Goal: Task Accomplishment & Management: Manage account settings

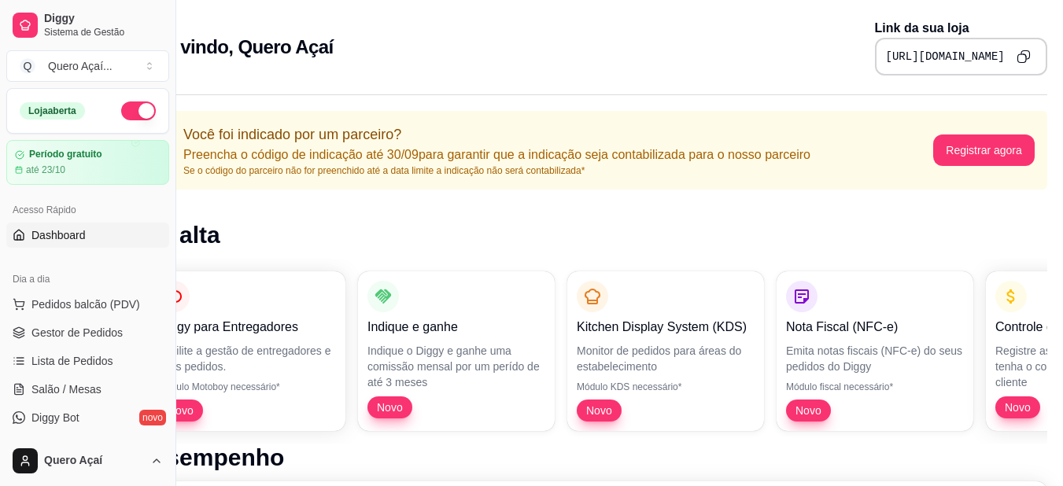
scroll to position [0, 67]
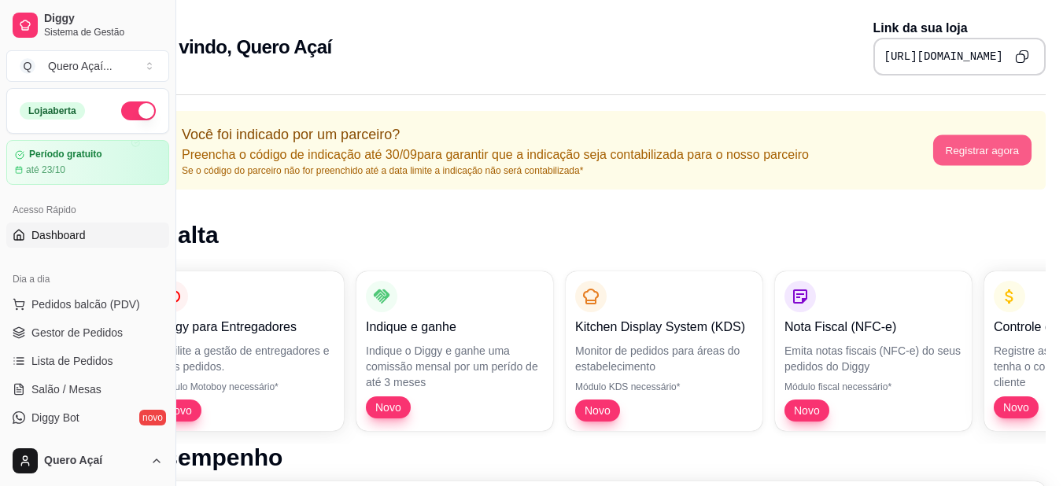
click at [1004, 145] on button "Registrar agora" at bounding box center [983, 150] width 98 height 31
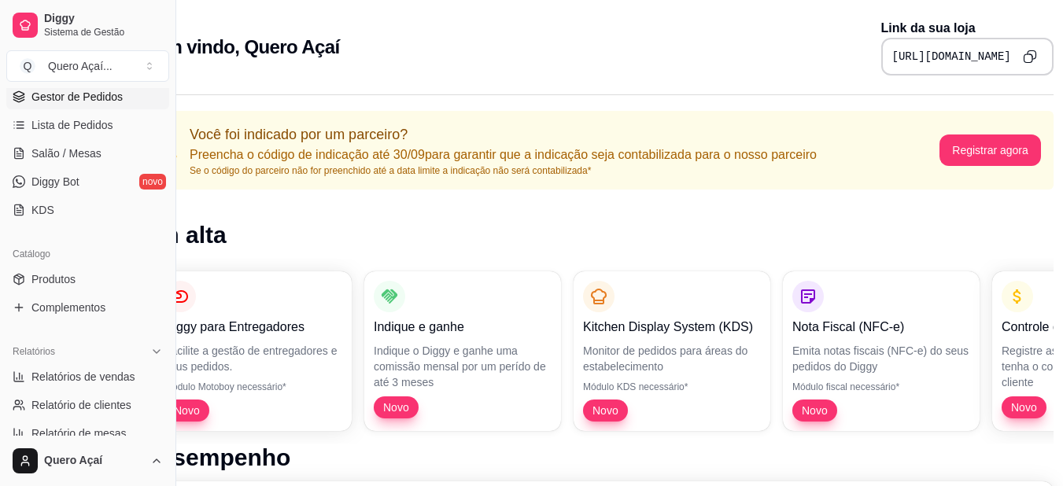
scroll to position [315, 0]
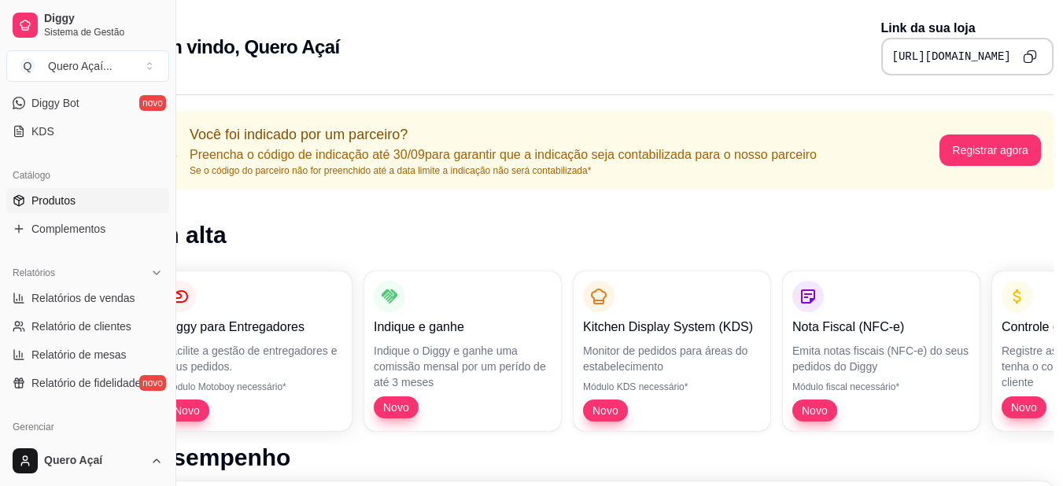
click at [54, 200] on span "Produtos" at bounding box center [53, 201] width 44 height 16
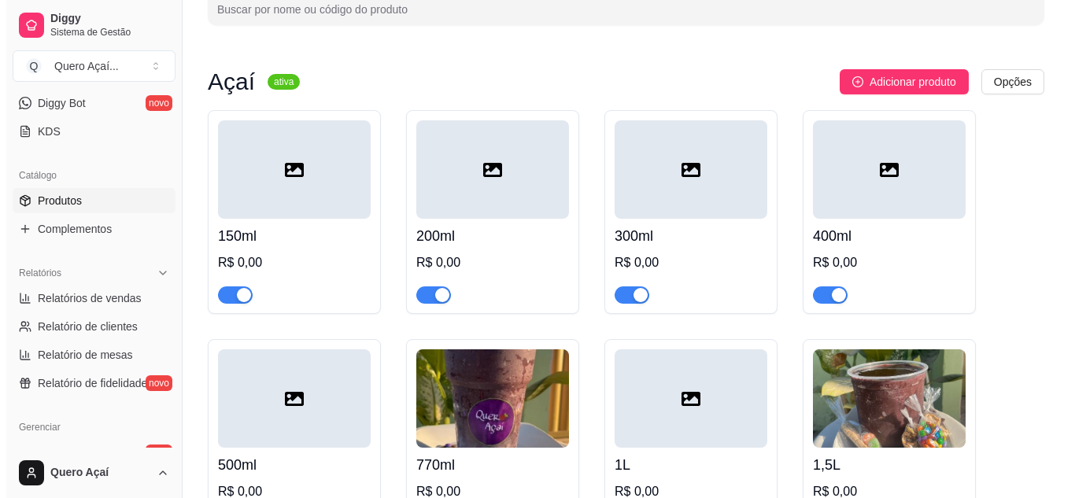
scroll to position [79, 0]
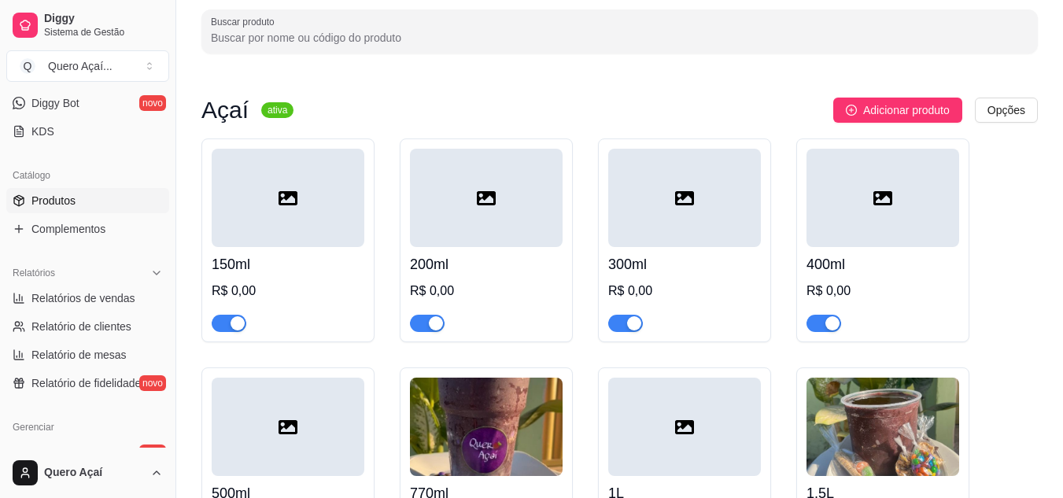
click at [302, 275] on h4 "150ml" at bounding box center [288, 264] width 153 height 22
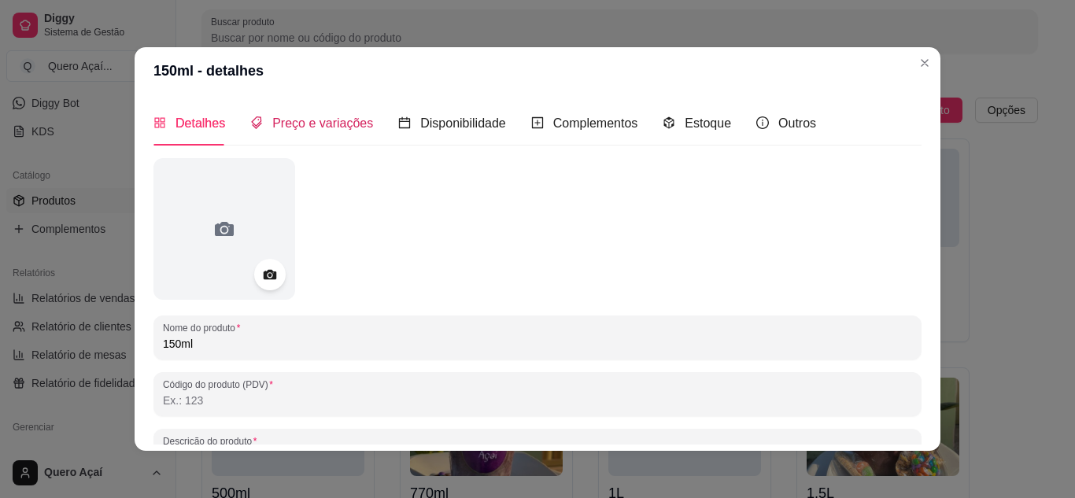
click at [319, 124] on span "Preço e variações" at bounding box center [322, 123] width 101 height 13
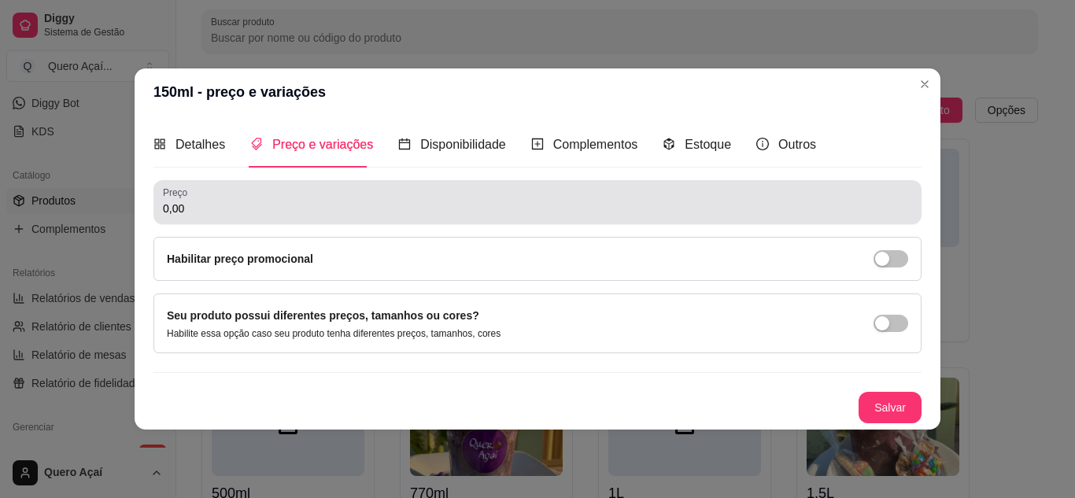
click at [314, 197] on div "0,00" at bounding box center [537, 202] width 749 height 31
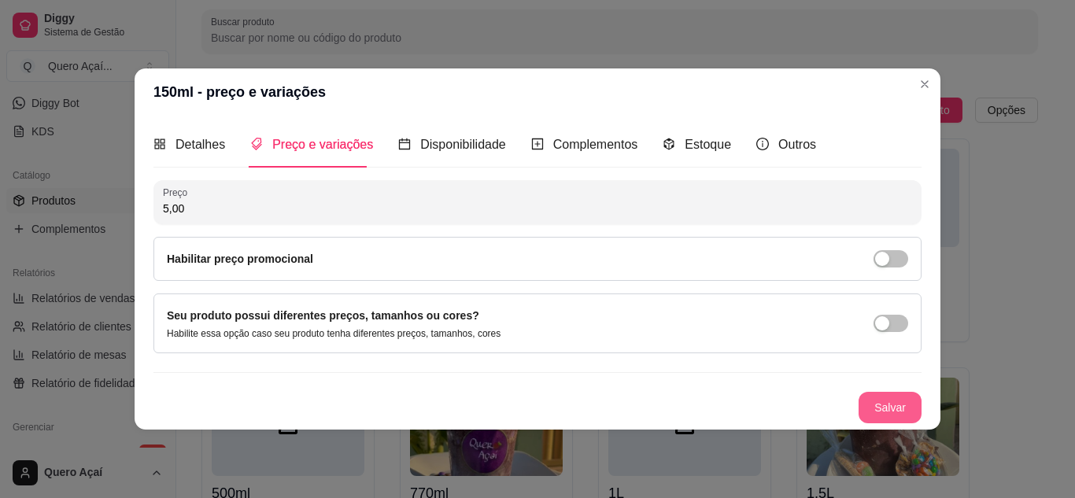
type input "5,00"
click at [890, 401] on button "Salvar" at bounding box center [890, 407] width 61 height 31
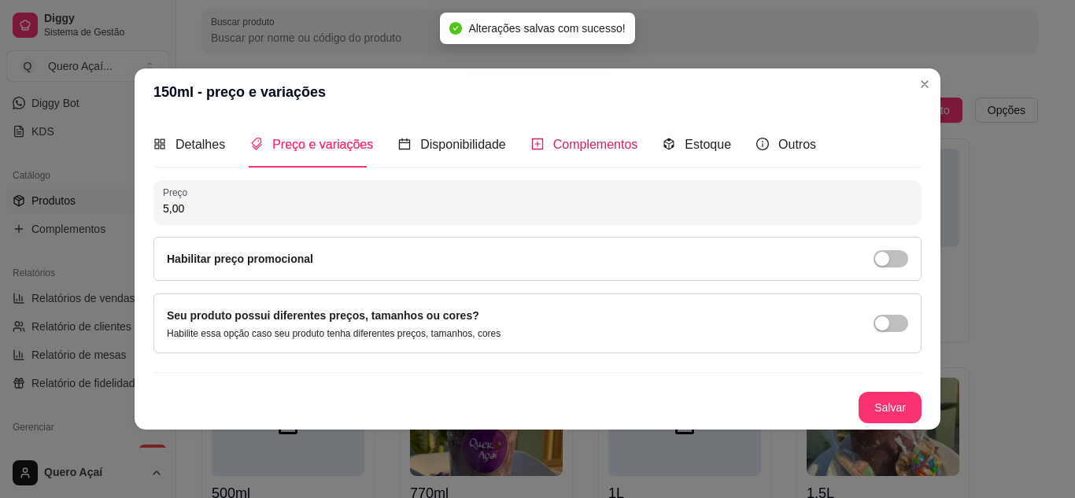
click at [579, 138] on span "Complementos" at bounding box center [595, 144] width 85 height 13
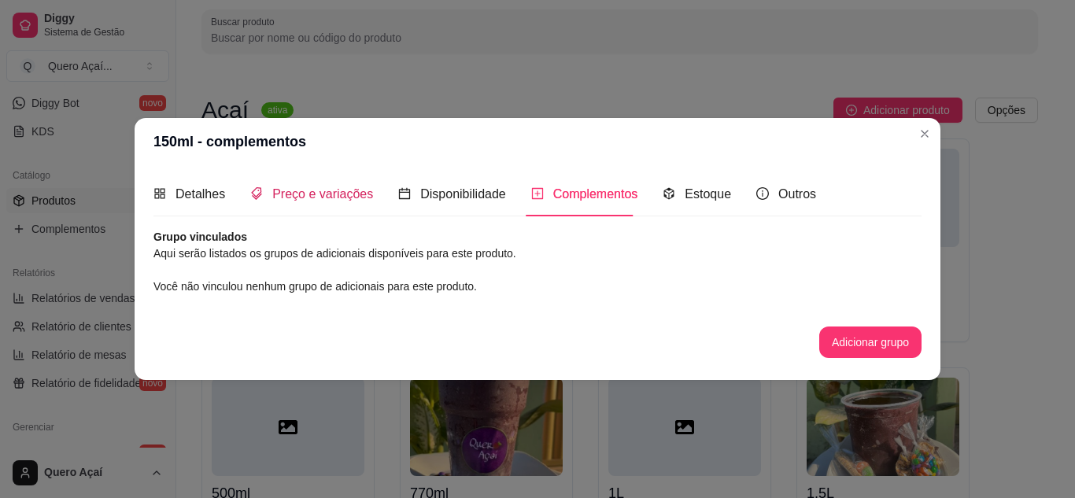
click at [342, 199] on span "Preço e variações" at bounding box center [322, 193] width 101 height 13
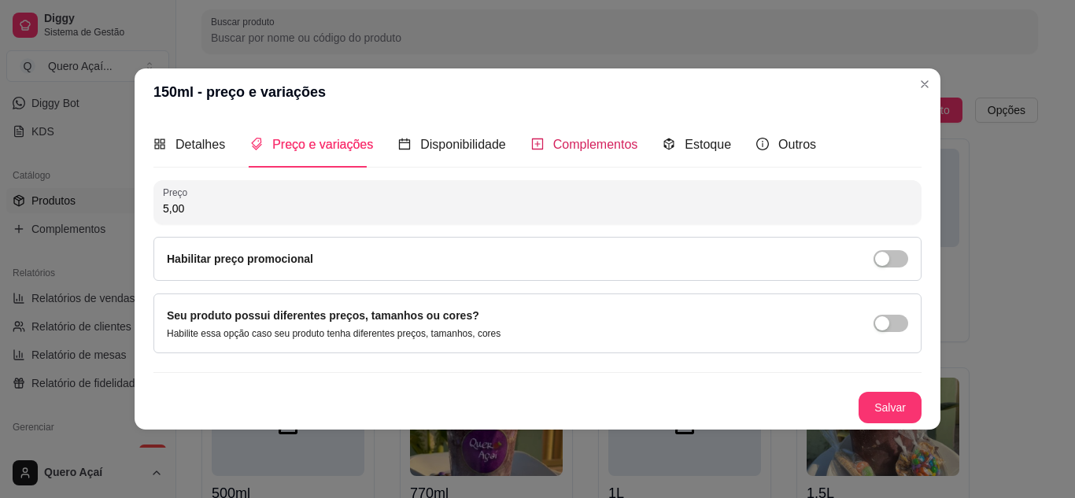
click at [597, 143] on span "Complementos" at bounding box center [595, 144] width 85 height 13
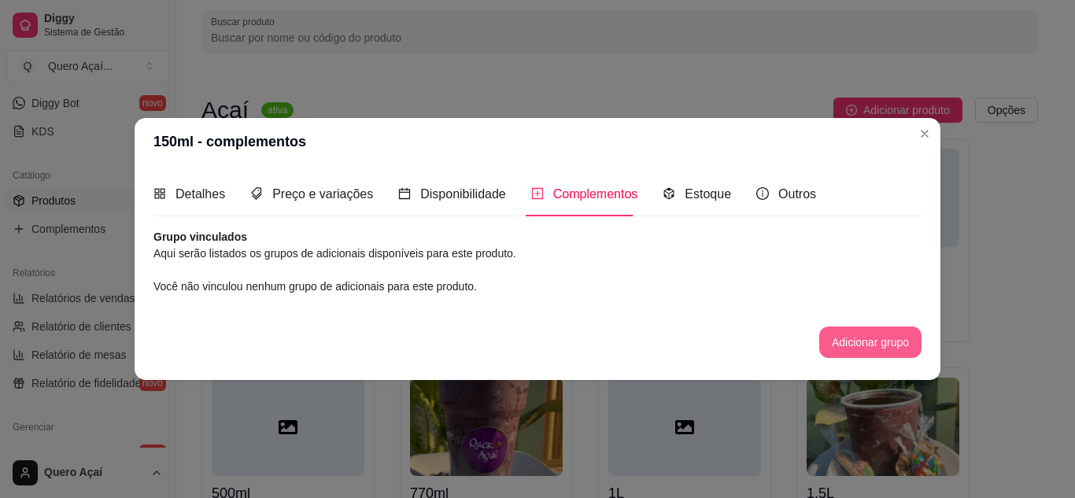
click at [887, 344] on button "Adicionar grupo" at bounding box center [870, 342] width 102 height 31
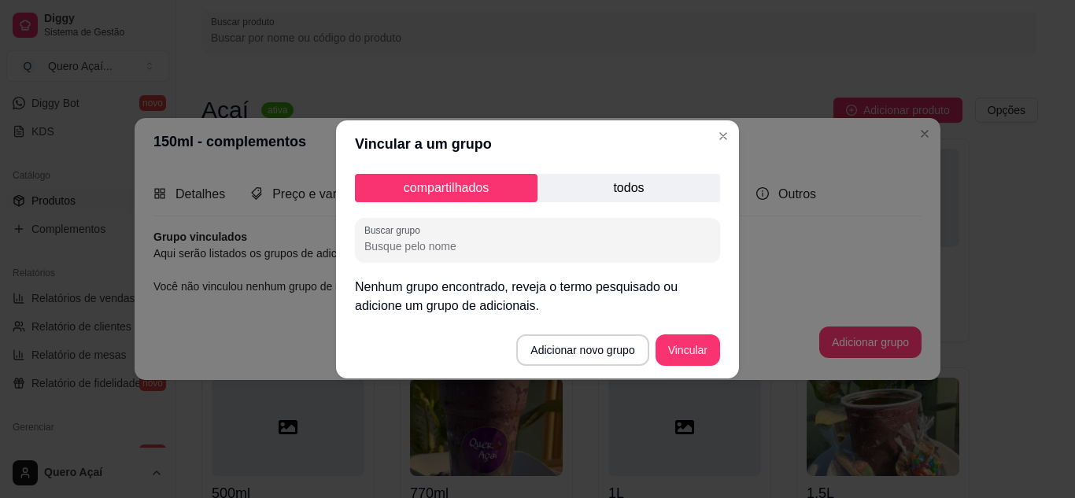
click at [568, 172] on div "compartilhados todos Buscar grupo Nenhum grupo encontrado, reveja o termo pesqu…" at bounding box center [537, 245] width 403 height 154
click at [571, 178] on p "todos" at bounding box center [629, 188] width 183 height 28
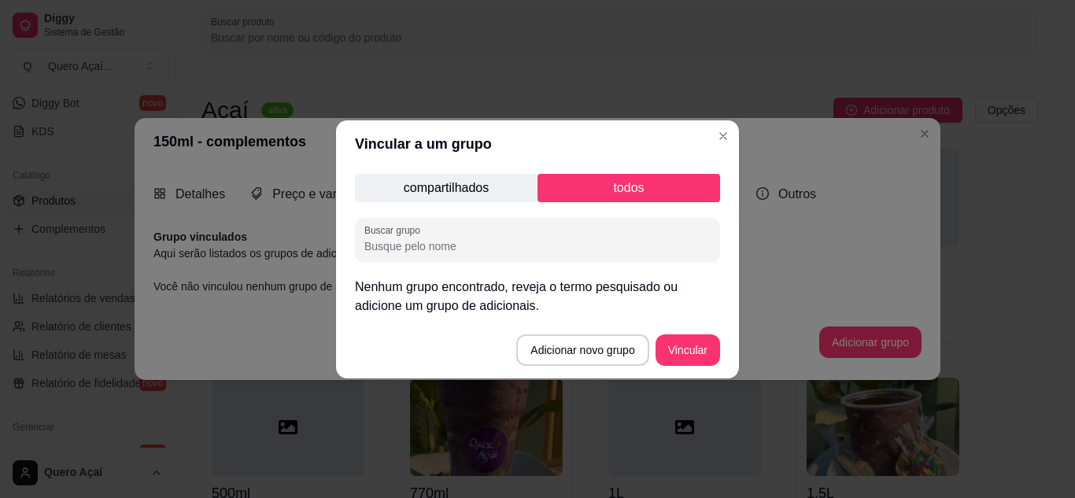
click at [457, 187] on p "compartilhados" at bounding box center [446, 188] width 183 height 28
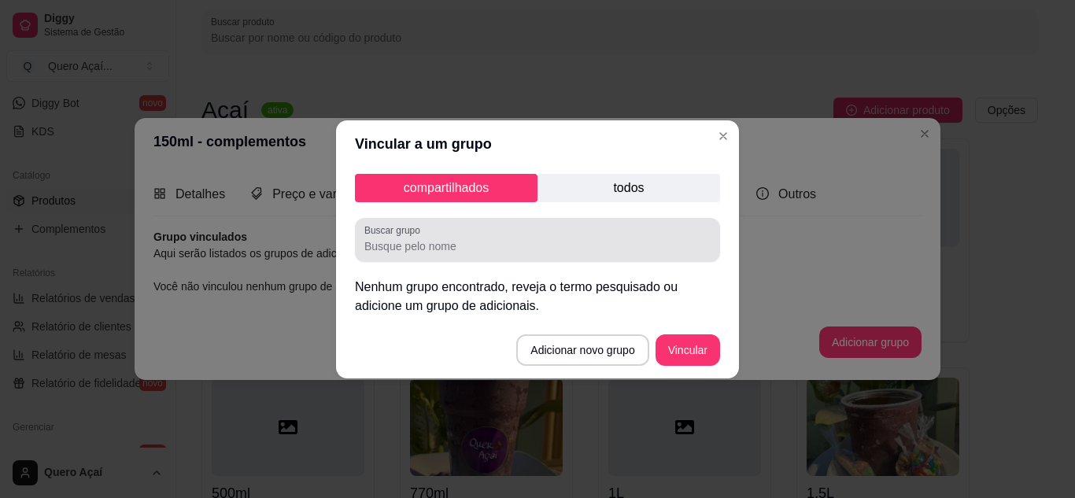
click at [460, 242] on input "Buscar grupo" at bounding box center [537, 247] width 346 height 16
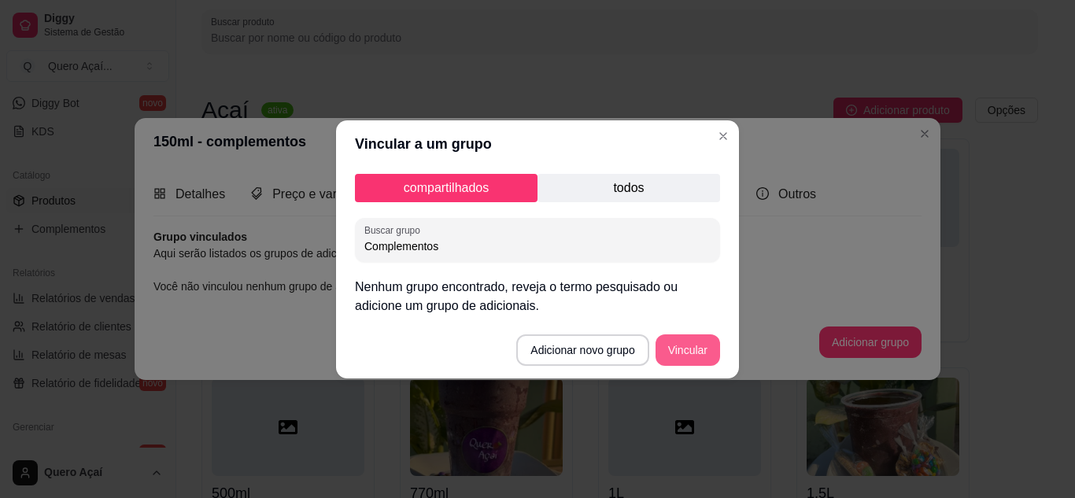
type input "Complementos"
click at [686, 345] on button "Vincular" at bounding box center [688, 350] width 65 height 31
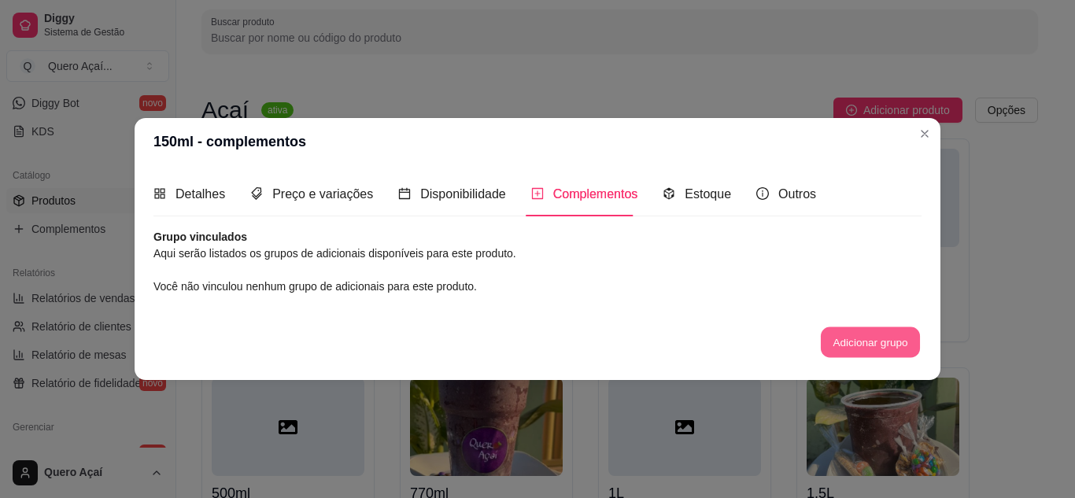
click at [851, 345] on button "Adicionar grupo" at bounding box center [870, 342] width 99 height 31
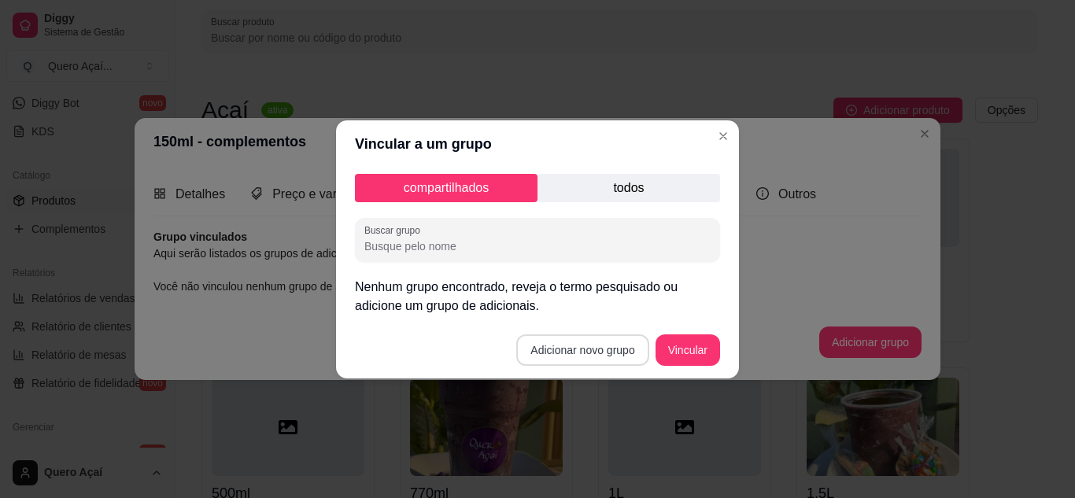
click at [553, 350] on button "Adicionar novo grupo" at bounding box center [582, 350] width 132 height 31
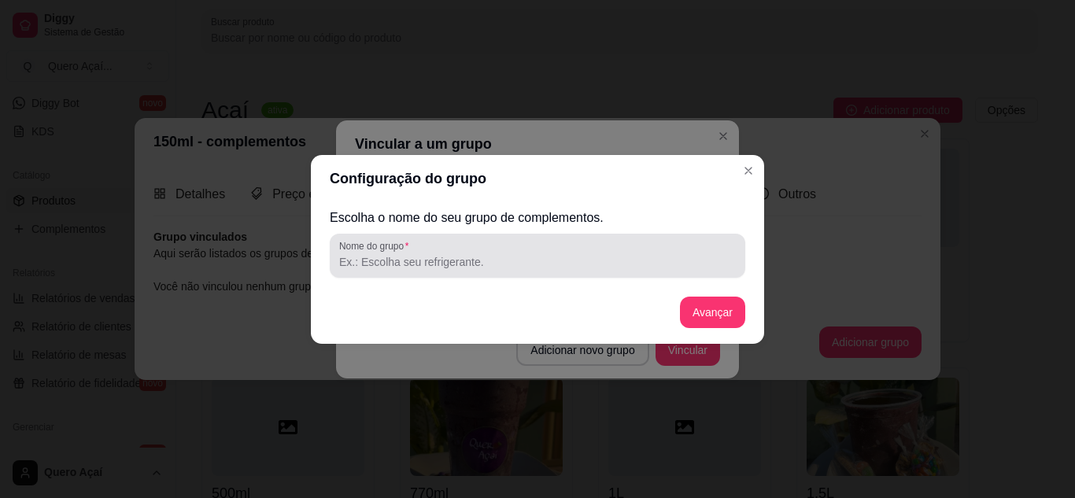
click at [526, 264] on input "Nome do grupo" at bounding box center [537, 262] width 397 height 16
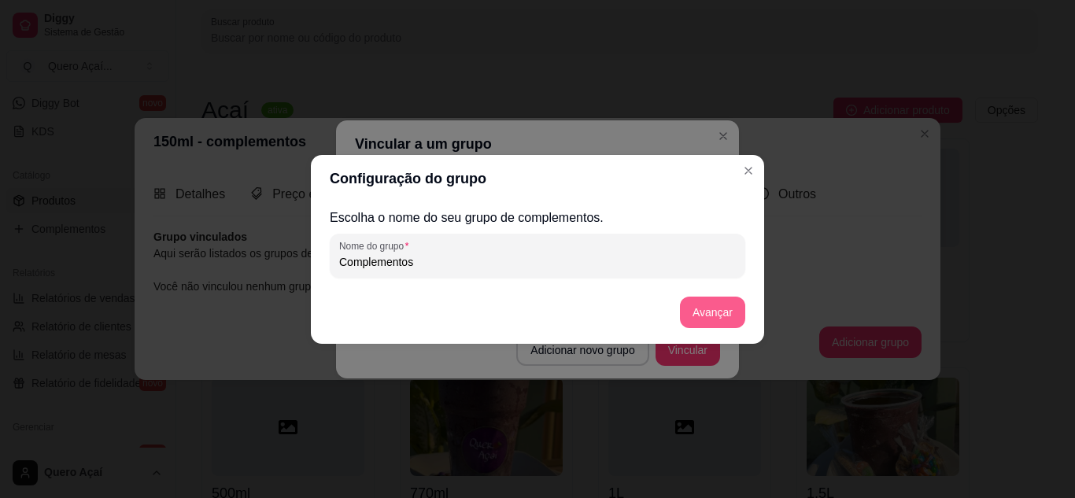
type input "Complementos"
click at [716, 299] on button "Avançar" at bounding box center [712, 312] width 65 height 31
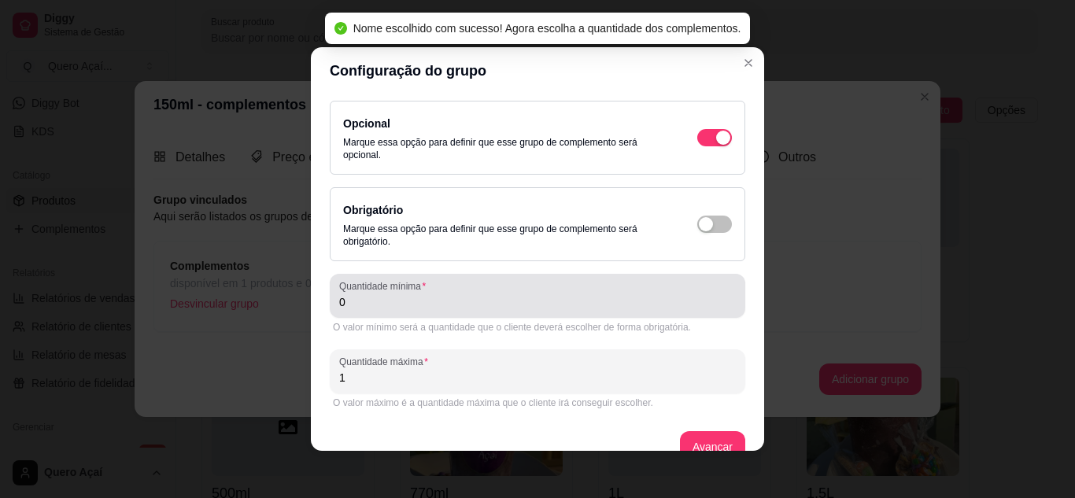
scroll to position [28, 0]
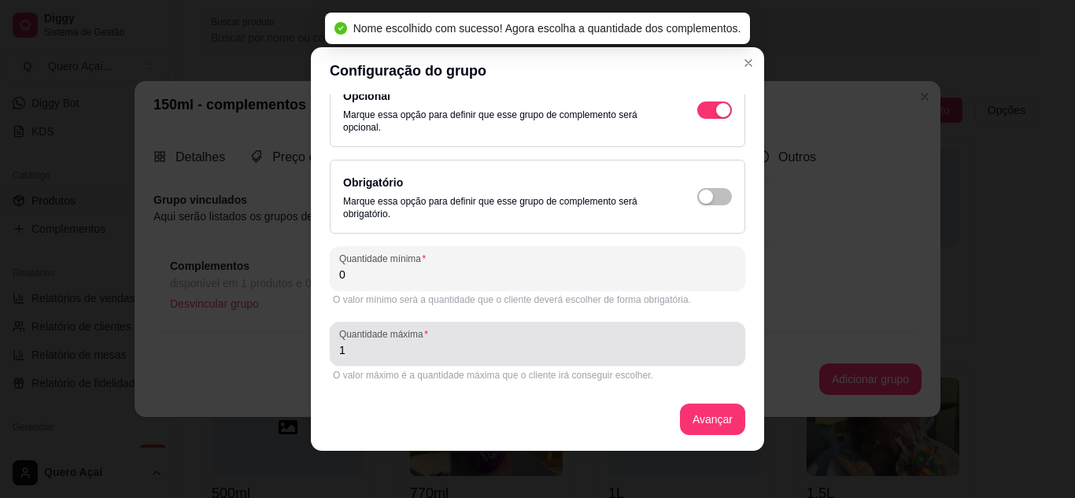
click at [464, 351] on input "1" at bounding box center [537, 350] width 397 height 16
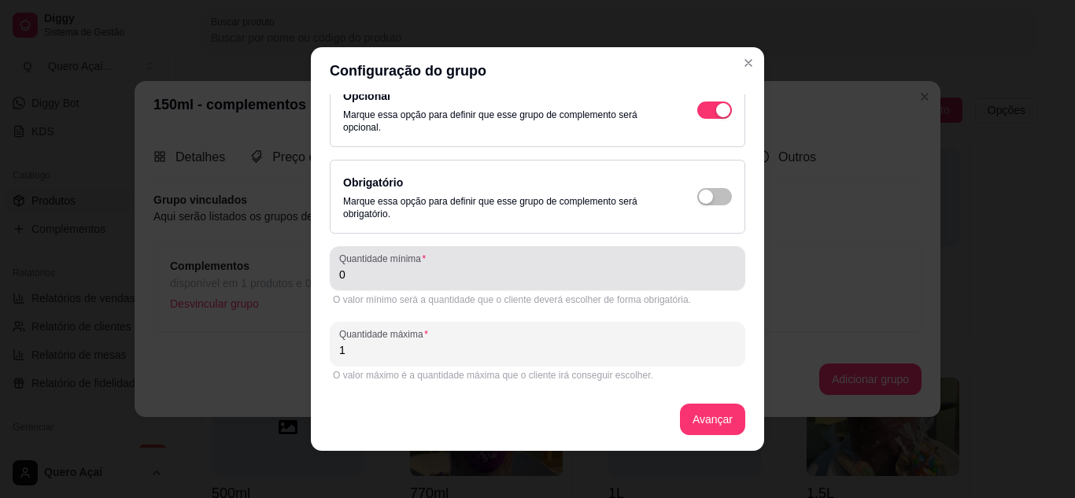
click at [442, 279] on input "0" at bounding box center [537, 275] width 397 height 16
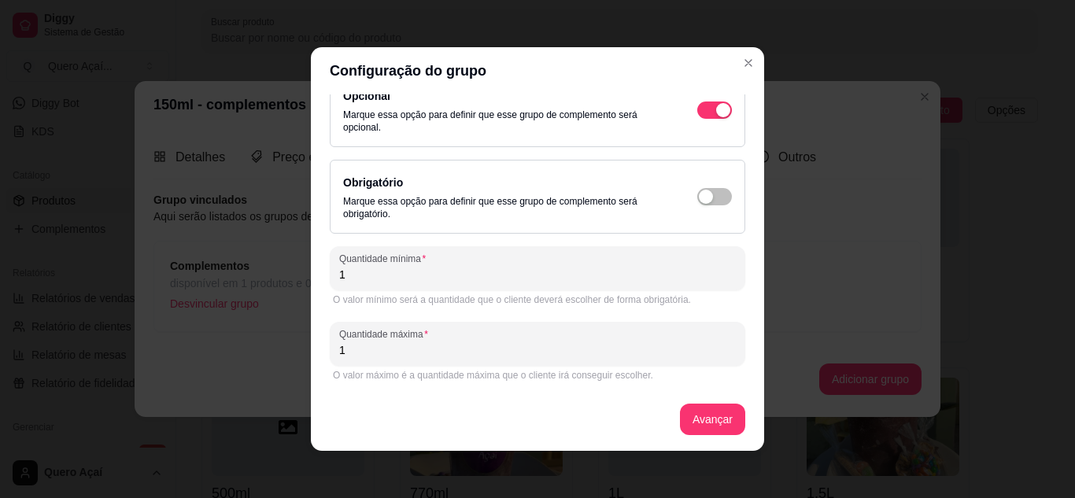
type input "0"
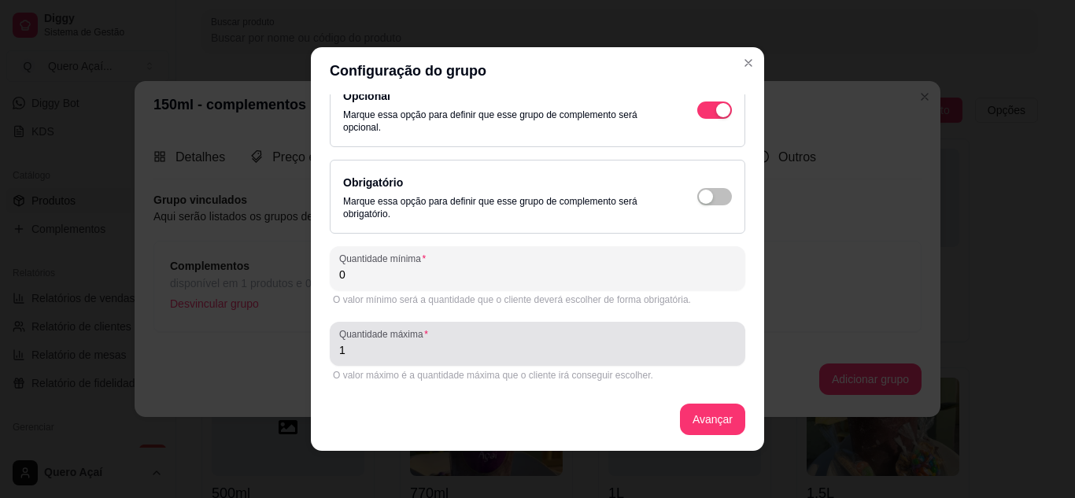
click at [416, 362] on div "Quantidade máxima 1" at bounding box center [538, 344] width 416 height 44
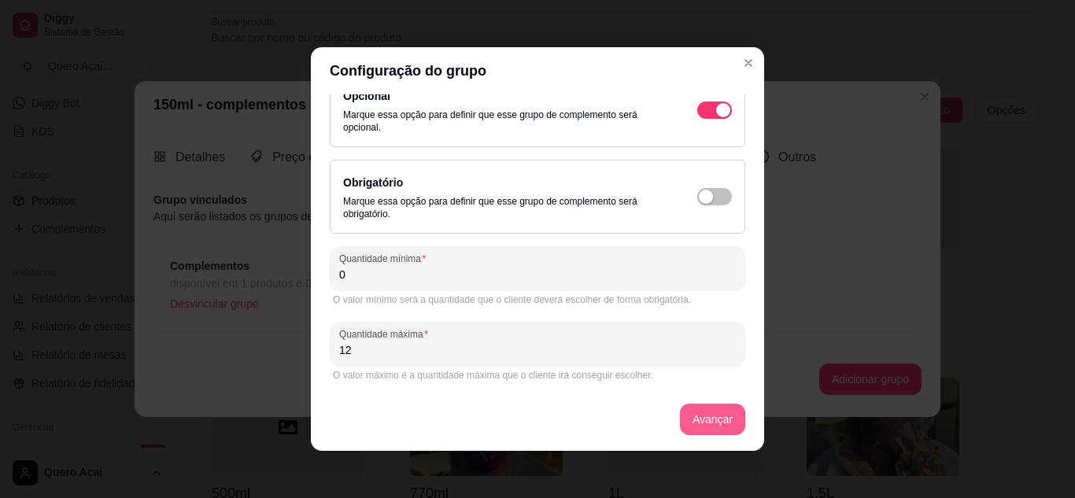
type input "12"
click at [702, 427] on button "Avançar" at bounding box center [712, 419] width 65 height 31
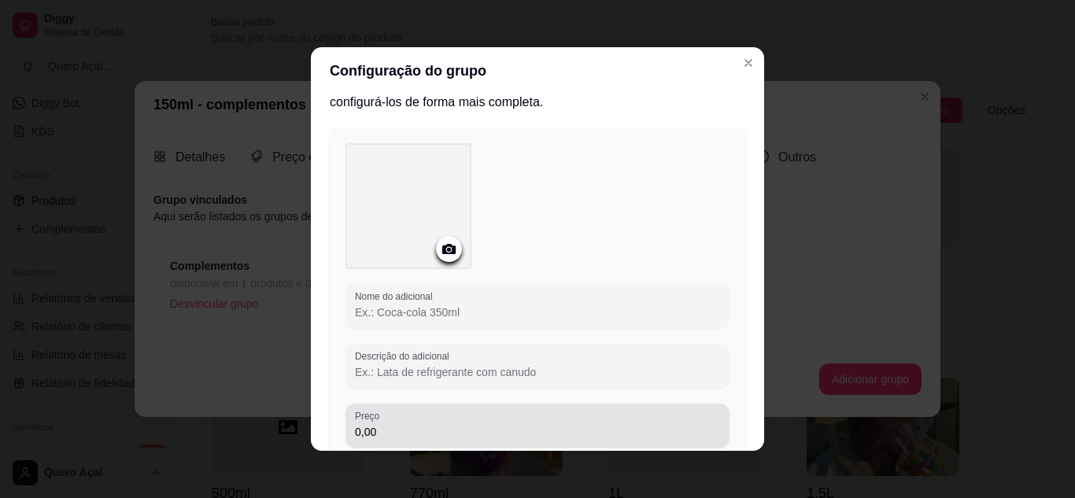
scroll to position [0, 0]
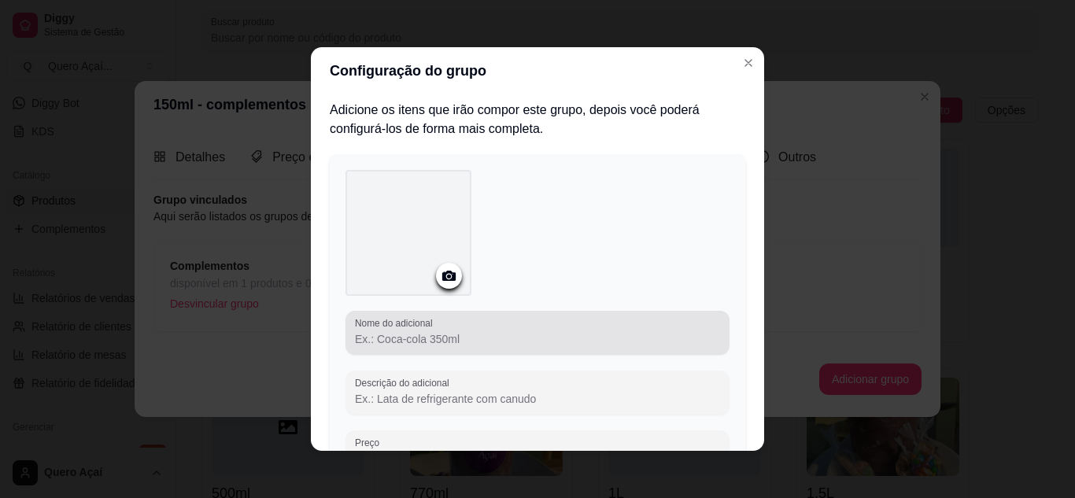
click at [387, 330] on div at bounding box center [537, 332] width 365 height 31
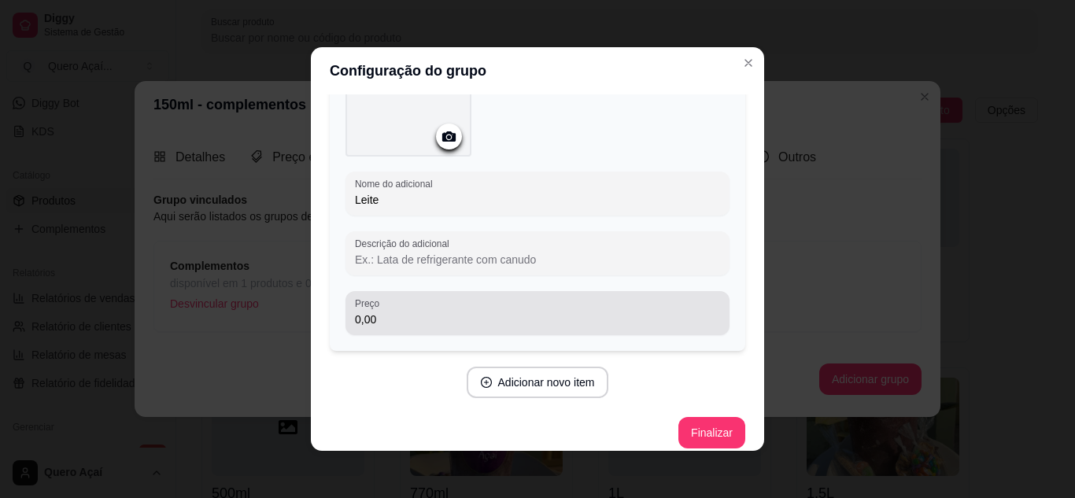
scroll to position [152, 0]
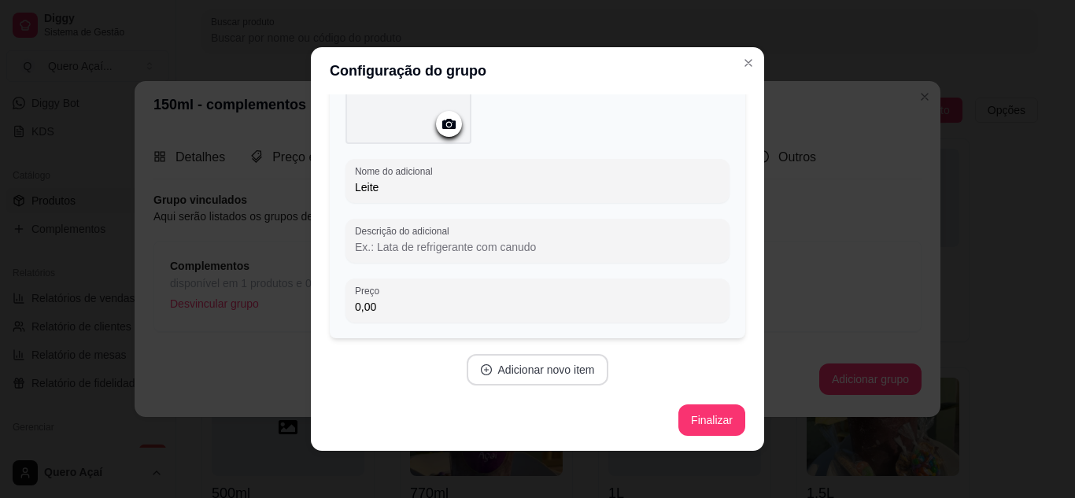
type input "Leite"
click at [575, 379] on button "Adicionar novo item" at bounding box center [538, 369] width 142 height 31
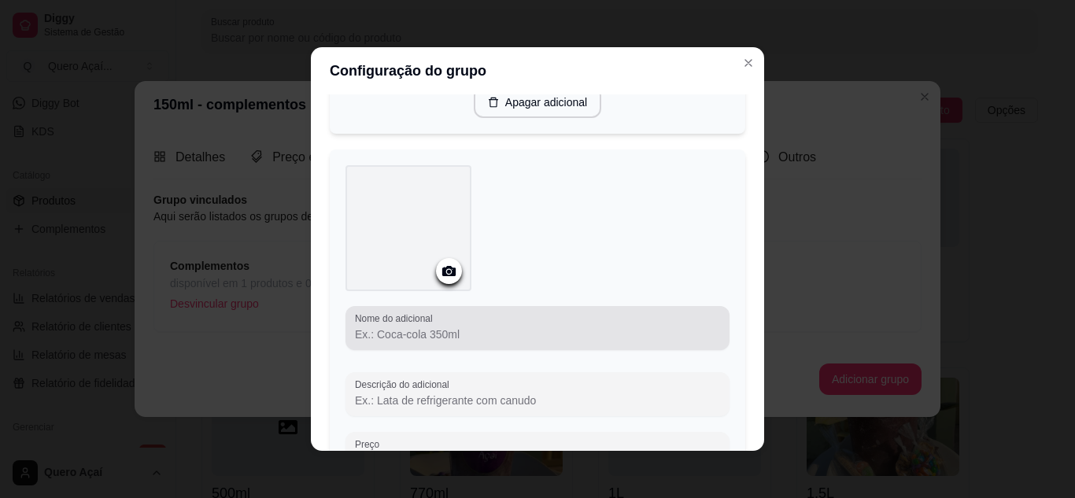
scroll to position [546, 0]
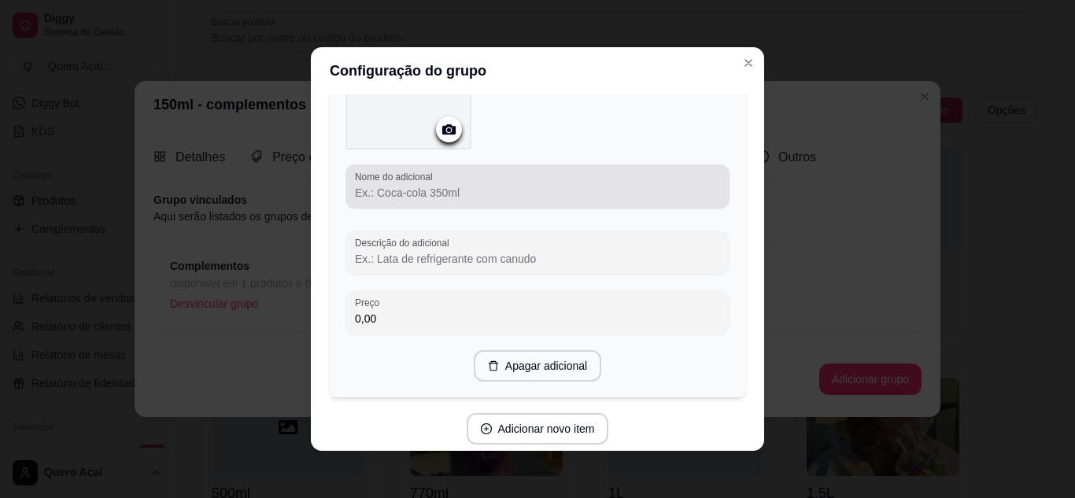
click at [394, 185] on input "Nome do adicional" at bounding box center [537, 193] width 365 height 16
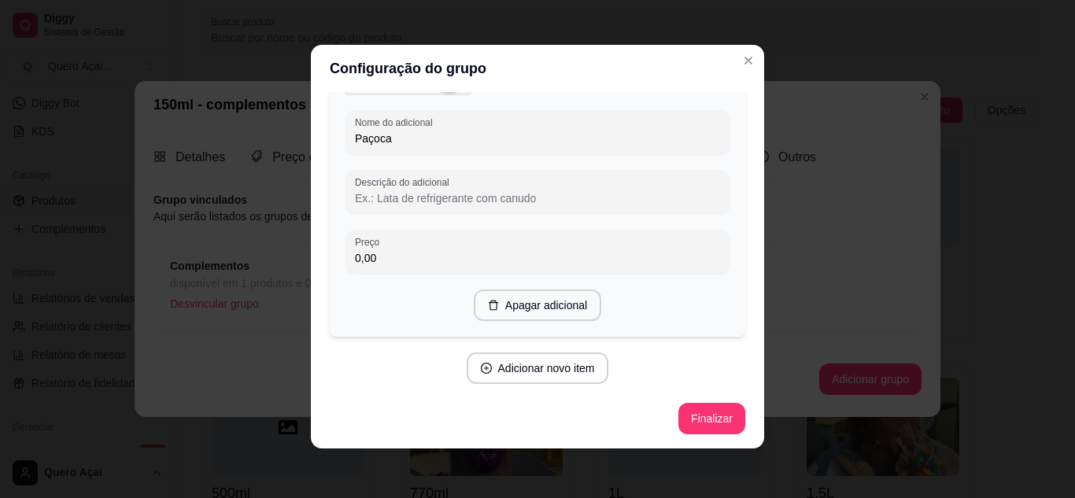
scroll to position [3, 0]
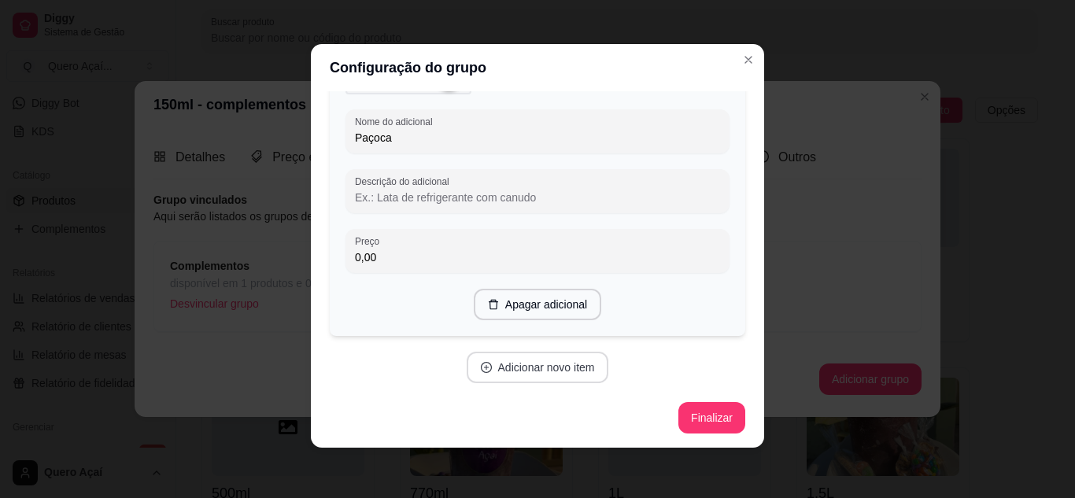
type input "Paçoca"
click at [549, 359] on button "Adicionar novo item" at bounding box center [538, 367] width 142 height 31
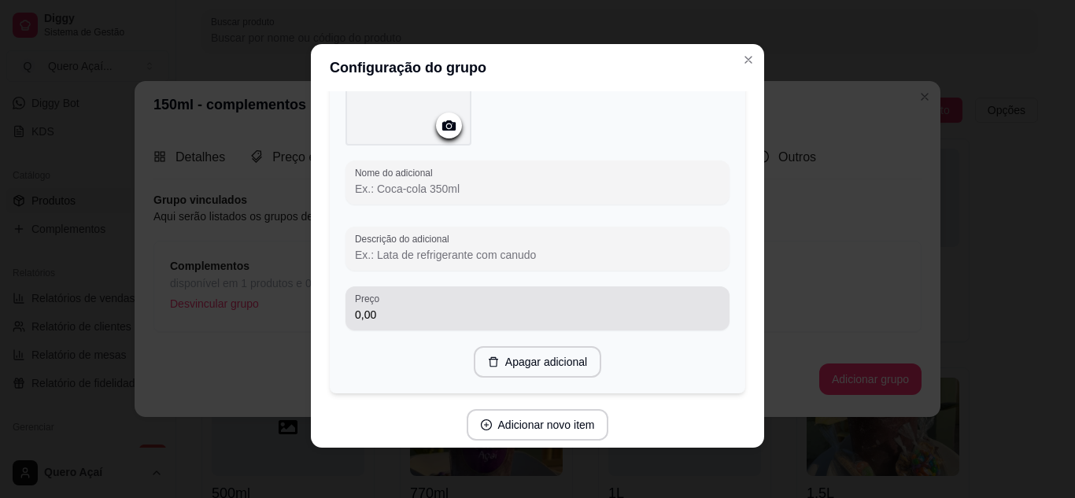
scroll to position [991, 0]
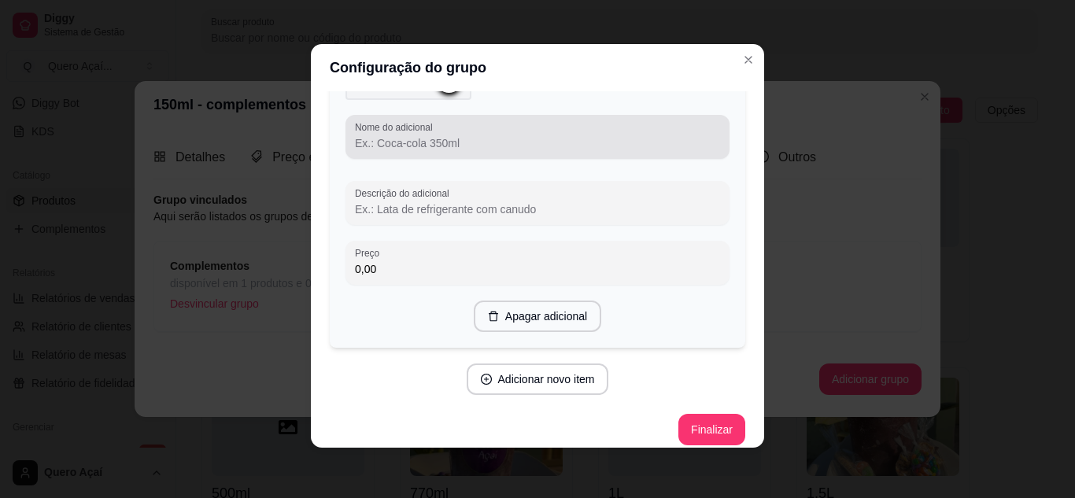
click at [406, 140] on input "Nome do adicional" at bounding box center [537, 143] width 365 height 16
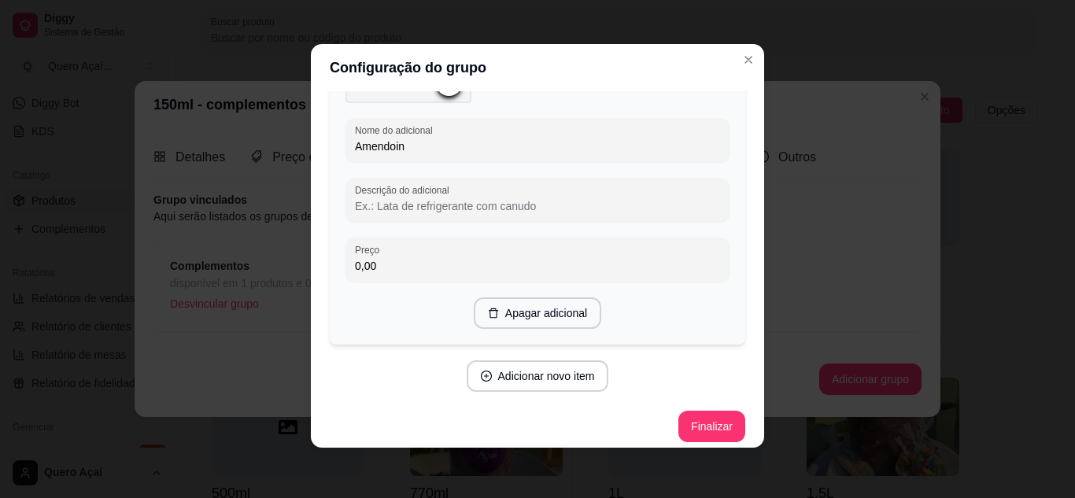
scroll to position [996, 0]
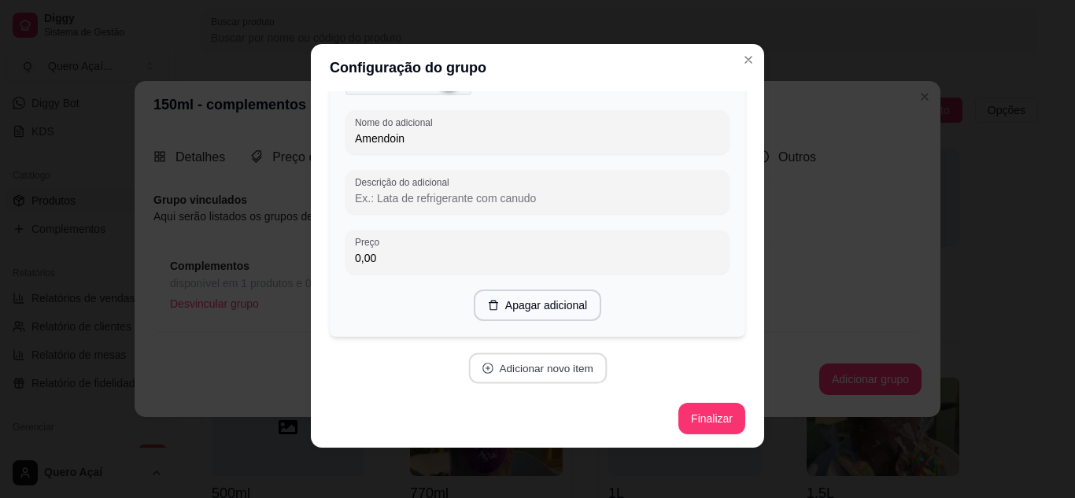
click at [498, 375] on button "Adicionar novo item" at bounding box center [537, 368] width 139 height 31
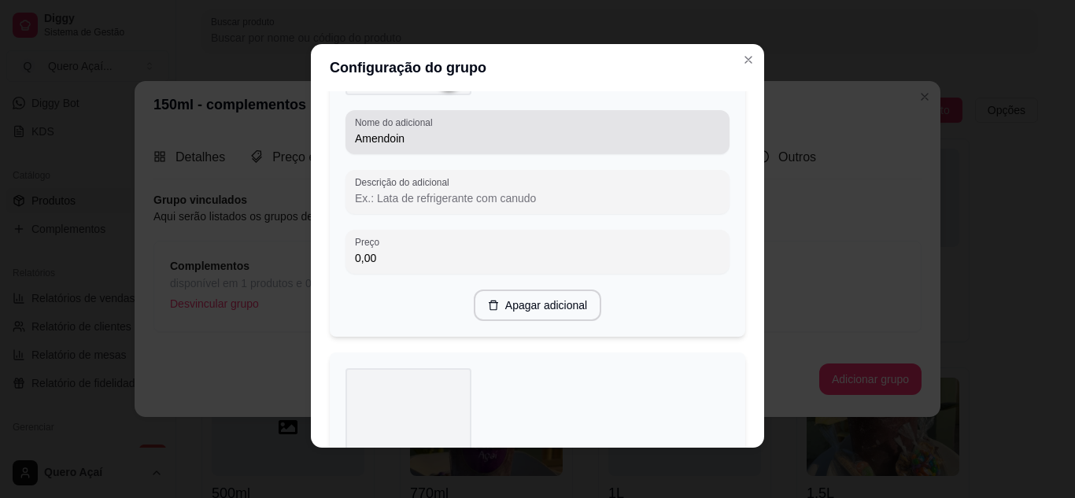
click at [475, 138] on input "Amendoin" at bounding box center [537, 139] width 365 height 16
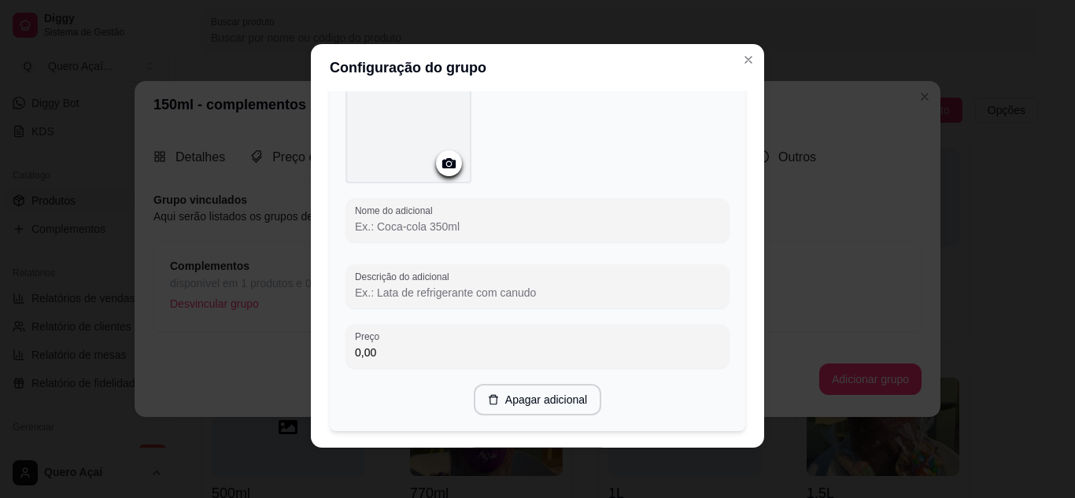
scroll to position [1311, 0]
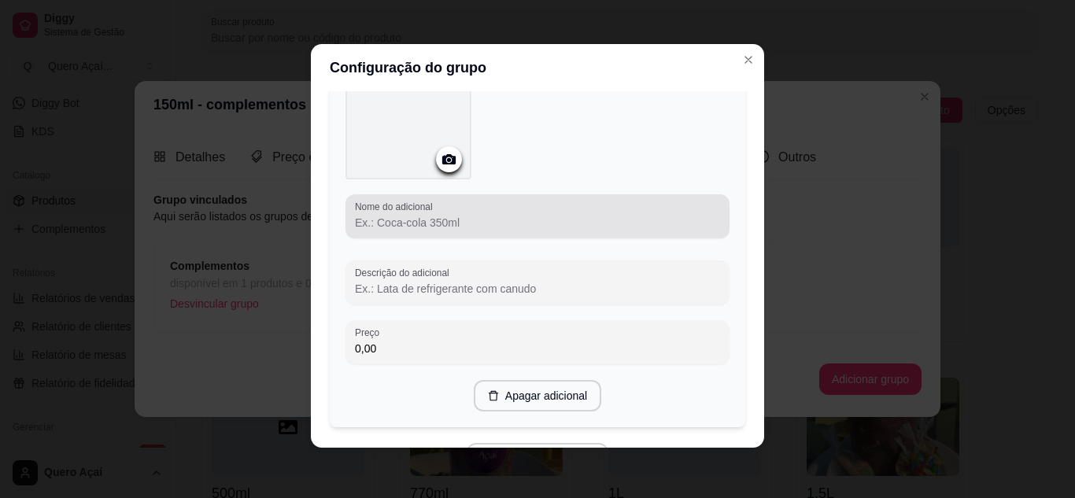
type input "Amendoim"
click at [411, 224] on input "Nome do adicional" at bounding box center [537, 223] width 365 height 16
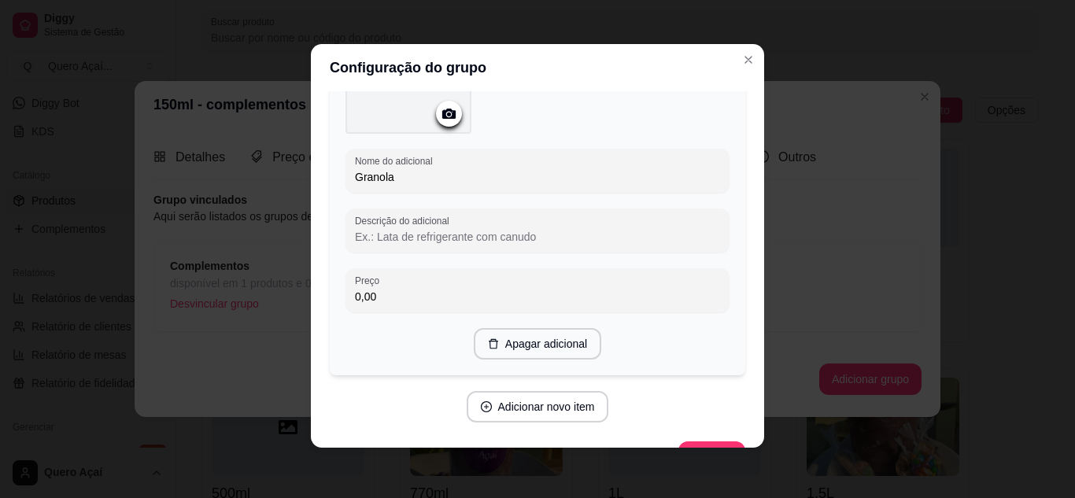
scroll to position [1394, 0]
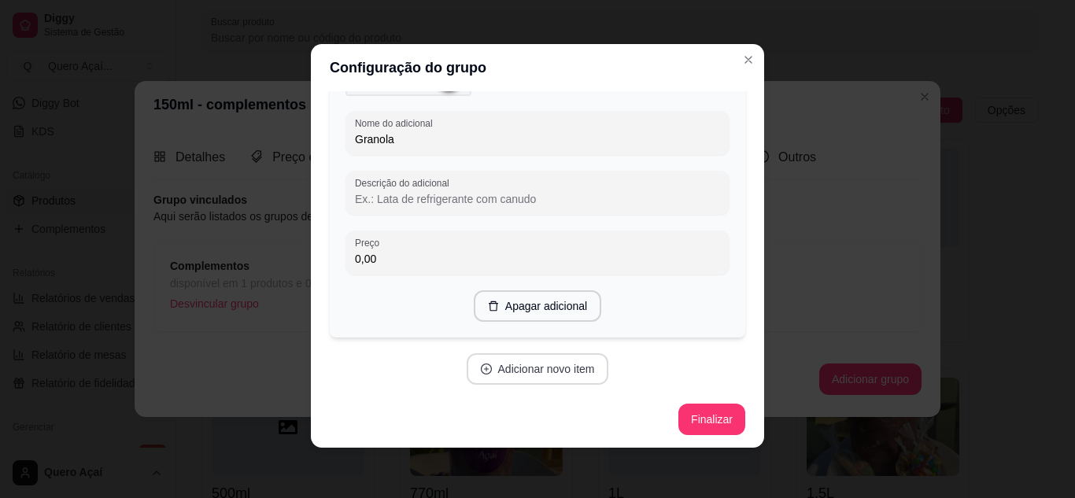
type input "Granola"
click at [509, 361] on button "Adicionar novo item" at bounding box center [538, 368] width 142 height 31
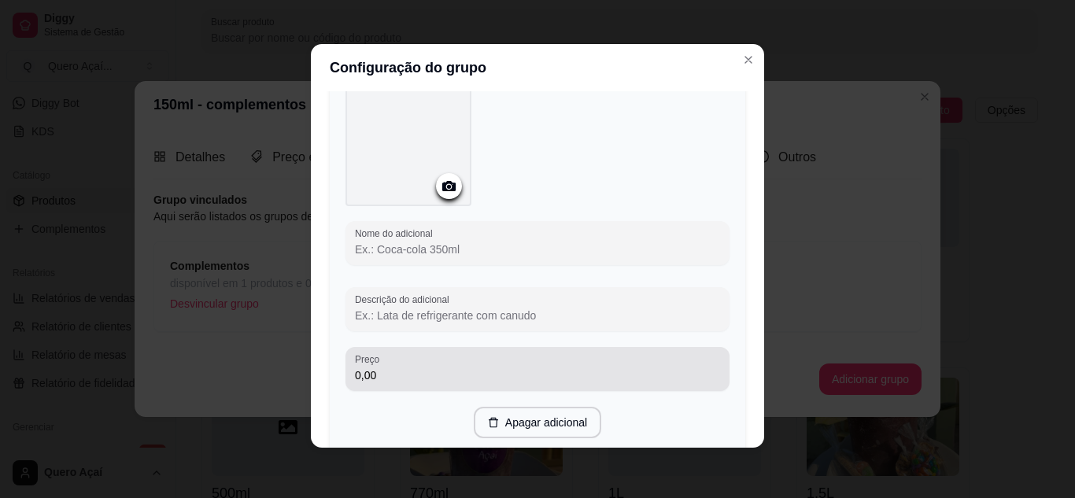
scroll to position [1709, 0]
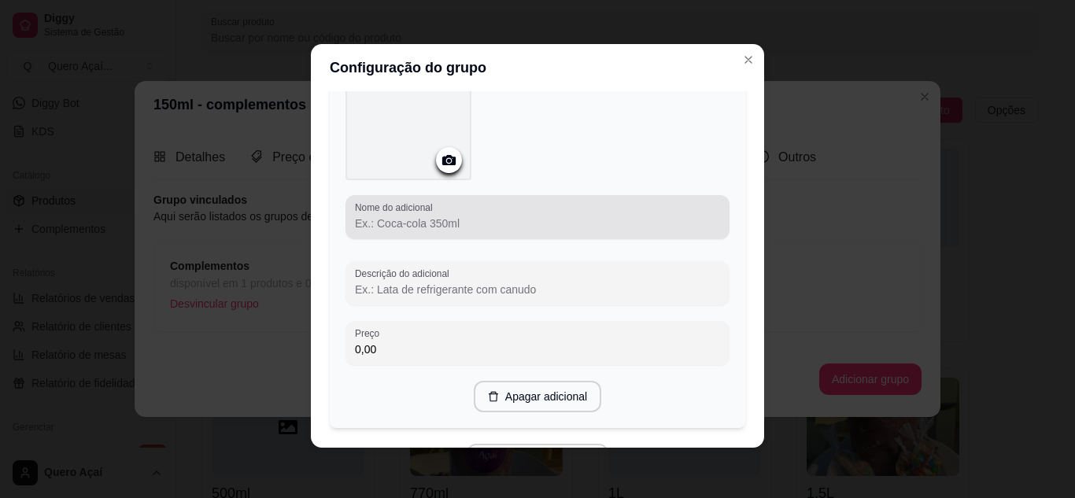
click at [436, 232] on div "Nome do adicional" at bounding box center [538, 217] width 384 height 44
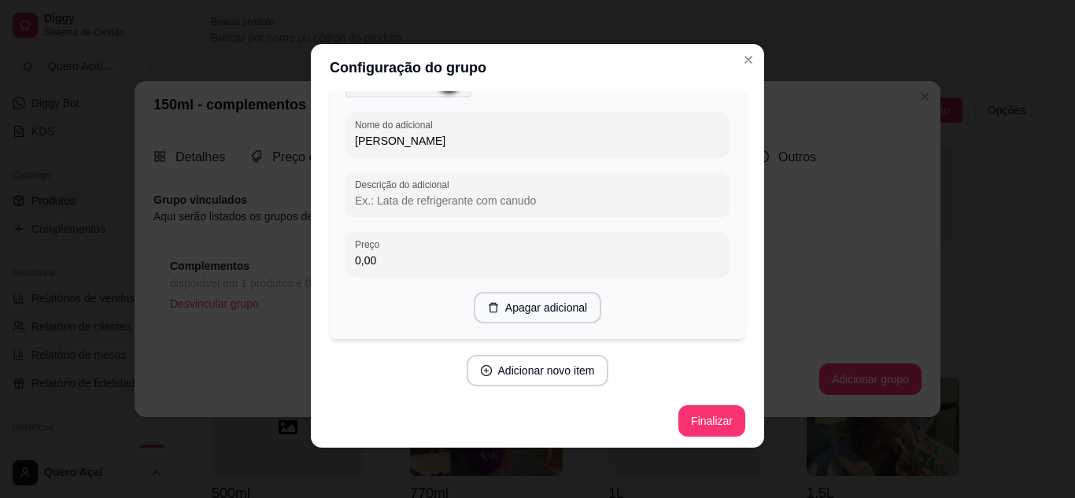
scroll to position [1792, 0]
type input "Coco Ralado"
click at [483, 357] on button "Adicionar novo item" at bounding box center [538, 369] width 142 height 31
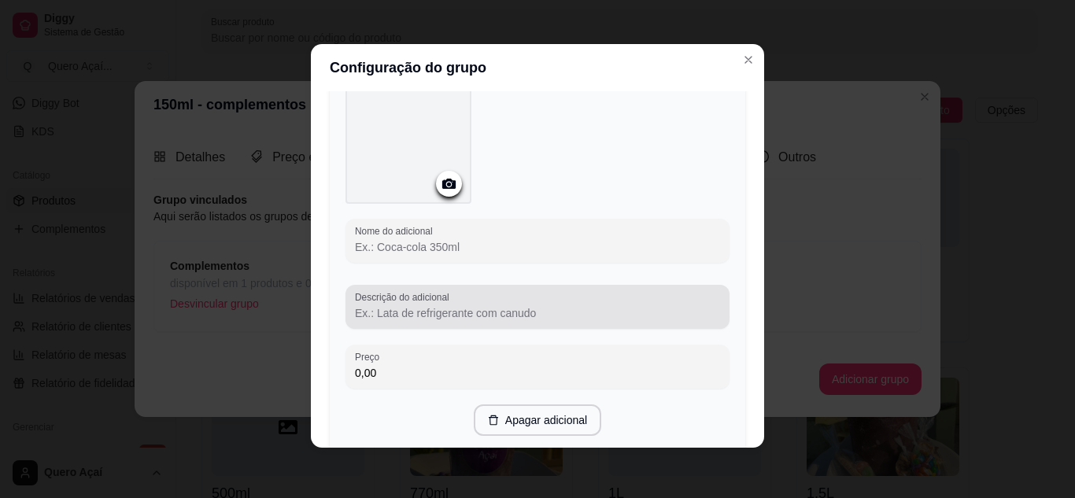
scroll to position [2107, 0]
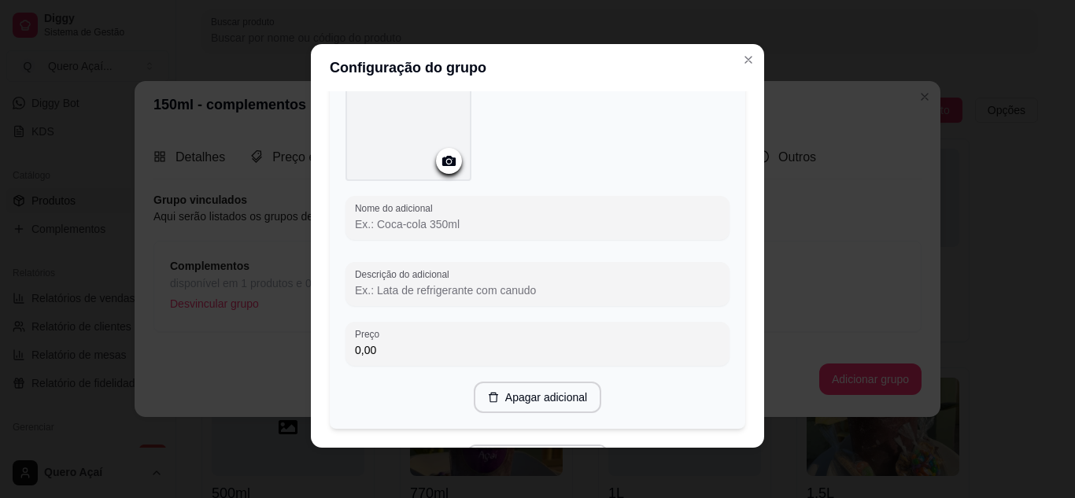
click at [423, 217] on input "Nome do adicional" at bounding box center [537, 224] width 365 height 16
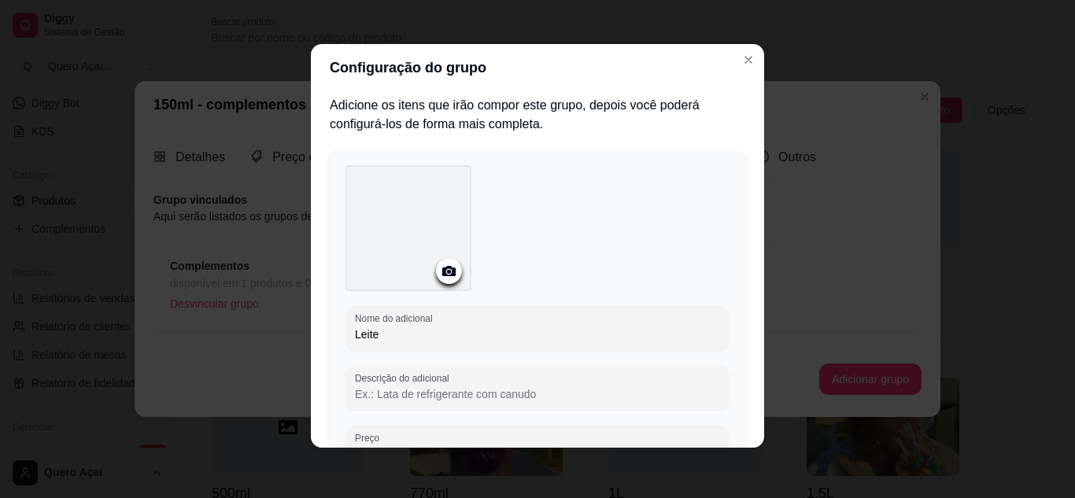
scroll to position [0, 0]
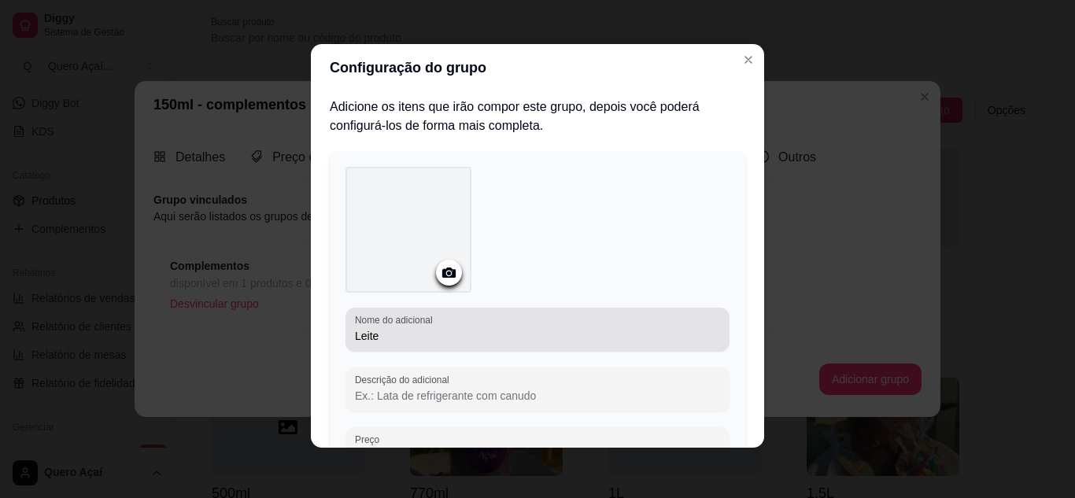
click at [450, 336] on input "Leite" at bounding box center [537, 336] width 365 height 16
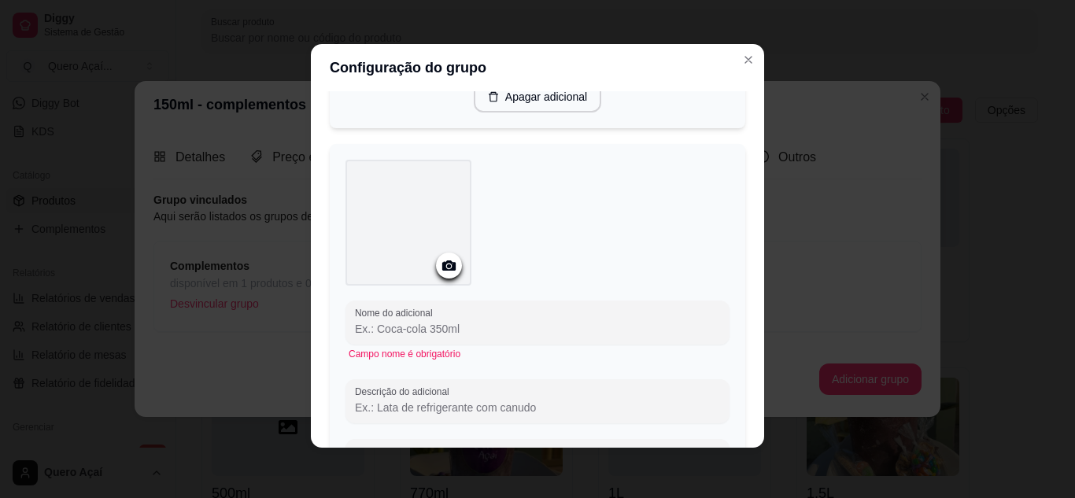
scroll to position [1968, 0]
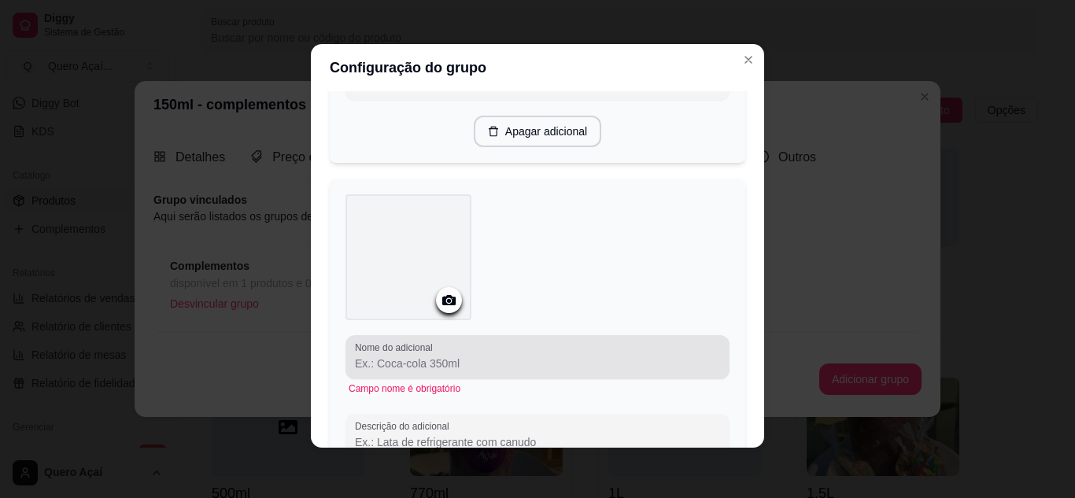
type input "Leite em Pó"
click at [514, 335] on div "Nome do adicional" at bounding box center [538, 357] width 384 height 44
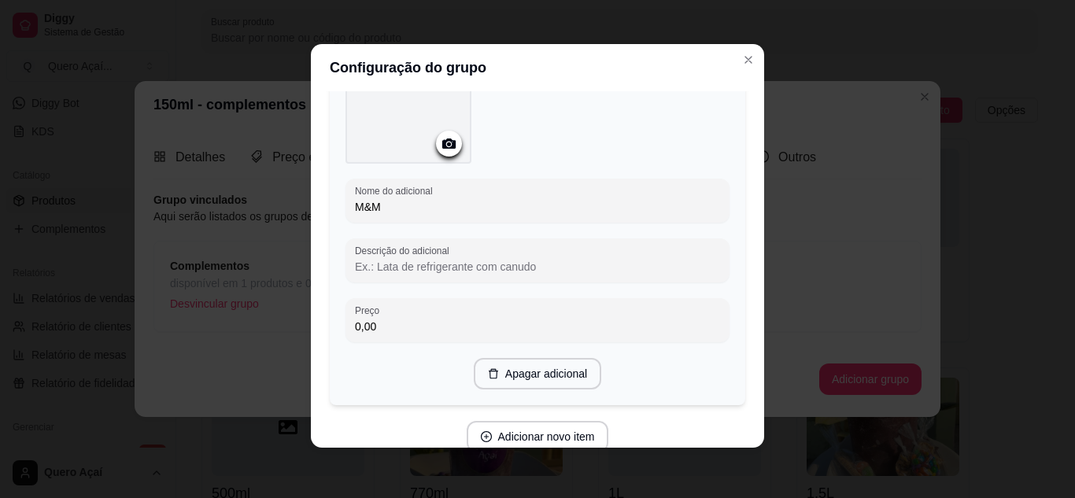
scroll to position [2125, 0]
click at [365, 208] on input "M&M" at bounding box center [537, 206] width 365 height 16
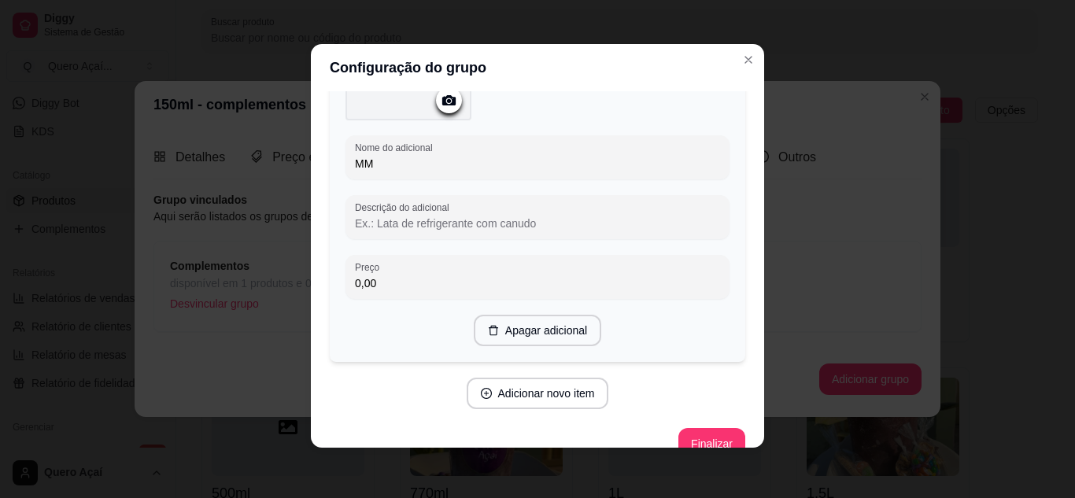
scroll to position [2191, 0]
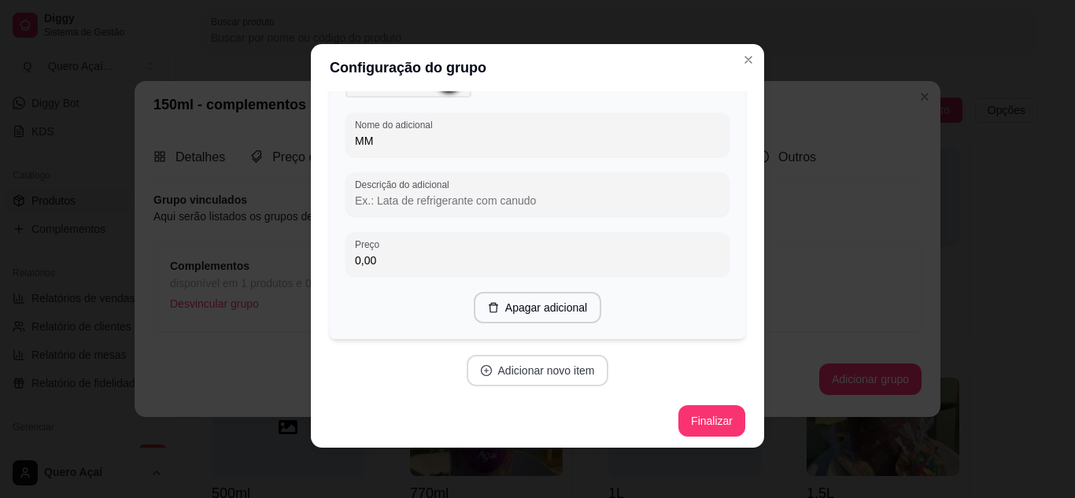
type input "MM"
click at [486, 379] on button "Adicionar novo item" at bounding box center [538, 370] width 142 height 31
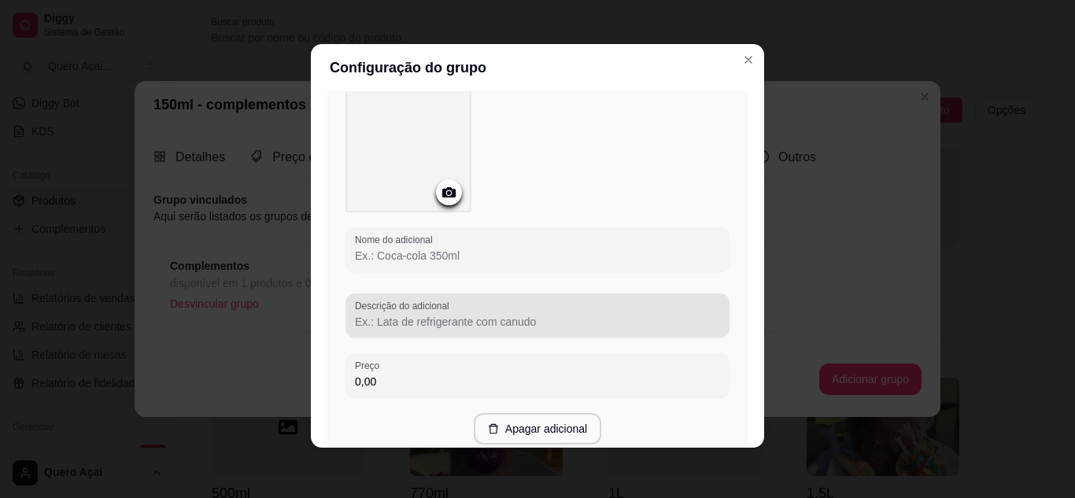
scroll to position [2506, 0]
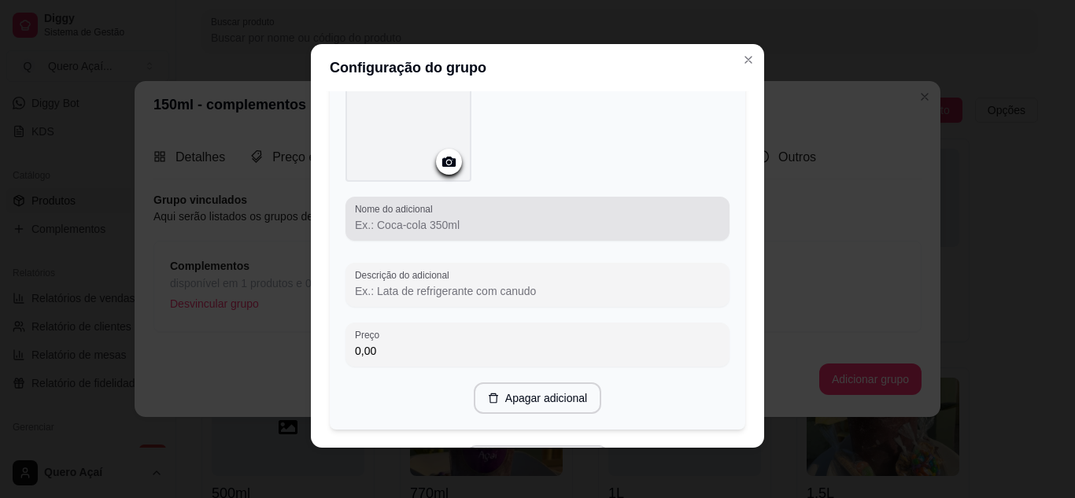
click at [414, 202] on label "Nome do adicional" at bounding box center [396, 208] width 83 height 13
click at [414, 217] on input "Nome do adicional" at bounding box center [537, 225] width 365 height 16
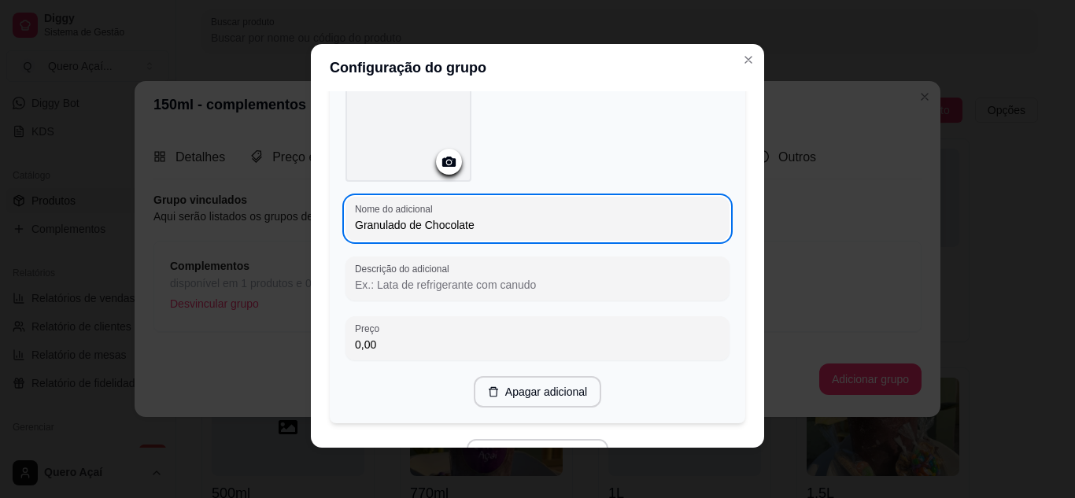
scroll to position [2589, 0]
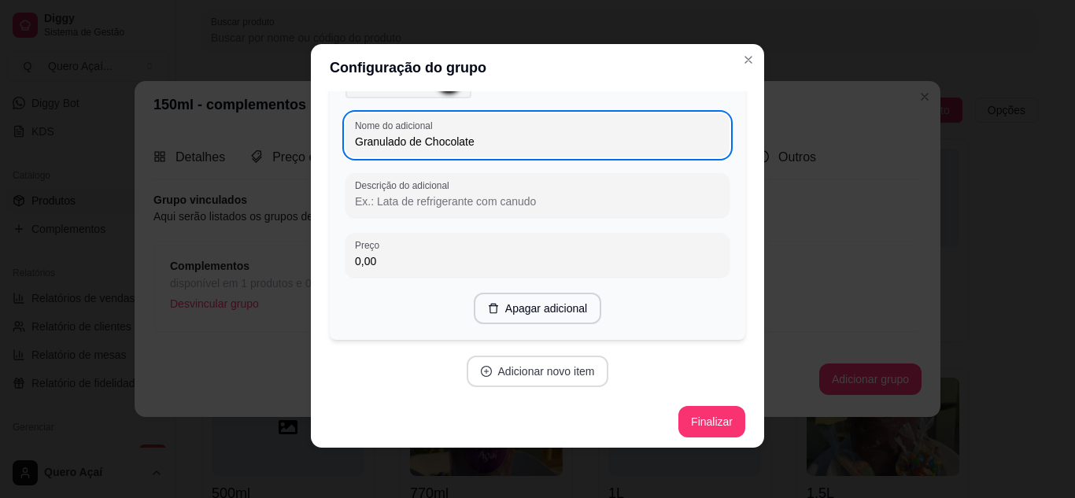
type input "Granulado de Chocolate"
click at [546, 367] on button "Adicionar novo item" at bounding box center [538, 371] width 142 height 31
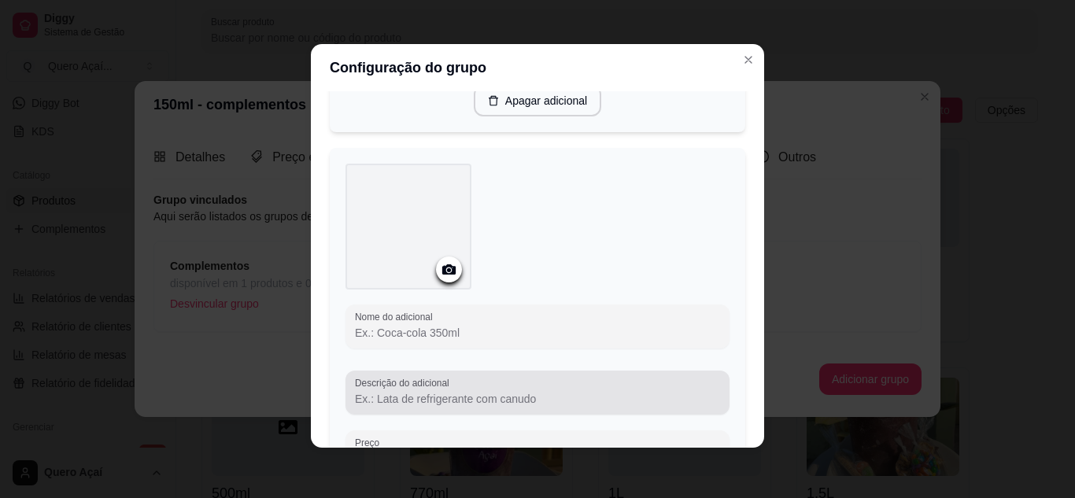
scroll to position [2825, 0]
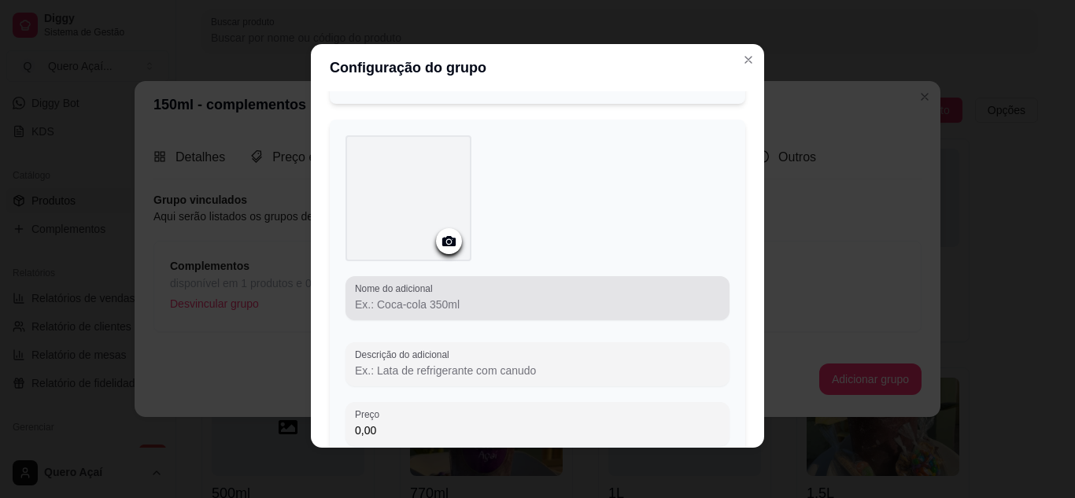
click at [453, 297] on input "Nome do adicional" at bounding box center [537, 305] width 365 height 16
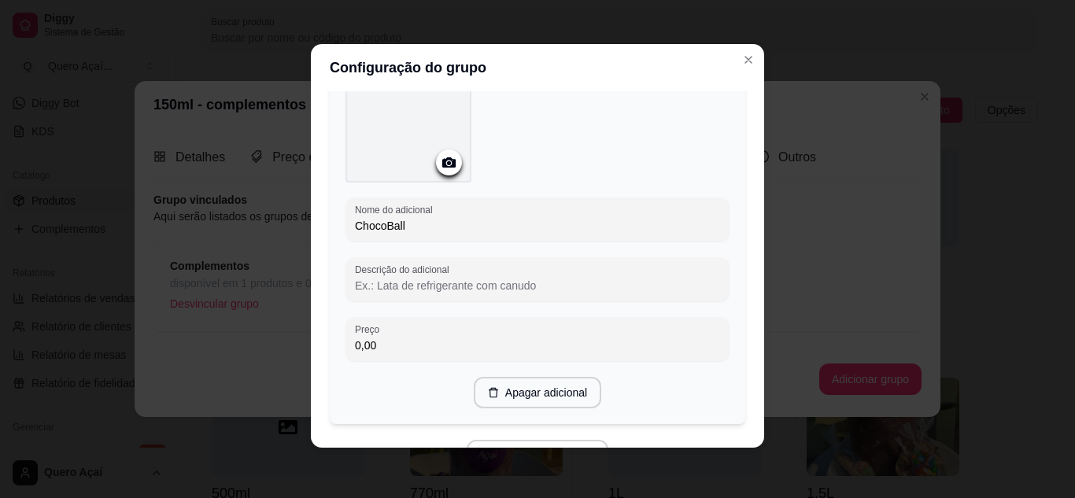
scroll to position [2983, 0]
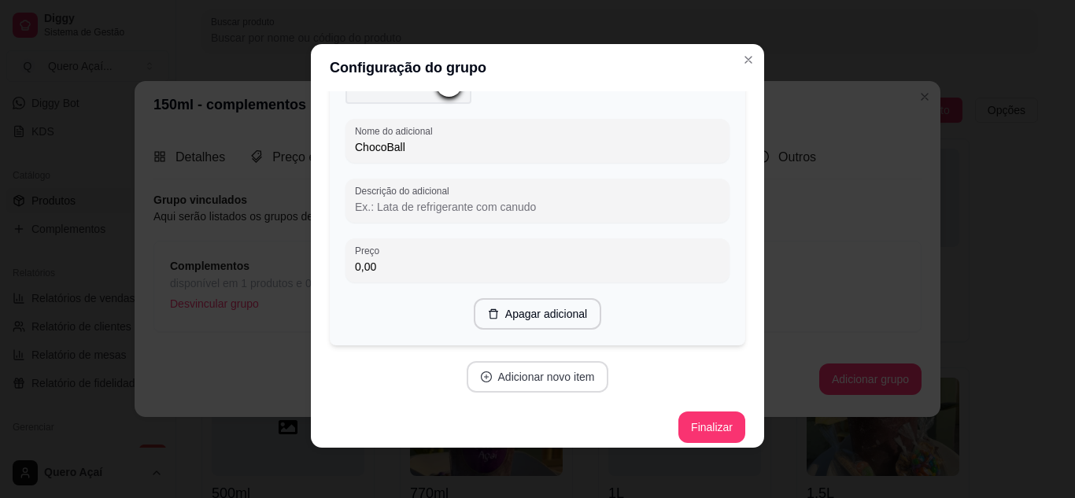
type input "ChocoBall"
click at [521, 379] on button "Adicionar novo item" at bounding box center [538, 376] width 142 height 31
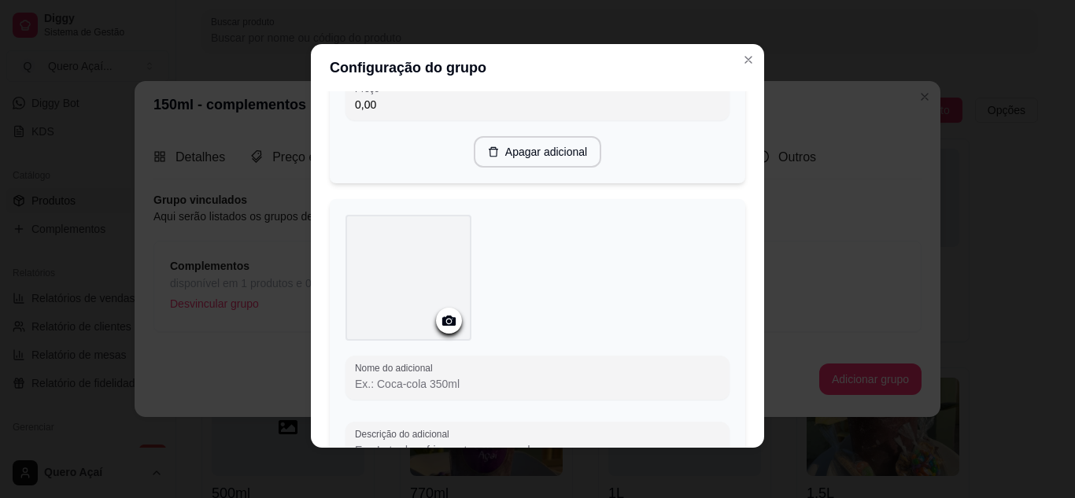
scroll to position [3219, 0]
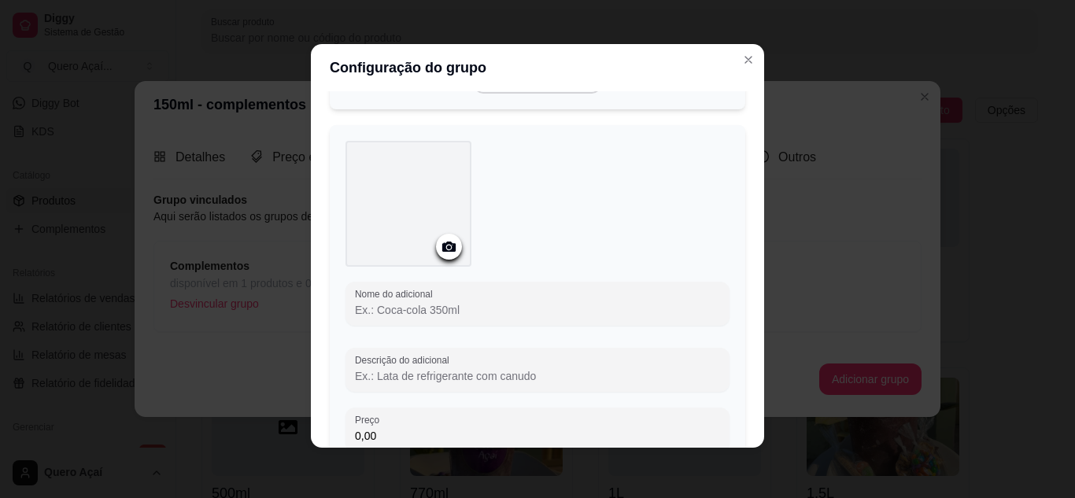
click at [499, 305] on input "Nome do adicional" at bounding box center [537, 310] width 365 height 16
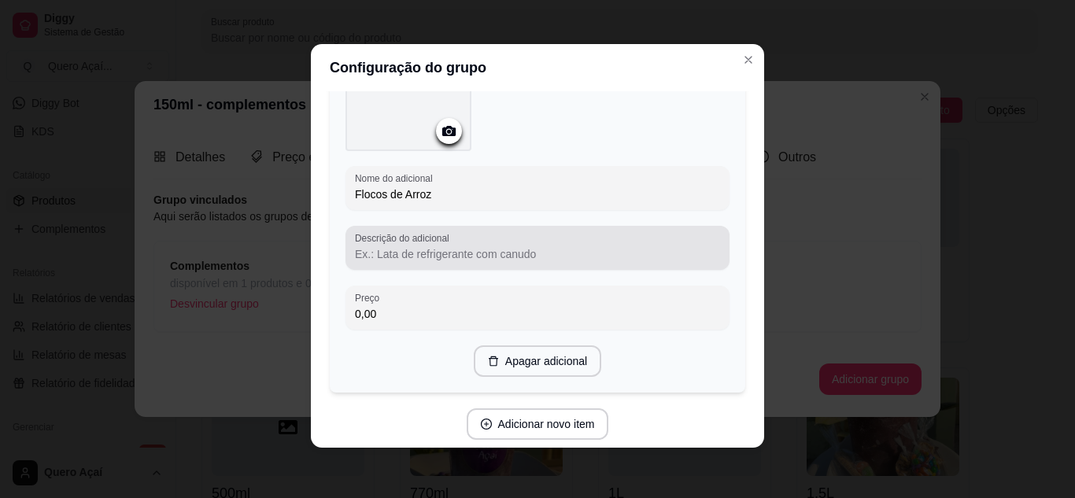
scroll to position [3376, 0]
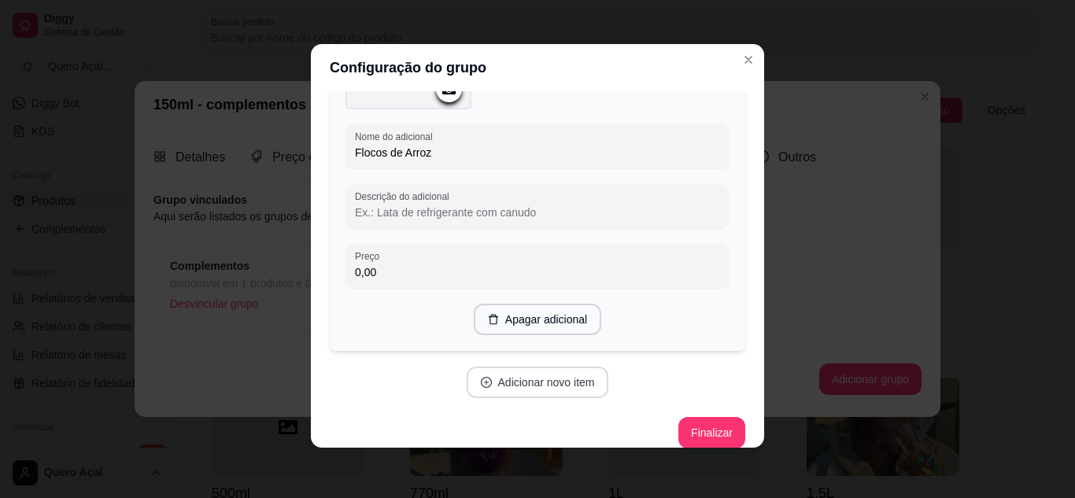
type input "Flocos de Arroz"
click at [505, 373] on button "Adicionar novo item" at bounding box center [538, 382] width 142 height 31
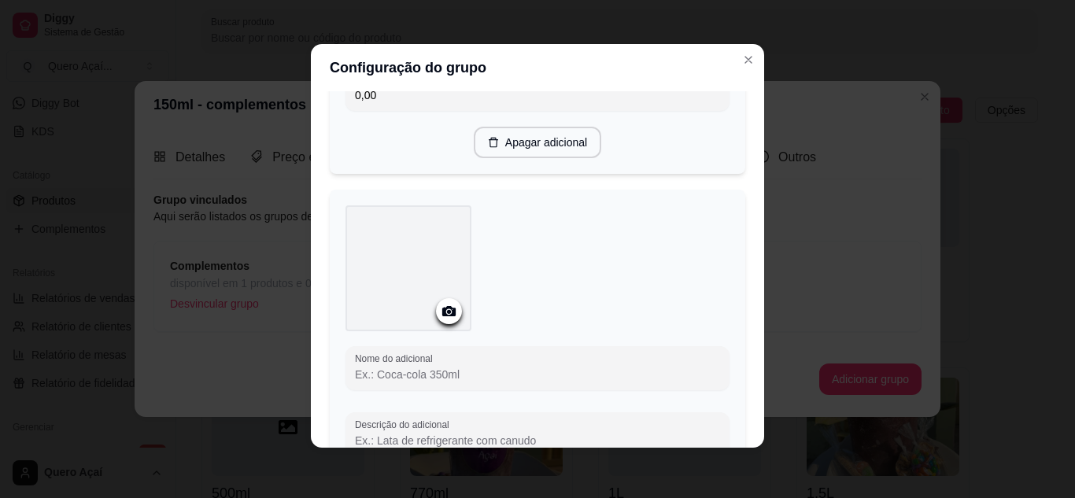
scroll to position [3612, 0]
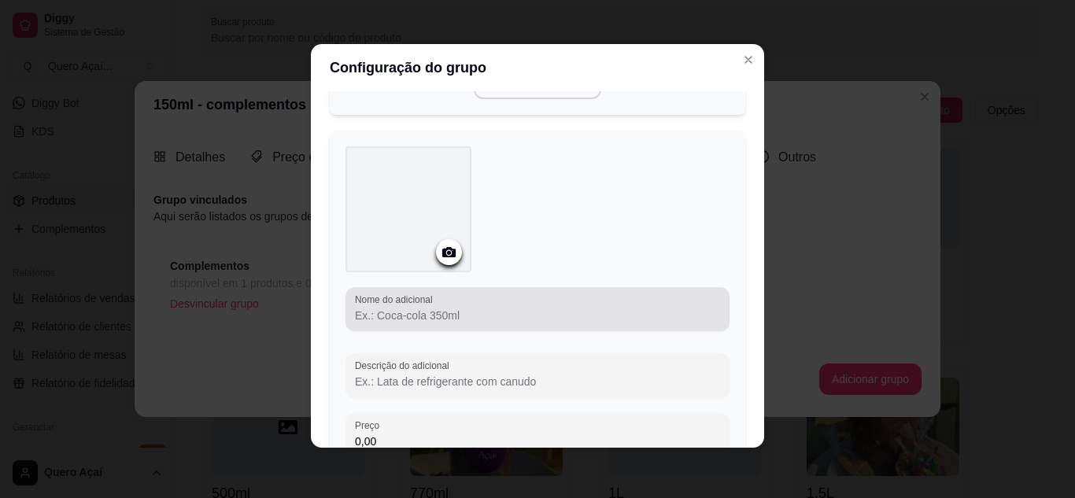
click at [424, 314] on input "Nome do adicional" at bounding box center [537, 316] width 365 height 16
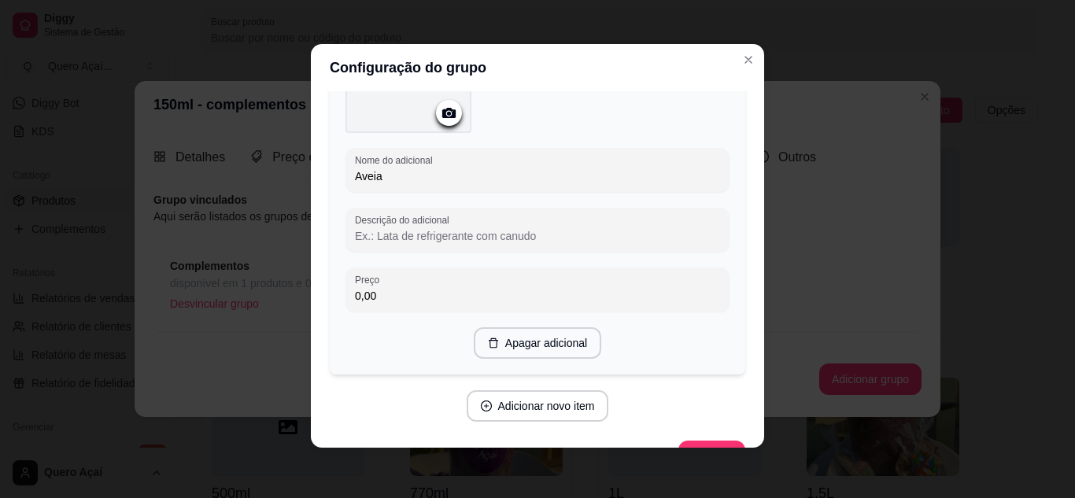
scroll to position [3784, 0]
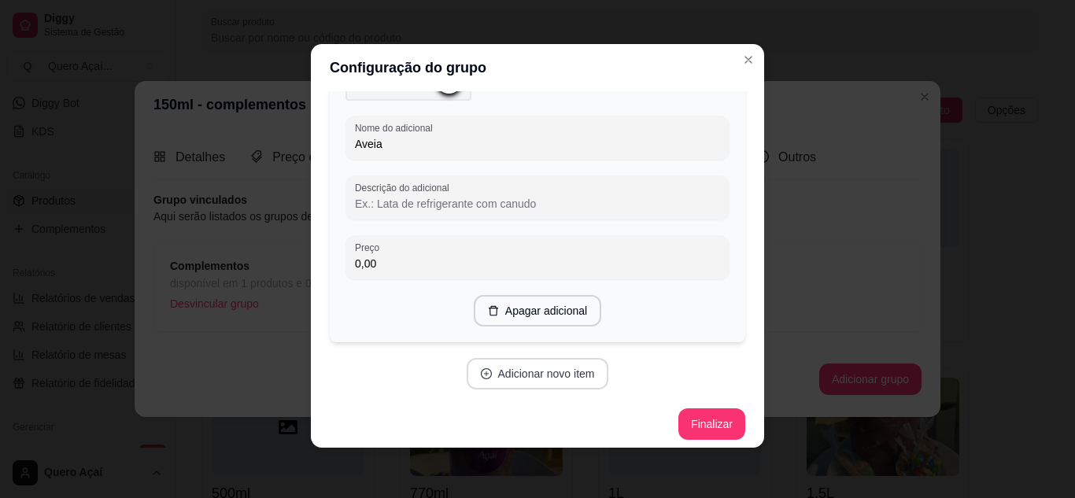
type input "Aveia"
click at [484, 365] on button "Adicionar novo item" at bounding box center [537, 374] width 139 height 31
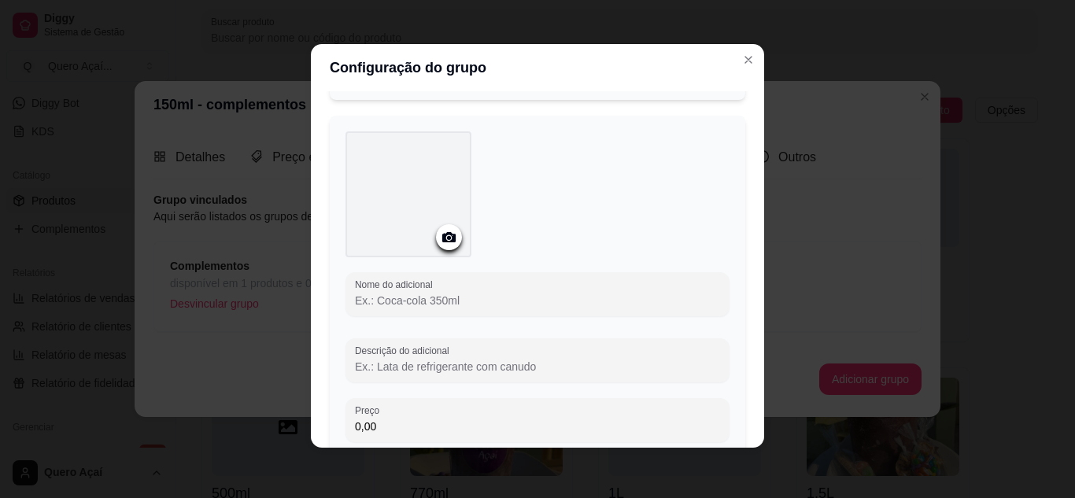
scroll to position [4020, 0]
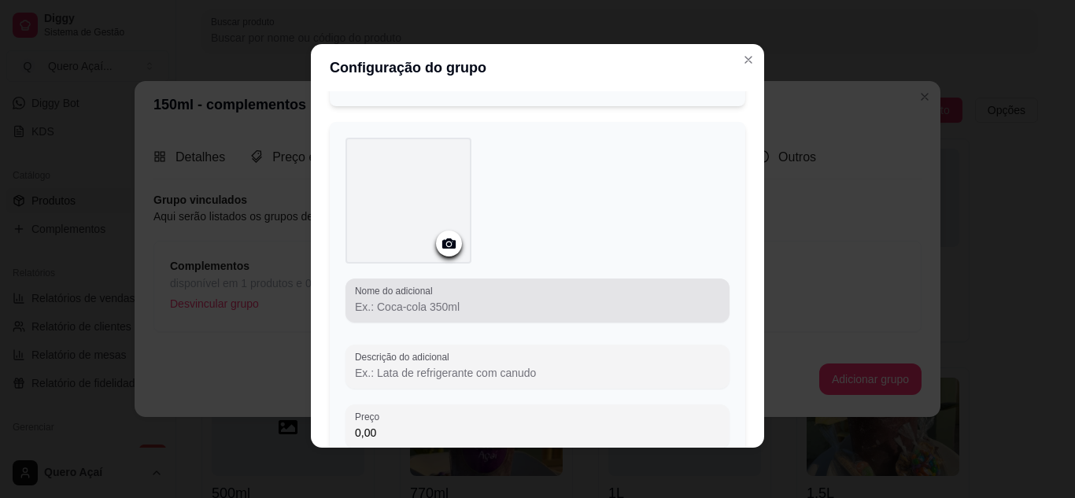
click at [472, 299] on input "Nome do adicional" at bounding box center [537, 307] width 365 height 16
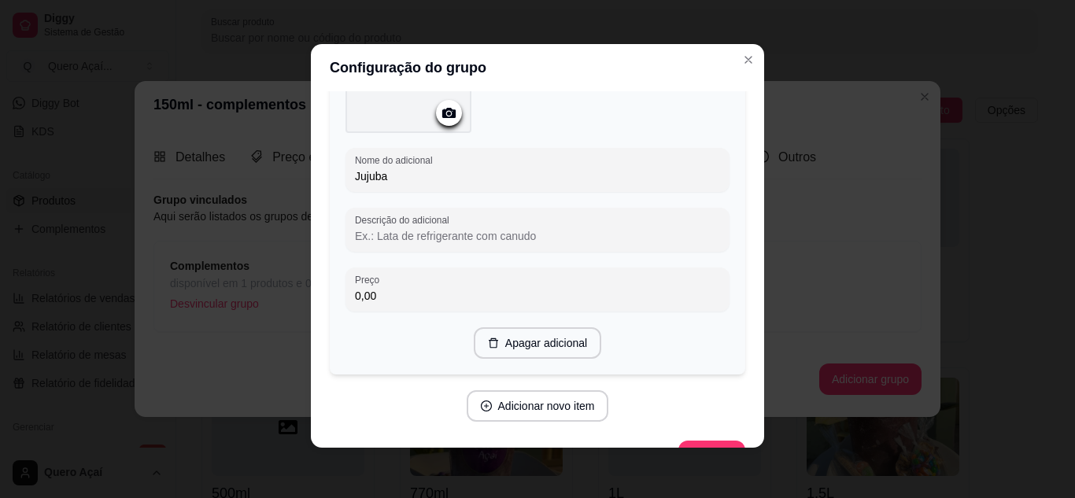
scroll to position [4178, 0]
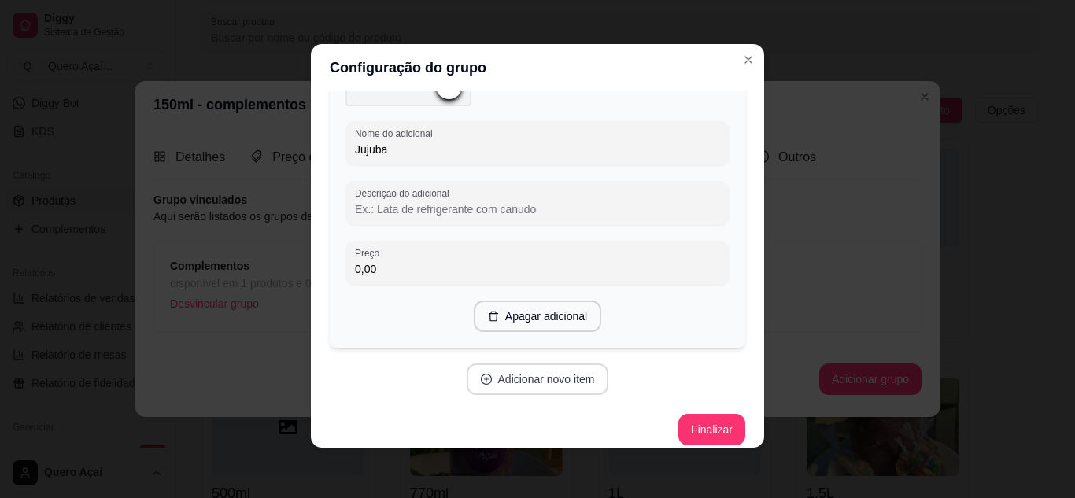
type input "Jujuba"
click at [522, 365] on button "Adicionar novo item" at bounding box center [538, 379] width 142 height 31
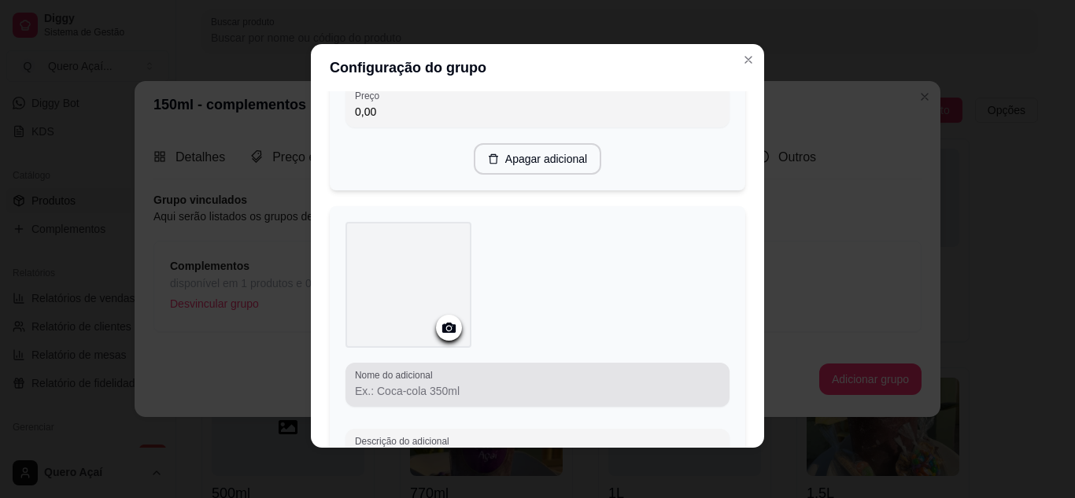
scroll to position [4414, 0]
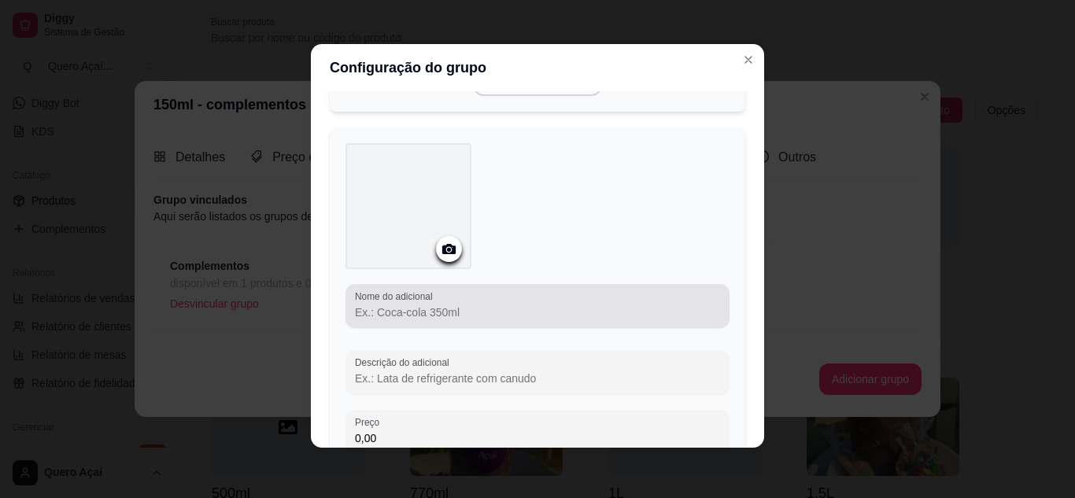
click at [434, 294] on div at bounding box center [537, 305] width 365 height 31
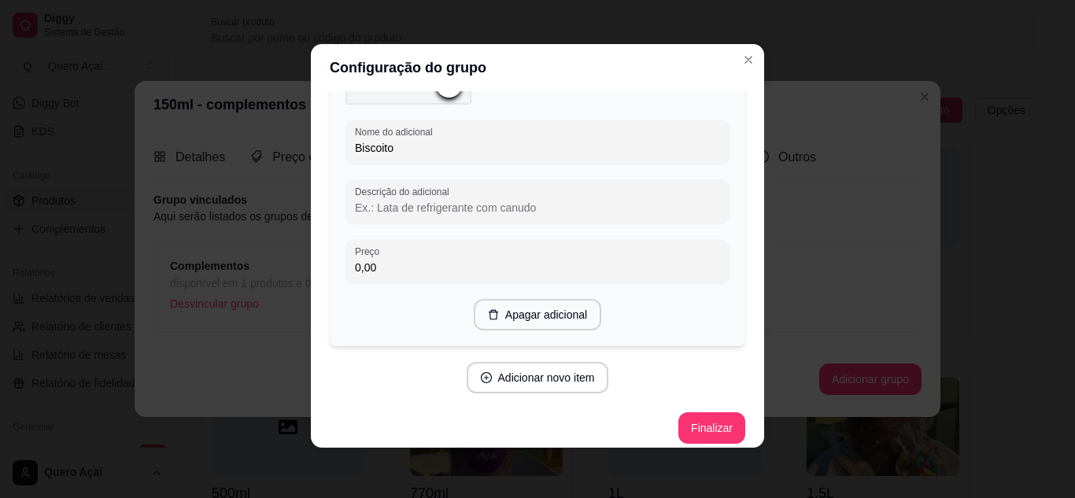
scroll to position [4581, 0]
type input "Biscoito"
click at [679, 416] on button "Finalizar" at bounding box center [712, 425] width 67 height 31
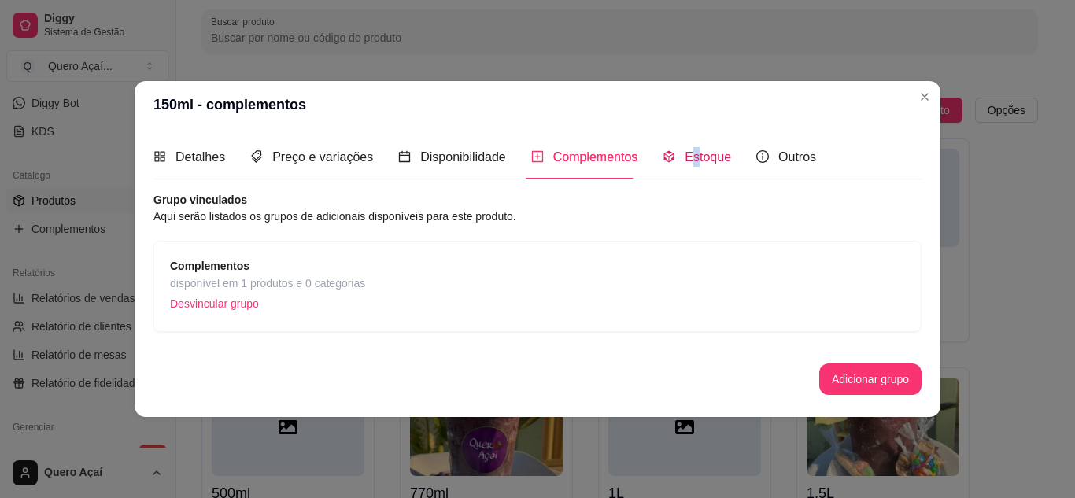
click at [690, 154] on span "Estoque" at bounding box center [708, 156] width 46 height 13
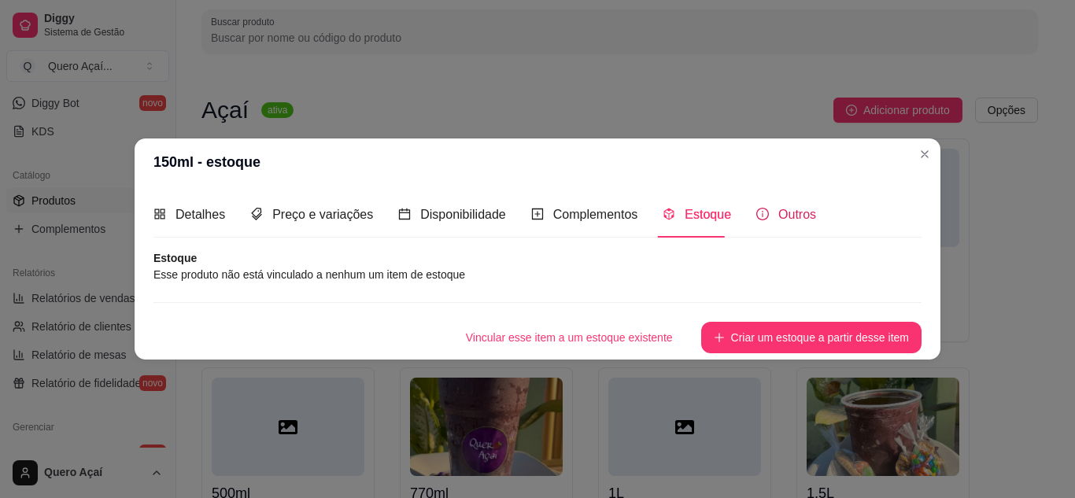
click at [779, 209] on span "Outros" at bounding box center [798, 214] width 38 height 13
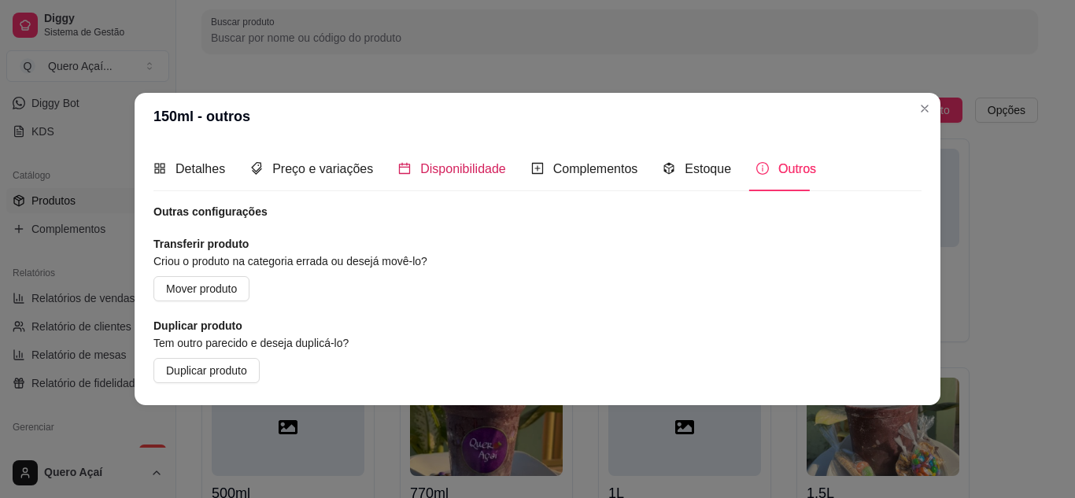
click at [467, 167] on span "Disponibilidade" at bounding box center [463, 168] width 86 height 13
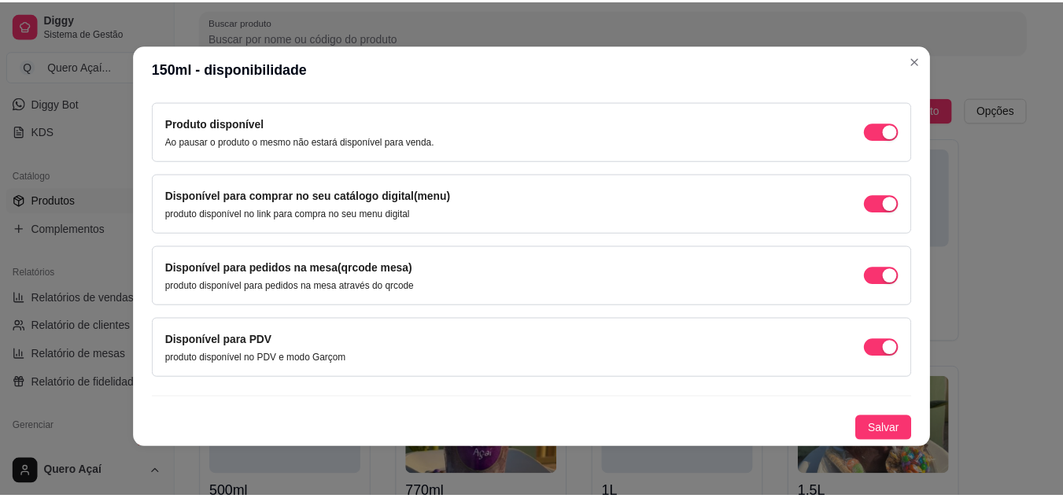
scroll to position [3, 0]
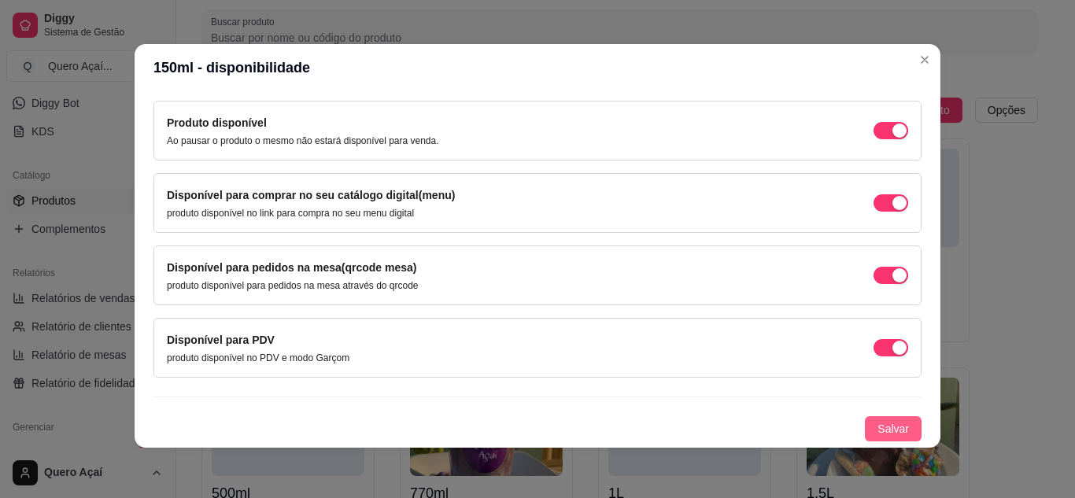
click at [890, 435] on span "Salvar" at bounding box center [893, 428] width 31 height 17
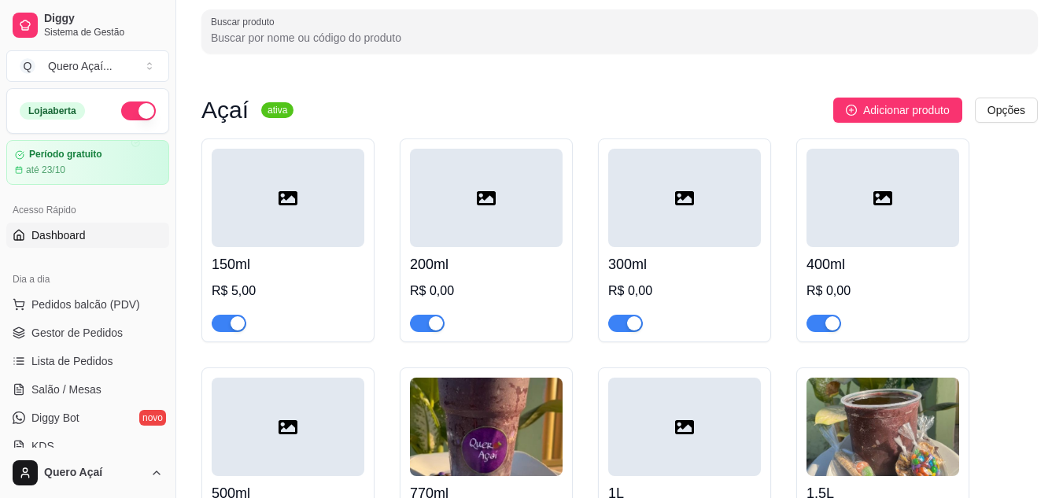
scroll to position [79, 0]
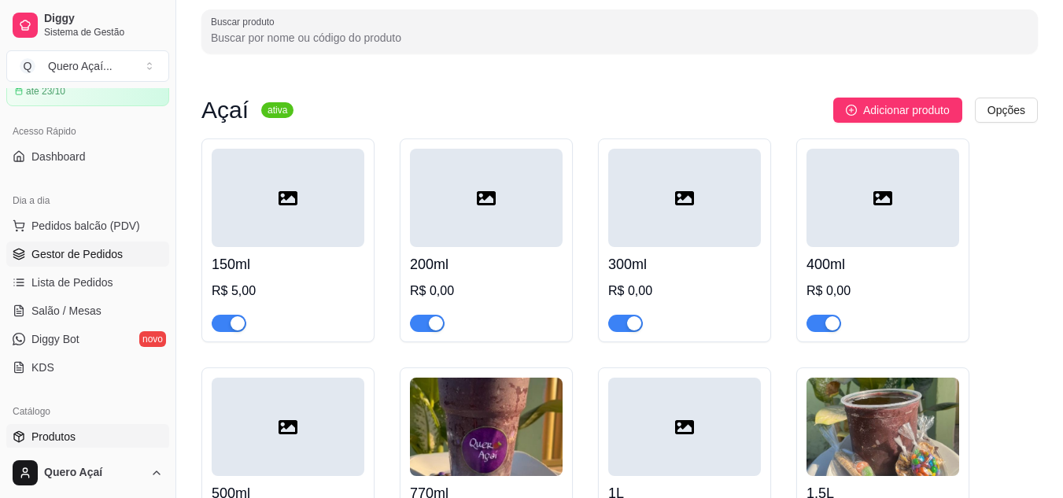
click at [73, 246] on link "Gestor de Pedidos" at bounding box center [87, 254] width 163 height 25
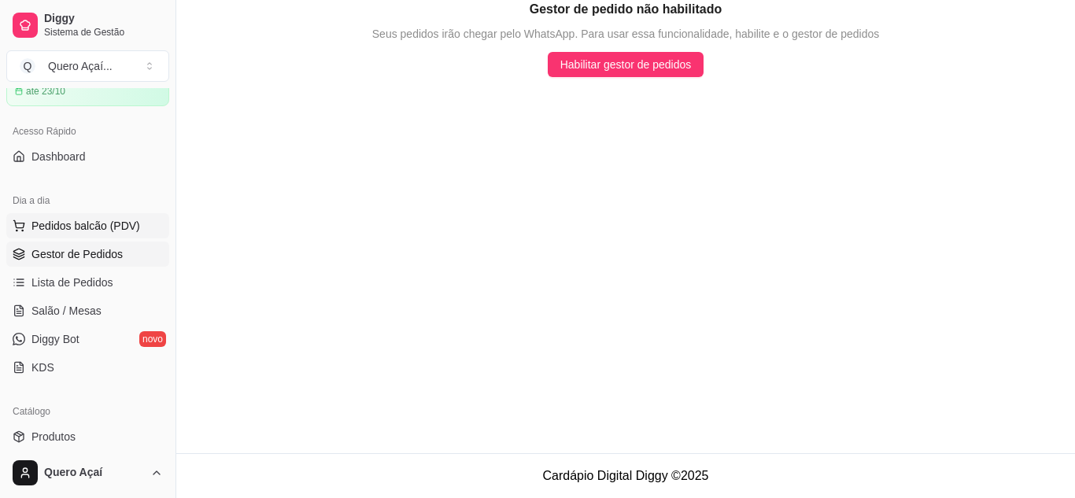
click at [71, 231] on span "Pedidos balcão (PDV)" at bounding box center [85, 226] width 109 height 16
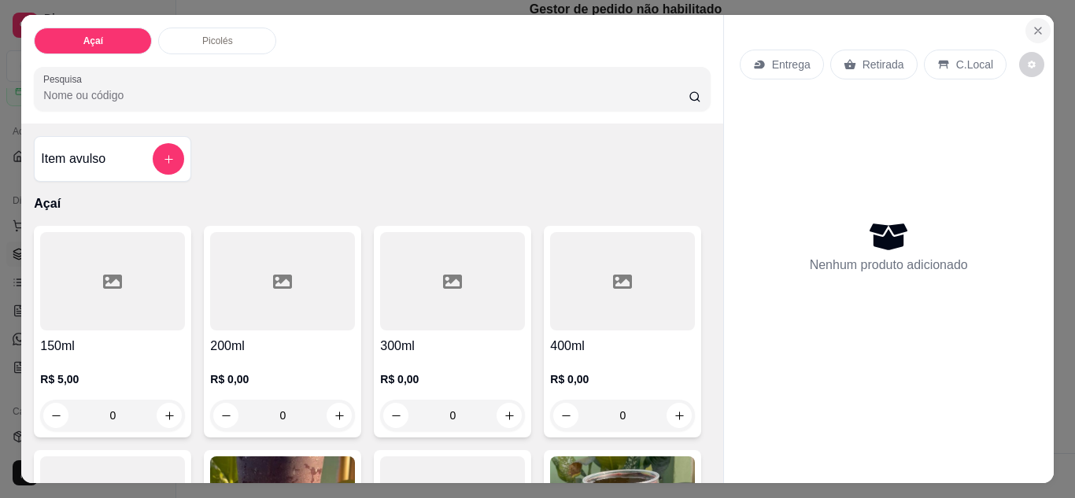
click at [1038, 28] on icon "Close" at bounding box center [1038, 30] width 13 height 13
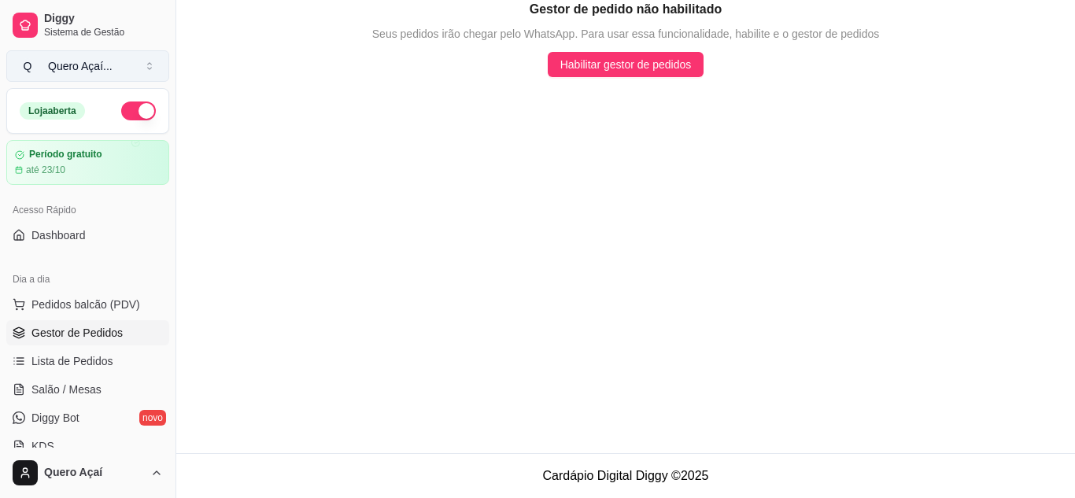
click at [88, 65] on div "Quero Açaí ..." at bounding box center [80, 66] width 65 height 16
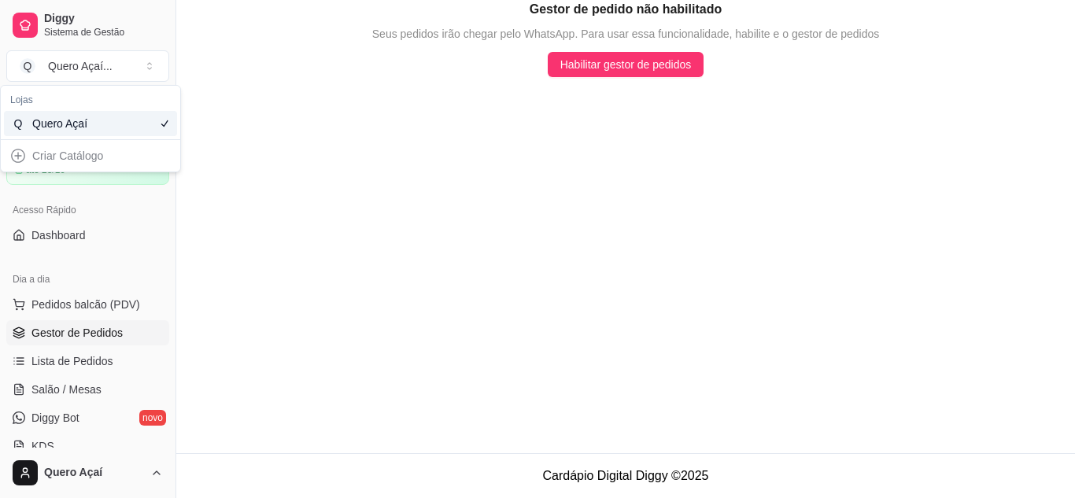
click at [78, 124] on div "Quero Açaí" at bounding box center [67, 124] width 71 height 16
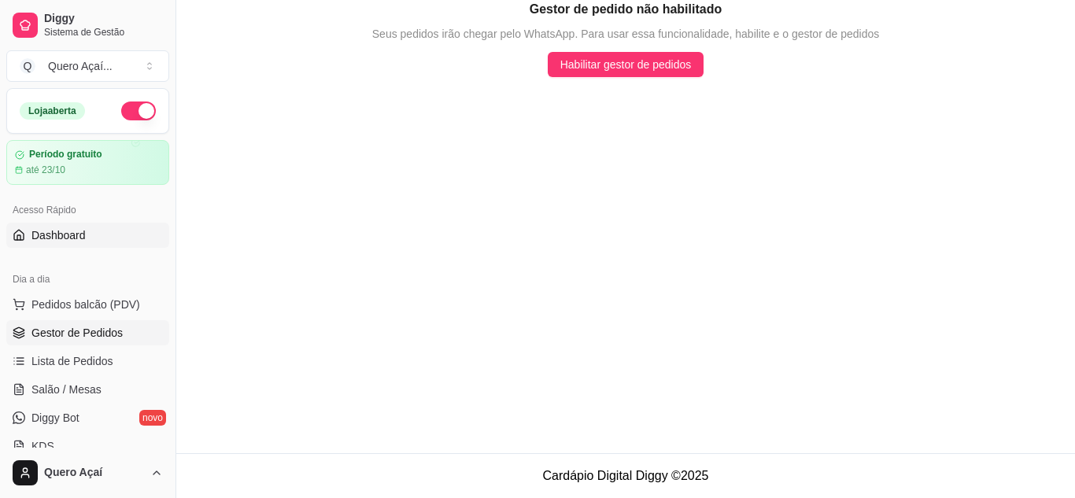
click at [69, 242] on span "Dashboard" at bounding box center [58, 235] width 54 height 16
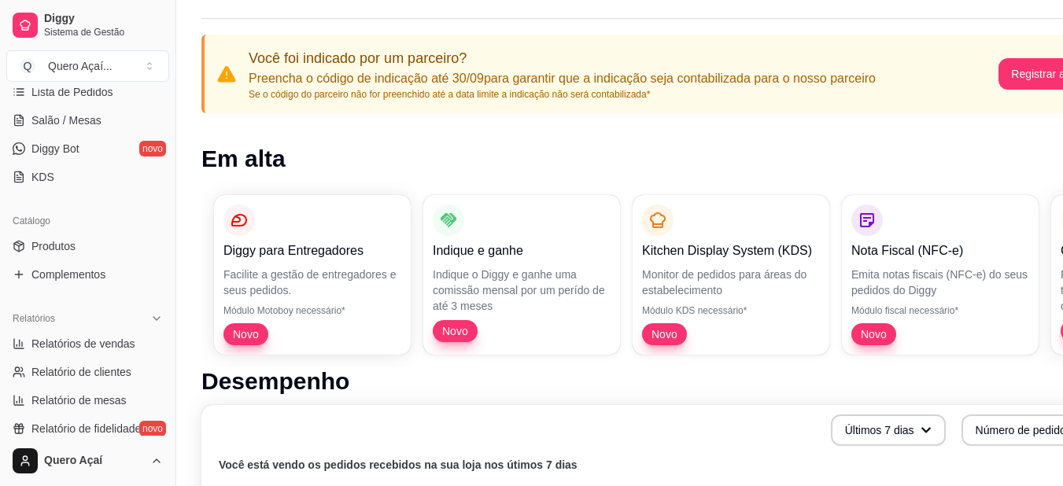
scroll to position [315, 0]
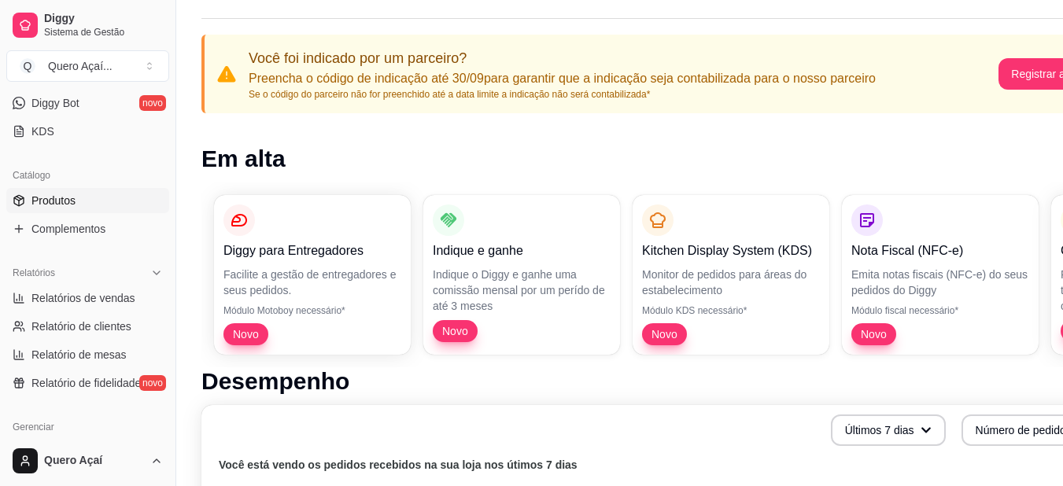
click at [85, 204] on link "Produtos" at bounding box center [87, 200] width 163 height 25
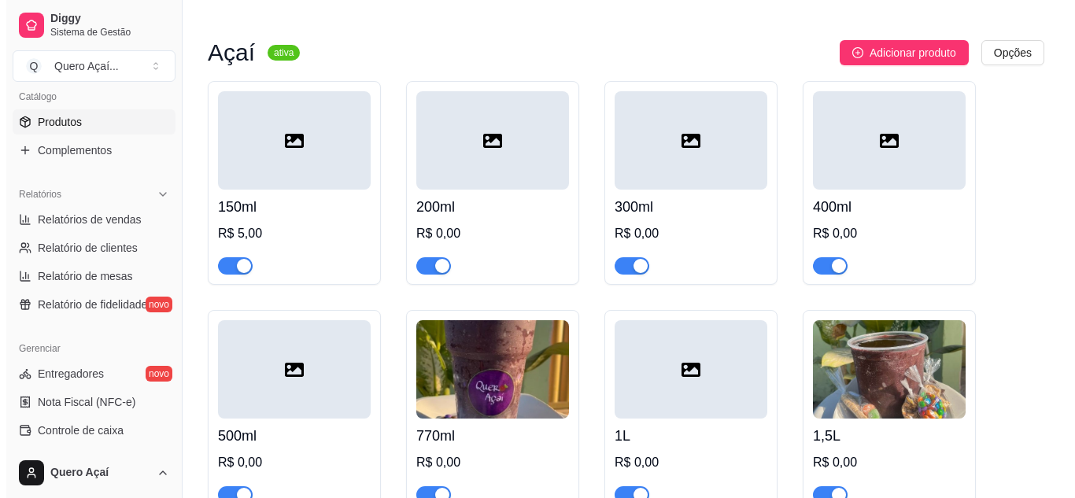
scroll to position [157, 0]
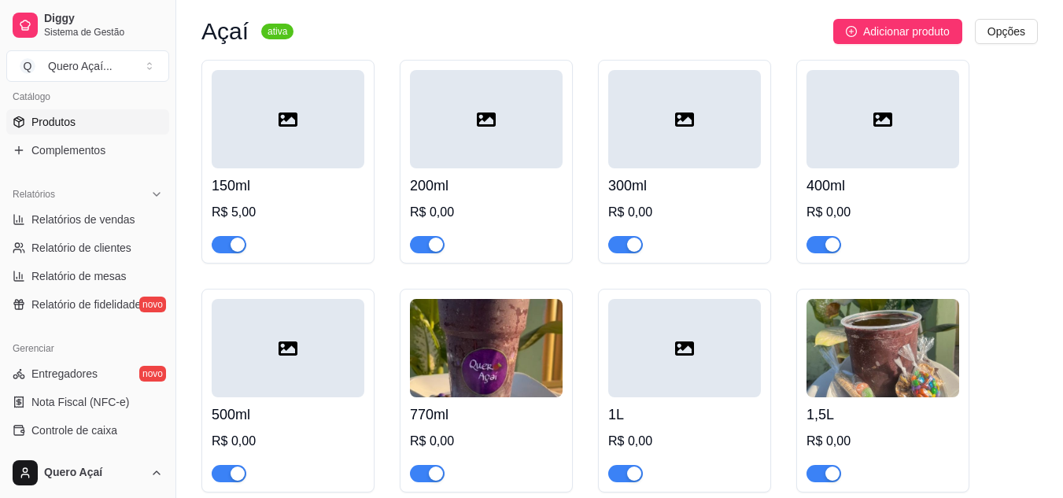
click at [308, 228] on div at bounding box center [288, 237] width 153 height 31
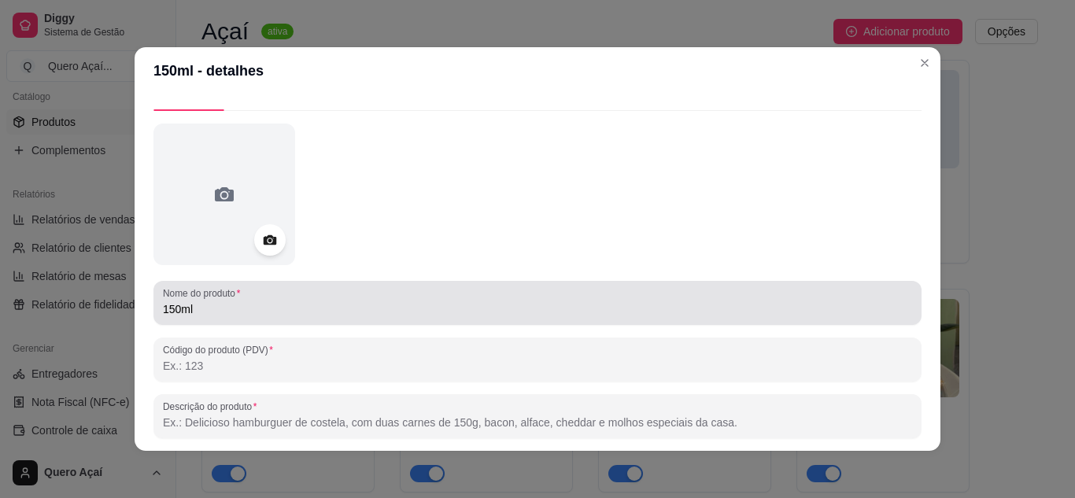
scroll to position [0, 0]
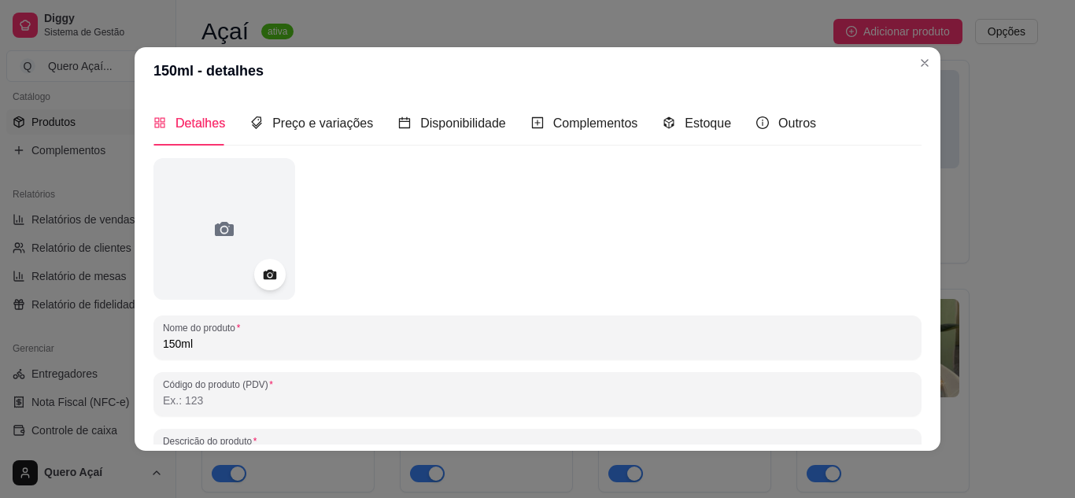
click at [571, 113] on div "Complementos" at bounding box center [584, 123] width 107 height 45
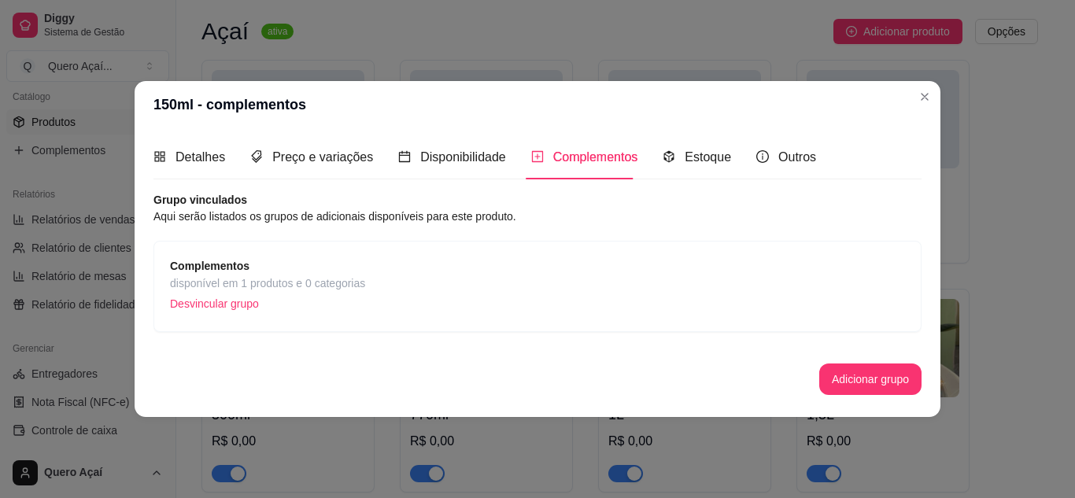
click at [298, 283] on span "disponível em 1 produtos e 0 categorias" at bounding box center [267, 283] width 195 height 17
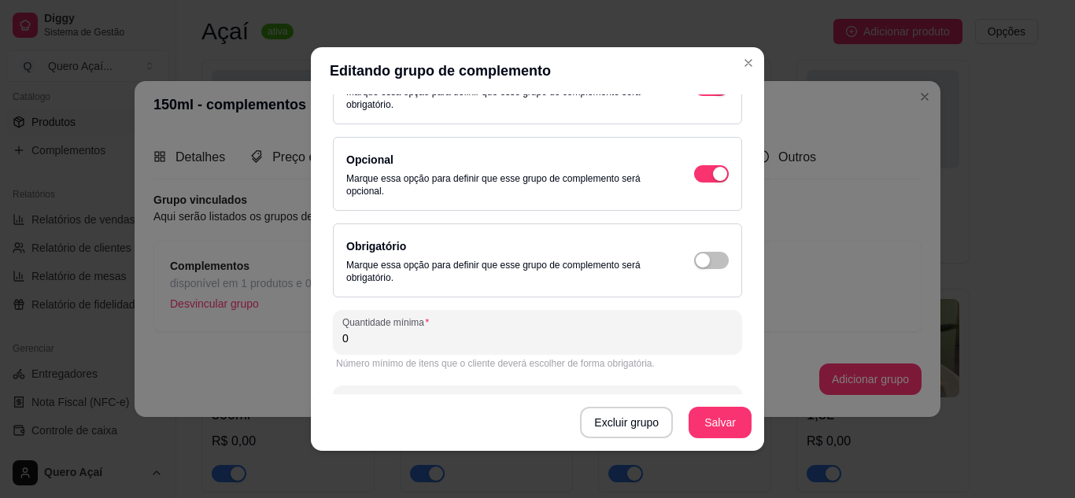
scroll to position [221, 0]
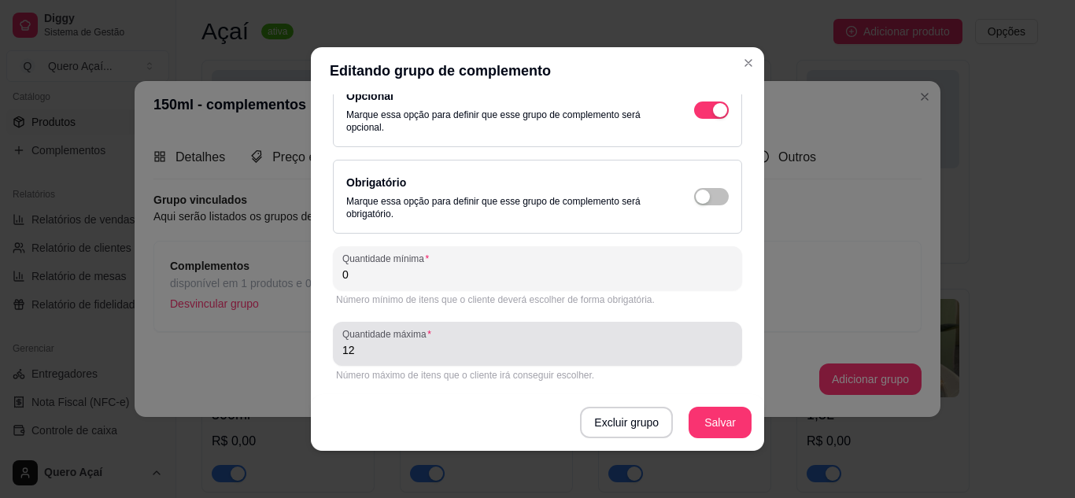
click at [394, 349] on input "12" at bounding box center [537, 350] width 390 height 16
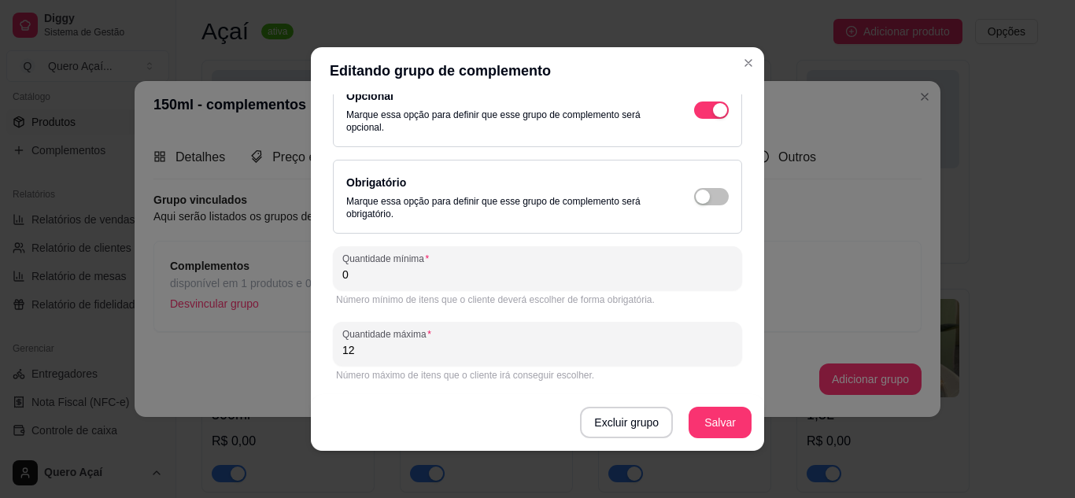
type input "1"
type input "0"
click at [436, 427] on div "Excluir grupo Salvar" at bounding box center [537, 422] width 453 height 57
click at [739, 420] on button "Salvar" at bounding box center [720, 422] width 63 height 31
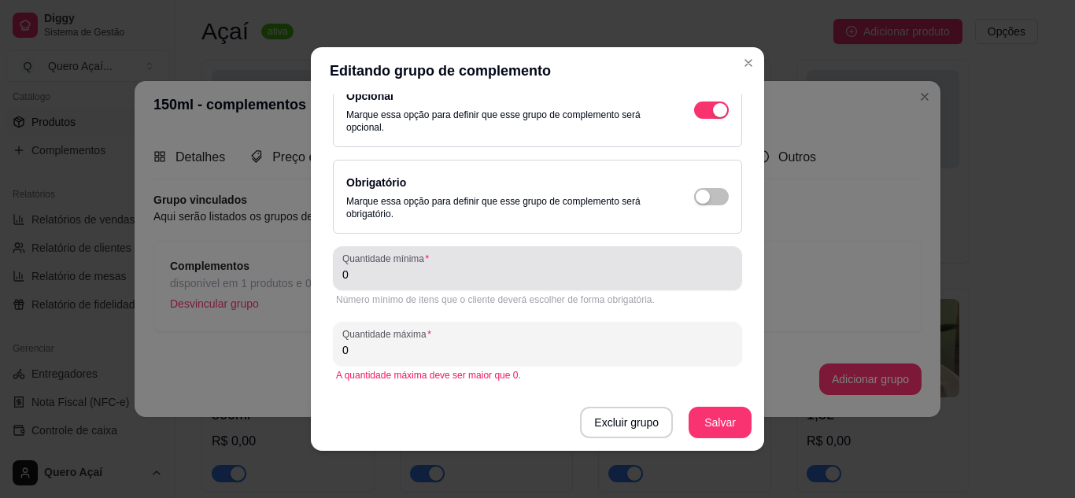
scroll to position [3, 0]
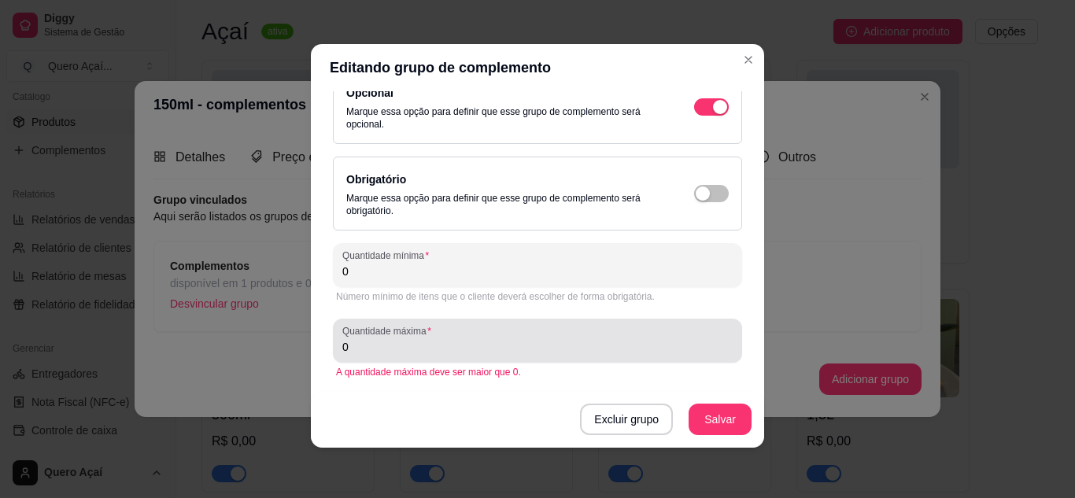
click at [367, 349] on input "0" at bounding box center [537, 347] width 390 height 16
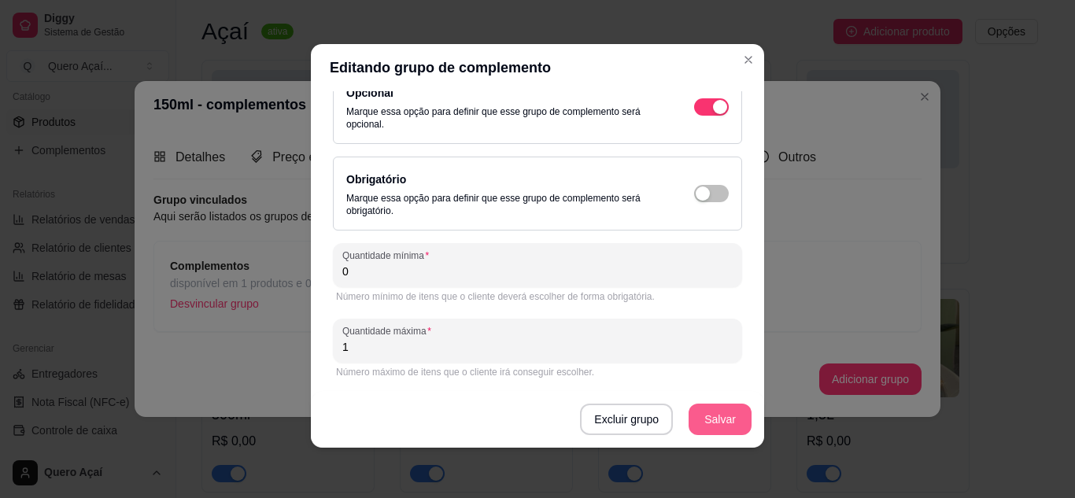
type input "1"
click at [712, 422] on button "Salvar" at bounding box center [720, 419] width 63 height 31
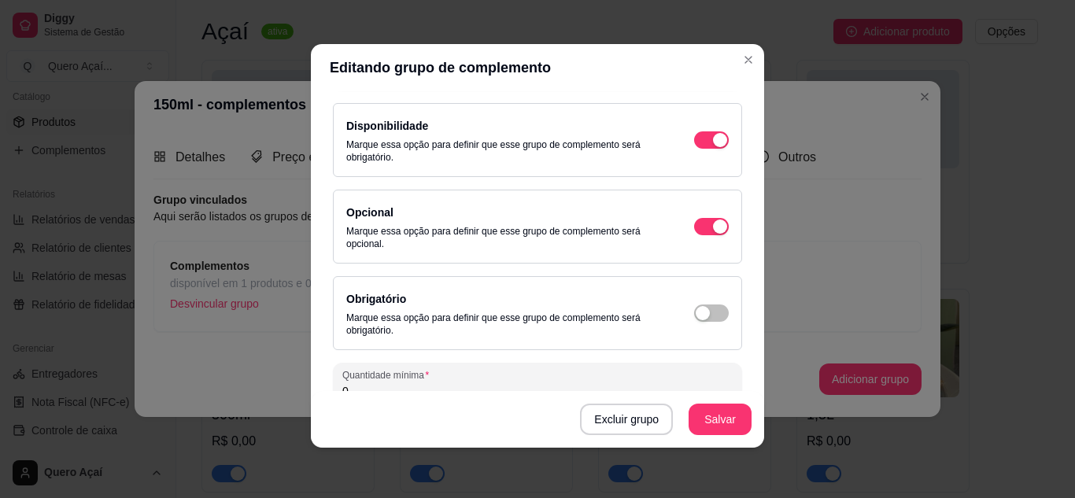
scroll to position [64, 0]
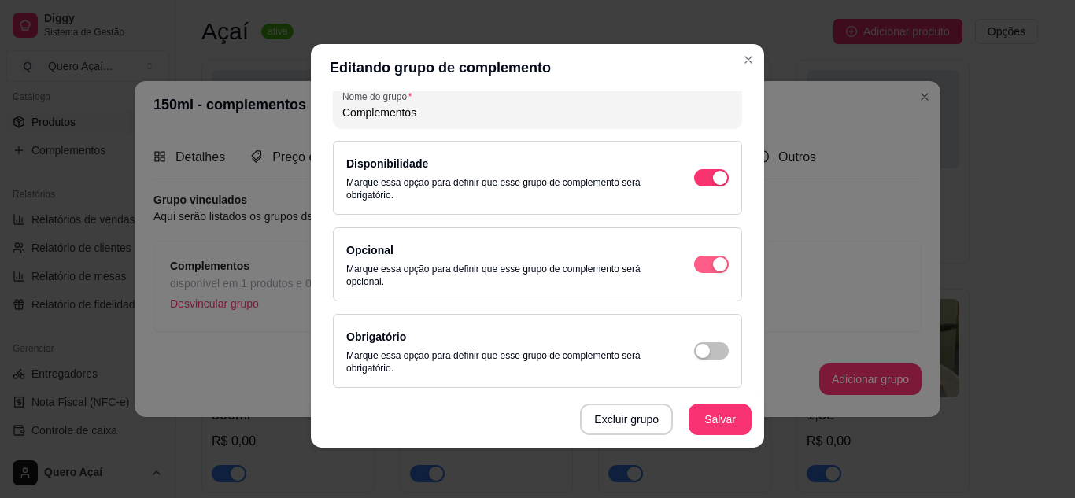
click at [694, 269] on span "button" at bounding box center [711, 264] width 35 height 17
click at [694, 270] on span "button" at bounding box center [711, 264] width 35 height 17
click at [681, 188] on div "Disponibilidade Marque essa opção para definir que esse grupo de complemento se…" at bounding box center [537, 177] width 383 height 47
click at [694, 176] on span "button" at bounding box center [711, 177] width 35 height 17
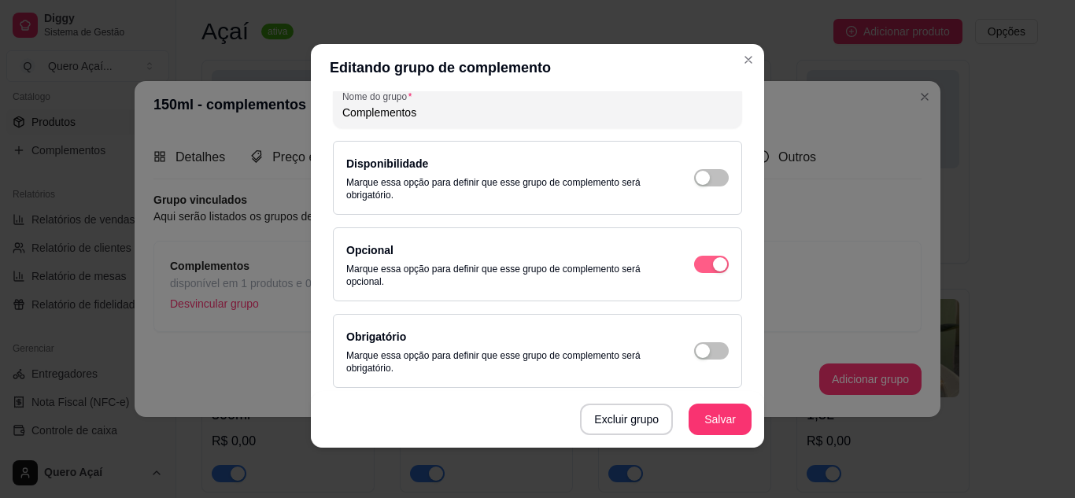
click at [694, 258] on span "button" at bounding box center [711, 264] width 35 height 17
click at [694, 259] on span "button" at bounding box center [711, 264] width 35 height 17
click at [694, 258] on span "button" at bounding box center [711, 264] width 35 height 17
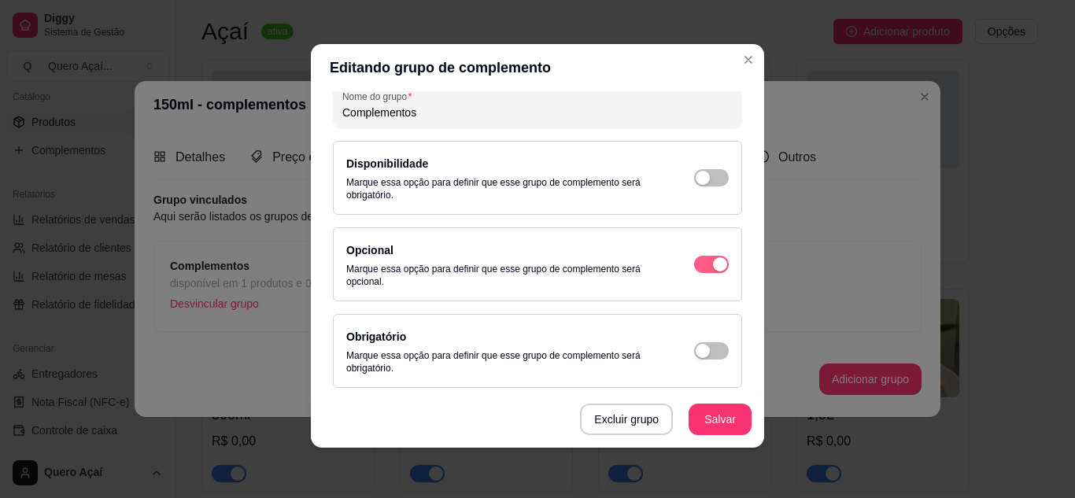
click at [694, 258] on span "button" at bounding box center [711, 264] width 35 height 17
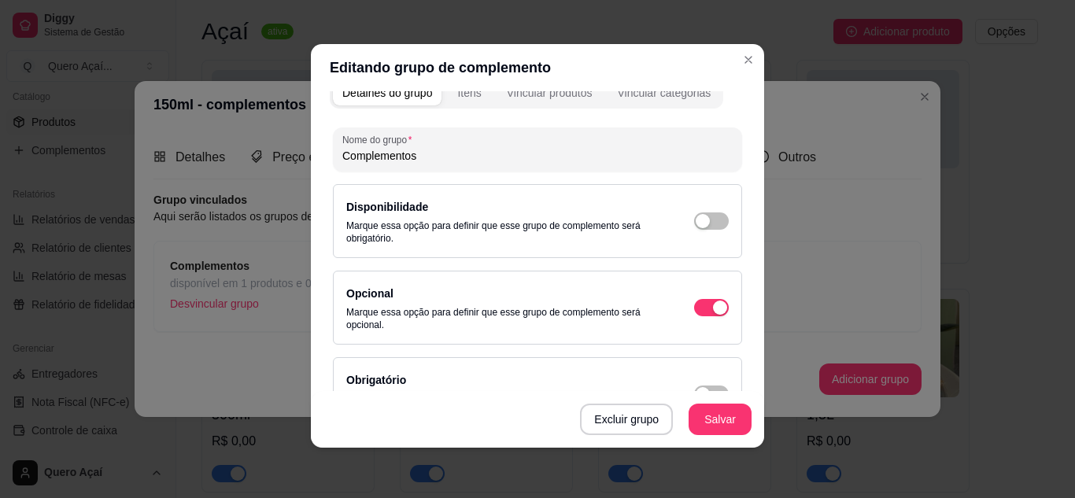
scroll to position [0, 0]
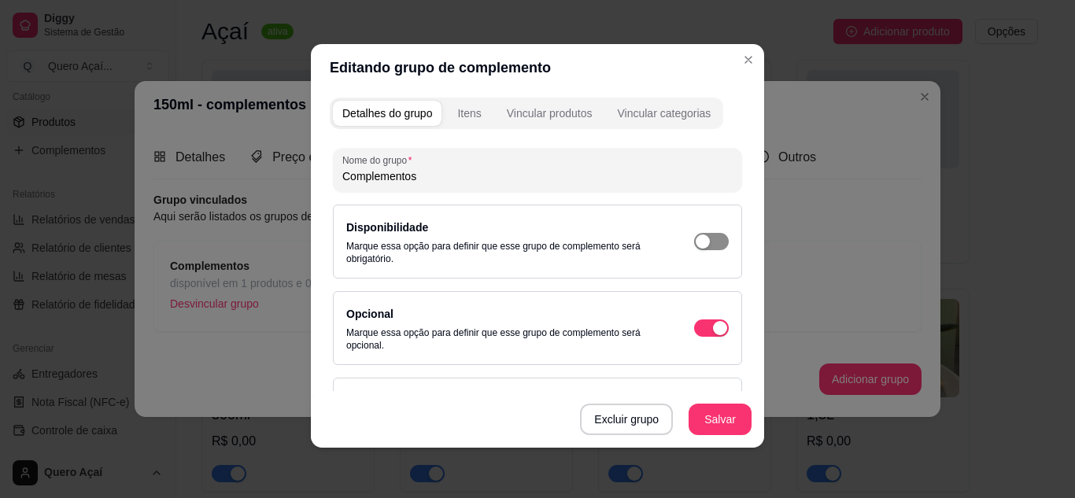
click at [696, 239] on div "button" at bounding box center [703, 242] width 14 height 14
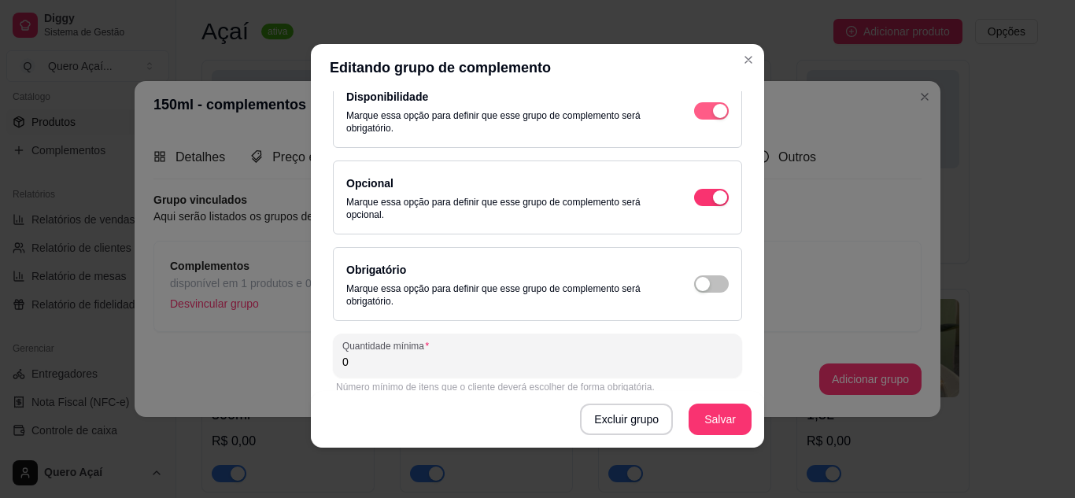
scroll to position [157, 0]
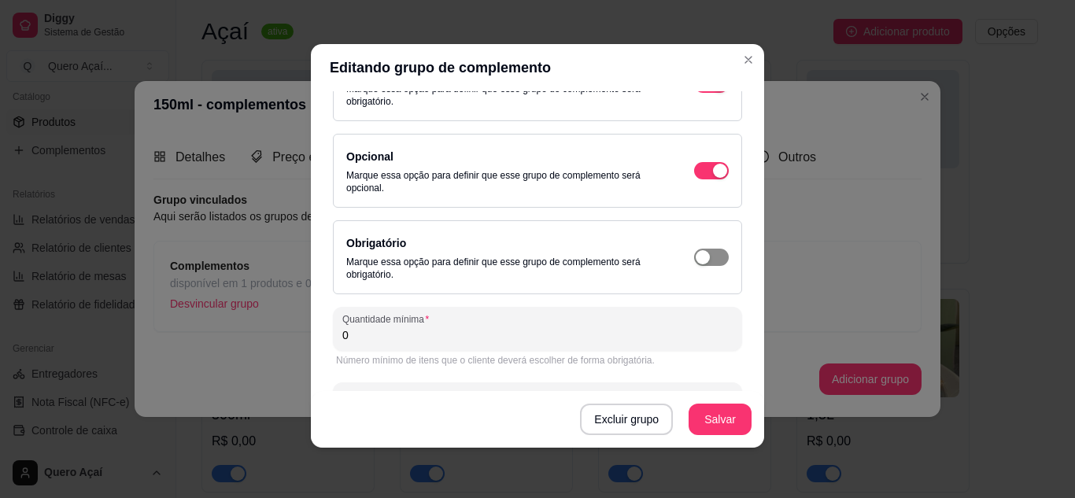
click at [696, 256] on div "button" at bounding box center [703, 257] width 14 height 14
click at [705, 424] on button "Salvar" at bounding box center [720, 419] width 63 height 31
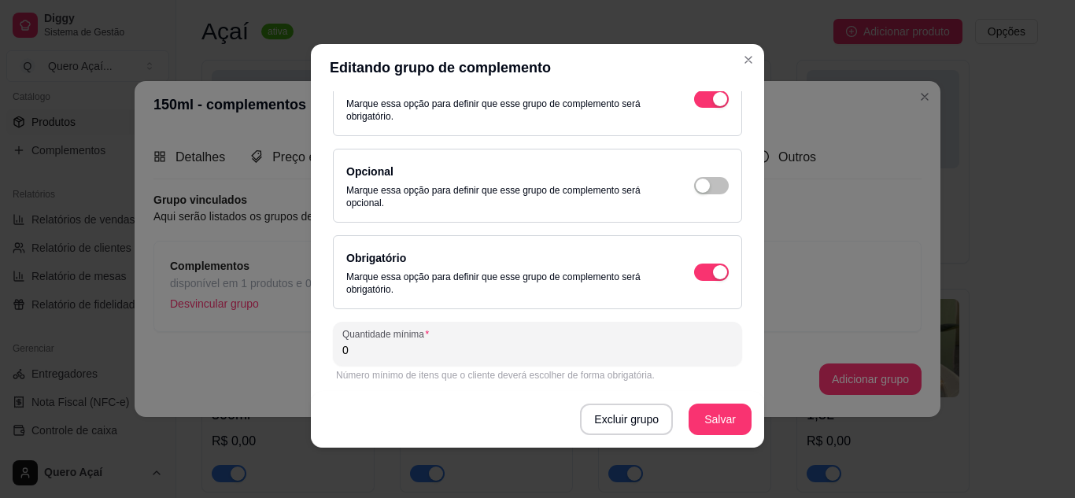
scroll to position [221, 0]
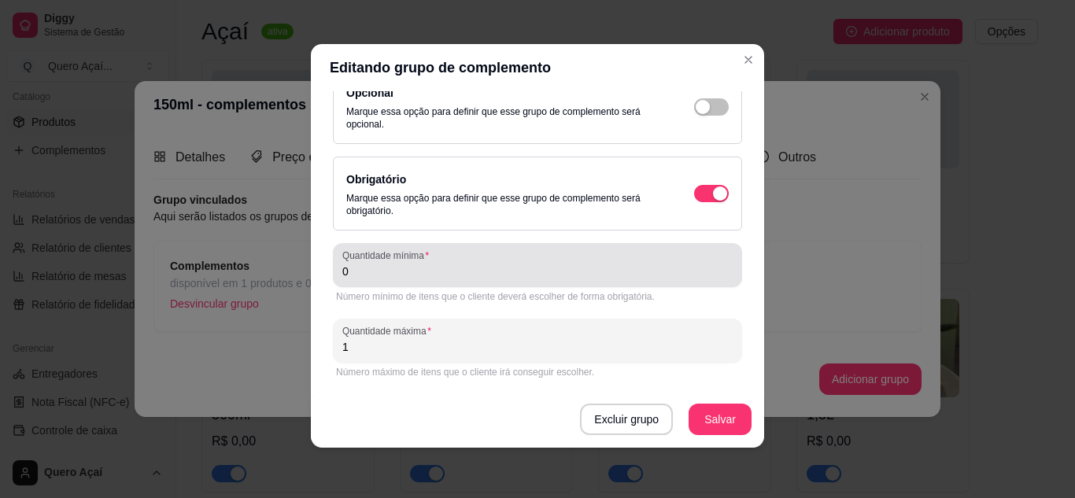
click at [411, 274] on input "0" at bounding box center [537, 272] width 390 height 16
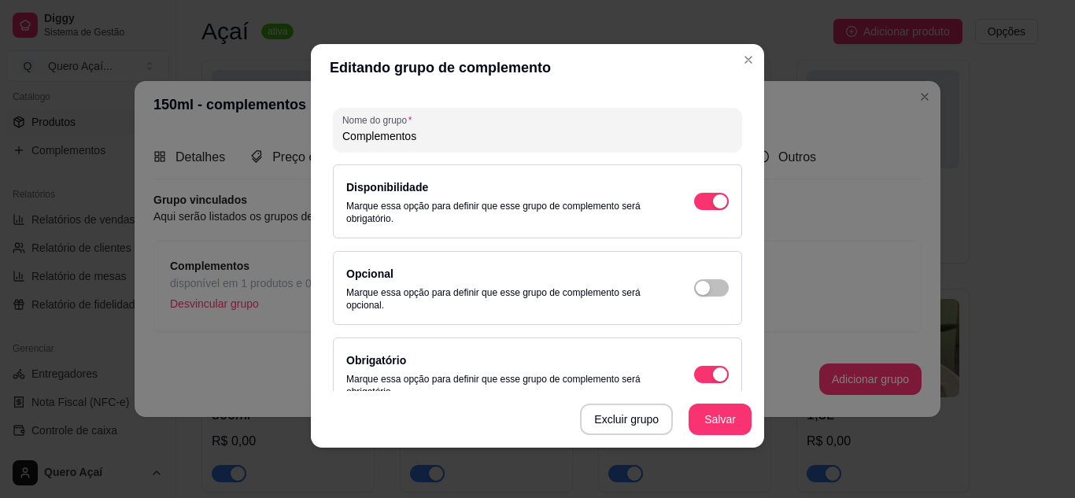
scroll to position [0, 0]
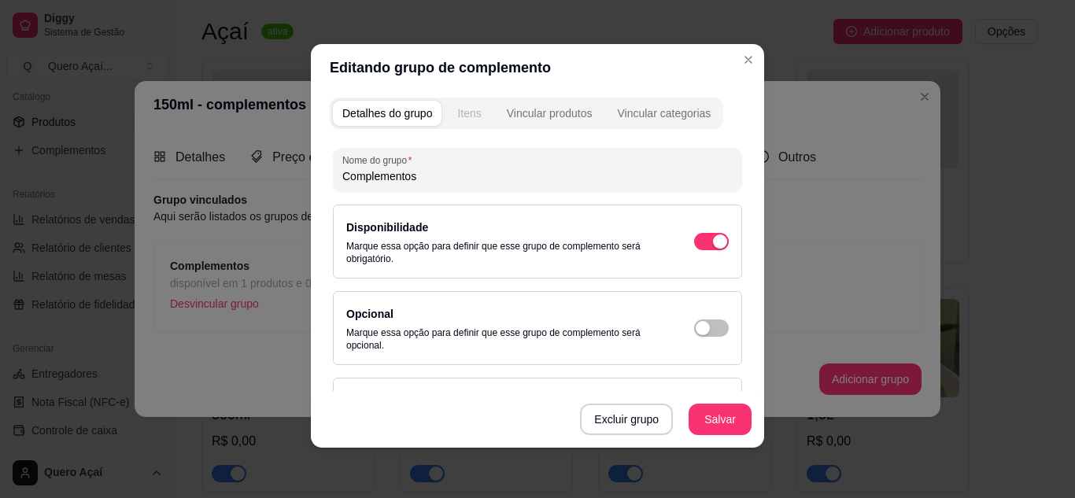
click at [476, 111] on button "Itens" at bounding box center [469, 113] width 43 height 25
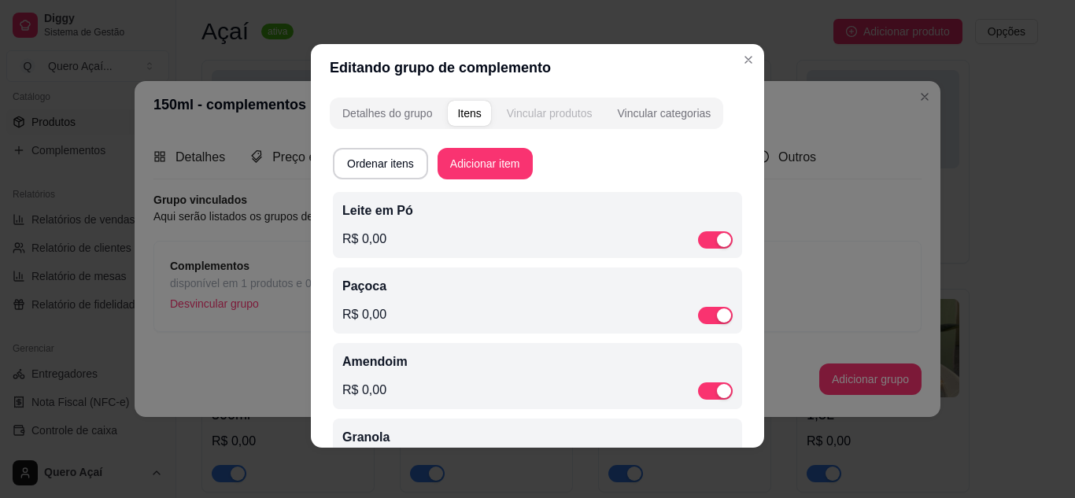
click at [549, 115] on div "Vincular produtos" at bounding box center [550, 113] width 86 height 16
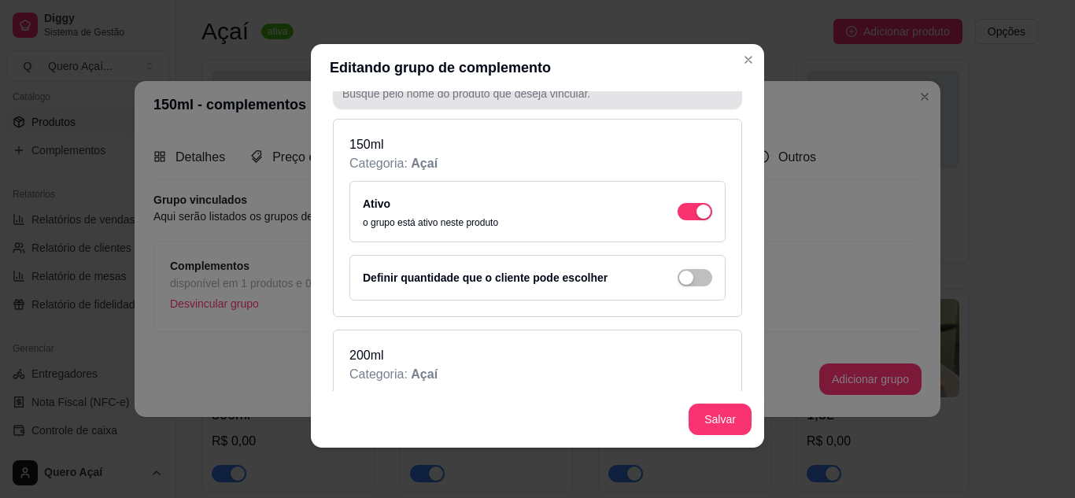
scroll to position [157, 0]
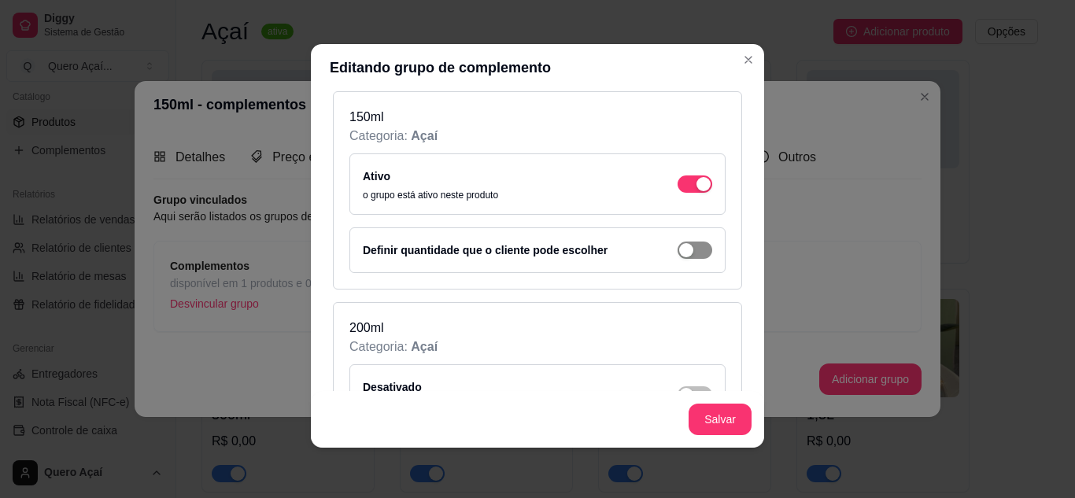
click at [685, 251] on span "button" at bounding box center [695, 250] width 35 height 17
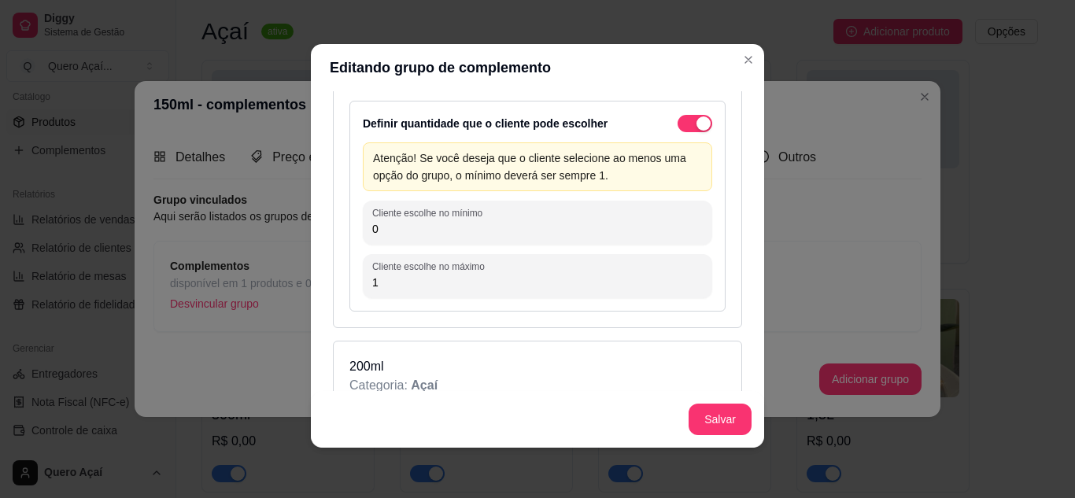
scroll to position [236, 0]
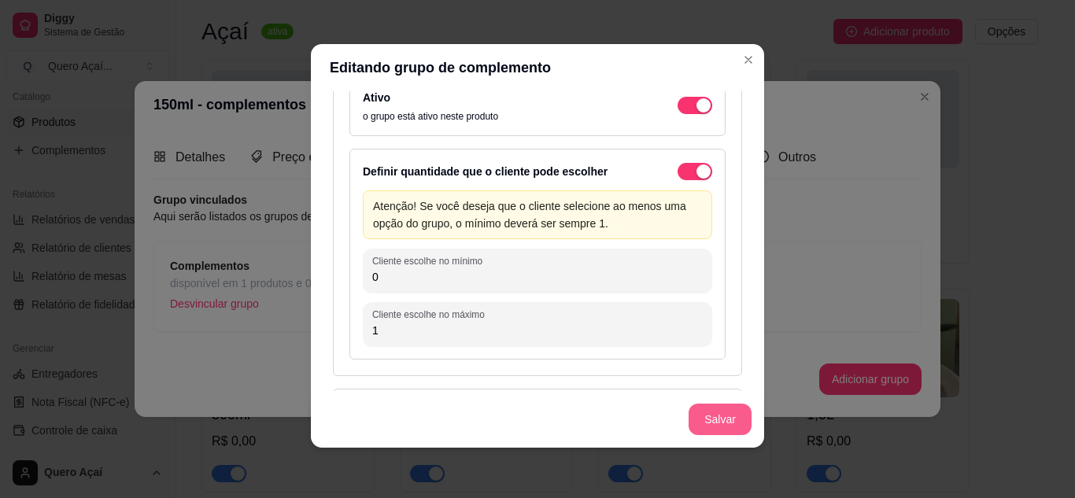
click at [711, 421] on button "Salvar" at bounding box center [720, 419] width 63 height 31
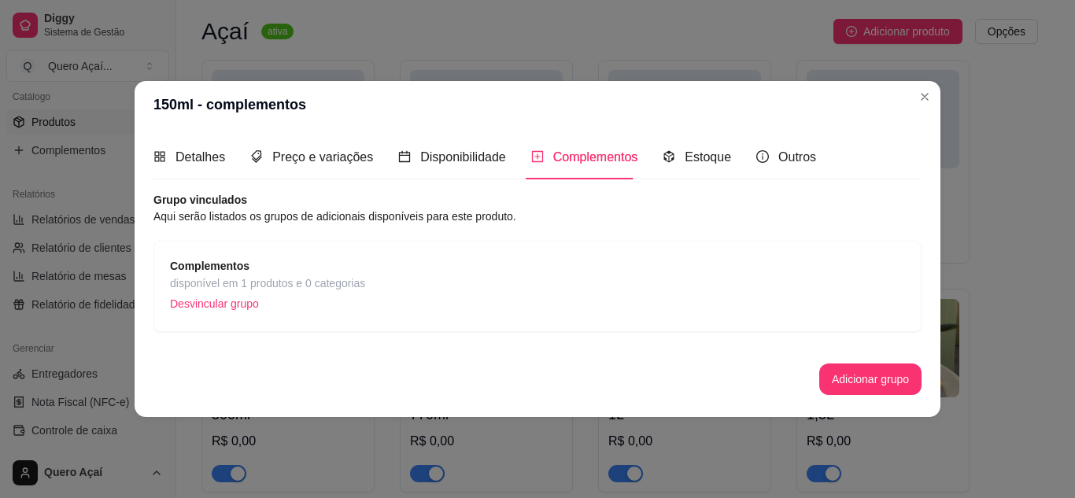
click at [547, 292] on div "Complementos disponível em 1 produtos e 0 categorias Desvincular grupo" at bounding box center [537, 286] width 735 height 58
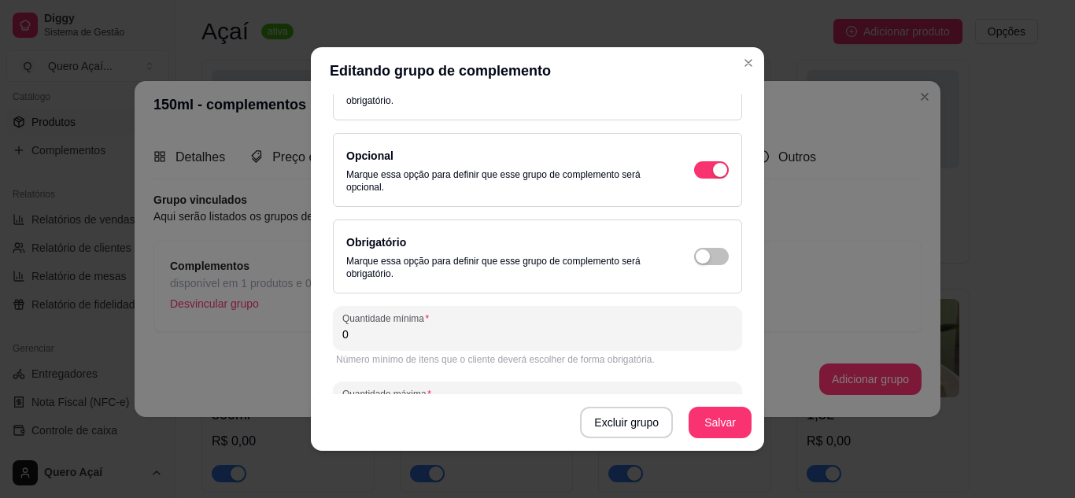
scroll to position [221, 0]
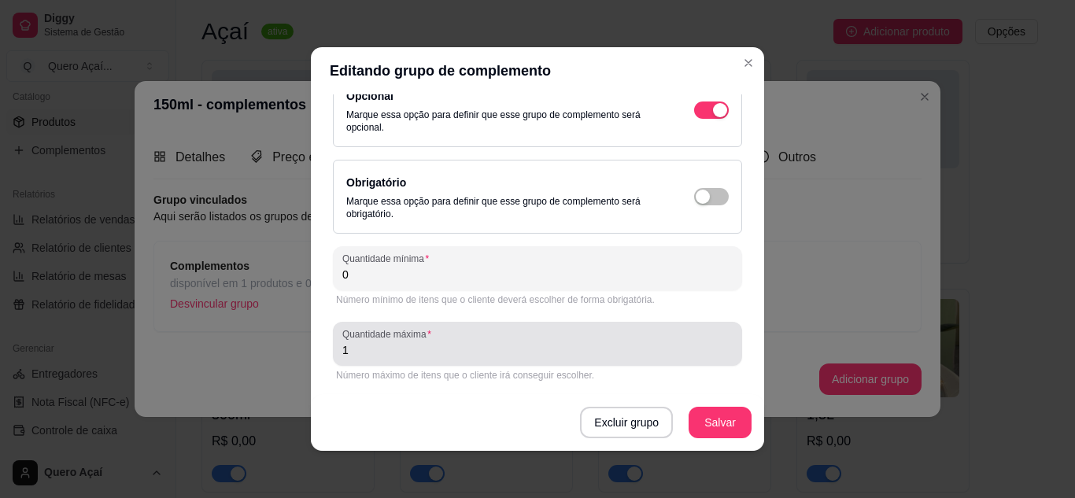
click at [486, 350] on input "1" at bounding box center [537, 350] width 390 height 16
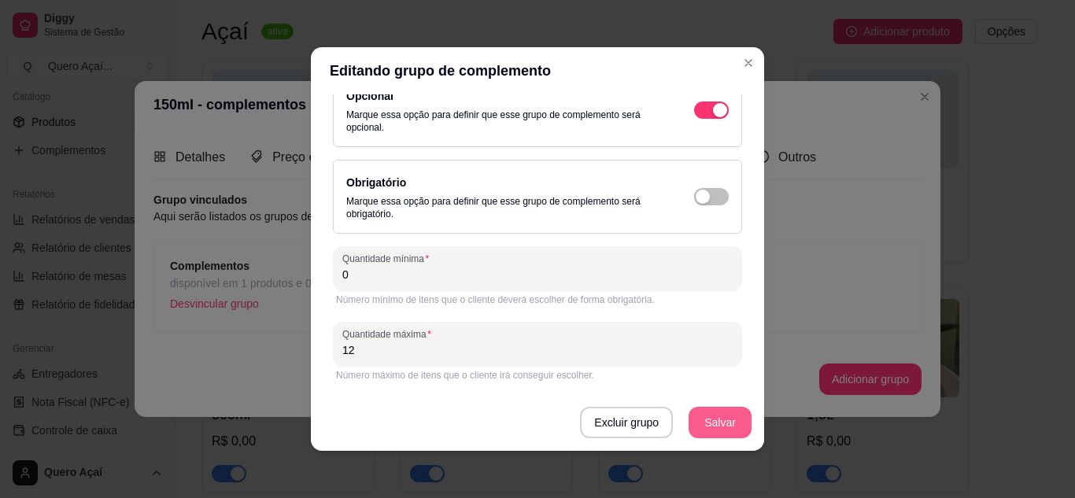
type input "12"
click at [734, 430] on button "Salvar" at bounding box center [720, 423] width 61 height 31
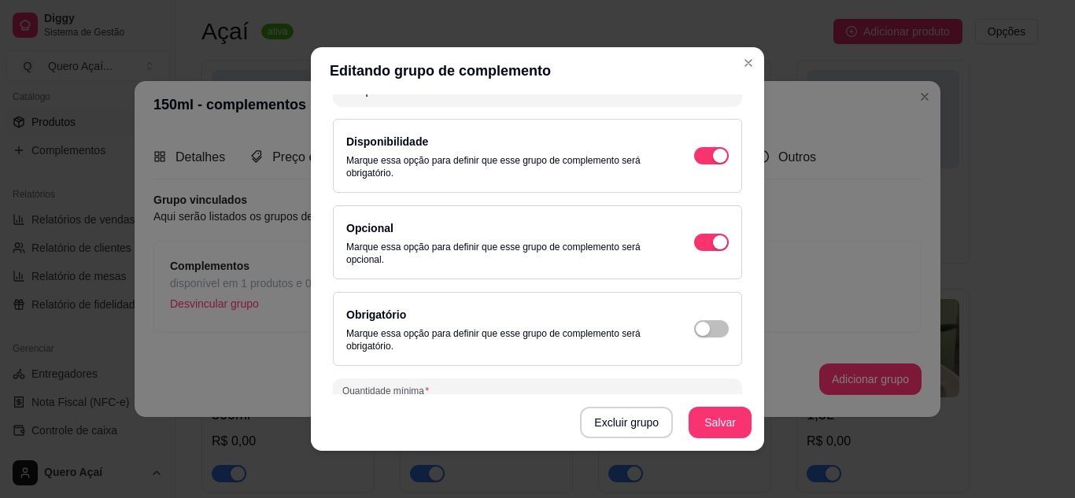
scroll to position [64, 0]
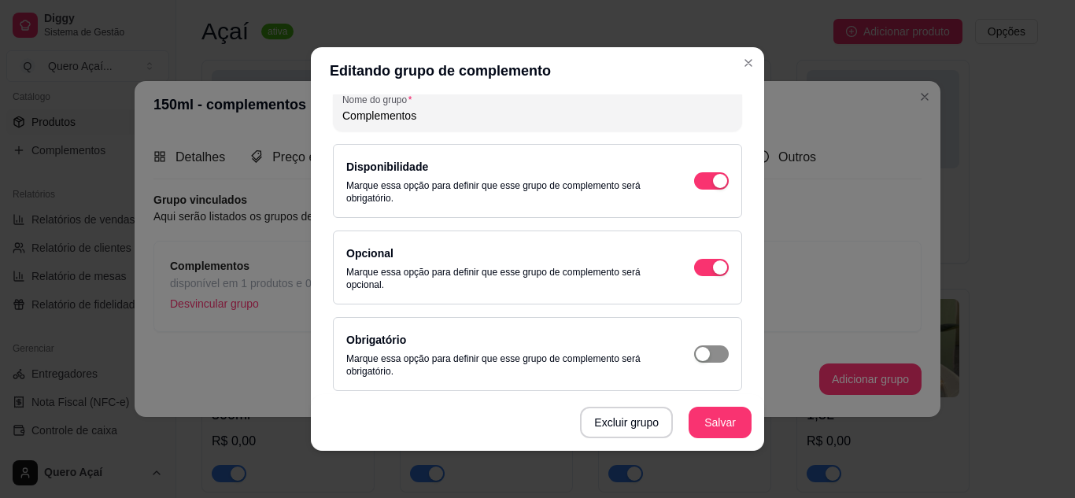
click at [696, 357] on div "button" at bounding box center [703, 354] width 14 height 14
click at [694, 357] on span "button" at bounding box center [711, 354] width 35 height 17
click at [695, 256] on div "Opcional Marque essa opção para definir que esse grupo de complemento será opci…" at bounding box center [537, 267] width 383 height 47
click at [698, 268] on span "button" at bounding box center [711, 267] width 35 height 17
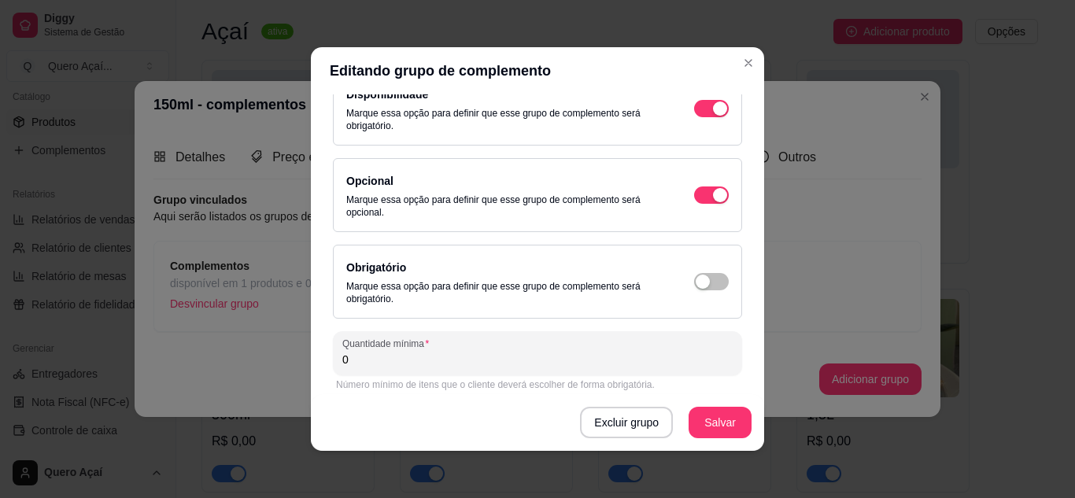
scroll to position [221, 0]
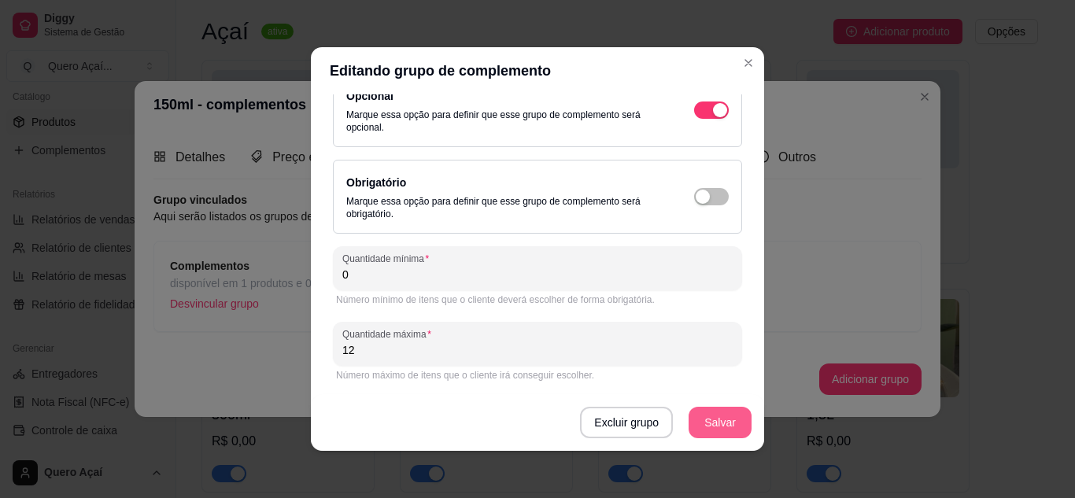
click at [714, 419] on button "Salvar" at bounding box center [720, 422] width 63 height 31
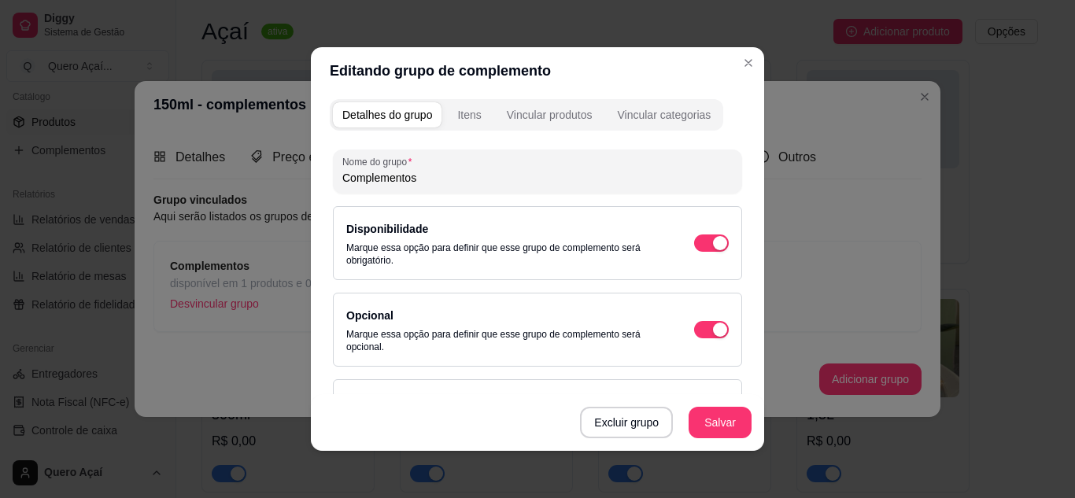
scroll to position [0, 0]
click at [457, 115] on div "Itens" at bounding box center [469, 117] width 24 height 16
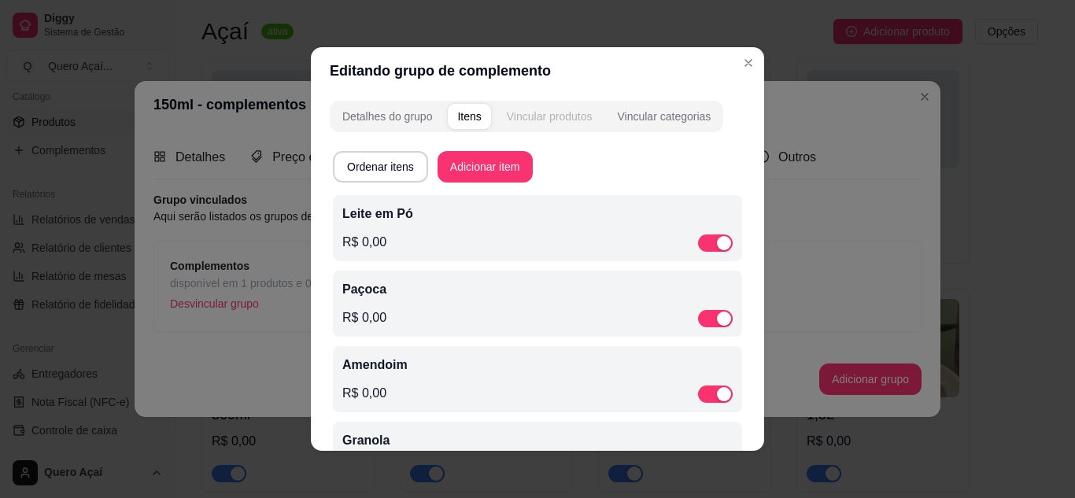
click at [570, 122] on div "Vincular produtos" at bounding box center [550, 117] width 86 height 16
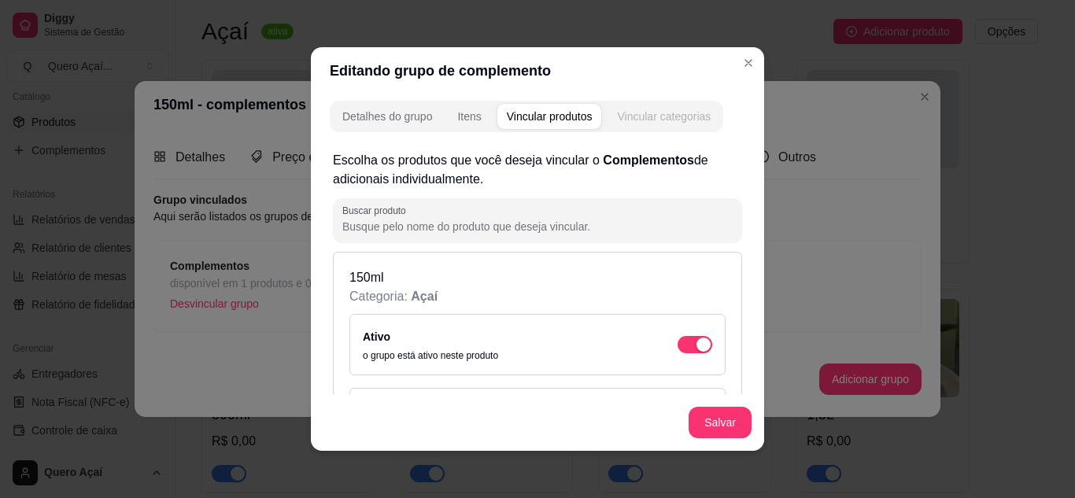
click at [635, 120] on div "Vincular categorias" at bounding box center [664, 117] width 94 height 16
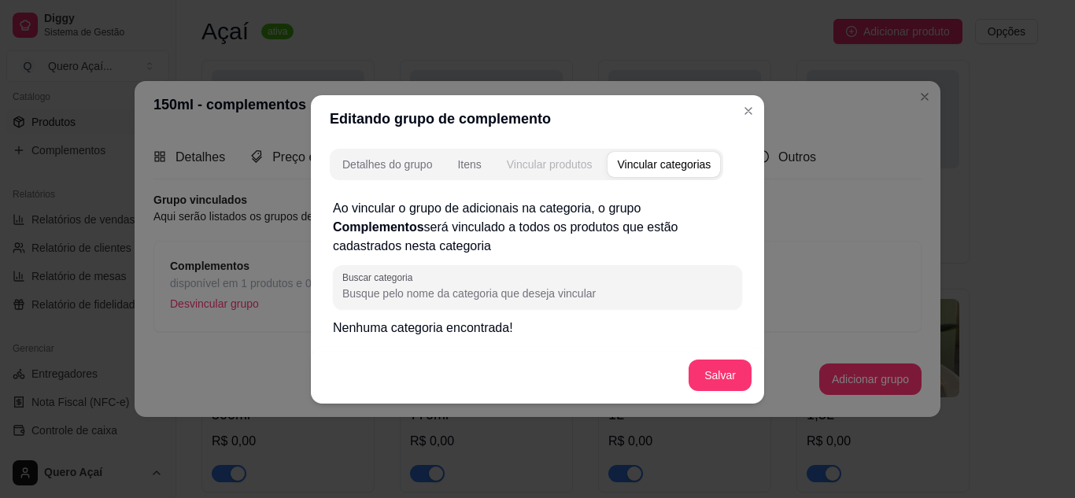
click at [563, 162] on div "Vincular produtos" at bounding box center [550, 165] width 86 height 16
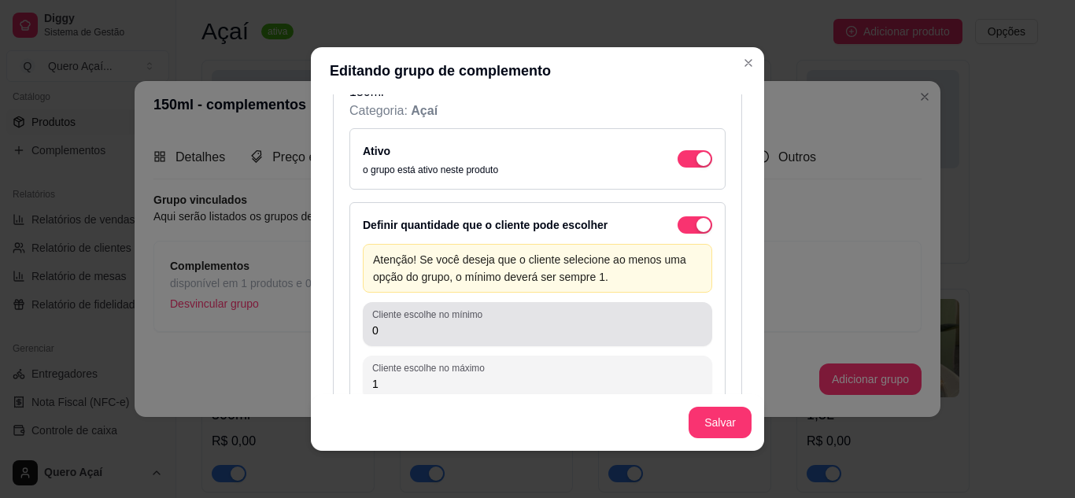
scroll to position [157, 0]
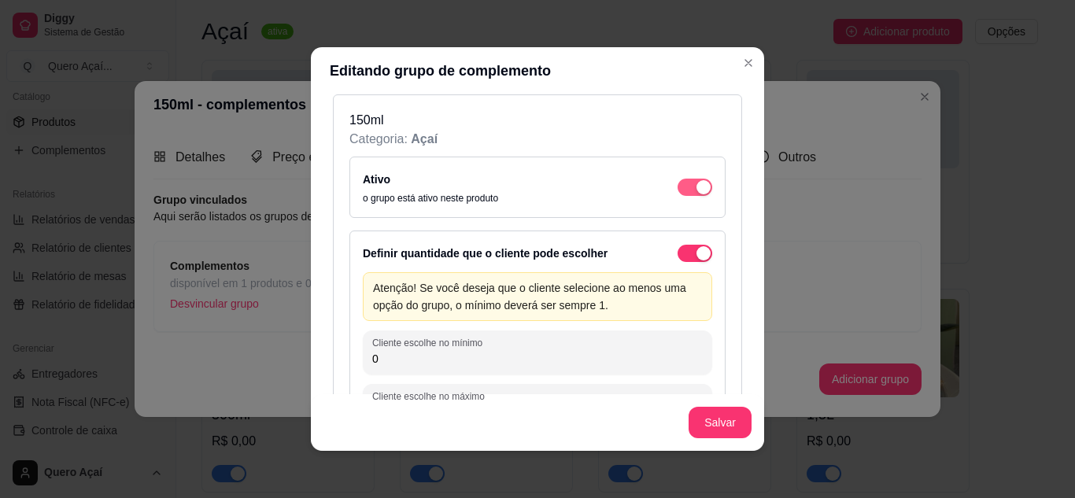
click at [678, 195] on span "button" at bounding box center [695, 187] width 35 height 17
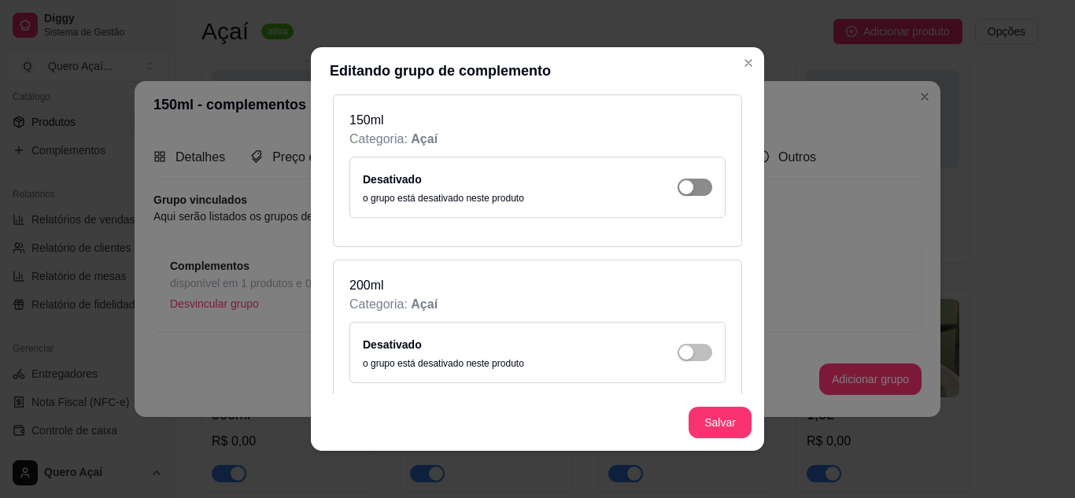
click at [678, 195] on span "button" at bounding box center [695, 187] width 35 height 17
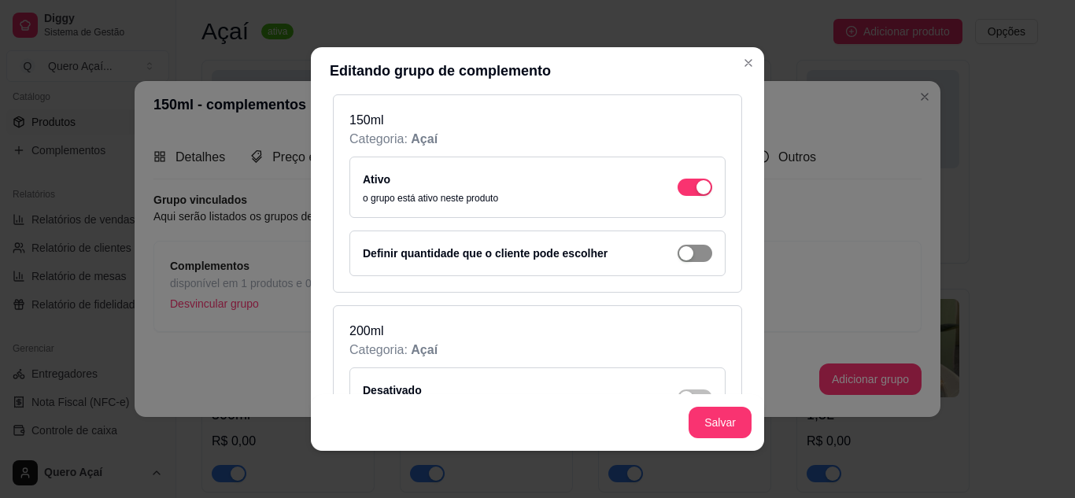
click at [681, 259] on span "button" at bounding box center [695, 253] width 35 height 17
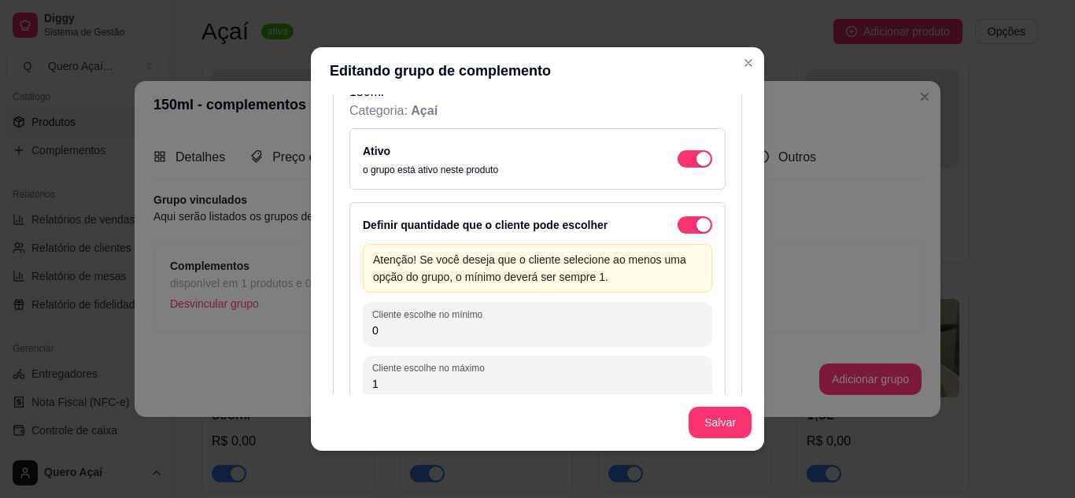
scroll to position [236, 0]
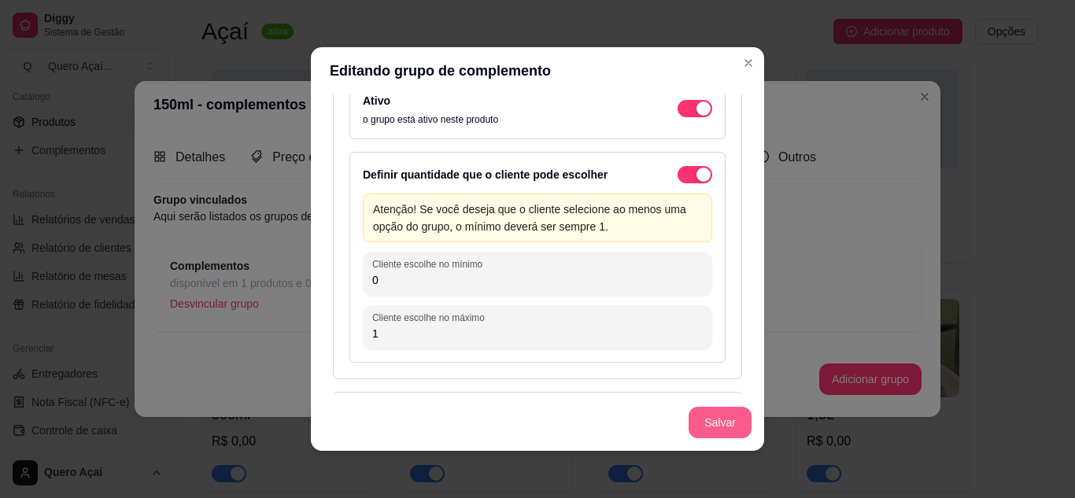
click at [734, 426] on button "Salvar" at bounding box center [720, 422] width 63 height 31
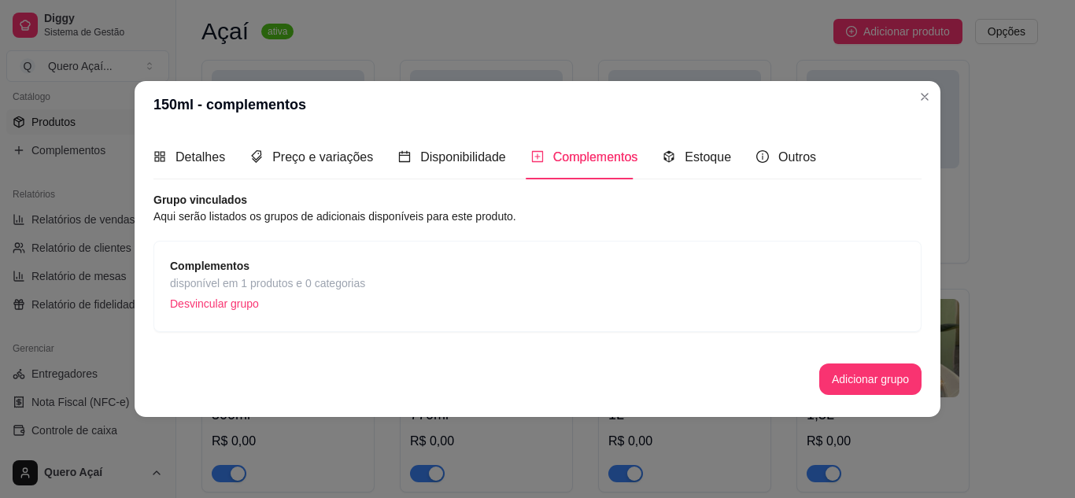
click at [543, 281] on div "Complementos disponível em 1 produtos e 0 categorias Desvincular grupo" at bounding box center [537, 286] width 735 height 58
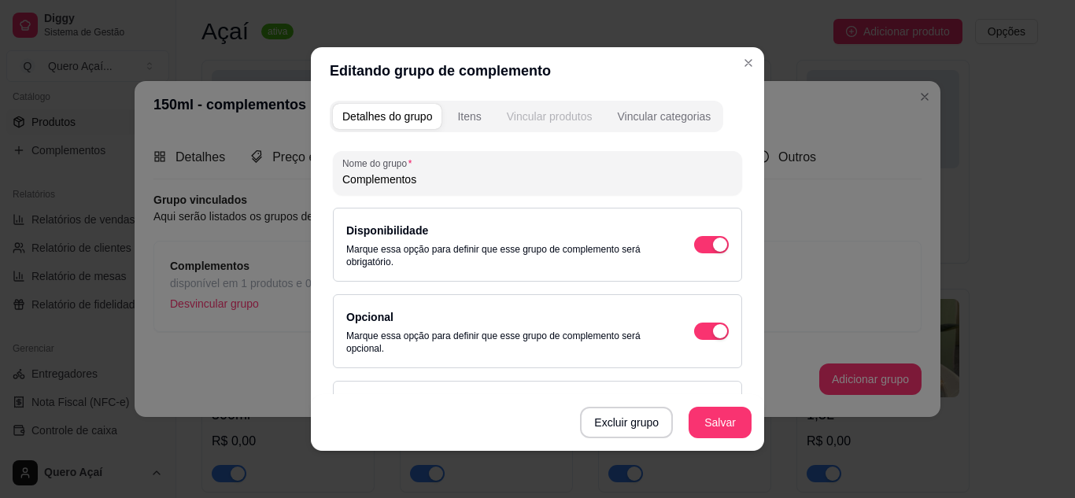
click at [581, 117] on div "Vincular produtos" at bounding box center [550, 117] width 86 height 16
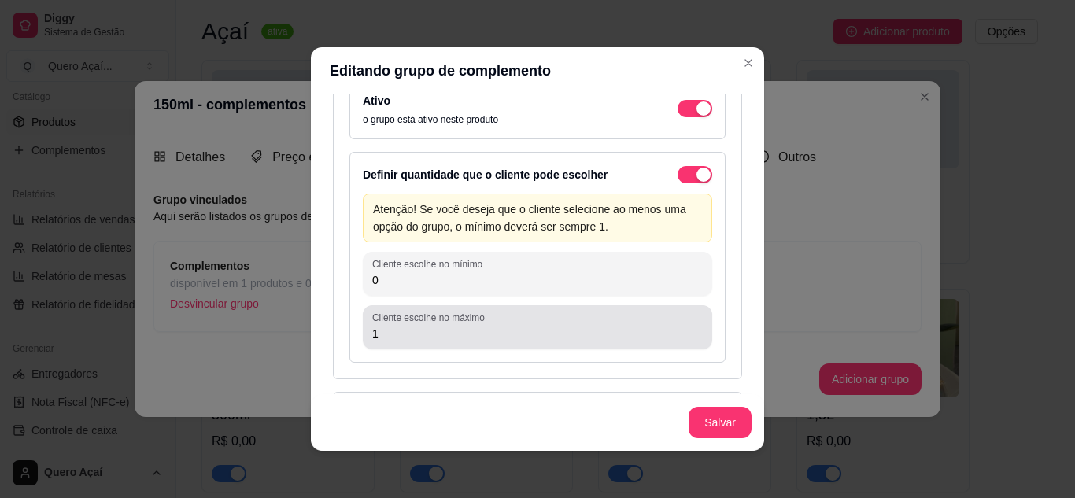
click at [464, 335] on input "1" at bounding box center [537, 334] width 331 height 16
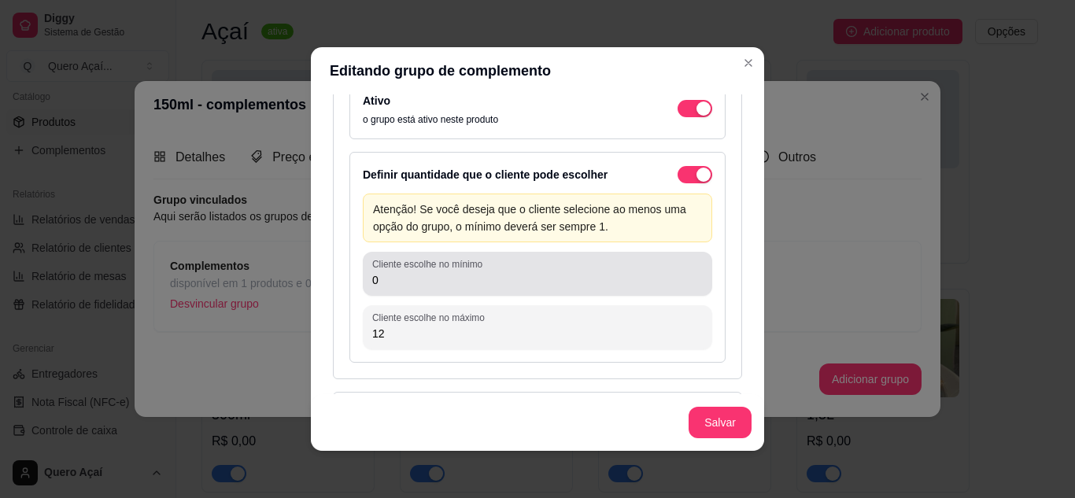
type input "12"
click at [472, 265] on label "Cliente escolhe no mínimo" at bounding box center [430, 263] width 116 height 13
click at [472, 272] on input "0" at bounding box center [537, 280] width 331 height 16
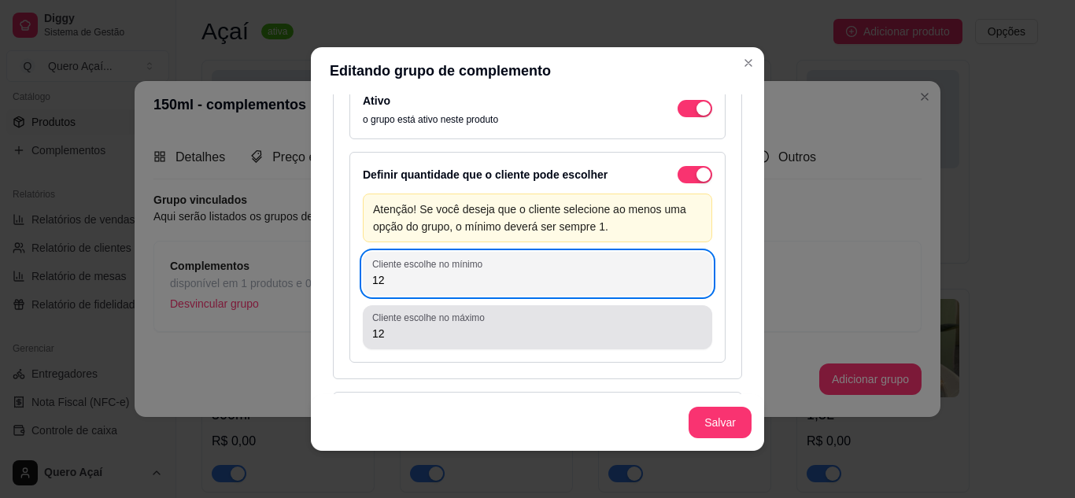
type input "12"
click at [544, 340] on input "12" at bounding box center [537, 334] width 331 height 16
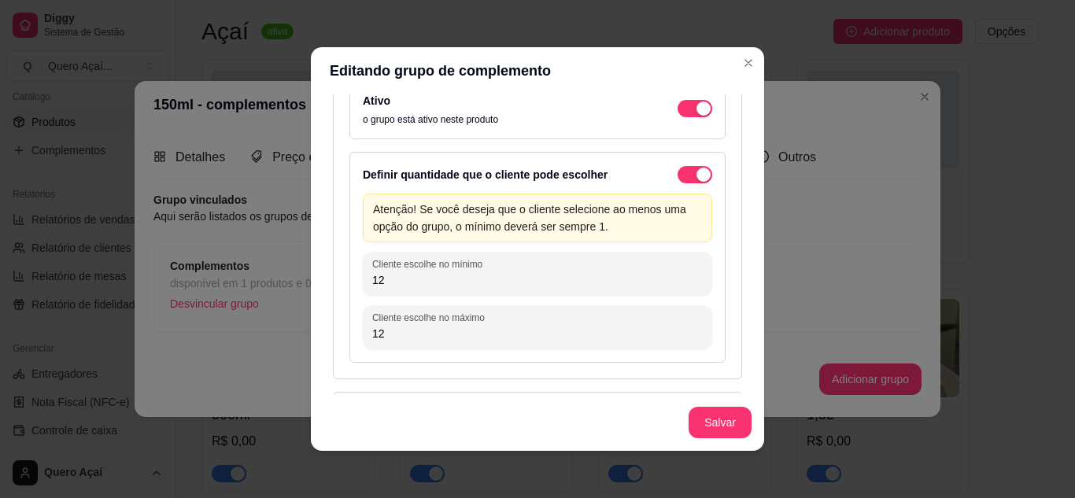
type input "1"
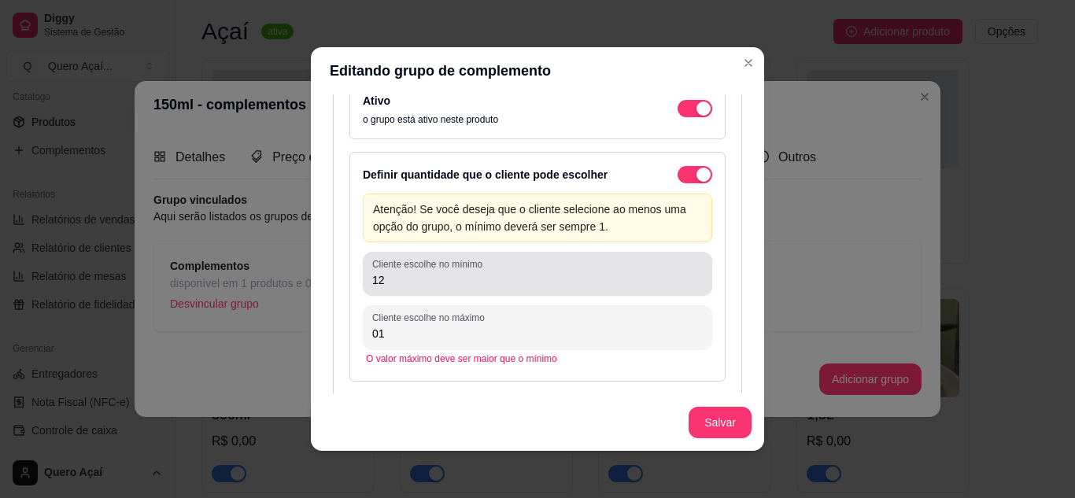
type input "01"
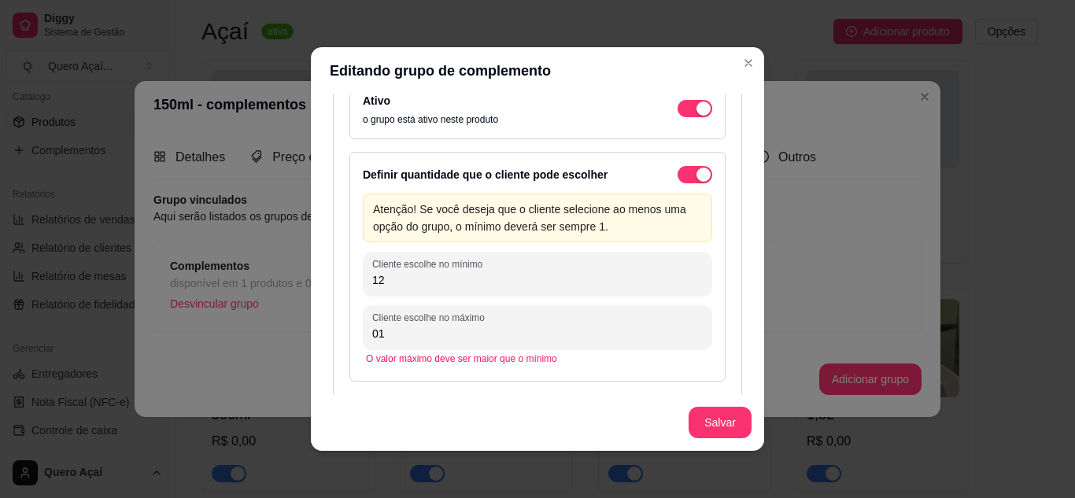
click at [549, 278] on input "12" at bounding box center [537, 280] width 331 height 16
type input "1"
type input "0"
type input "1"
click at [427, 361] on div "Definir quantidade que o cliente pode escolher Atenção! Se você deseja que o cl…" at bounding box center [538, 257] width 376 height 211
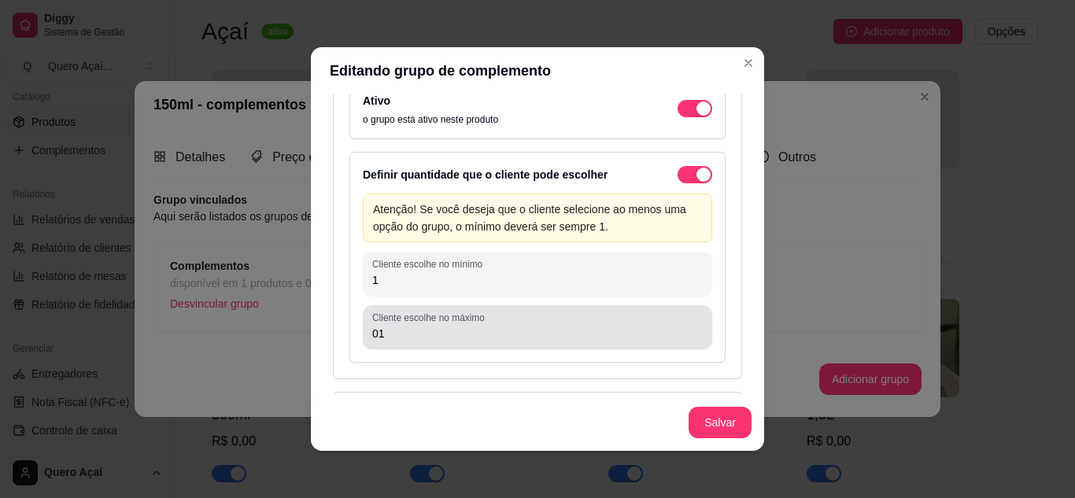
click at [538, 328] on input "01" at bounding box center [537, 334] width 331 height 16
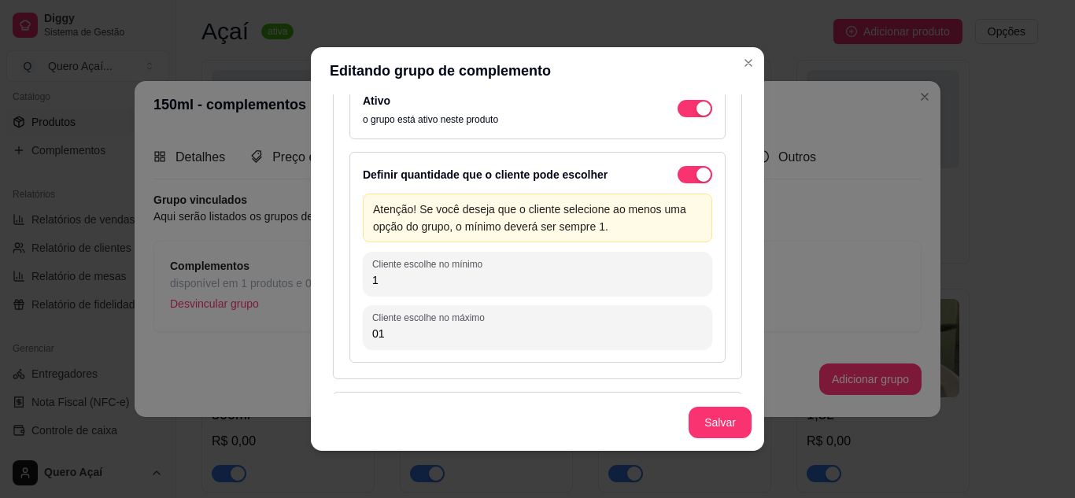
type input "0"
click at [726, 426] on button "Salvar" at bounding box center [720, 422] width 63 height 31
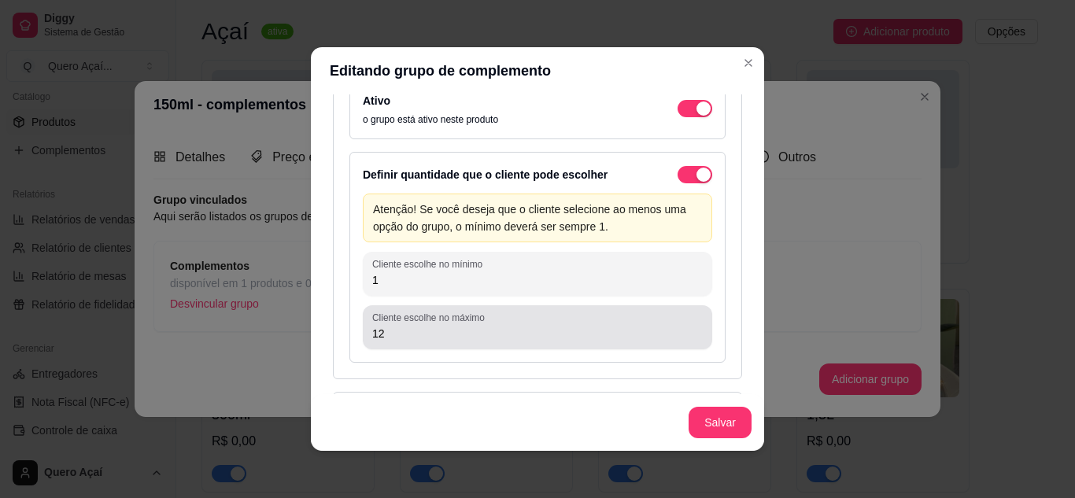
click at [475, 324] on div "12" at bounding box center [537, 327] width 331 height 31
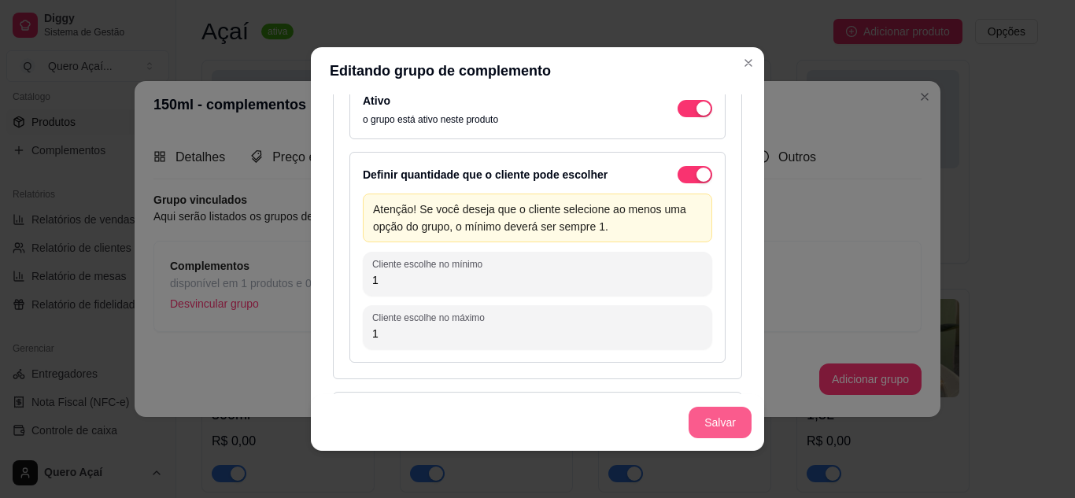
type input "1"
click at [698, 410] on button "Salvar" at bounding box center [720, 422] width 63 height 31
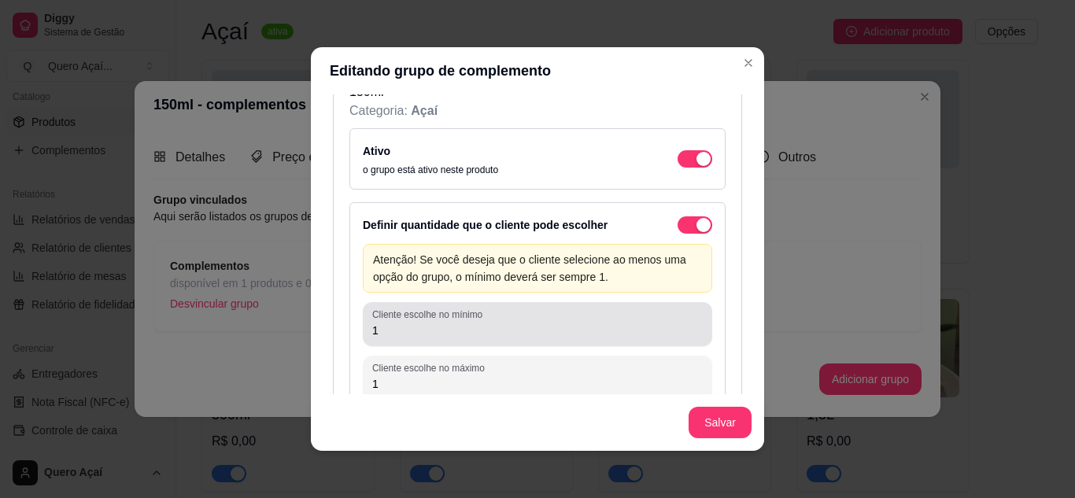
scroll to position [157, 0]
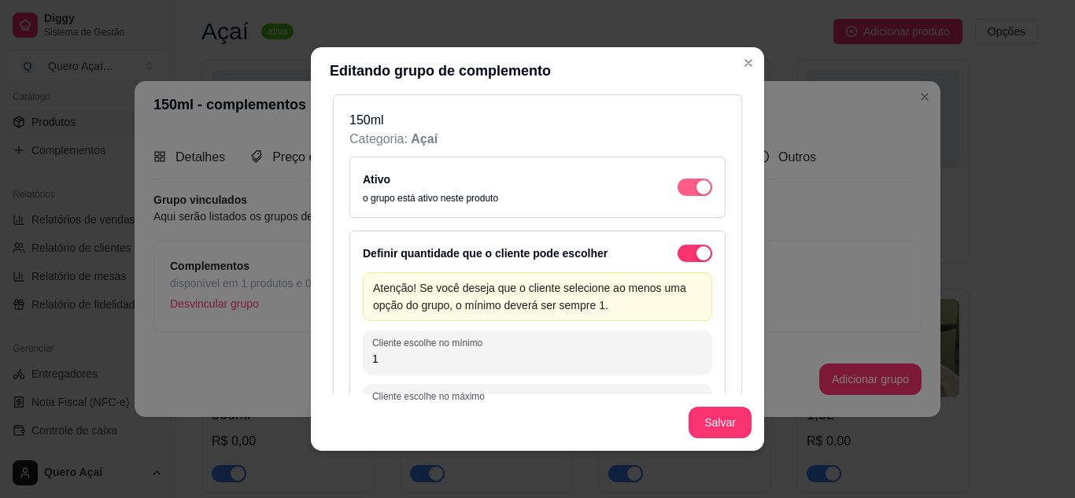
click at [678, 188] on span "button" at bounding box center [695, 187] width 35 height 17
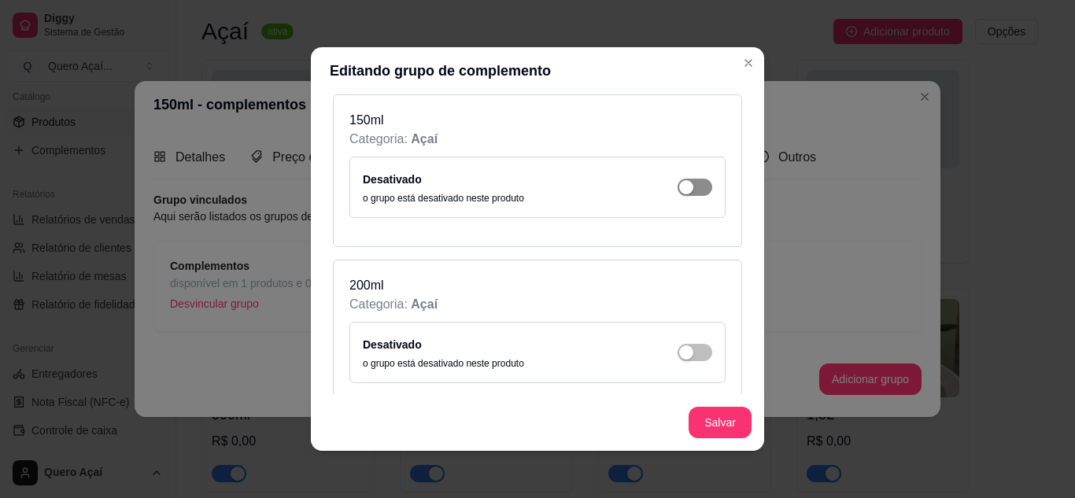
click at [679, 189] on div "button" at bounding box center [686, 187] width 14 height 14
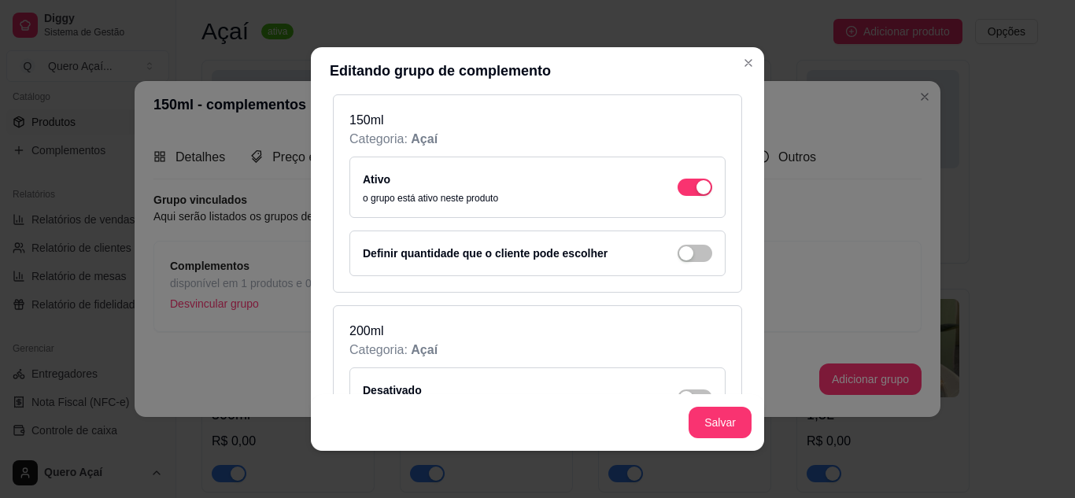
scroll to position [236, 0]
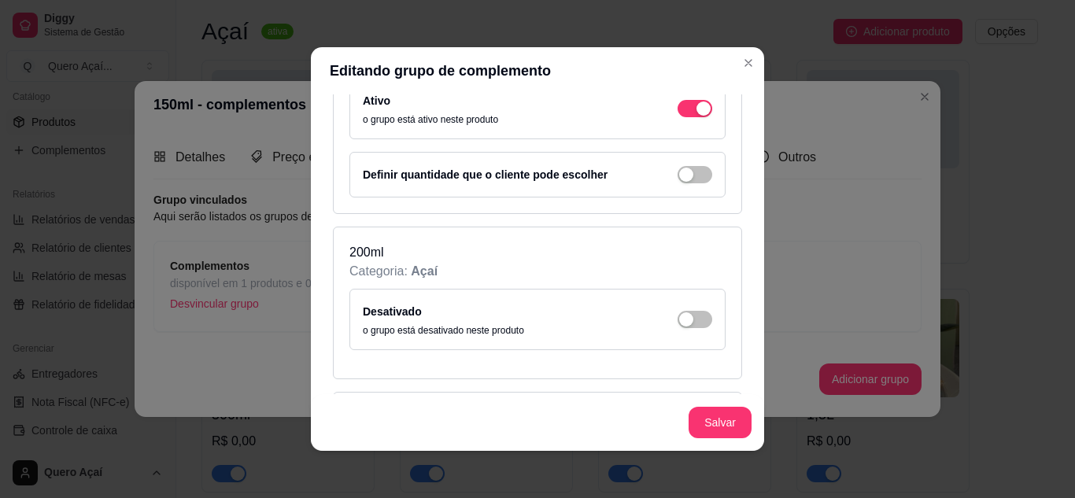
click at [649, 313] on div "Desativado o grupo está desativado neste produto" at bounding box center [538, 319] width 350 height 35
click at [679, 326] on div "button" at bounding box center [686, 320] width 14 height 14
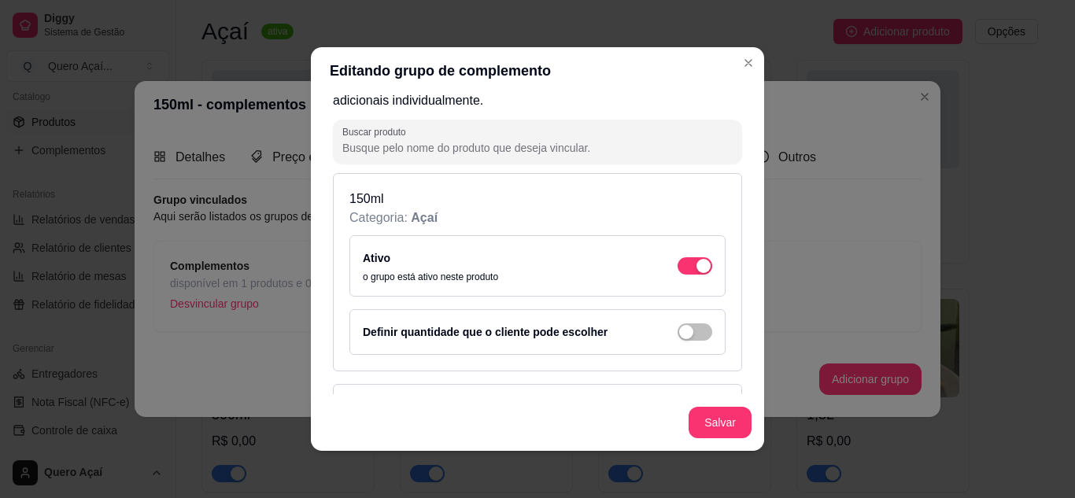
scroll to position [157, 0]
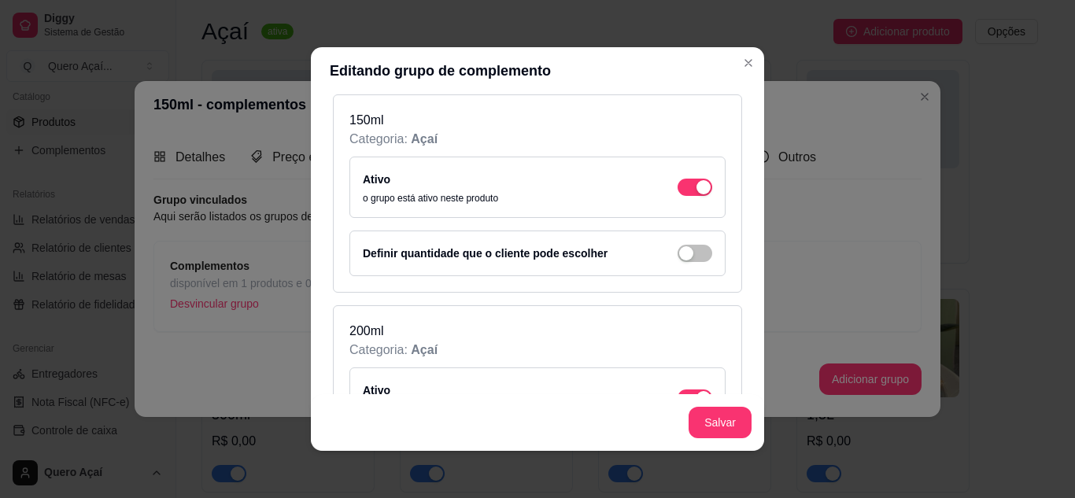
click at [594, 261] on div "Definir quantidade que o cliente pode escolher" at bounding box center [538, 253] width 350 height 19
click at [679, 250] on div "button" at bounding box center [686, 253] width 14 height 14
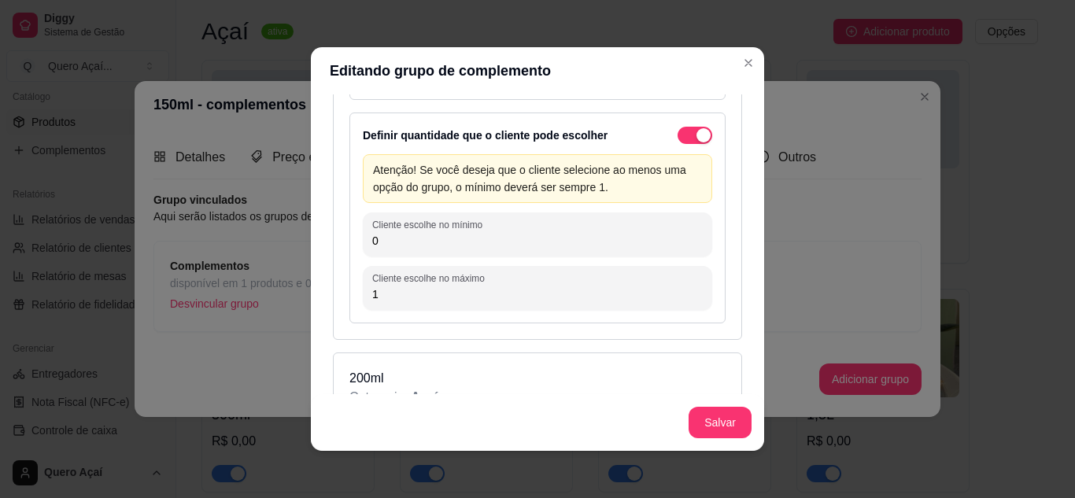
scroll to position [315, 0]
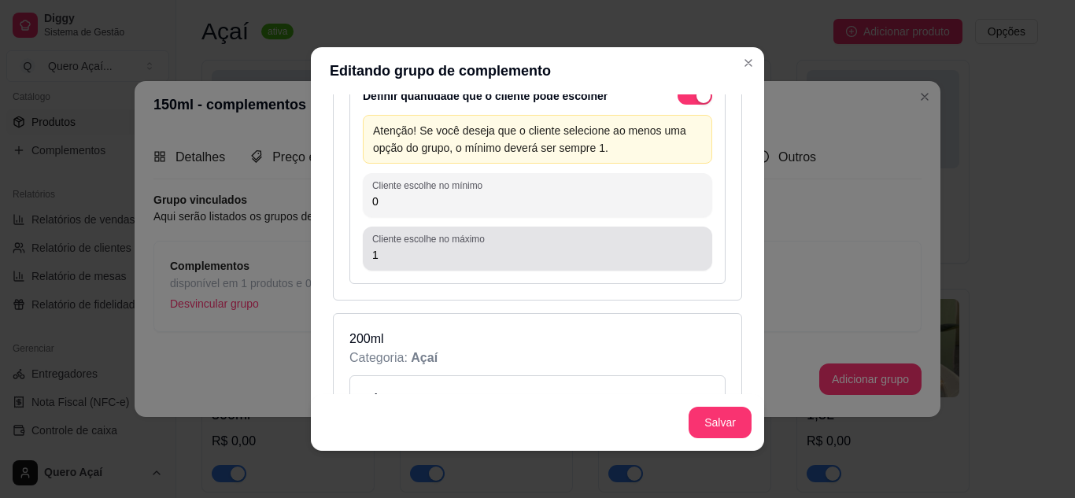
click at [462, 264] on div "1" at bounding box center [537, 248] width 331 height 31
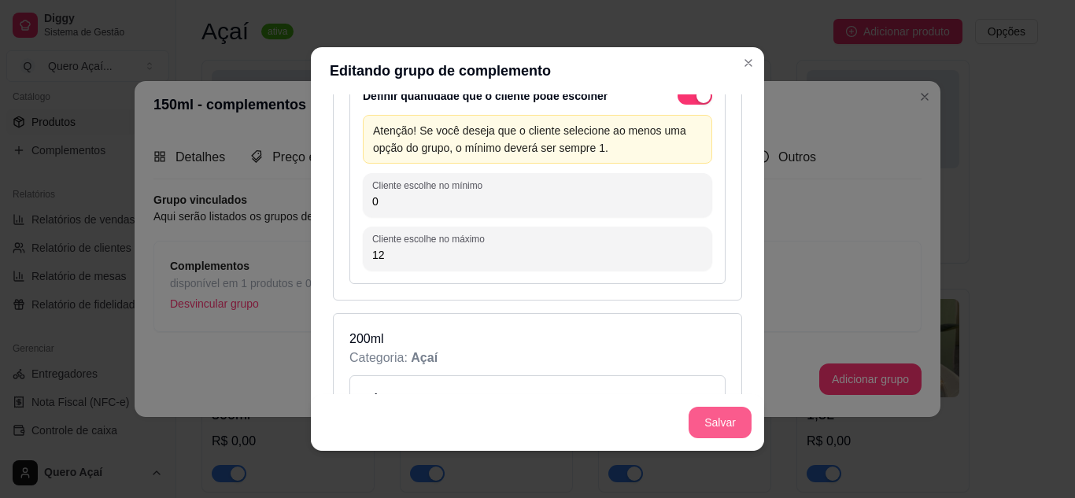
type input "12"
click at [701, 420] on button "Salvar" at bounding box center [720, 422] width 63 height 31
click at [527, 202] on input "0" at bounding box center [537, 202] width 331 height 16
click at [708, 416] on button "Salvar" at bounding box center [720, 422] width 63 height 31
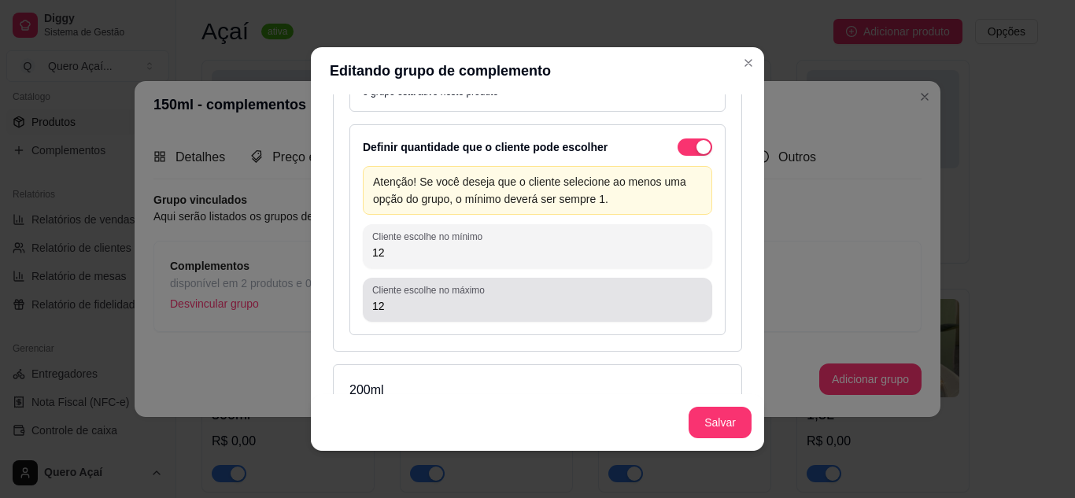
scroll to position [236, 0]
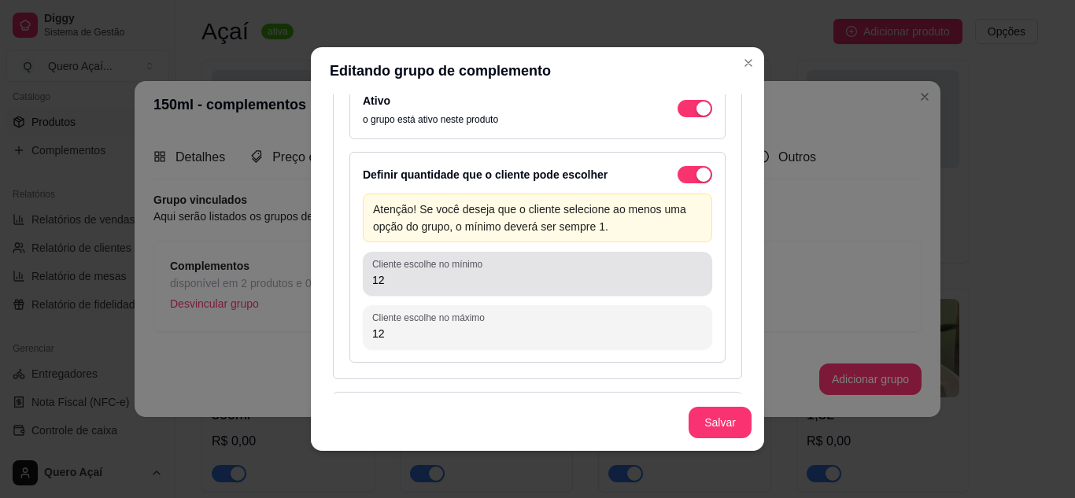
click at [477, 287] on input "12" at bounding box center [537, 280] width 331 height 16
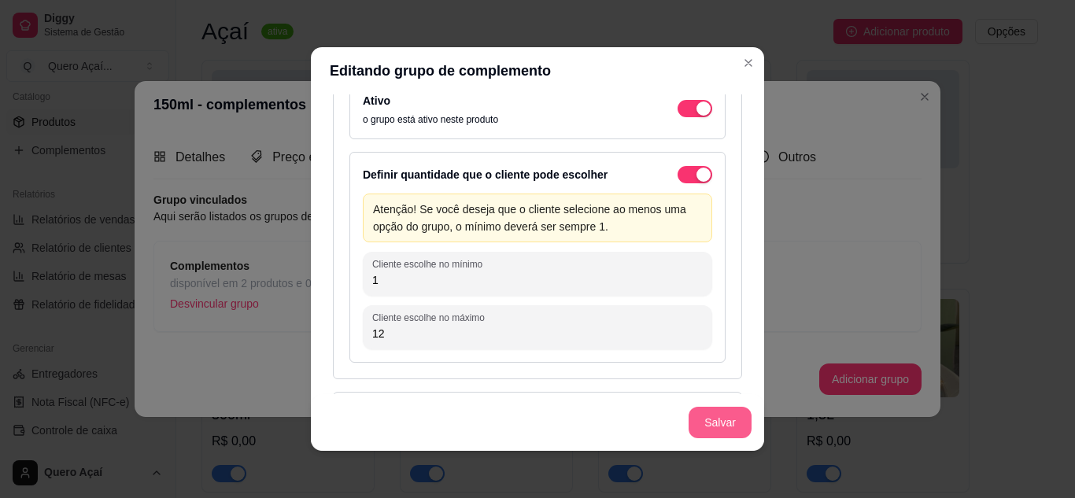
type input "1"
click at [716, 427] on button "Salvar" at bounding box center [720, 422] width 63 height 31
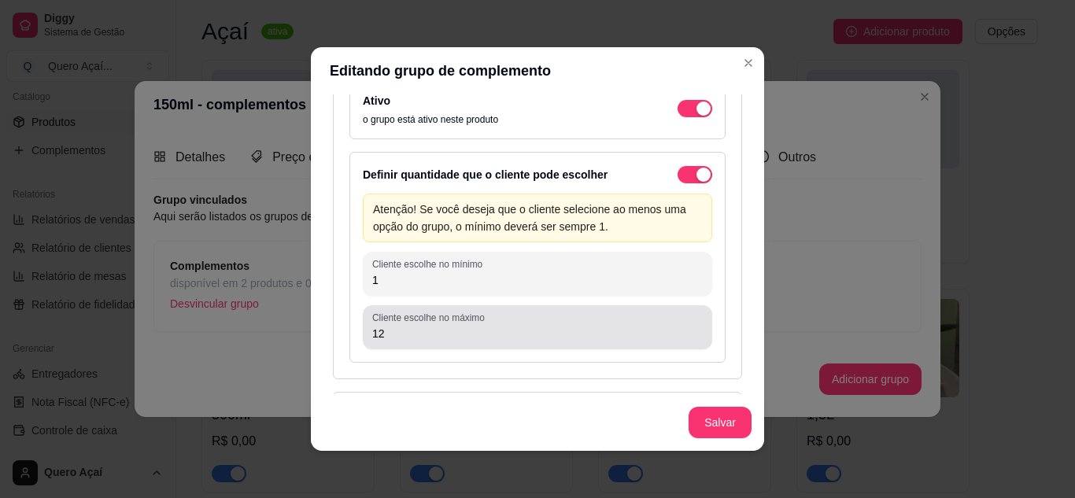
click at [469, 341] on input "12" at bounding box center [537, 334] width 331 height 16
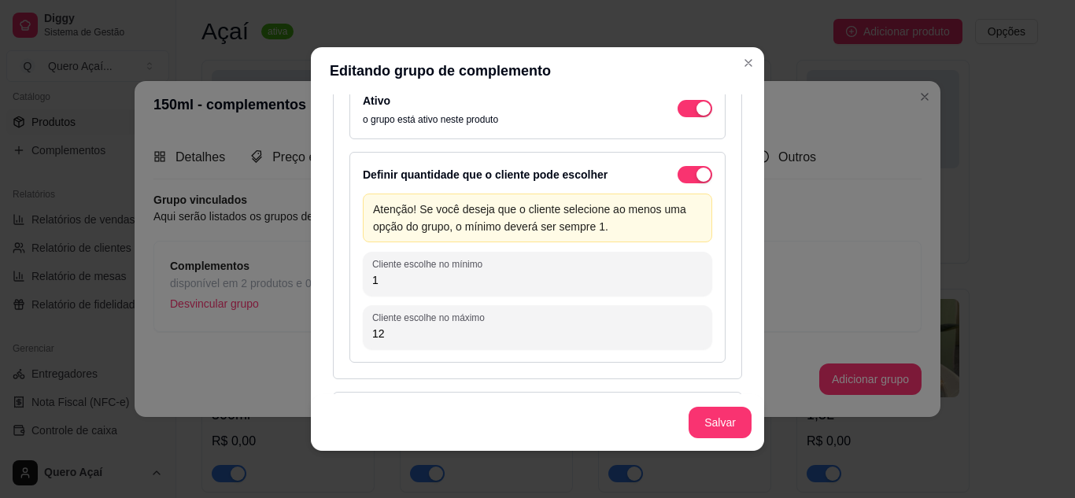
click at [469, 341] on input "12" at bounding box center [537, 334] width 331 height 16
type input "1"
click at [740, 430] on button "Salvar" at bounding box center [720, 422] width 63 height 31
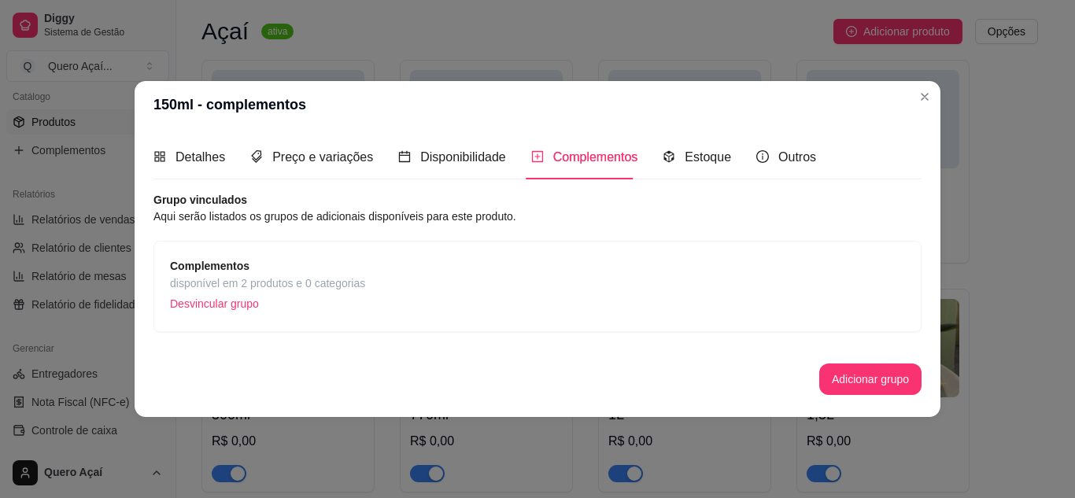
click at [305, 316] on p "Desvincular grupo" at bounding box center [267, 304] width 195 height 24
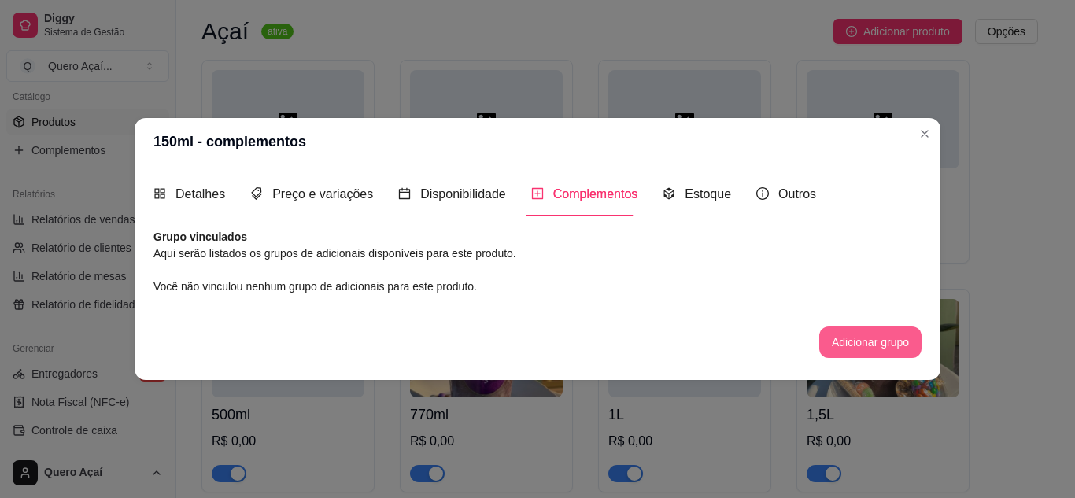
click at [849, 355] on button "Adicionar grupo" at bounding box center [870, 342] width 102 height 31
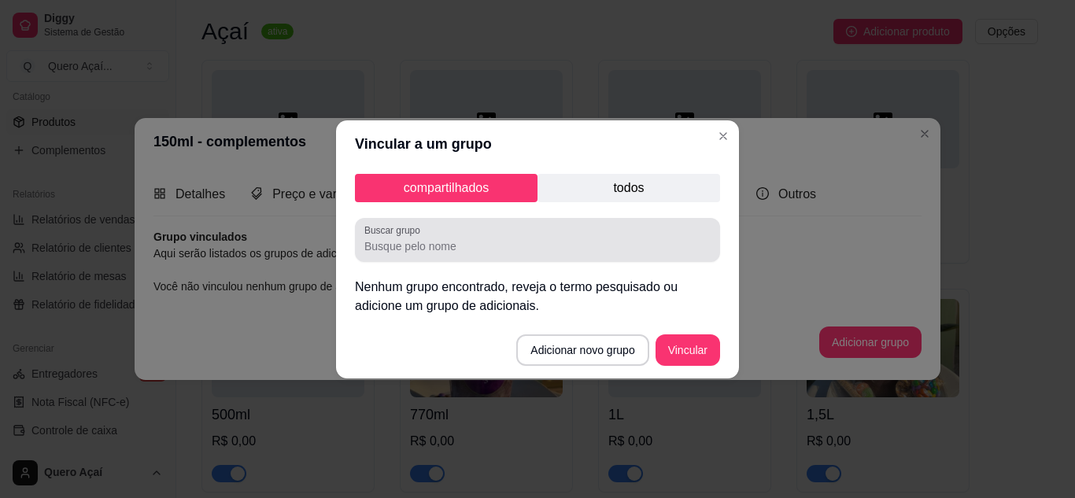
click at [465, 246] on input "Buscar grupo" at bounding box center [537, 247] width 346 height 16
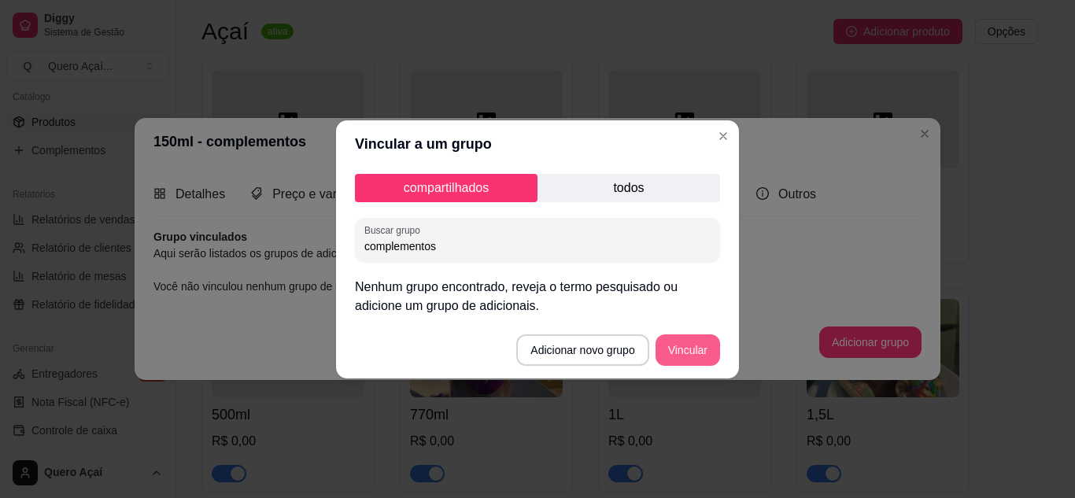
type input "complementos"
click at [694, 348] on button "Vincular" at bounding box center [688, 350] width 65 height 31
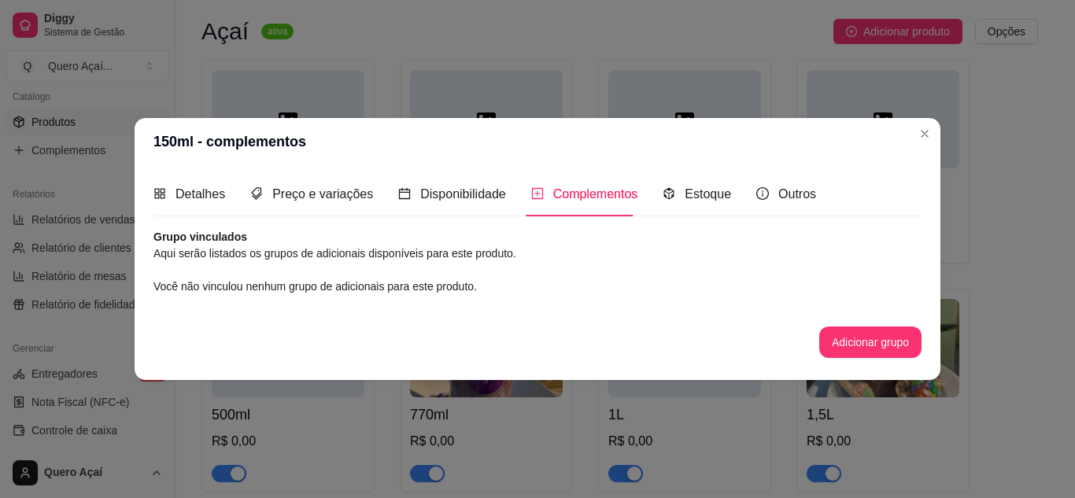
click at [590, 192] on span "Complementos" at bounding box center [595, 193] width 85 height 13
click at [840, 329] on button "Adicionar grupo" at bounding box center [870, 342] width 102 height 31
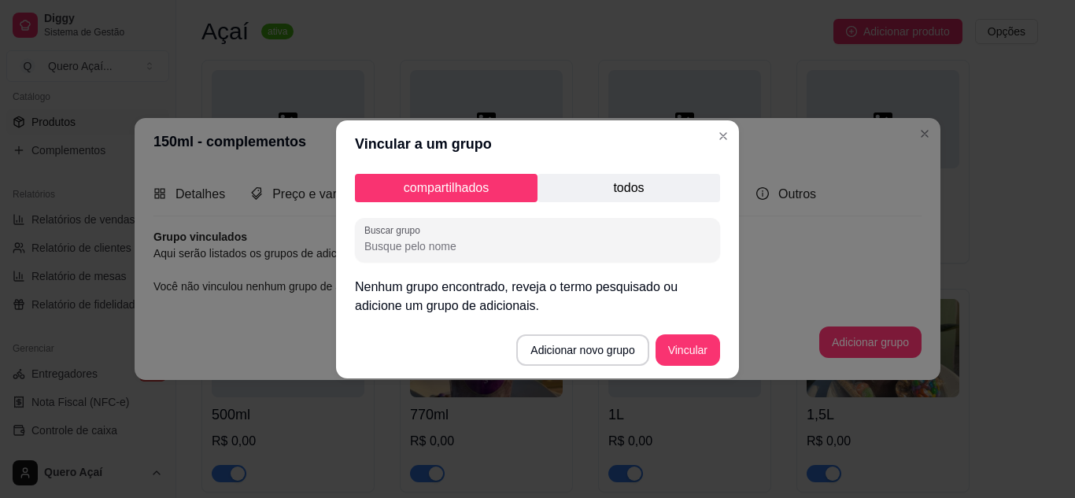
click at [605, 188] on p "todos" at bounding box center [629, 188] width 183 height 28
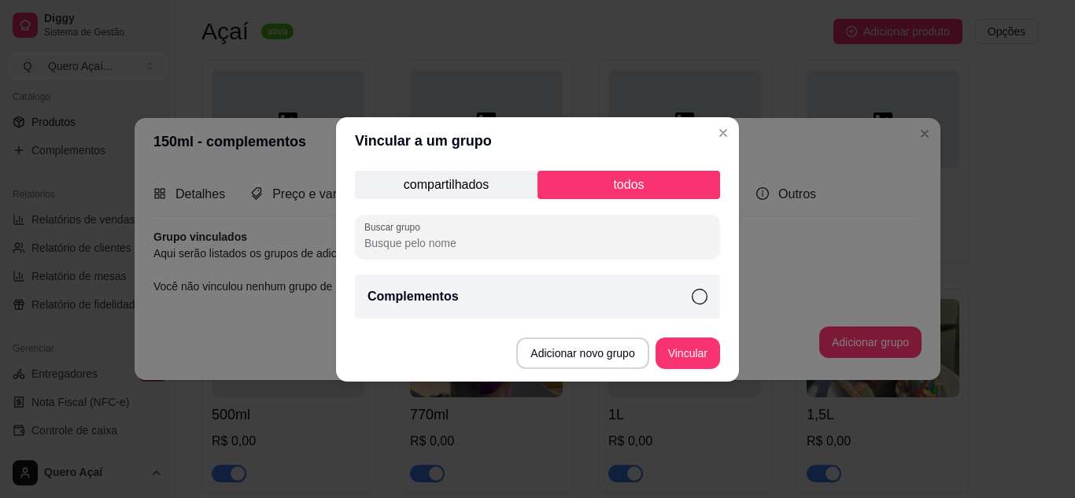
click at [505, 305] on div "Complementos" at bounding box center [537, 297] width 365 height 44
click at [620, 346] on button "Adicionar novo grupo" at bounding box center [582, 353] width 132 height 31
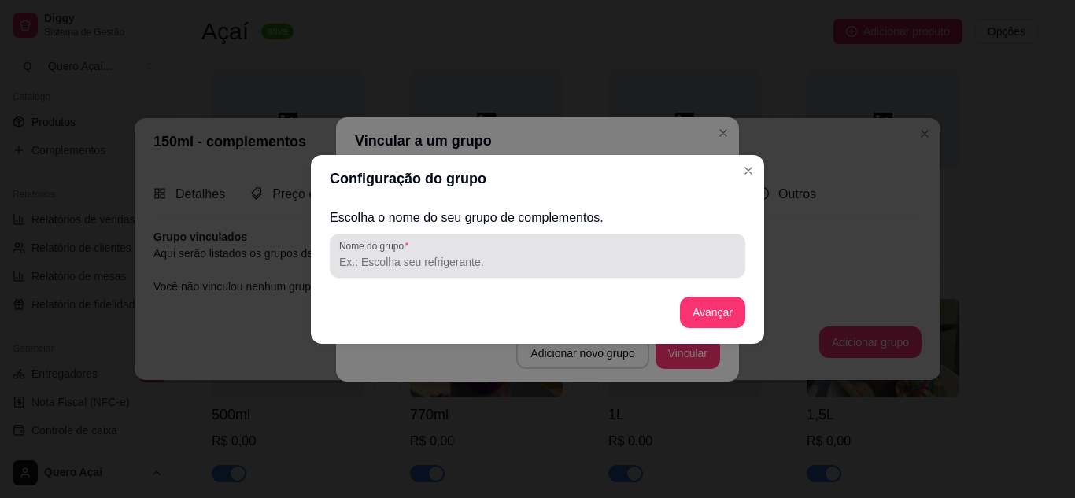
click at [604, 250] on div at bounding box center [537, 255] width 397 height 31
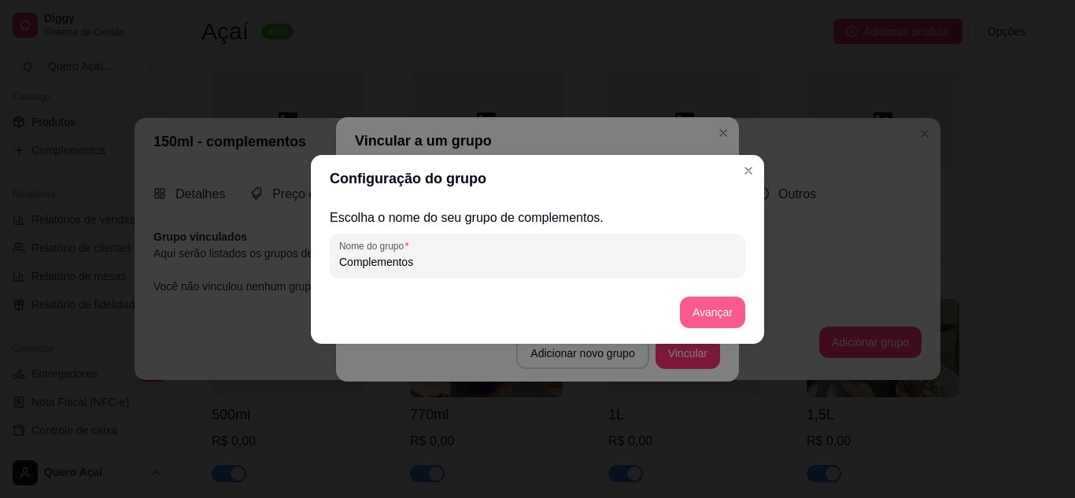
type input "Complementos"
click at [687, 324] on button "Avançar" at bounding box center [712, 312] width 65 height 31
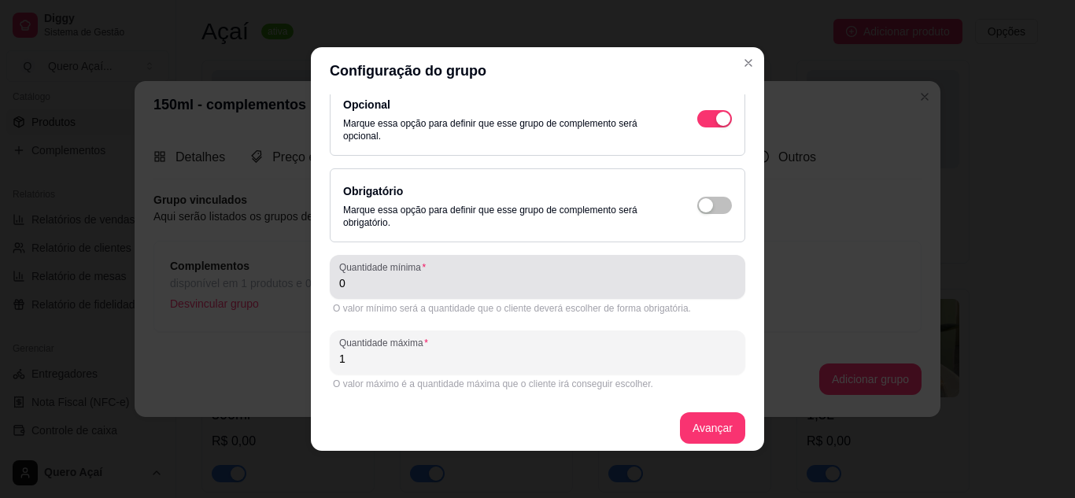
scroll to position [28, 0]
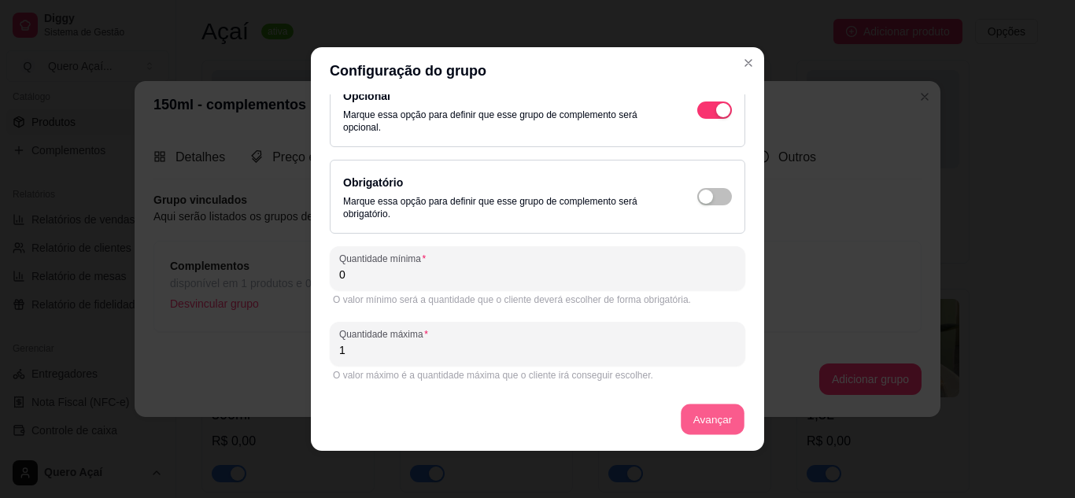
click at [682, 424] on button "Avançar" at bounding box center [713, 420] width 64 height 31
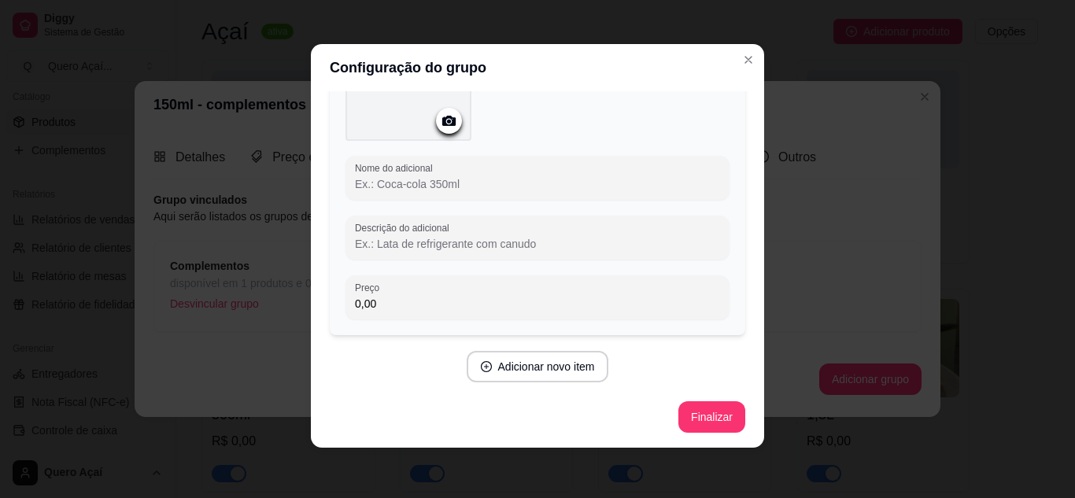
scroll to position [0, 0]
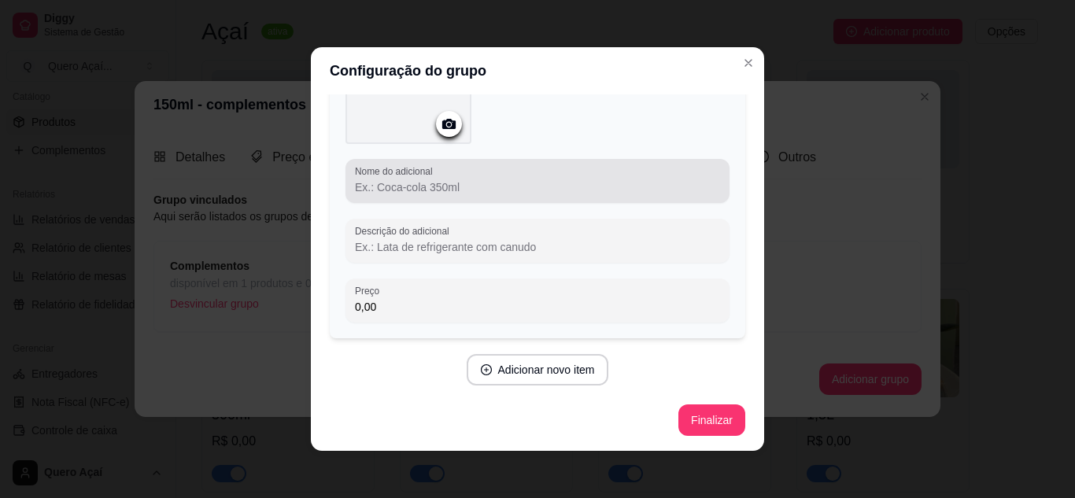
click at [437, 177] on div at bounding box center [537, 180] width 365 height 31
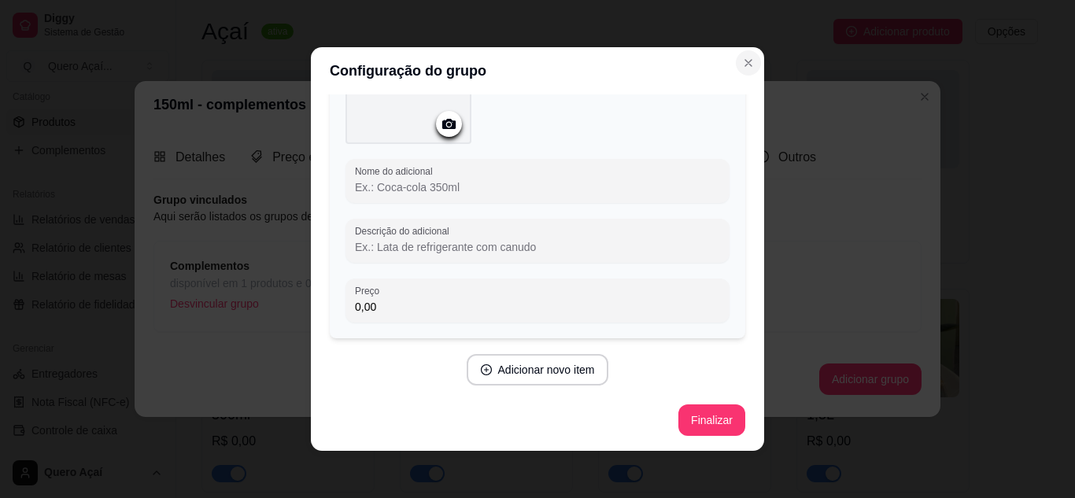
click at [745, 61] on icon "Close" at bounding box center [748, 63] width 6 height 6
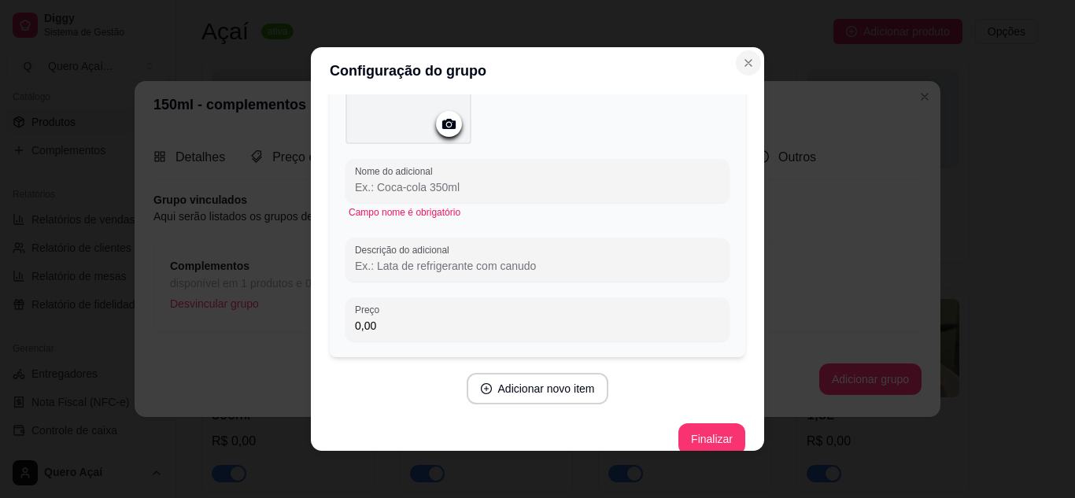
click at [745, 61] on icon "Close" at bounding box center [748, 63] width 6 height 6
click at [737, 72] on button "Close" at bounding box center [748, 62] width 25 height 25
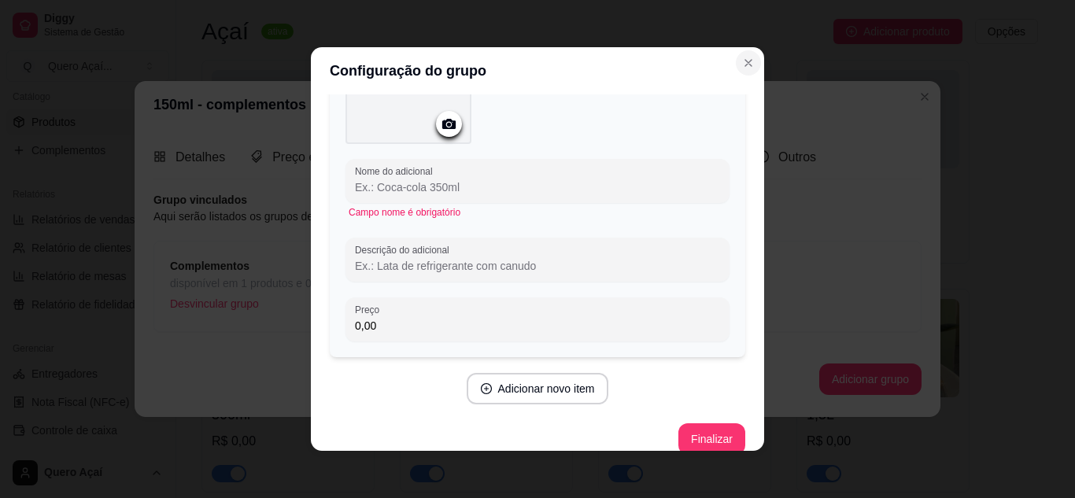
click at [737, 72] on button "Close" at bounding box center [748, 62] width 25 height 25
click at [681, 441] on button "Finalizar" at bounding box center [712, 439] width 67 height 31
click at [705, 435] on button "Finalizar" at bounding box center [711, 439] width 65 height 31
click at [705, 431] on button "Finalizar" at bounding box center [712, 439] width 67 height 31
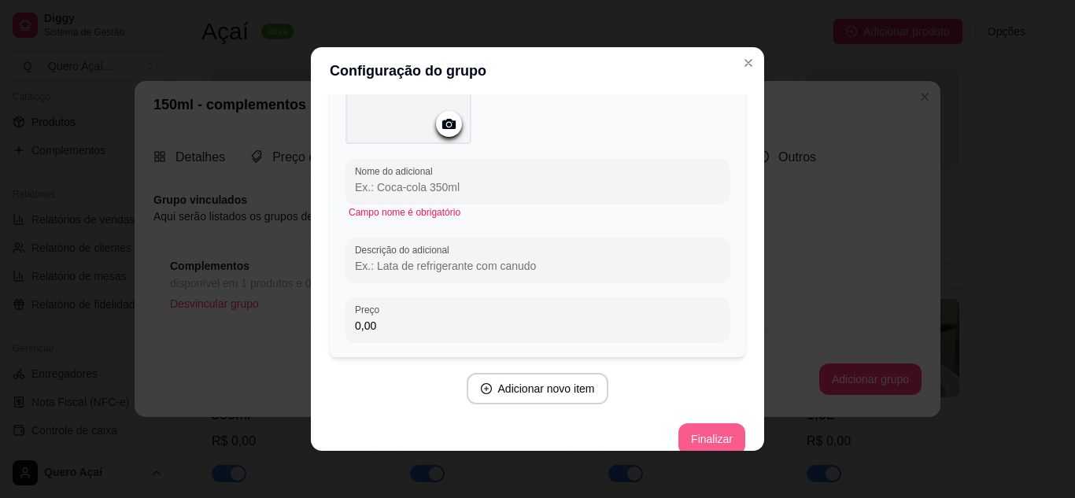
click at [705, 431] on button "Finalizar" at bounding box center [712, 439] width 67 height 31
click at [705, 431] on button "Finalizar" at bounding box center [711, 439] width 65 height 31
click at [705, 432] on button "Finalizar" at bounding box center [711, 439] width 65 height 31
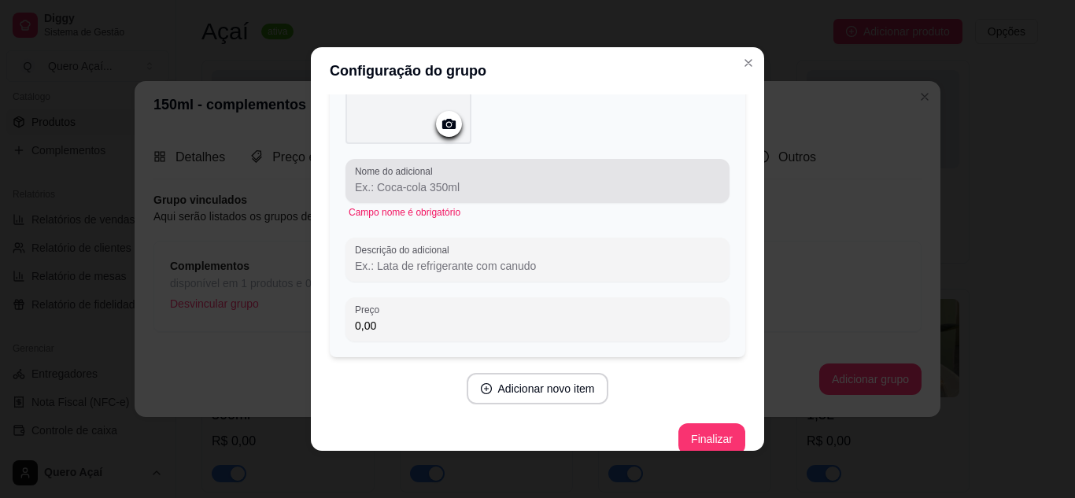
click at [400, 191] on input "Nome do adicional" at bounding box center [537, 187] width 365 height 16
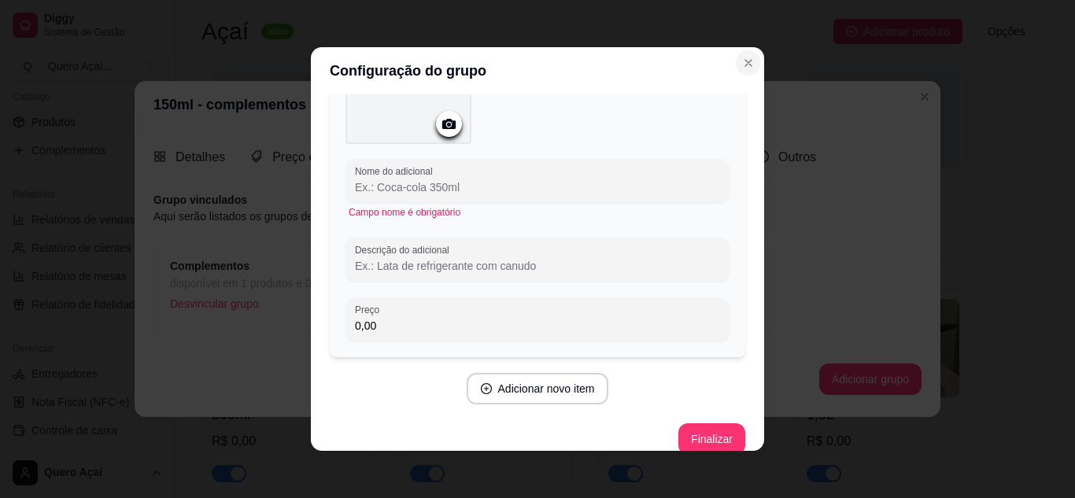
click at [736, 64] on button "Close" at bounding box center [748, 62] width 25 height 25
click at [831, 109] on div "Configuração do grupo Adicione os itens que irão compor este grupo, depois você…" at bounding box center [537, 249] width 1075 height 498
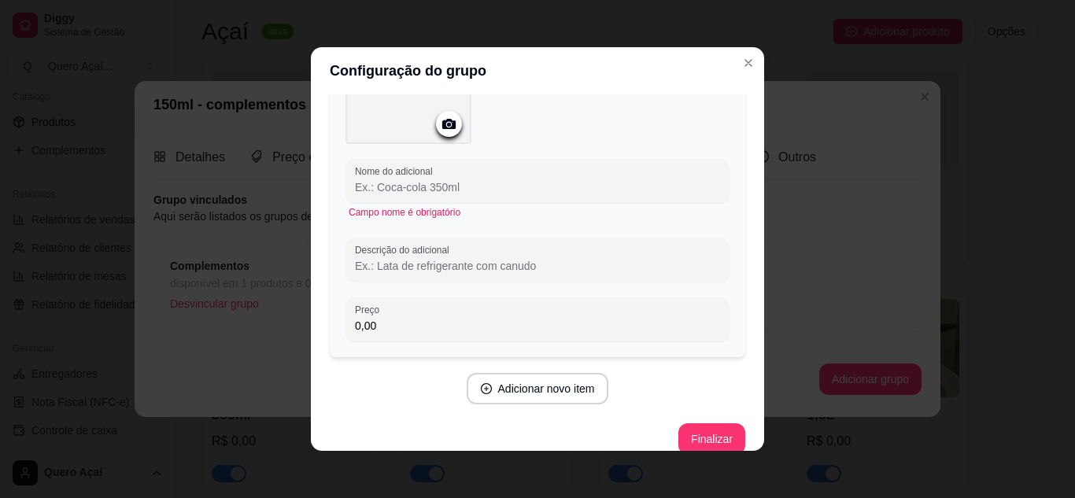
click at [831, 109] on div "Configuração do grupo Adicione os itens que irão compor este grupo, depois você…" at bounding box center [537, 249] width 1075 height 498
click at [831, 110] on div "Configuração do grupo Adicione os itens que irão compor este grupo, depois você…" at bounding box center [537, 249] width 1075 height 498
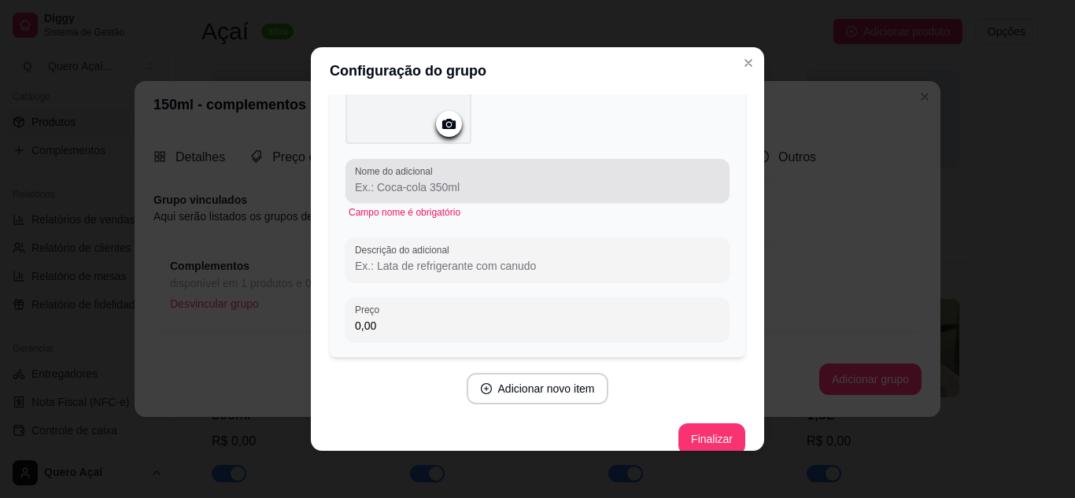
click at [431, 185] on input "Nome do adicional" at bounding box center [537, 187] width 365 height 16
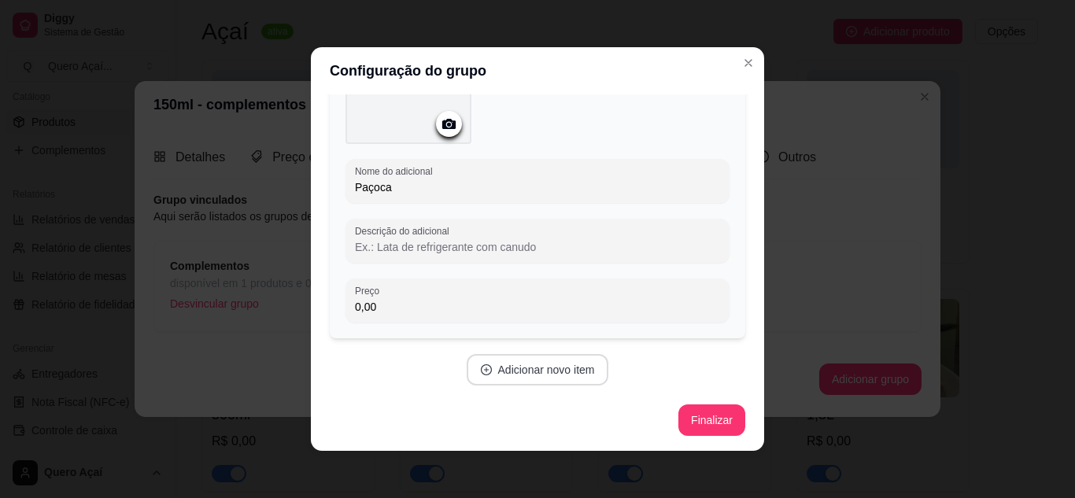
type input "Paçoca"
click at [494, 383] on button "Adicionar novo item" at bounding box center [538, 369] width 142 height 31
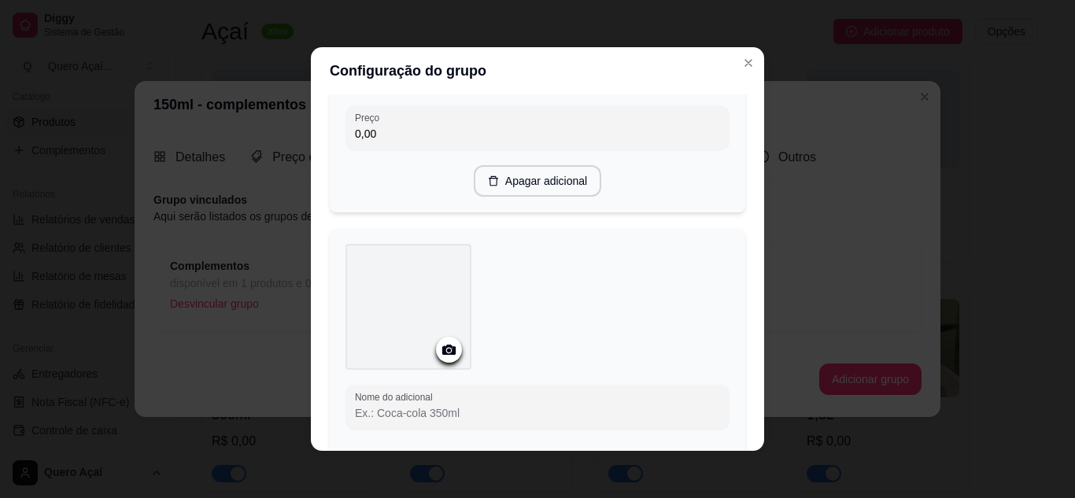
scroll to position [388, 0]
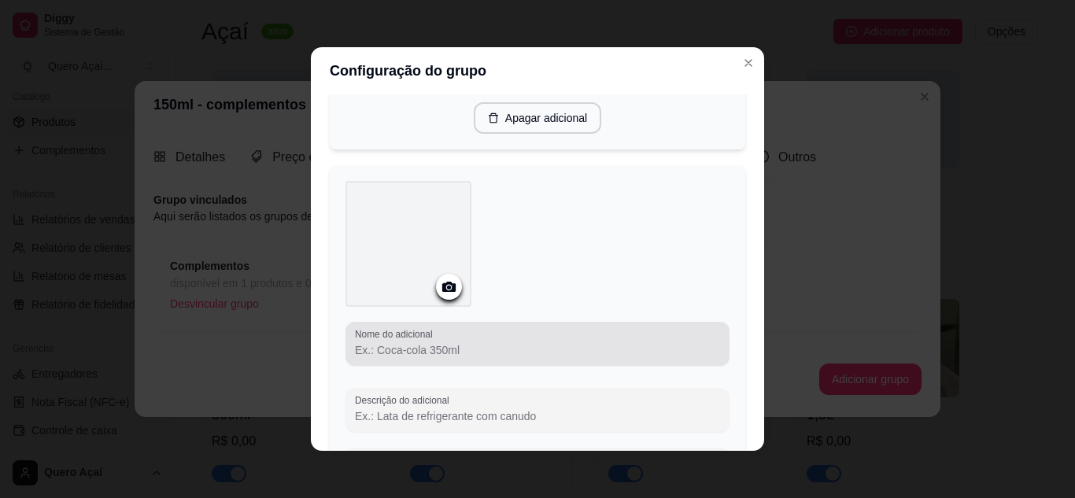
click at [451, 350] on input "Nome do adicional" at bounding box center [537, 350] width 365 height 16
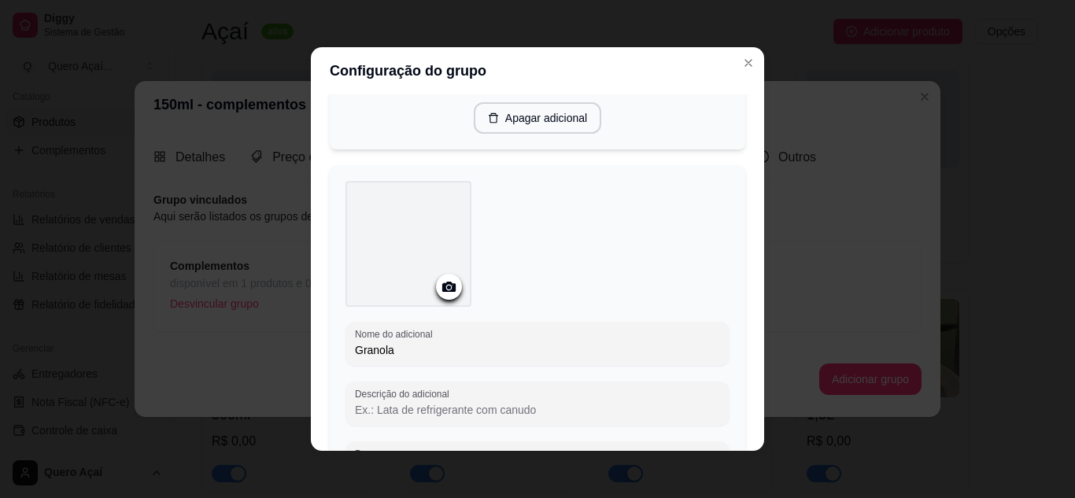
scroll to position [546, 0]
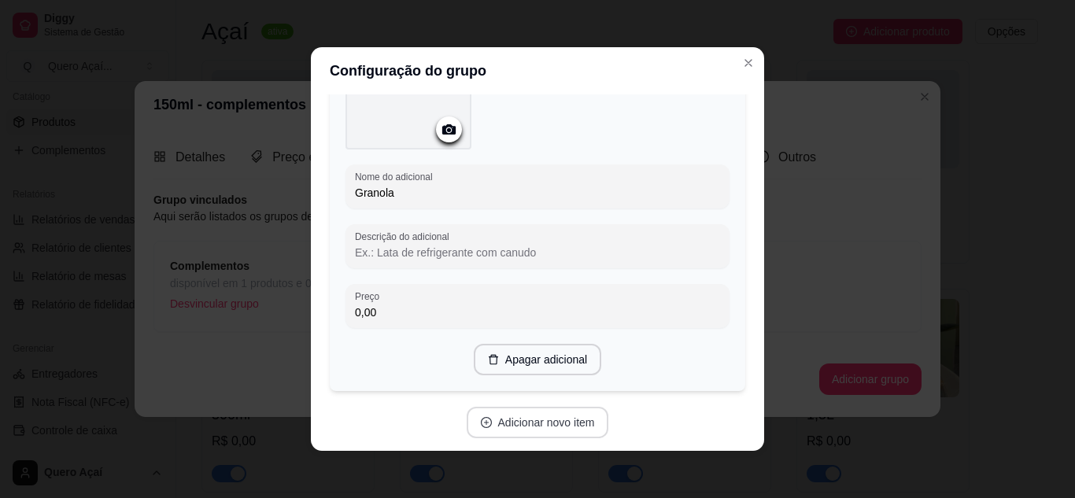
type input "Granola"
click at [512, 409] on button "Adicionar novo item" at bounding box center [538, 422] width 142 height 31
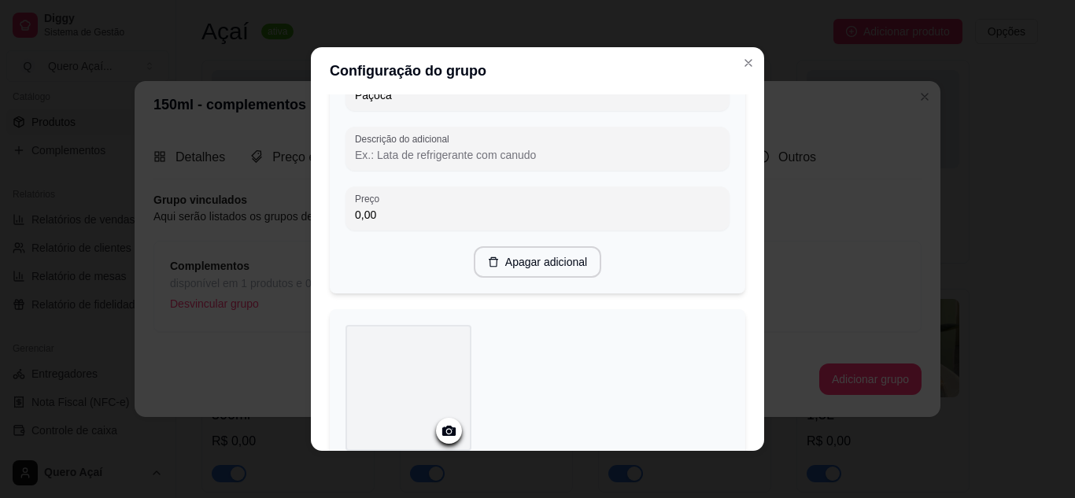
scroll to position [231, 0]
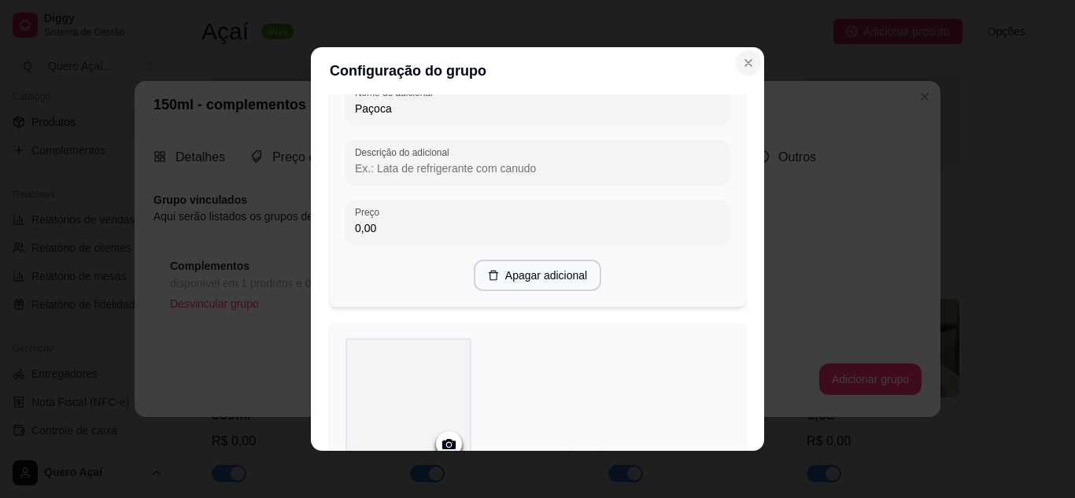
click at [738, 70] on button "Close" at bounding box center [748, 62] width 25 height 25
click at [742, 59] on icon "Close" at bounding box center [748, 63] width 13 height 13
click at [742, 60] on icon "Close" at bounding box center [748, 63] width 13 height 13
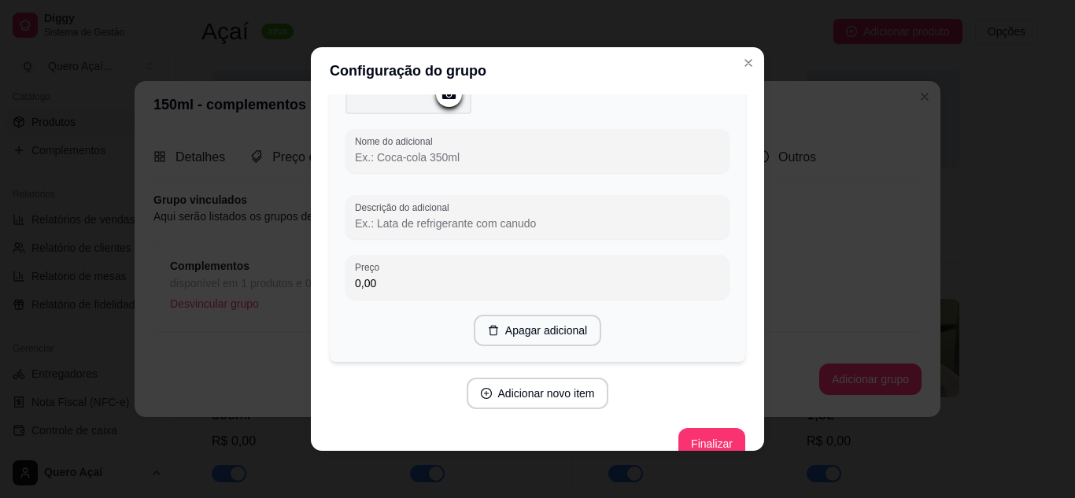
scroll to position [1002, 0]
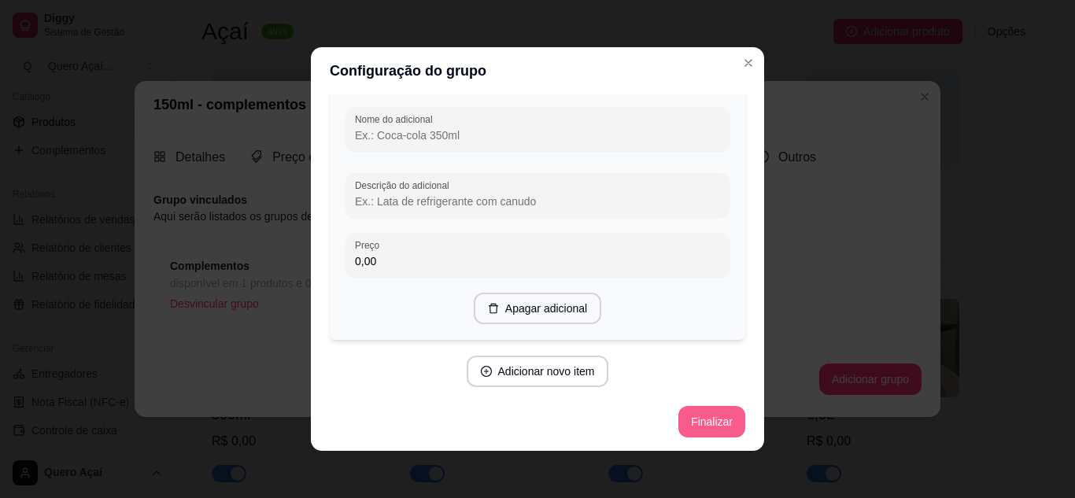
click at [703, 424] on button "Finalizar" at bounding box center [712, 421] width 67 height 31
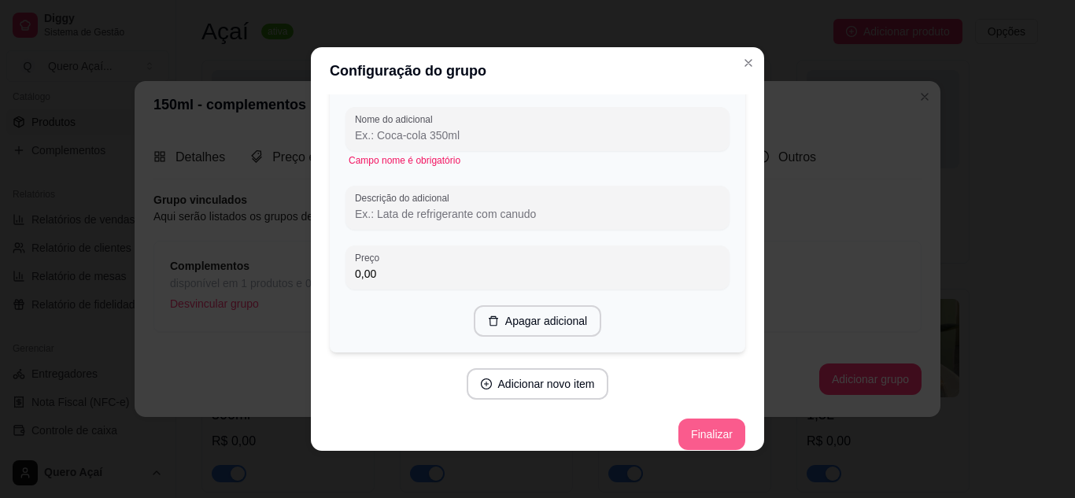
click at [690, 431] on button "Finalizar" at bounding box center [712, 434] width 67 height 31
click at [692, 431] on button "Finalizar" at bounding box center [712, 434] width 67 height 31
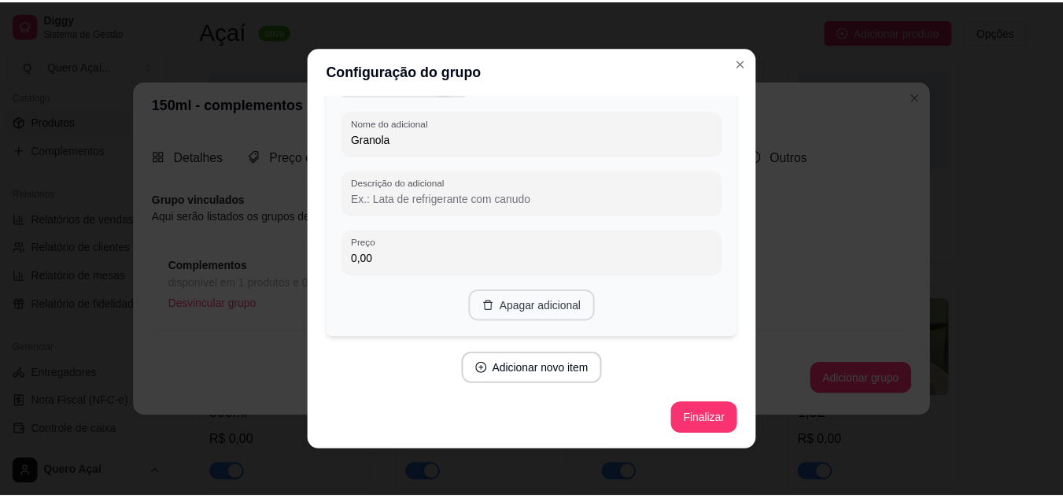
scroll to position [585, 0]
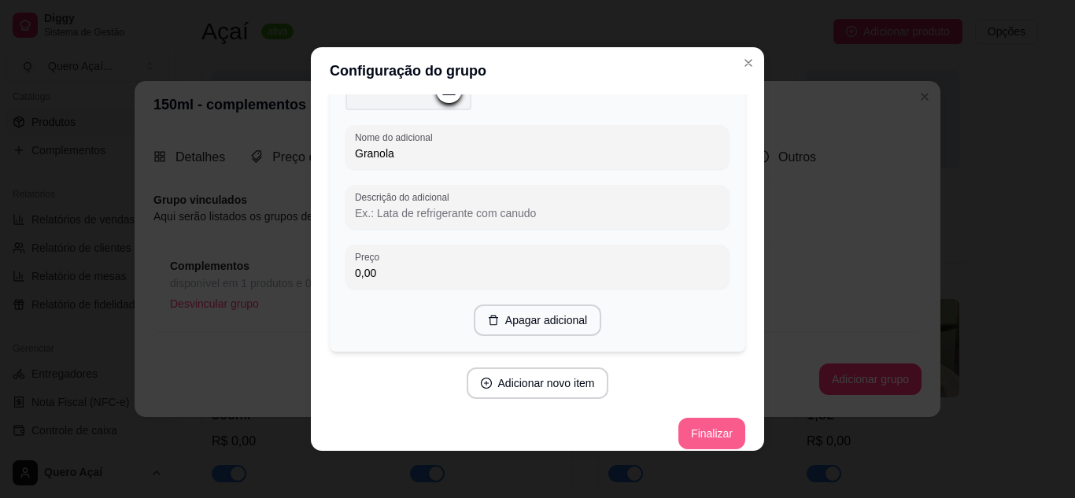
click at [684, 428] on button "Finalizar" at bounding box center [712, 433] width 67 height 31
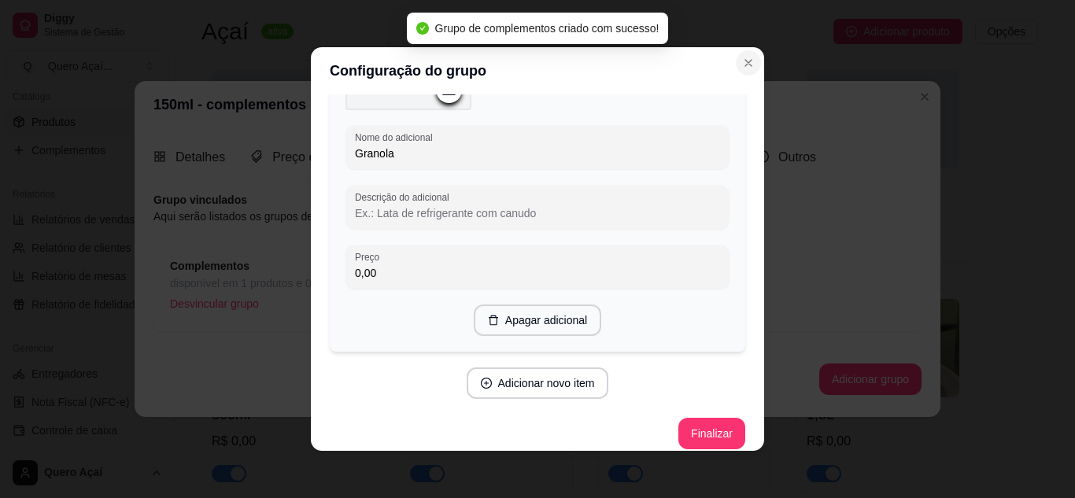
click at [736, 68] on button "Close" at bounding box center [748, 62] width 25 height 25
click at [736, 69] on button "Close" at bounding box center [748, 62] width 25 height 25
click at [736, 70] on button "Close" at bounding box center [748, 62] width 25 height 25
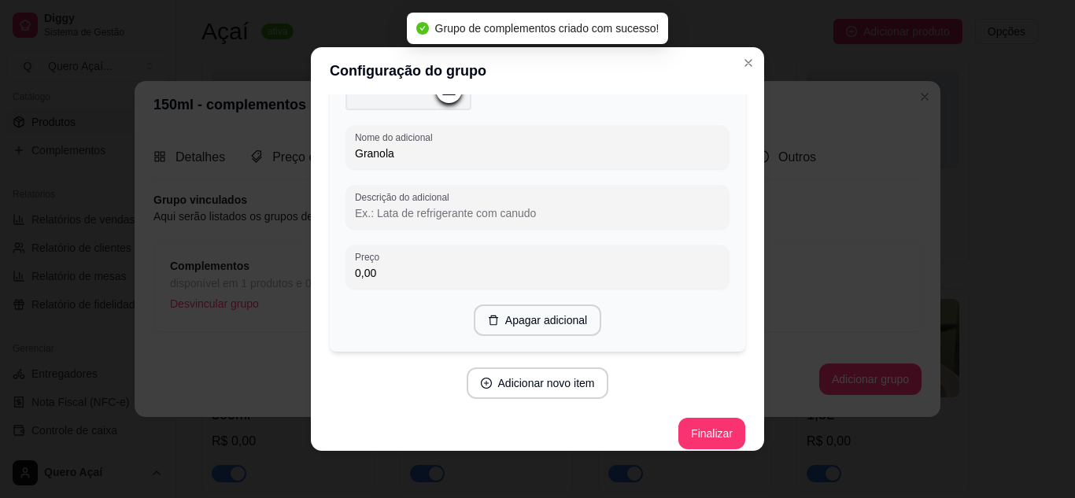
click at [735, 76] on section "Configuração do grupo Adicione os itens que irão compor este grupo, depois você…" at bounding box center [537, 249] width 453 height 404
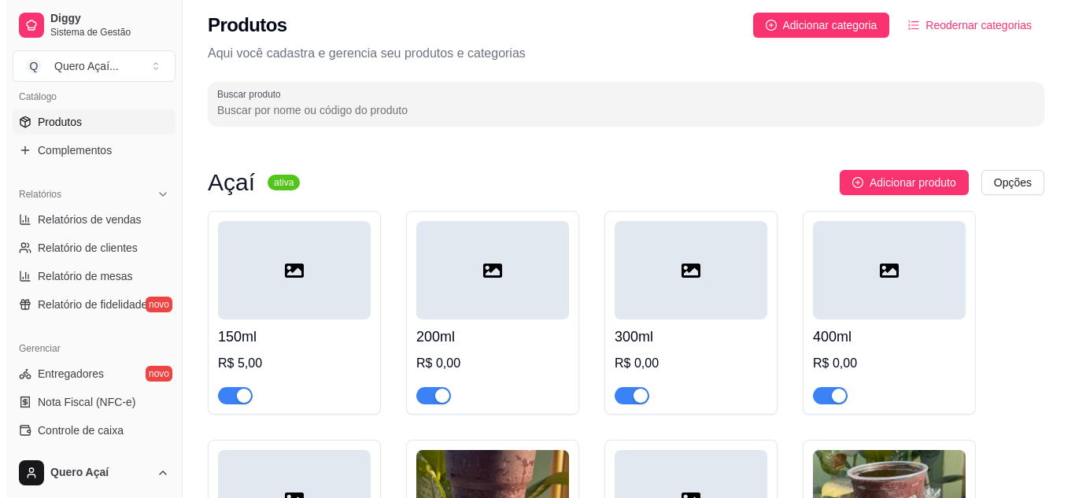
scroll to position [0, 0]
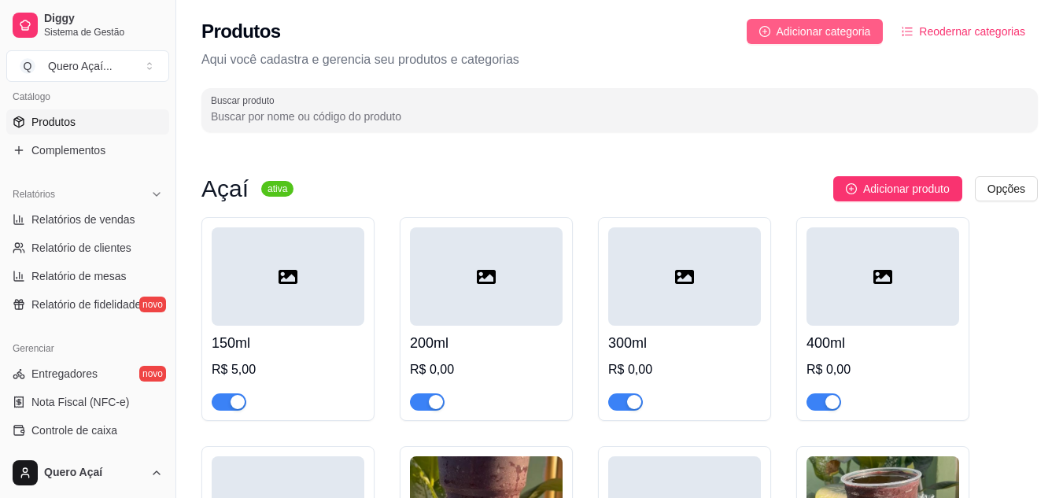
click at [788, 27] on span "Adicionar categoria" at bounding box center [824, 31] width 94 height 17
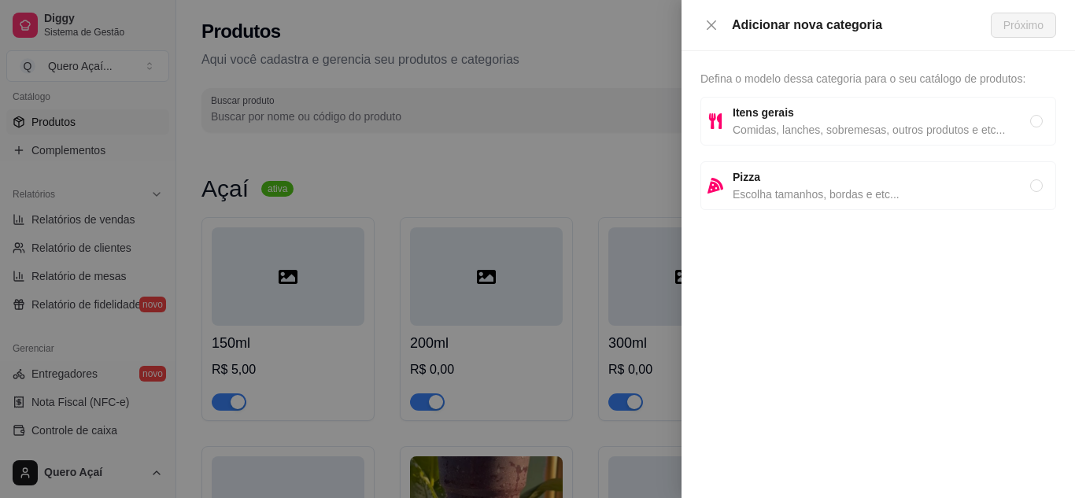
click at [796, 173] on span "Pizza" at bounding box center [882, 176] width 298 height 17
radio input "true"
click at [1039, 27] on span "Próximo" at bounding box center [1024, 25] width 40 height 17
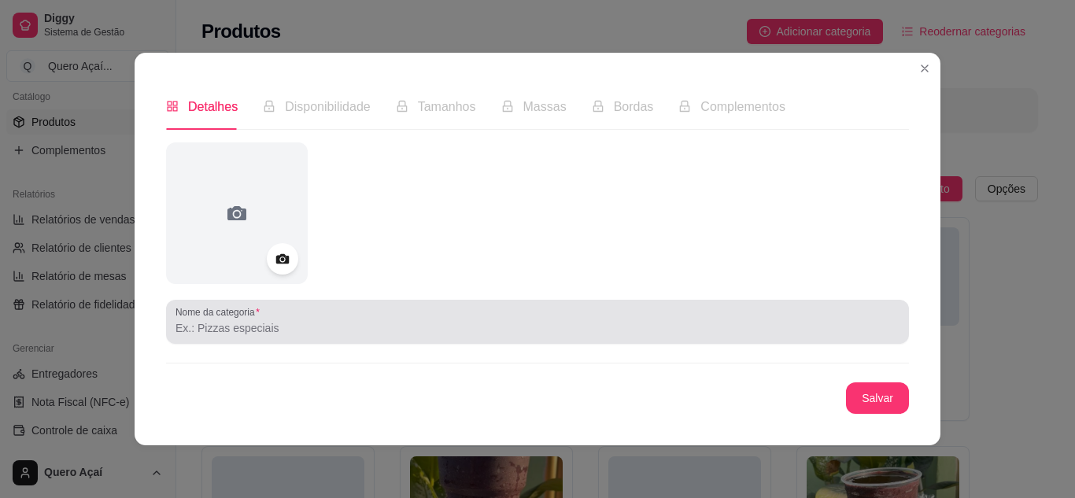
click at [271, 313] on div at bounding box center [538, 321] width 724 height 31
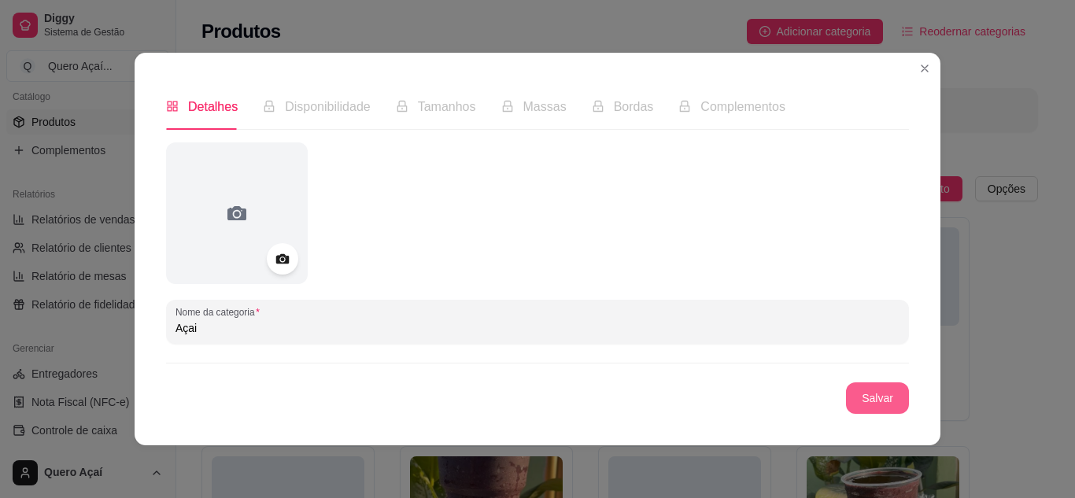
type input "Açai"
click at [867, 398] on button "Salvar" at bounding box center [877, 398] width 61 height 31
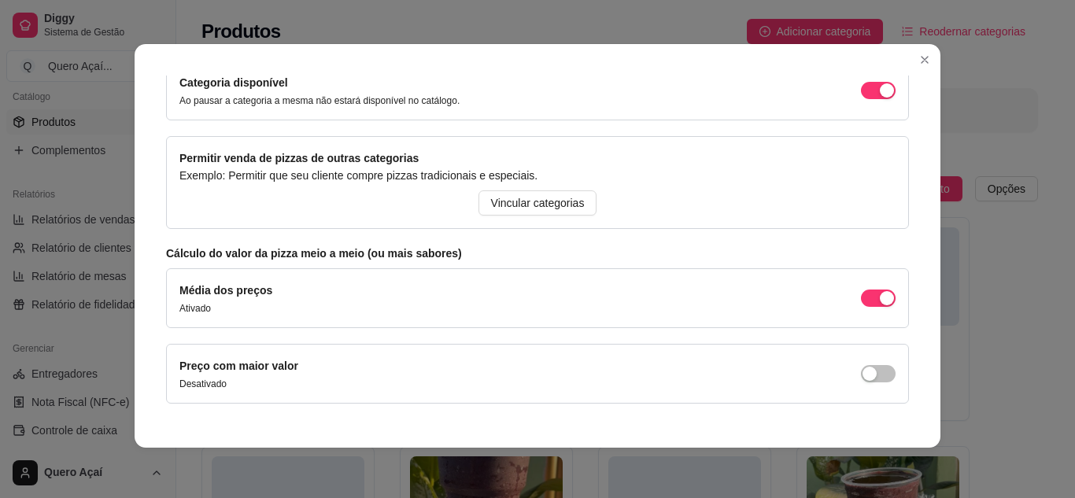
scroll to position [205, 0]
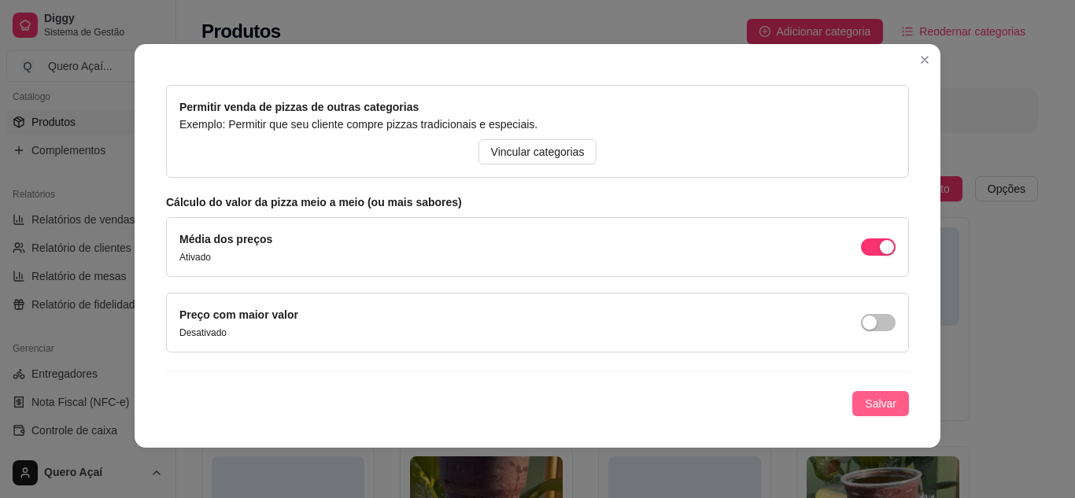
click at [853, 399] on button "Salvar" at bounding box center [881, 403] width 57 height 25
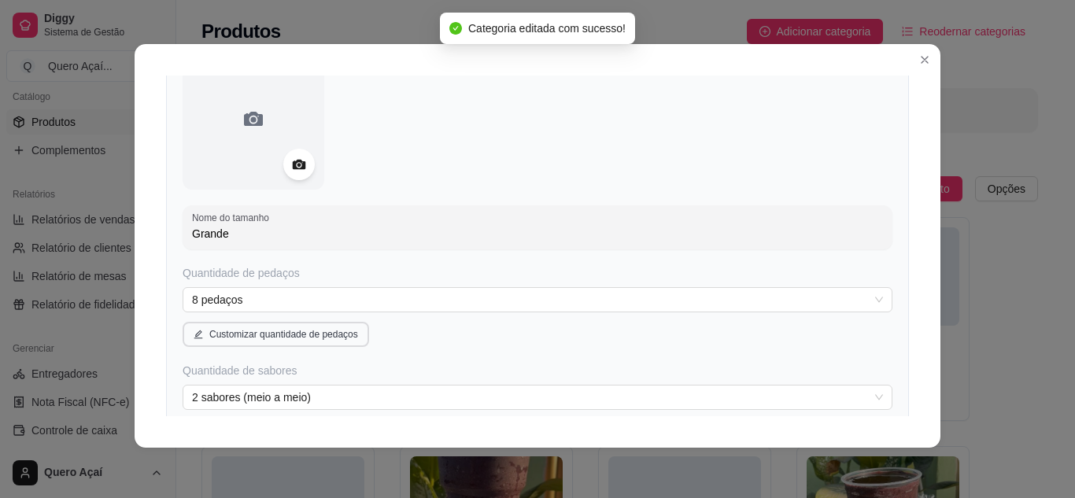
scroll to position [127, 0]
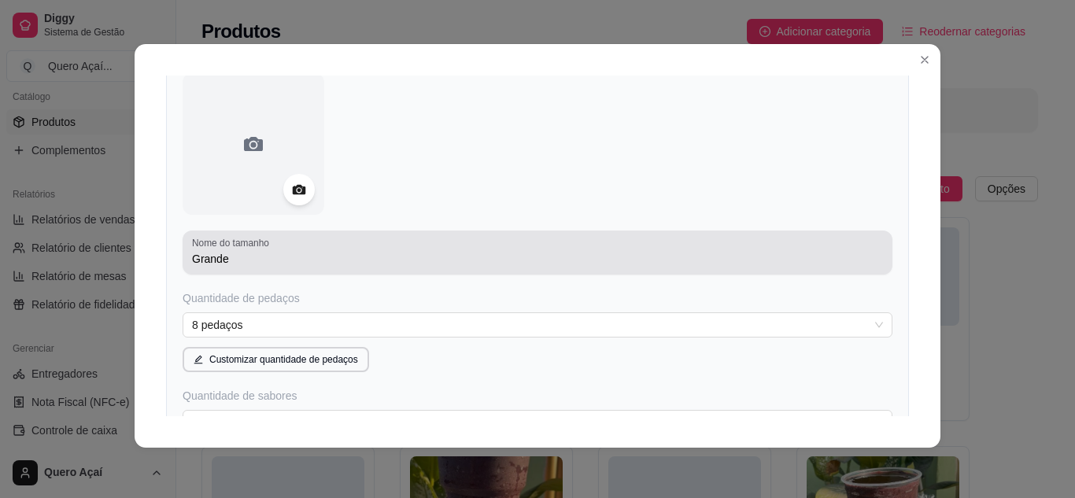
click at [340, 257] on input "Grande" at bounding box center [537, 259] width 691 height 16
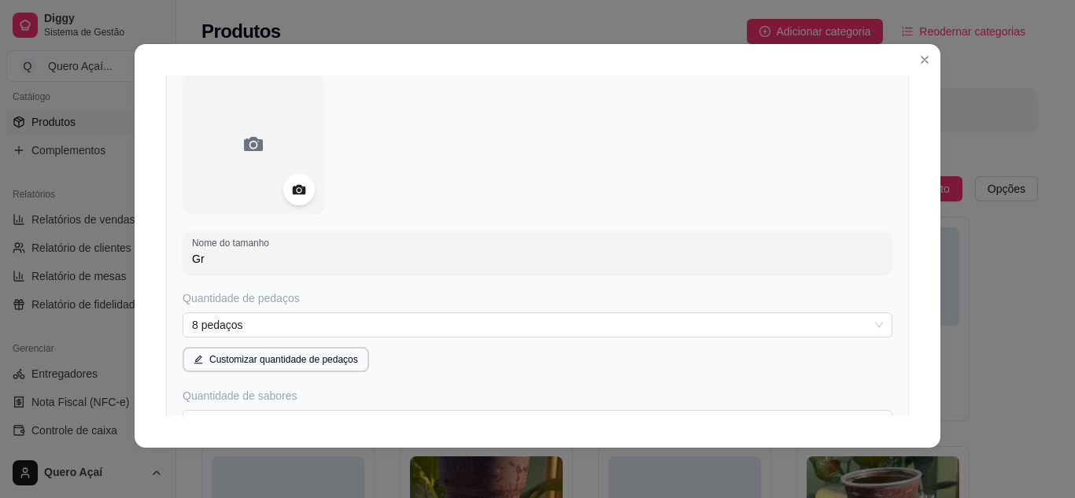
type input "G"
type input "1,5 lt"
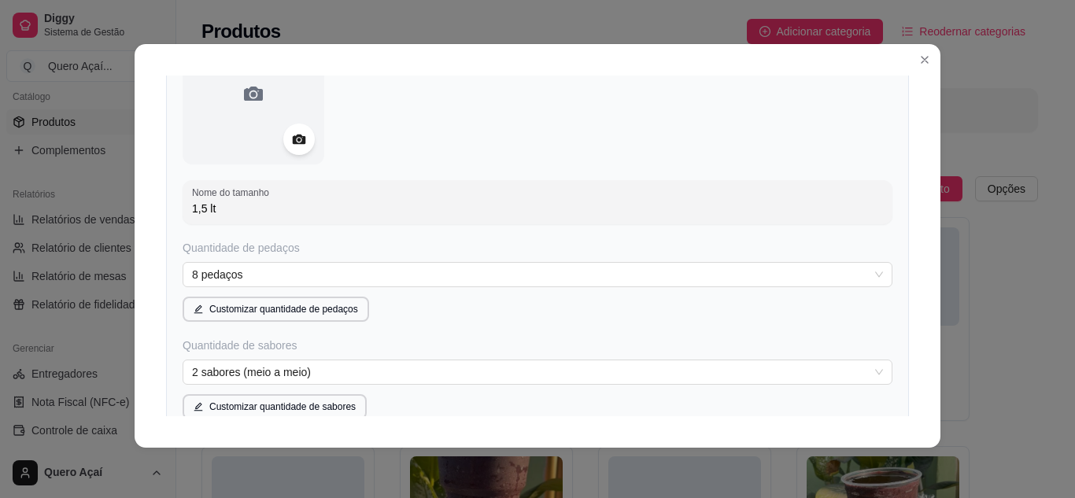
scroll to position [205, 0]
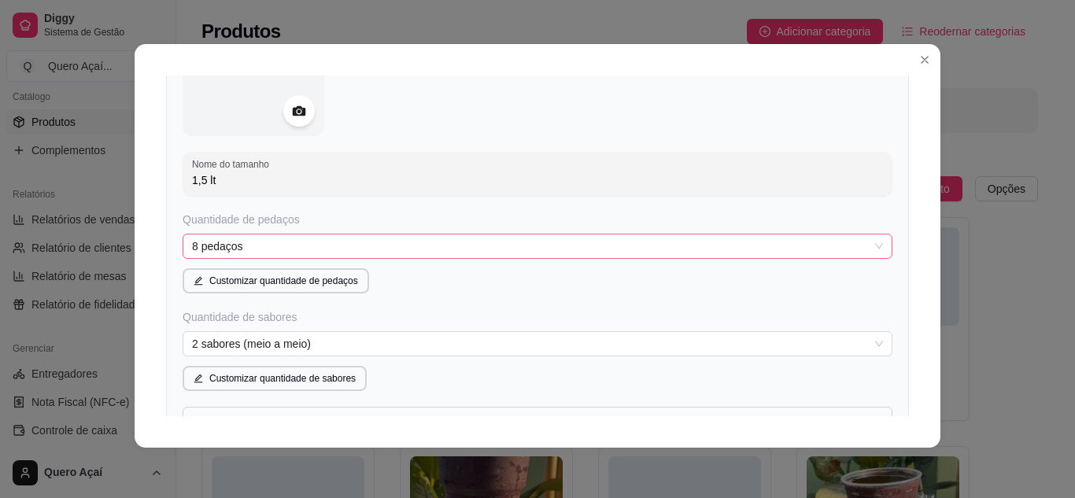
click at [297, 248] on div "8 pedaços" at bounding box center [538, 246] width 710 height 25
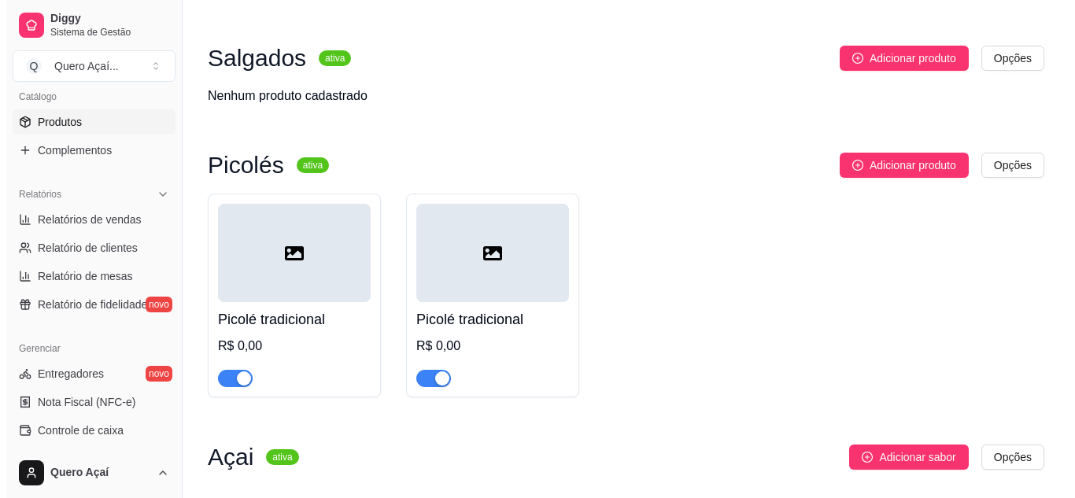
scroll to position [935, 0]
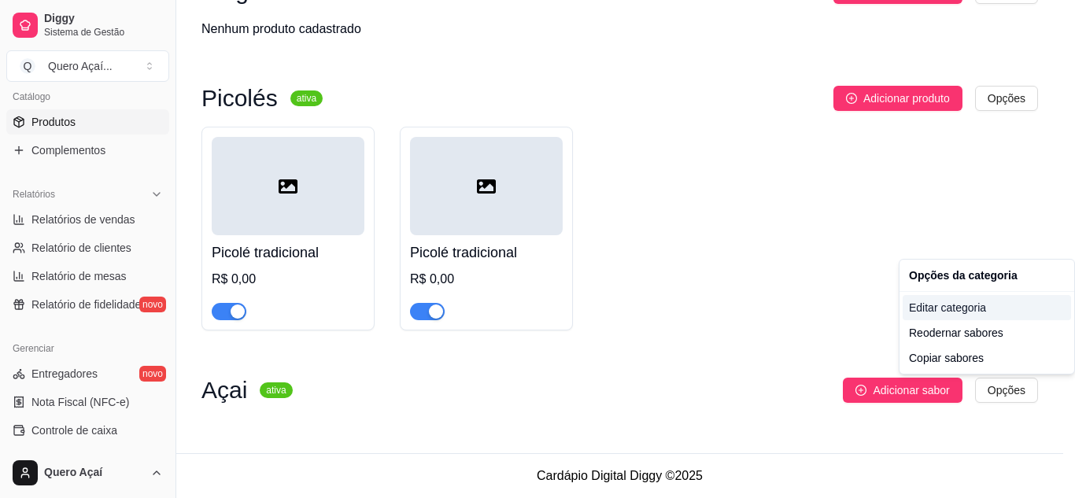
click at [980, 317] on div "Editar categoria" at bounding box center [987, 307] width 168 height 25
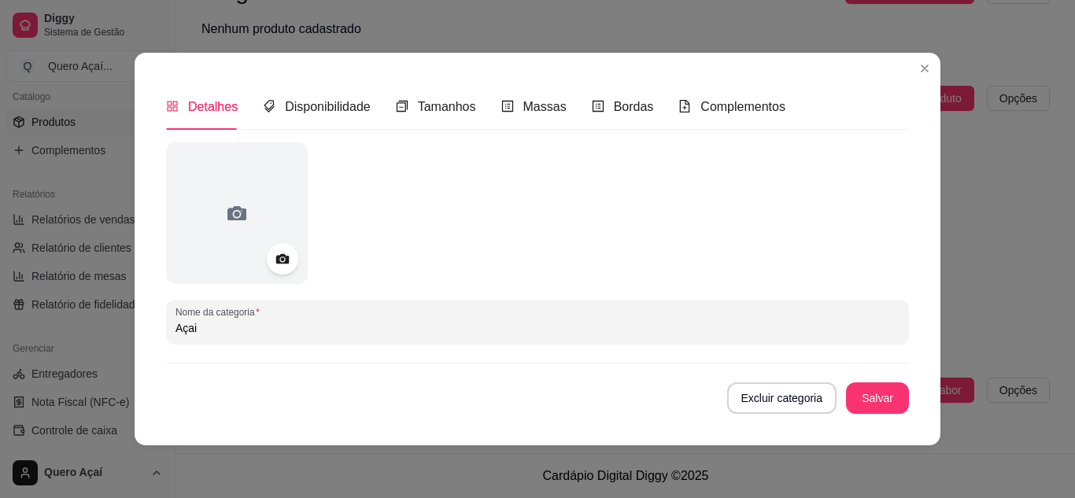
click at [440, 355] on div "Nome da categoria Açai Excluir categoria Salvar" at bounding box center [537, 278] width 743 height 272
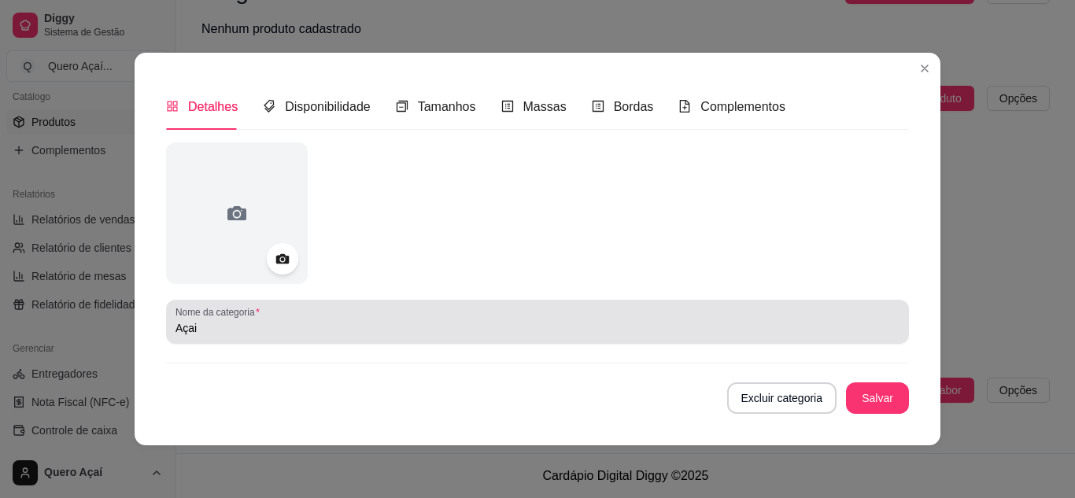
click at [424, 322] on input "Açai" at bounding box center [538, 328] width 724 height 16
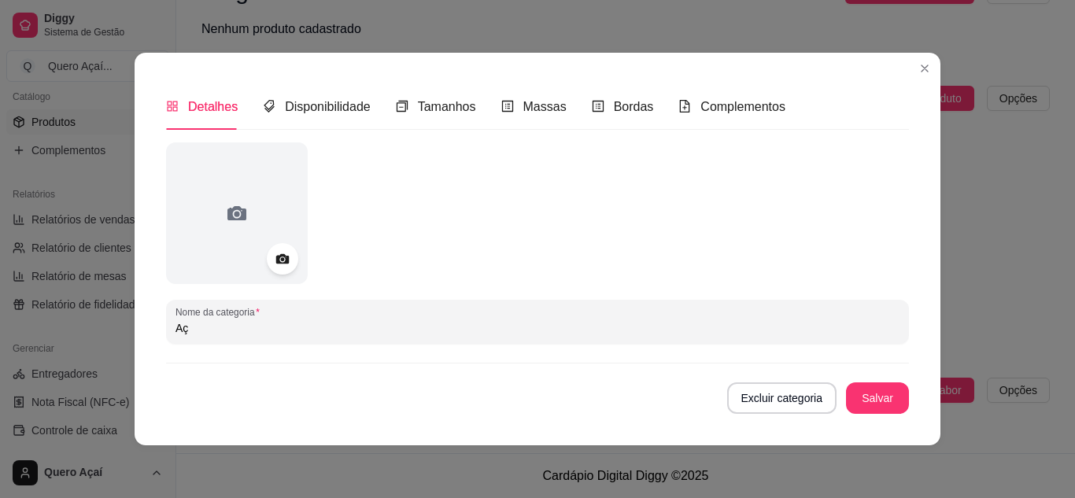
type input "A"
type input "Monte seu Açai"
click at [294, 103] on span "Disponibilidade" at bounding box center [328, 106] width 86 height 13
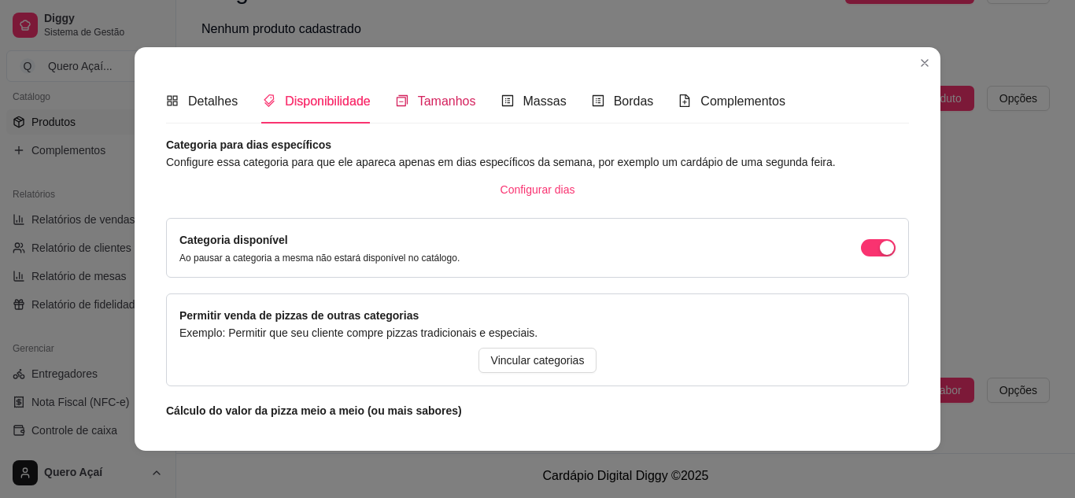
click at [396, 98] on icon "switcher" at bounding box center [402, 100] width 13 height 13
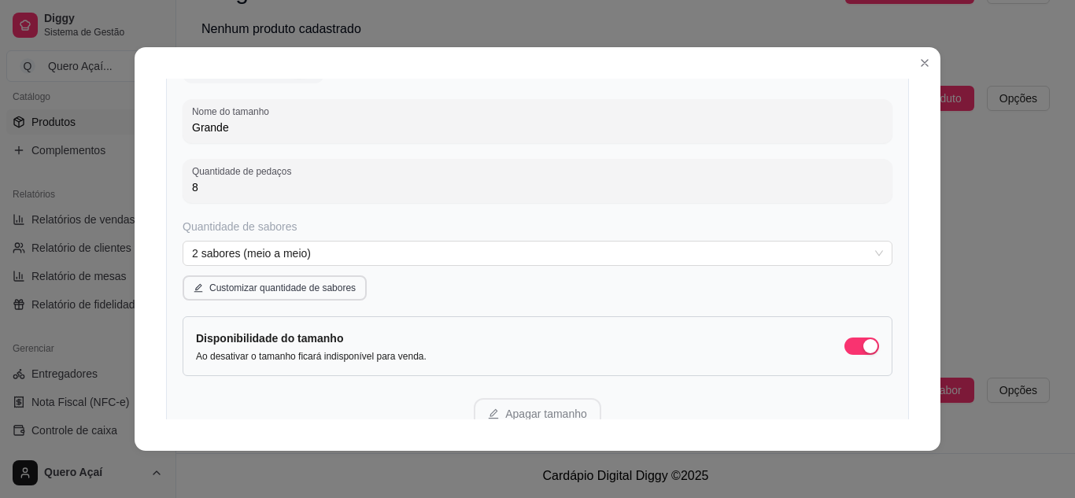
scroll to position [236, 0]
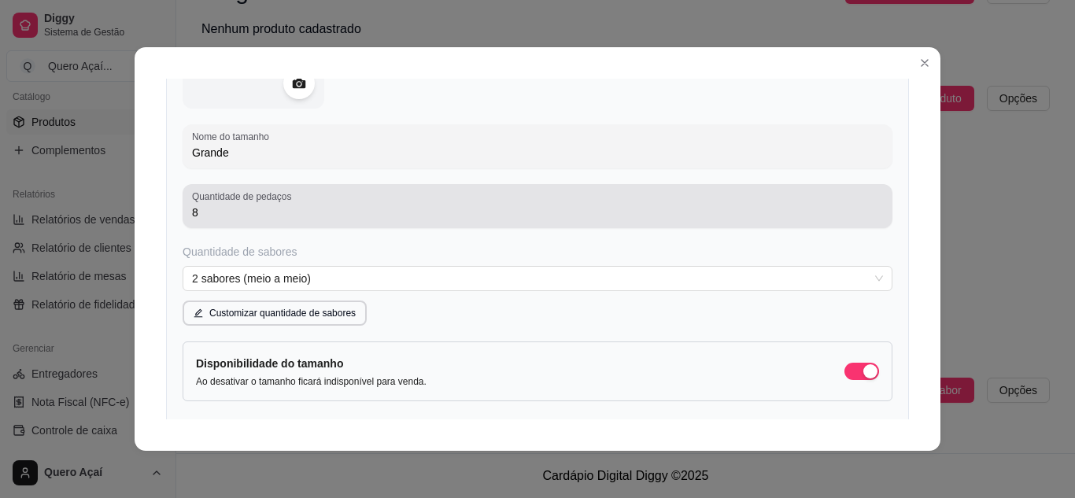
click at [305, 220] on input "8" at bounding box center [537, 213] width 691 height 16
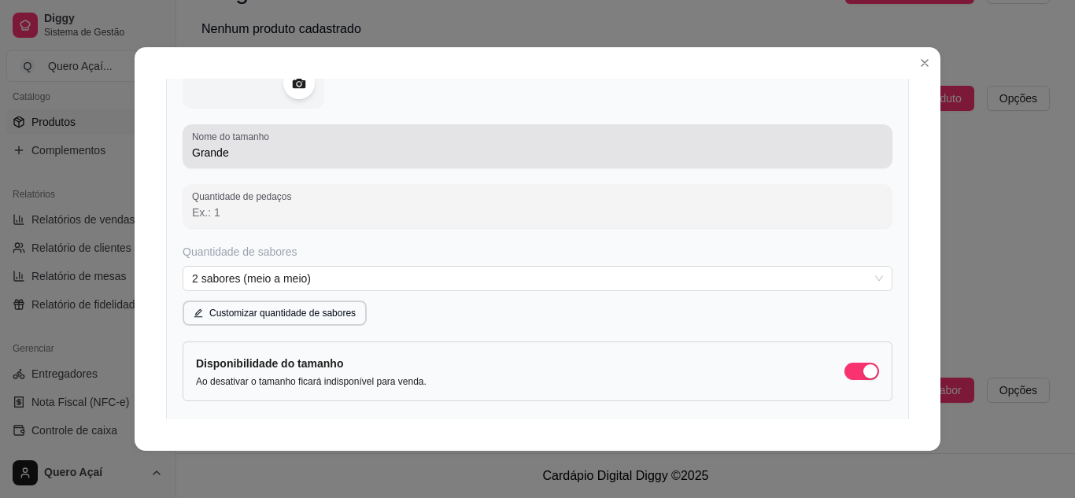
click at [261, 154] on input "Grande" at bounding box center [537, 153] width 691 height 16
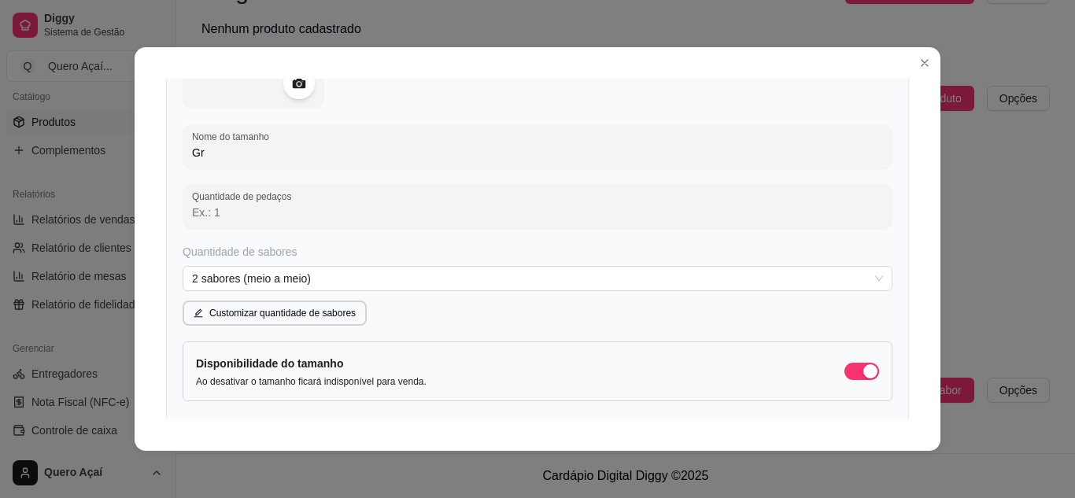
type input "G"
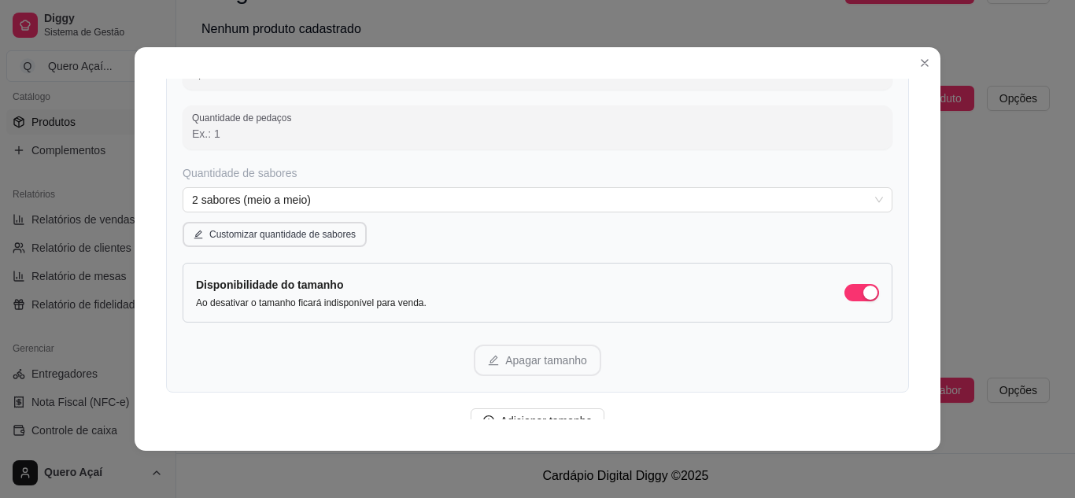
type input "1,5lt"
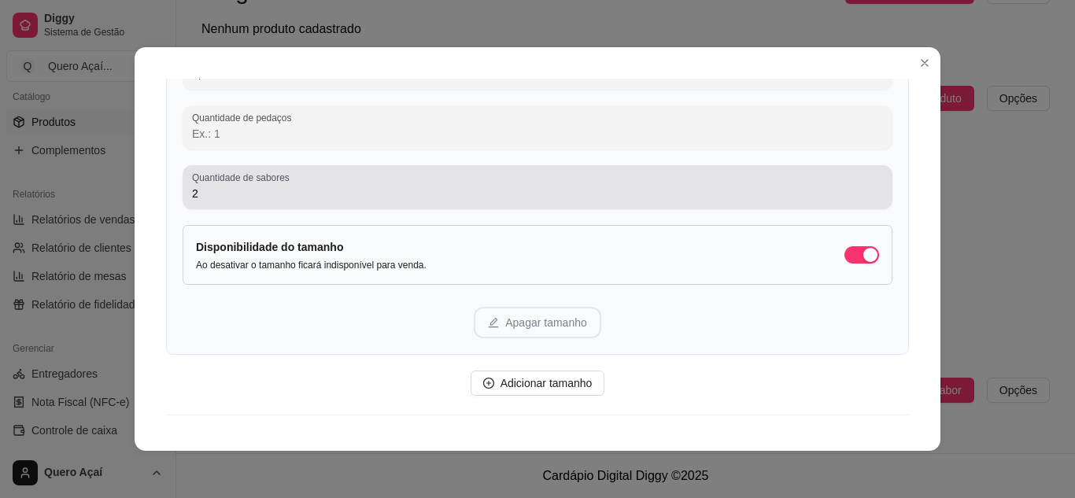
click at [257, 179] on label "Quantidade de sabores" at bounding box center [243, 177] width 103 height 13
click at [257, 186] on input "2" at bounding box center [537, 194] width 691 height 16
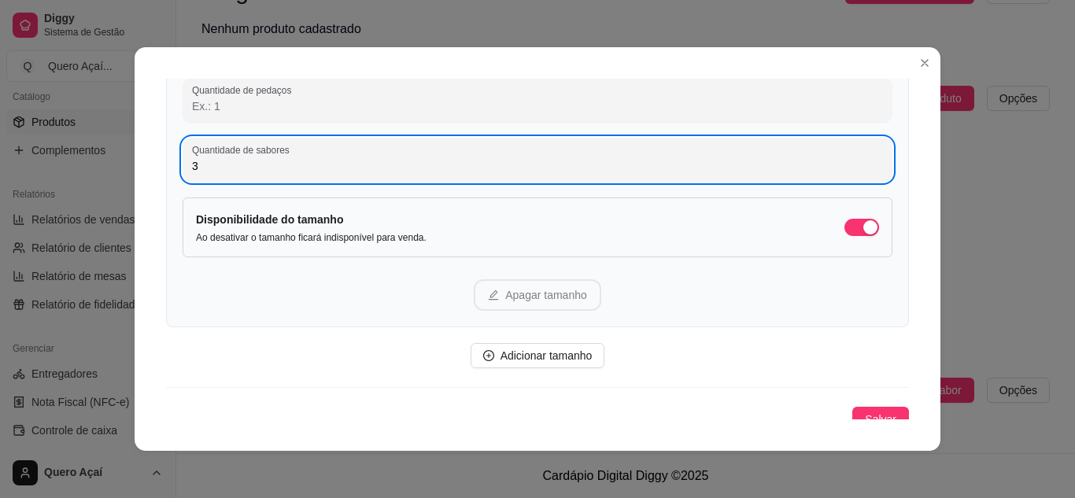
scroll to position [355, 0]
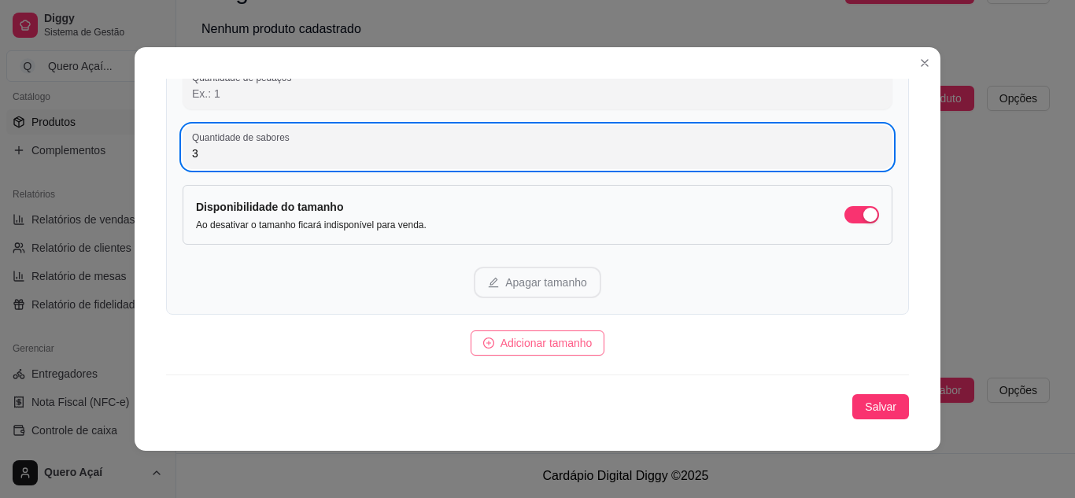
type input "3"
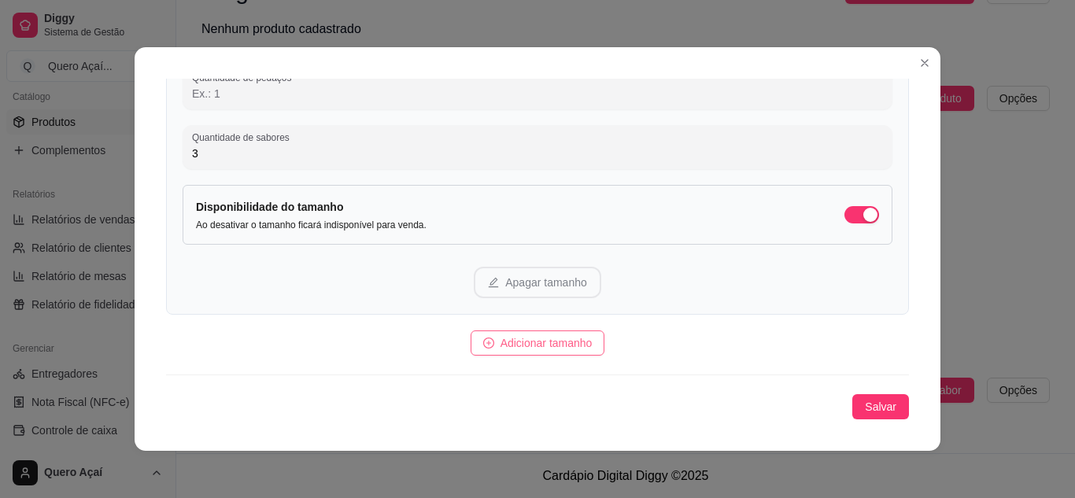
click at [547, 349] on span "Adicionar tamanho" at bounding box center [547, 343] width 92 height 17
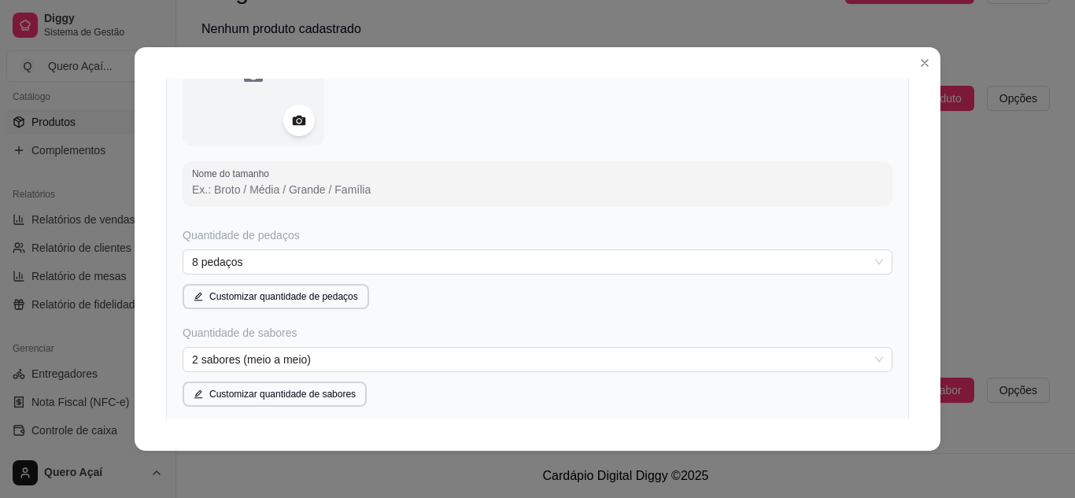
scroll to position [708, 0]
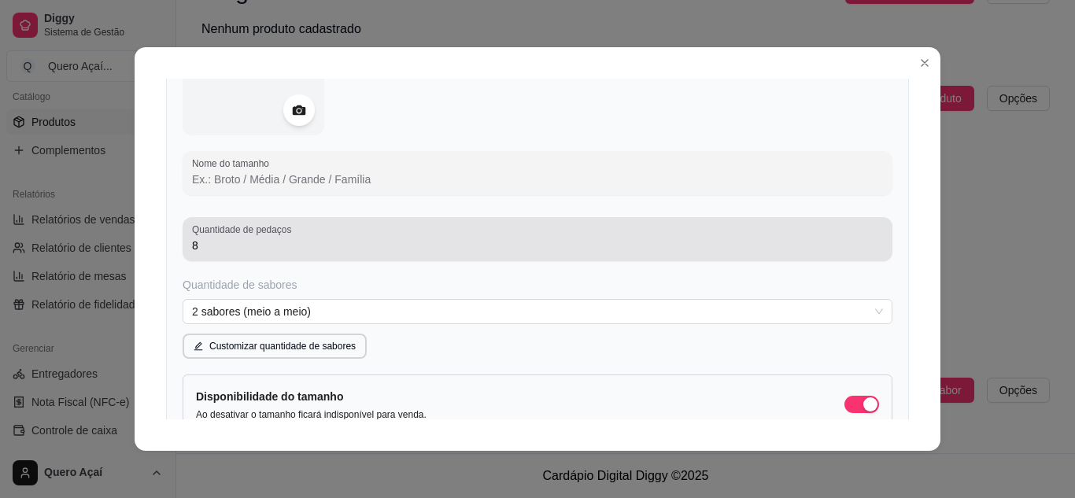
click at [277, 258] on div "Quantidade de pedaços 8" at bounding box center [538, 239] width 710 height 44
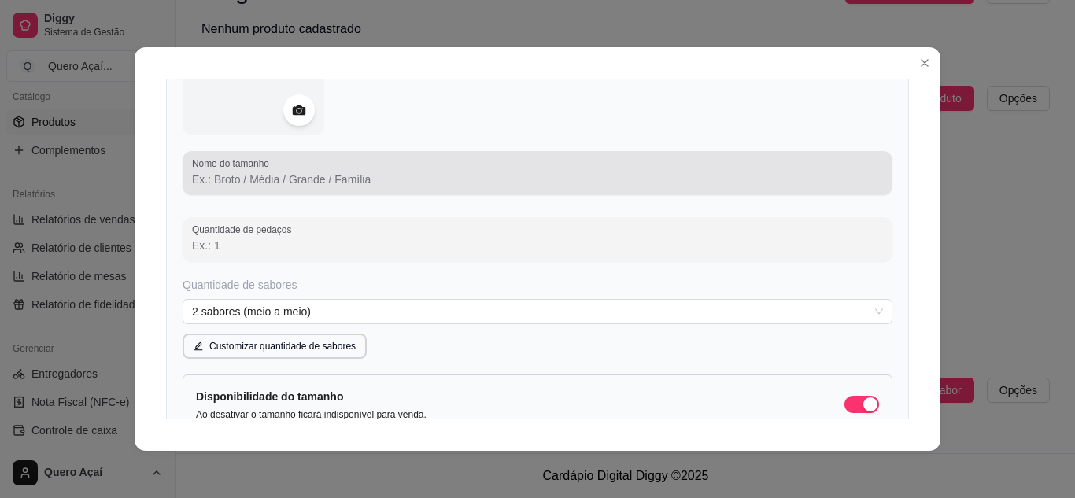
click at [251, 174] on input "Nome do tamanho" at bounding box center [537, 180] width 691 height 16
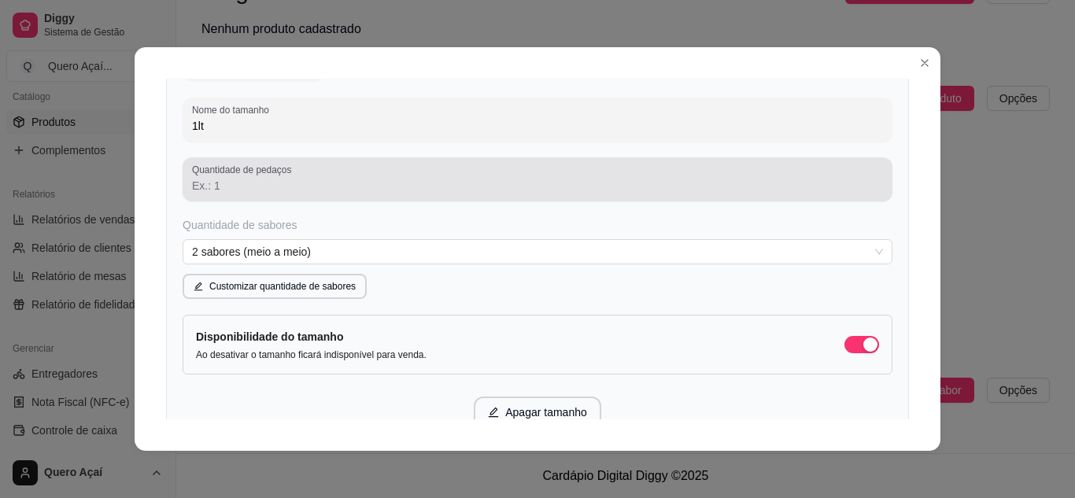
scroll to position [787, 0]
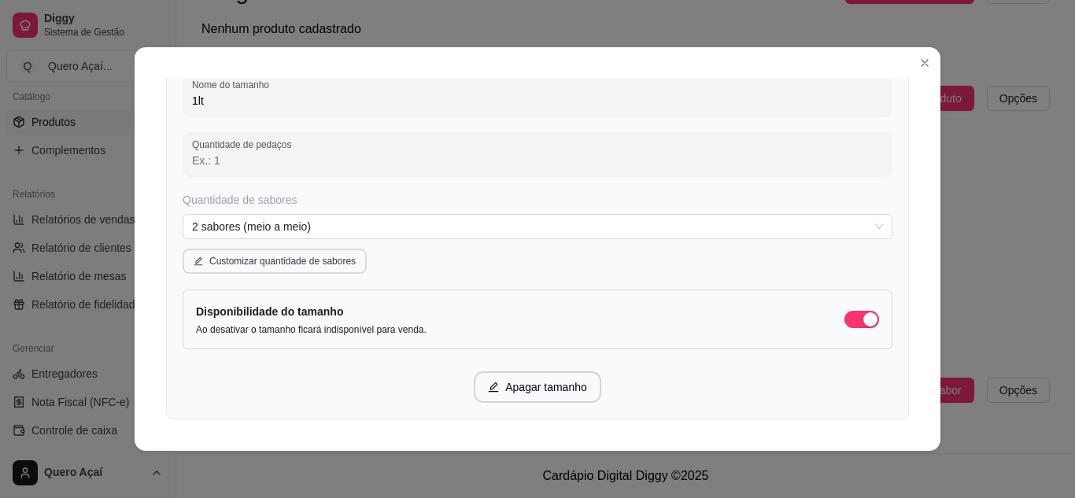
type input "1lt"
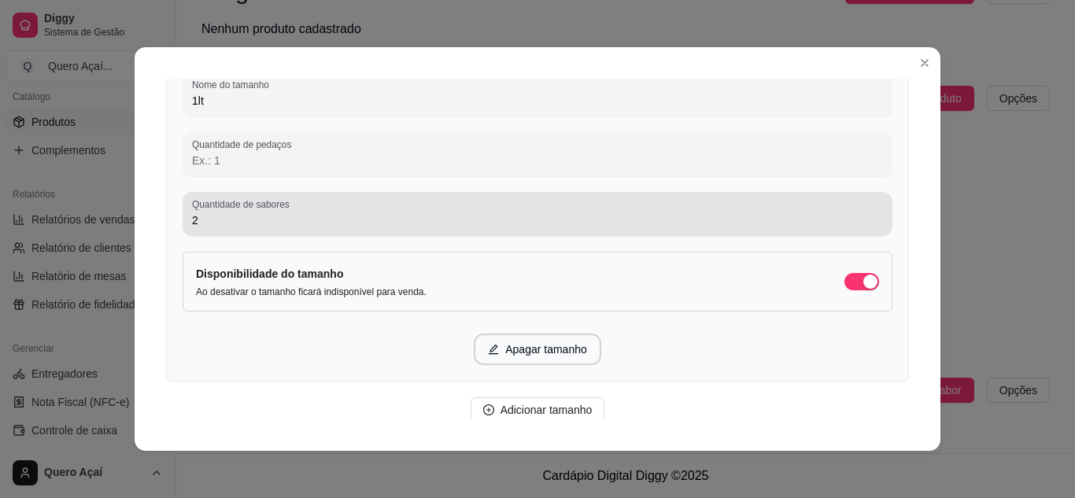
click at [208, 224] on input "2" at bounding box center [537, 221] width 691 height 16
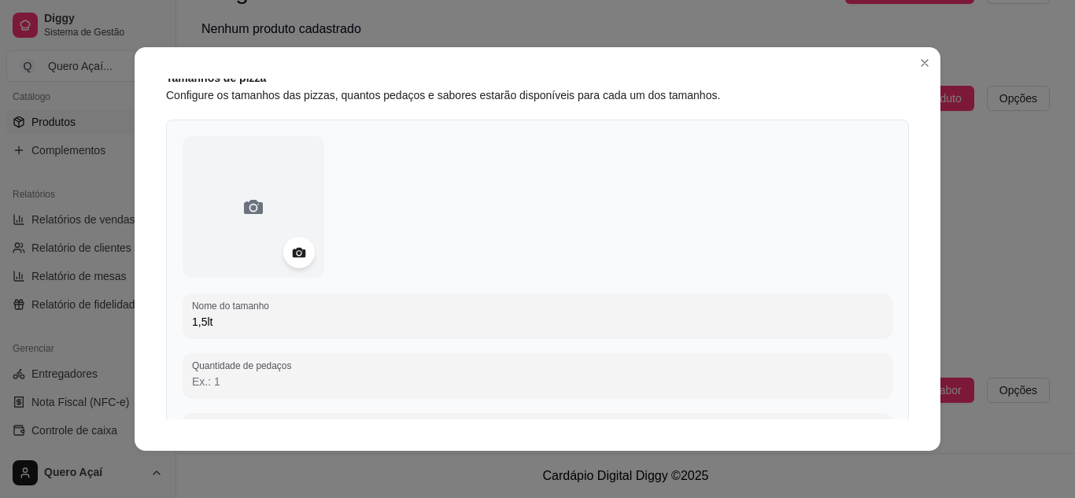
scroll to position [0, 0]
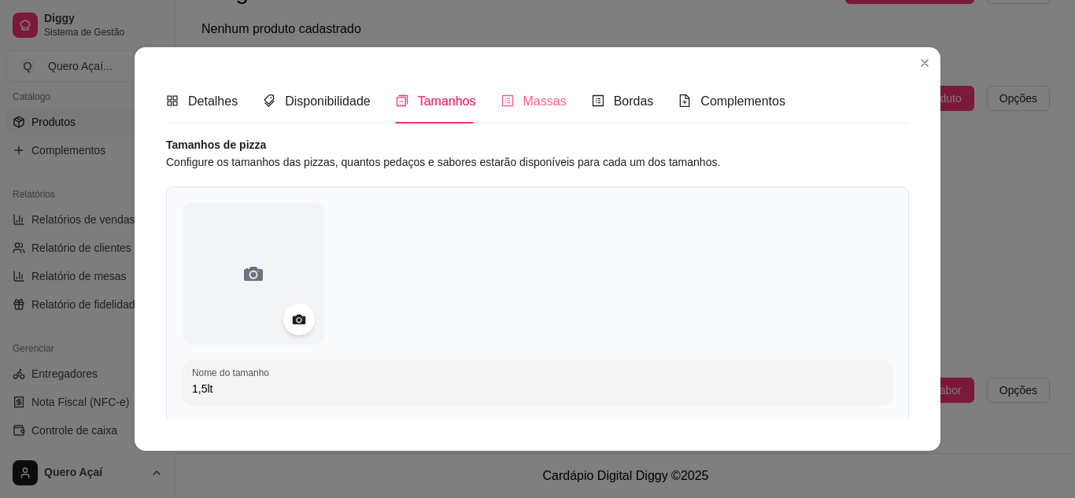
type input "3"
click at [512, 103] on div "Massas" at bounding box center [533, 101] width 65 height 20
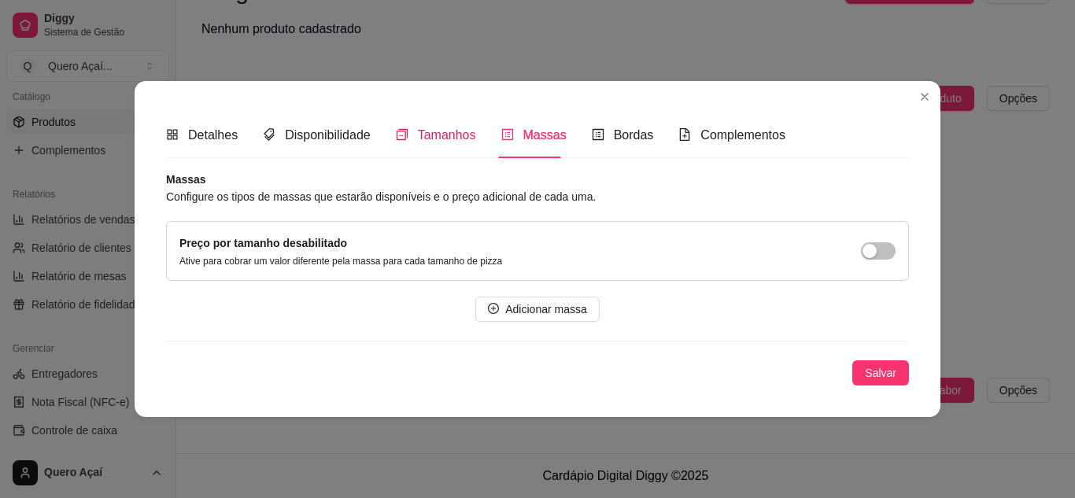
click at [444, 138] on span "Tamanhos" at bounding box center [447, 134] width 58 height 13
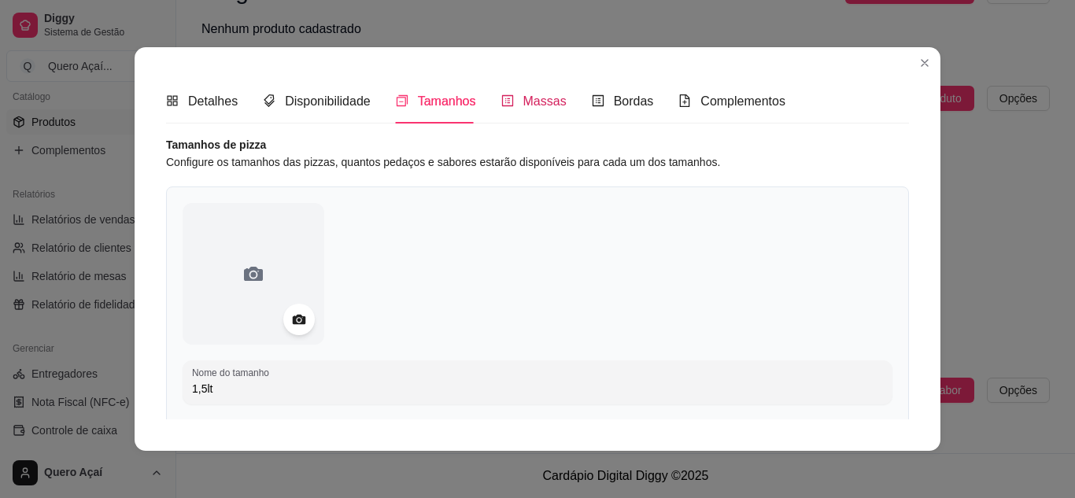
click at [549, 99] on span "Massas" at bounding box center [544, 100] width 43 height 13
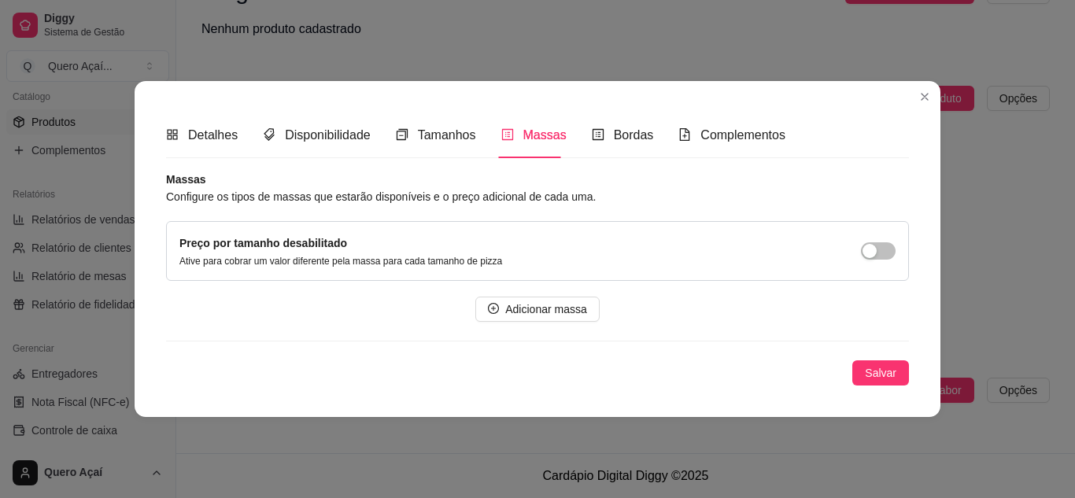
click at [547, 255] on div "Preço por tamanho desabilitado Ative para cobrar um valor diferente pela massa …" at bounding box center [537, 251] width 716 height 33
click at [890, 250] on span "button" at bounding box center [878, 250] width 35 height 17
click at [608, 120] on div "Bordas" at bounding box center [623, 135] width 62 height 45
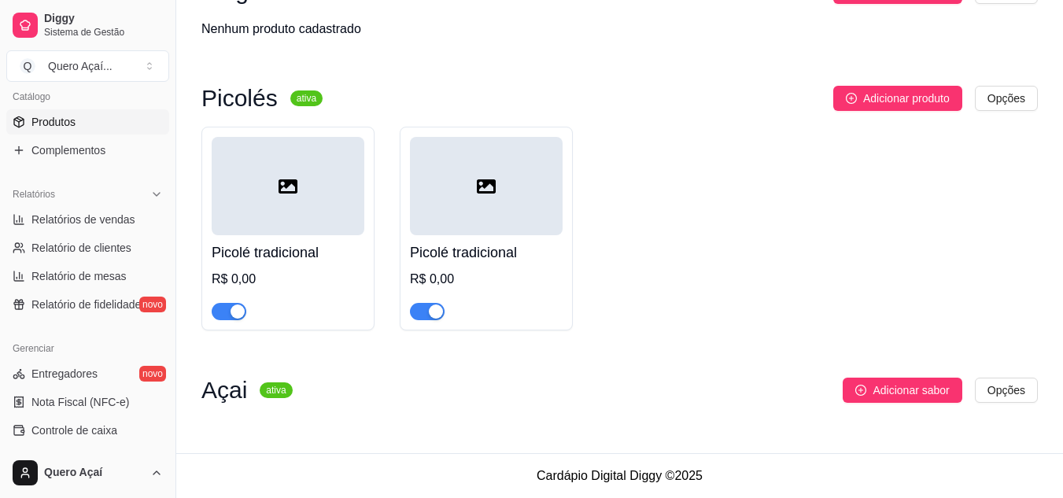
click at [394, 390] on div "Adicionar sabor Opções" at bounding box center [671, 390] width 733 height 25
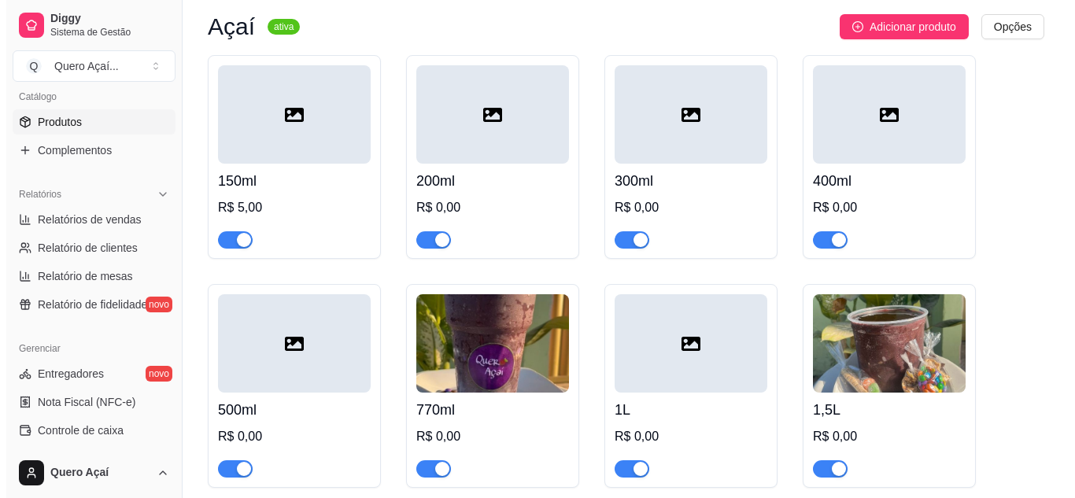
scroll to position [148, 0]
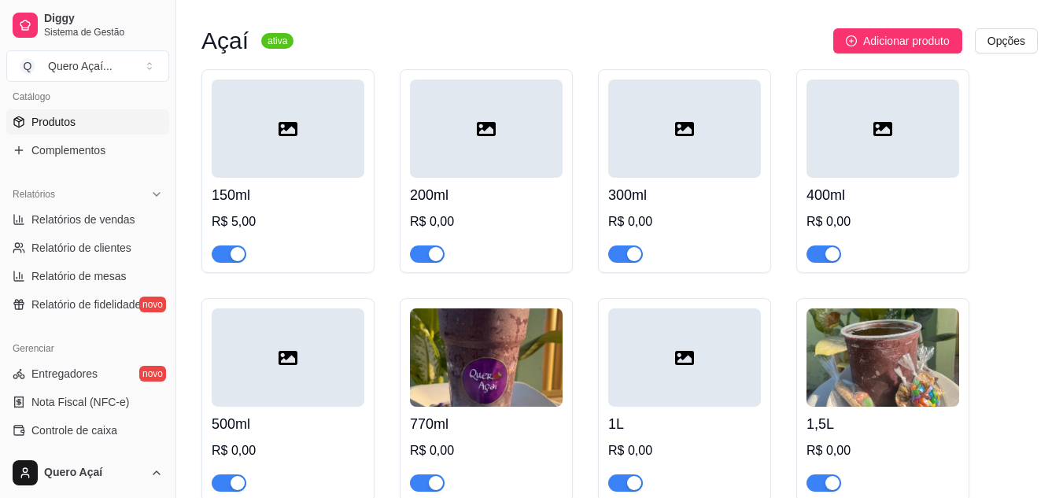
click at [316, 209] on div "150ml R$ 5,00" at bounding box center [288, 220] width 153 height 85
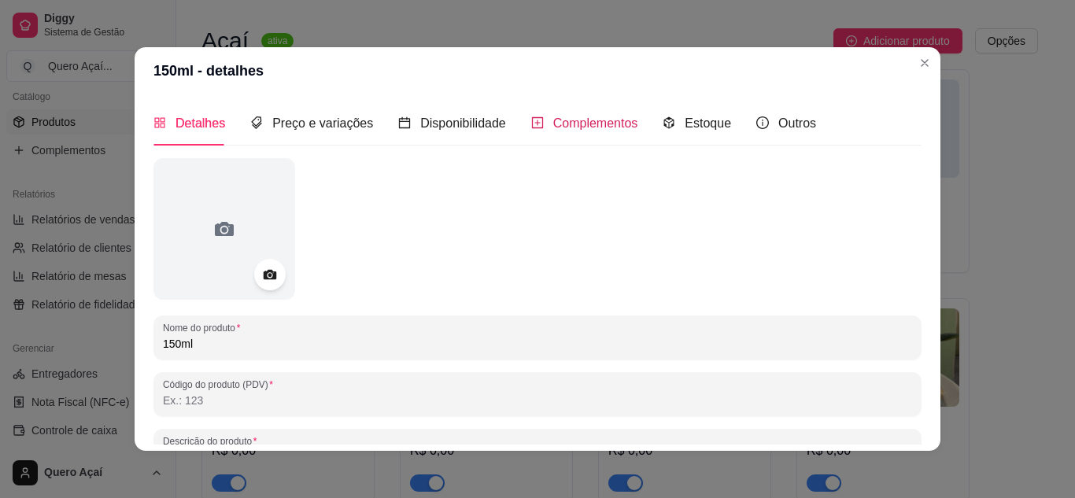
click at [560, 120] on span "Complementos" at bounding box center [595, 123] width 85 height 13
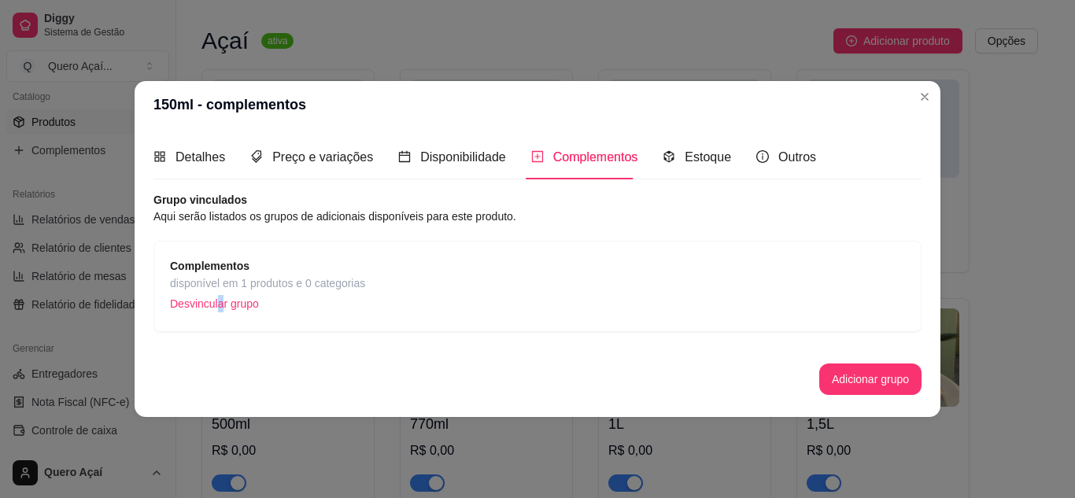
click at [216, 310] on p "Desvincular grupo" at bounding box center [267, 304] width 195 height 24
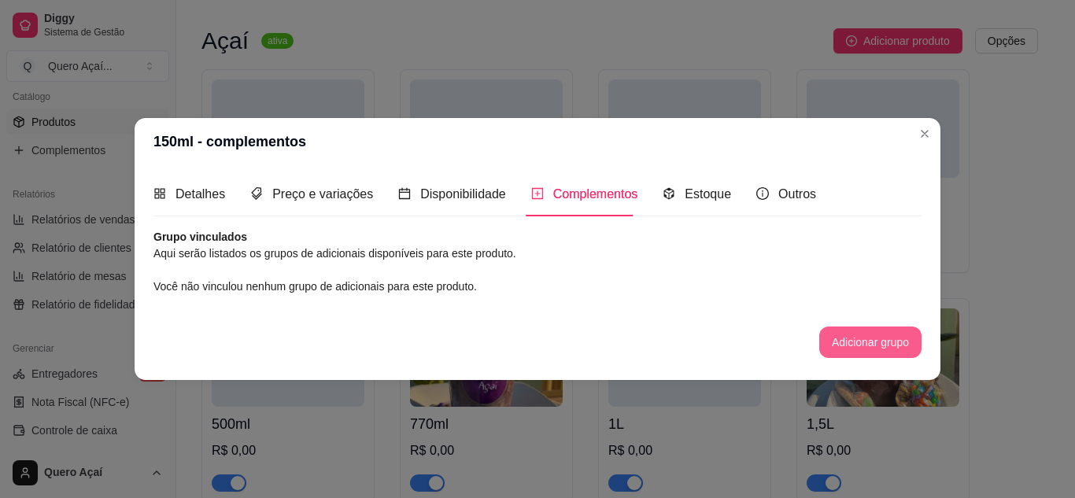
click at [837, 353] on button "Adicionar grupo" at bounding box center [870, 342] width 102 height 31
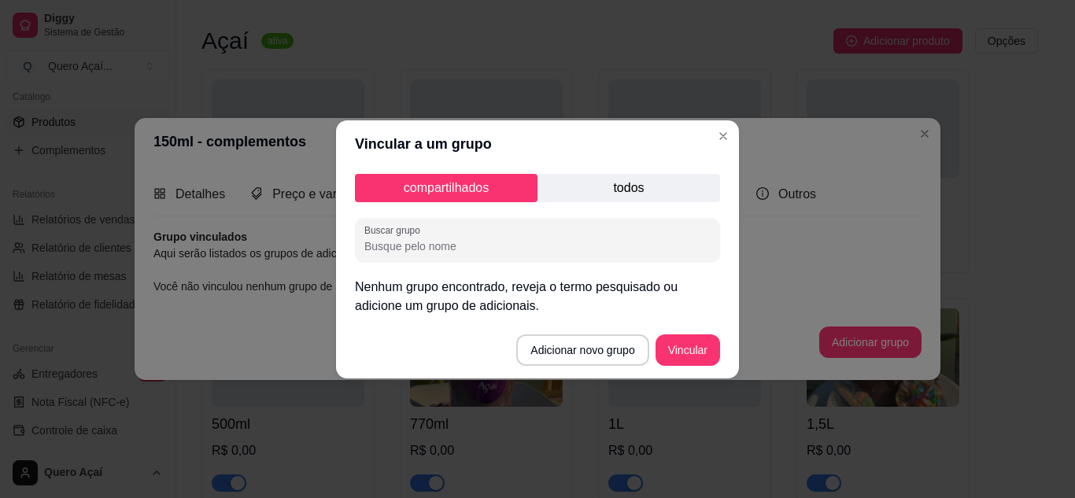
click at [562, 179] on p "todos" at bounding box center [629, 188] width 183 height 28
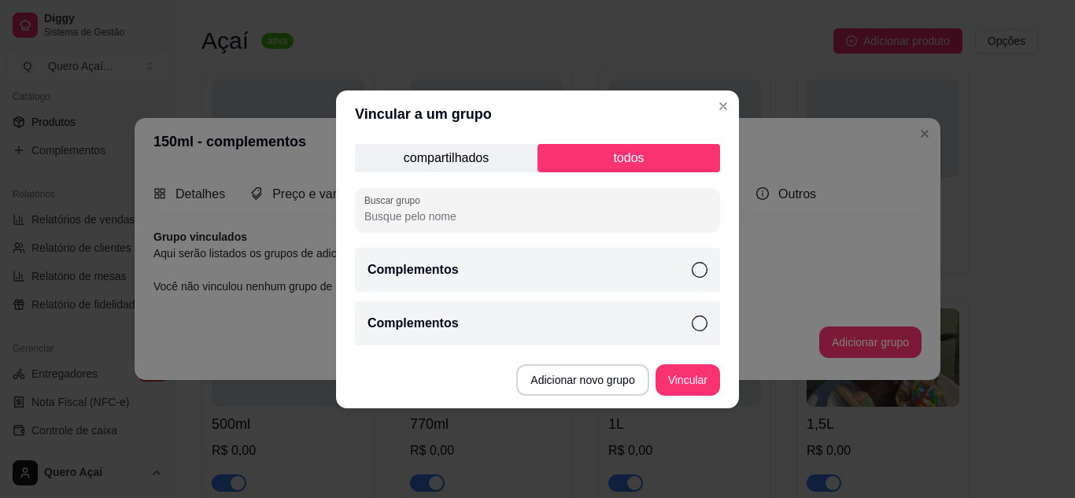
click at [634, 277] on div "Complementos" at bounding box center [537, 270] width 365 height 44
click at [637, 320] on div "Complementos" at bounding box center [537, 323] width 365 height 44
click at [651, 306] on div "Complementos" at bounding box center [537, 323] width 365 height 44
click at [650, 279] on div "Complementos" at bounding box center [537, 270] width 365 height 44
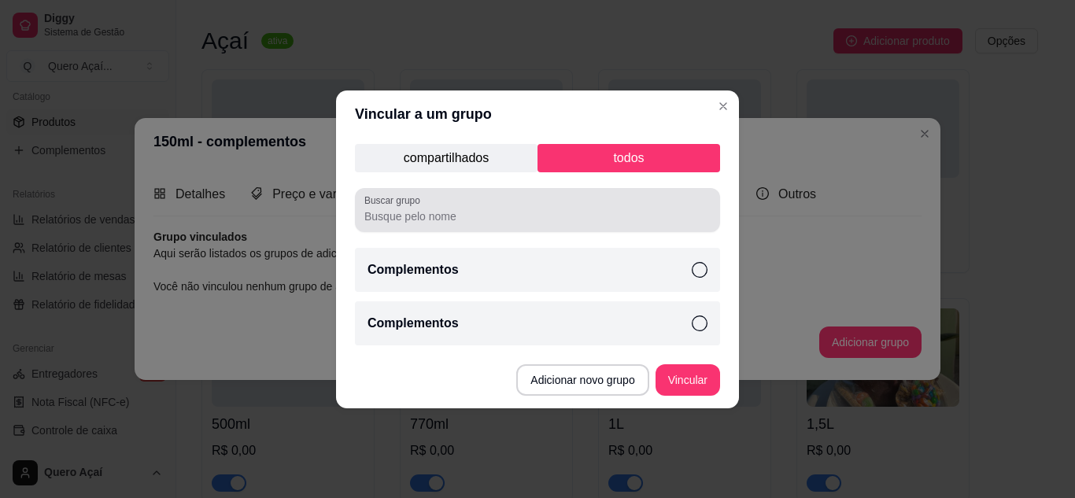
click at [588, 215] on input "Buscar grupo" at bounding box center [537, 217] width 346 height 16
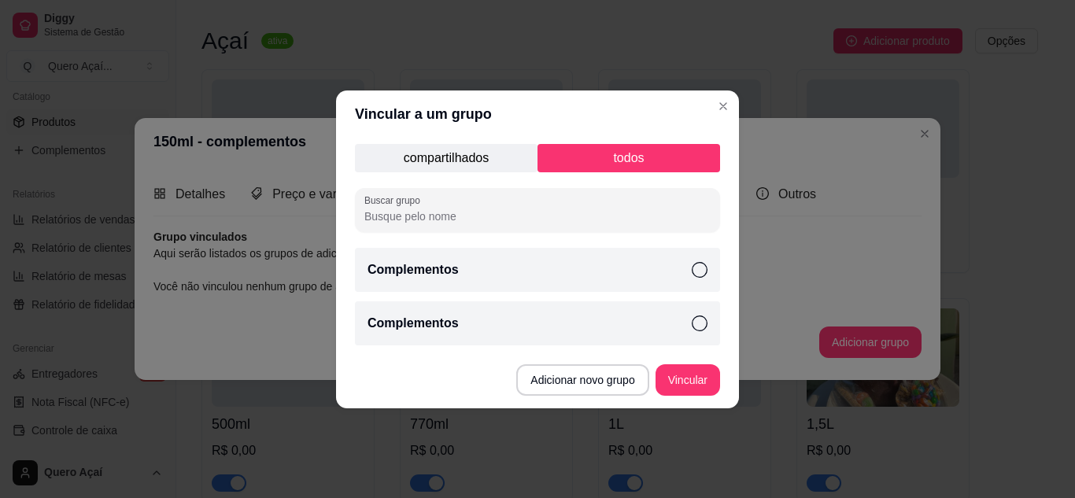
click at [581, 280] on div "Complementos" at bounding box center [537, 270] width 365 height 44
click at [679, 381] on button "Vincular" at bounding box center [688, 379] width 65 height 31
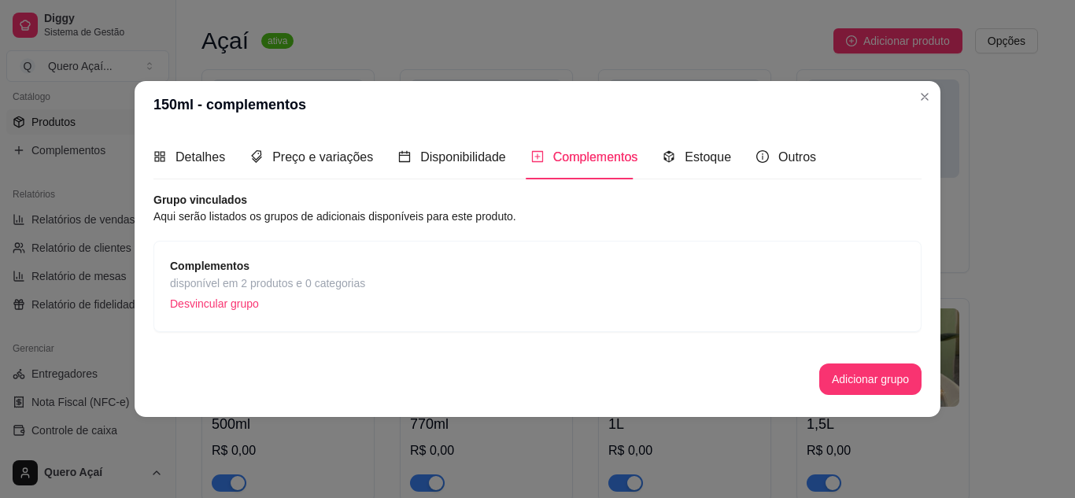
click at [501, 280] on div "Complementos disponível em 2 produtos e 0 categorias Desvincular grupo" at bounding box center [537, 286] width 735 height 58
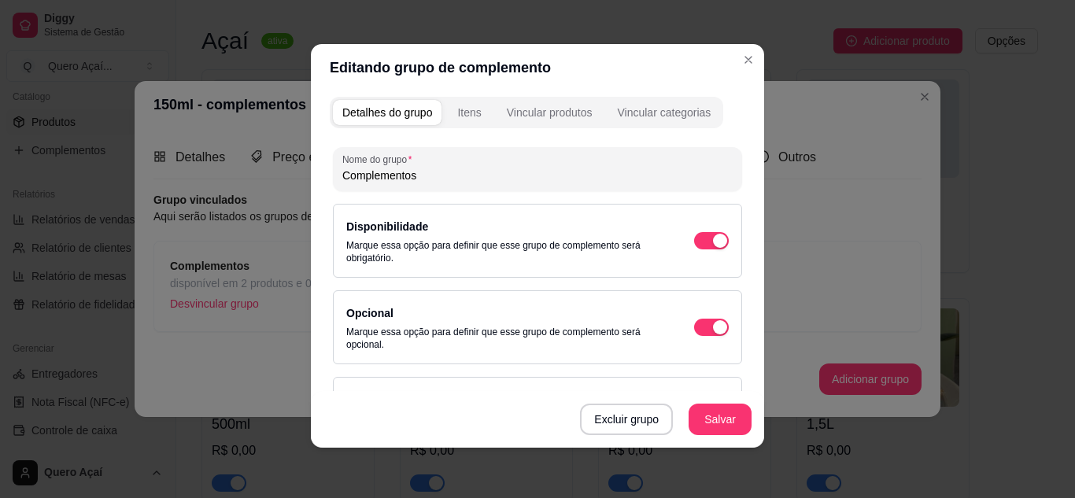
scroll to position [0, 0]
click at [464, 105] on button "Itens" at bounding box center [469, 113] width 43 height 25
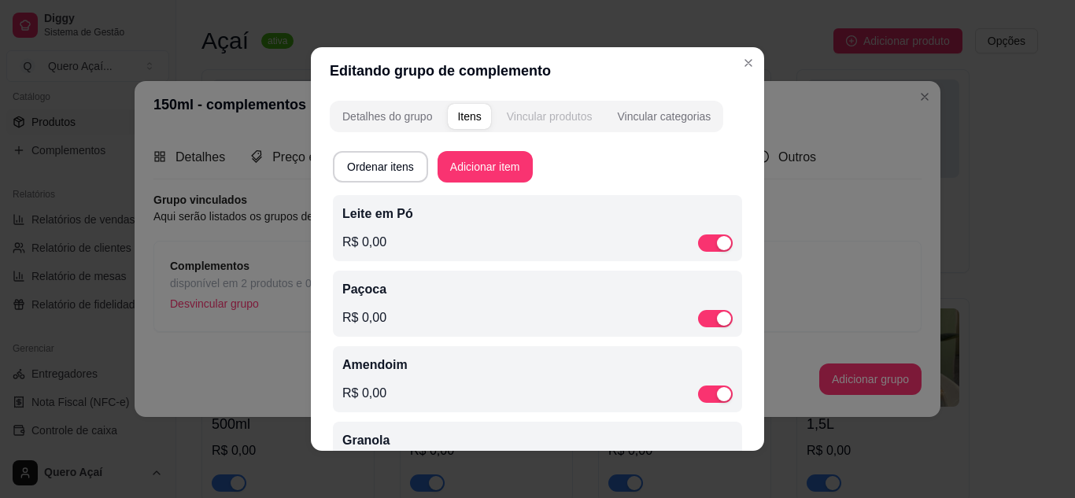
click at [570, 105] on button "Vincular produtos" at bounding box center [549, 116] width 105 height 25
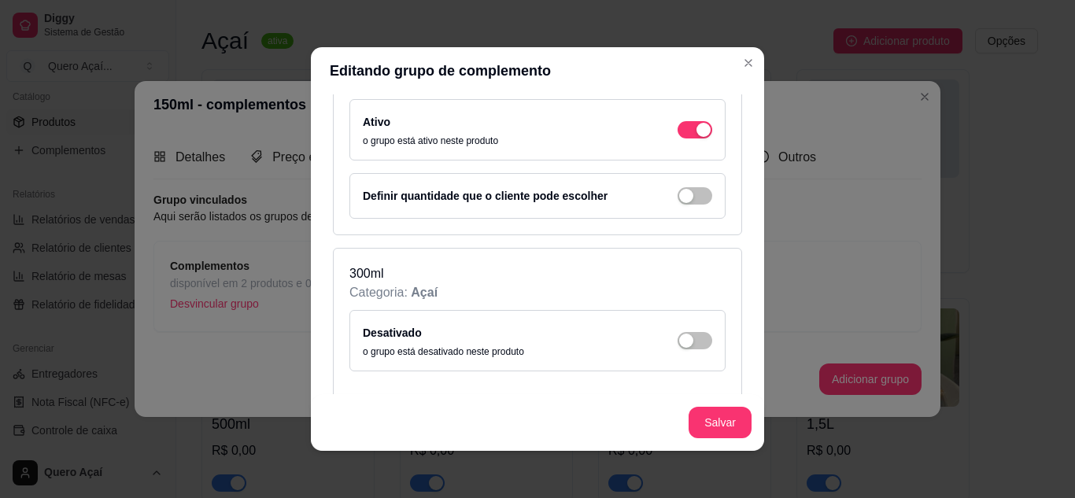
scroll to position [472, 0]
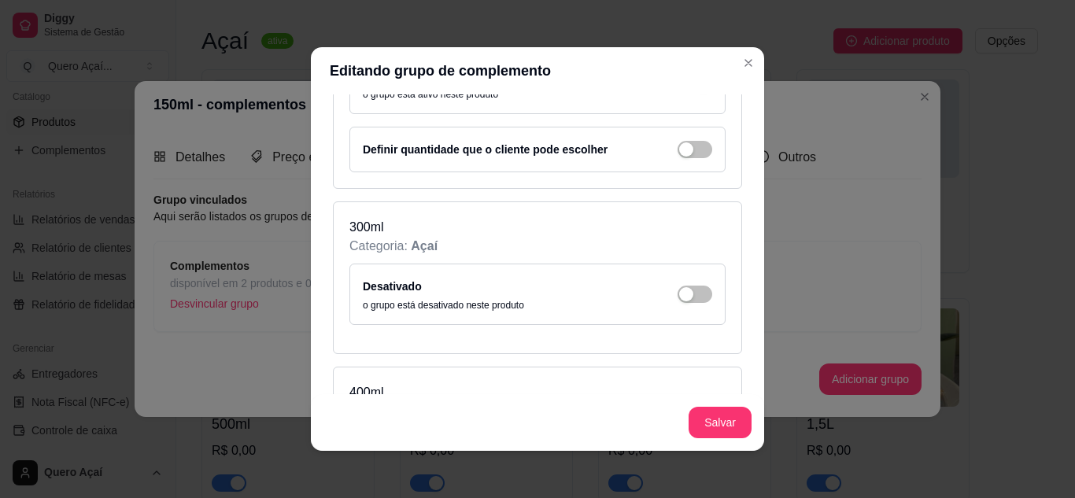
click at [614, 265] on div "Desativado o grupo está desativado neste produto" at bounding box center [538, 294] width 376 height 61
click at [617, 295] on div "Desativado o grupo está desativado neste produto" at bounding box center [538, 294] width 350 height 35
click at [678, 286] on span "button" at bounding box center [695, 294] width 35 height 17
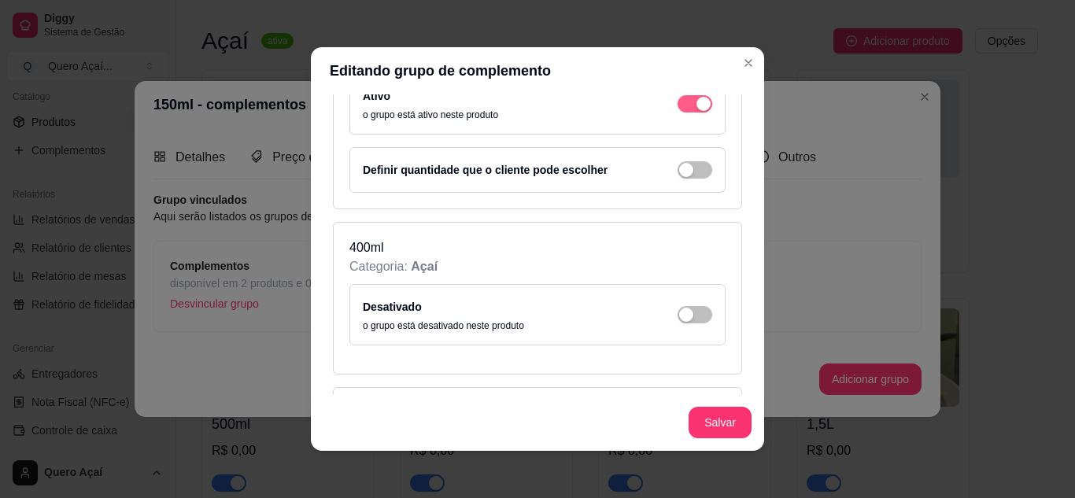
scroll to position [708, 0]
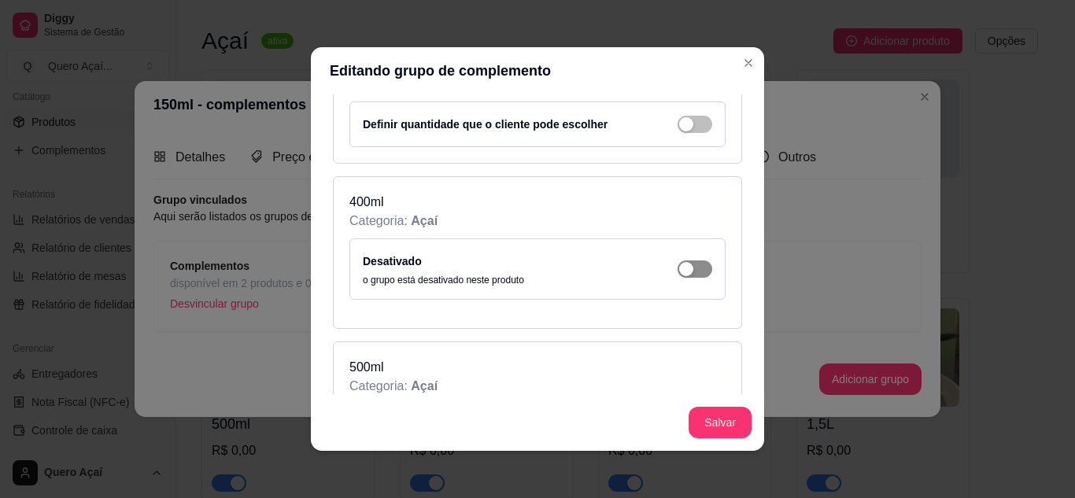
click at [679, 268] on span "button" at bounding box center [695, 269] width 35 height 17
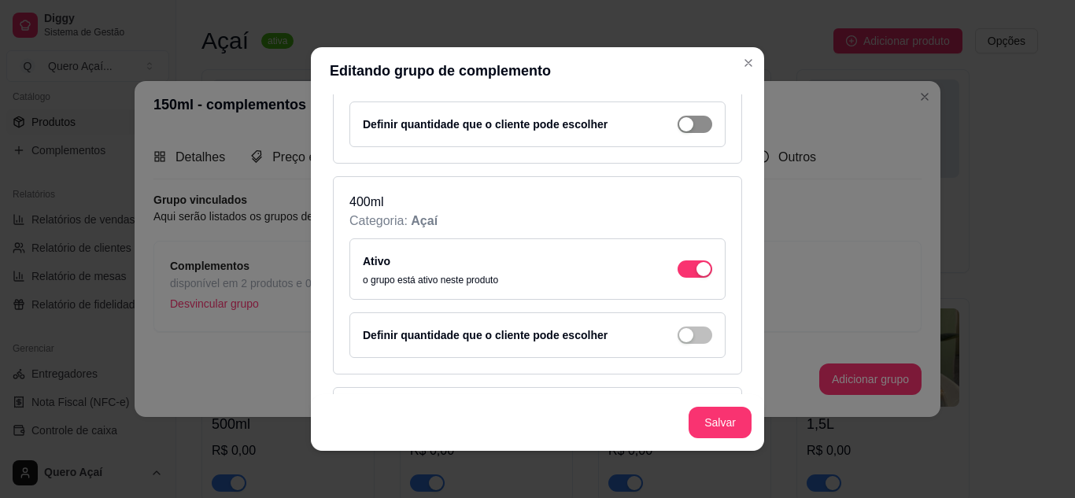
click at [679, 127] on div "button" at bounding box center [686, 124] width 14 height 14
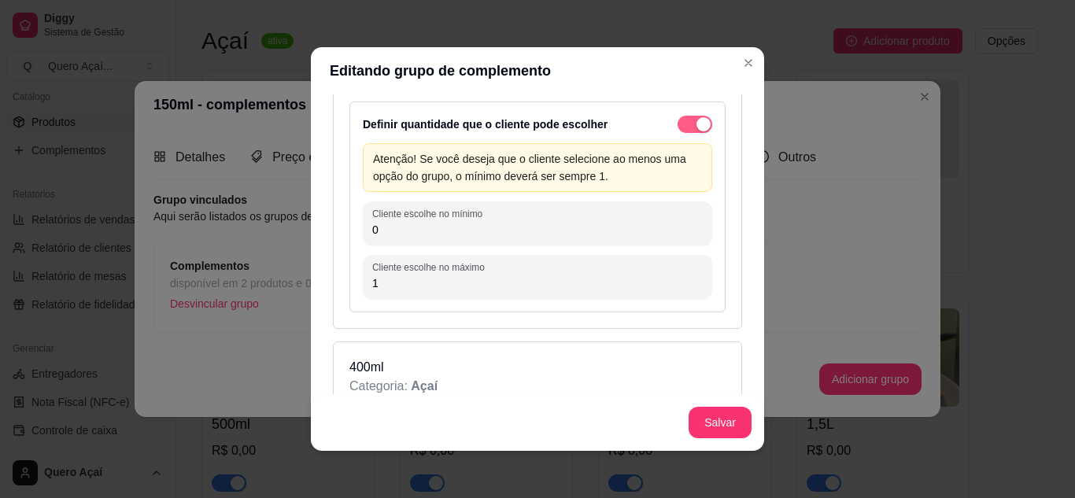
click at [697, 127] on div "button" at bounding box center [704, 124] width 14 height 14
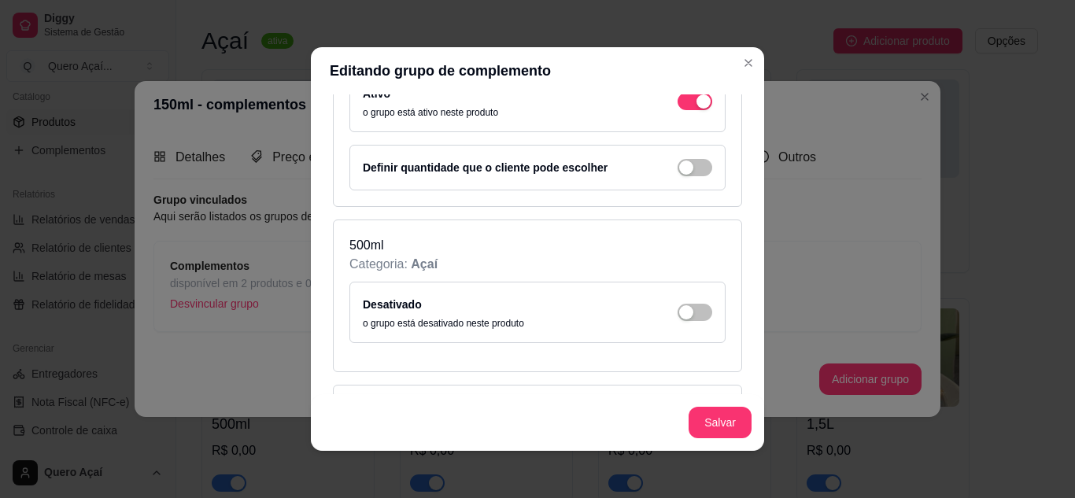
scroll to position [866, 0]
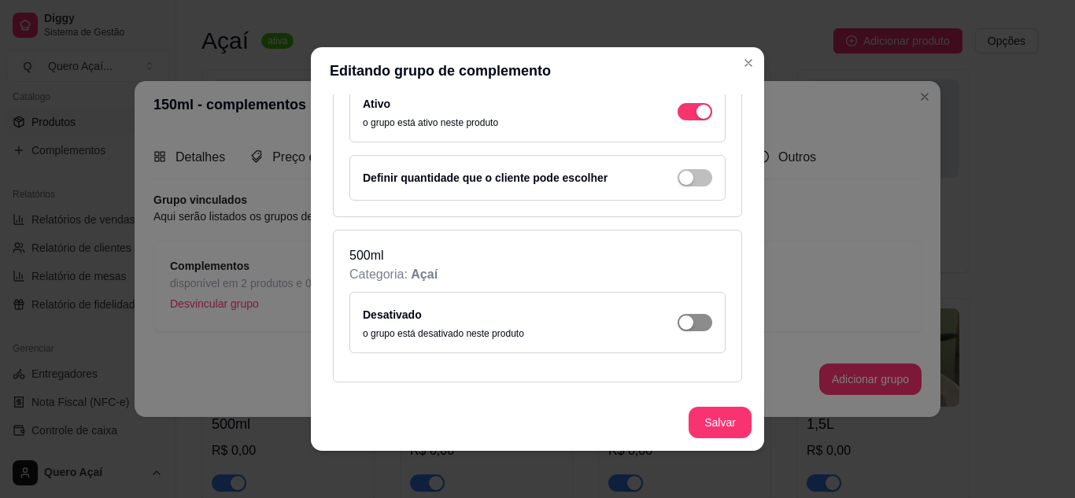
click at [679, 321] on div "button" at bounding box center [686, 323] width 14 height 14
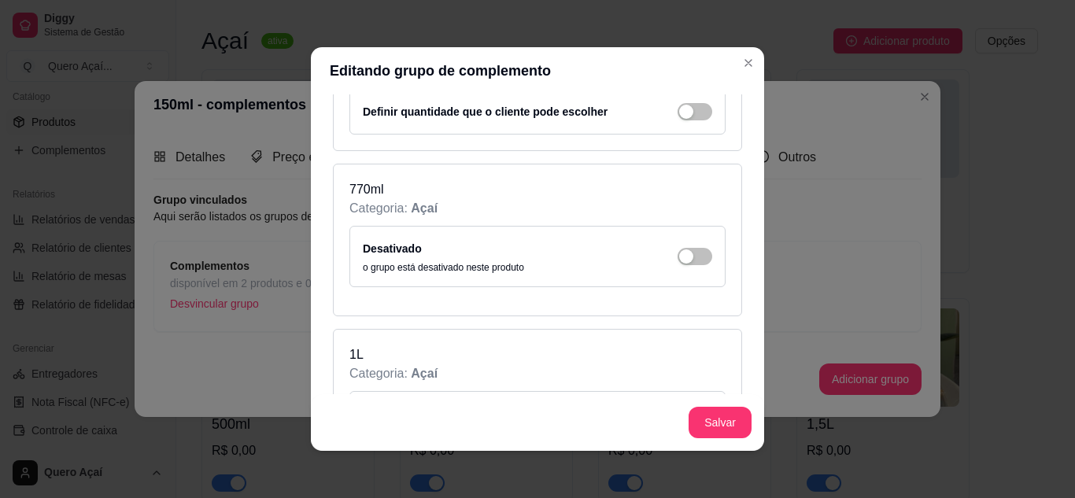
scroll to position [1181, 0]
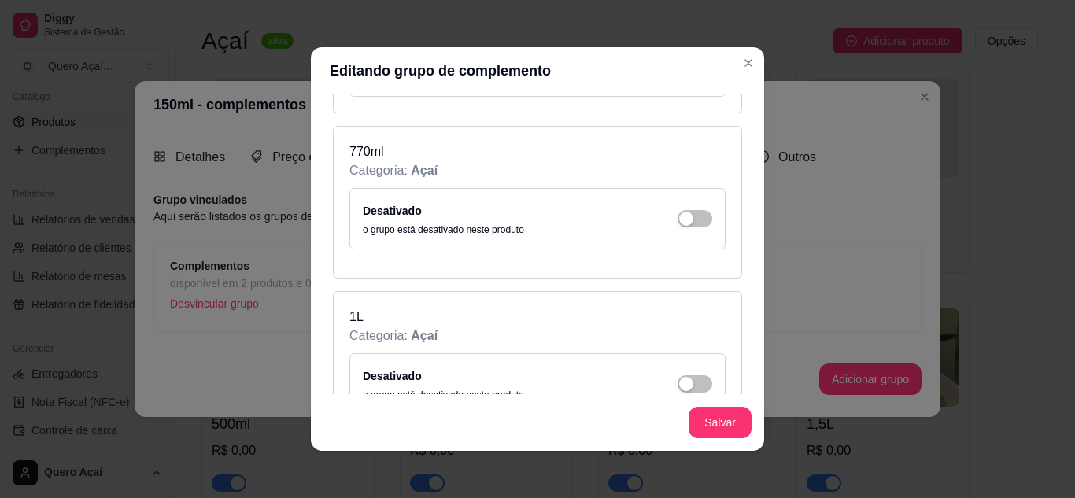
click at [672, 230] on div "Desativado o grupo está desativado neste produto" at bounding box center [538, 219] width 350 height 35
click at [671, 206] on div "Desativado o grupo está desativado neste produto" at bounding box center [538, 219] width 350 height 35
click at [679, 213] on div "button" at bounding box center [686, 219] width 14 height 14
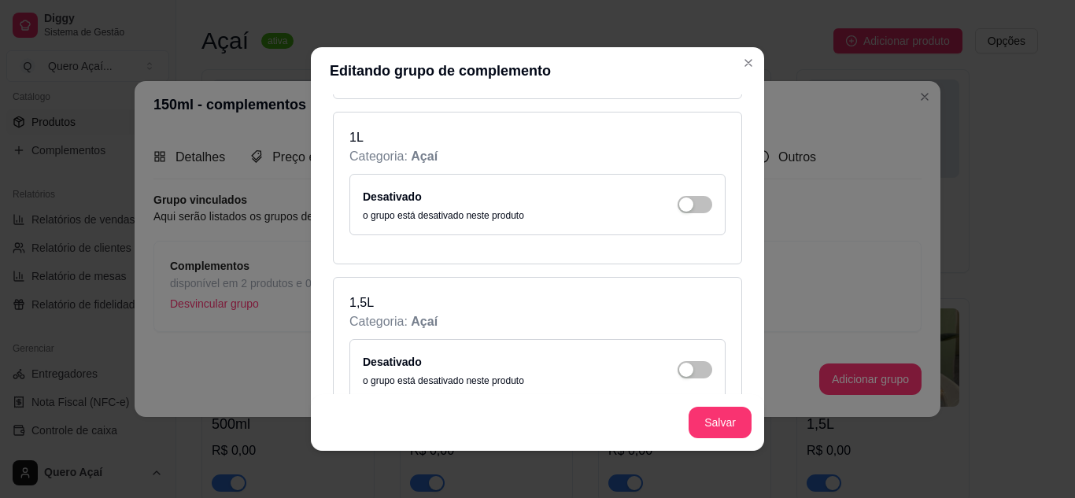
scroll to position [1417, 0]
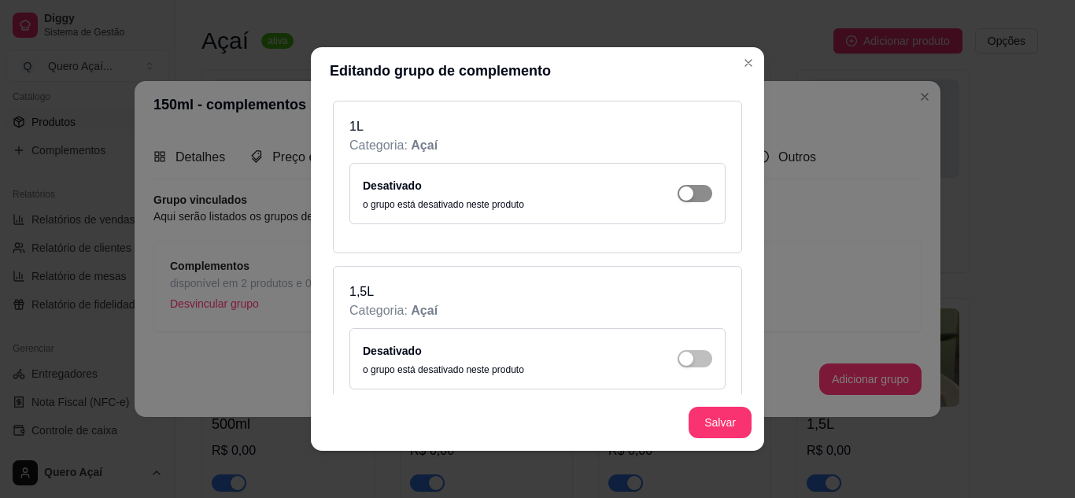
click at [679, 199] on div "button" at bounding box center [686, 194] width 14 height 14
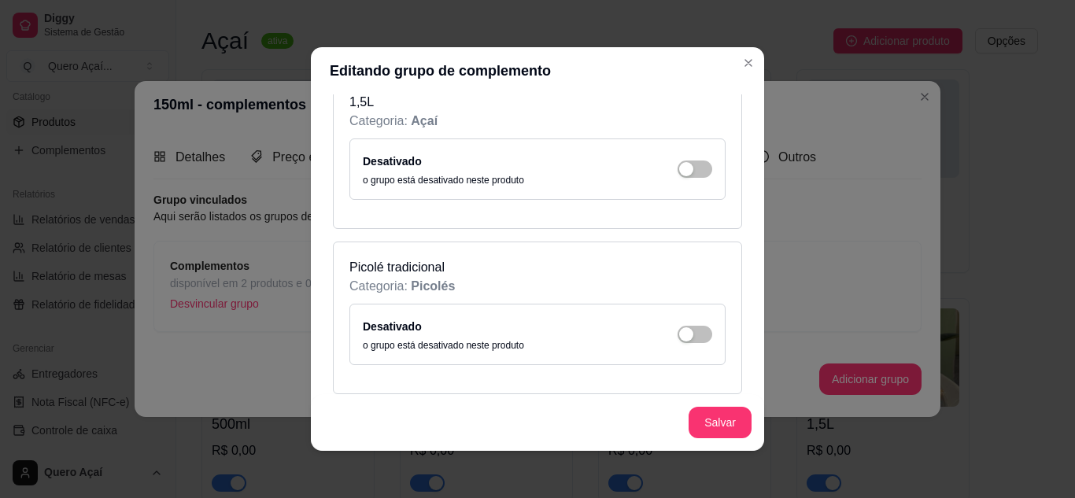
scroll to position [1653, 0]
click at [678, 161] on span "button" at bounding box center [695, 168] width 35 height 17
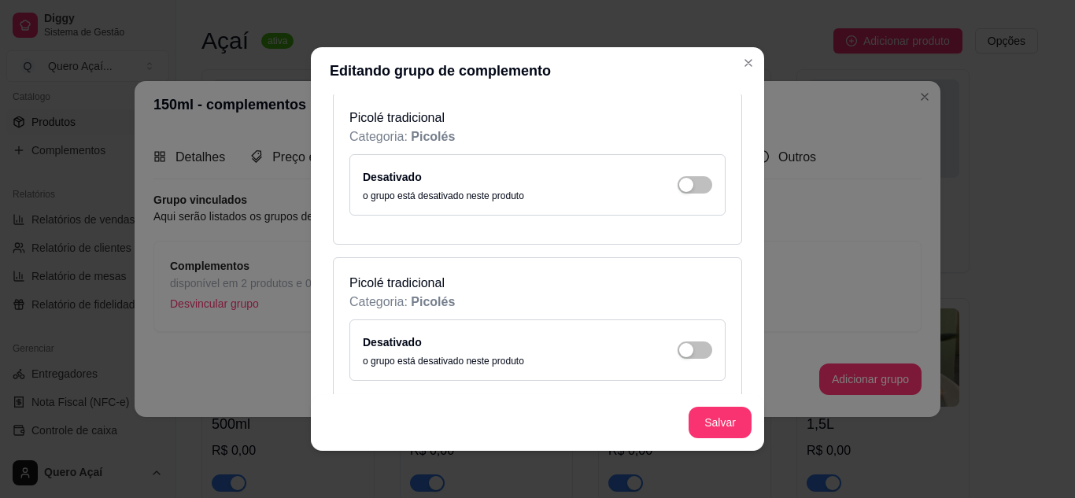
scroll to position [1873, 0]
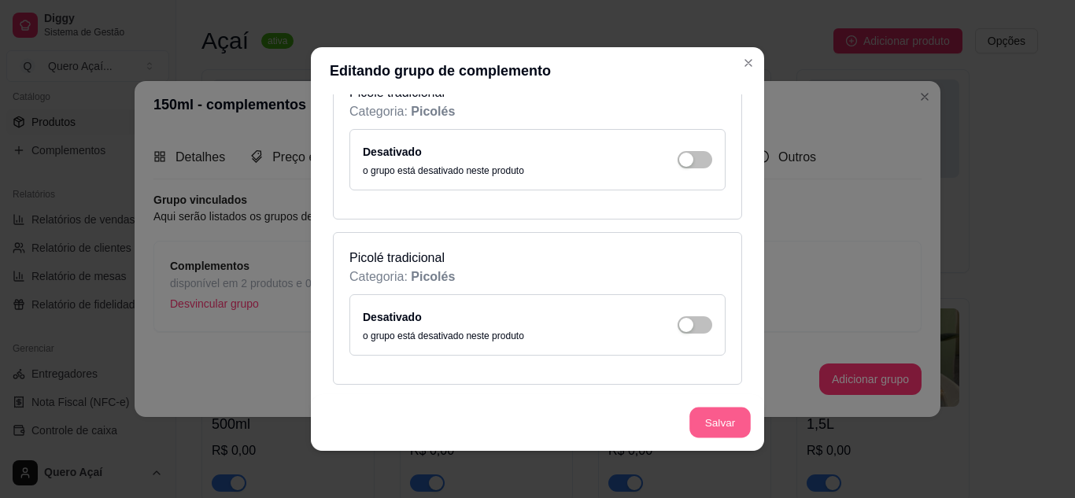
click at [710, 430] on button "Salvar" at bounding box center [720, 423] width 61 height 31
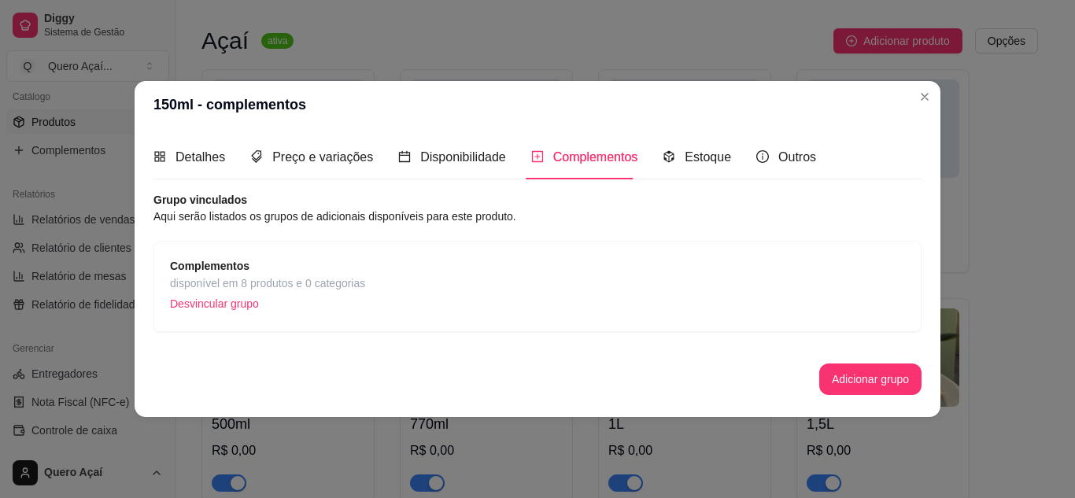
click at [599, 274] on div "Complementos disponível em 8 produtos e 0 categorias Desvincular grupo" at bounding box center [537, 286] width 735 height 58
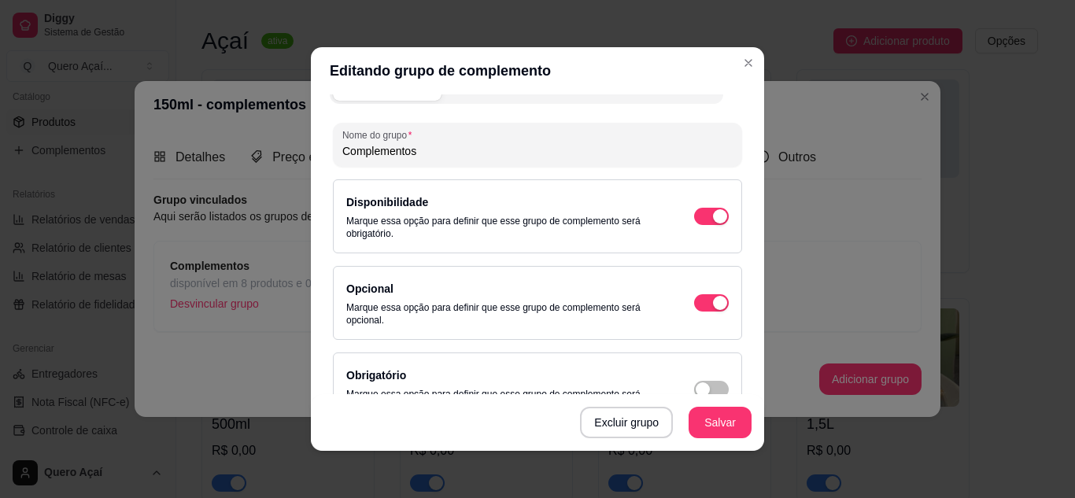
scroll to position [0, 0]
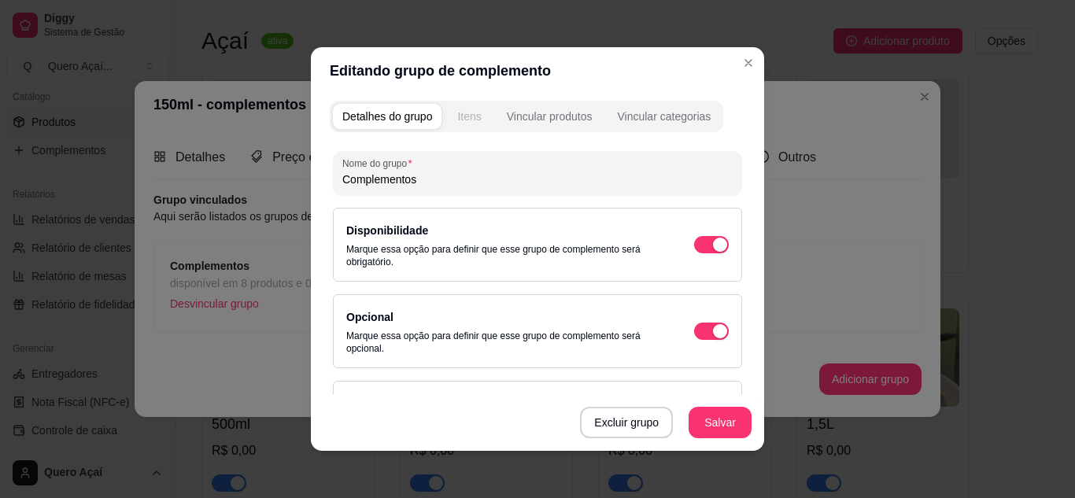
click at [459, 110] on div "Itens" at bounding box center [469, 117] width 24 height 16
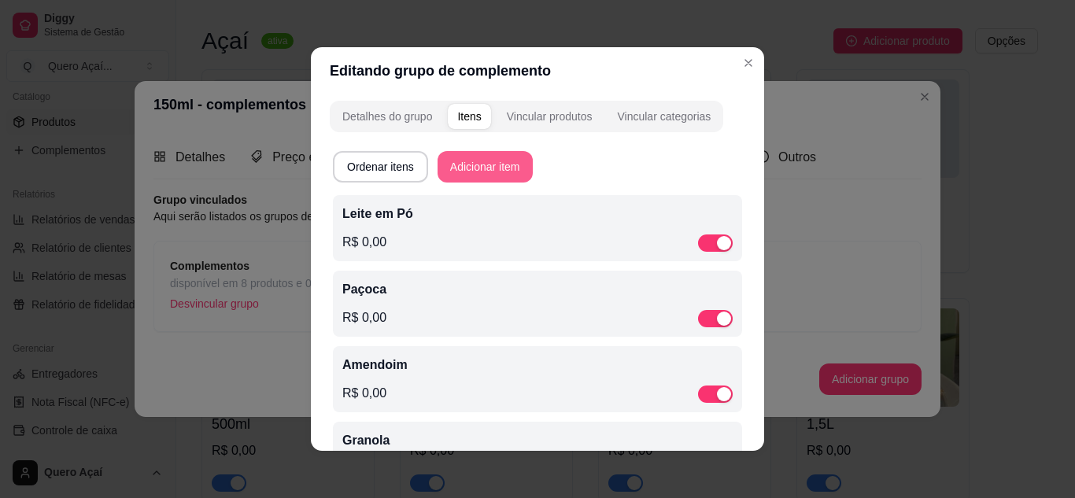
click at [465, 177] on button "Adicionar item" at bounding box center [485, 166] width 95 height 31
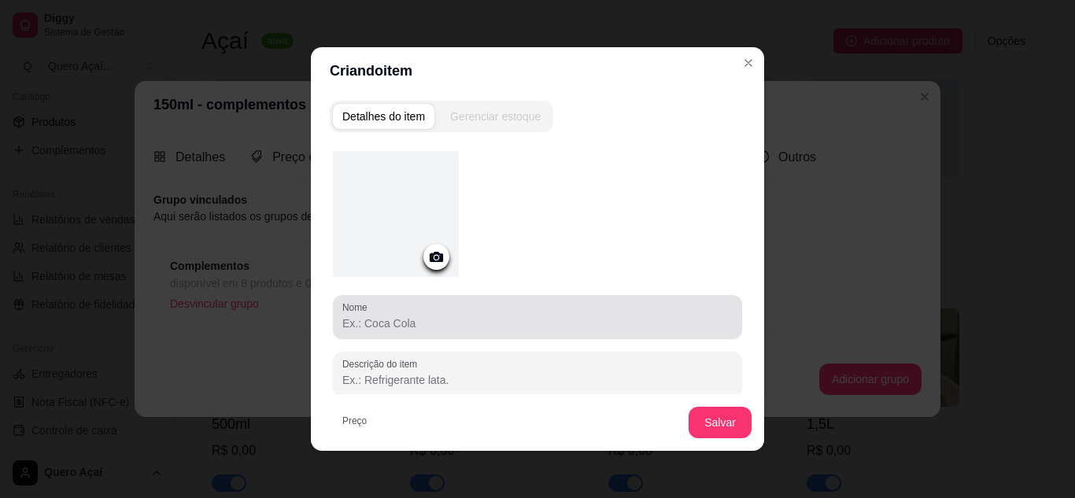
click at [464, 313] on div at bounding box center [537, 316] width 390 height 31
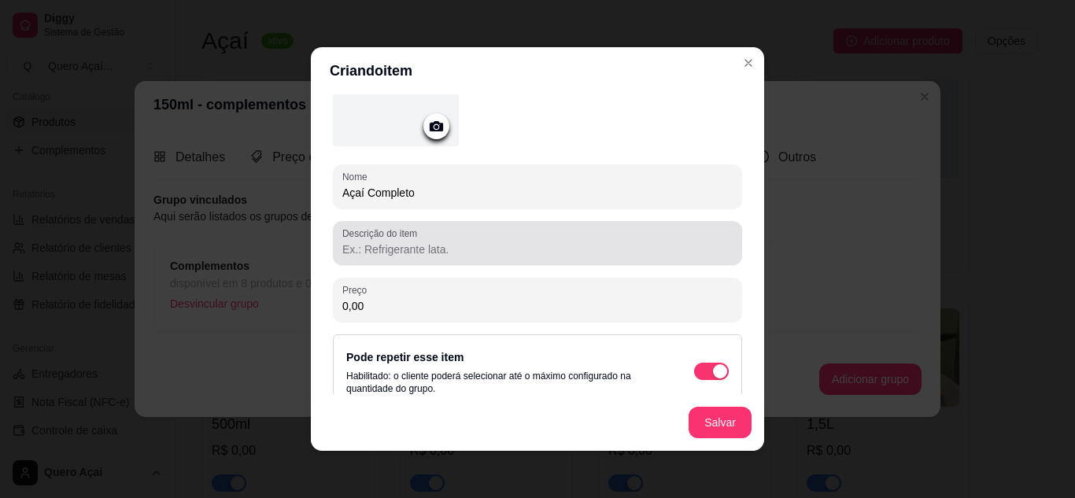
scroll to position [154, 0]
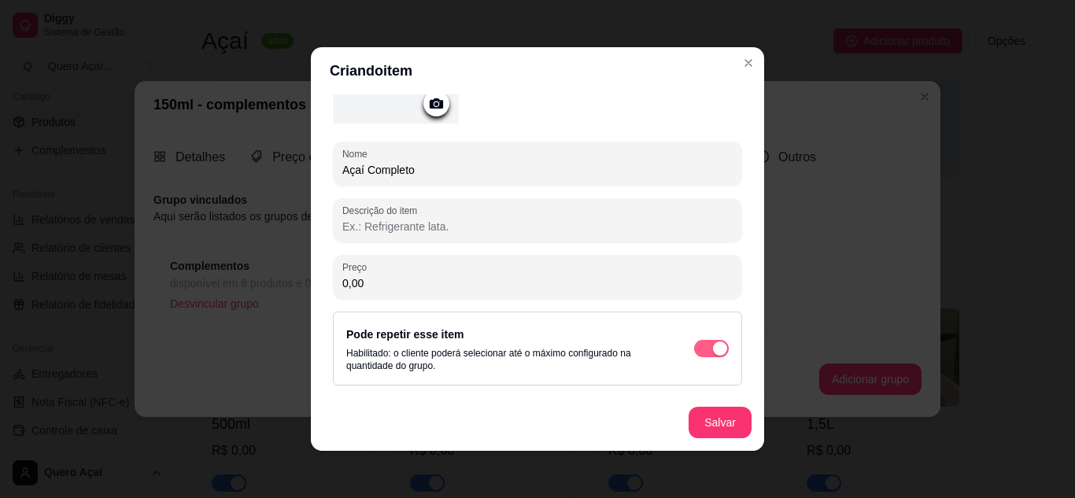
type input "Açaí Completo"
click at [713, 350] on div "button" at bounding box center [720, 349] width 14 height 14
click at [699, 353] on span "button" at bounding box center [711, 348] width 35 height 17
click at [713, 353] on div "button" at bounding box center [720, 349] width 14 height 14
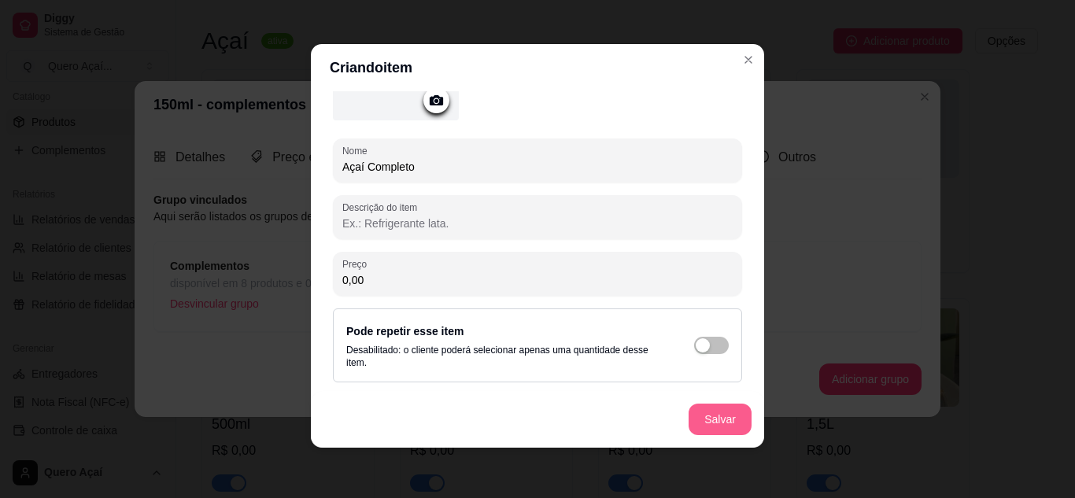
click at [723, 426] on button "Salvar" at bounding box center [720, 419] width 63 height 31
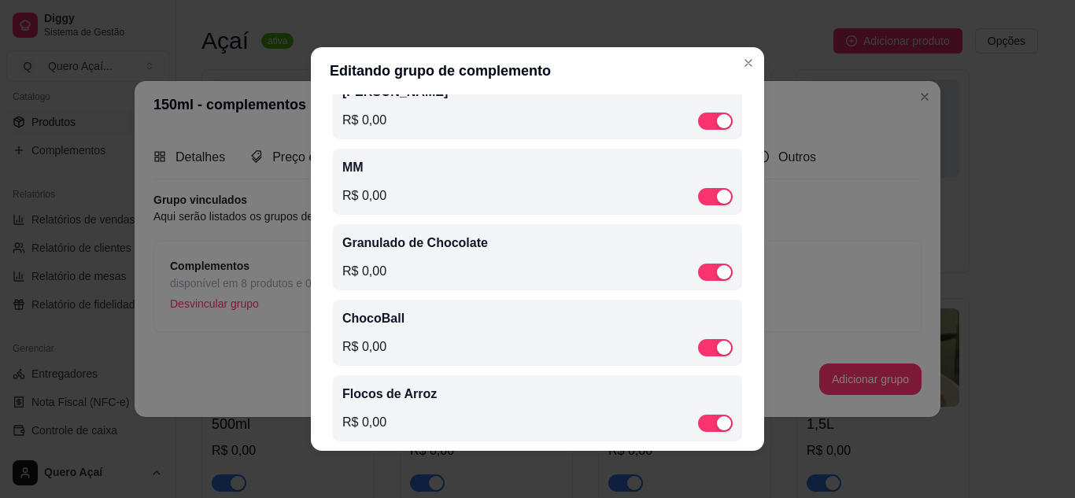
scroll to position [753, 0]
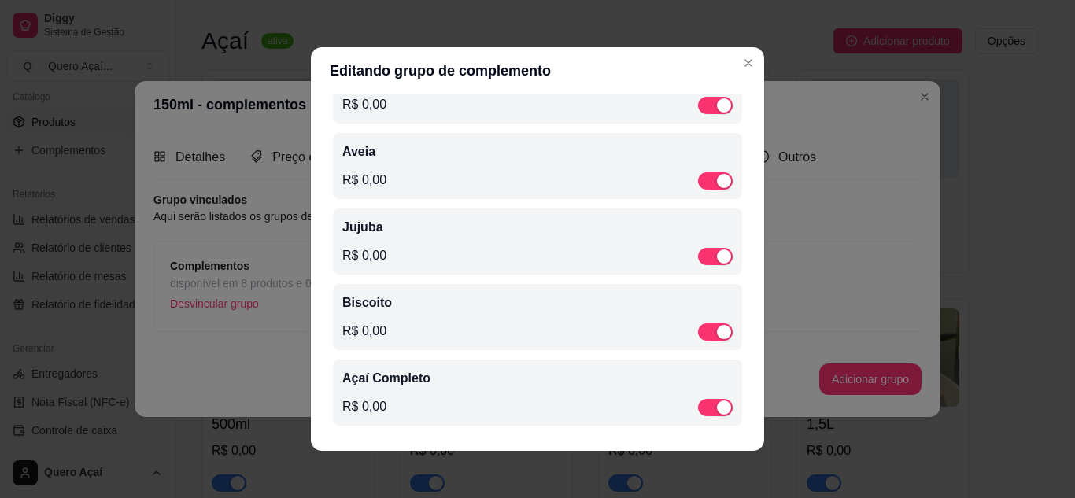
click at [457, 310] on p "Biscoito" at bounding box center [537, 303] width 390 height 19
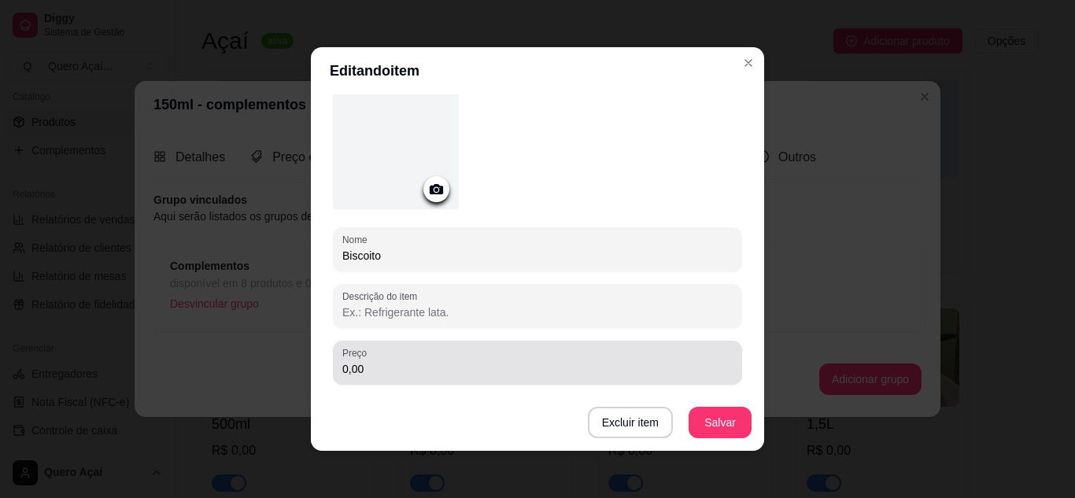
scroll to position [236, 0]
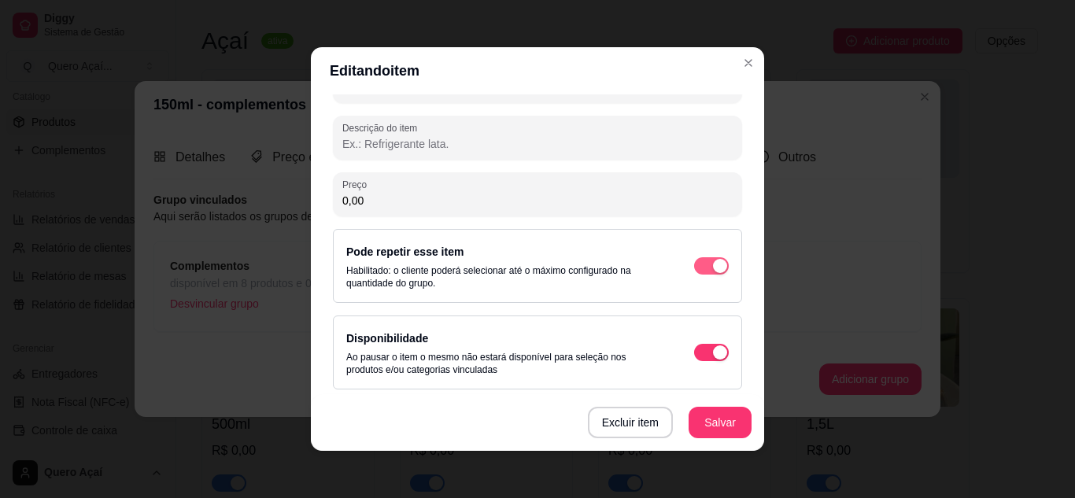
click at [694, 272] on span "button" at bounding box center [711, 265] width 35 height 17
click at [707, 427] on button "Salvar" at bounding box center [720, 422] width 63 height 31
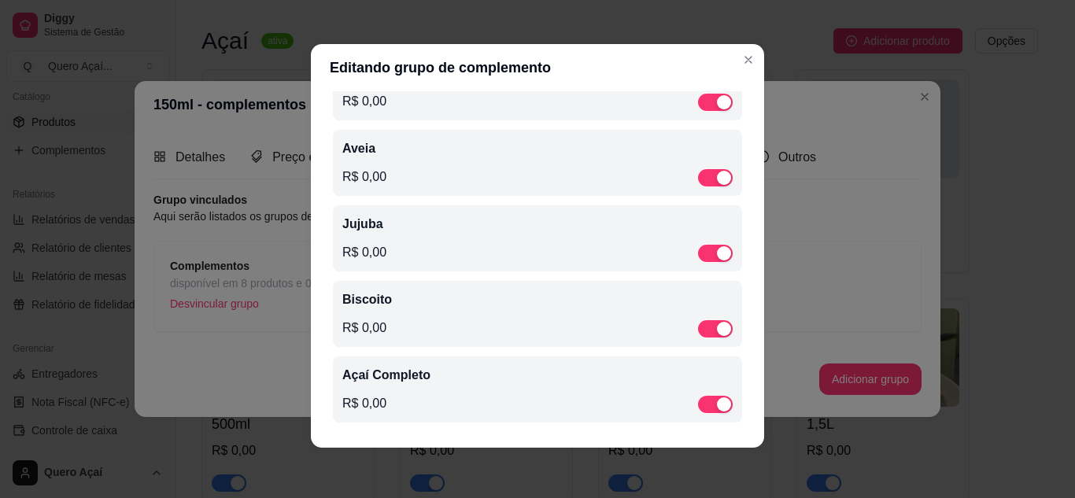
scroll to position [674, 0]
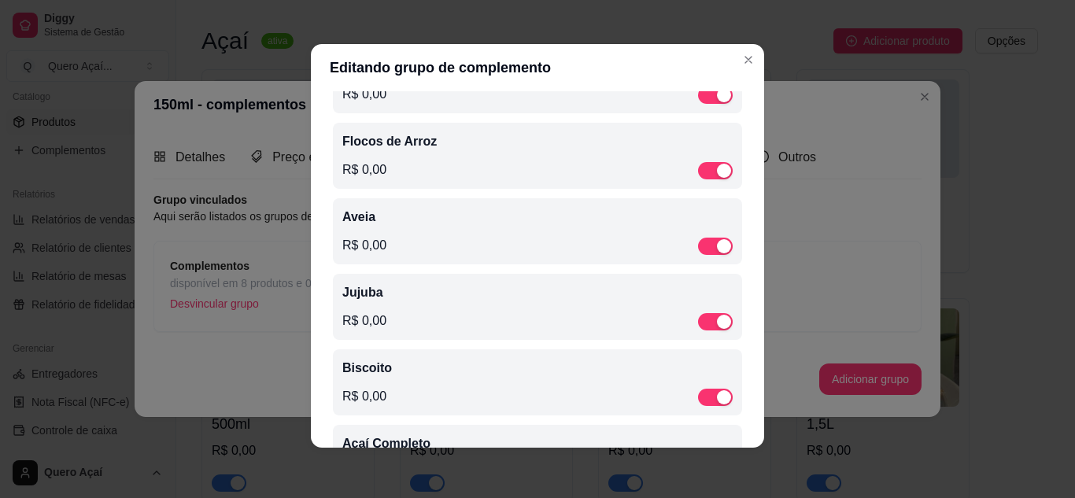
click at [583, 404] on div "R$ 0,00" at bounding box center [537, 396] width 390 height 19
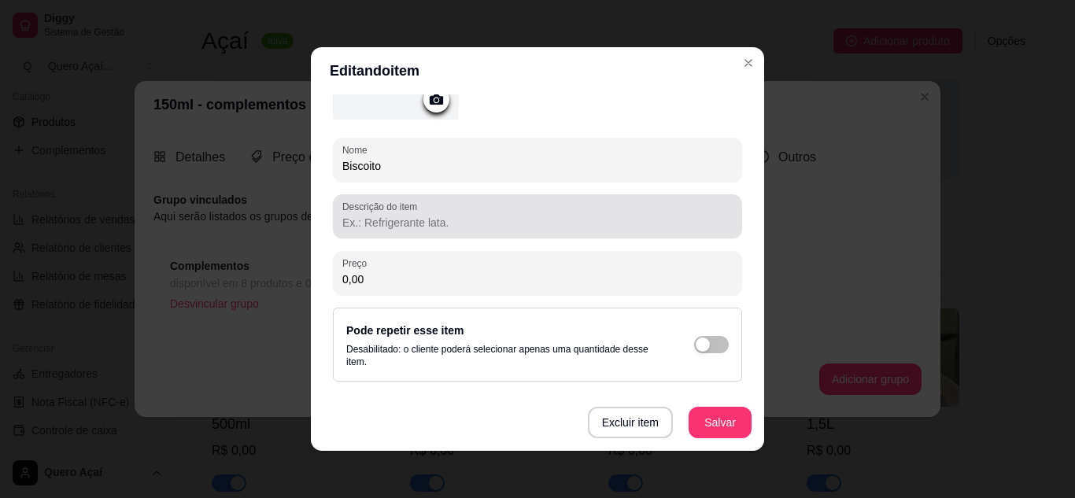
scroll to position [236, 0]
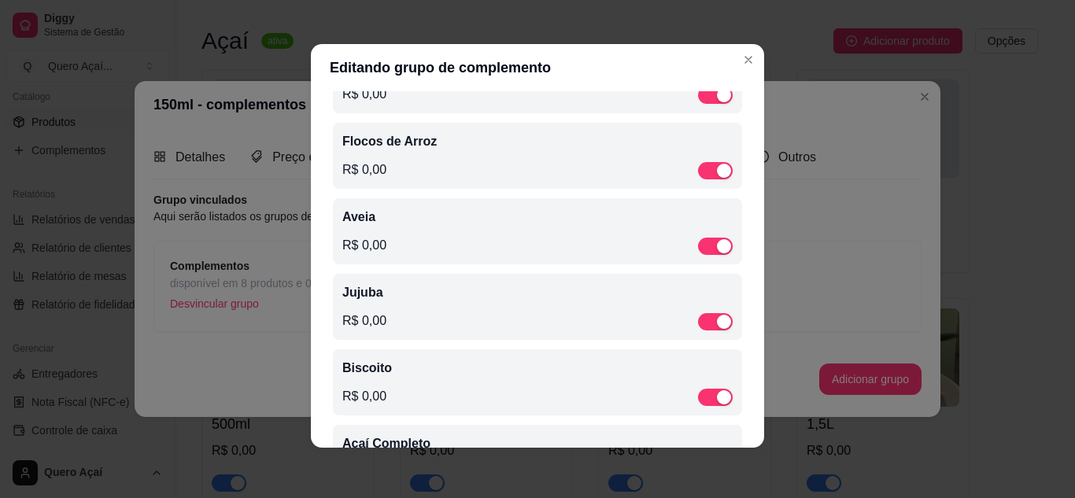
click at [571, 315] on div "Jujuba R$ 0,00" at bounding box center [537, 306] width 390 height 47
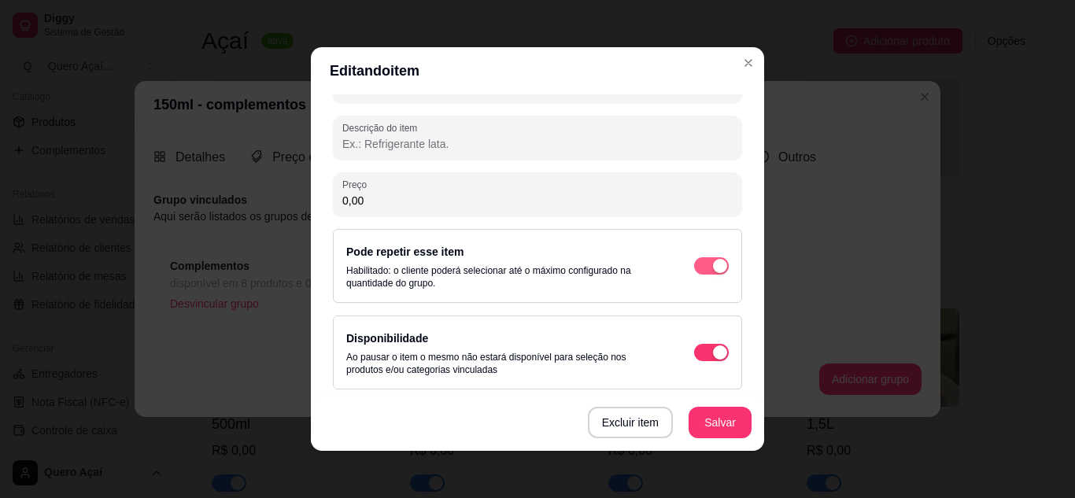
click at [694, 263] on span "button" at bounding box center [711, 265] width 35 height 17
click at [716, 411] on button "Salvar" at bounding box center [720, 422] width 63 height 31
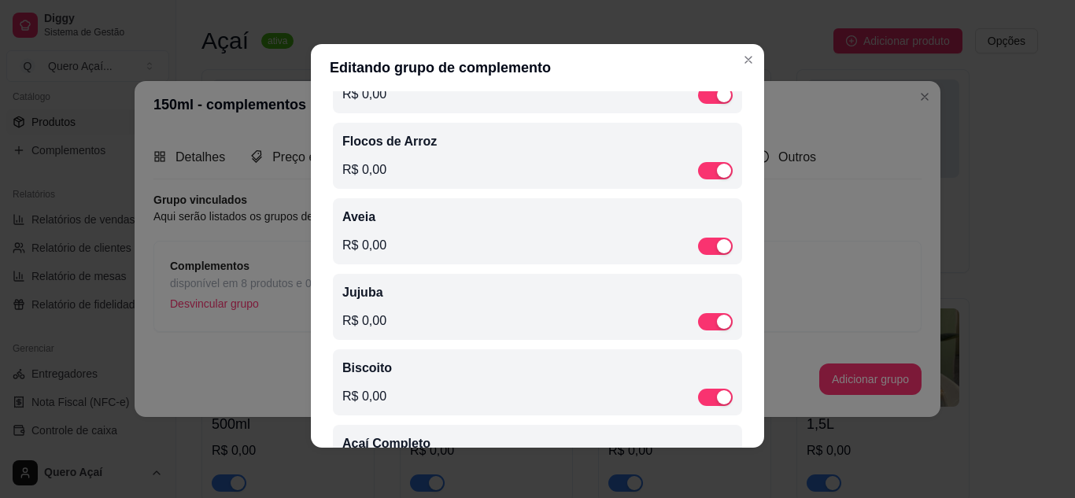
click at [552, 237] on div "Aveia R$ 0,00" at bounding box center [537, 231] width 390 height 47
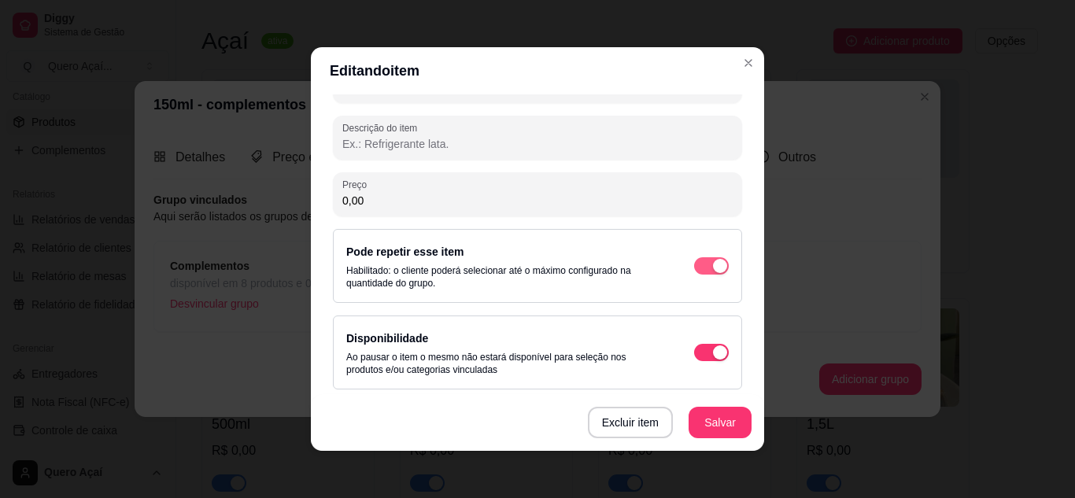
click at [713, 266] on div "button" at bounding box center [720, 266] width 14 height 14
click at [710, 409] on button "Salvar" at bounding box center [720, 422] width 63 height 31
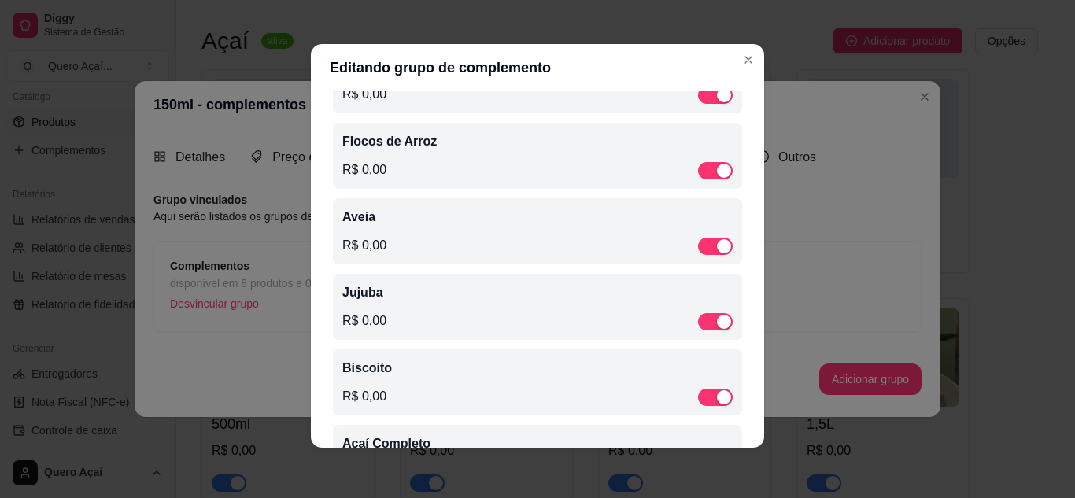
scroll to position [595, 0]
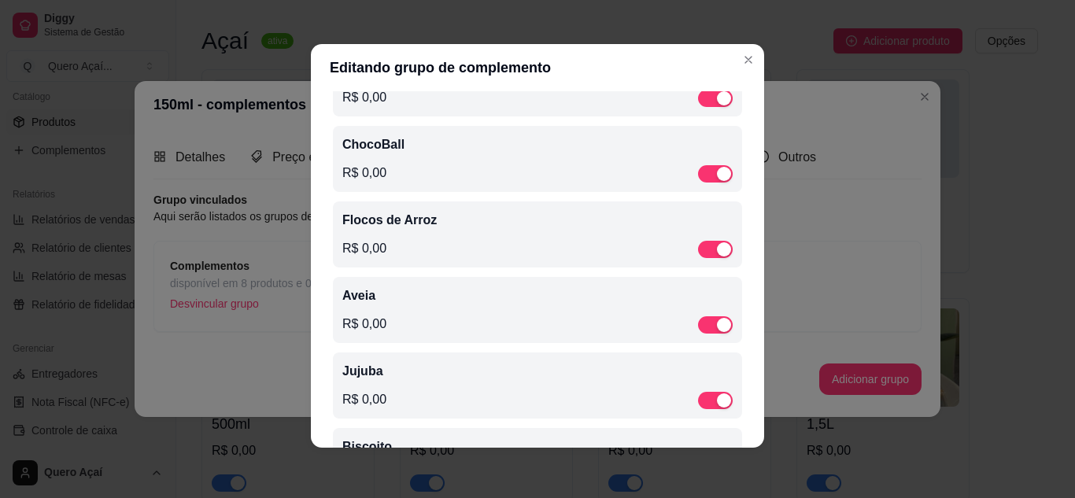
click at [537, 253] on div "R$ 0,00" at bounding box center [537, 248] width 390 height 19
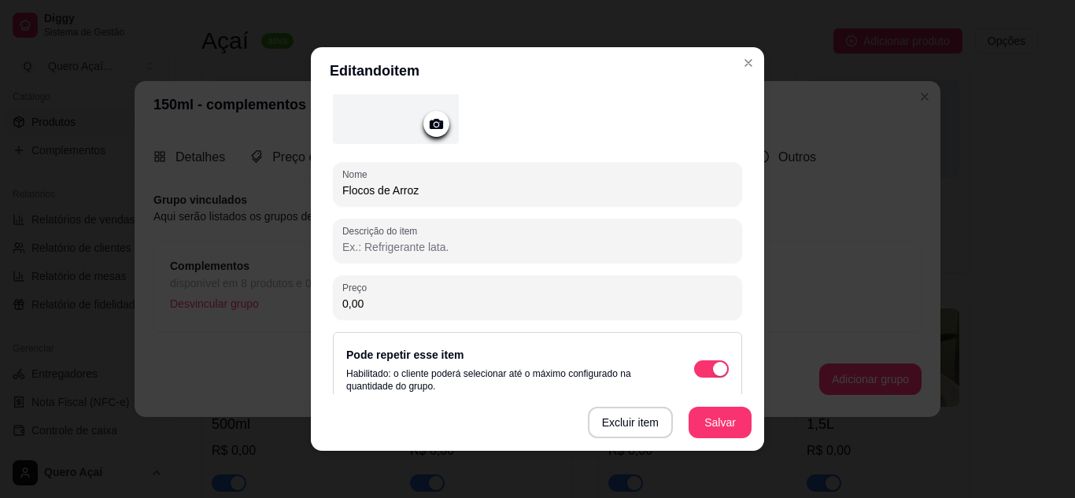
scroll to position [157, 0]
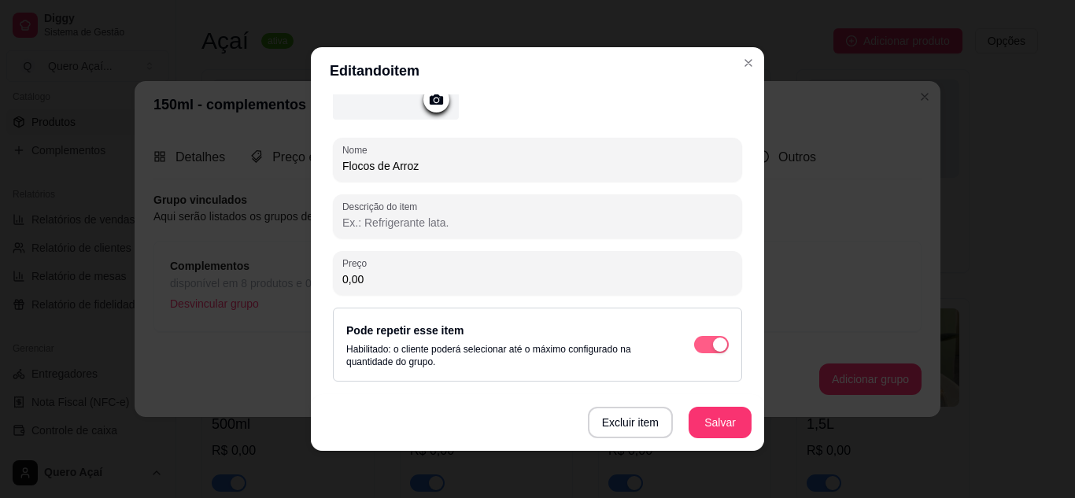
click at [694, 341] on span "button" at bounding box center [711, 344] width 35 height 17
click at [719, 412] on button "Salvar" at bounding box center [720, 422] width 63 height 31
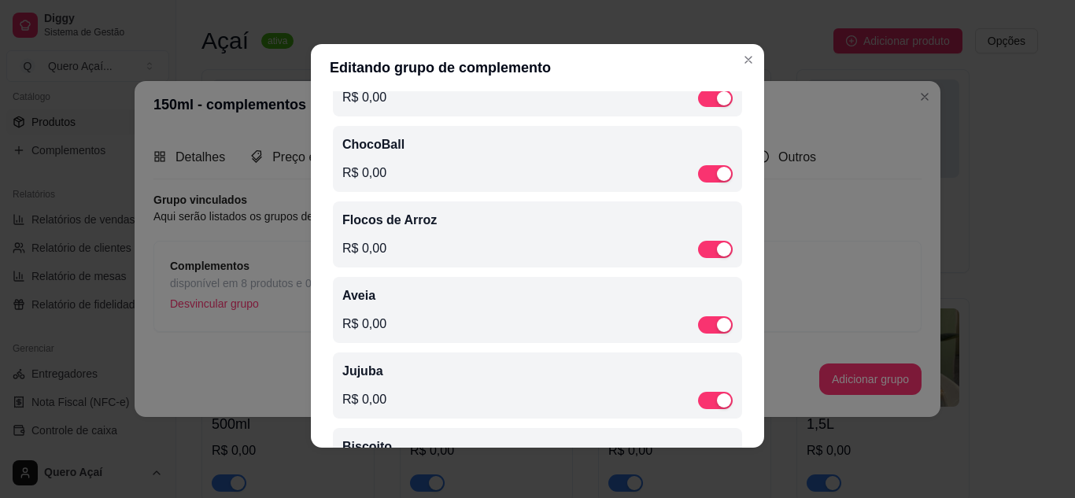
click at [536, 178] on div "R$ 0,00" at bounding box center [537, 173] width 390 height 19
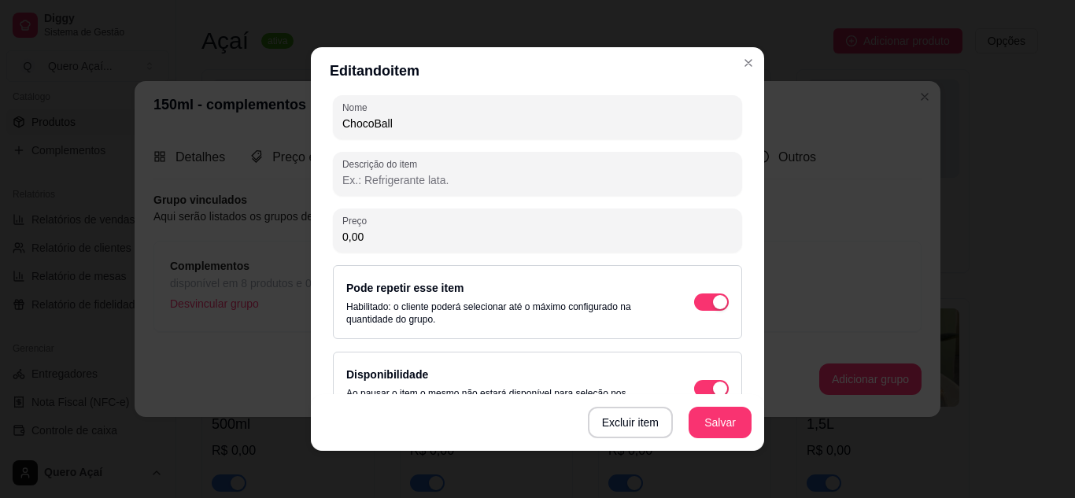
scroll to position [240, 0]
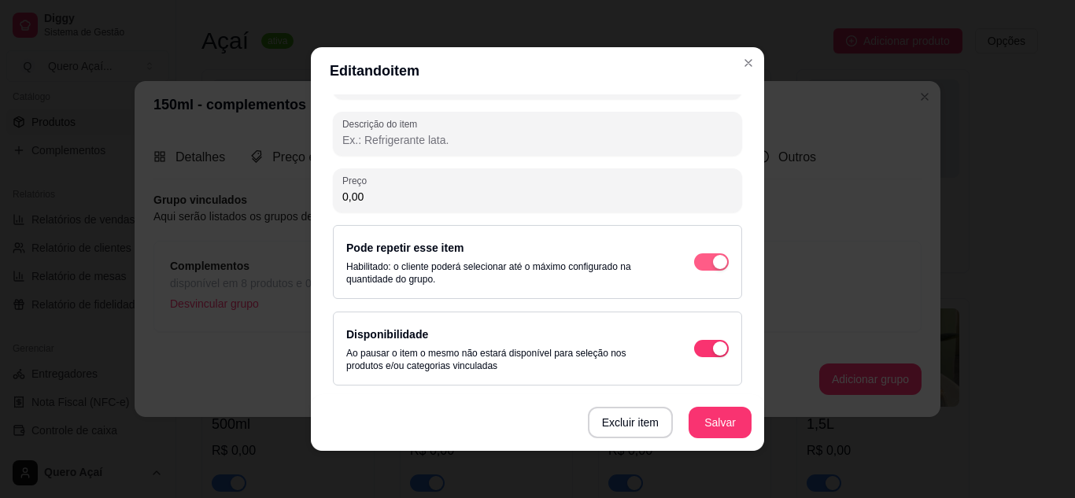
click at [694, 253] on span "button" at bounding box center [711, 261] width 35 height 17
click at [710, 414] on button "Salvar" at bounding box center [720, 422] width 63 height 31
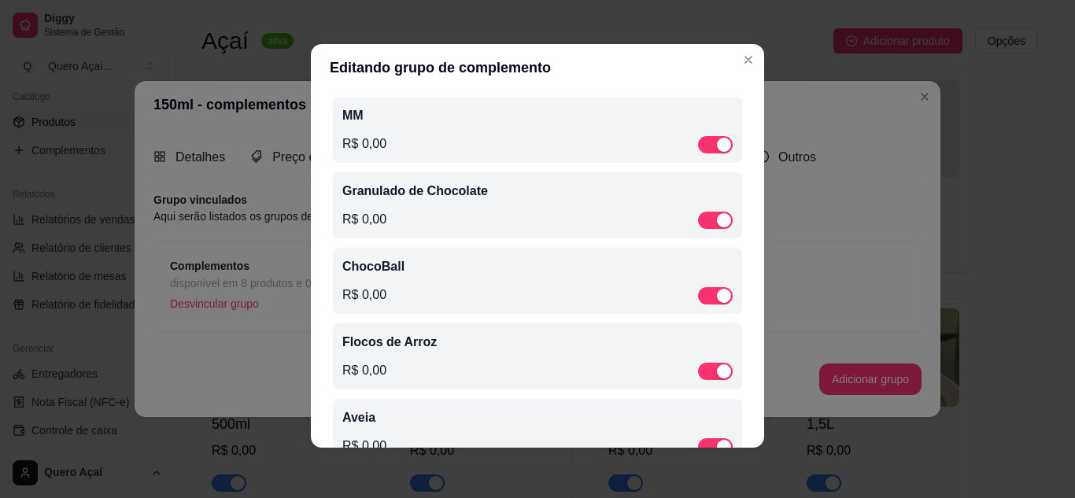
scroll to position [438, 0]
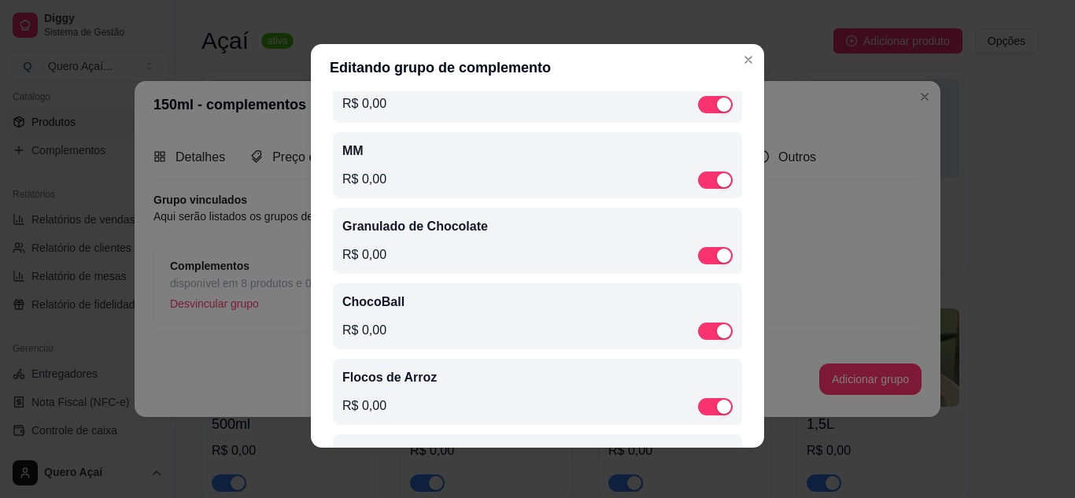
click at [575, 227] on p "Granulado de Chocolate" at bounding box center [537, 226] width 390 height 19
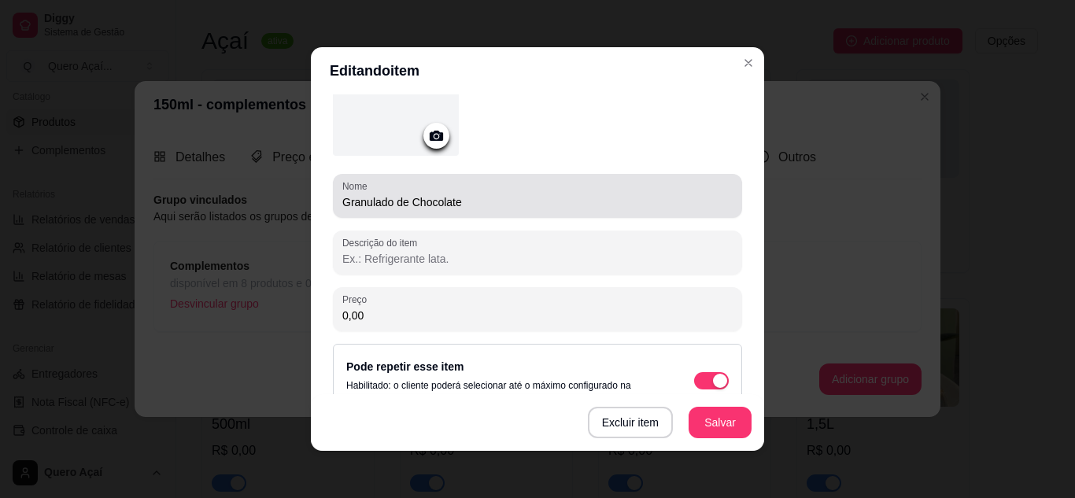
scroll to position [157, 0]
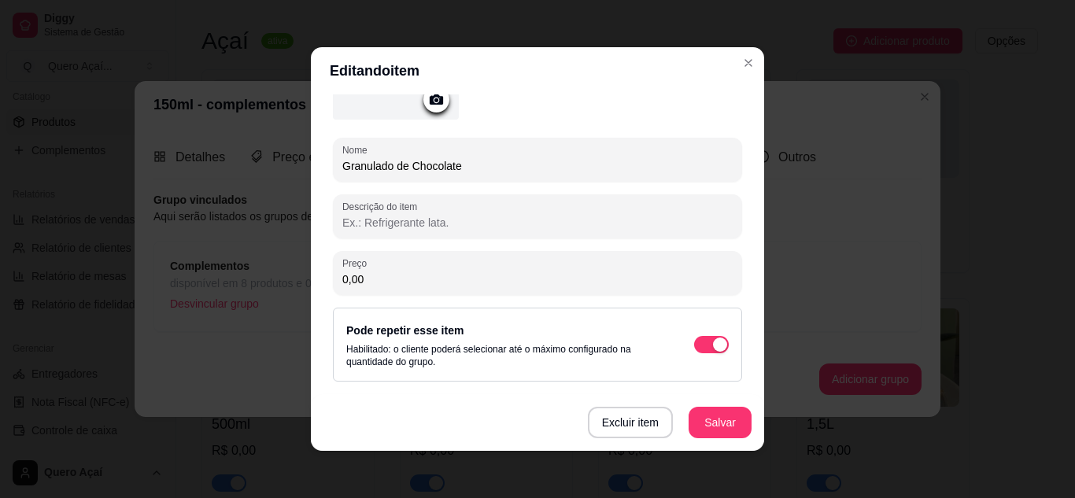
click at [633, 336] on div "Pode repetir esse item Habilitado: o cliente poderá selecionar até o máximo con…" at bounding box center [504, 344] width 316 height 47
click at [694, 346] on span "button" at bounding box center [711, 344] width 35 height 17
click at [734, 420] on button "Salvar" at bounding box center [720, 422] width 63 height 31
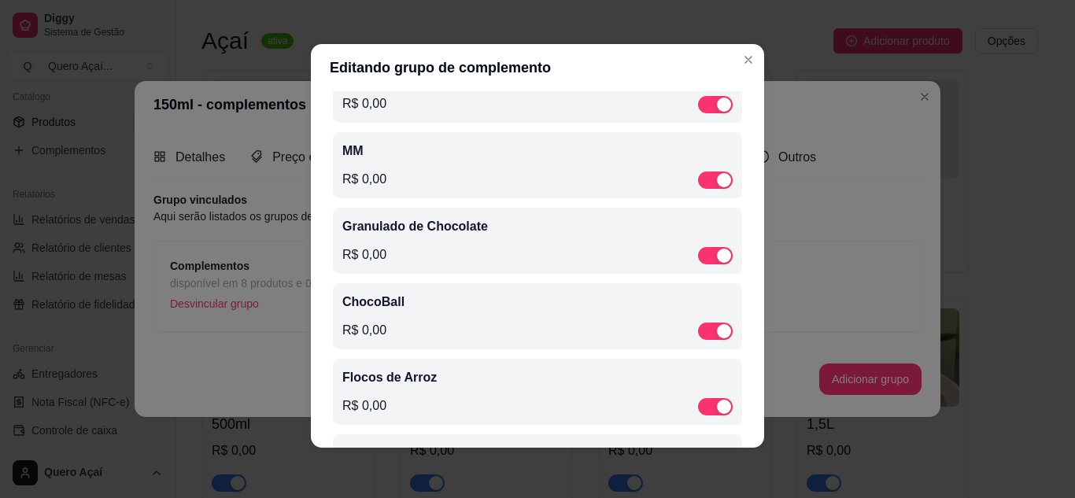
click at [509, 161] on p "MM" at bounding box center [537, 151] width 390 height 19
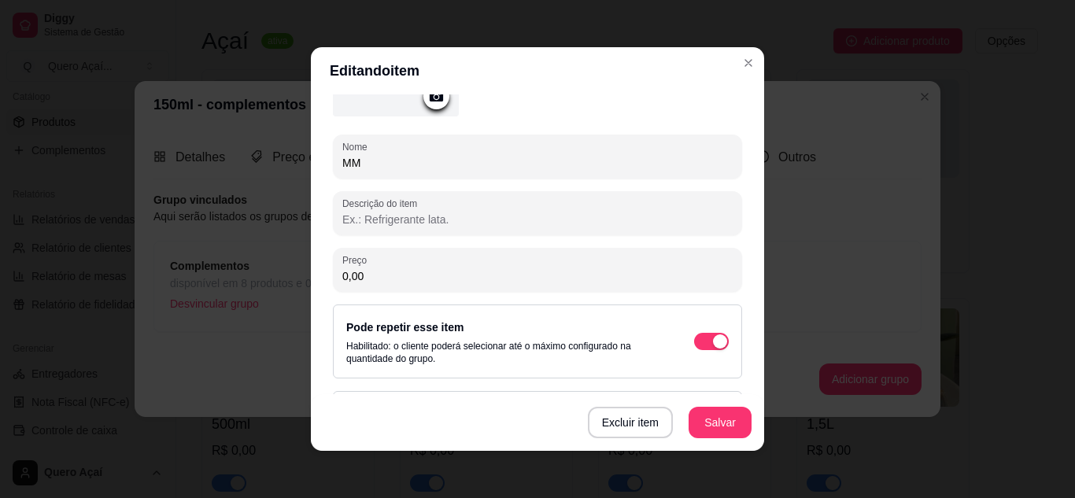
scroll to position [236, 0]
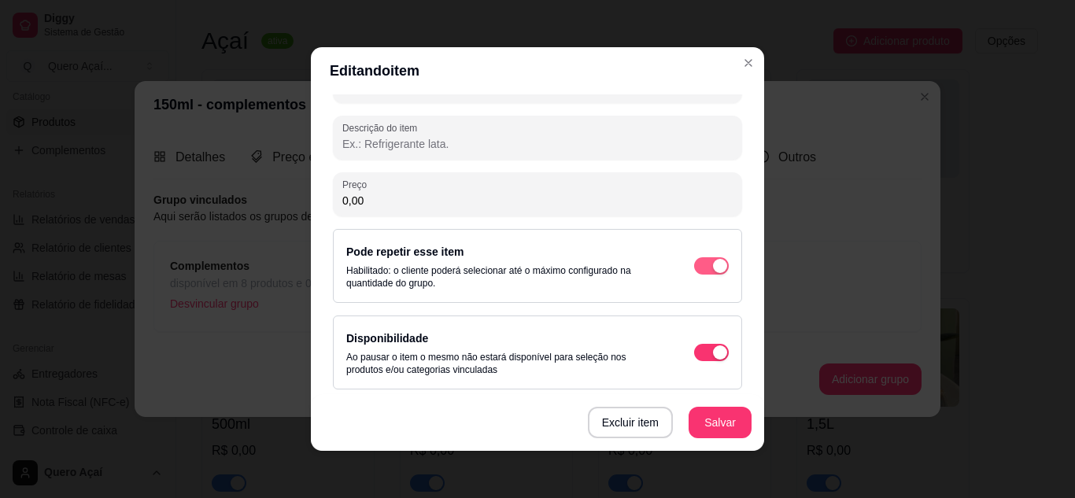
click at [713, 268] on div "button" at bounding box center [720, 266] width 14 height 14
click at [713, 426] on button "Salvar" at bounding box center [720, 422] width 63 height 31
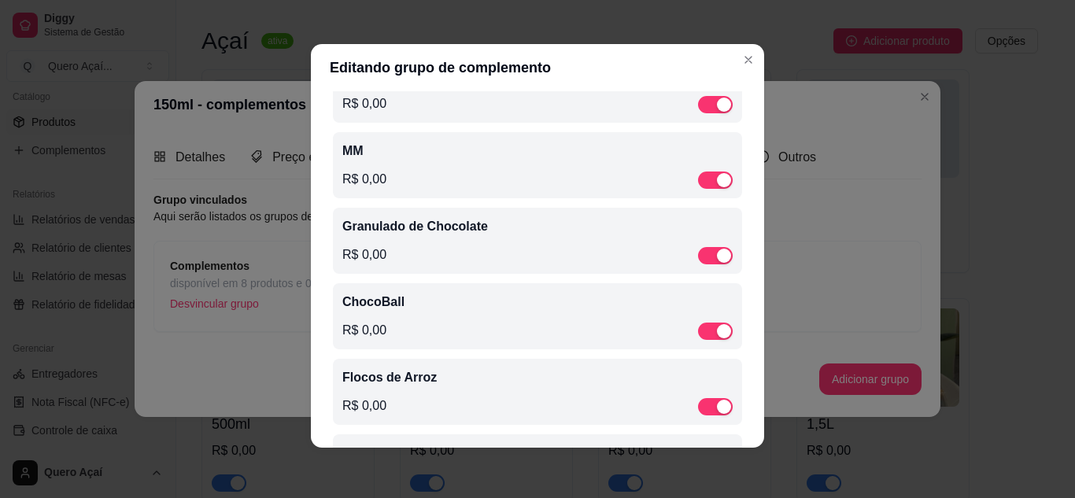
scroll to position [359, 0]
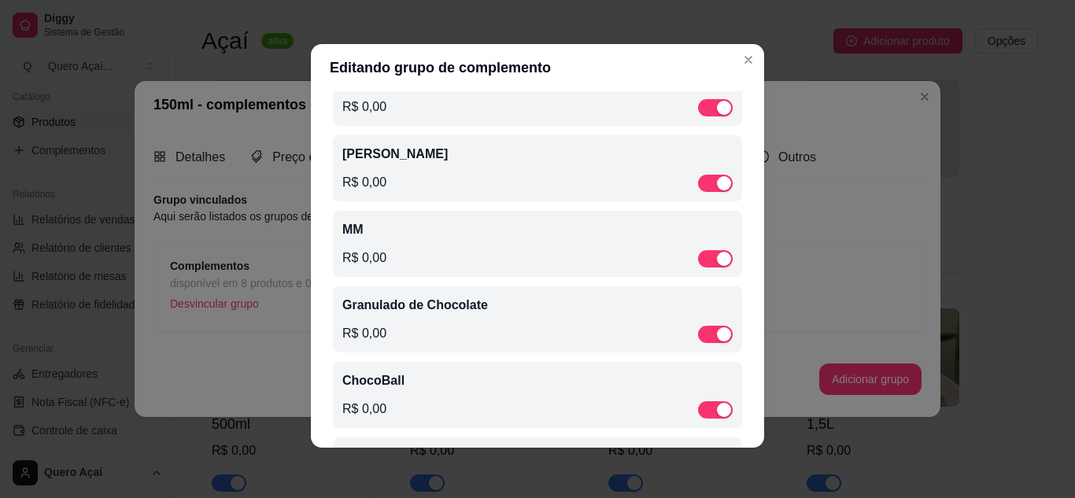
click at [547, 180] on div "R$ 0,00" at bounding box center [537, 182] width 390 height 19
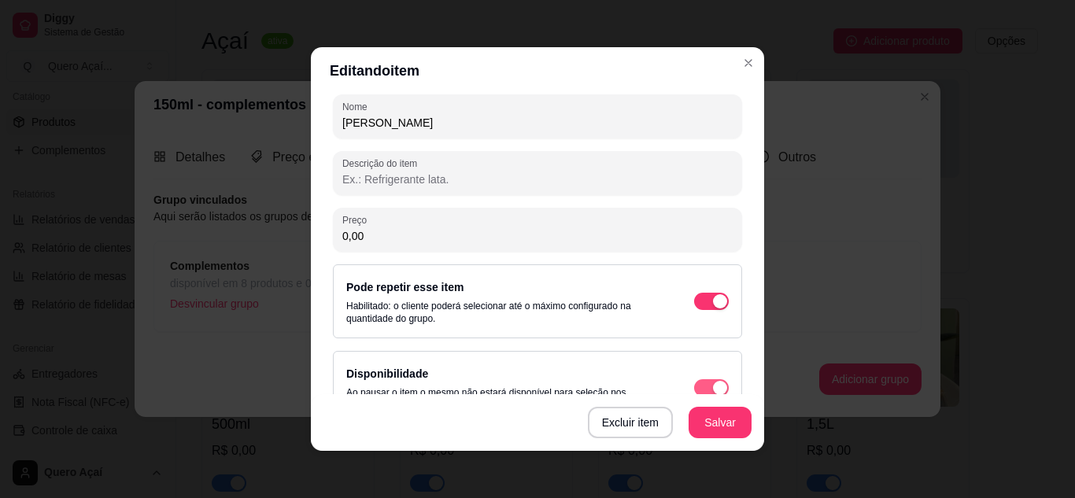
scroll to position [236, 0]
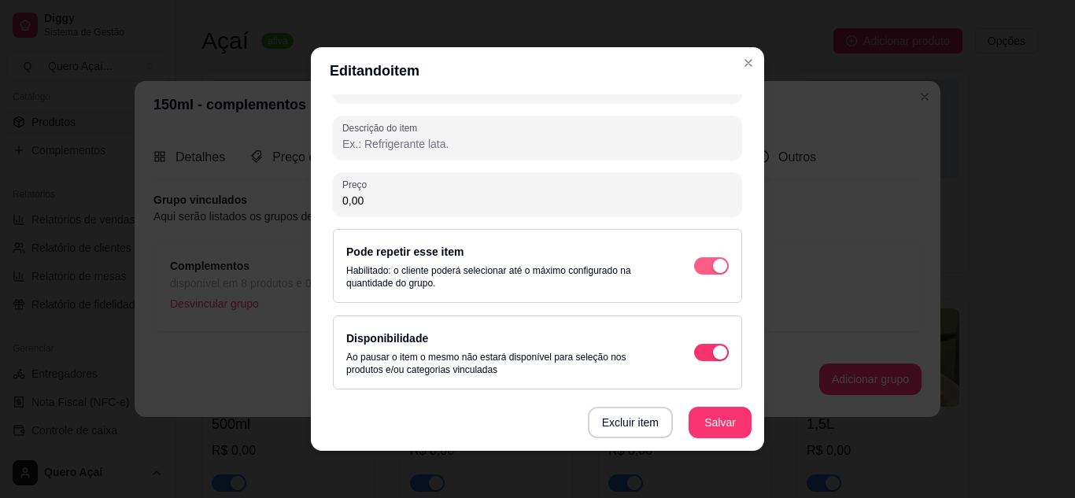
click at [694, 268] on span "button" at bounding box center [711, 265] width 35 height 17
click at [718, 418] on button "Salvar" at bounding box center [720, 422] width 63 height 31
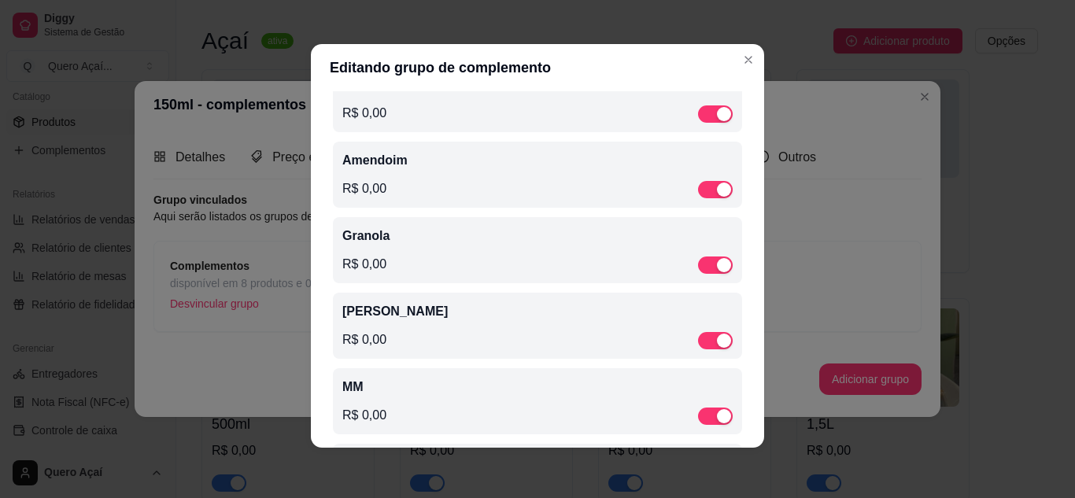
scroll to position [280, 0]
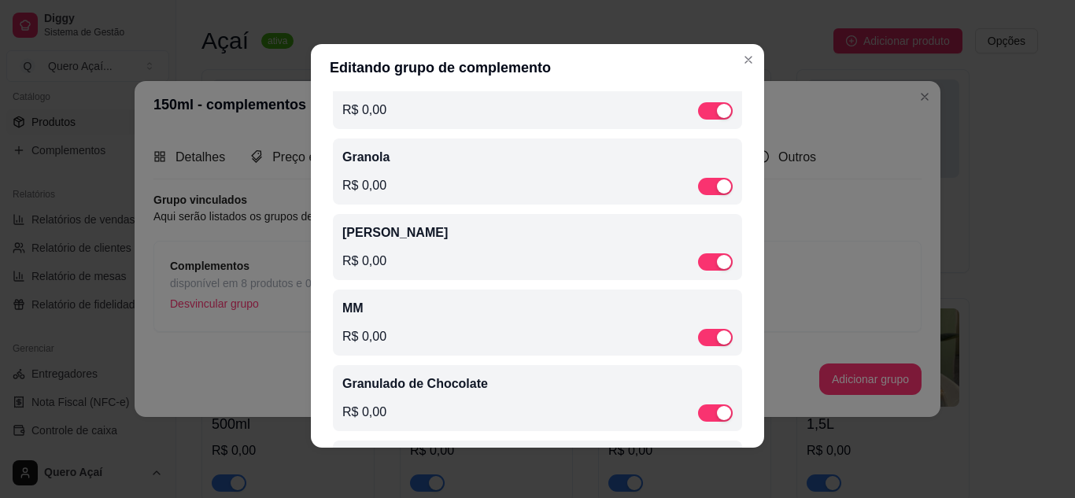
click at [644, 250] on div "Coco Ralado R$ 0,00" at bounding box center [537, 247] width 390 height 47
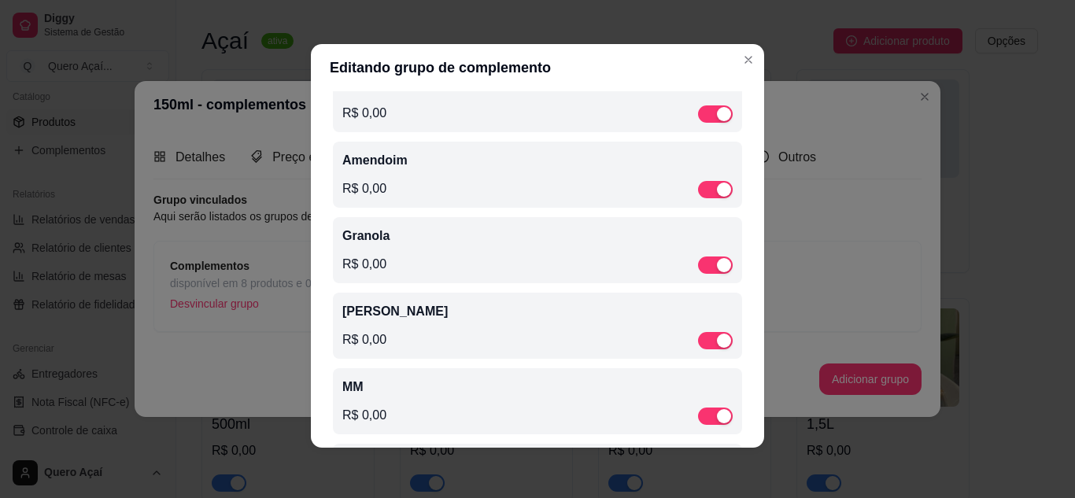
click at [519, 235] on p "Granola" at bounding box center [537, 236] width 390 height 19
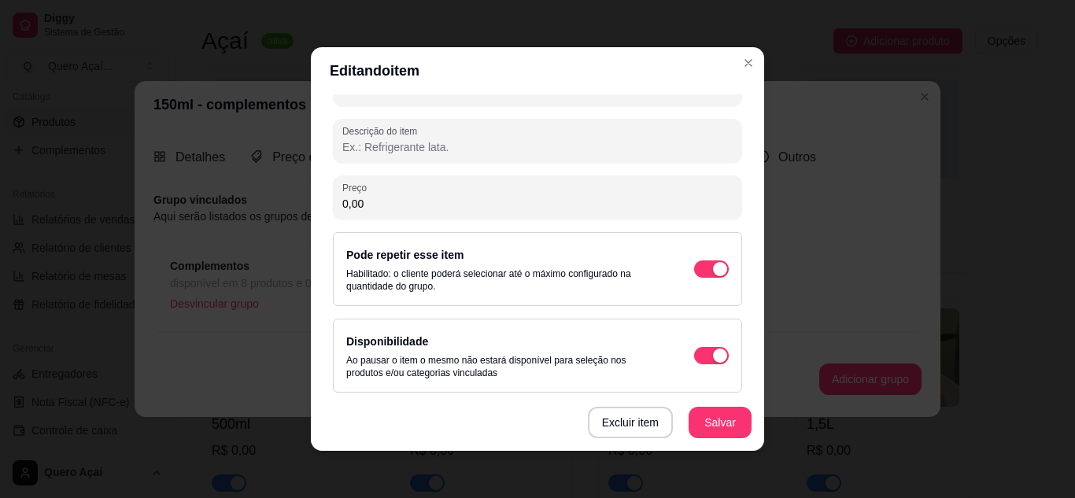
scroll to position [236, 0]
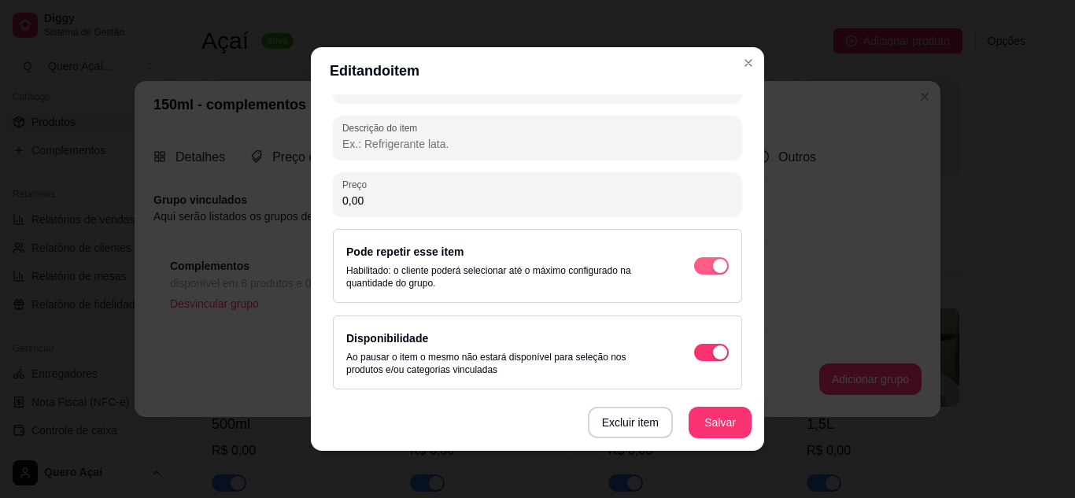
click at [694, 264] on span "button" at bounding box center [711, 265] width 35 height 17
click at [721, 437] on button "Salvar" at bounding box center [720, 423] width 61 height 31
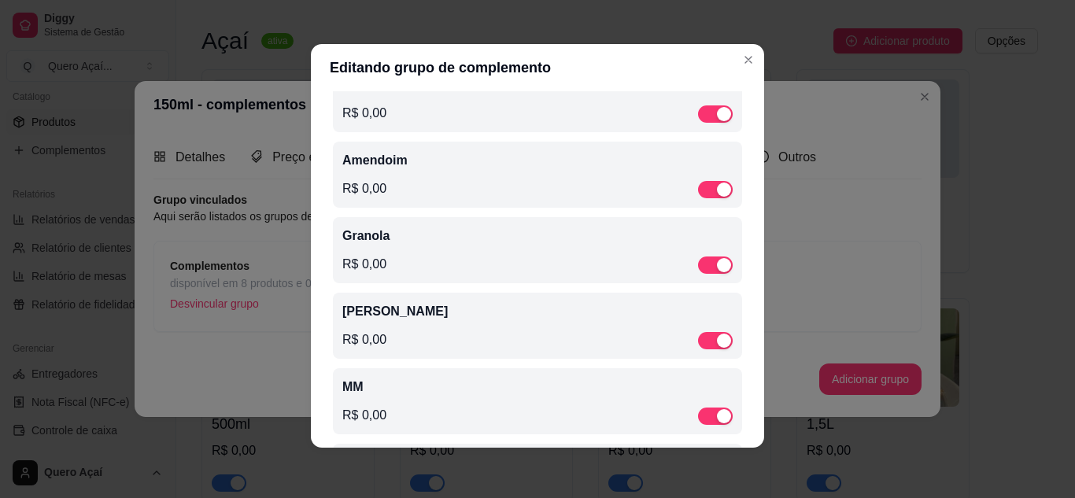
click at [583, 187] on div "R$ 0,00" at bounding box center [537, 188] width 390 height 19
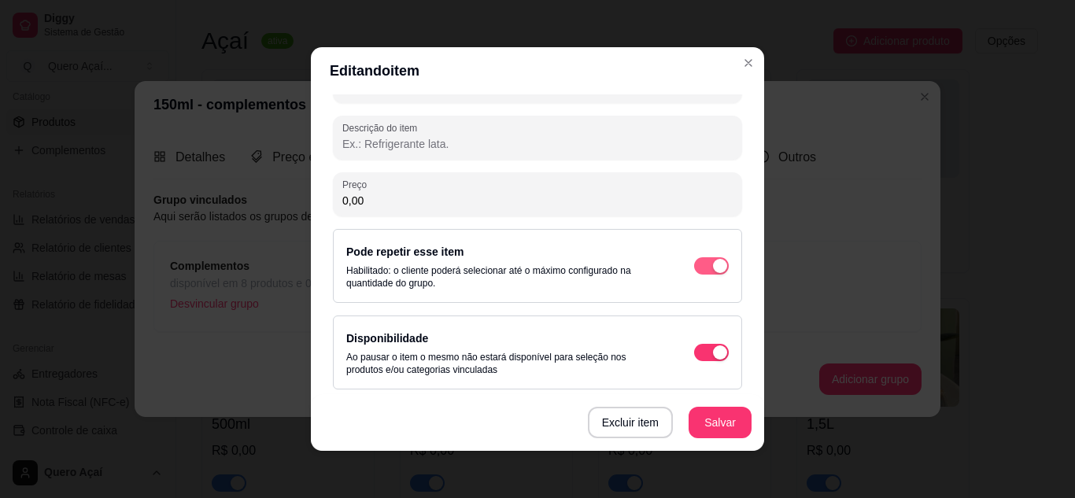
click at [694, 261] on span "button" at bounding box center [711, 265] width 35 height 17
click at [701, 430] on button "Salvar" at bounding box center [720, 423] width 61 height 31
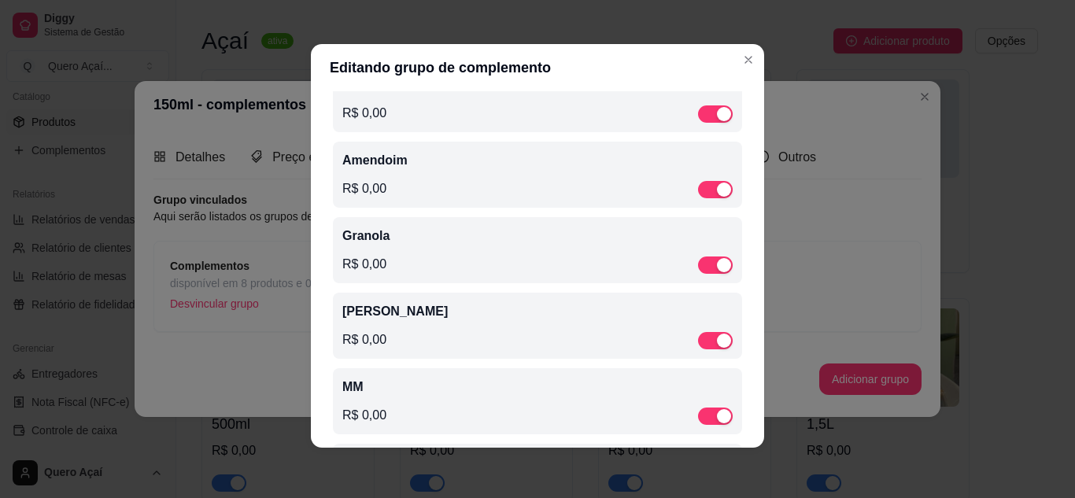
click at [454, 165] on p "Amendoim" at bounding box center [537, 160] width 390 height 19
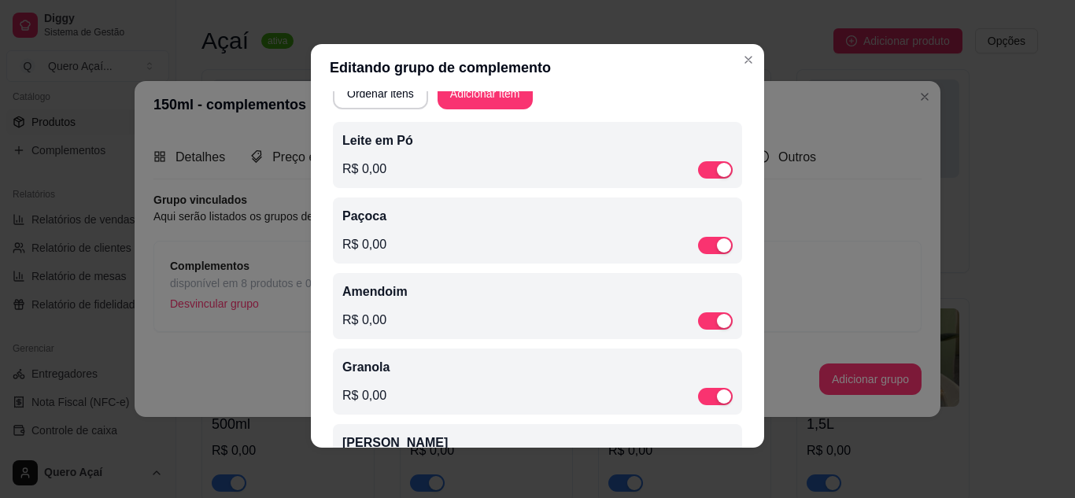
scroll to position [44, 0]
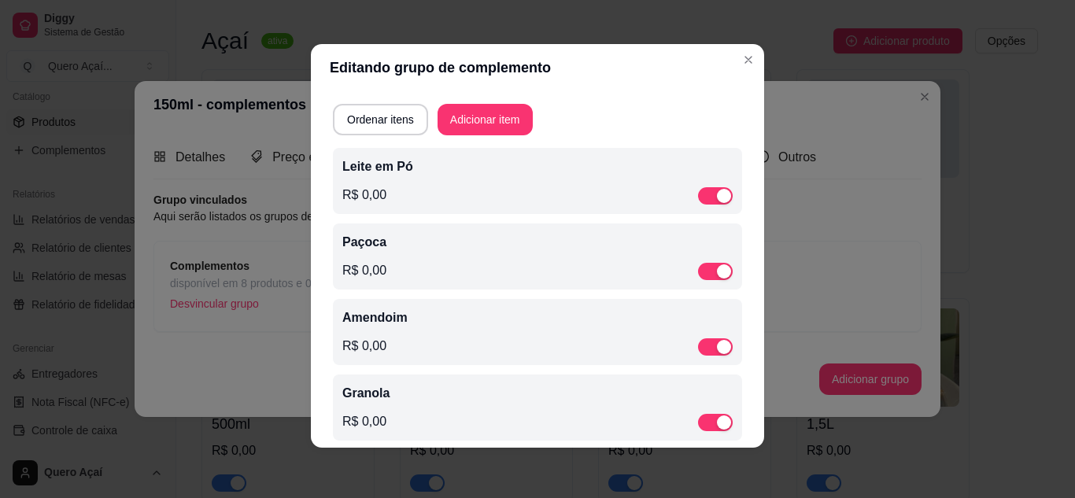
click at [435, 258] on div "Paçoca R$ 0,00" at bounding box center [537, 256] width 390 height 47
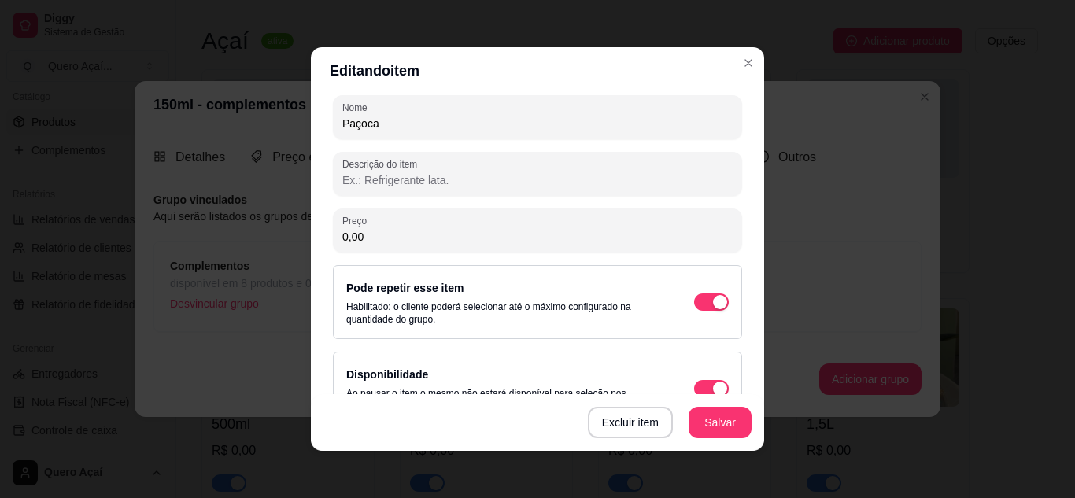
scroll to position [236, 0]
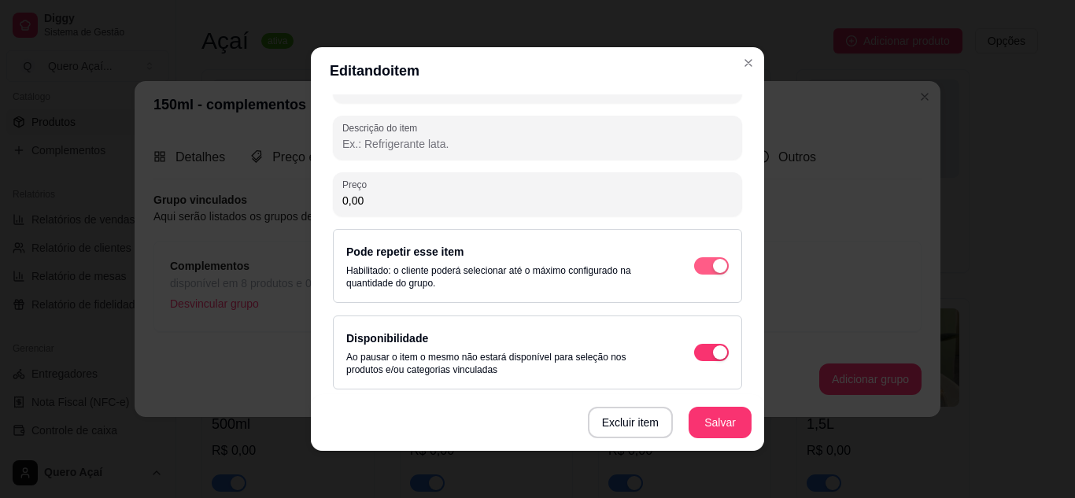
click at [694, 265] on span "button" at bounding box center [711, 265] width 35 height 17
click at [698, 416] on button "Salvar" at bounding box center [720, 423] width 61 height 31
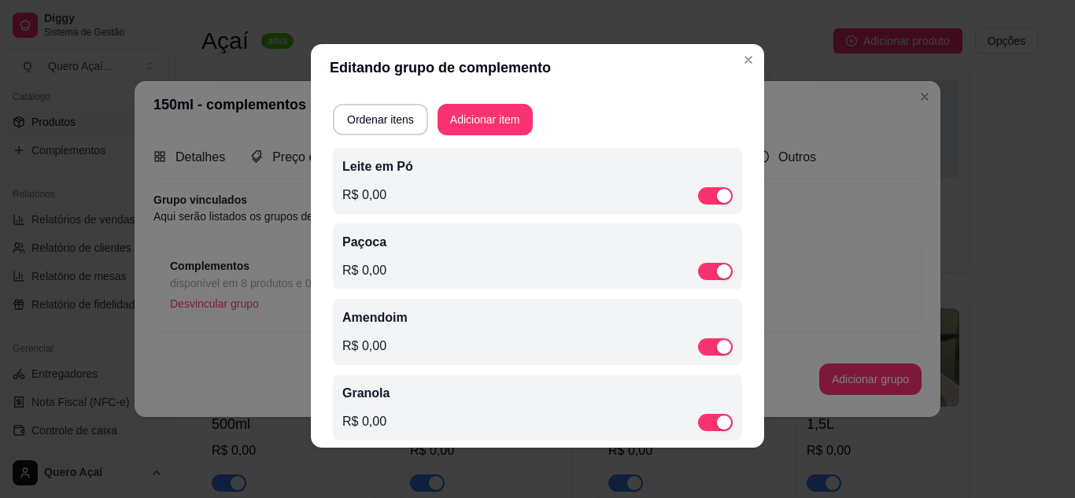
click at [538, 202] on div "R$ 0,00" at bounding box center [537, 195] width 390 height 19
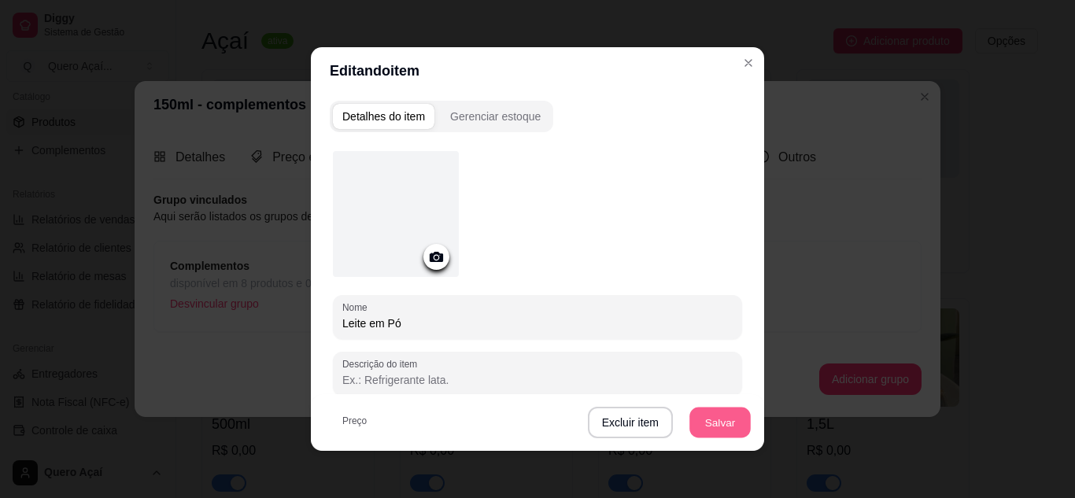
click at [722, 428] on button "Salvar" at bounding box center [720, 423] width 61 height 31
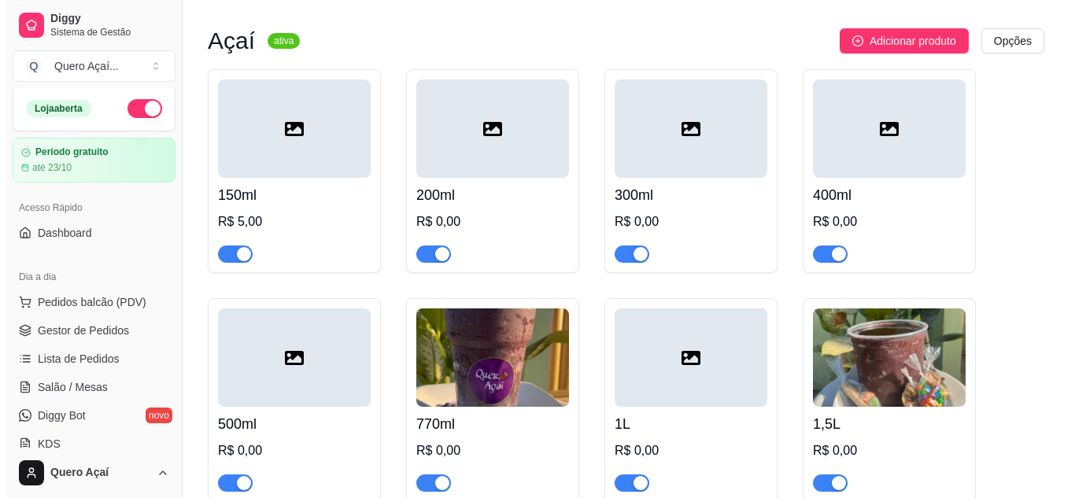
scroll to position [0, 0]
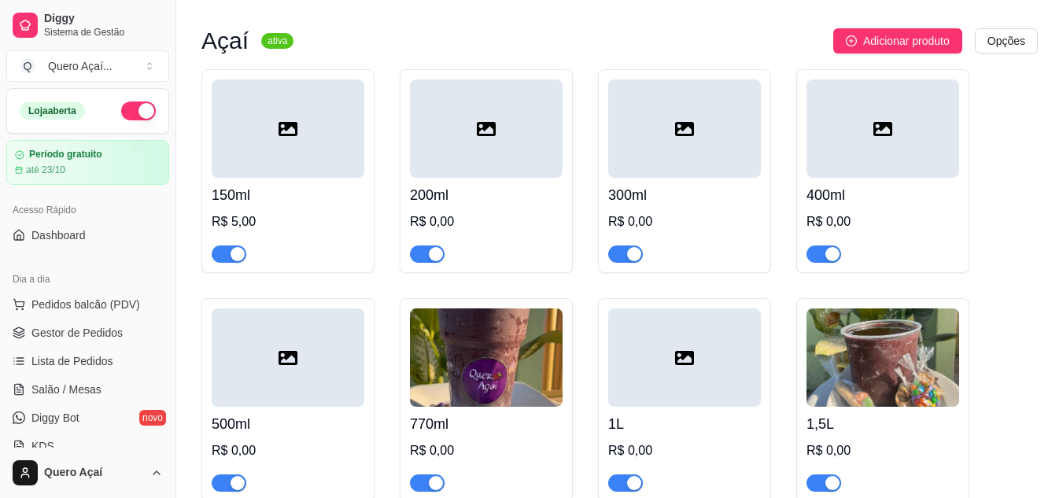
click at [293, 252] on div at bounding box center [288, 246] width 153 height 31
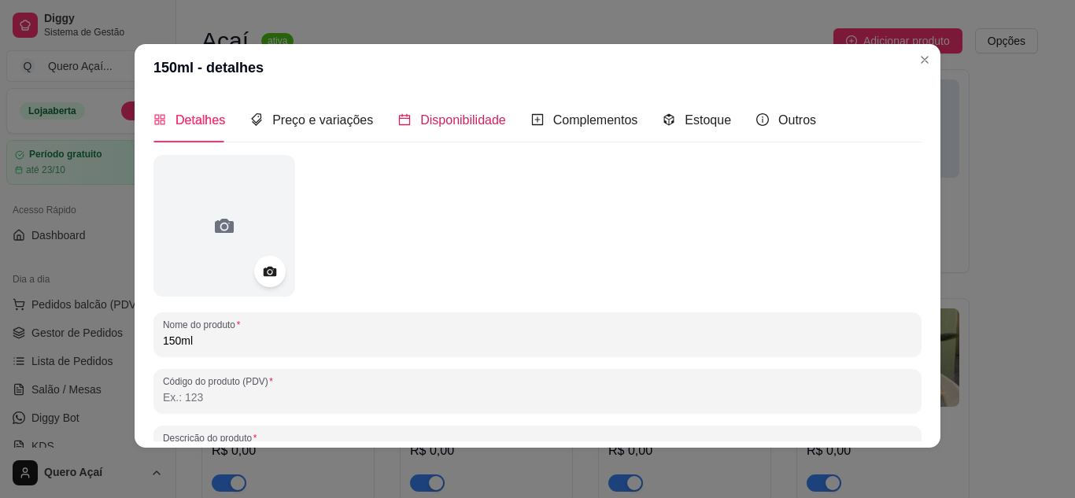
click at [420, 114] on span "Disponibilidade" at bounding box center [463, 119] width 86 height 13
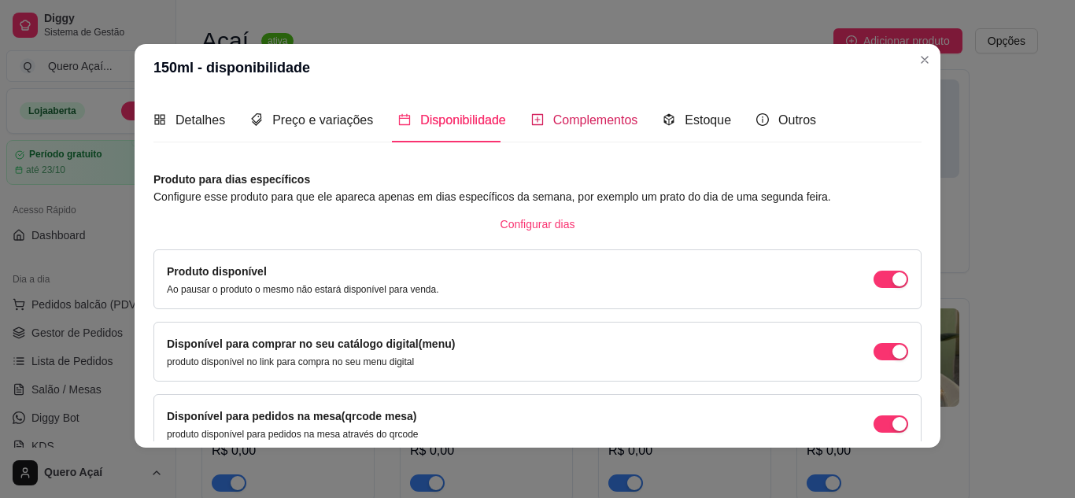
click at [553, 125] on span "Complementos" at bounding box center [595, 119] width 85 height 13
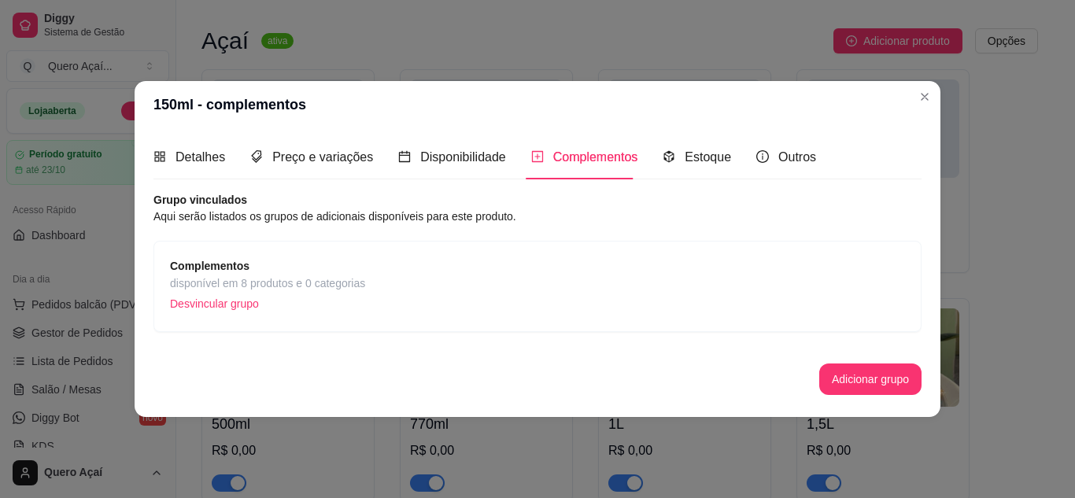
click at [532, 299] on div "Complementos disponível em 8 produtos e 0 categorias Desvincular grupo" at bounding box center [537, 286] width 735 height 58
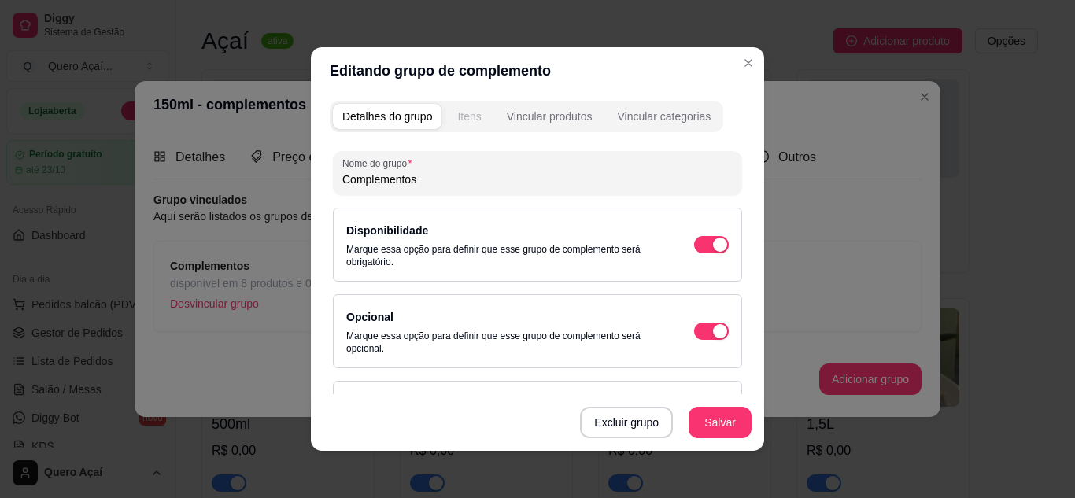
click at [462, 117] on div "Itens" at bounding box center [469, 117] width 24 height 16
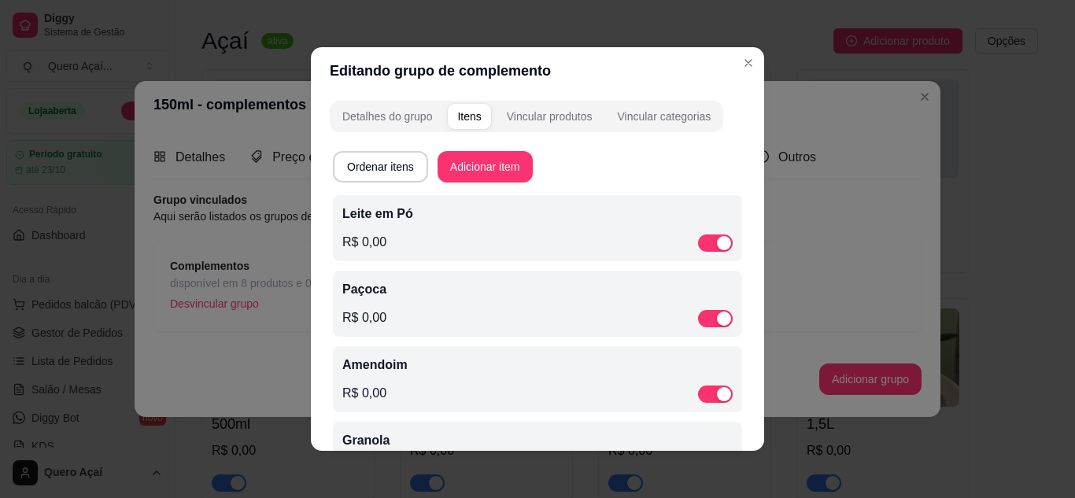
click at [495, 222] on p "Leite em Pó" at bounding box center [537, 214] width 390 height 19
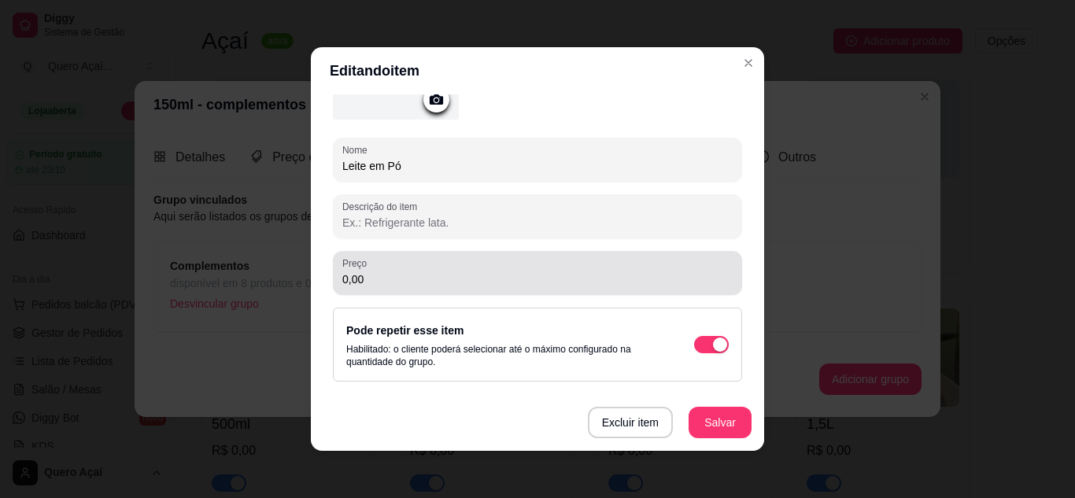
scroll to position [236, 0]
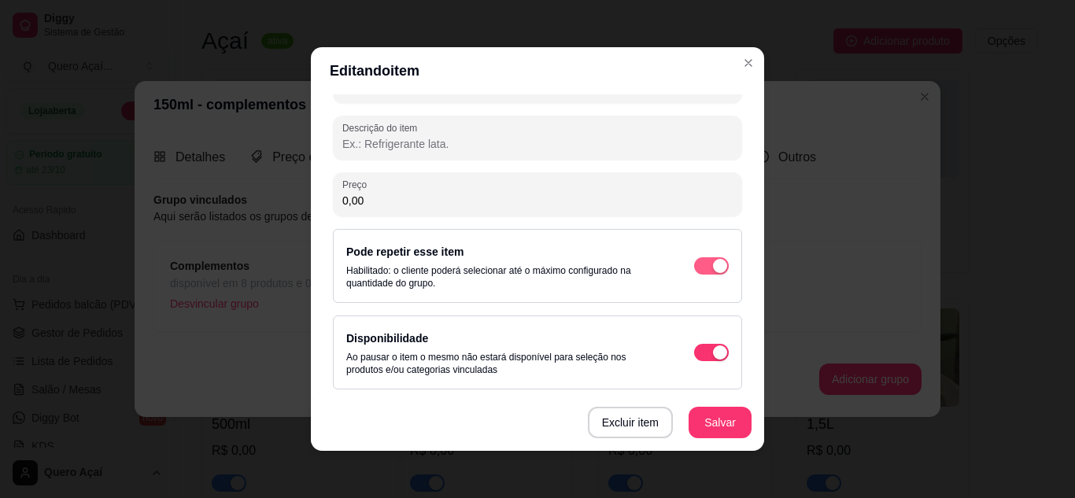
click at [694, 268] on span "button" at bounding box center [711, 265] width 35 height 17
click at [709, 427] on button "Salvar" at bounding box center [720, 422] width 63 height 31
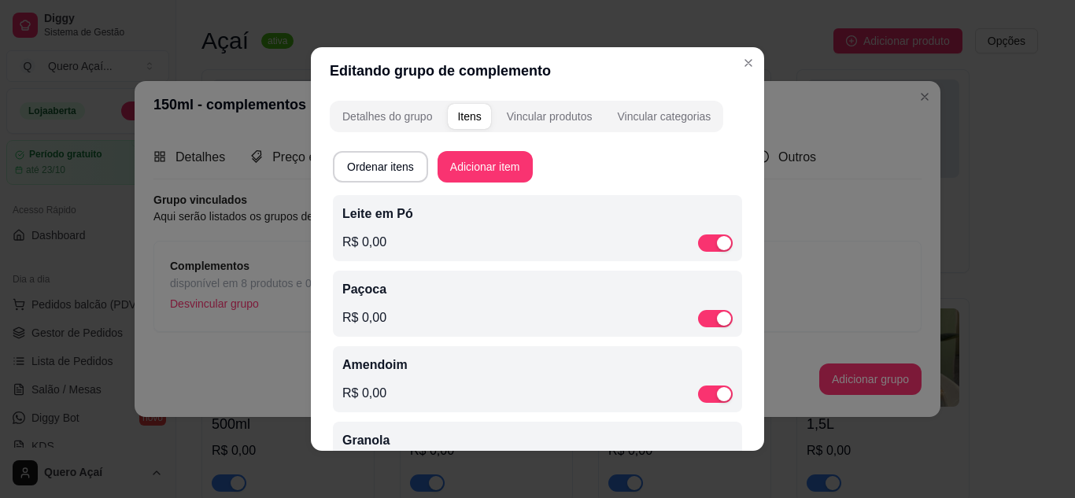
click at [562, 309] on div "R$ 0,00" at bounding box center [537, 318] width 390 height 19
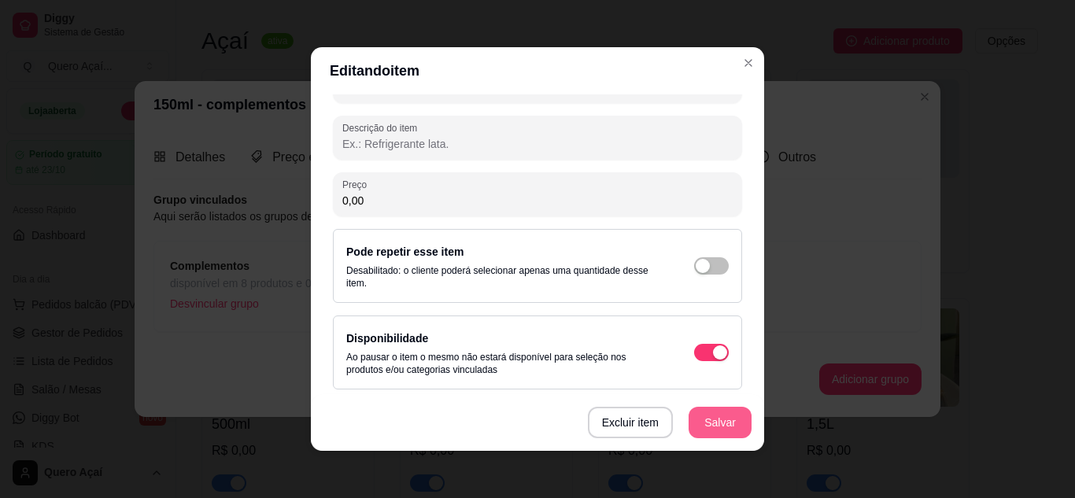
click at [717, 415] on button "Salvar" at bounding box center [720, 422] width 63 height 31
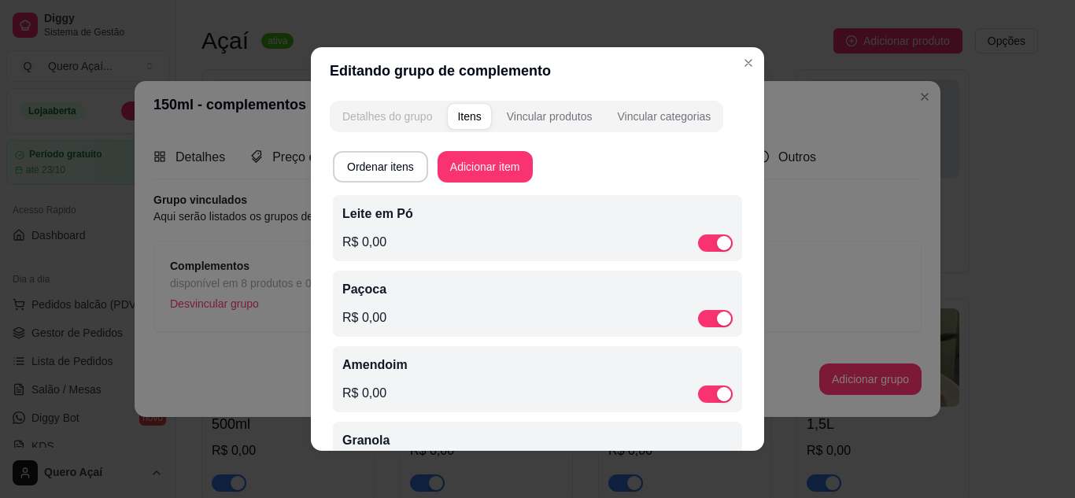
click at [412, 109] on div "Detalhes do grupo" at bounding box center [387, 117] width 90 height 16
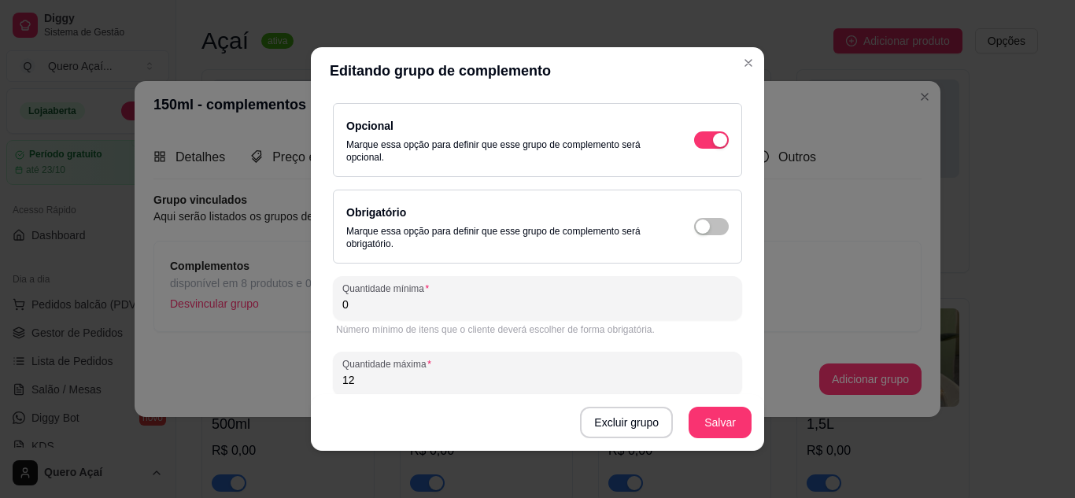
scroll to position [221, 0]
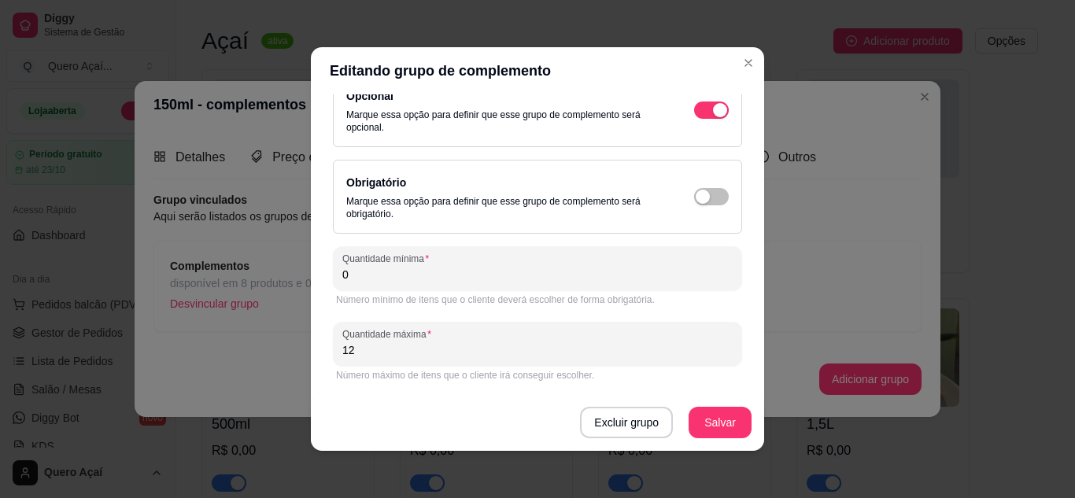
click at [439, 344] on input "12" at bounding box center [537, 350] width 390 height 16
type input "13"
click at [705, 420] on button "Salvar" at bounding box center [720, 422] width 63 height 31
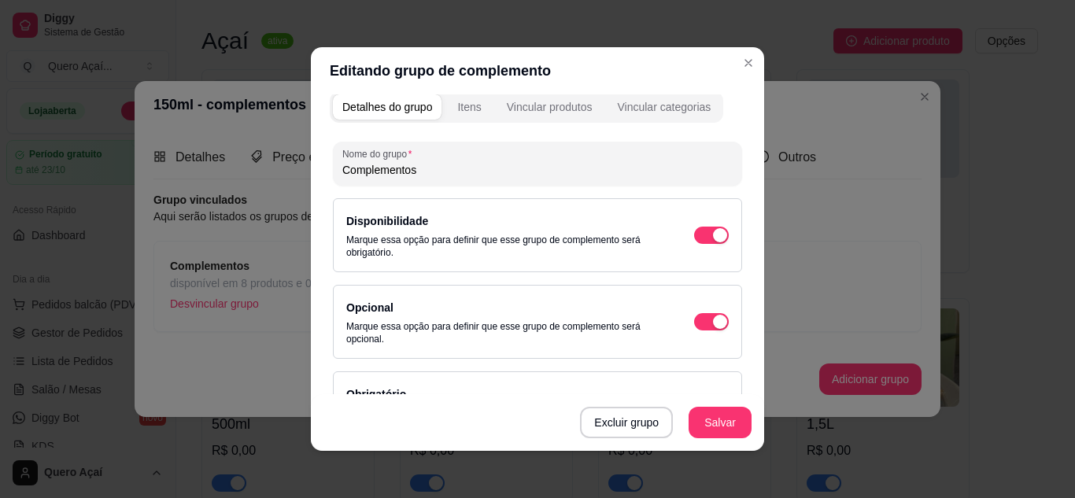
scroll to position [0, 0]
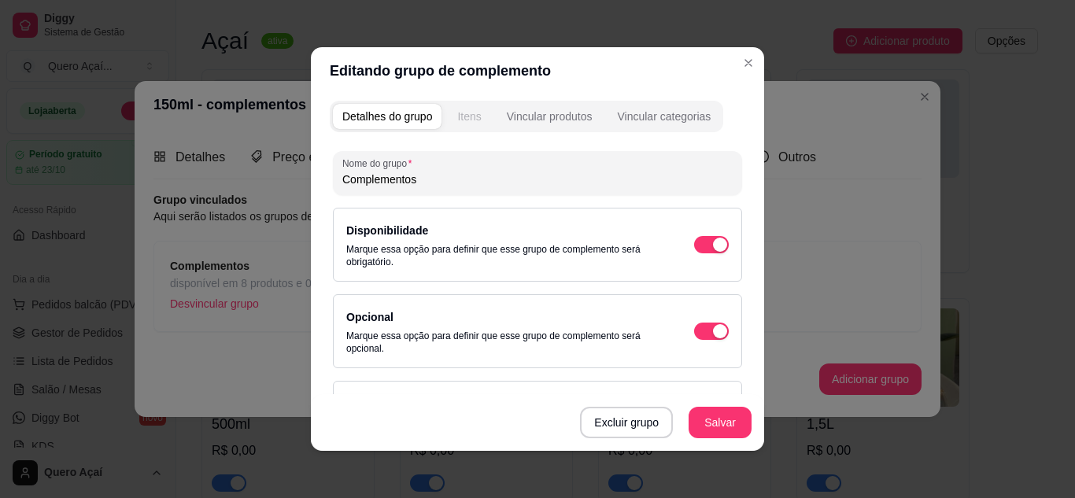
click at [470, 117] on div "Itens" at bounding box center [469, 117] width 24 height 16
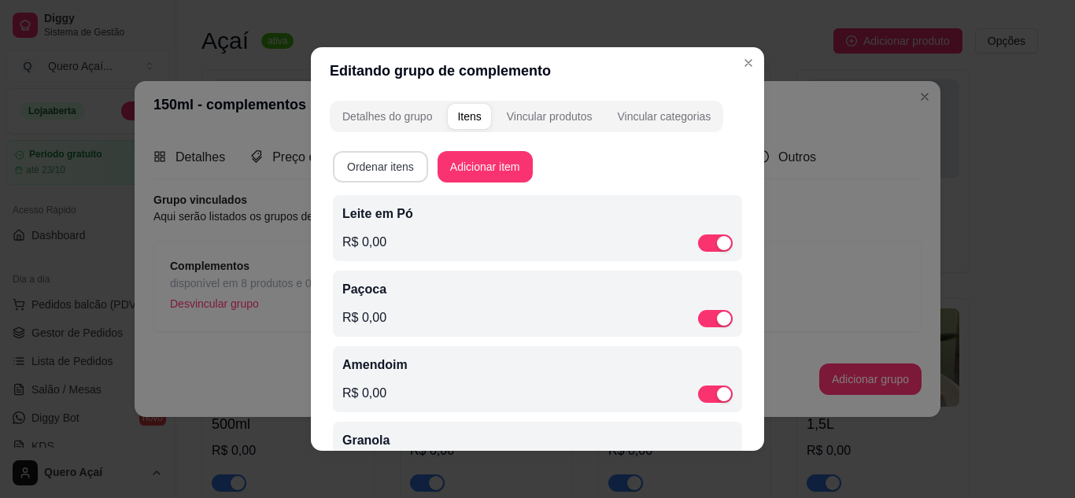
click at [394, 165] on button "Ordenar itens" at bounding box center [380, 166] width 95 height 31
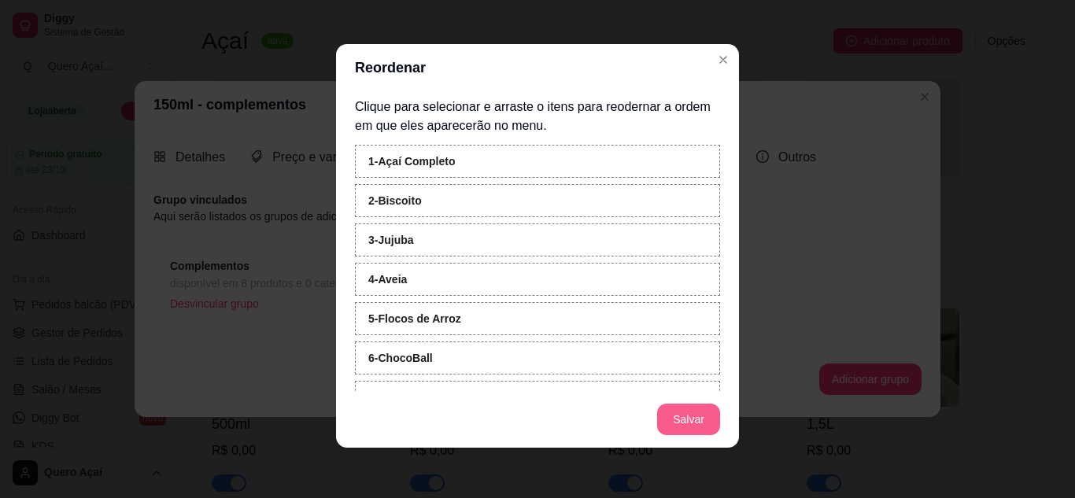
click at [681, 420] on button "Salvar" at bounding box center [688, 419] width 63 height 31
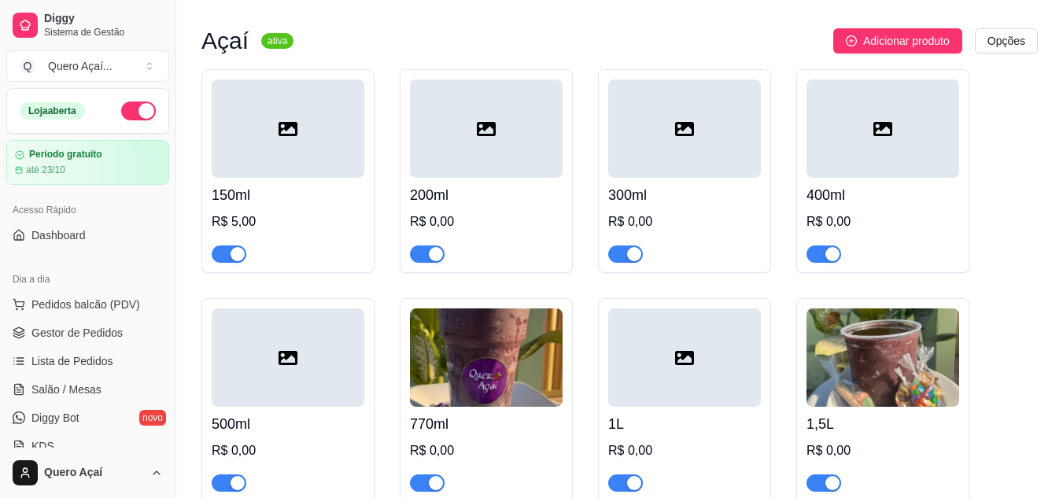
click at [327, 214] on div "R$ 5,00" at bounding box center [288, 222] width 153 height 19
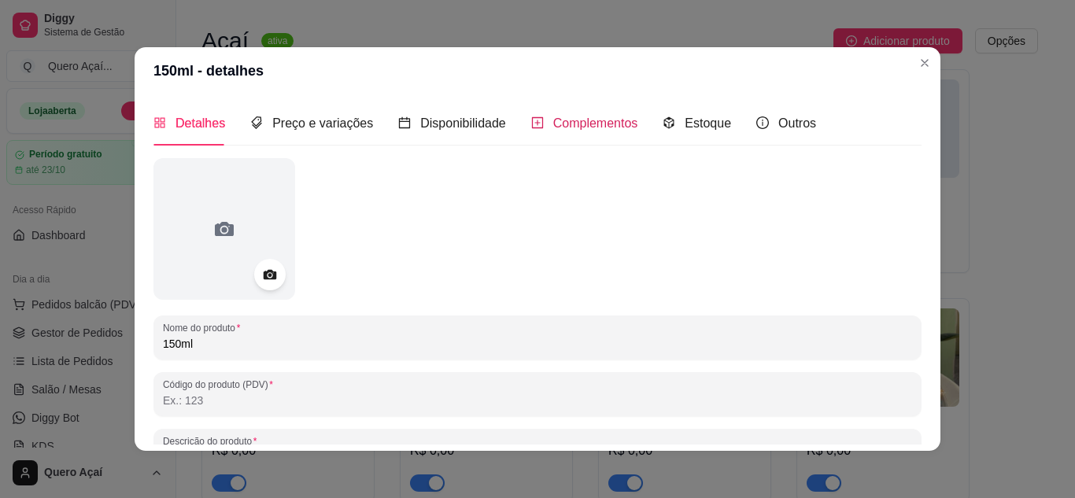
click at [553, 128] on span "Complementos" at bounding box center [595, 123] width 85 height 13
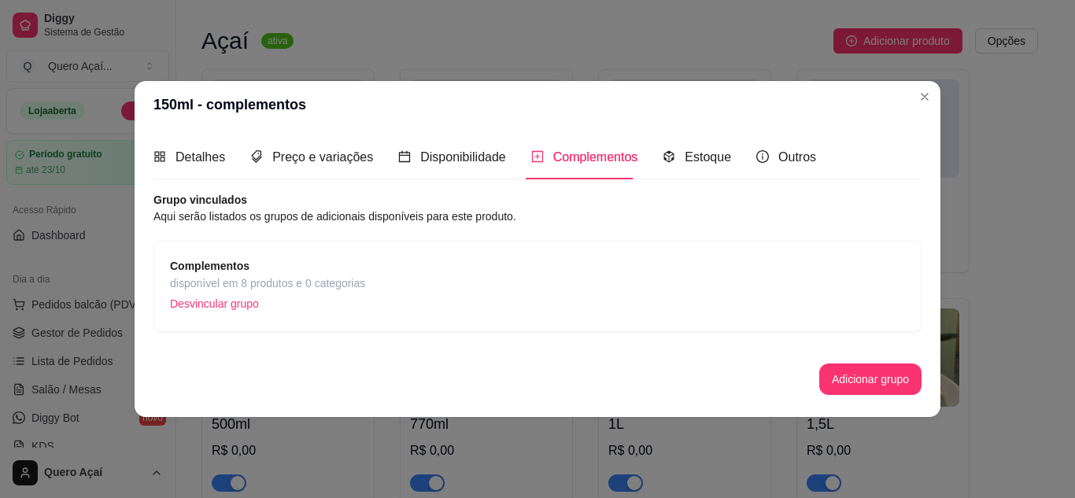
click at [383, 303] on div "Complementos disponível em 8 produtos e 0 categorias Desvincular grupo" at bounding box center [537, 286] width 735 height 58
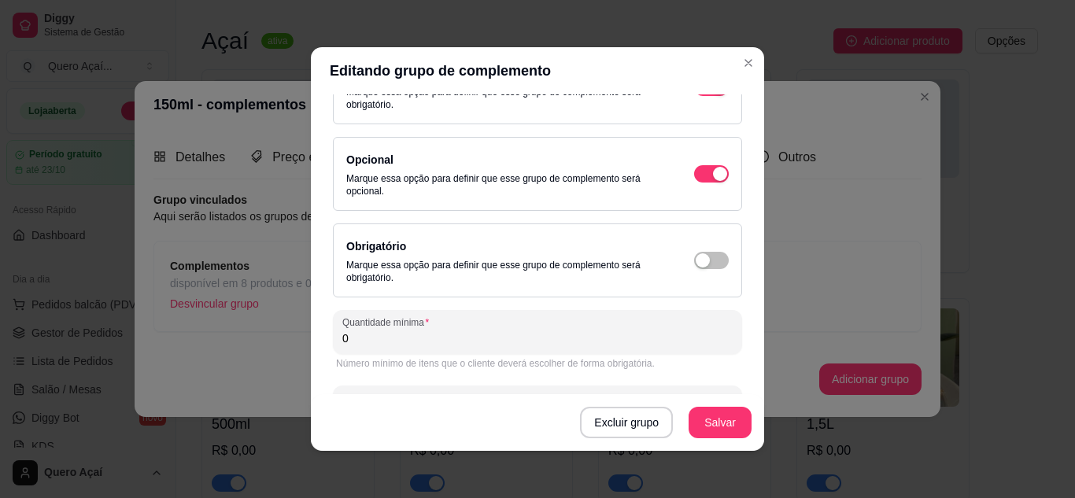
scroll to position [221, 0]
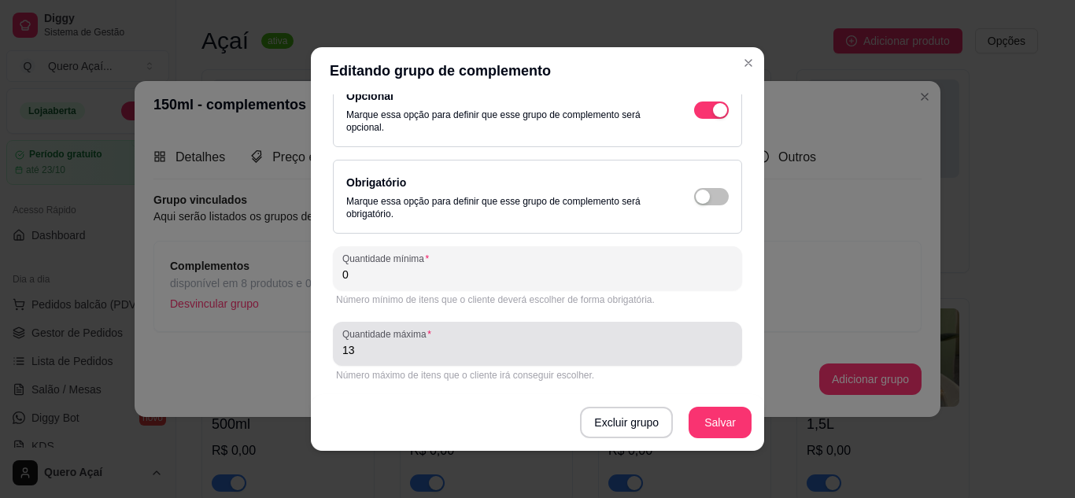
click at [387, 350] on input "13" at bounding box center [537, 350] width 390 height 16
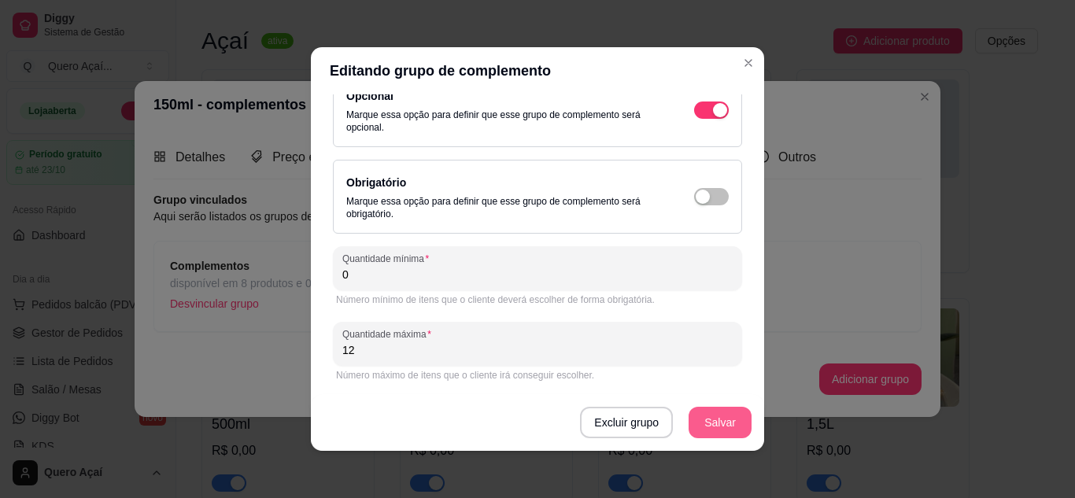
type input "12"
click at [732, 430] on button "Salvar" at bounding box center [720, 422] width 63 height 31
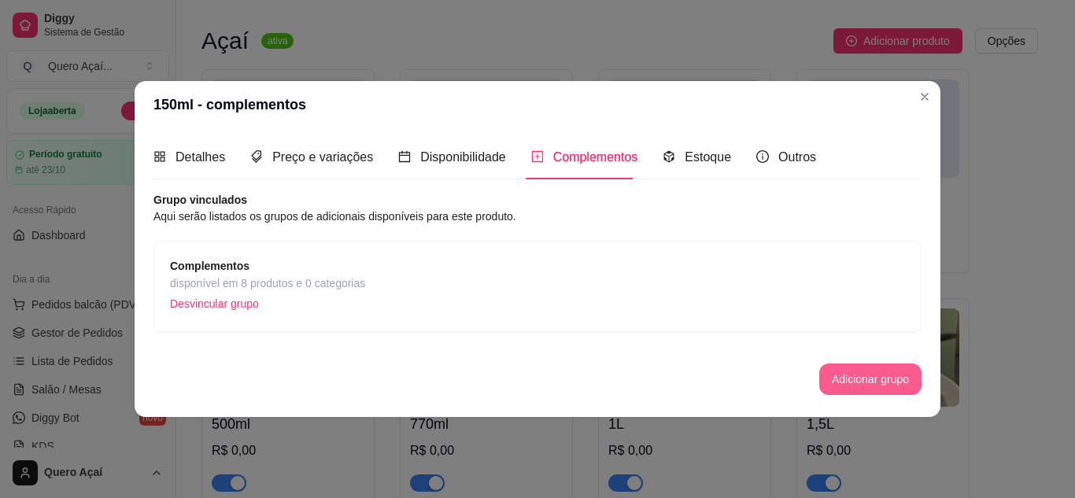
click at [832, 373] on button "Adicionar grupo" at bounding box center [870, 379] width 102 height 31
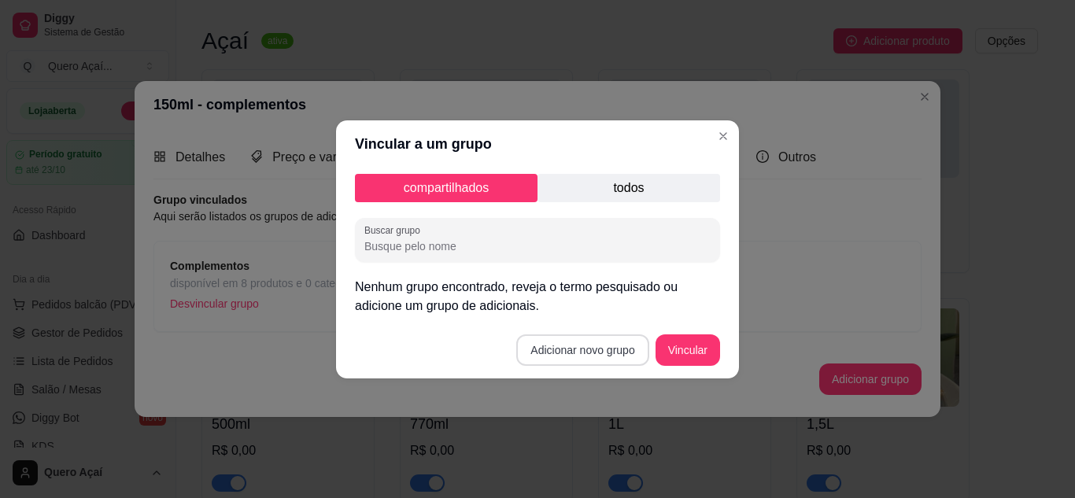
click at [590, 346] on button "Adicionar novo grupo" at bounding box center [582, 350] width 132 height 31
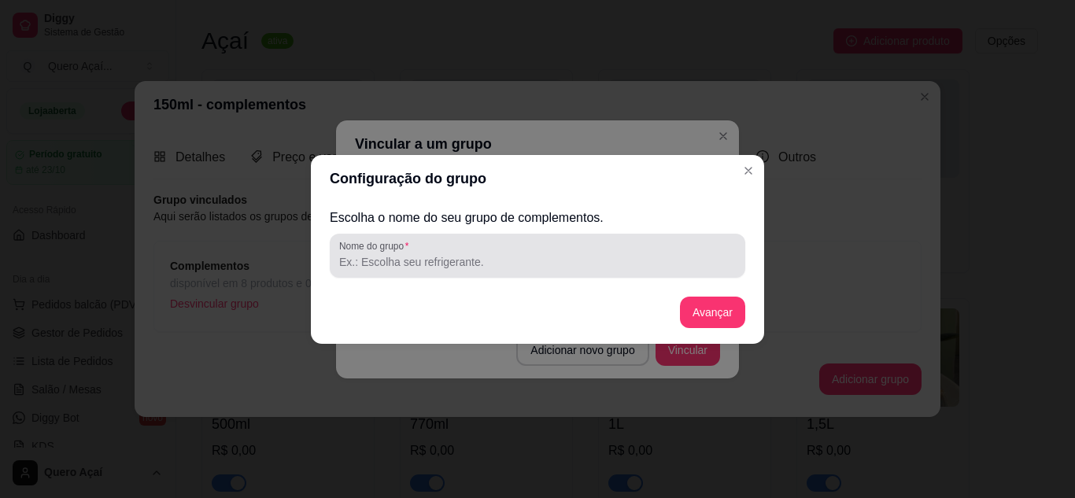
click at [527, 264] on input "Nome do grupo" at bounding box center [537, 262] width 397 height 16
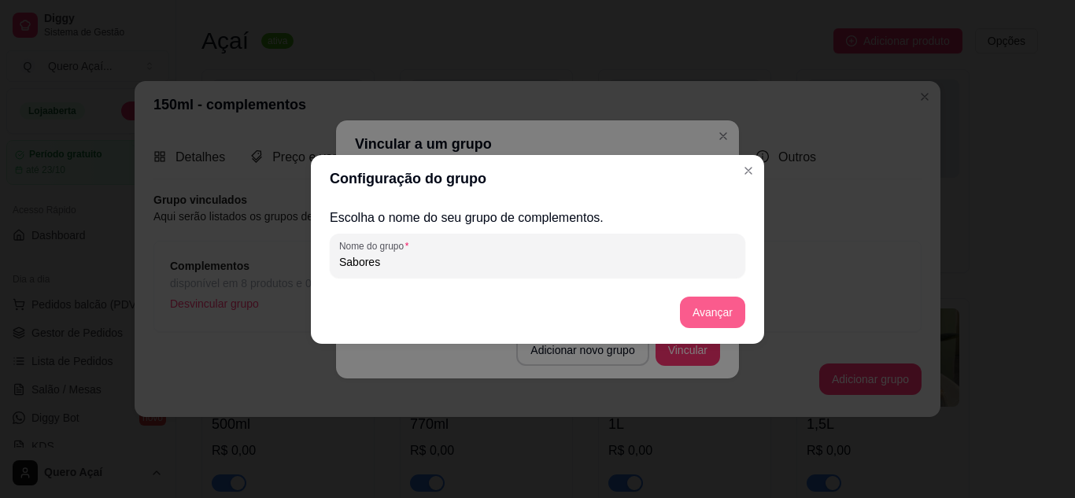
type input "Sabores"
click at [691, 309] on button "Avançar" at bounding box center [712, 312] width 65 height 31
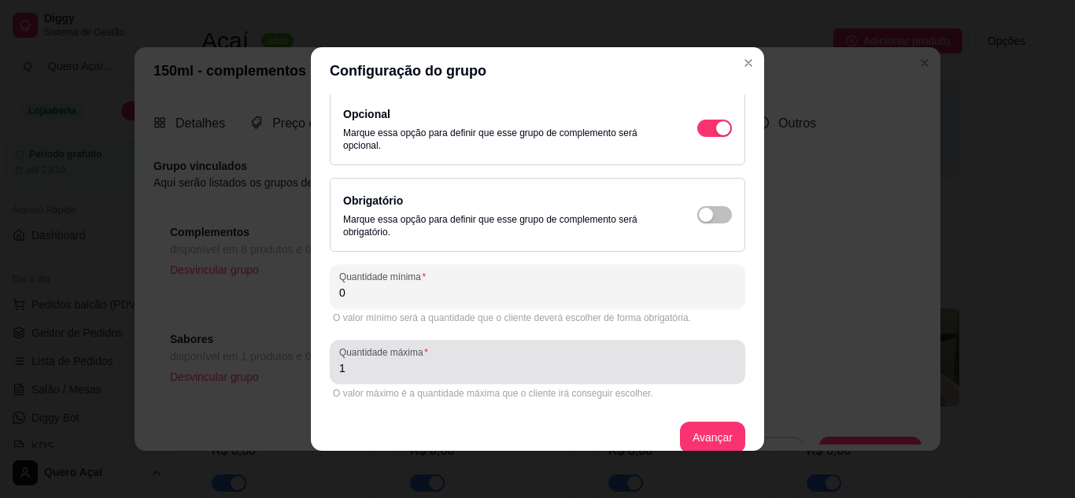
scroll to position [0, 0]
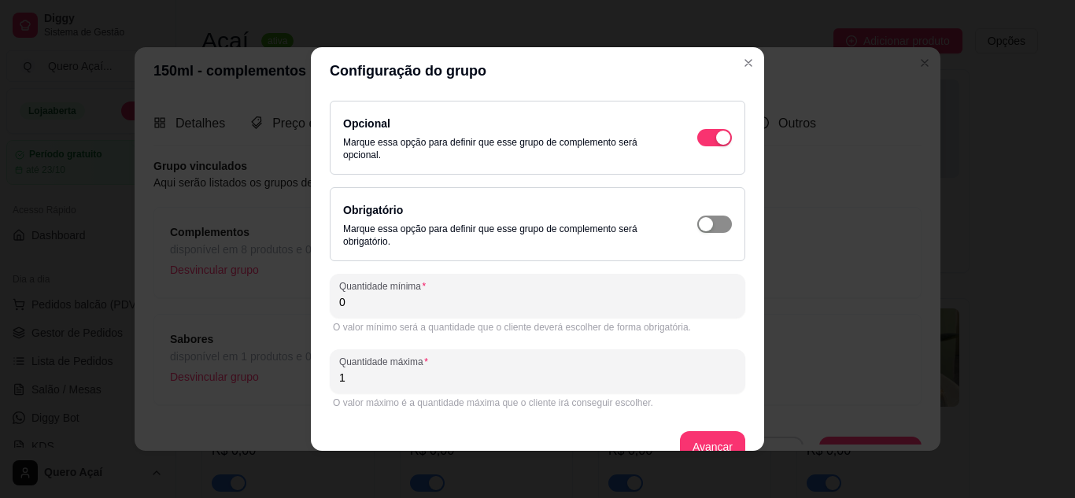
click at [699, 224] on div "button" at bounding box center [706, 224] width 14 height 14
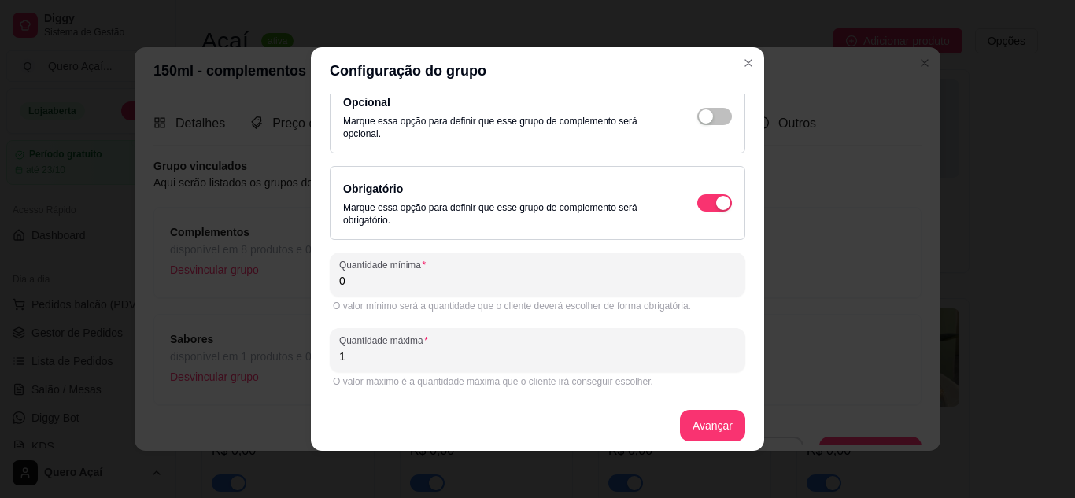
scroll to position [28, 0]
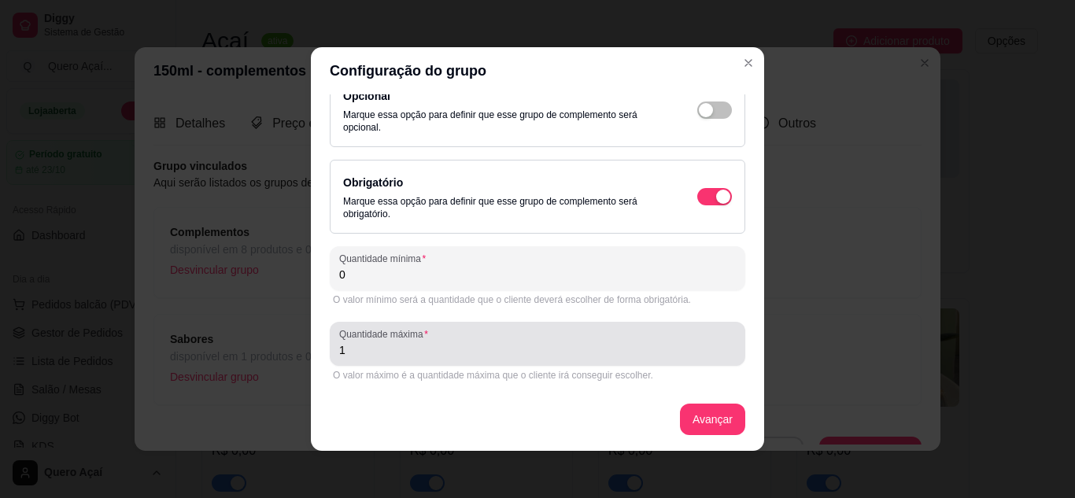
click at [467, 346] on input "1" at bounding box center [537, 350] width 397 height 16
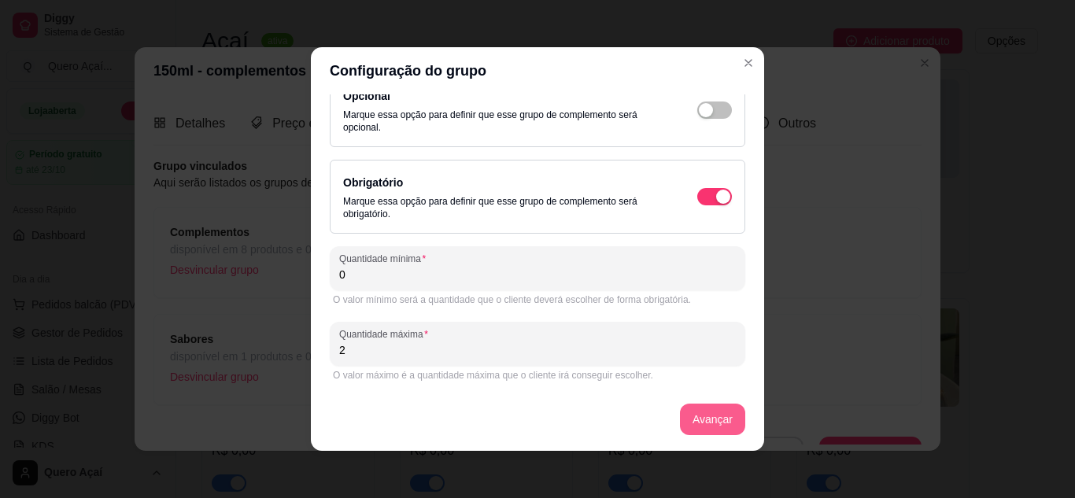
type input "2"
click at [706, 421] on button "Avançar" at bounding box center [712, 419] width 65 height 31
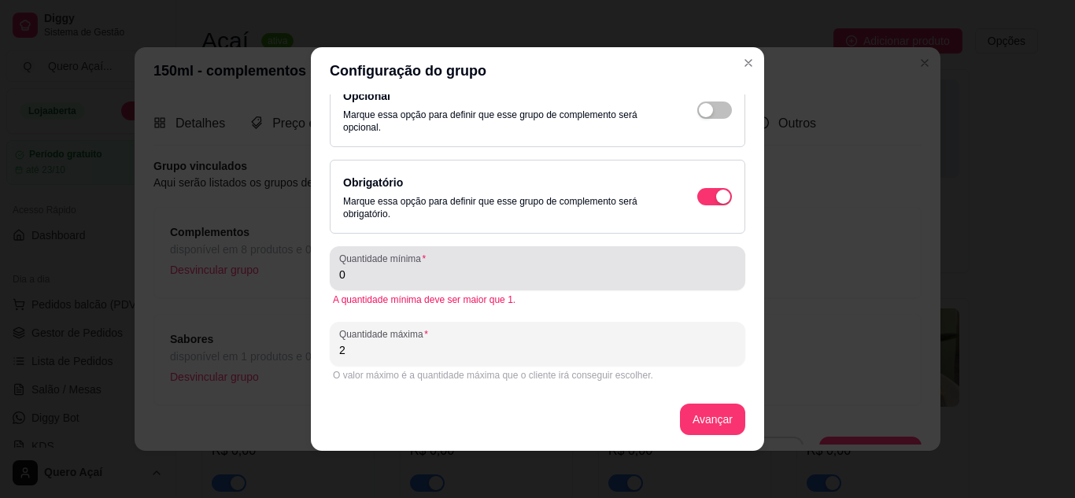
click at [482, 278] on input "0" at bounding box center [537, 275] width 397 height 16
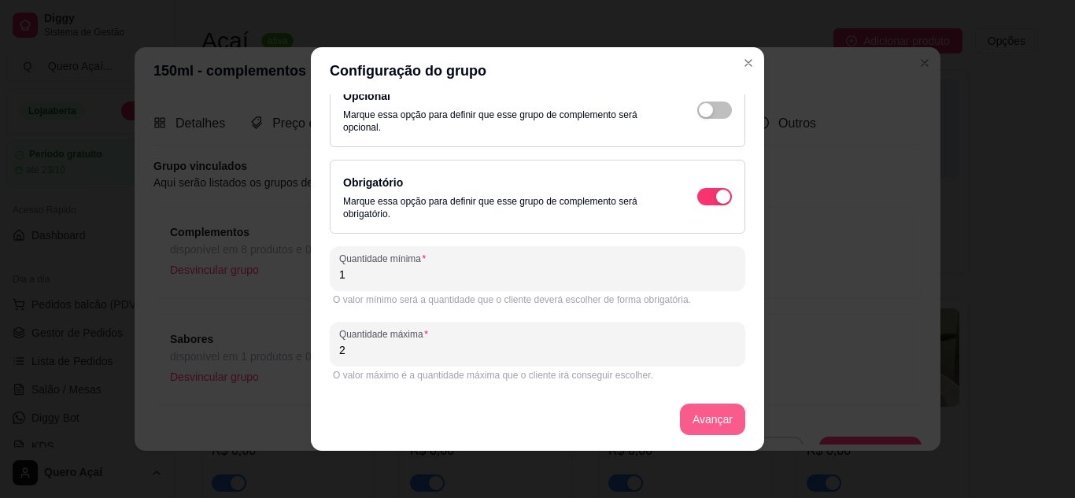
type input "1"
click at [697, 430] on button "Avançar" at bounding box center [712, 419] width 65 height 31
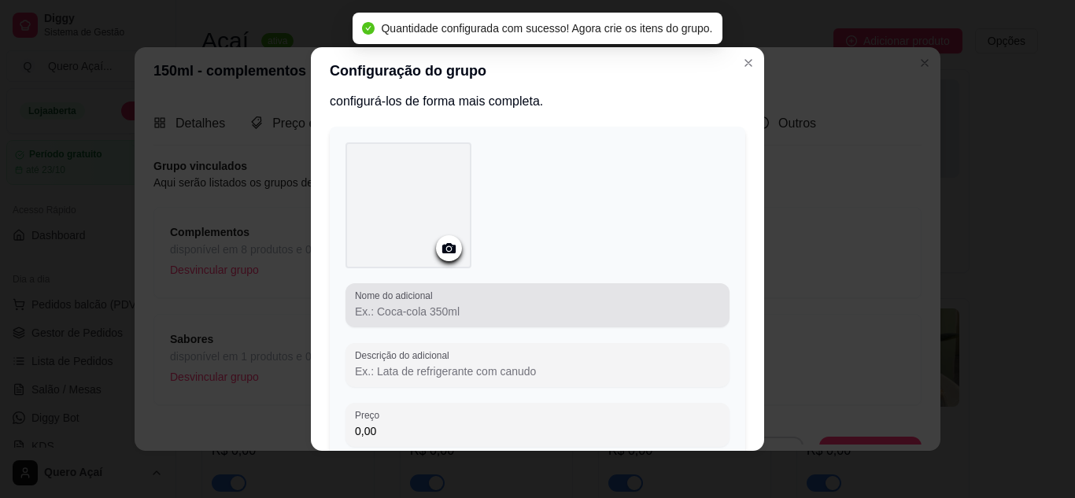
click at [539, 306] on input "Nome do adicional" at bounding box center [537, 312] width 365 height 16
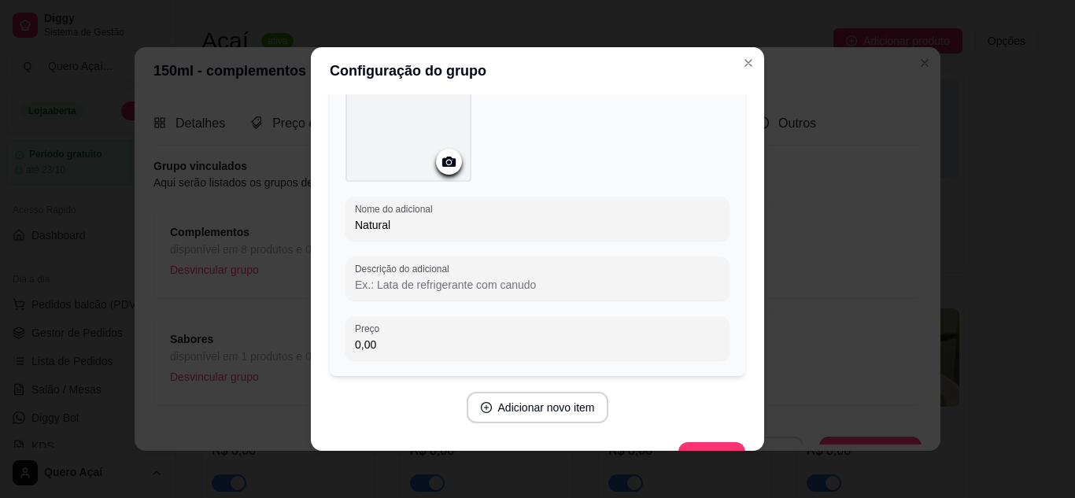
scroll to position [152, 0]
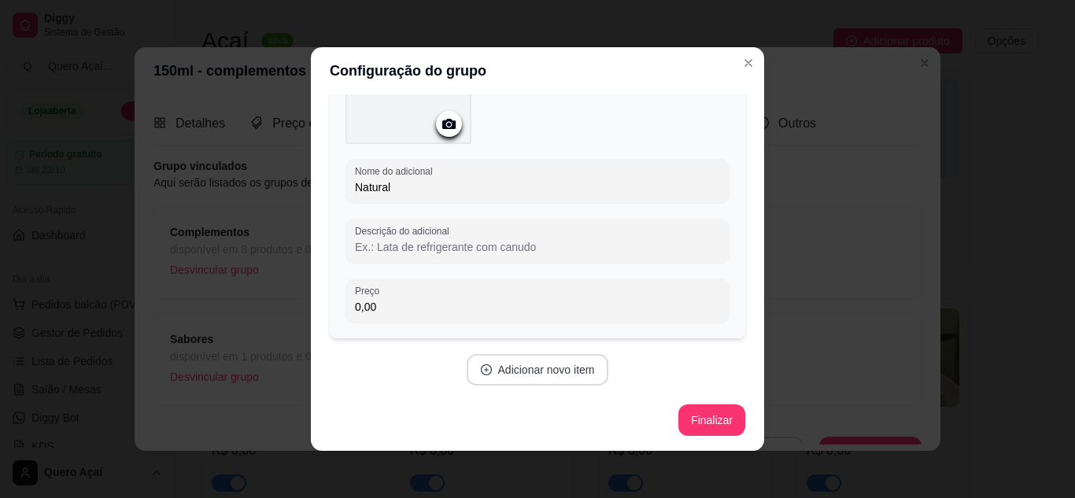
type input "Natural"
click at [538, 375] on button "Adicionar novo item" at bounding box center [538, 369] width 142 height 31
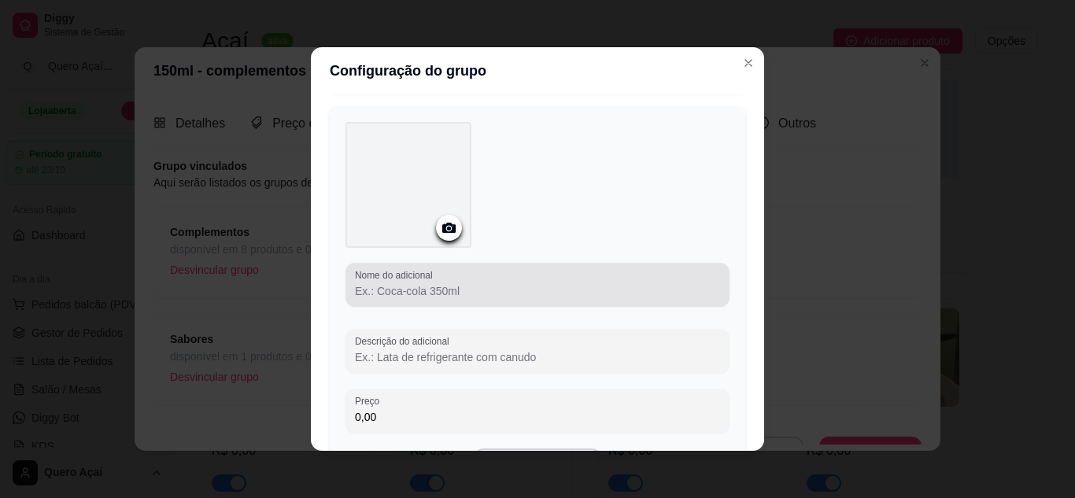
scroll to position [546, 0]
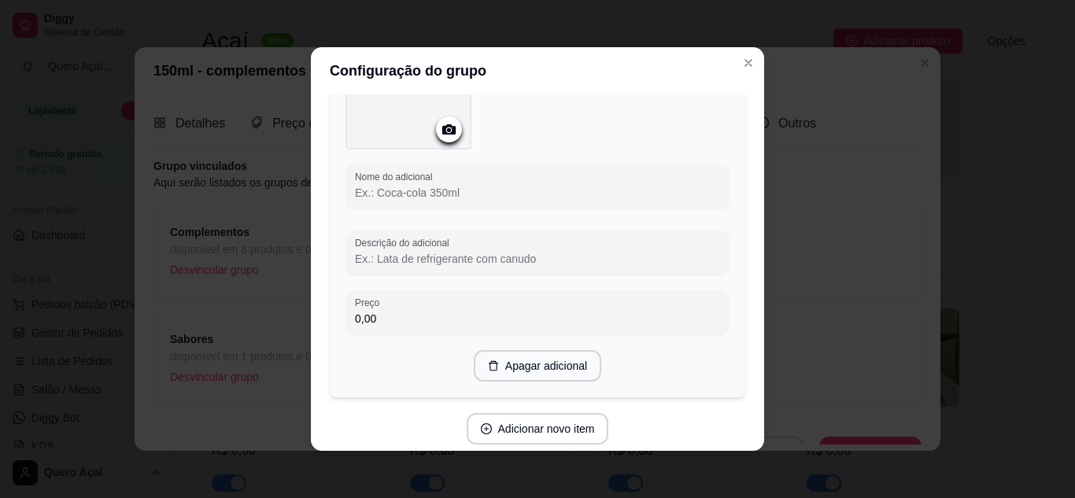
click at [475, 185] on input "Nome do adicional" at bounding box center [537, 193] width 365 height 16
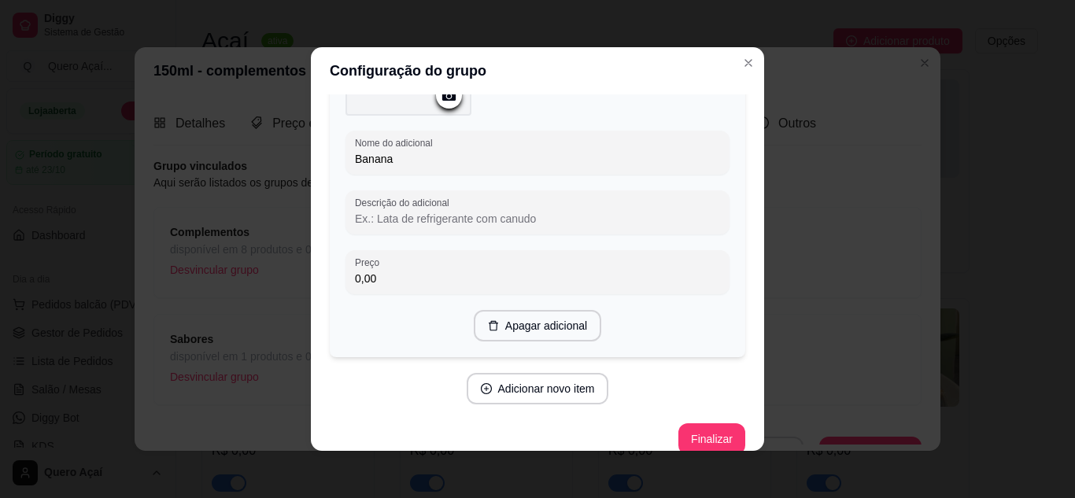
scroll to position [597, 0]
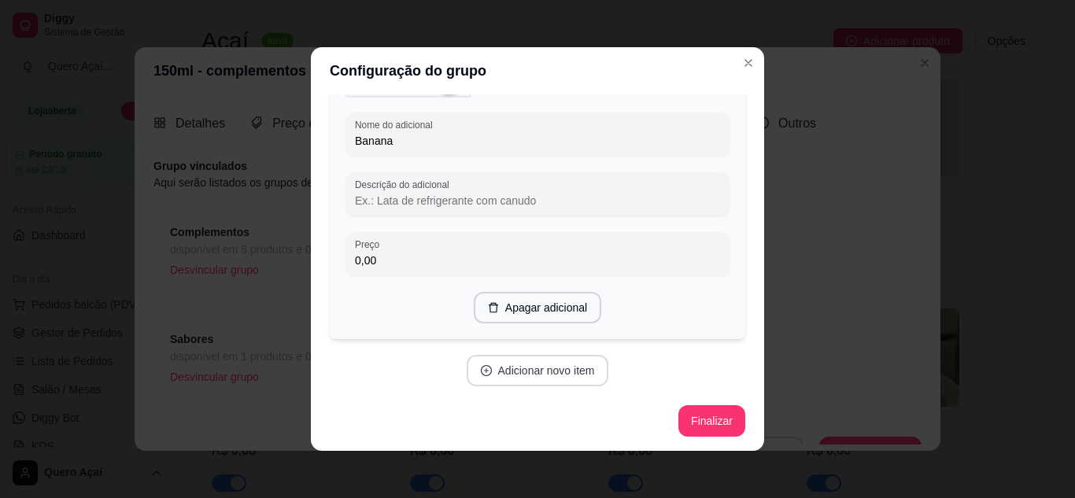
type input "Banana"
click at [523, 364] on button "Adicionar novo item" at bounding box center [538, 370] width 142 height 31
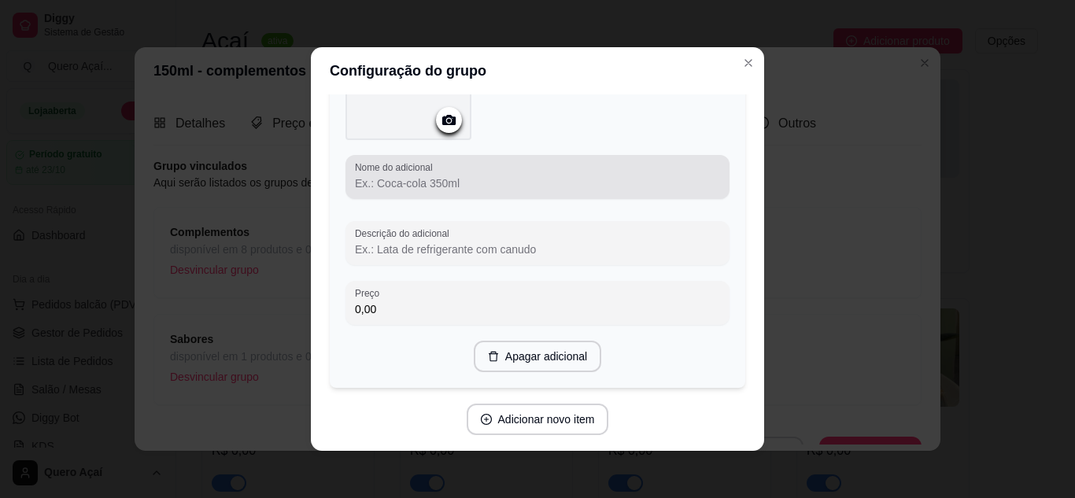
scroll to position [991, 0]
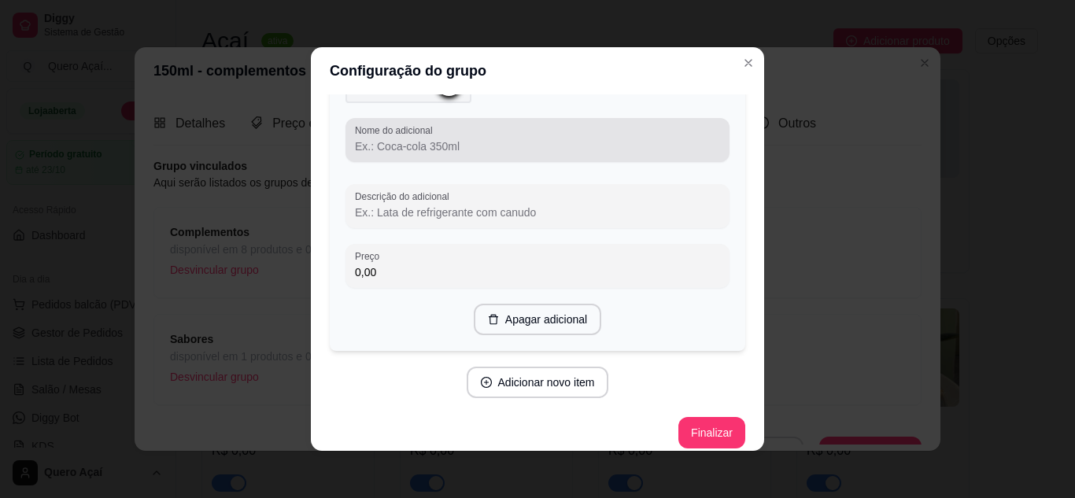
click at [426, 154] on div "Nome do adicional" at bounding box center [538, 140] width 384 height 44
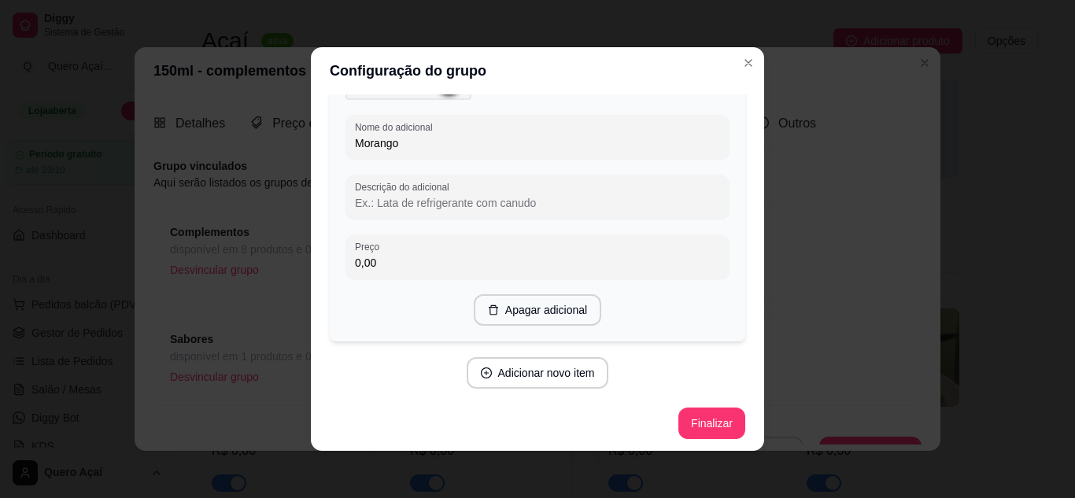
scroll to position [996, 0]
type input "Morango"
click at [697, 416] on button "Finalizar" at bounding box center [712, 421] width 67 height 31
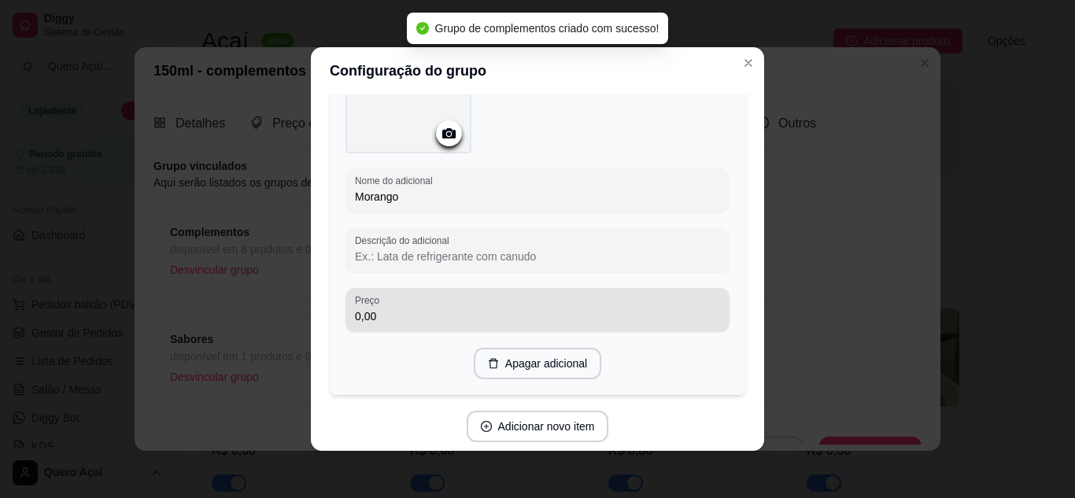
scroll to position [917, 0]
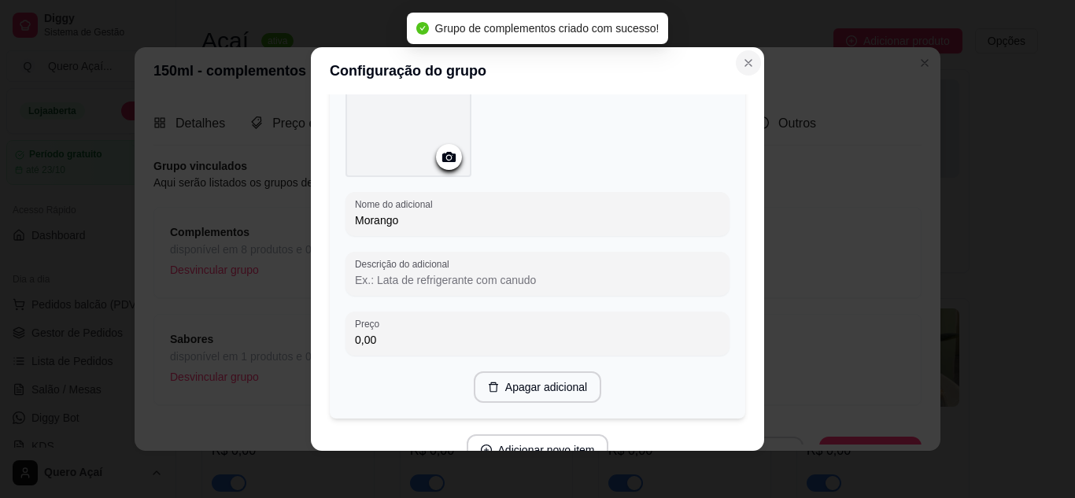
click at [745, 61] on icon "Close" at bounding box center [748, 63] width 13 height 13
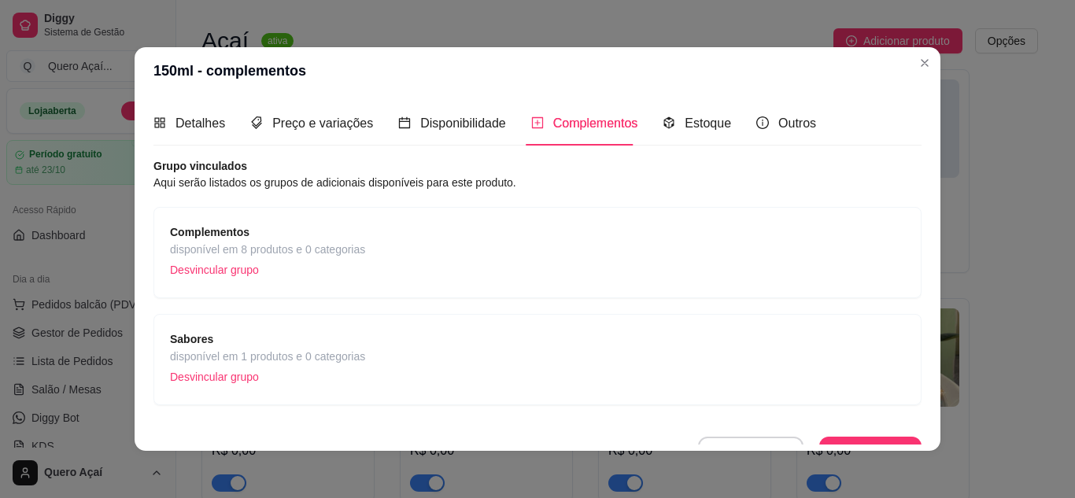
click at [437, 370] on div "Sabores disponível em 1 produtos e 0 categorias Desvincular grupo" at bounding box center [537, 360] width 735 height 58
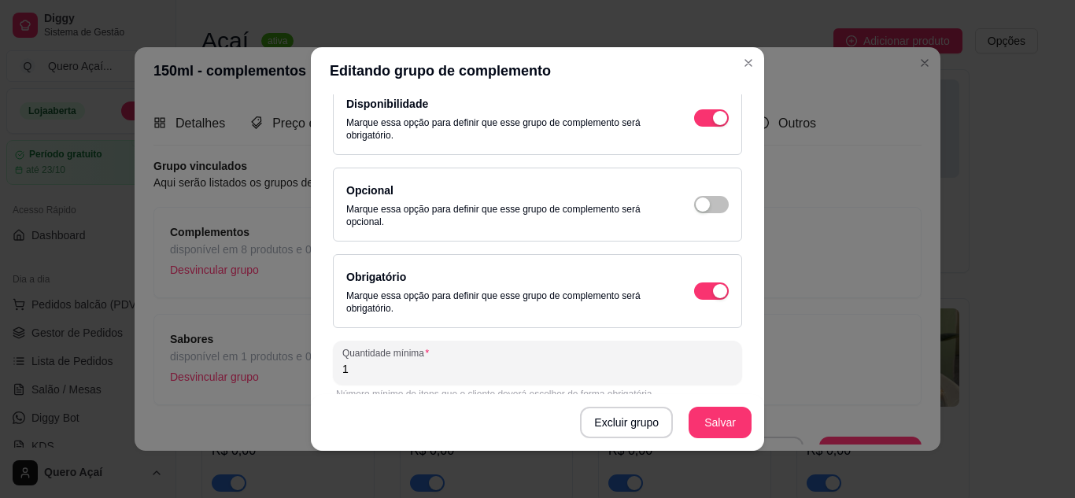
scroll to position [0, 0]
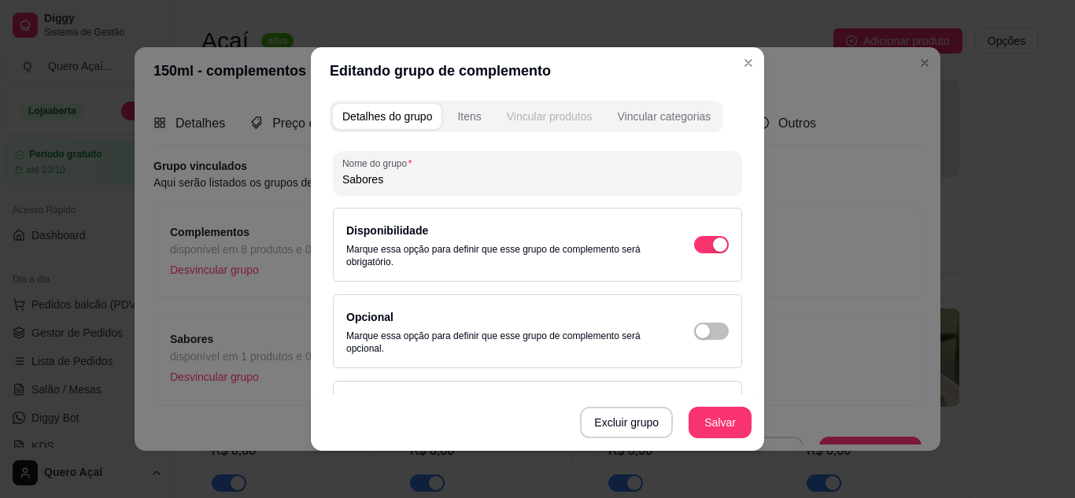
click at [513, 115] on div "Vincular produtos" at bounding box center [550, 117] width 86 height 16
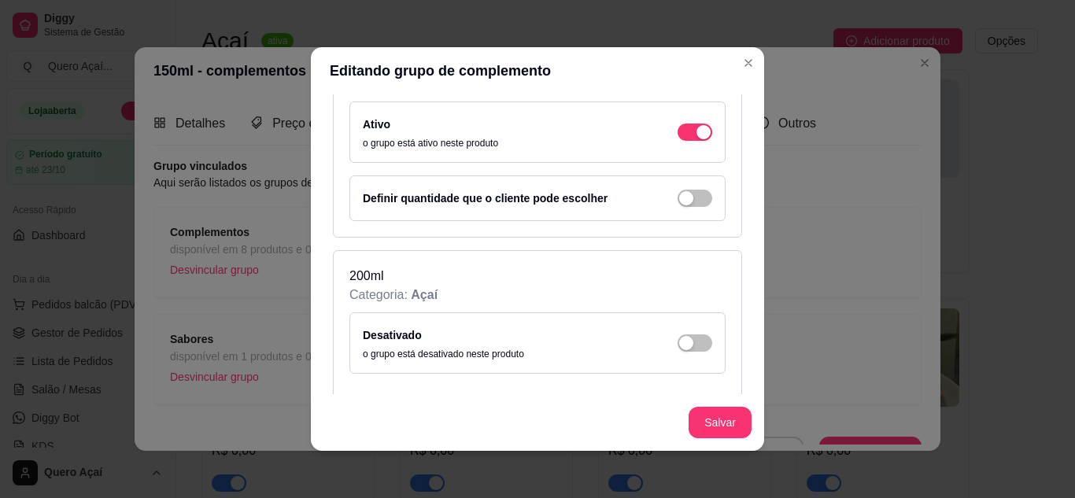
scroll to position [236, 0]
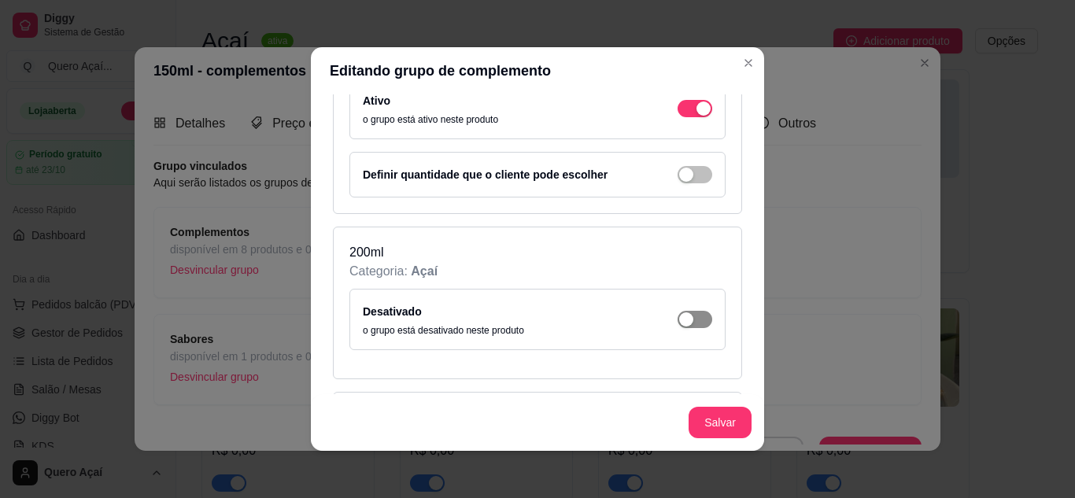
click at [678, 311] on span "button" at bounding box center [695, 319] width 35 height 17
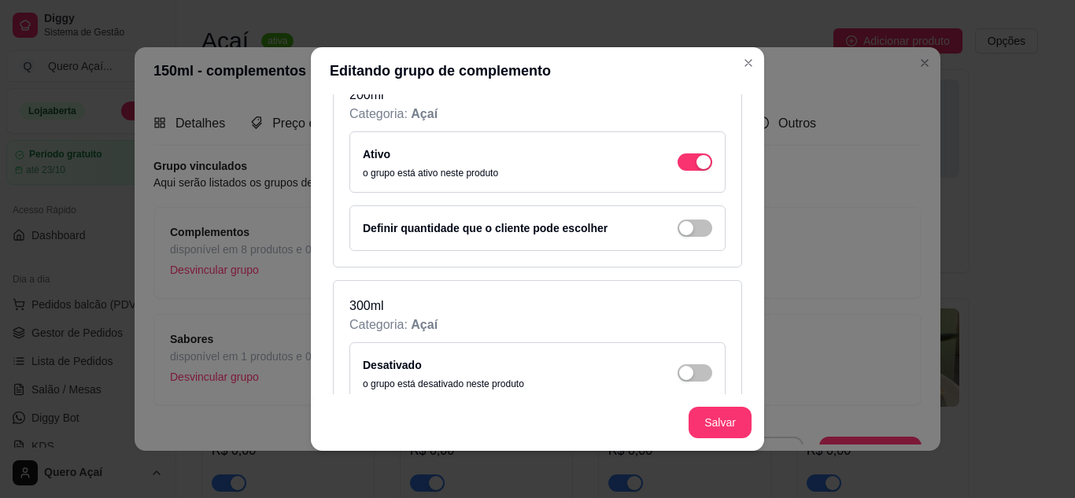
scroll to position [472, 0]
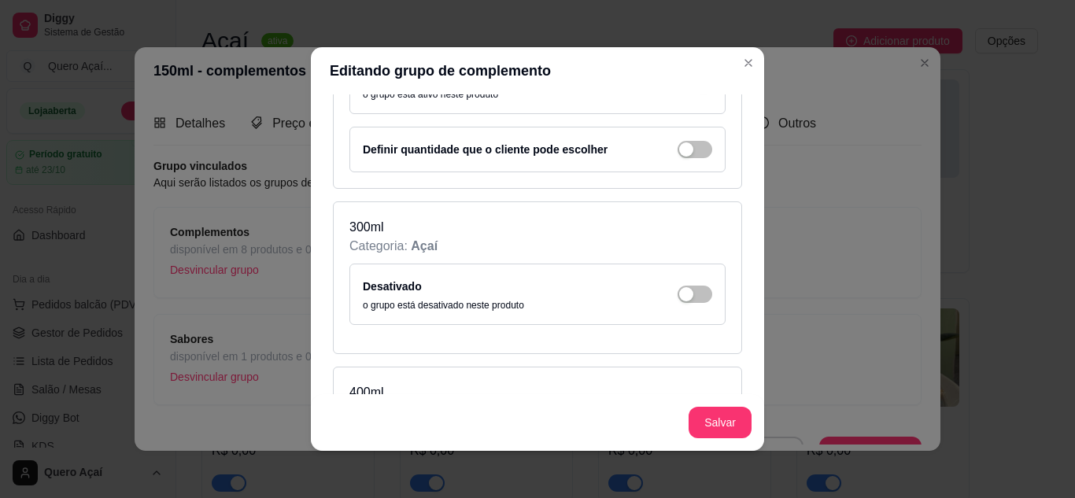
click at [675, 283] on div "Desativado o grupo está desativado neste produto" at bounding box center [538, 294] width 350 height 35
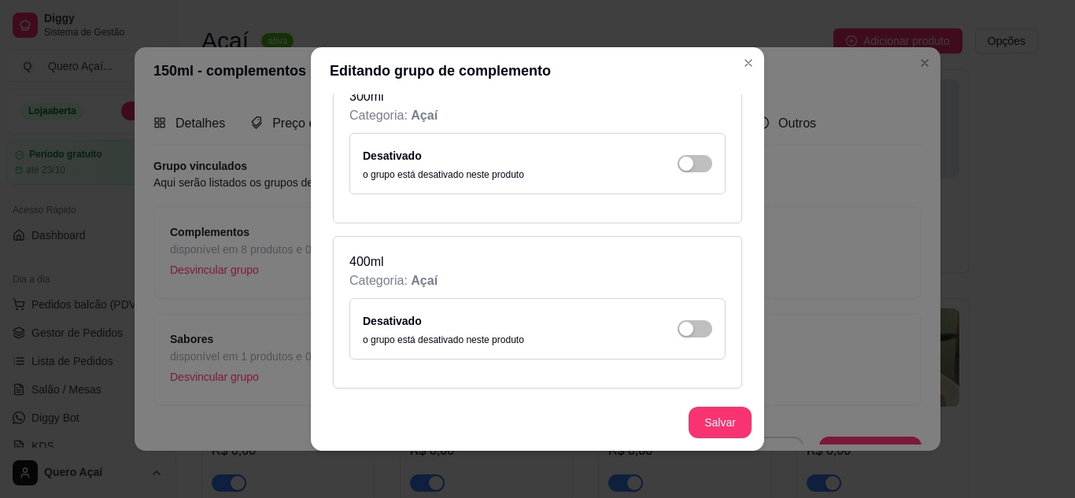
scroll to position [630, 0]
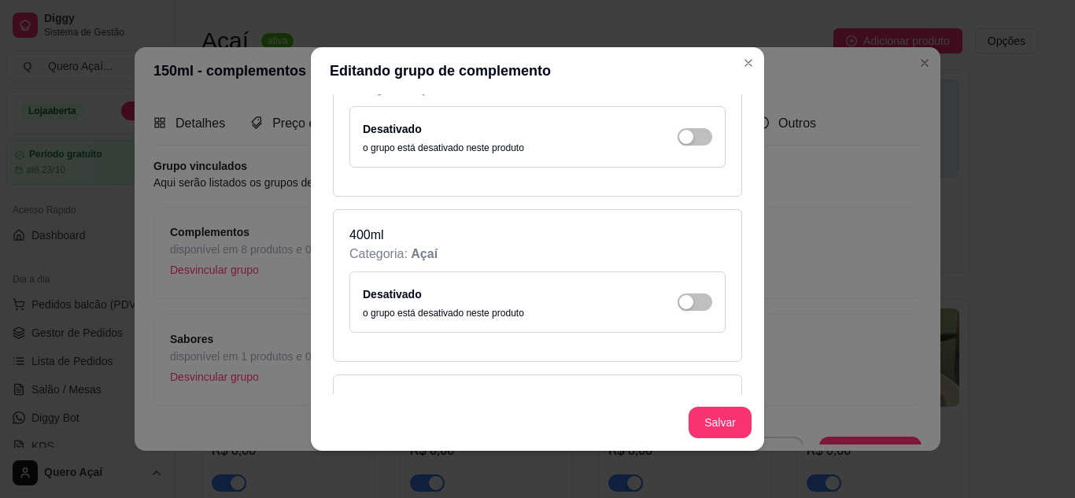
click at [678, 124] on div "Desativado o grupo está desativado neste produto" at bounding box center [538, 137] width 350 height 35
click at [678, 139] on span "button" at bounding box center [695, 136] width 35 height 17
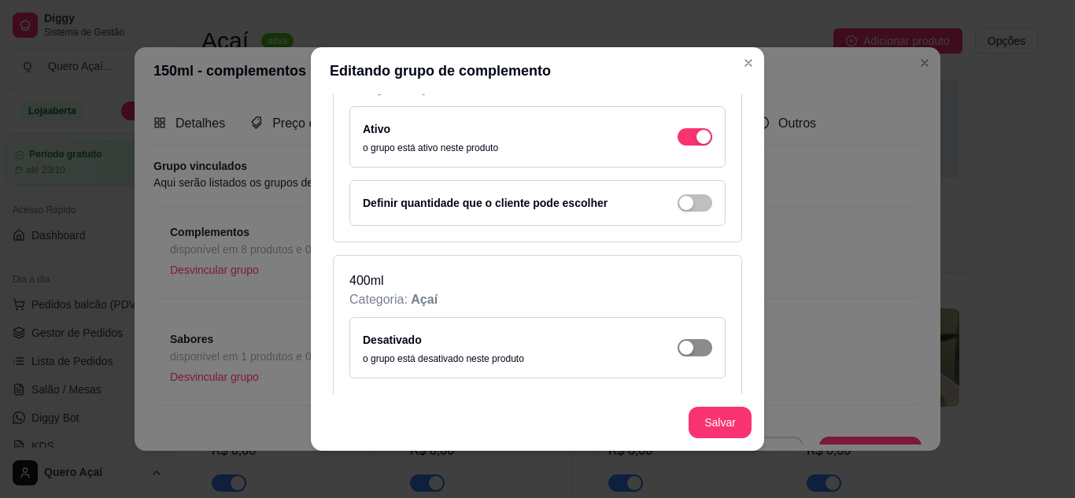
click at [681, 349] on span "button" at bounding box center [695, 347] width 35 height 17
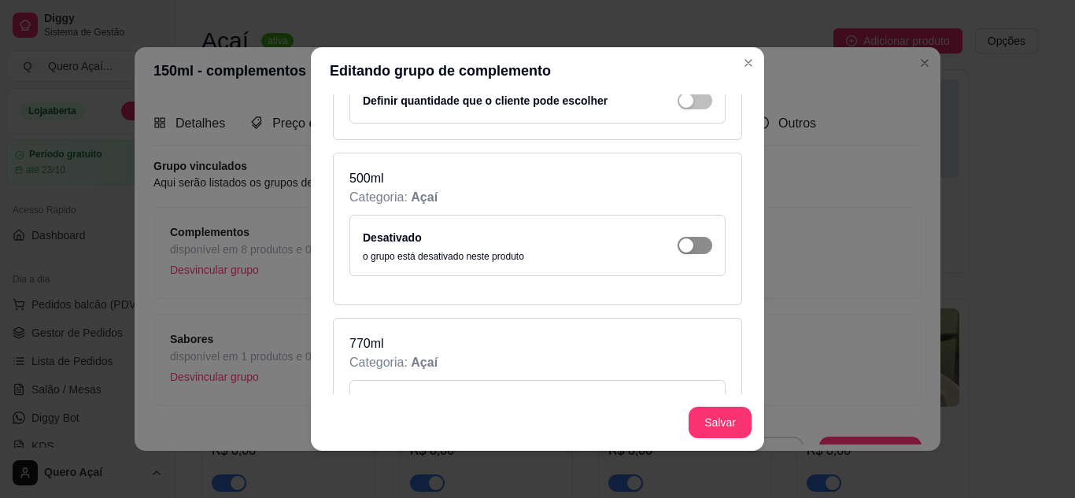
scroll to position [945, 0]
click at [678, 236] on span "button" at bounding box center [695, 243] width 35 height 17
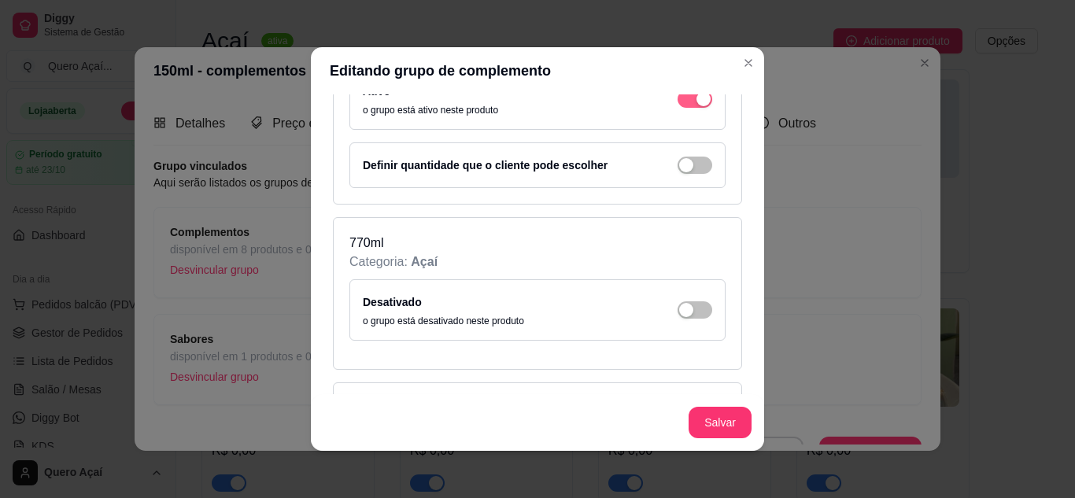
scroll to position [1102, 0]
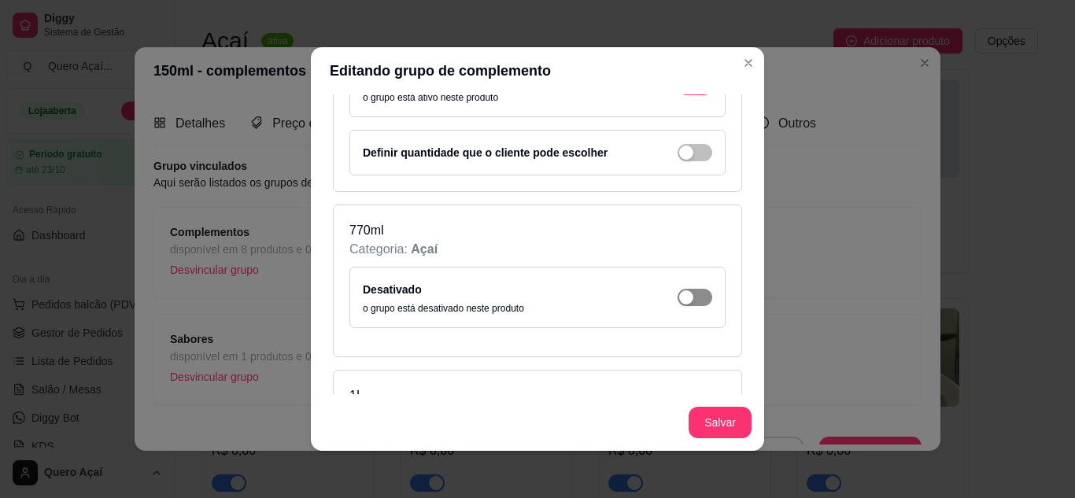
click at [679, 293] on div "button" at bounding box center [686, 297] width 14 height 14
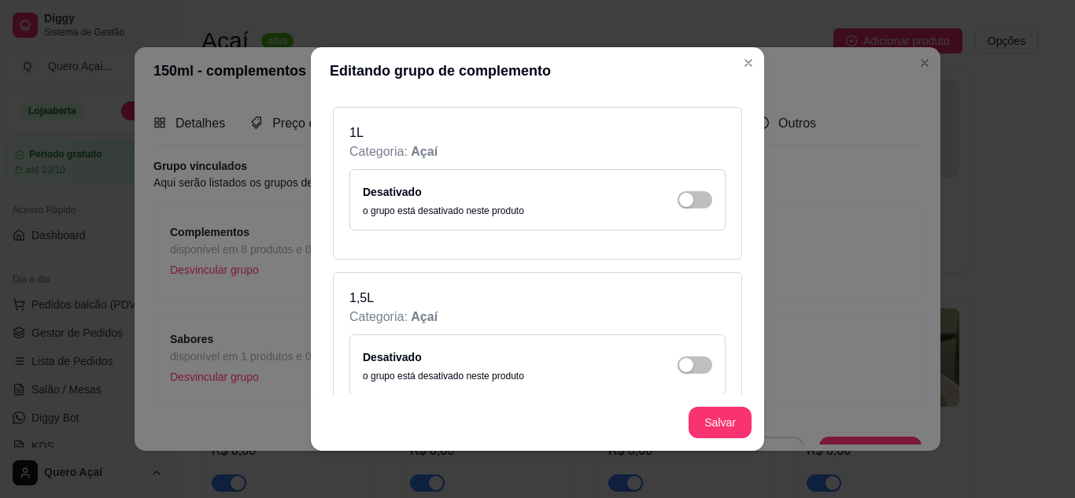
scroll to position [1417, 0]
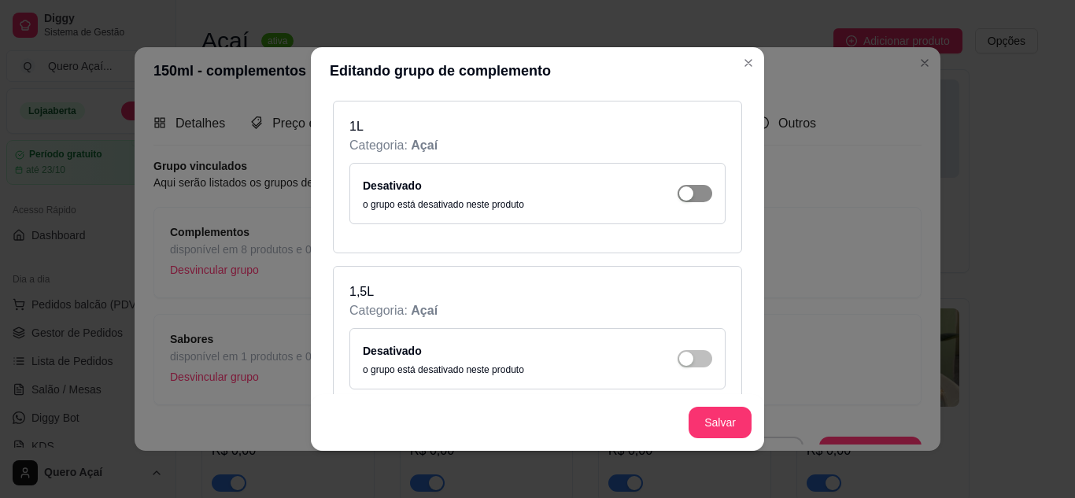
click at [679, 195] on div "button" at bounding box center [686, 194] width 14 height 14
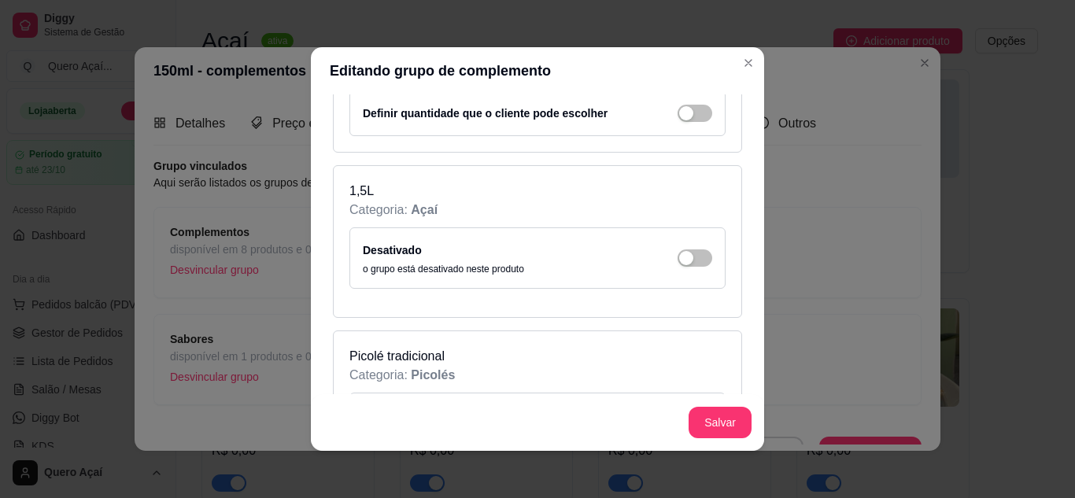
scroll to position [1574, 0]
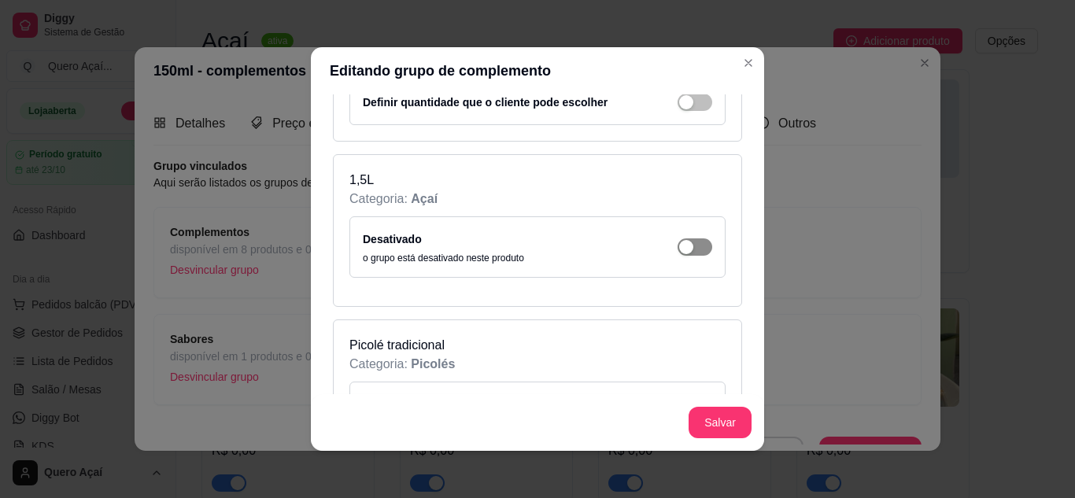
click at [679, 248] on span "button" at bounding box center [695, 247] width 35 height 17
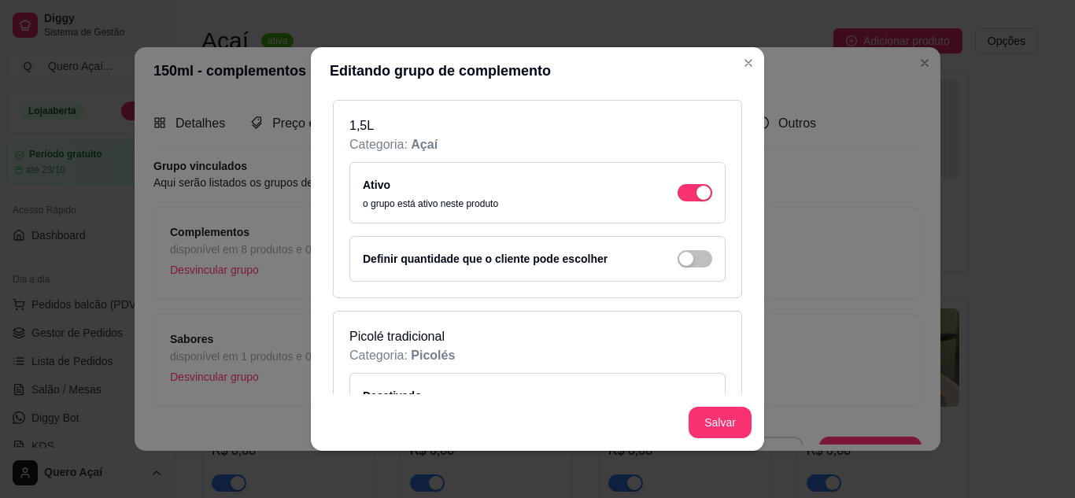
scroll to position [1653, 0]
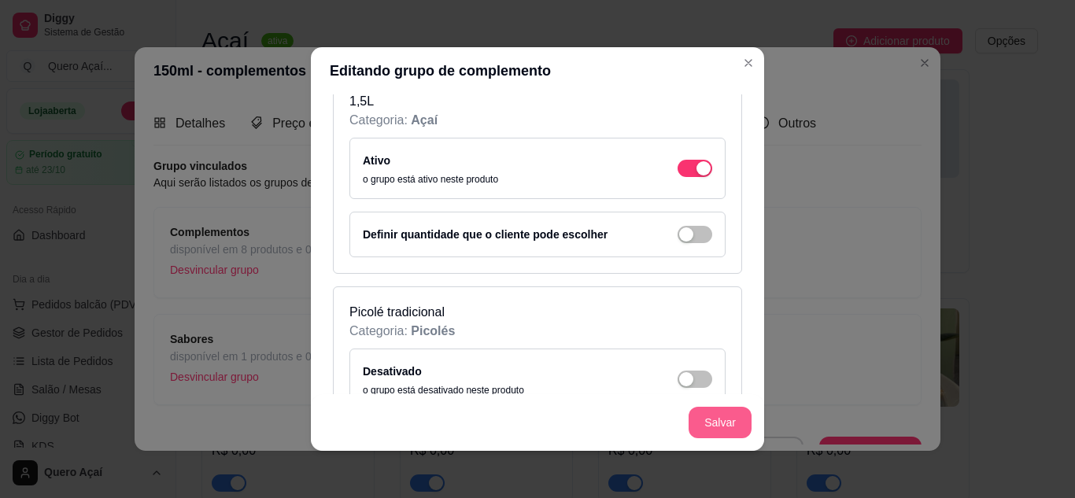
click at [695, 419] on button "Salvar" at bounding box center [720, 422] width 63 height 31
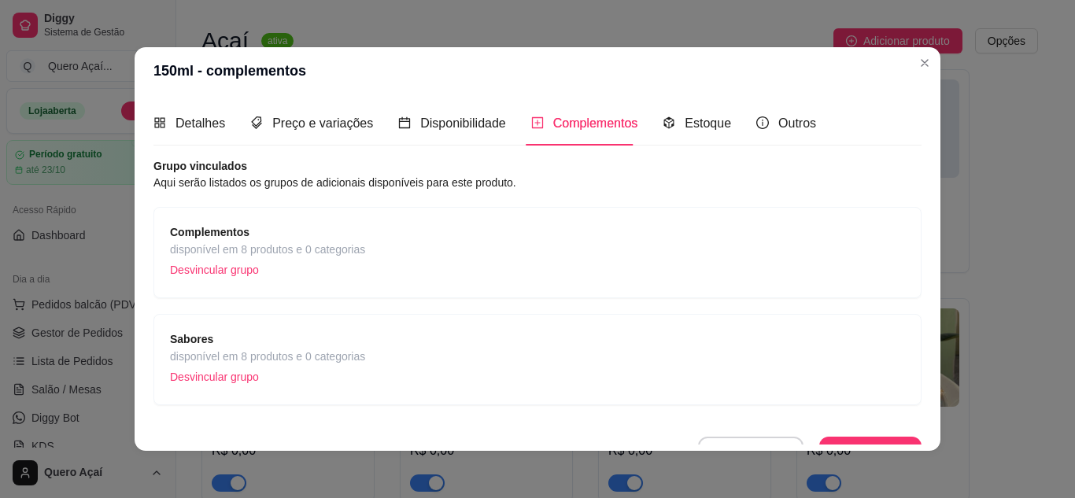
click at [499, 356] on div "Sabores disponível em 8 produtos e 0 categorias Desvincular grupo" at bounding box center [537, 360] width 735 height 58
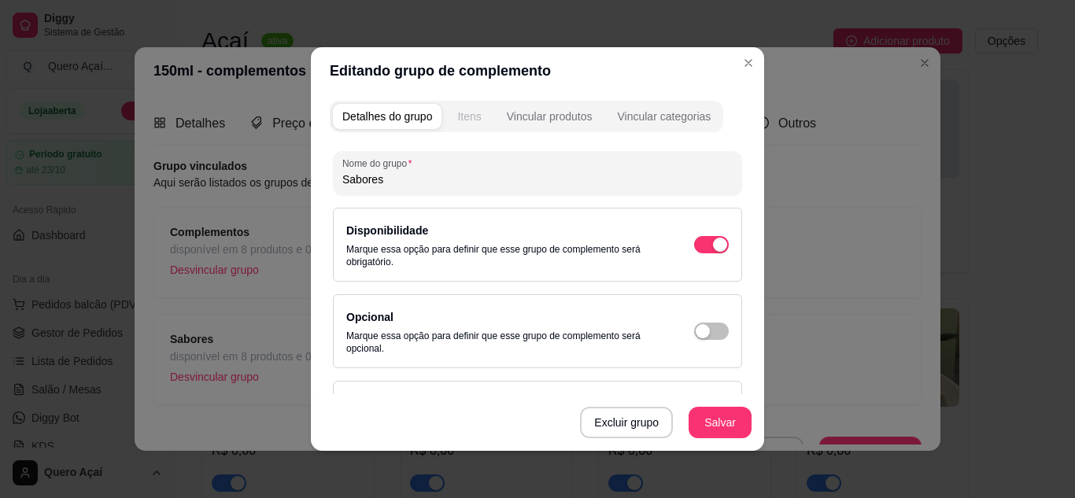
click at [471, 123] on div "Itens" at bounding box center [469, 117] width 24 height 16
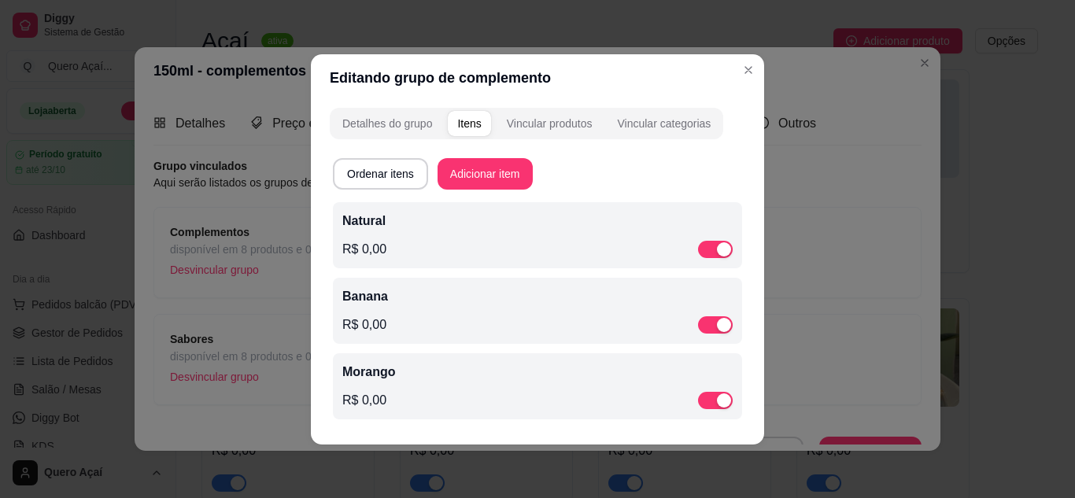
click at [494, 220] on p "Natural" at bounding box center [537, 221] width 390 height 19
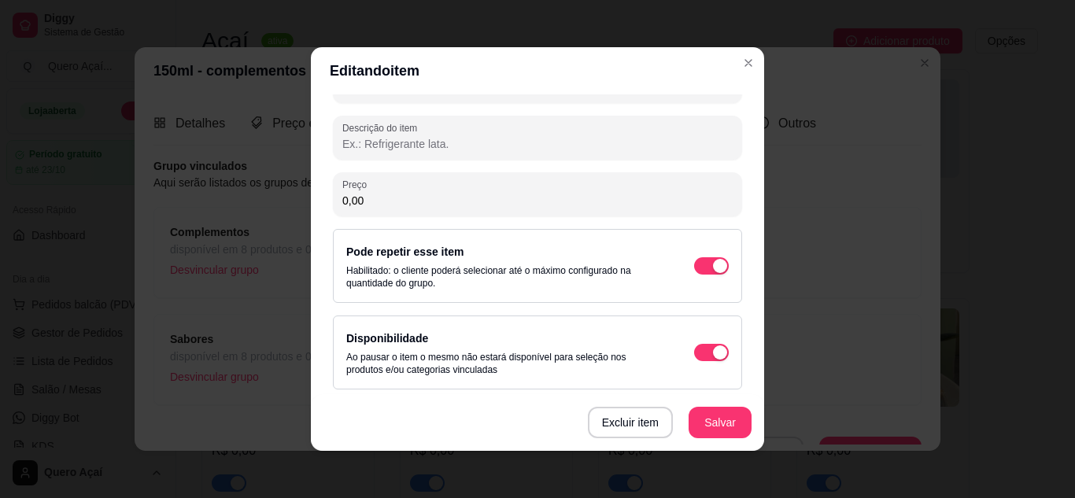
scroll to position [240, 0]
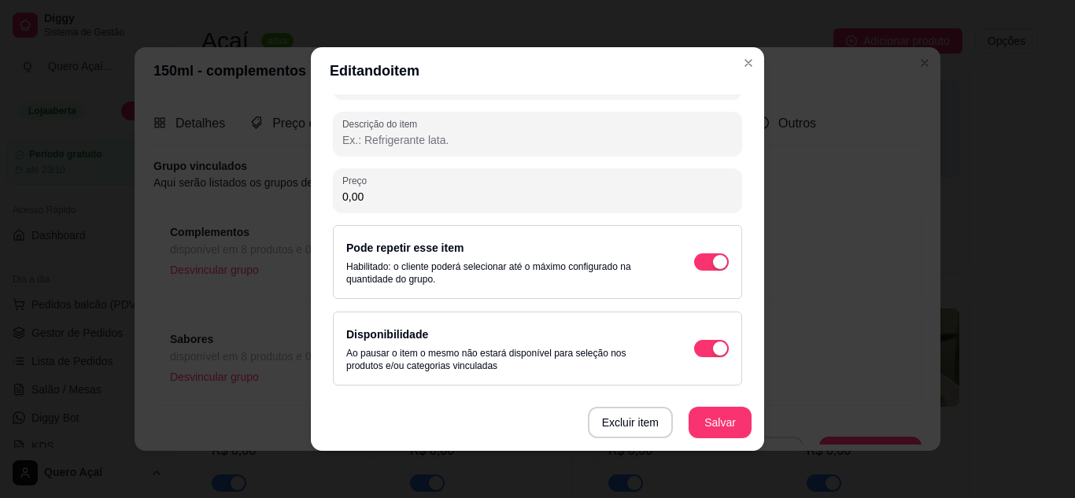
click at [687, 336] on div "Disponibilidade Ao pausar o item o mesmo não estará disponível para seleção nos…" at bounding box center [537, 348] width 383 height 47
click at [694, 263] on span "button" at bounding box center [711, 261] width 35 height 17
click at [711, 423] on button "Salvar" at bounding box center [720, 422] width 63 height 31
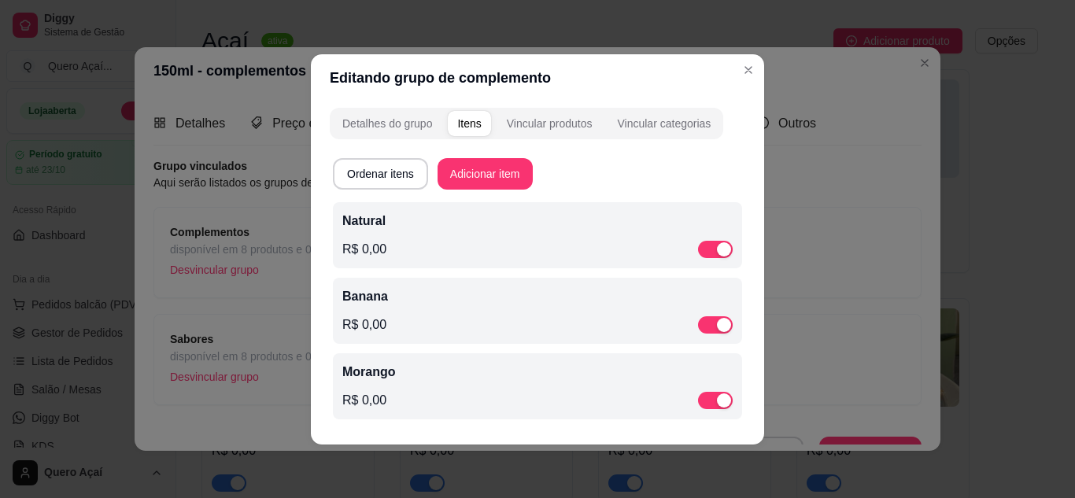
click at [497, 328] on div "R$ 0,00" at bounding box center [537, 325] width 390 height 19
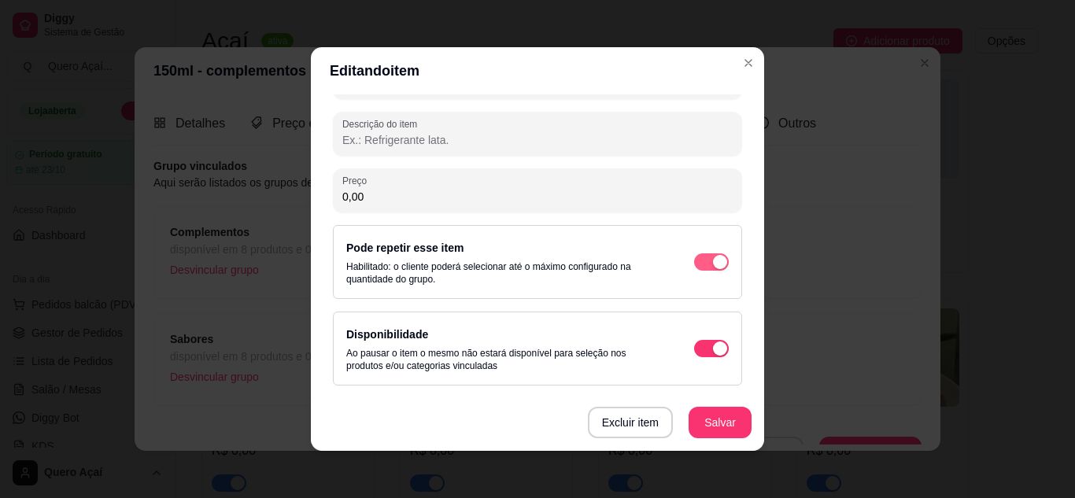
click at [694, 255] on span "button" at bounding box center [711, 261] width 35 height 17
click at [697, 414] on button "Salvar" at bounding box center [720, 422] width 63 height 31
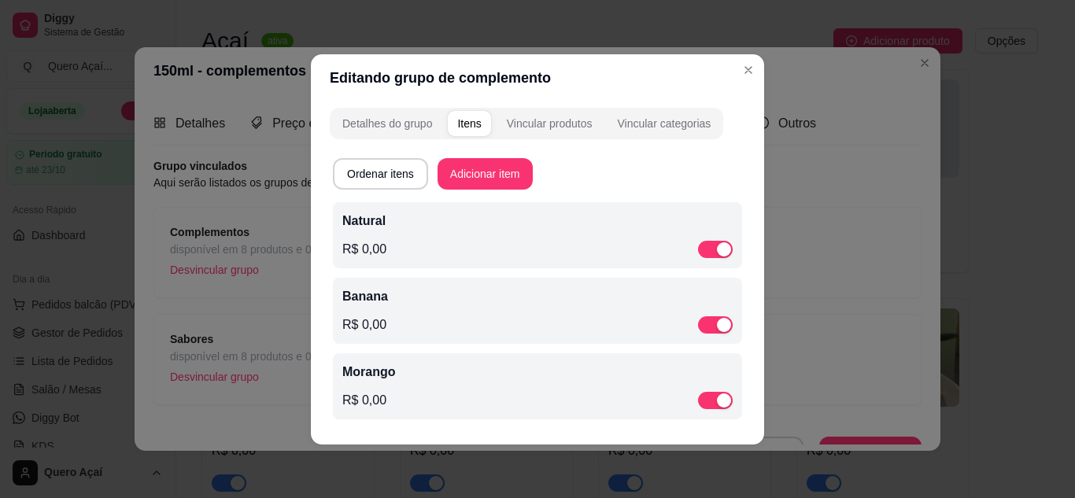
click at [601, 378] on p "Morango" at bounding box center [537, 372] width 390 height 19
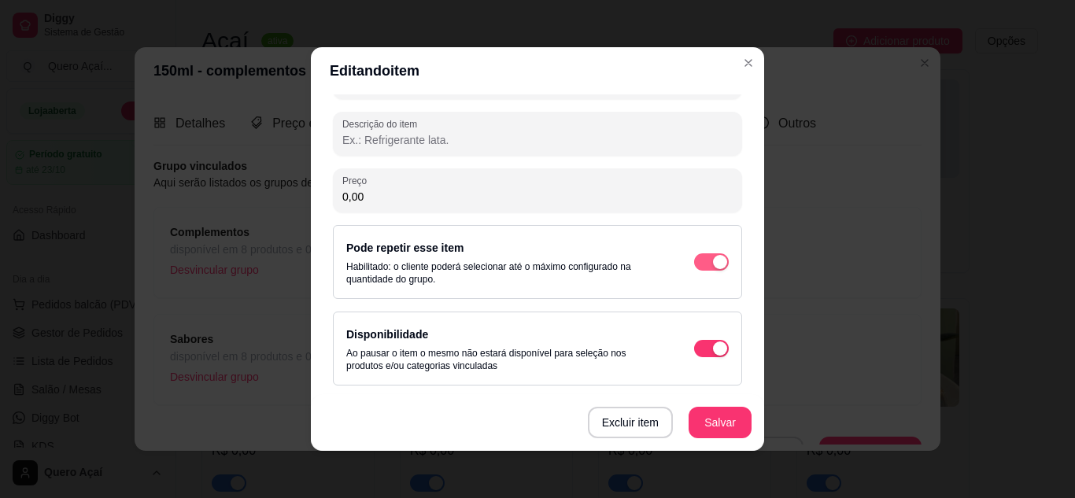
click at [713, 261] on div "button" at bounding box center [720, 262] width 14 height 14
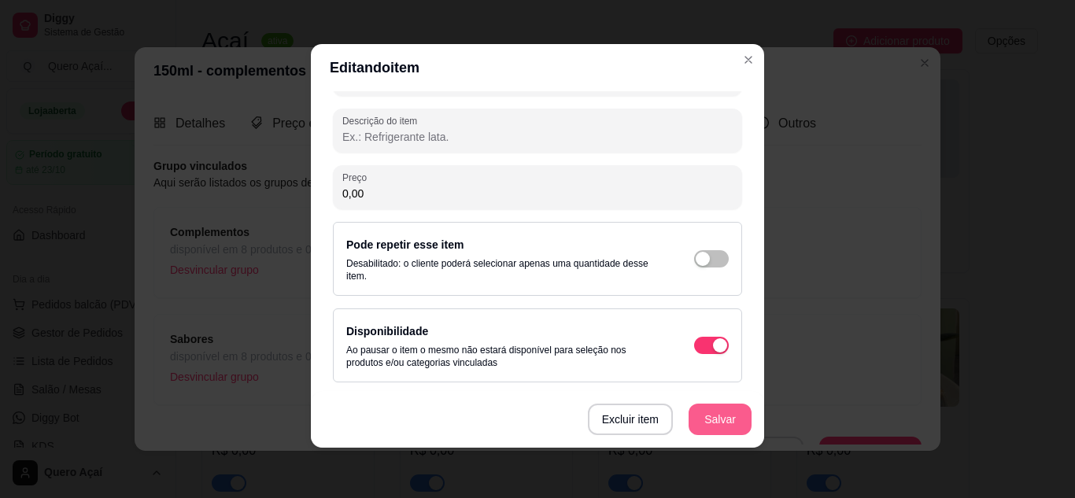
click at [706, 421] on button "Salvar" at bounding box center [720, 419] width 63 height 31
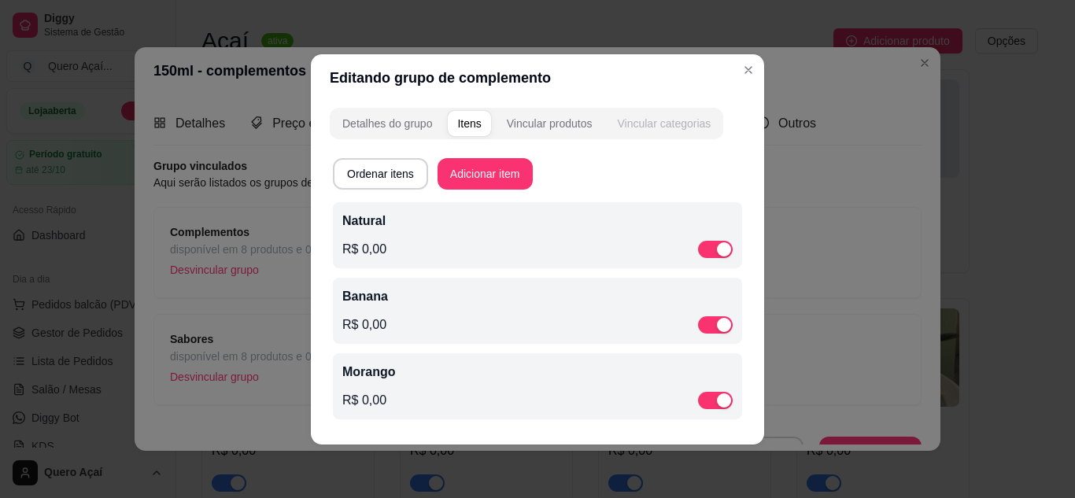
click at [686, 129] on div "Vincular categorias" at bounding box center [664, 124] width 94 height 16
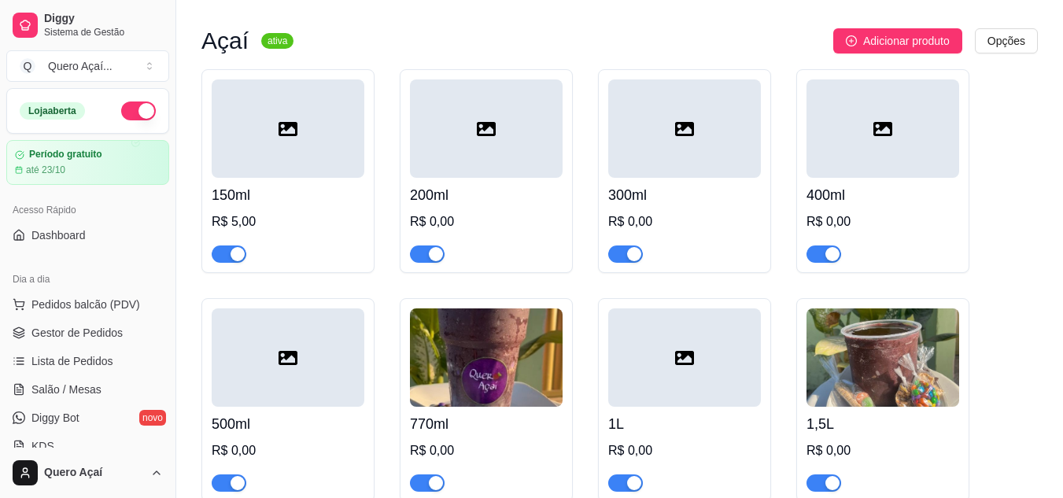
click at [555, 220] on div "R$ 0,00" at bounding box center [486, 222] width 153 height 19
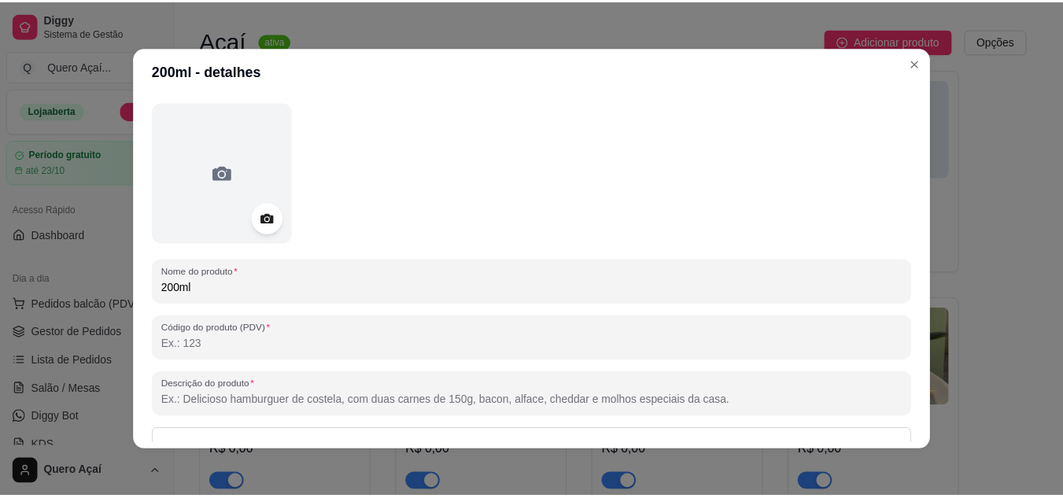
scroll to position [0, 0]
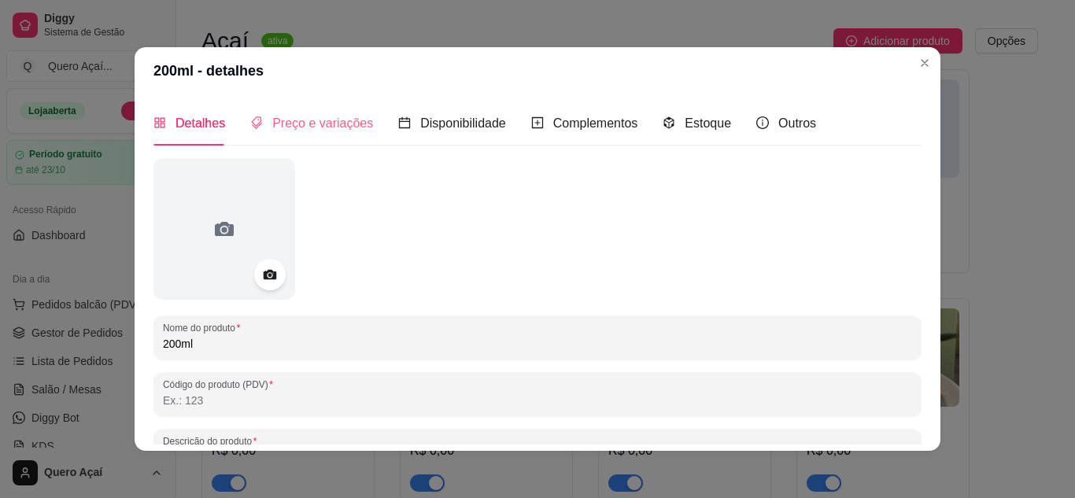
click at [338, 134] on div "Preço e variações" at bounding box center [311, 123] width 123 height 45
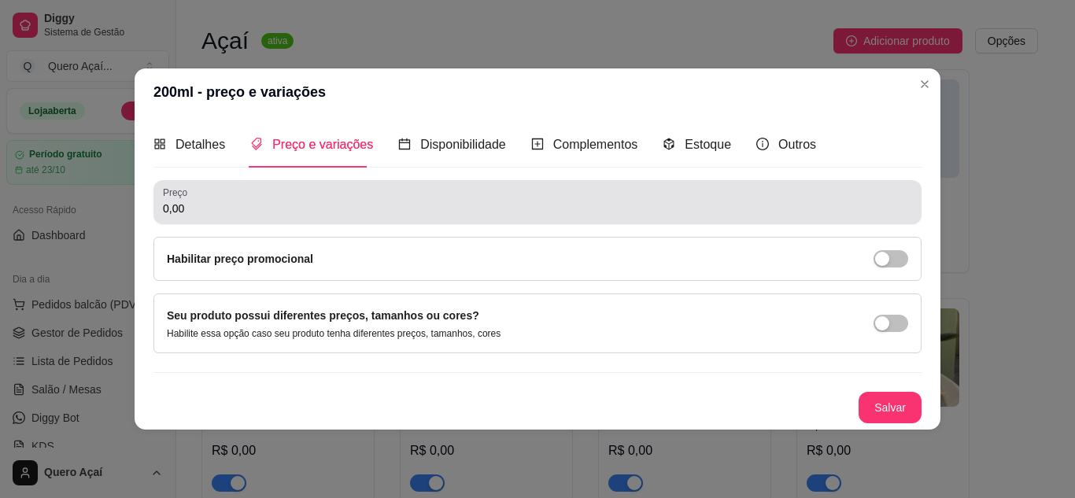
click at [266, 220] on div "Preço 0,00" at bounding box center [538, 202] width 768 height 44
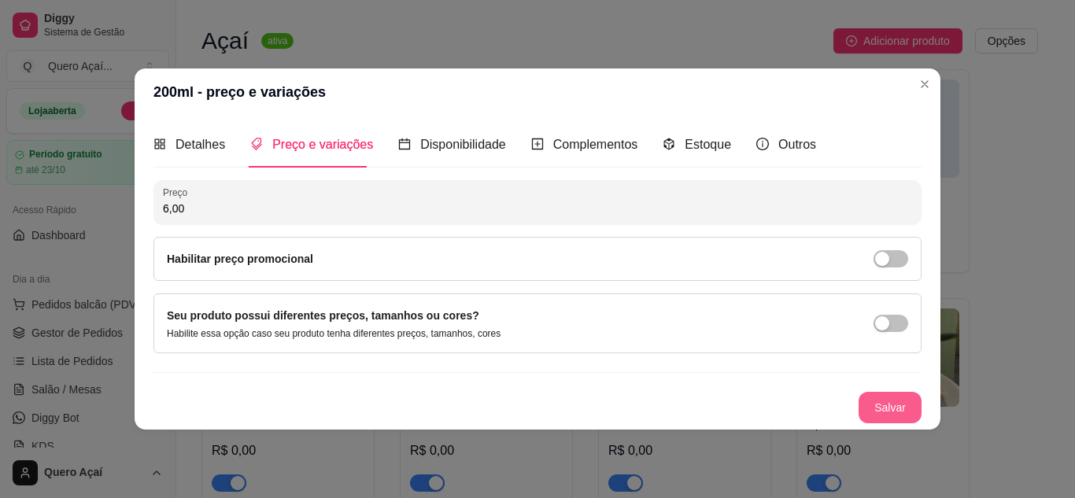
type input "6,00"
click at [872, 417] on button "Salvar" at bounding box center [890, 407] width 63 height 31
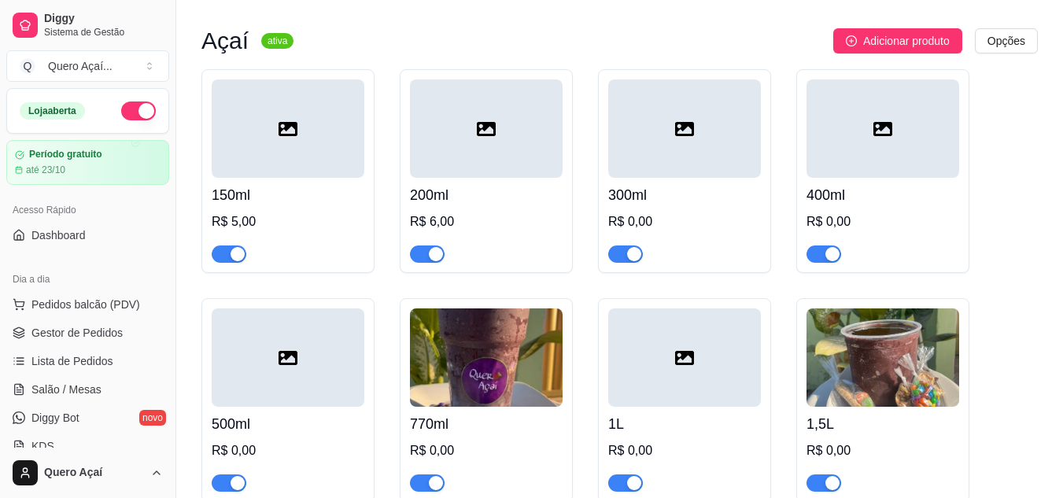
click at [638, 215] on div "R$ 0,00" at bounding box center [684, 222] width 153 height 19
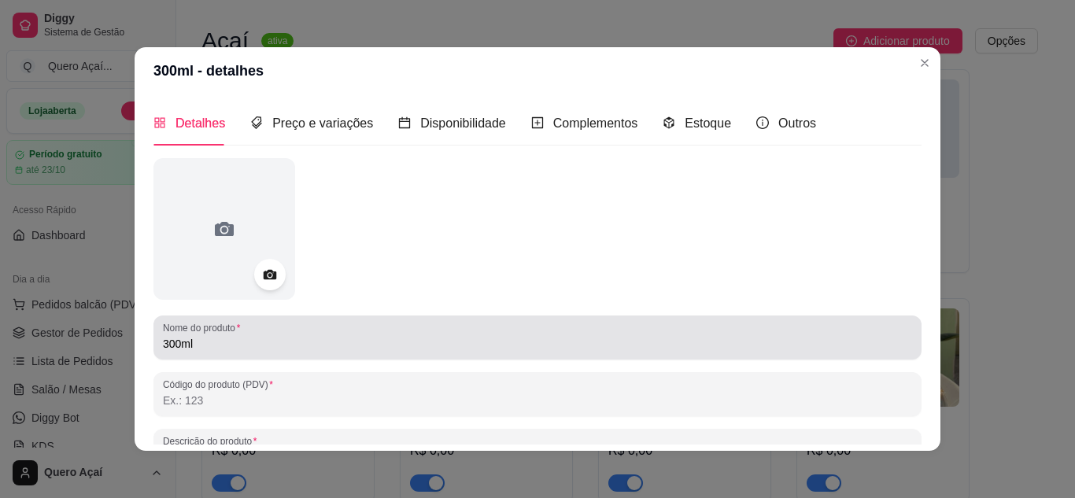
click at [301, 348] on input "300ml" at bounding box center [537, 344] width 749 height 16
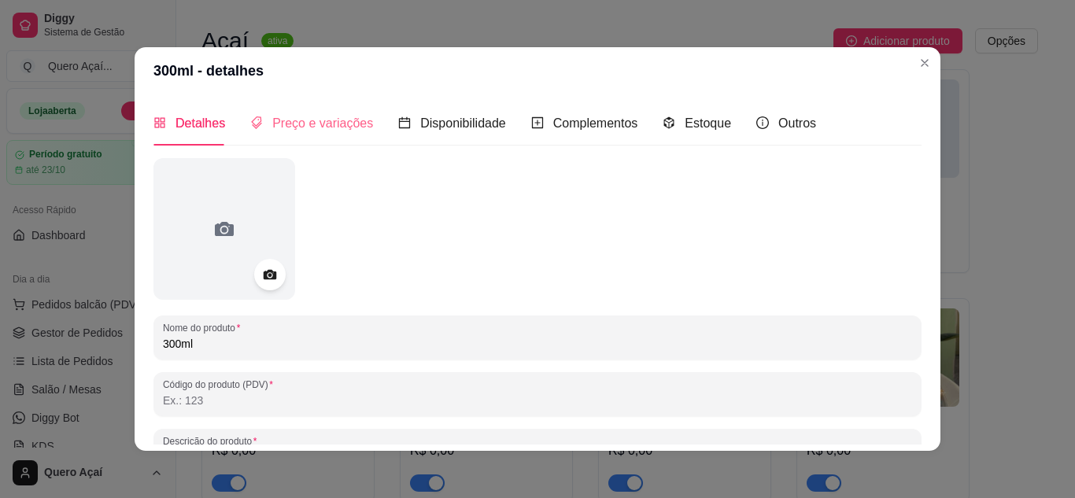
click at [338, 139] on div "Preço e variações" at bounding box center [311, 123] width 123 height 45
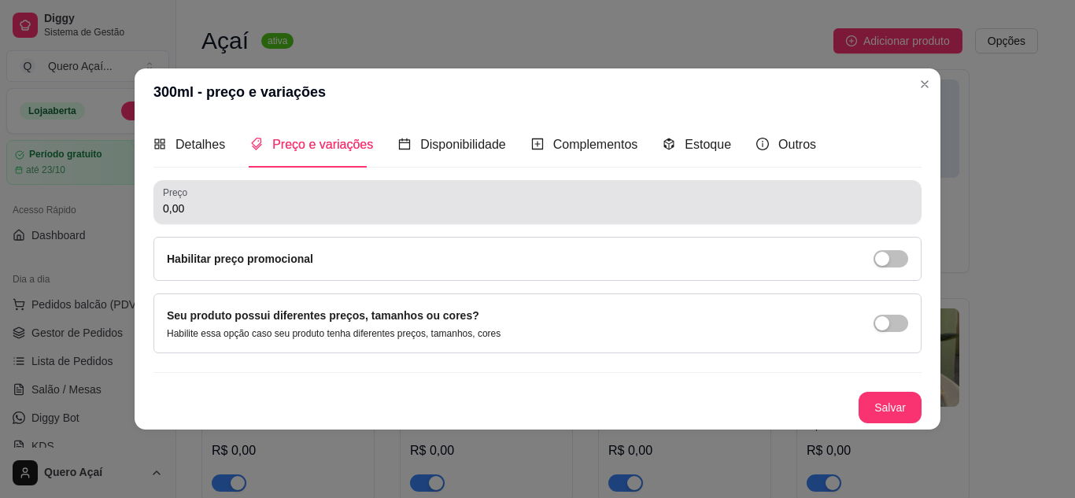
click at [319, 198] on div "0,00" at bounding box center [537, 202] width 749 height 31
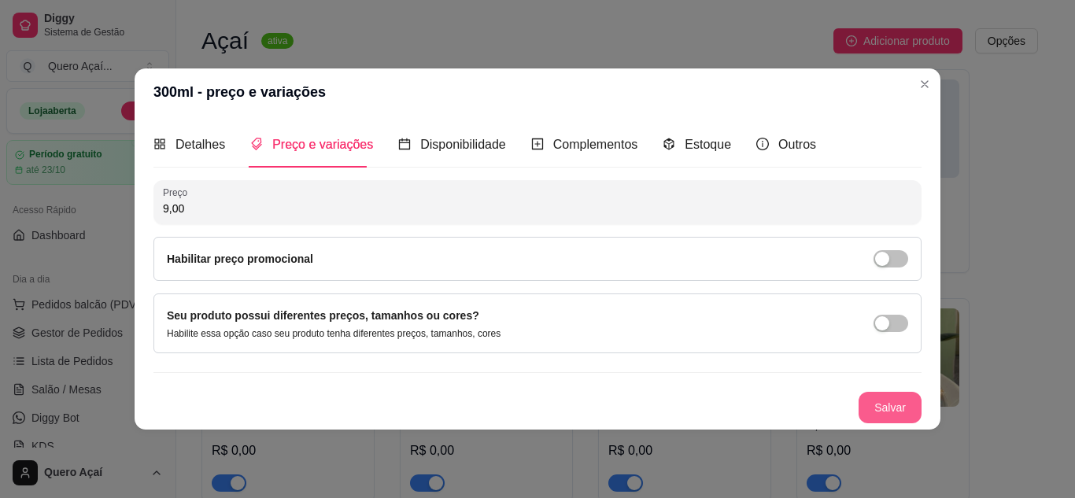
type input "9,00"
click at [881, 406] on button "Salvar" at bounding box center [890, 407] width 63 height 31
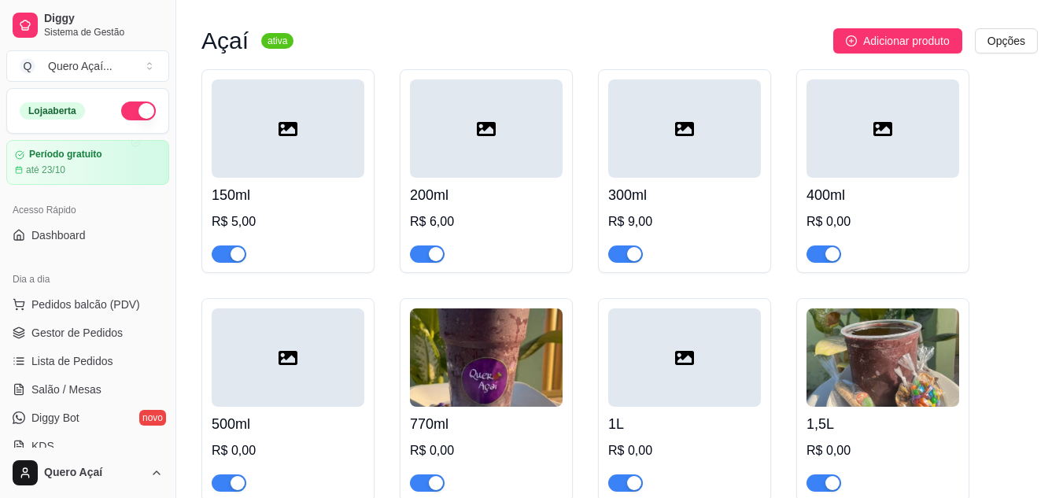
click at [851, 217] on div "R$ 0,00" at bounding box center [883, 222] width 153 height 19
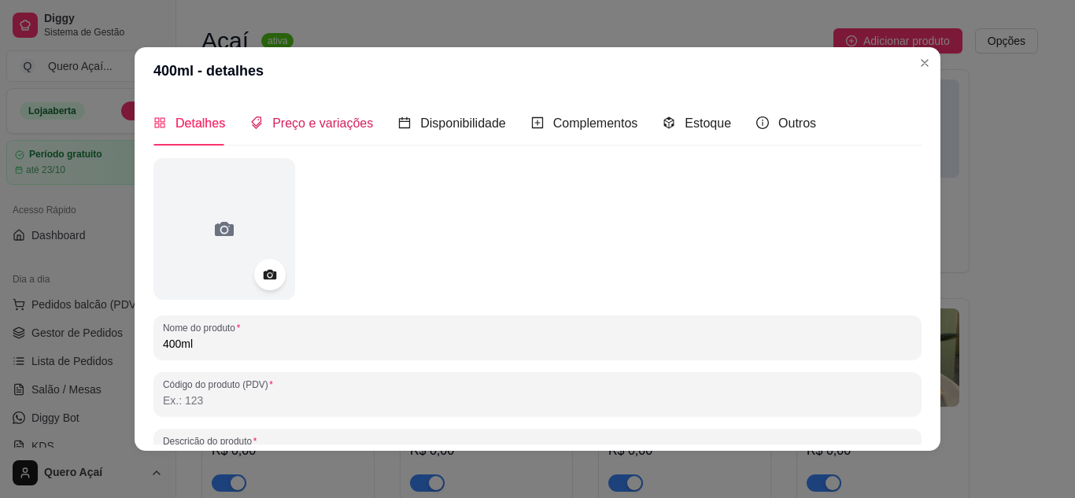
click at [313, 113] on div "Preço e variações" at bounding box center [311, 123] width 123 height 20
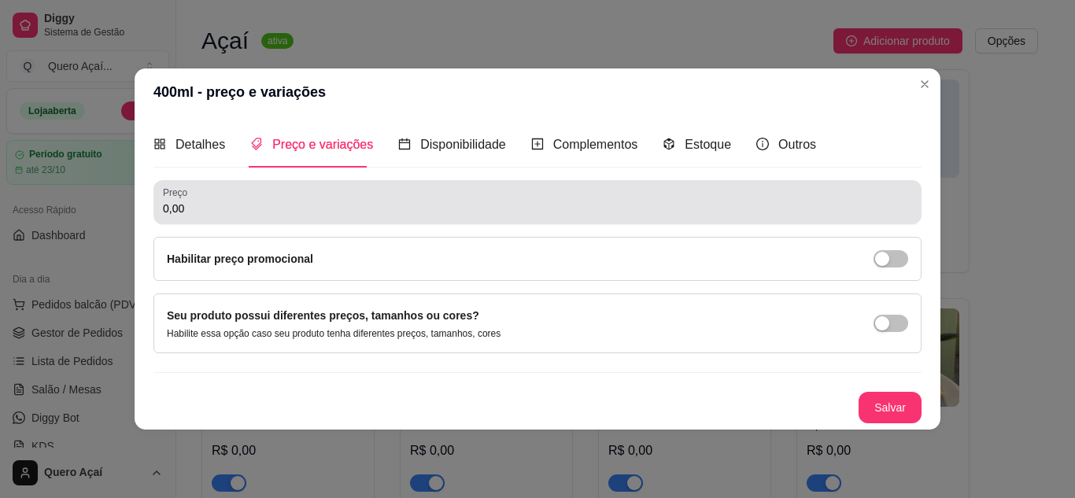
click at [280, 202] on input "0,00" at bounding box center [537, 209] width 749 height 16
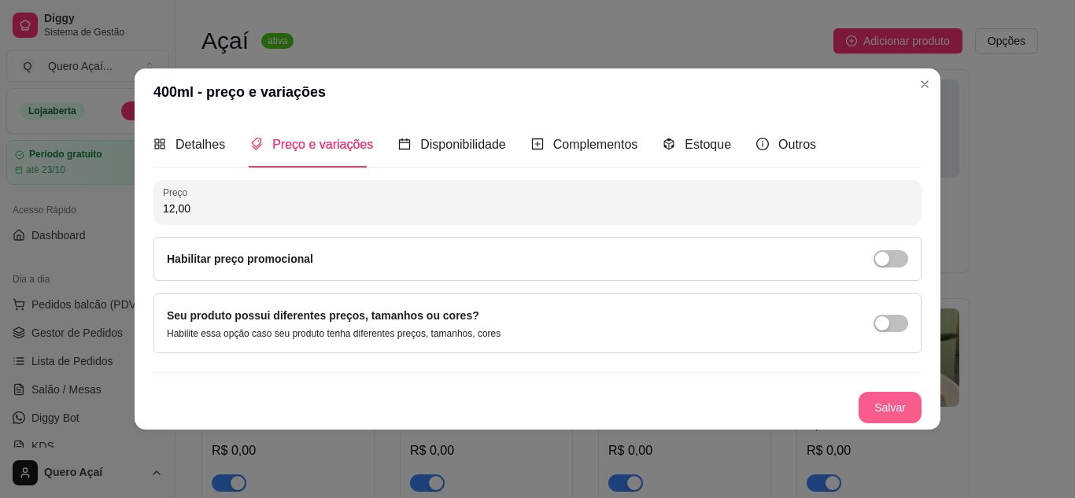
type input "12,00"
click at [891, 410] on button "Salvar" at bounding box center [890, 407] width 61 height 31
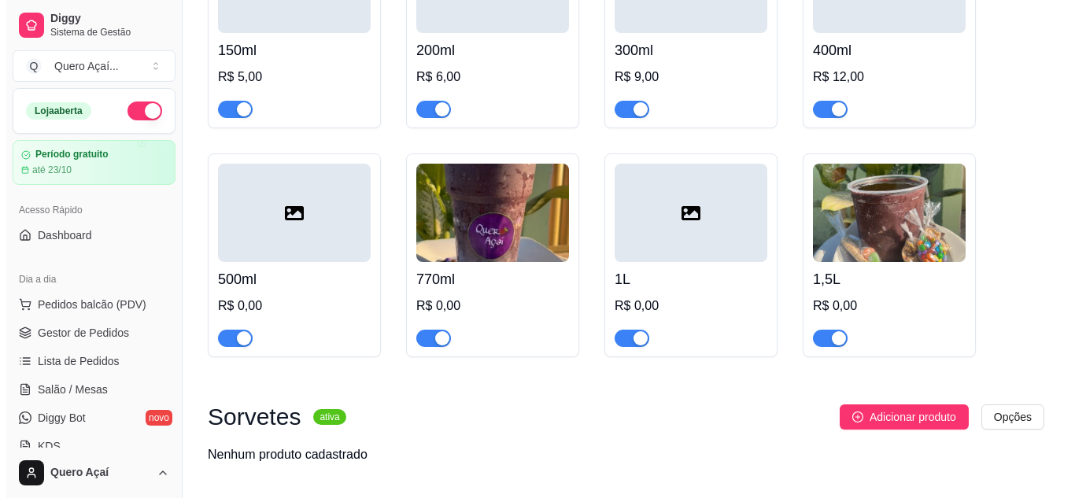
scroll to position [305, 0]
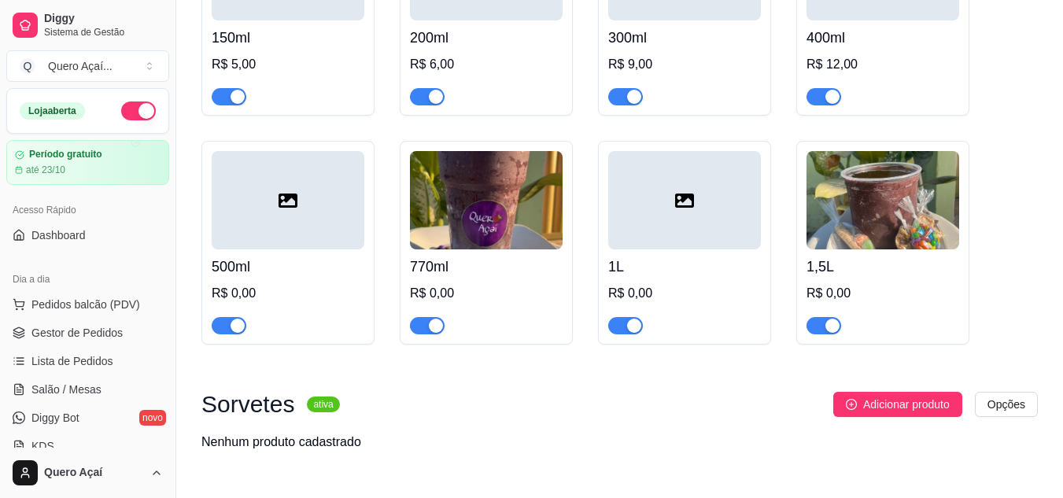
click at [258, 298] on div "R$ 0,00" at bounding box center [288, 293] width 153 height 19
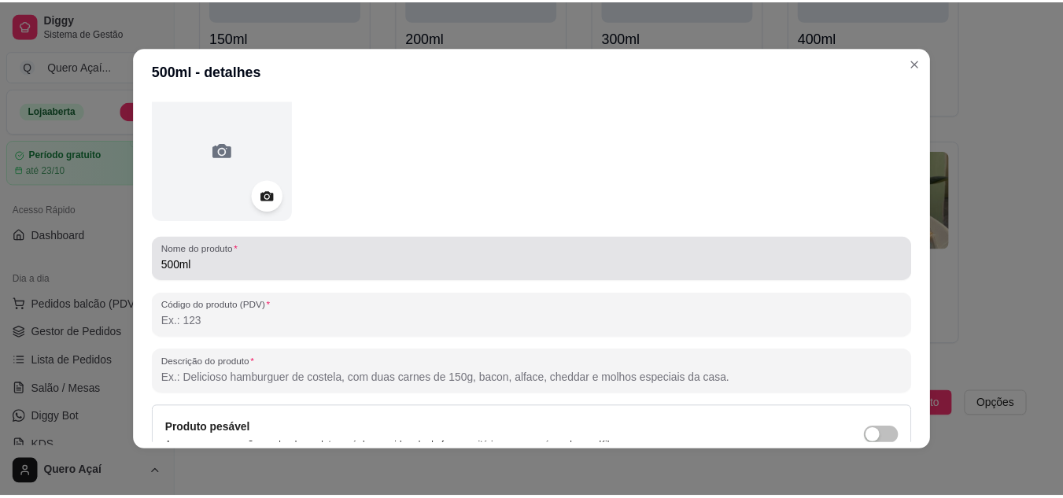
scroll to position [0, 0]
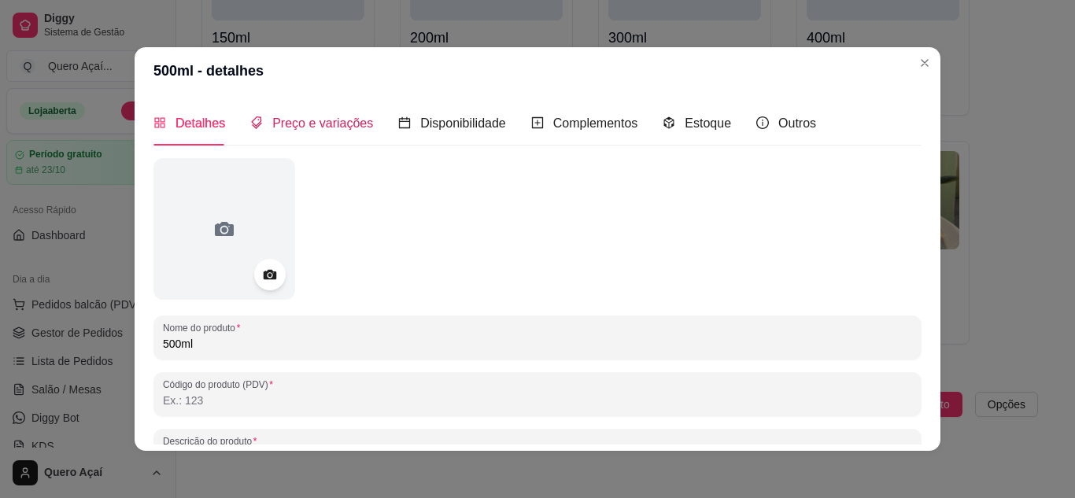
click at [305, 132] on div "Preço e variações" at bounding box center [311, 123] width 123 height 20
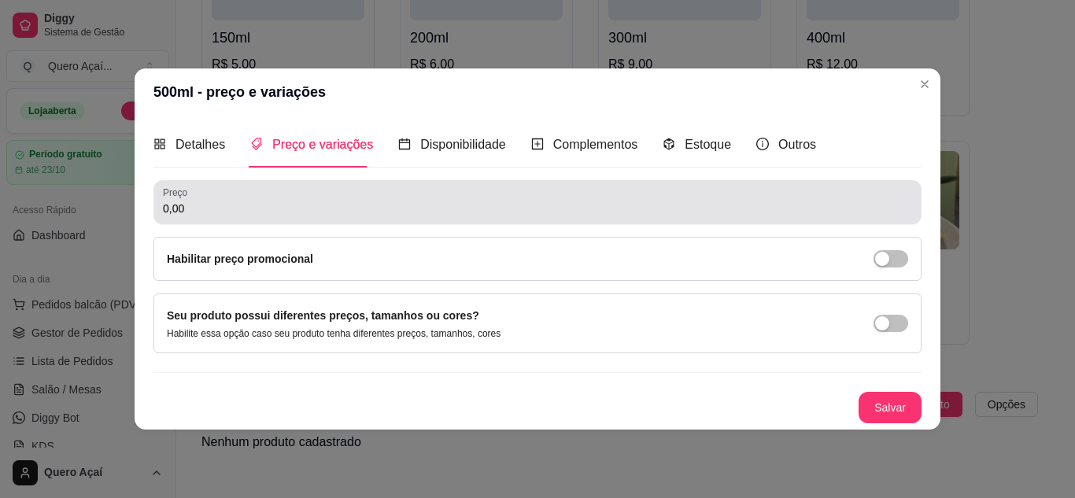
click at [308, 188] on div "0,00" at bounding box center [537, 202] width 749 height 31
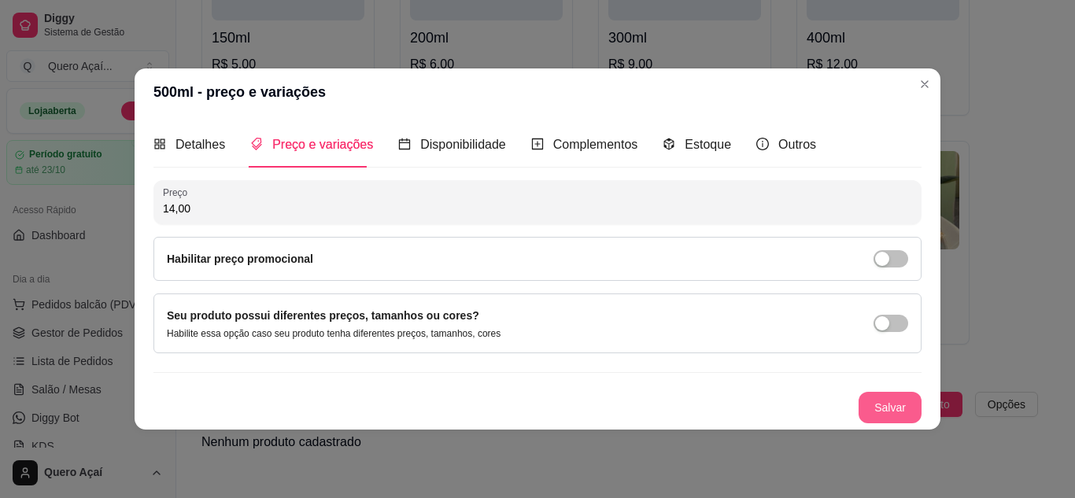
type input "14,00"
click at [871, 406] on button "Salvar" at bounding box center [890, 407] width 61 height 31
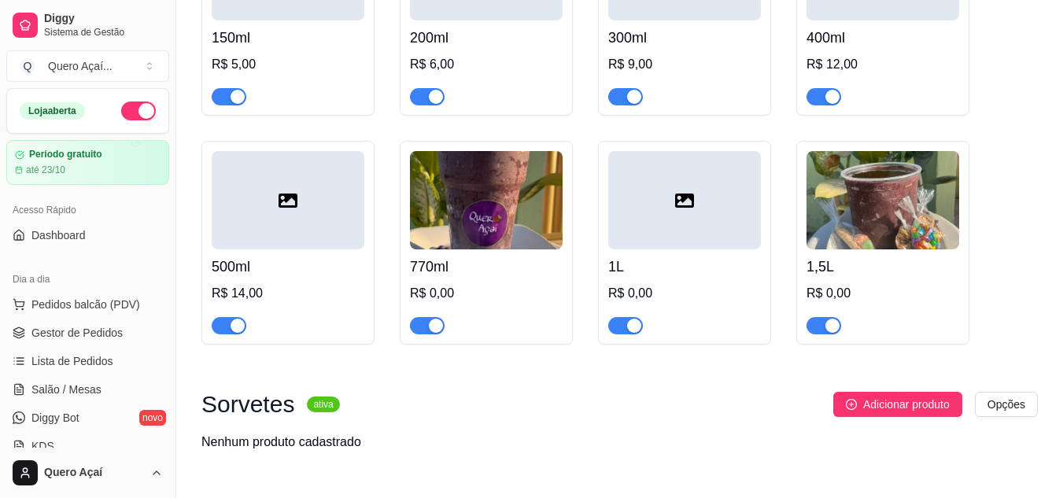
click at [453, 281] on div "770ml R$ 0,00" at bounding box center [486, 292] width 153 height 85
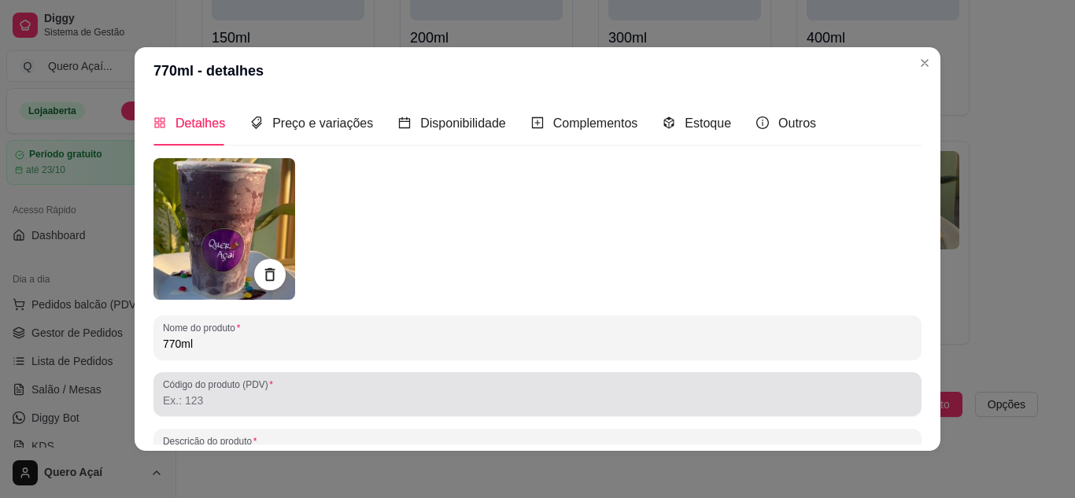
click at [179, 392] on div at bounding box center [537, 394] width 749 height 31
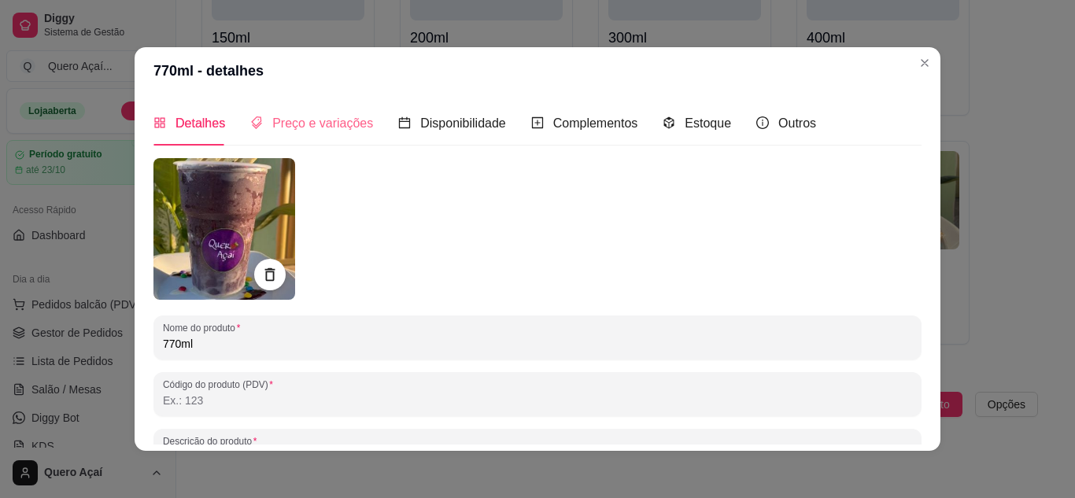
click at [302, 135] on div "Preço e variações" at bounding box center [311, 123] width 123 height 45
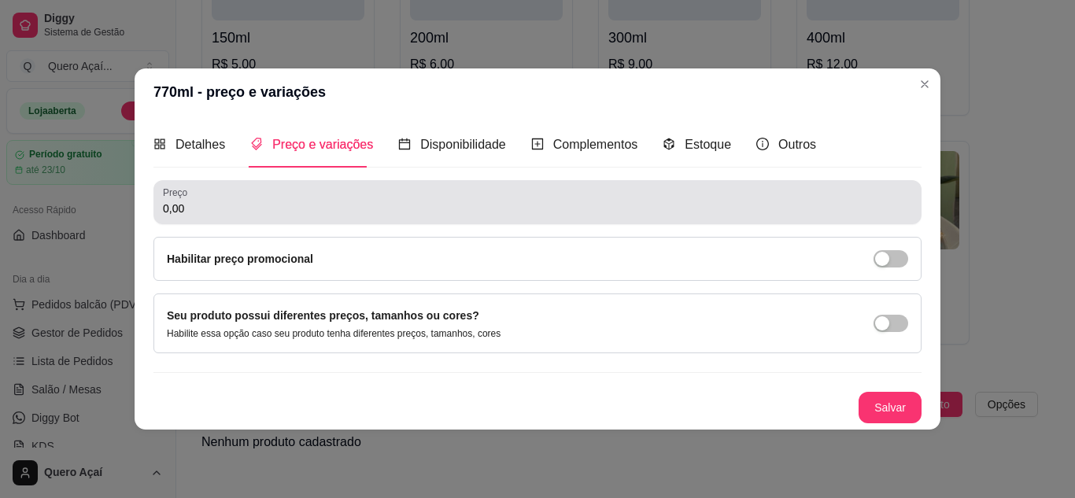
click at [284, 205] on input "0,00" at bounding box center [537, 209] width 749 height 16
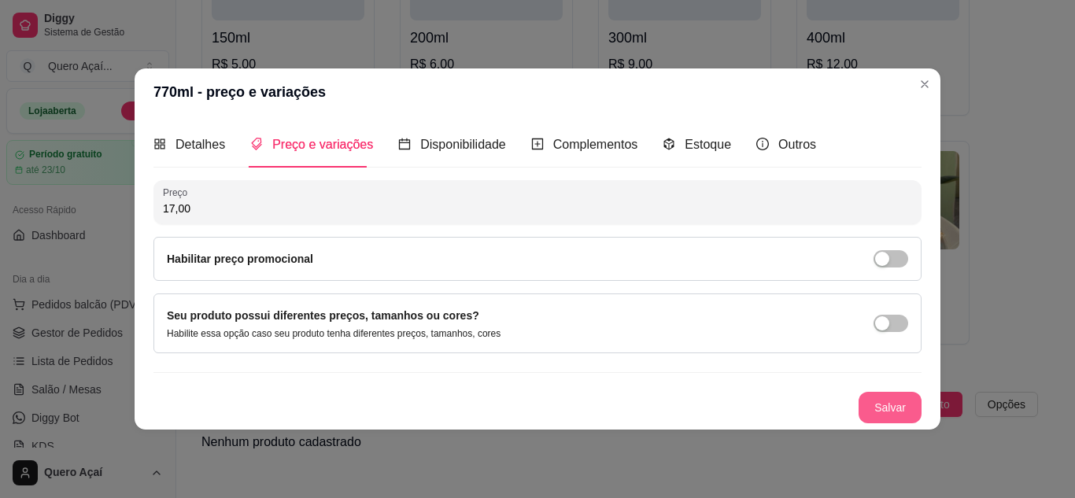
type input "17,00"
click at [871, 407] on button "Salvar" at bounding box center [890, 407] width 61 height 31
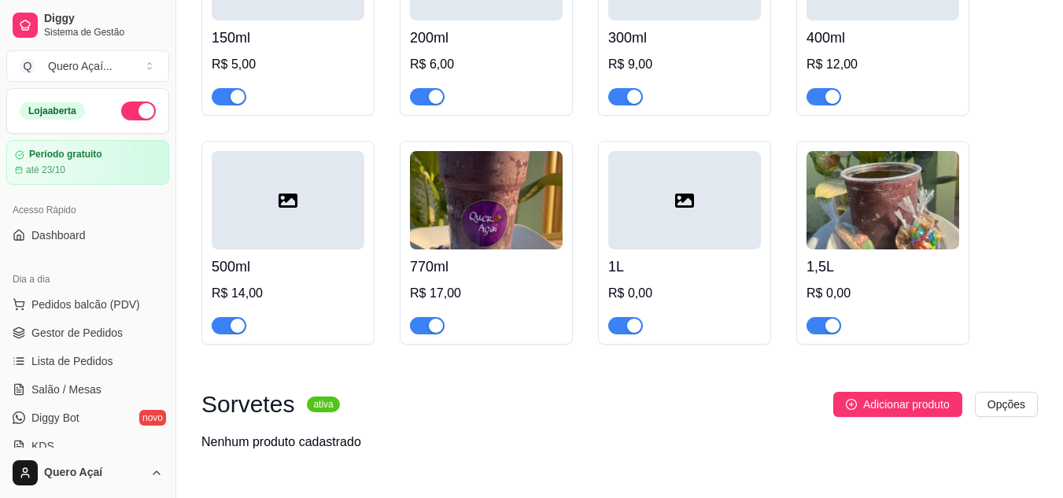
click at [641, 268] on h4 "1L" at bounding box center [684, 267] width 153 height 22
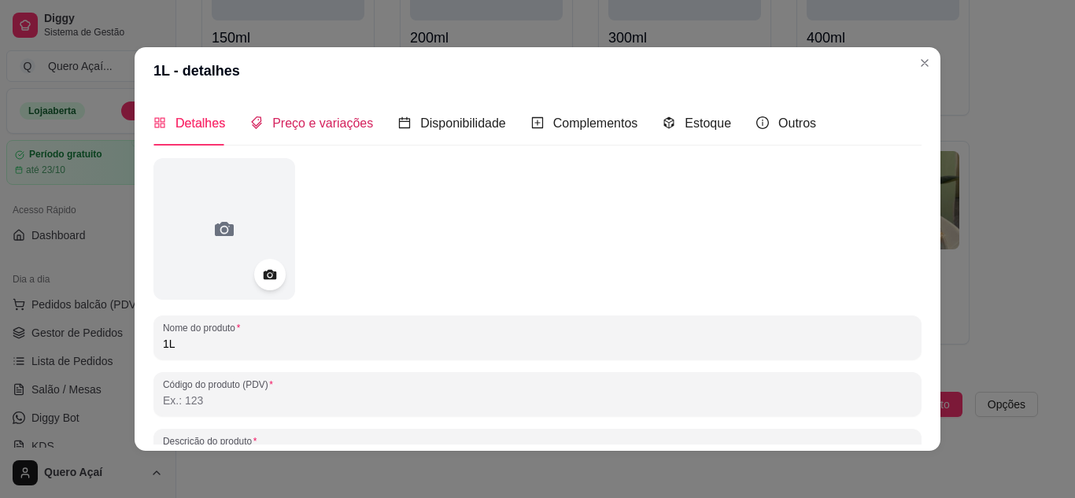
click at [272, 124] on span "Preço e variações" at bounding box center [322, 123] width 101 height 13
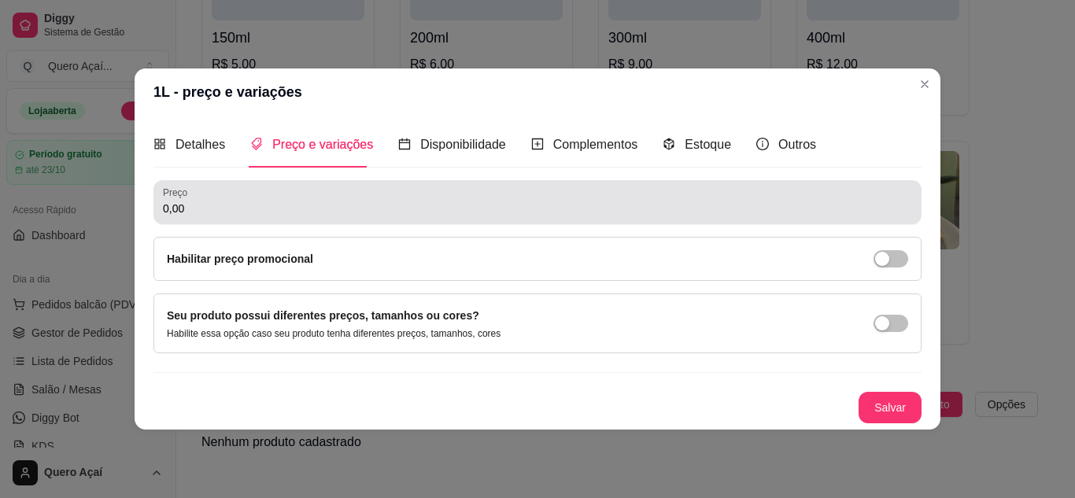
click at [252, 198] on div "0,00" at bounding box center [537, 202] width 749 height 31
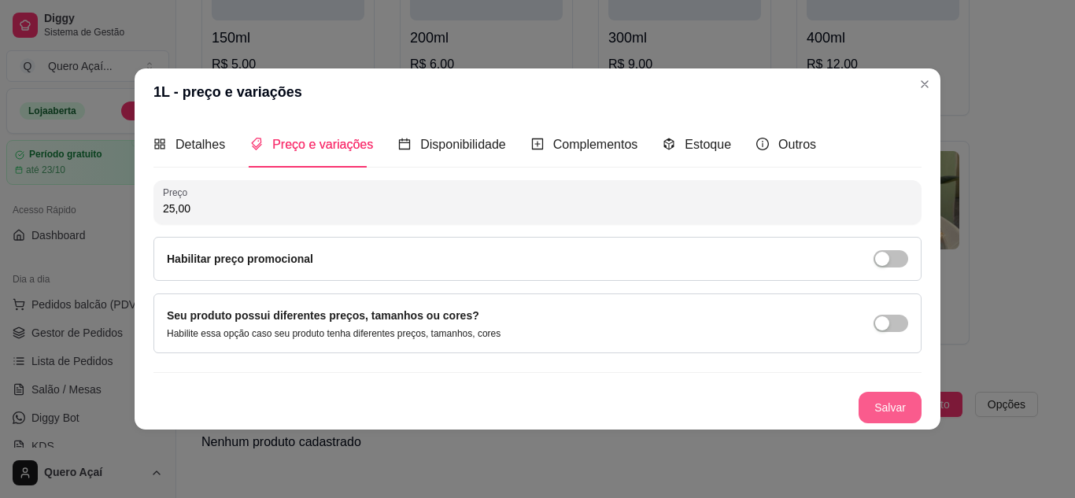
type input "25,00"
click at [877, 401] on button "Salvar" at bounding box center [890, 407] width 61 height 31
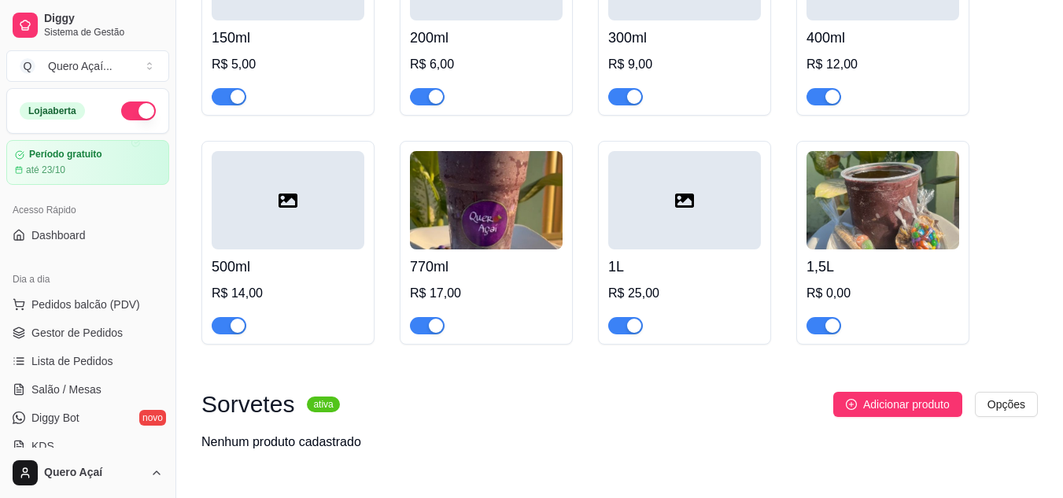
click at [867, 274] on h4 "1,5L" at bounding box center [883, 267] width 153 height 22
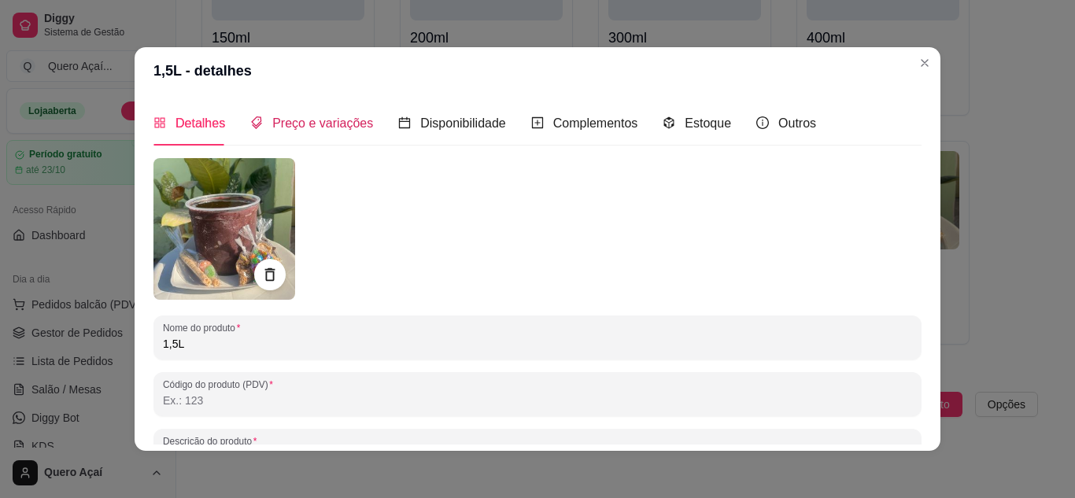
click at [333, 129] on span "Preço e variações" at bounding box center [322, 123] width 101 height 13
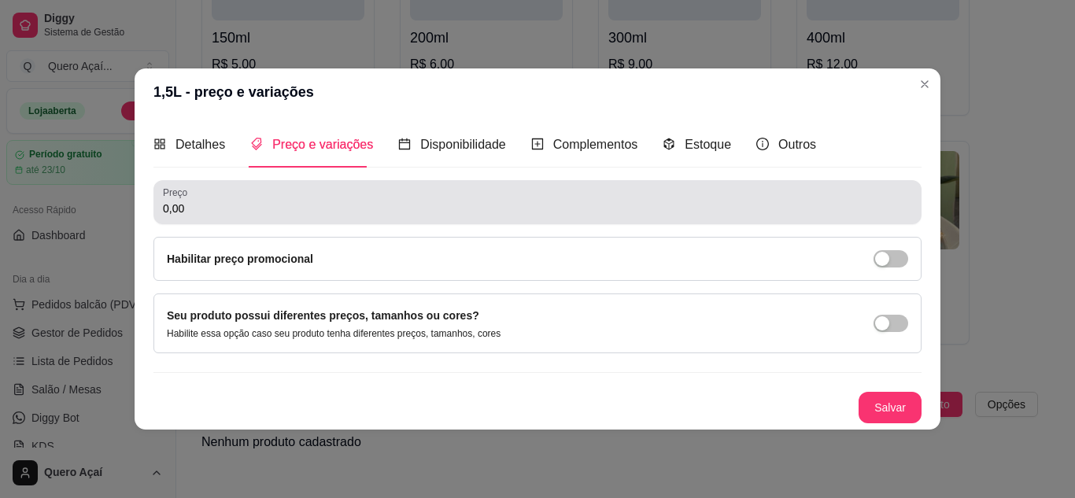
click at [375, 219] on div "Preço 0,00" at bounding box center [538, 202] width 768 height 44
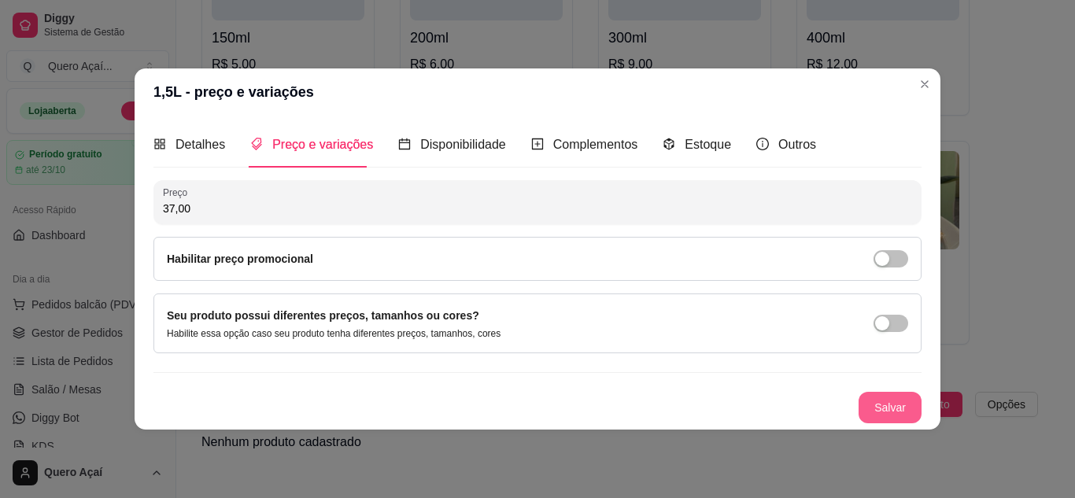
type input "37,00"
click at [915, 416] on button "Salvar" at bounding box center [890, 407] width 63 height 31
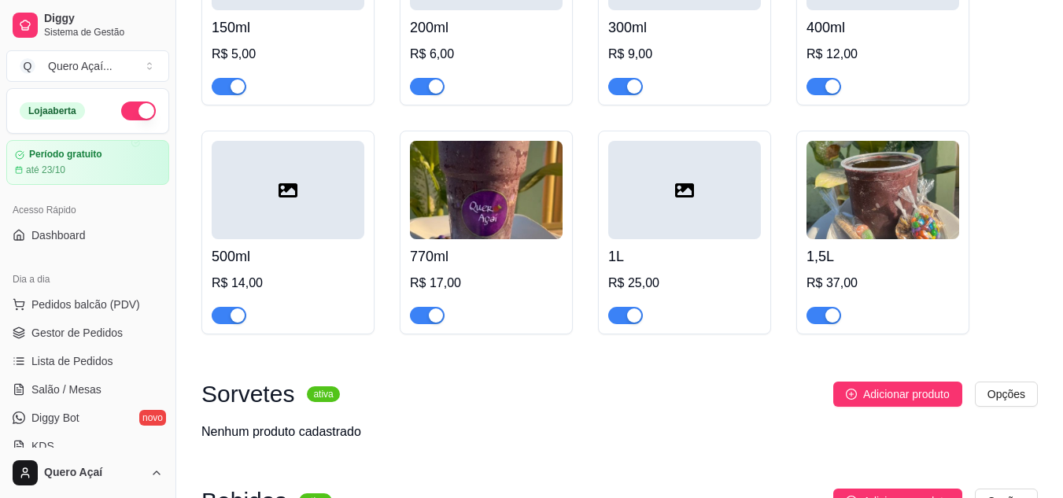
scroll to position [315, 0]
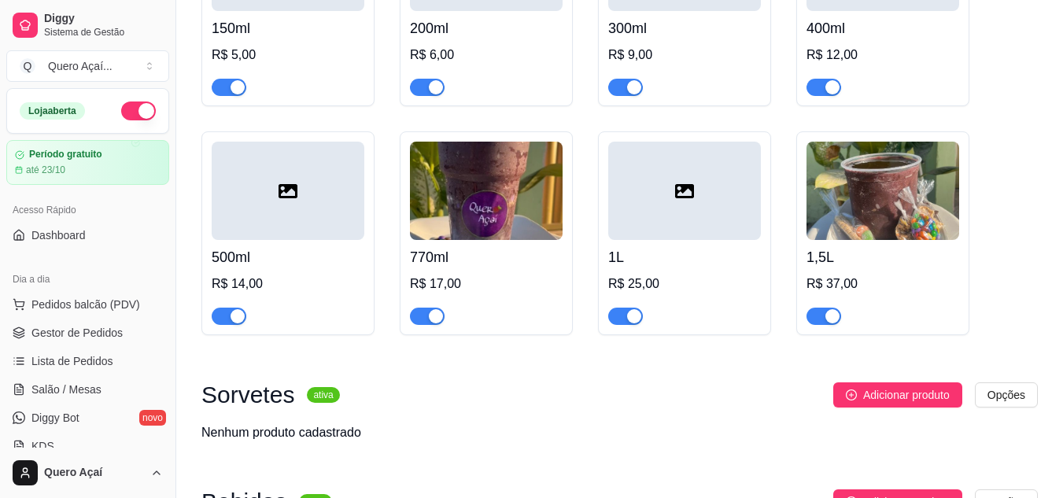
click at [478, 199] on img at bounding box center [486, 191] width 153 height 98
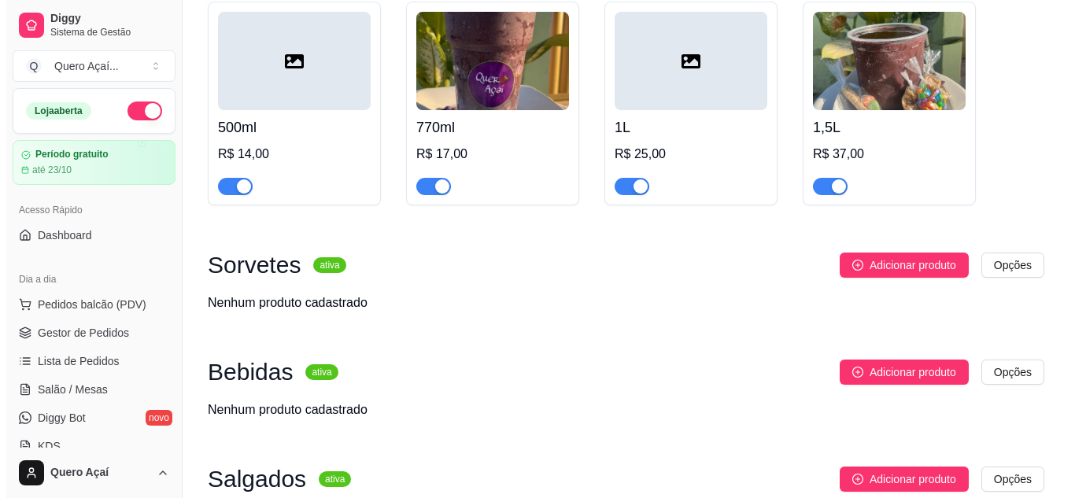
scroll to position [472, 0]
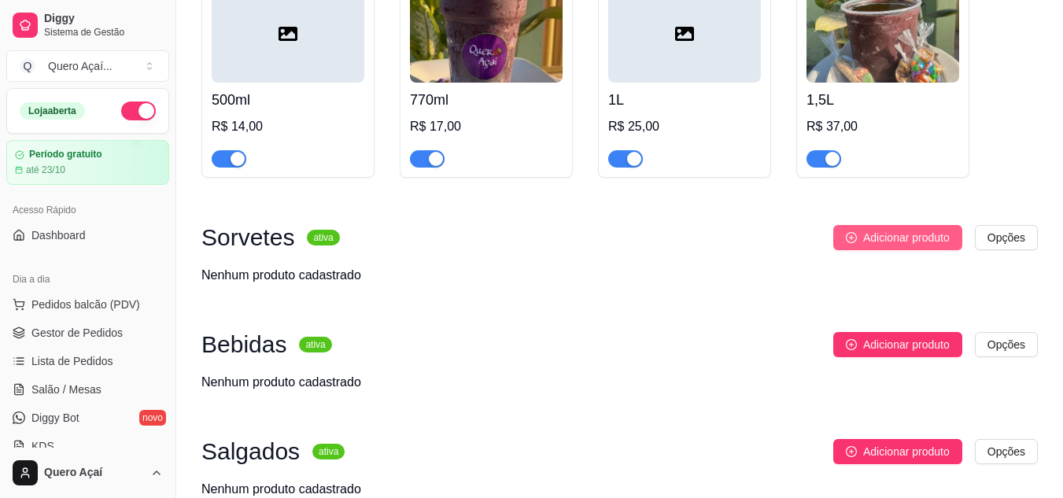
click at [893, 239] on span "Adicionar produto" at bounding box center [907, 237] width 87 height 17
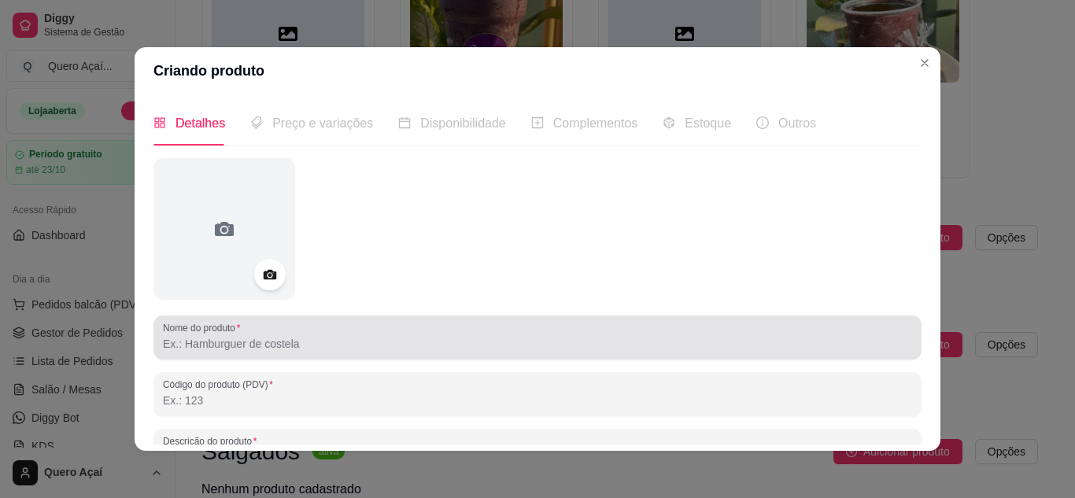
click at [303, 338] on input "Nome do produto" at bounding box center [537, 344] width 749 height 16
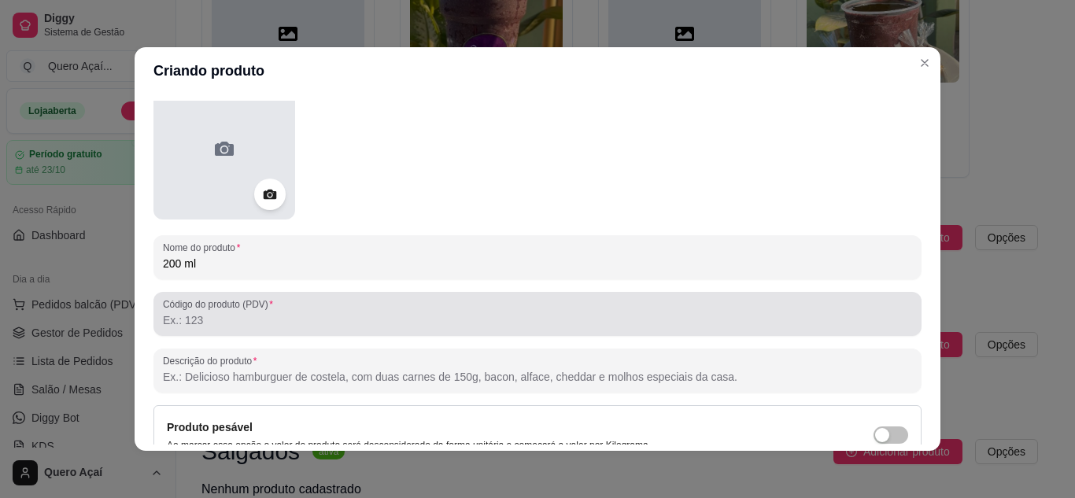
scroll to position [73, 0]
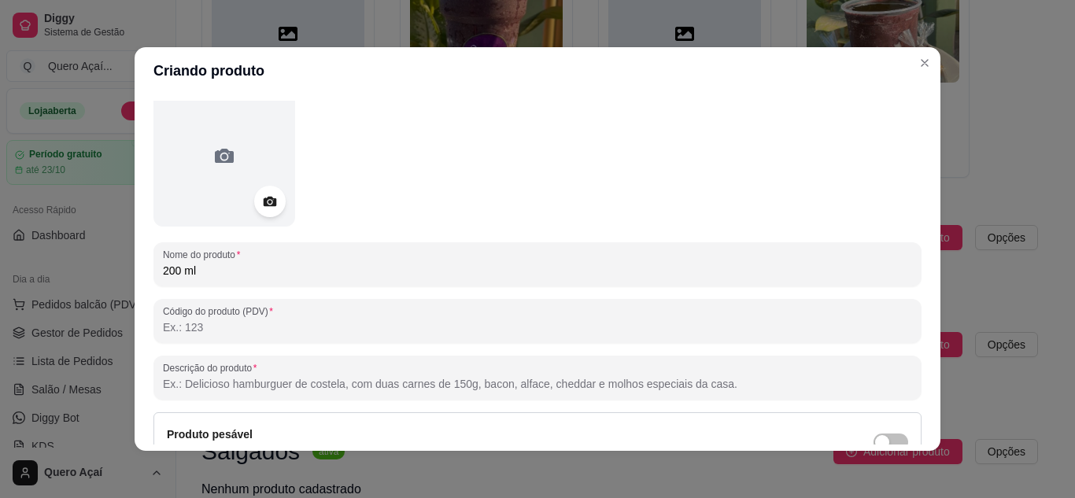
click at [163, 267] on input "200 ml" at bounding box center [537, 271] width 749 height 16
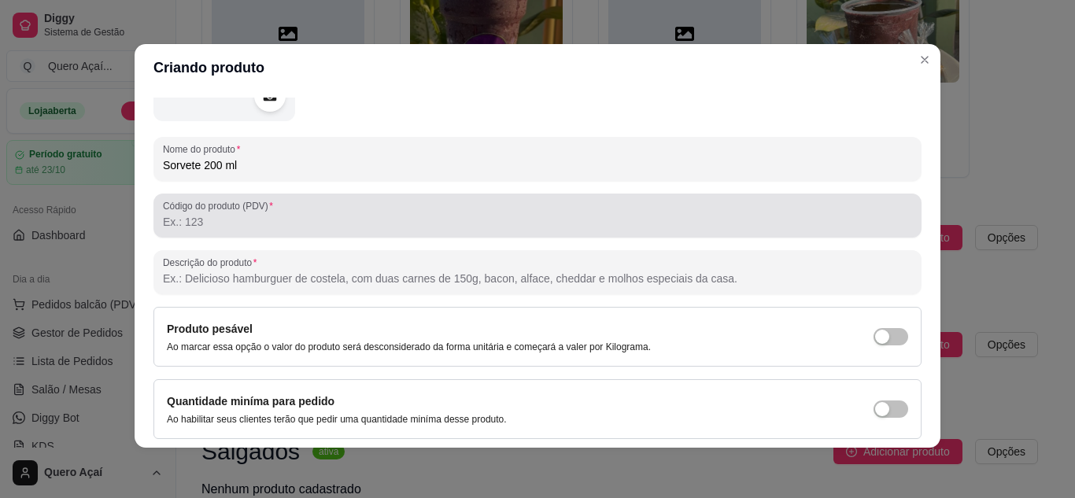
scroll to position [152, 0]
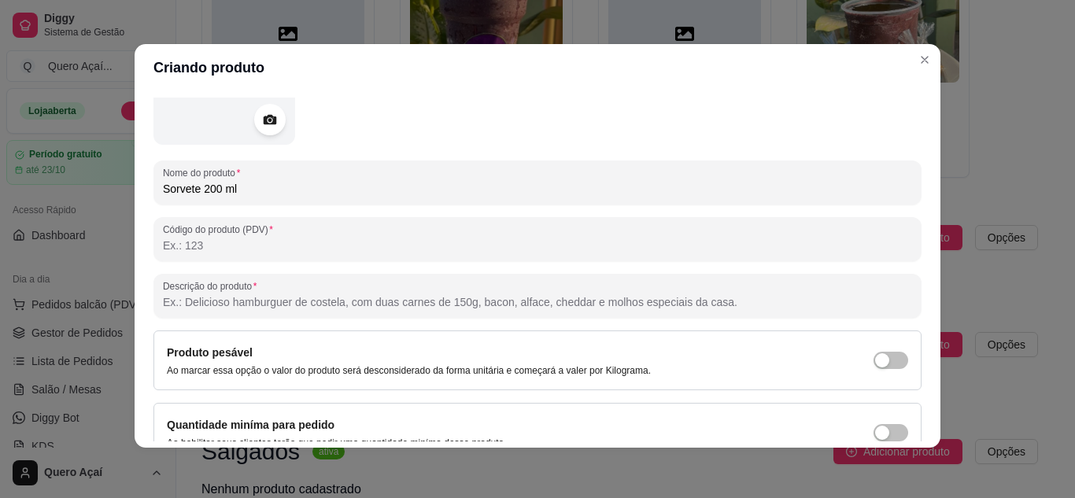
type input "Sorvete 200 ml"
click at [394, 134] on div at bounding box center [538, 74] width 768 height 142
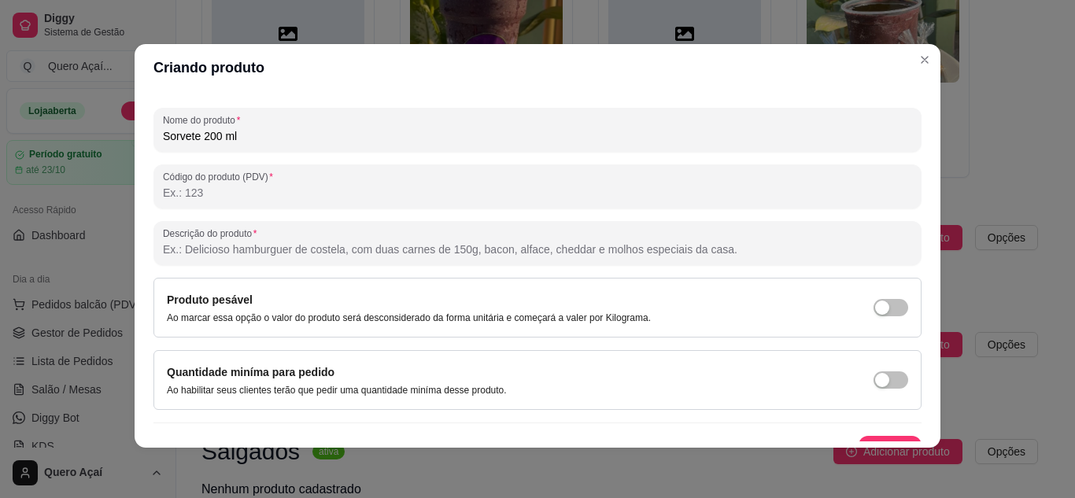
scroll to position [231, 0]
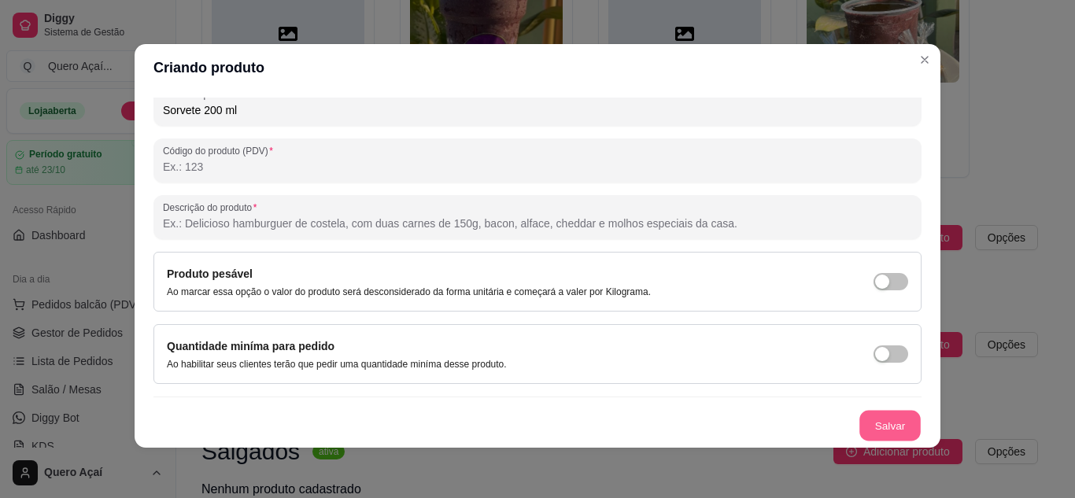
click at [863, 424] on button "Salvar" at bounding box center [890, 426] width 61 height 31
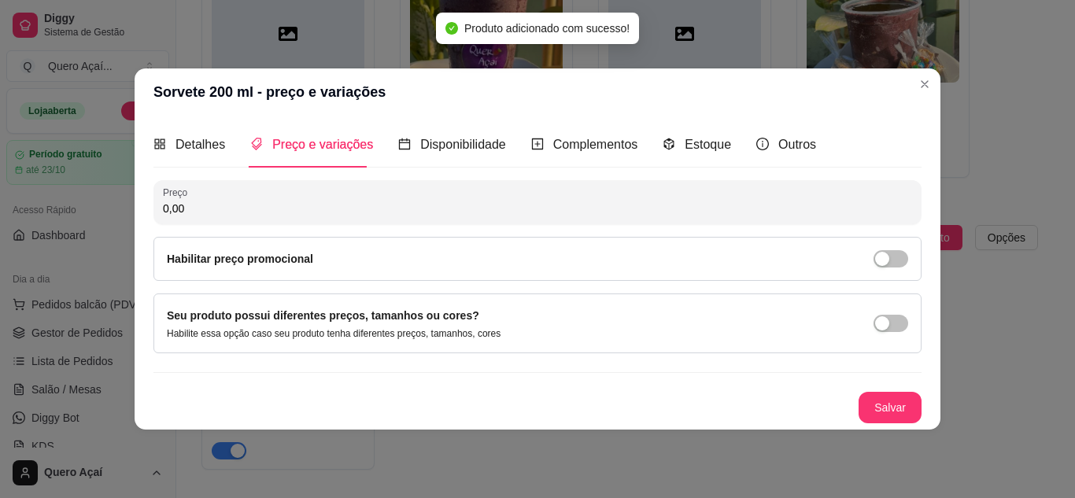
scroll to position [0, 0]
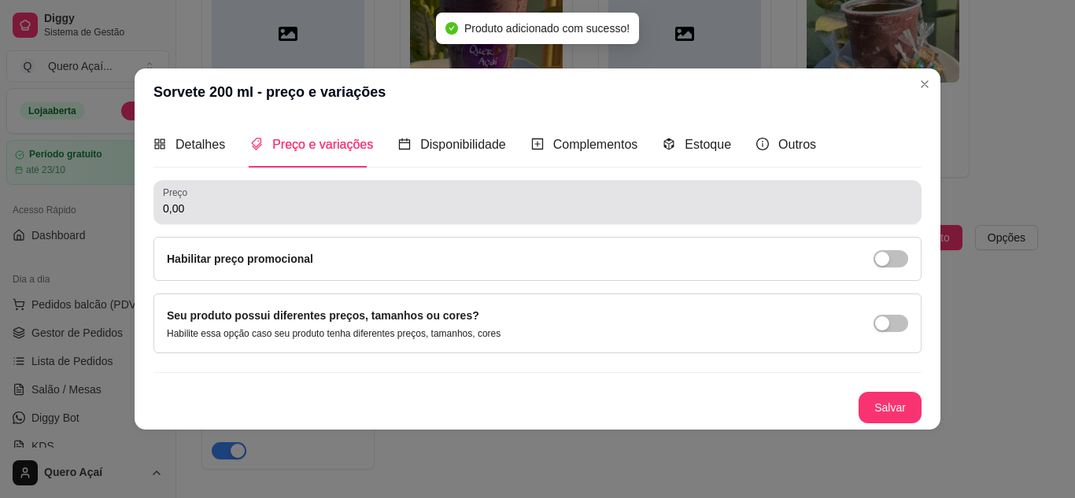
click at [250, 209] on input "0,00" at bounding box center [537, 209] width 749 height 16
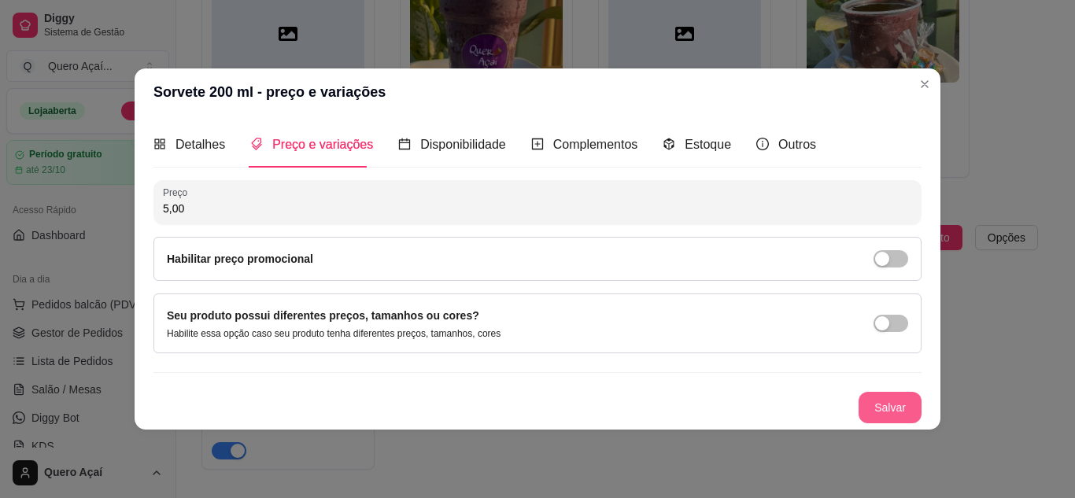
type input "5,00"
click at [915, 408] on button "Salvar" at bounding box center [890, 407] width 63 height 31
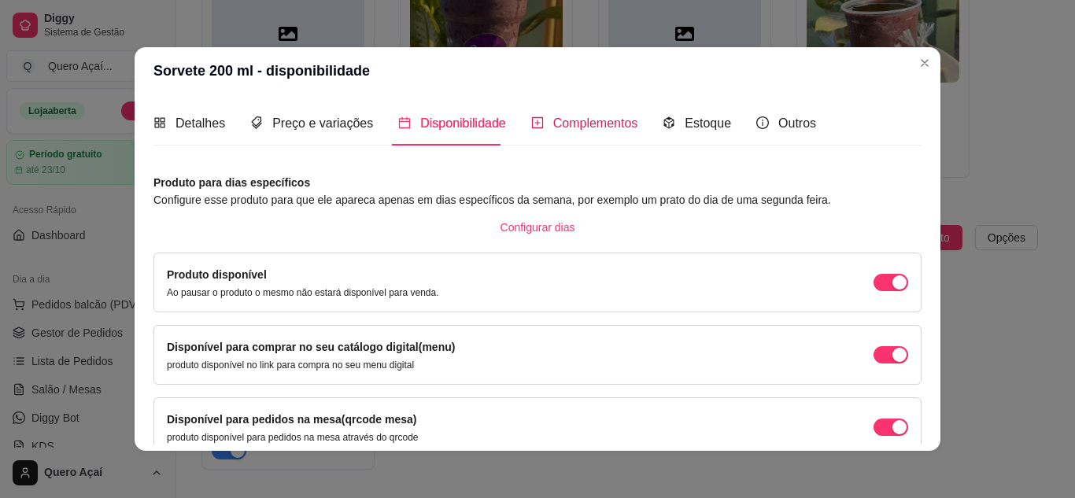
click at [583, 130] on span "Complementos" at bounding box center [595, 123] width 85 height 13
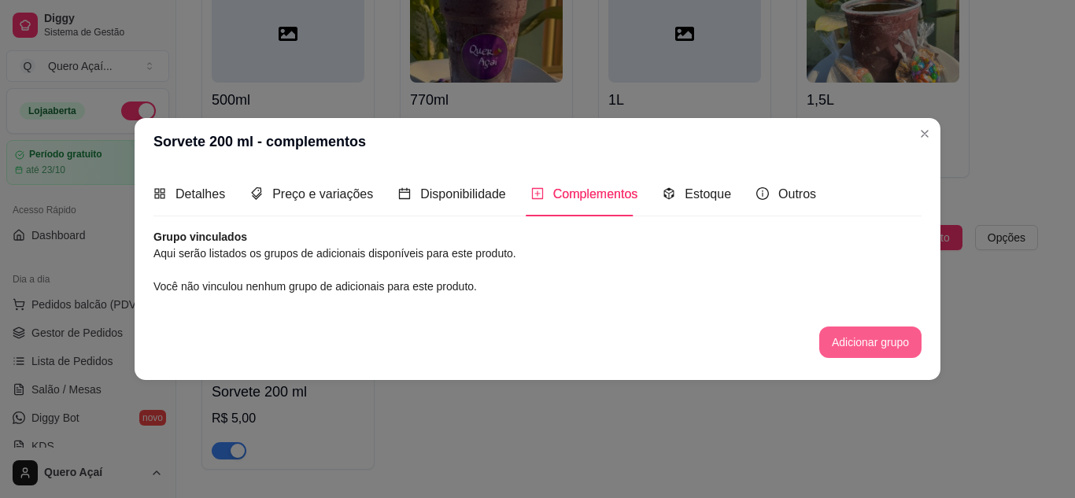
click at [867, 350] on button "Adicionar grupo" at bounding box center [870, 342] width 102 height 31
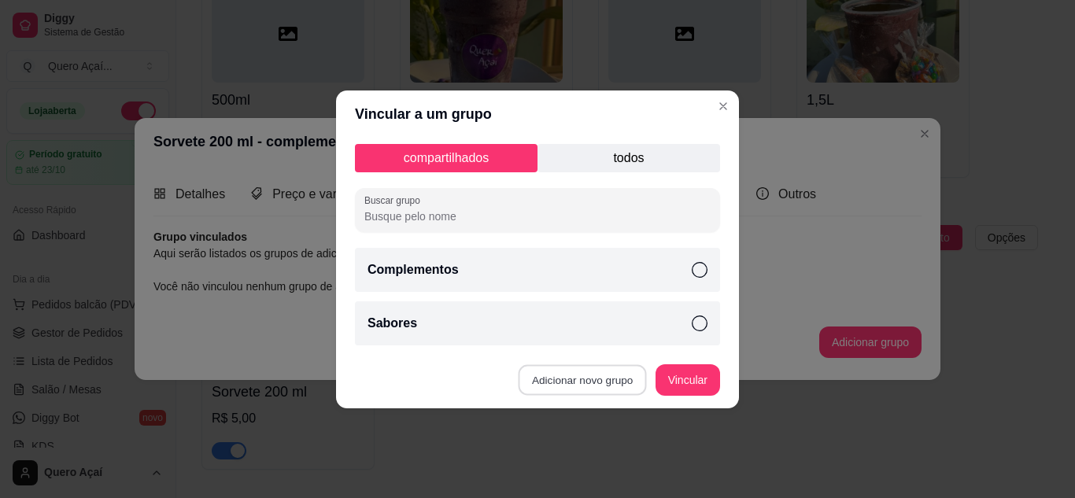
click at [590, 381] on button "Adicionar novo grupo" at bounding box center [583, 379] width 128 height 31
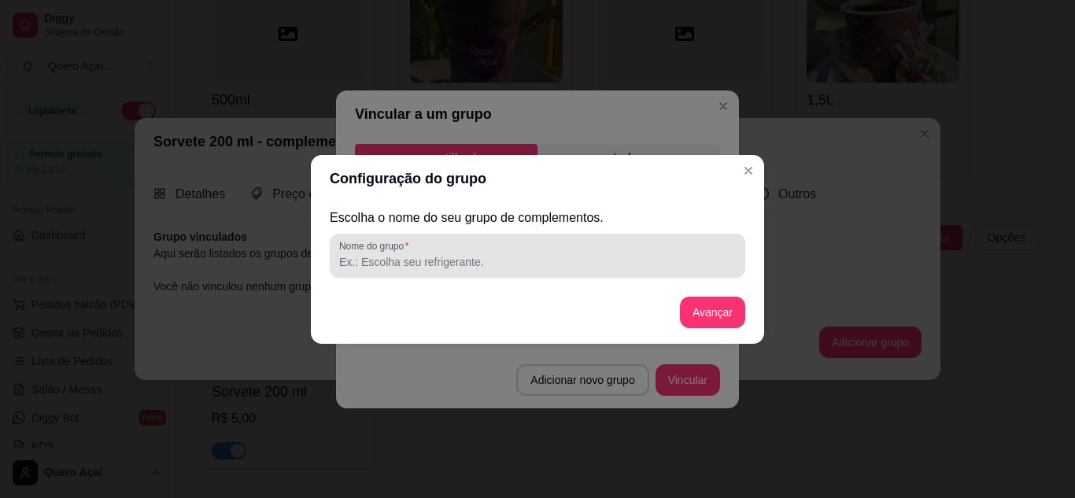
click at [523, 276] on div "Nome do grupo" at bounding box center [538, 256] width 416 height 44
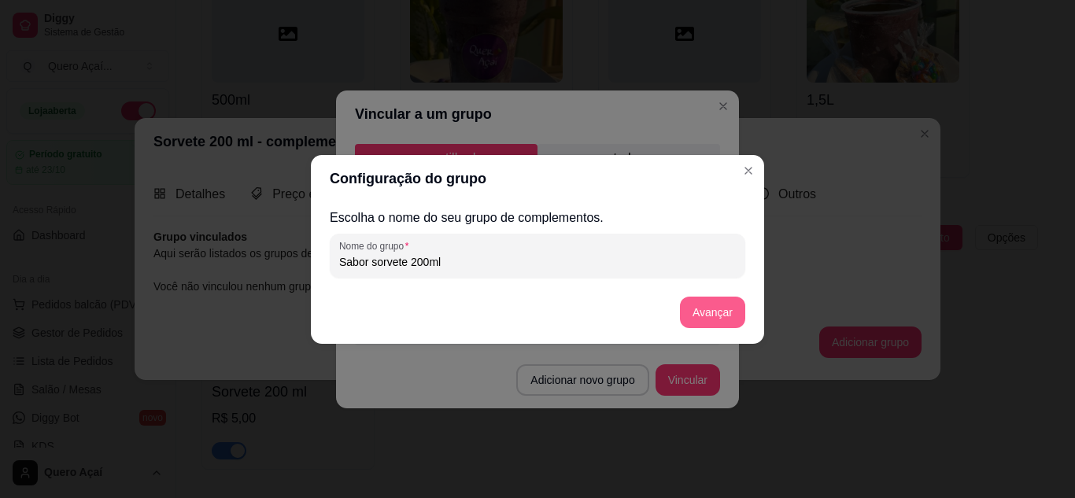
type input "Sabor sorvete 200ml"
click at [729, 316] on button "Avançar" at bounding box center [712, 312] width 65 height 31
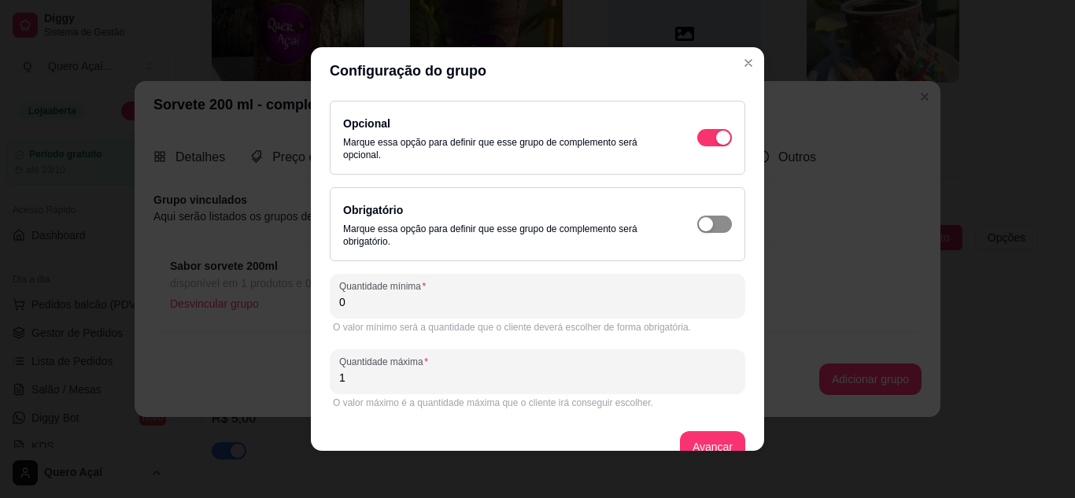
click at [705, 232] on span "button" at bounding box center [714, 224] width 35 height 17
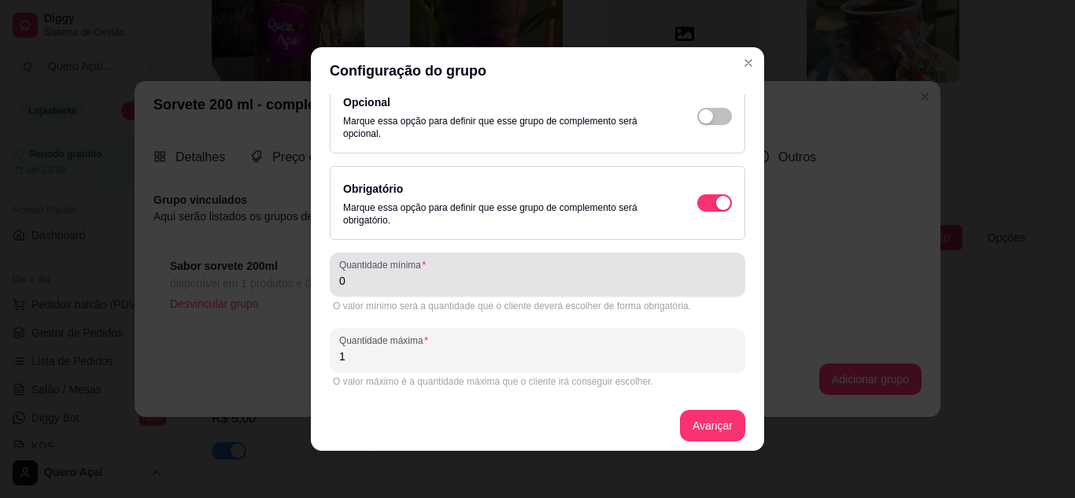
scroll to position [28, 0]
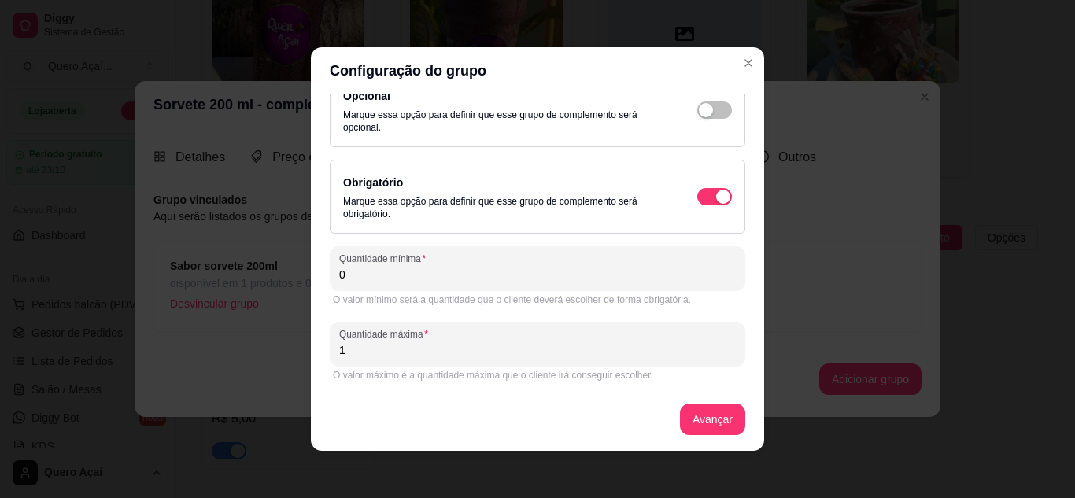
click at [539, 270] on input "0" at bounding box center [537, 275] width 397 height 16
type input "1"
click at [700, 426] on button "Avançar" at bounding box center [712, 419] width 65 height 31
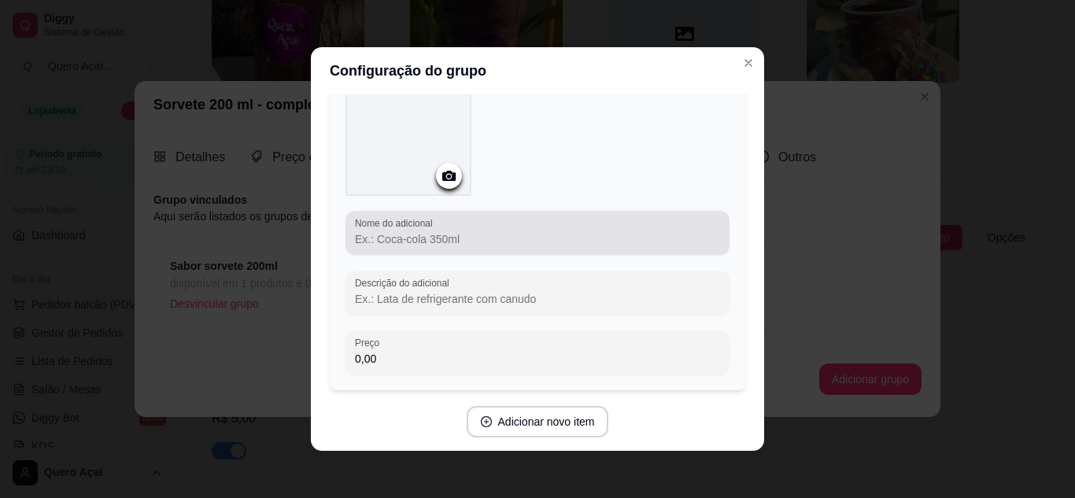
scroll to position [73, 0]
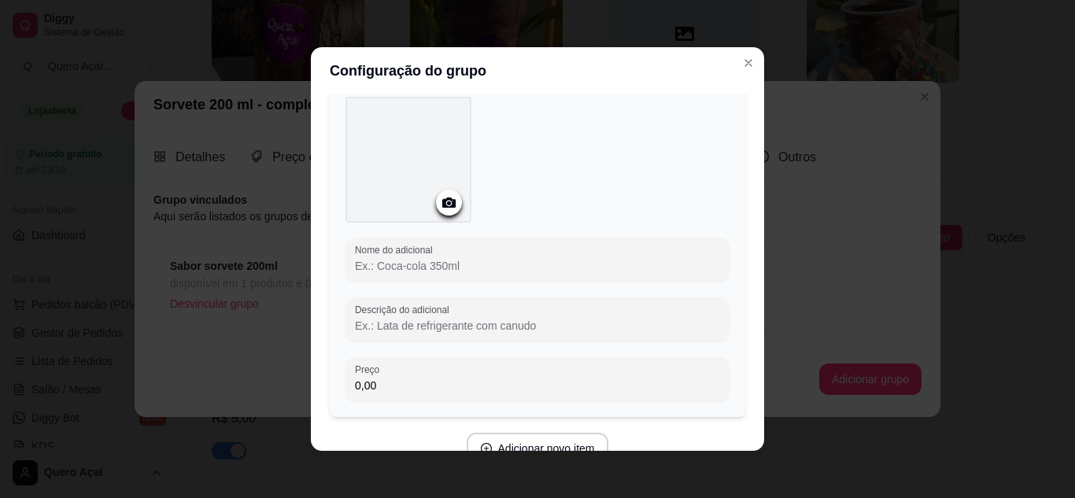
click at [429, 264] on input "Nome do adicional" at bounding box center [537, 266] width 365 height 16
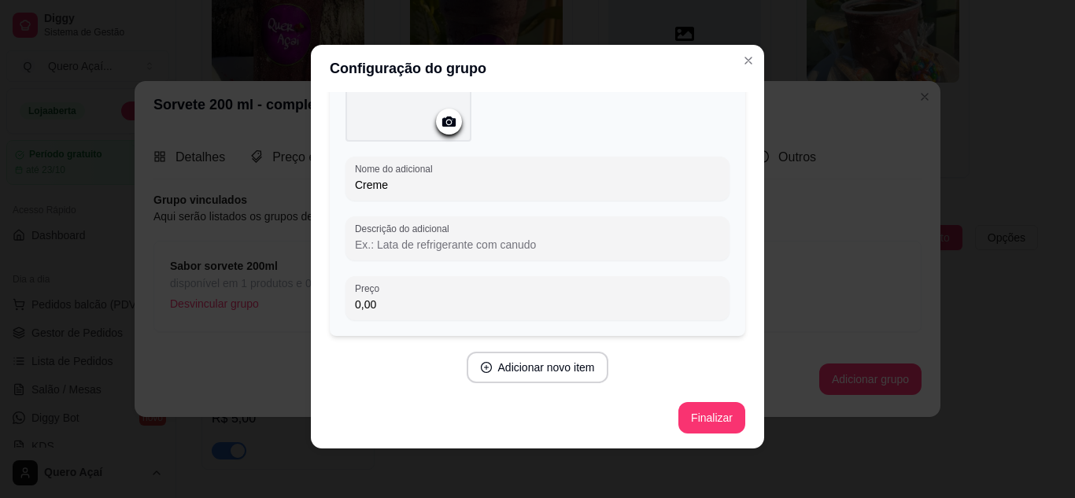
scroll to position [3, 0]
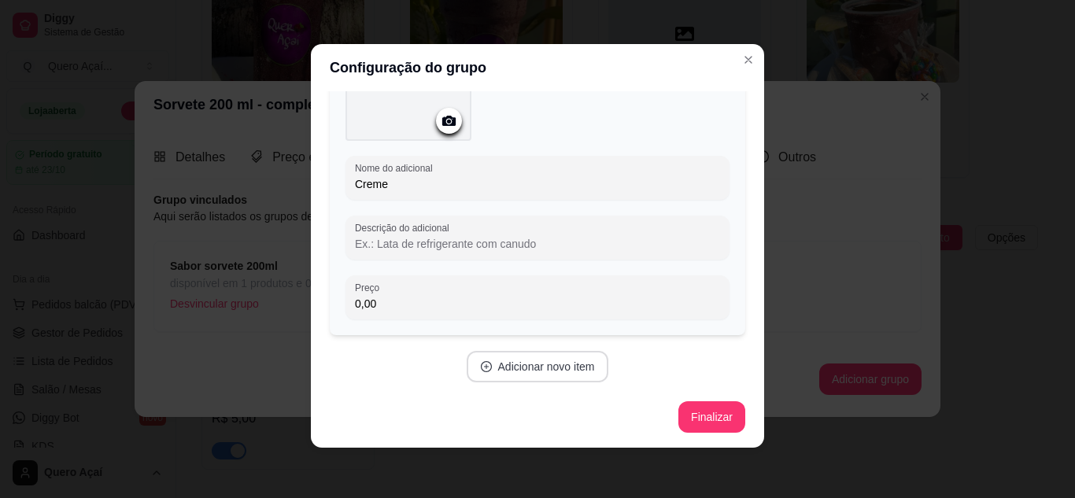
type input "Creme"
click at [512, 359] on button "Adicionar novo item" at bounding box center [538, 366] width 142 height 31
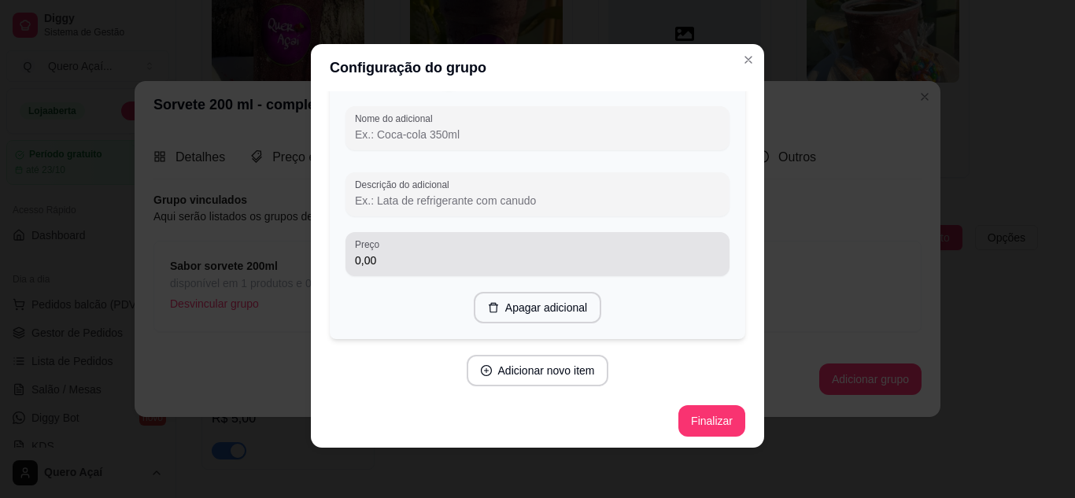
scroll to position [604, 0]
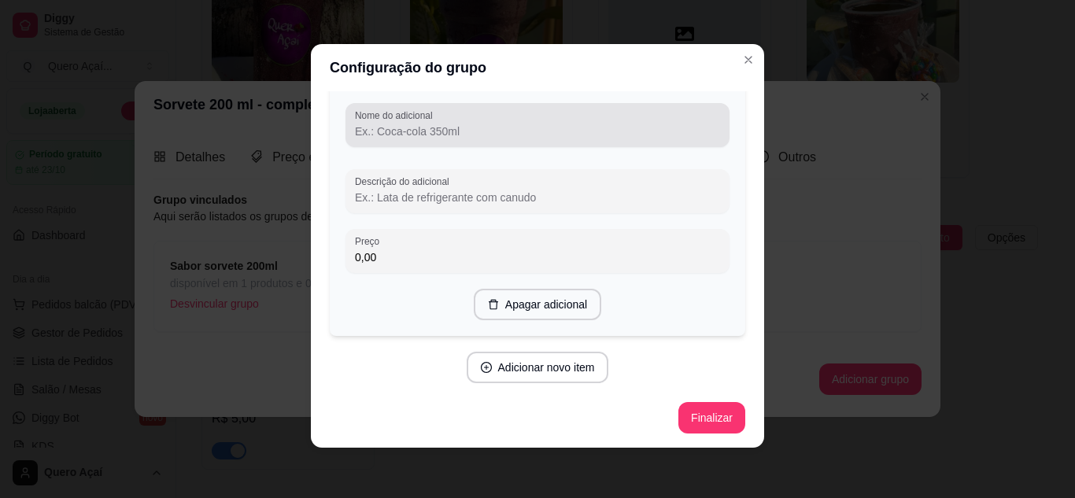
click at [428, 128] on input "Nome do adicional" at bounding box center [537, 132] width 365 height 16
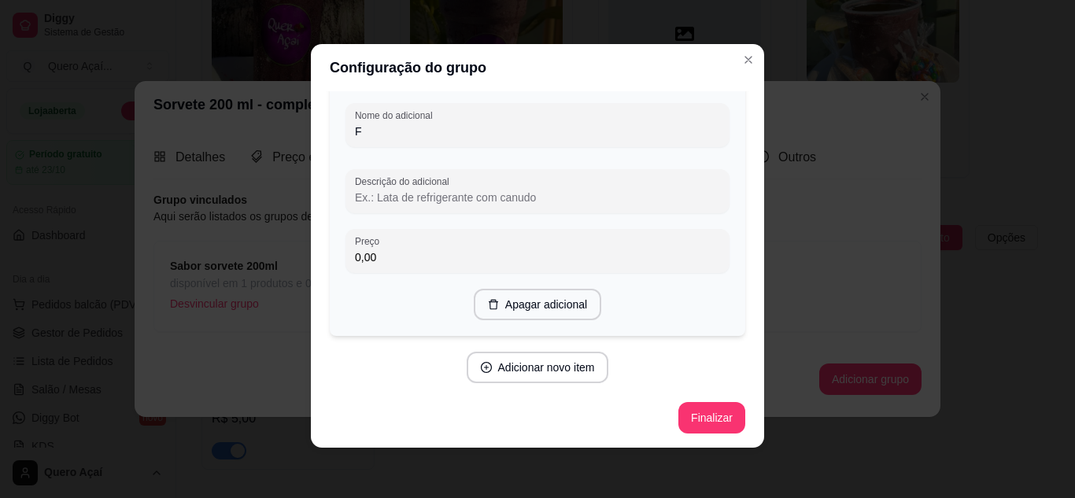
scroll to position [597, 0]
type input "Flocos"
click at [467, 361] on button "Adicionar novo item" at bounding box center [538, 367] width 142 height 31
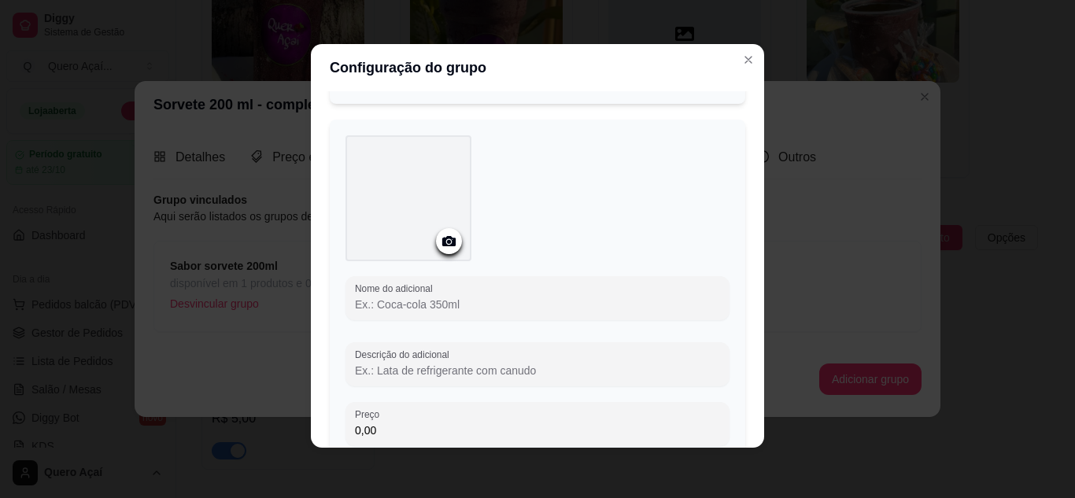
scroll to position [834, 0]
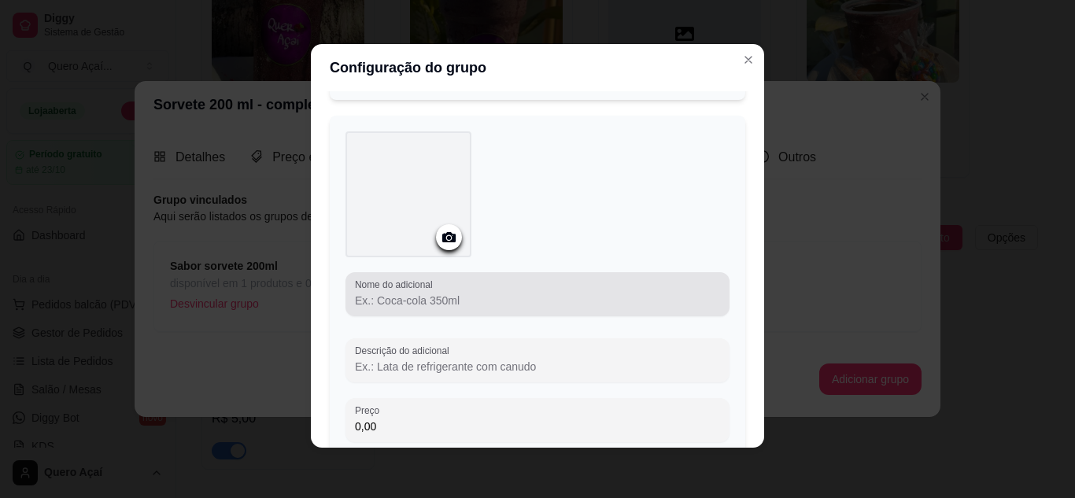
click at [472, 299] on input "Nome do adicional" at bounding box center [537, 301] width 365 height 16
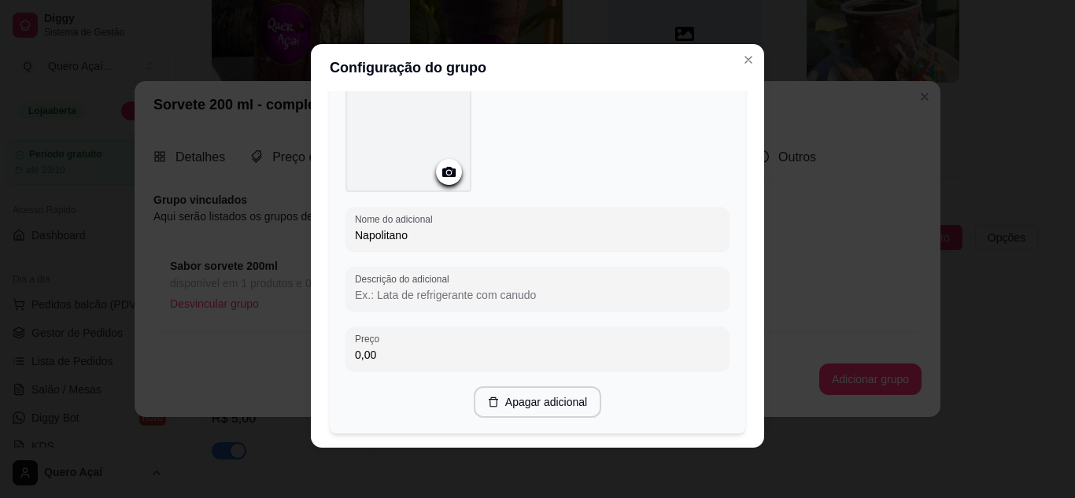
scroll to position [996, 0]
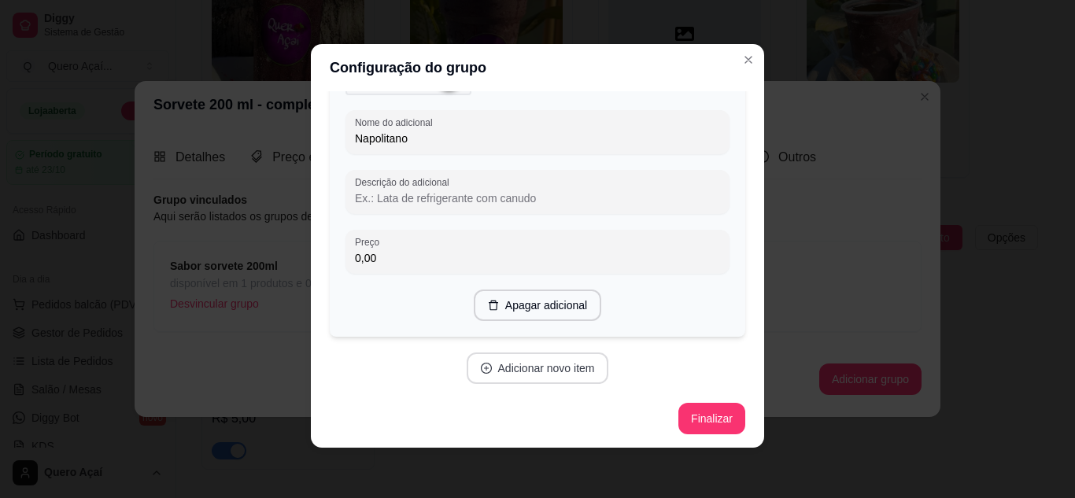
type input "Napolitano"
click at [531, 354] on button "Adicionar novo item" at bounding box center [538, 368] width 142 height 31
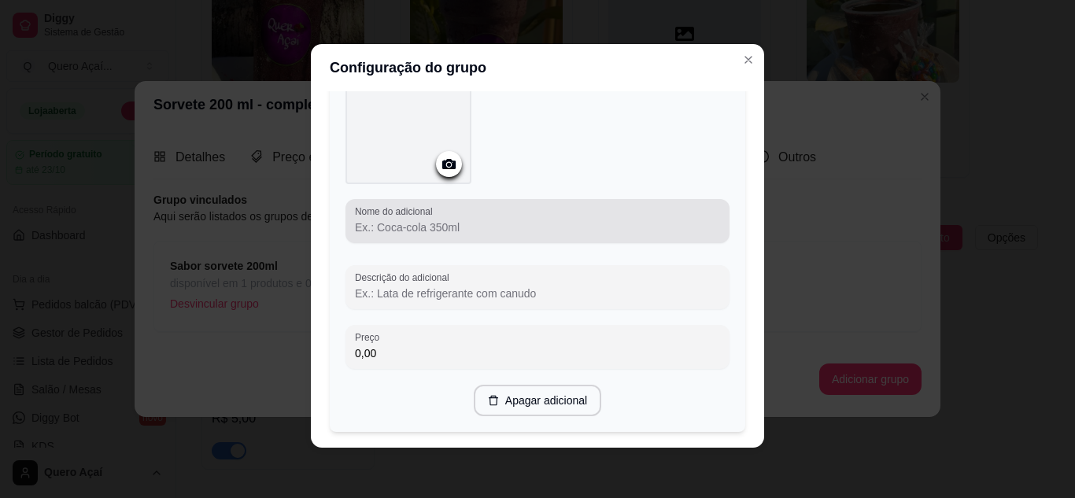
scroll to position [1311, 0]
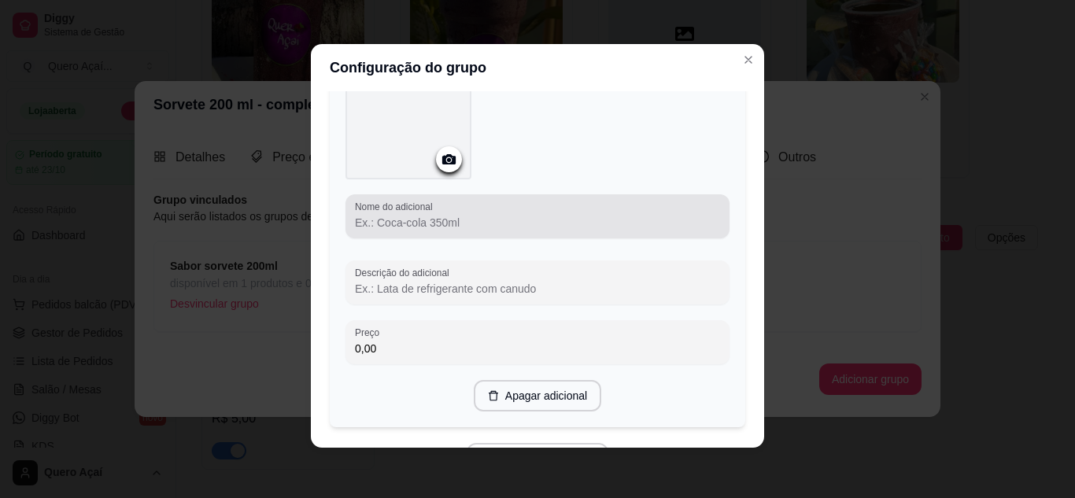
click at [519, 219] on input "Nome do adicional" at bounding box center [537, 223] width 365 height 16
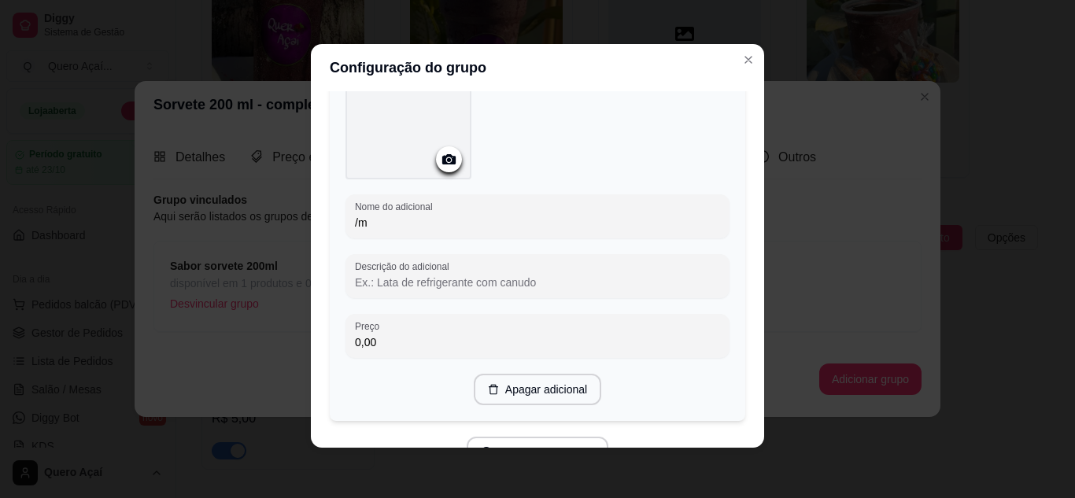
type input "/"
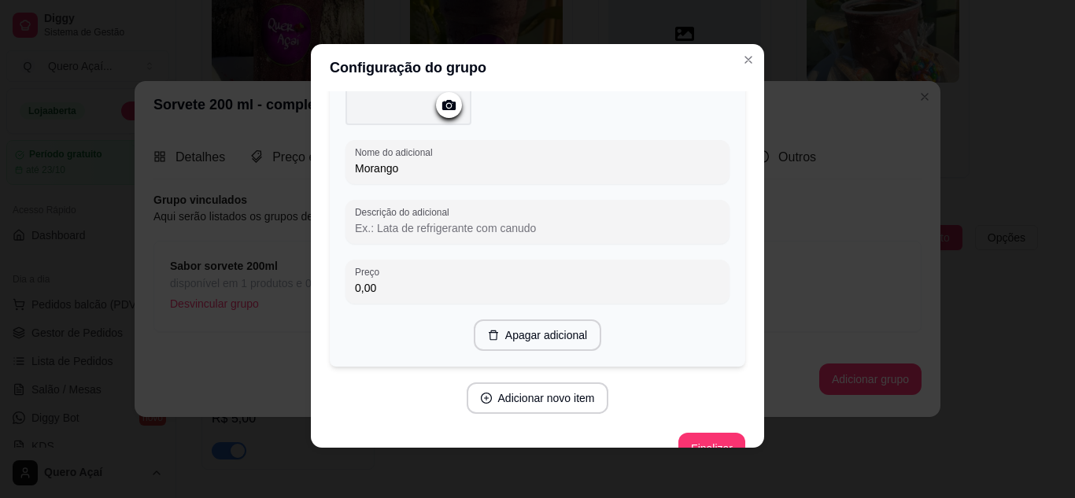
scroll to position [1394, 0]
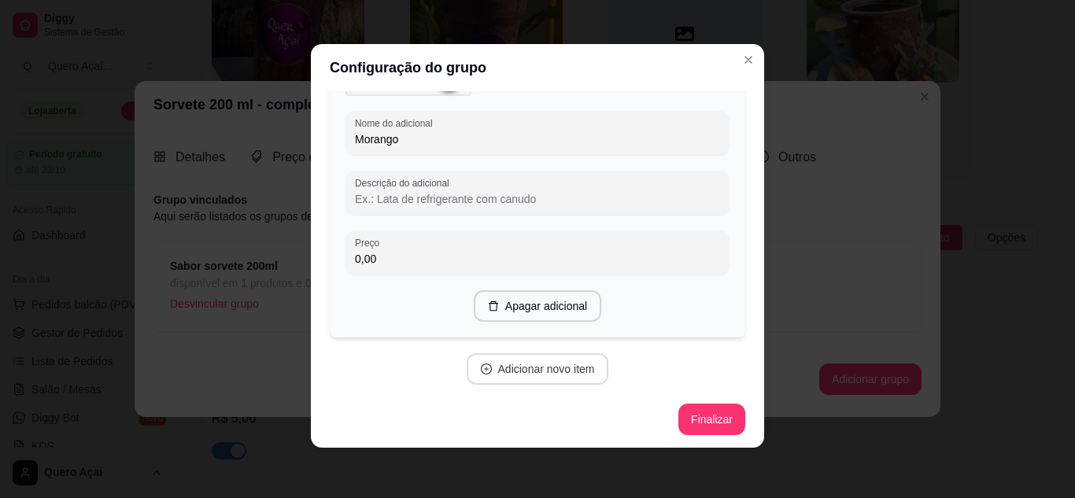
type input "Morango"
click at [503, 366] on button "Adicionar novo item" at bounding box center [538, 368] width 142 height 31
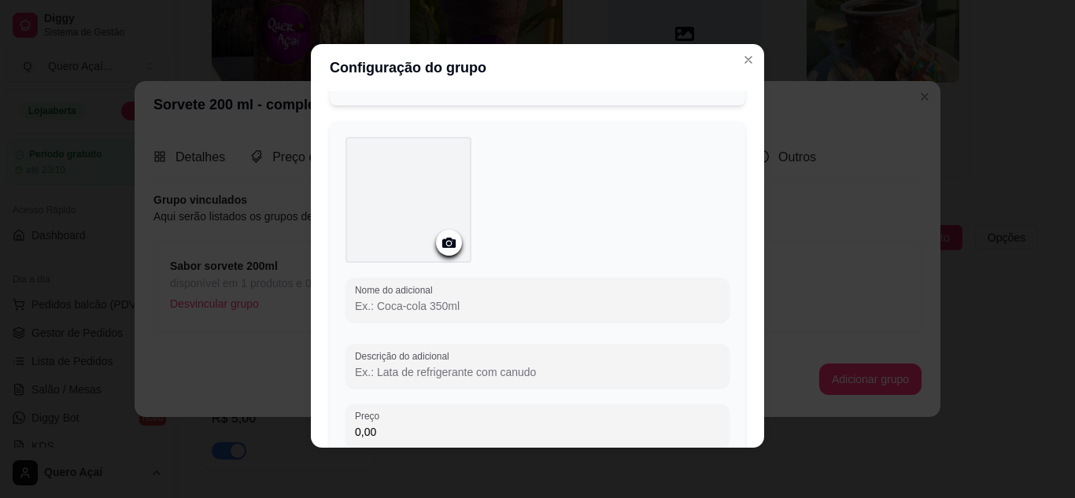
scroll to position [1630, 0]
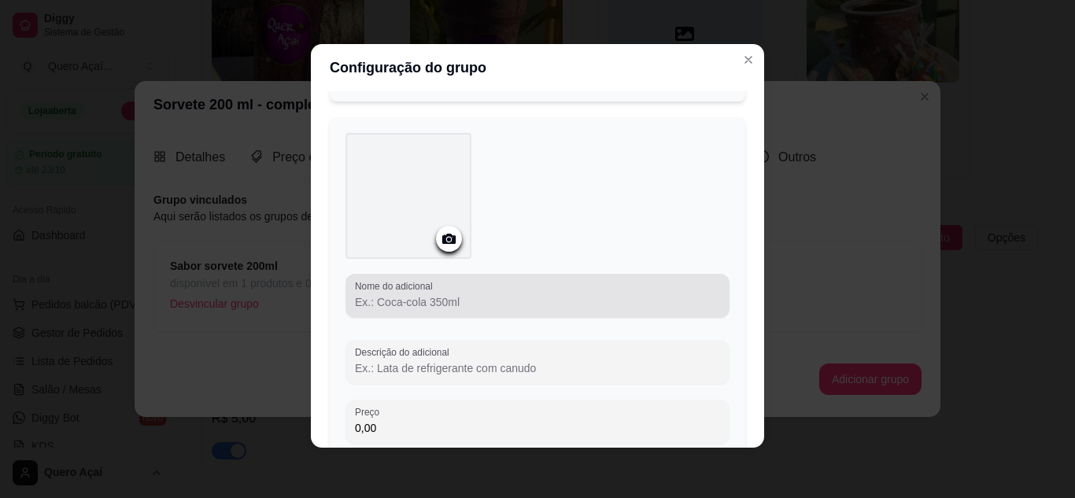
click at [444, 300] on input "Nome do adicional" at bounding box center [537, 302] width 365 height 16
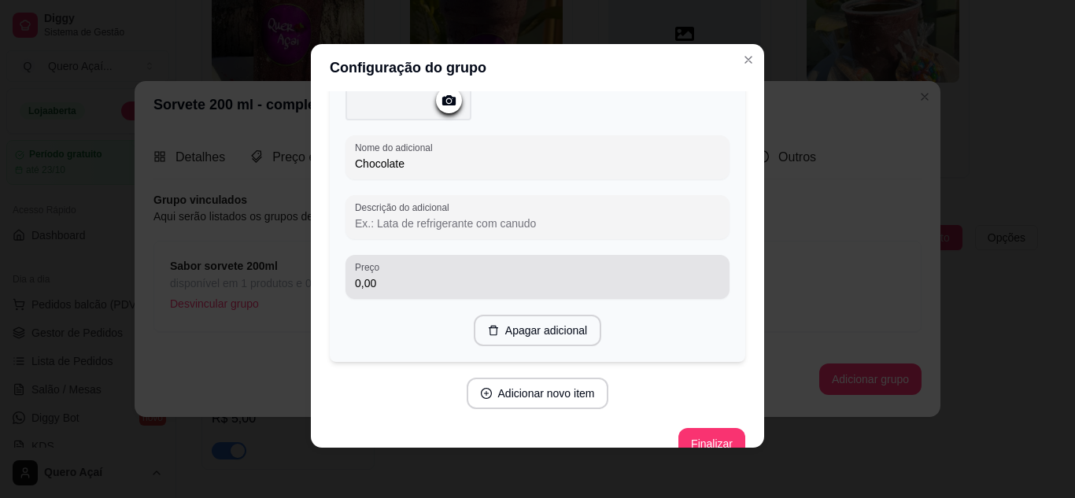
scroll to position [1792, 0]
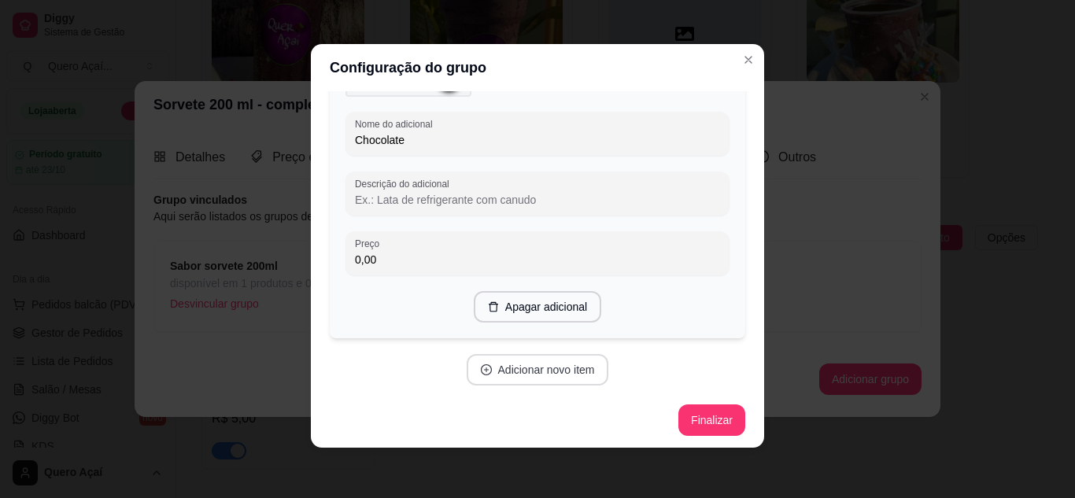
type input "Chocolate"
click at [556, 368] on button "Adicionar novo item" at bounding box center [538, 369] width 142 height 31
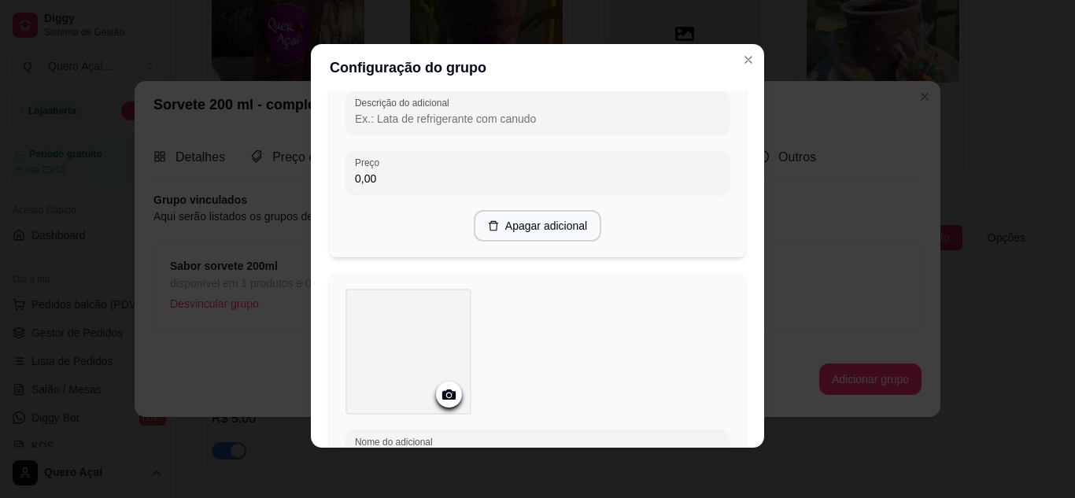
scroll to position [1950, 0]
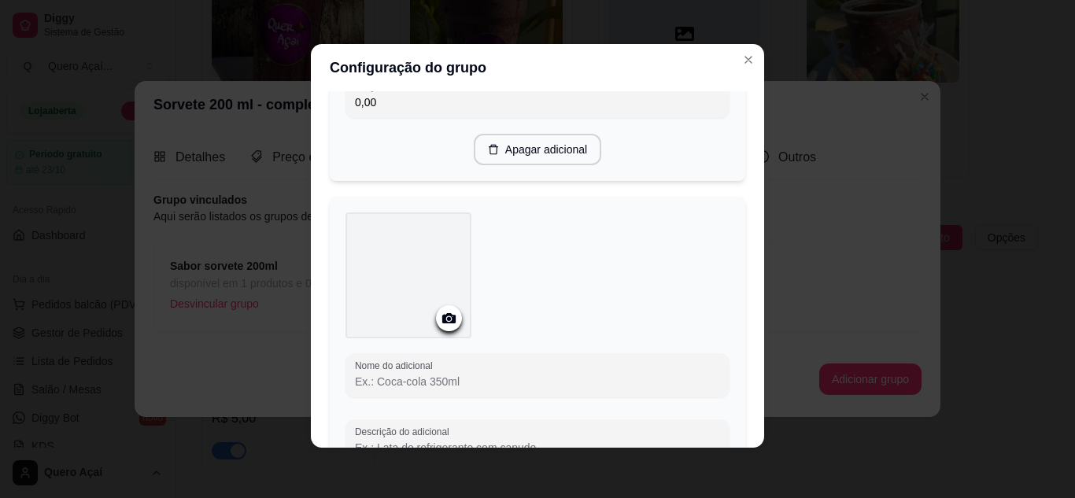
click at [445, 374] on input "Nome do adicional" at bounding box center [537, 382] width 365 height 16
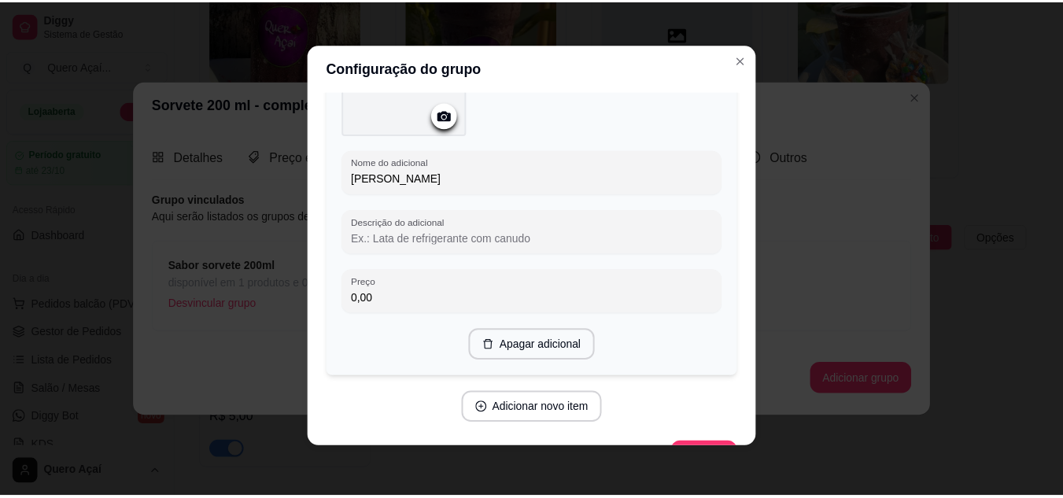
scroll to position [2186, 0]
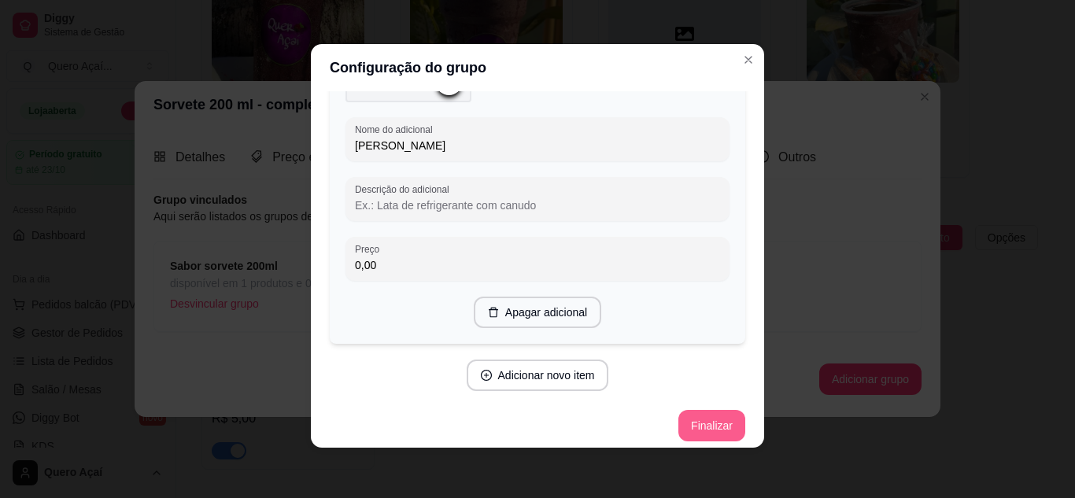
type input "Ferreiro Rocher"
click at [679, 420] on button "Finalizar" at bounding box center [712, 425] width 67 height 31
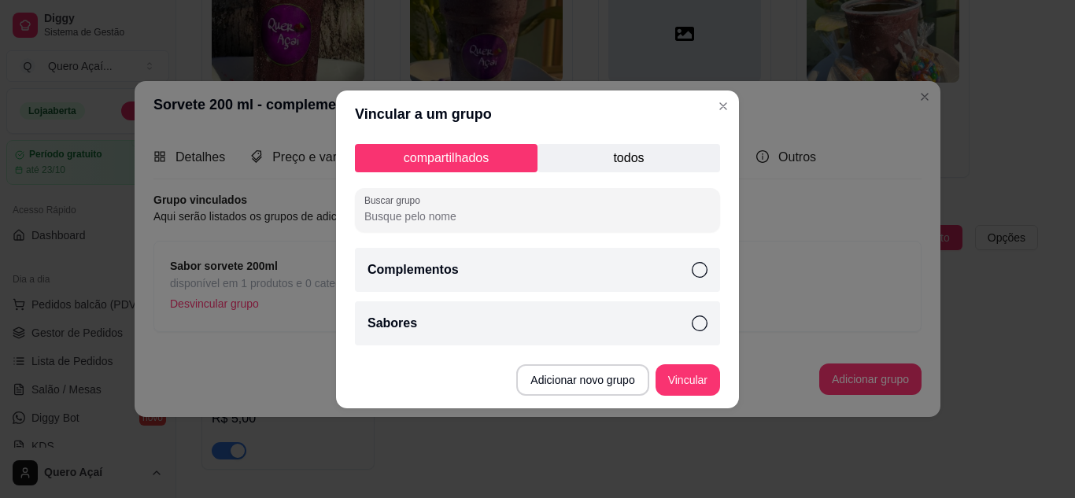
click at [638, 166] on p "todos" at bounding box center [629, 158] width 183 height 28
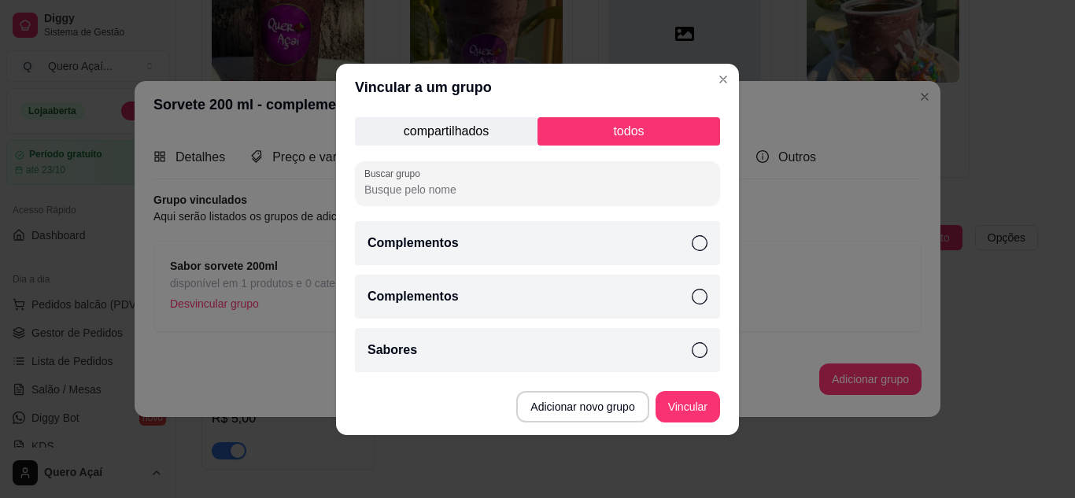
click at [505, 124] on p "compartilhados" at bounding box center [446, 131] width 183 height 28
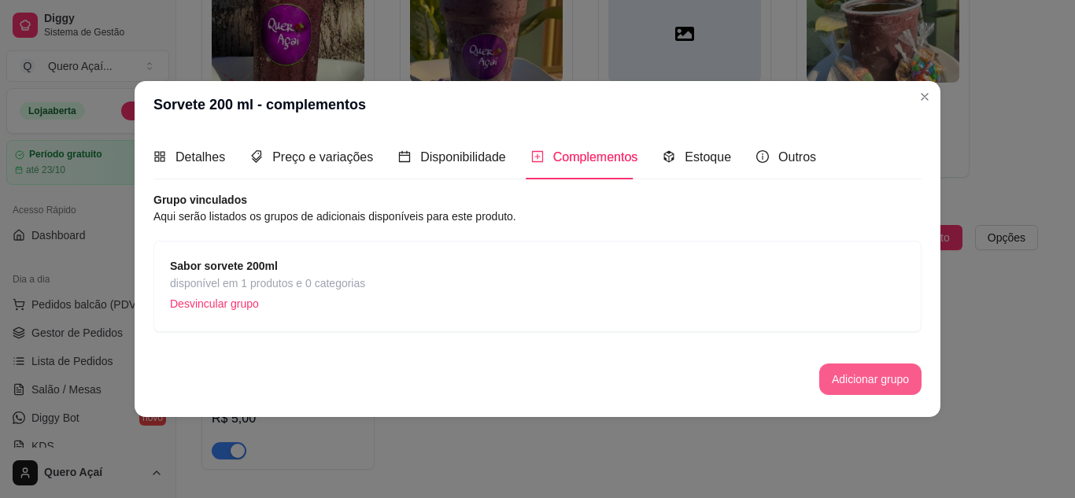
click at [888, 388] on button "Adicionar grupo" at bounding box center [870, 379] width 102 height 31
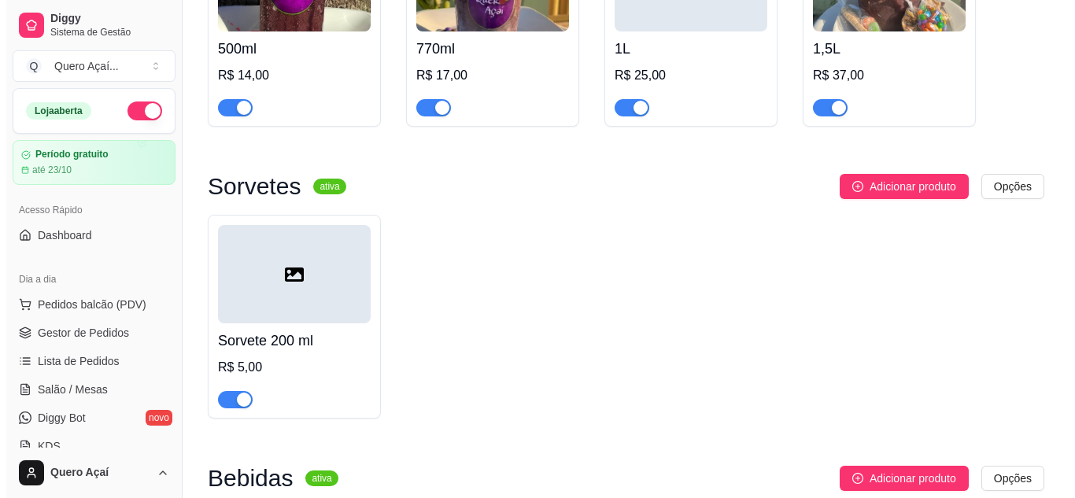
scroll to position [551, 0]
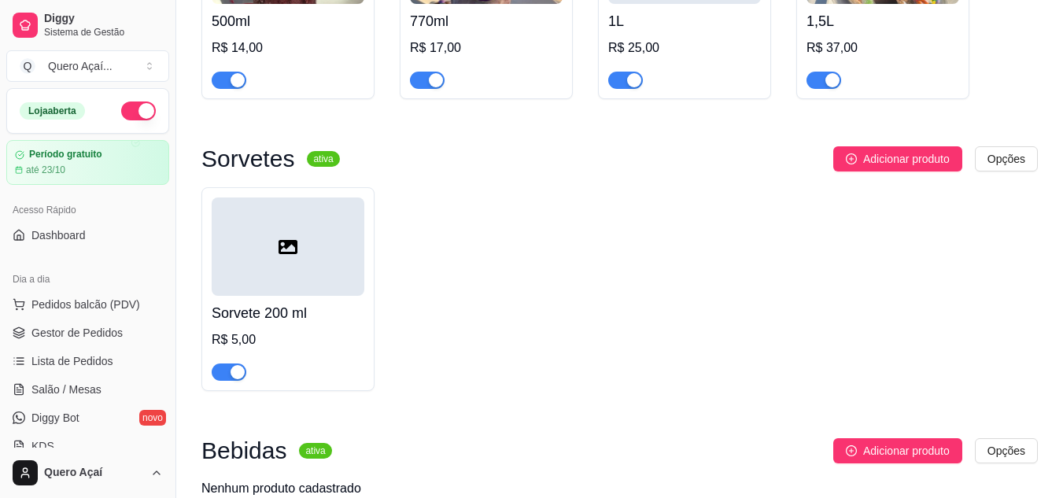
click at [305, 328] on div "Sorvete 200 ml R$ 5,00" at bounding box center [288, 338] width 153 height 85
click at [310, 347] on div "R$ 5,00" at bounding box center [288, 340] width 153 height 19
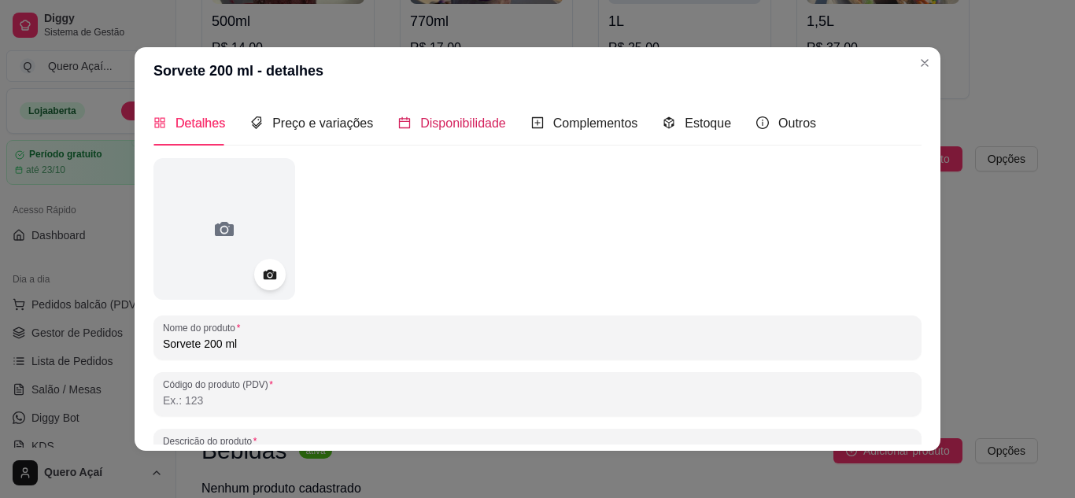
click at [444, 124] on span "Disponibilidade" at bounding box center [463, 123] width 86 height 13
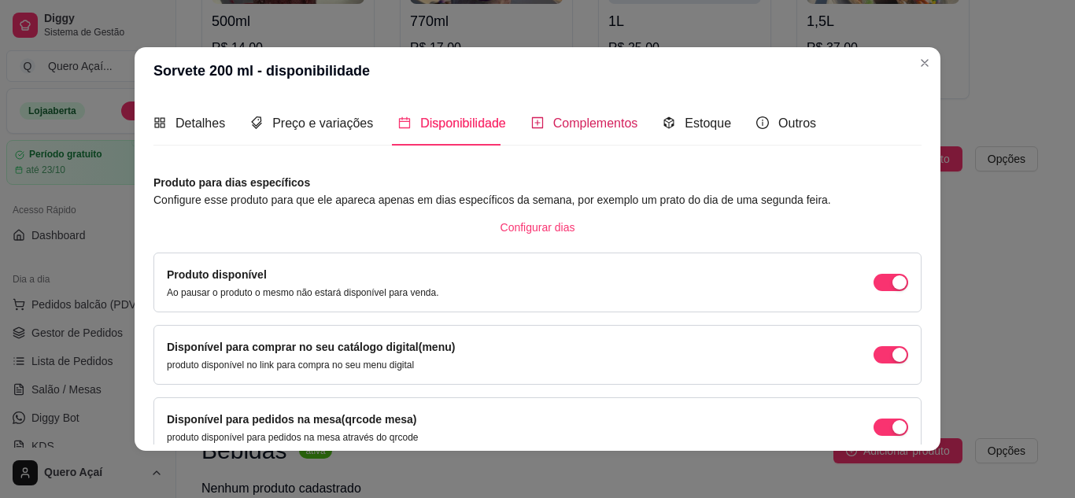
click at [564, 119] on span "Complementos" at bounding box center [595, 123] width 85 height 13
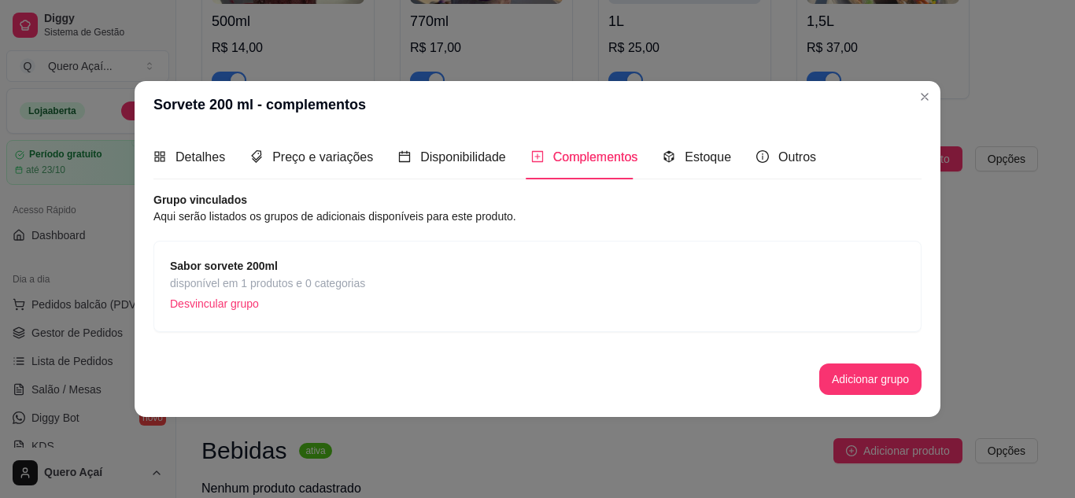
click at [346, 281] on span "disponível em 1 produtos e 0 categorias" at bounding box center [267, 283] width 195 height 17
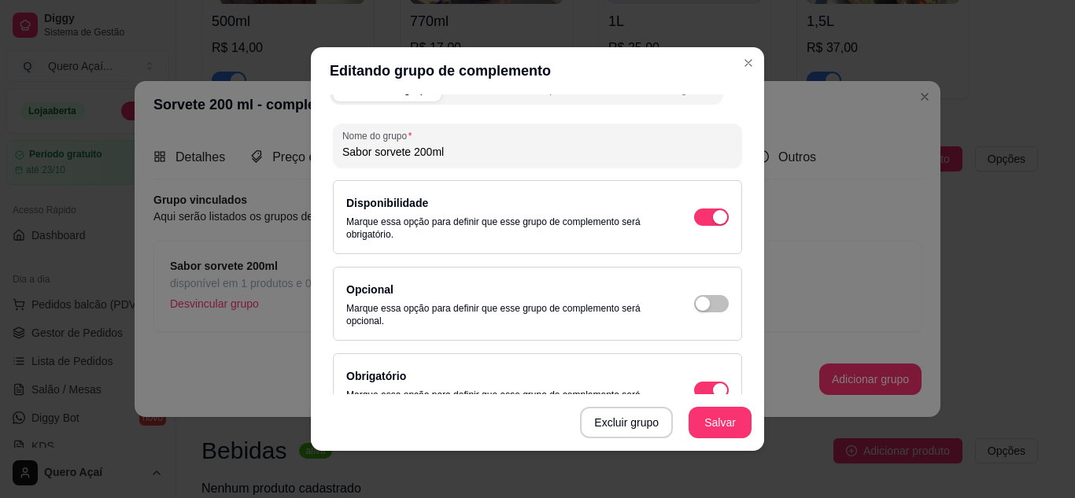
scroll to position [0, 0]
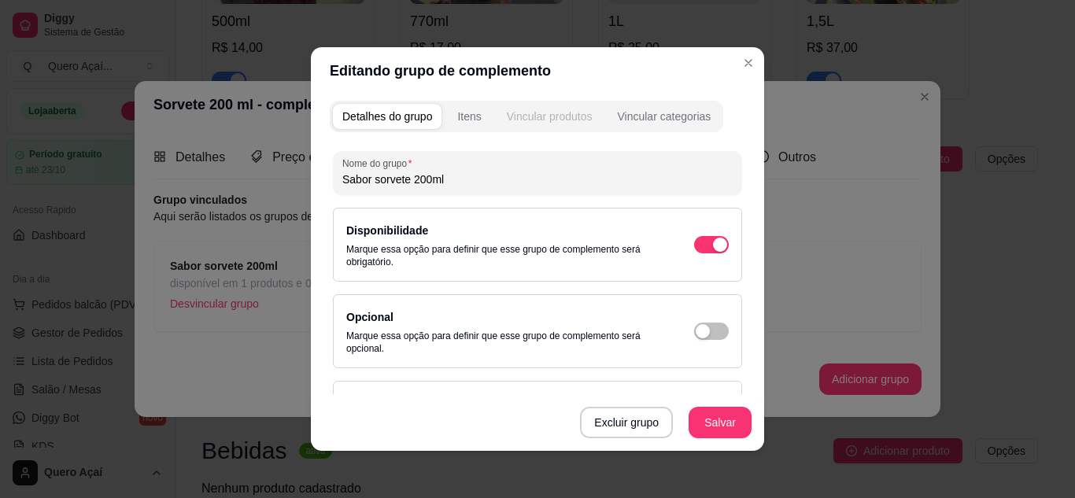
click at [513, 111] on div "Vincular produtos" at bounding box center [550, 117] width 86 height 16
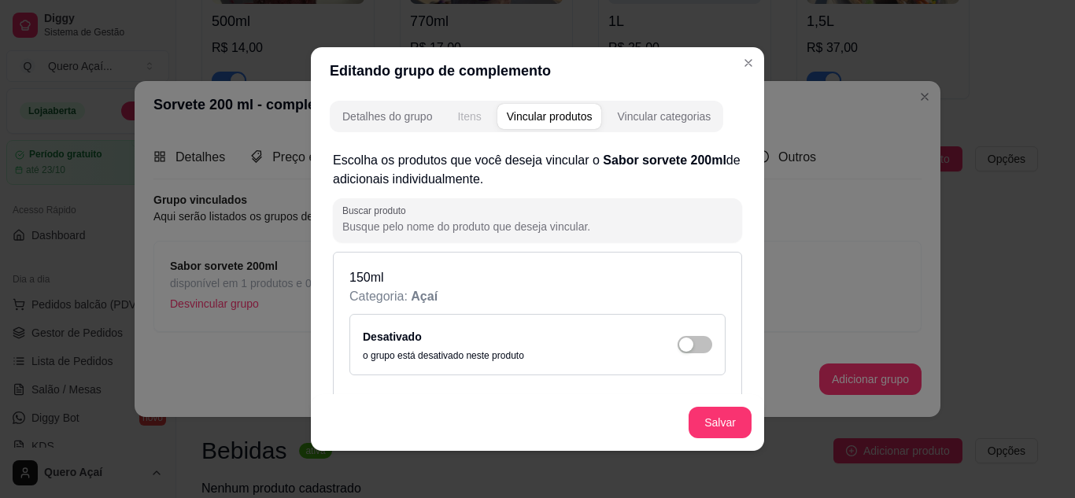
click at [466, 124] on div "Itens" at bounding box center [469, 117] width 24 height 16
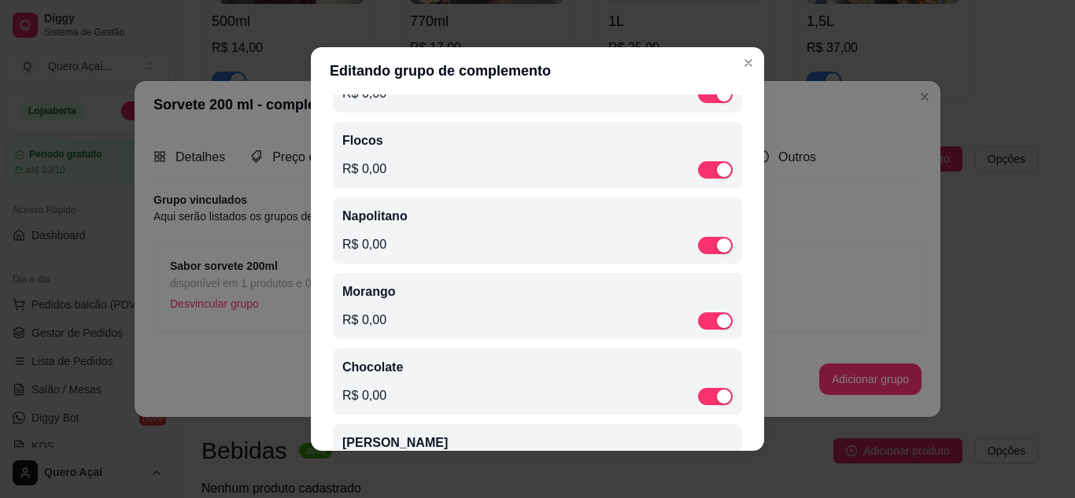
scroll to position [61, 0]
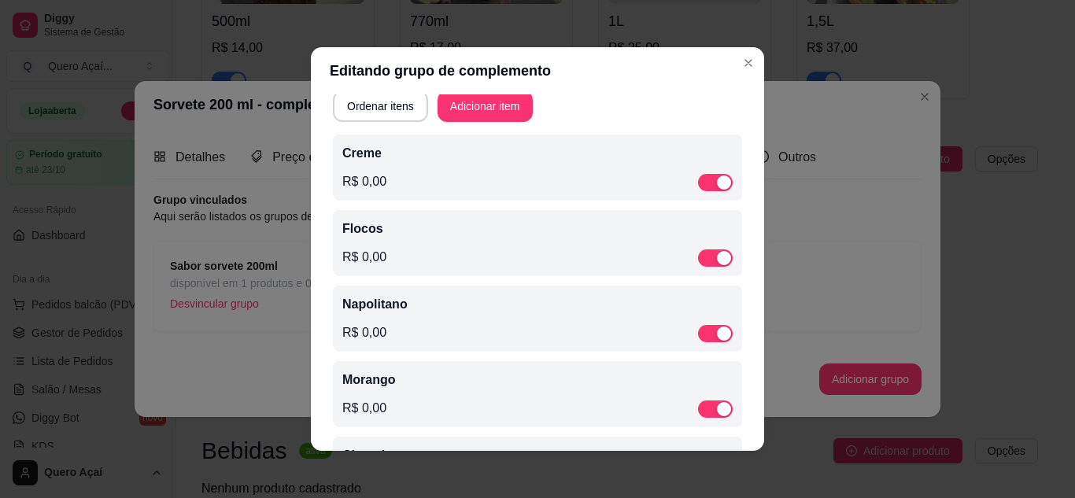
click at [471, 179] on div "R$ 0,00" at bounding box center [537, 181] width 390 height 19
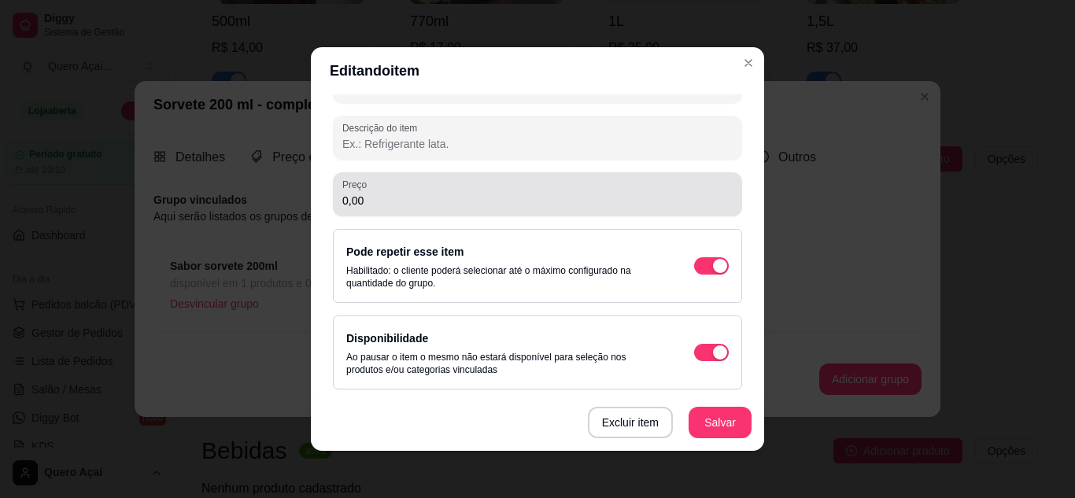
scroll to position [240, 0]
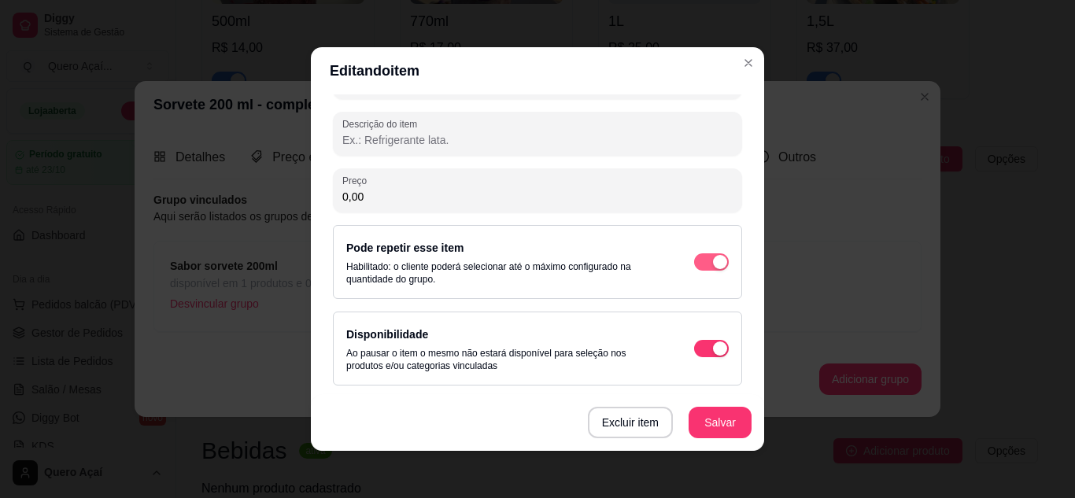
click at [713, 260] on div "button" at bounding box center [720, 262] width 14 height 14
click at [702, 414] on button "Salvar" at bounding box center [720, 422] width 63 height 31
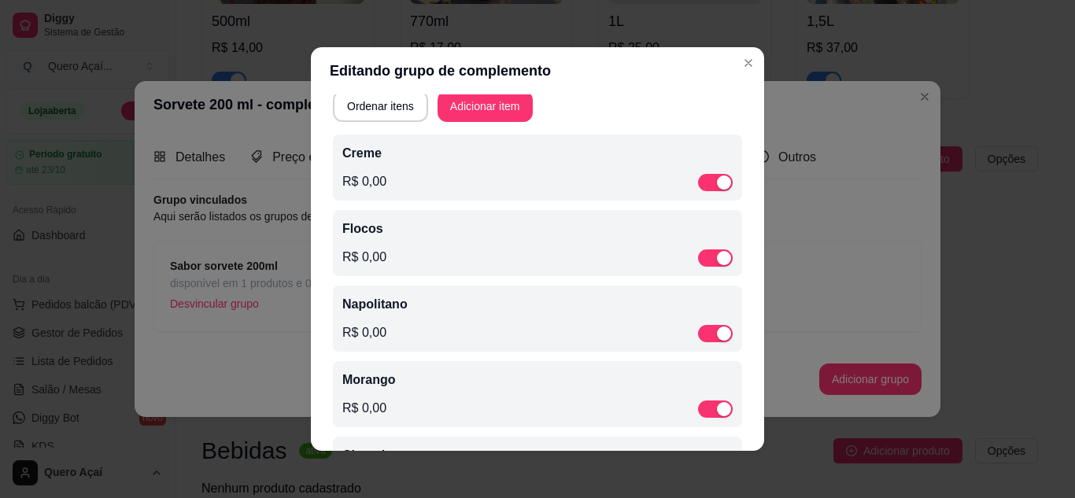
click at [586, 259] on div "R$ 0,00" at bounding box center [537, 257] width 390 height 19
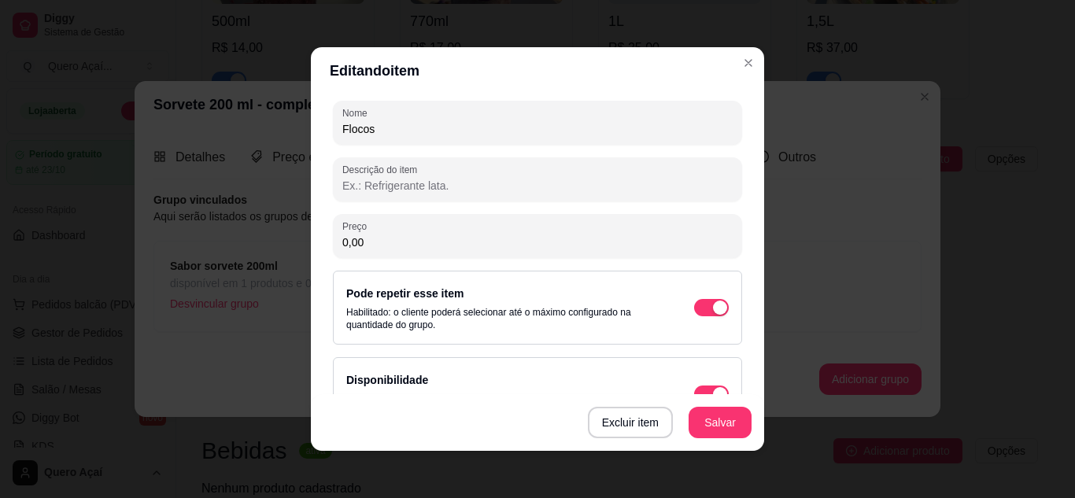
scroll to position [236, 0]
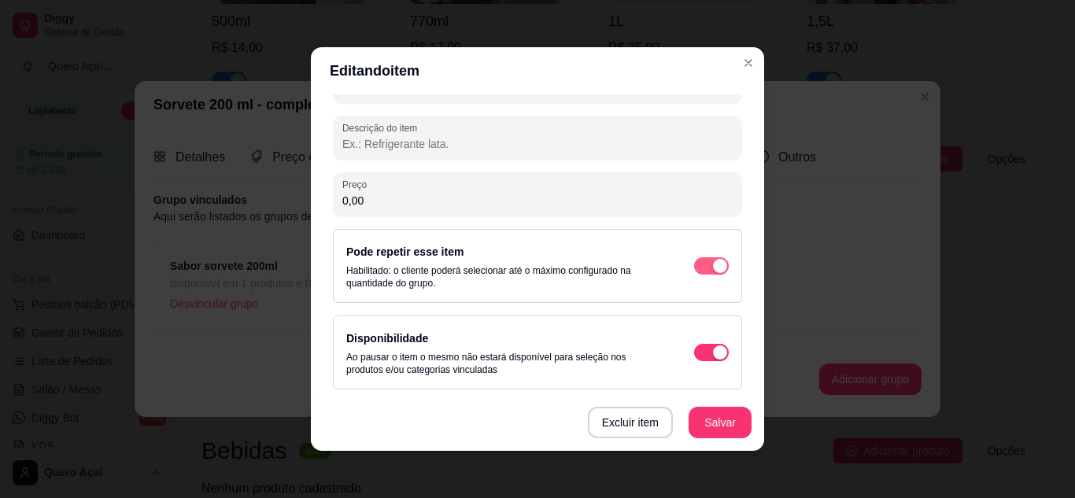
click at [713, 267] on div "button" at bounding box center [720, 266] width 14 height 14
click at [719, 419] on button "Salvar" at bounding box center [720, 422] width 63 height 31
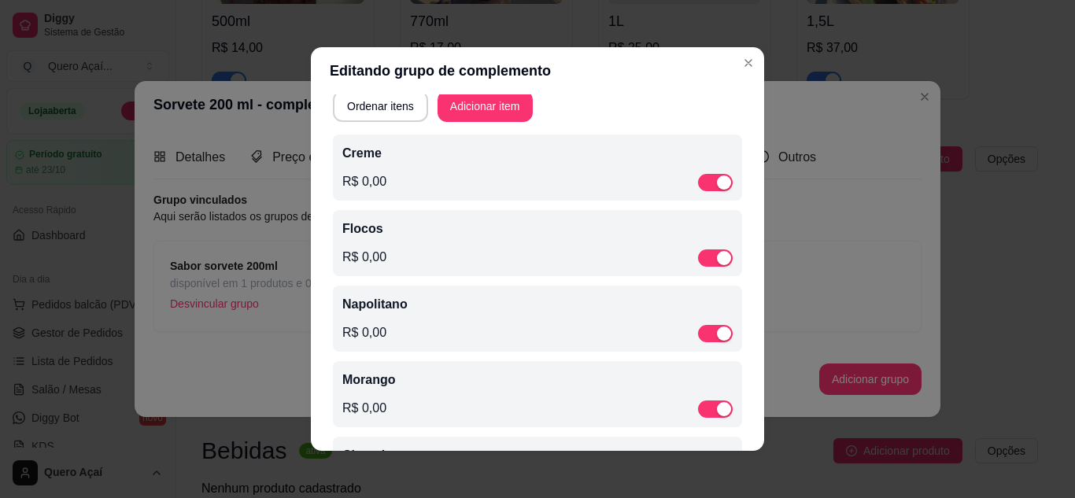
click at [570, 320] on div "Napolitano R$ 0,00" at bounding box center [537, 318] width 390 height 47
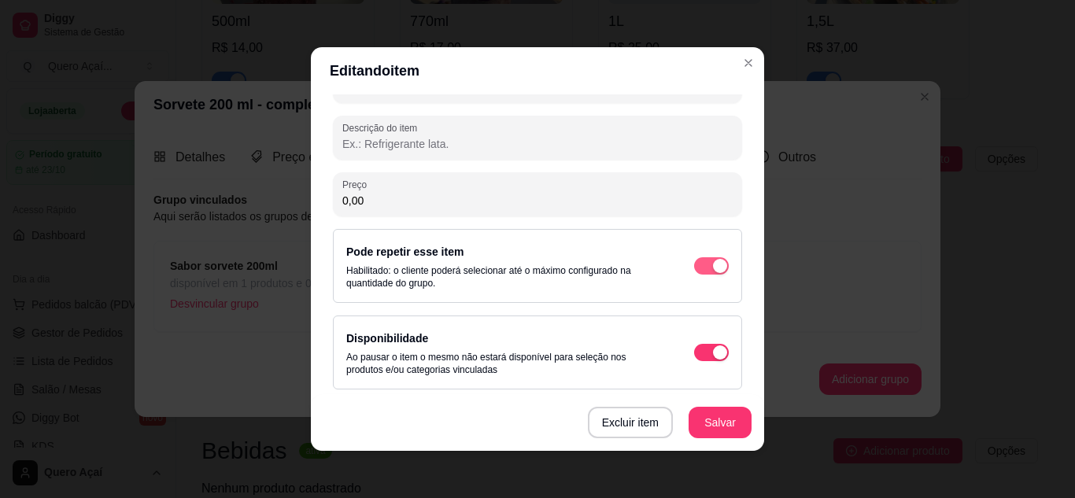
click at [713, 270] on div "button" at bounding box center [720, 266] width 14 height 14
click at [708, 414] on button "Salvar" at bounding box center [720, 422] width 63 height 31
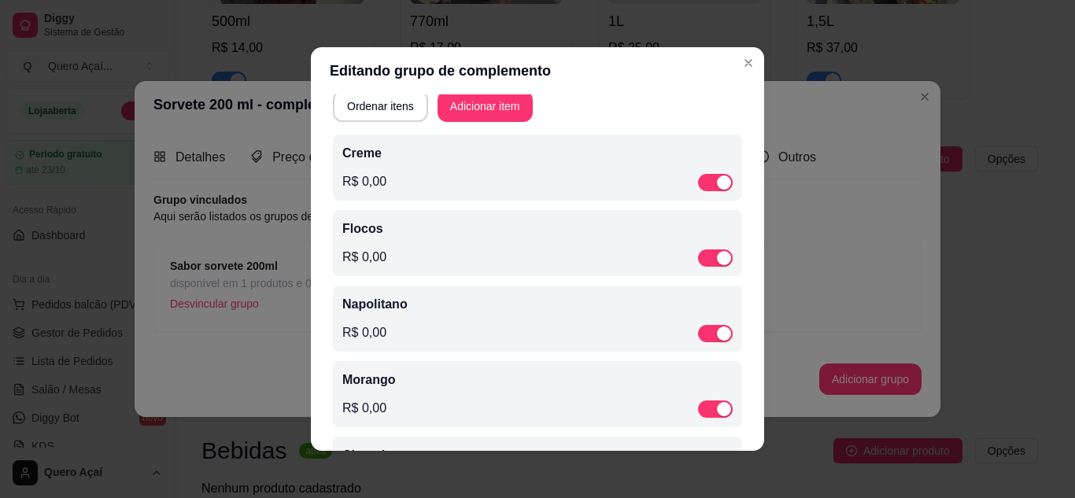
scroll to position [139, 0]
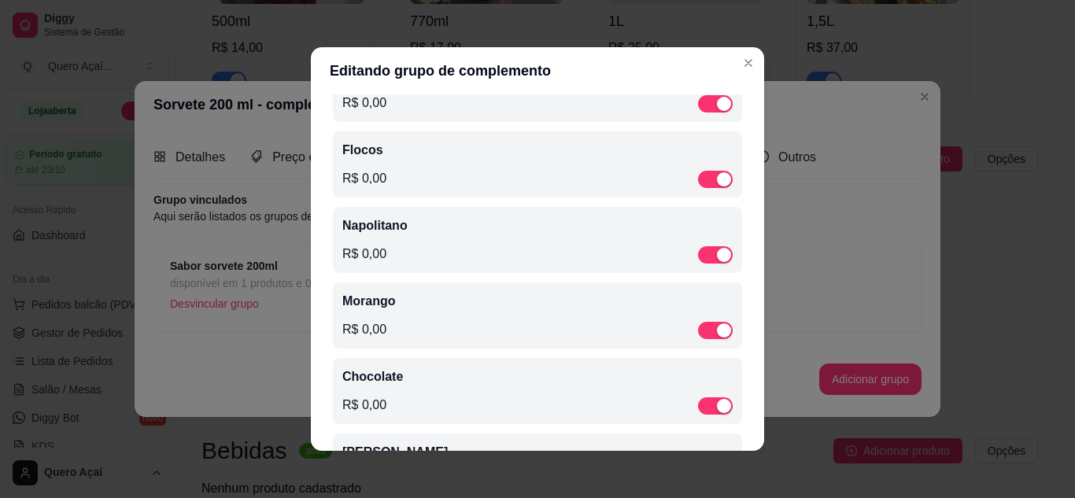
click at [549, 311] on p "Morango" at bounding box center [537, 301] width 390 height 19
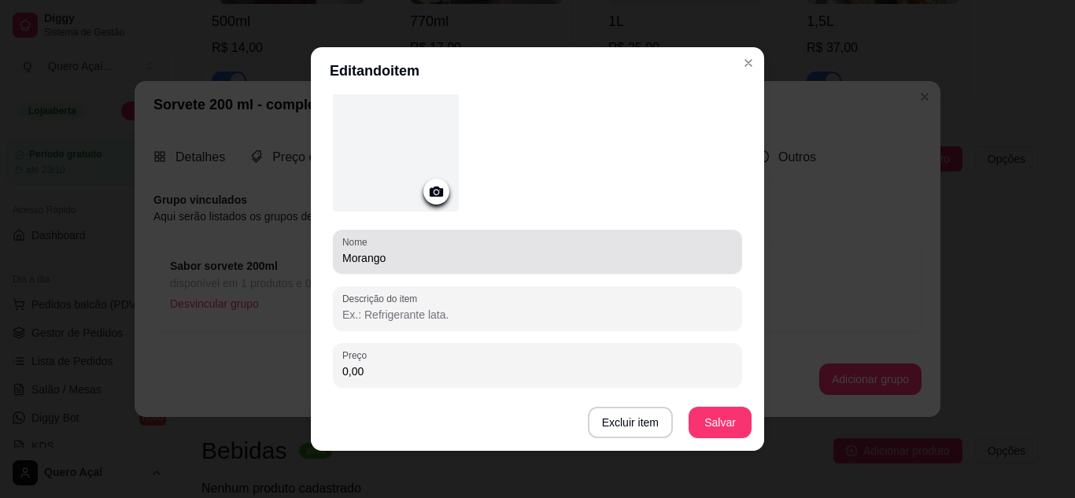
scroll to position [157, 0]
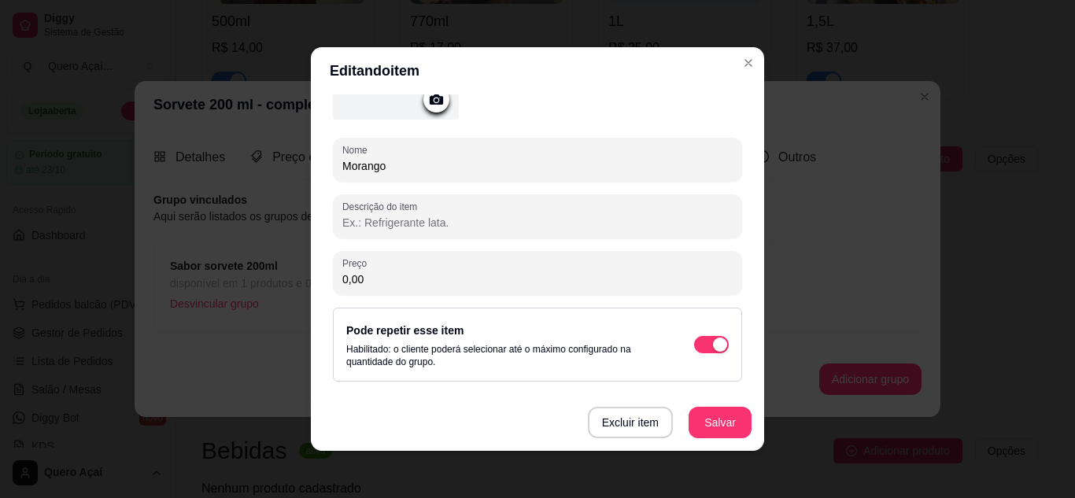
click at [596, 334] on div "Pode repetir esse item Habilitado: o cliente poderá selecionar até o máximo con…" at bounding box center [504, 344] width 316 height 47
click at [694, 344] on span "button" at bounding box center [711, 344] width 35 height 17
click at [711, 418] on button "Salvar" at bounding box center [720, 423] width 61 height 31
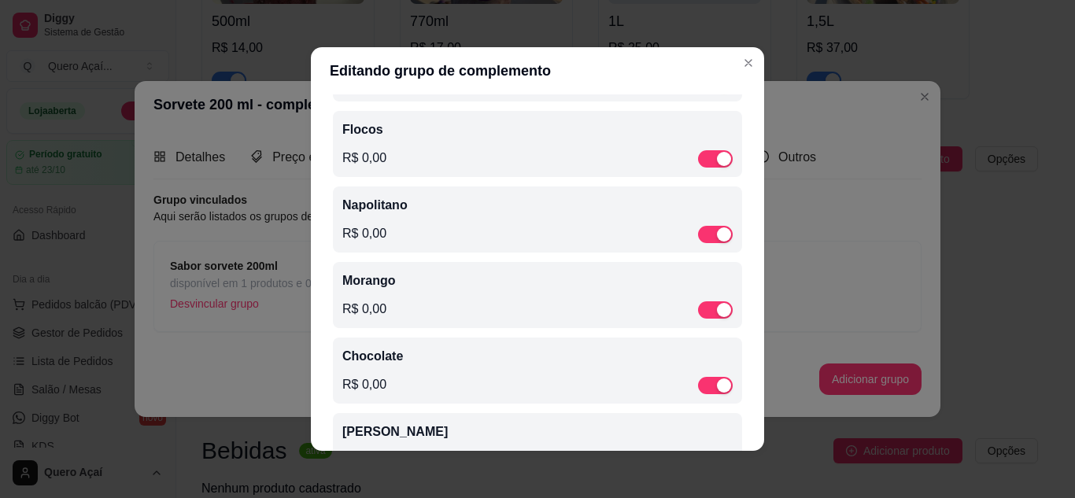
scroll to position [218, 0]
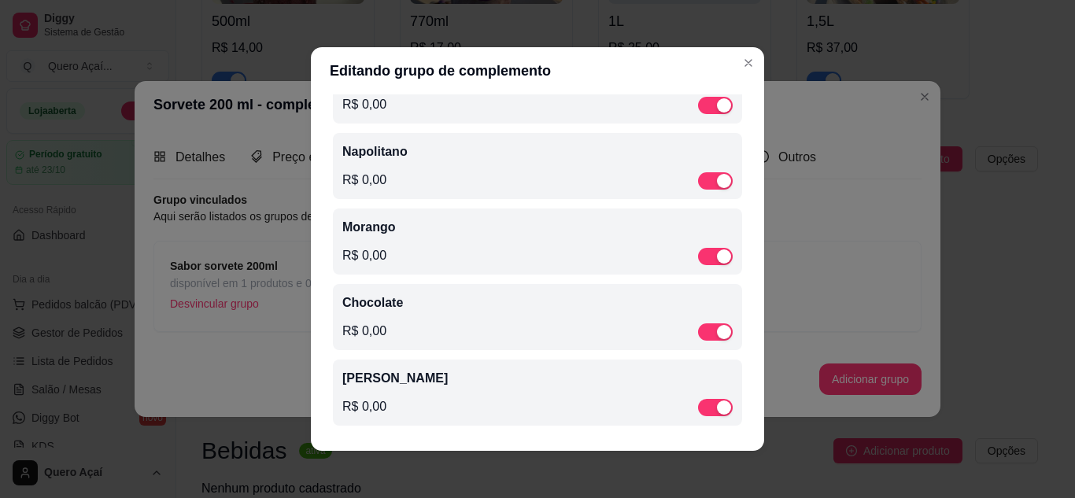
click at [519, 308] on p "Chocolate" at bounding box center [537, 303] width 390 height 19
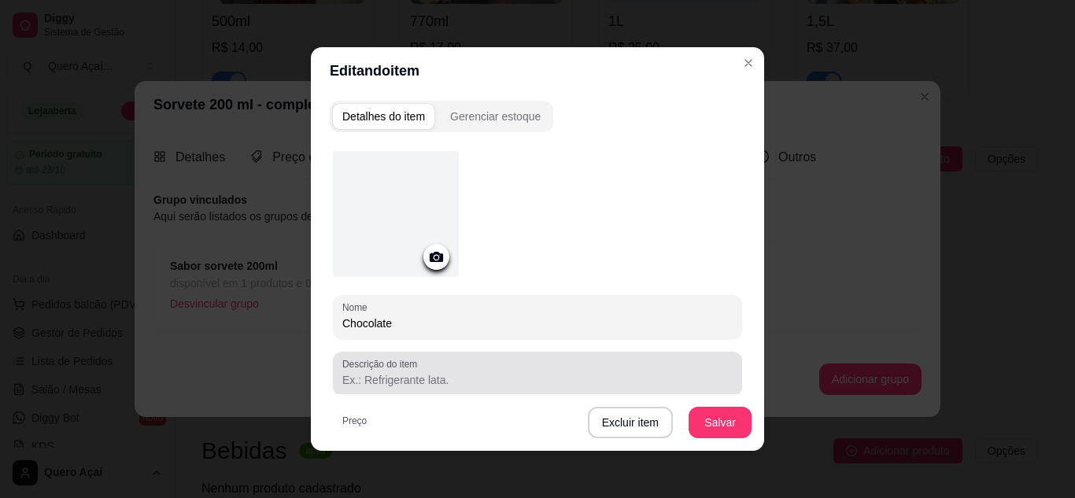
scroll to position [236, 0]
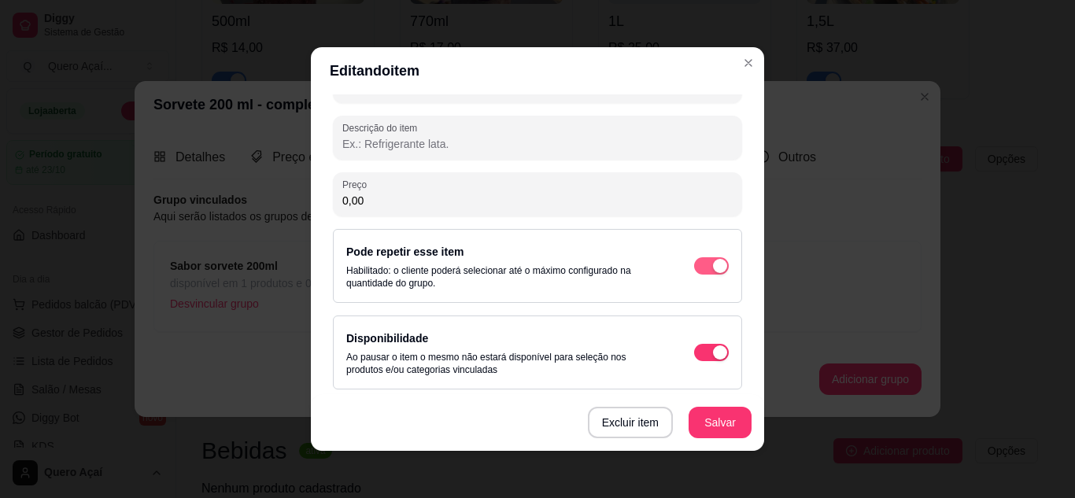
click at [713, 272] on div "button" at bounding box center [720, 266] width 14 height 14
click at [716, 415] on button "Salvar" at bounding box center [720, 423] width 61 height 31
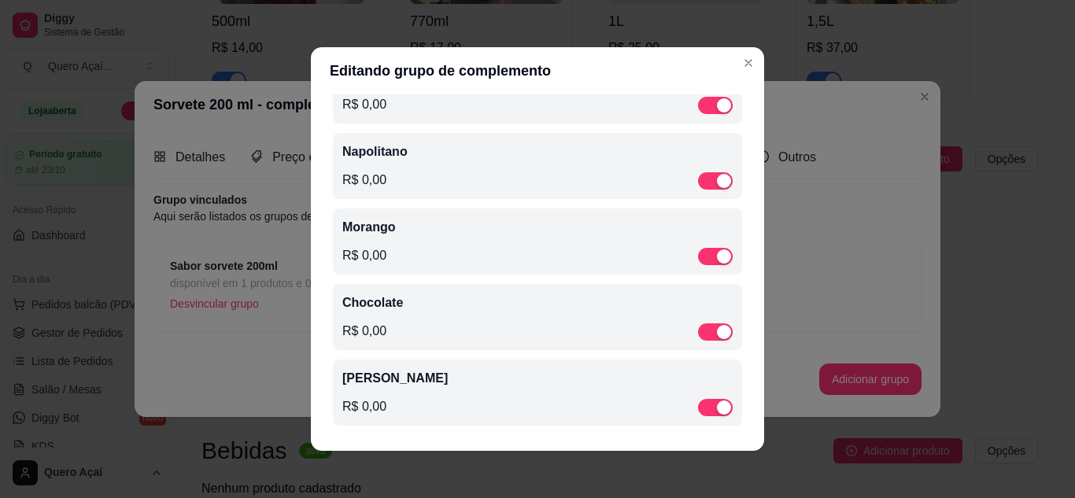
click at [591, 395] on div "Ferreiro Rocher R$ 0,00" at bounding box center [537, 392] width 390 height 47
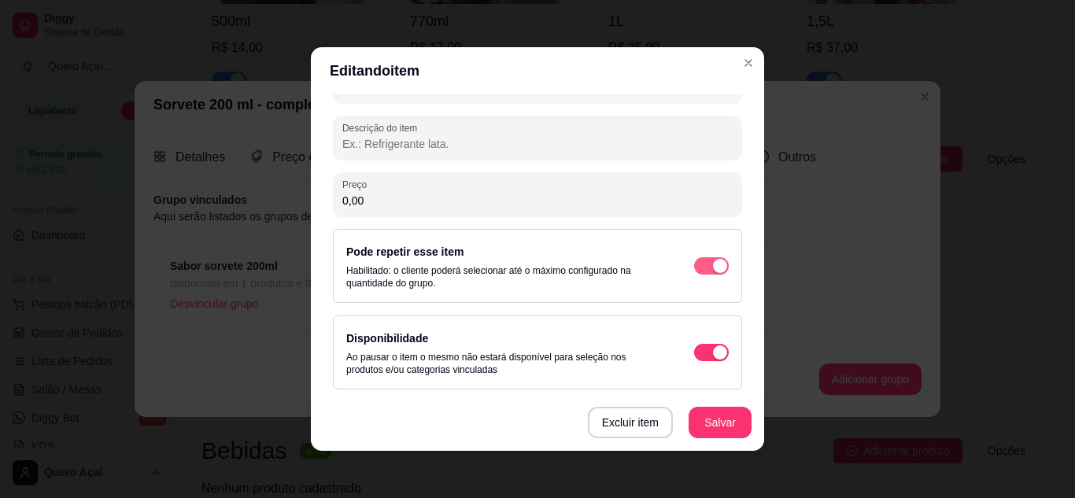
click at [694, 267] on span "button" at bounding box center [711, 265] width 35 height 17
click at [716, 424] on button "Salvar" at bounding box center [720, 422] width 63 height 31
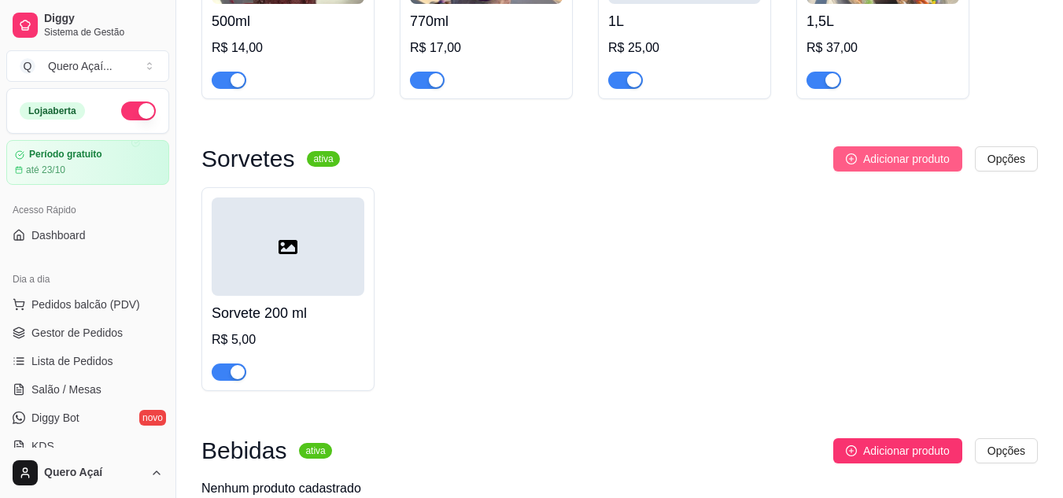
click at [909, 170] on button "Adicionar produto" at bounding box center [898, 158] width 129 height 25
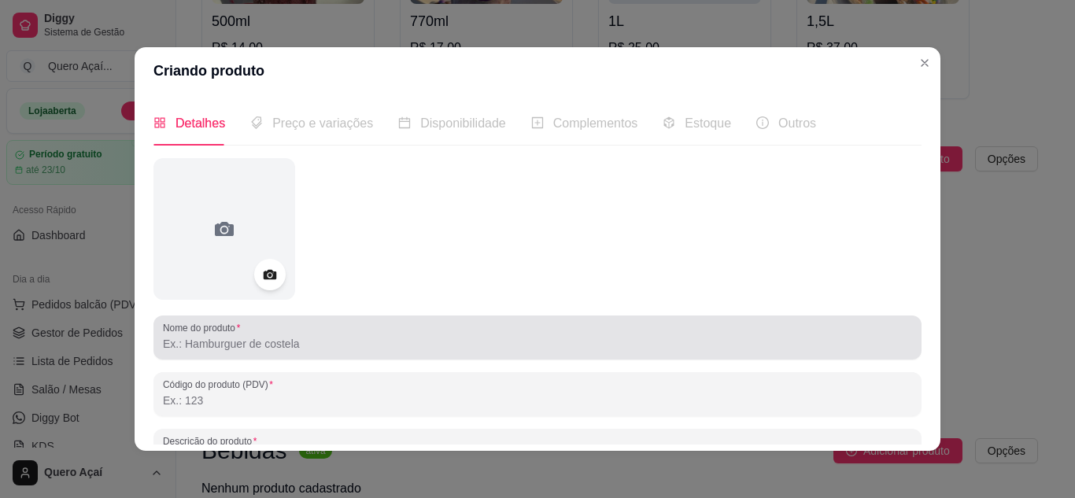
click at [285, 346] on input "Nome do produto" at bounding box center [537, 344] width 749 height 16
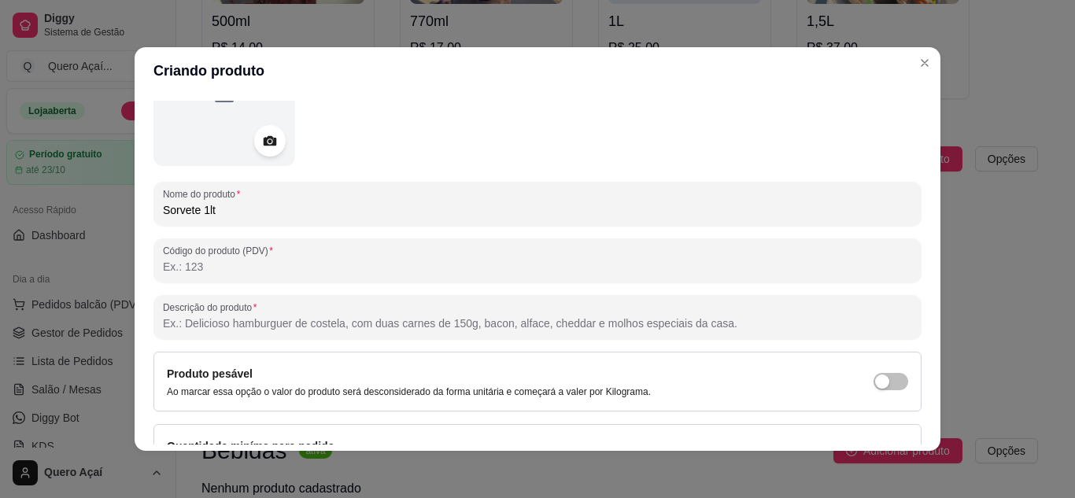
scroll to position [231, 0]
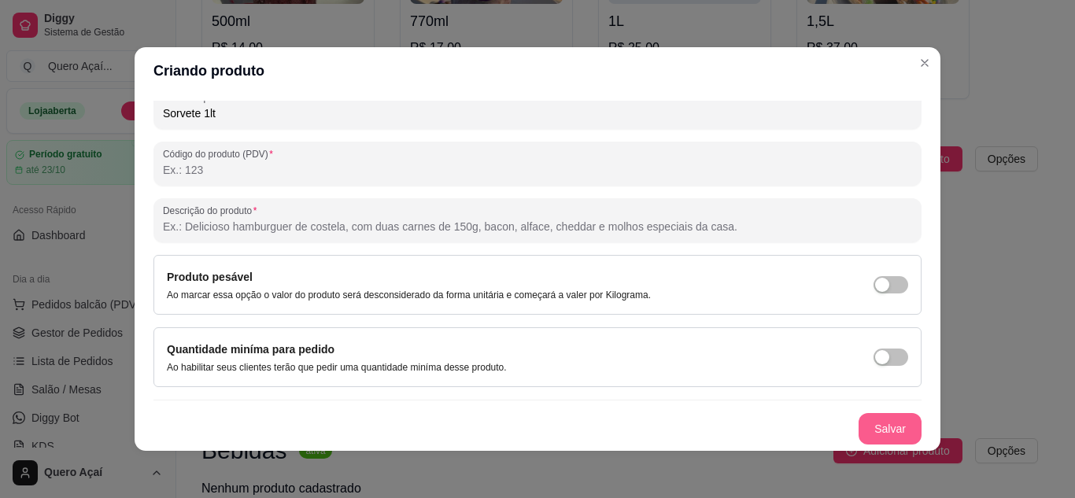
type input "Sorvete 1lt"
click at [871, 429] on button "Salvar" at bounding box center [890, 428] width 63 height 31
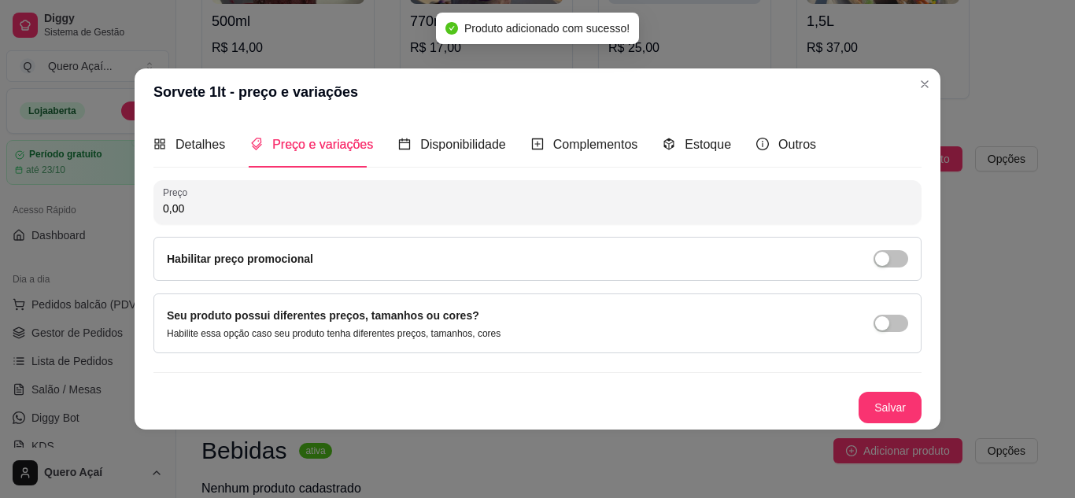
scroll to position [0, 0]
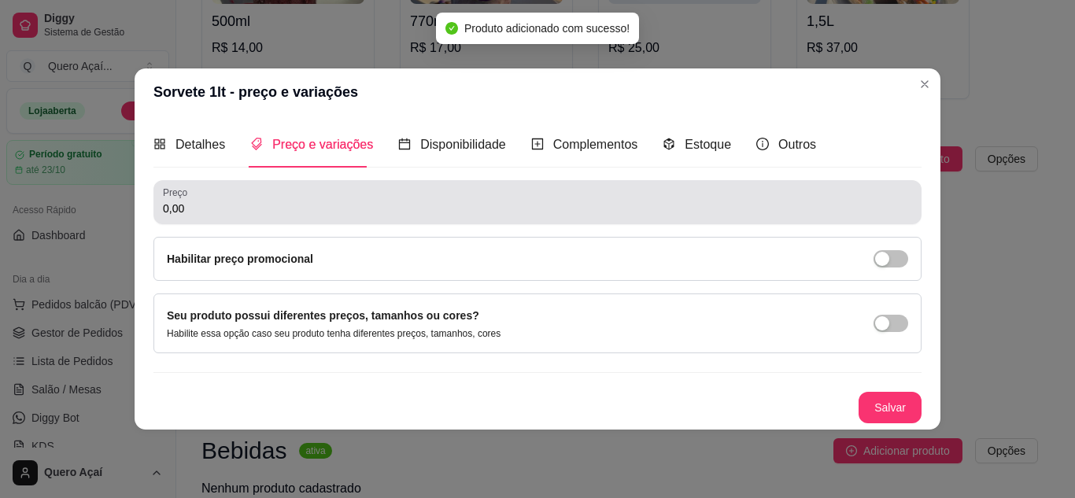
click at [191, 198] on label "Preço" at bounding box center [178, 192] width 30 height 13
click at [191, 201] on input "0,00" at bounding box center [537, 209] width 749 height 16
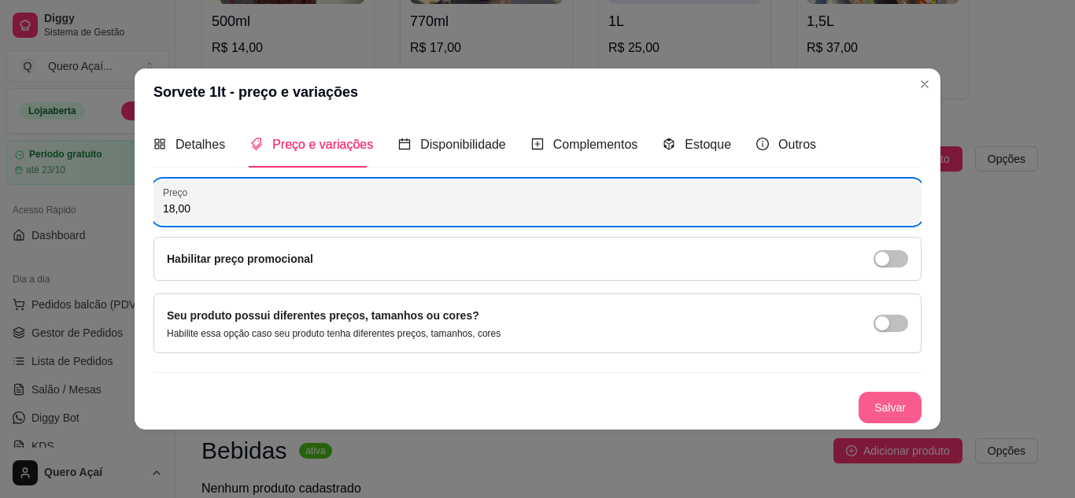
type input "18,00"
click at [892, 413] on button "Salvar" at bounding box center [890, 407] width 63 height 31
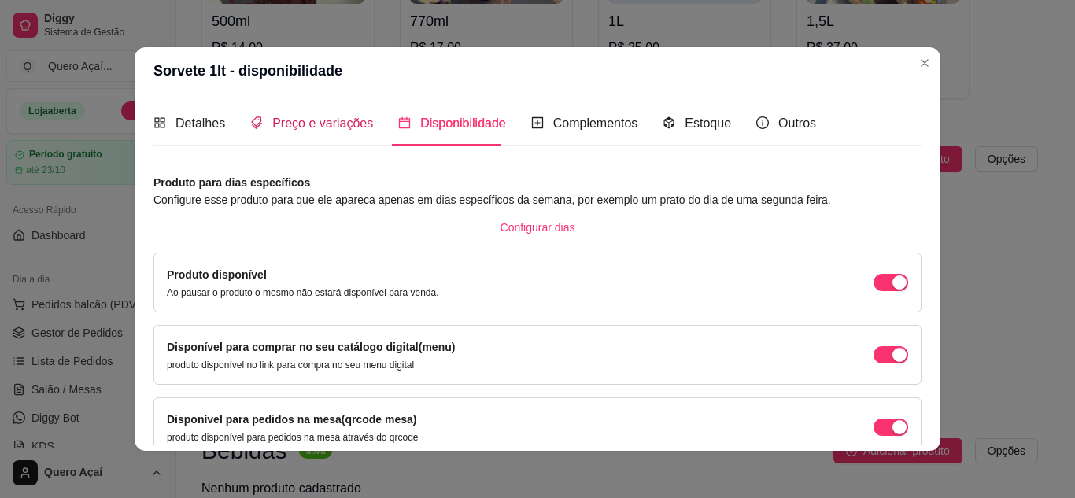
click at [271, 131] on div "Preço e variações" at bounding box center [311, 123] width 123 height 20
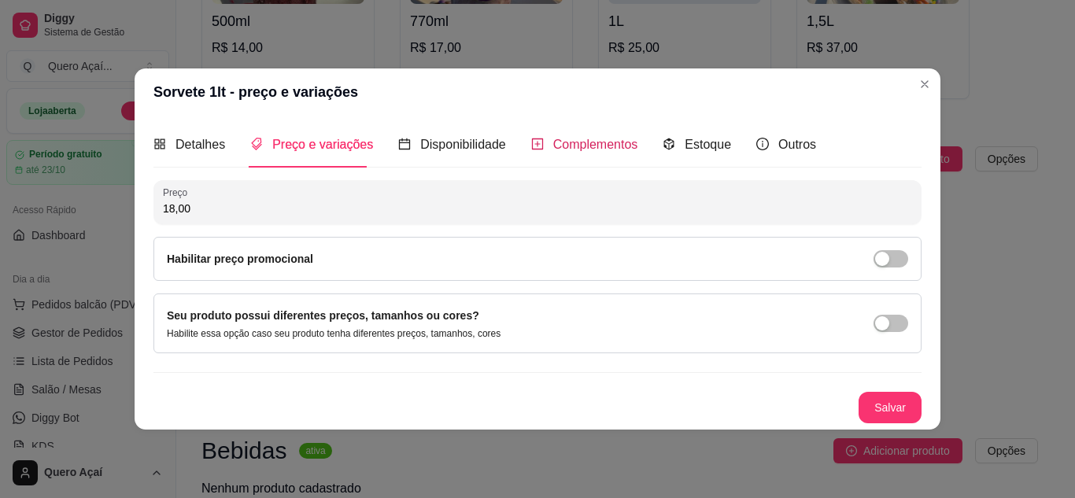
click at [550, 135] on div "Complementos" at bounding box center [584, 145] width 107 height 20
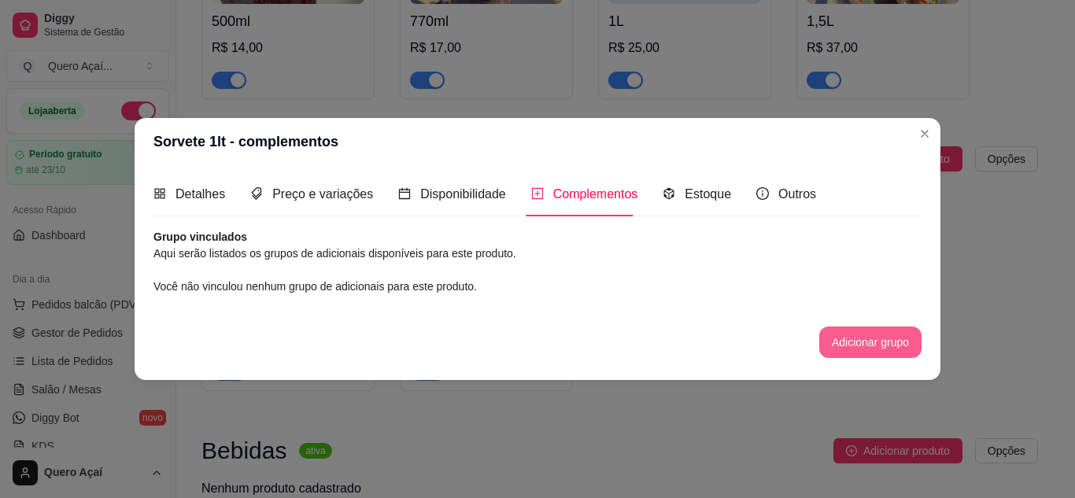
click at [849, 340] on button "Adicionar grupo" at bounding box center [870, 342] width 102 height 31
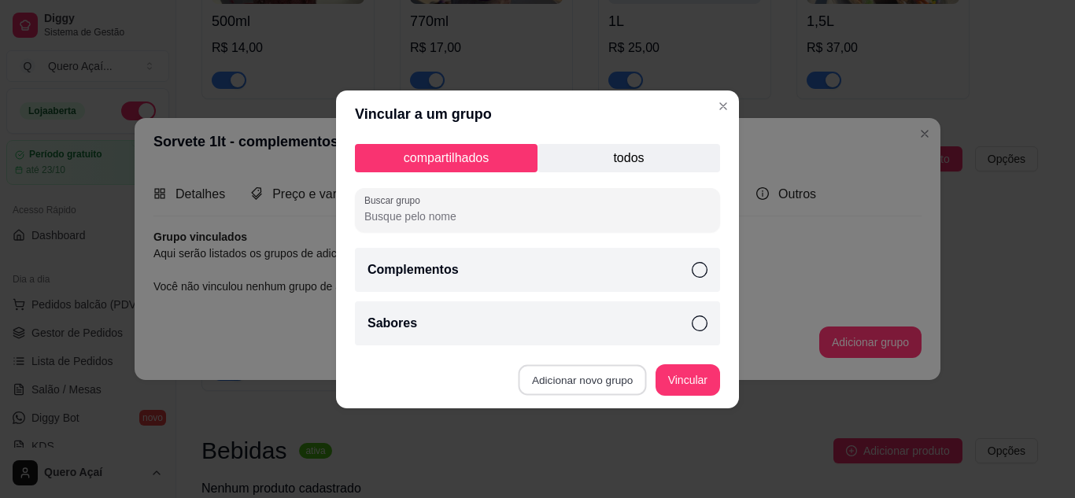
click at [575, 369] on button "Adicionar novo grupo" at bounding box center [583, 379] width 128 height 31
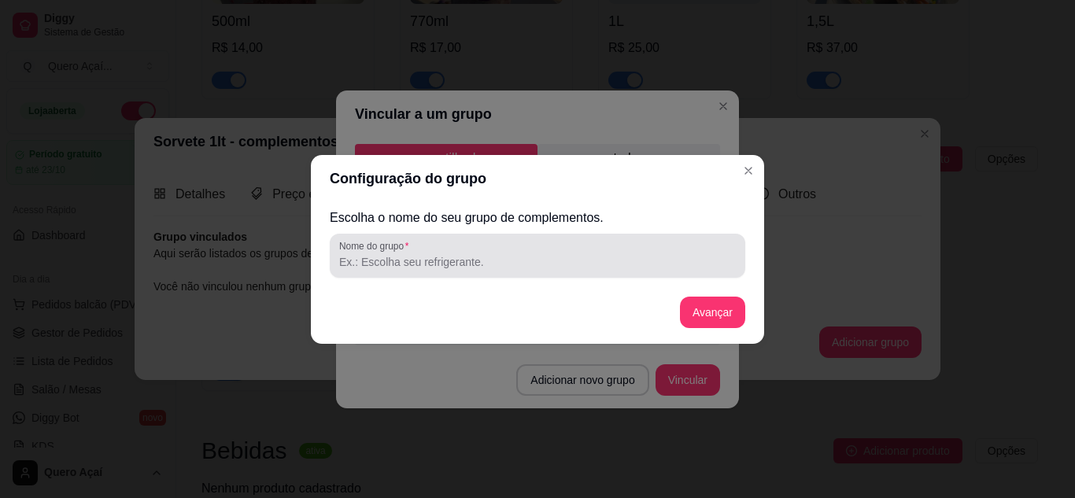
click at [523, 266] on div at bounding box center [537, 255] width 397 height 31
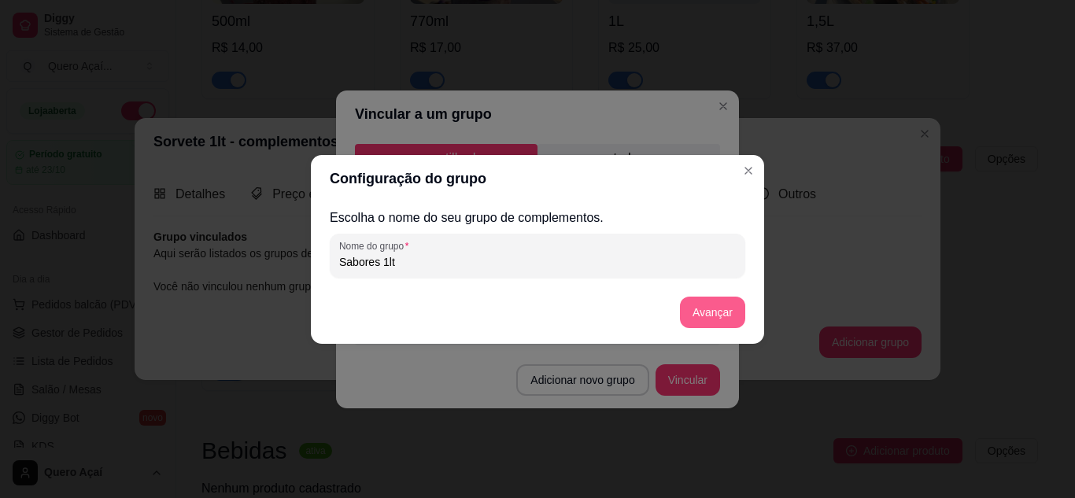
type input "Sabores 1lt"
click at [719, 309] on button "Avançar" at bounding box center [712, 312] width 65 height 31
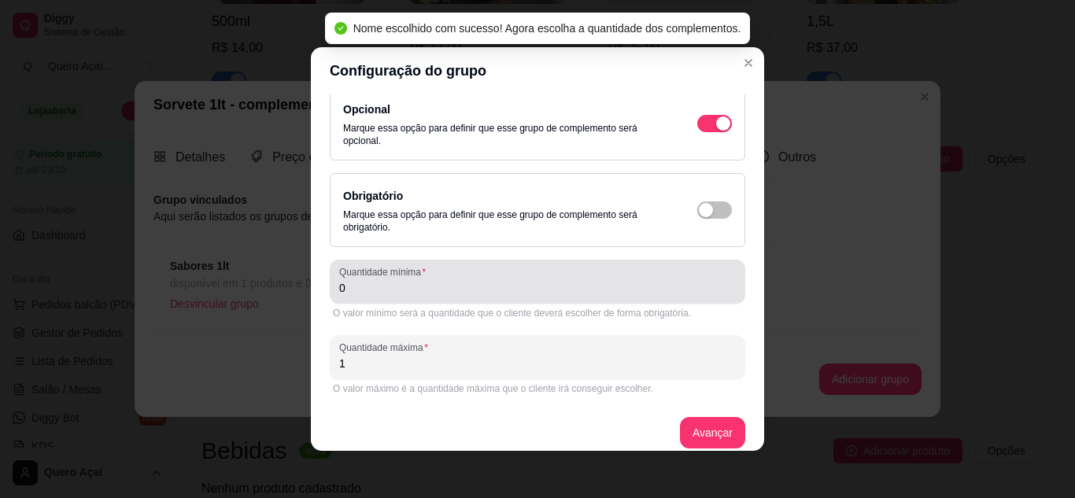
scroll to position [28, 0]
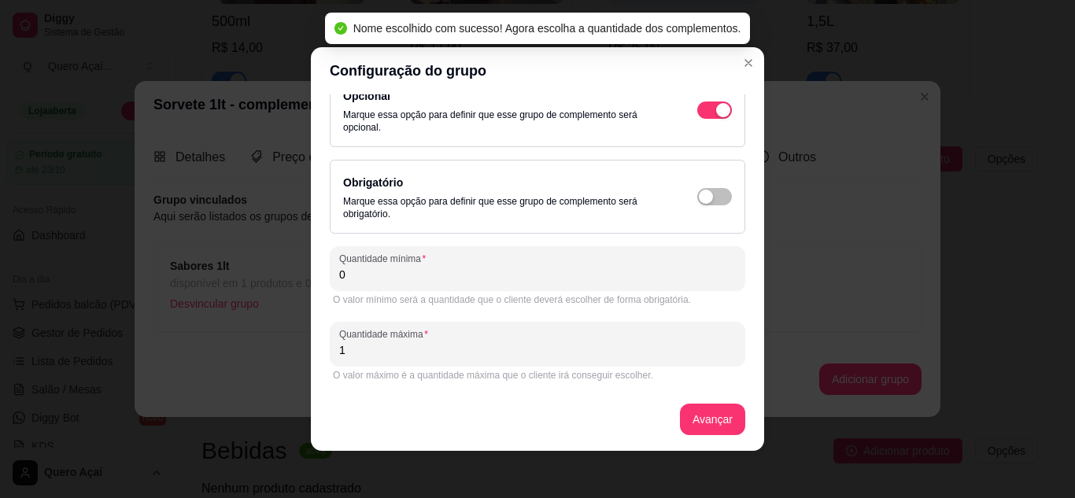
click at [539, 292] on div "O valor mínimo será a quantidade que o cliente deverá escolher de forma obrigat…" at bounding box center [538, 299] width 416 height 19
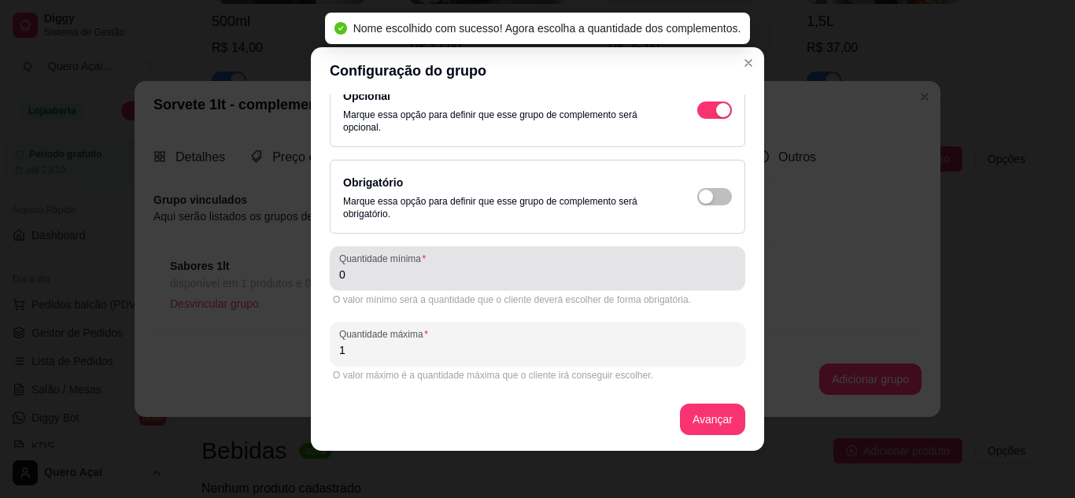
click at [527, 275] on input "0" at bounding box center [537, 275] width 397 height 16
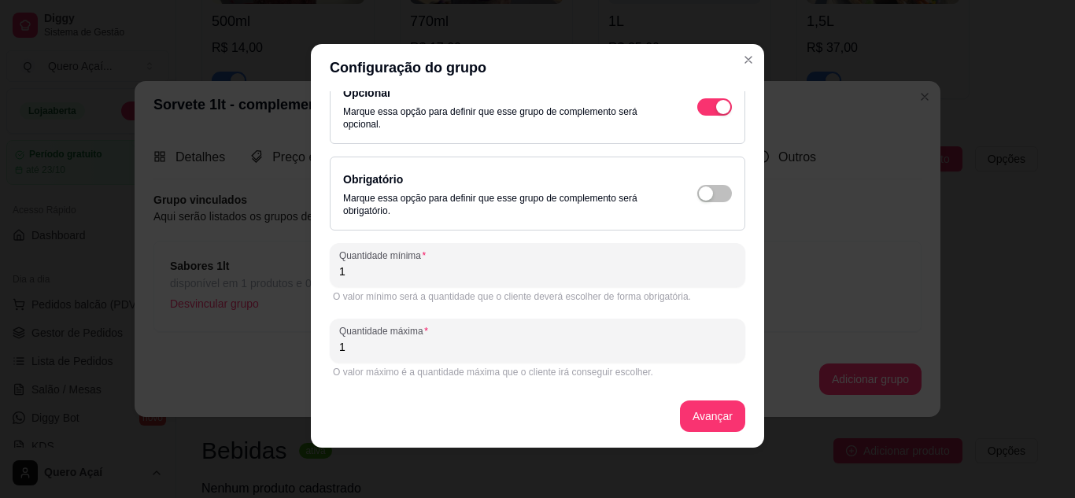
scroll to position [0, 0]
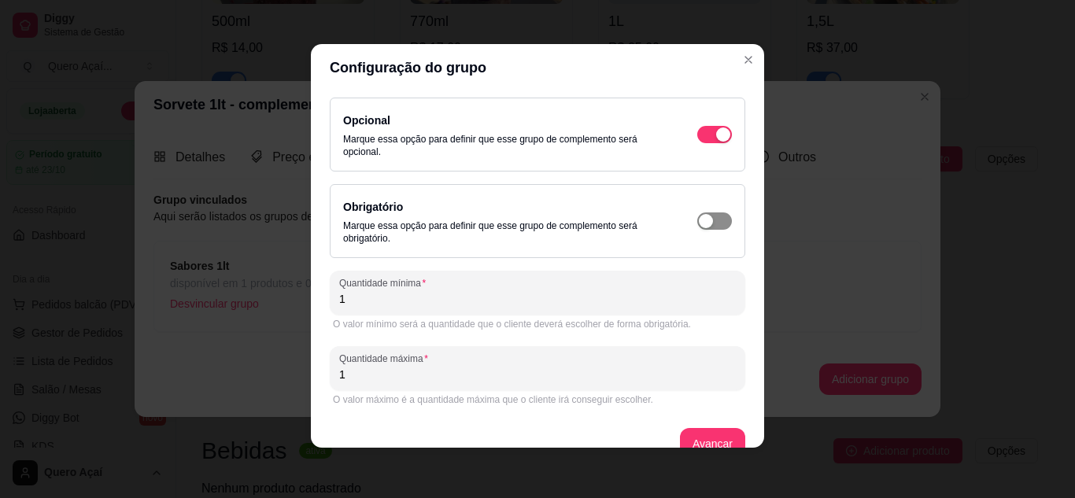
type input "1"
click at [708, 227] on span "button" at bounding box center [714, 221] width 35 height 17
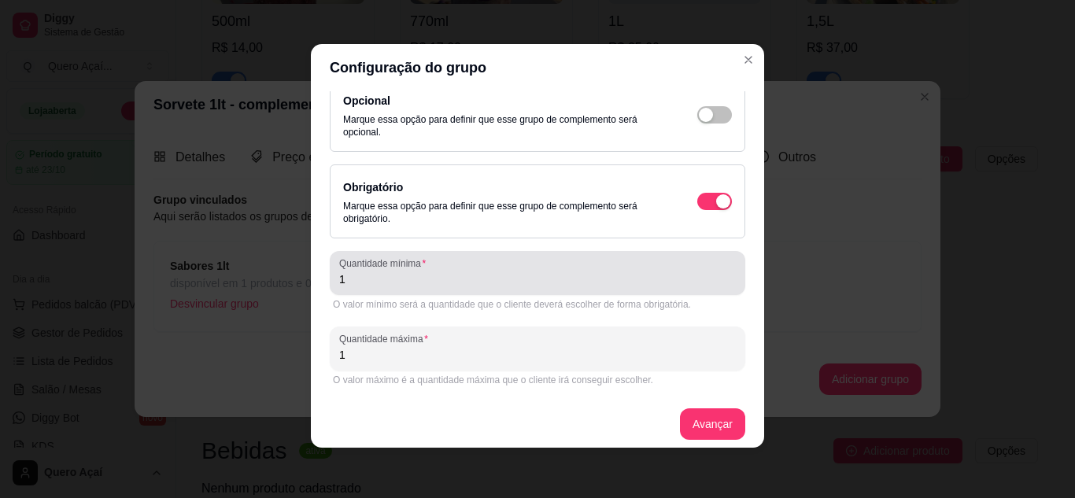
scroll to position [28, 0]
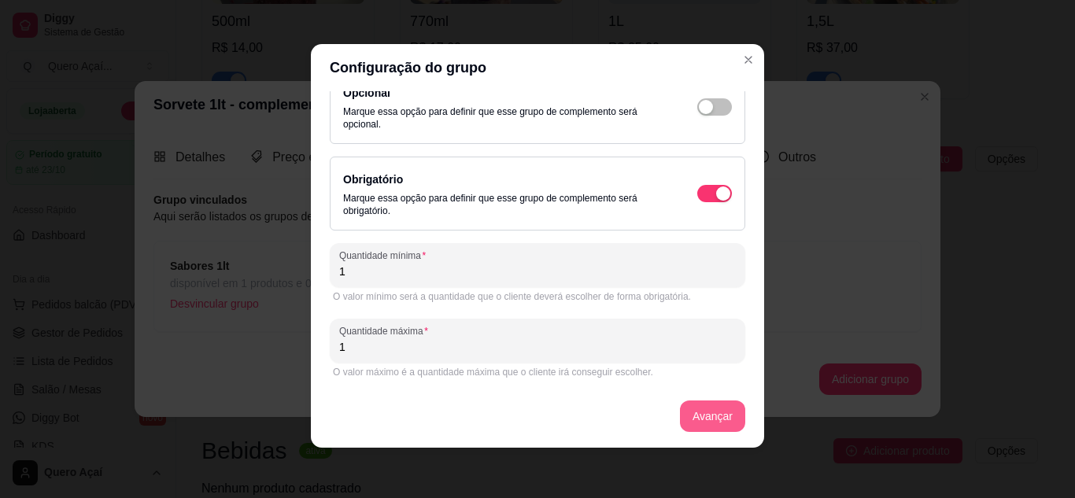
click at [701, 405] on button "Avançar" at bounding box center [712, 416] width 65 height 31
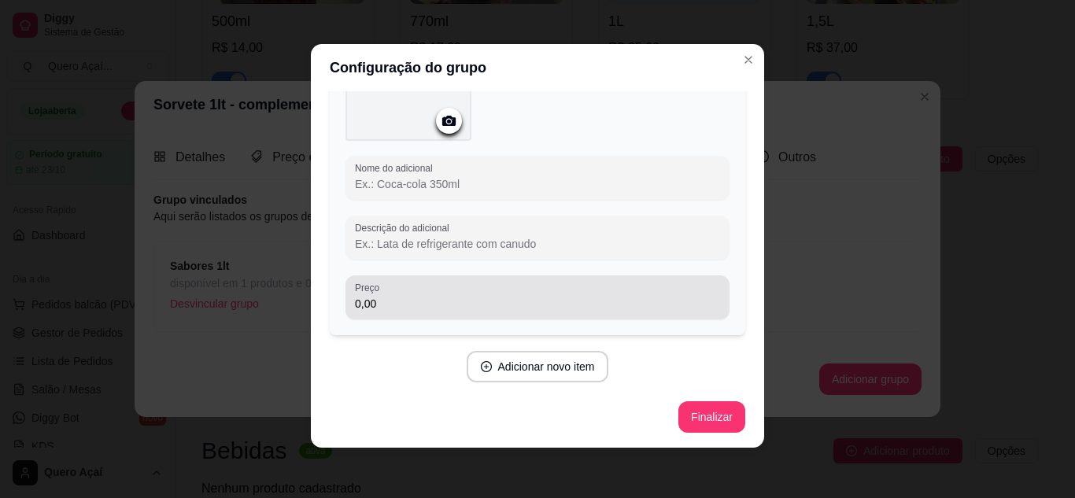
scroll to position [73, 0]
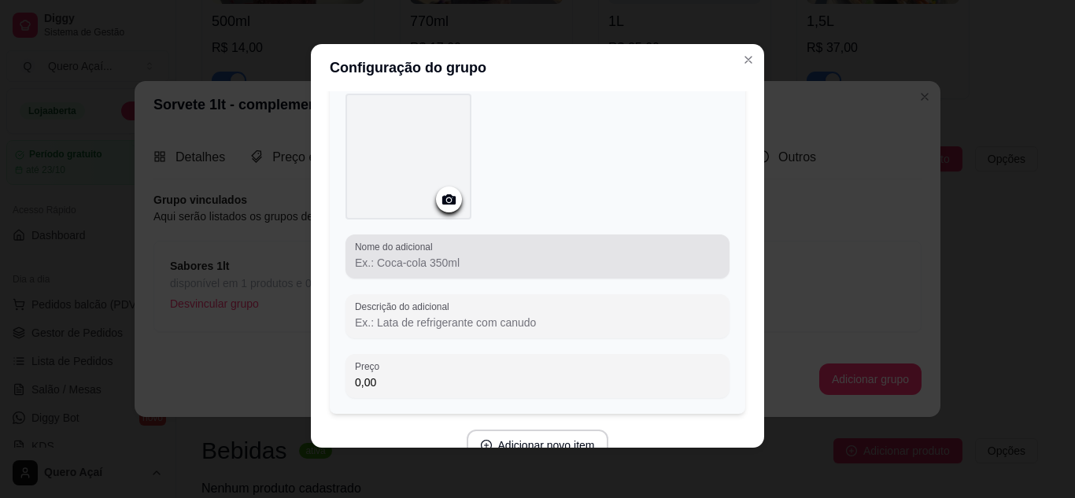
click at [575, 269] on input "Nome do adicional" at bounding box center [537, 263] width 365 height 16
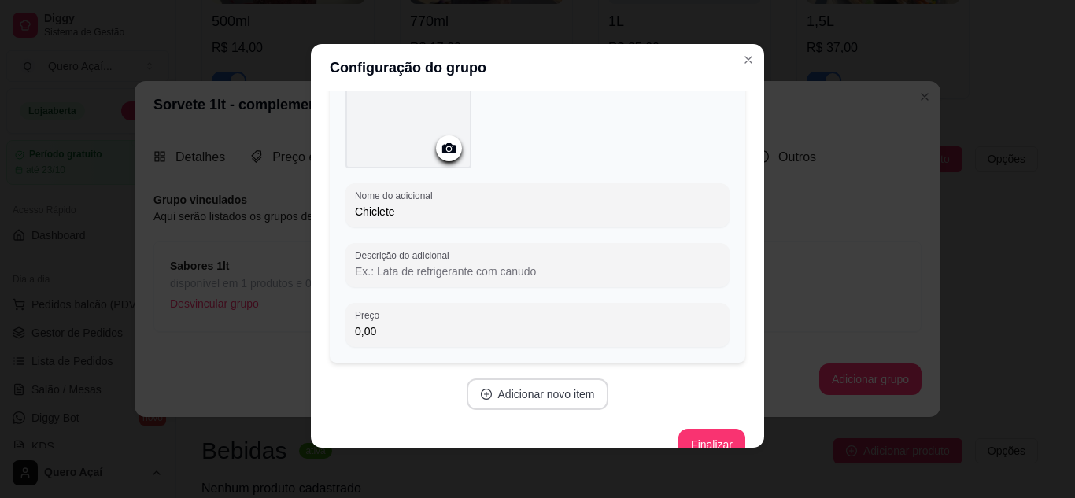
scroll to position [152, 0]
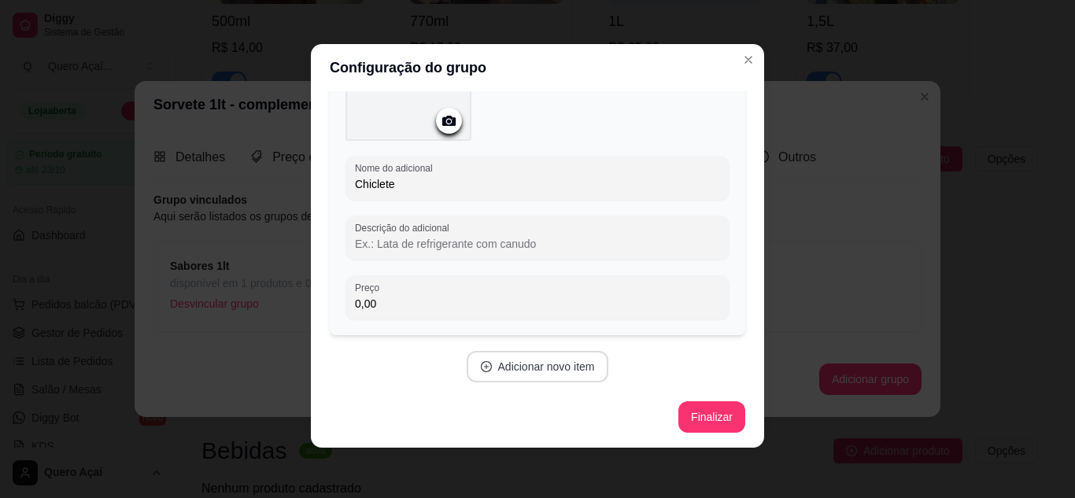
type input "Chiclete"
click at [541, 377] on button "Adicionar novo item" at bounding box center [538, 366] width 142 height 31
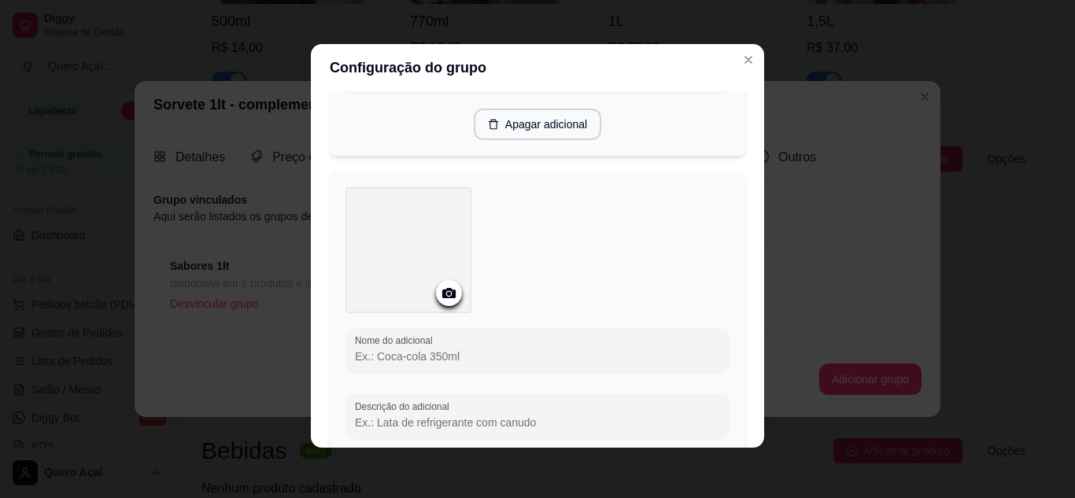
scroll to position [388, 0]
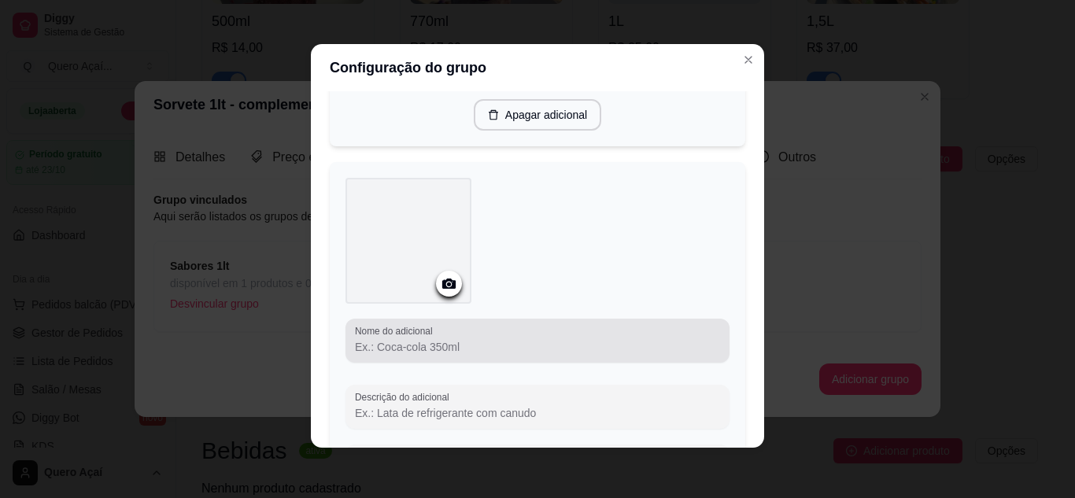
click at [493, 342] on input "Nome do adicional" at bounding box center [537, 347] width 365 height 16
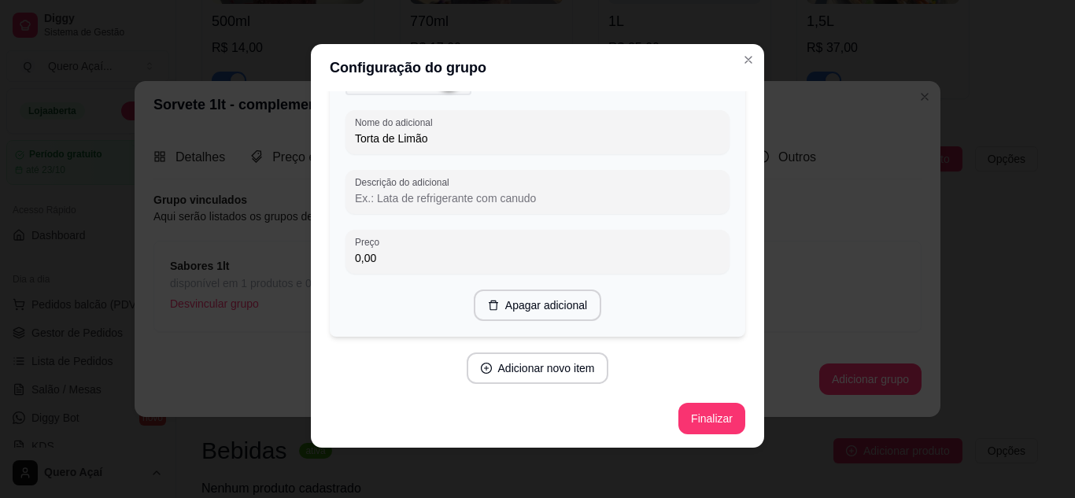
scroll to position [597, 0]
type input "Torta de Limão"
click at [485, 364] on button "Adicionar novo item" at bounding box center [538, 367] width 142 height 31
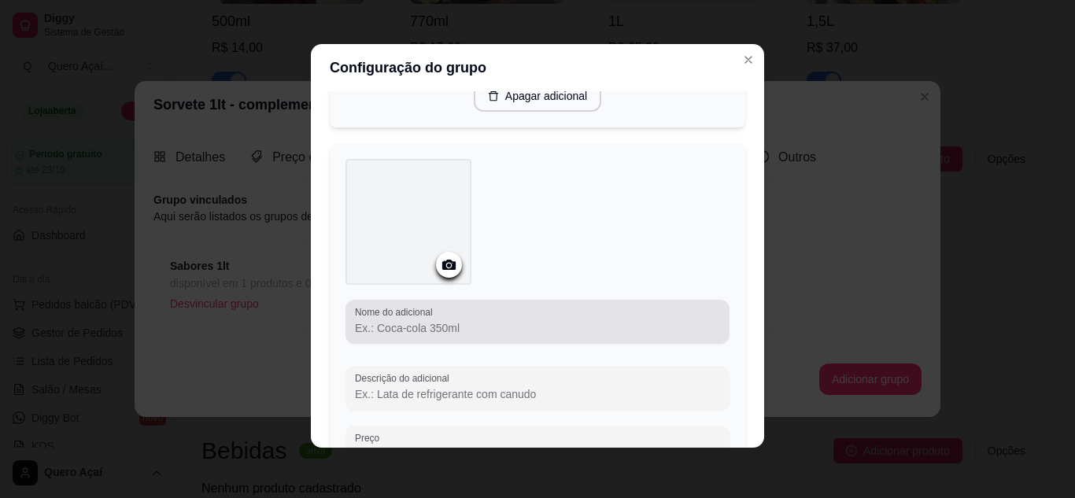
scroll to position [834, 0]
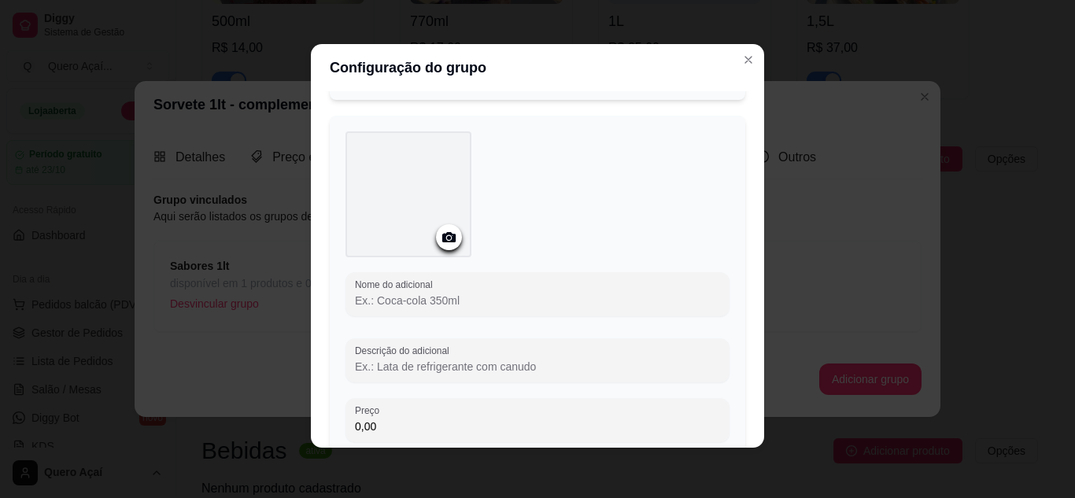
click at [479, 304] on input "Nome do adicional" at bounding box center [537, 301] width 365 height 16
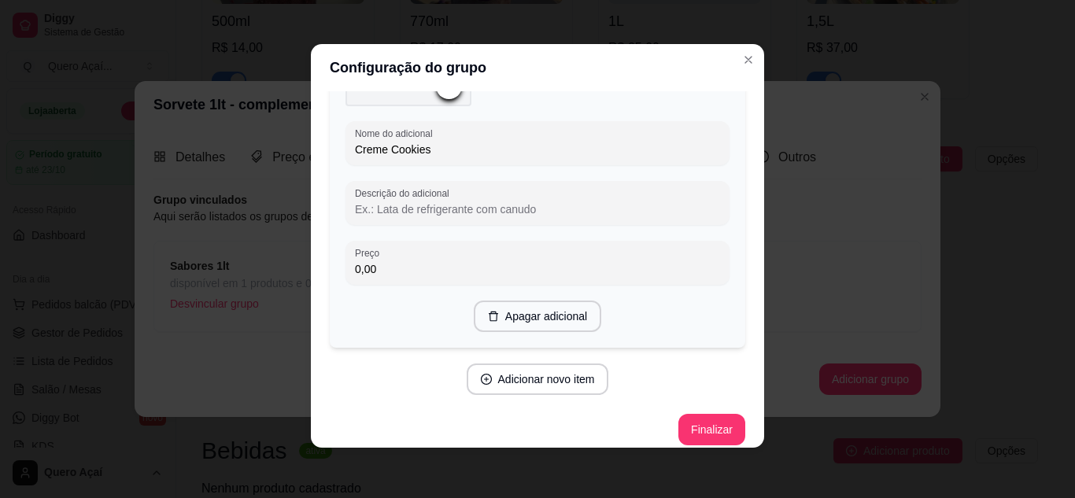
scroll to position [996, 0]
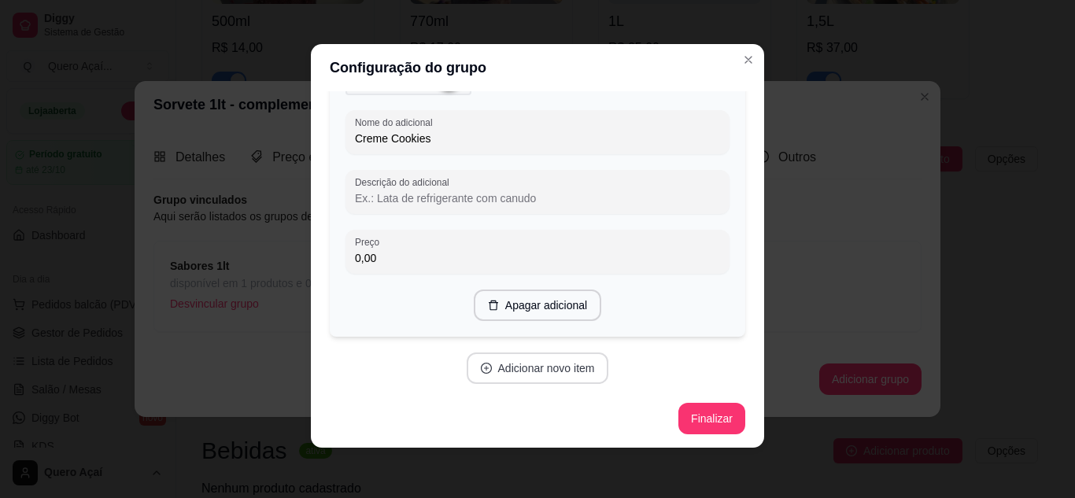
type input "Creme Cookies"
click at [532, 361] on button "Adicionar novo item" at bounding box center [538, 368] width 142 height 31
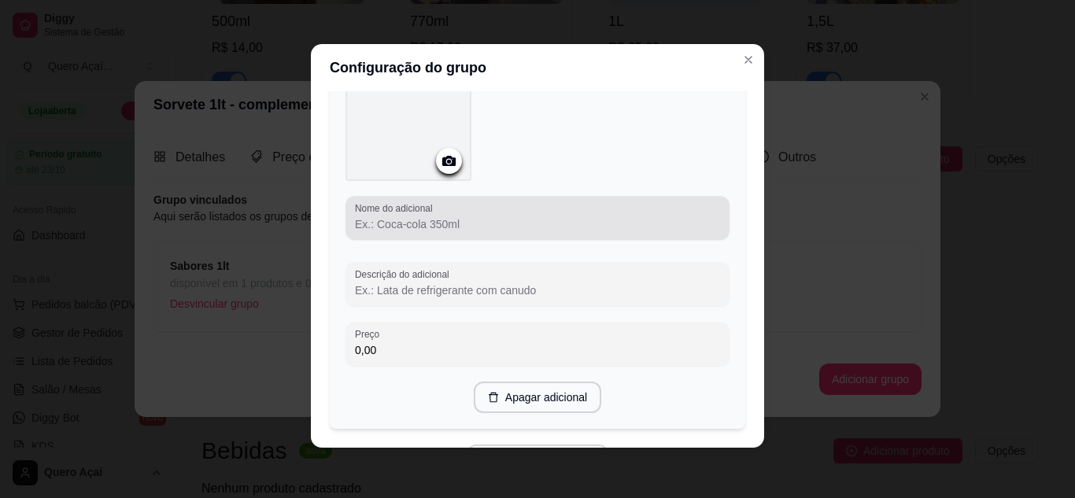
scroll to position [1311, 0]
click at [523, 209] on div at bounding box center [537, 216] width 365 height 31
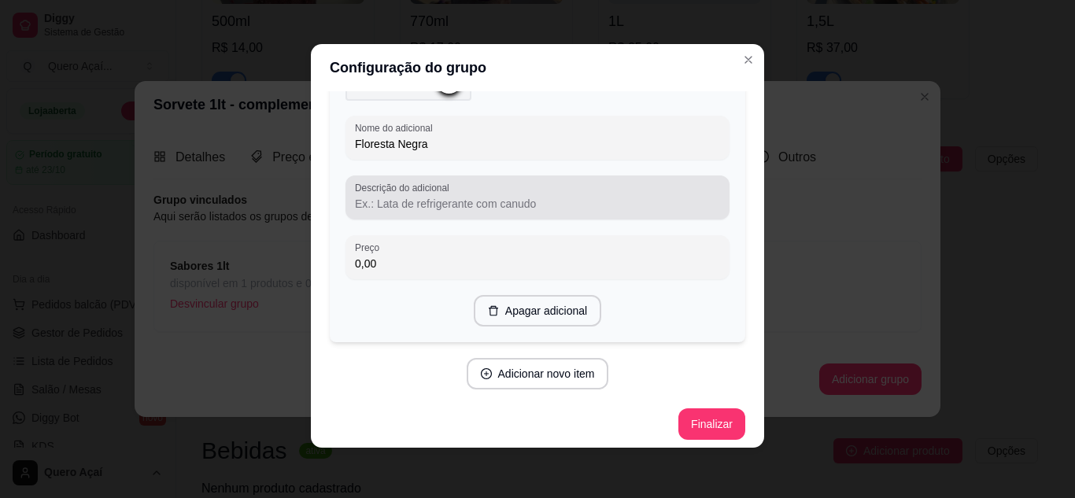
scroll to position [1394, 0]
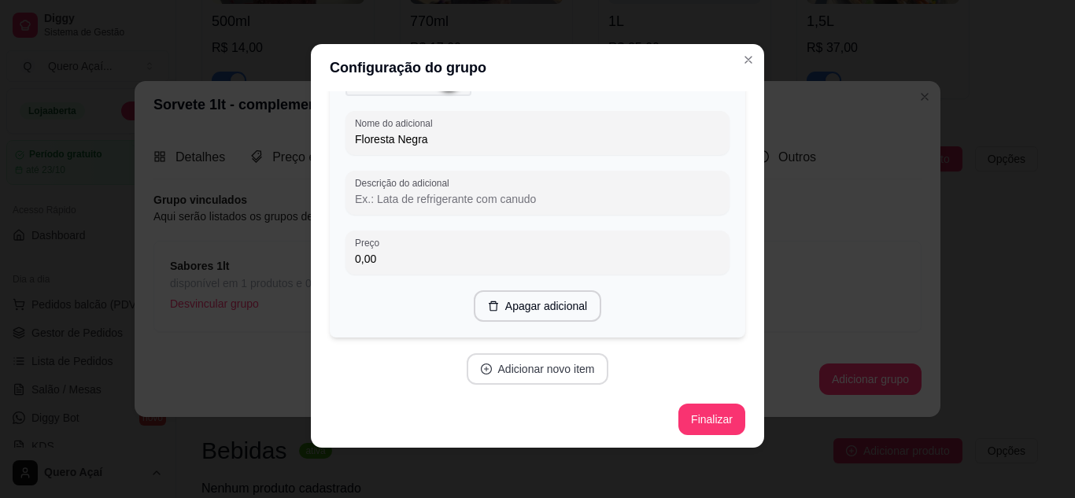
type input "Floresta Negra"
click at [547, 354] on button "Adicionar novo item" at bounding box center [538, 368] width 142 height 31
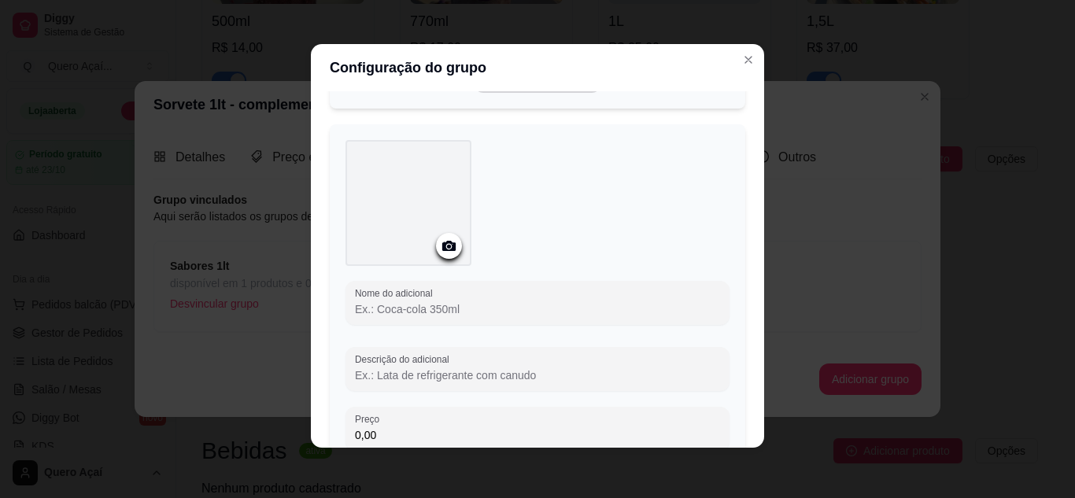
scroll to position [1630, 0]
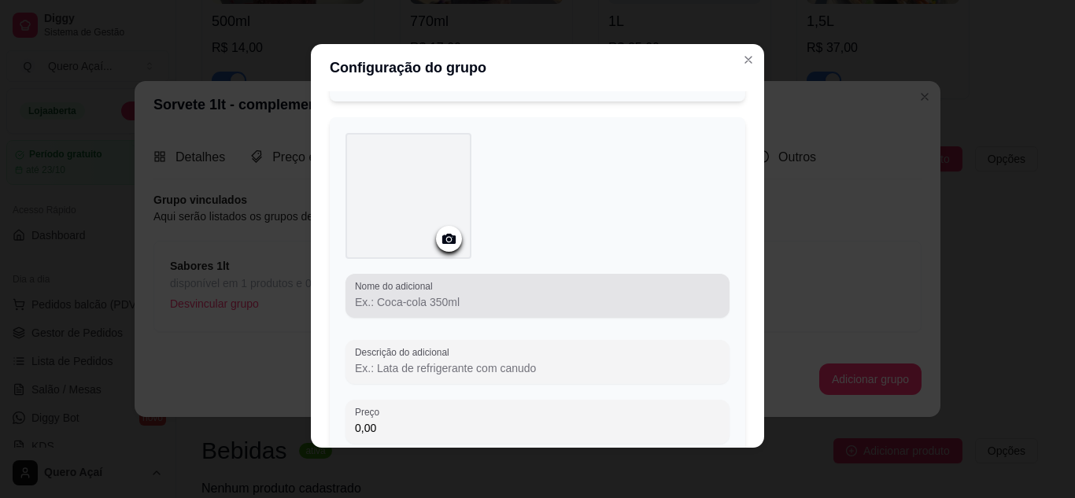
click at [546, 294] on input "Nome do adicional" at bounding box center [537, 302] width 365 height 16
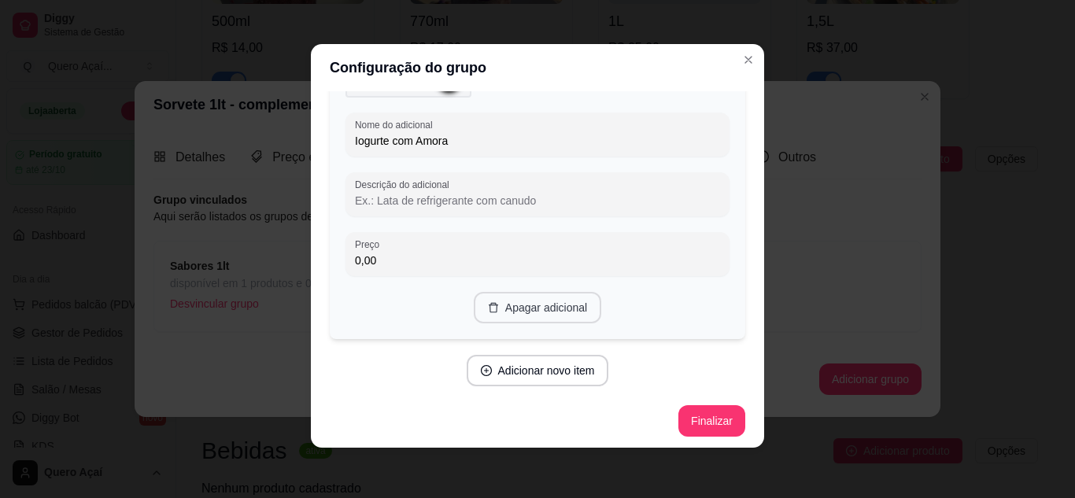
scroll to position [1792, 0]
type input "Iogurte com Amora"
click at [690, 417] on button "Finalizar" at bounding box center [712, 420] width 67 height 31
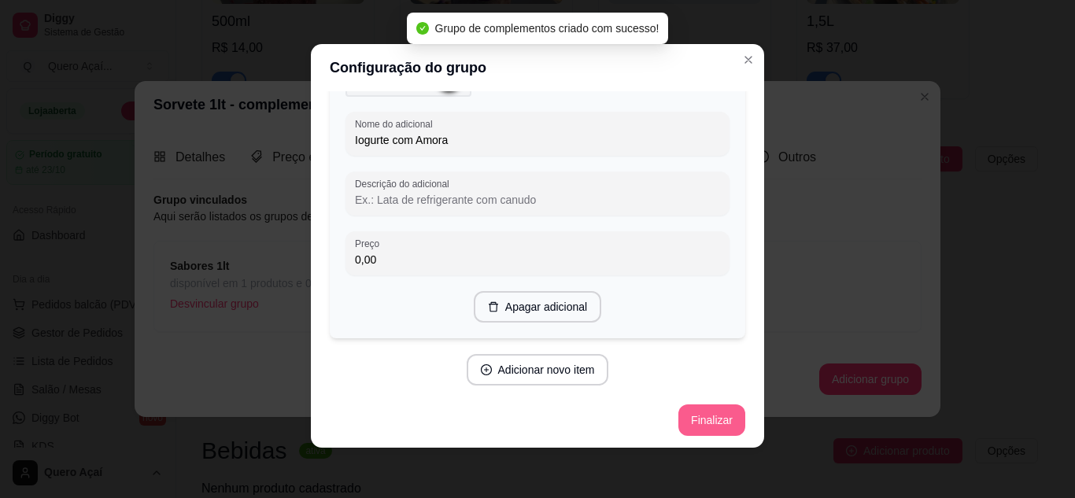
click at [714, 424] on button "Finalizar" at bounding box center [712, 420] width 67 height 31
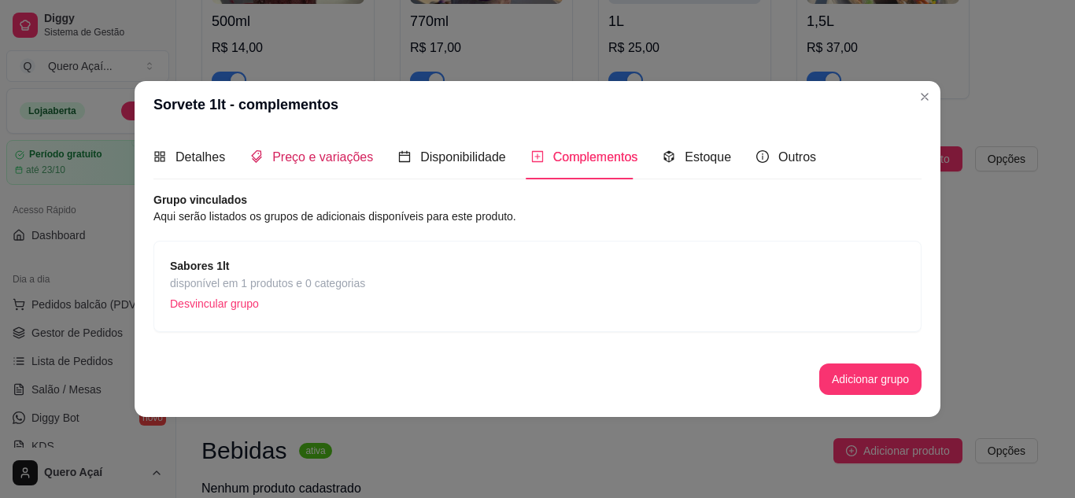
click at [304, 157] on span "Preço e variações" at bounding box center [322, 156] width 101 height 13
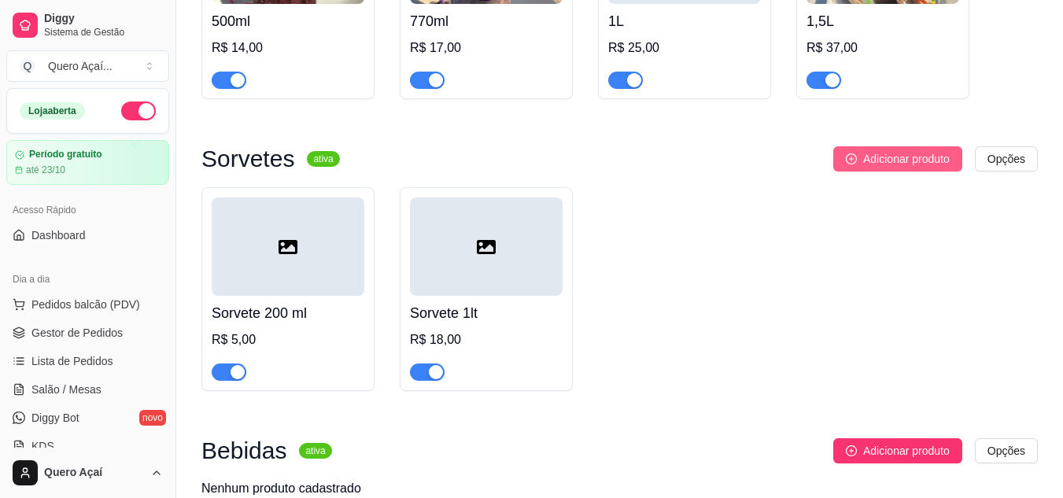
click at [936, 149] on button "Adicionar produto" at bounding box center [898, 158] width 129 height 25
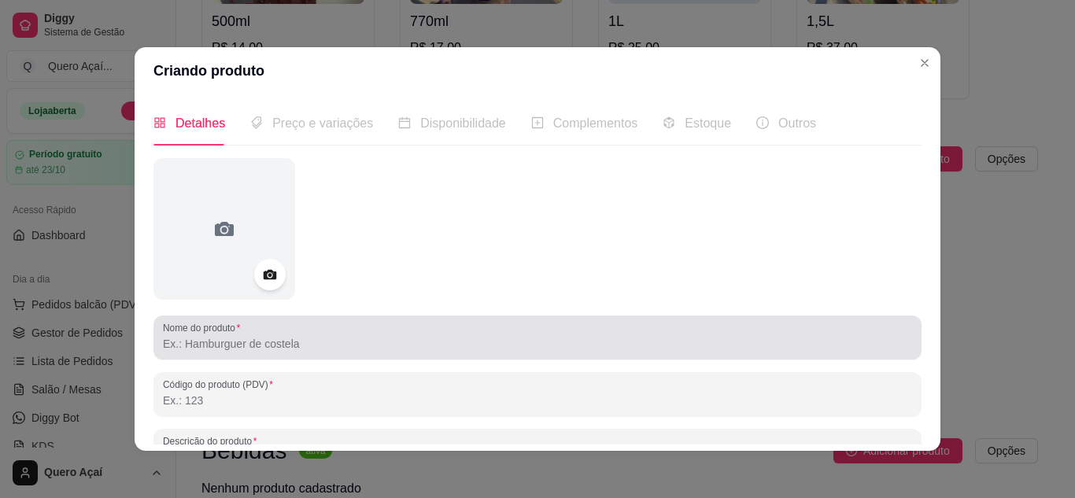
click at [247, 328] on div at bounding box center [537, 337] width 749 height 31
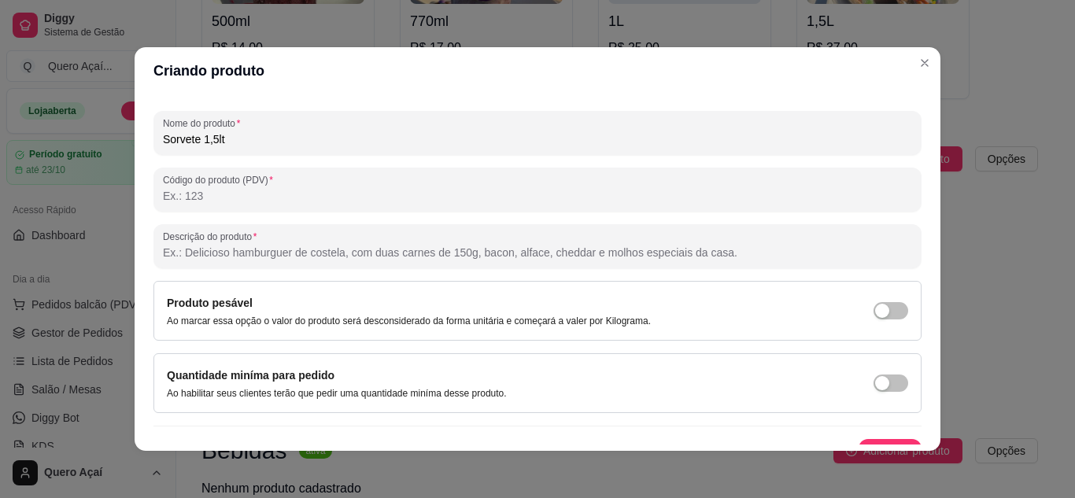
scroll to position [231, 0]
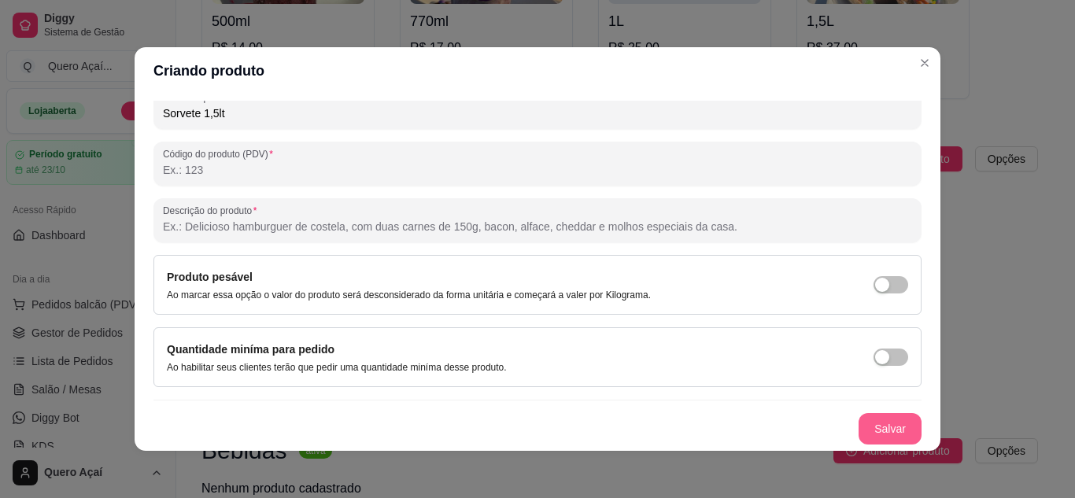
type input "Sorvete 1,5lt"
click at [890, 426] on button "Salvar" at bounding box center [890, 428] width 63 height 31
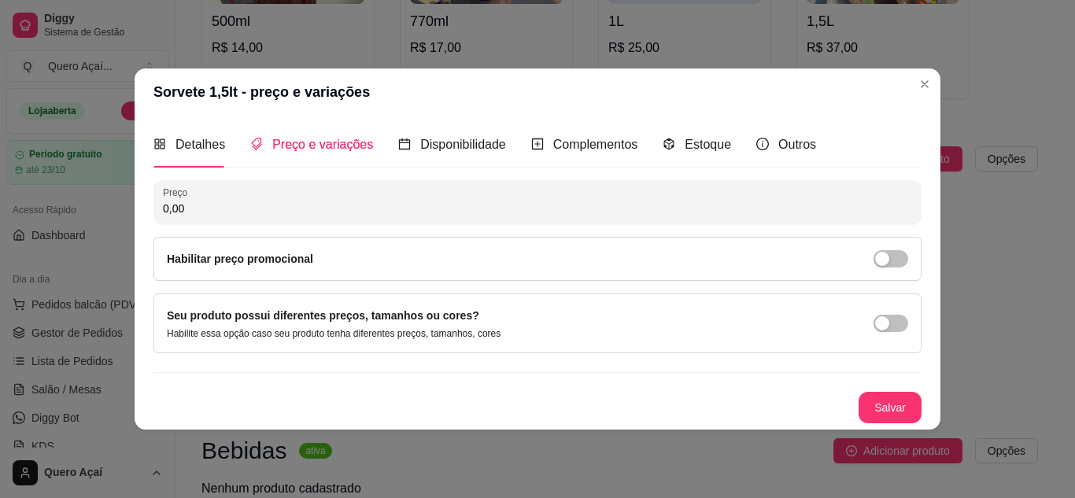
scroll to position [0, 0]
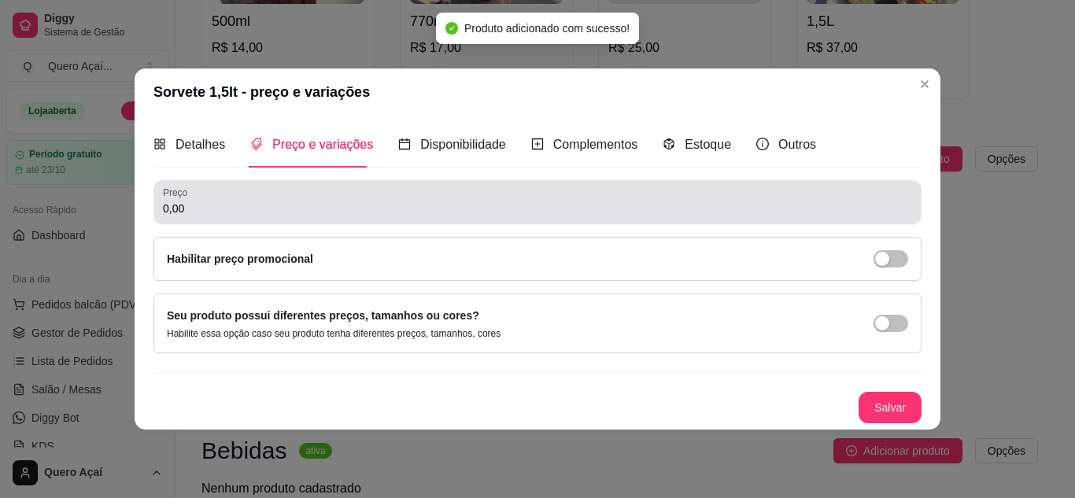
click at [265, 212] on input "0,00" at bounding box center [537, 209] width 749 height 16
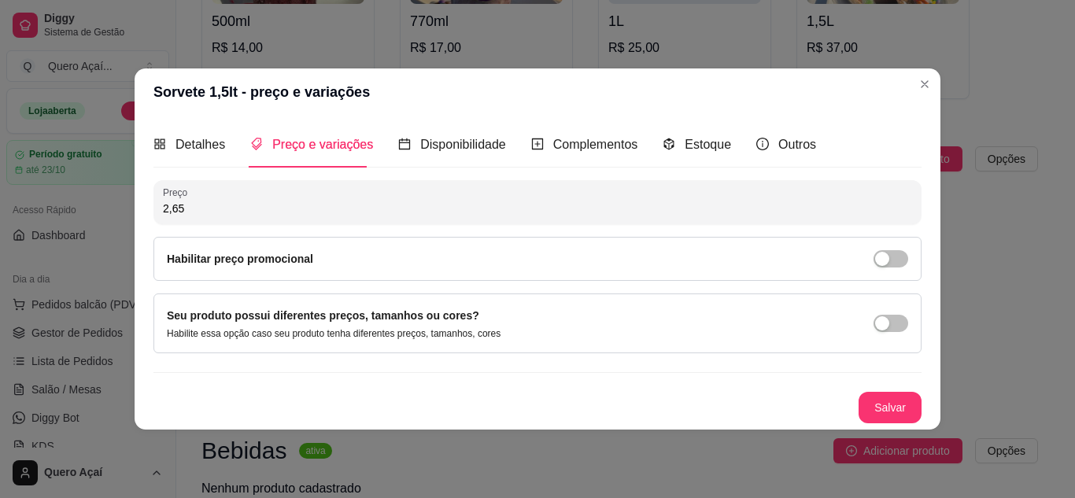
type input "26,50"
click at [202, 143] on span "Detalhes" at bounding box center [201, 144] width 50 height 13
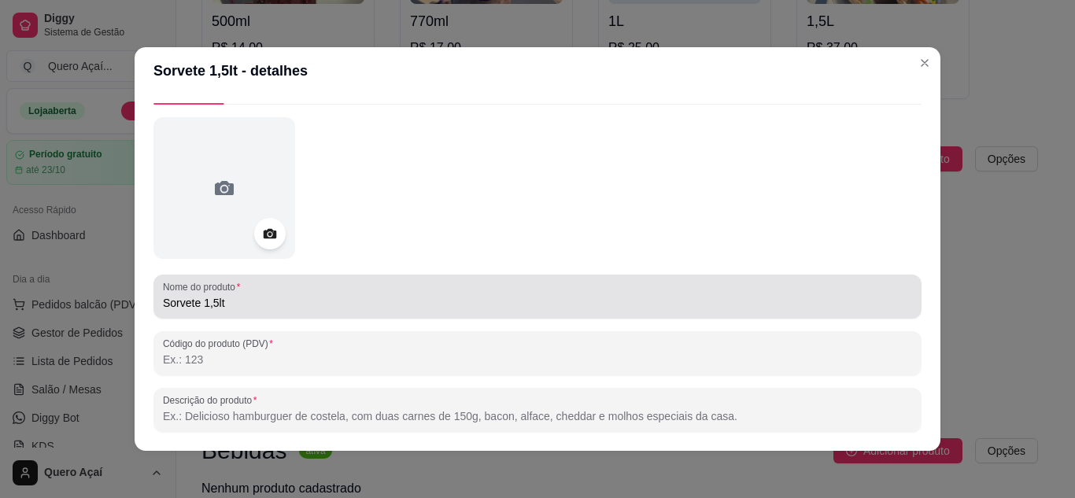
scroll to position [79, 0]
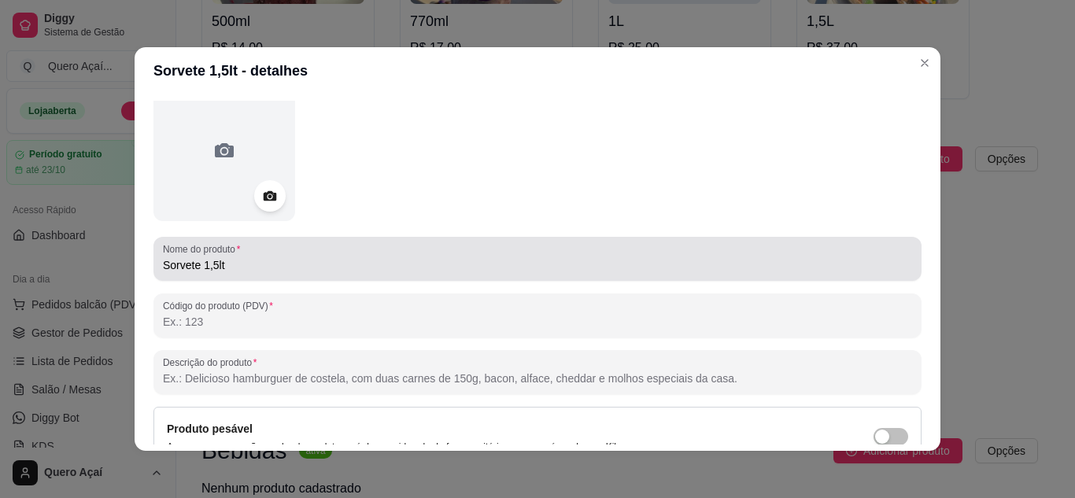
click at [269, 269] on input "Sorvete 1,5lt" at bounding box center [537, 265] width 749 height 16
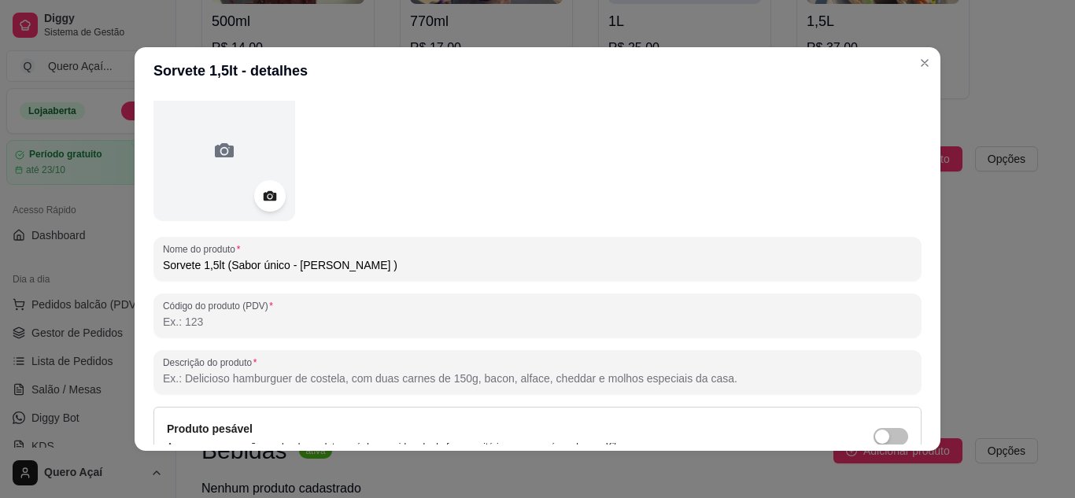
click at [227, 263] on input "Sorvete 1,5lt (Sabor único - Ferreiro Rocher )" at bounding box center [537, 265] width 749 height 16
click at [224, 264] on input "Sorvete 1,5lt (Sabor único - Ferreiro Rocher )" at bounding box center [537, 265] width 749 height 16
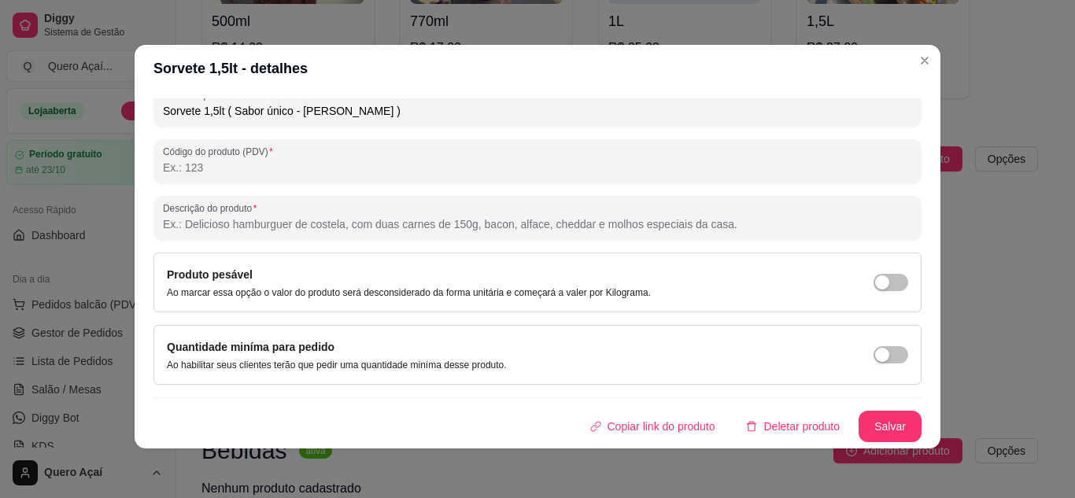
scroll to position [3, 0]
type input "Sorvete 1,5lt ( Sabor único - [PERSON_NAME] )"
click at [872, 431] on button "Salvar" at bounding box center [890, 425] width 63 height 31
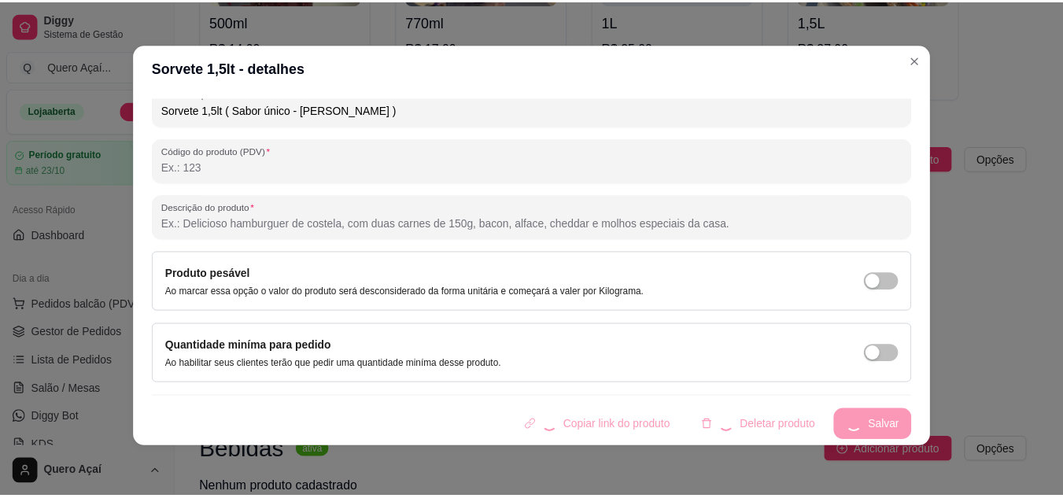
scroll to position [0, 0]
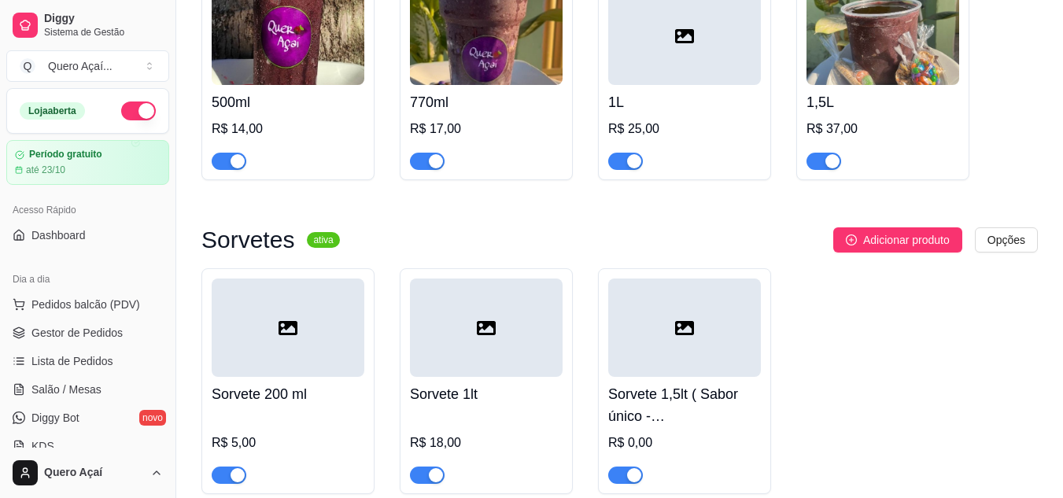
scroll to position [551, 0]
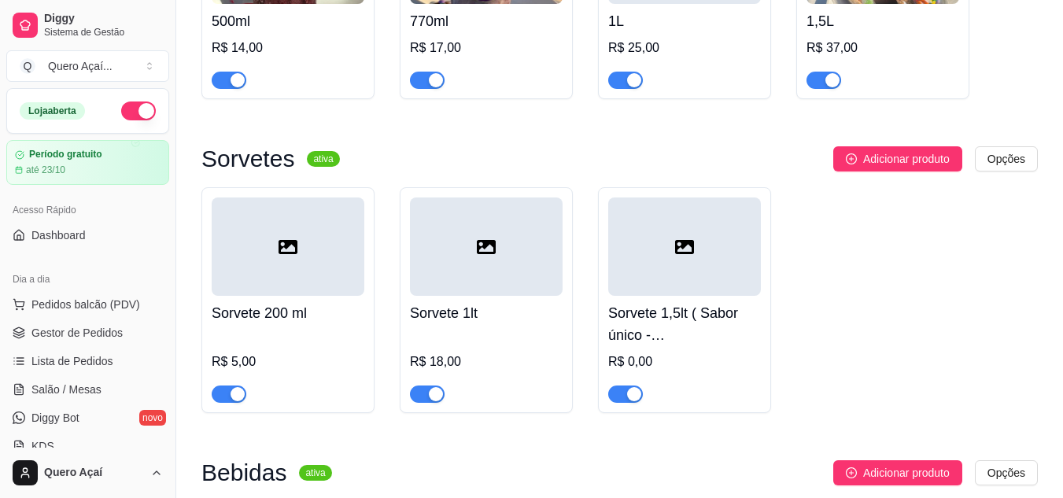
click at [663, 323] on h4 "Sorvete 1,5lt ( Sabor único - [PERSON_NAME] )" at bounding box center [684, 324] width 153 height 44
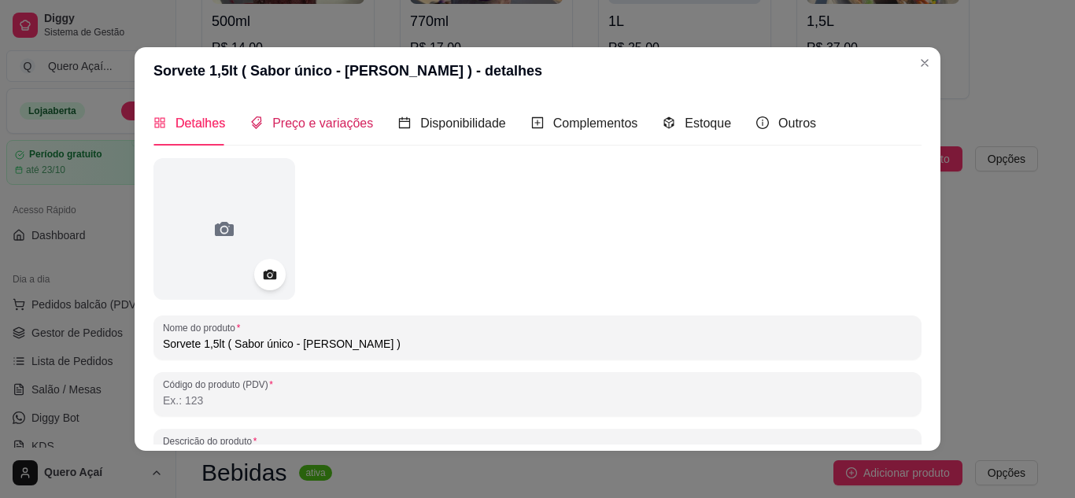
click at [339, 120] on span "Preço e variações" at bounding box center [322, 123] width 101 height 13
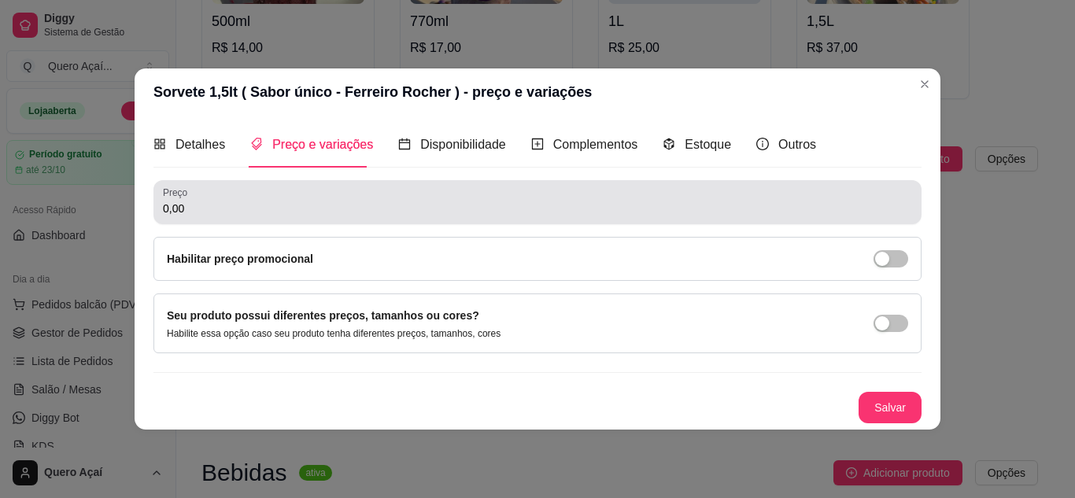
click at [333, 198] on div "0,00" at bounding box center [537, 202] width 749 height 31
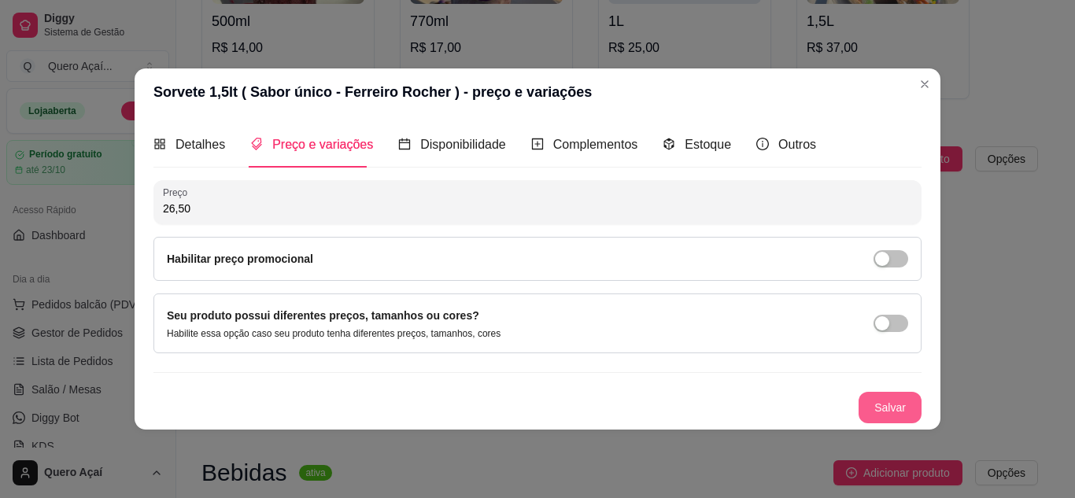
type input "26,50"
click at [901, 413] on button "Salvar" at bounding box center [890, 407] width 63 height 31
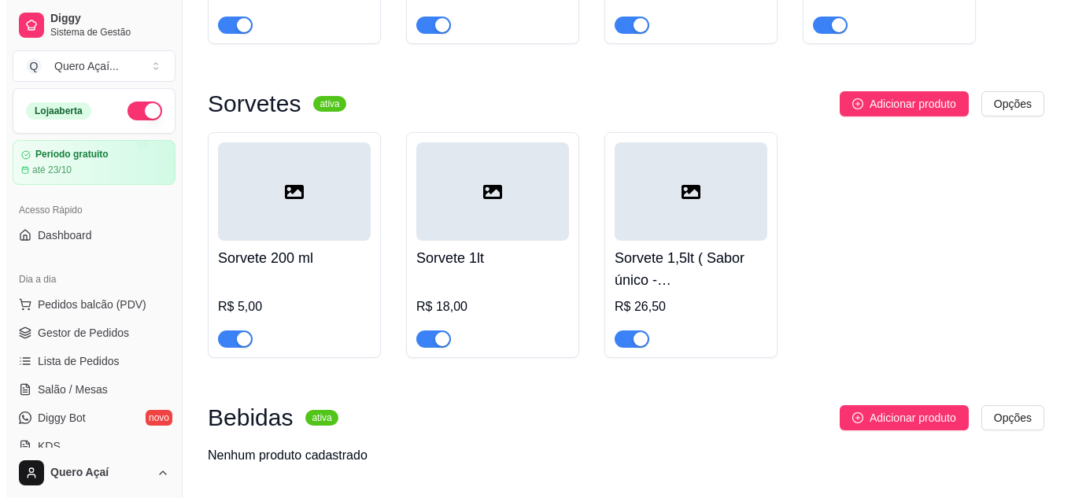
scroll to position [630, 0]
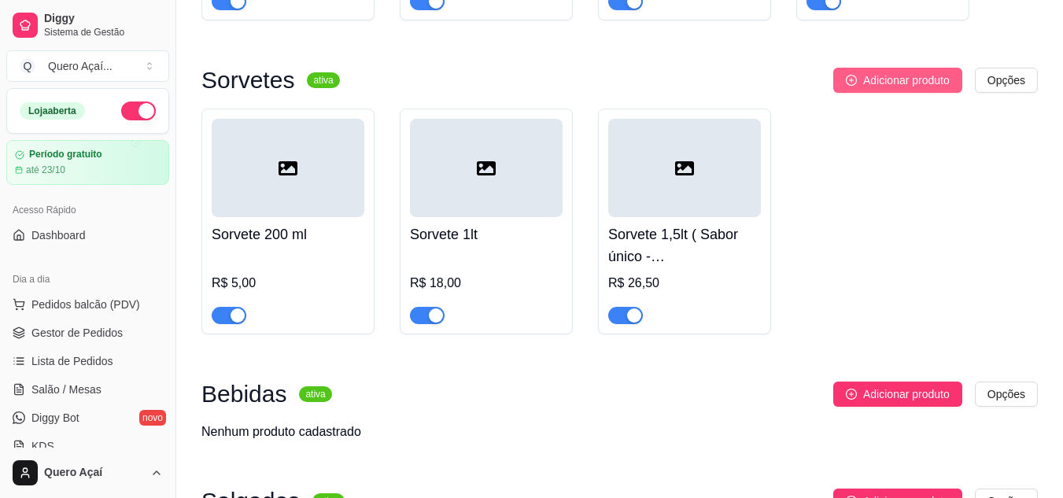
click at [843, 87] on button "Adicionar produto" at bounding box center [898, 80] width 129 height 25
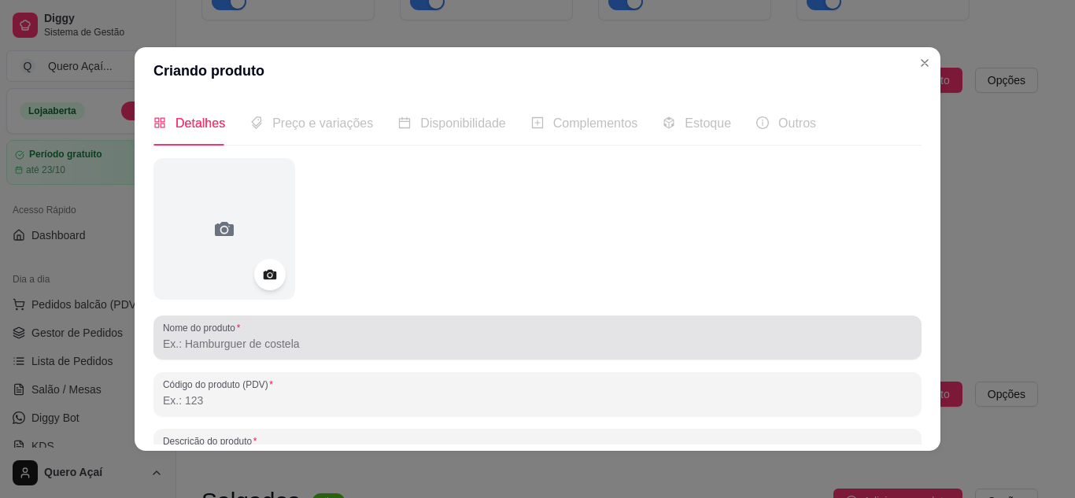
click at [483, 349] on input "Nome do produto" at bounding box center [537, 344] width 749 height 16
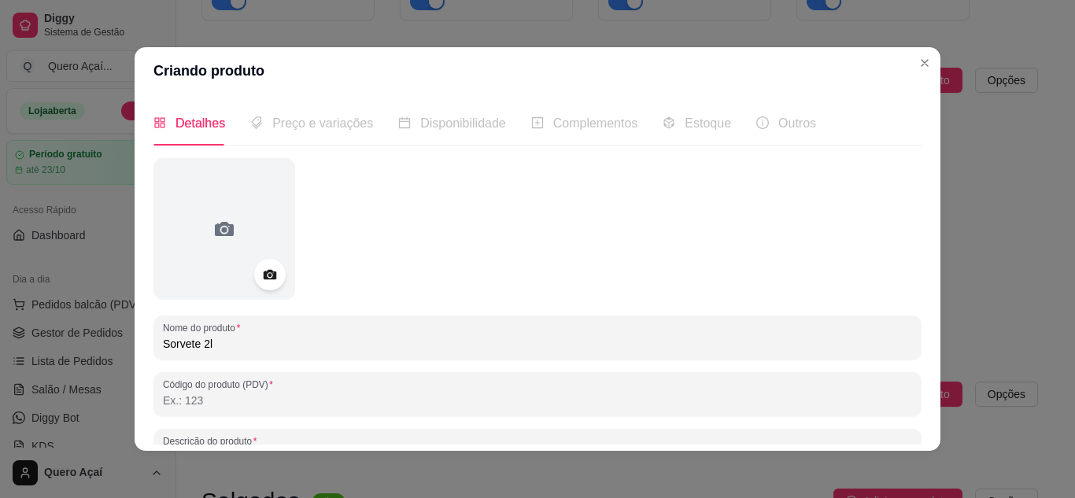
click at [483, 349] on input "Sorvete 2l" at bounding box center [537, 344] width 749 height 16
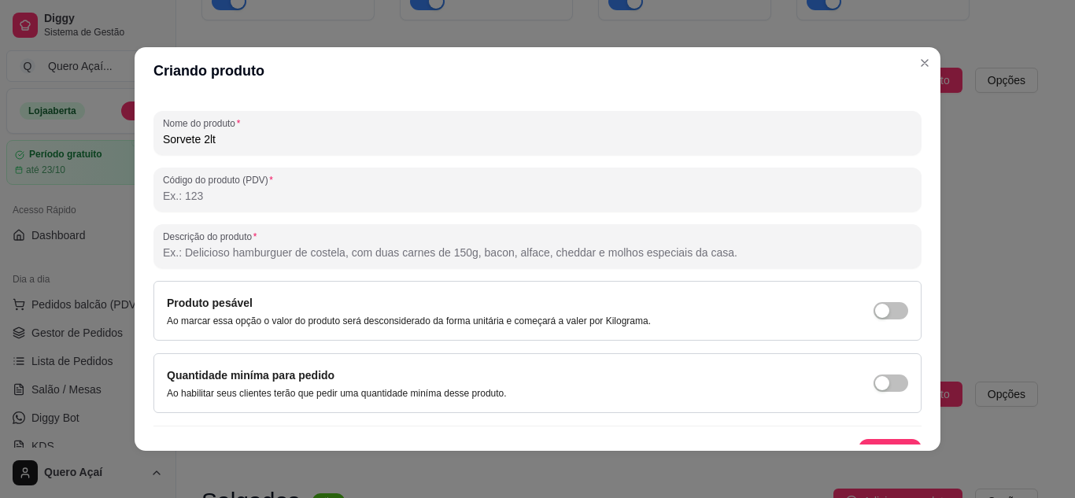
scroll to position [231, 0]
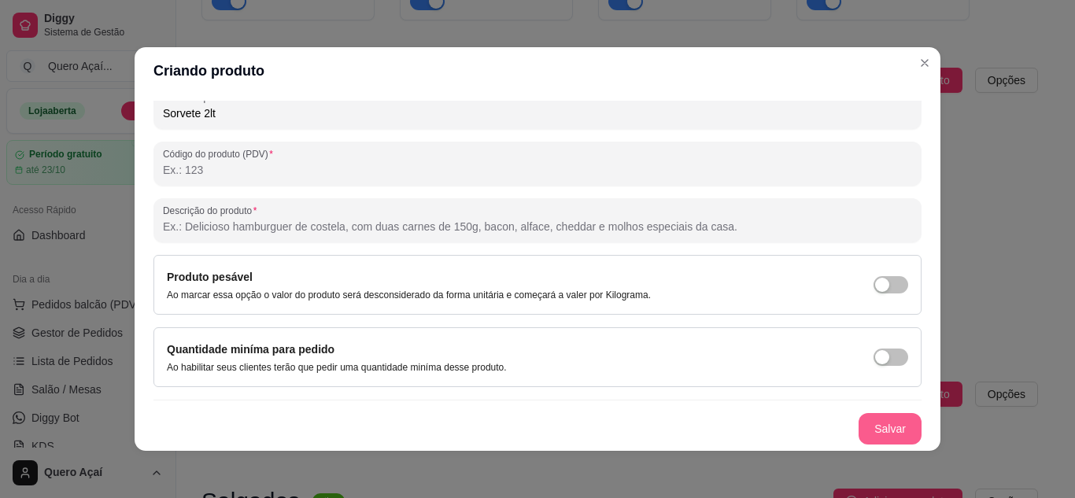
type input "Sorvete 2lt"
click at [882, 424] on button "Salvar" at bounding box center [890, 428] width 63 height 31
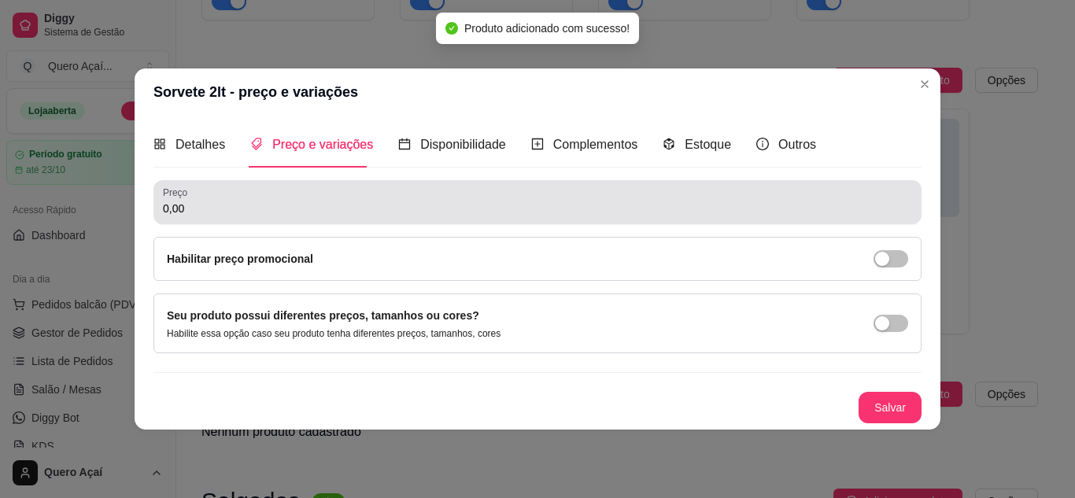
click at [280, 213] on input "0,00" at bounding box center [537, 209] width 749 height 16
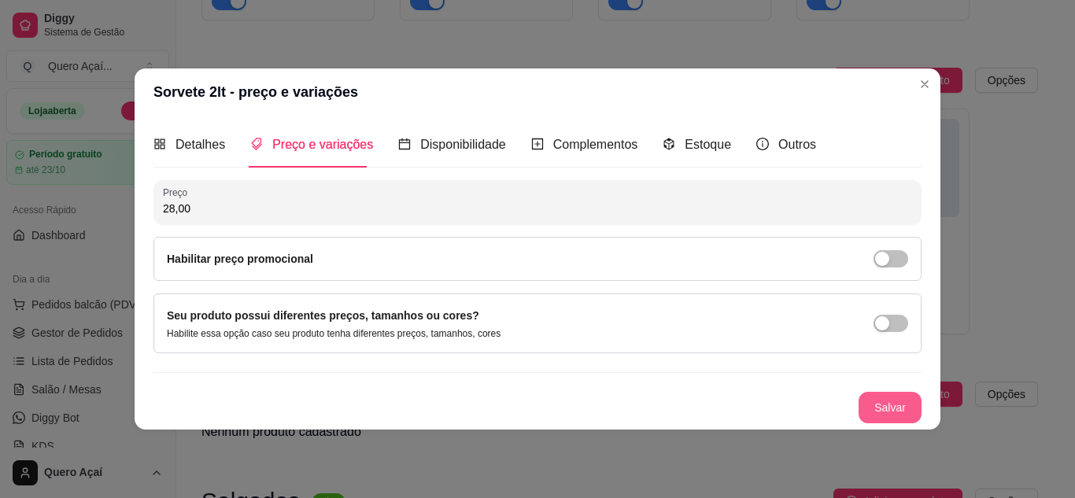
type input "28,00"
click at [880, 407] on button "Salvar" at bounding box center [890, 407] width 63 height 31
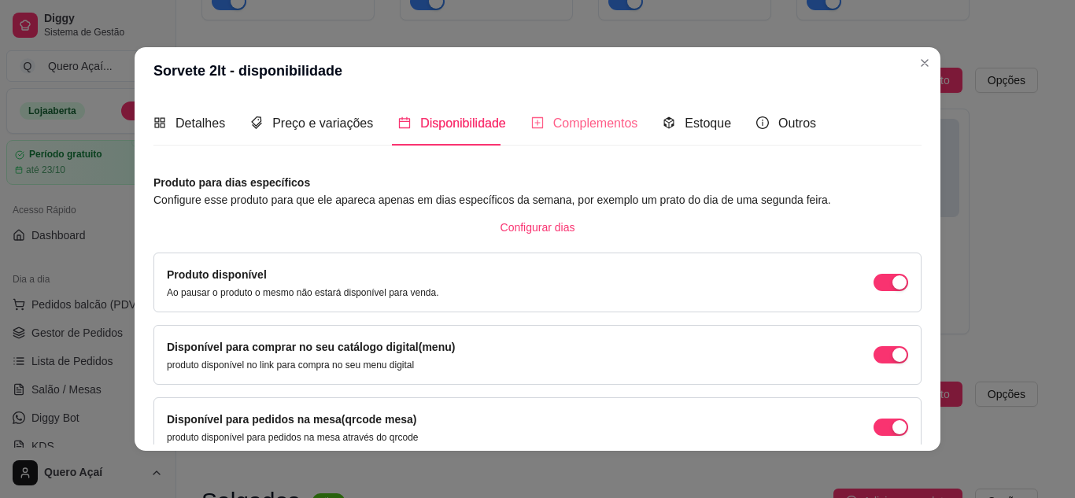
click at [553, 140] on div "Complementos" at bounding box center [584, 123] width 107 height 45
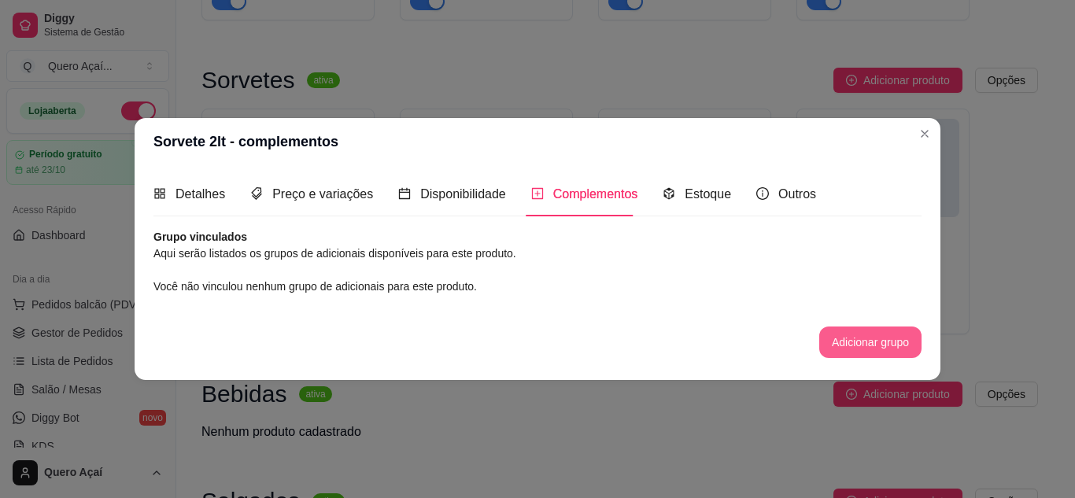
click at [850, 347] on button "Adicionar grupo" at bounding box center [870, 342] width 102 height 31
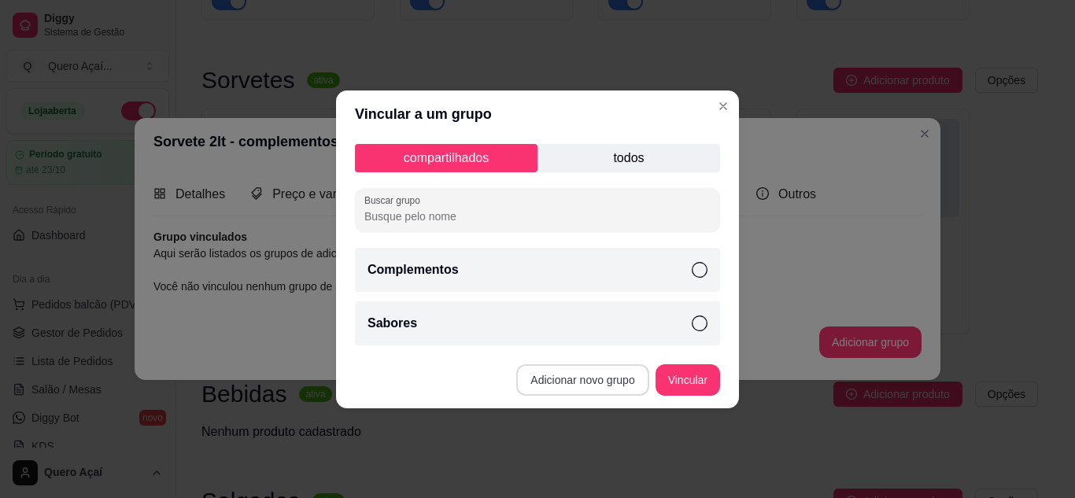
click at [600, 375] on button "Adicionar novo grupo" at bounding box center [582, 379] width 132 height 31
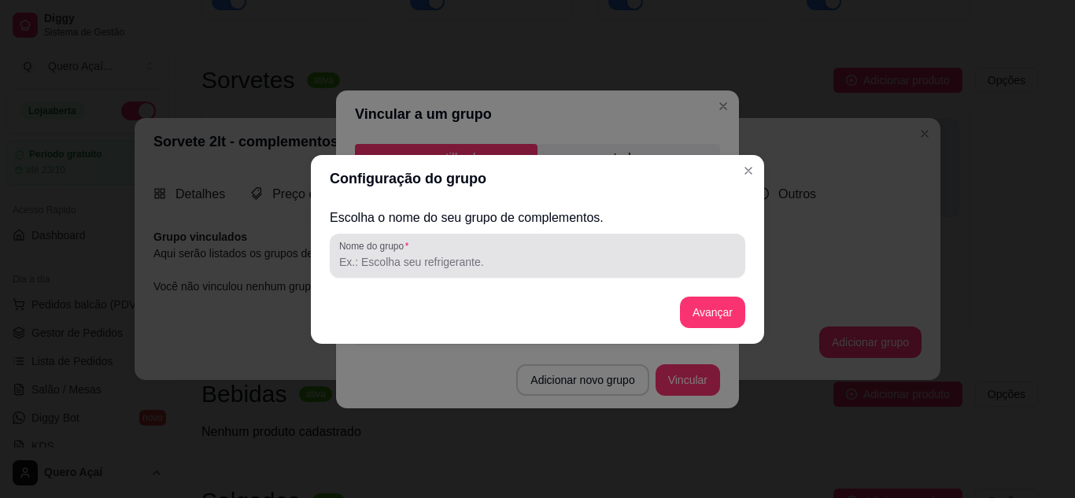
click at [643, 258] on input "Nome do grupo" at bounding box center [537, 262] width 397 height 16
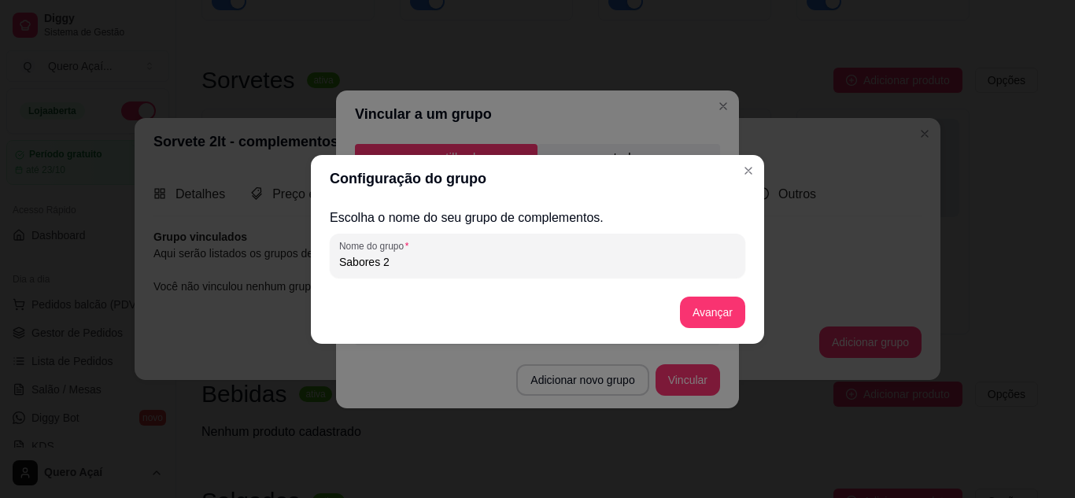
click at [643, 257] on input "Sabores 2" at bounding box center [537, 262] width 397 height 16
click at [643, 257] on input "Sabores lt" at bounding box center [537, 262] width 397 height 16
type input "Sabores 2lt"
click at [702, 325] on button "Avançar" at bounding box center [712, 312] width 65 height 31
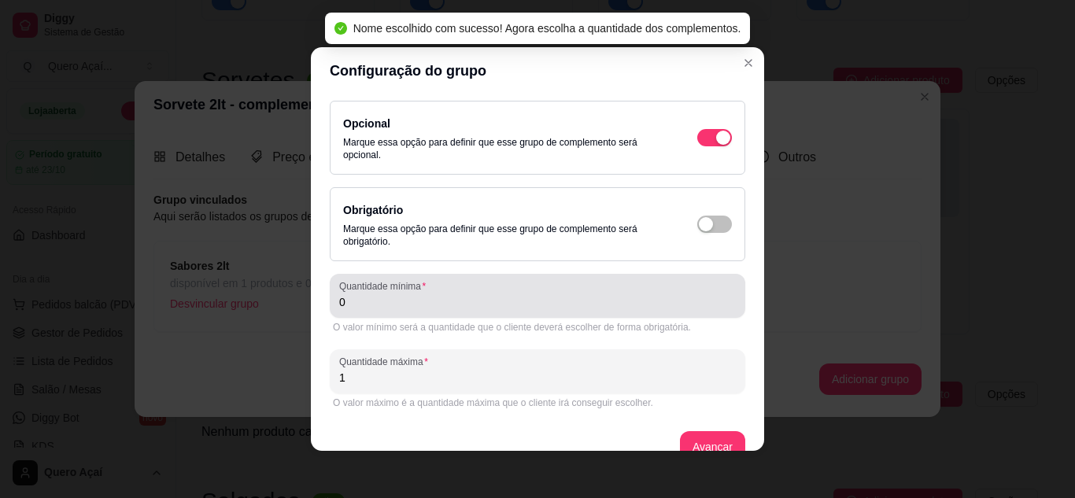
click at [469, 286] on div "0" at bounding box center [537, 295] width 397 height 31
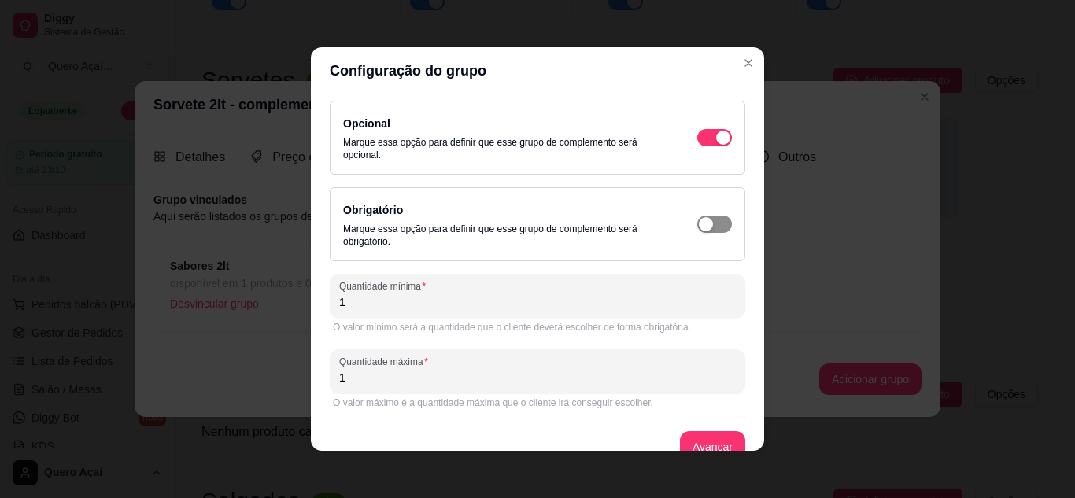
type input "1"
click at [714, 225] on span "button" at bounding box center [714, 224] width 35 height 17
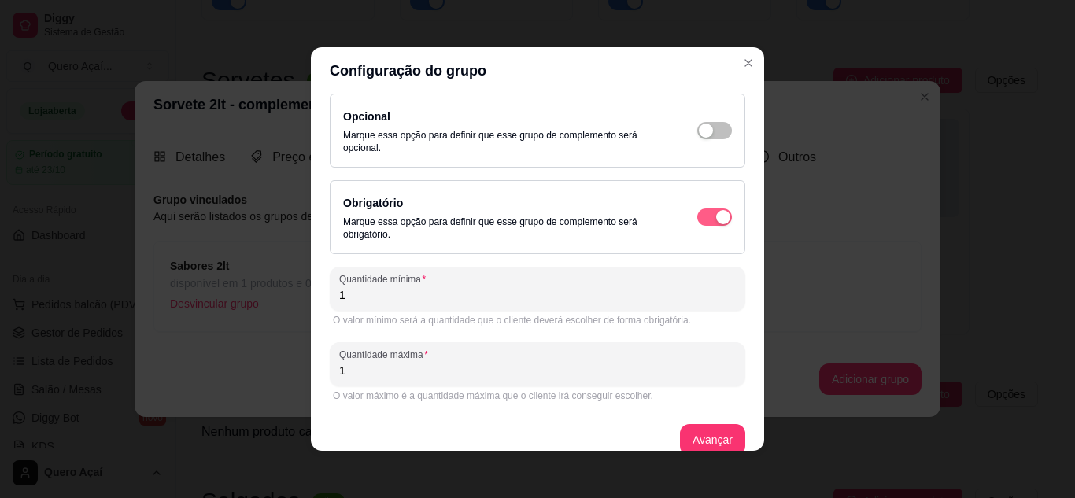
scroll to position [28, 0]
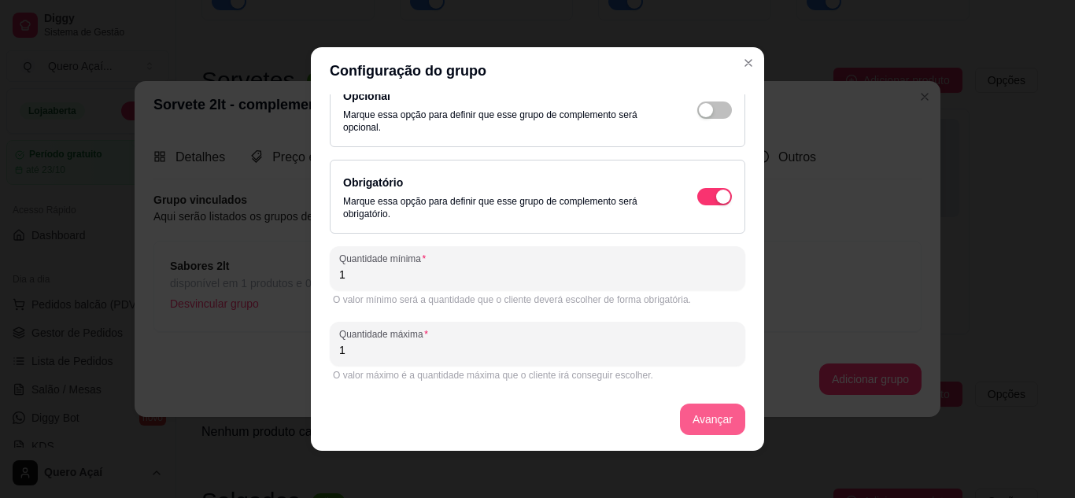
click at [712, 421] on button "Avançar" at bounding box center [712, 419] width 65 height 31
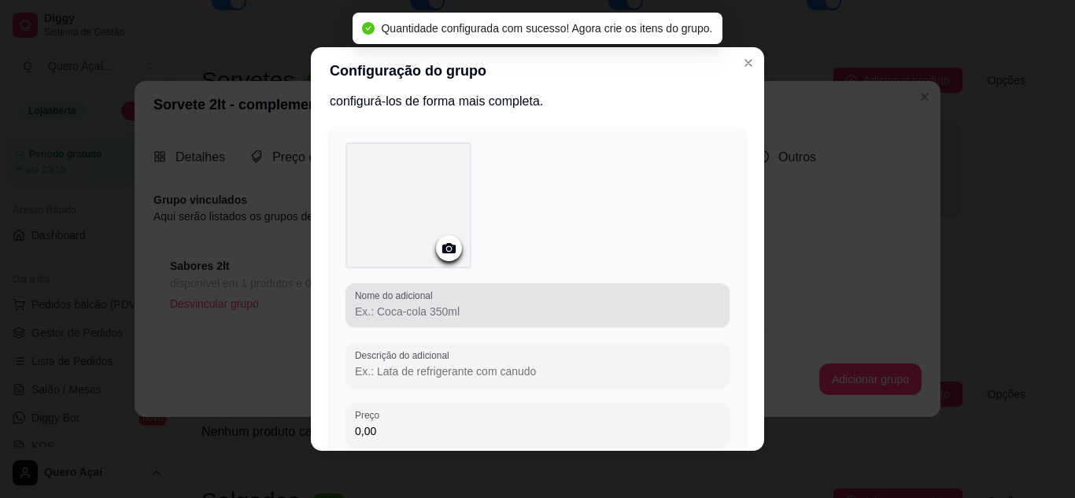
click at [473, 298] on div at bounding box center [537, 305] width 365 height 31
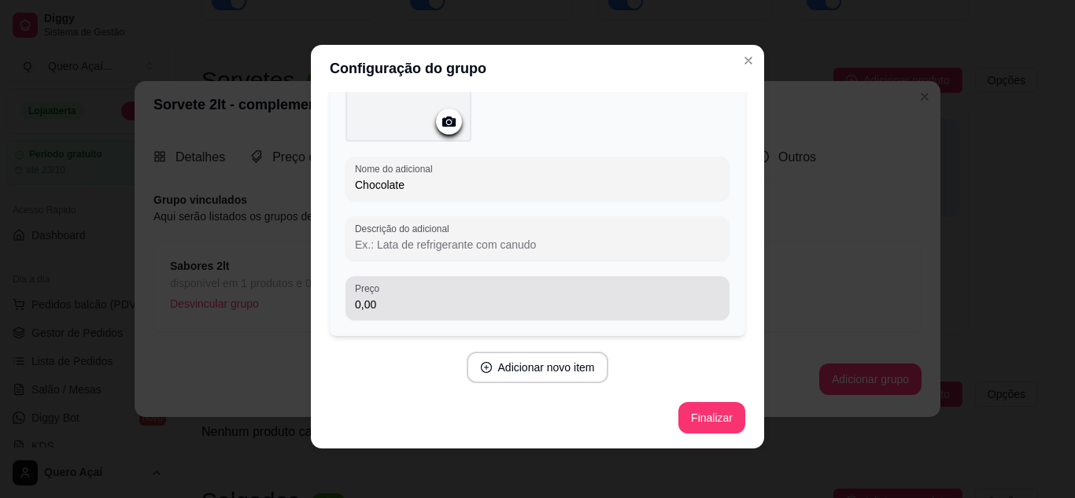
scroll to position [3, 0]
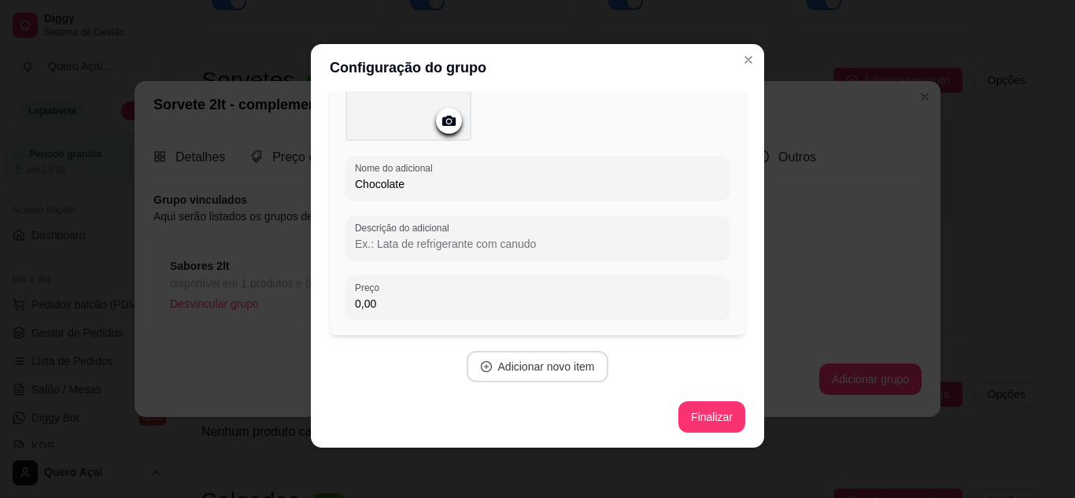
type input "Chocolate"
click at [513, 355] on button "Adicionar novo item" at bounding box center [538, 366] width 142 height 31
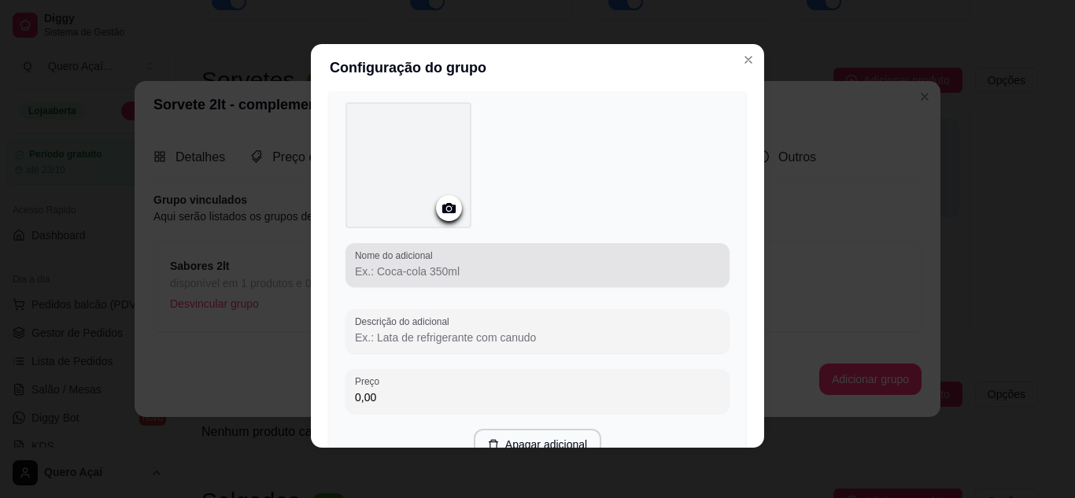
scroll to position [467, 0]
click at [495, 262] on input "Nome do adicional" at bounding box center [537, 269] width 365 height 16
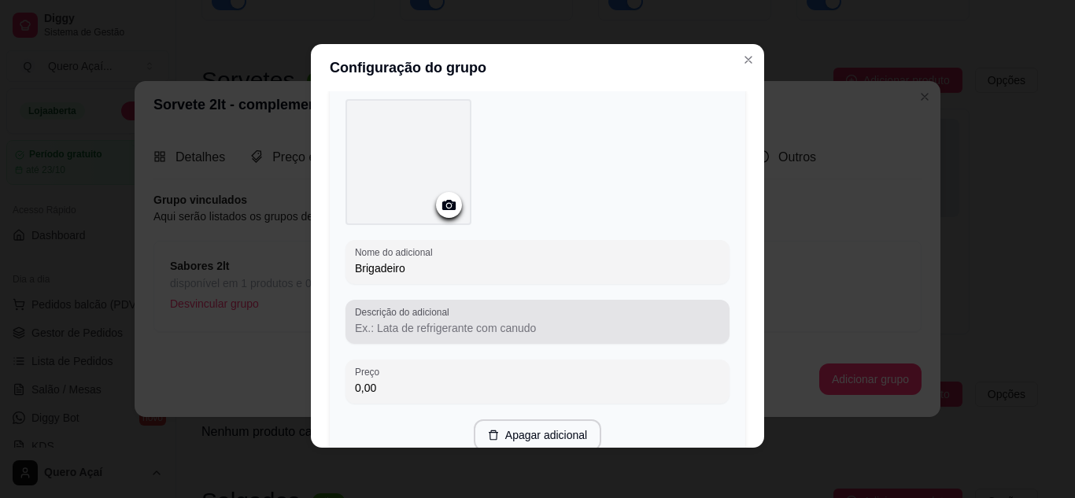
scroll to position [546, 0]
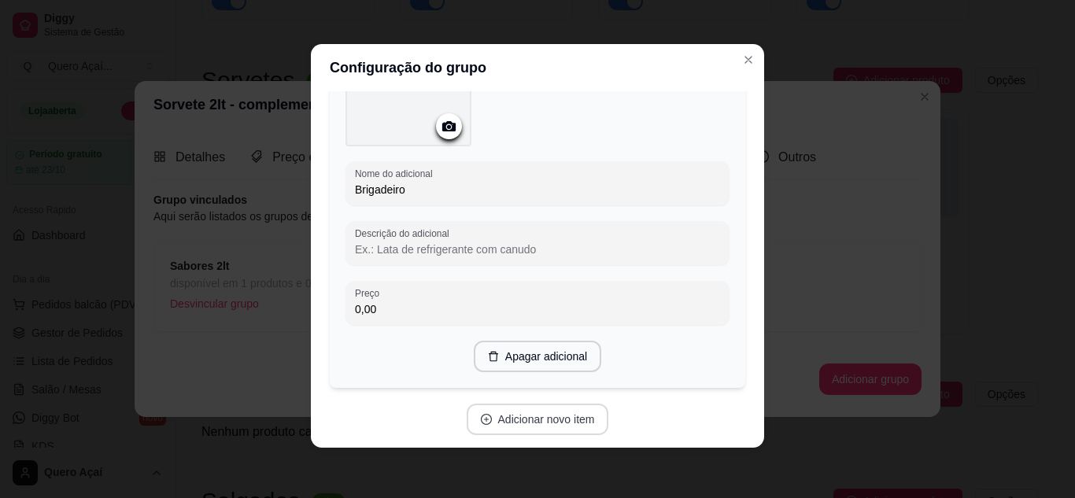
type input "Brigadeiro"
click at [530, 413] on button "Adicionar novo item" at bounding box center [538, 419] width 142 height 31
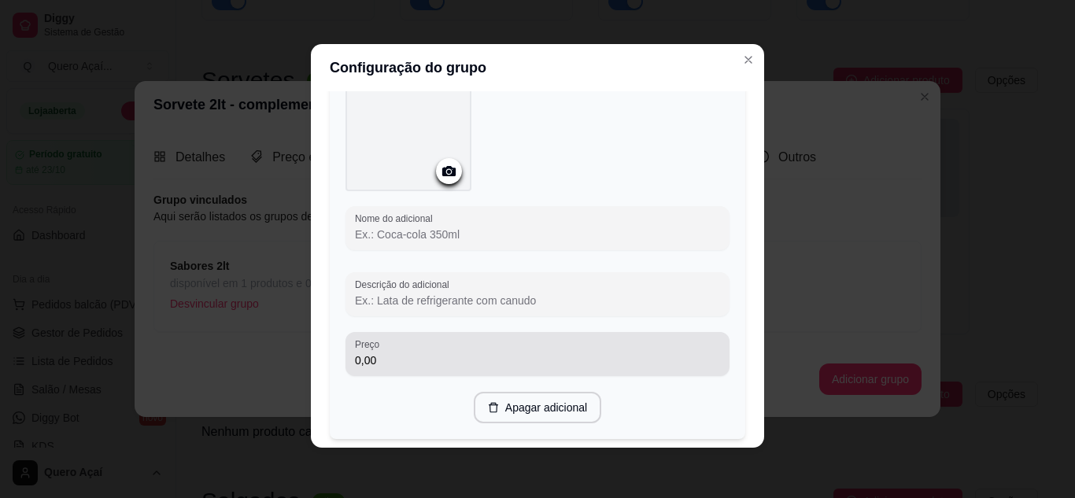
scroll to position [939, 0]
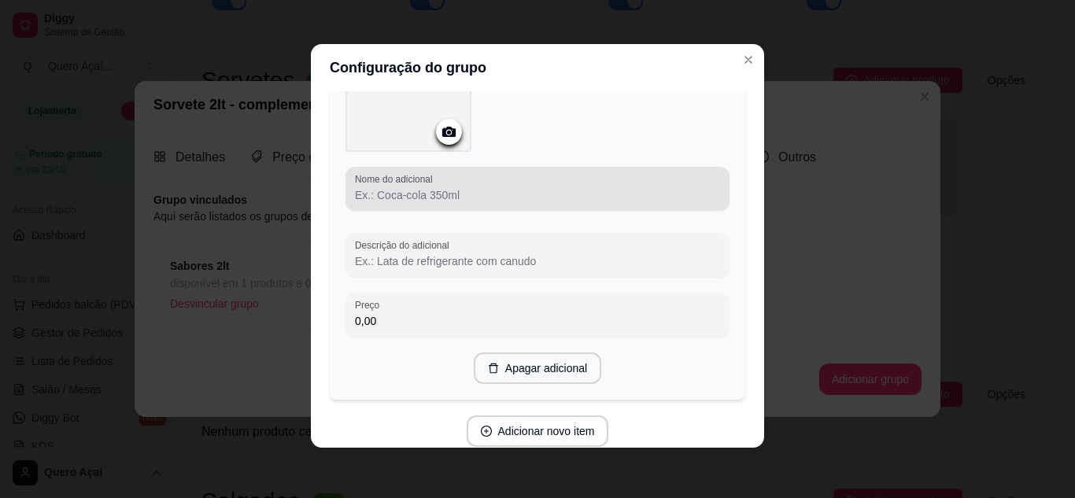
click at [486, 198] on input "Nome do adicional" at bounding box center [537, 195] width 365 height 16
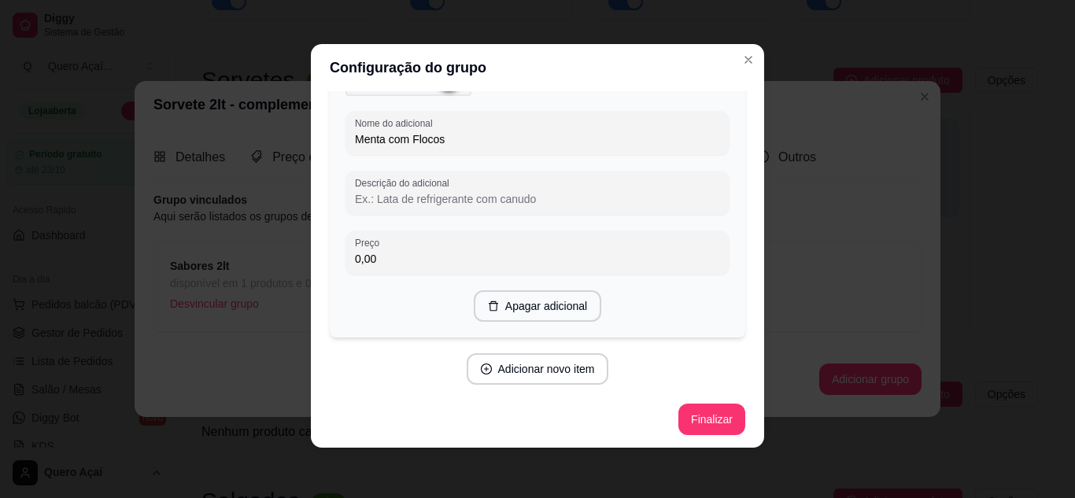
scroll to position [996, 0]
type input "Menta com Flocos"
click at [516, 359] on button "Adicionar novo item" at bounding box center [538, 368] width 142 height 31
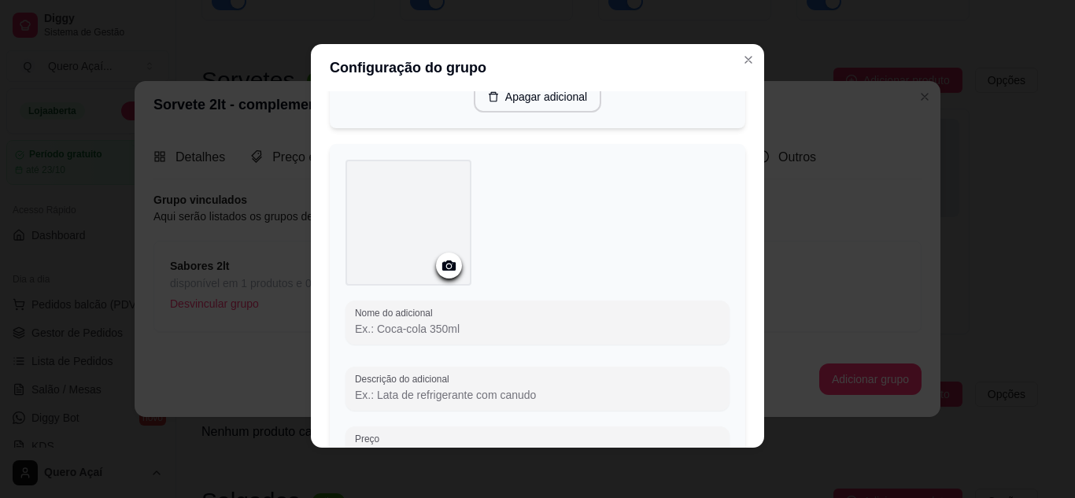
scroll to position [1232, 0]
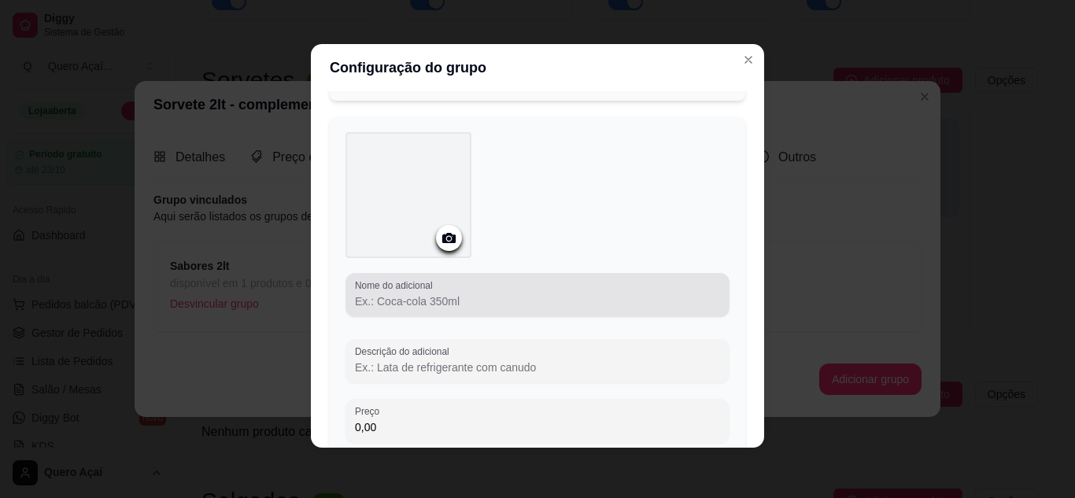
click at [498, 313] on div "Nome do adicional" at bounding box center [538, 295] width 384 height 44
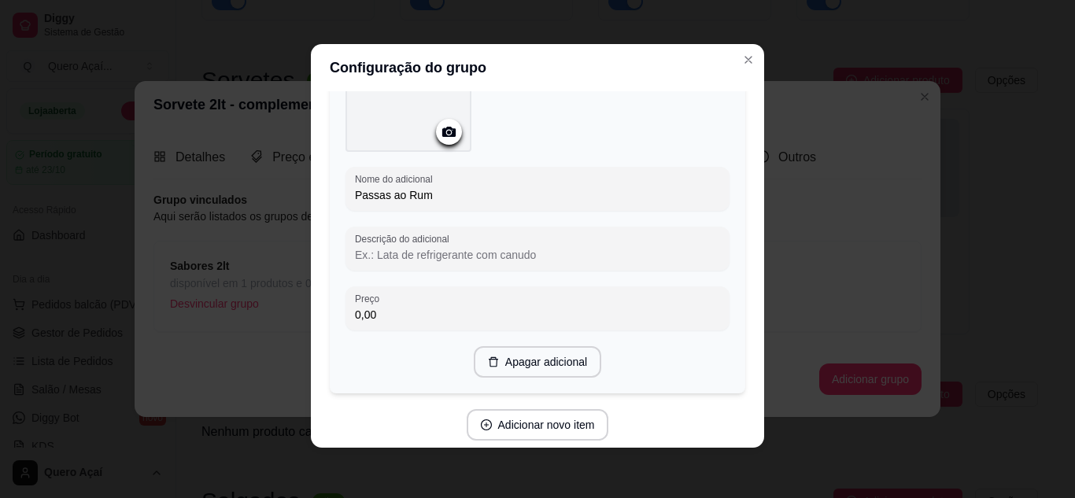
scroll to position [1389, 0]
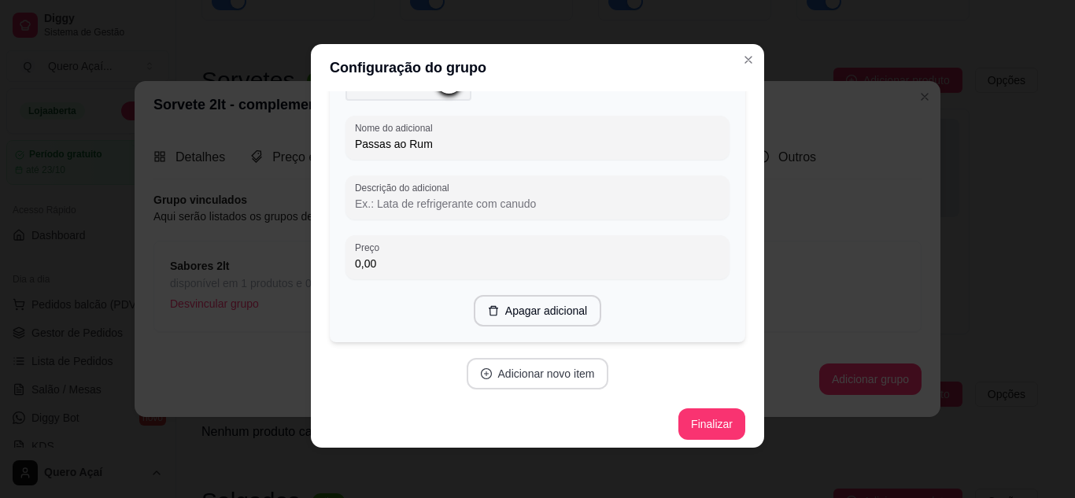
type input "Passas ao Rum"
click at [517, 373] on button "Adicionar novo item" at bounding box center [538, 373] width 142 height 31
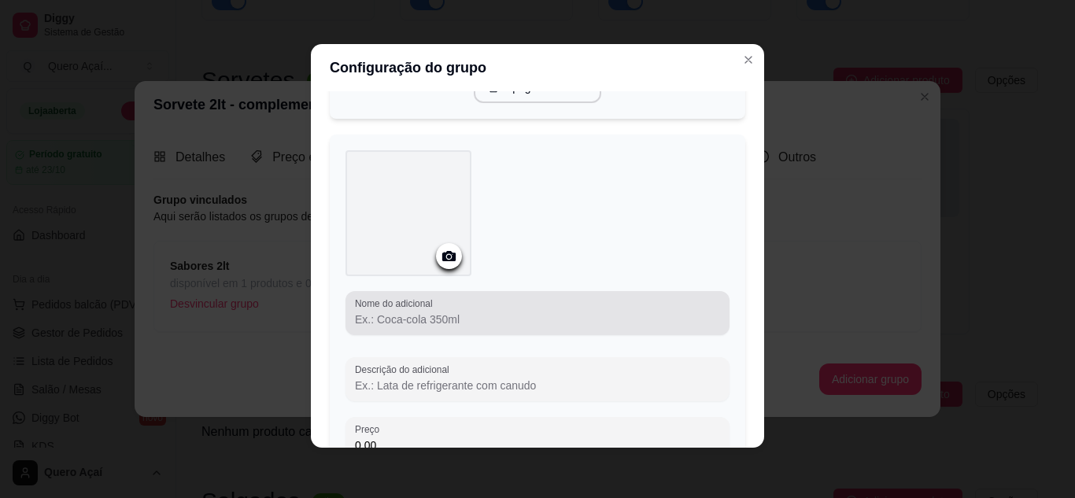
scroll to position [1626, 0]
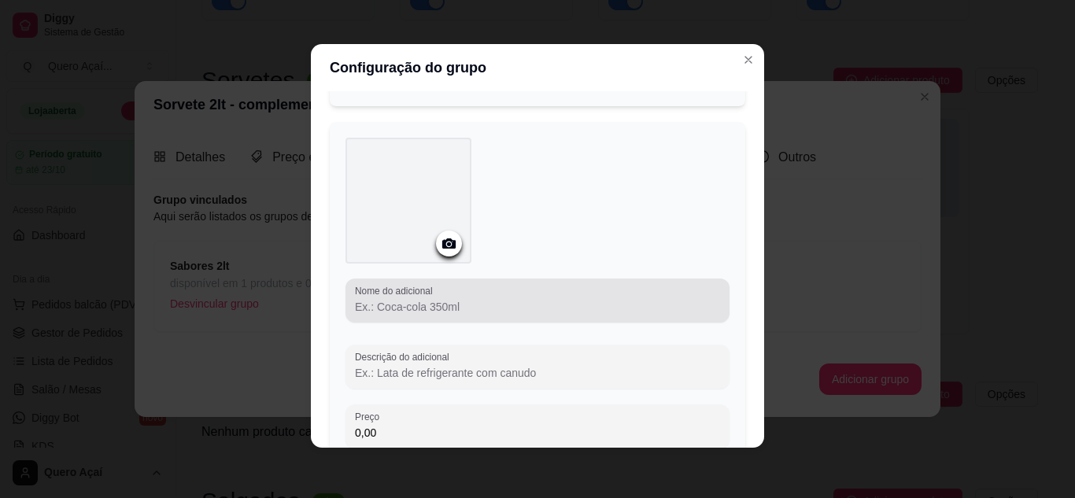
click at [480, 312] on div at bounding box center [537, 300] width 365 height 31
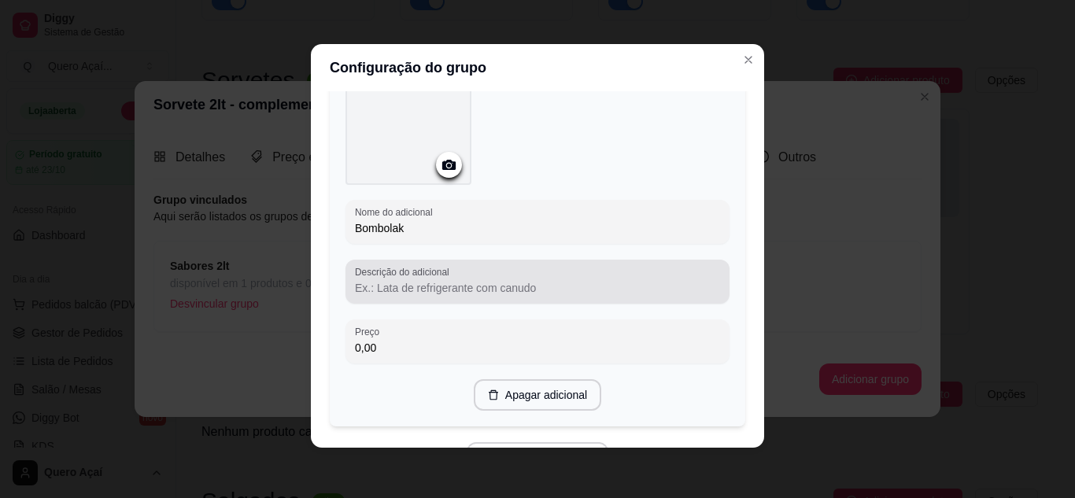
scroll to position [1783, 0]
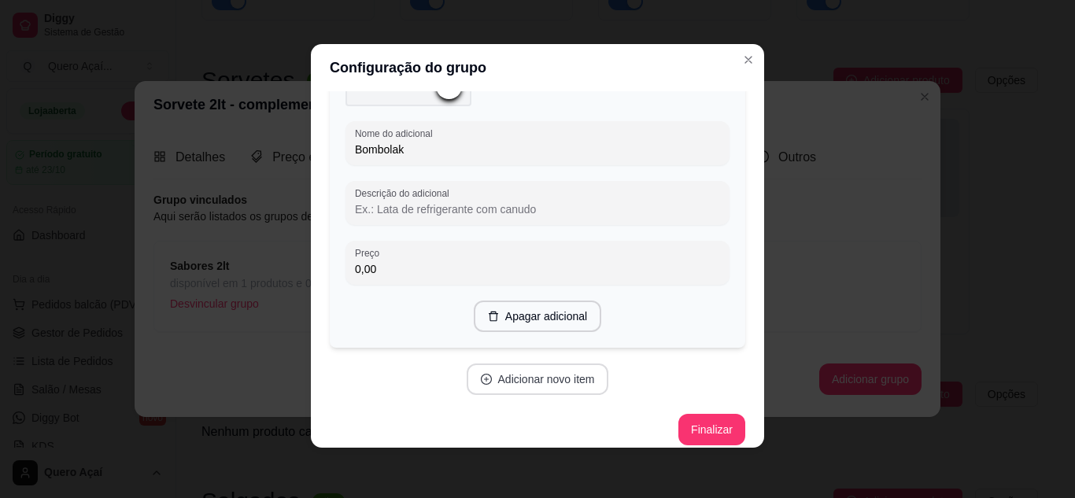
type input "Bombolak"
click at [513, 372] on button "Adicionar novo item" at bounding box center [537, 379] width 139 height 31
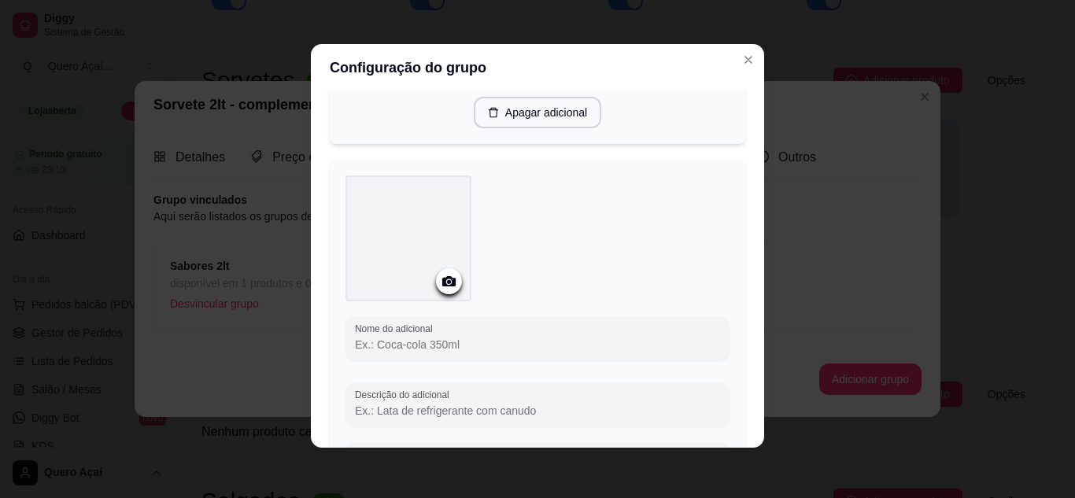
scroll to position [2019, 0]
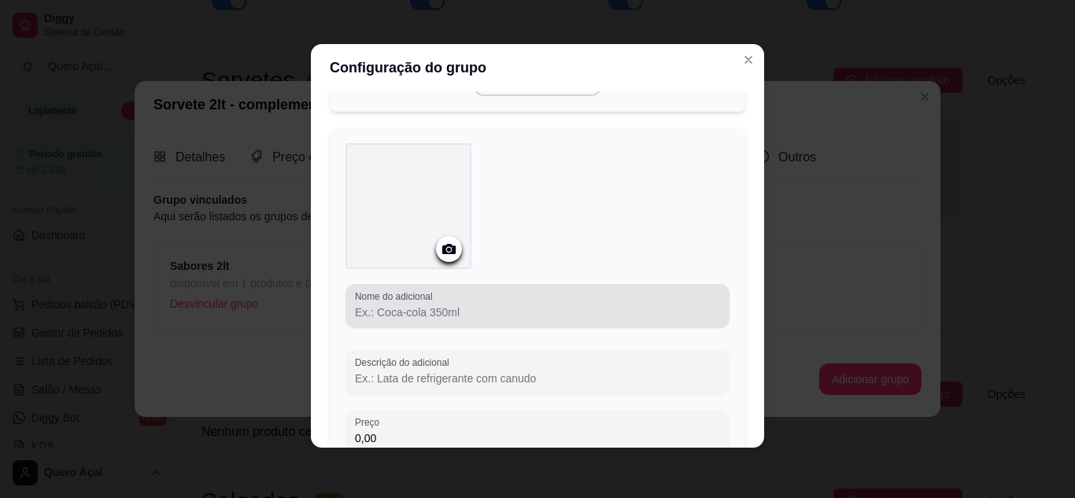
click at [501, 290] on div at bounding box center [537, 305] width 365 height 31
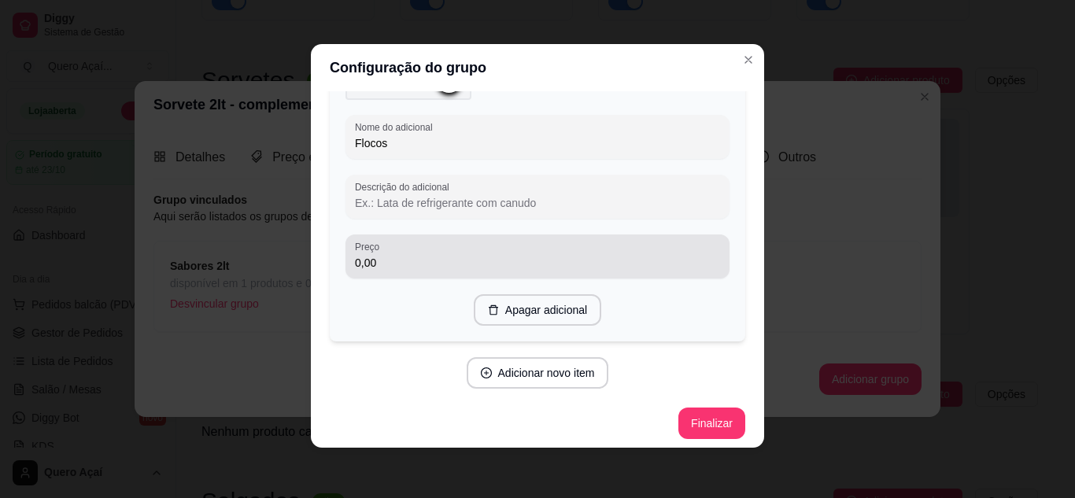
scroll to position [2191, 0]
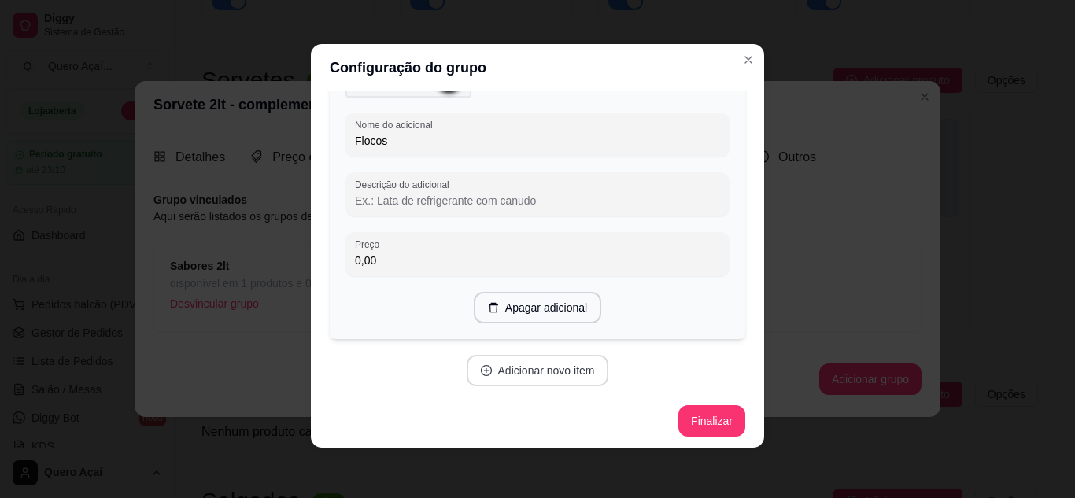
type input "Flocos"
click at [517, 361] on button "Adicionar novo item" at bounding box center [538, 370] width 142 height 31
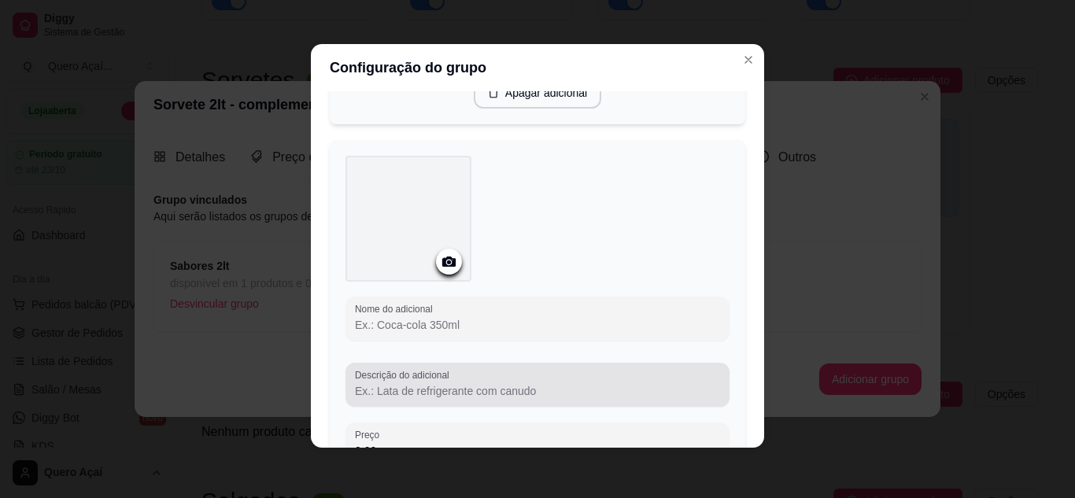
scroll to position [2506, 0]
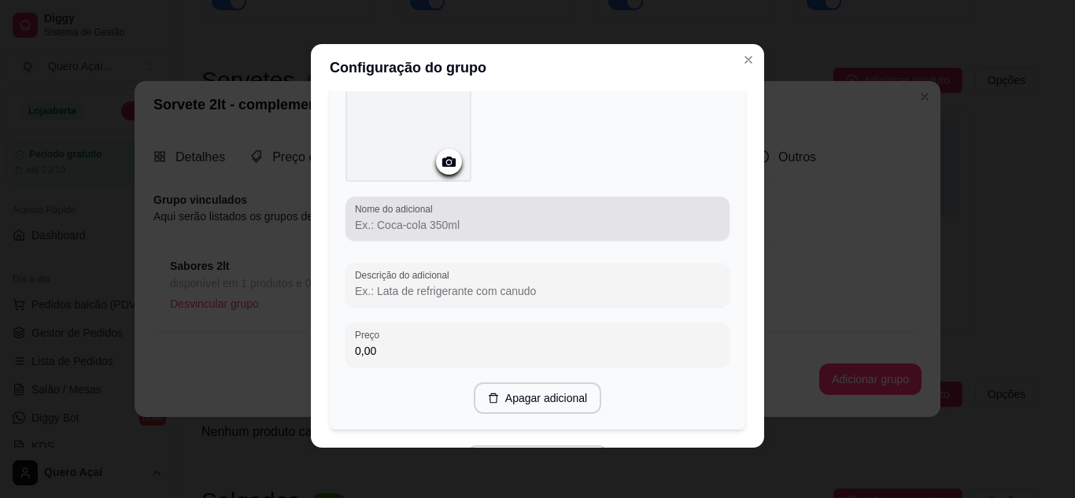
click at [476, 211] on div at bounding box center [537, 218] width 365 height 31
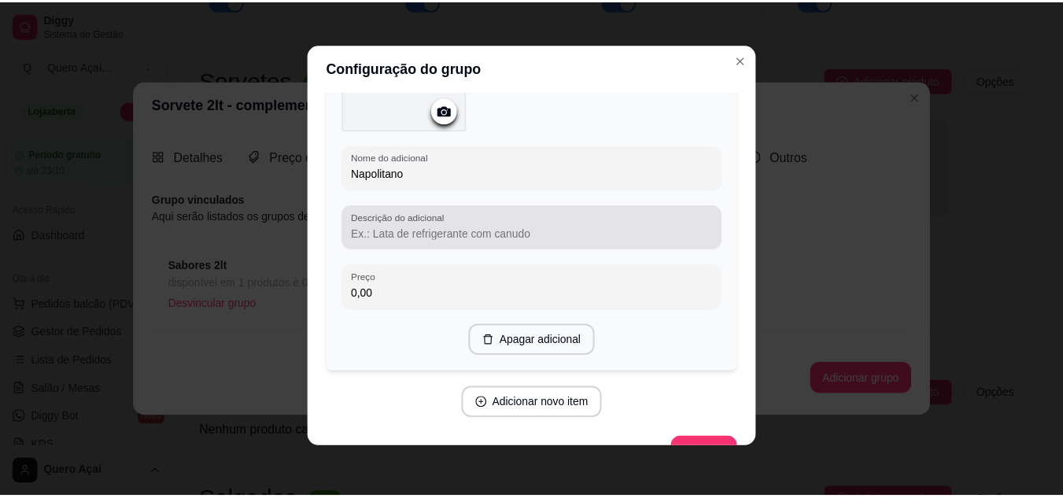
scroll to position [2589, 0]
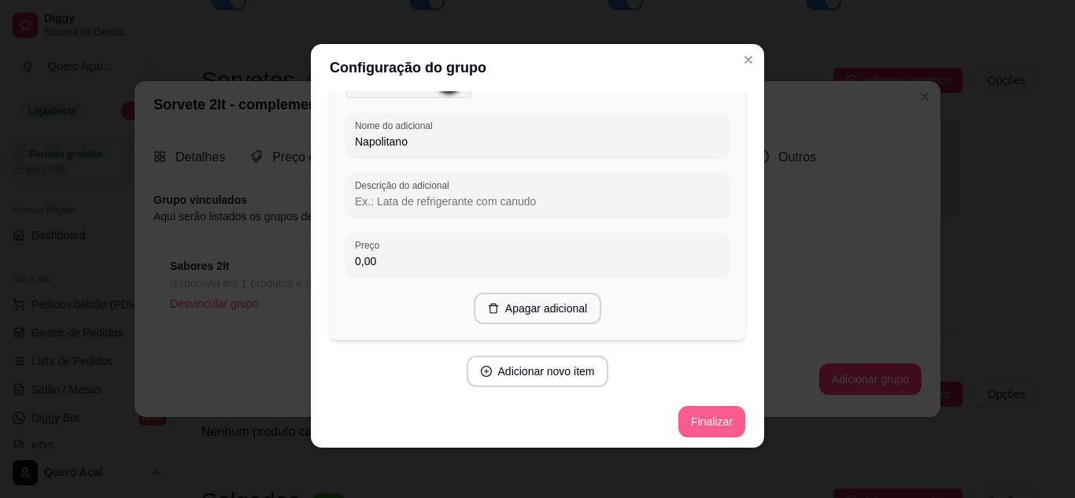
type input "Napolitano"
click at [679, 421] on button "Finalizar" at bounding box center [712, 421] width 67 height 31
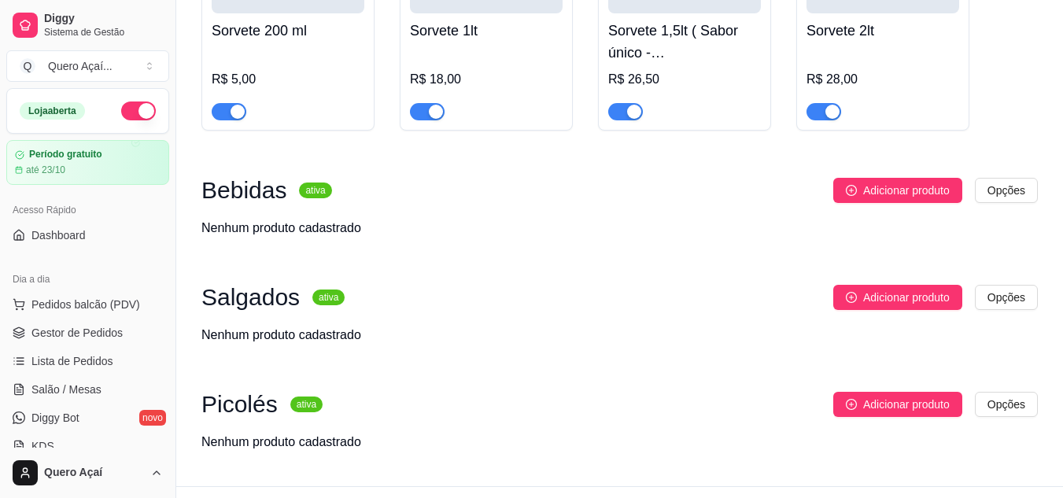
scroll to position [869, 0]
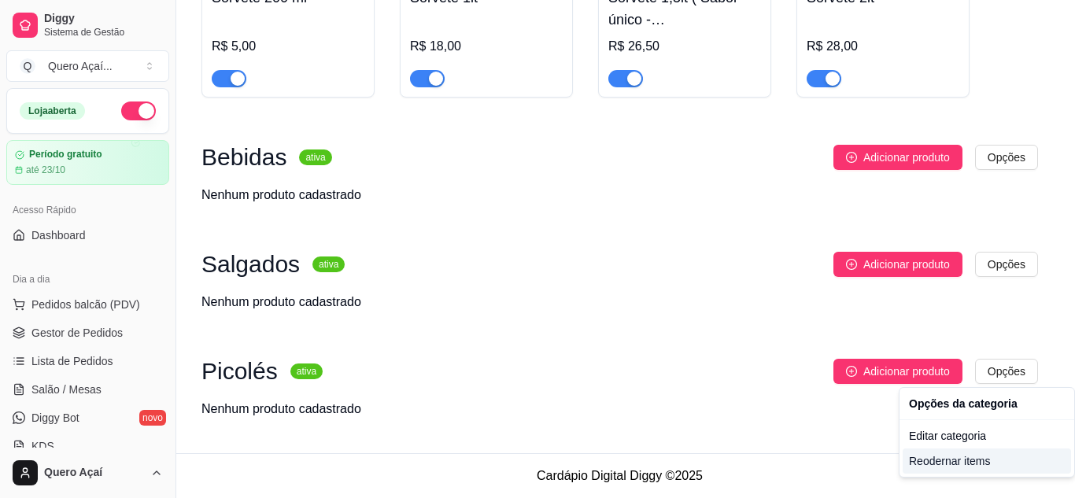
click at [969, 461] on div "Reodernar items" at bounding box center [987, 461] width 168 height 25
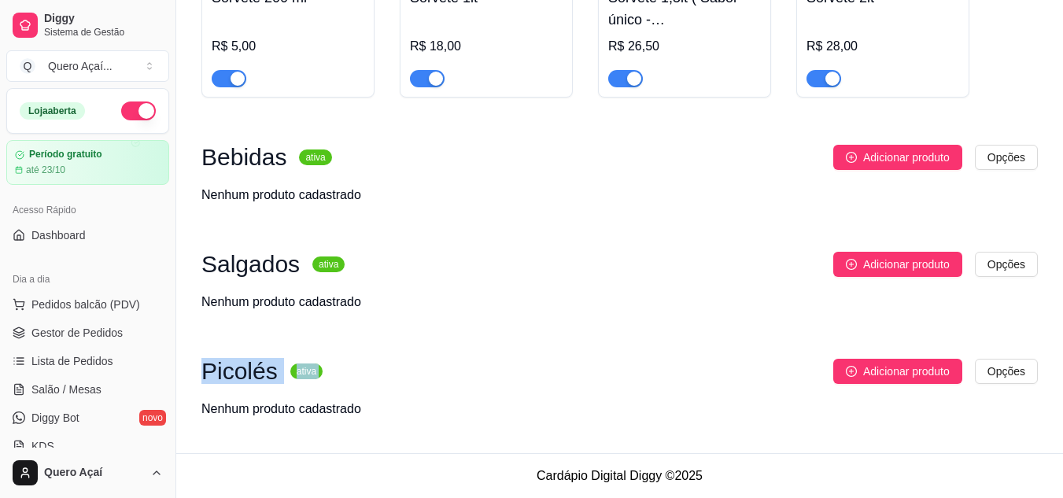
drag, startPoint x: 477, startPoint y: 376, endPoint x: 501, endPoint y: 303, distance: 77.2
click at [684, 407] on div "Nenhum produto cadastrado" at bounding box center [620, 409] width 837 height 19
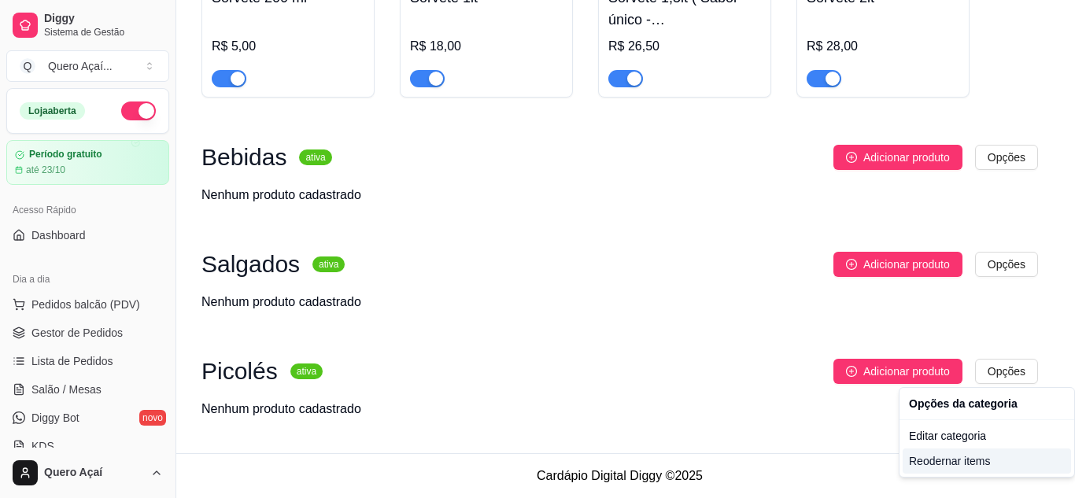
click at [957, 457] on div "Reodernar items" at bounding box center [987, 461] width 168 height 25
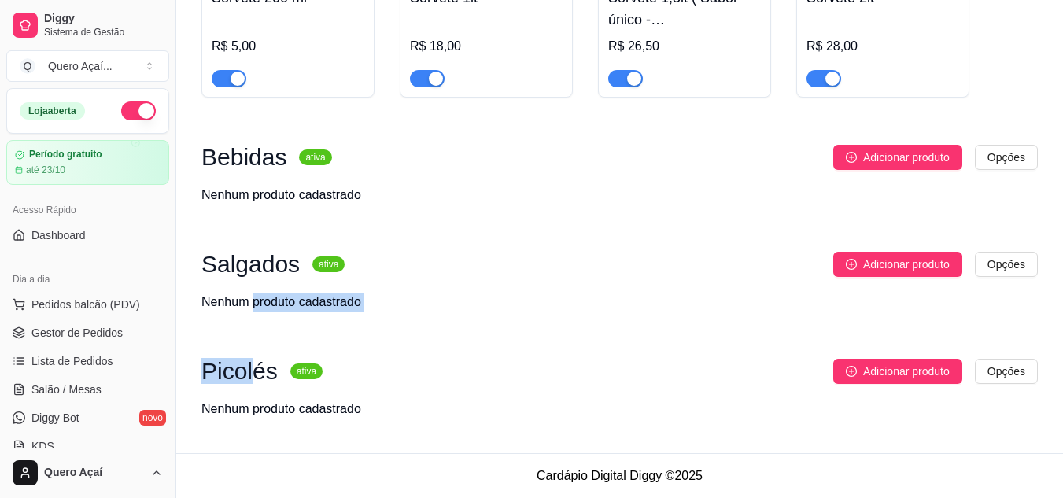
drag, startPoint x: 249, startPoint y: 377, endPoint x: 254, endPoint y: 327, distance: 50.7
drag, startPoint x: 488, startPoint y: 352, endPoint x: 504, endPoint y: 319, distance: 36.6
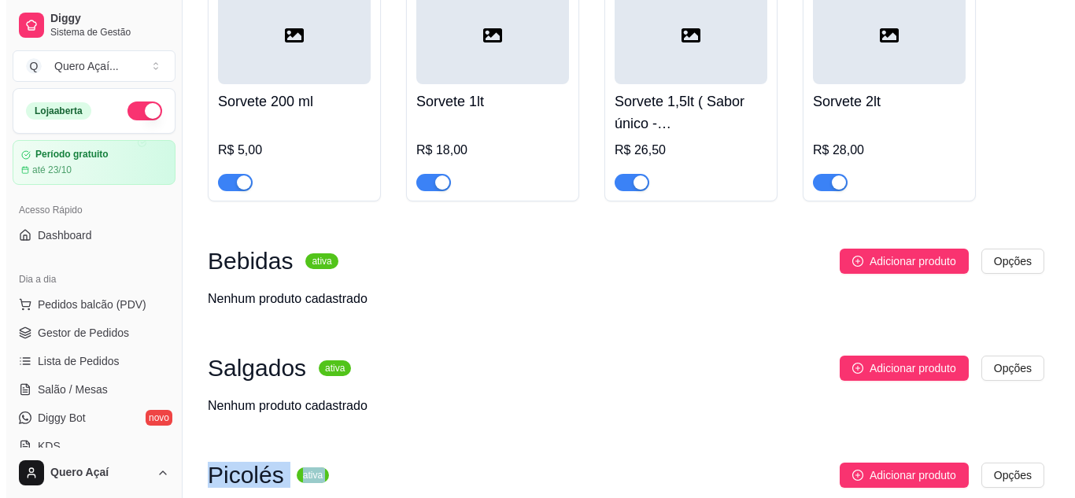
scroll to position [790, 0]
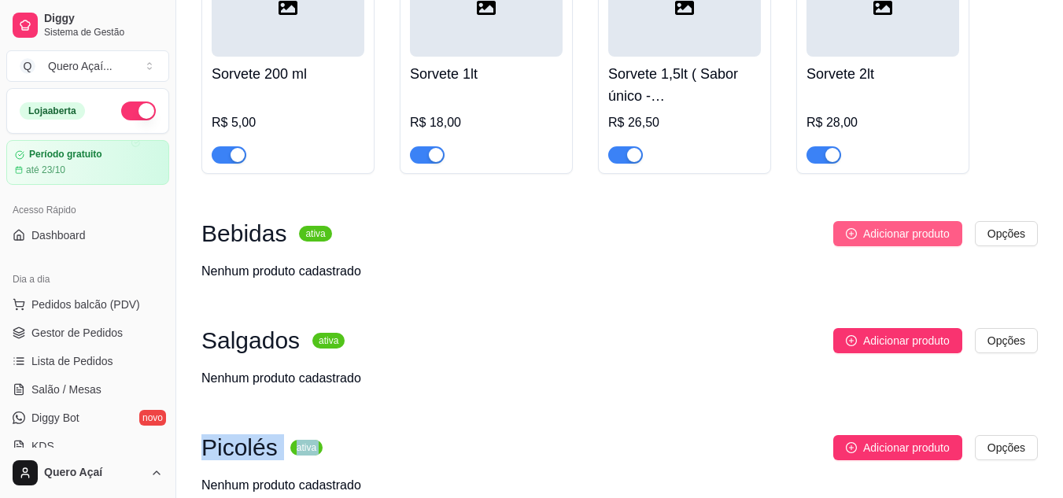
click at [866, 238] on span "Adicionar produto" at bounding box center [907, 233] width 87 height 17
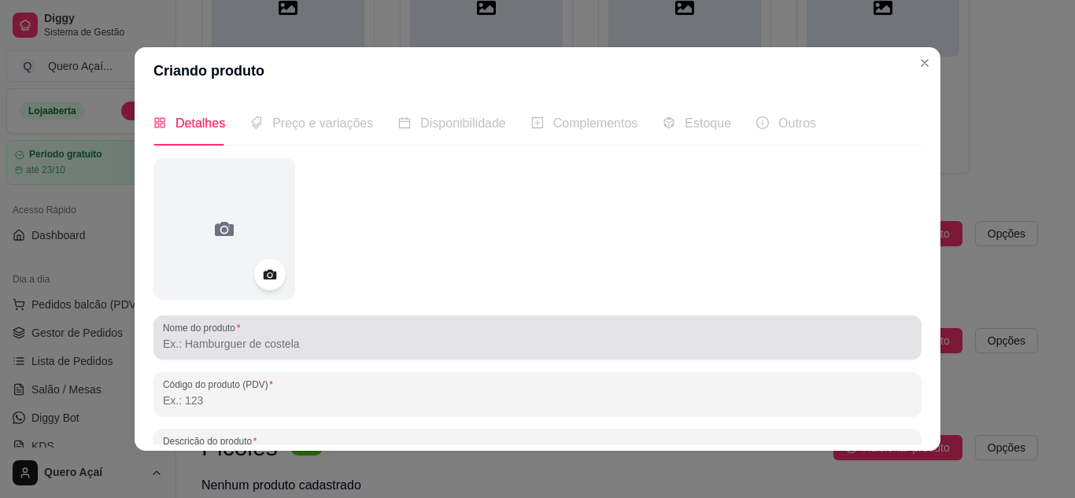
click at [237, 349] on input "Nome do produto" at bounding box center [537, 344] width 749 height 16
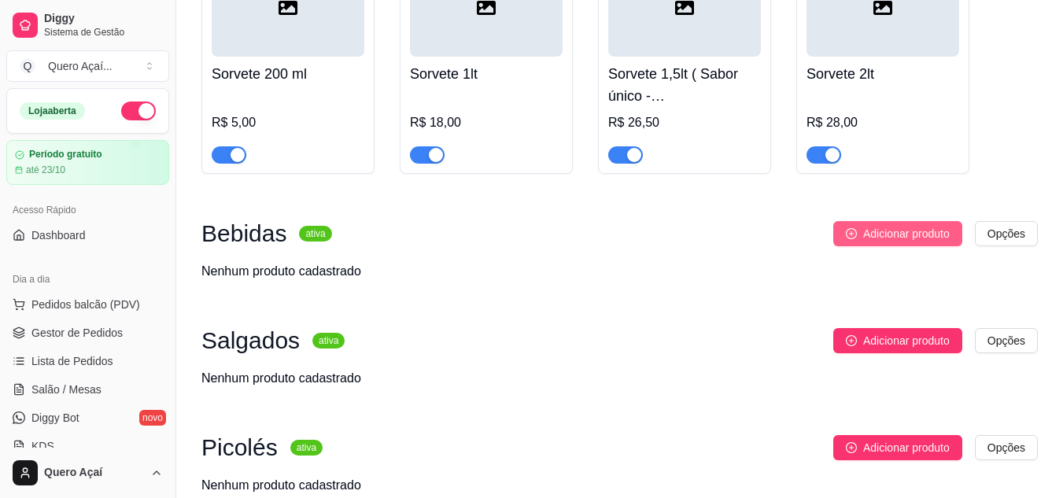
click at [912, 236] on span "Adicionar produto" at bounding box center [907, 233] width 87 height 17
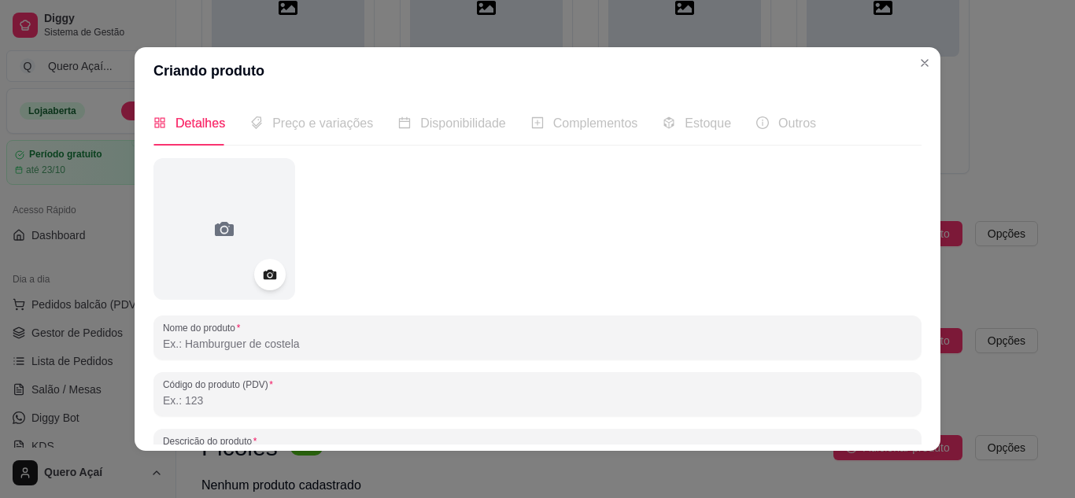
click at [249, 347] on input "Nome do produto" at bounding box center [537, 344] width 749 height 16
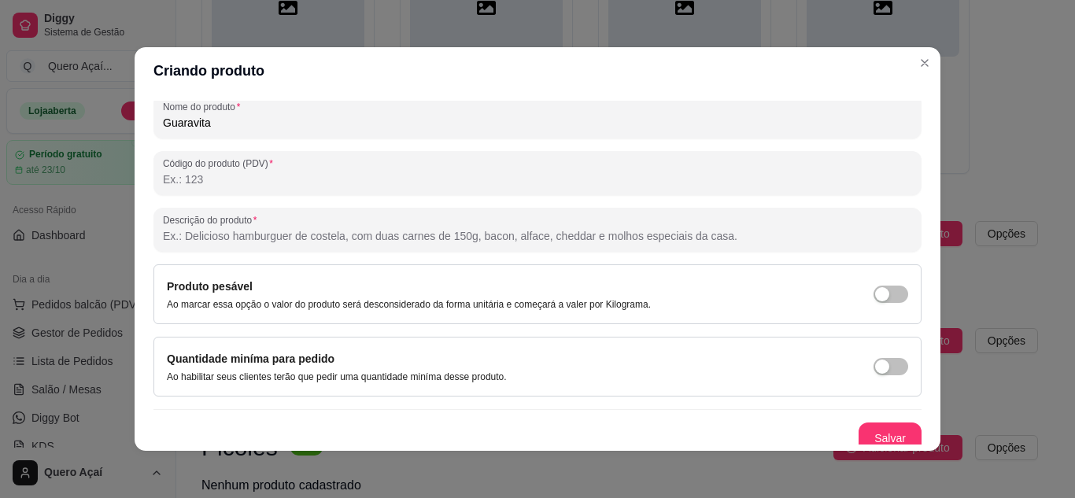
scroll to position [231, 0]
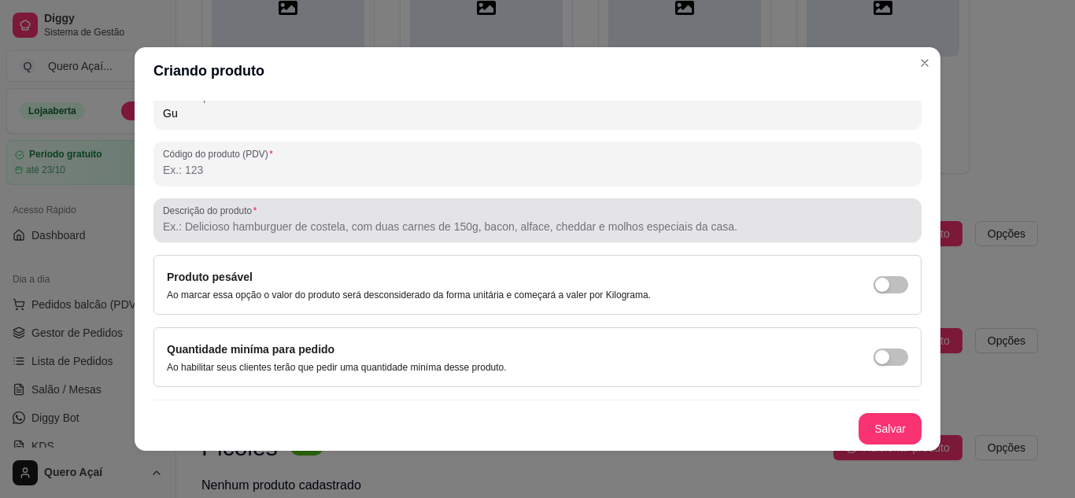
type input "G"
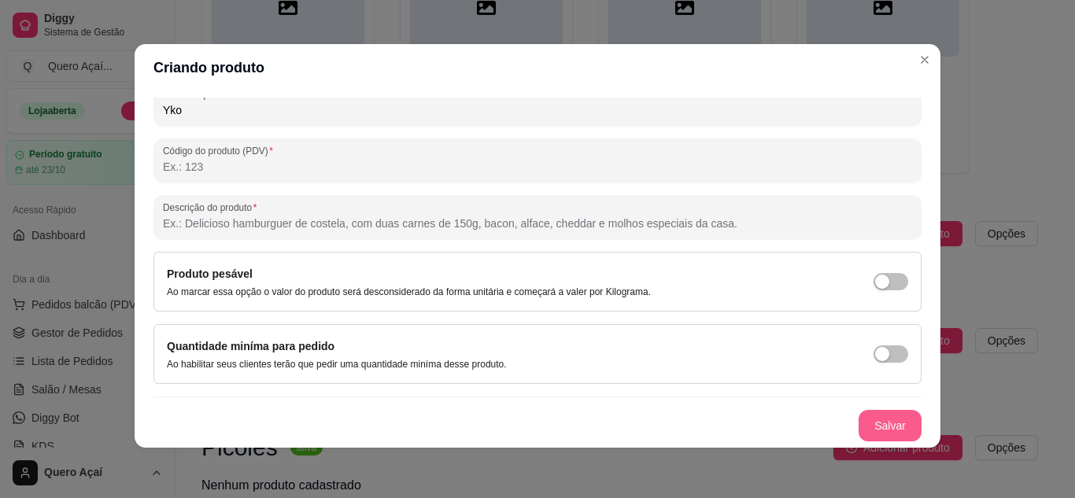
type input "Yko"
click at [874, 423] on button "Salvar" at bounding box center [890, 426] width 61 height 31
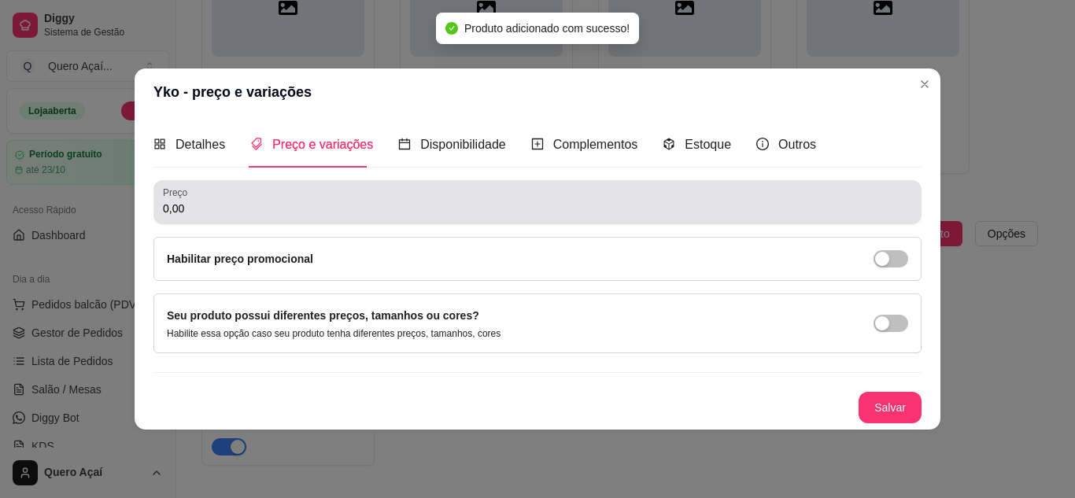
click at [305, 194] on div "0,00" at bounding box center [537, 202] width 749 height 31
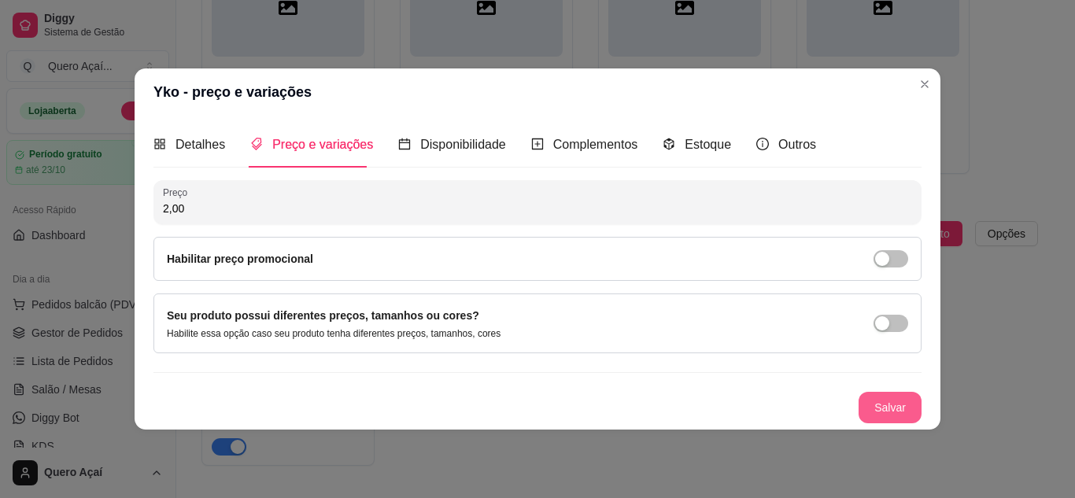
type input "2,00"
click at [886, 400] on button "Salvar" at bounding box center [890, 407] width 63 height 31
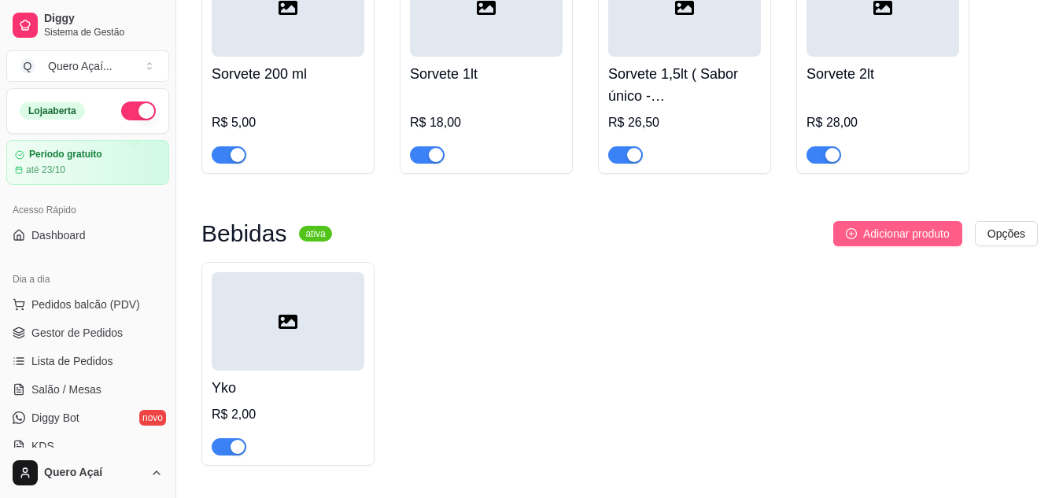
click at [878, 239] on span "Adicionar produto" at bounding box center [907, 233] width 87 height 17
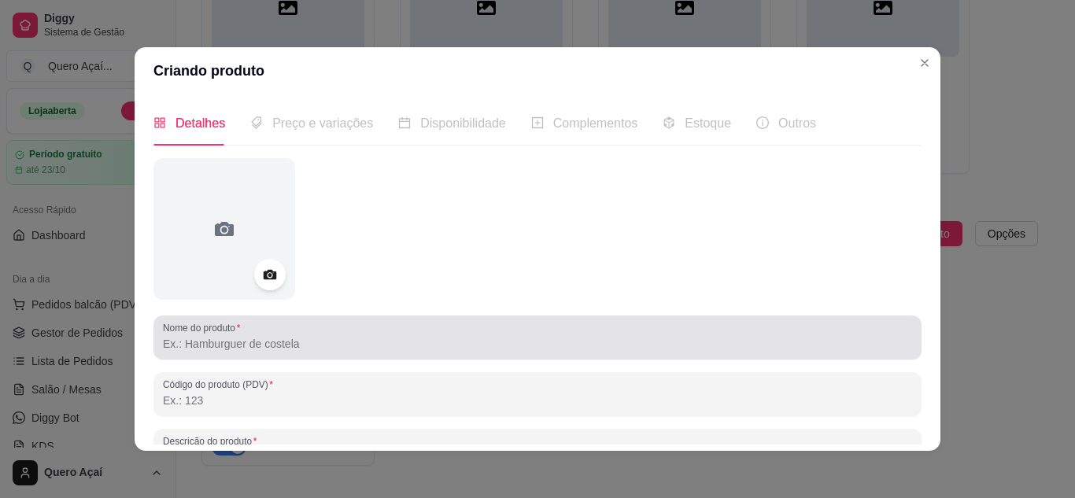
click at [324, 357] on div "Nome do produto" at bounding box center [538, 338] width 768 height 44
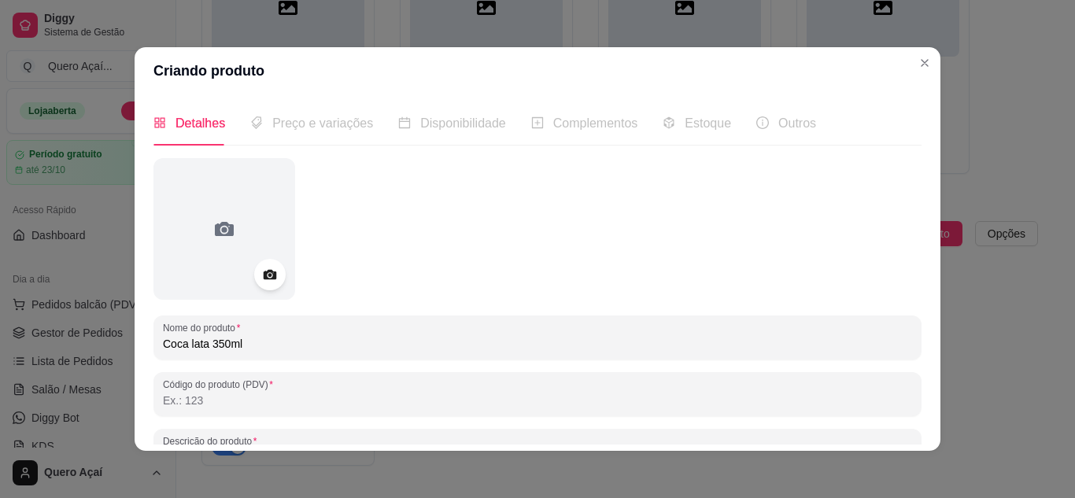
type input "Coca lata 350ml"
click at [287, 124] on span "Preço e variações" at bounding box center [322, 123] width 101 height 13
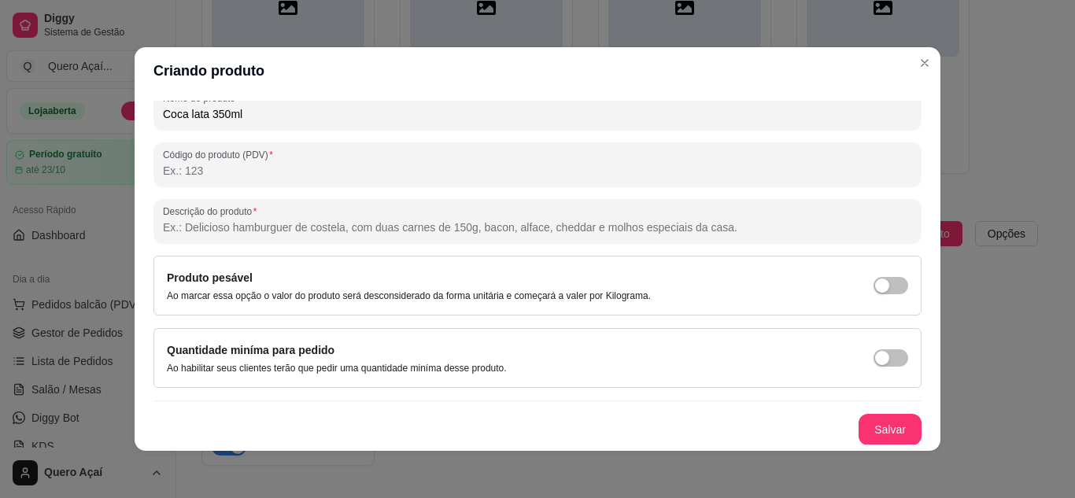
scroll to position [231, 0]
click at [876, 418] on button "Salvar" at bounding box center [890, 428] width 63 height 31
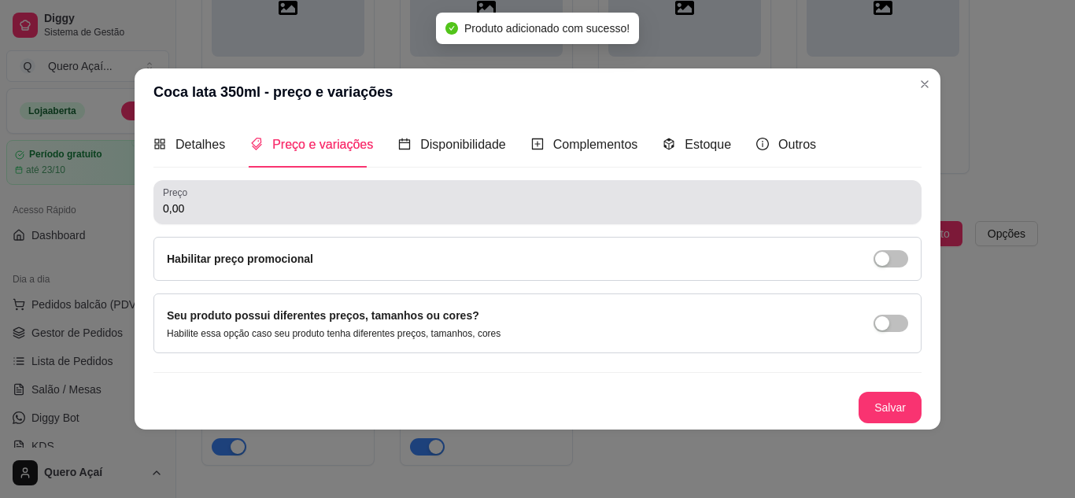
click at [322, 213] on input "0,00" at bounding box center [537, 209] width 749 height 16
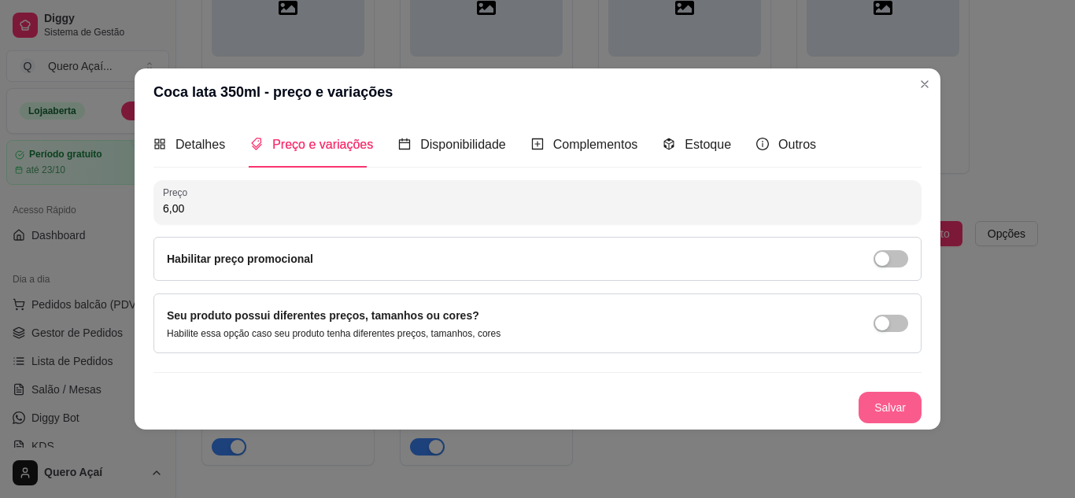
type input "6,00"
click at [905, 402] on button "Salvar" at bounding box center [890, 407] width 63 height 31
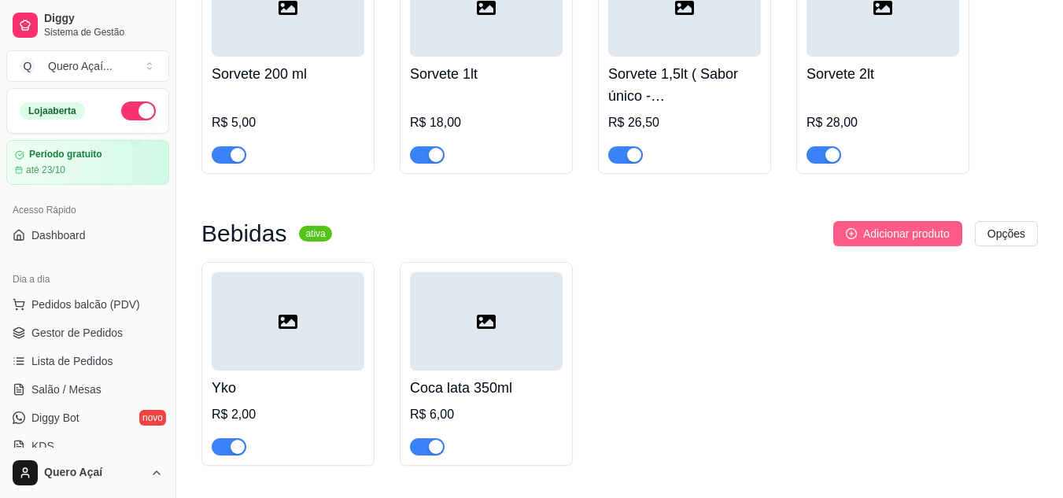
click at [927, 238] on span "Adicionar produto" at bounding box center [907, 233] width 87 height 17
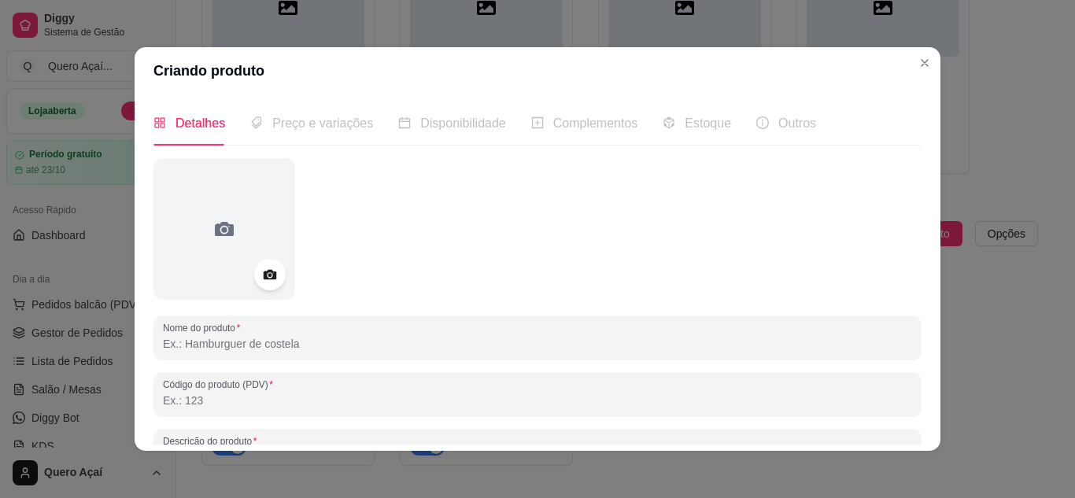
click at [297, 340] on input "Nome do produto" at bounding box center [537, 344] width 749 height 16
type input "A"
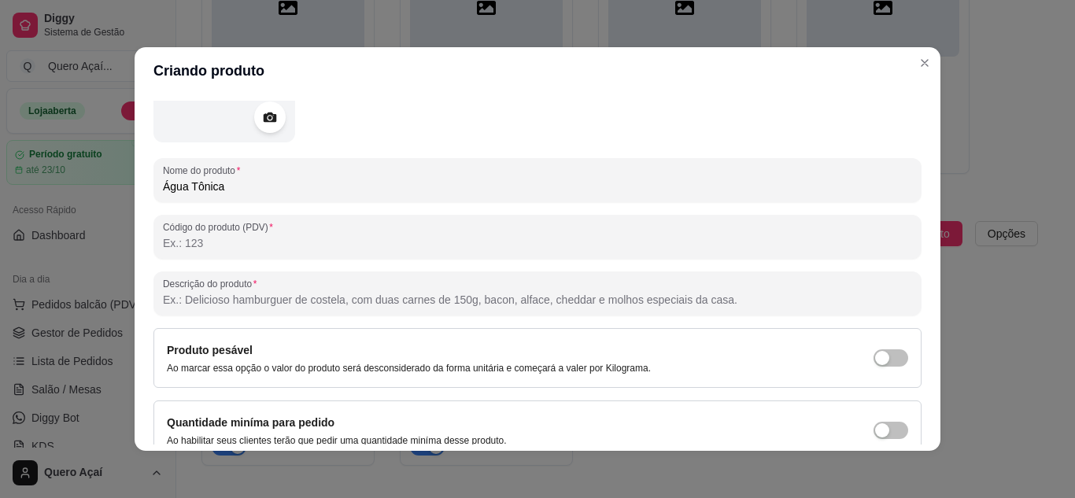
scroll to position [231, 0]
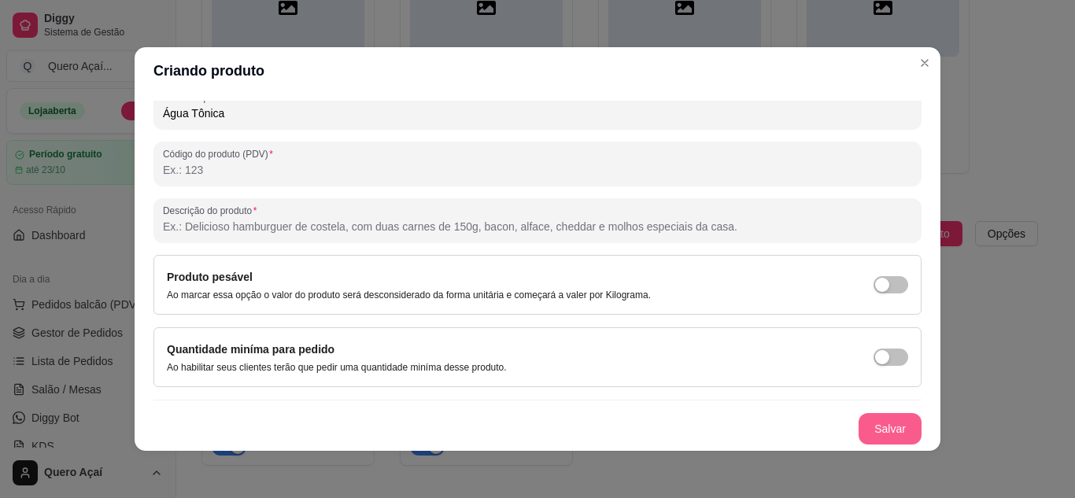
type input "Água Tônica"
click at [867, 427] on button "Salvar" at bounding box center [890, 428] width 63 height 31
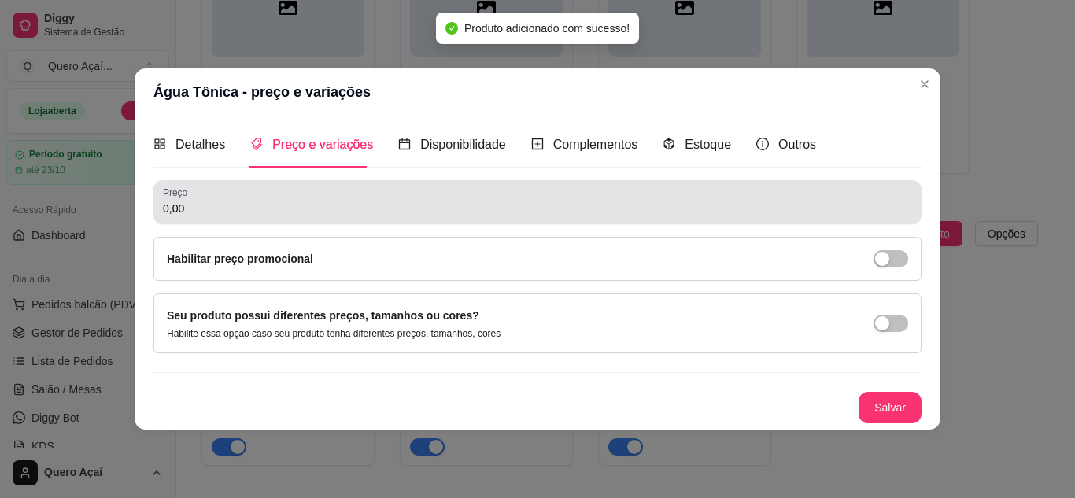
click at [398, 220] on div "Preço 0,00" at bounding box center [538, 202] width 768 height 44
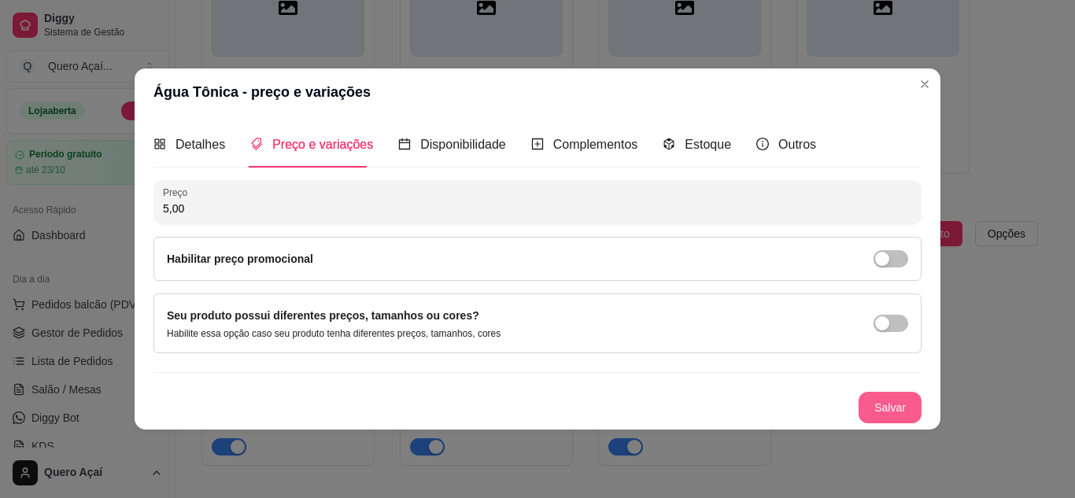
type input "5,00"
click at [872, 416] on button "Salvar" at bounding box center [890, 407] width 63 height 31
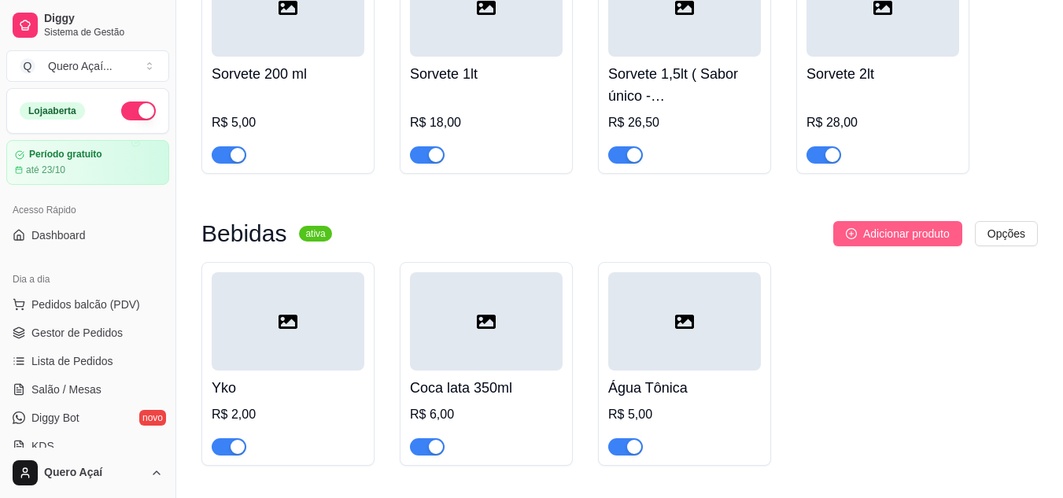
click at [904, 227] on span "Adicionar produto" at bounding box center [907, 233] width 87 height 17
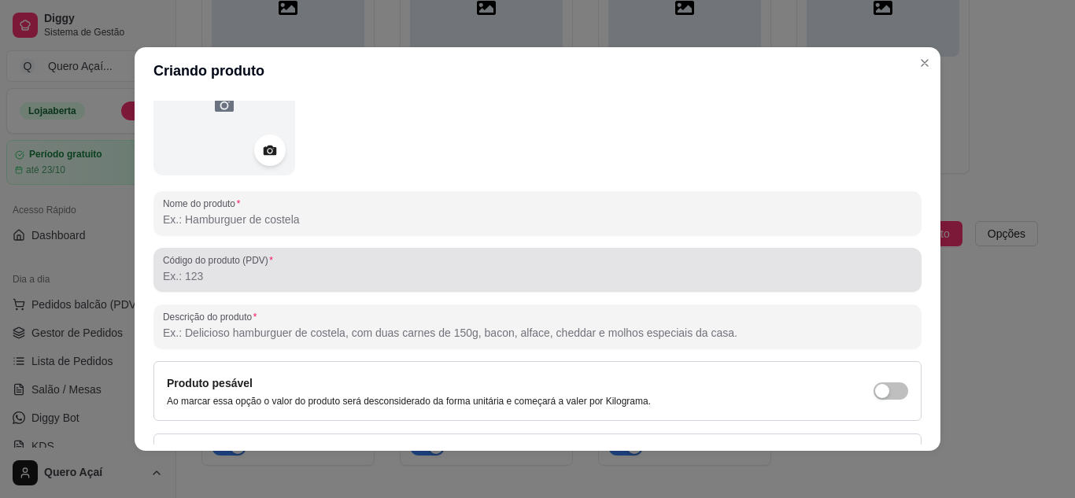
scroll to position [157, 0]
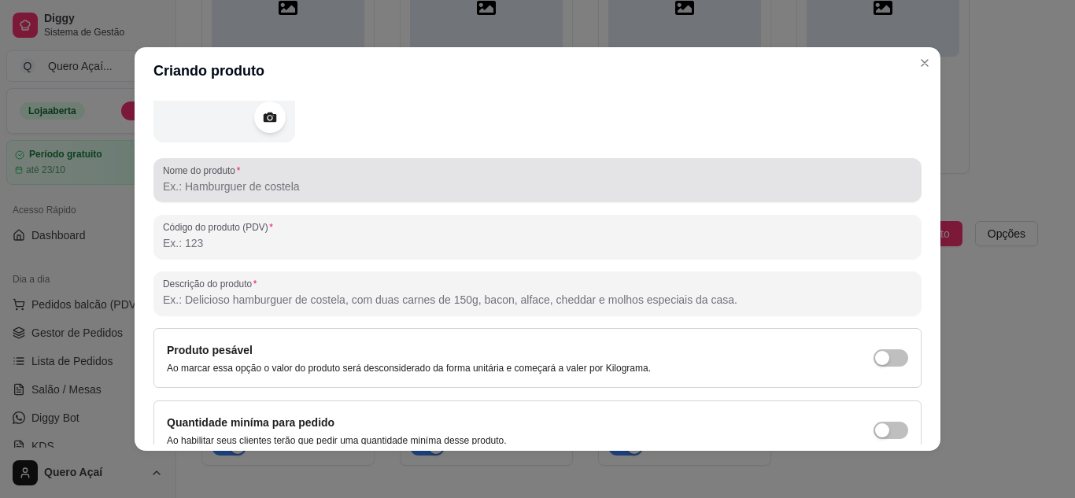
click at [256, 191] on input "Nome do produto" at bounding box center [537, 187] width 749 height 16
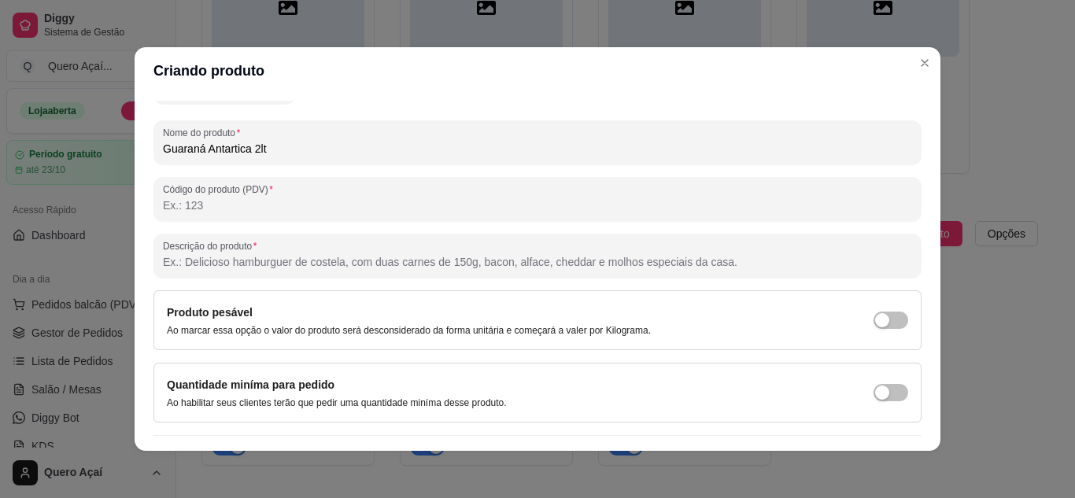
scroll to position [231, 0]
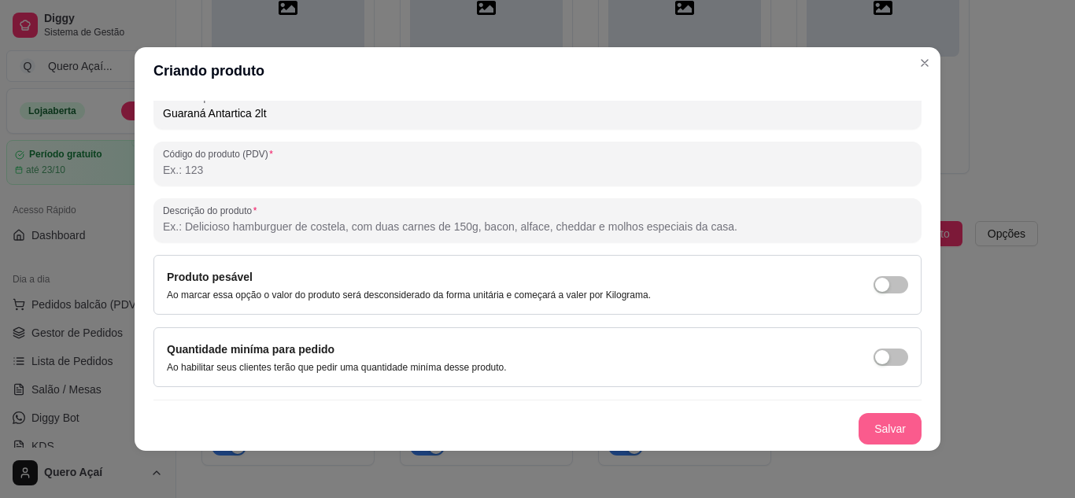
type input "Guaraná Antartica 2lt"
click at [892, 423] on button "Salvar" at bounding box center [890, 429] width 61 height 31
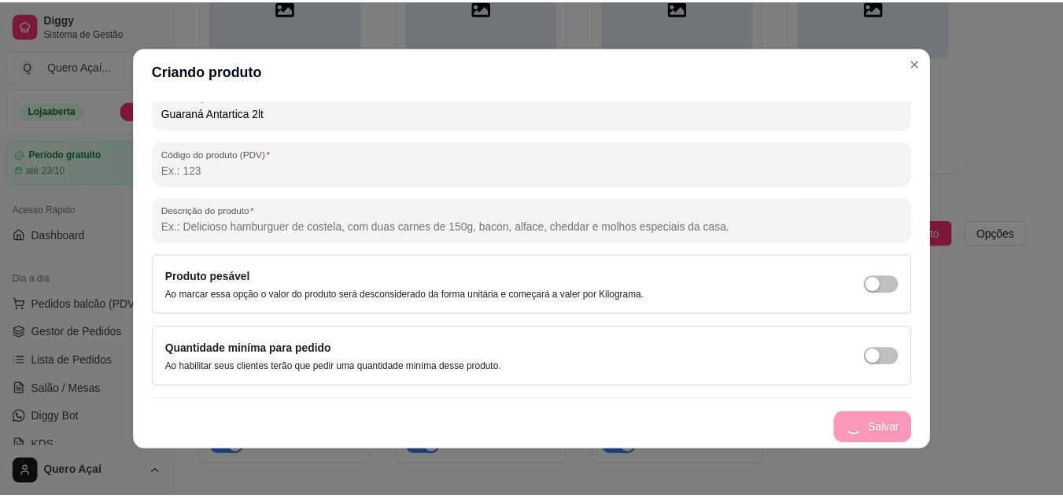
scroll to position [0, 0]
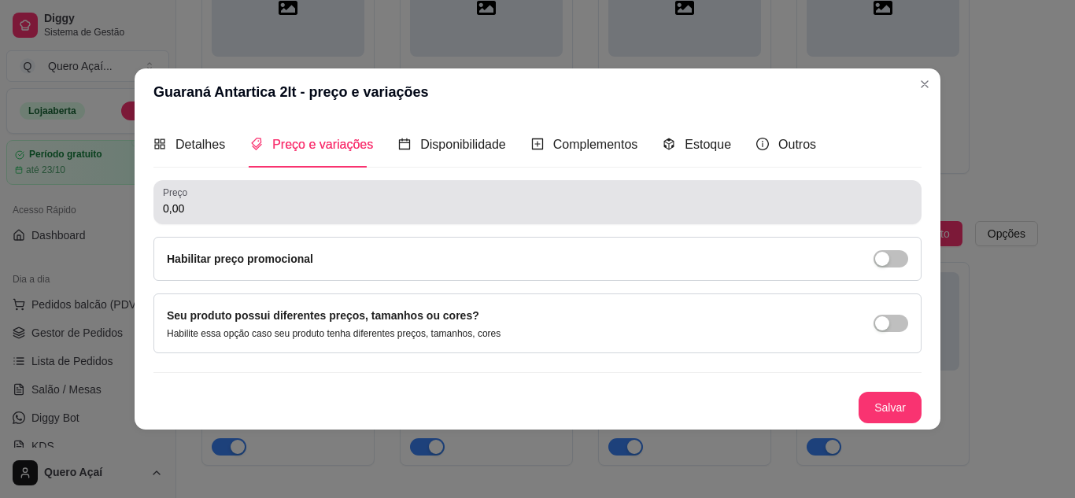
click at [263, 198] on div "0,00" at bounding box center [537, 202] width 749 height 31
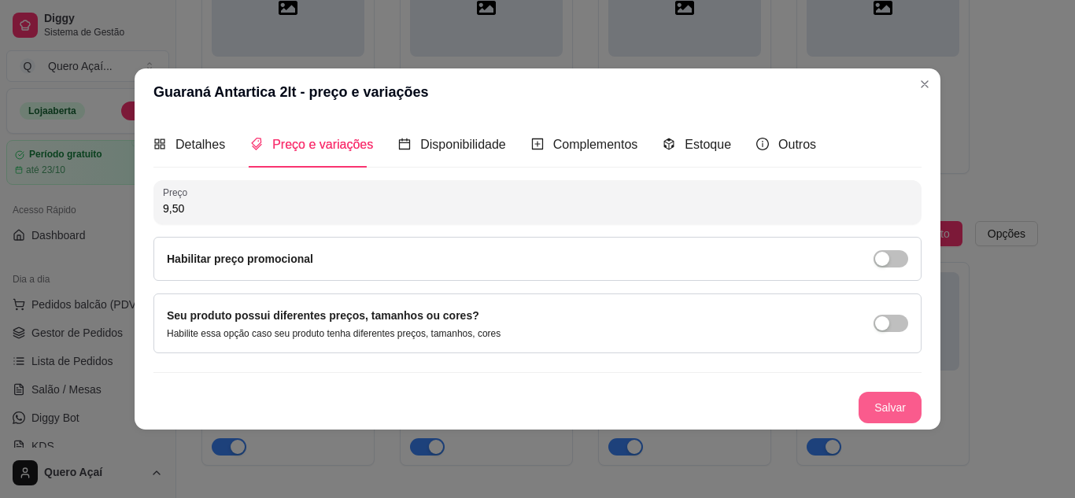
type input "9,50"
click at [867, 404] on button "Salvar" at bounding box center [890, 407] width 61 height 31
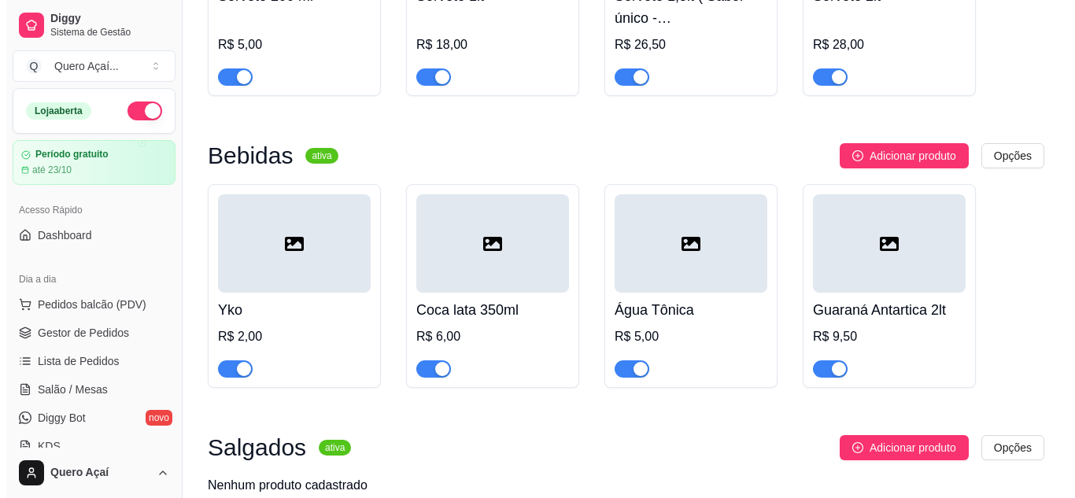
scroll to position [869, 0]
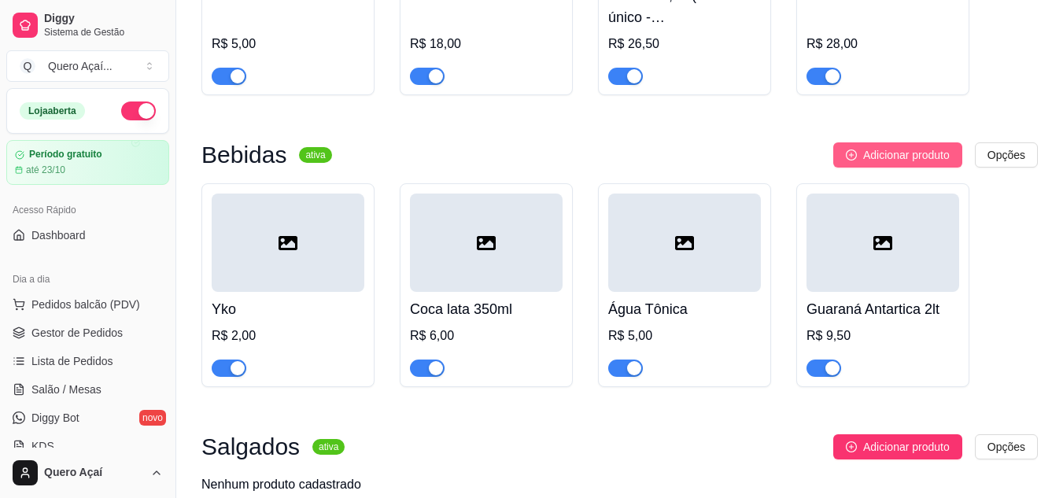
click at [874, 155] on span "Adicionar produto" at bounding box center [907, 154] width 87 height 17
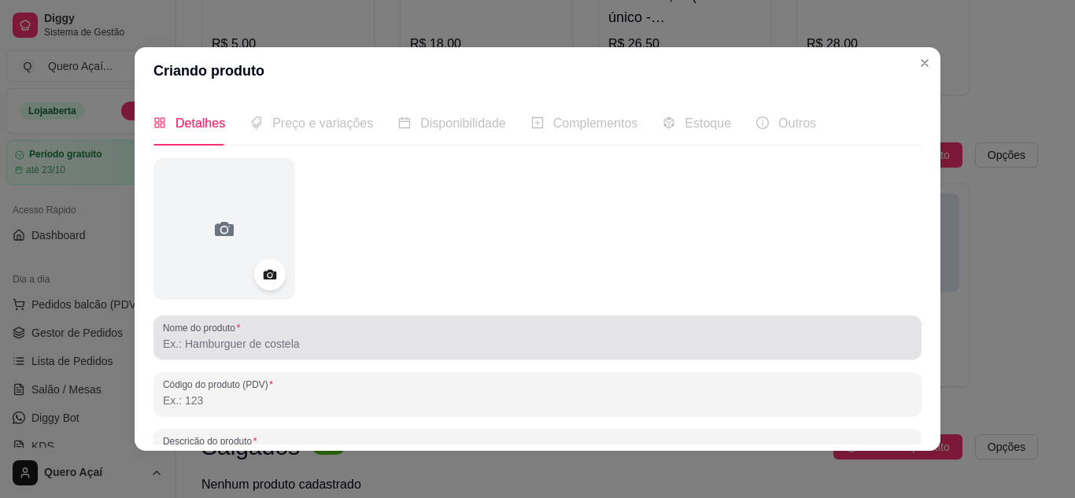
click at [215, 352] on input "Nome do produto" at bounding box center [537, 344] width 749 height 16
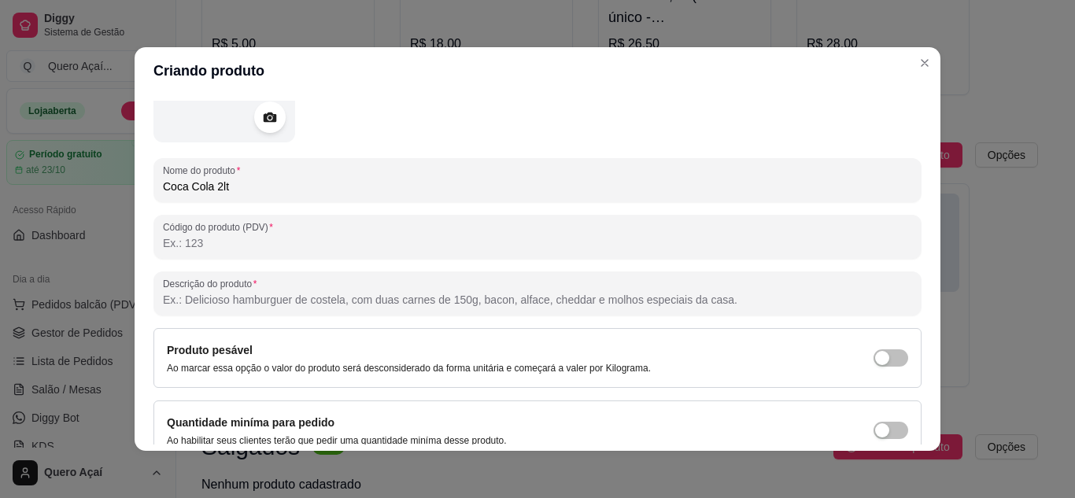
scroll to position [231, 0]
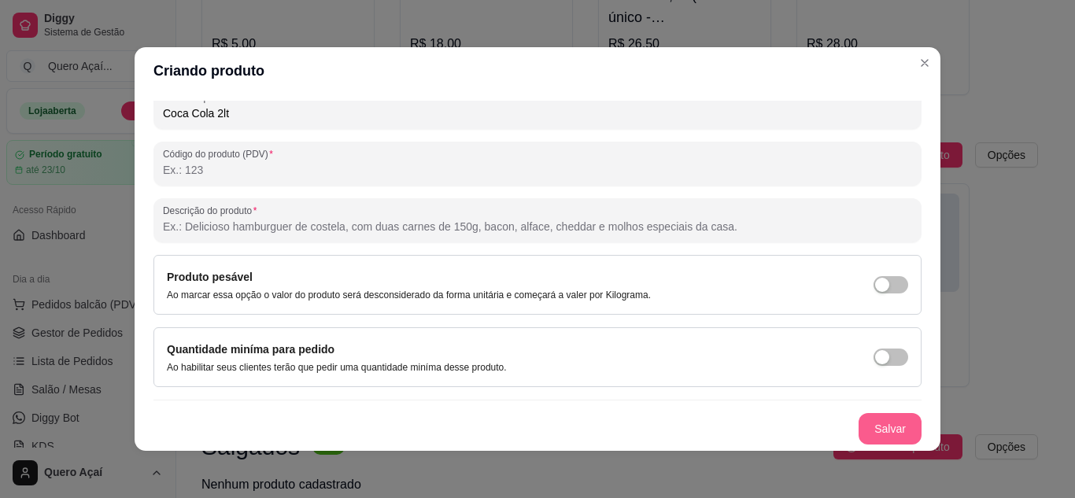
type input "Coca Cola 2lt"
click at [876, 429] on button "Salvar" at bounding box center [890, 428] width 63 height 31
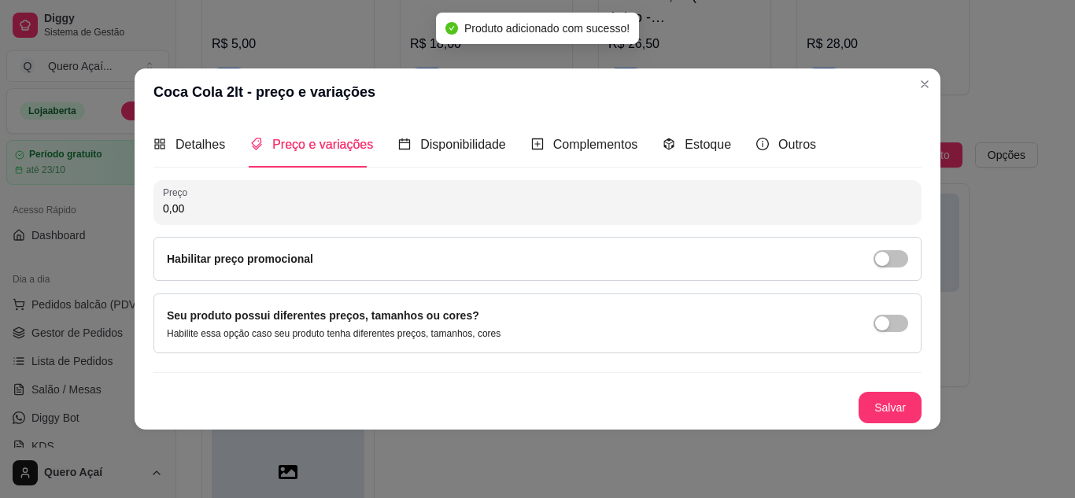
scroll to position [0, 0]
click at [330, 213] on input "0,00" at bounding box center [537, 209] width 749 height 16
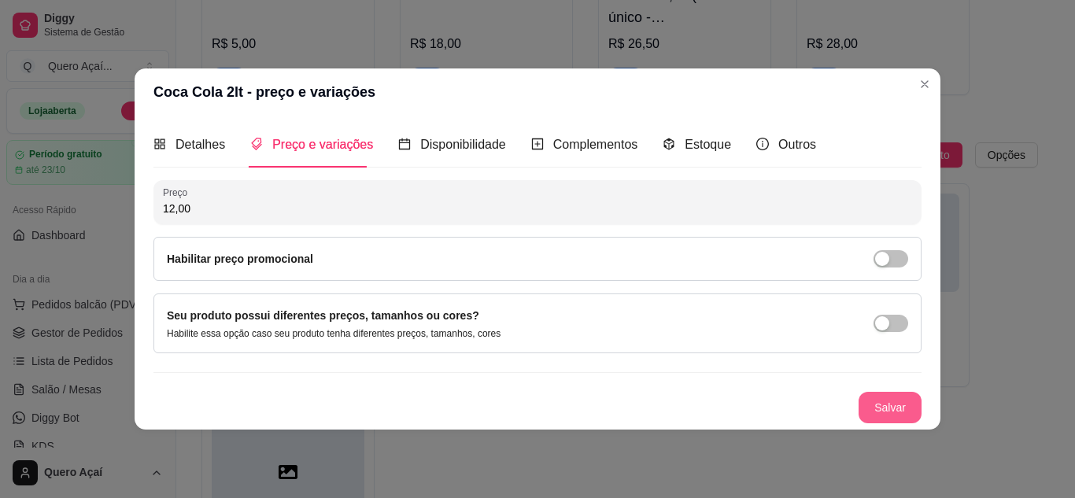
type input "12,00"
click at [882, 417] on button "Salvar" at bounding box center [890, 407] width 63 height 31
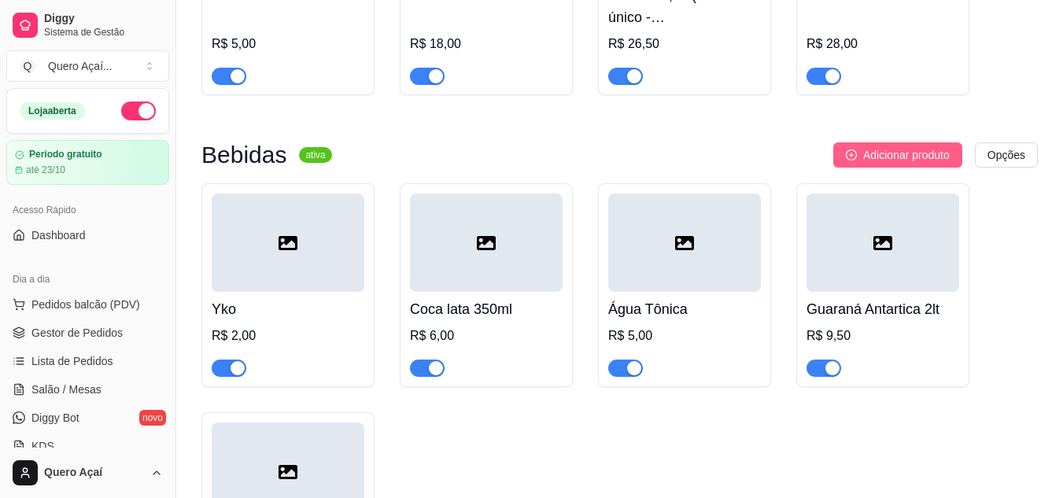
click at [919, 162] on span "Adicionar produto" at bounding box center [907, 154] width 87 height 17
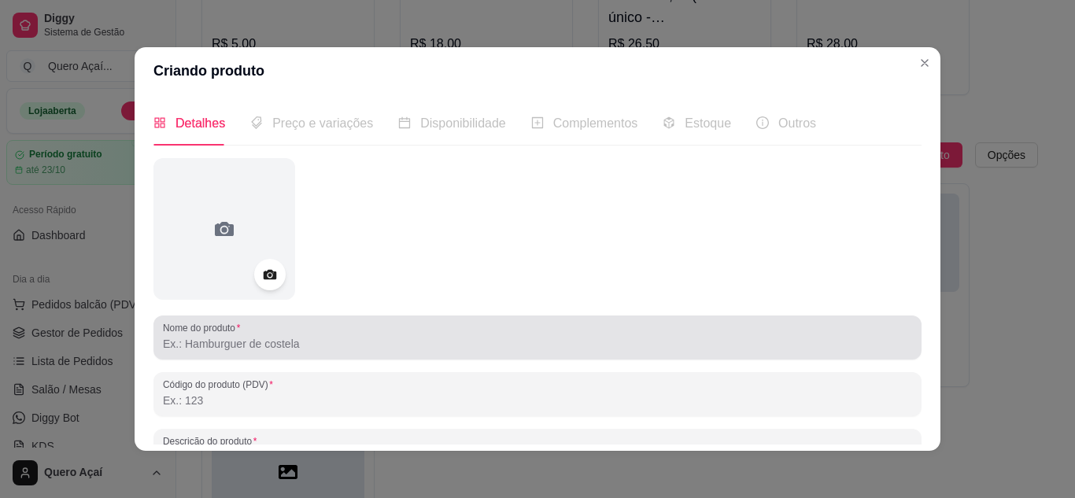
click at [479, 346] on input "Nome do produto" at bounding box center [537, 344] width 749 height 16
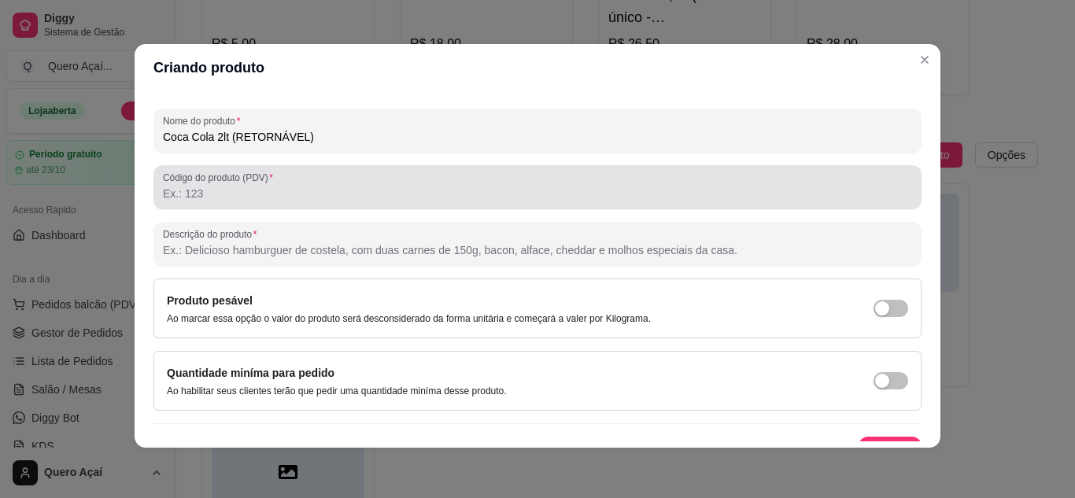
scroll to position [231, 0]
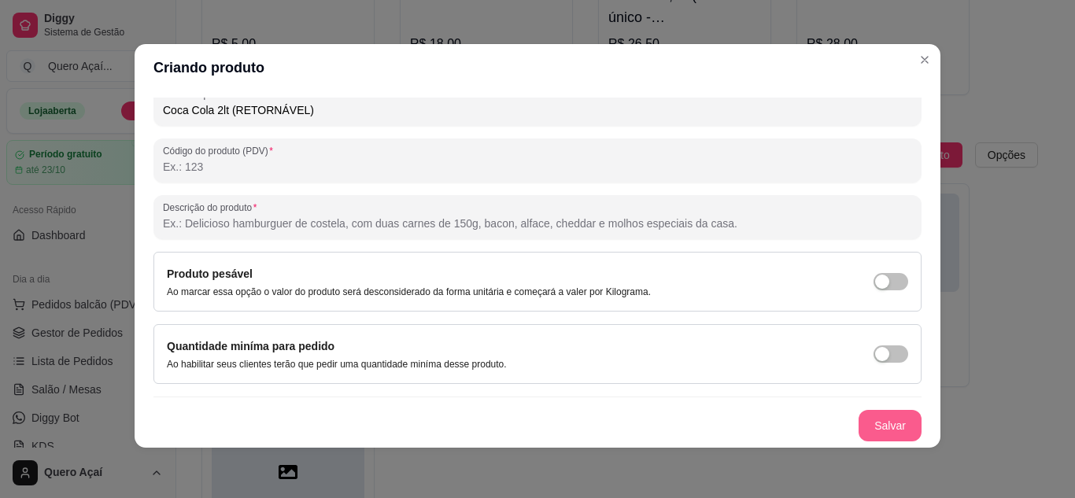
type input "Coca Cola 2lt (RETORNÁVEL)"
click at [878, 425] on button "Salvar" at bounding box center [890, 425] width 63 height 31
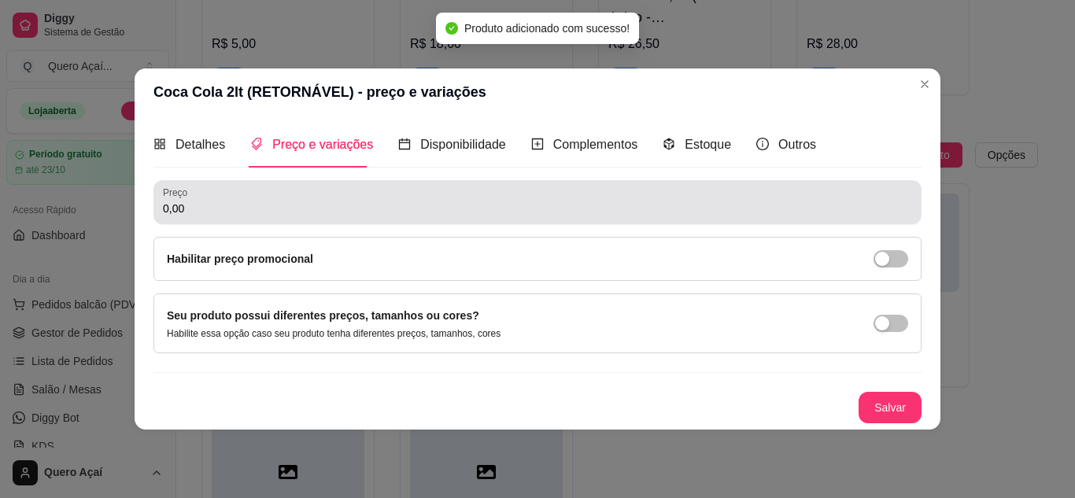
click at [345, 217] on div "0,00" at bounding box center [537, 202] width 749 height 31
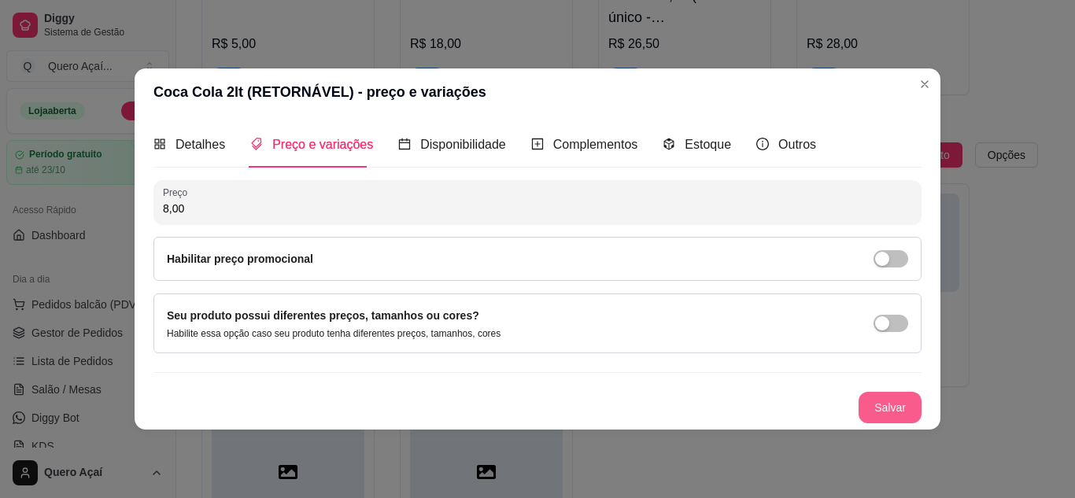
type input "8,00"
click at [912, 400] on button "Salvar" at bounding box center [890, 407] width 63 height 31
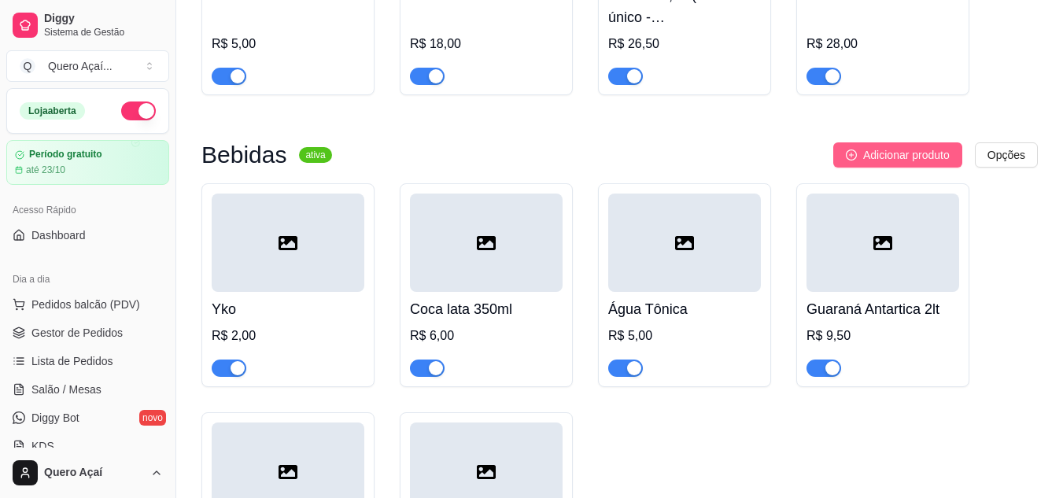
click at [915, 152] on span "Adicionar produto" at bounding box center [907, 154] width 87 height 17
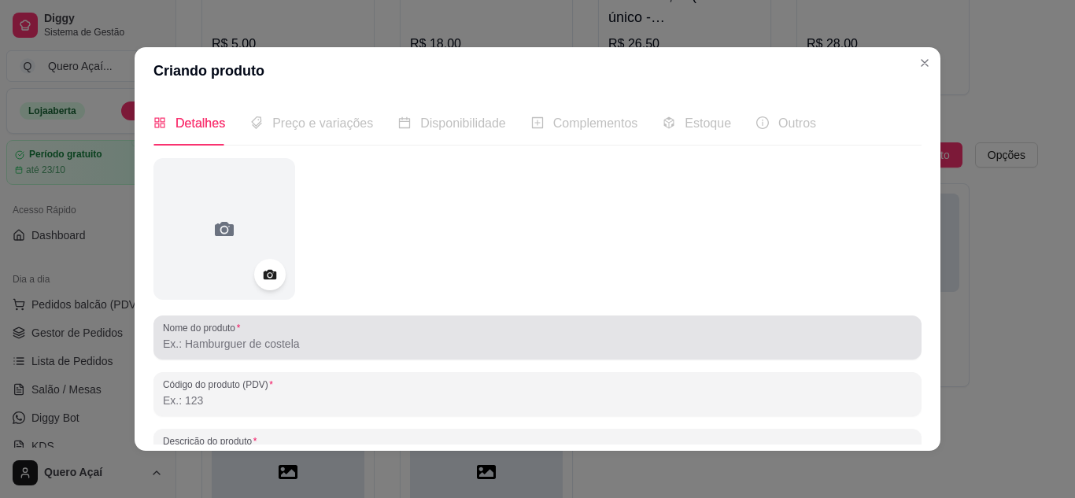
click at [364, 355] on div "Nome do produto" at bounding box center [538, 338] width 768 height 44
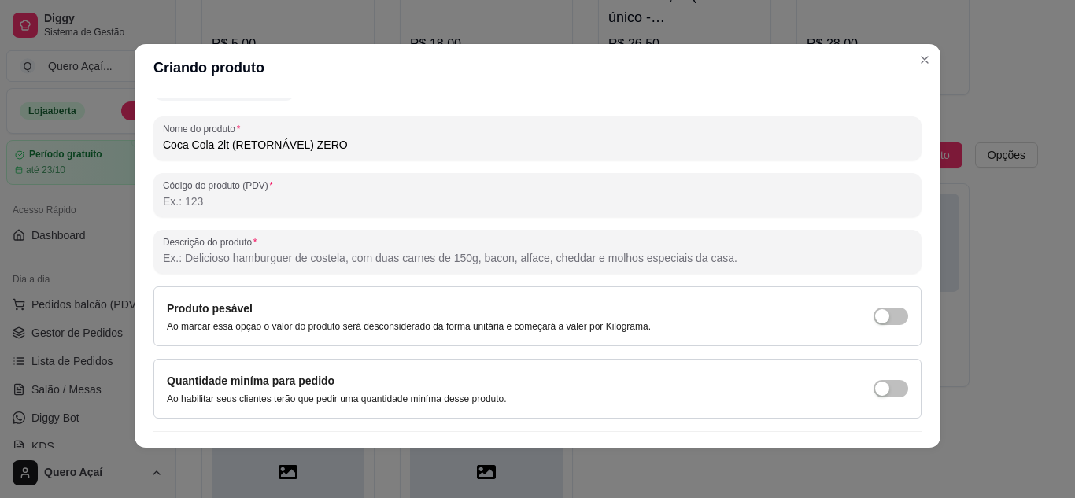
scroll to position [231, 0]
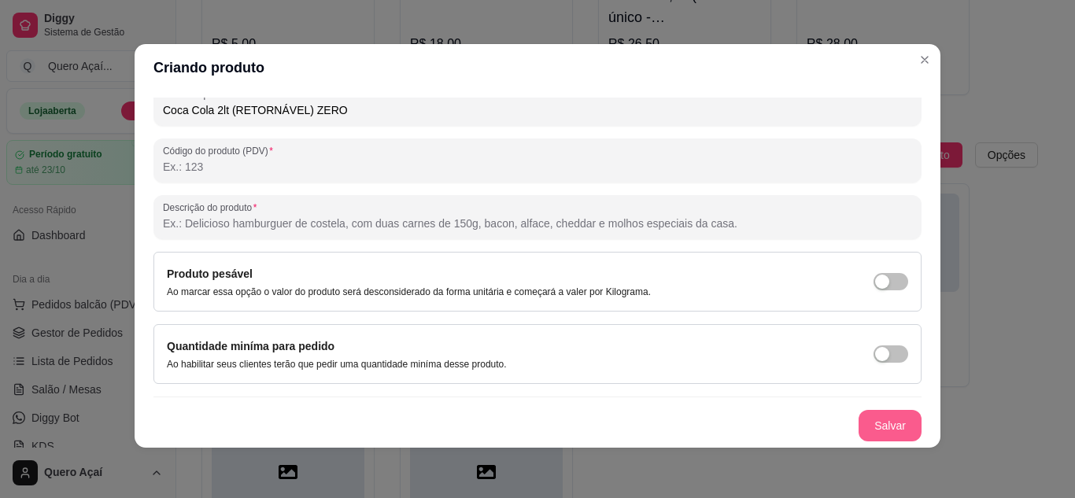
type input "Coca Cola 2lt (RETORNÁVEL) ZERO"
click at [871, 424] on button "Salvar" at bounding box center [890, 425] width 63 height 31
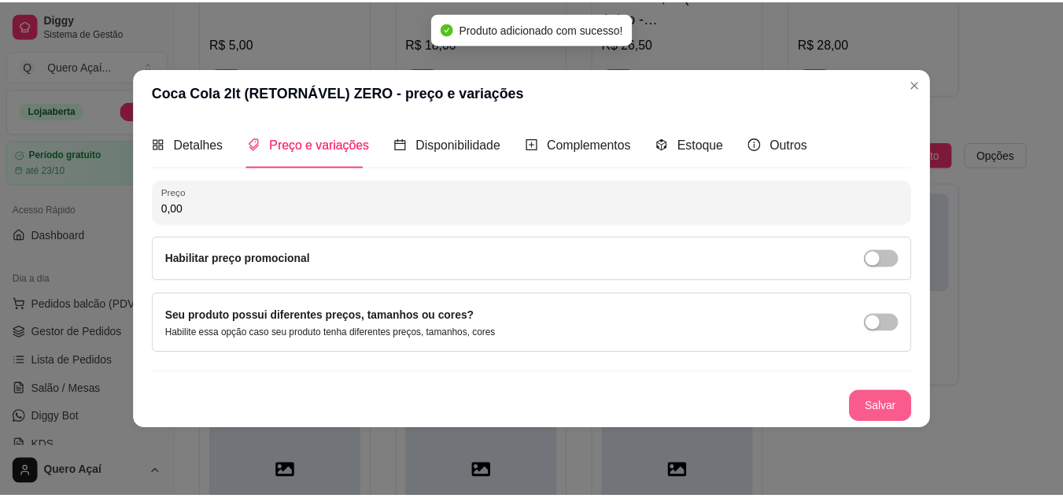
scroll to position [0, 0]
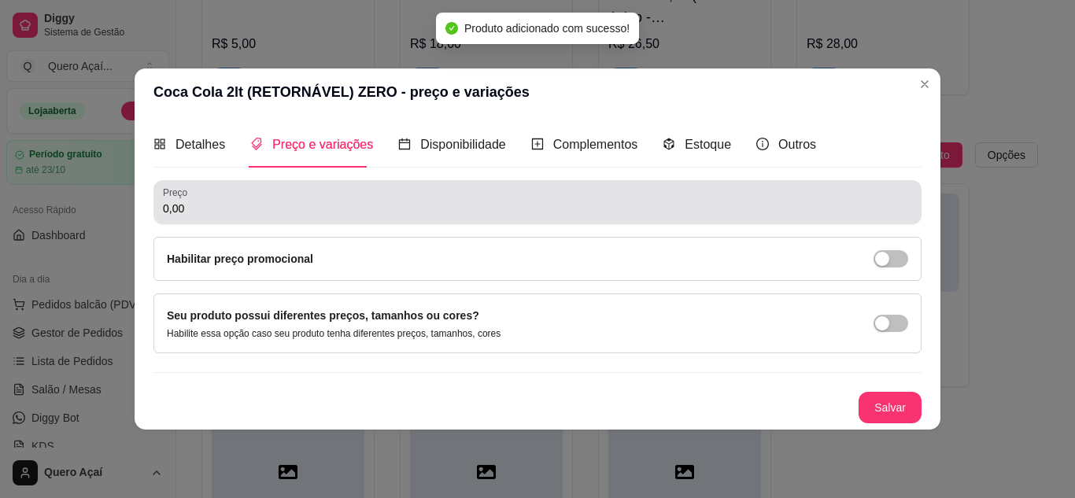
click at [331, 191] on div "0,00" at bounding box center [537, 202] width 749 height 31
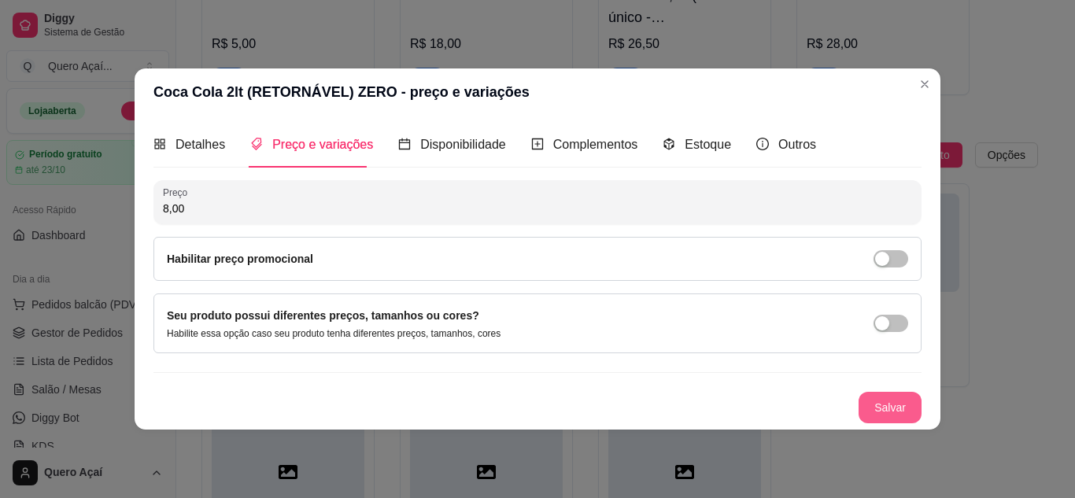
type input "8,00"
click at [890, 423] on button "Salvar" at bounding box center [890, 407] width 63 height 31
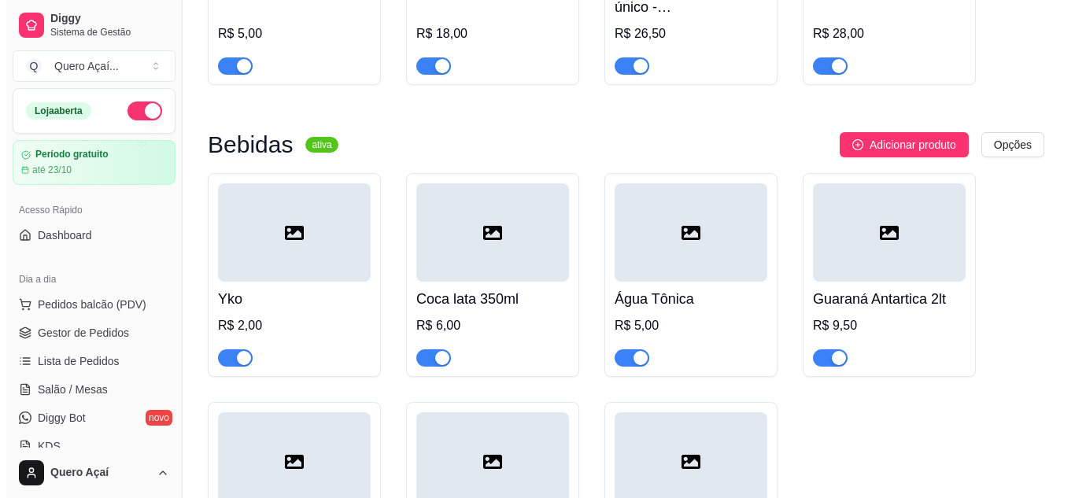
scroll to position [869, 0]
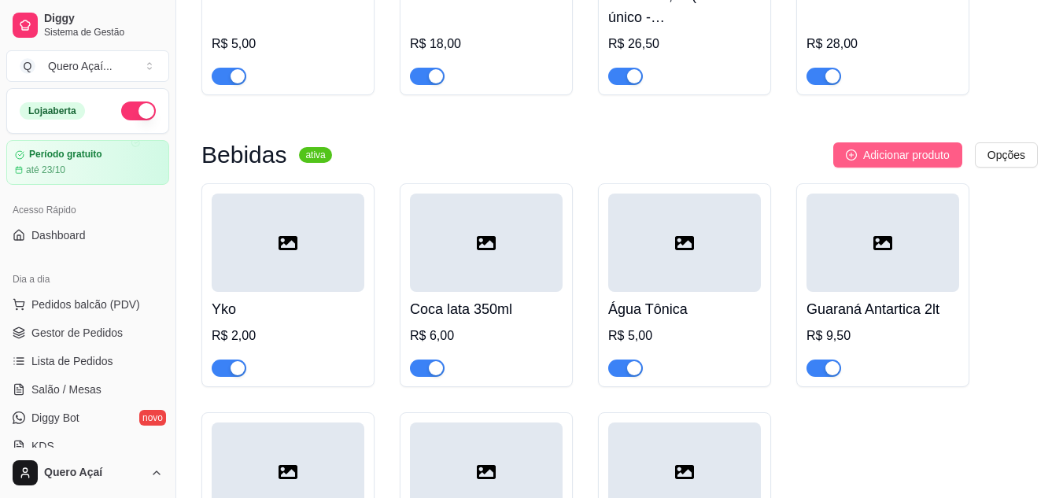
click at [861, 145] on button "Adicionar produto" at bounding box center [898, 154] width 129 height 25
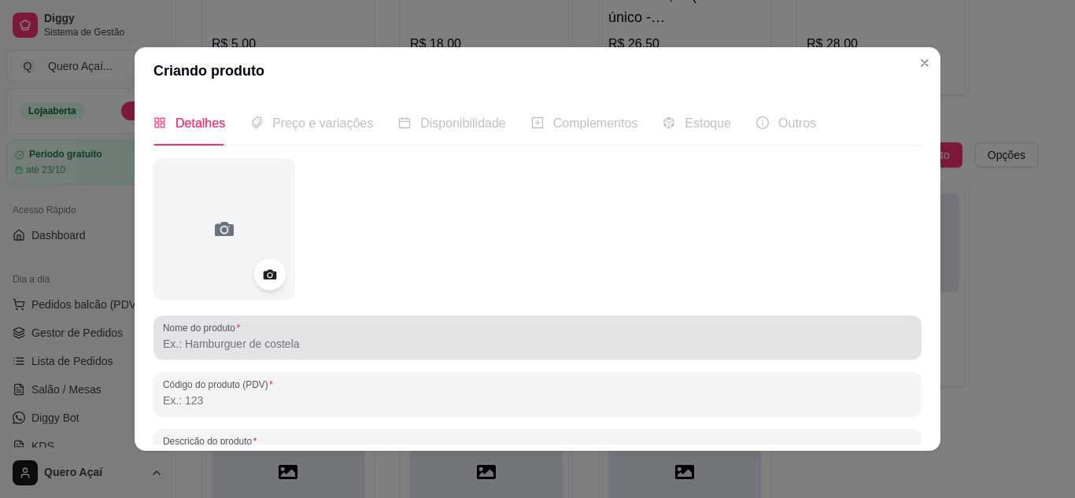
click at [631, 338] on input "Nome do produto" at bounding box center [537, 344] width 749 height 16
click at [592, 322] on div "Convenção" at bounding box center [537, 337] width 749 height 31
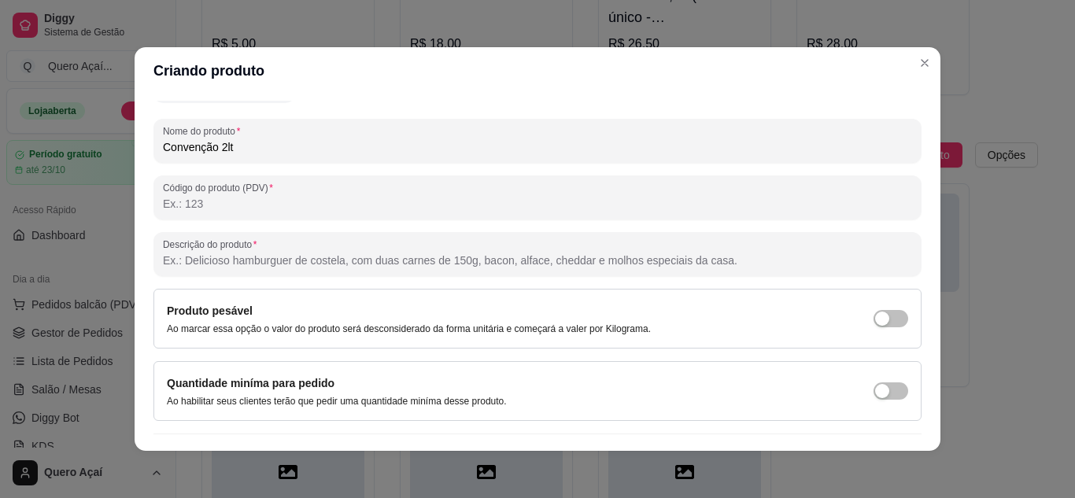
scroll to position [231, 0]
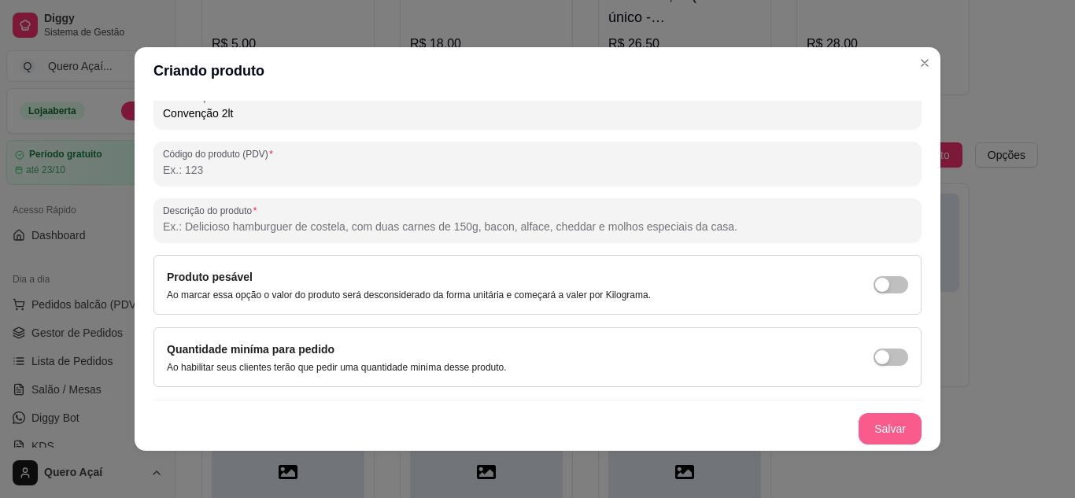
type input "Convenção 2lt"
click at [859, 427] on button "Salvar" at bounding box center [890, 428] width 63 height 31
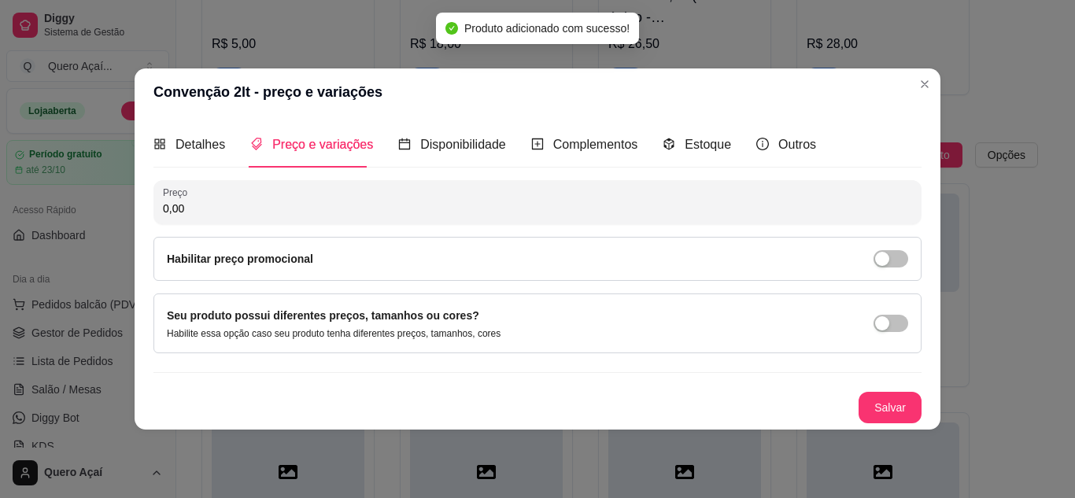
scroll to position [0, 0]
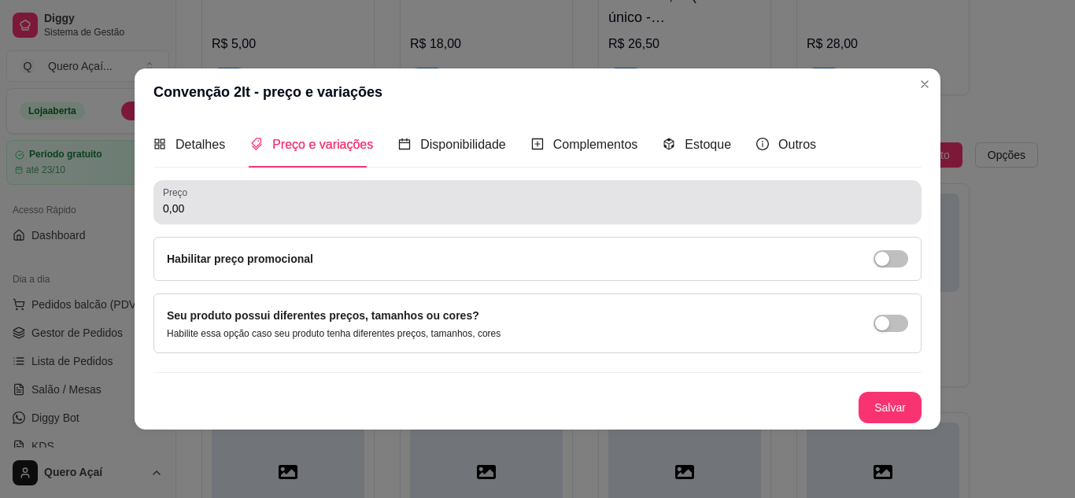
click at [301, 202] on input "0,00" at bounding box center [537, 209] width 749 height 16
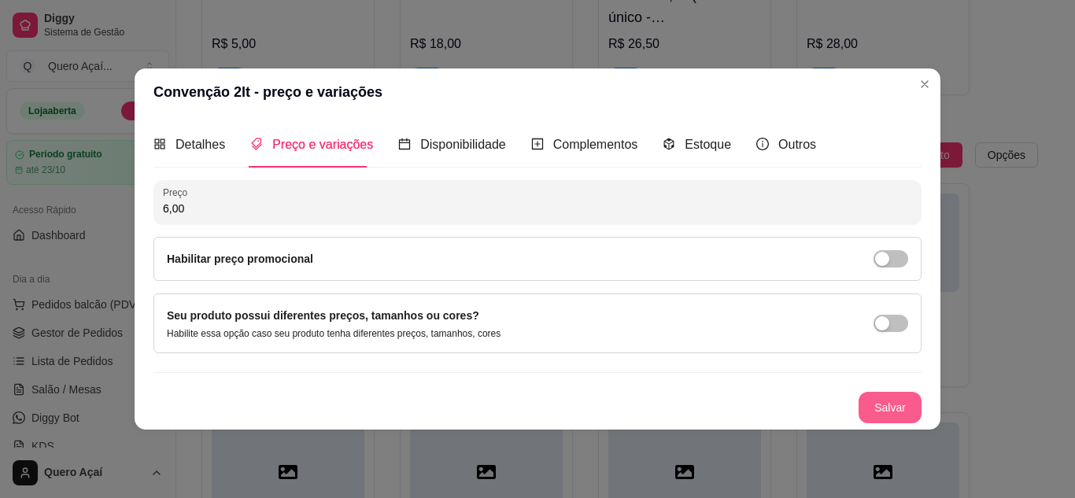
type input "6,00"
click at [883, 418] on button "Salvar" at bounding box center [890, 407] width 63 height 31
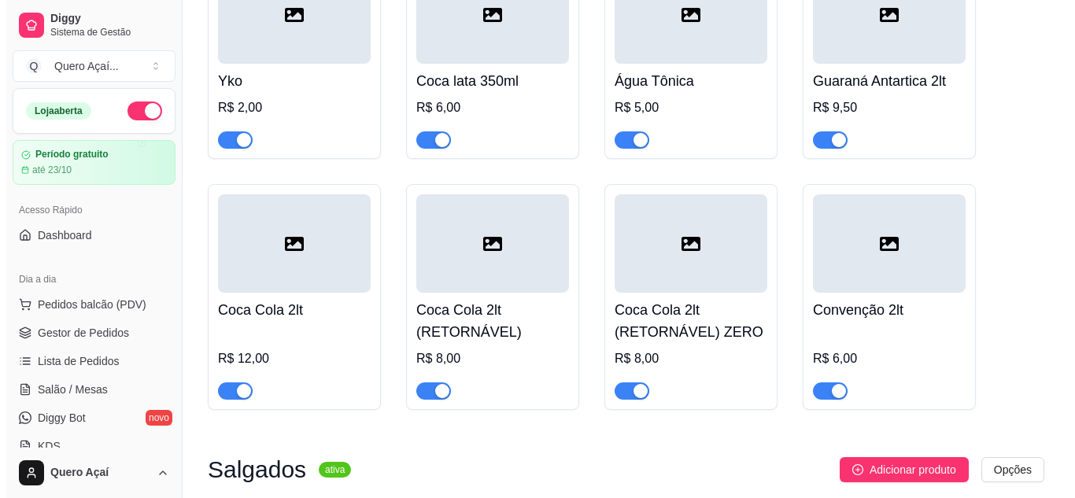
scroll to position [1071, 0]
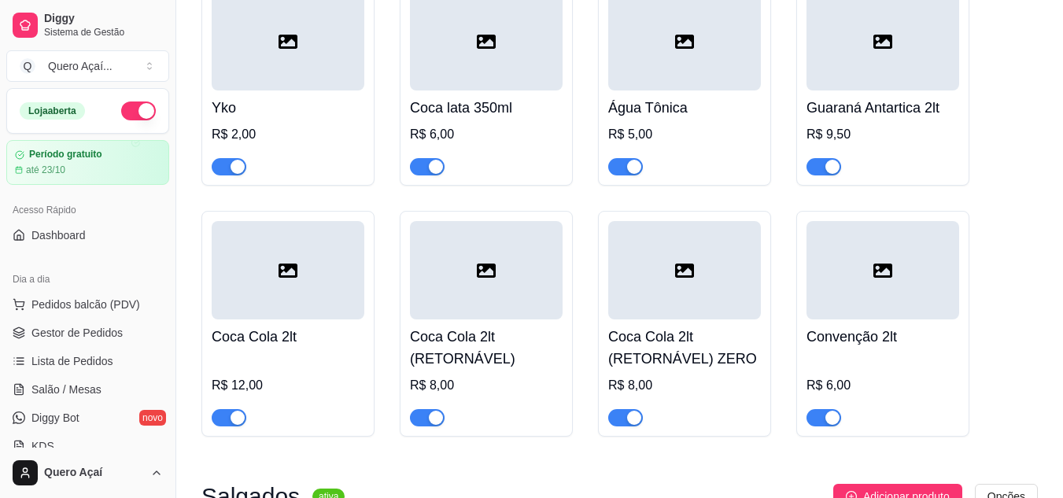
click at [312, 80] on div at bounding box center [288, 41] width 153 height 98
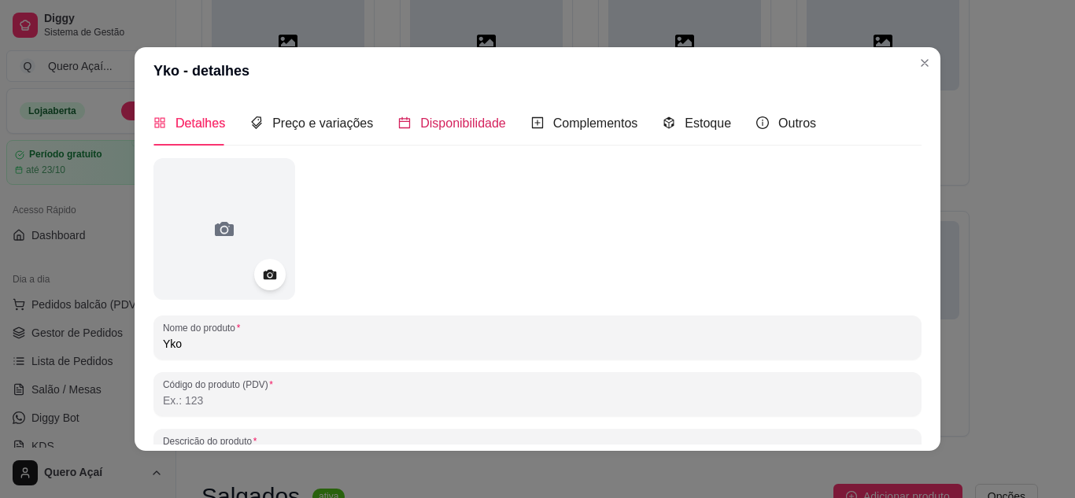
click at [420, 125] on span "Disponibilidade" at bounding box center [463, 123] width 86 height 13
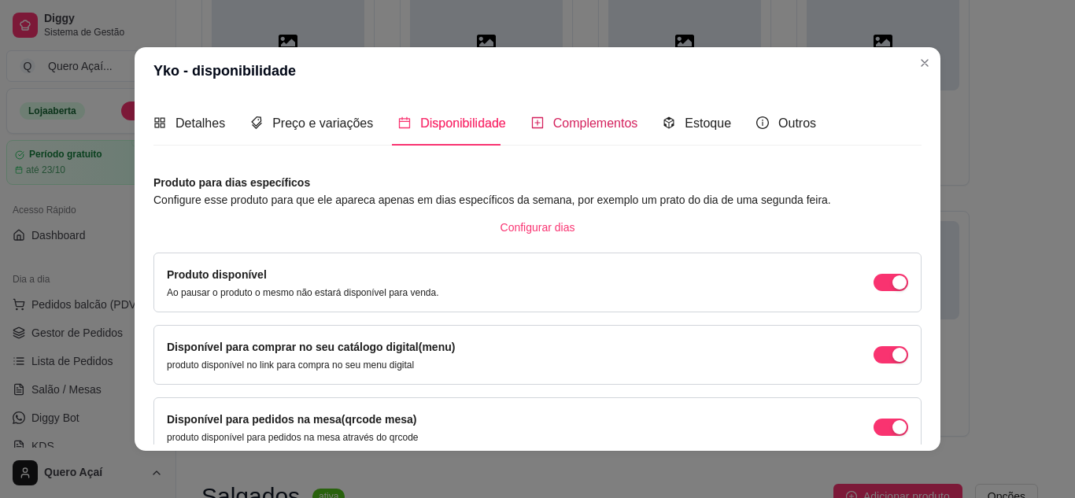
click at [539, 125] on div "Complementos" at bounding box center [584, 123] width 107 height 20
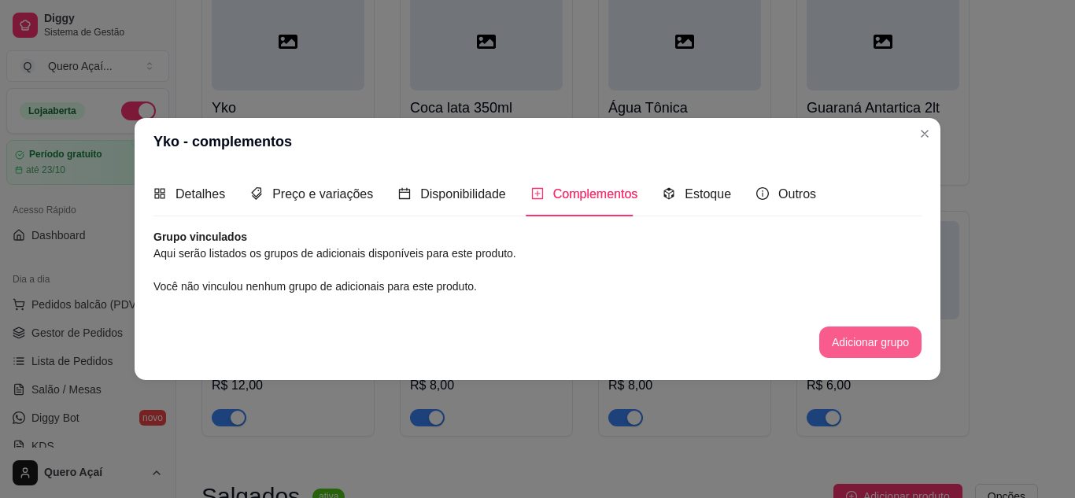
click at [895, 329] on button "Adicionar grupo" at bounding box center [870, 342] width 102 height 31
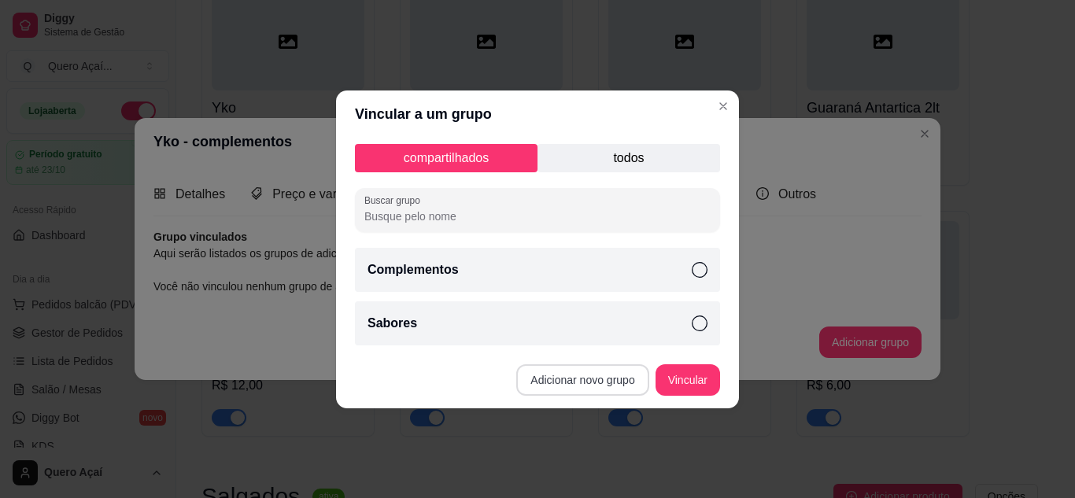
click at [589, 381] on button "Adicionar novo grupo" at bounding box center [582, 379] width 132 height 31
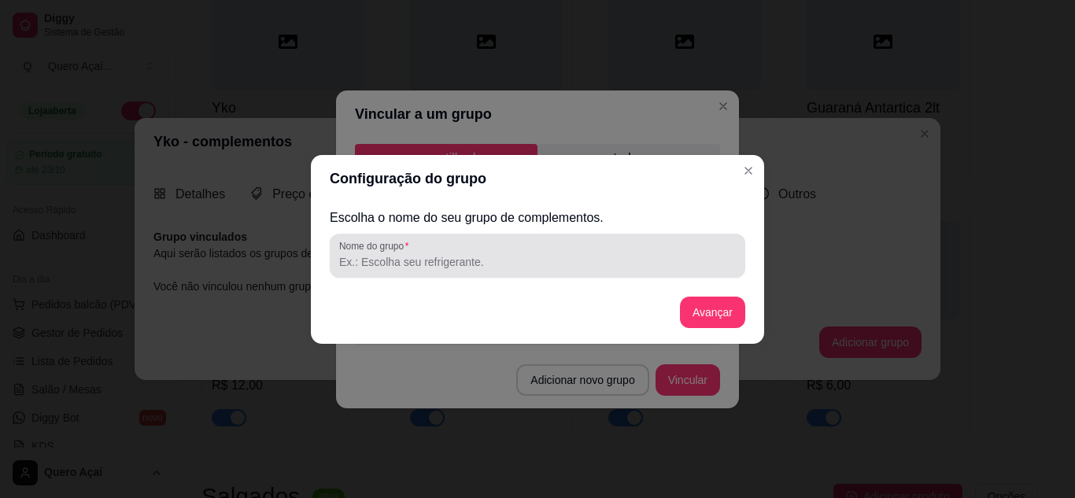
click at [529, 264] on input "Nome do grupo" at bounding box center [537, 262] width 397 height 16
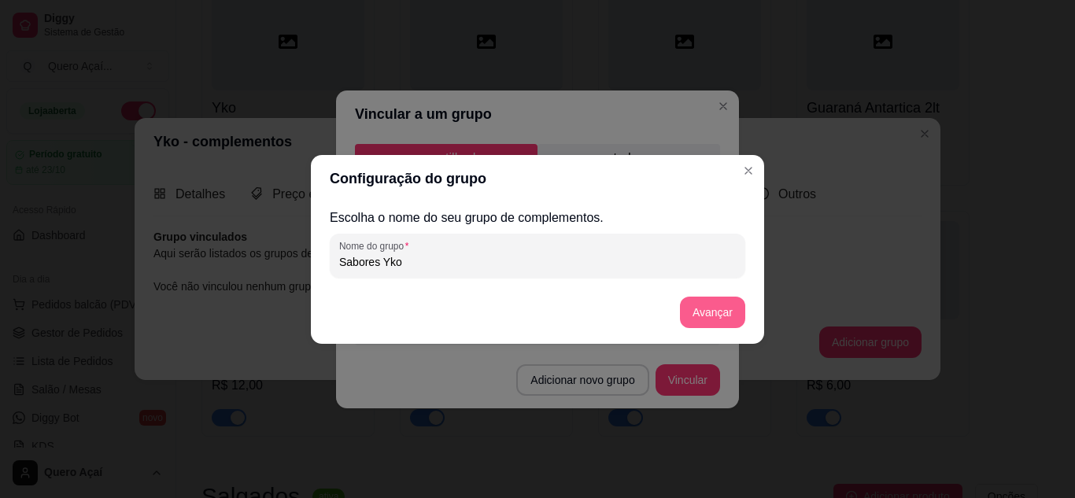
type input "Sabores Yko"
click at [722, 317] on button "Avançar" at bounding box center [712, 312] width 65 height 31
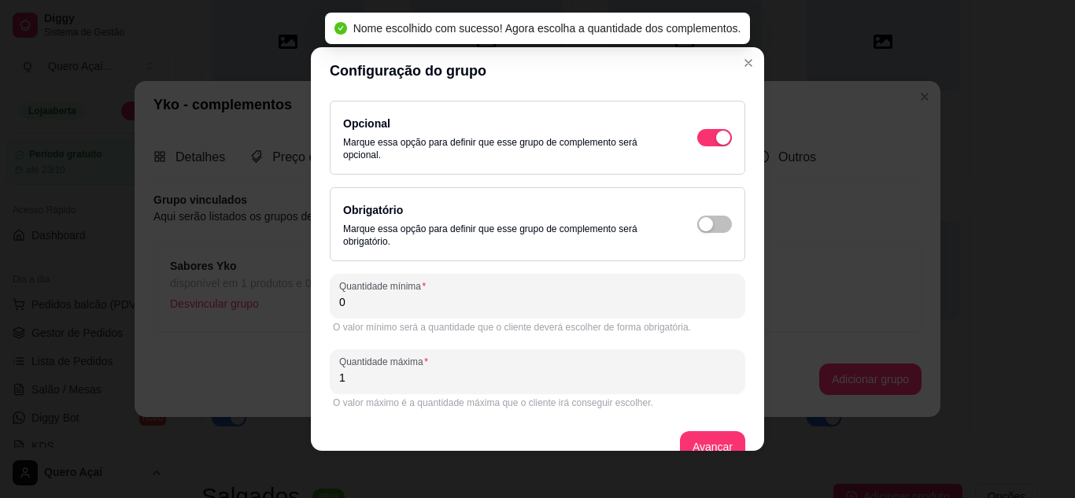
click at [483, 319] on div "O valor mínimo será a quantidade que o cliente deverá escolher de forma obrigat…" at bounding box center [538, 327] width 416 height 19
click at [483, 307] on input "0" at bounding box center [537, 302] width 397 height 16
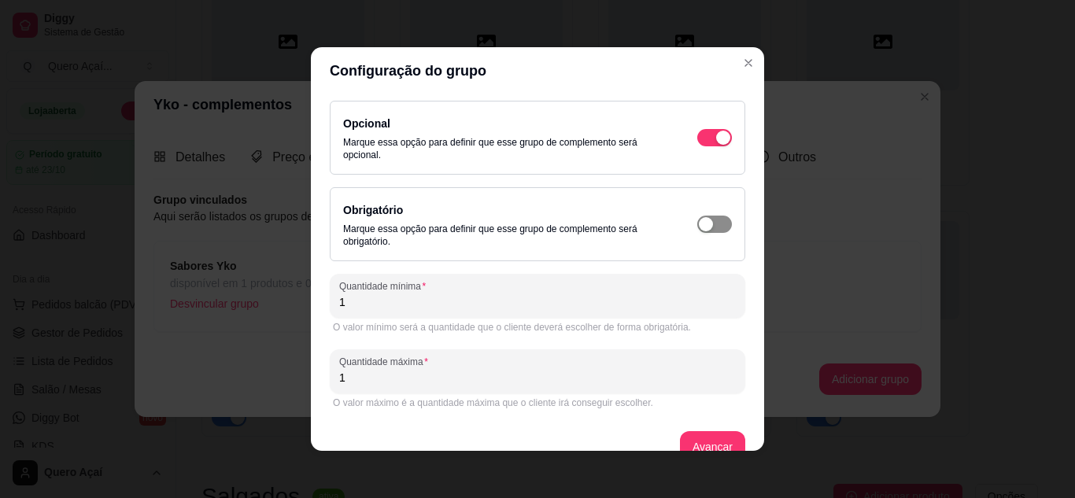
type input "1"
click at [705, 226] on span "button" at bounding box center [714, 224] width 35 height 17
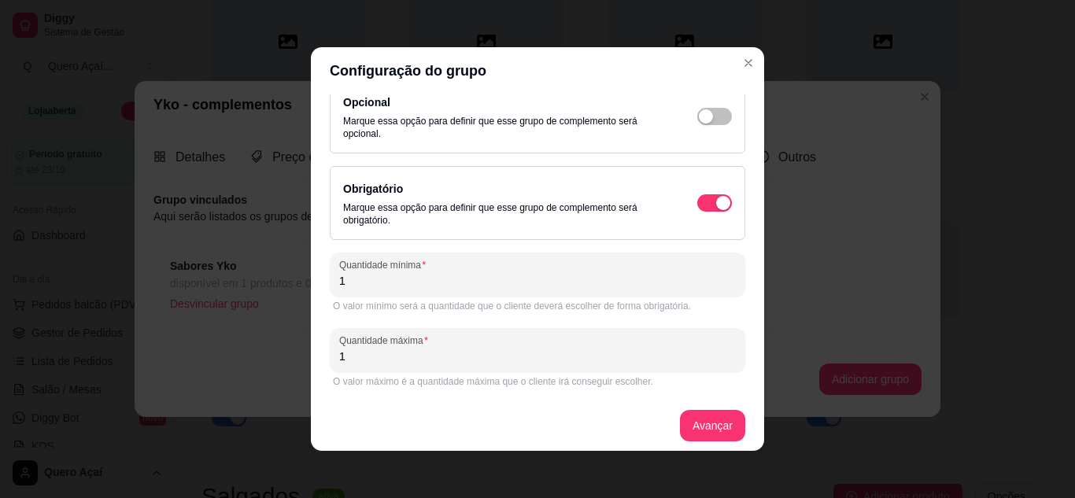
scroll to position [28, 0]
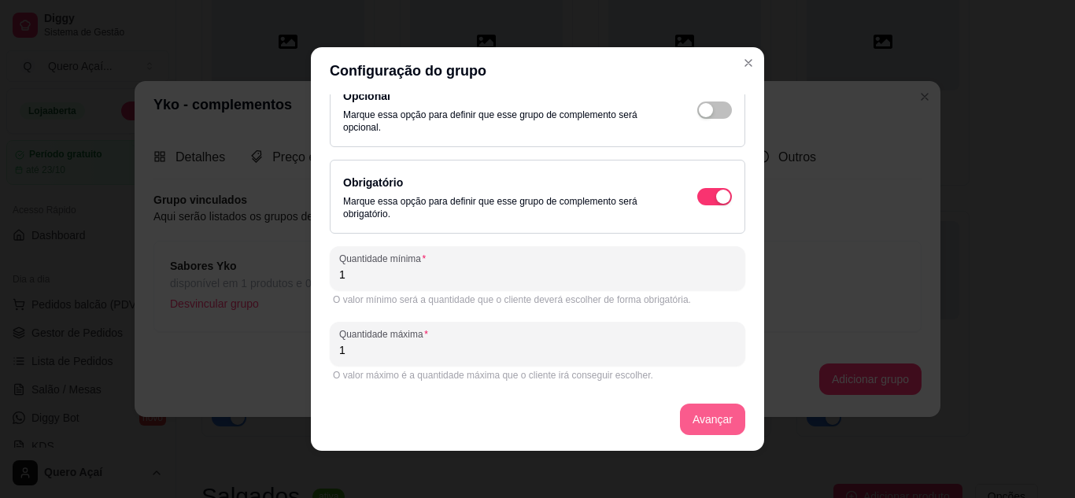
click at [710, 407] on button "Avançar" at bounding box center [712, 419] width 65 height 31
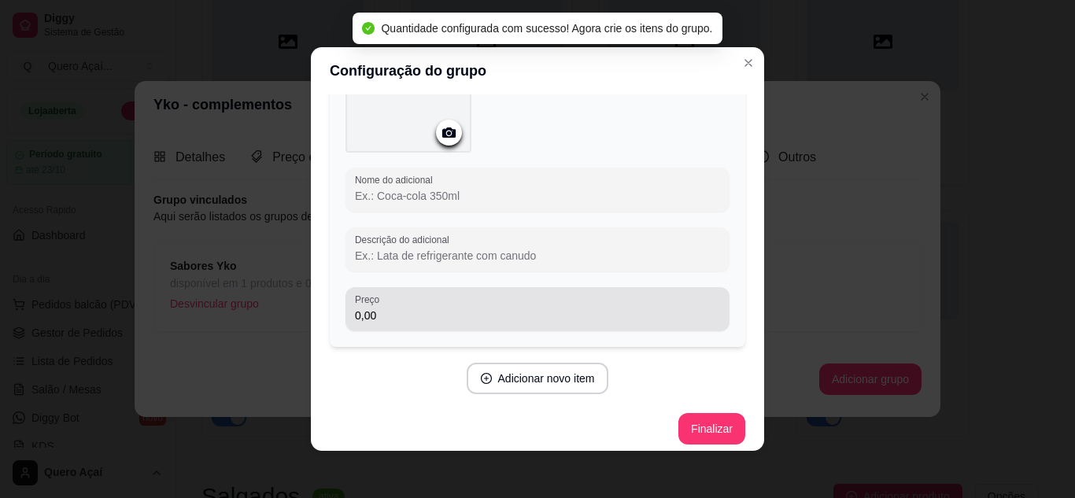
scroll to position [152, 0]
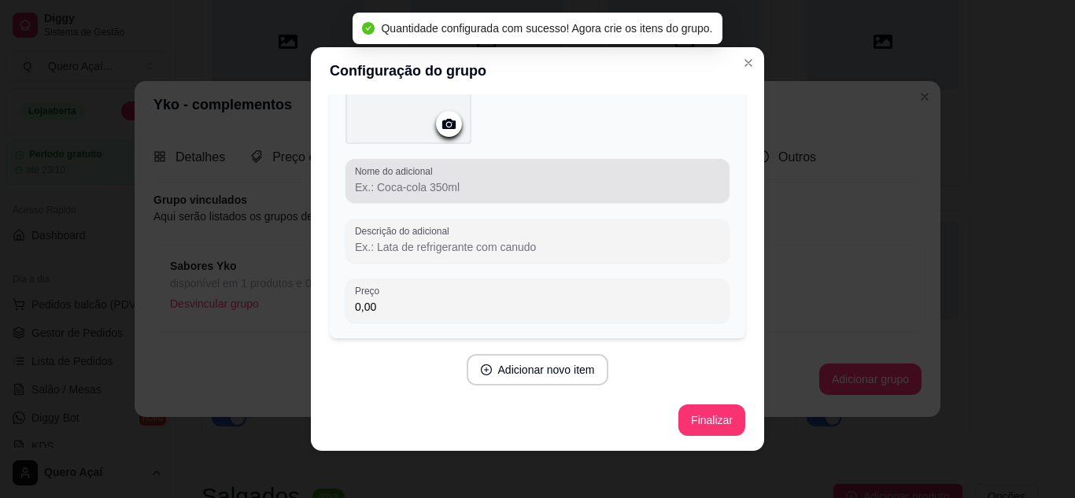
click at [551, 195] on div at bounding box center [537, 180] width 365 height 31
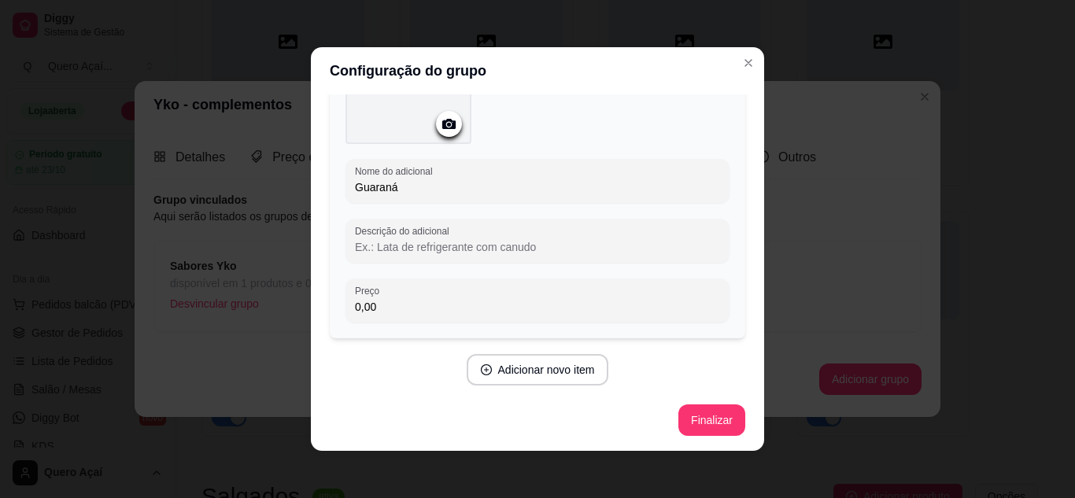
scroll to position [3, 0]
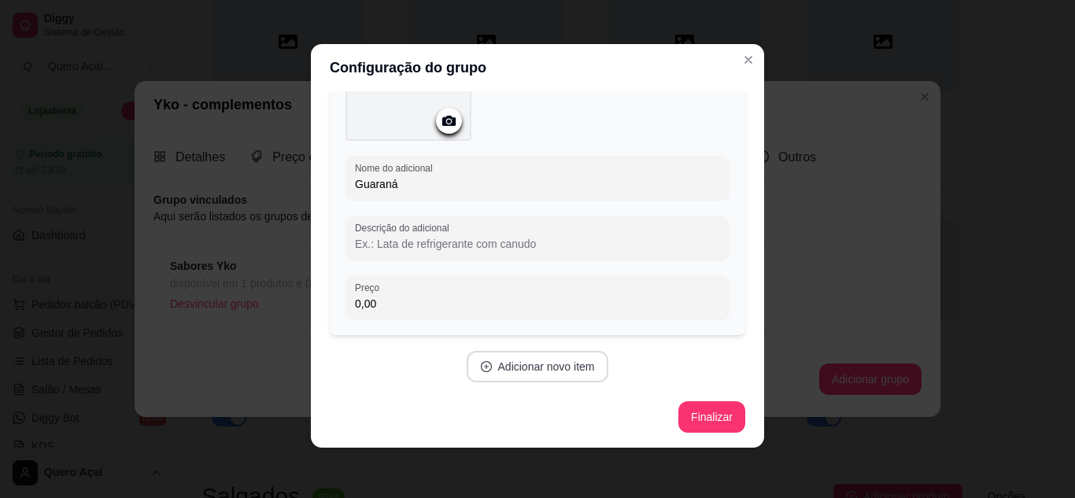
type input "Guaraná"
click at [544, 360] on button "Adicionar novo item" at bounding box center [538, 366] width 142 height 31
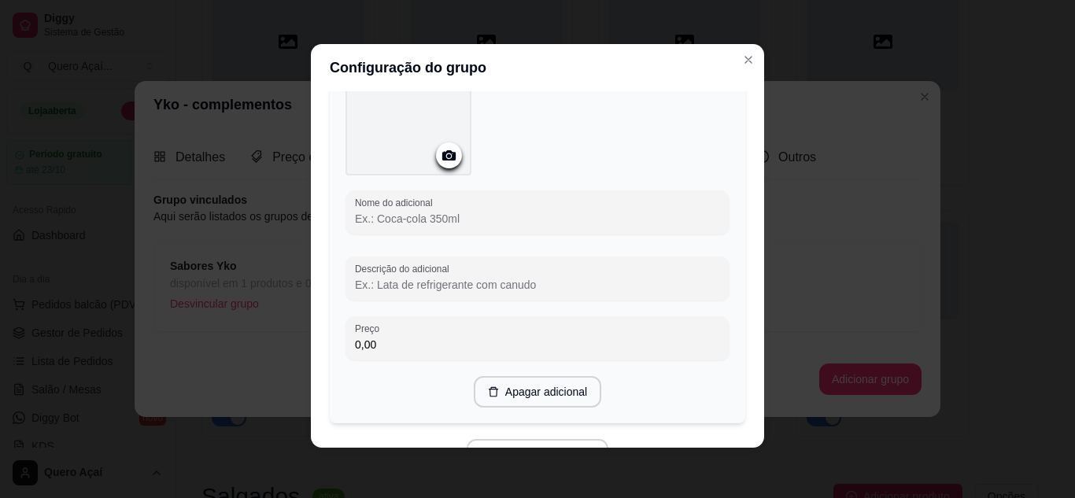
scroll to position [546, 0]
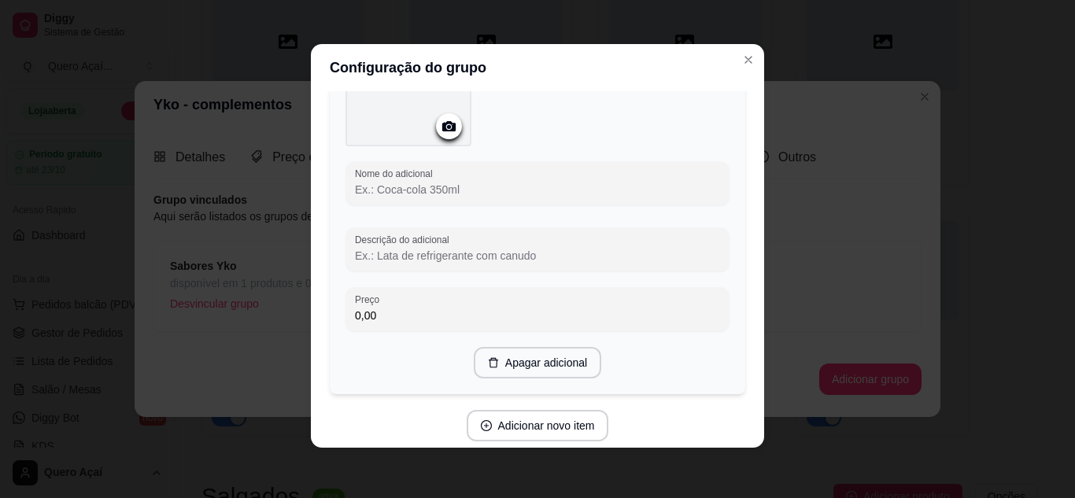
click at [425, 213] on div "Nome do adicional Descrição do adicional Preço 0,00" at bounding box center [538, 246] width 384 height 170
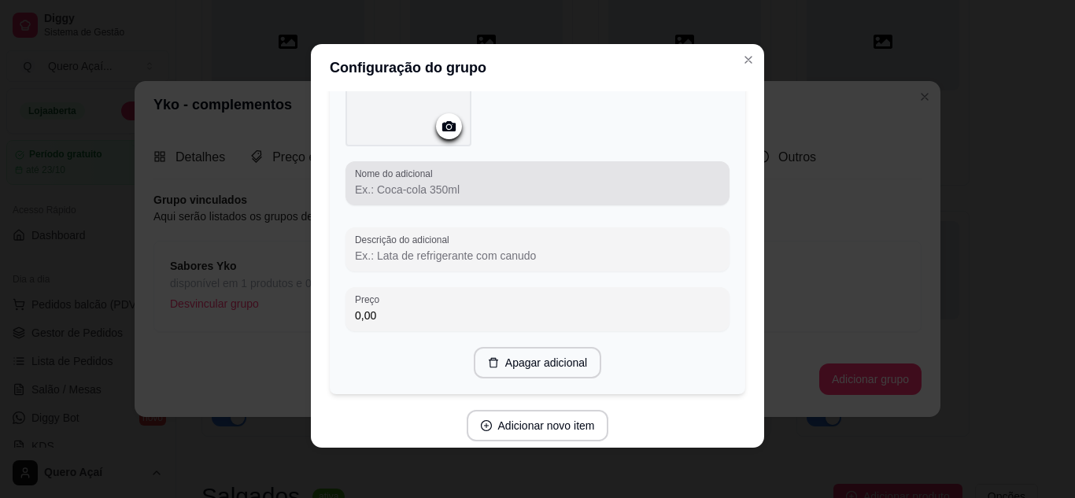
click at [424, 194] on input "Nome do adicional" at bounding box center [537, 190] width 365 height 16
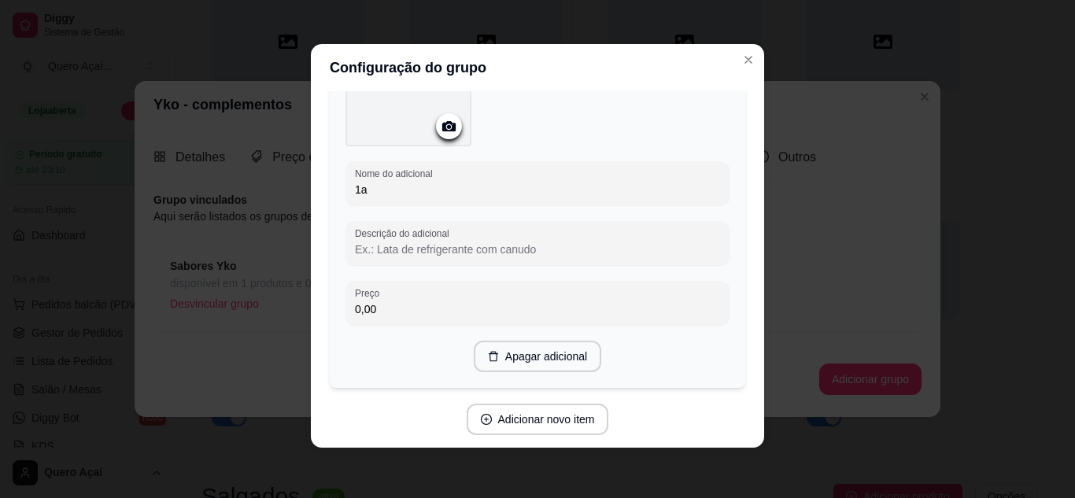
type input "1"
type input "Açai"
click at [512, 419] on button "Adicionar novo item" at bounding box center [537, 420] width 139 height 31
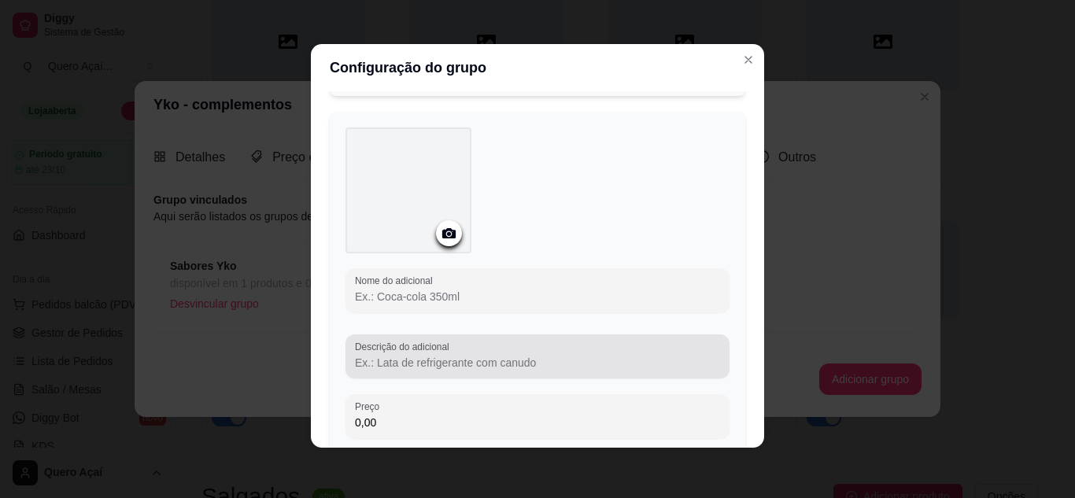
scroll to position [860, 0]
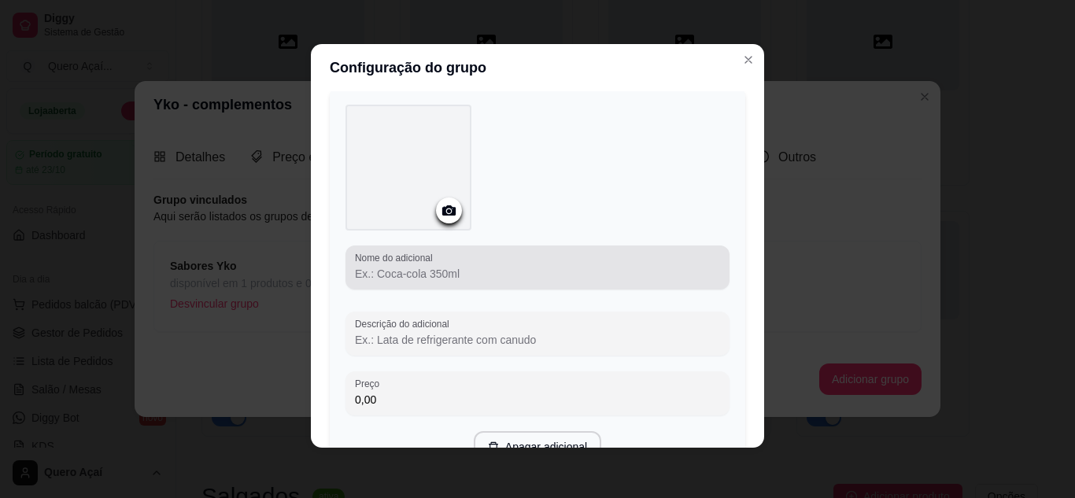
click at [478, 283] on div "Nome do adicional" at bounding box center [538, 268] width 384 height 44
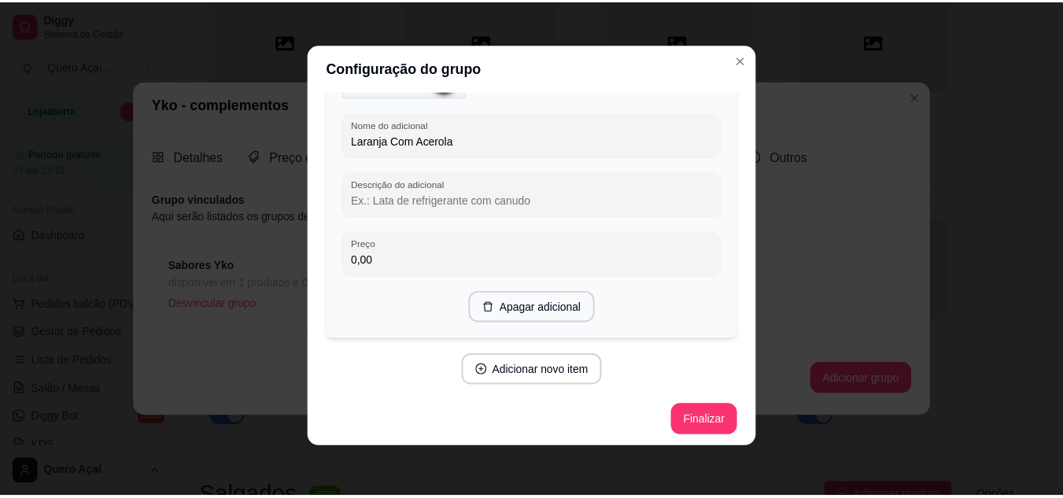
scroll to position [996, 0]
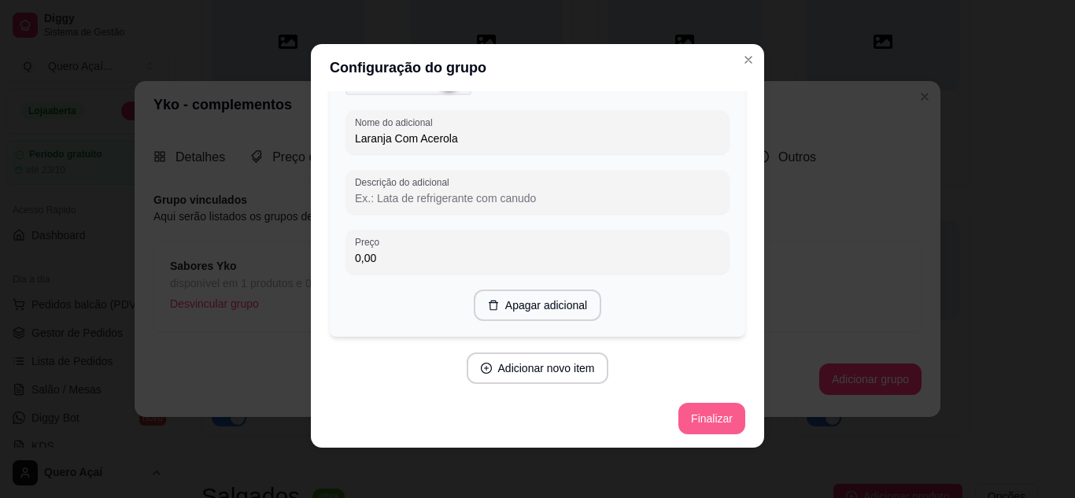
type input "Laranja Com Acerola"
click at [692, 422] on button "Finalizar" at bounding box center [712, 418] width 67 height 31
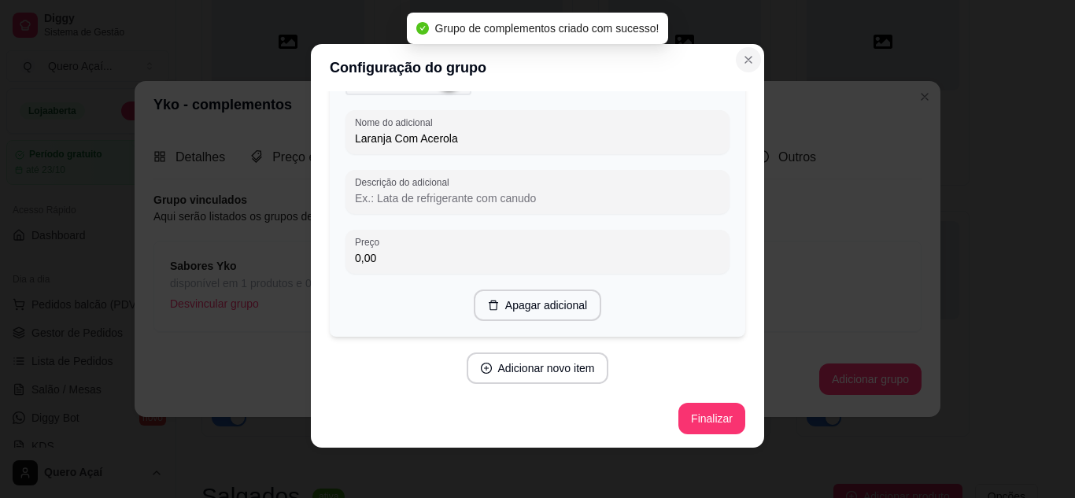
click at [745, 59] on icon "Close" at bounding box center [748, 60] width 13 height 13
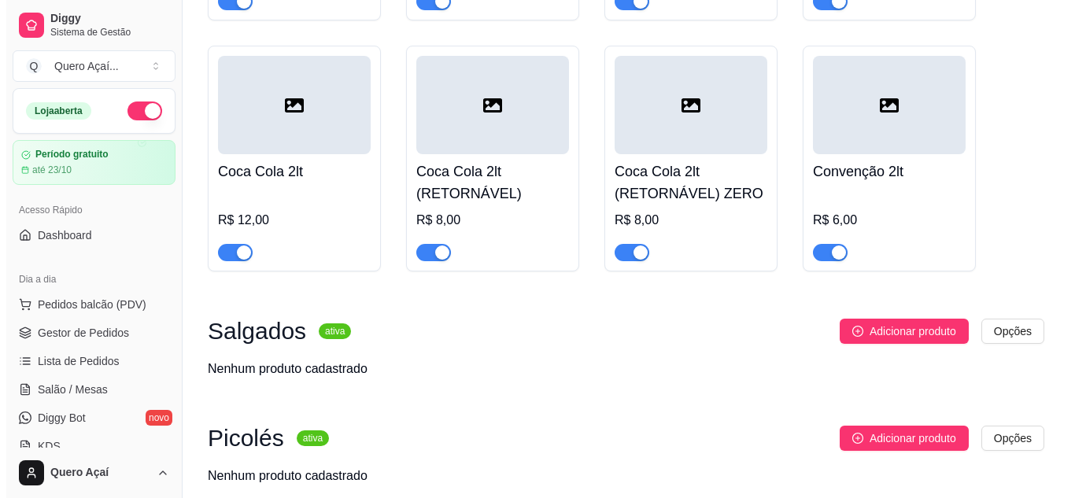
scroll to position [1307, 0]
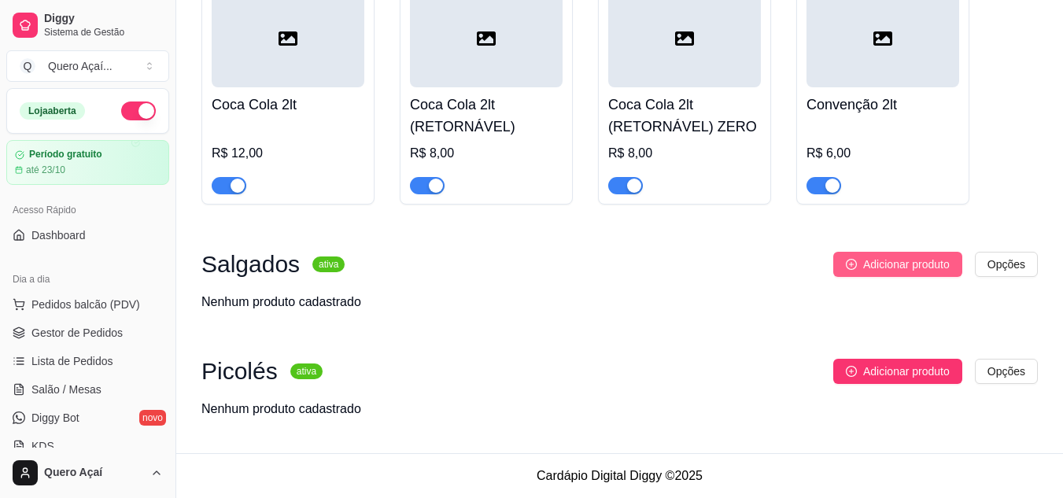
click at [893, 265] on span "Adicionar produto" at bounding box center [907, 264] width 87 height 17
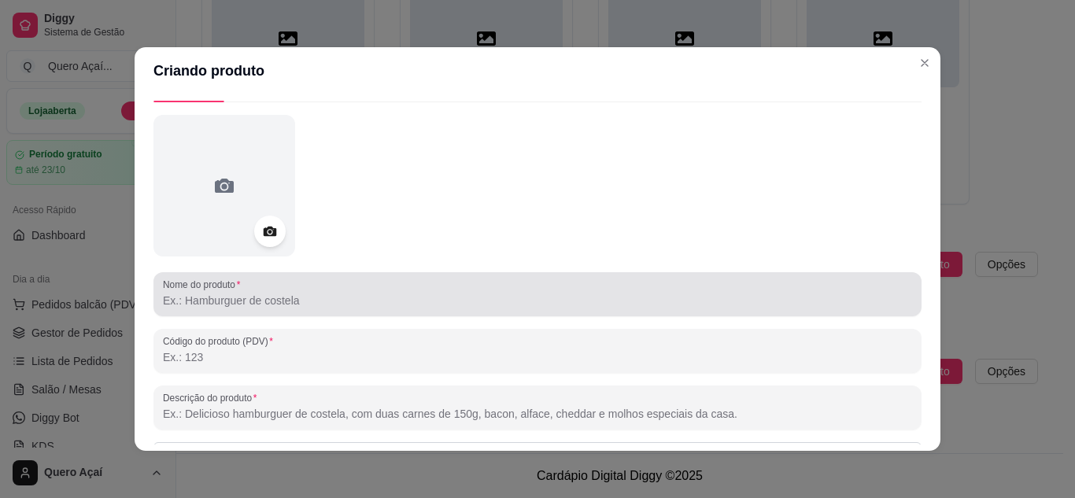
scroll to position [157, 0]
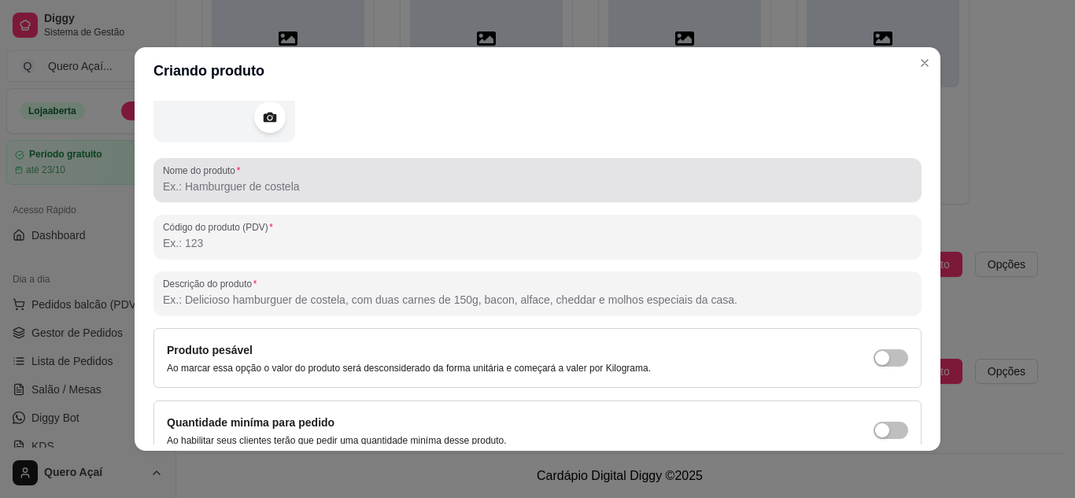
click at [413, 187] on input "Nome do produto" at bounding box center [537, 187] width 749 height 16
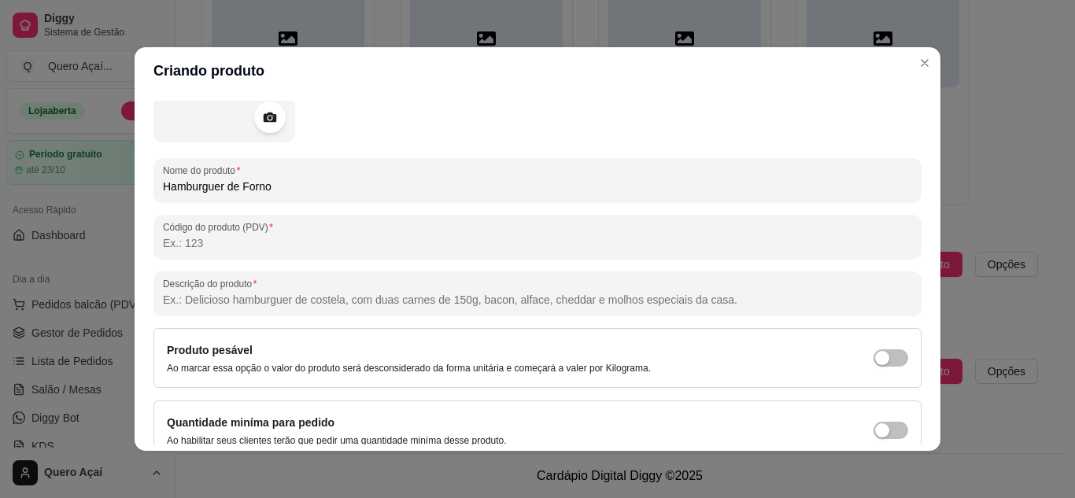
scroll to position [231, 0]
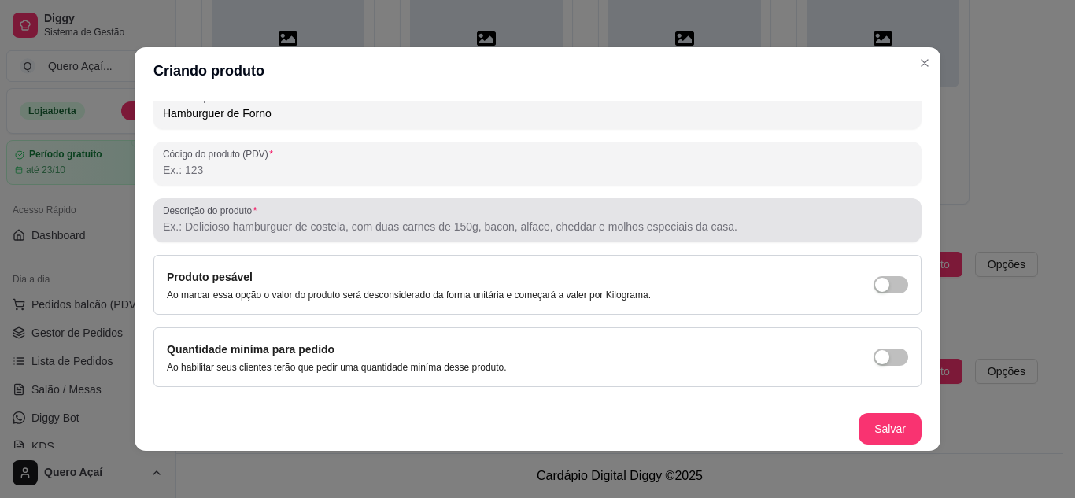
type input "Hamburguer de Forno"
click at [222, 227] on input "Descrição do produto" at bounding box center [537, 227] width 749 height 16
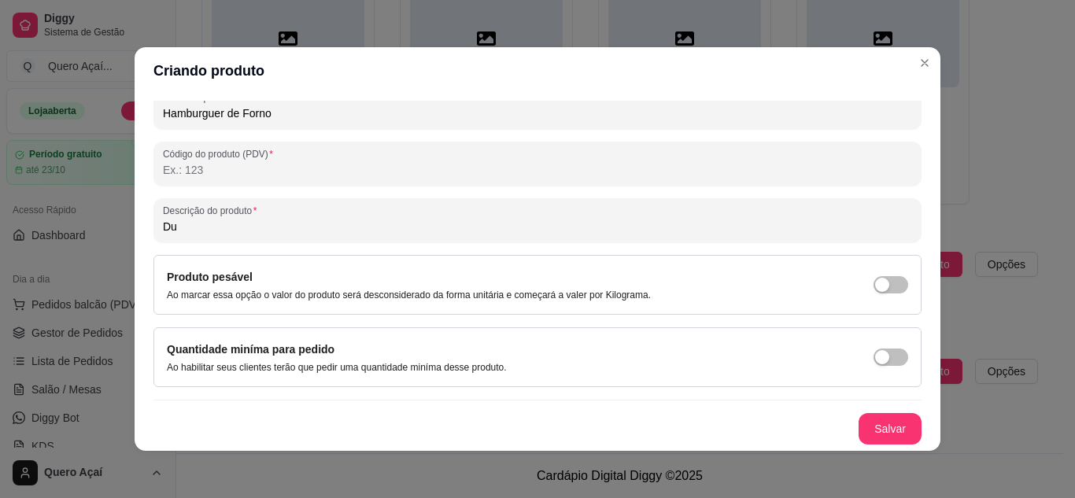
type input "D"
click at [222, 227] on input "2 Carnes, quechijo, presunto e" at bounding box center [537, 227] width 749 height 16
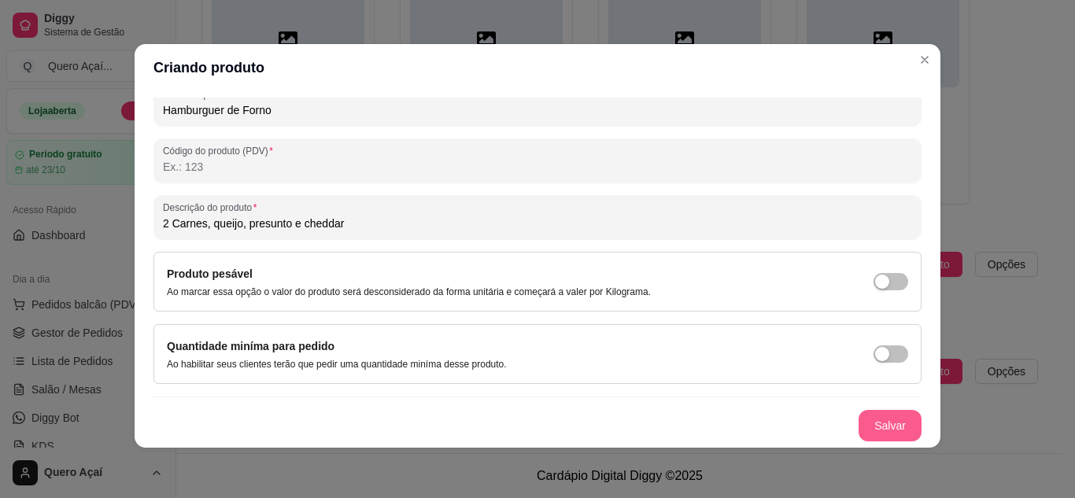
type input "2 Carnes, queijo, presunto e cheddar"
click at [879, 427] on button "Salvar" at bounding box center [890, 425] width 63 height 31
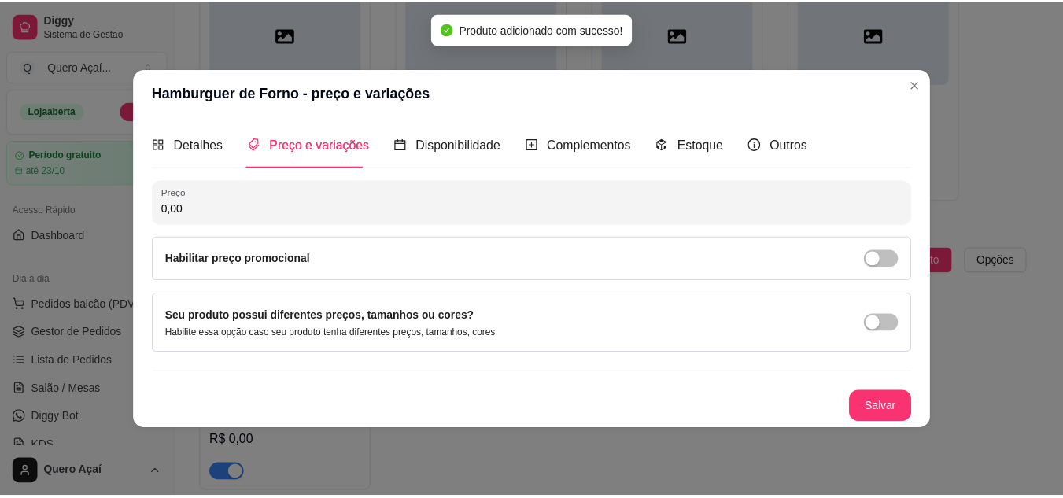
scroll to position [0, 0]
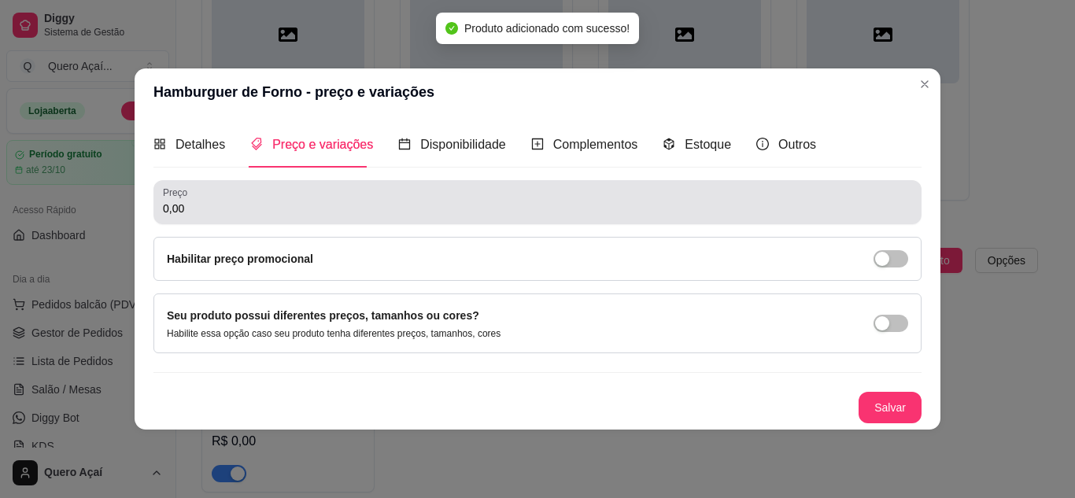
click at [263, 187] on div "0,00" at bounding box center [537, 202] width 749 height 31
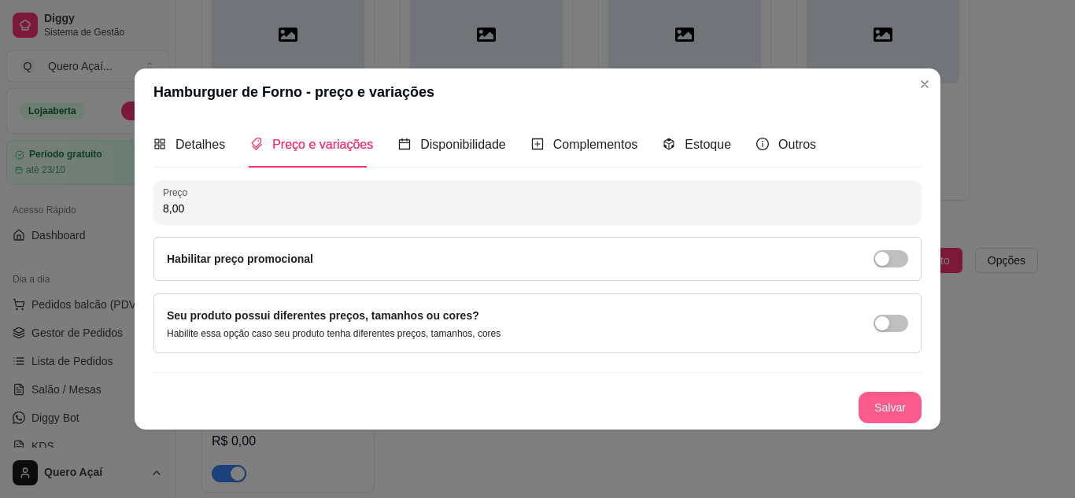
type input "8,00"
click at [893, 398] on button "Salvar" at bounding box center [890, 407] width 63 height 31
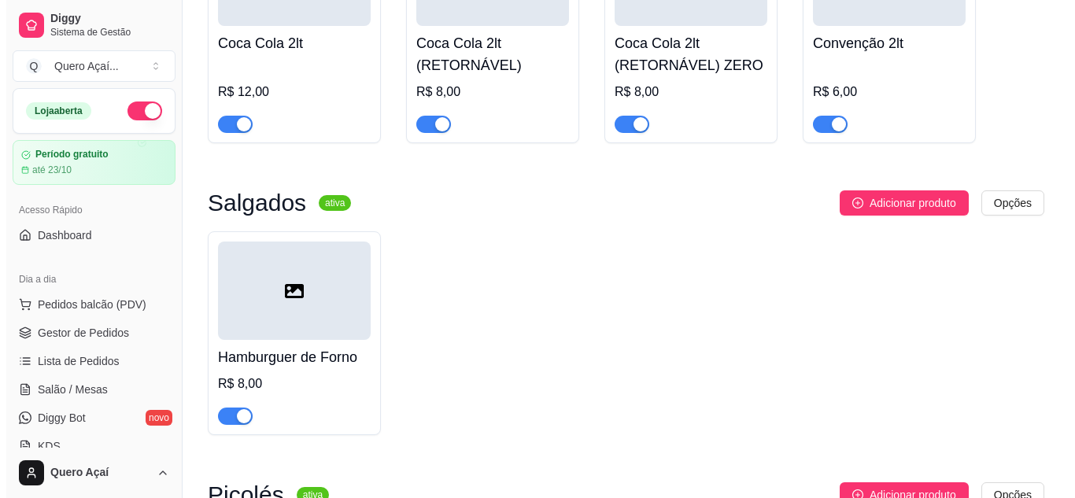
scroll to position [1464, 0]
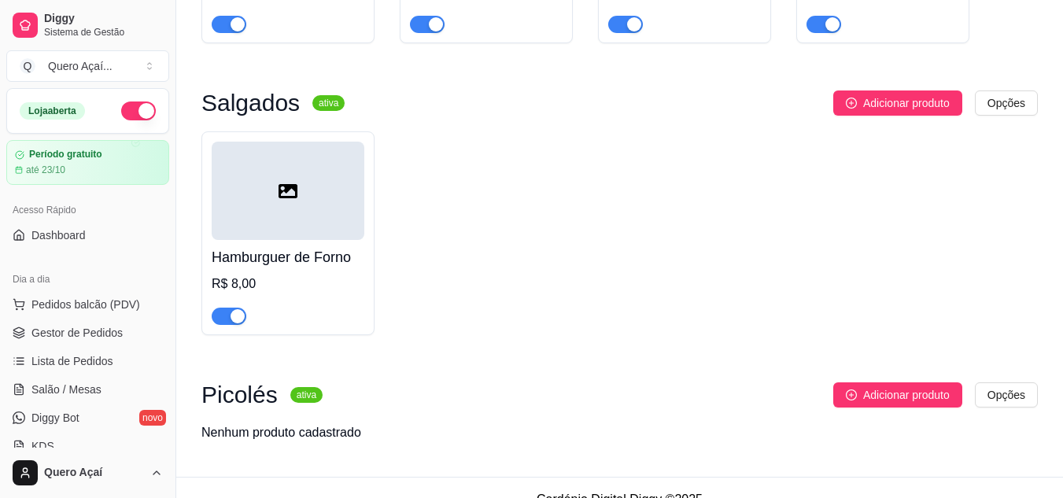
click at [855, 120] on div "Salgados ativa Adicionar produto Opções Hamburguer de Forno R$ 8,00" at bounding box center [620, 213] width 837 height 245
click at [855, 109] on icon "plus-circle" at bounding box center [851, 103] width 11 height 11
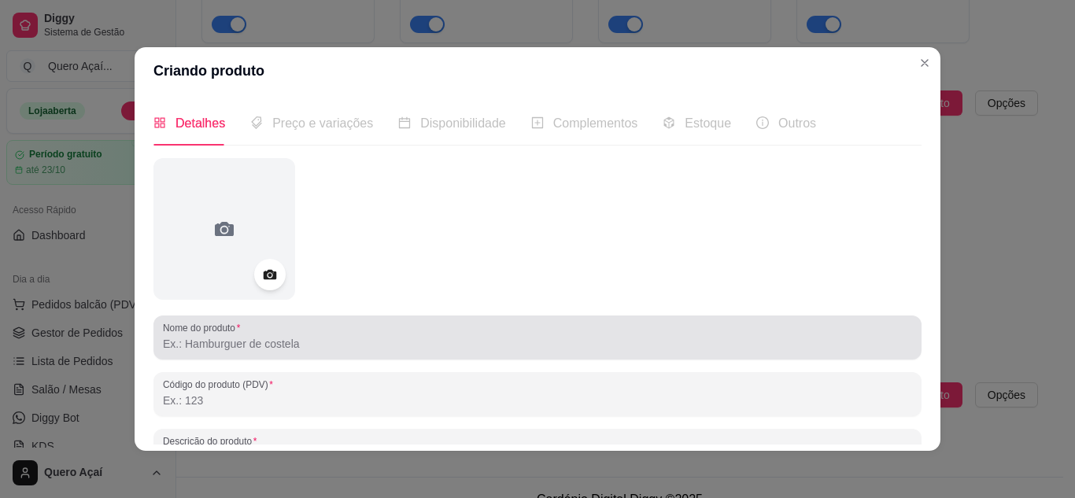
click at [223, 331] on label "Nome do produto" at bounding box center [204, 327] width 83 height 13
click at [223, 336] on input "Nome do produto" at bounding box center [537, 344] width 749 height 16
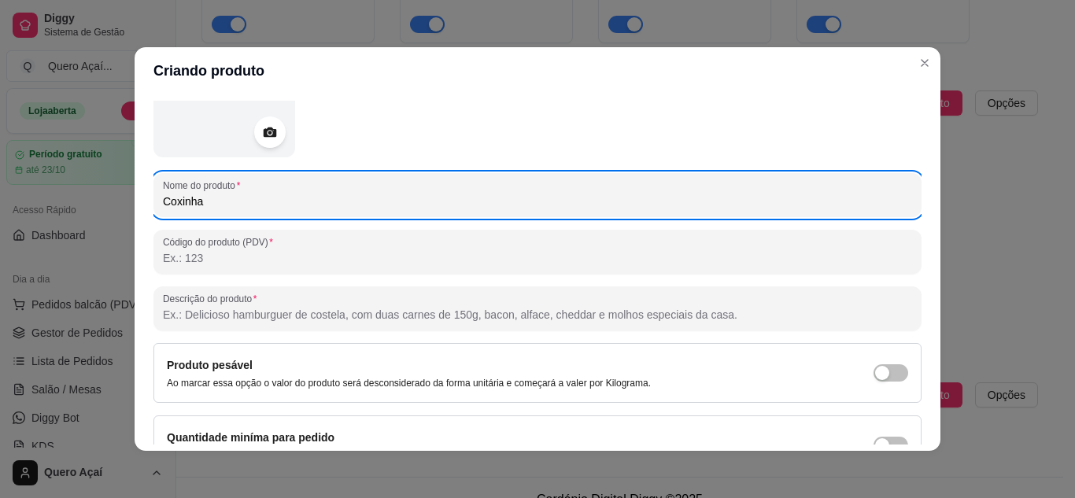
scroll to position [231, 0]
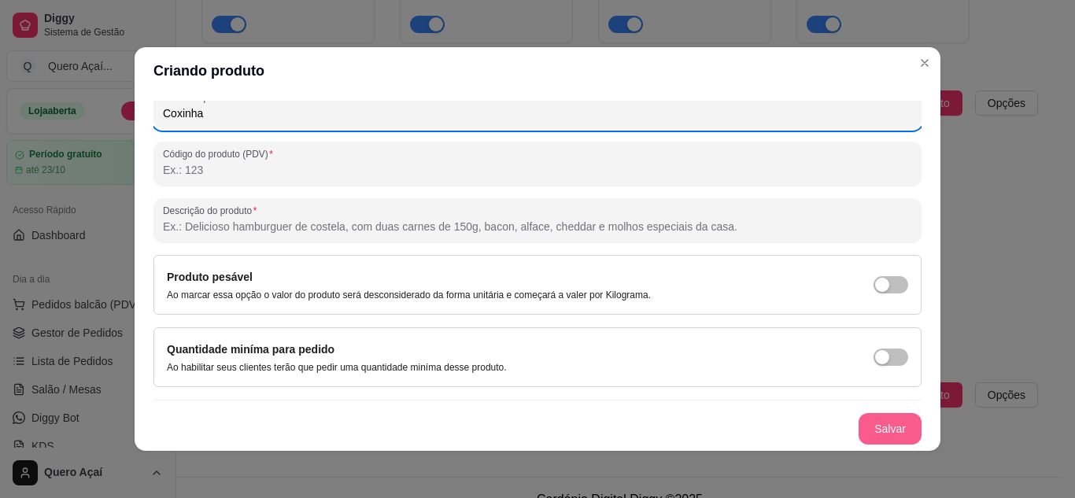
type input "Coxinha"
click at [862, 428] on button "Salvar" at bounding box center [890, 428] width 63 height 31
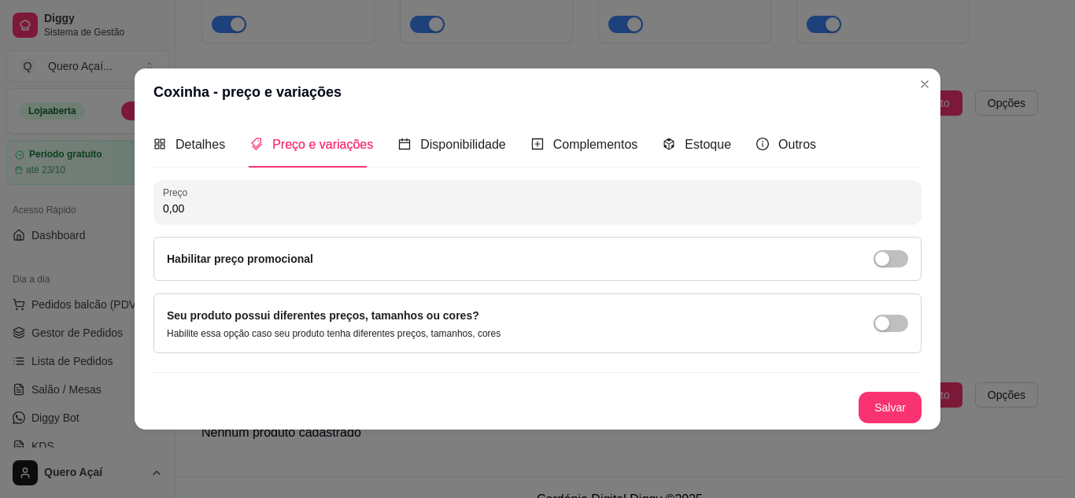
scroll to position [0, 0]
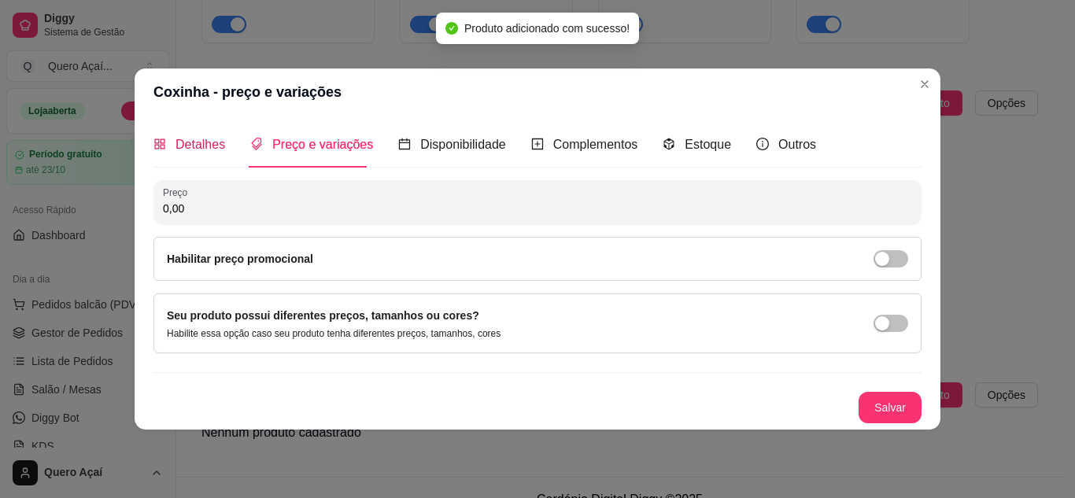
click at [193, 146] on span "Detalhes" at bounding box center [201, 144] width 50 height 13
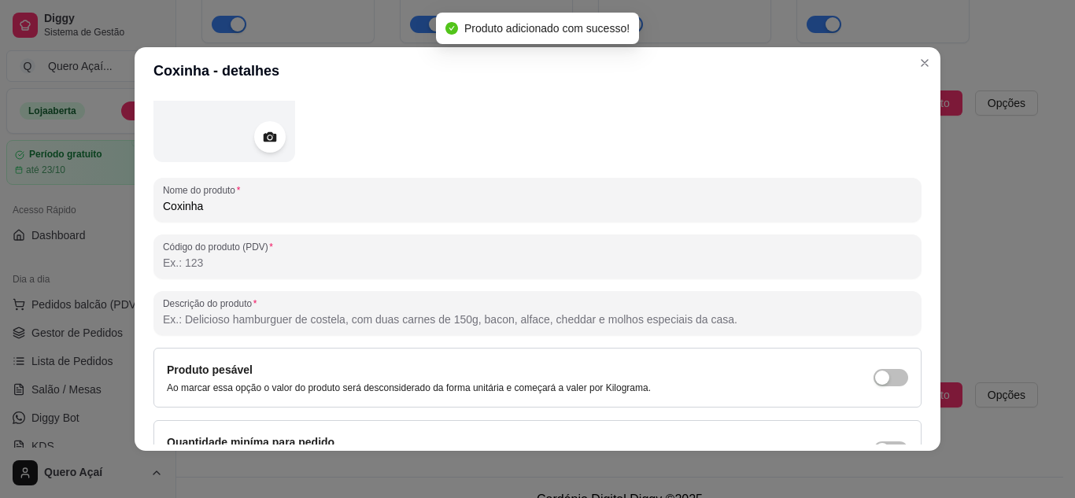
scroll to position [157, 0]
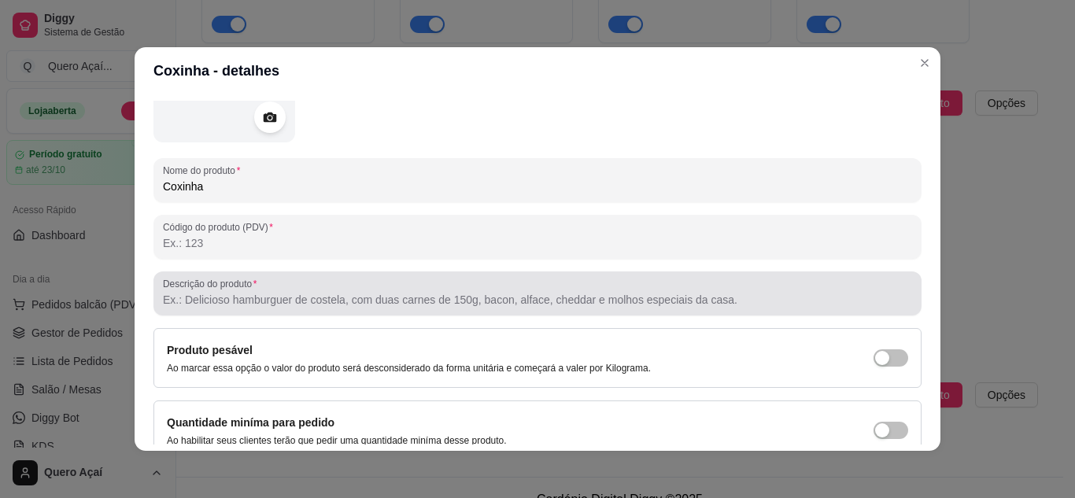
click at [183, 295] on input "Descrição do produto" at bounding box center [537, 300] width 749 height 16
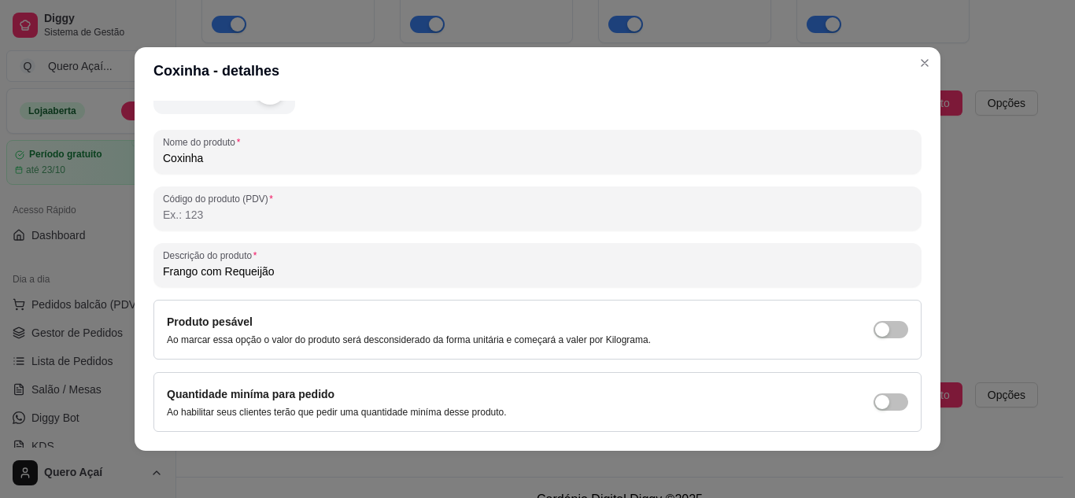
scroll to position [231, 0]
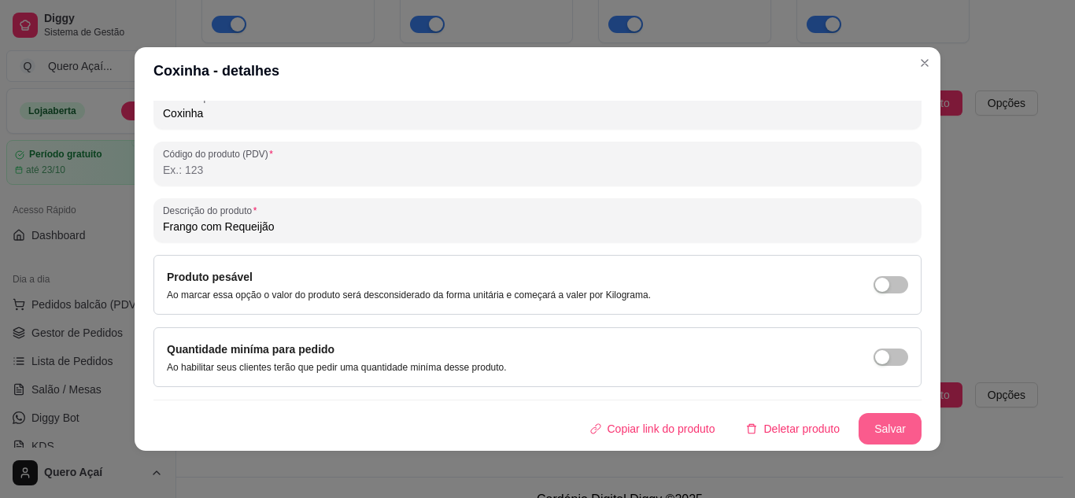
type input "Frango com Requeijão"
click at [859, 430] on button "Salvar" at bounding box center [890, 428] width 63 height 31
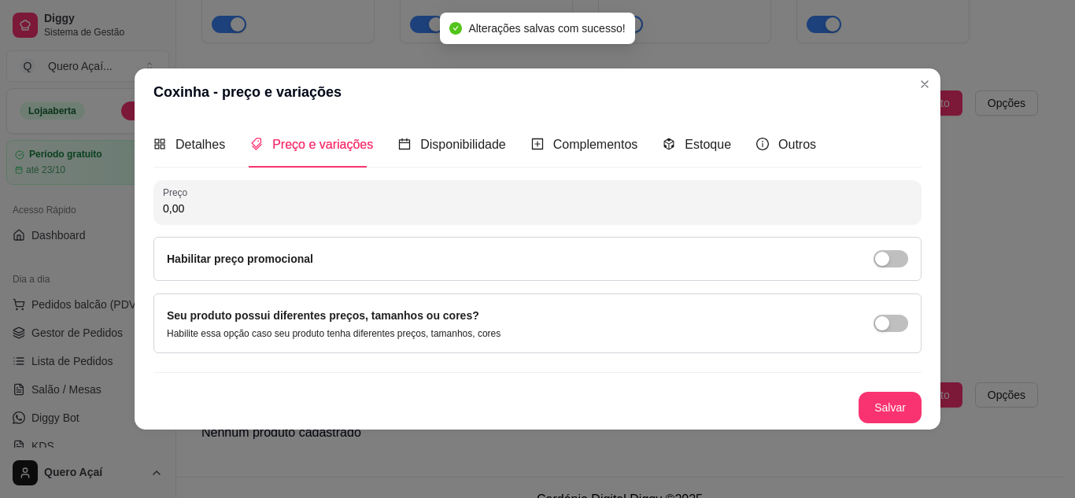
scroll to position [0, 0]
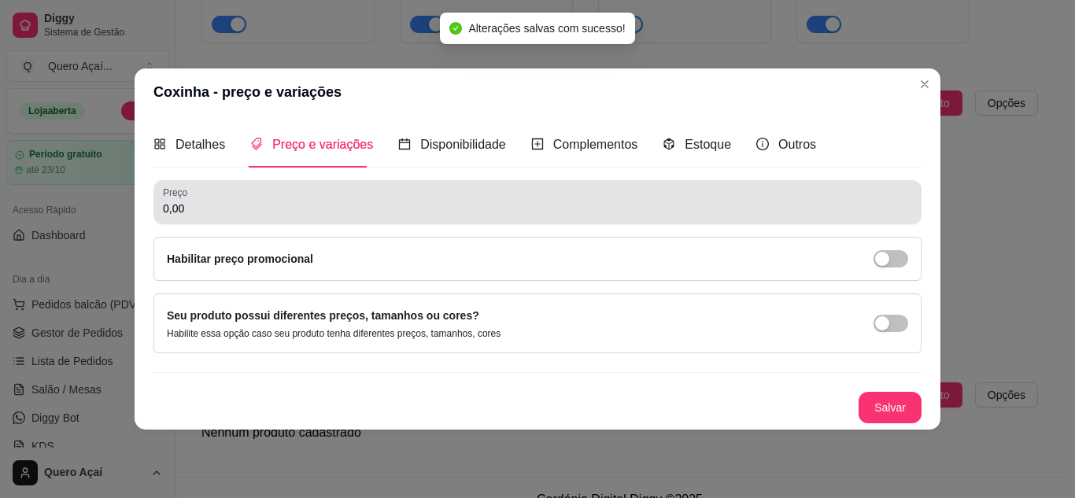
click at [220, 215] on input "0,00" at bounding box center [537, 209] width 749 height 16
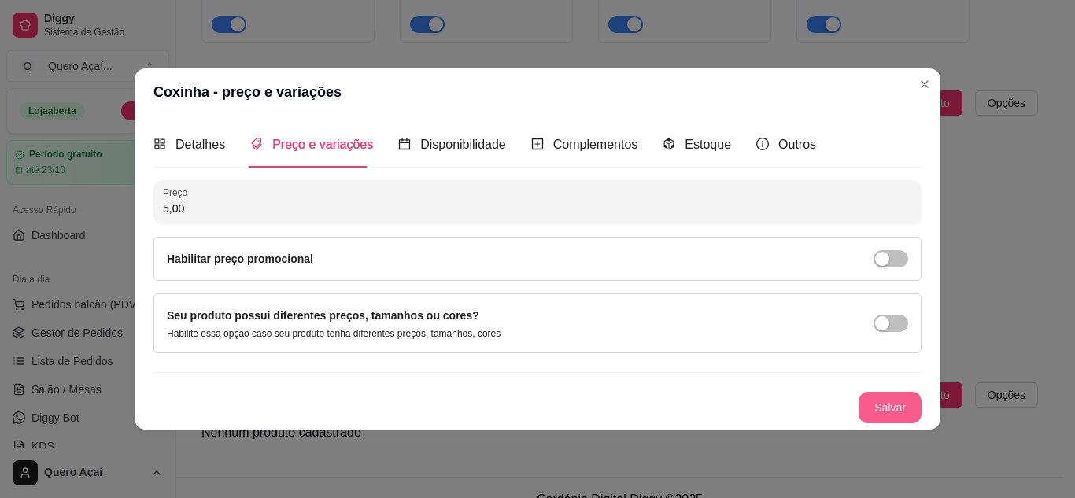
type input "5,00"
click at [883, 401] on button "Salvar" at bounding box center [890, 407] width 63 height 31
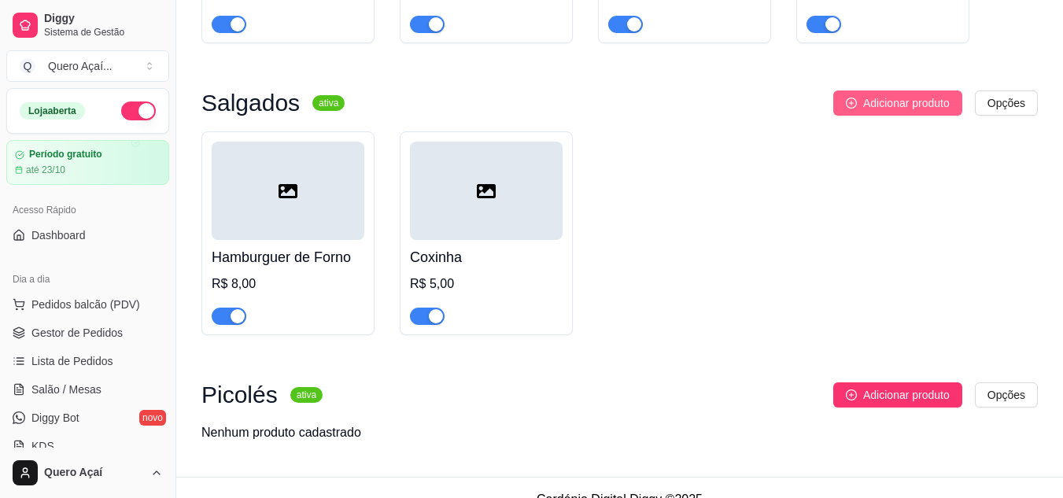
click at [871, 108] on span "Adicionar produto" at bounding box center [907, 102] width 87 height 17
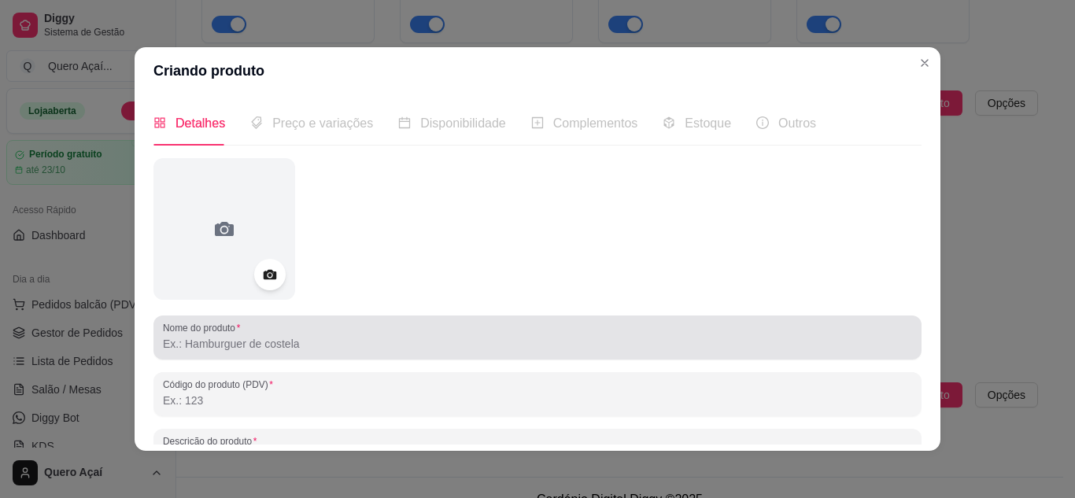
click at [354, 331] on div at bounding box center [537, 337] width 749 height 31
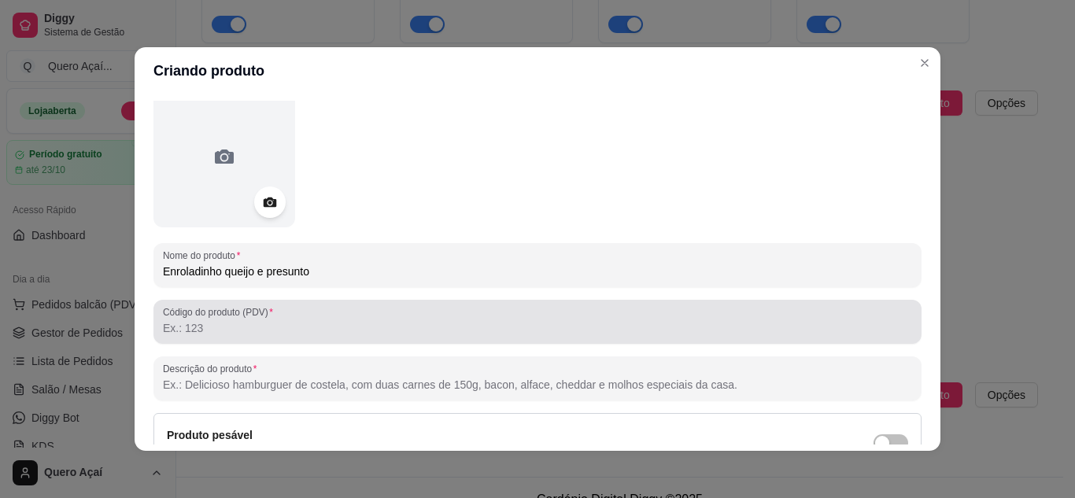
scroll to position [157, 0]
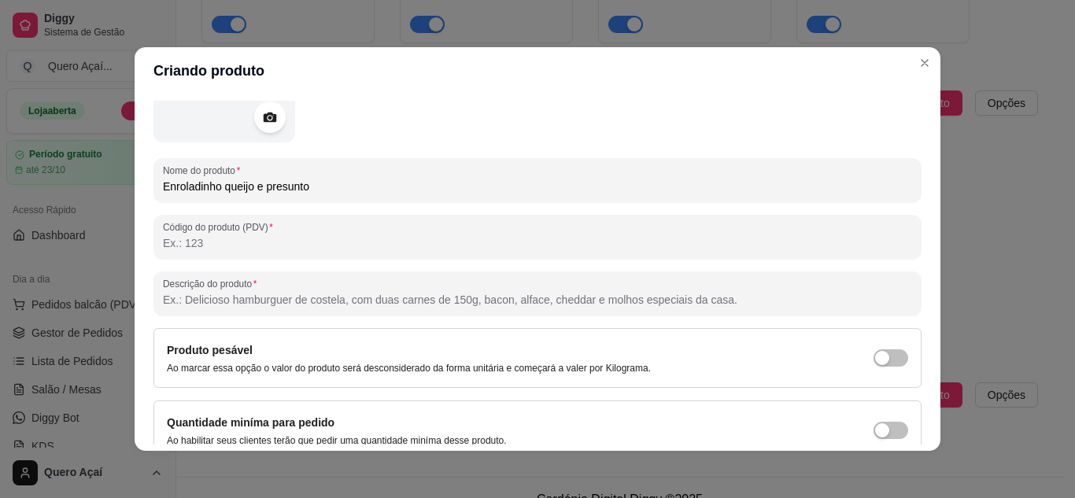
click at [172, 191] on input "Enroladinho queijo e presunto" at bounding box center [537, 187] width 749 height 16
click at [482, 123] on div at bounding box center [538, 72] width 768 height 142
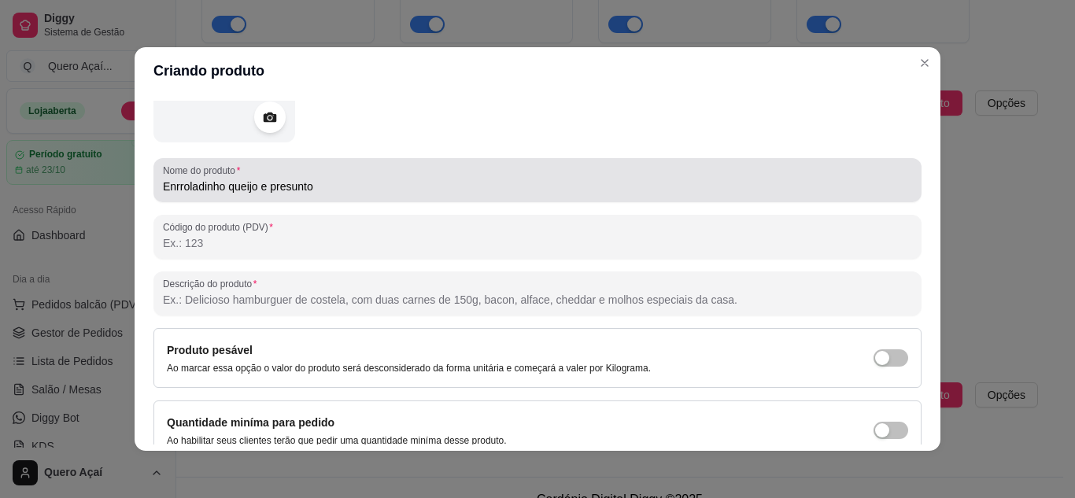
scroll to position [231, 0]
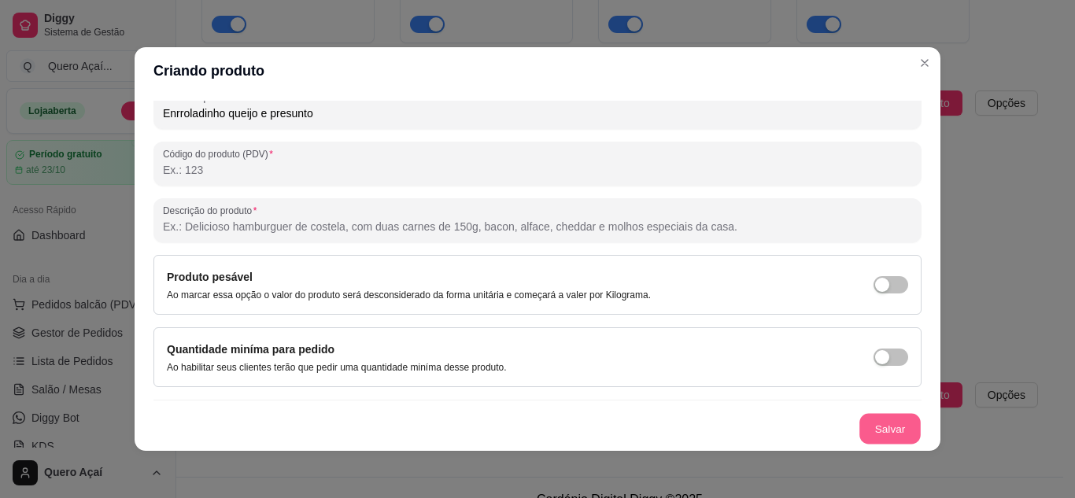
click at [860, 429] on button "Salvar" at bounding box center [890, 429] width 61 height 31
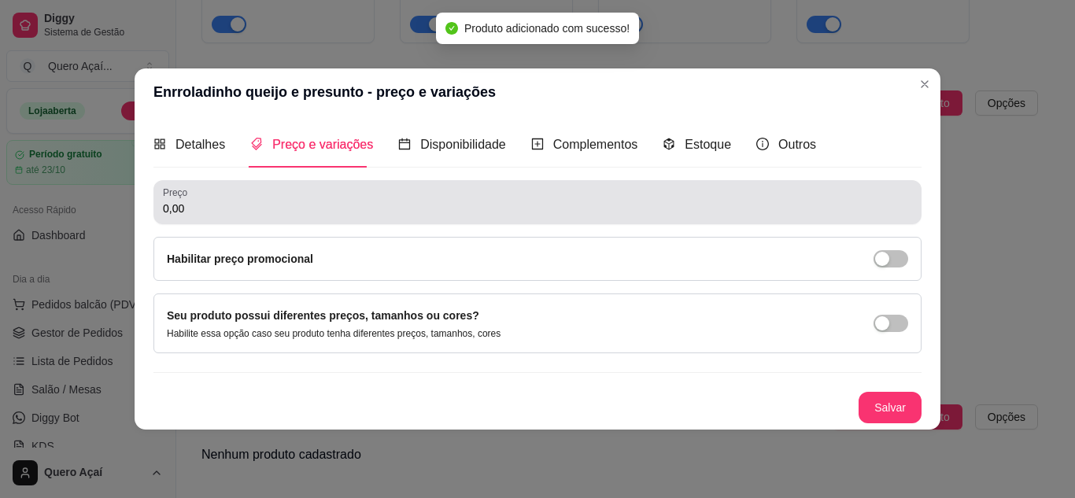
click at [295, 213] on input "0,00" at bounding box center [537, 209] width 749 height 16
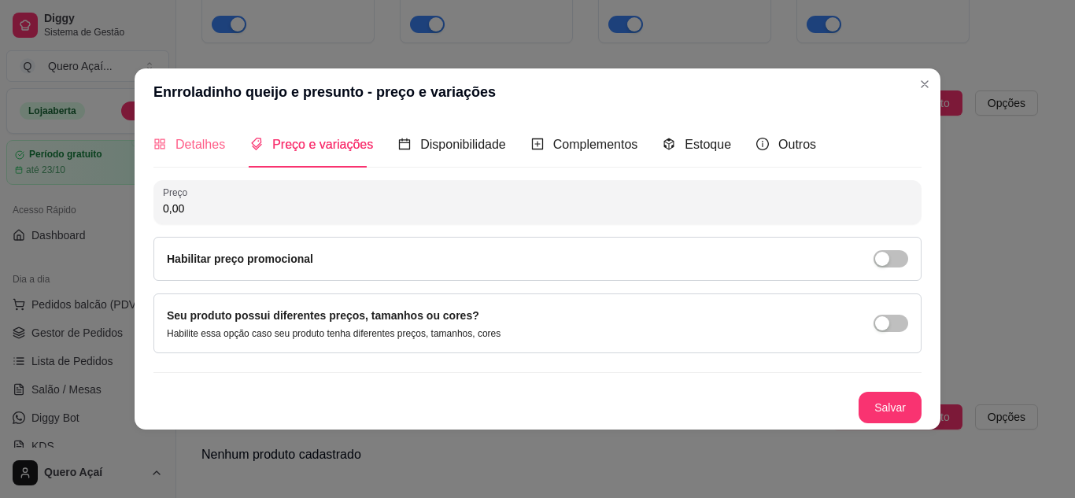
click at [211, 159] on div "Detalhes" at bounding box center [190, 144] width 72 height 45
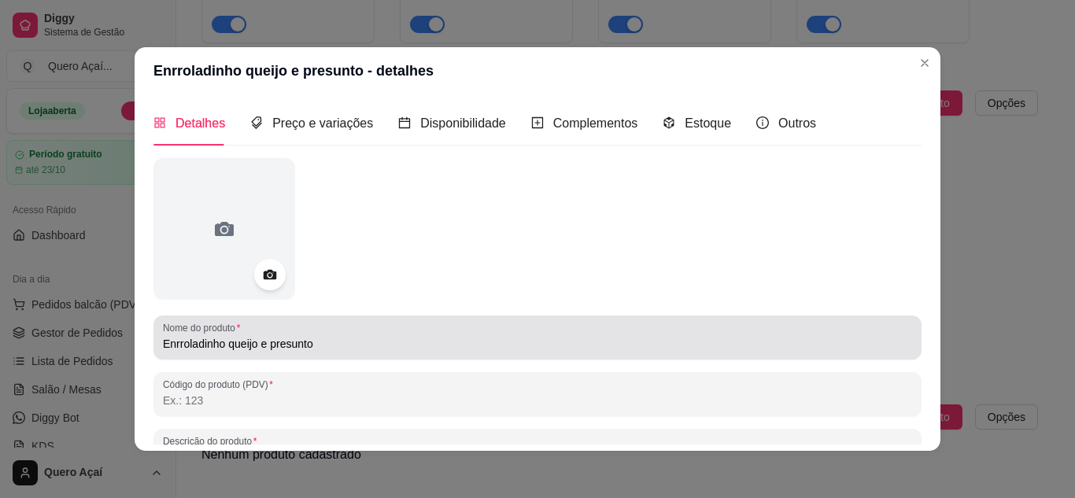
click at [174, 349] on input "Enrroladinho queijo e presunto" at bounding box center [537, 344] width 749 height 16
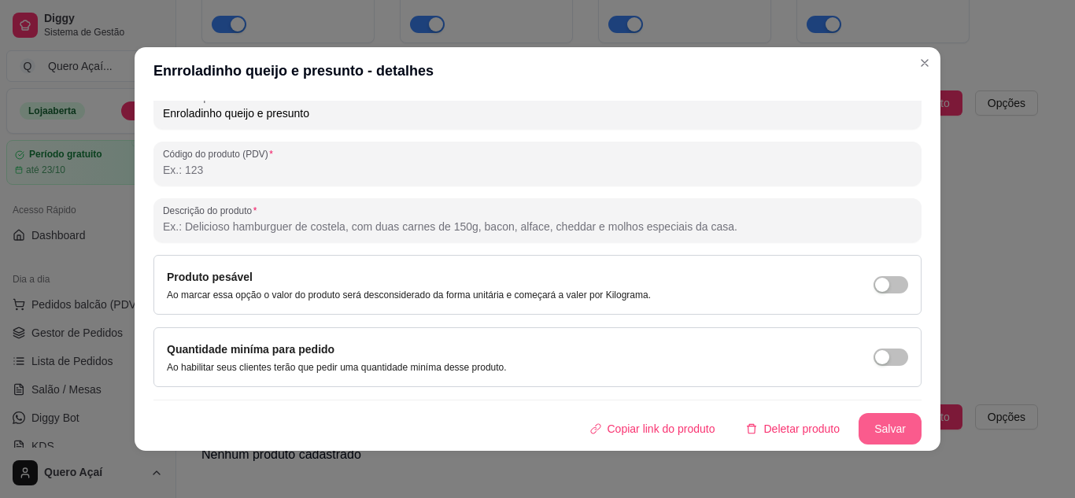
type input "Enroladinho queijo e presunto"
click at [883, 439] on button "Salvar" at bounding box center [890, 428] width 63 height 31
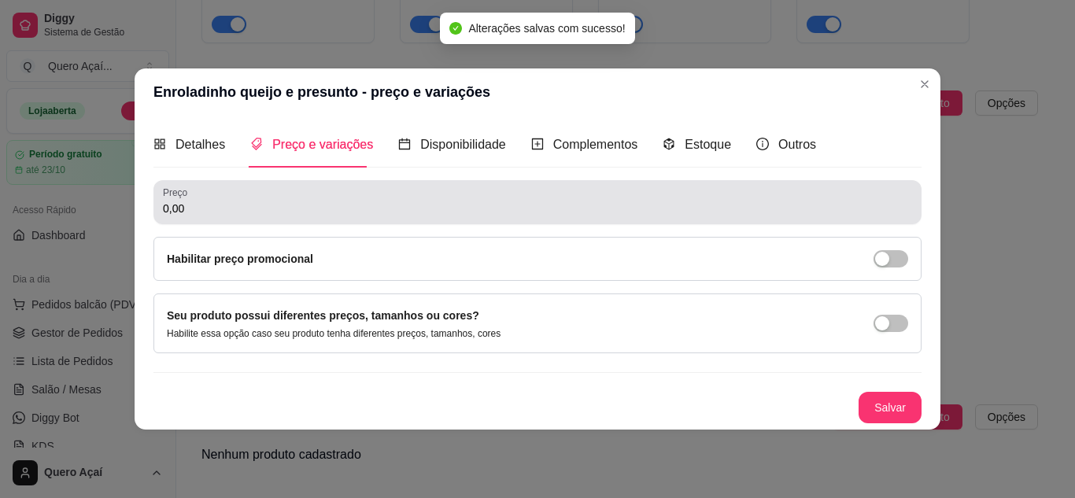
click at [253, 216] on input "0,00" at bounding box center [537, 209] width 749 height 16
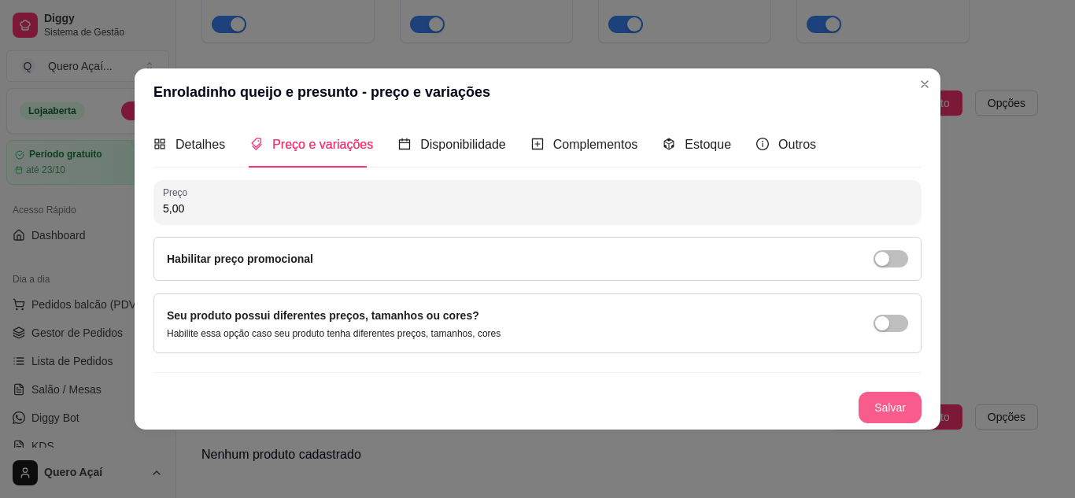
type input "5,00"
click at [906, 420] on button "Salvar" at bounding box center [890, 407] width 63 height 31
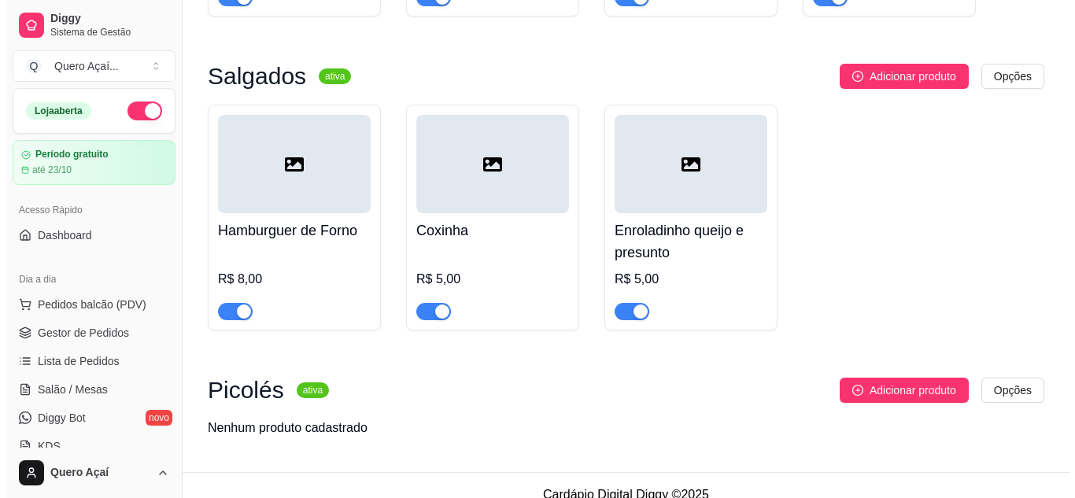
scroll to position [1515, 0]
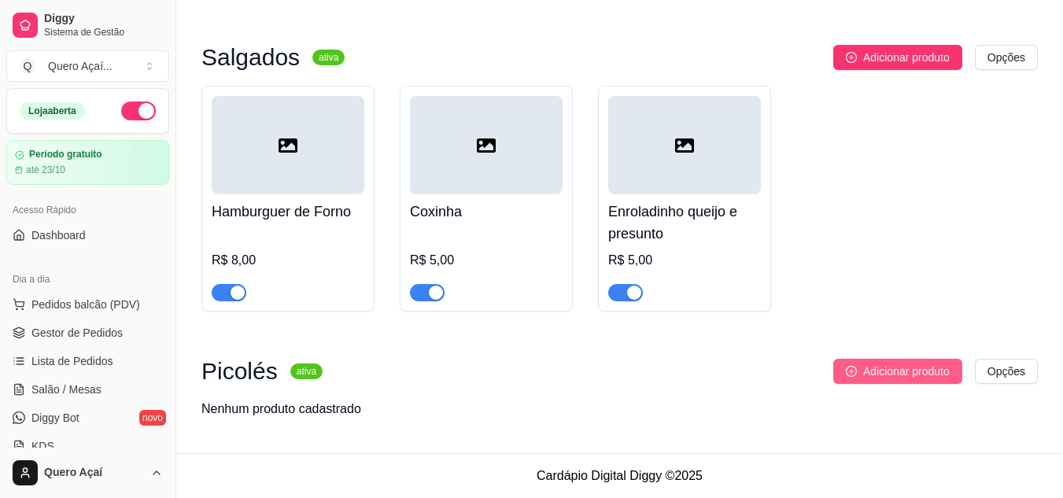
click at [928, 378] on span "Adicionar produto" at bounding box center [907, 371] width 87 height 17
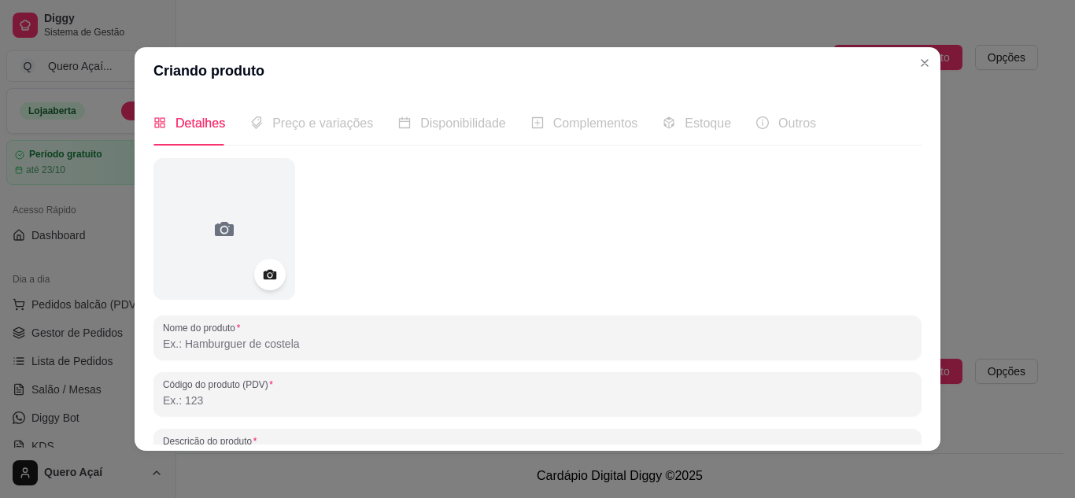
click at [208, 346] on input "Nome do produto" at bounding box center [537, 344] width 749 height 16
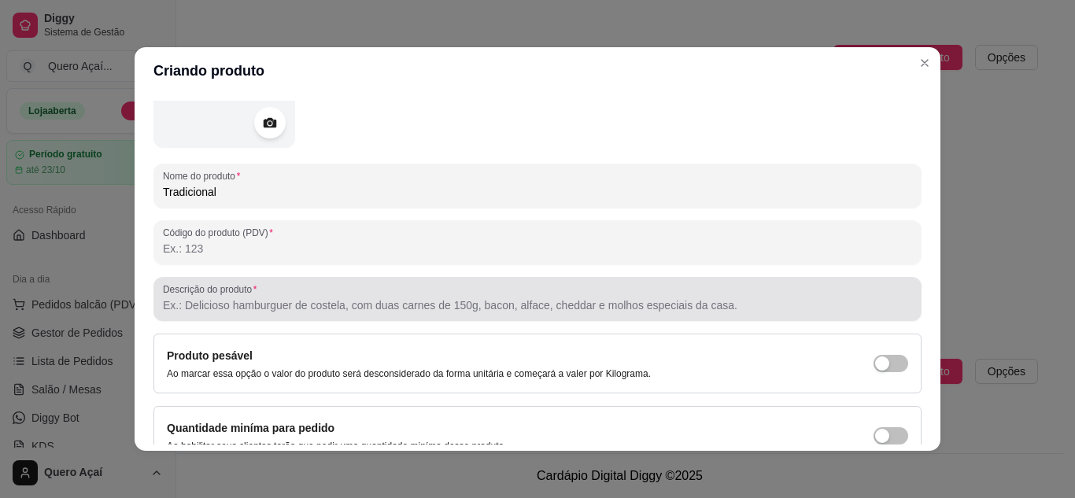
scroll to position [231, 0]
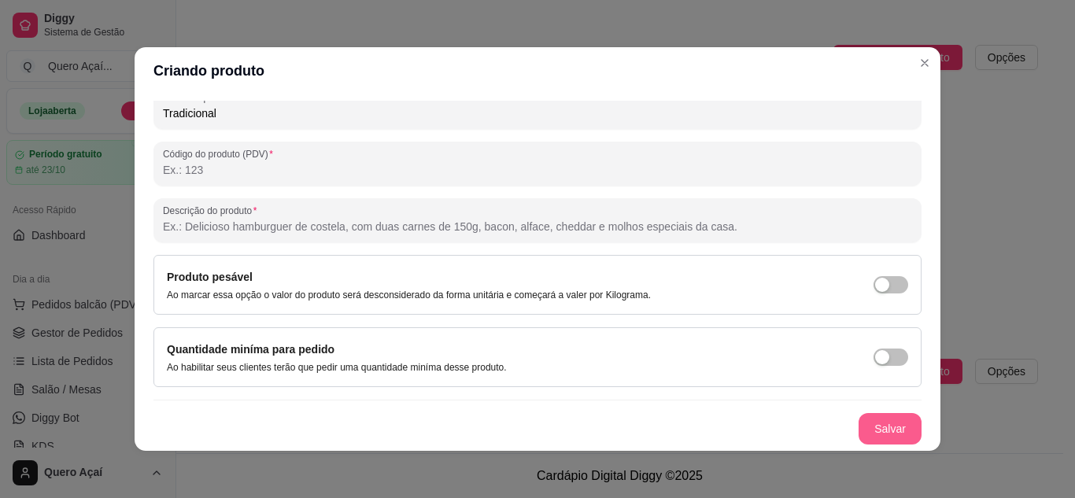
type input "Tradicional"
click at [859, 433] on button "Salvar" at bounding box center [890, 428] width 63 height 31
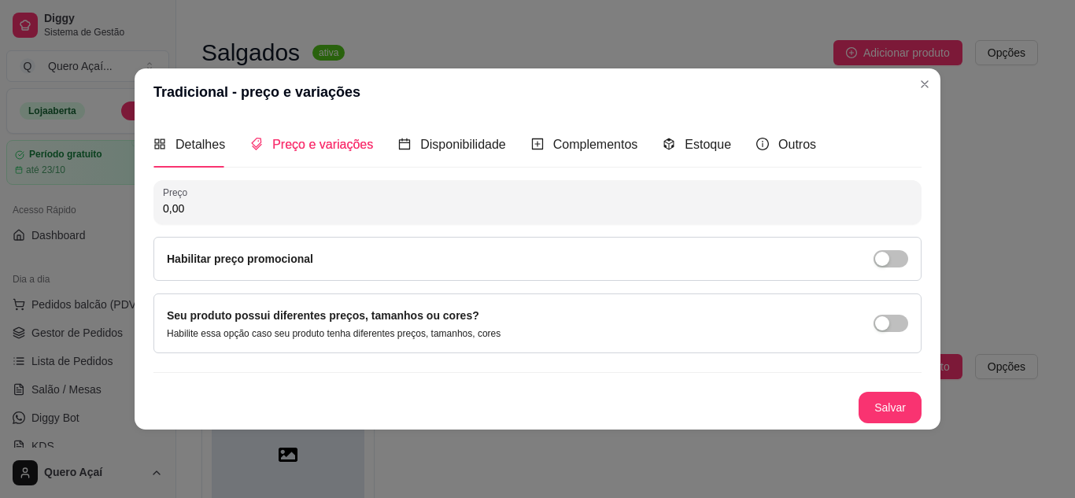
scroll to position [0, 0]
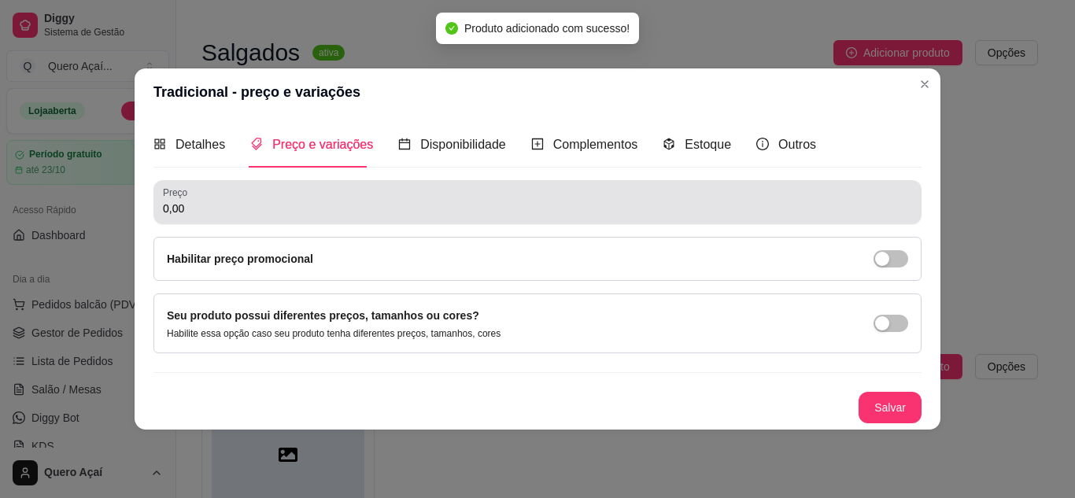
click at [412, 211] on input "0,00" at bounding box center [537, 209] width 749 height 16
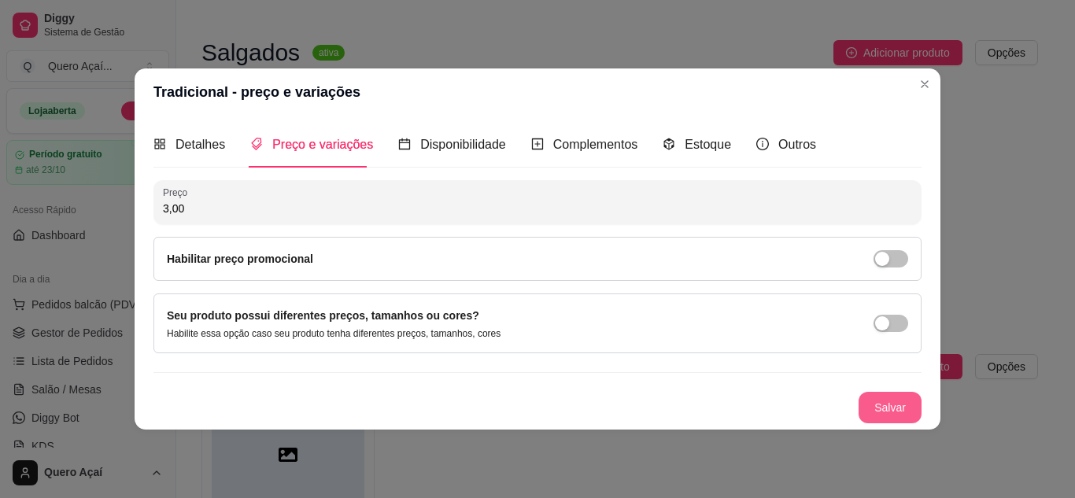
type input "3,00"
click at [890, 418] on button "Salvar" at bounding box center [890, 407] width 63 height 31
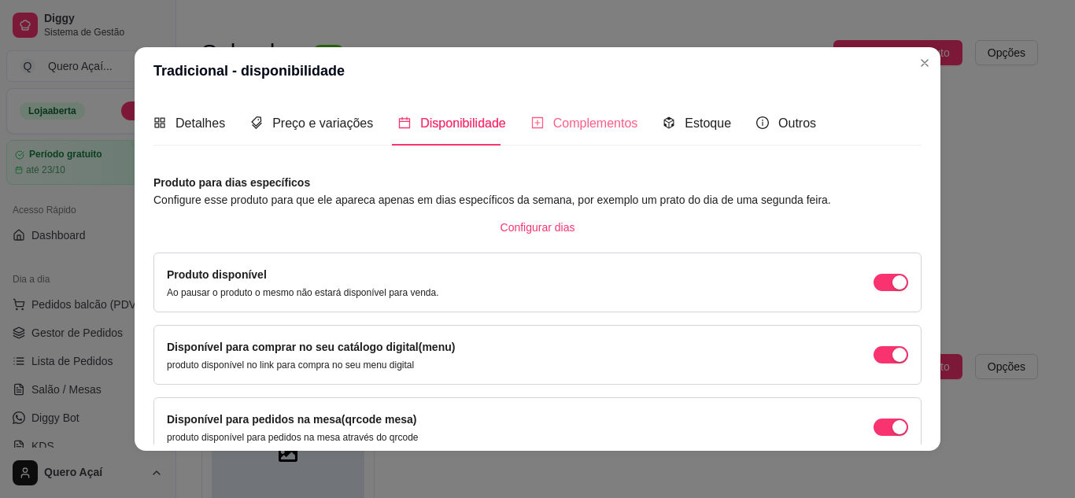
click at [605, 139] on div "Complementos" at bounding box center [584, 123] width 107 height 45
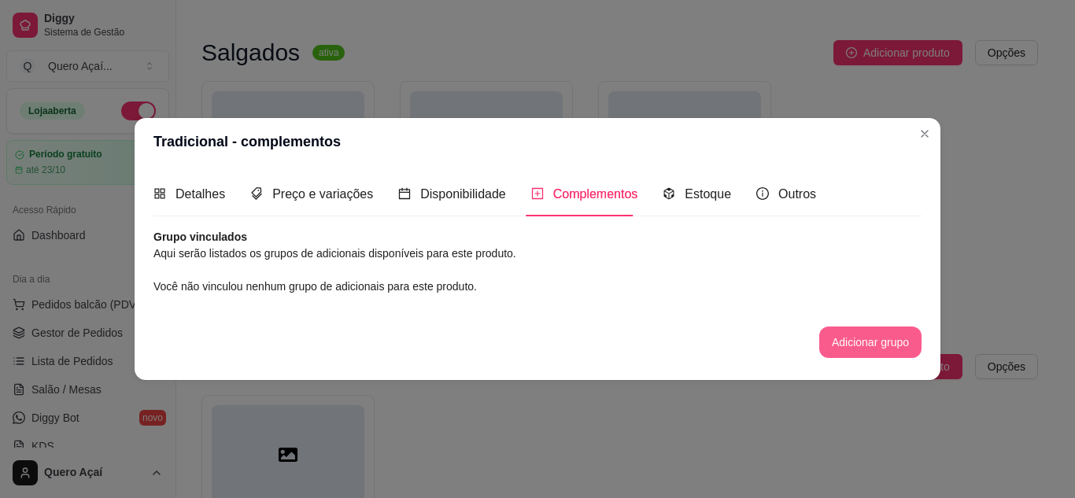
click at [825, 337] on button "Adicionar grupo" at bounding box center [870, 342] width 102 height 31
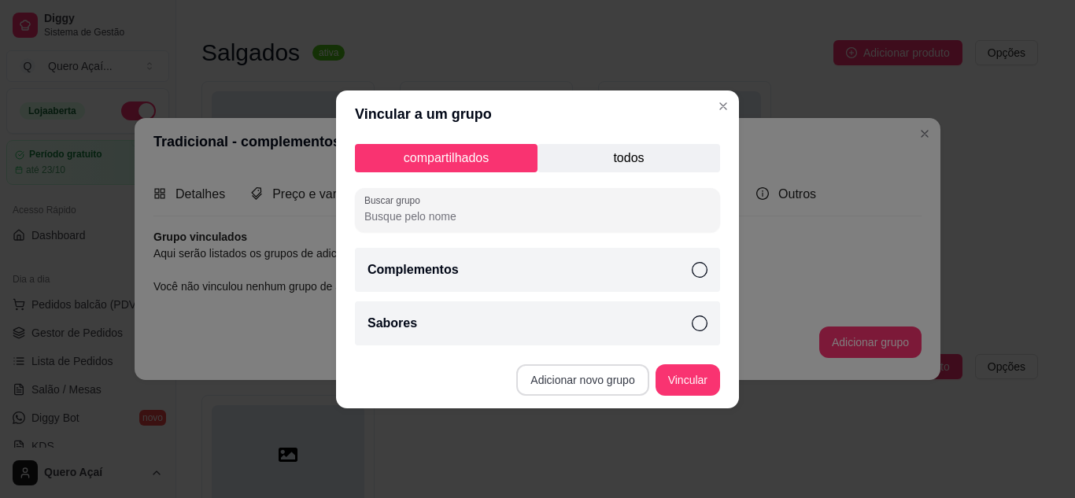
click at [556, 380] on button "Adicionar novo grupo" at bounding box center [582, 379] width 132 height 31
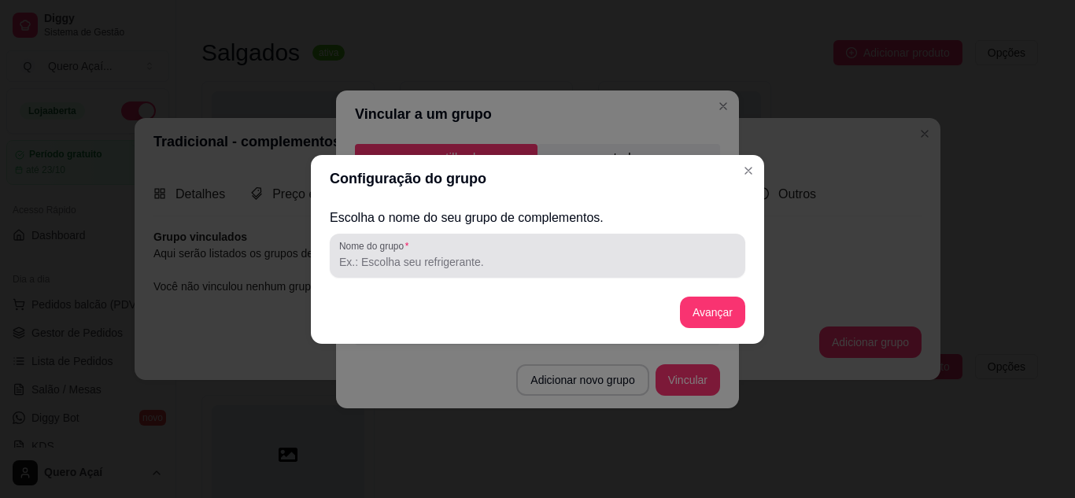
click at [578, 271] on div at bounding box center [537, 255] width 397 height 31
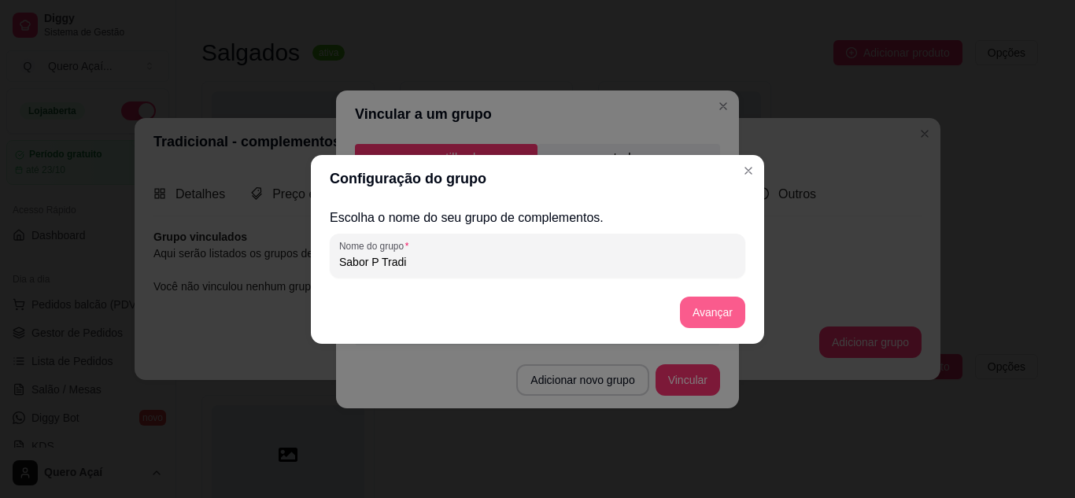
type input "Sabor P Tradi"
click at [710, 318] on button "Avançar" at bounding box center [712, 312] width 65 height 31
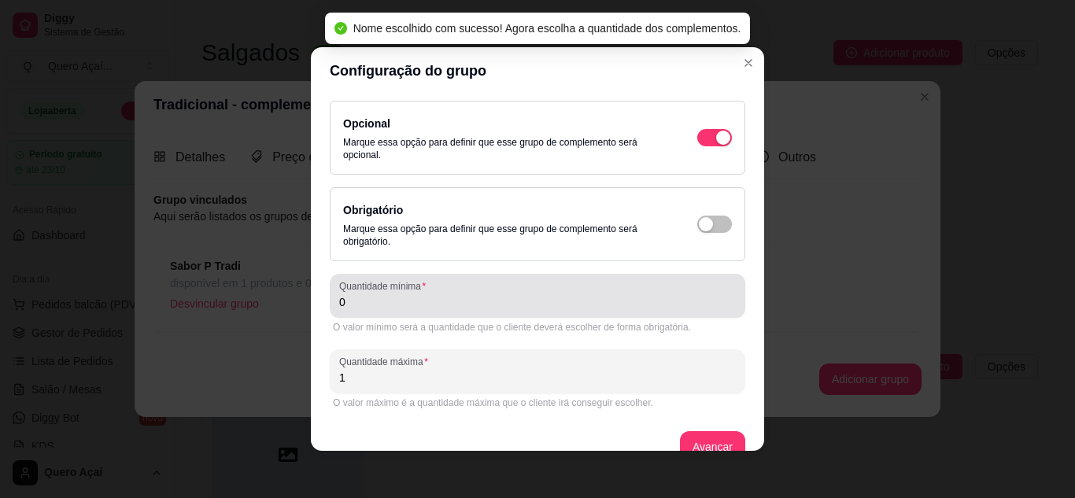
click at [547, 312] on div "Quantidade mínima 0" at bounding box center [538, 296] width 416 height 44
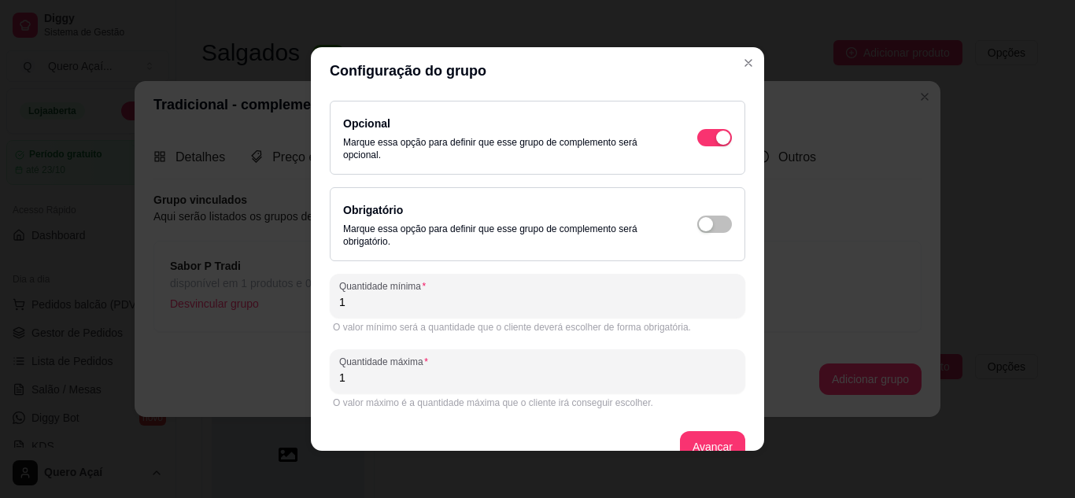
scroll to position [28, 0]
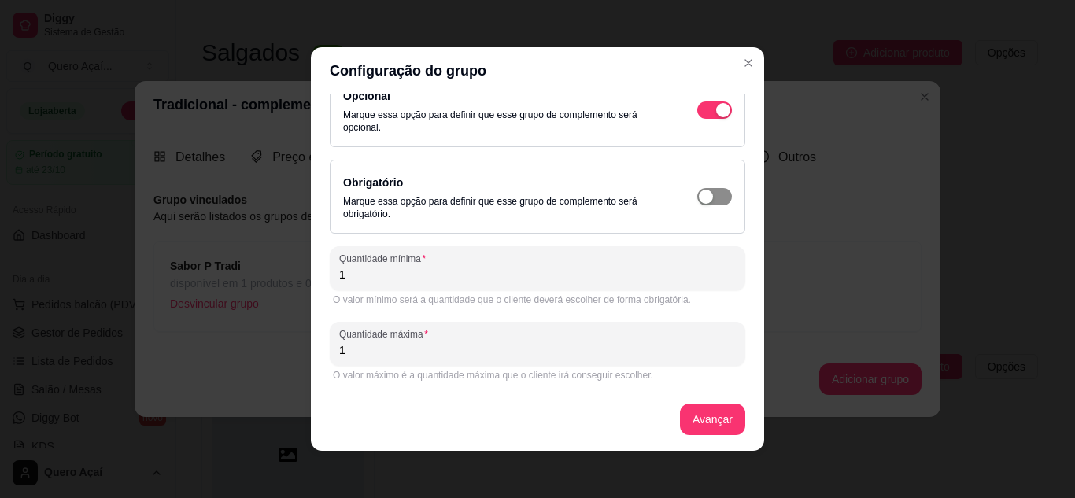
type input "1"
click at [699, 201] on div "button" at bounding box center [706, 197] width 14 height 14
click at [718, 420] on button "Avançar" at bounding box center [712, 419] width 65 height 31
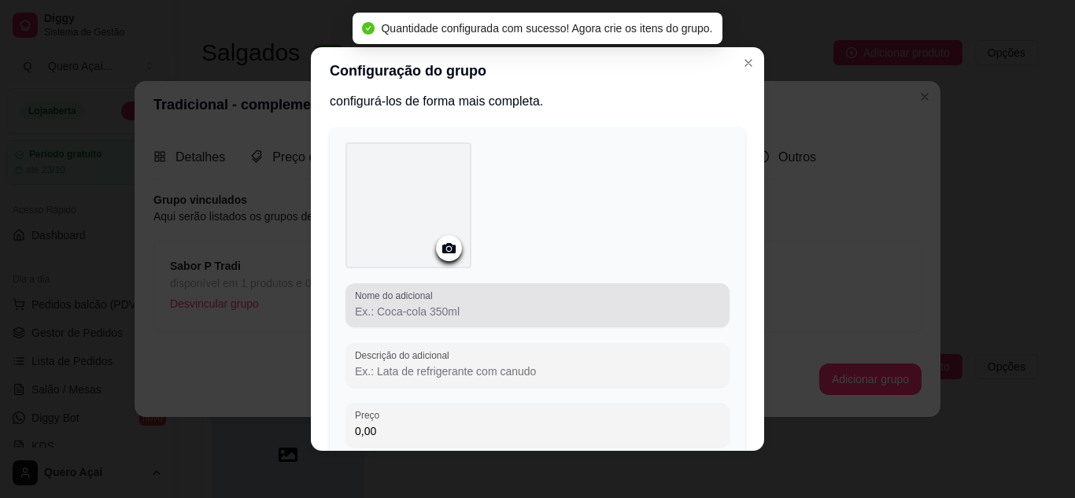
click at [472, 302] on div at bounding box center [537, 305] width 365 height 31
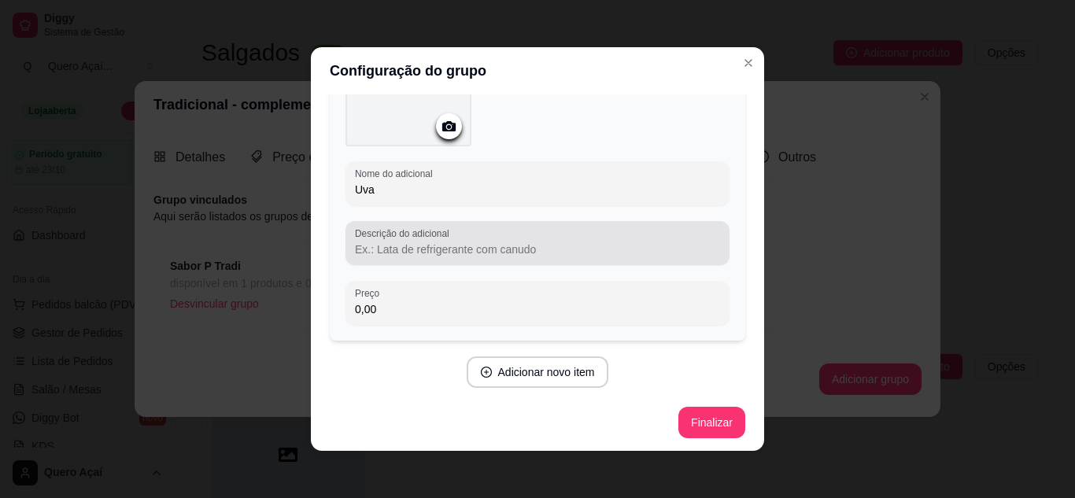
scroll to position [152, 0]
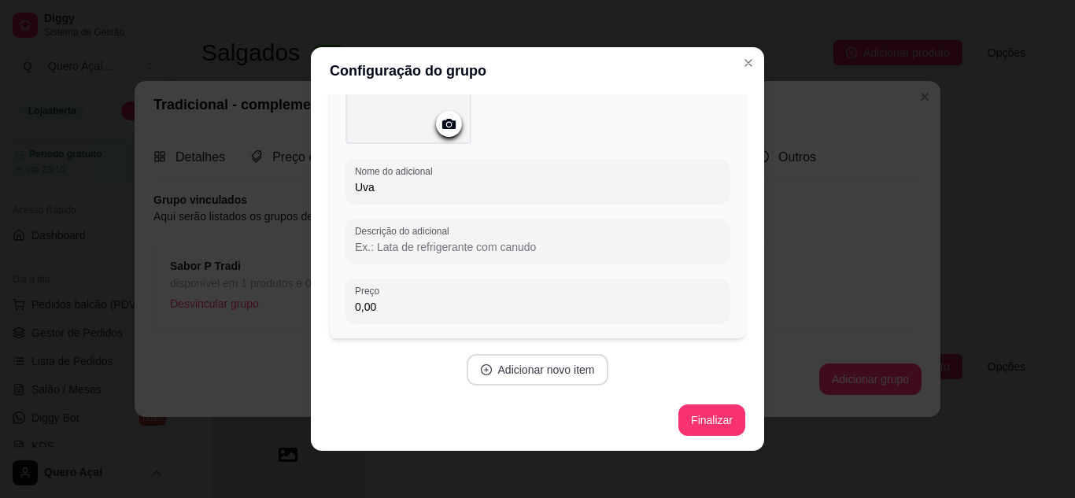
type input "Uva"
click at [495, 375] on button "Adicionar novo item" at bounding box center [538, 369] width 142 height 31
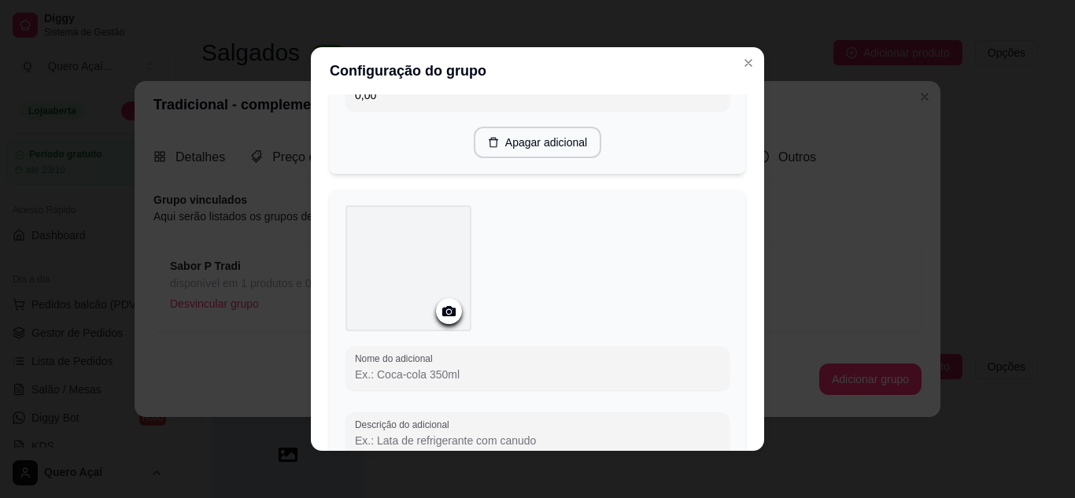
scroll to position [388, 0]
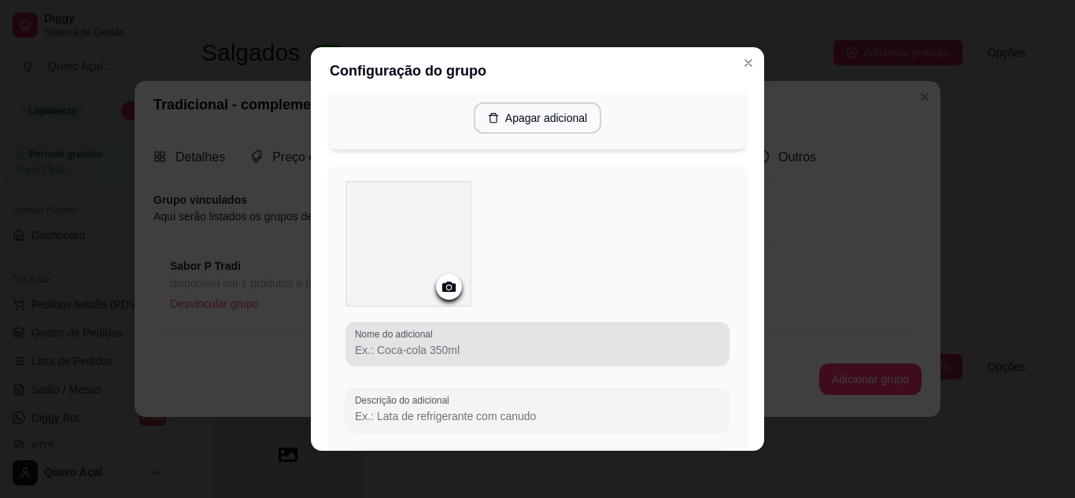
click at [463, 358] on div "Nome do adicional" at bounding box center [538, 344] width 384 height 44
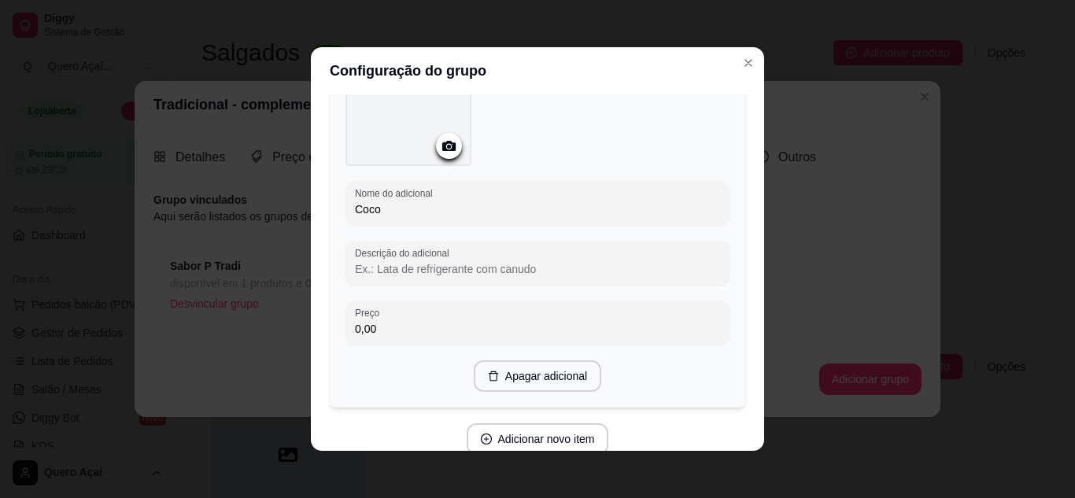
scroll to position [546, 0]
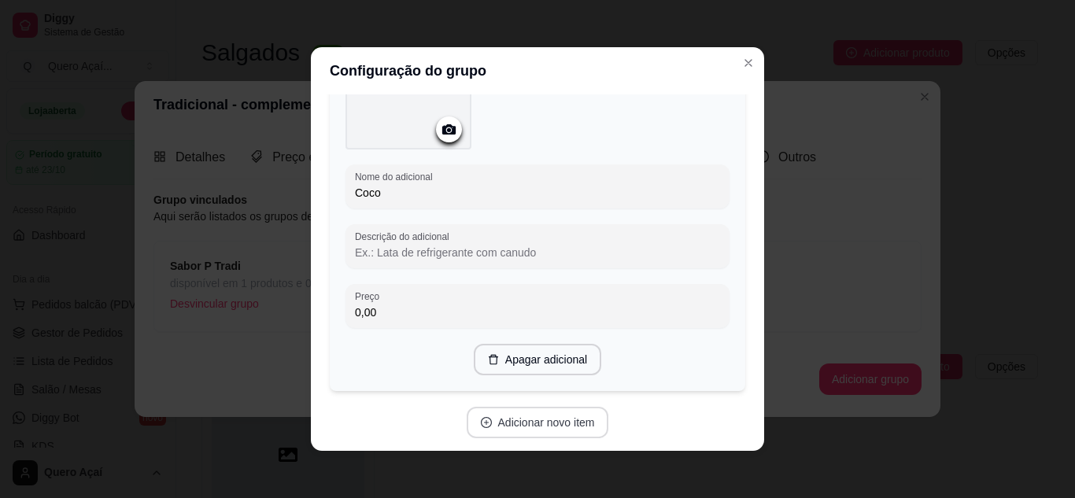
type input "Coco"
click at [527, 420] on button "Adicionar novo item" at bounding box center [538, 422] width 142 height 31
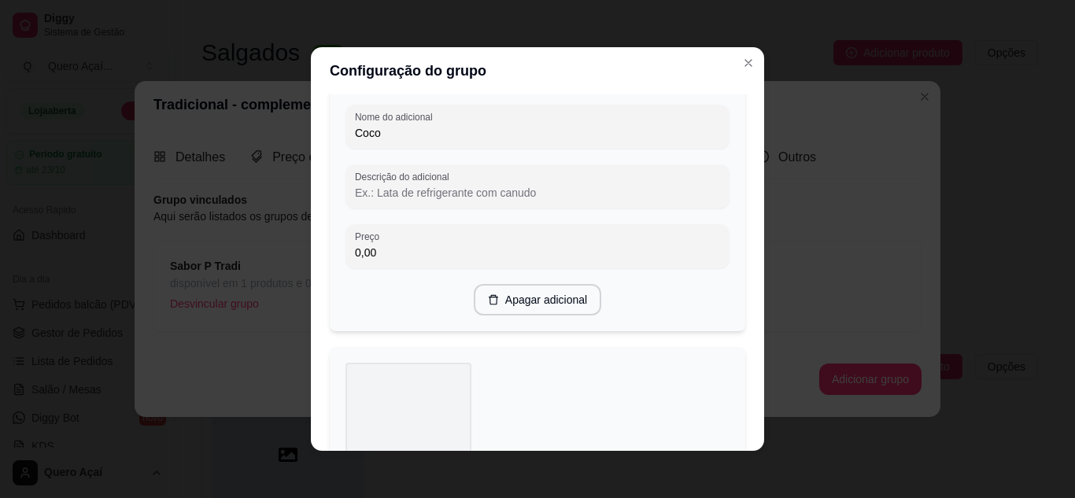
scroll to position [782, 0]
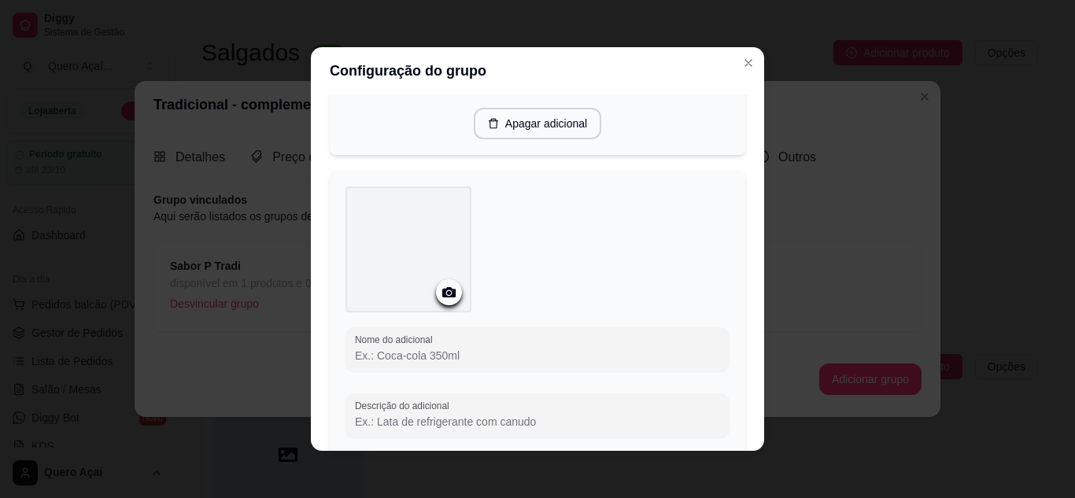
click at [479, 350] on input "Nome do adicional" at bounding box center [537, 356] width 365 height 16
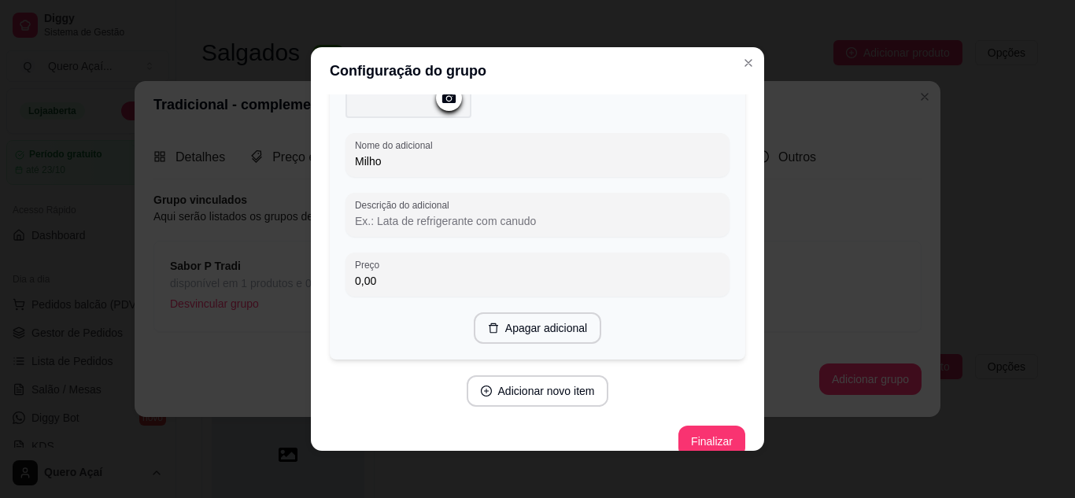
scroll to position [996, 0]
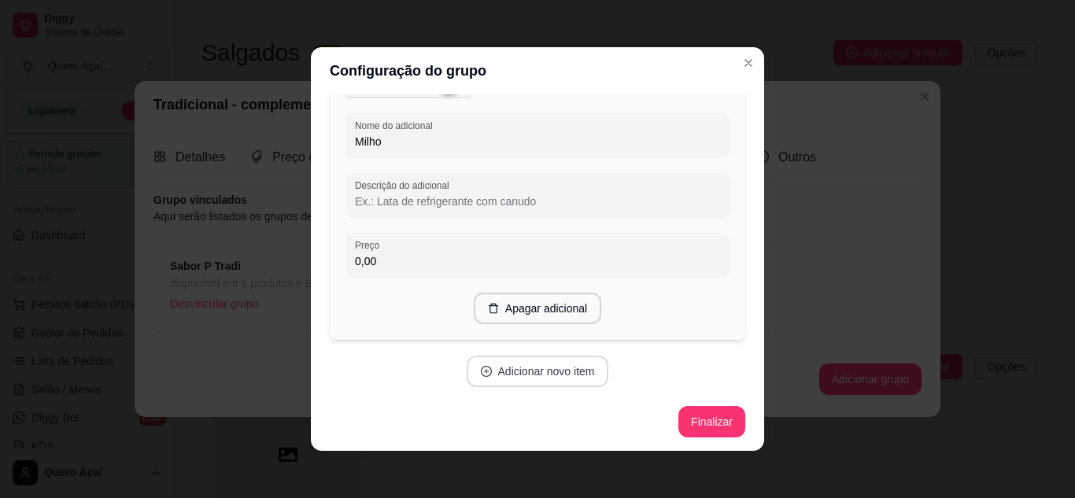
type input "Milho"
click at [510, 363] on button "Adicionar novo item" at bounding box center [538, 371] width 142 height 31
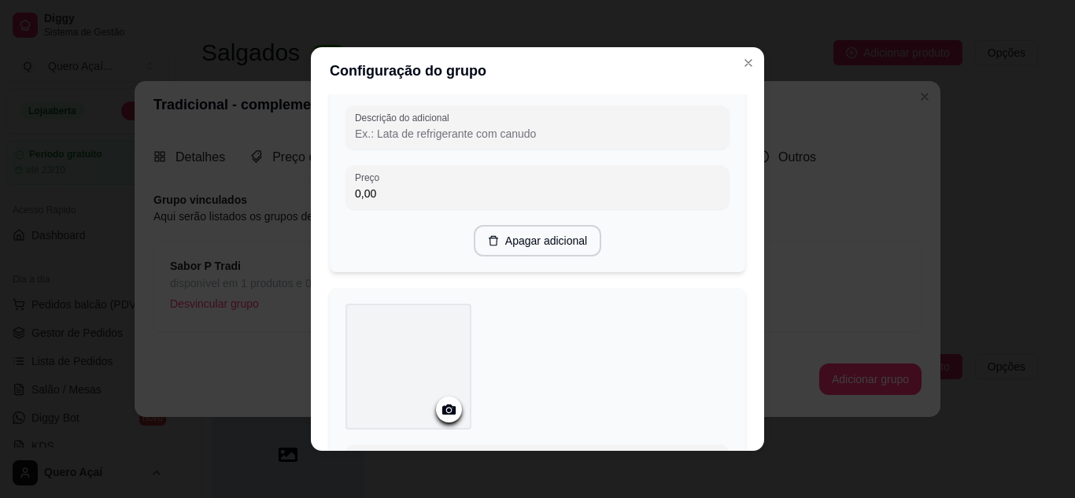
scroll to position [1389, 0]
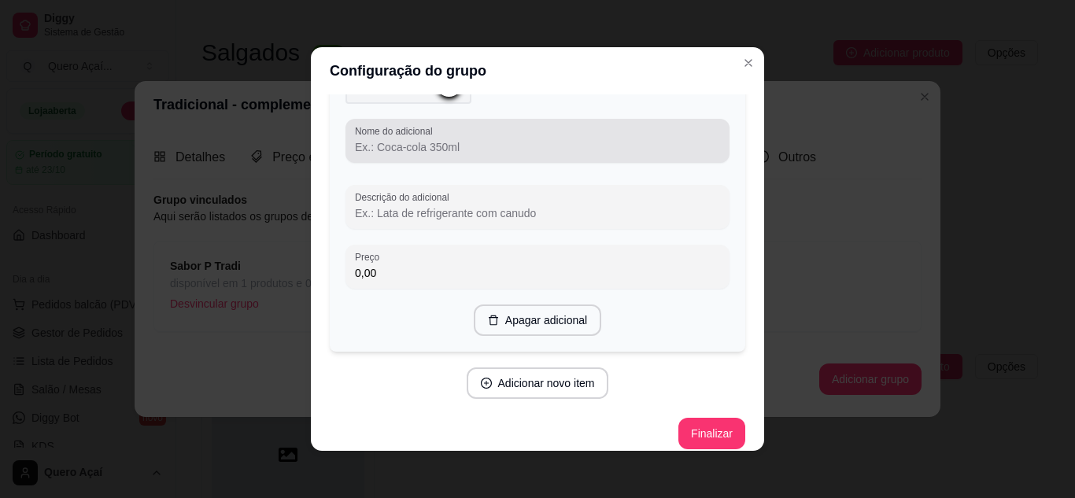
click at [512, 142] on input "Nome do adicional" at bounding box center [537, 147] width 365 height 16
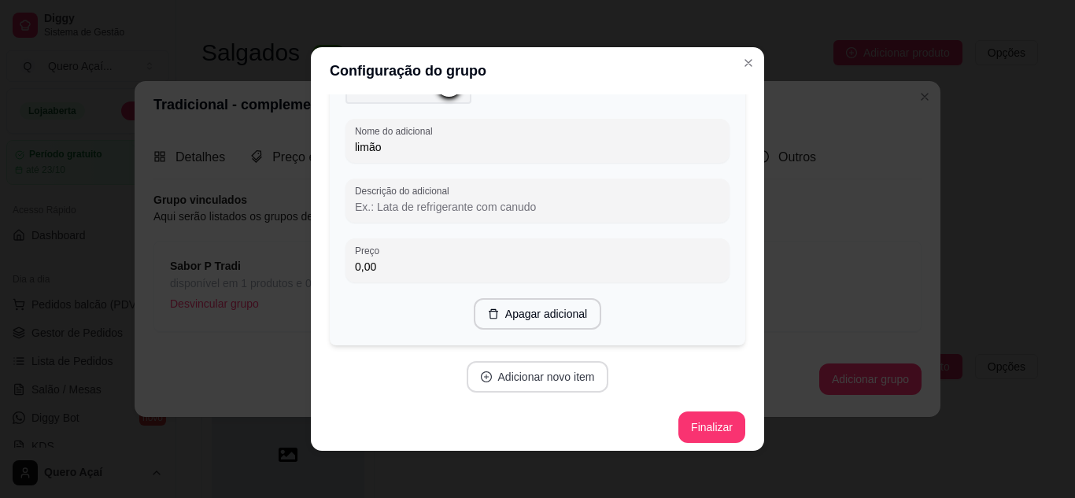
type input "limão"
click at [532, 379] on button "Adicionar novo item" at bounding box center [538, 376] width 142 height 31
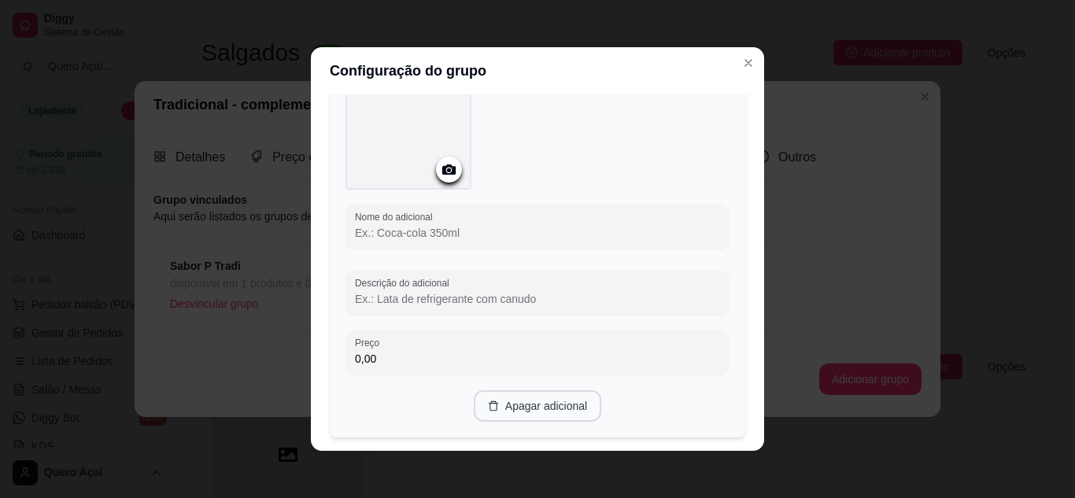
scroll to position [1704, 0]
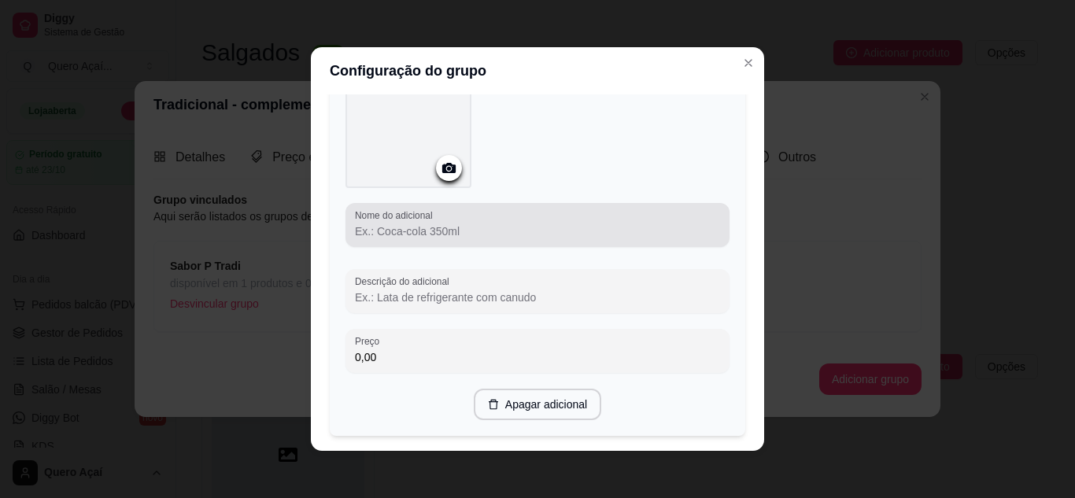
click at [456, 227] on input "Nome do adicional" at bounding box center [537, 232] width 365 height 16
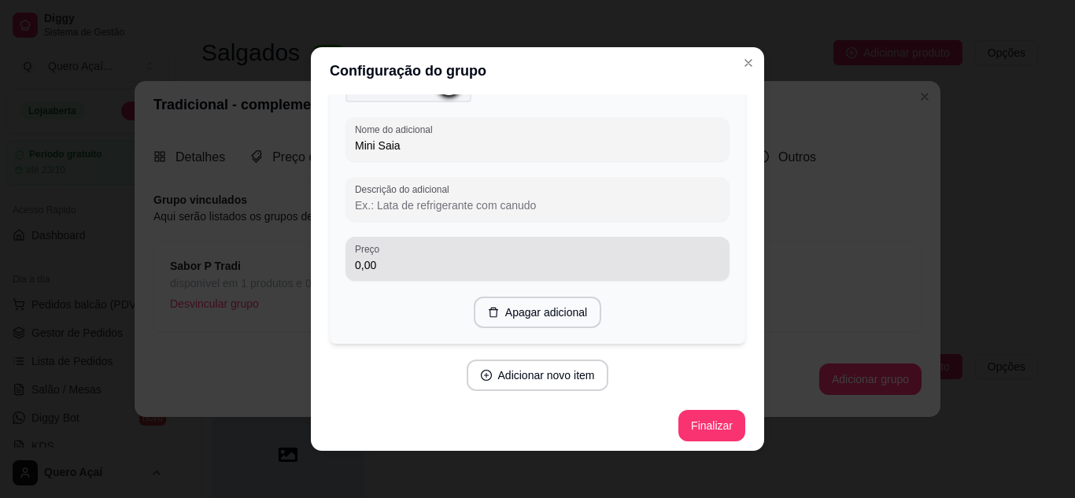
scroll to position [1792, 0]
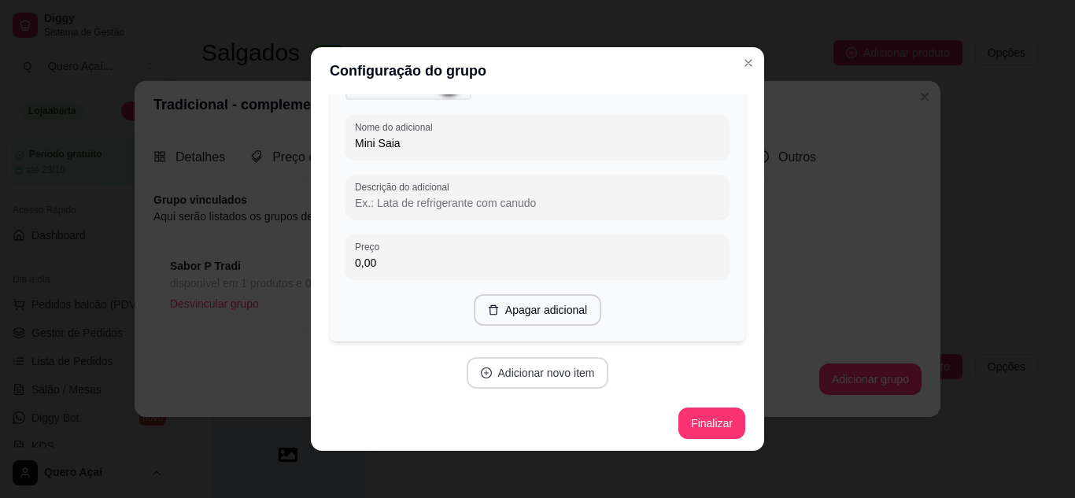
type input "Mini Saia"
click at [489, 364] on button "Adicionar novo item" at bounding box center [538, 372] width 142 height 31
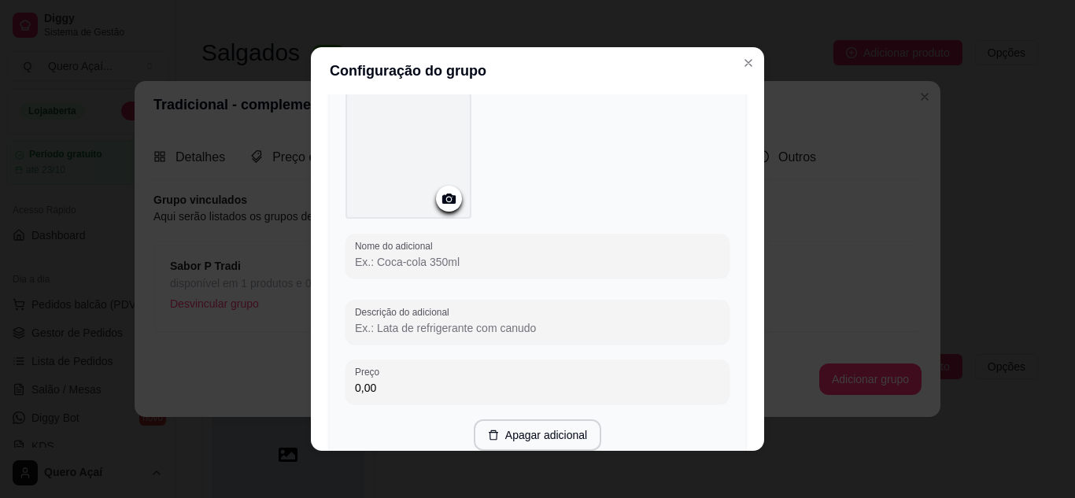
scroll to position [2107, 0]
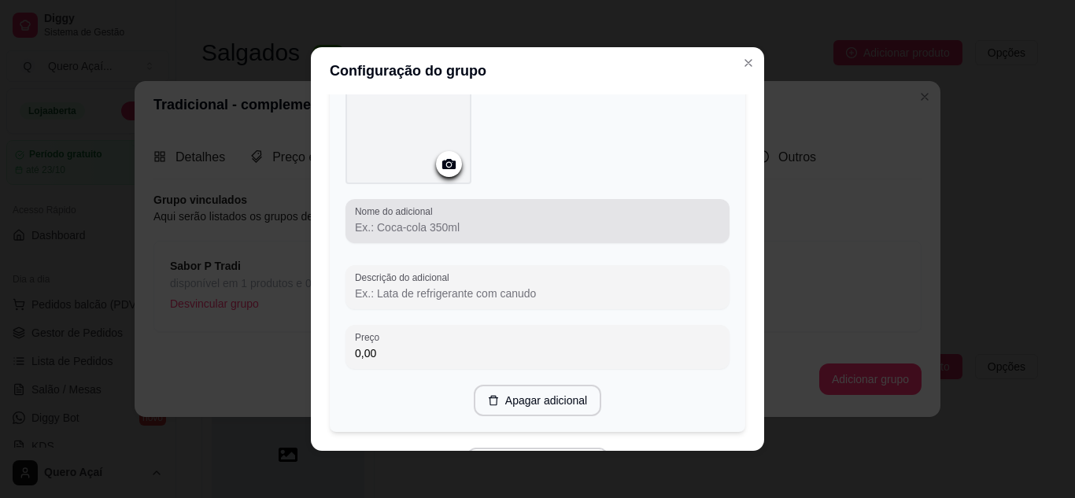
click at [494, 205] on div at bounding box center [537, 220] width 365 height 31
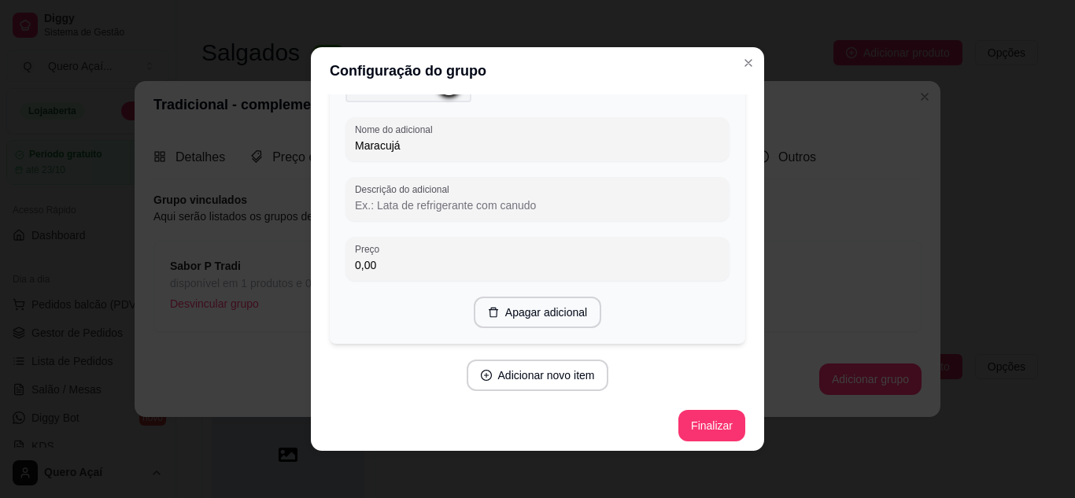
scroll to position [2191, 0]
type input "Maracujá"
click at [504, 378] on button "Adicionar novo item" at bounding box center [538, 373] width 142 height 31
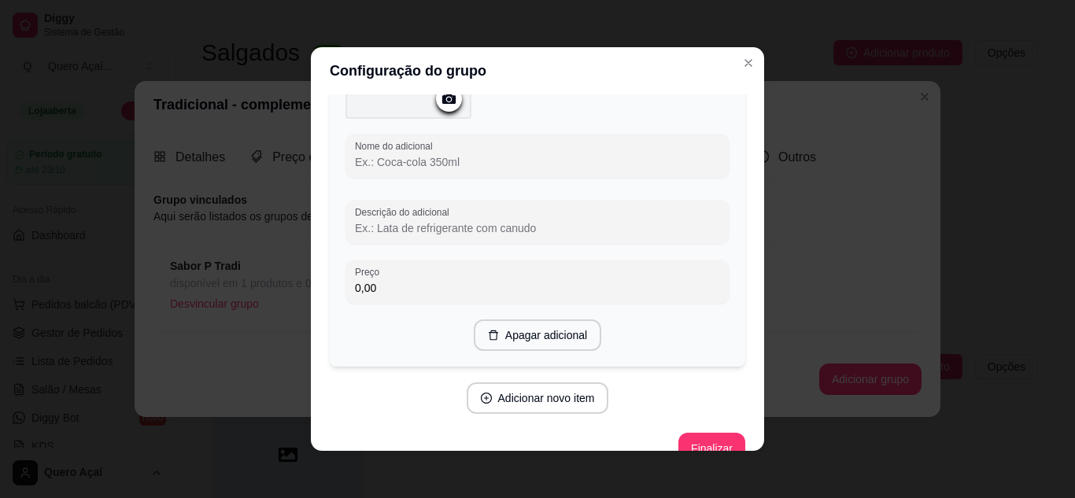
scroll to position [2584, 0]
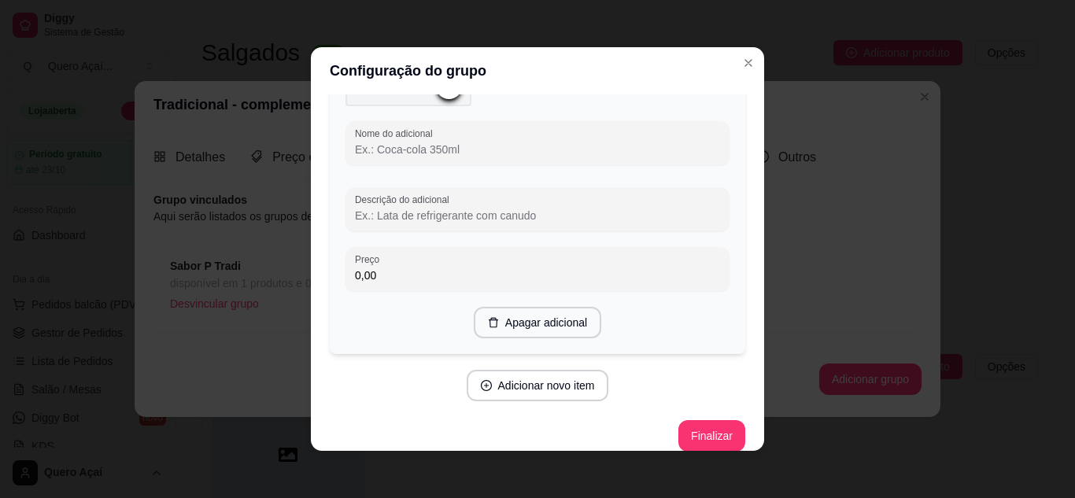
click at [516, 165] on div at bounding box center [538, 168] width 384 height 6
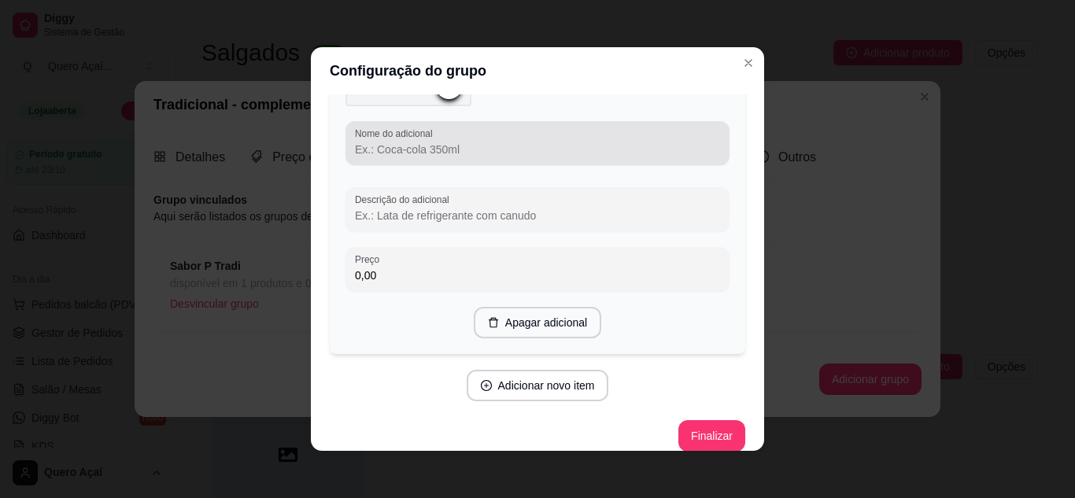
click at [516, 157] on div "Nome do adicional" at bounding box center [538, 143] width 384 height 44
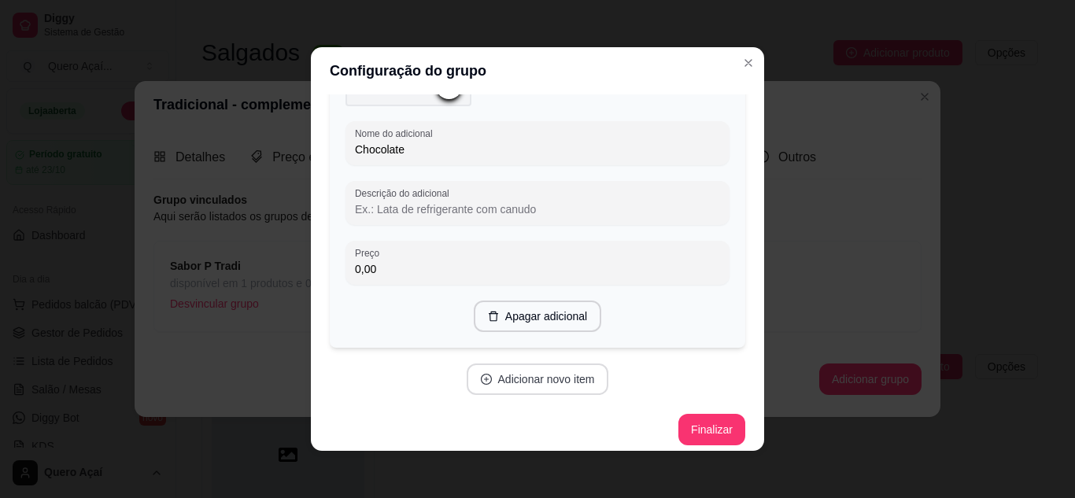
type input "Chocolate"
click at [553, 380] on button "Adicionar novo item" at bounding box center [538, 379] width 142 height 31
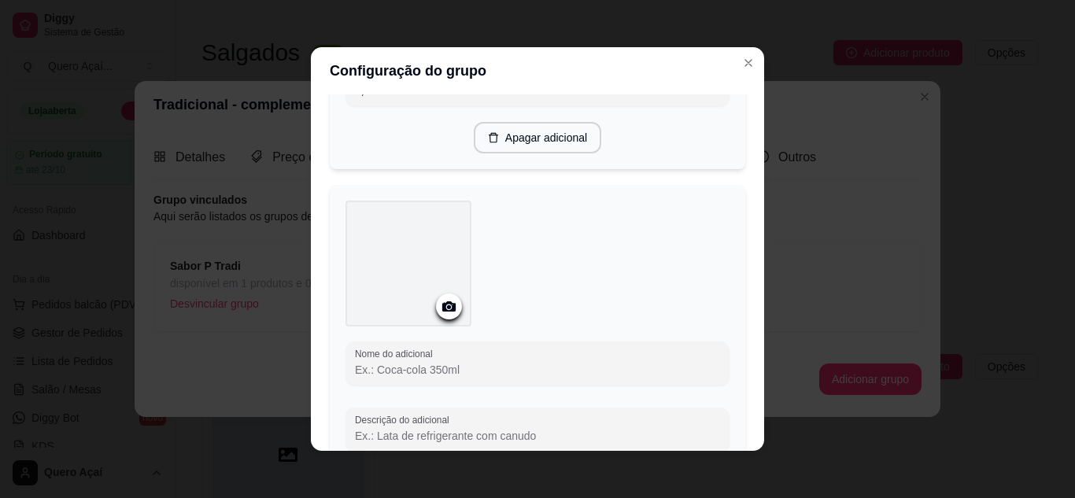
scroll to position [2820, 0]
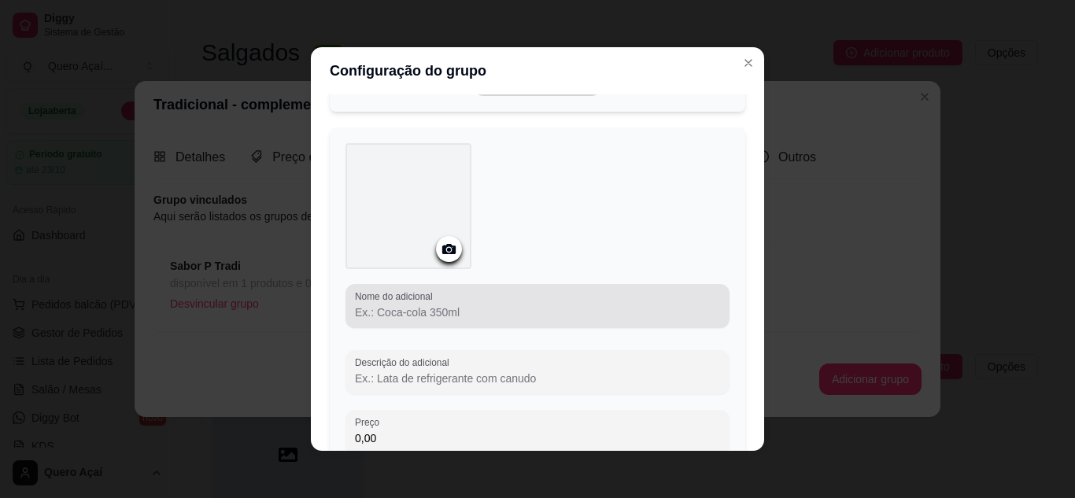
click at [500, 298] on div at bounding box center [537, 305] width 365 height 31
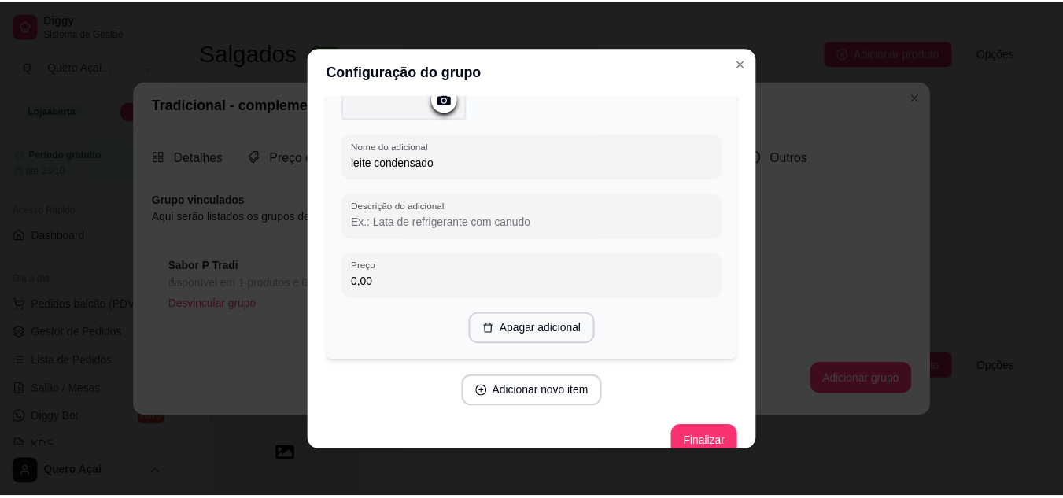
scroll to position [2978, 0]
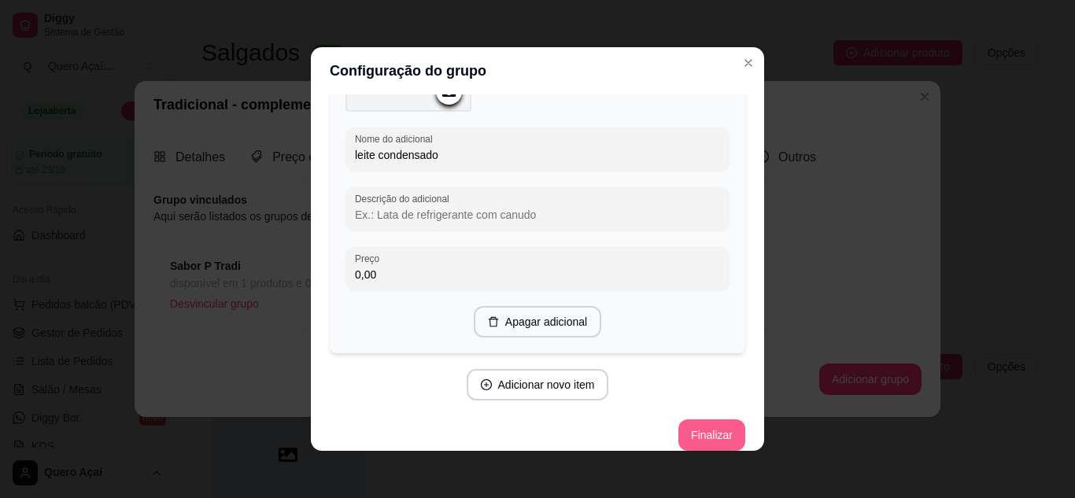
type input "leite condensado"
click at [686, 426] on button "Finalizar" at bounding box center [711, 435] width 65 height 31
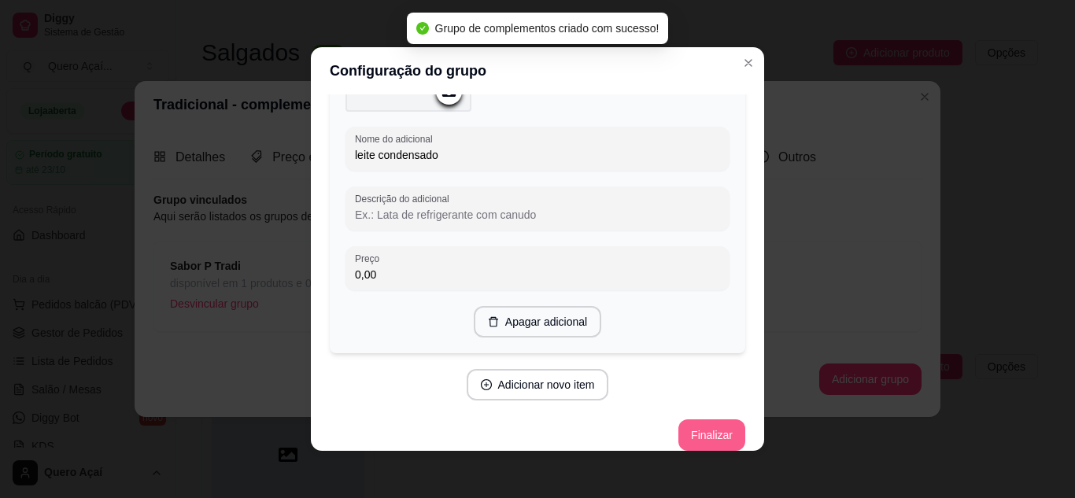
click at [704, 429] on button "Finalizar" at bounding box center [712, 435] width 67 height 31
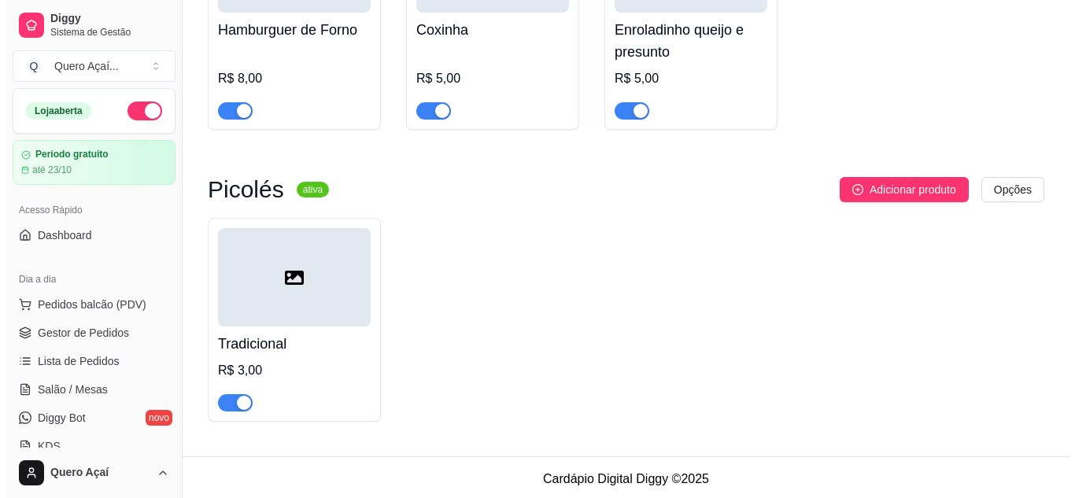
scroll to position [1700, 0]
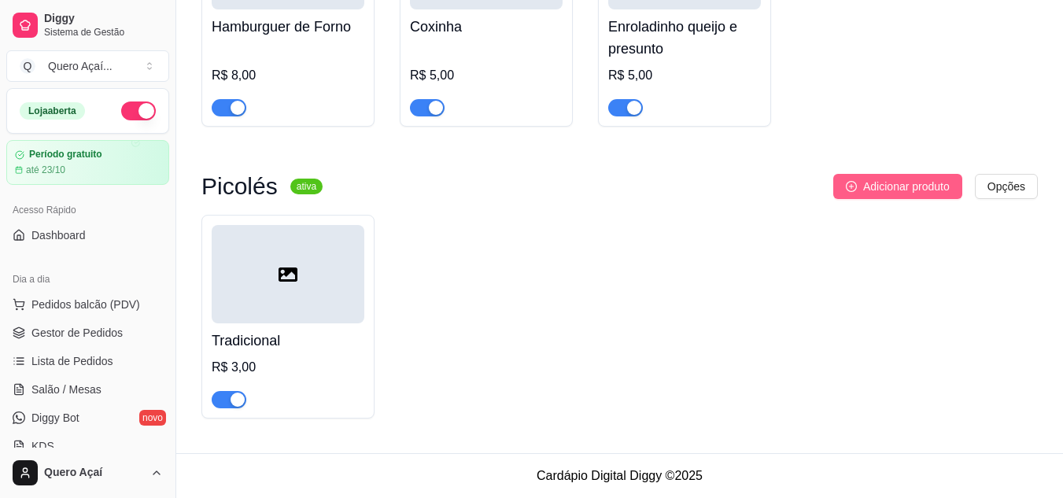
click at [882, 183] on span "Adicionar produto" at bounding box center [907, 186] width 87 height 17
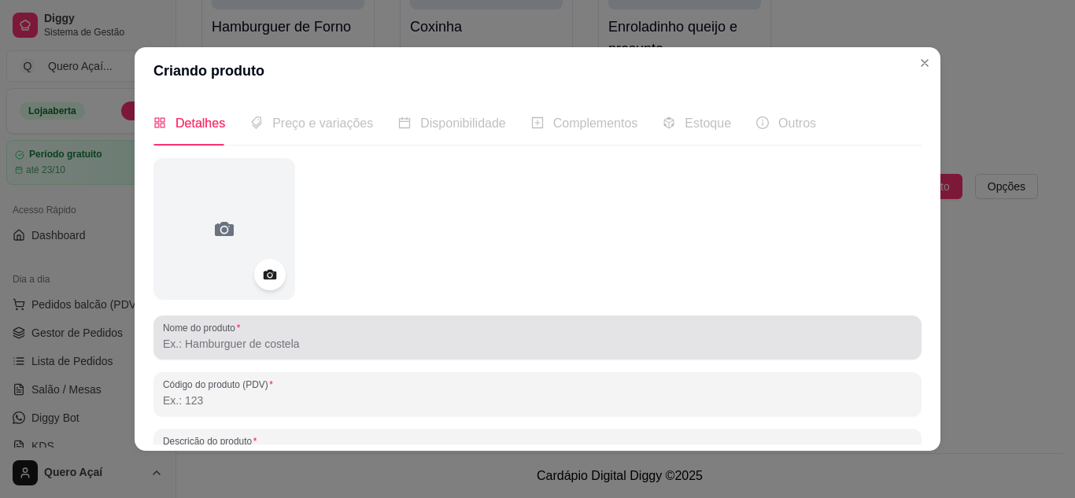
click at [455, 325] on div at bounding box center [537, 337] width 749 height 31
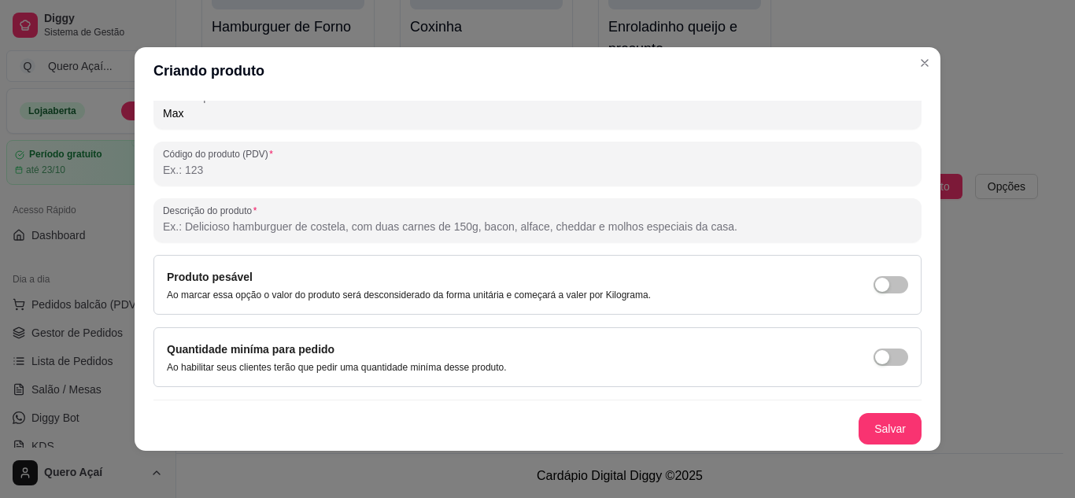
scroll to position [3, 0]
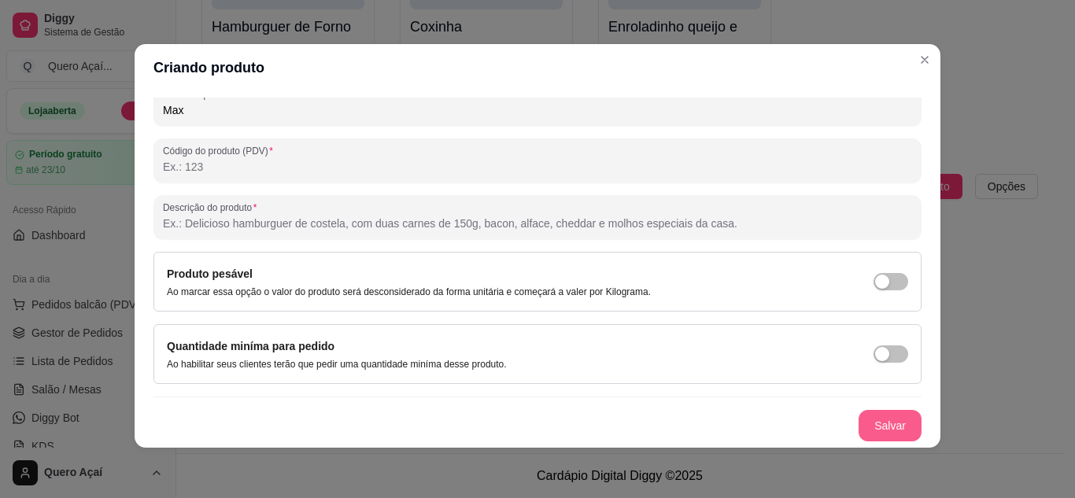
type input "Max"
click at [863, 432] on button "Salvar" at bounding box center [890, 425] width 63 height 31
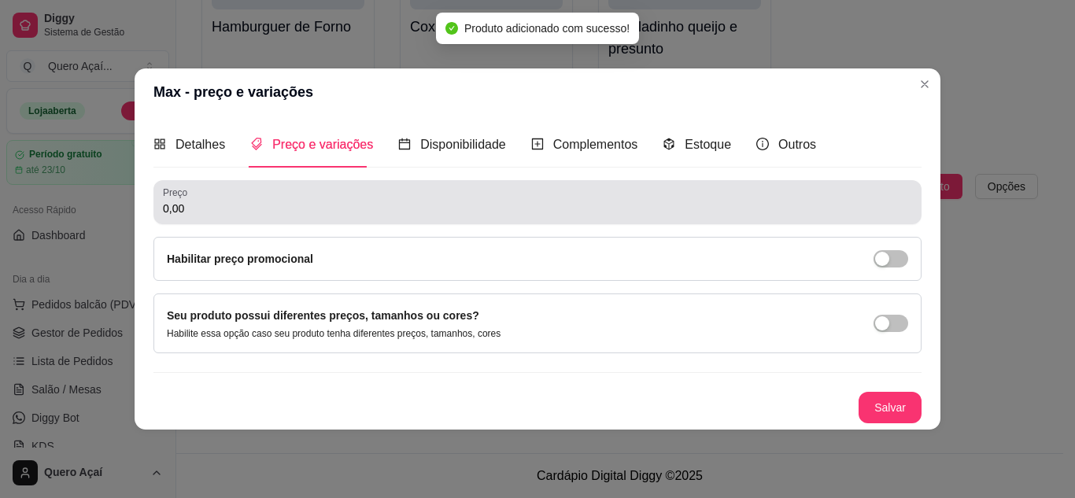
click at [412, 199] on div "0,00" at bounding box center [537, 202] width 749 height 31
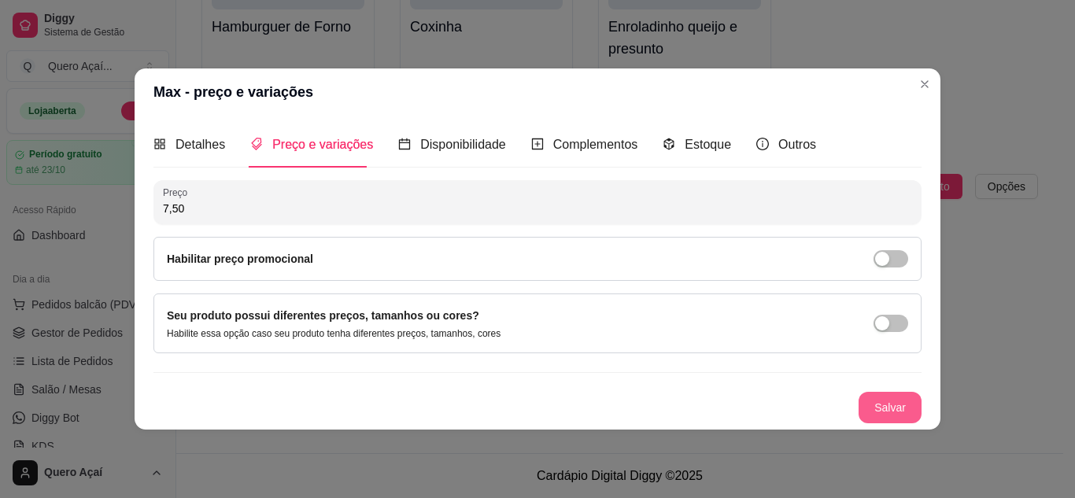
type input "7,50"
click at [885, 398] on button "Salvar" at bounding box center [890, 407] width 63 height 31
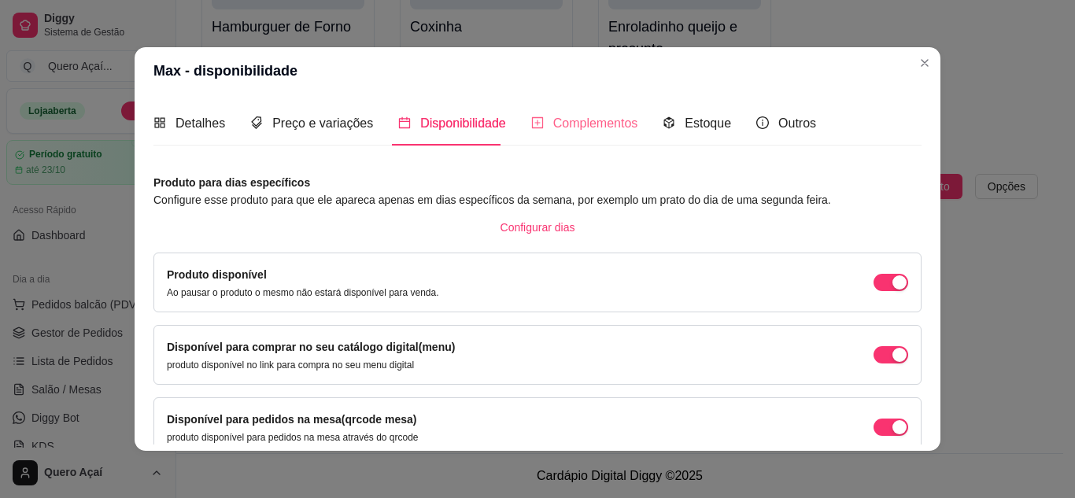
click at [557, 138] on div "Complementos" at bounding box center [584, 123] width 107 height 45
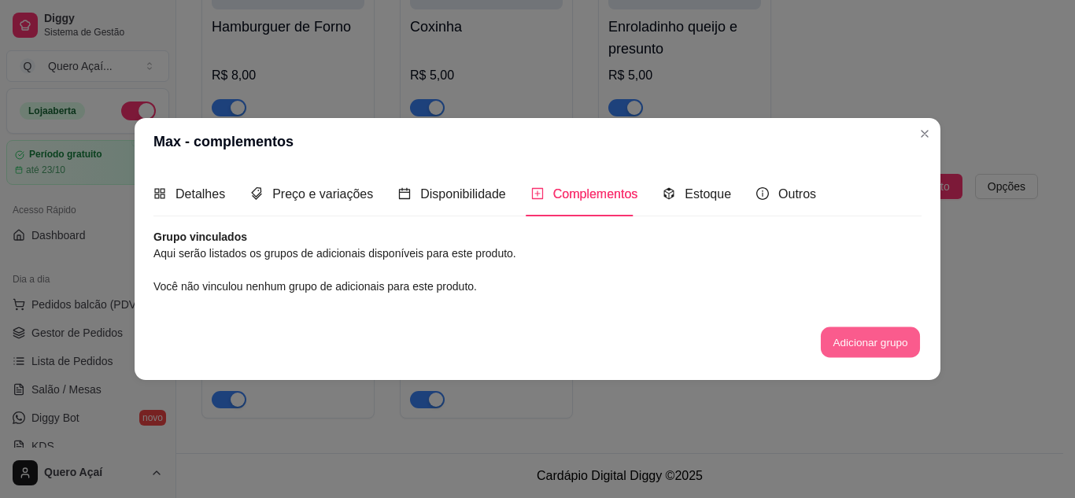
click at [886, 331] on button "Adicionar grupo" at bounding box center [870, 342] width 99 height 31
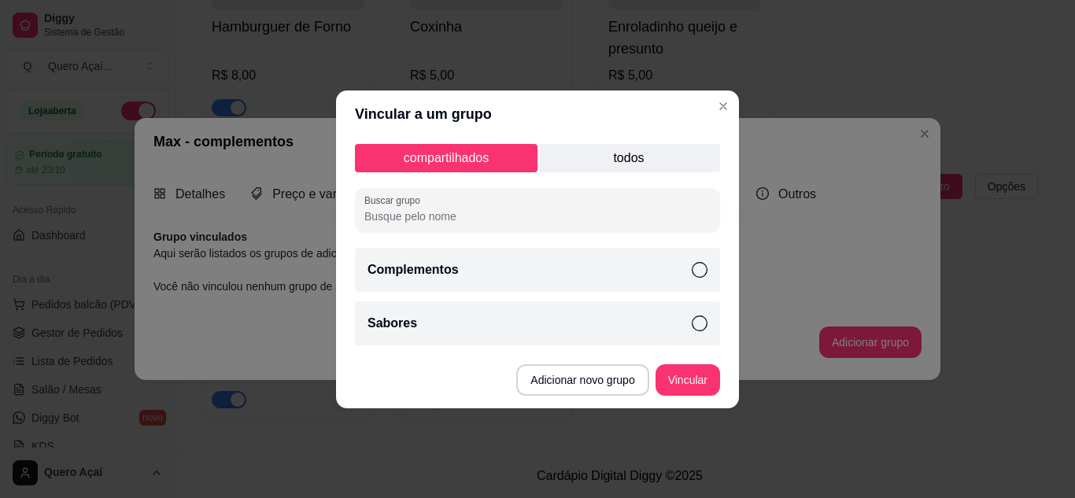
click at [627, 161] on p "todos" at bounding box center [629, 158] width 183 height 28
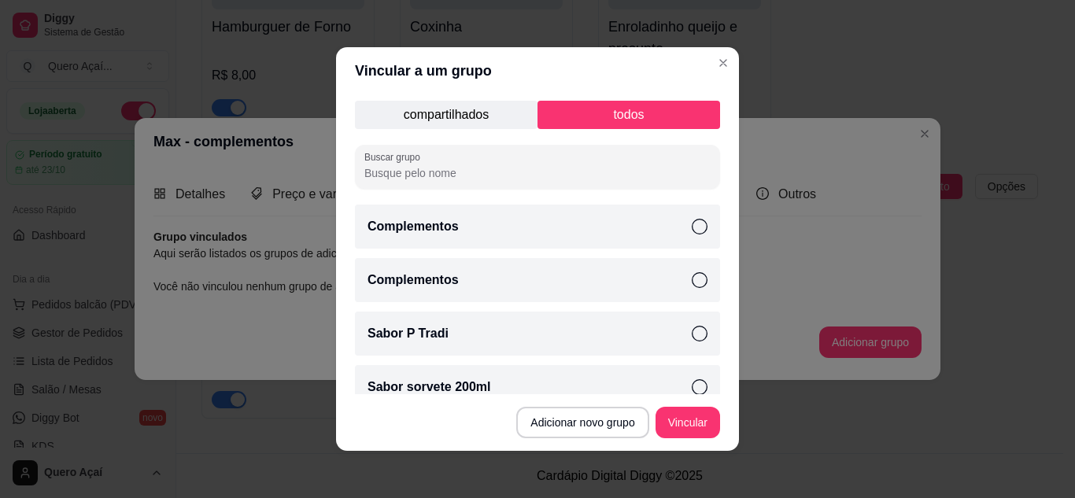
click at [399, 127] on p "compartilhados" at bounding box center [446, 115] width 183 height 28
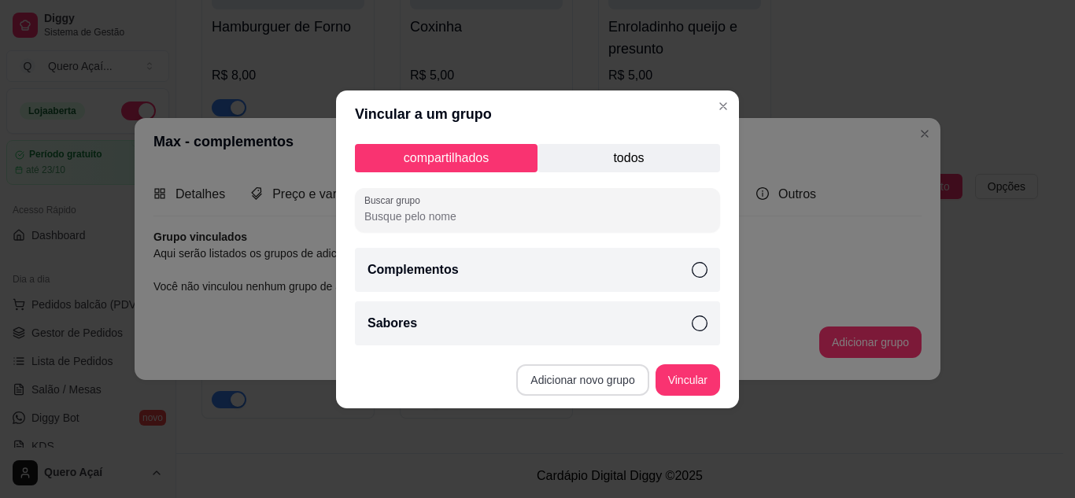
click at [612, 388] on button "Adicionar novo grupo" at bounding box center [582, 379] width 132 height 31
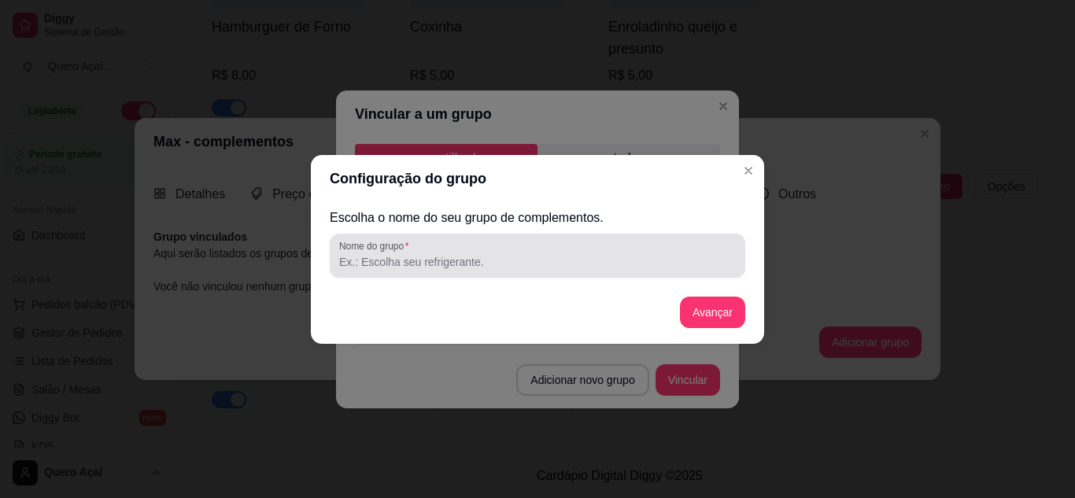
click at [583, 261] on input "Nome do grupo" at bounding box center [537, 262] width 397 height 16
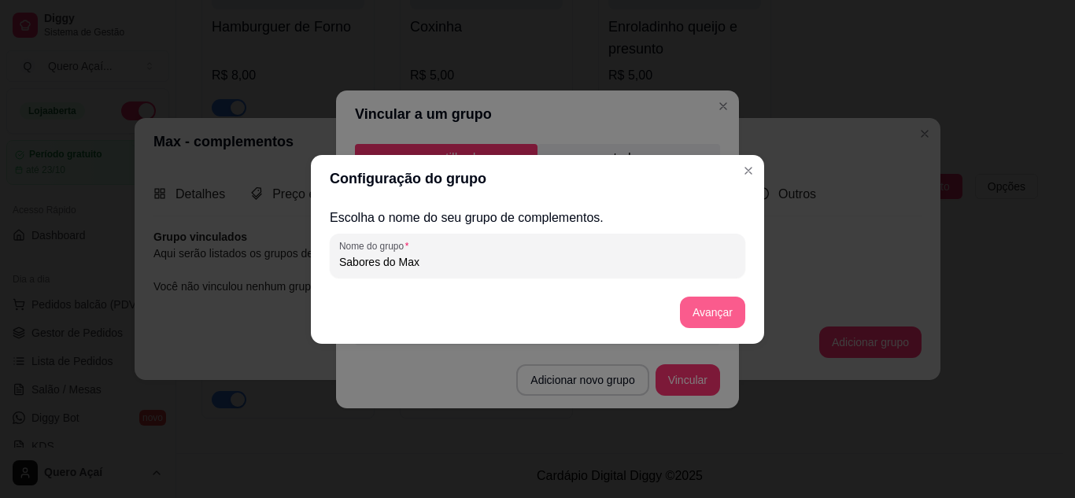
type input "Sabores do Max"
click at [702, 315] on button "Avançar" at bounding box center [713, 312] width 64 height 31
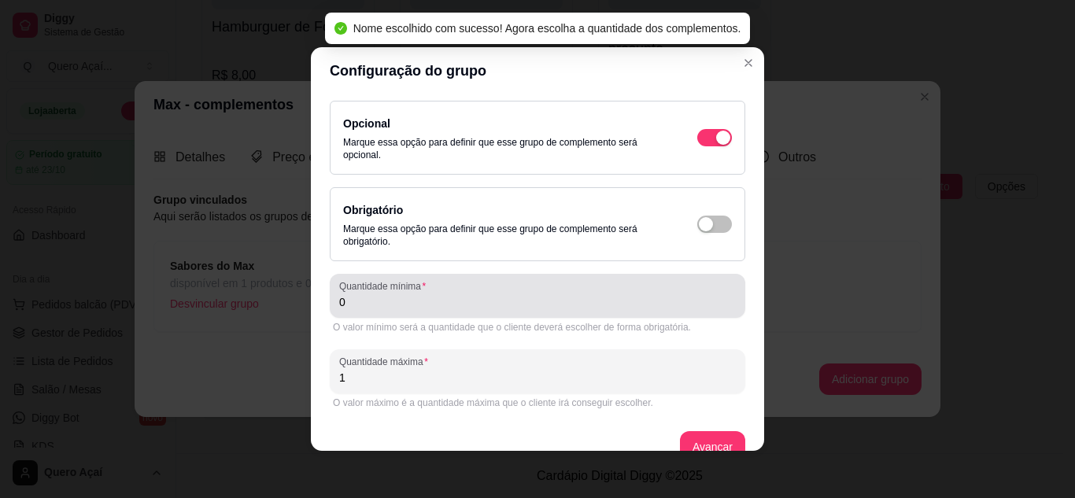
click at [650, 304] on input "0" at bounding box center [537, 302] width 397 height 16
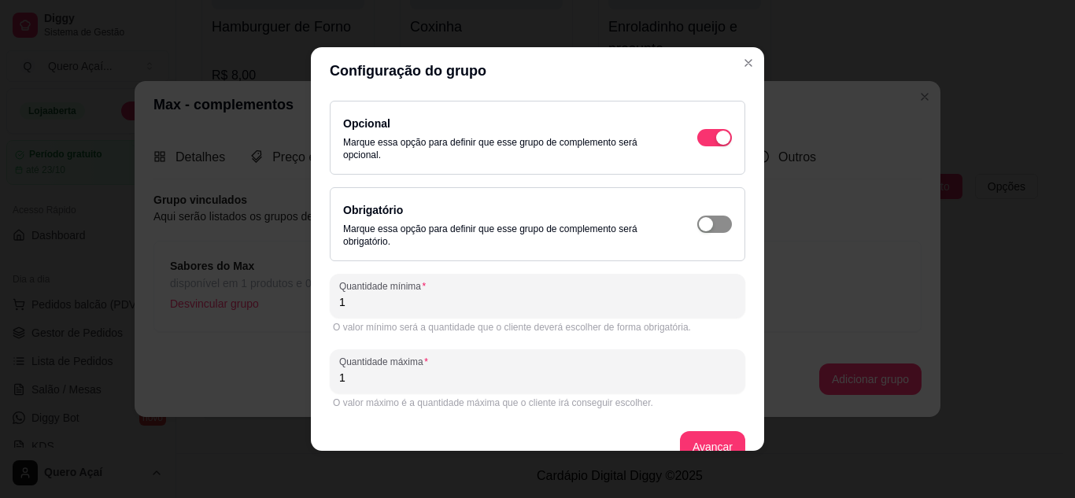
type input "1"
click at [701, 231] on span "button" at bounding box center [714, 224] width 35 height 17
click at [691, 448] on button "Avançar" at bounding box center [713, 447] width 64 height 31
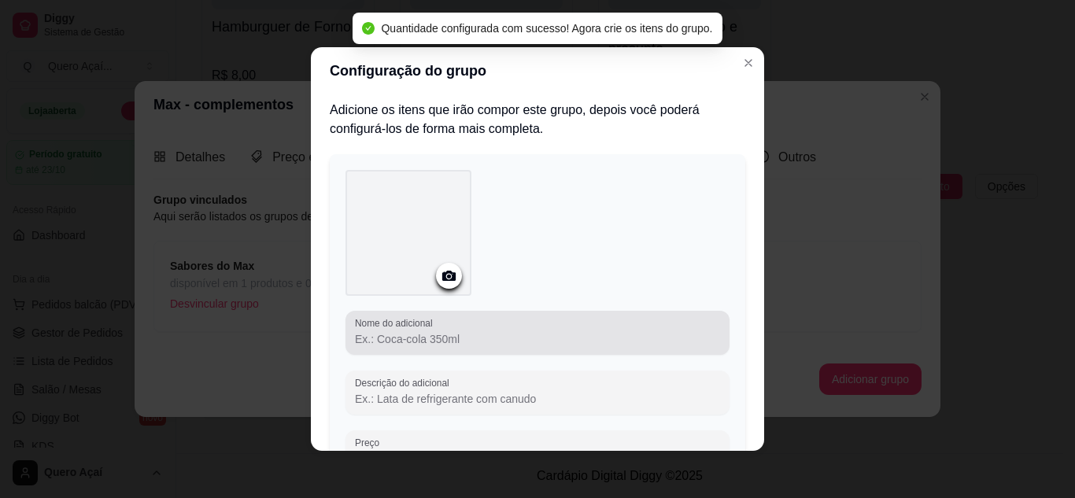
click at [497, 329] on div at bounding box center [537, 332] width 365 height 31
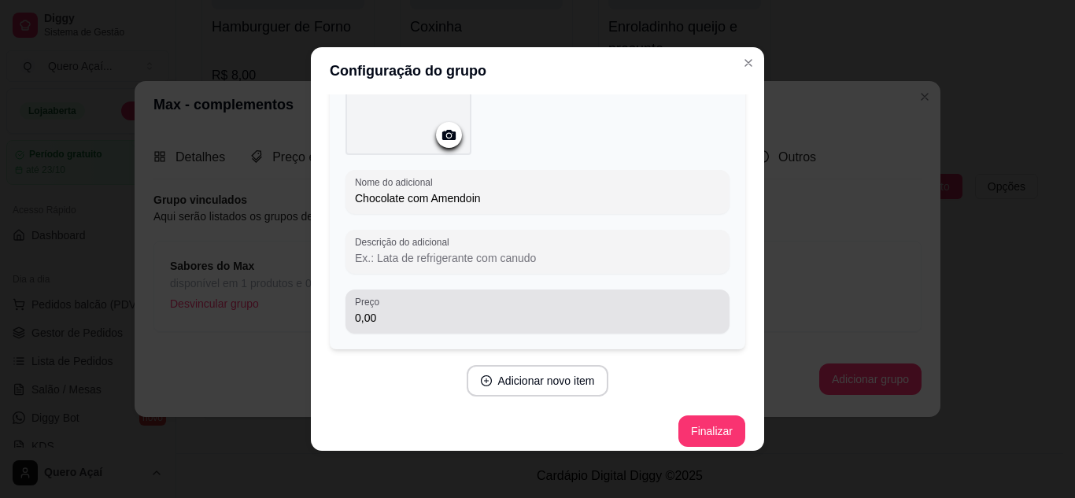
scroll to position [142, 0]
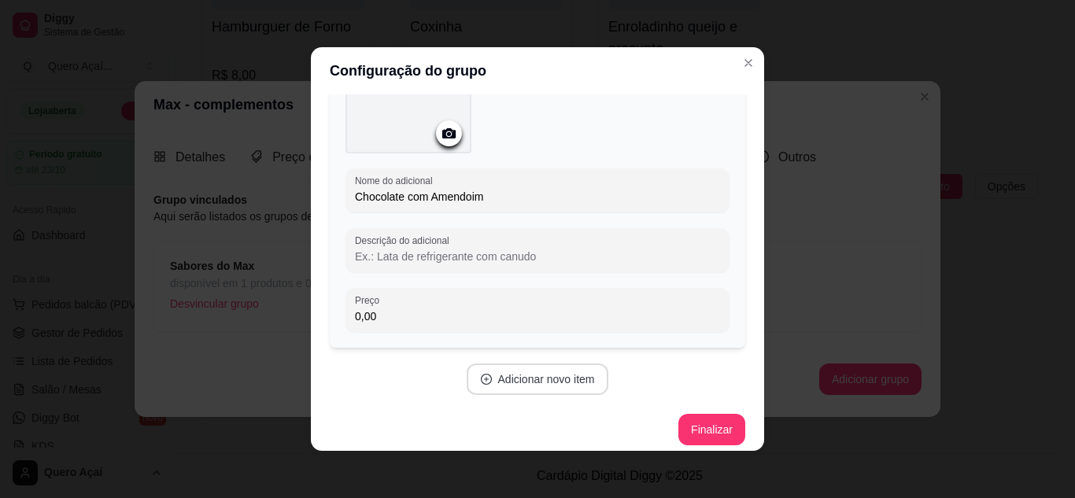
type input "Chocolate com Amendoim"
click at [520, 383] on button "Adicionar novo item" at bounding box center [537, 379] width 139 height 31
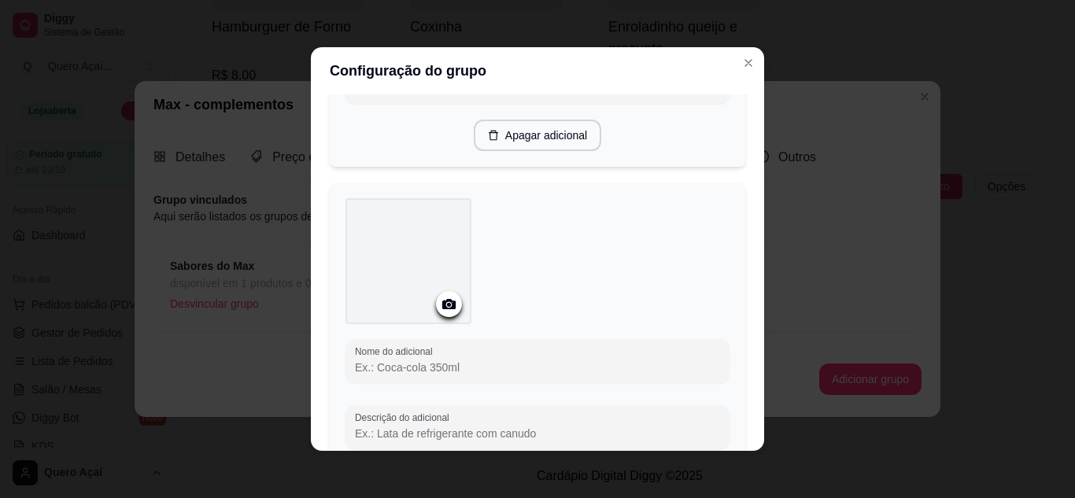
scroll to position [373, 0]
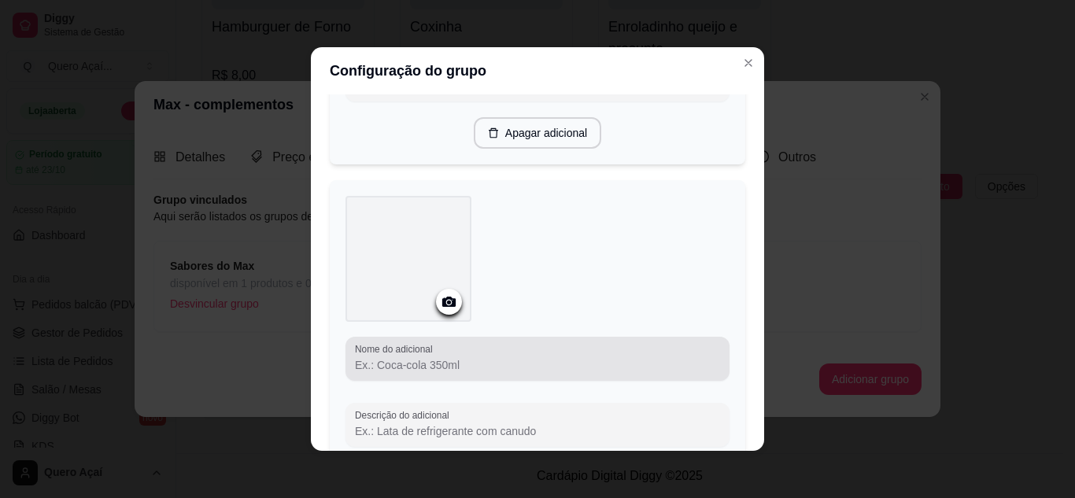
click at [508, 337] on div "Nome do adicional" at bounding box center [538, 359] width 384 height 44
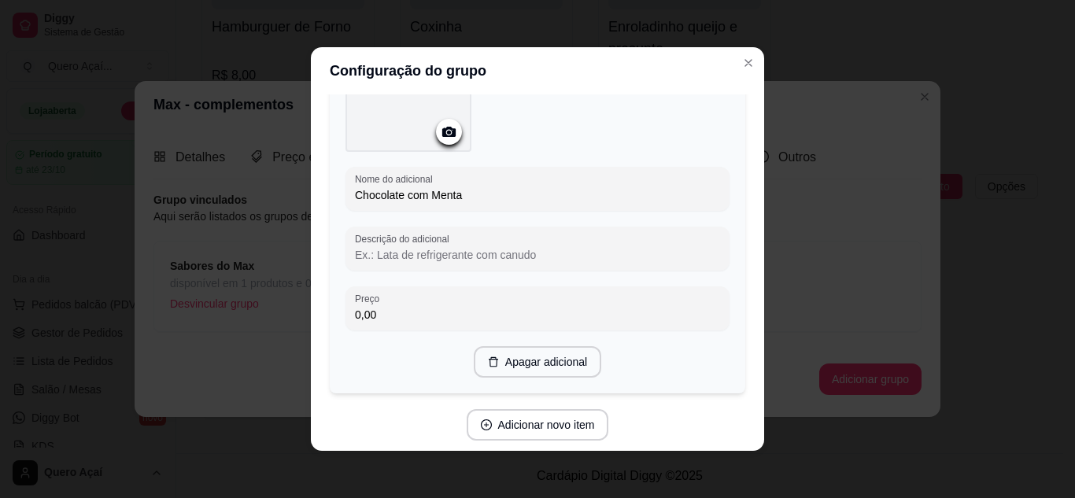
scroll to position [579, 0]
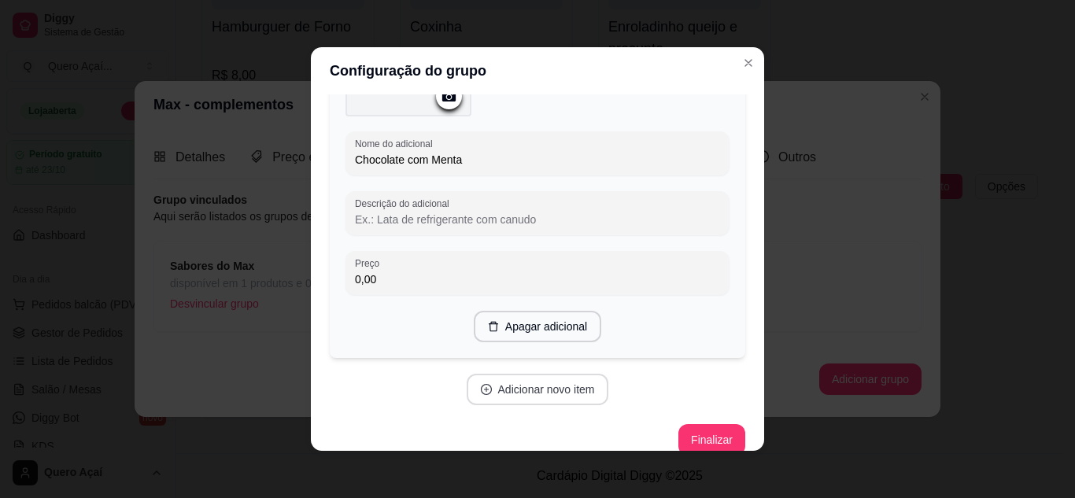
type input "Chocolate com Menta"
click at [523, 385] on button "Adicionar novo item" at bounding box center [537, 390] width 139 height 31
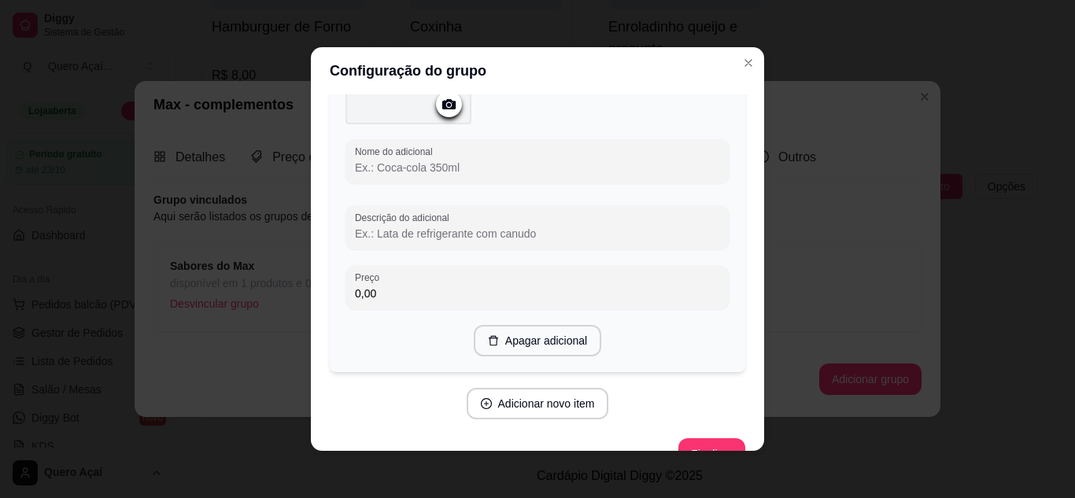
scroll to position [971, 0]
click at [412, 163] on input "Nome do adicional" at bounding box center [537, 166] width 365 height 16
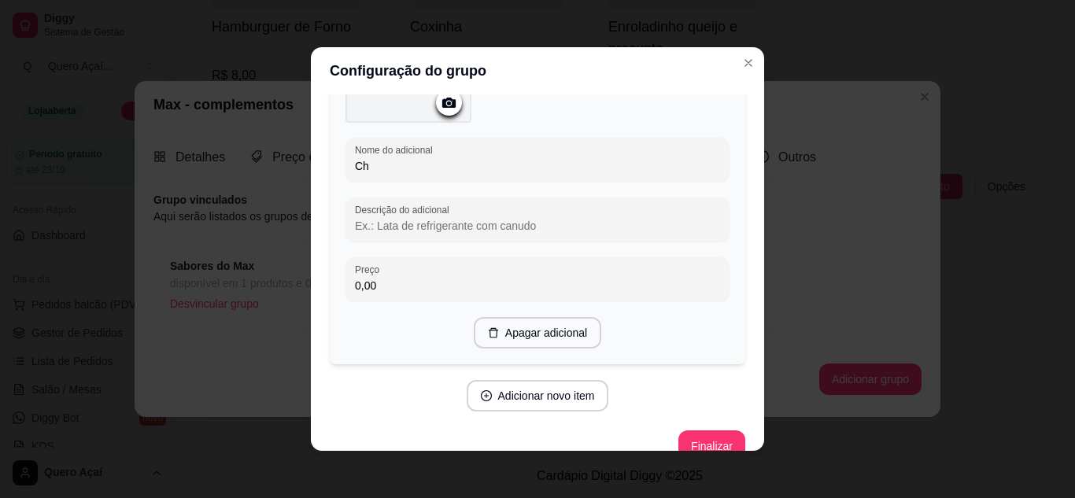
type input "C"
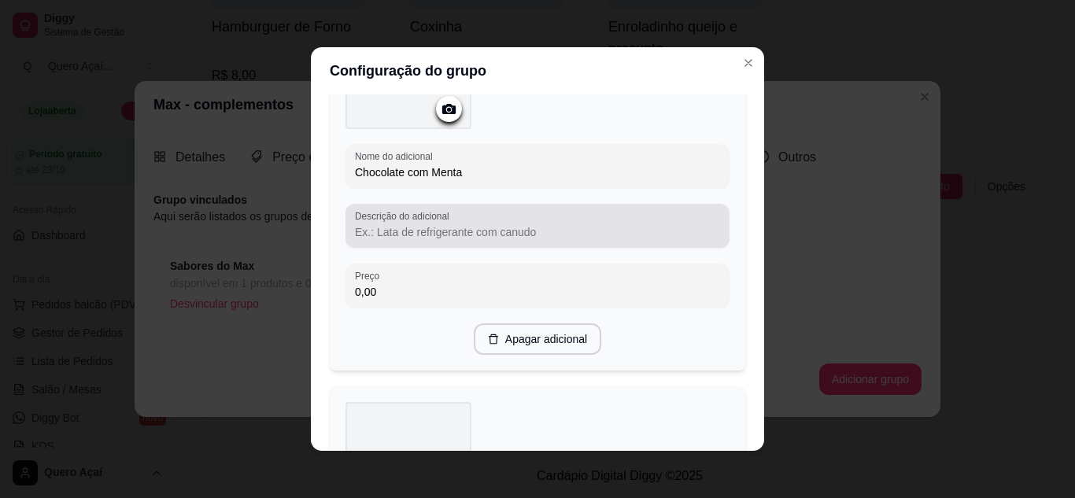
scroll to position [565, 0]
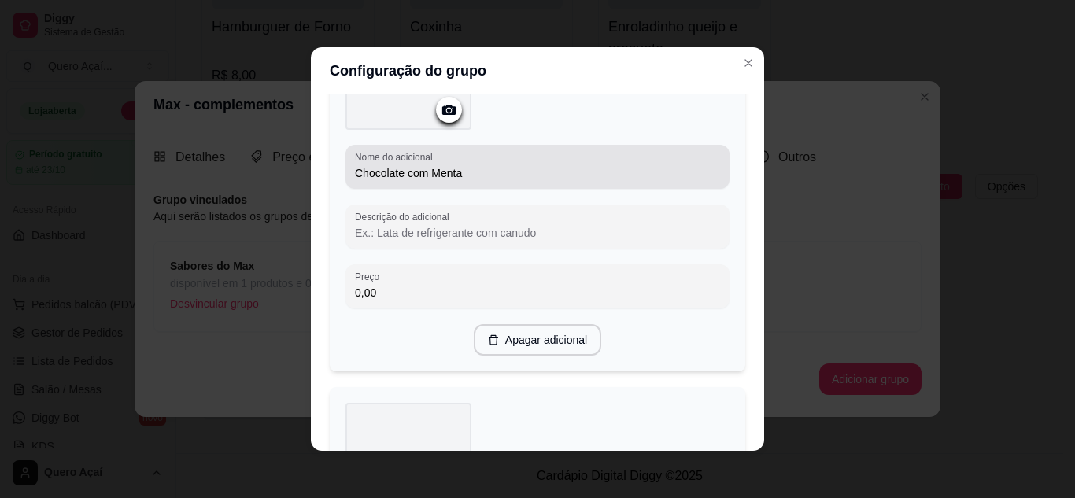
type input "Morango com Chocolate branco"
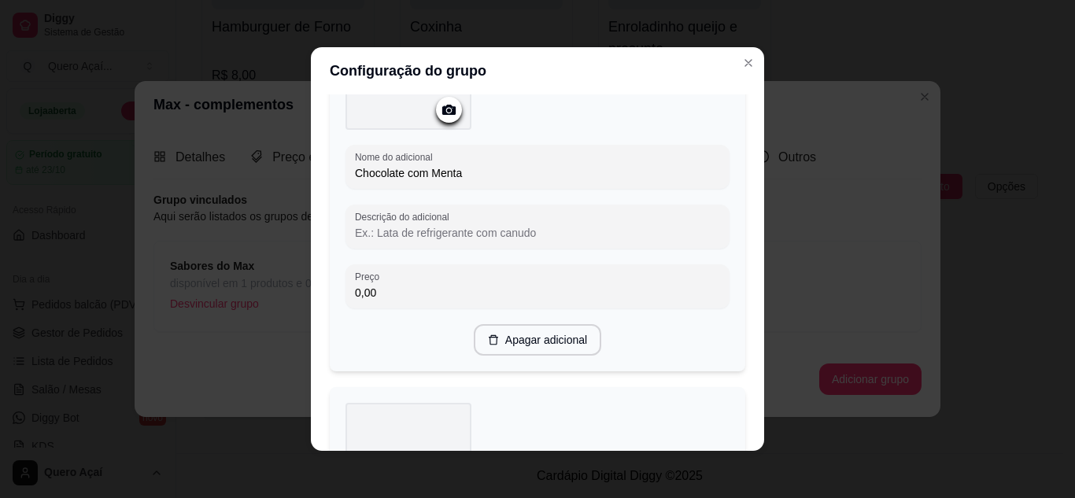
click at [422, 171] on input "Chocolate com Menta" at bounding box center [537, 173] width 365 height 16
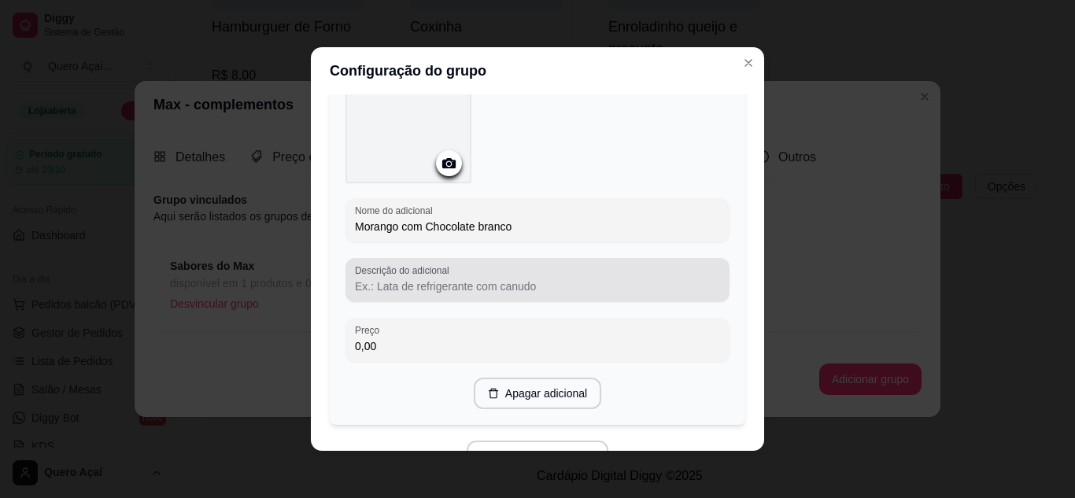
scroll to position [996, 0]
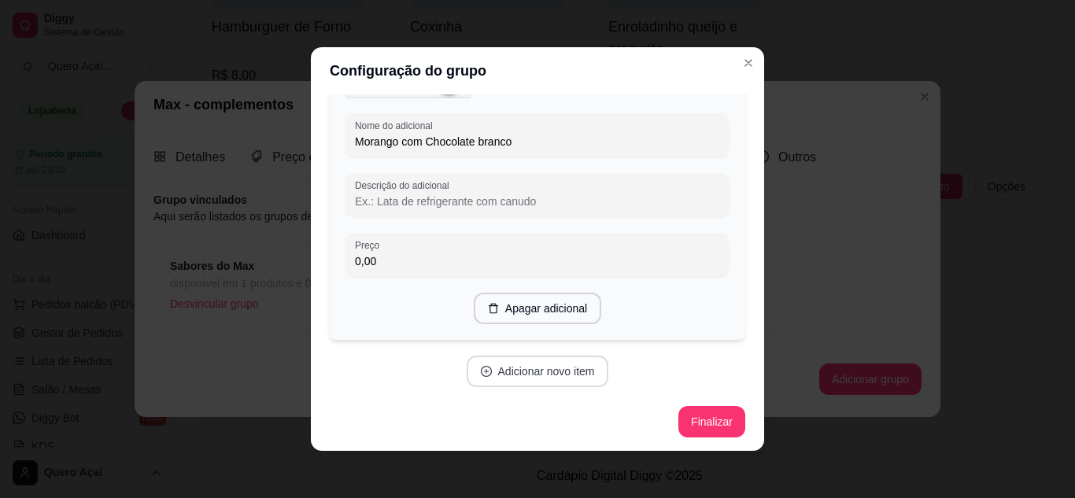
type input "Menta com Chocolate"
click at [564, 376] on button "Adicionar novo item" at bounding box center [537, 372] width 139 height 31
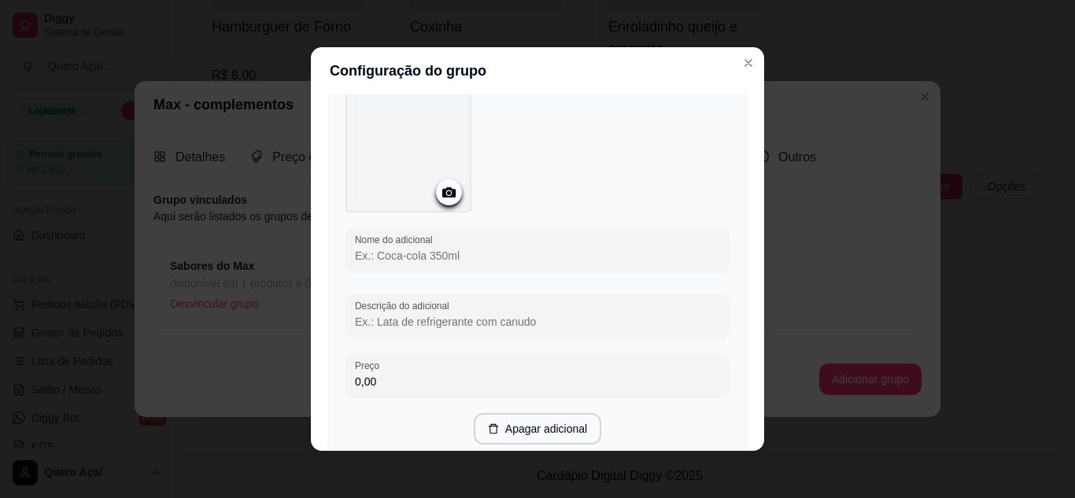
scroll to position [1282, 0]
click at [458, 253] on input "Nome do adicional" at bounding box center [537, 254] width 365 height 16
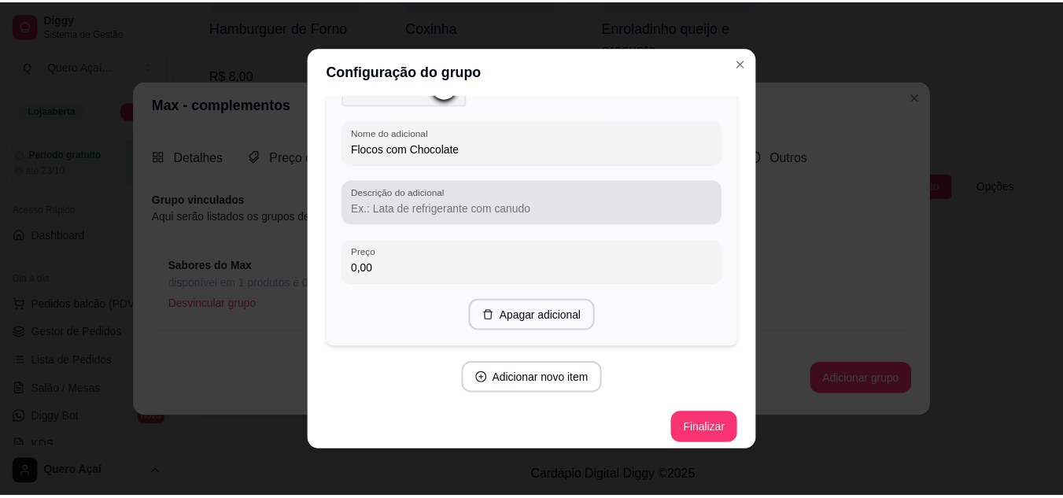
scroll to position [1389, 0]
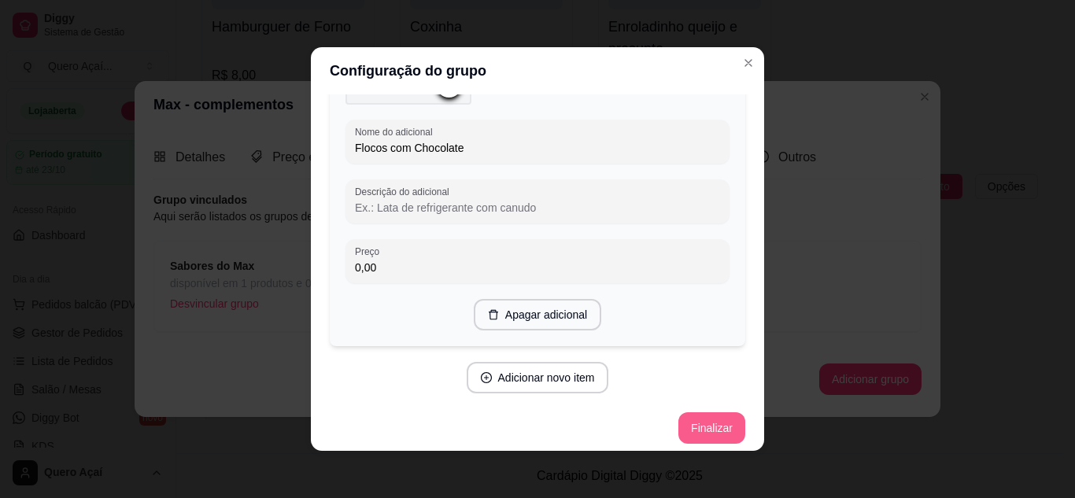
type input "Flocos com Chocolate"
click at [690, 435] on button "Finalizar" at bounding box center [711, 428] width 65 height 31
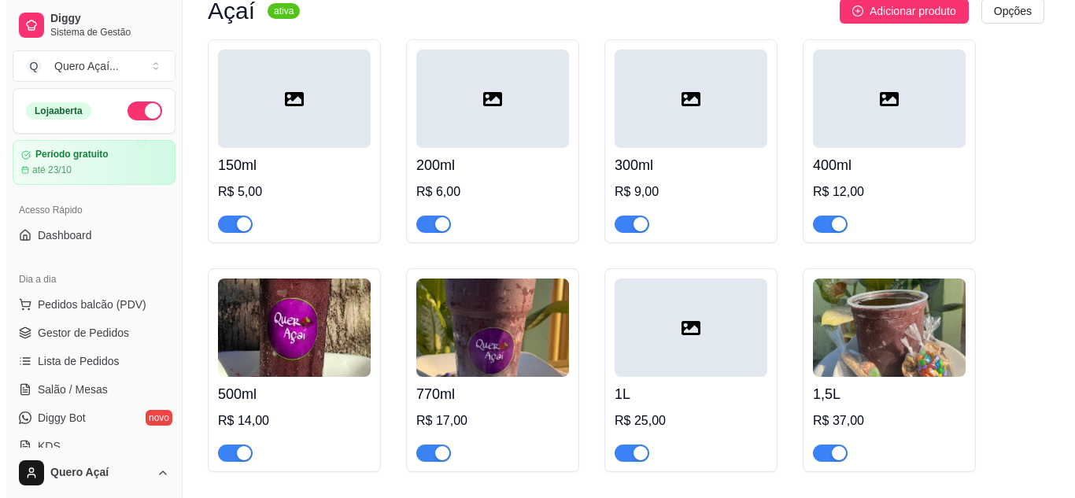
scroll to position [135, 0]
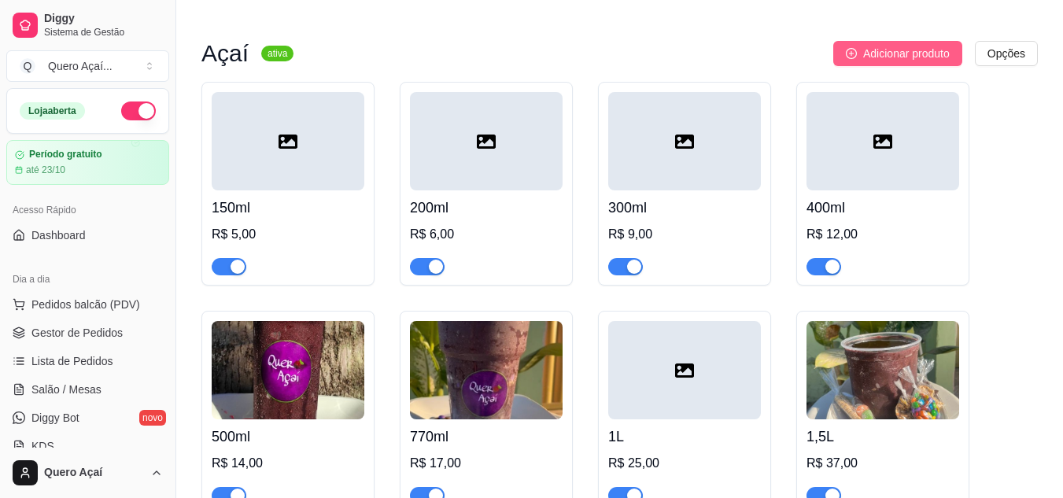
click at [892, 55] on span "Adicionar produto" at bounding box center [907, 53] width 87 height 17
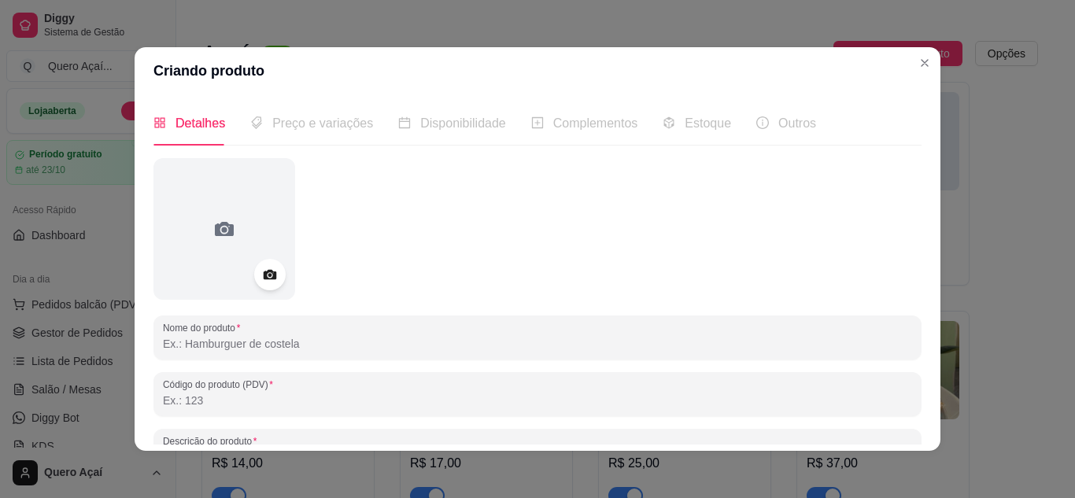
click at [475, 350] on input "Nome do produto" at bounding box center [537, 344] width 749 height 16
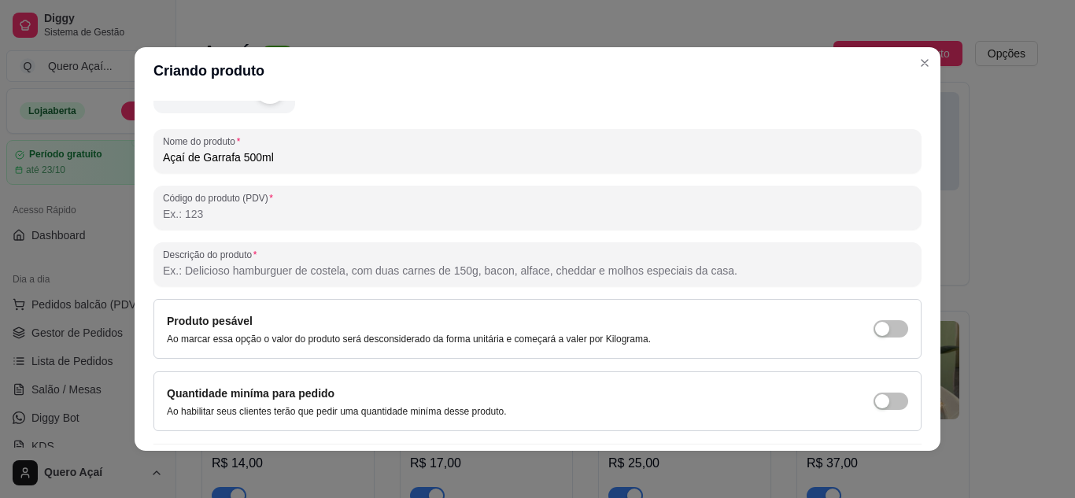
scroll to position [231, 0]
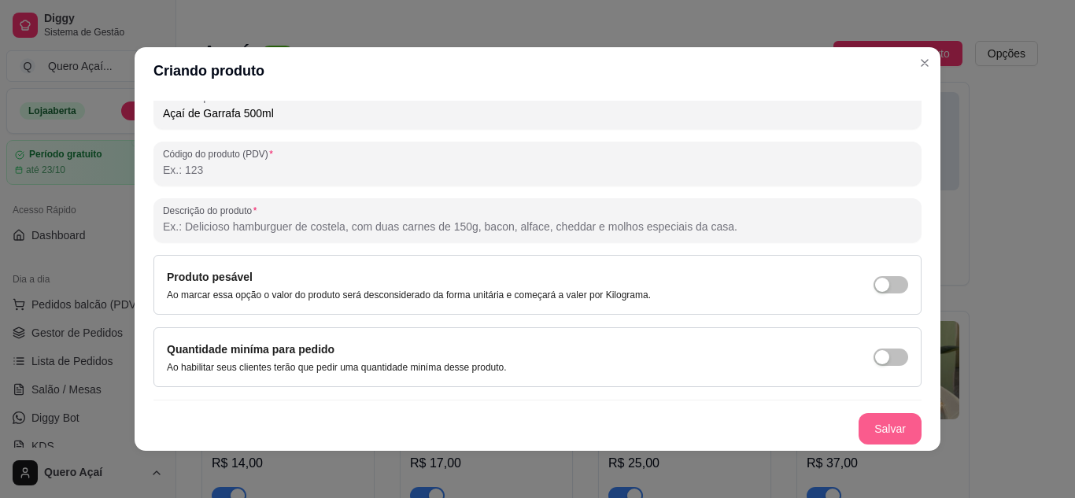
type input "Açaí de Garrafa 500ml"
click at [886, 427] on button "Salvar" at bounding box center [890, 428] width 63 height 31
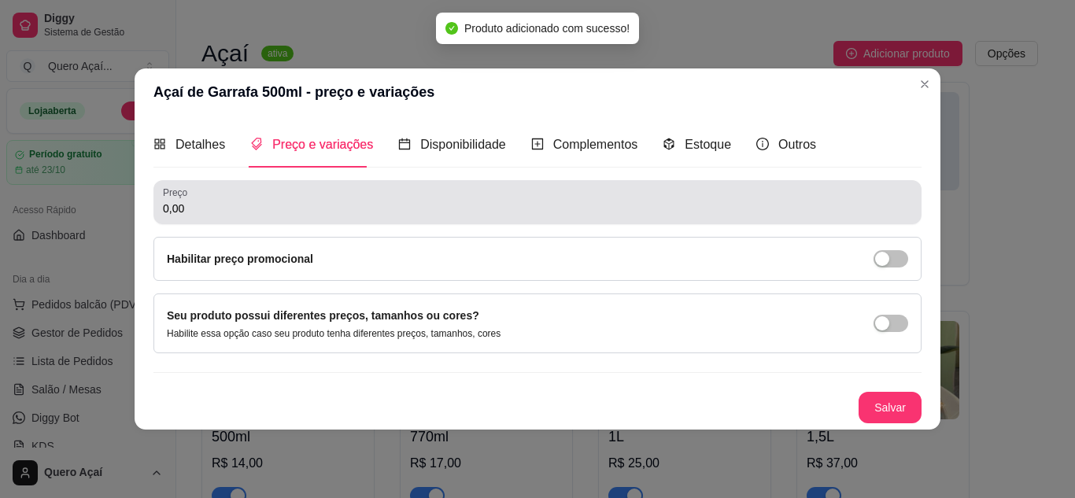
click at [278, 204] on input "0,00" at bounding box center [537, 209] width 749 height 16
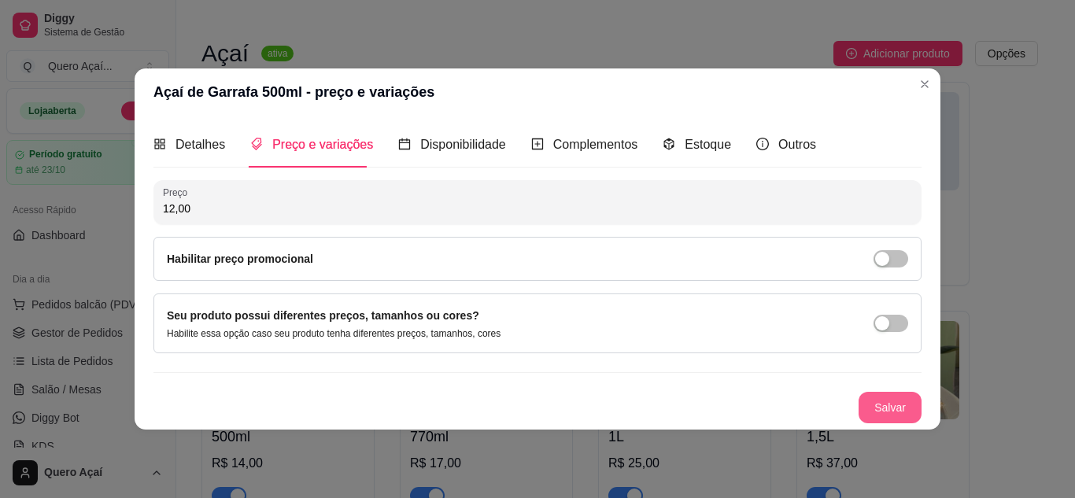
type input "12,00"
click at [906, 409] on button "Salvar" at bounding box center [890, 407] width 63 height 31
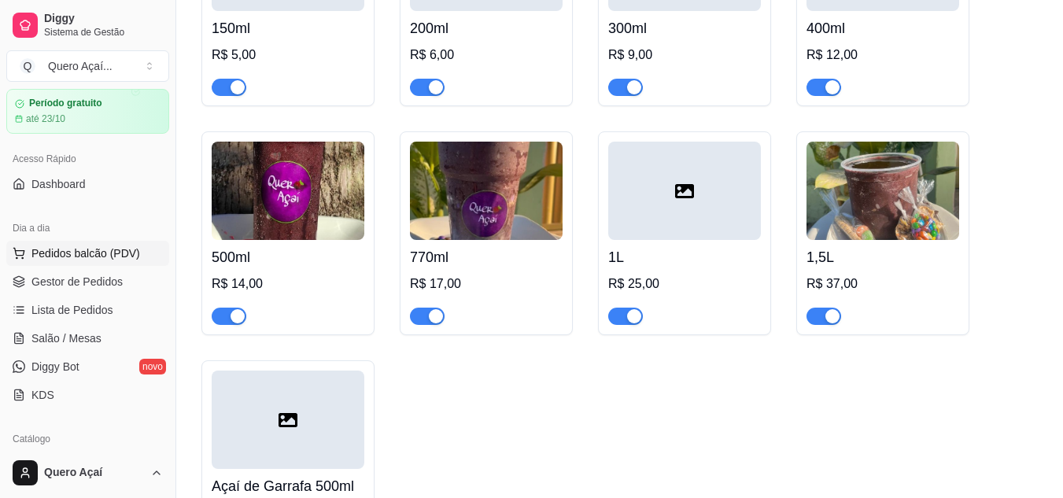
scroll to position [79, 0]
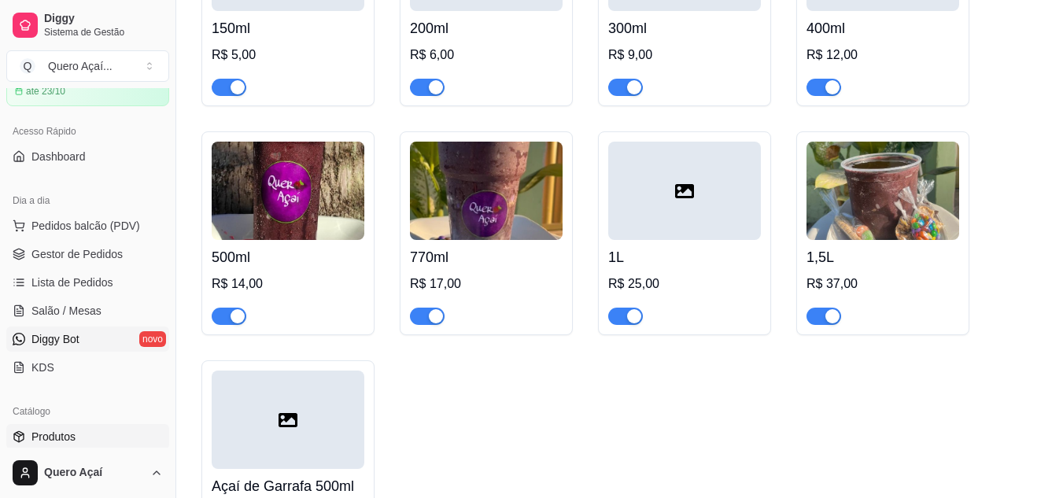
click at [99, 337] on link "Diggy Bot novo" at bounding box center [87, 339] width 163 height 25
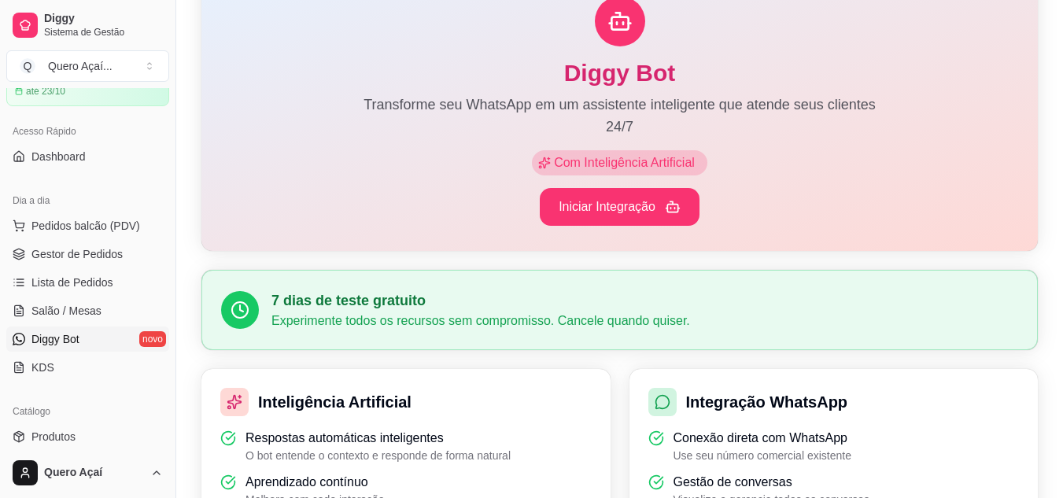
scroll to position [79, 0]
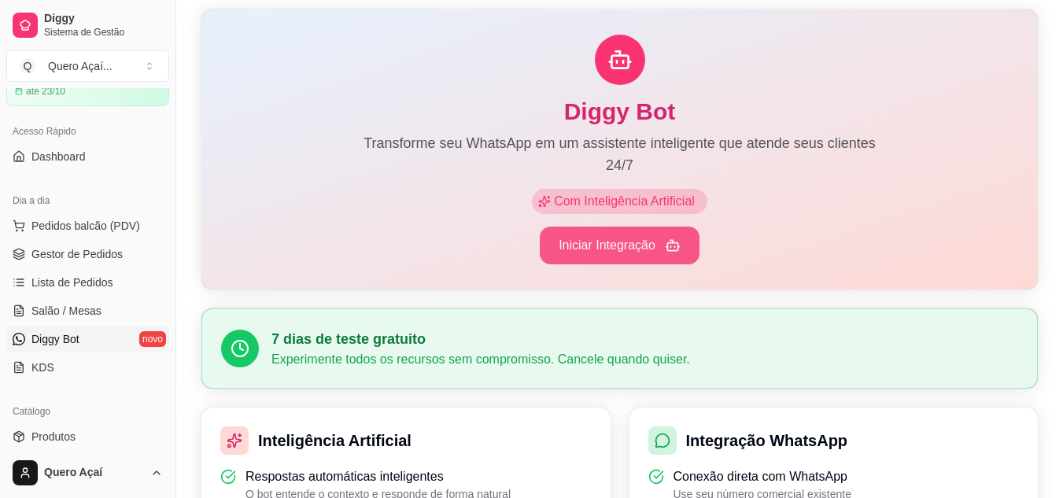
click at [646, 257] on button "Iniciar Integração" at bounding box center [620, 246] width 160 height 38
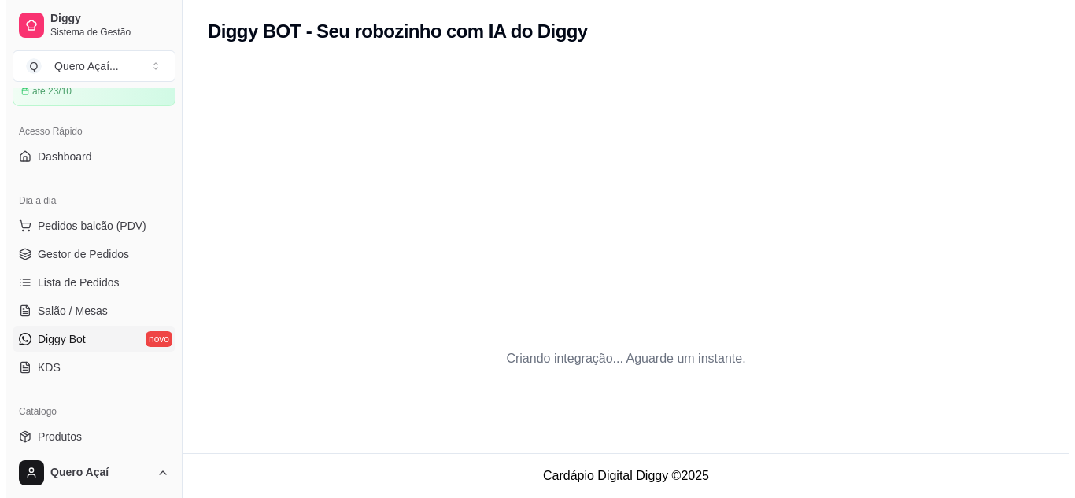
scroll to position [0, 0]
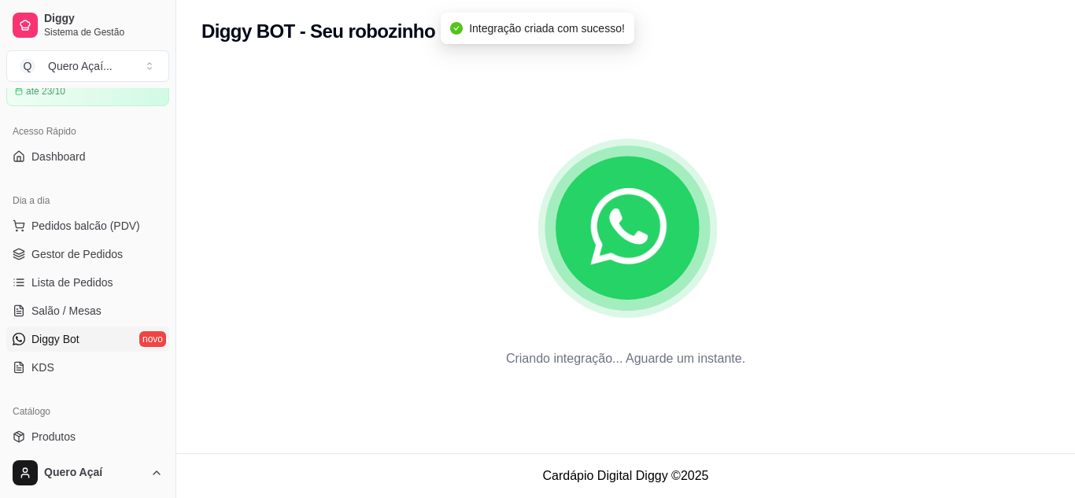
click at [564, 232] on icon "animation" at bounding box center [627, 228] width 177 height 177
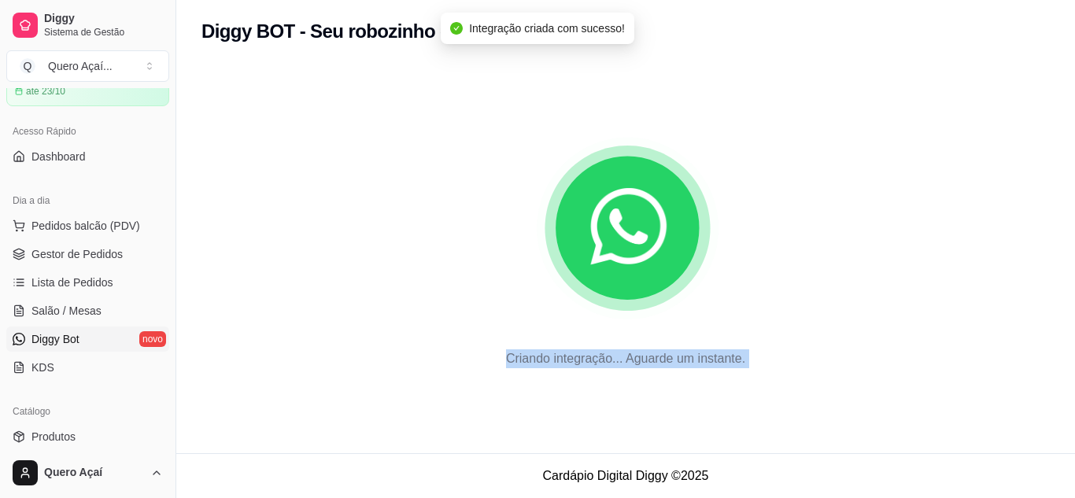
click at [564, 232] on icon "animation" at bounding box center [628, 229] width 180 height 180
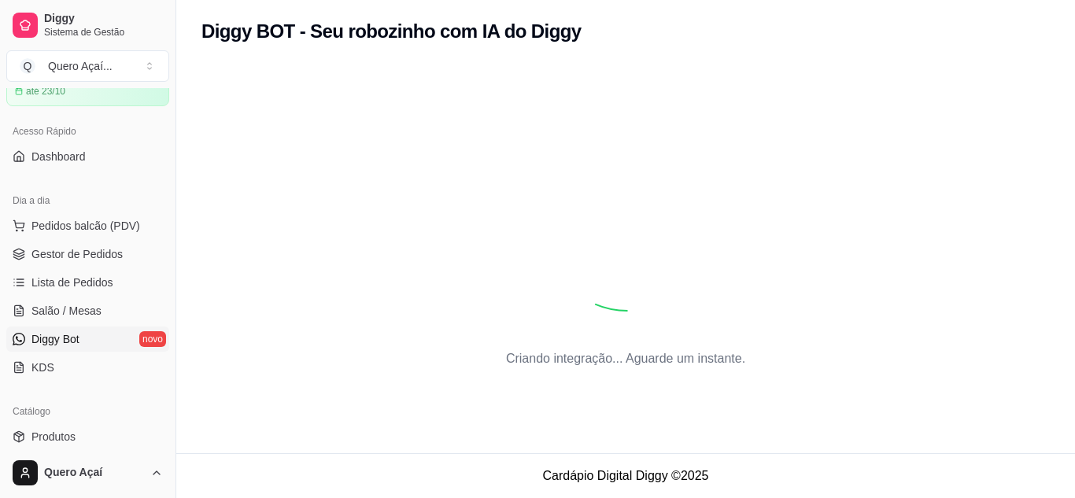
click at [587, 233] on g "animation" at bounding box center [627, 228] width 165 height 165
click at [587, 233] on icon "animation" at bounding box center [628, 228] width 142 height 142
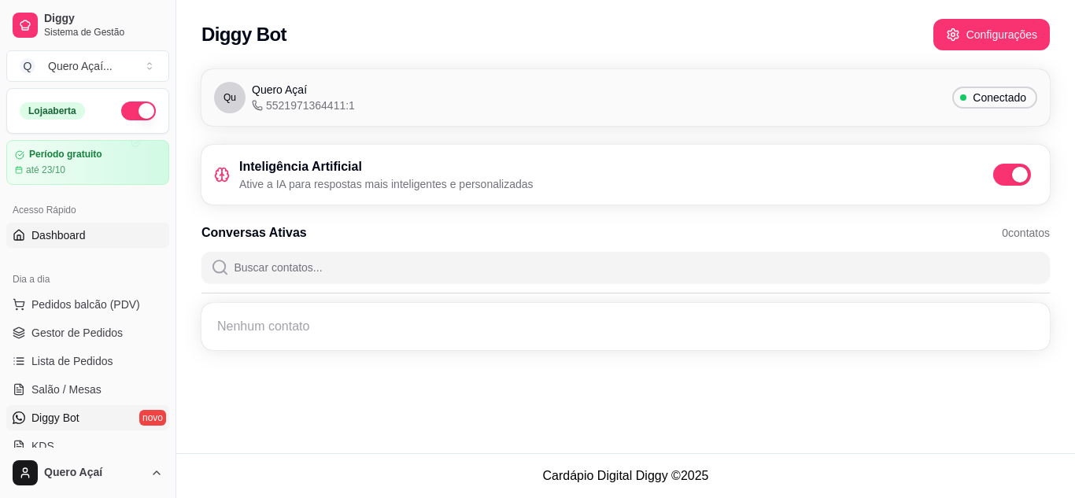
click at [80, 235] on span "Dashboard" at bounding box center [58, 235] width 54 height 16
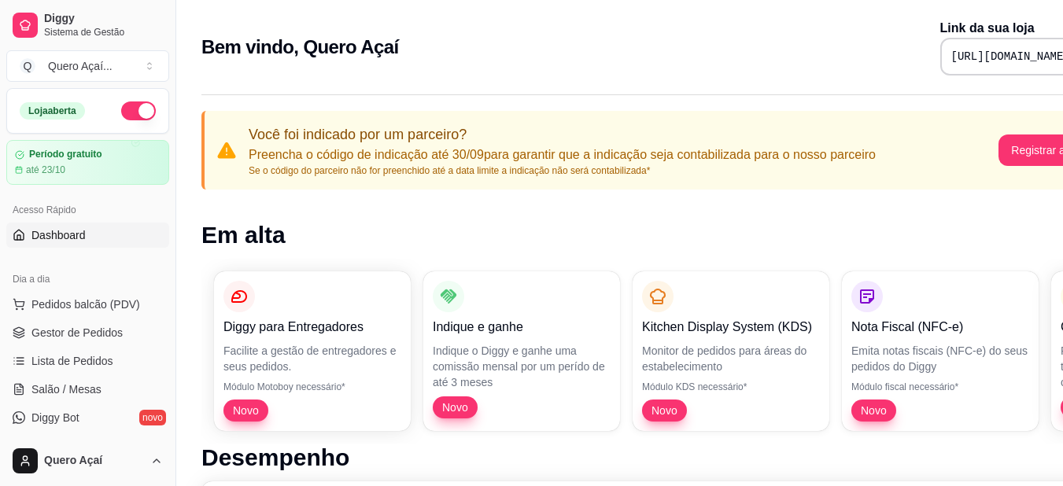
click at [952, 51] on pre "https://diggy.menu/68d32e6dbc74b7eec345b2f9" at bounding box center [1011, 57] width 119 height 16
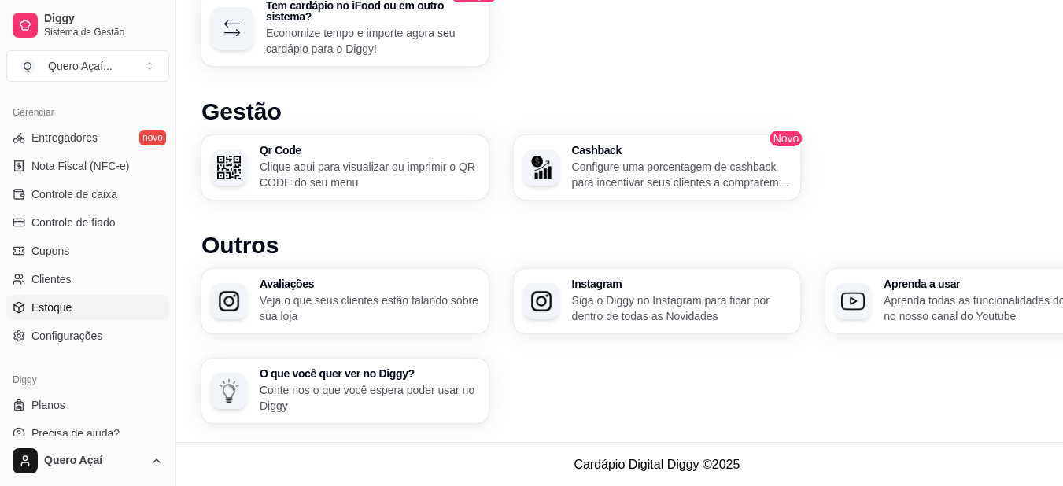
scroll to position [634, 0]
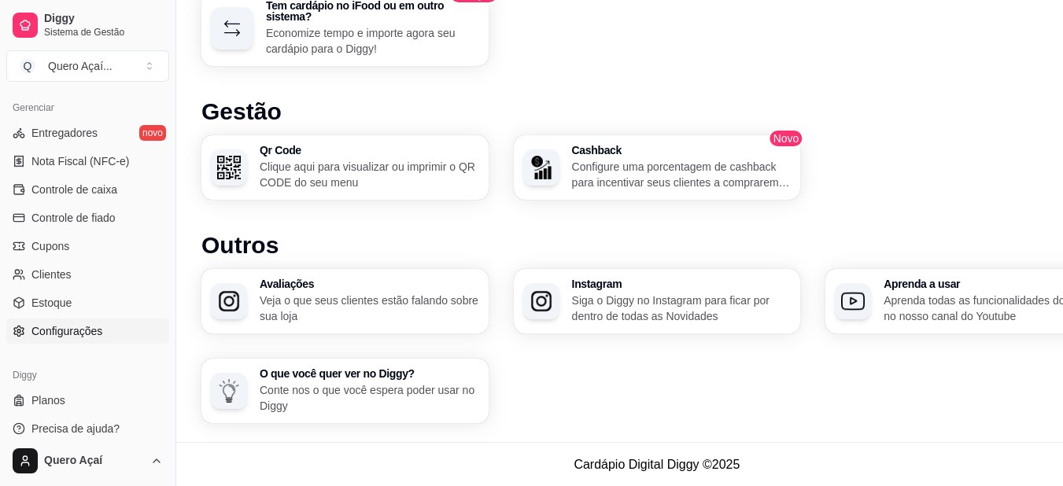
click at [79, 331] on span "Configurações" at bounding box center [66, 332] width 71 height 16
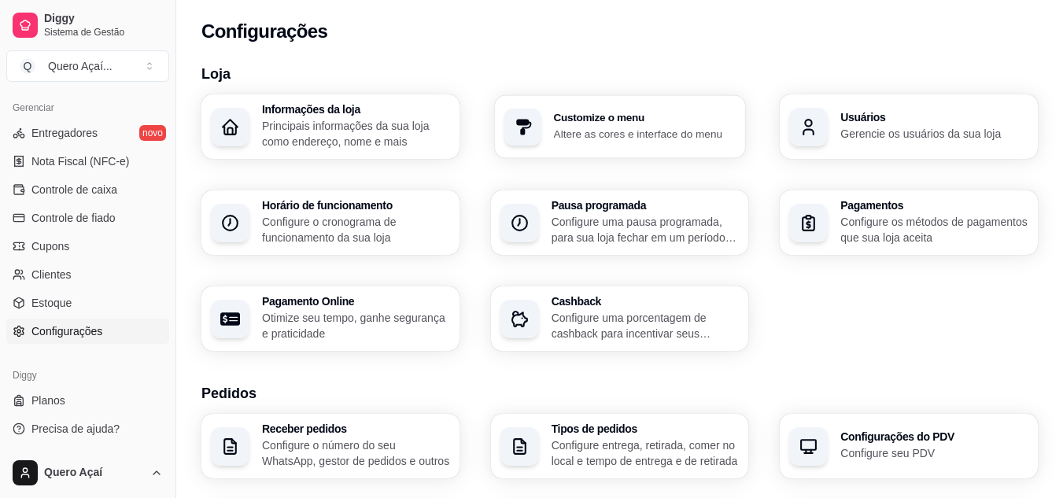
click at [601, 116] on h3 "Customize o menu" at bounding box center [644, 118] width 183 height 11
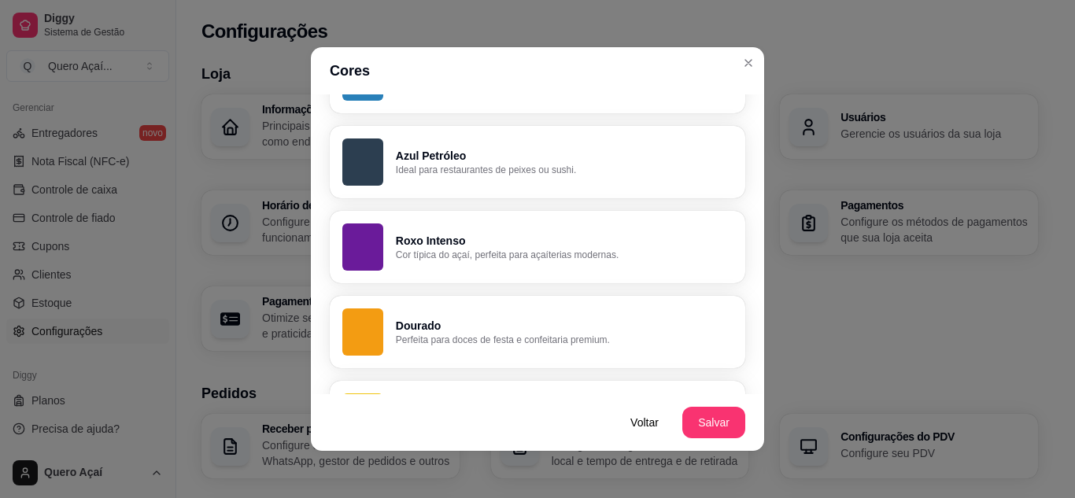
scroll to position [793, 0]
click at [502, 246] on p "Roxo Intenso" at bounding box center [563, 241] width 327 height 15
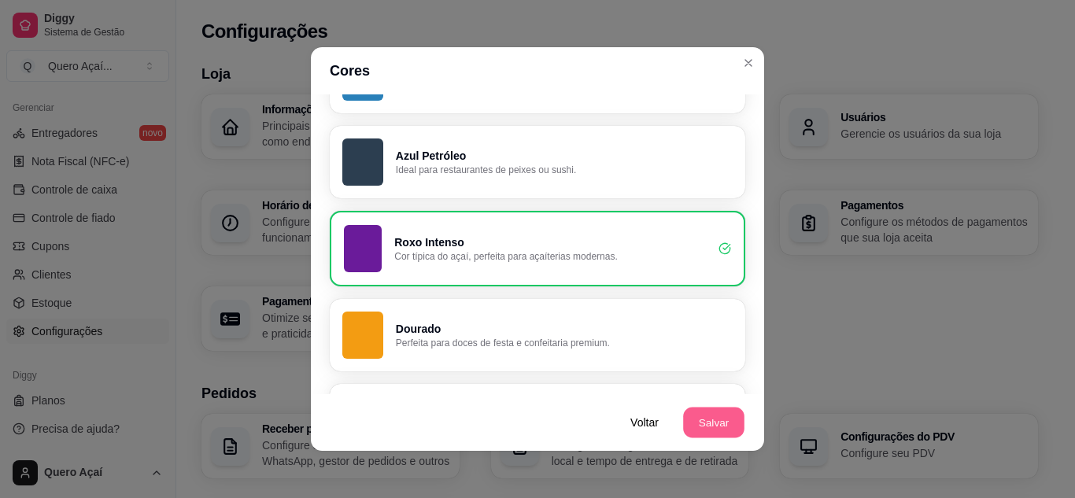
click at [699, 431] on button "Salvar" at bounding box center [713, 423] width 61 height 31
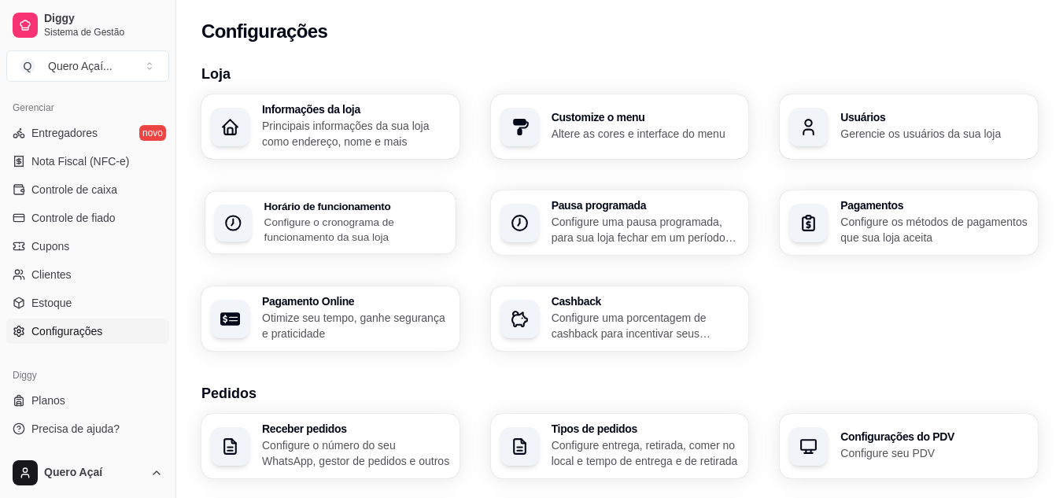
click at [403, 215] on p "Configure o cronograma de funcionamento da sua loja" at bounding box center [355, 229] width 182 height 31
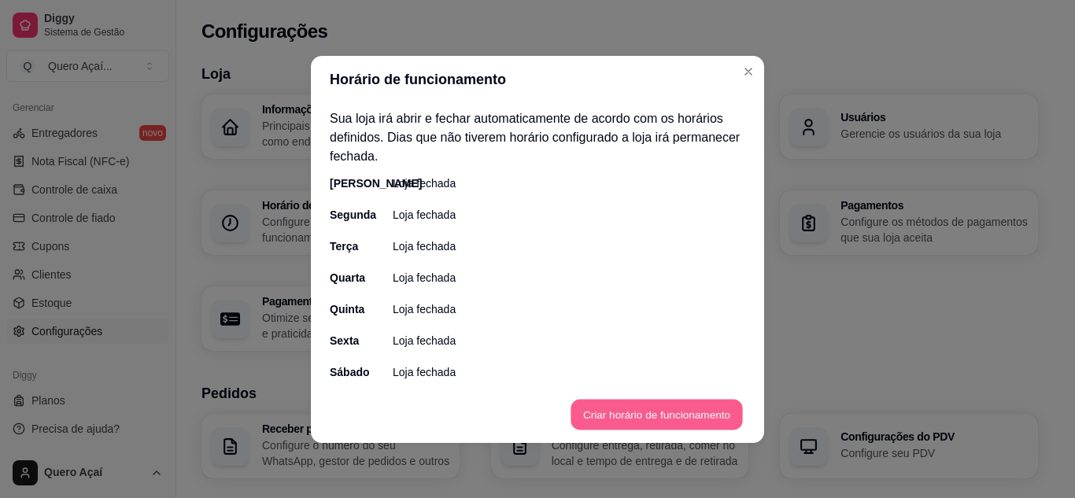
click at [603, 405] on button "Criar horário de funcionamento" at bounding box center [657, 414] width 172 height 31
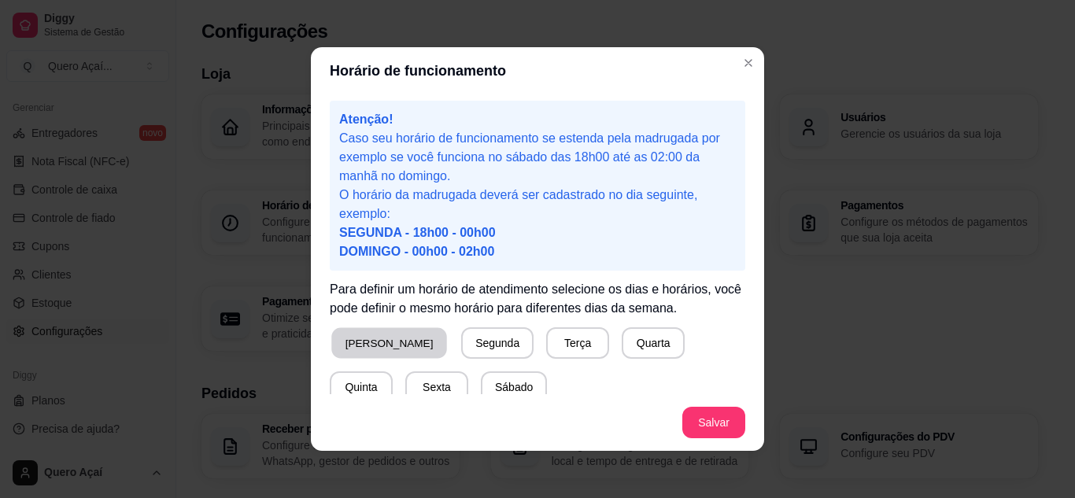
click at [361, 334] on button "Domingo" at bounding box center [389, 343] width 116 height 31
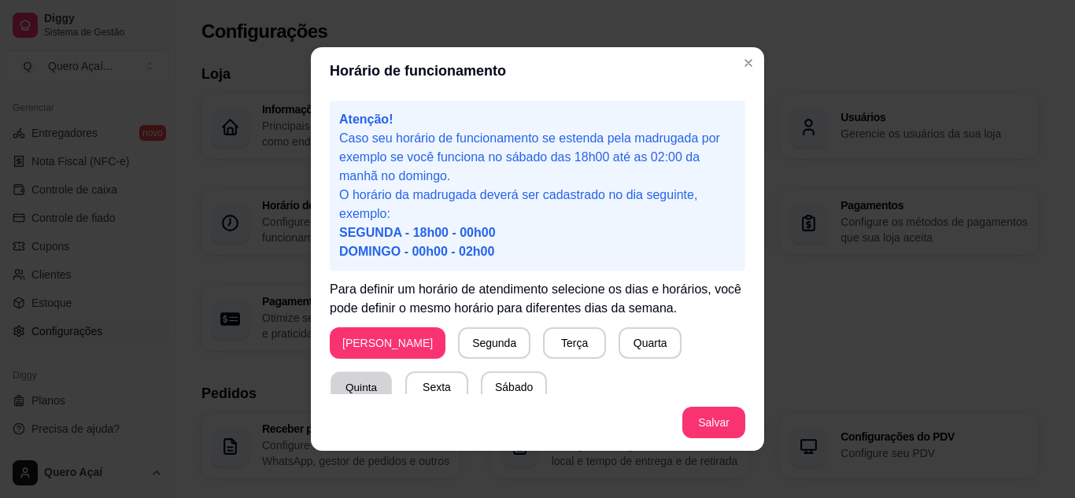
click at [392, 372] on button "Quinta" at bounding box center [361, 387] width 61 height 31
click at [405, 379] on button "Sexta" at bounding box center [436, 387] width 63 height 31
click at [482, 389] on button "Sábado" at bounding box center [514, 387] width 65 height 31
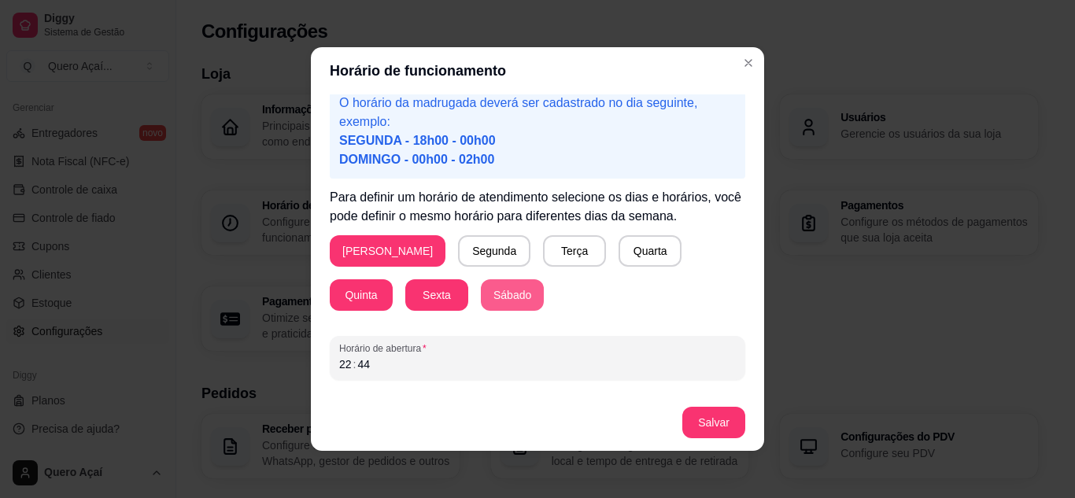
scroll to position [154, 0]
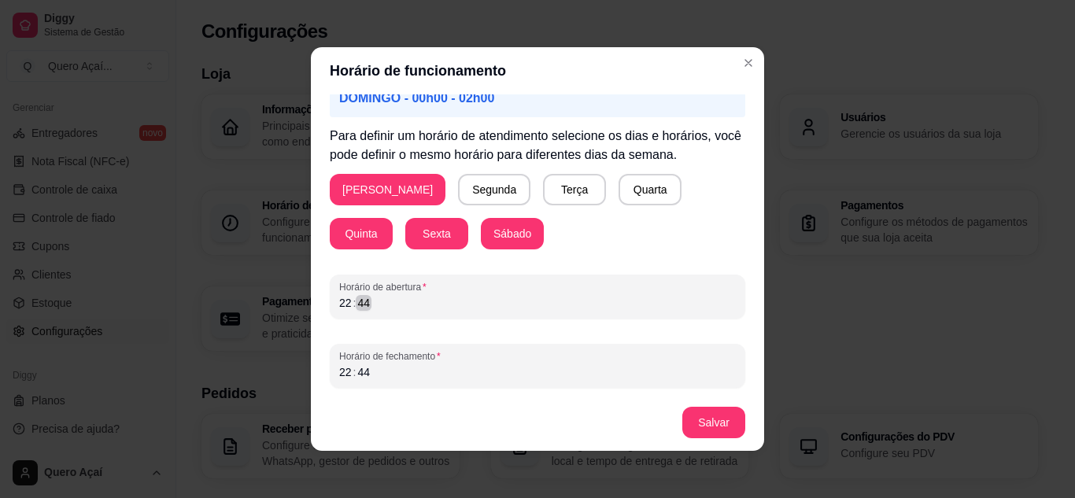
click at [364, 298] on div "22 : 44" at bounding box center [537, 303] width 397 height 19
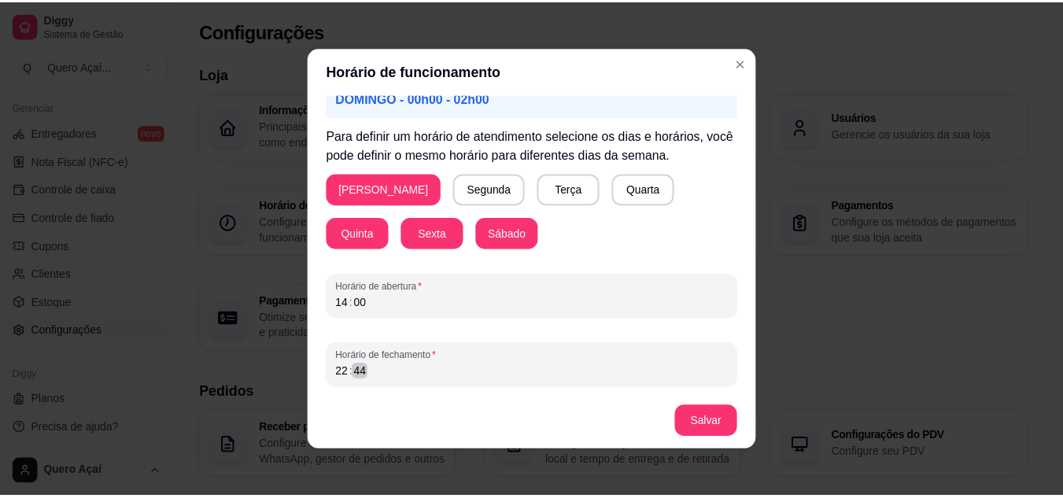
scroll to position [3, 0]
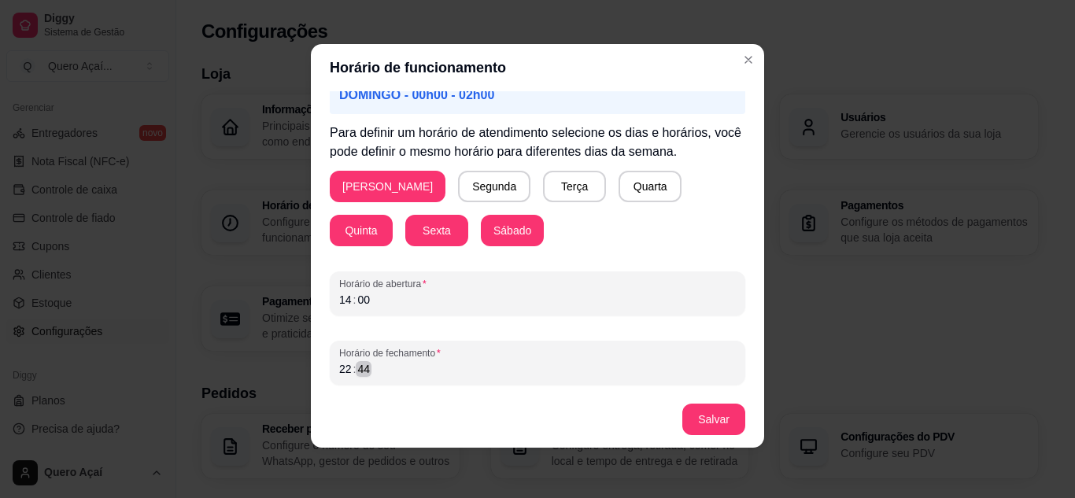
click at [394, 377] on div "22 : 44" at bounding box center [537, 369] width 397 height 19
click at [728, 430] on button "Salvar" at bounding box center [713, 419] width 63 height 31
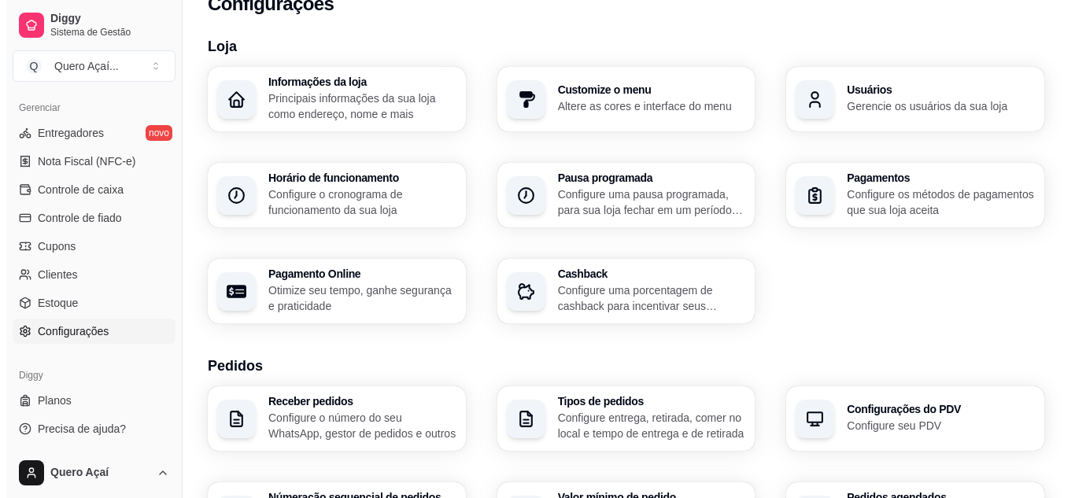
scroll to position [0, 0]
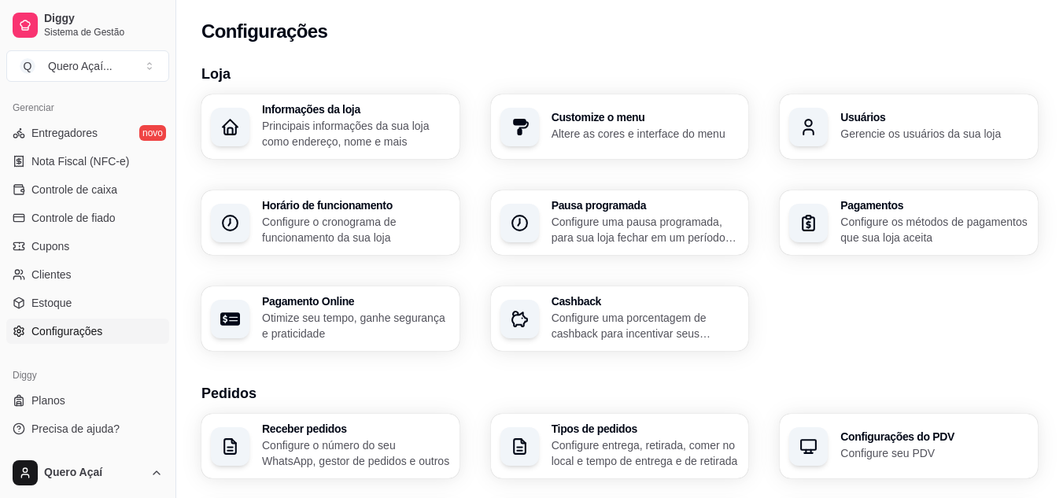
click at [921, 236] on p "Configure os métodos de pagamentos que sua loja aceita" at bounding box center [935, 229] width 188 height 31
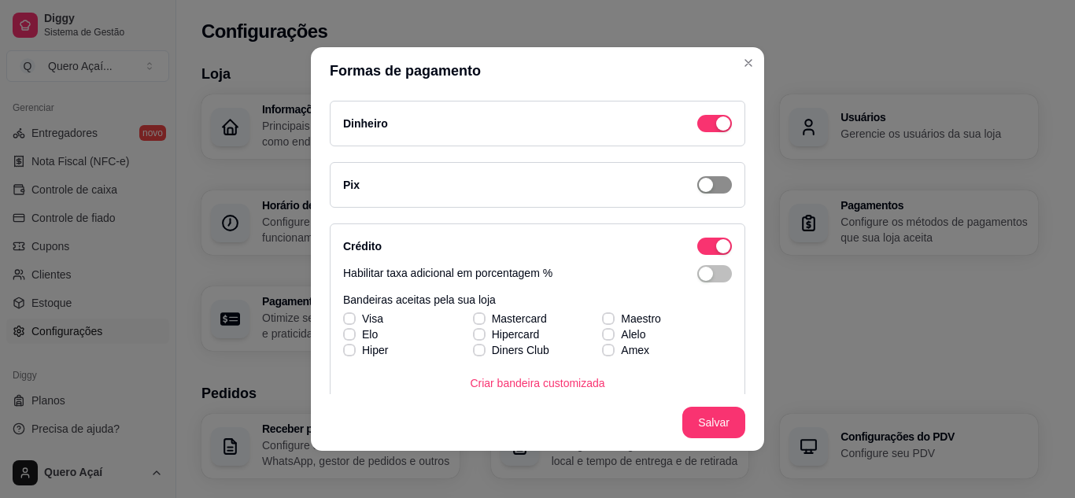
click at [699, 191] on div "button" at bounding box center [706, 185] width 14 height 14
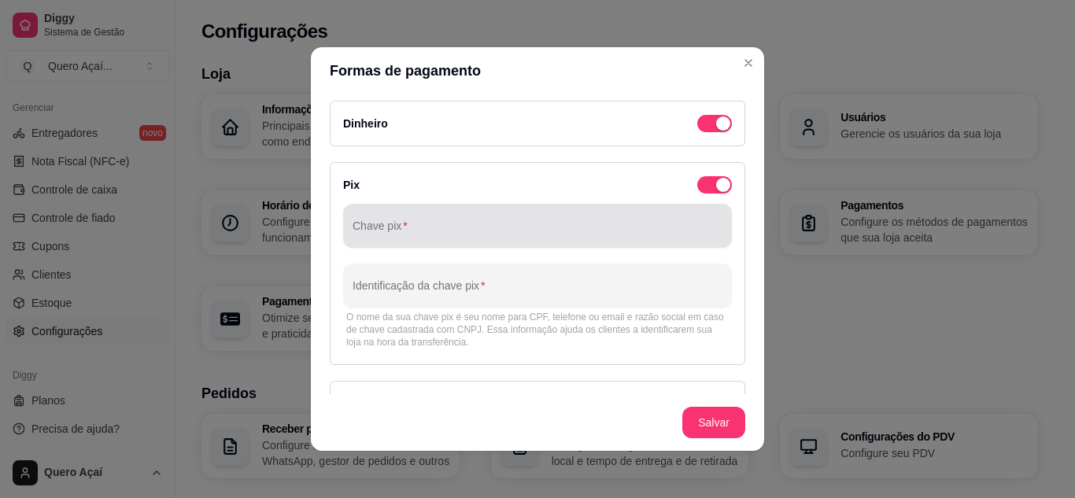
click at [545, 239] on input "Chave pix" at bounding box center [538, 232] width 370 height 16
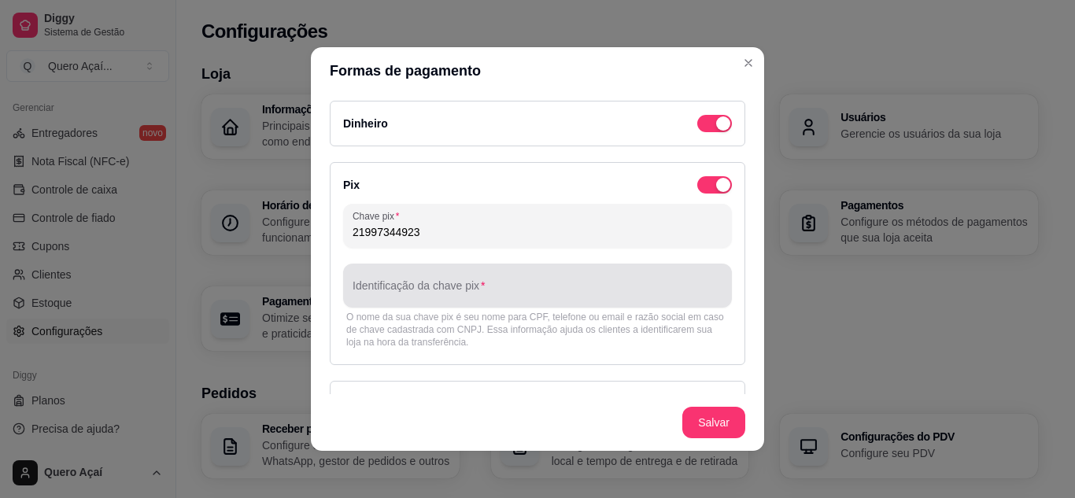
type input "21997344923"
click at [526, 290] on input "Identificação da chave pix" at bounding box center [538, 292] width 370 height 16
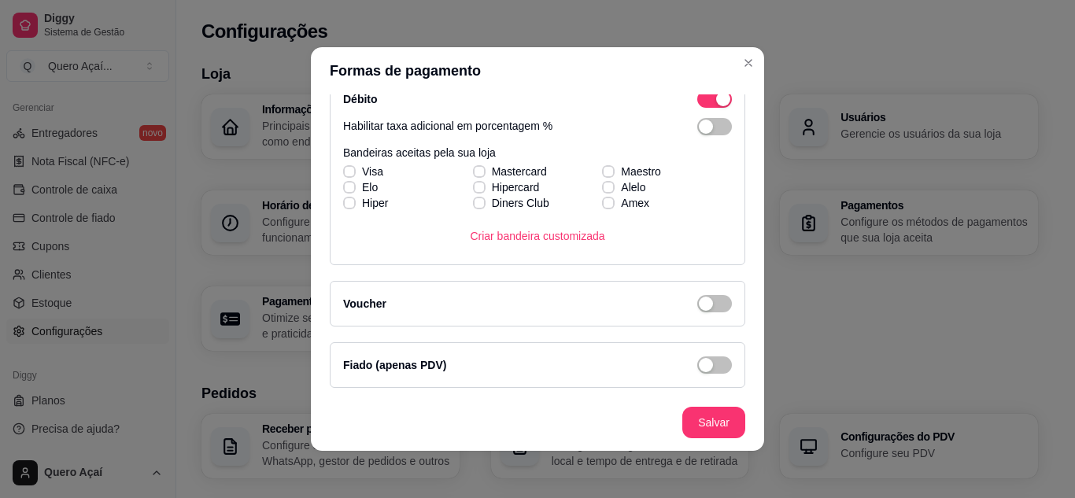
scroll to position [3, 0]
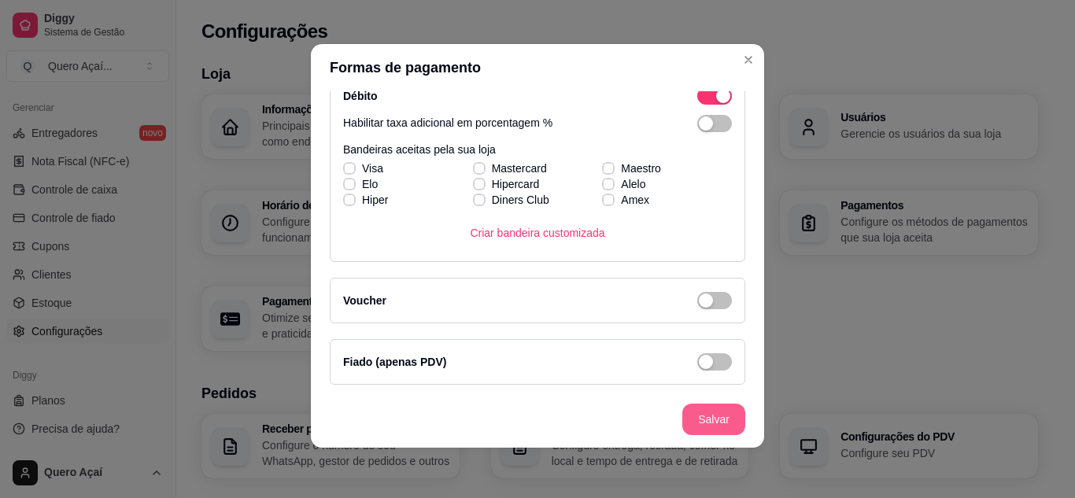
type input "Clécio Francisco"
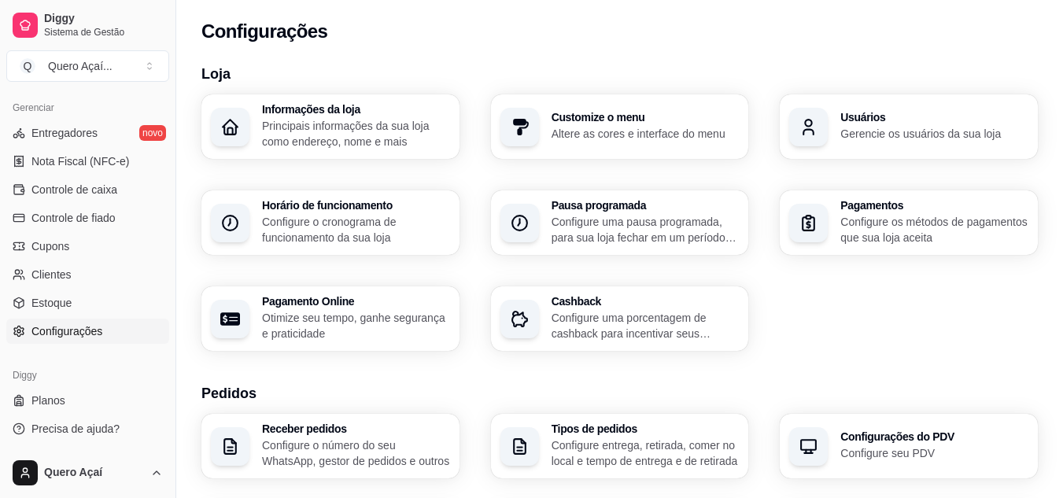
click at [354, 131] on p "Principais informações da sua loja como endereço, nome e mais" at bounding box center [356, 133] width 188 height 31
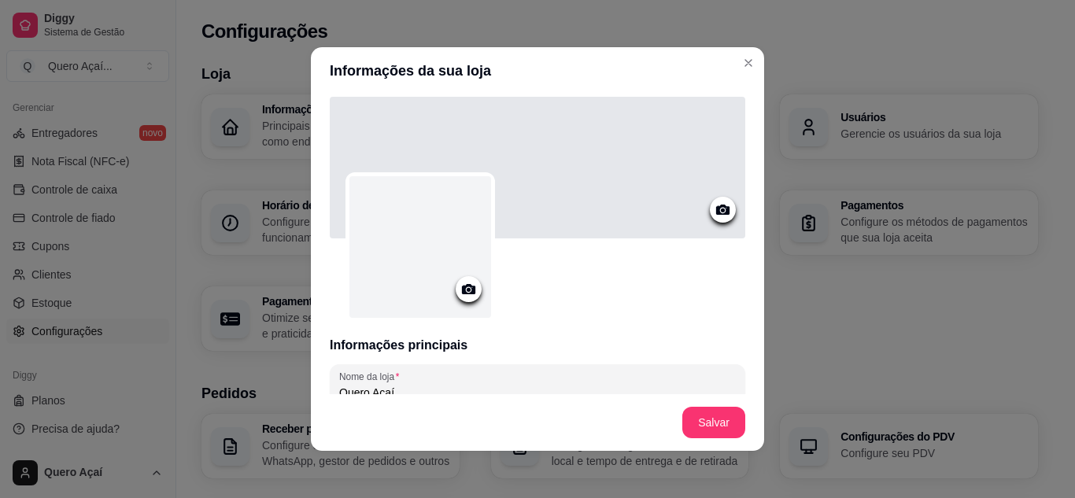
scroll to position [0, 0]
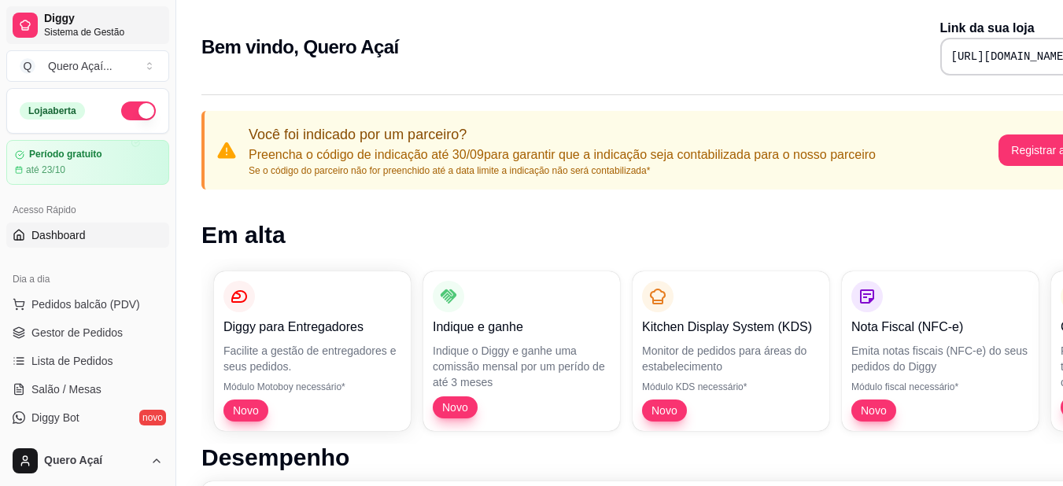
click at [62, 17] on span "Diggy" at bounding box center [103, 19] width 119 height 14
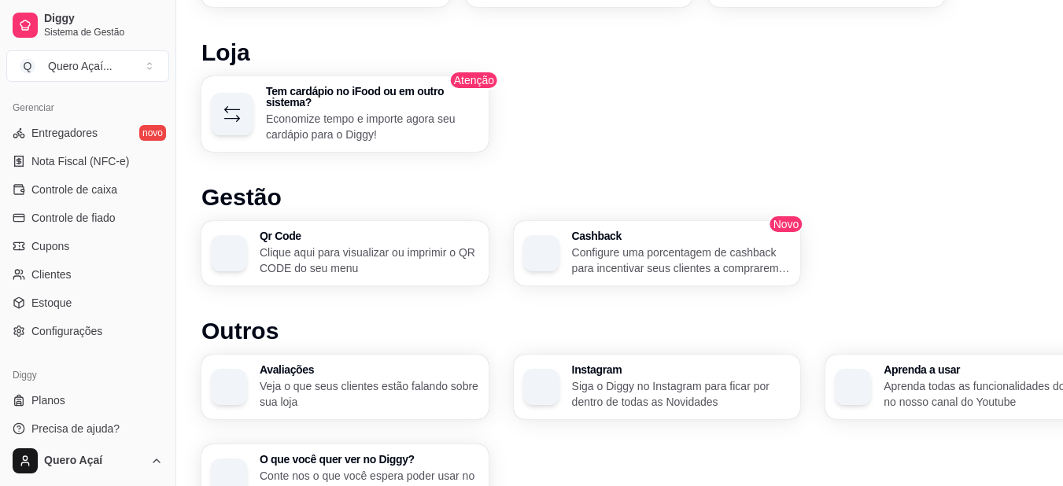
scroll to position [1021, 0]
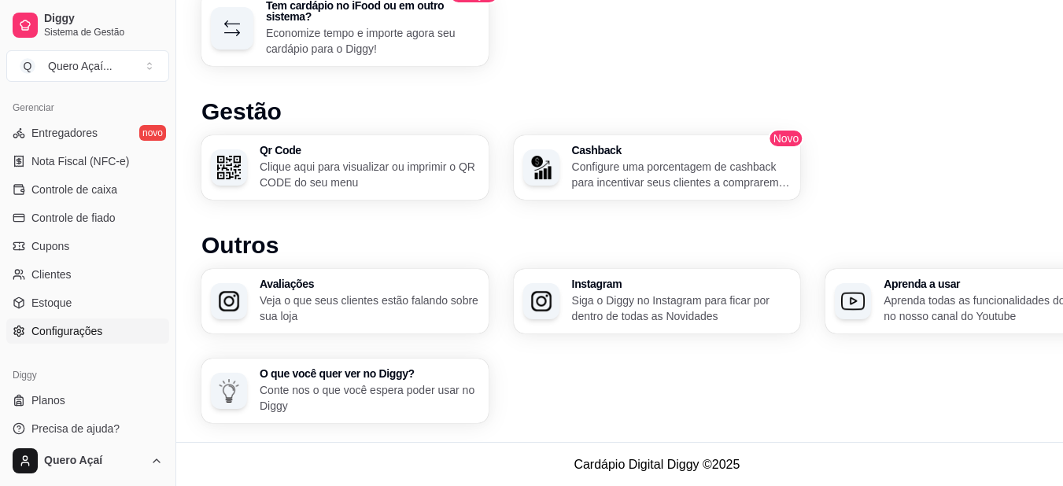
click at [54, 321] on link "Configurações" at bounding box center [87, 331] width 163 height 25
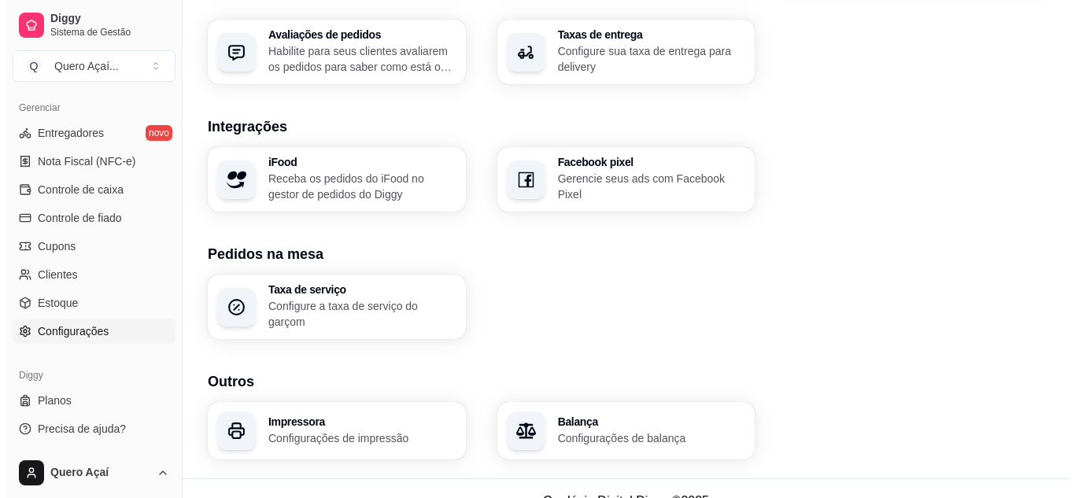
scroll to position [605, 0]
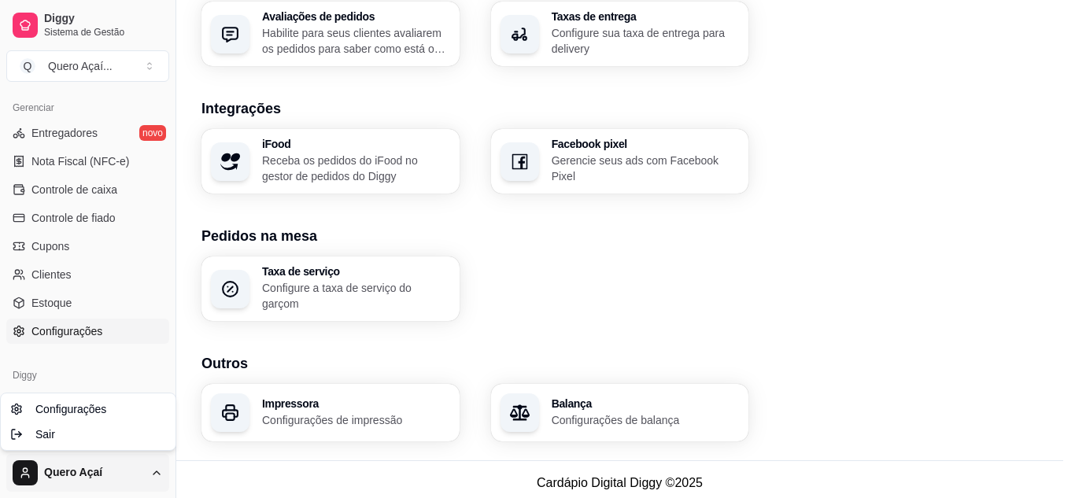
click at [50, 438] on span "Sair" at bounding box center [45, 435] width 20 height 16
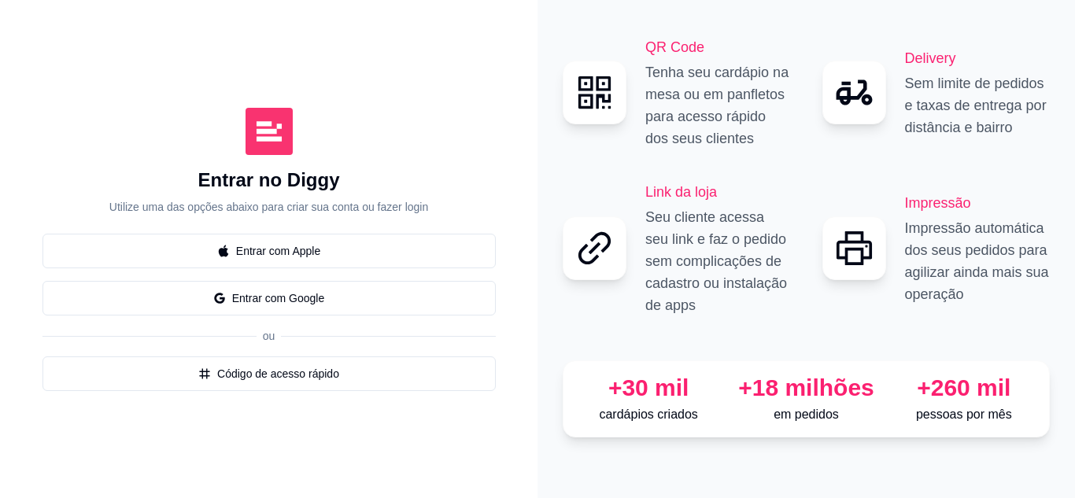
click at [50, 438] on div "Entrar no Diggy Utilize uma das opções abaixo para criar sua conta ou fazer log…" at bounding box center [268, 248] width 475 height 435
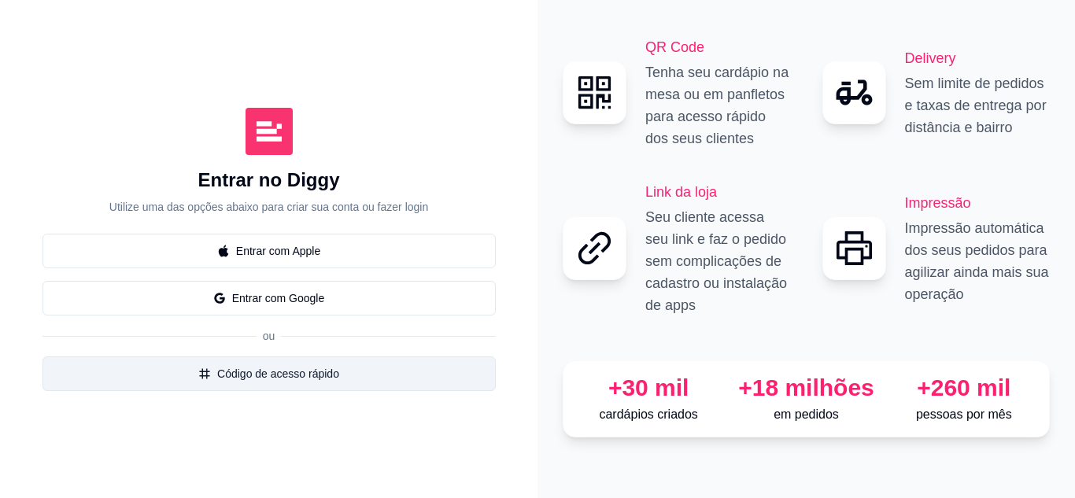
click at [219, 390] on button "Código de acesso rápido" at bounding box center [269, 374] width 453 height 35
click at [219, 390] on div "Código de acesso rápio Digite o código de acesso rápido que foi gerado pelo adm…" at bounding box center [537, 249] width 1093 height 507
click at [219, 390] on button "Código de acesso rápido" at bounding box center [269, 374] width 453 height 35
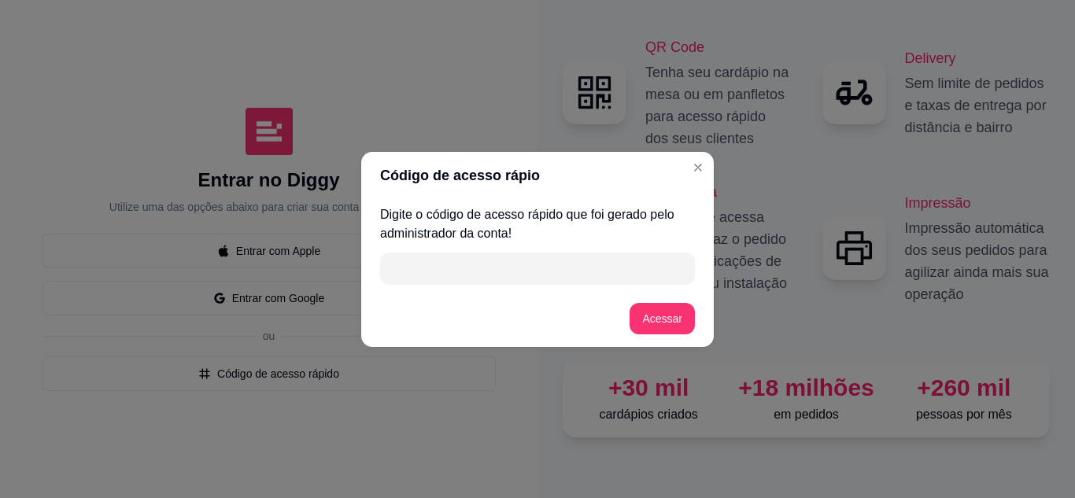
click at [437, 275] on input "" at bounding box center [538, 268] width 296 height 31
drag, startPoint x: 647, startPoint y: 324, endPoint x: 601, endPoint y: 322, distance: 45.7
click at [601, 322] on footer "Acessar" at bounding box center [537, 318] width 353 height 57
click at [549, 261] on input "F3537" at bounding box center [538, 268] width 296 height 31
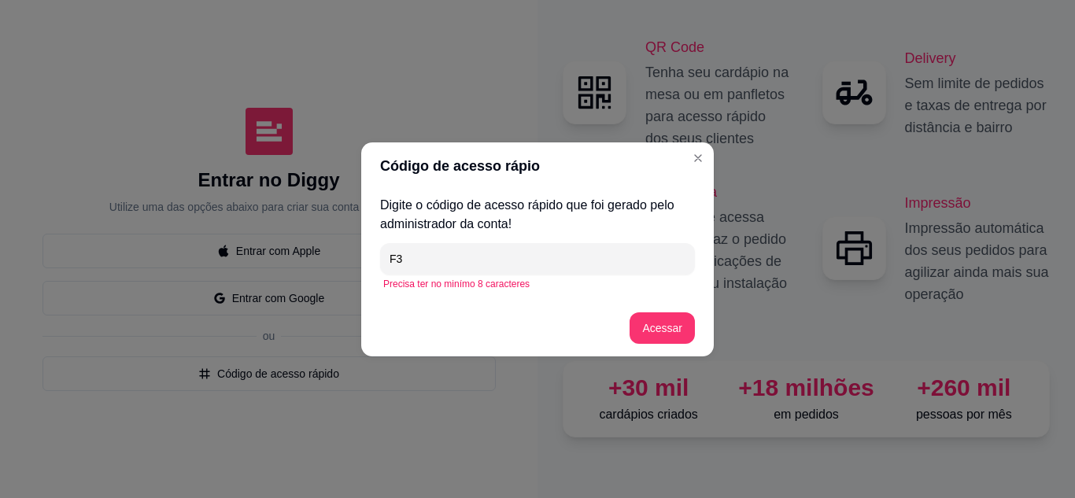
type input "F"
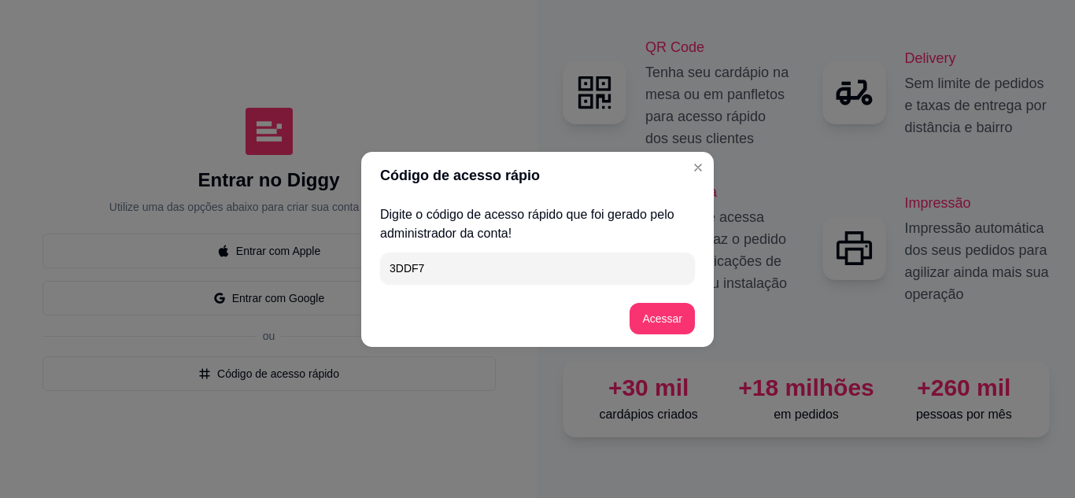
type input "3DDF7"
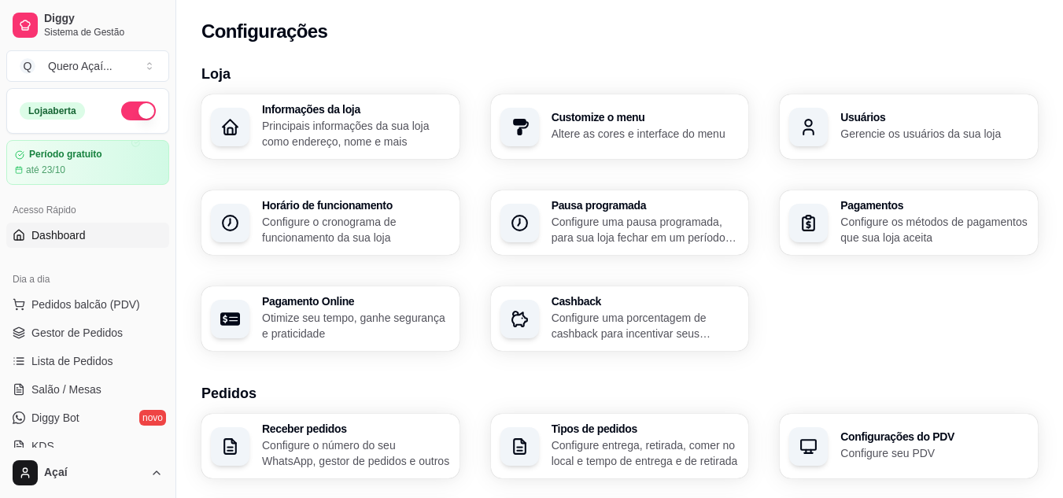
click at [70, 233] on span "Dashboard" at bounding box center [58, 235] width 54 height 16
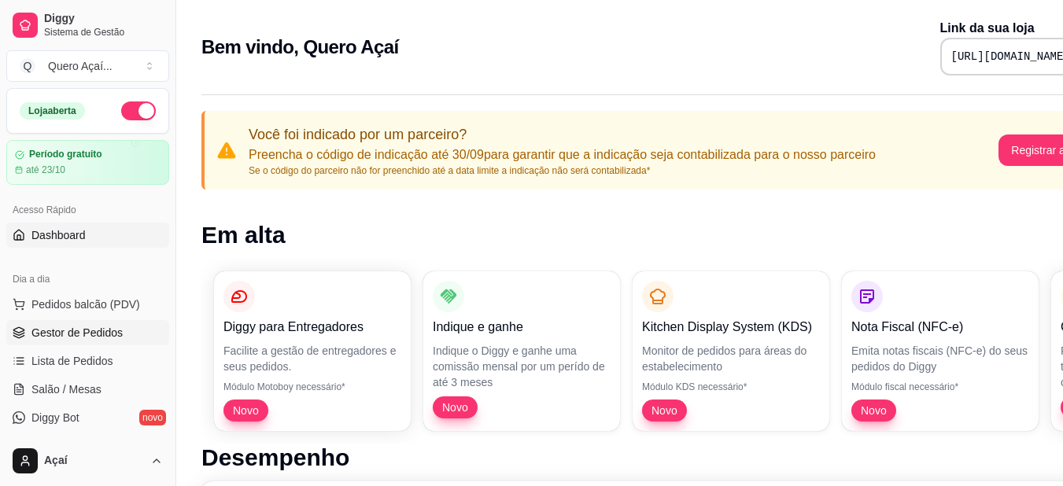
click at [87, 327] on span "Gestor de Pedidos" at bounding box center [76, 333] width 91 height 16
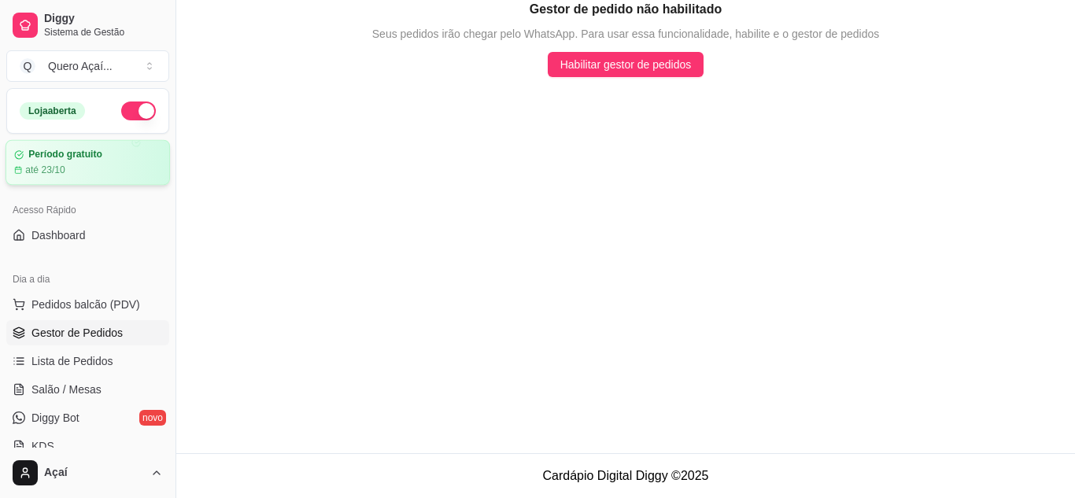
click at [121, 161] on div "Período gratuito até 23/10" at bounding box center [87, 163] width 147 height 28
click at [71, 240] on span "Dashboard" at bounding box center [58, 235] width 54 height 16
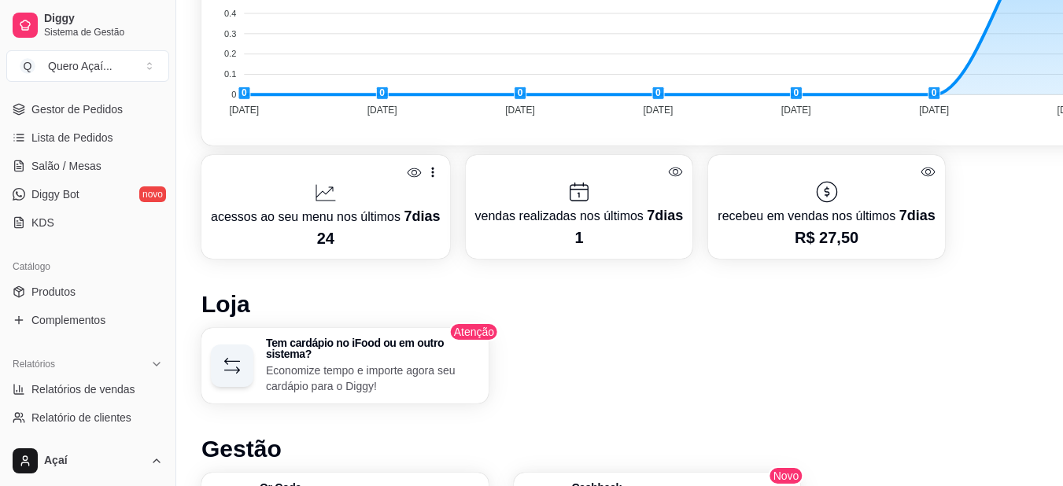
scroll to position [682, 0]
click at [57, 291] on span "Produtos" at bounding box center [53, 292] width 44 height 16
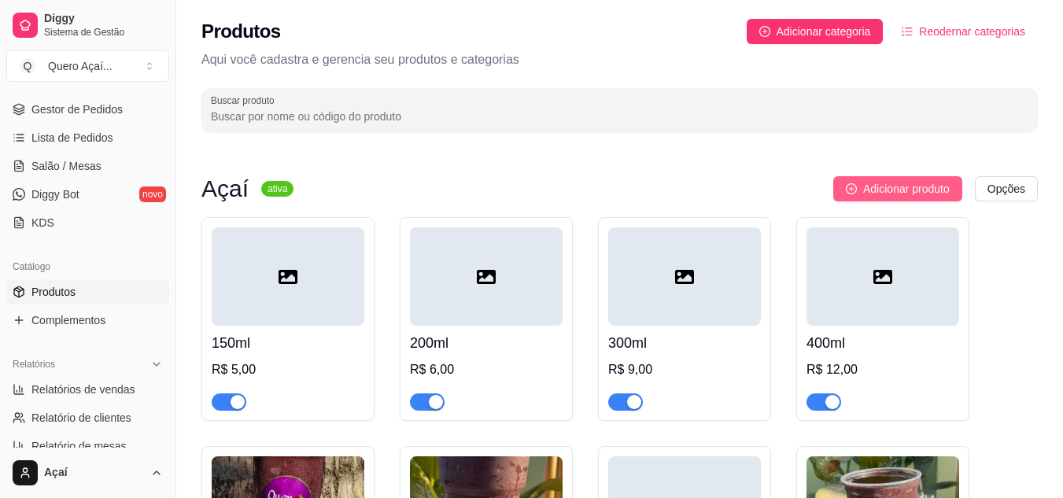
click at [883, 185] on span "Adicionar produto" at bounding box center [907, 188] width 87 height 17
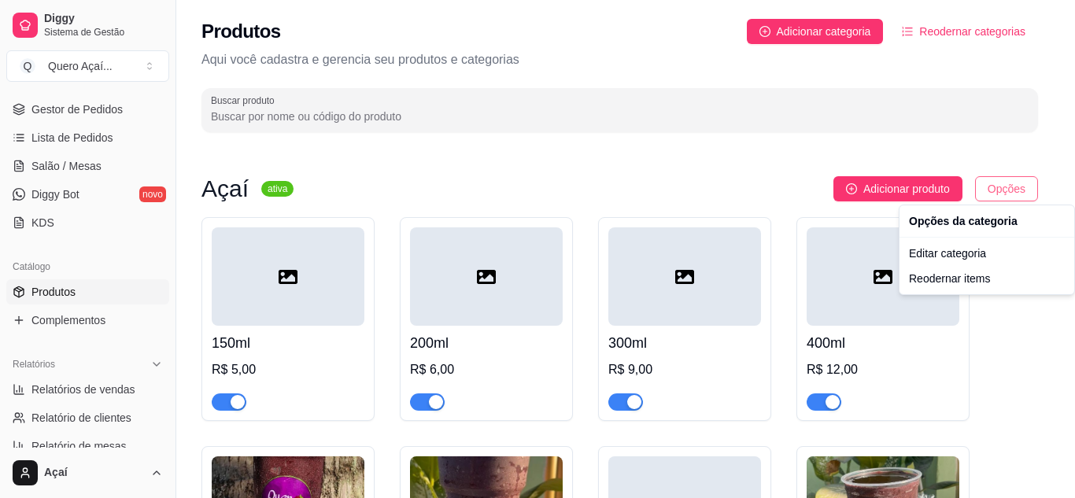
click at [990, 193] on html "Diggy Sistema de Gestão Q Quero Açaí ... Loja aberta Período gratuito até 23/10…" at bounding box center [537, 249] width 1075 height 498
click at [974, 253] on div "Editar categoria" at bounding box center [987, 253] width 168 height 25
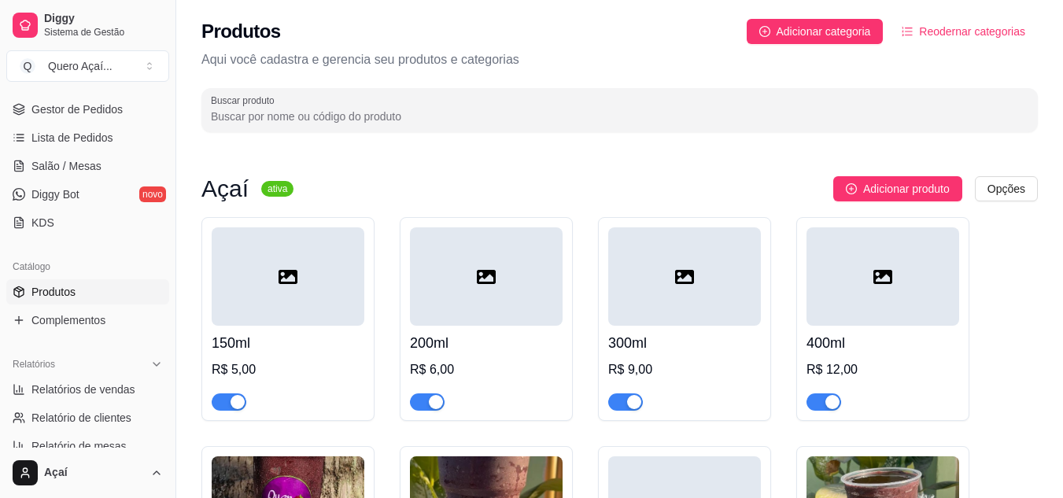
click at [346, 287] on div at bounding box center [288, 276] width 153 height 98
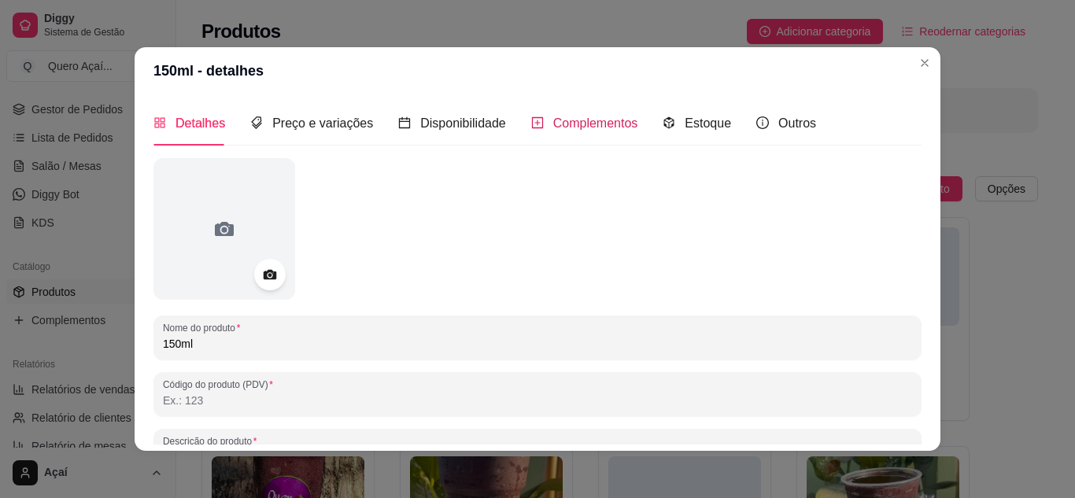
click at [553, 122] on span "Complementos" at bounding box center [595, 123] width 85 height 13
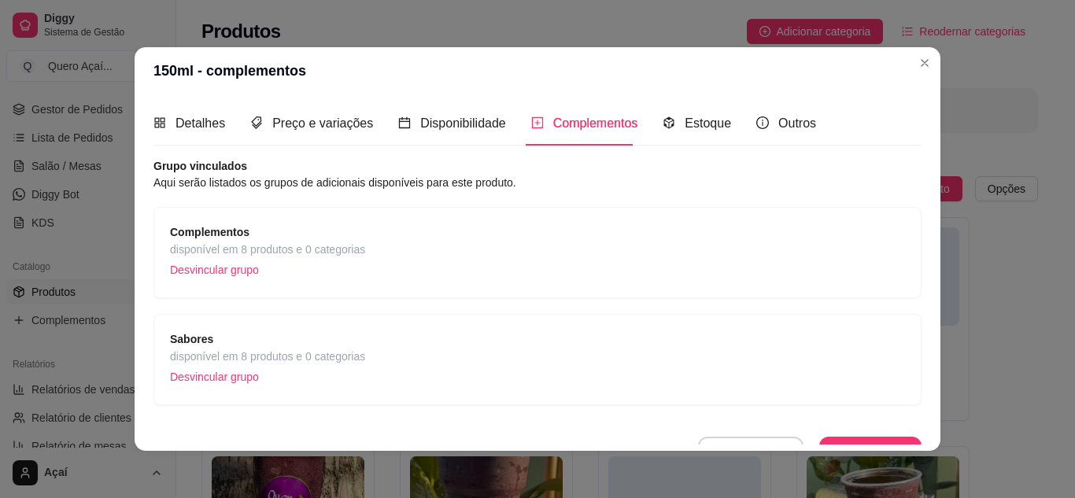
click at [507, 264] on div "Complementos disponível em 8 produtos e 0 categorias Desvincular grupo" at bounding box center [537, 253] width 735 height 58
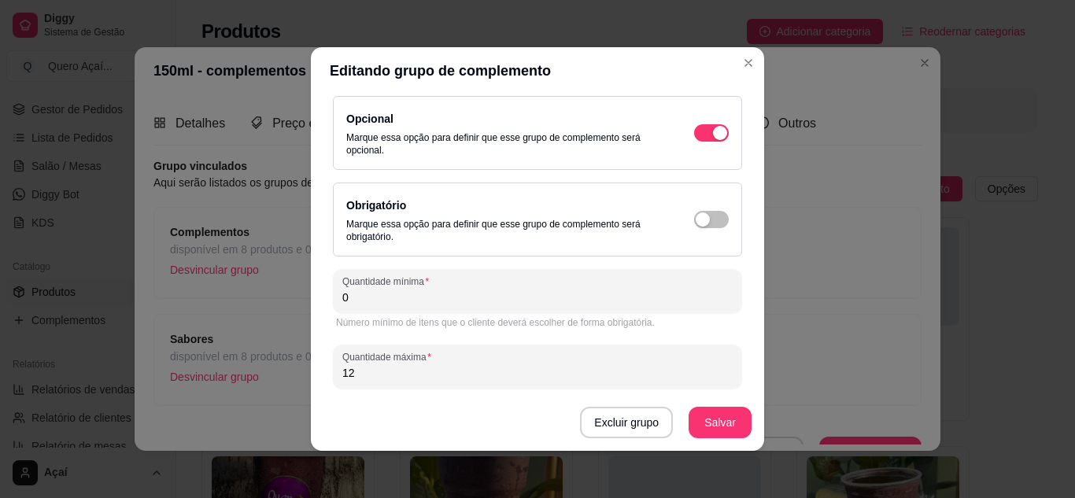
scroll to position [198, 0]
click at [392, 373] on input "12" at bounding box center [537, 374] width 390 height 16
type input "14"
click at [690, 427] on button "Salvar" at bounding box center [720, 423] width 61 height 31
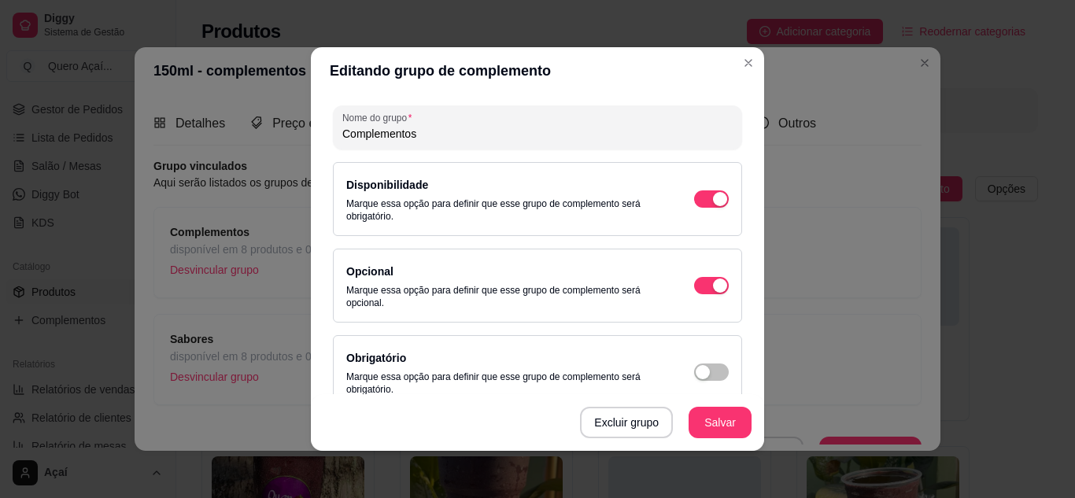
scroll to position [0, 0]
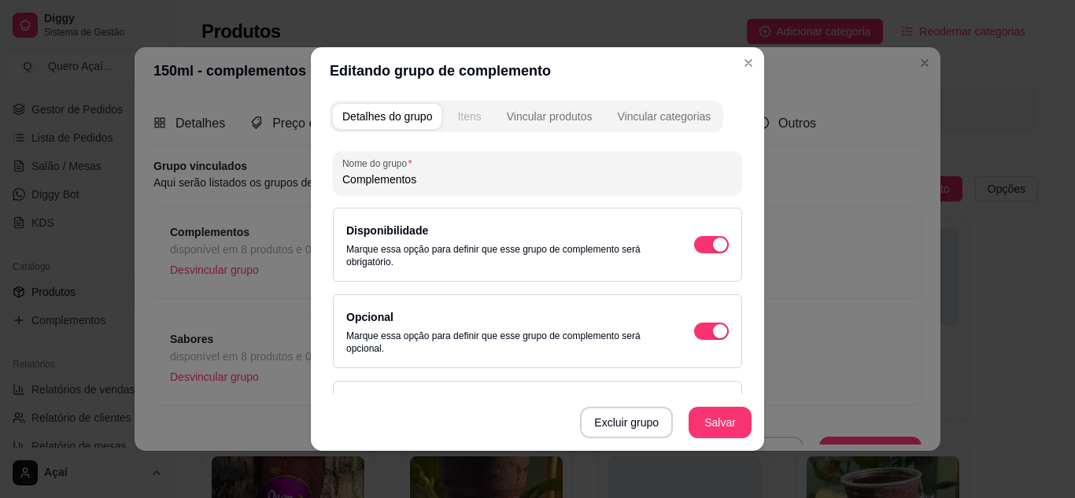
click at [474, 111] on div "Itens" at bounding box center [469, 117] width 24 height 16
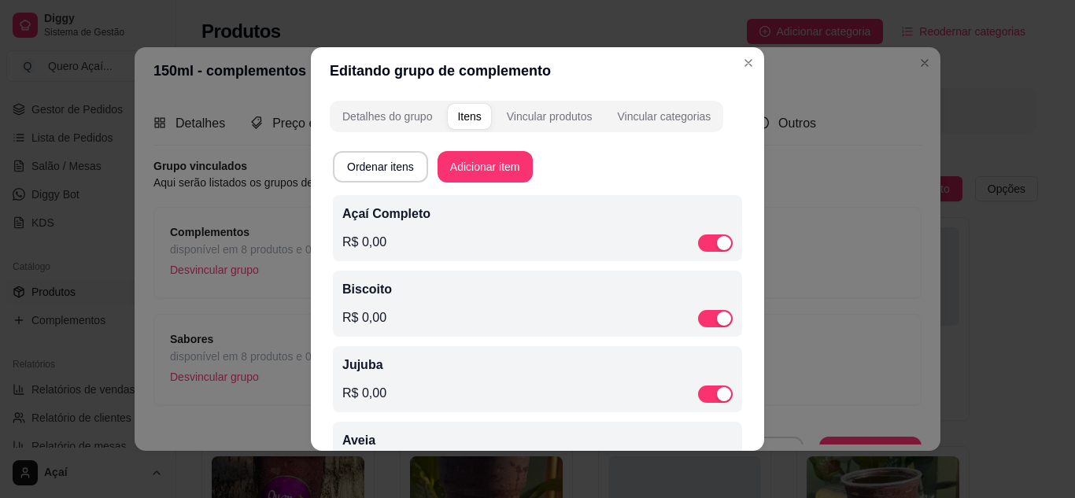
scroll to position [3, 0]
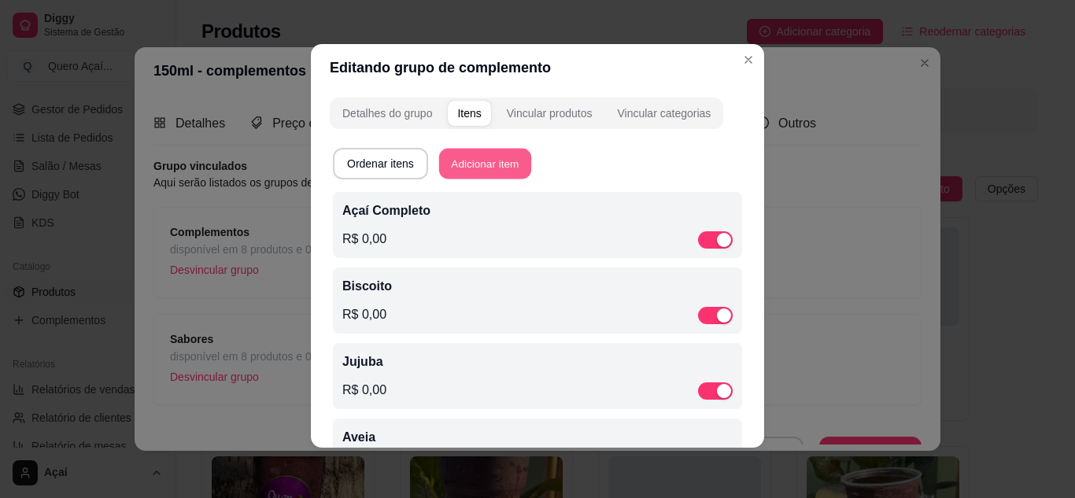
click at [458, 165] on button "Adicionar item" at bounding box center [485, 164] width 92 height 31
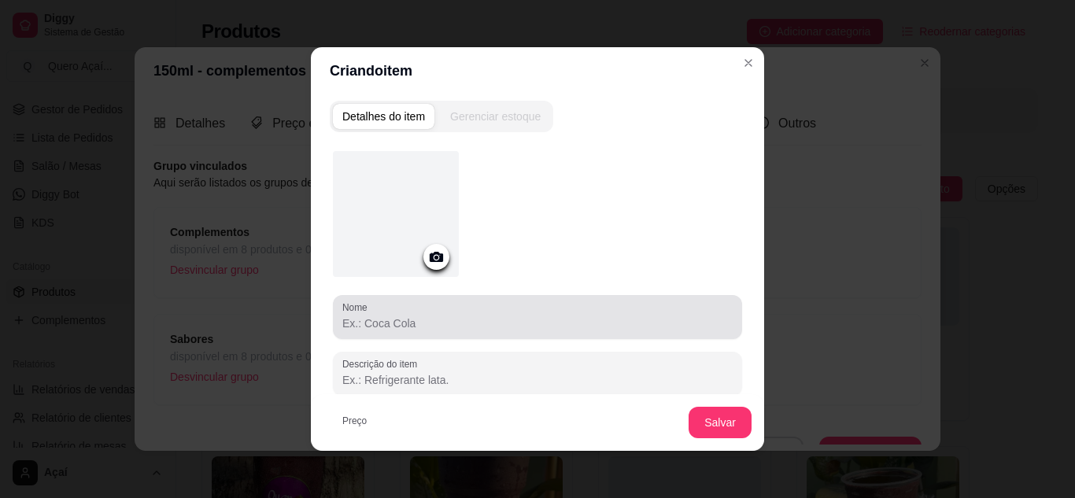
click at [425, 335] on div "Nome" at bounding box center [537, 317] width 409 height 44
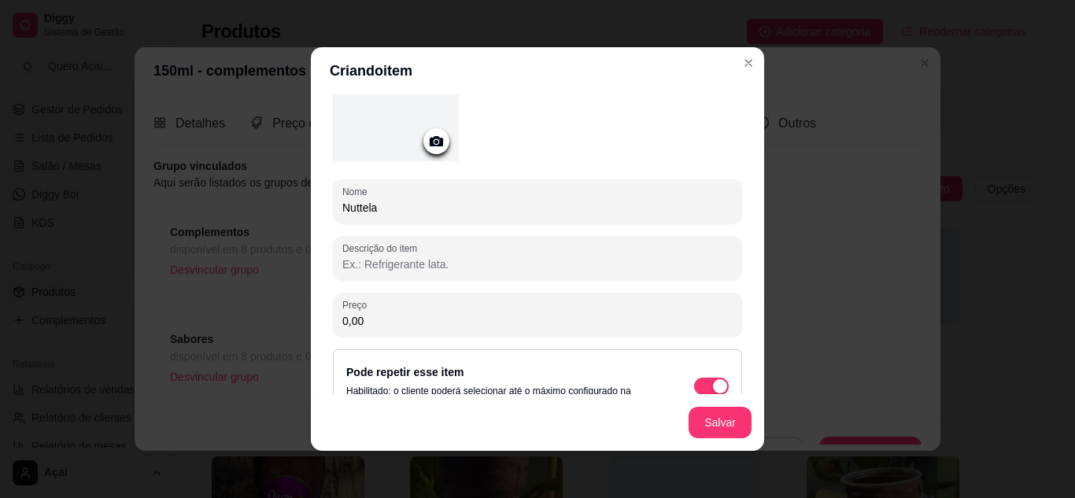
scroll to position [121, 0]
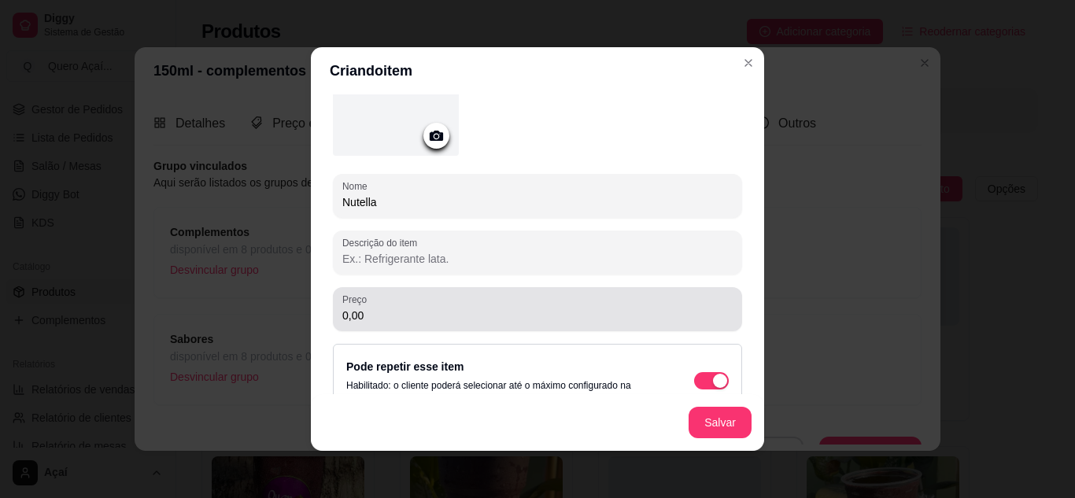
type input "Nutella"
click at [425, 304] on div "0,00" at bounding box center [537, 309] width 390 height 31
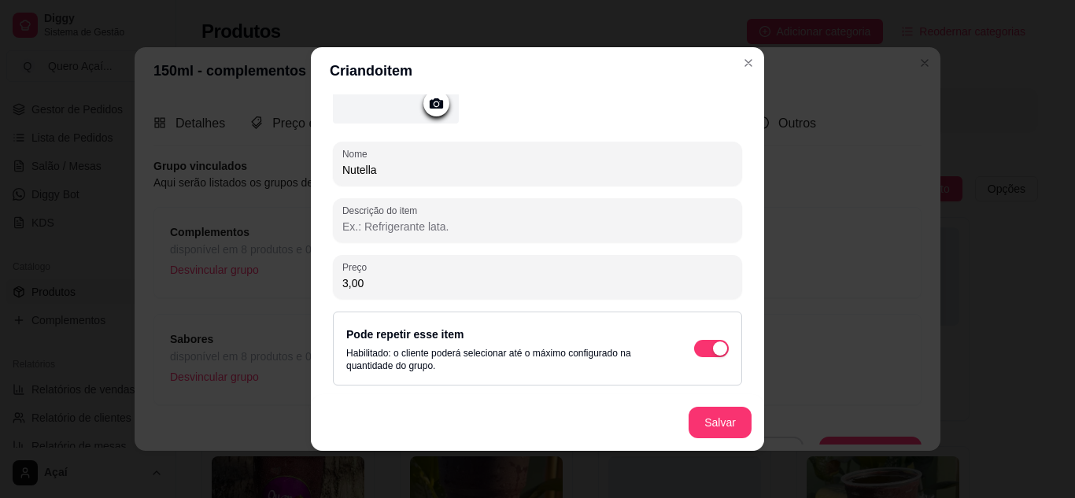
scroll to position [3, 0]
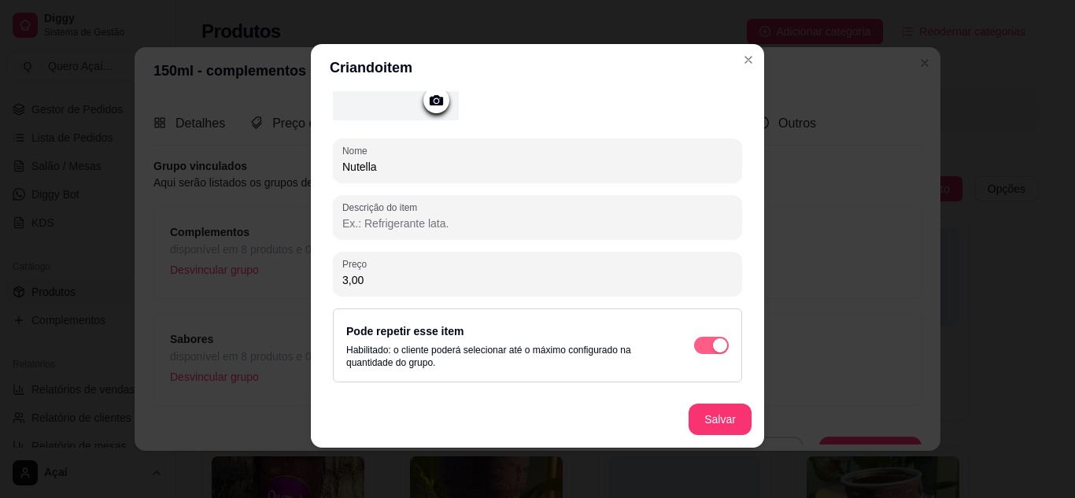
type input "3,00"
click at [699, 352] on span "button" at bounding box center [711, 345] width 35 height 17
click at [719, 418] on button "Salvar" at bounding box center [720, 420] width 61 height 31
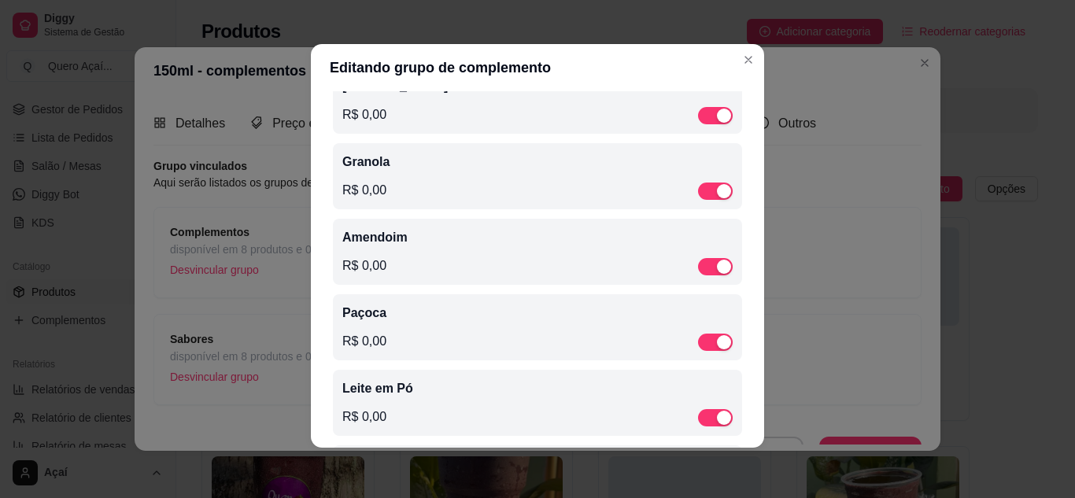
scroll to position [829, 0]
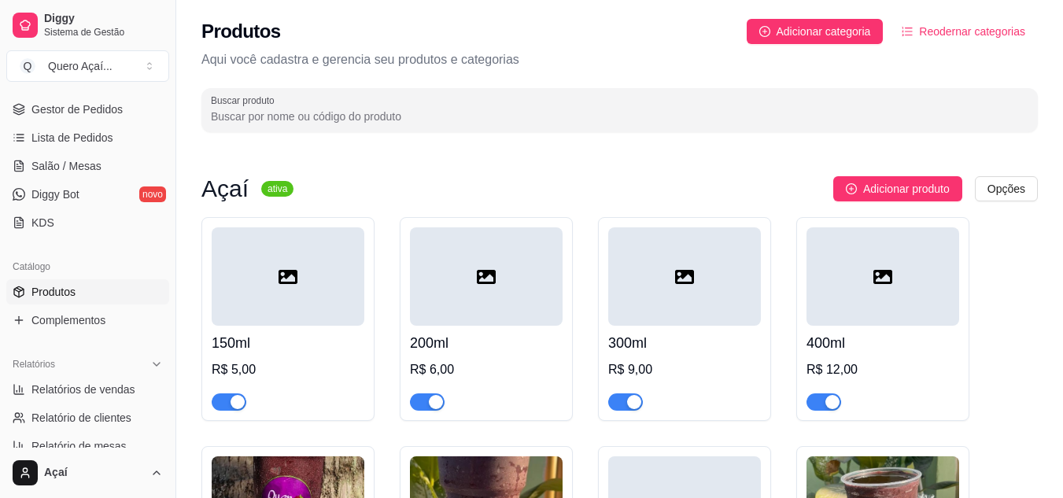
click at [285, 289] on div at bounding box center [288, 276] width 153 height 98
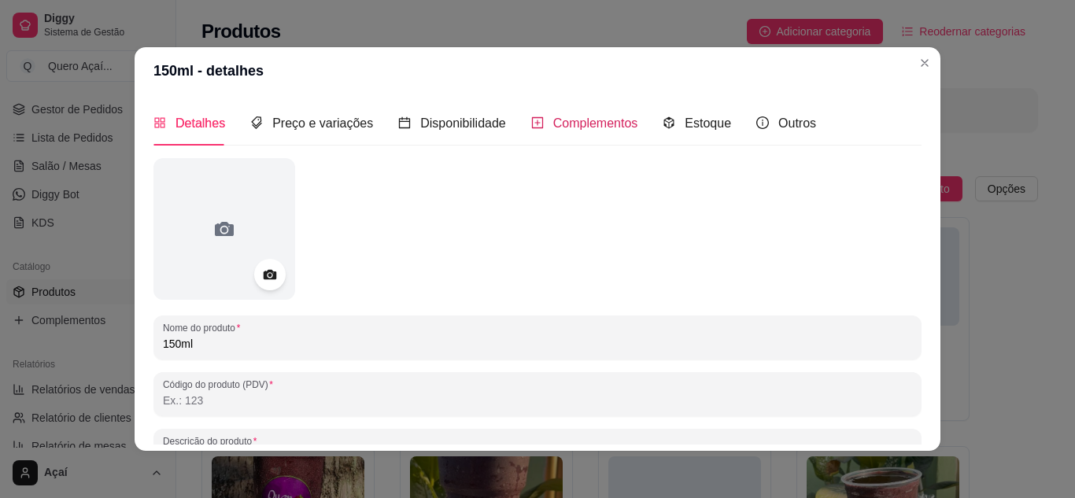
click at [539, 123] on div "Complementos" at bounding box center [584, 123] width 107 height 20
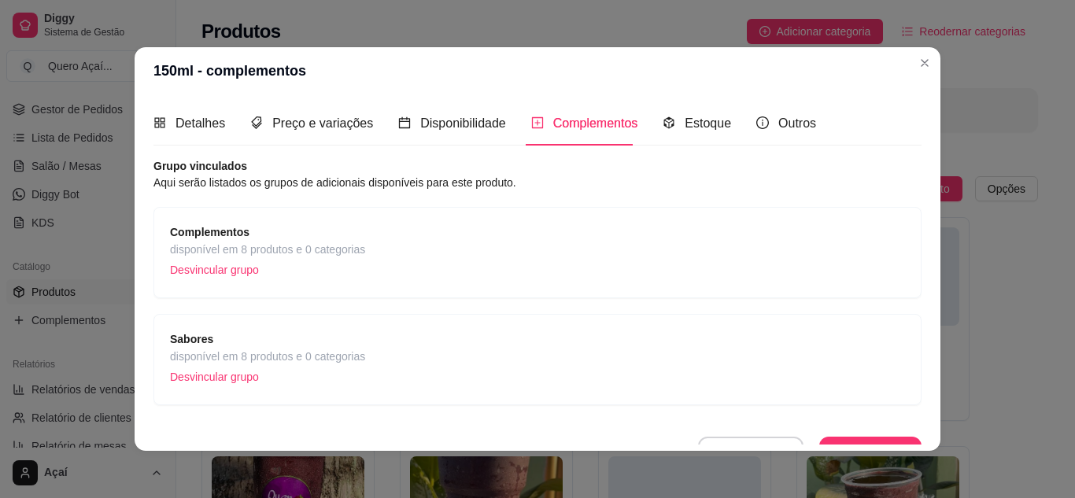
click at [489, 250] on div "Complementos disponível em 8 produtos e 0 categorias Desvincular grupo" at bounding box center [537, 253] width 735 height 58
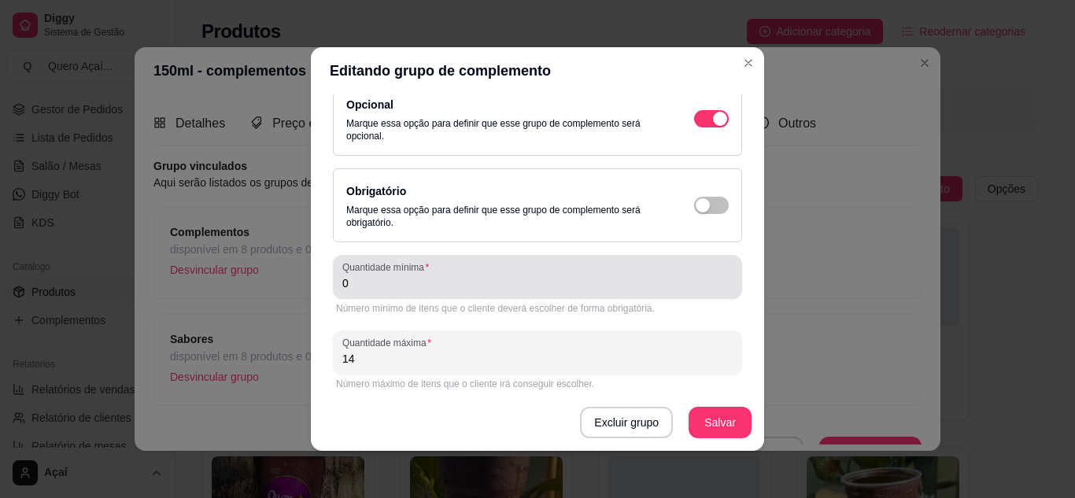
scroll to position [216, 0]
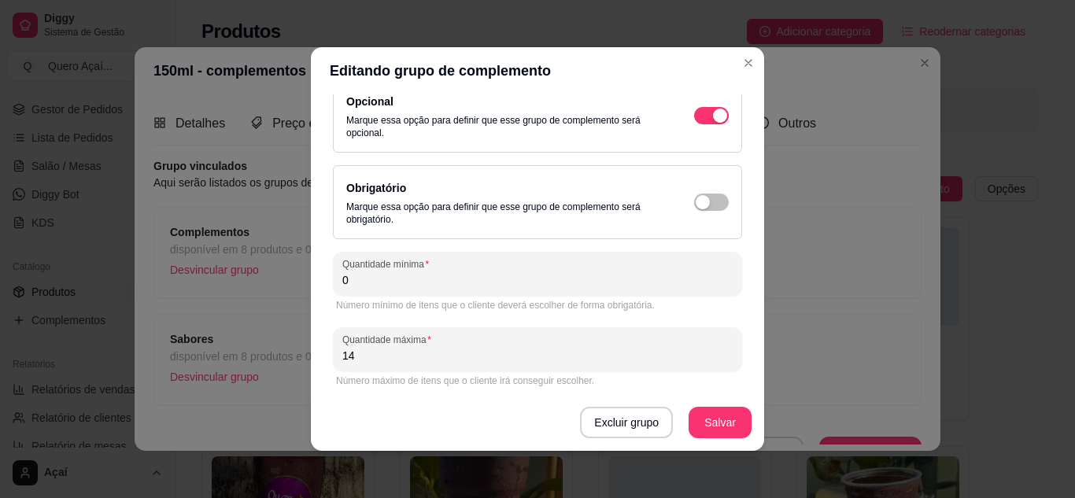
click at [517, 357] on input "14" at bounding box center [537, 356] width 390 height 16
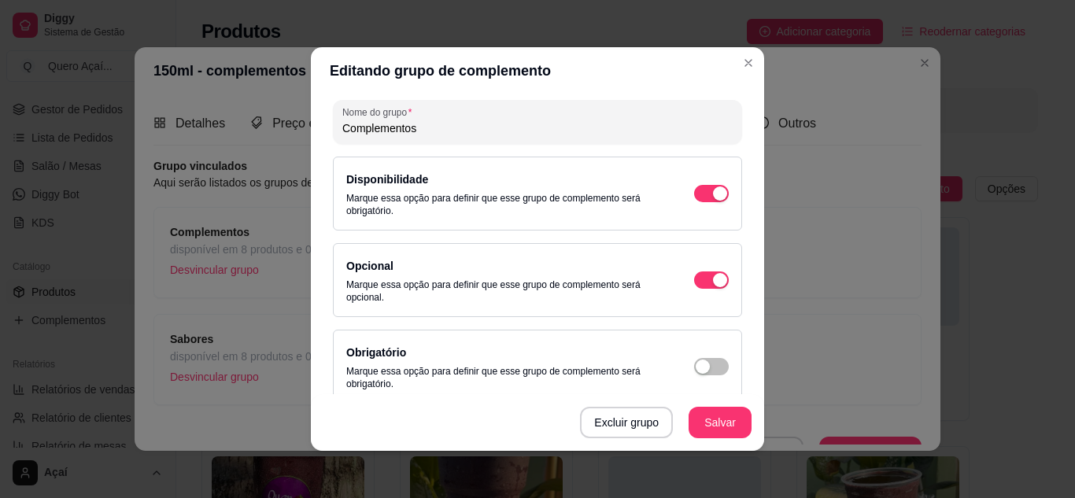
scroll to position [0, 0]
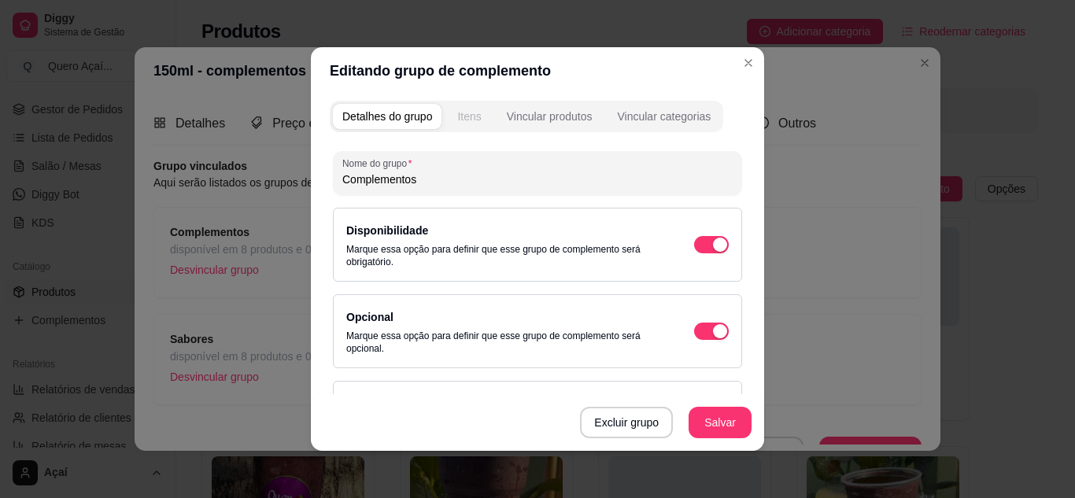
type input "12"
click at [469, 121] on div "Itens" at bounding box center [469, 117] width 24 height 16
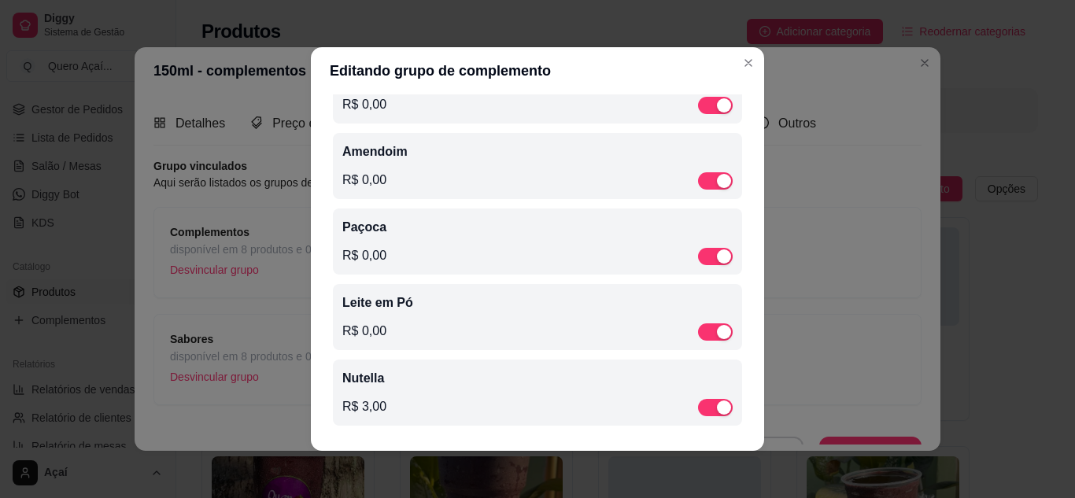
scroll to position [3, 0]
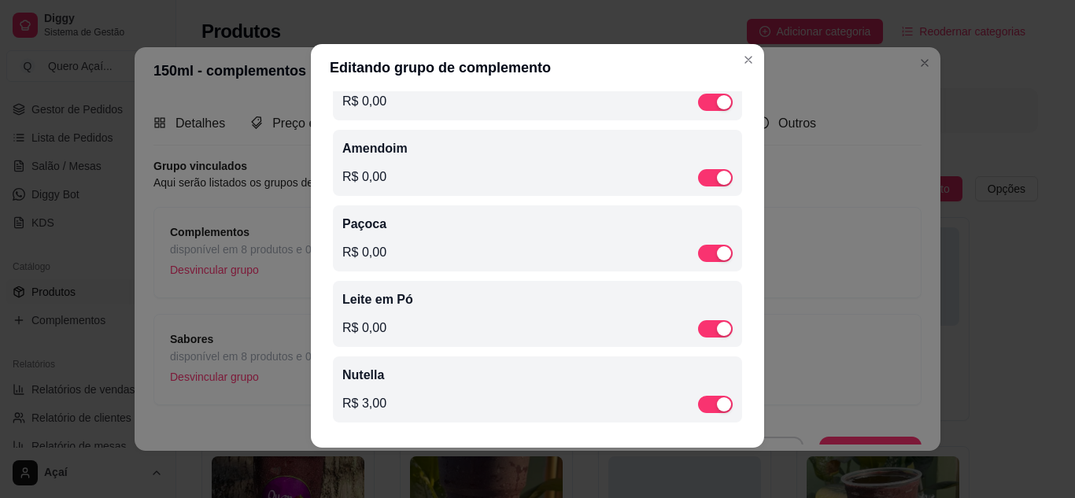
click at [475, 420] on div "Nutella R$ 3,00" at bounding box center [537, 390] width 409 height 66
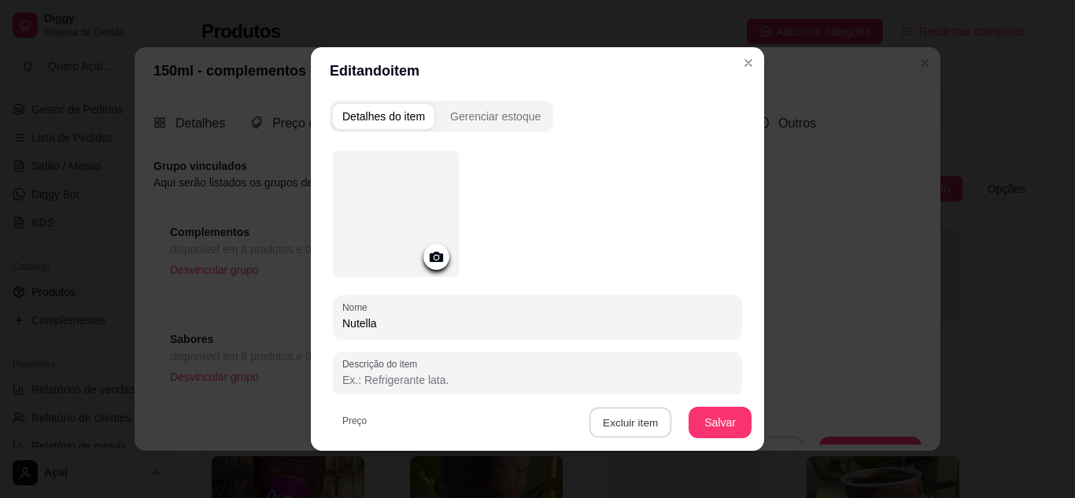
click at [650, 421] on button "Excluir item" at bounding box center [630, 423] width 83 height 31
click at [686, 384] on button "Sim" at bounding box center [688, 387] width 47 height 24
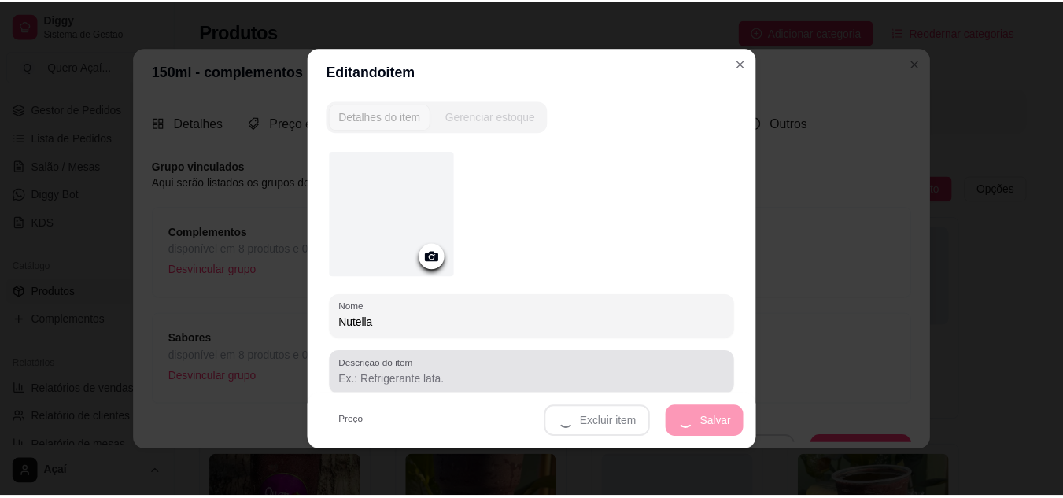
scroll to position [753, 0]
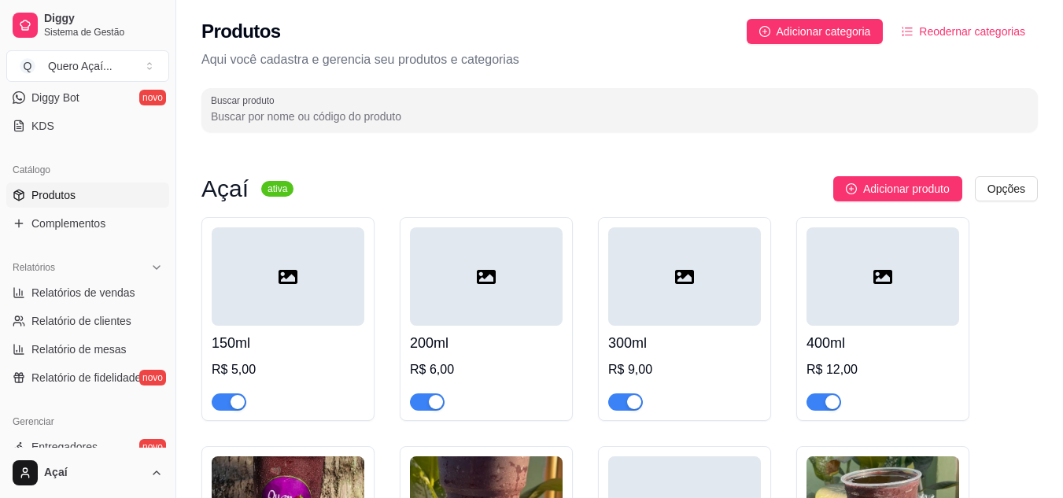
click at [391, 187] on div "Adicionar produto Opções" at bounding box center [672, 188] width 732 height 25
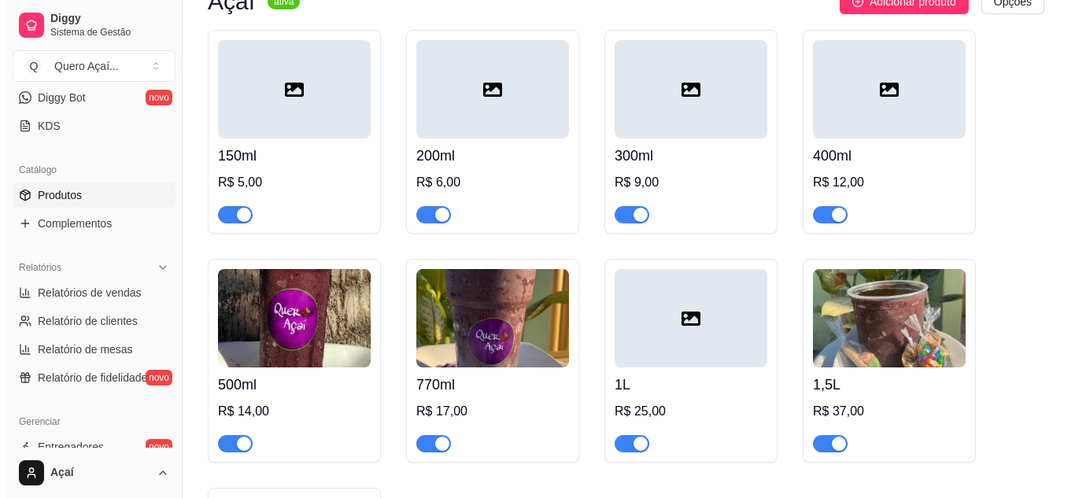
scroll to position [213, 0]
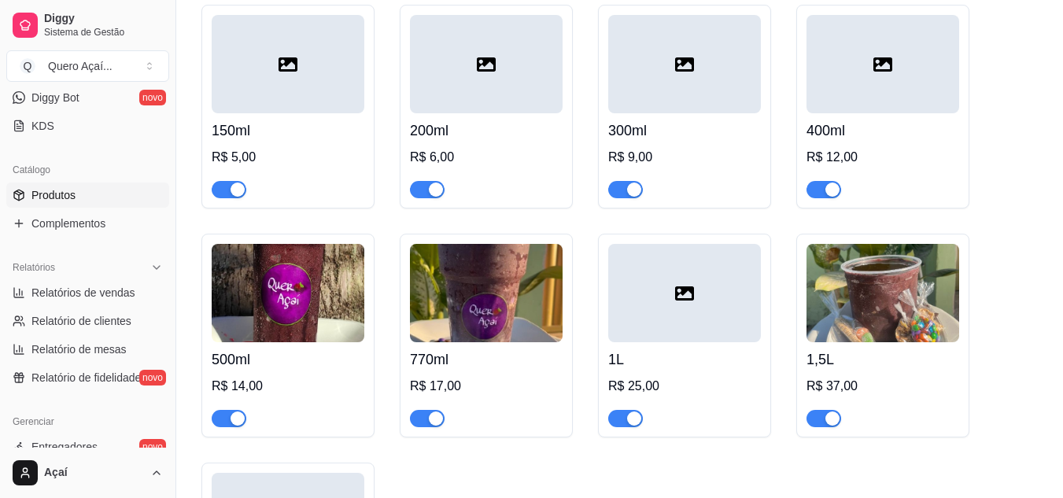
click at [300, 130] on h4 "150ml" at bounding box center [288, 131] width 153 height 22
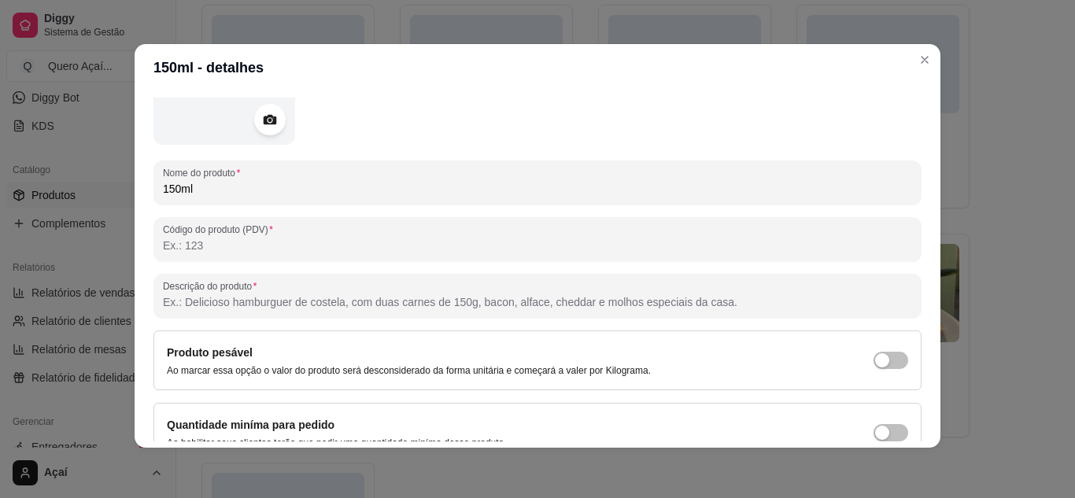
scroll to position [0, 0]
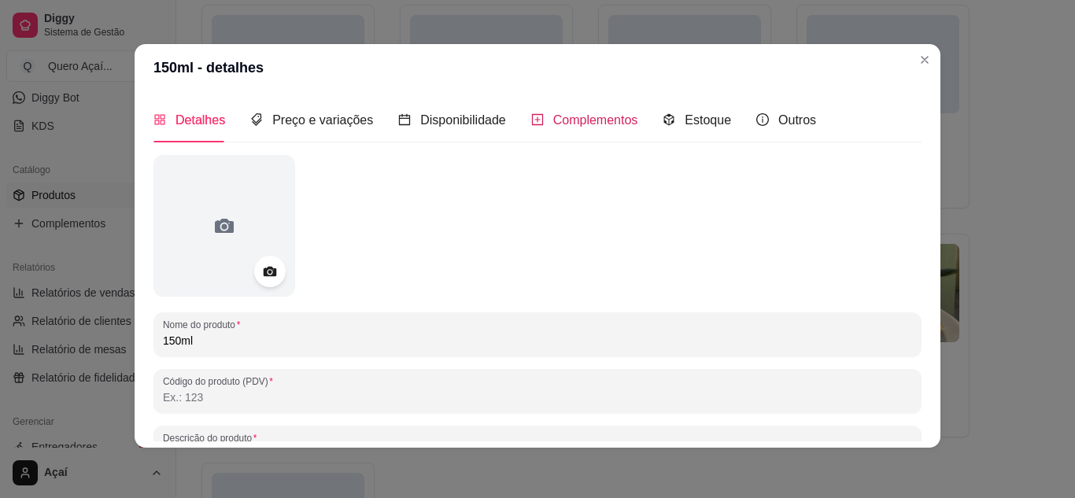
click at [555, 125] on span "Complementos" at bounding box center [595, 119] width 85 height 13
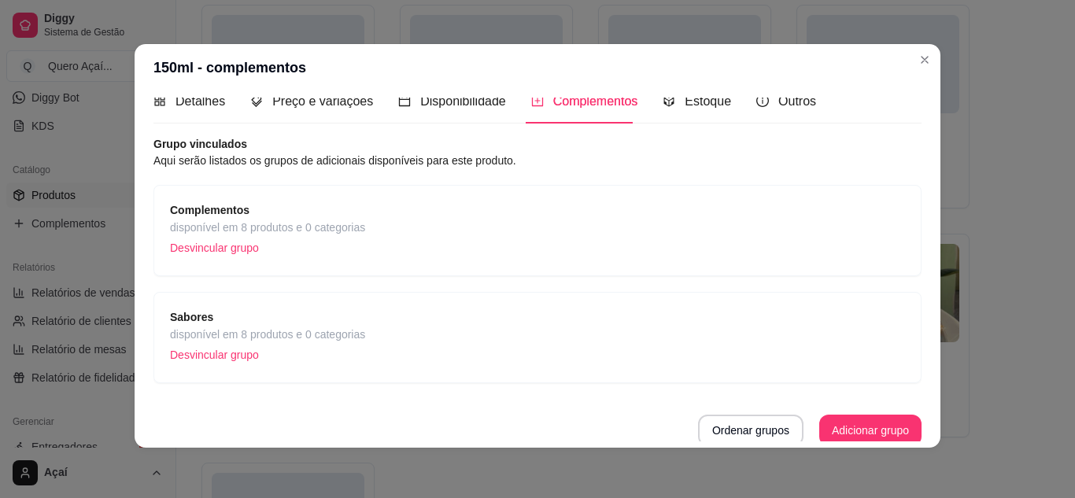
scroll to position [24, 0]
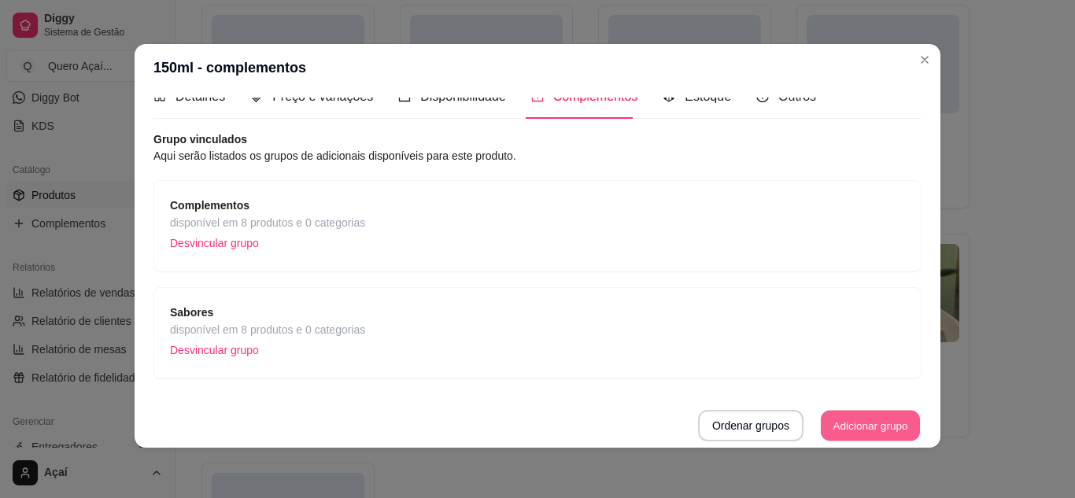
click at [827, 424] on button "Adicionar grupo" at bounding box center [870, 426] width 99 height 31
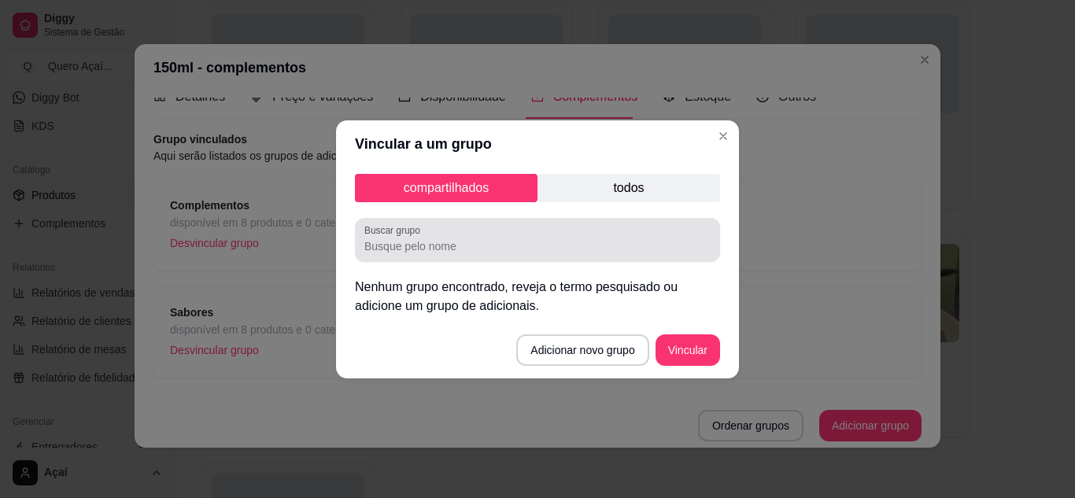
click at [601, 233] on div at bounding box center [537, 239] width 346 height 31
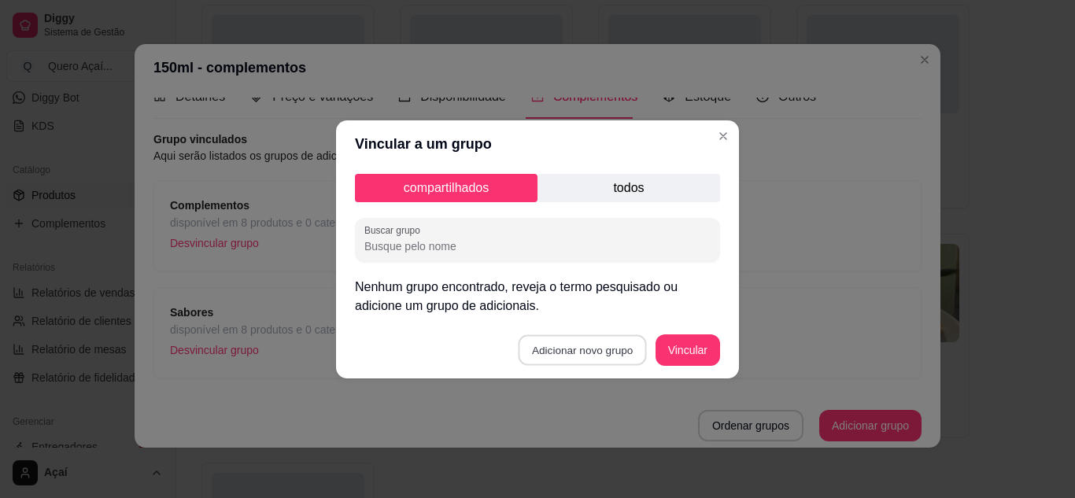
click at [603, 364] on button "Adicionar novo grupo" at bounding box center [583, 350] width 128 height 31
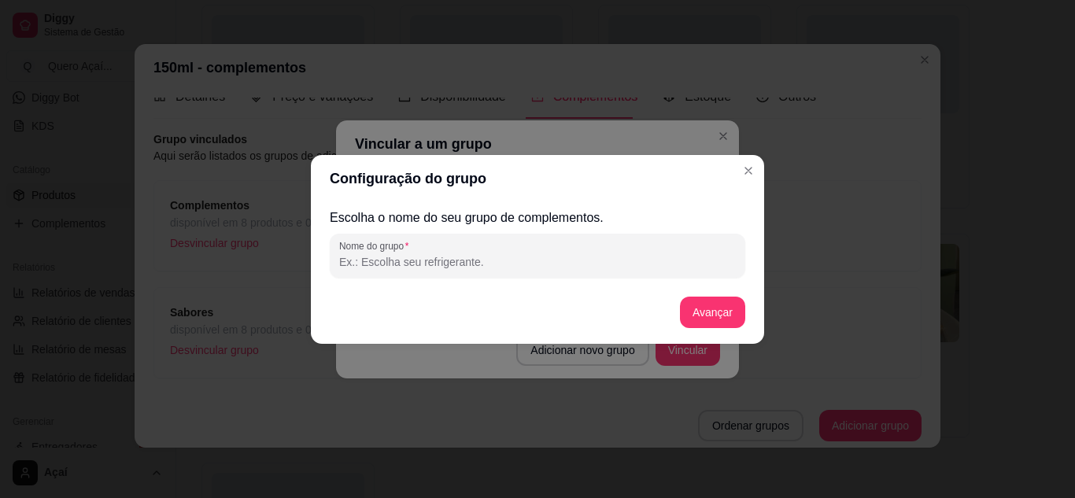
click at [531, 267] on input "Nome do grupo" at bounding box center [537, 262] width 397 height 16
type input "Adicionais 150 e 200"
click at [690, 310] on button "Avançar" at bounding box center [713, 312] width 64 height 31
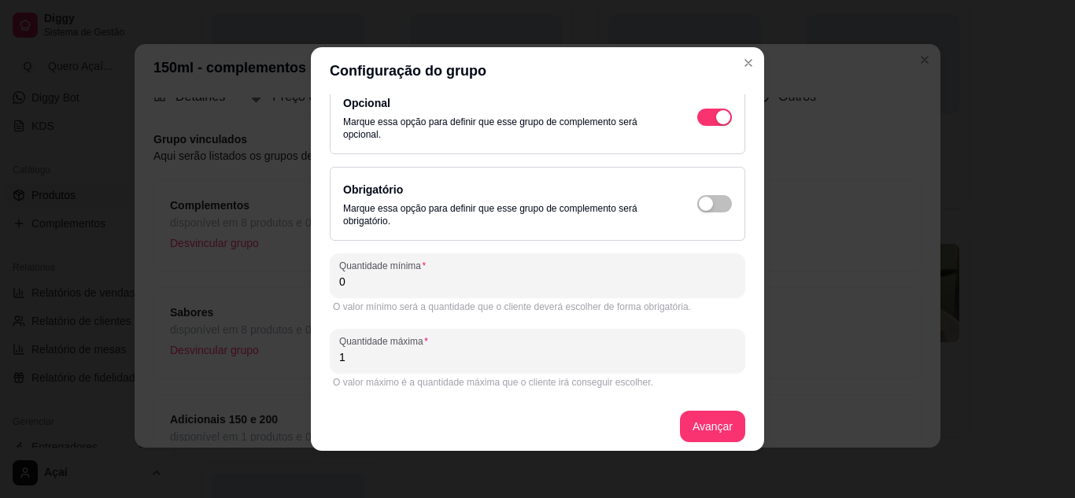
scroll to position [28, 0]
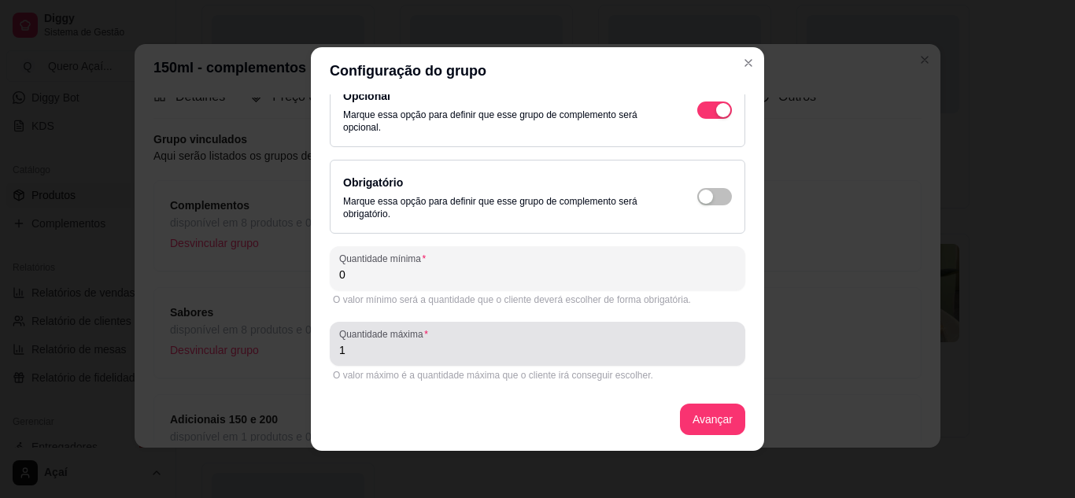
click at [550, 359] on div "1" at bounding box center [537, 343] width 397 height 31
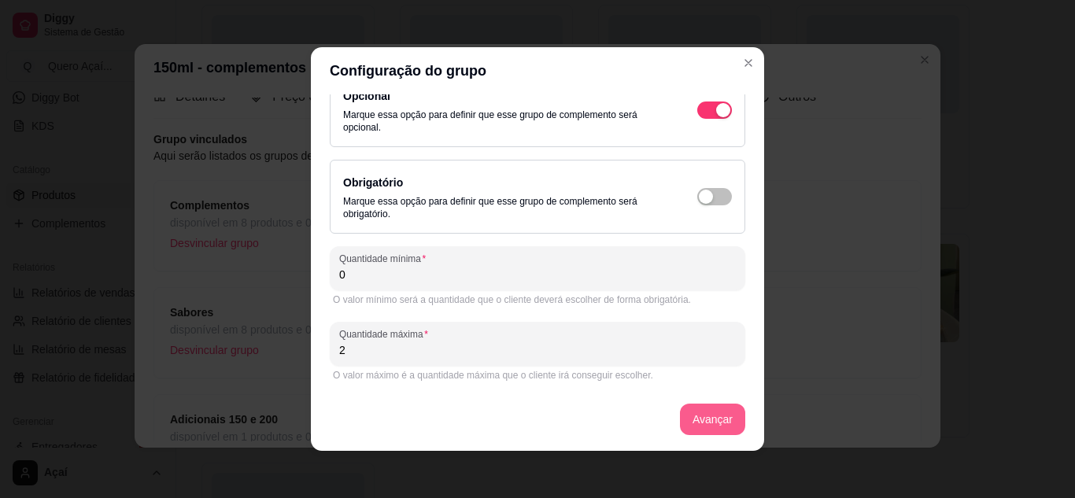
type input "2"
click at [688, 408] on button "Avançar" at bounding box center [713, 420] width 64 height 31
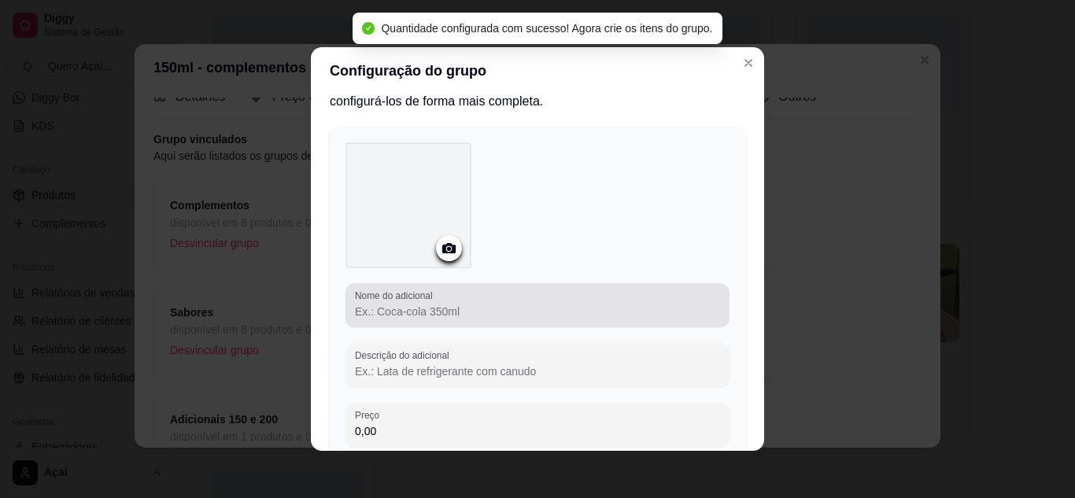
click at [442, 309] on input "Nome do adicional" at bounding box center [537, 312] width 365 height 16
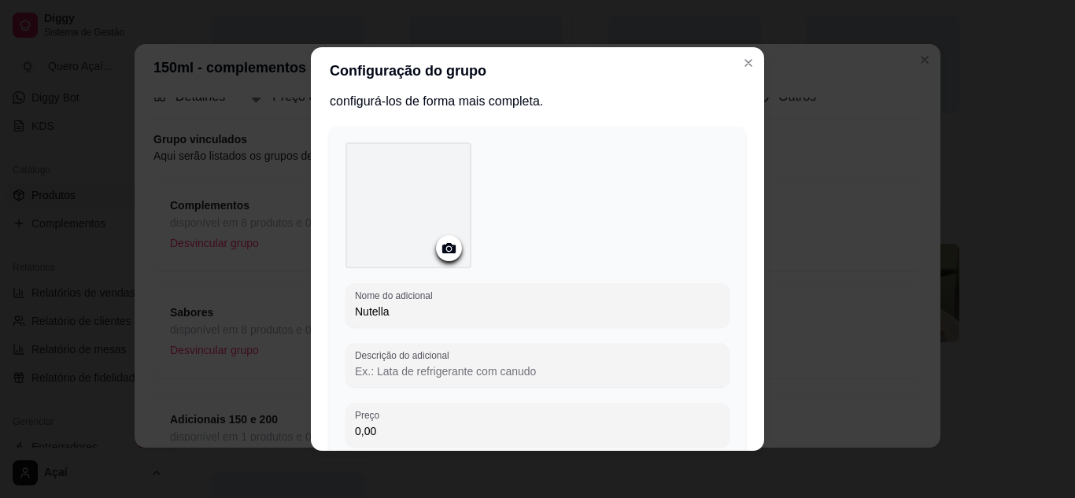
scroll to position [152, 0]
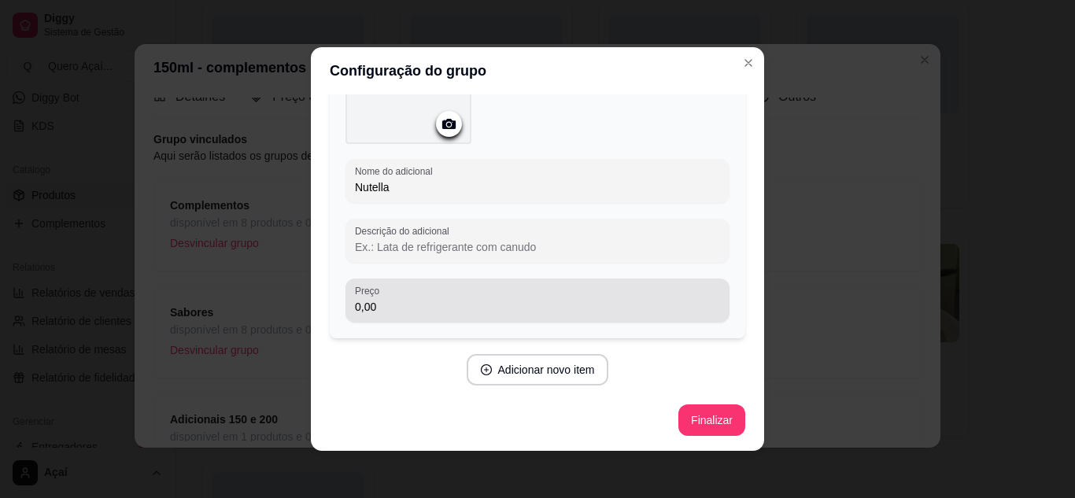
type input "Nutella"
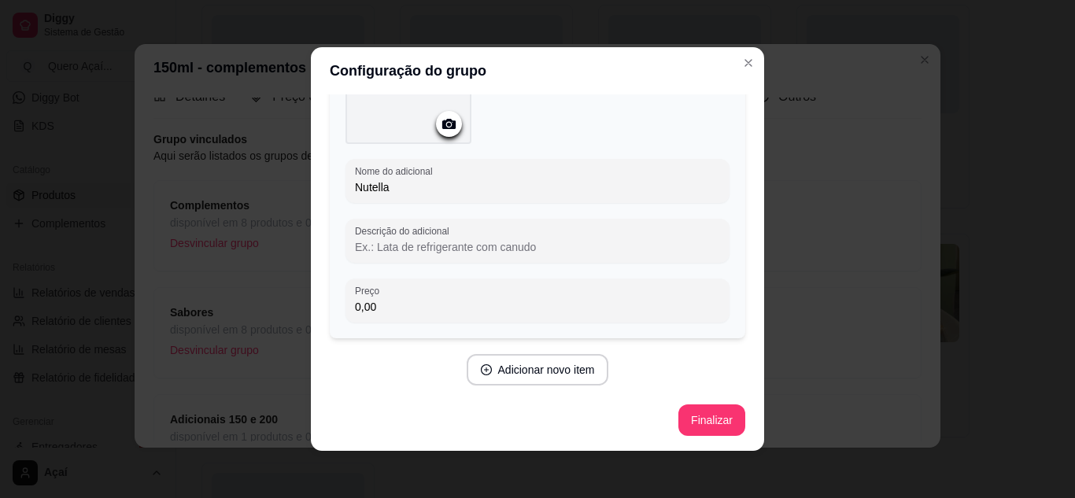
click at [442, 309] on input "0,00" at bounding box center [537, 307] width 365 height 16
type input "3,00"
click at [516, 364] on button "Adicionar novo item" at bounding box center [537, 370] width 139 height 31
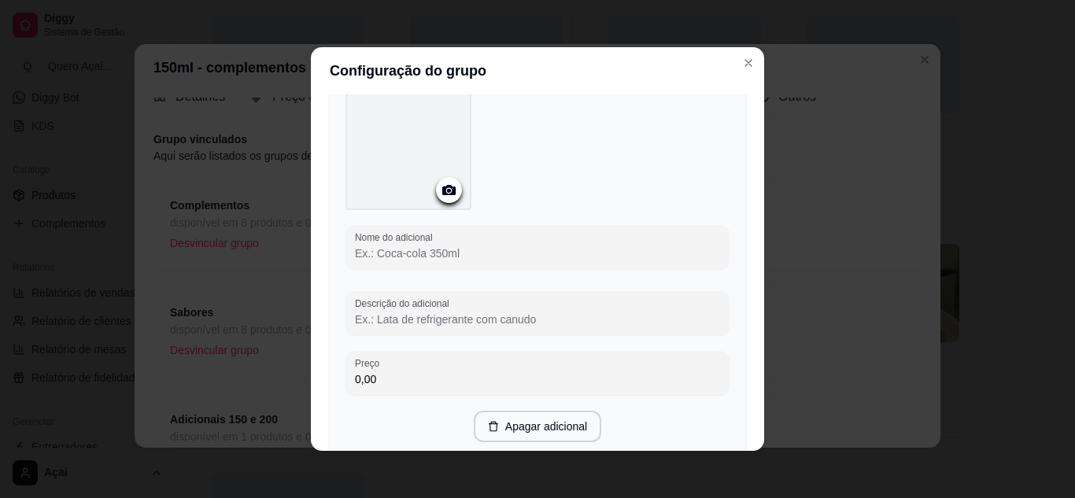
scroll to position [486, 0]
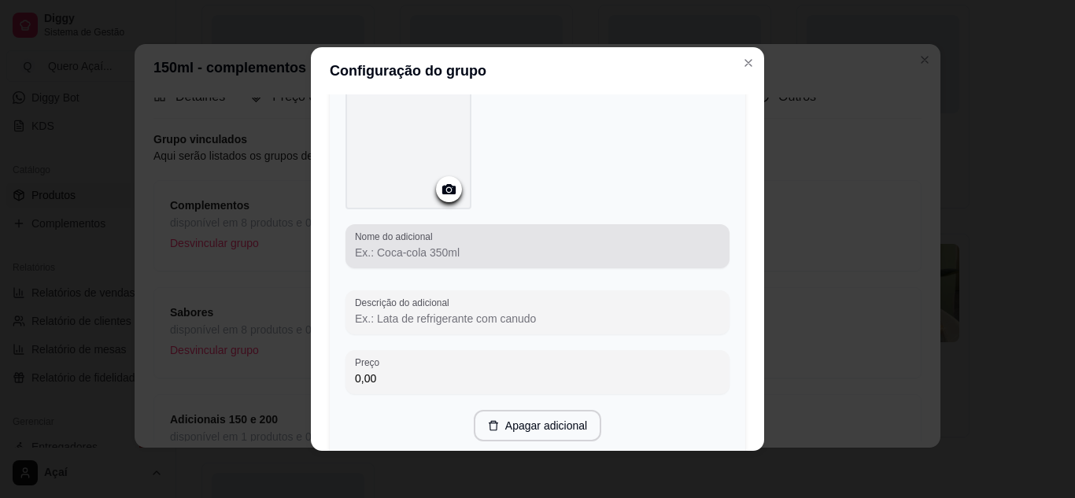
click at [426, 239] on label "Nome do adicional" at bounding box center [396, 236] width 83 height 13
click at [426, 245] on input "Nome do adicional" at bounding box center [537, 253] width 365 height 16
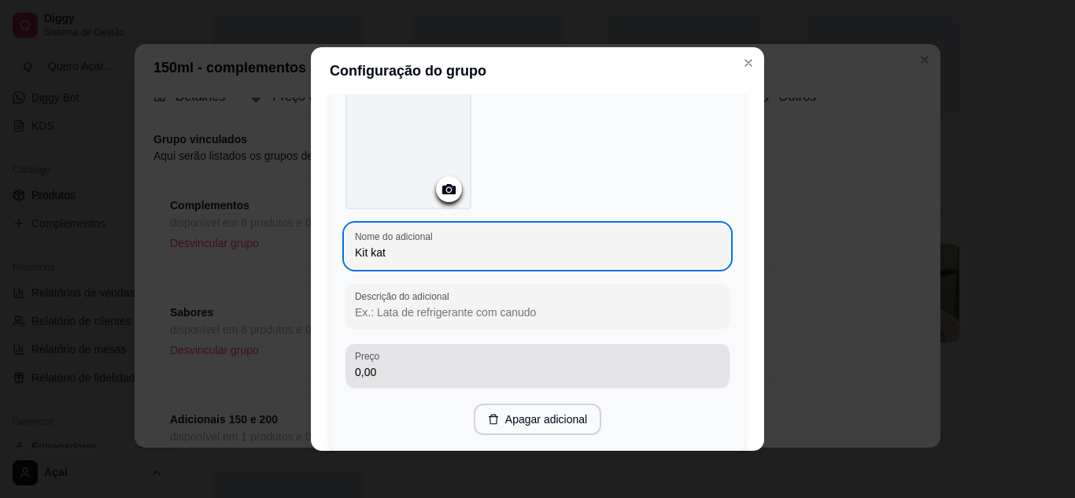
type input "Kit kat"
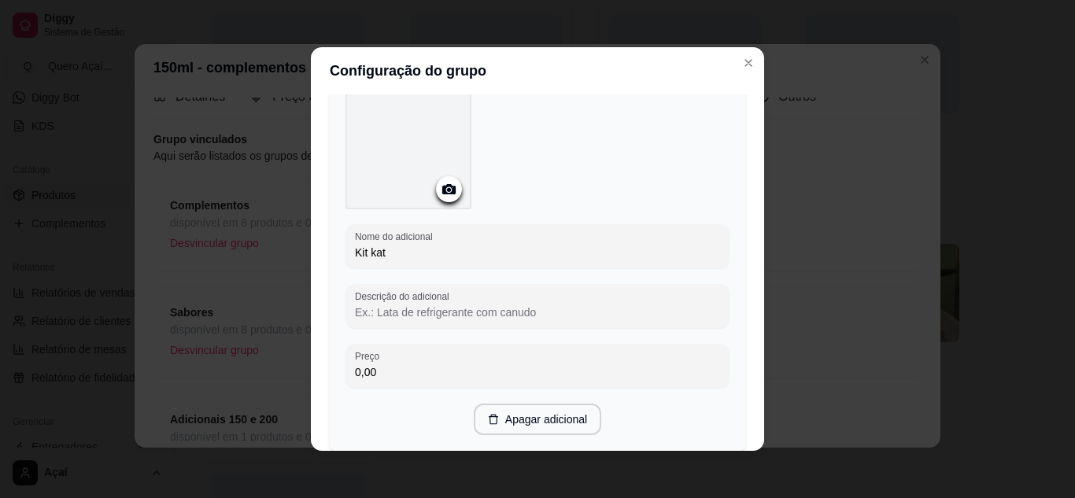
click at [407, 364] on input "0,00" at bounding box center [537, 372] width 365 height 16
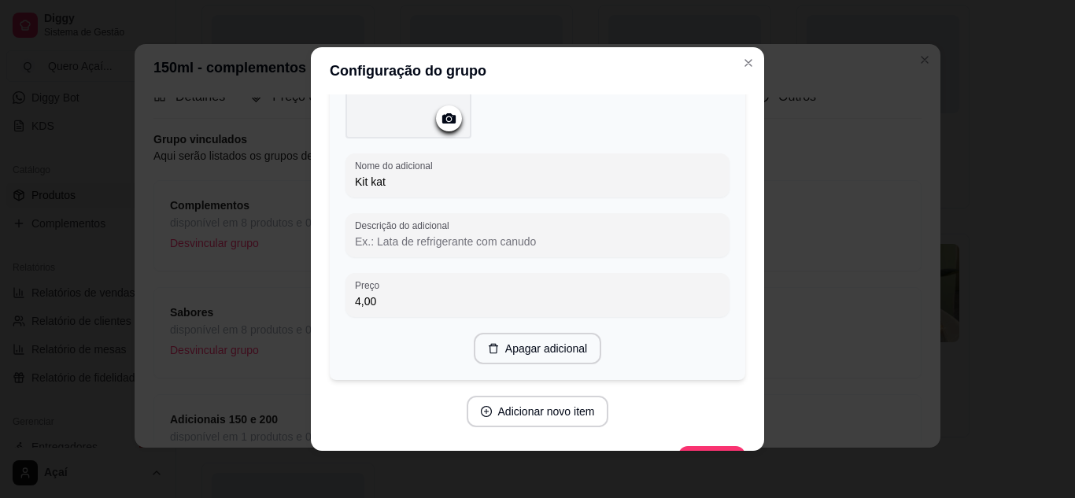
scroll to position [597, 0]
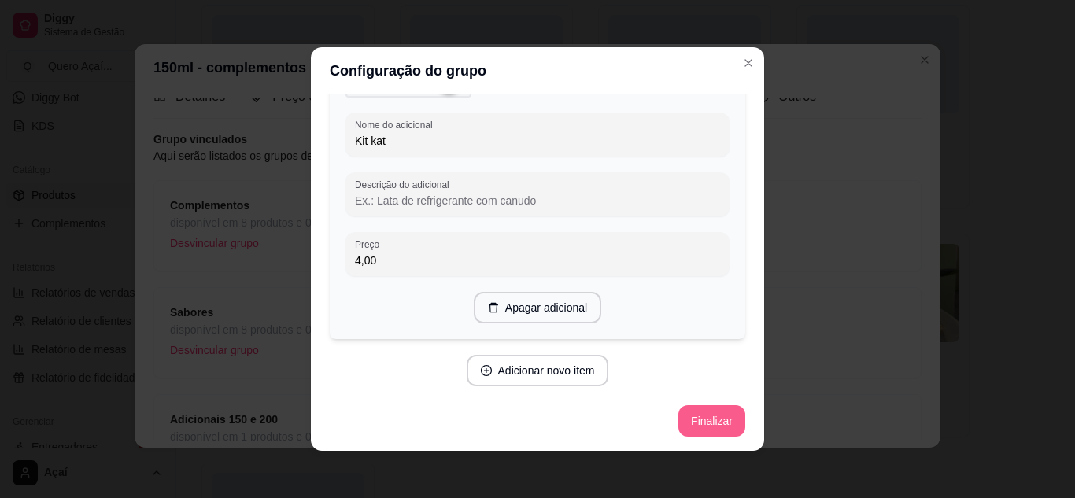
type input "4,00"
click at [698, 425] on button "Finalizar" at bounding box center [711, 421] width 65 height 31
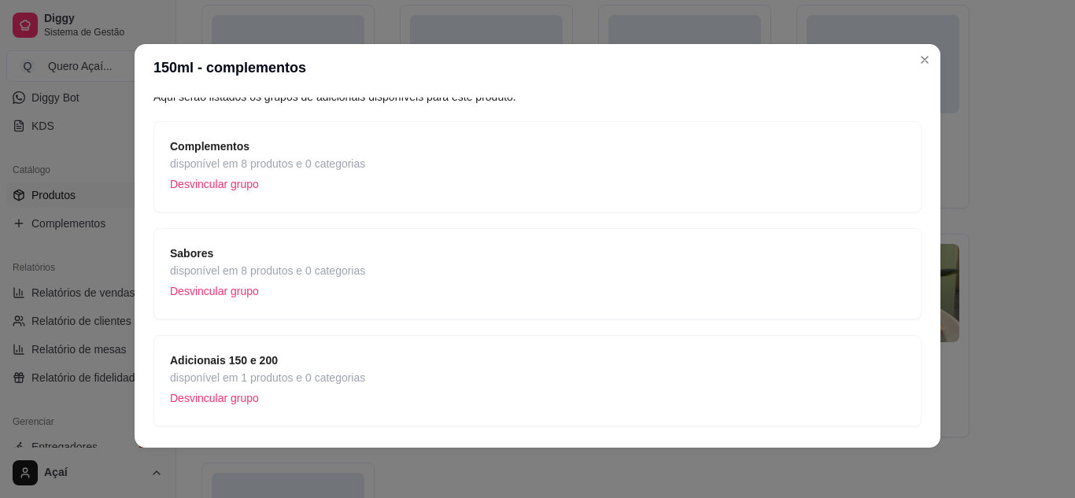
scroll to position [85, 0]
click at [424, 356] on div "Adicionais 150 e 200 disponível em 1 produtos e 0 categorias Desvincular grupo" at bounding box center [537, 379] width 735 height 58
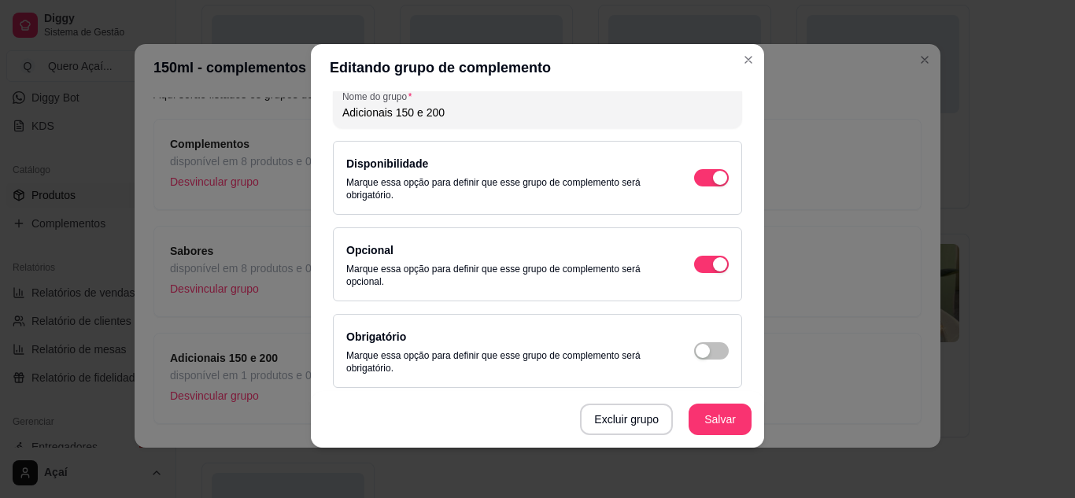
scroll to position [0, 0]
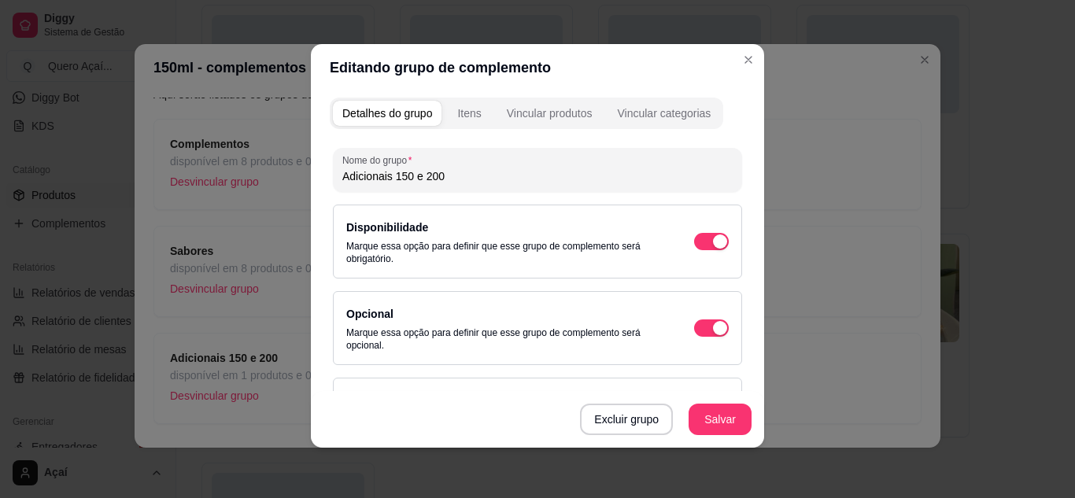
click at [501, 96] on div "Detalhes do grupo Itens Vincular produtos Vincular categorias Nome do grupo Adi…" at bounding box center [537, 269] width 453 height 357
click at [508, 103] on button "Vincular produtos" at bounding box center [549, 113] width 105 height 25
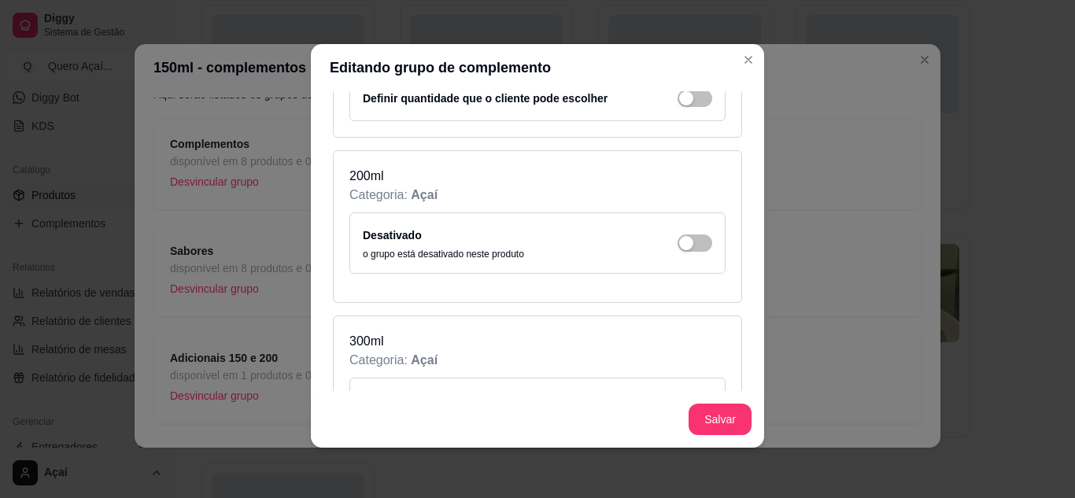
scroll to position [310, 0]
click at [679, 231] on div "Desativado o grupo está desativado neste produto" at bounding box center [538, 242] width 350 height 35
click at [679, 239] on button "button" at bounding box center [695, 242] width 35 height 17
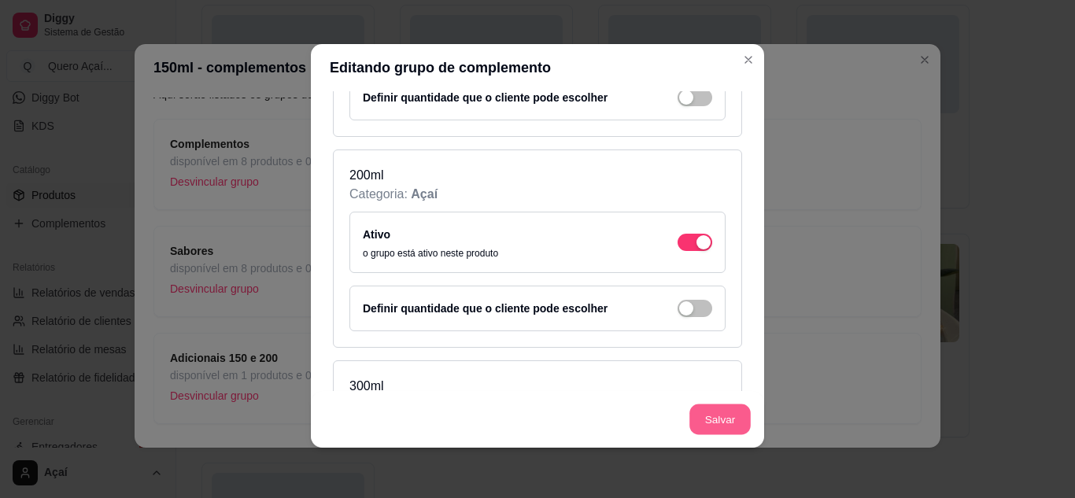
click at [729, 428] on button "Salvar" at bounding box center [720, 420] width 61 height 31
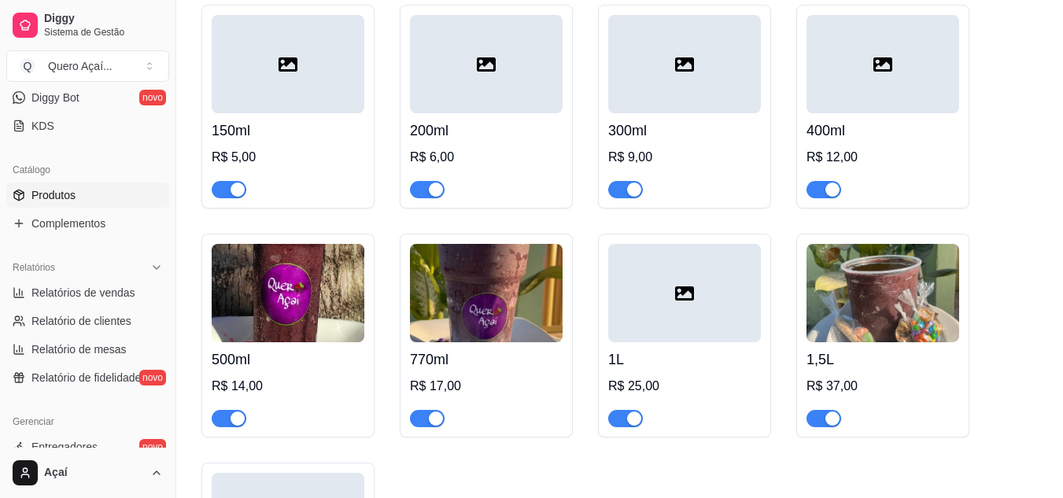
click at [717, 142] on div "300ml R$ 9,00" at bounding box center [684, 155] width 153 height 85
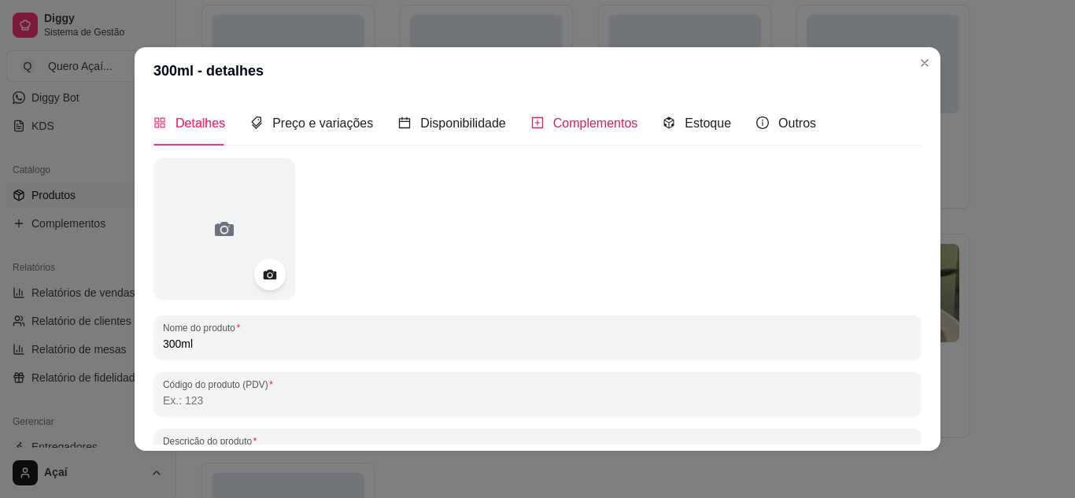
click at [601, 127] on span "Complementos" at bounding box center [595, 123] width 85 height 13
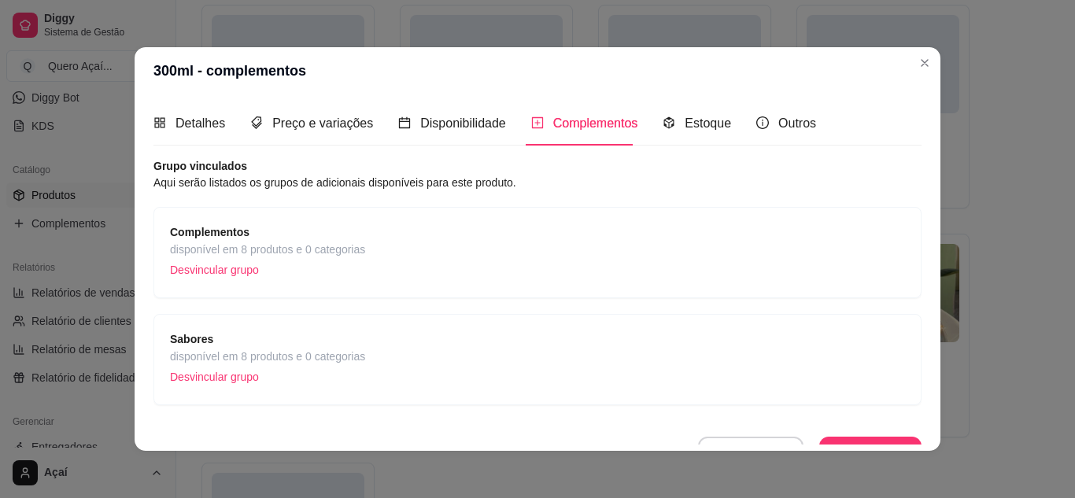
scroll to position [24, 0]
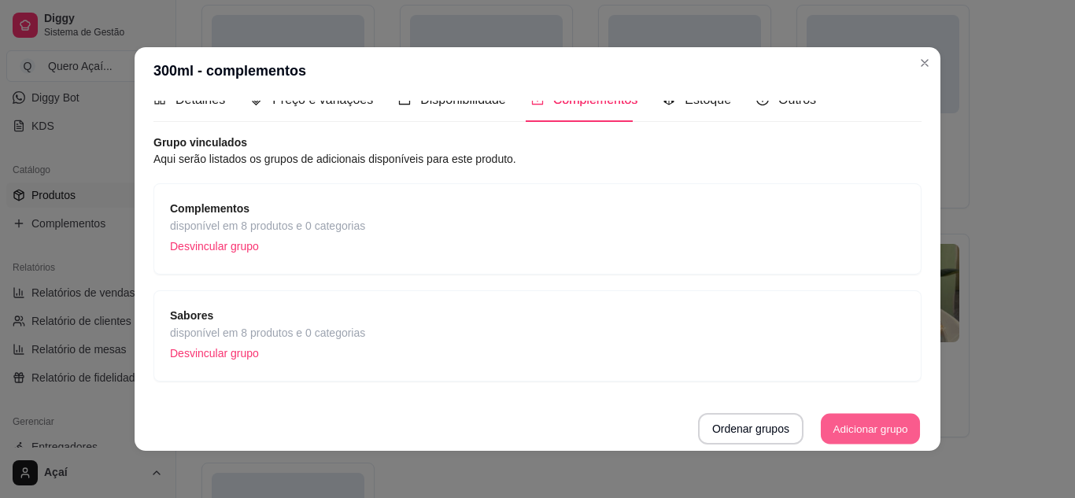
click at [860, 440] on button "Adicionar grupo" at bounding box center [870, 429] width 99 height 31
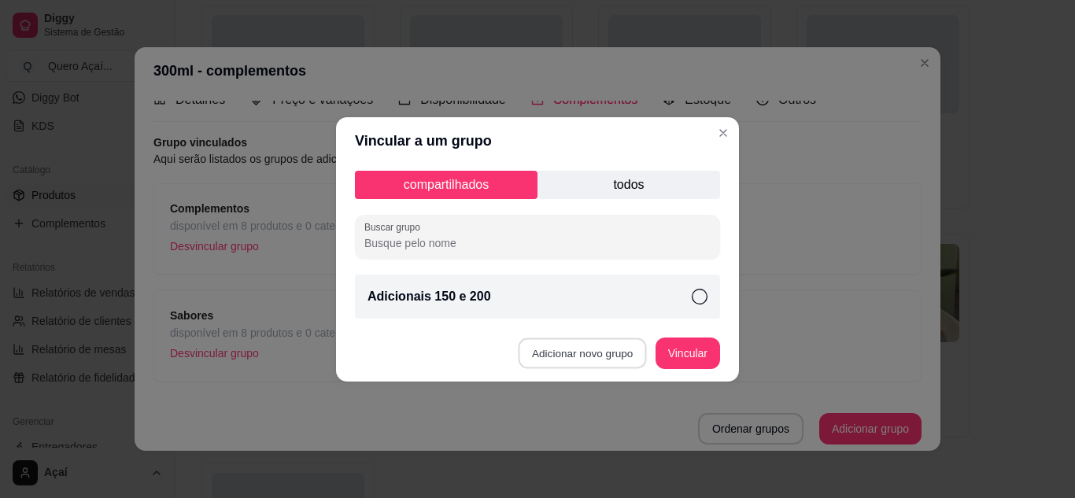
click at [569, 353] on button "Adicionar novo grupo" at bounding box center [583, 353] width 128 height 31
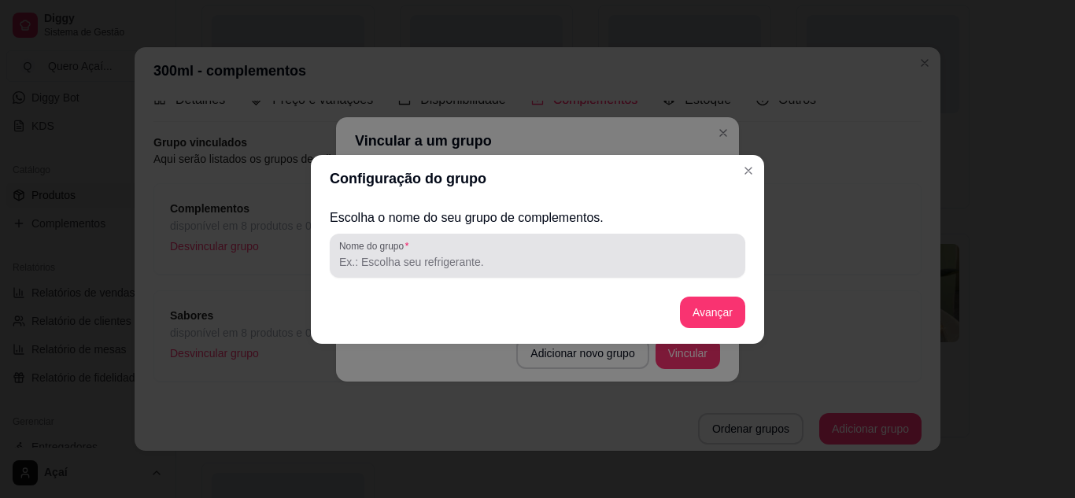
click at [467, 257] on input "Nome do grupo" at bounding box center [537, 262] width 397 height 16
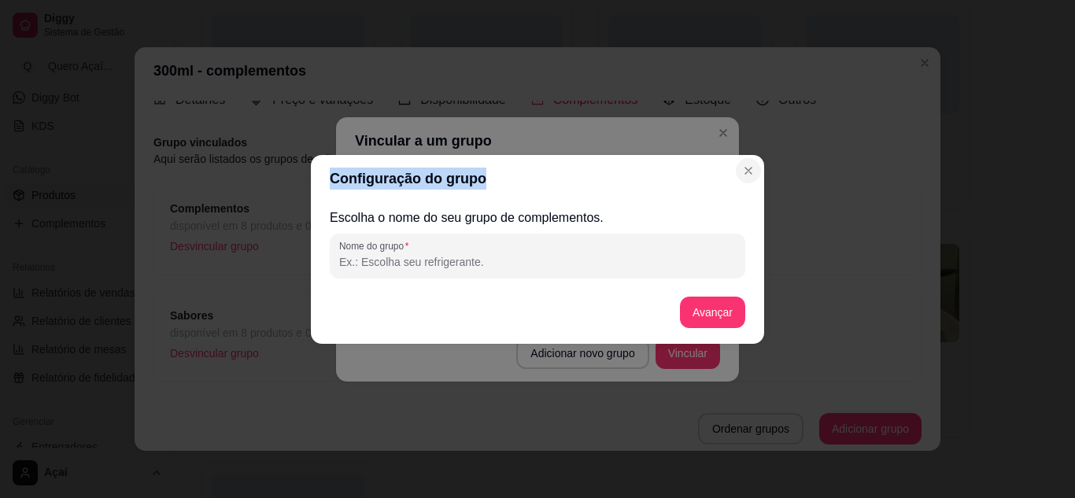
drag, startPoint x: 759, startPoint y: 161, endPoint x: 751, endPoint y: 167, distance: 10.1
click at [751, 167] on section "Configuração do grupo Escolha o nome do seu grupo de complementos. Nome do grup…" at bounding box center [537, 249] width 453 height 189
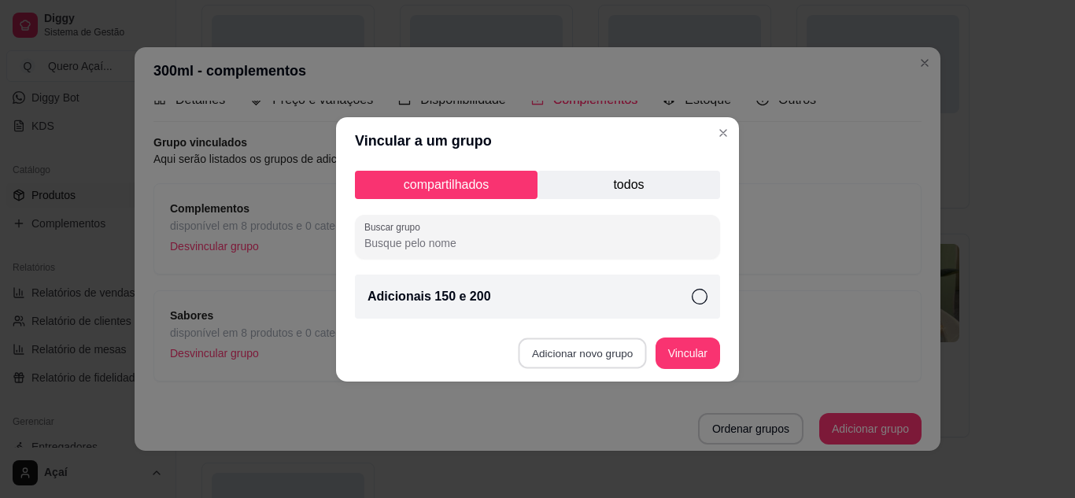
click at [643, 355] on button "Adicionar novo grupo" at bounding box center [583, 353] width 128 height 31
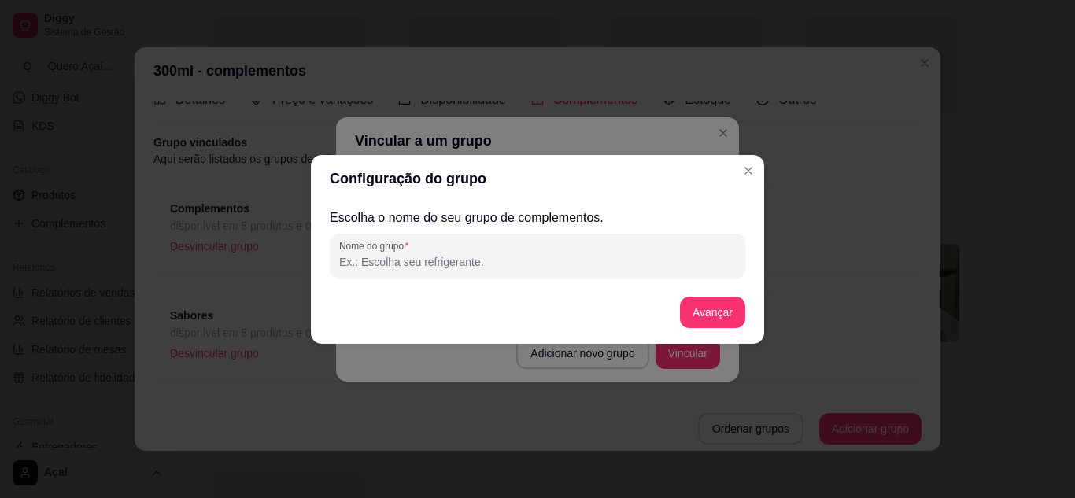
click at [542, 257] on input "Nome do grupo" at bounding box center [537, 262] width 397 height 16
type input "Adicionais"
click at [716, 301] on button "Avançar" at bounding box center [713, 312] width 64 height 31
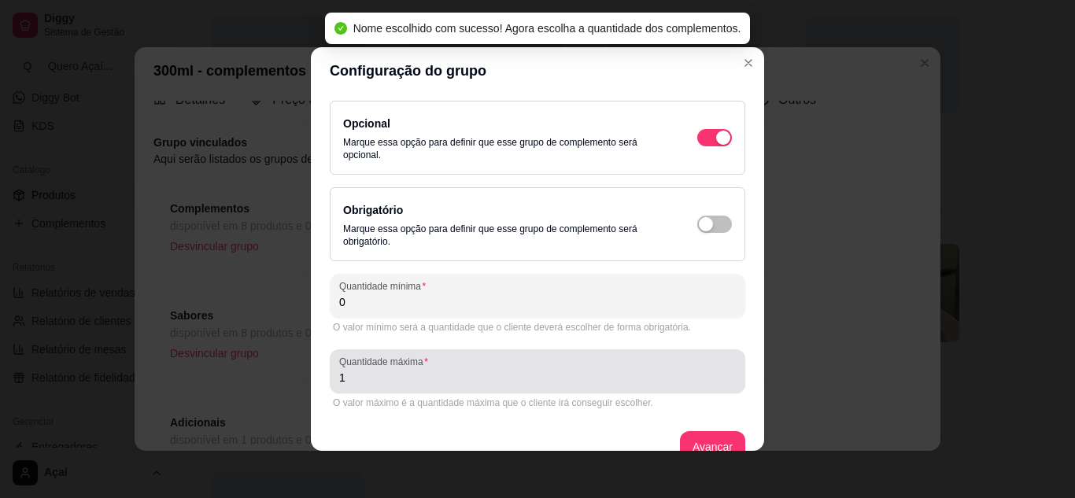
click at [509, 368] on div "1" at bounding box center [537, 371] width 397 height 31
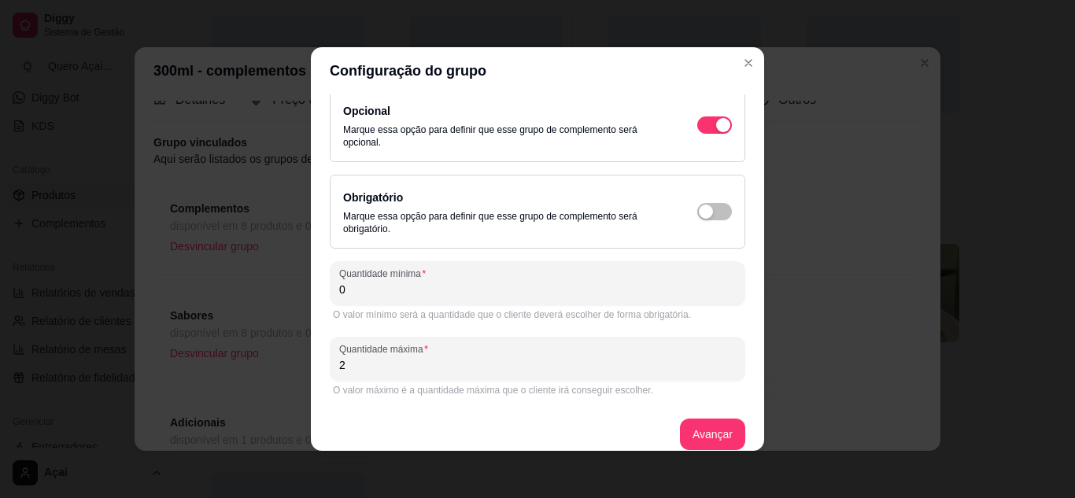
scroll to position [28, 0]
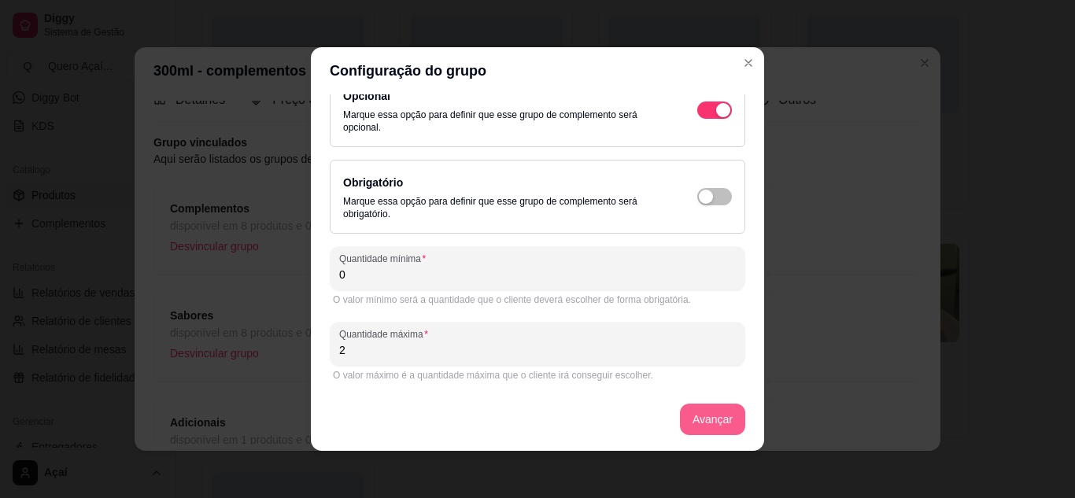
type input "2"
click at [682, 422] on button "Avançar" at bounding box center [713, 420] width 64 height 31
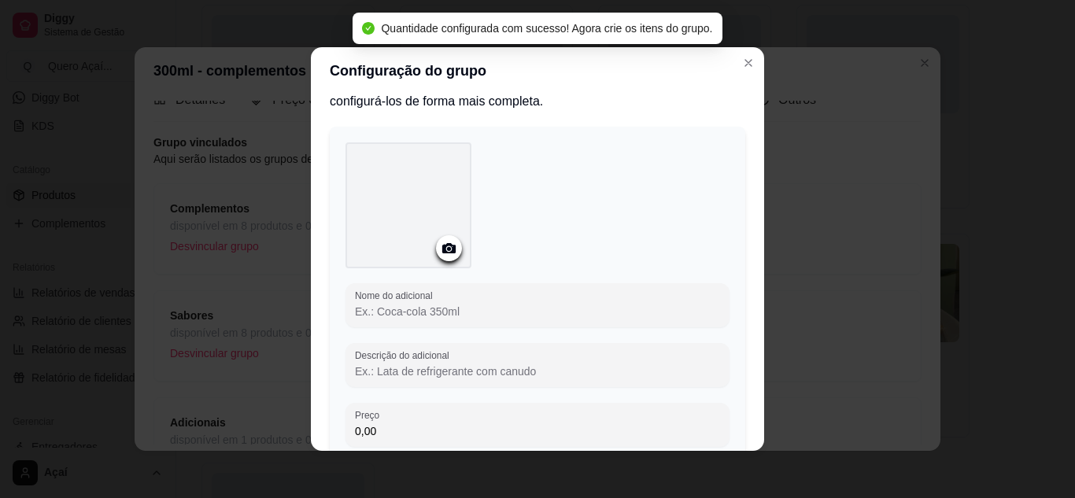
click at [518, 312] on input "Nome do adicional" at bounding box center [537, 312] width 365 height 16
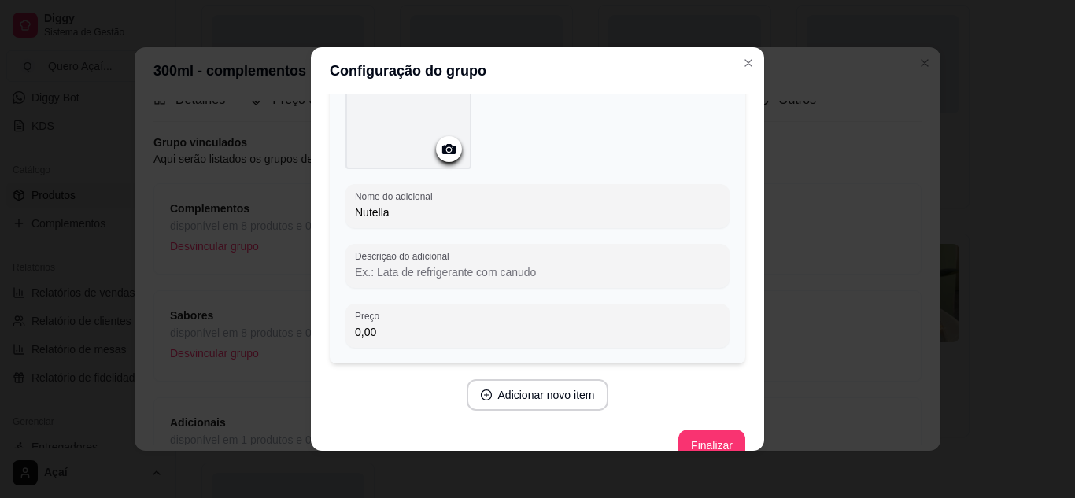
scroll to position [128, 0]
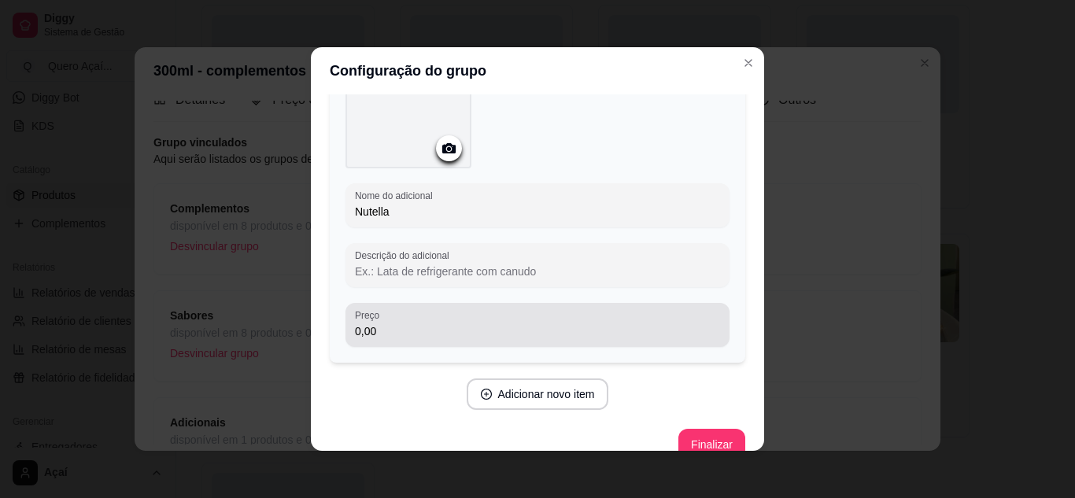
type input "Nutella"
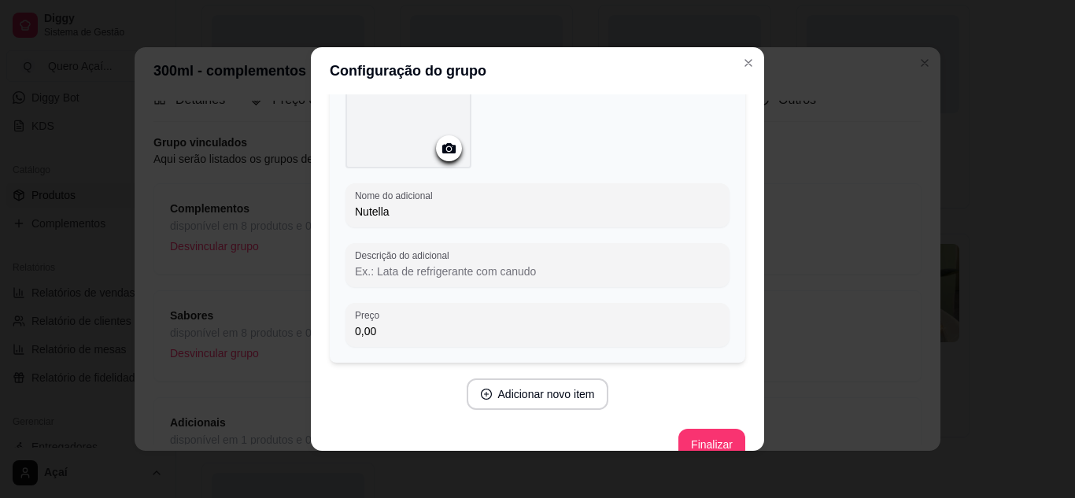
click at [494, 335] on input "0,00" at bounding box center [537, 332] width 365 height 16
type input "5,00"
click at [585, 398] on button "Adicionar novo item" at bounding box center [537, 394] width 139 height 31
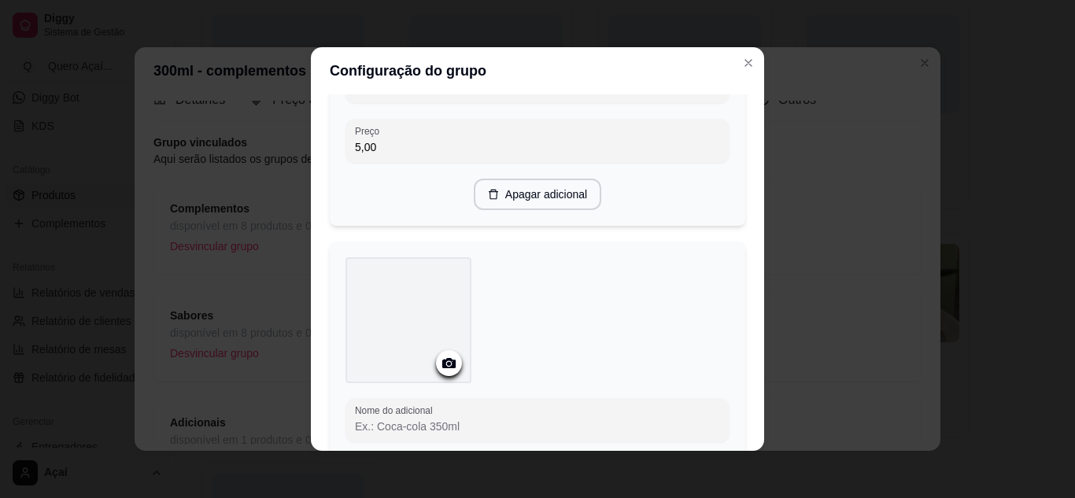
click at [485, 396] on div "Nome do adicional Descrição do adicional Preço 0,00" at bounding box center [538, 412] width 384 height 311
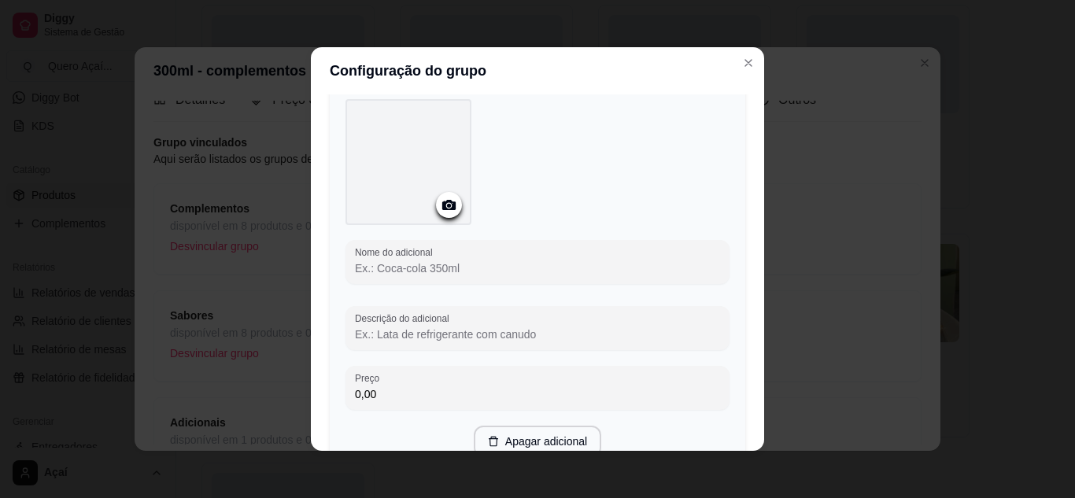
scroll to position [471, 0]
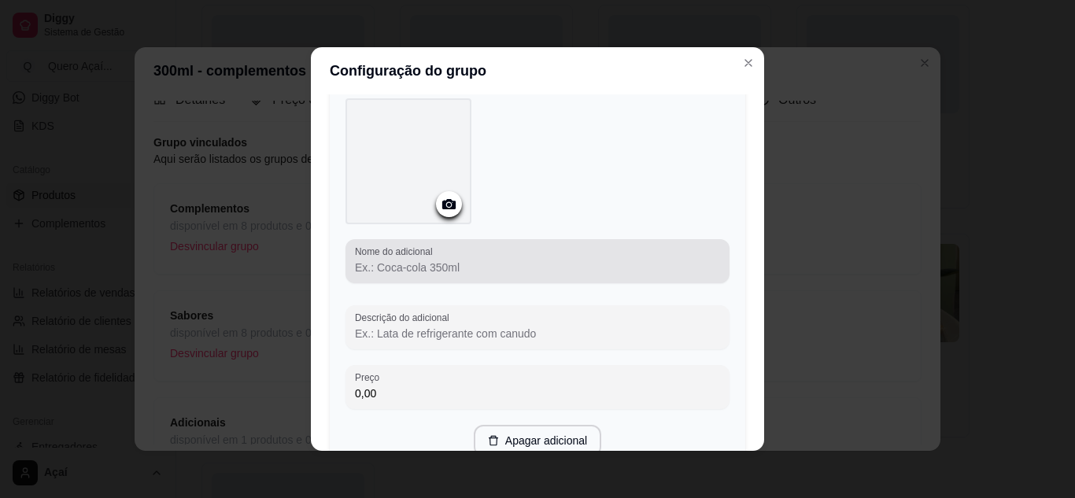
click at [509, 243] on div "Nome do adicional" at bounding box center [538, 261] width 384 height 44
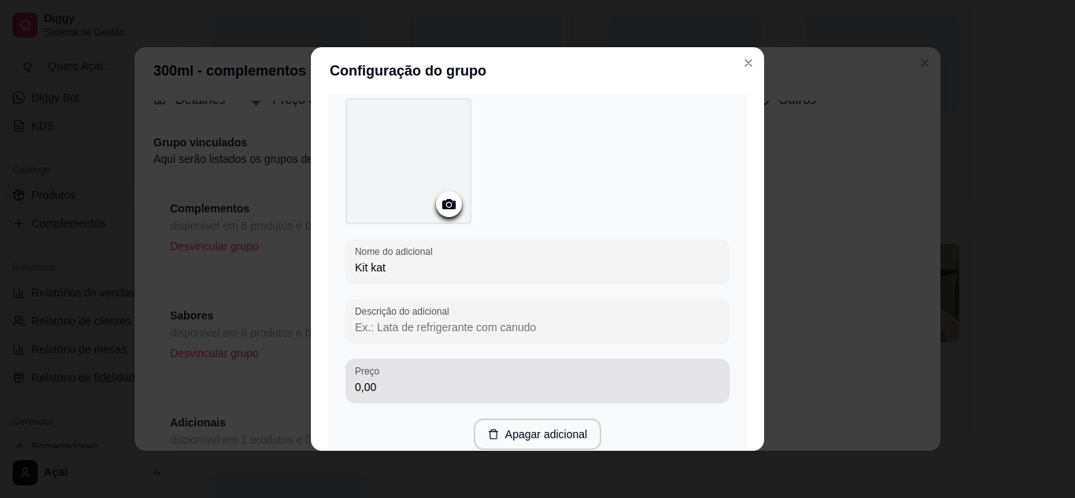
type input "Kit kat"
click at [457, 366] on div "0,00" at bounding box center [537, 380] width 365 height 31
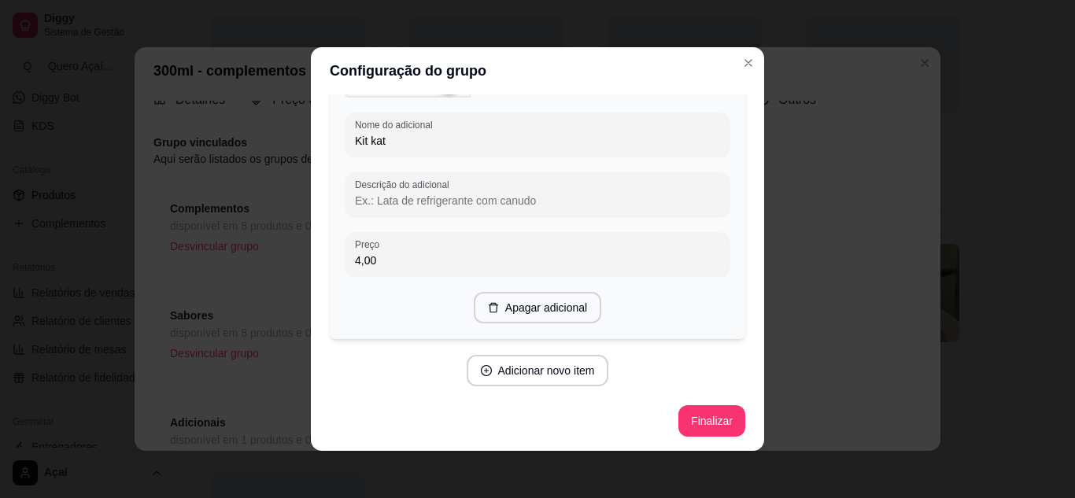
scroll to position [596, 0]
type input "4,00"
click at [681, 422] on button "Finalizar" at bounding box center [712, 422] width 67 height 31
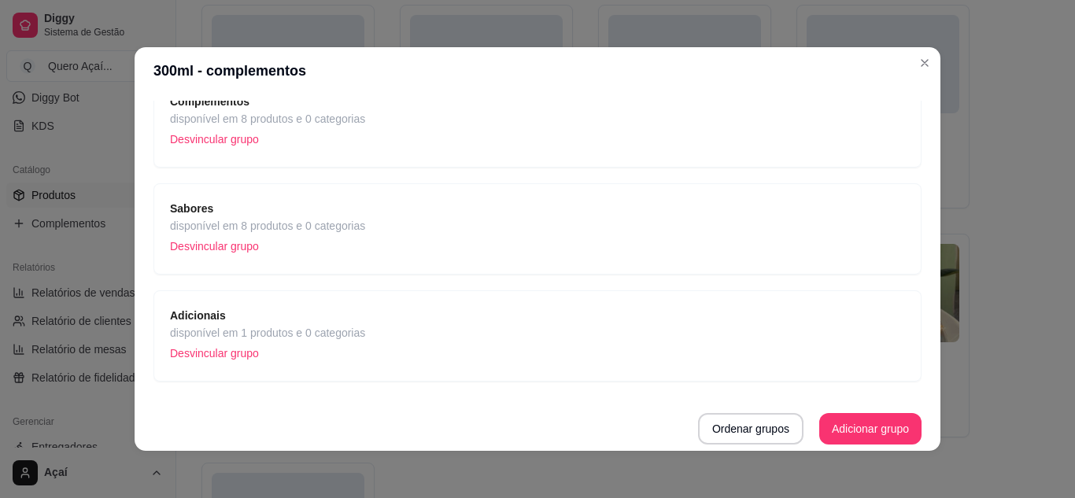
scroll to position [0, 0]
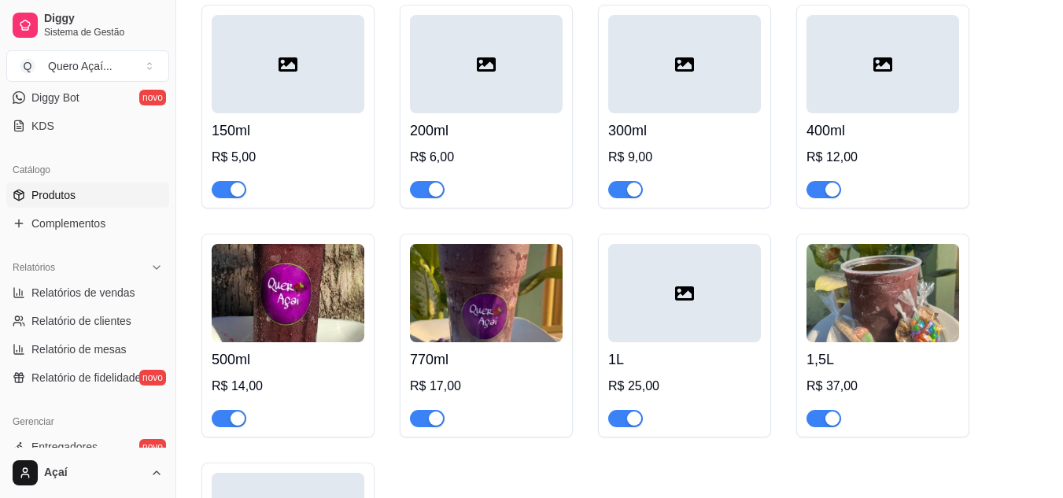
click at [828, 130] on h4 "400ml" at bounding box center [883, 131] width 153 height 22
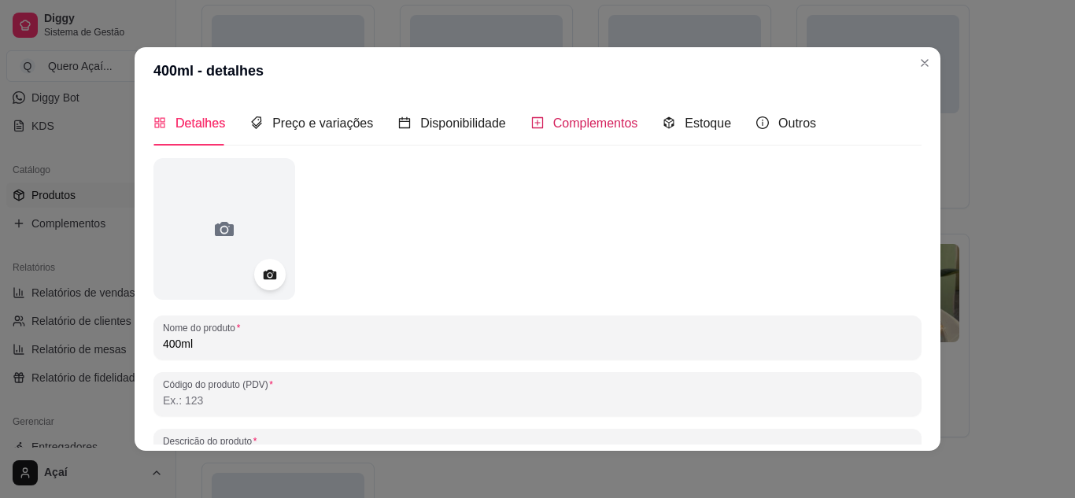
click at [569, 126] on span "Complementos" at bounding box center [595, 123] width 85 height 13
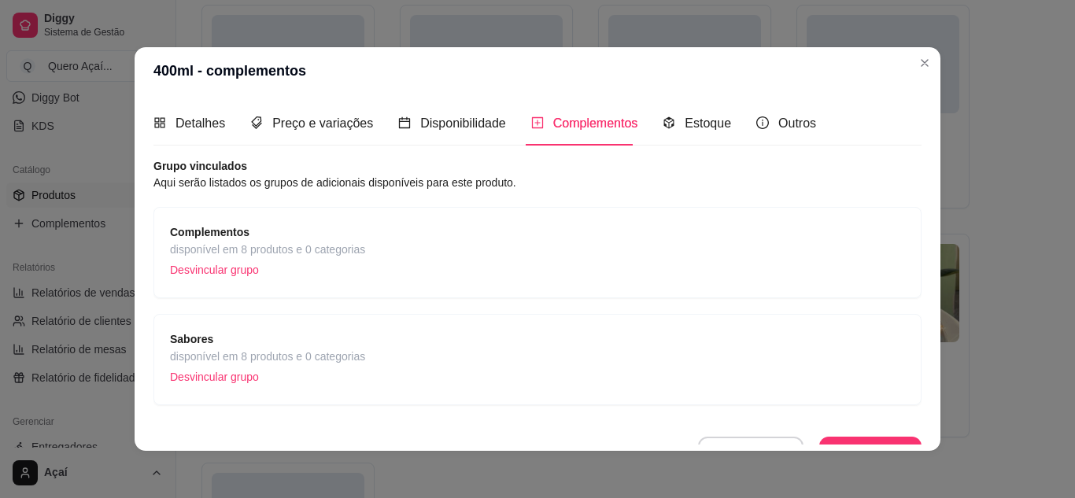
scroll to position [24, 0]
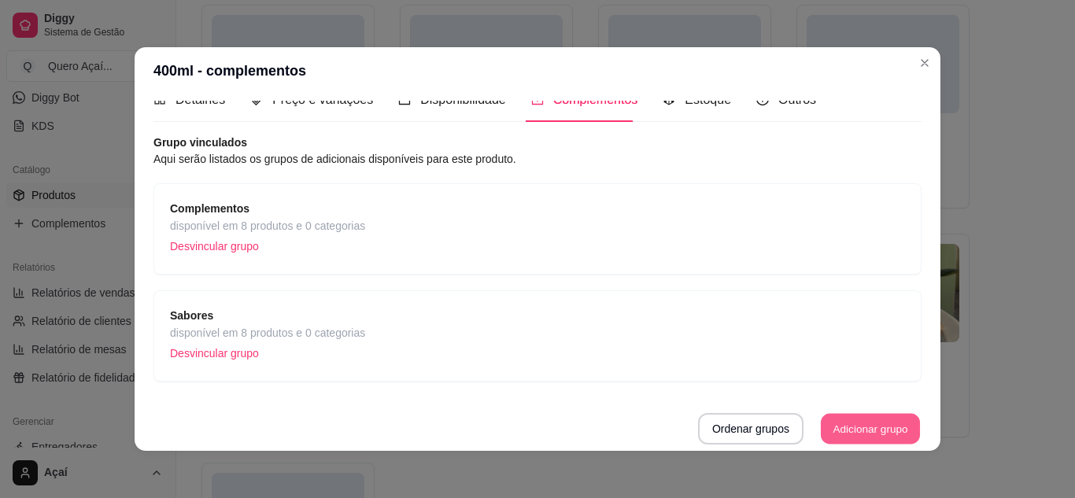
click at [821, 430] on button "Adicionar grupo" at bounding box center [870, 429] width 99 height 31
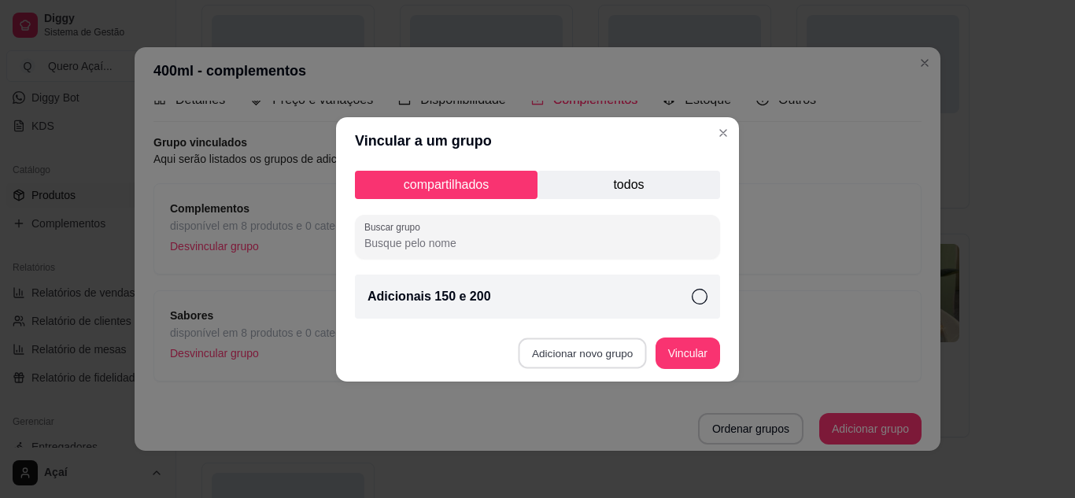
click at [571, 338] on button "Adicionar novo grupo" at bounding box center [583, 353] width 128 height 31
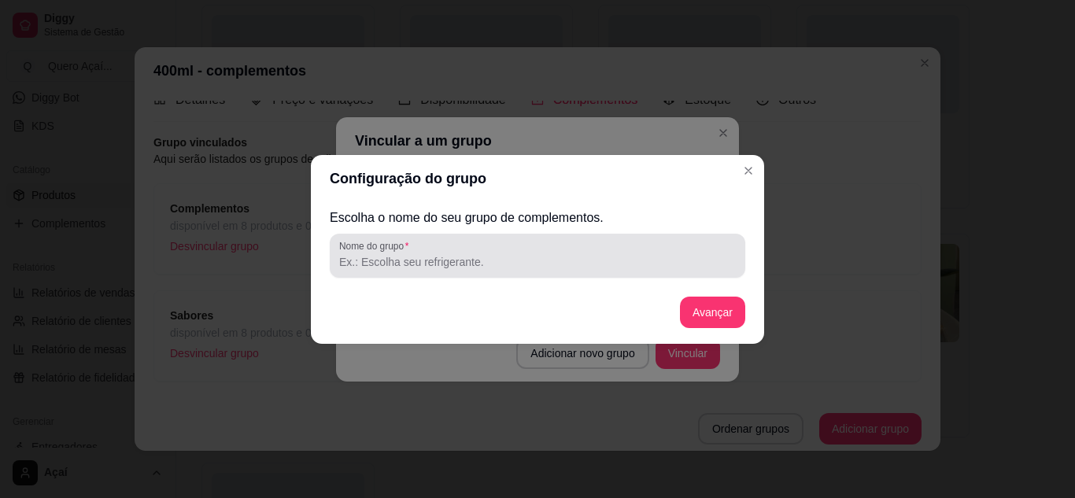
click at [490, 246] on div at bounding box center [537, 255] width 397 height 31
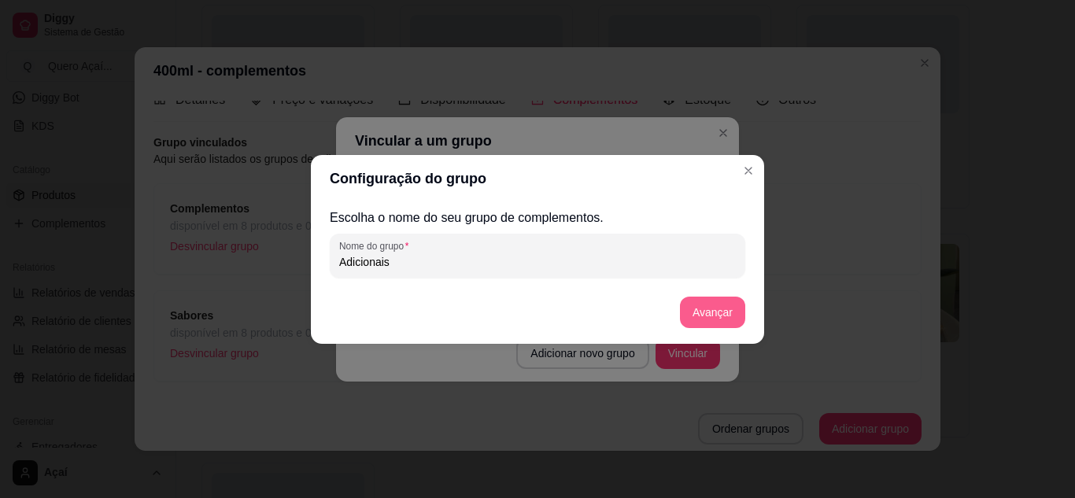
type input "Adicionais"
click at [712, 310] on button "Avançar" at bounding box center [713, 312] width 64 height 31
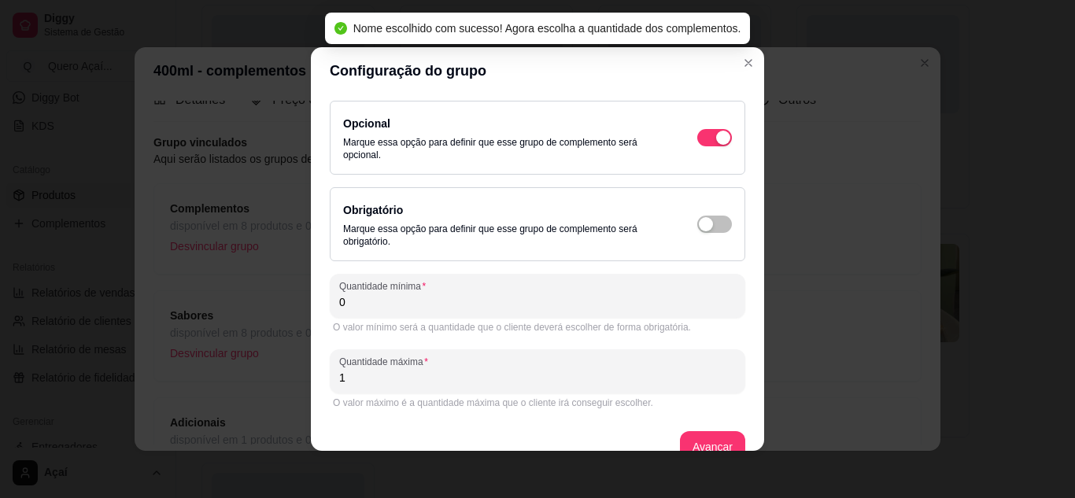
click at [519, 376] on input "1" at bounding box center [537, 378] width 397 height 16
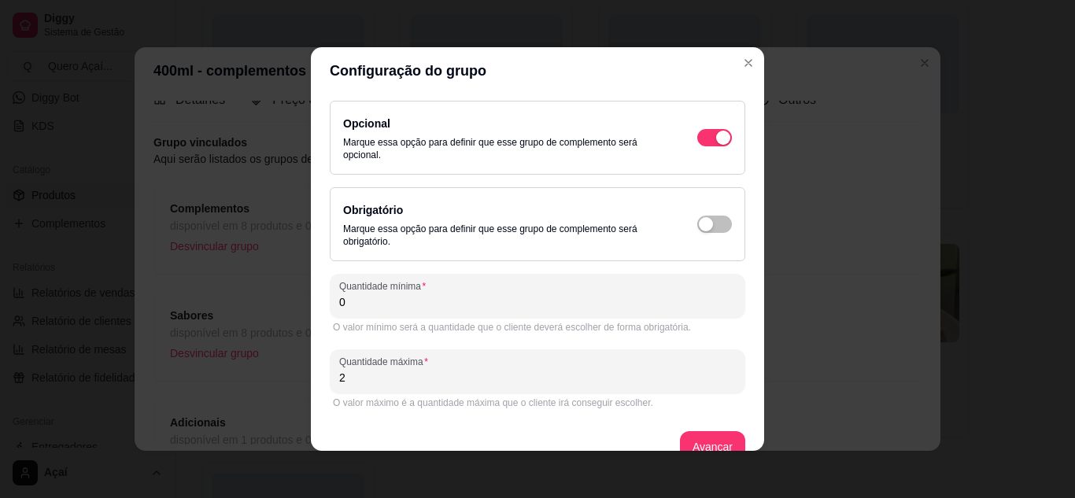
scroll to position [28, 0]
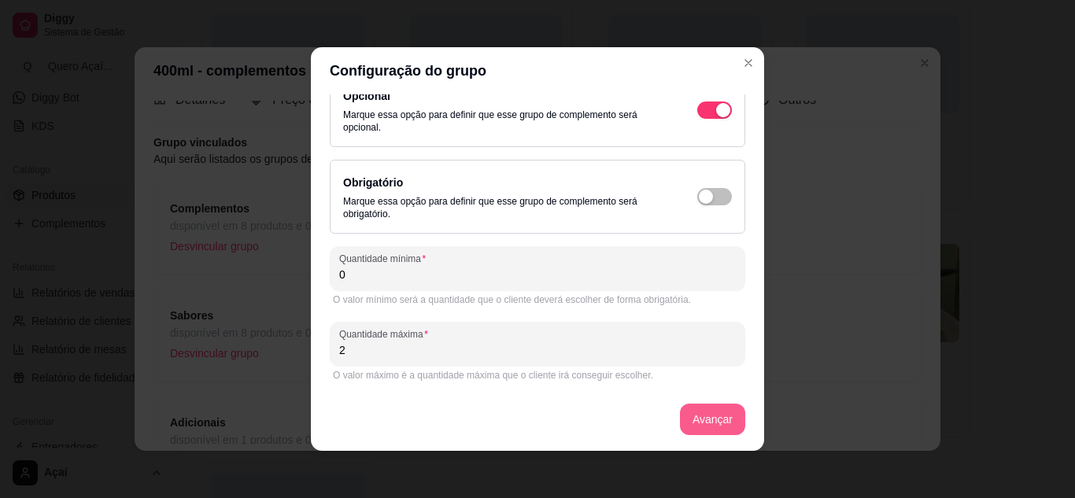
type input "2"
click at [684, 411] on button "Avançar" at bounding box center [713, 420] width 64 height 31
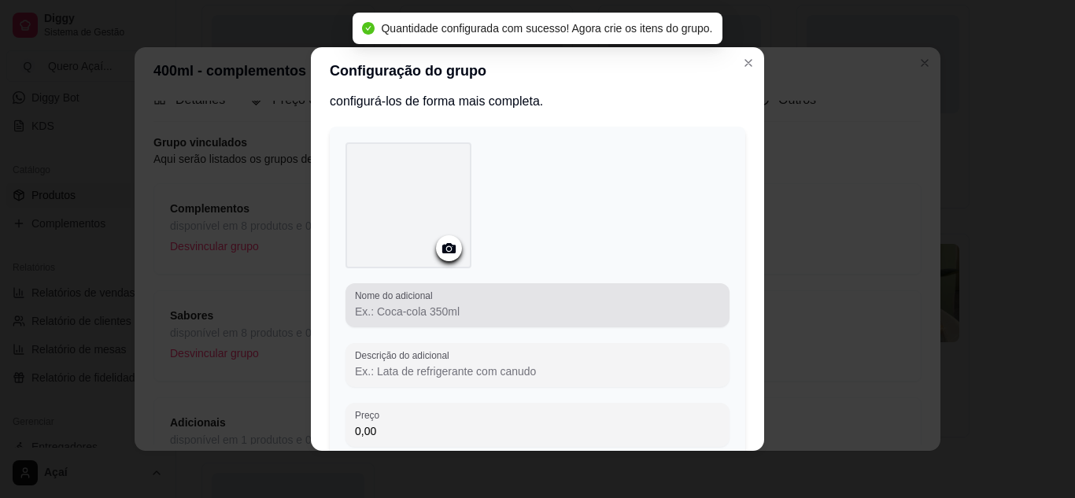
click at [534, 298] on div at bounding box center [537, 305] width 365 height 31
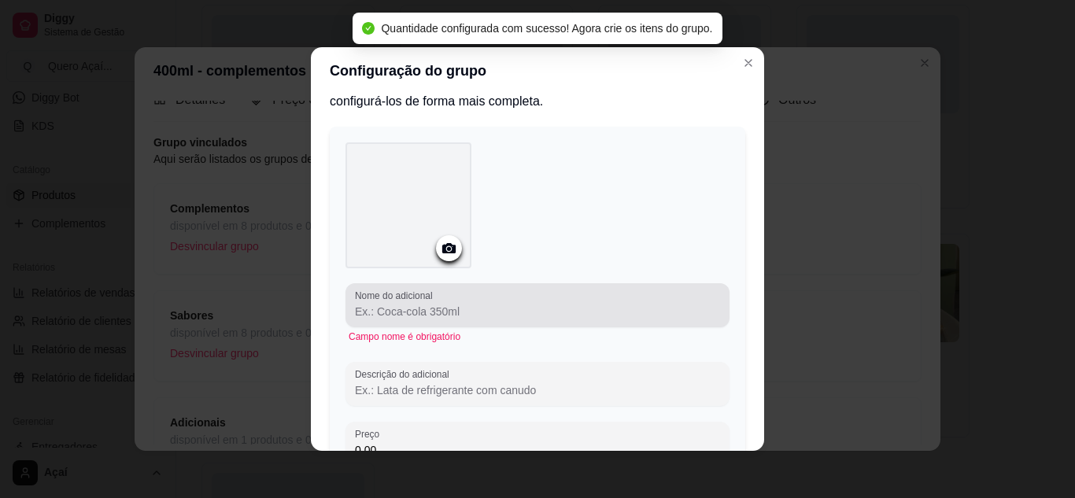
click at [534, 298] on div at bounding box center [537, 305] width 365 height 31
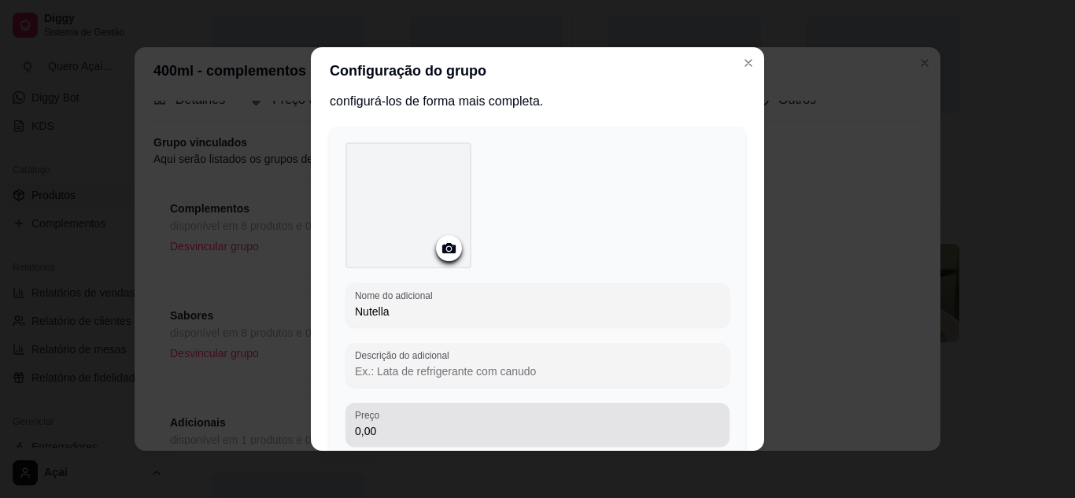
type input "Nutella"
click at [468, 420] on div "0,00" at bounding box center [537, 424] width 365 height 31
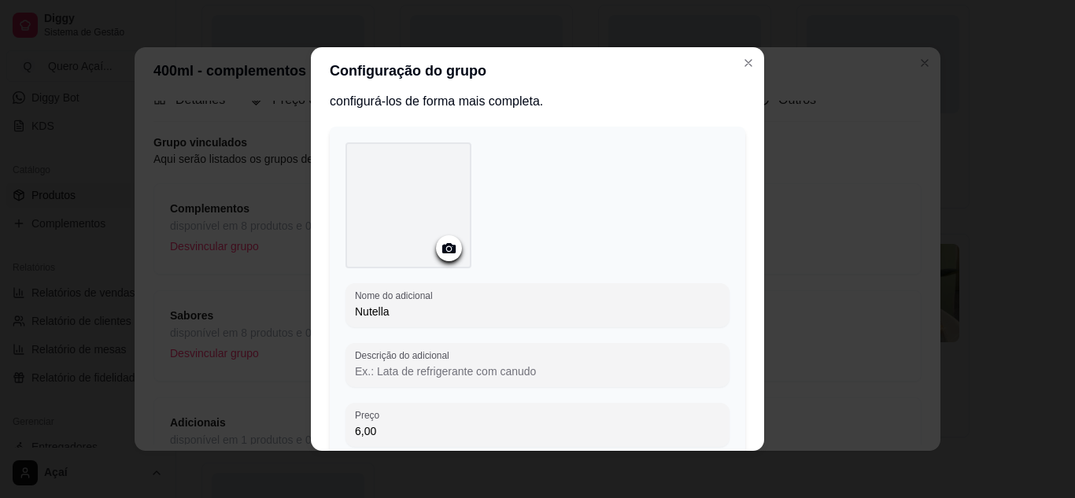
scroll to position [152, 0]
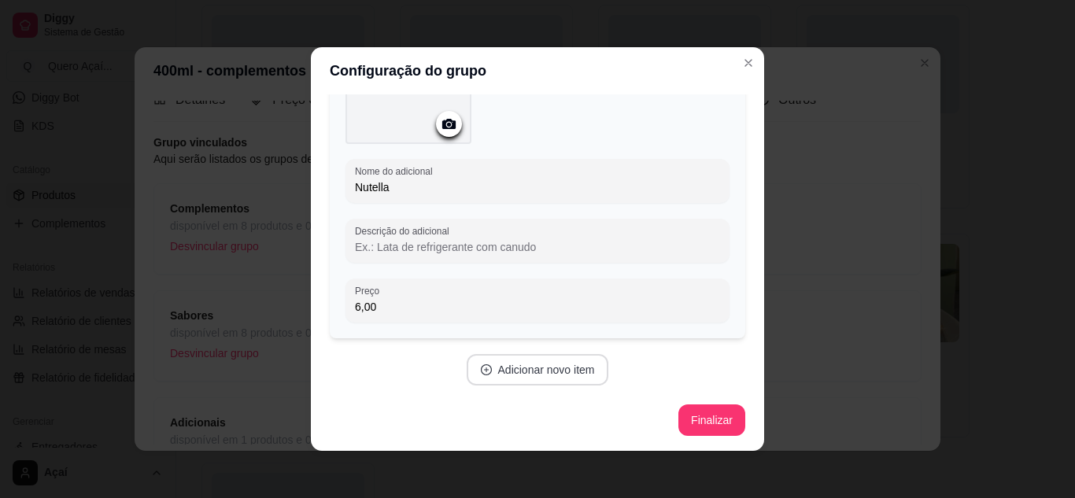
type input "6,00"
click at [497, 357] on button "Adicionar novo item" at bounding box center [537, 370] width 139 height 31
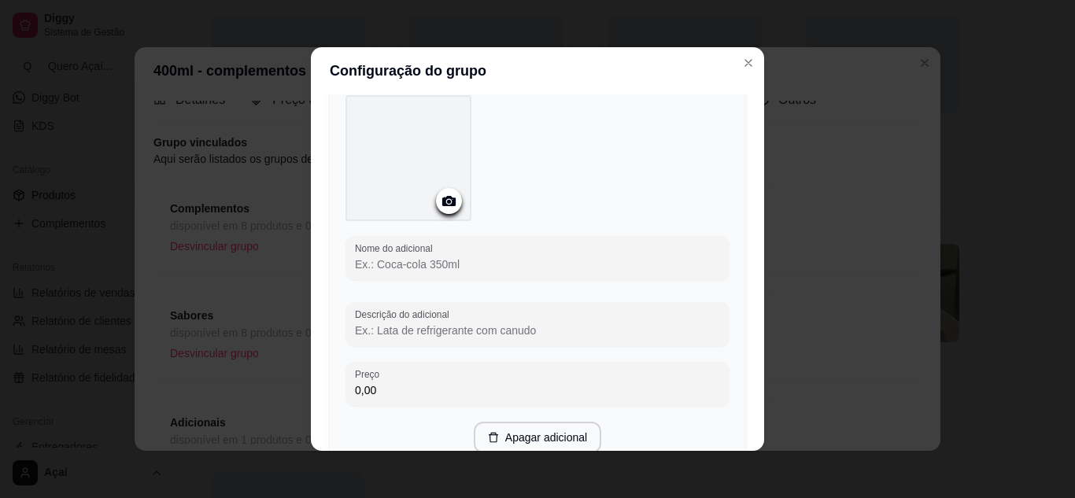
scroll to position [481, 0]
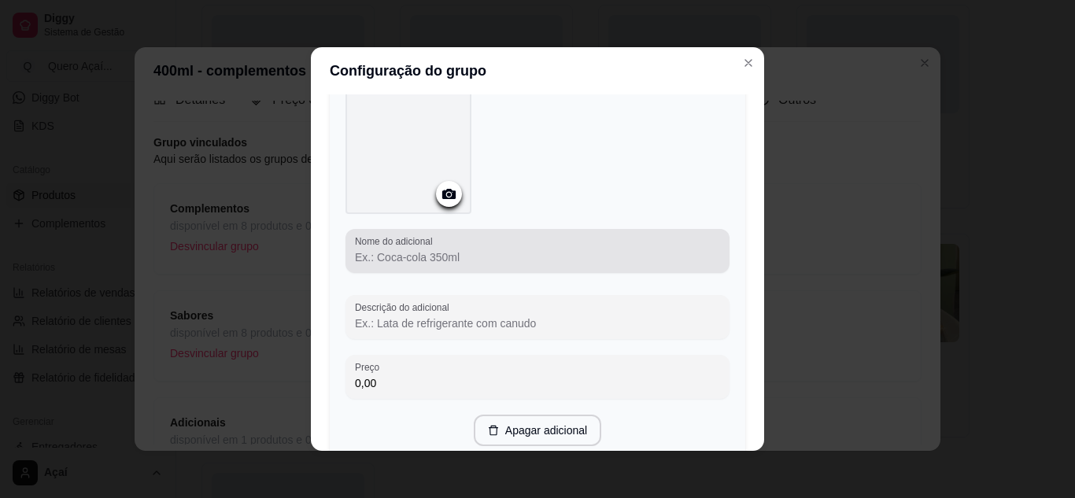
click at [404, 241] on label "Nome do adicional" at bounding box center [396, 241] width 83 height 13
click at [404, 250] on input "Nome do adicional" at bounding box center [537, 258] width 365 height 16
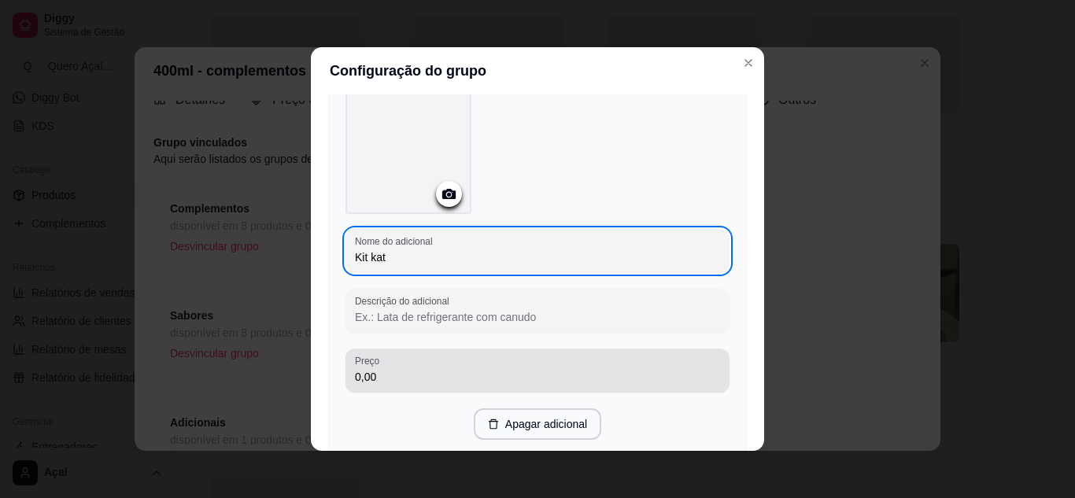
type input "Kit kat"
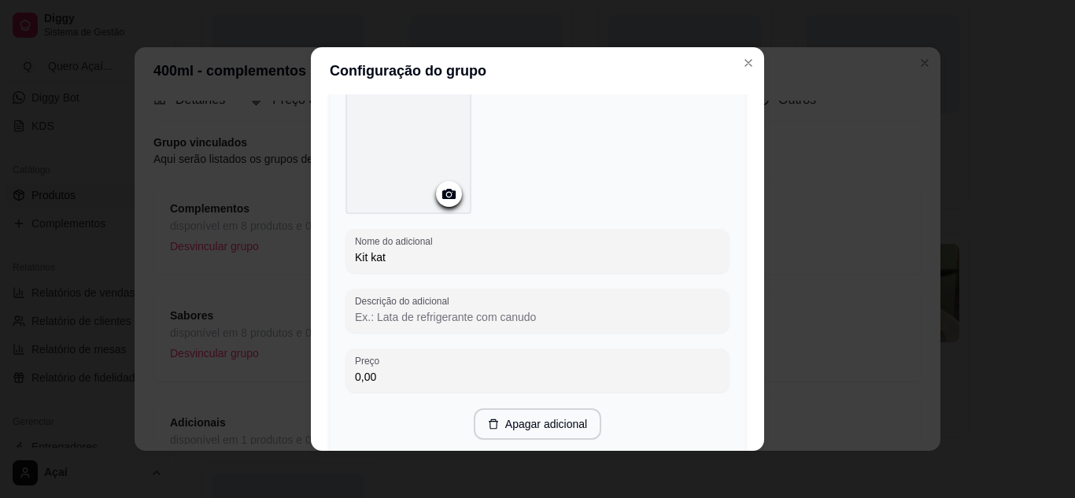
click at [378, 377] on input "0,00" at bounding box center [537, 377] width 365 height 16
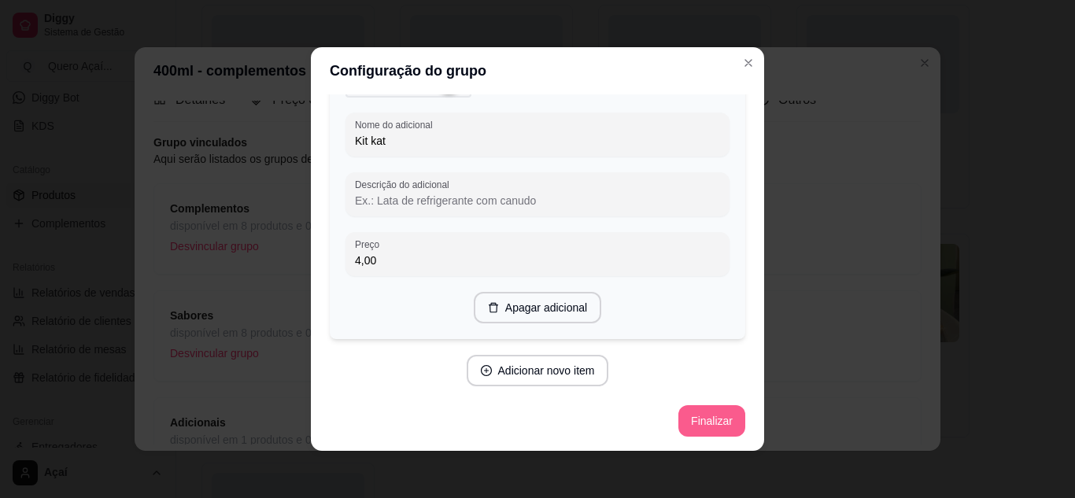
type input "4,00"
click at [697, 417] on button "Finalizar" at bounding box center [711, 421] width 65 height 31
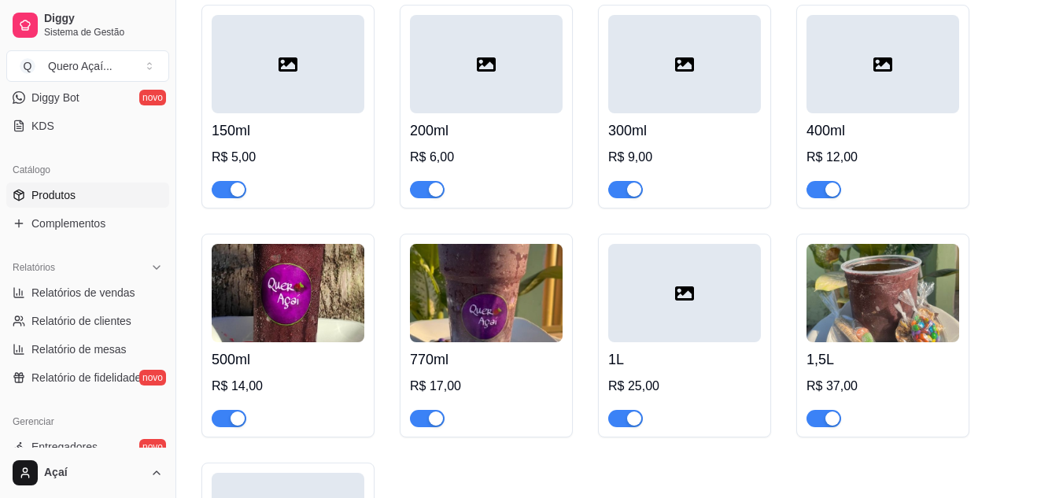
click at [327, 354] on h4 "500ml" at bounding box center [288, 360] width 153 height 22
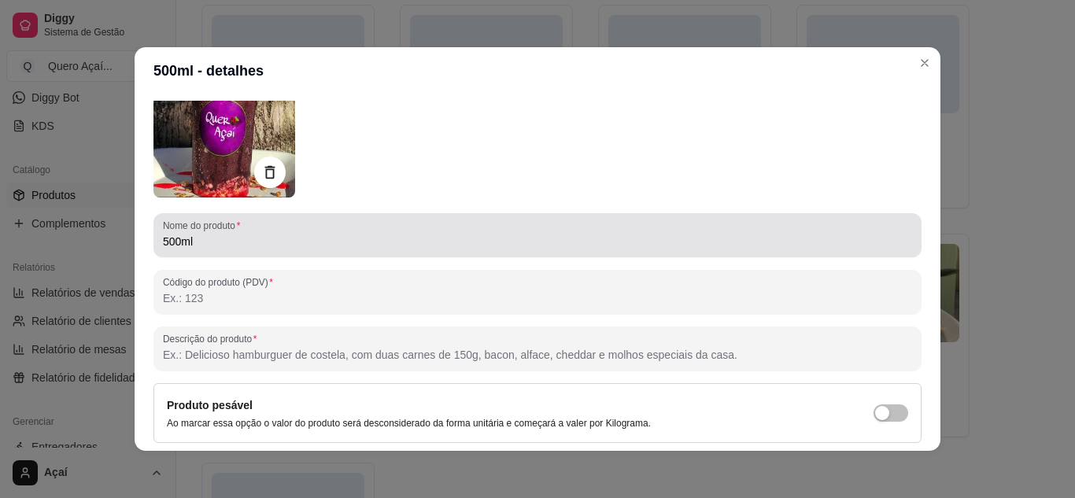
scroll to position [0, 0]
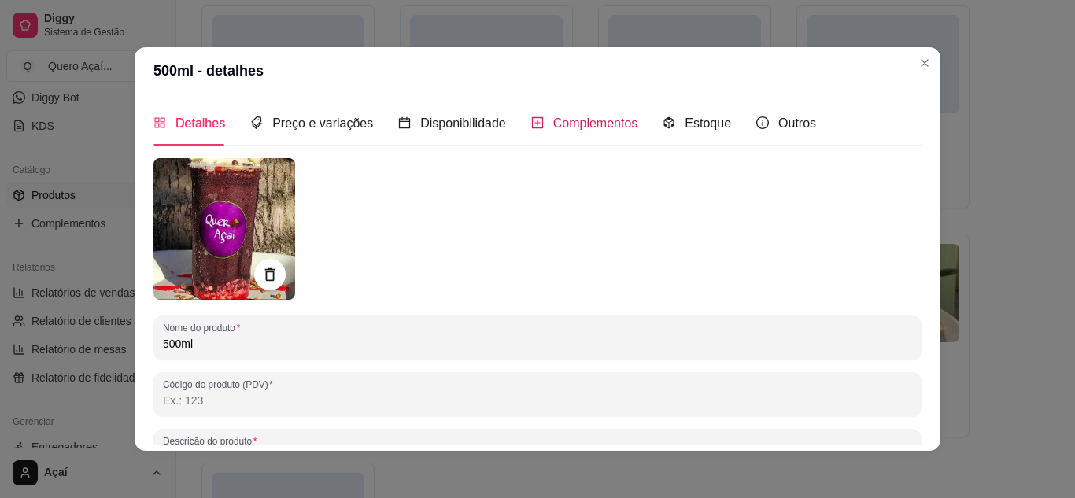
click at [533, 118] on div "Complementos" at bounding box center [584, 123] width 107 height 20
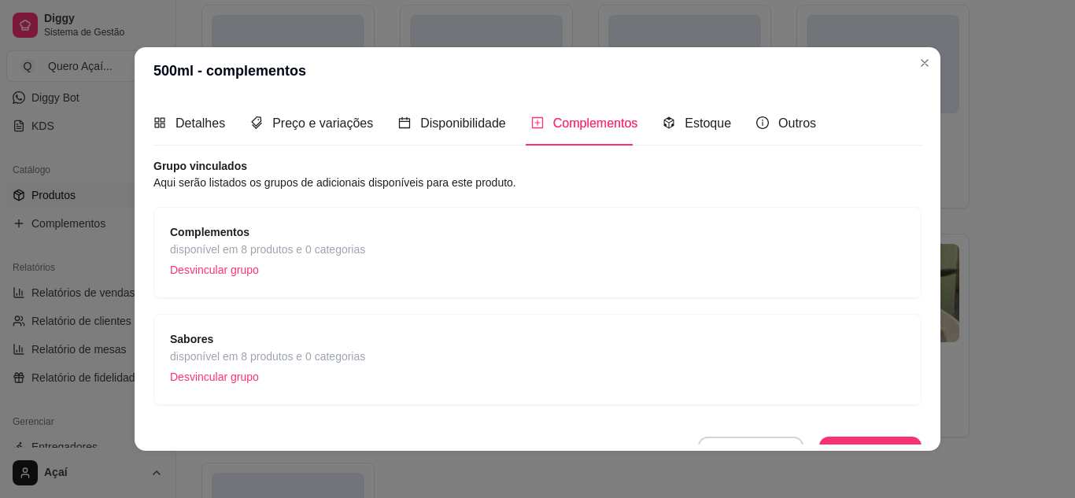
scroll to position [24, 0]
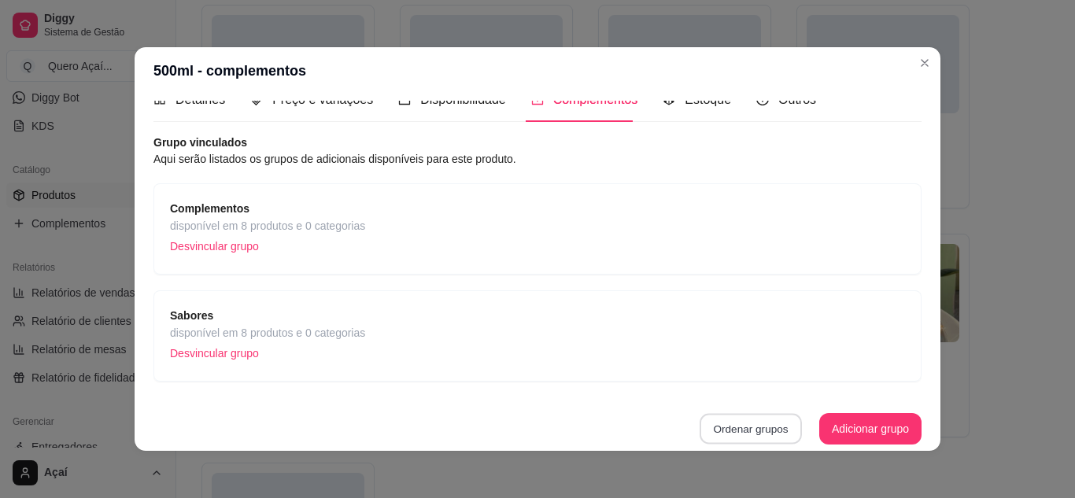
click at [700, 434] on button "Ordenar grupos" at bounding box center [751, 429] width 102 height 31
click at [831, 435] on button "Adicionar grupo" at bounding box center [870, 429] width 99 height 31
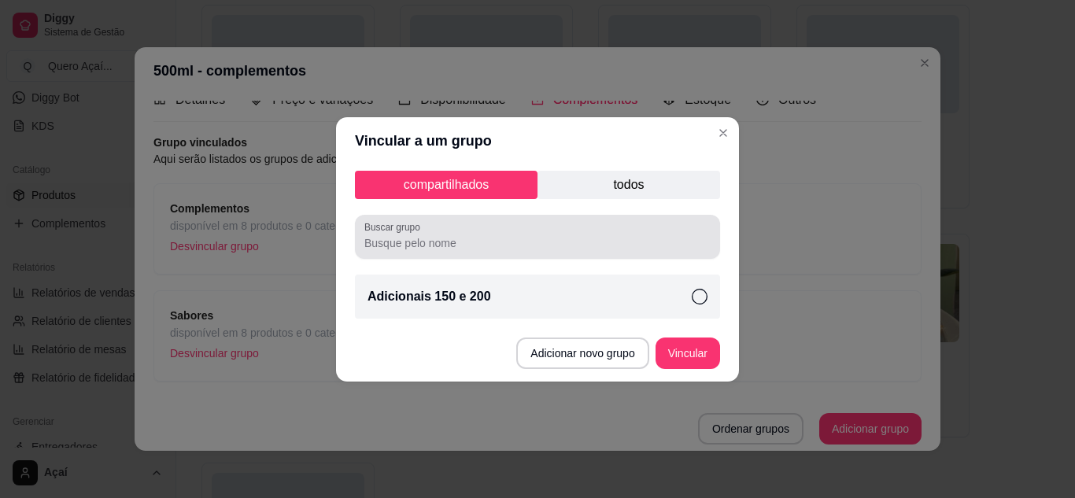
click at [509, 216] on div "Buscar grupo" at bounding box center [537, 237] width 365 height 44
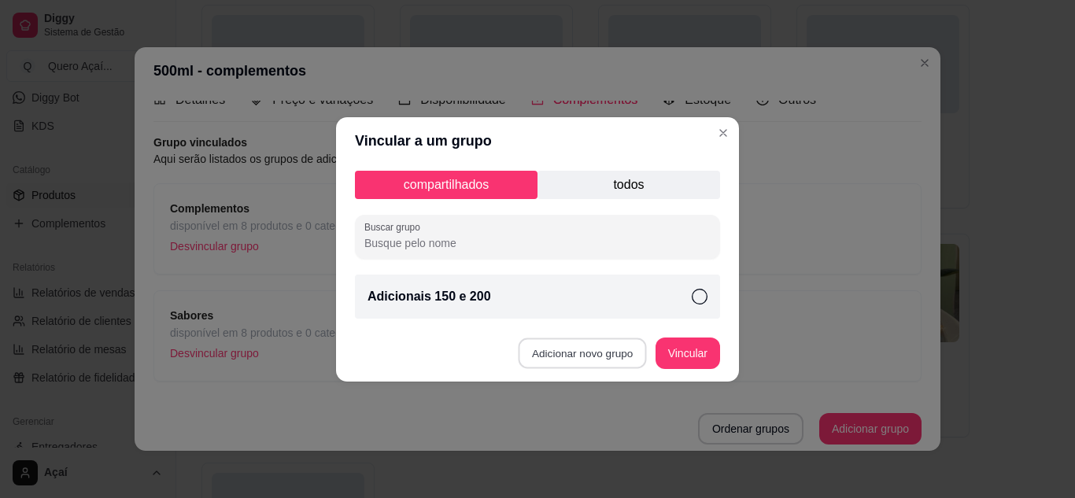
click at [549, 346] on button "Adicionar novo grupo" at bounding box center [583, 353] width 128 height 31
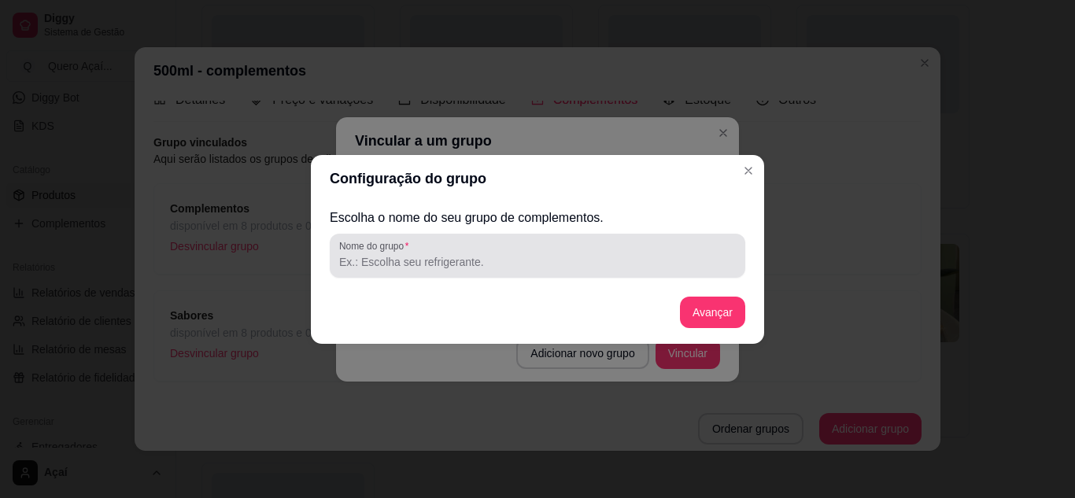
click at [476, 253] on div at bounding box center [537, 255] width 397 height 31
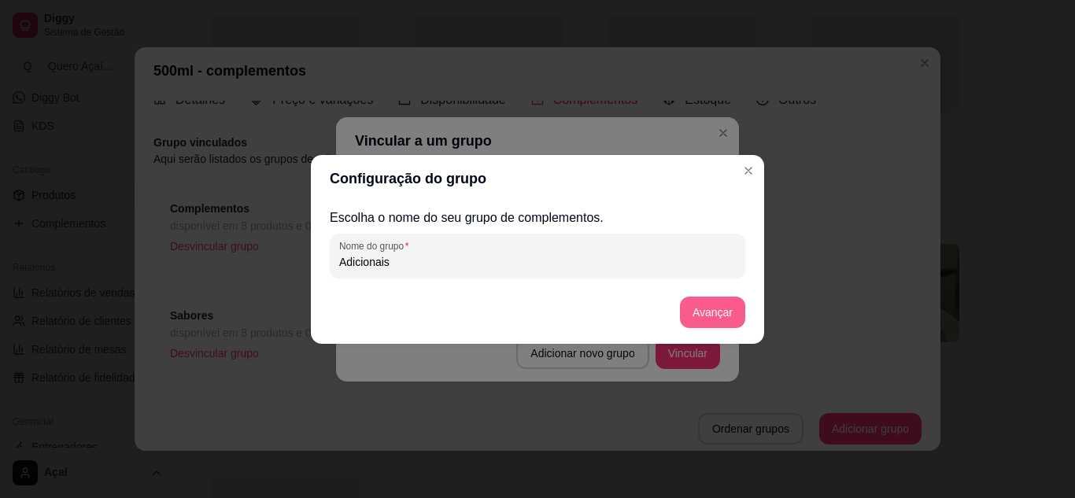
type input "Adicionais"
click at [699, 307] on button "Avançar" at bounding box center [713, 312] width 64 height 31
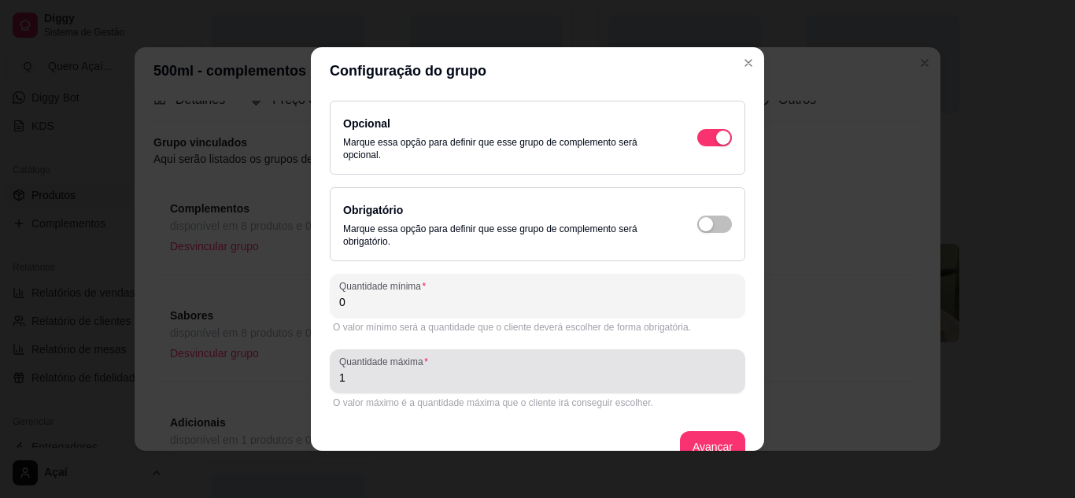
click at [625, 367] on div "1" at bounding box center [537, 371] width 397 height 31
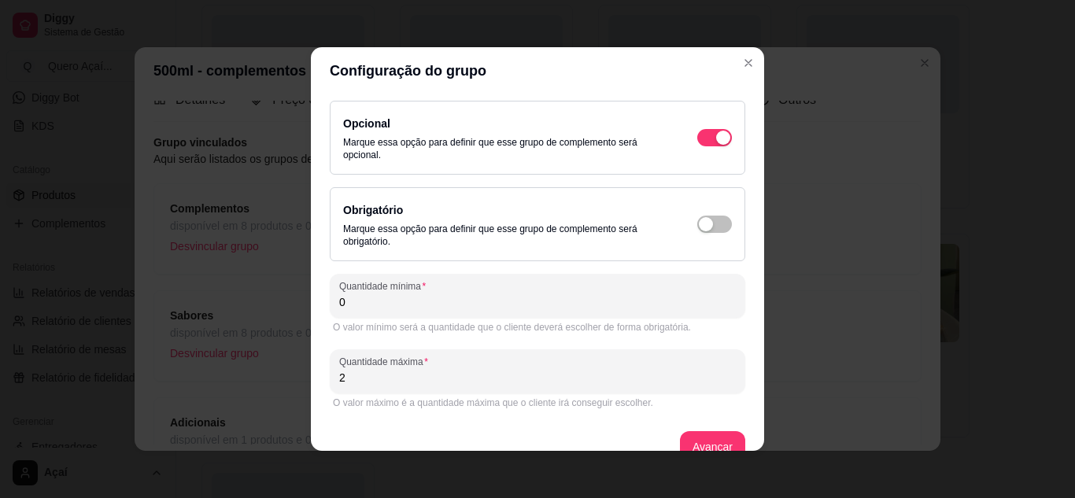
scroll to position [28, 0]
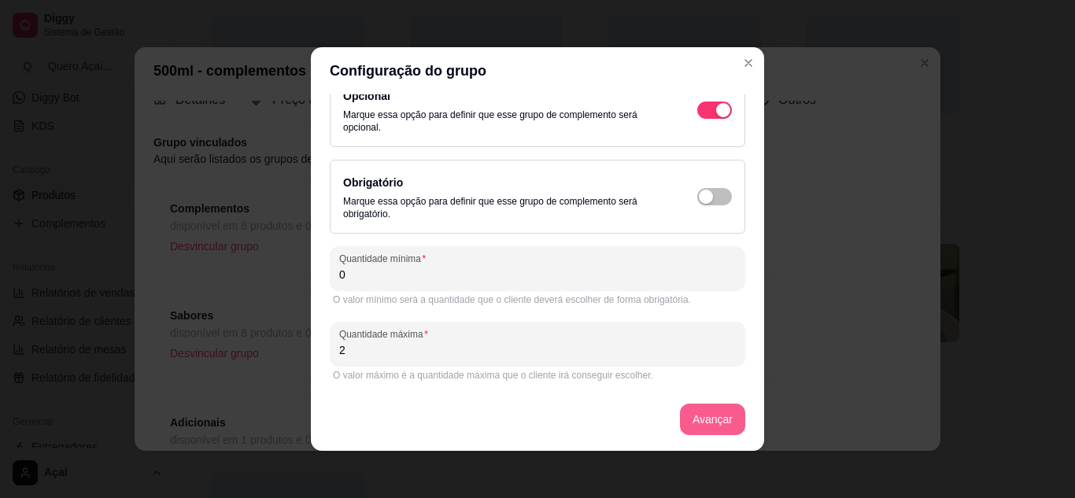
type input "2"
click at [682, 425] on button "Avançar" at bounding box center [712, 419] width 65 height 31
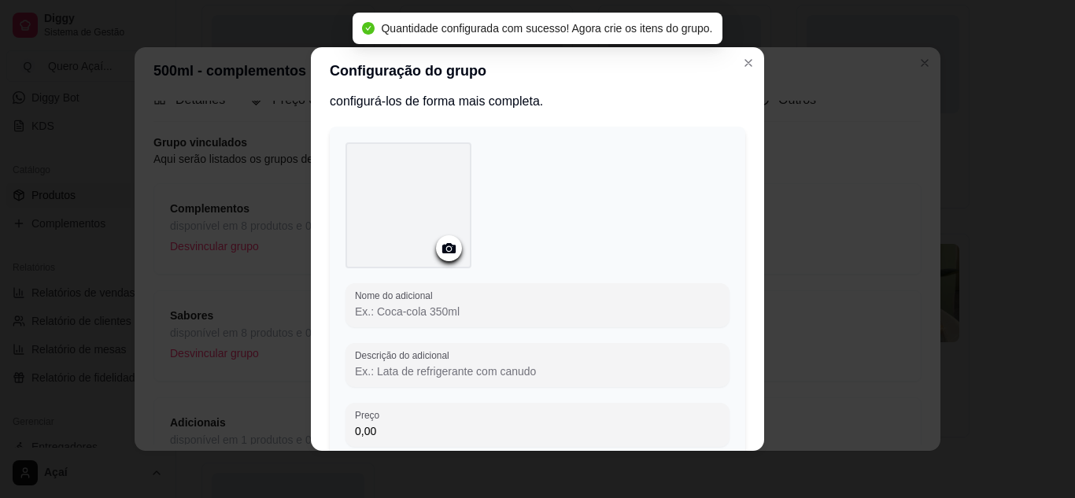
click at [564, 311] on input "Nome do adicional" at bounding box center [537, 312] width 365 height 16
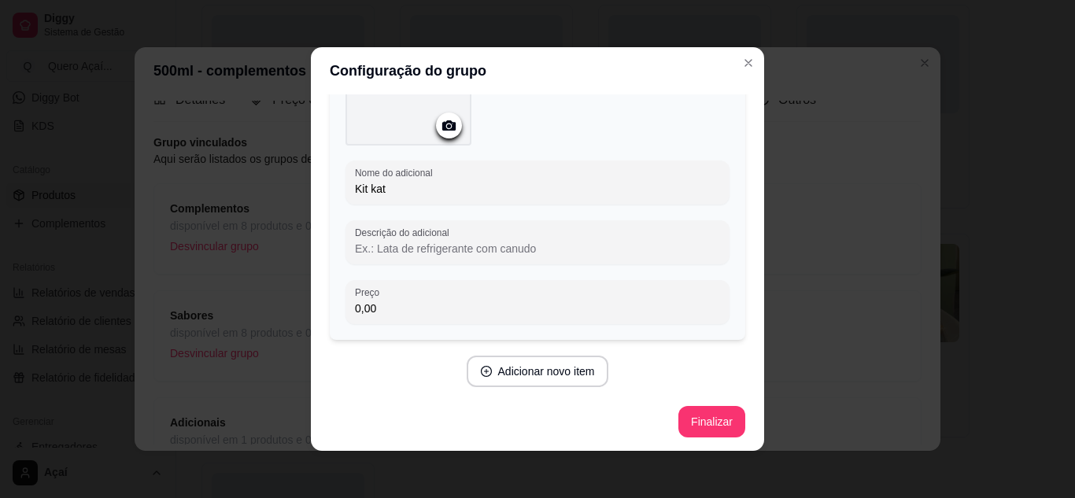
scroll to position [151, 0]
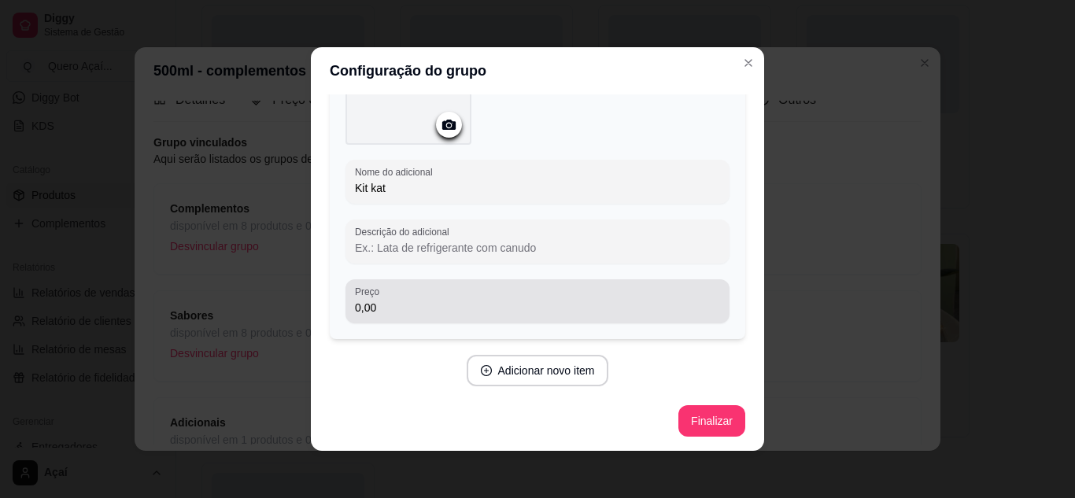
click at [553, 318] on div "Preço 0,00" at bounding box center [538, 301] width 384 height 44
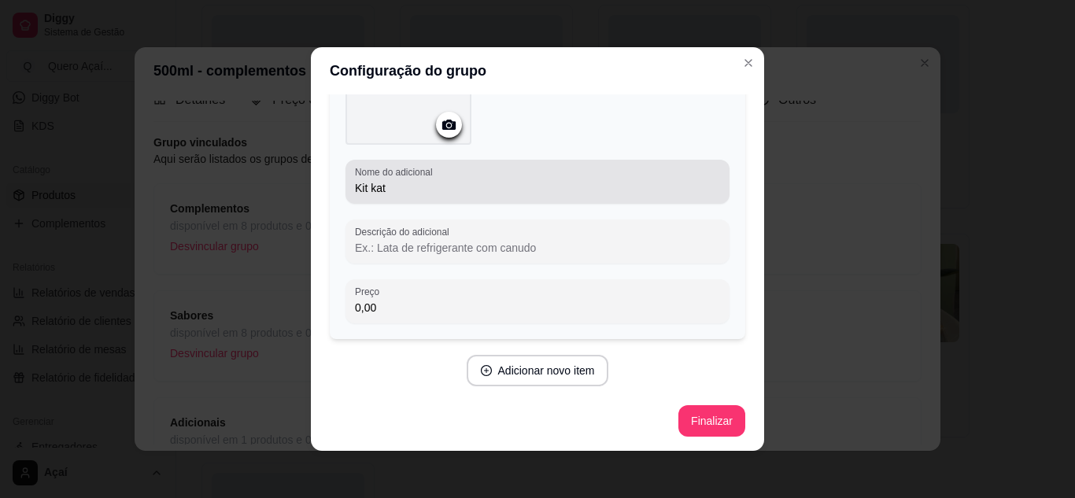
click at [489, 172] on div "Kit kat" at bounding box center [537, 181] width 365 height 31
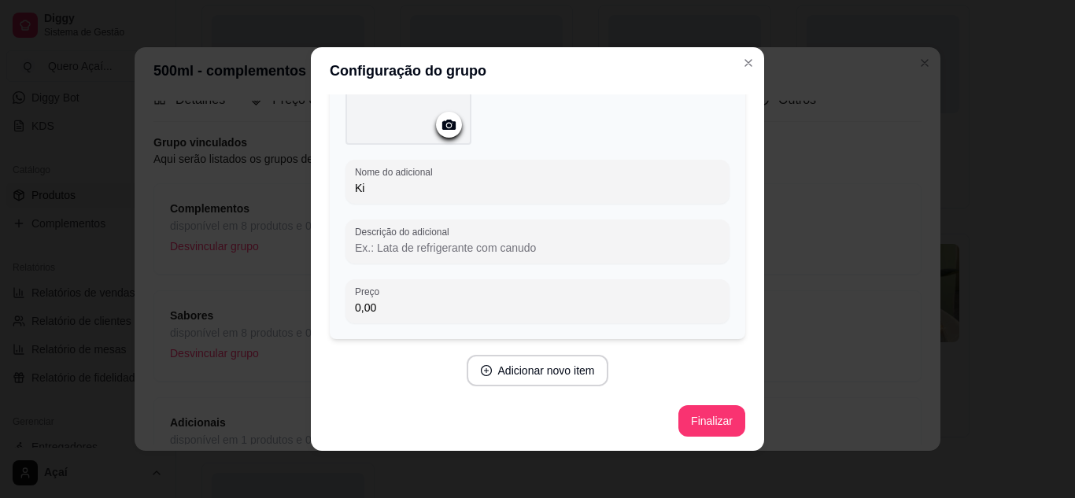
type input "K"
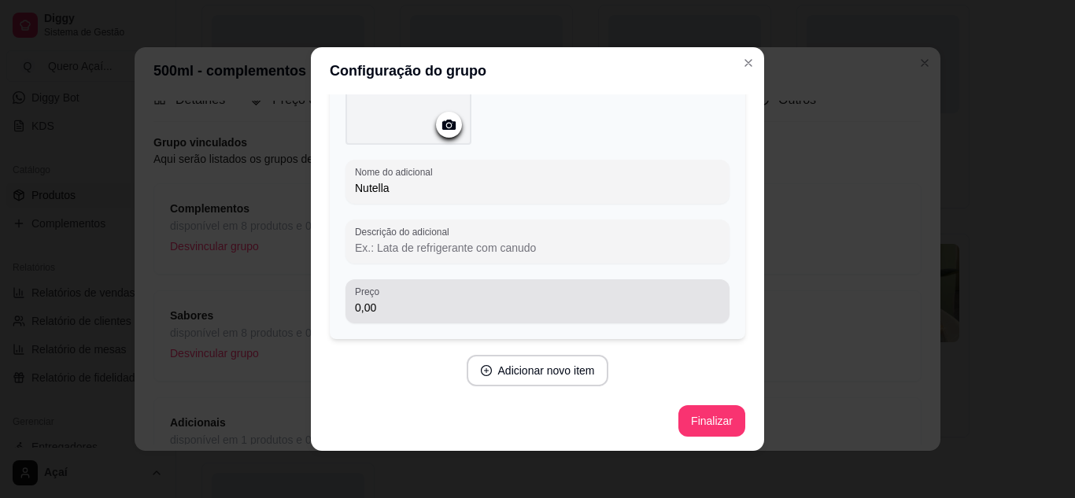
type input "Nutella"
click at [452, 294] on div "0,00" at bounding box center [537, 301] width 365 height 31
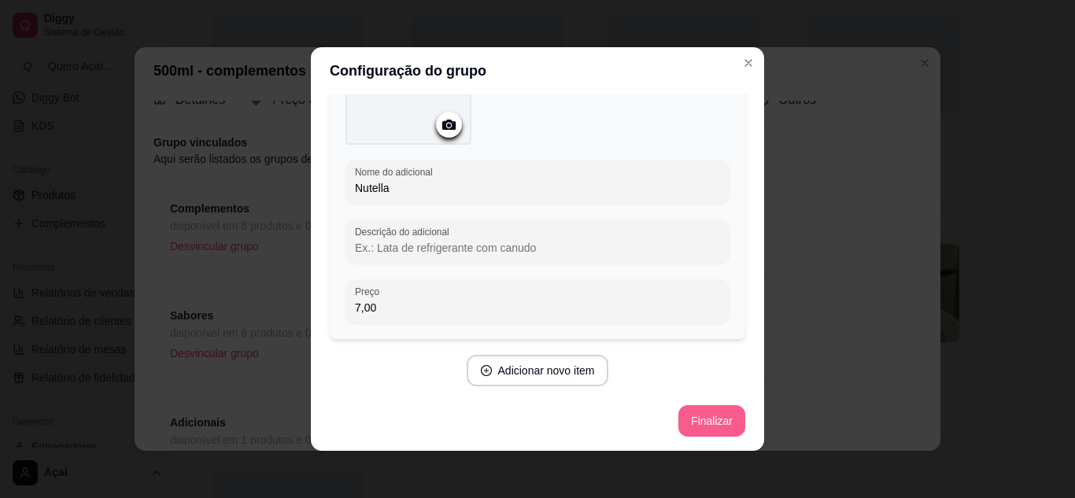
type input "7,00"
click at [706, 425] on button "Finalizar" at bounding box center [711, 421] width 65 height 31
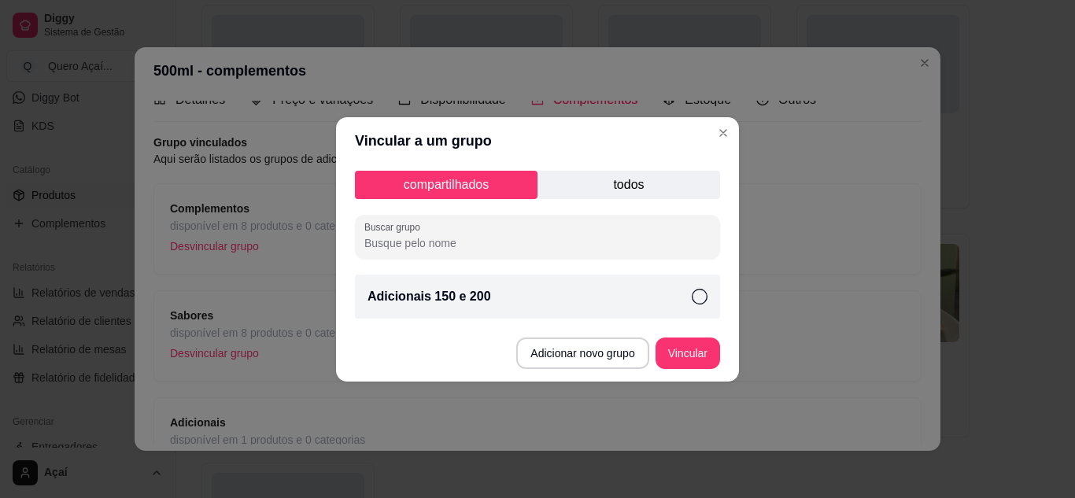
click at [645, 183] on p "todos" at bounding box center [629, 185] width 183 height 28
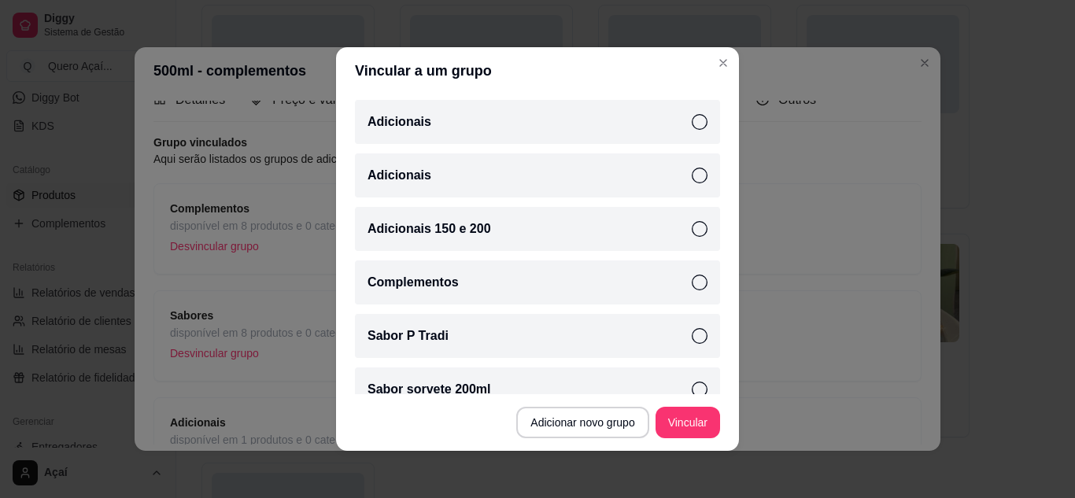
scroll to position [0, 0]
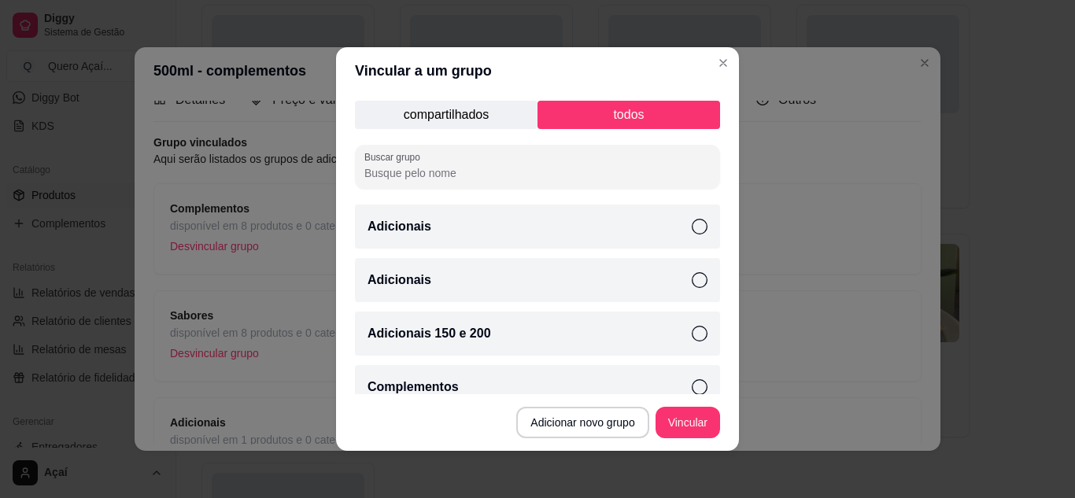
click at [558, 235] on div "Adicionais" at bounding box center [537, 227] width 365 height 44
click at [666, 421] on button "Vincular" at bounding box center [688, 423] width 63 height 31
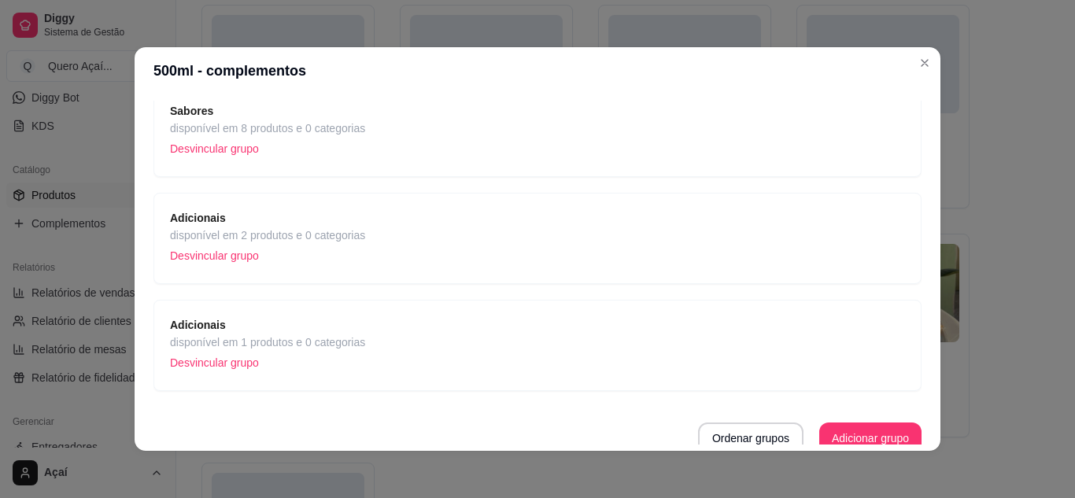
scroll to position [238, 0]
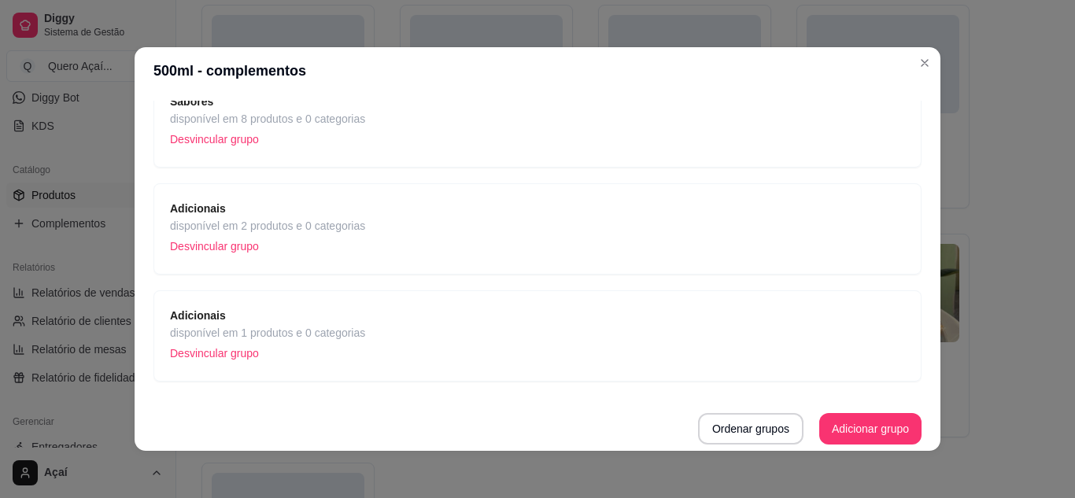
click at [537, 246] on div "Adicionais disponível em 2 produtos e 0 categorias Desvincular grupo" at bounding box center [537, 229] width 735 height 58
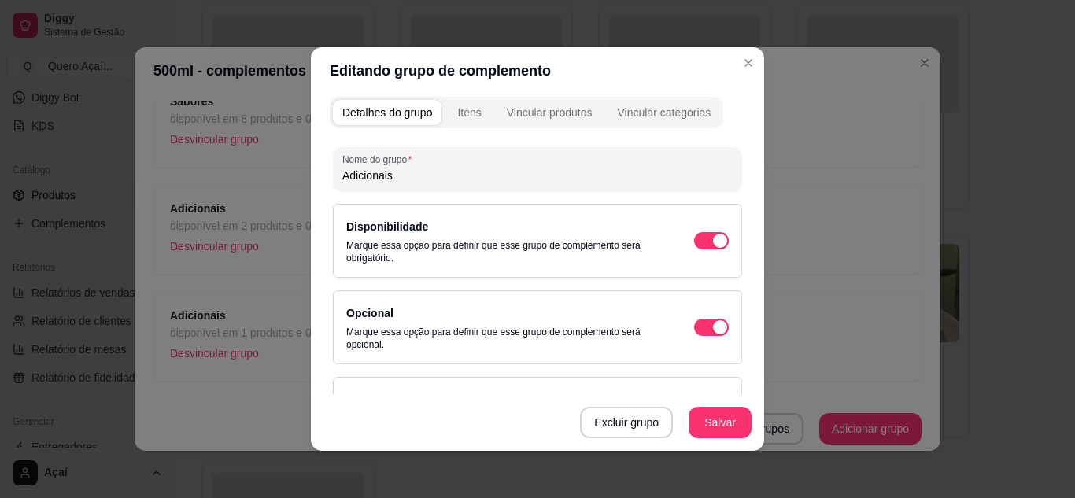
scroll to position [2, 0]
click at [469, 117] on div "Itens" at bounding box center [469, 115] width 24 height 16
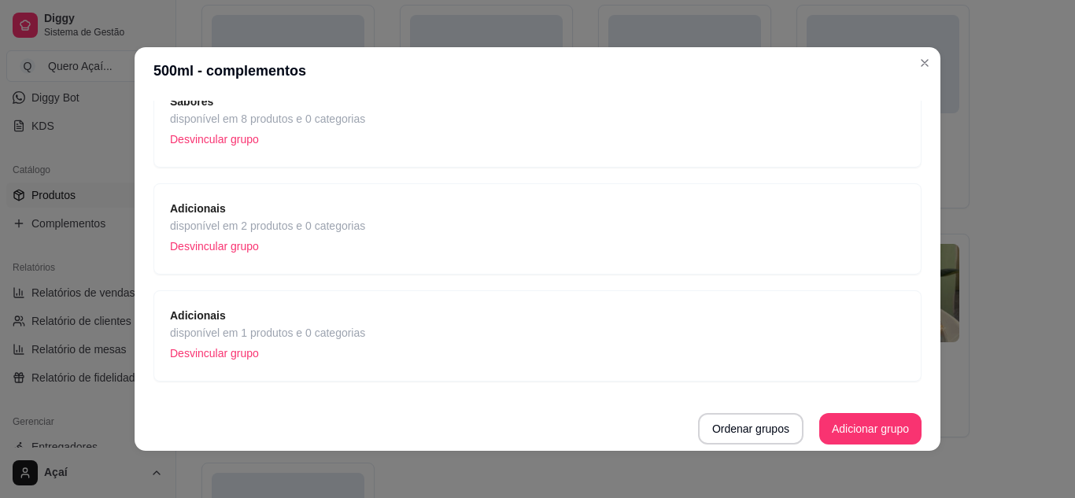
click at [245, 247] on p "Desvincular grupo" at bounding box center [267, 247] width 195 height 24
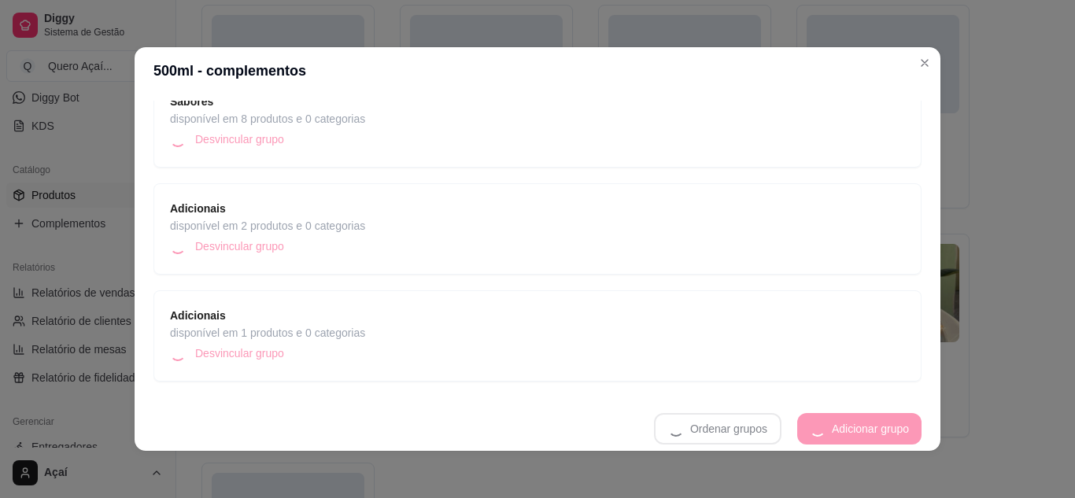
scroll to position [131, 0]
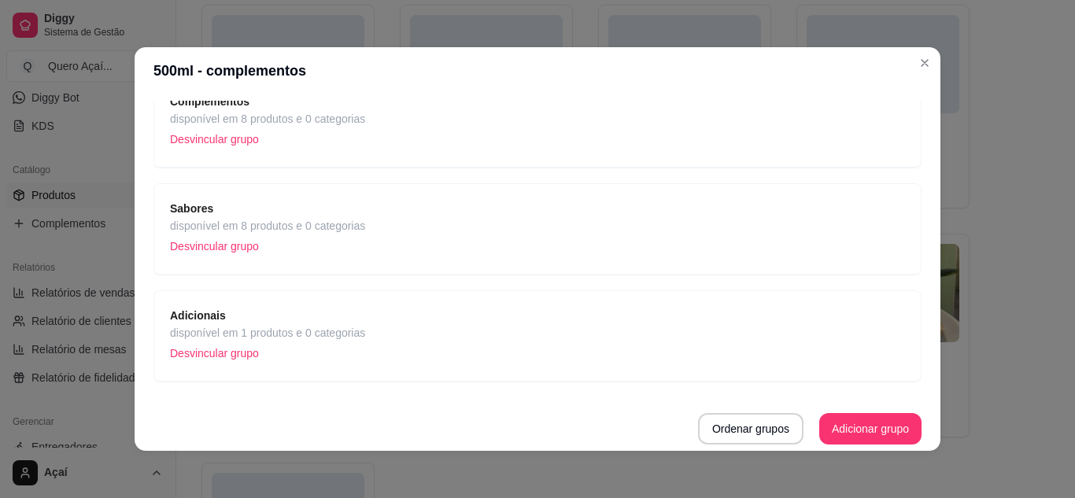
click at [431, 334] on div "Adicionais disponível em 1 produtos e 0 categorias Desvincular grupo" at bounding box center [537, 336] width 735 height 58
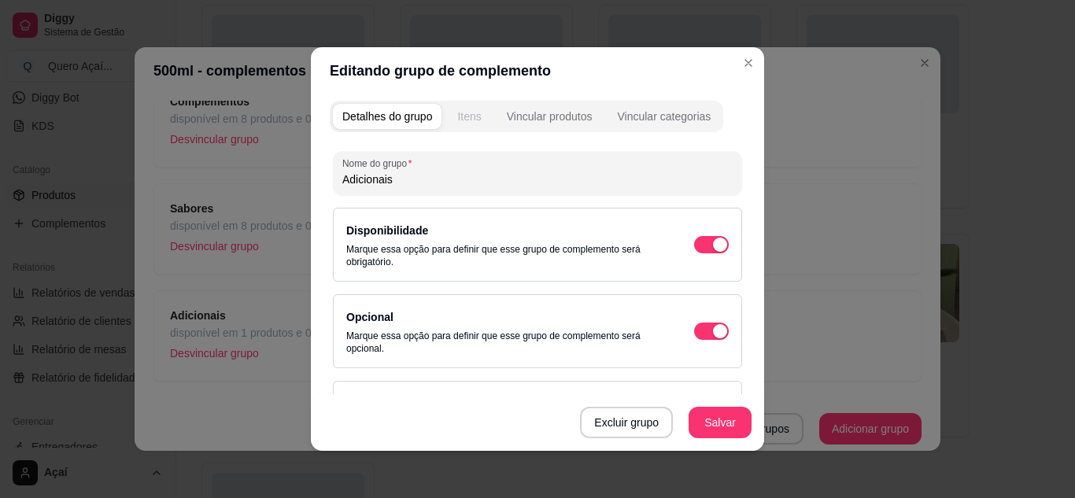
click at [472, 111] on div "Itens" at bounding box center [469, 117] width 24 height 16
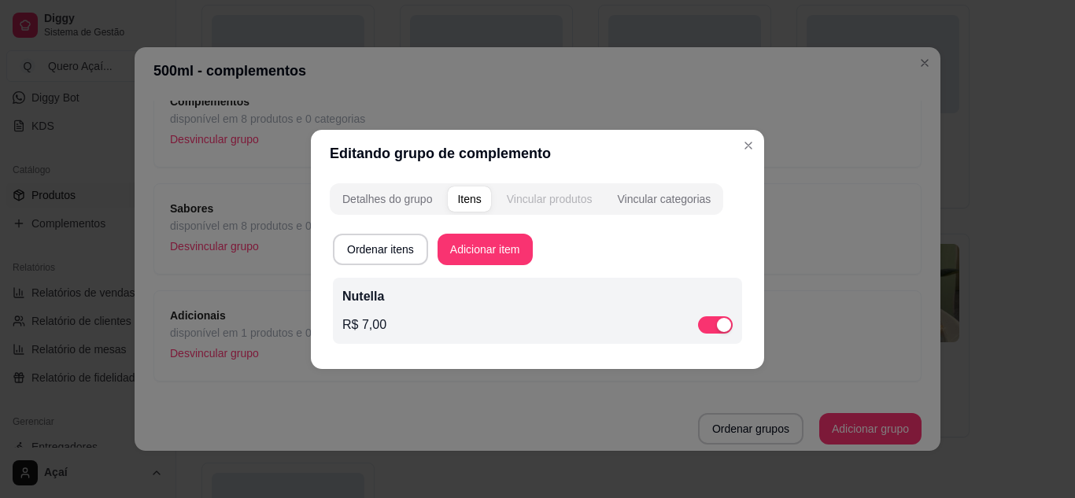
click at [591, 202] on div "Vincular produtos" at bounding box center [550, 199] width 86 height 16
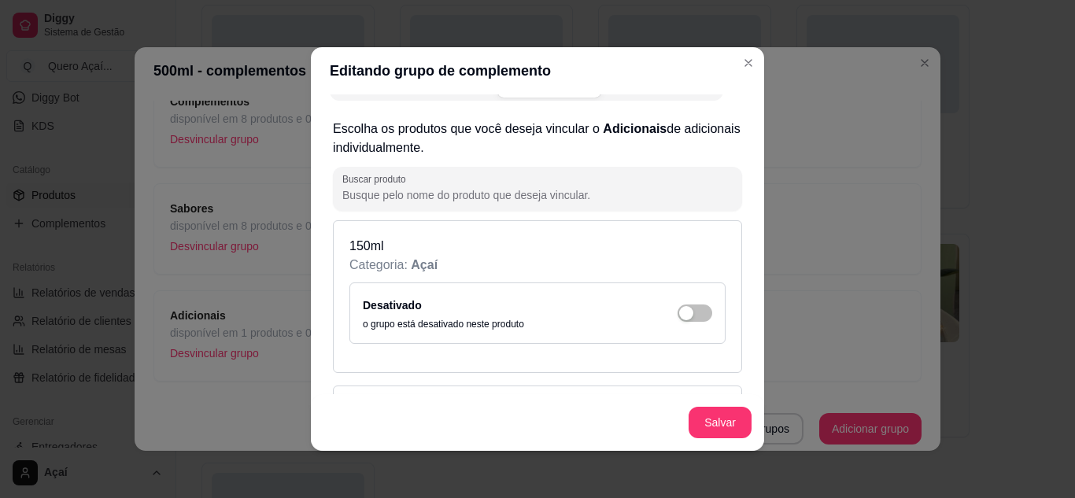
scroll to position [0, 0]
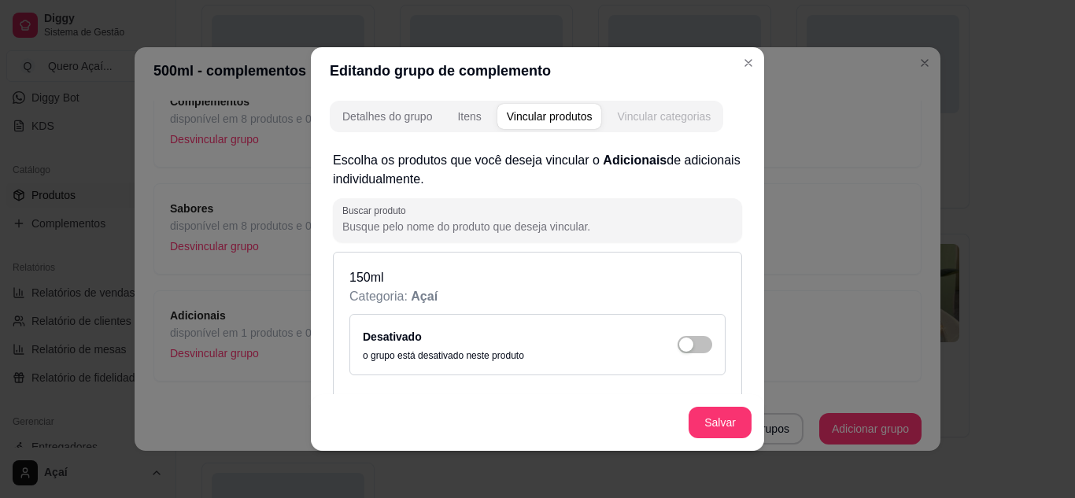
click at [627, 108] on button "Vincular categorias" at bounding box center [664, 116] width 113 height 25
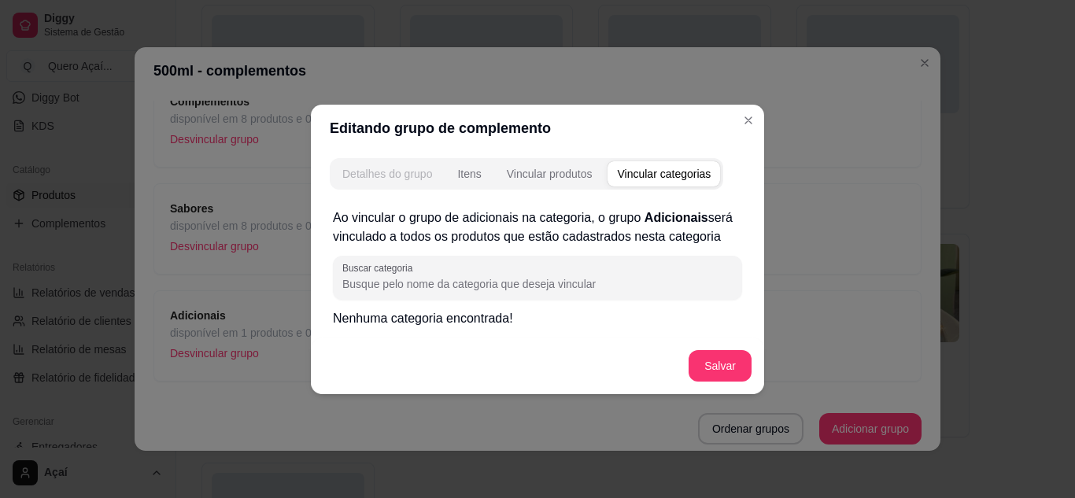
click at [421, 169] on div "Detalhes do grupo" at bounding box center [387, 174] width 90 height 16
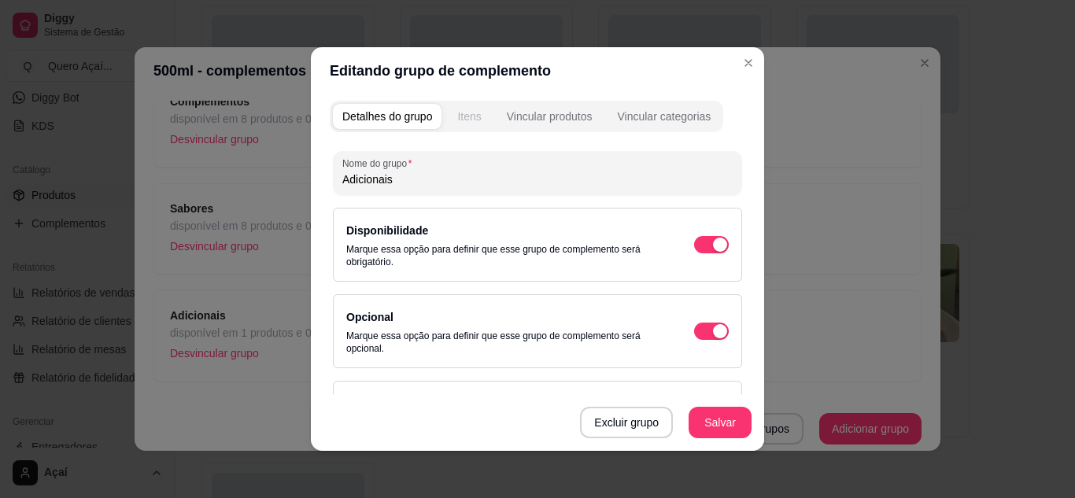
click at [469, 113] on div "Itens" at bounding box center [469, 117] width 24 height 16
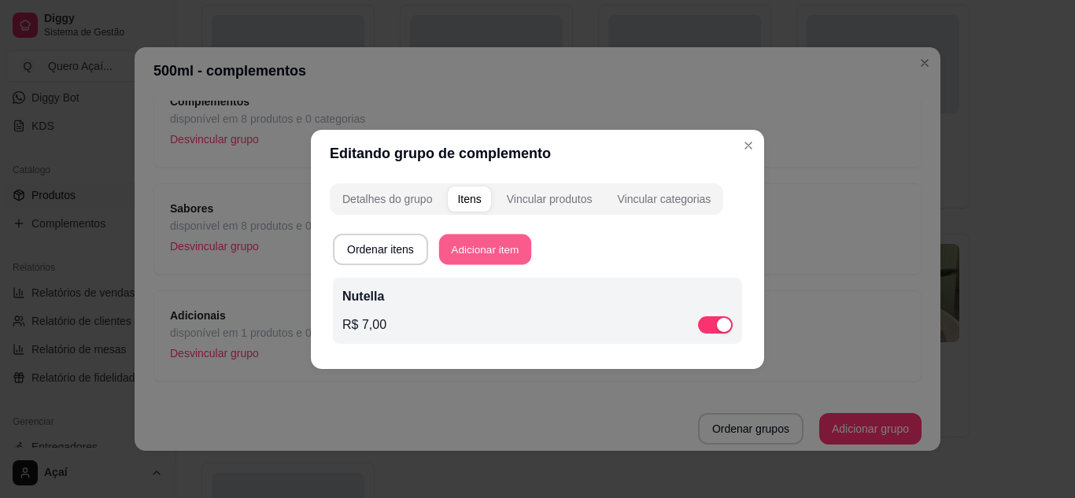
click at [481, 248] on button "Adicionar item" at bounding box center [485, 249] width 92 height 31
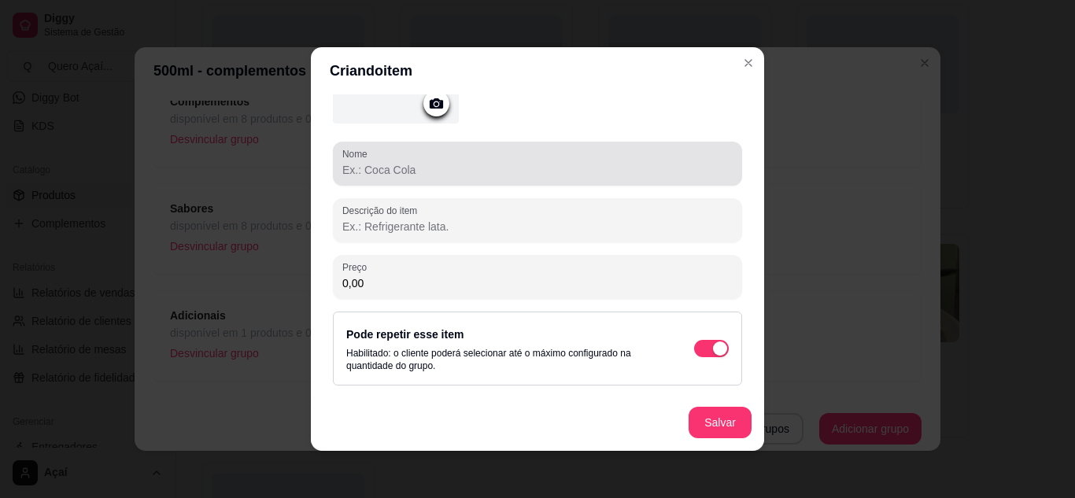
scroll to position [64, 0]
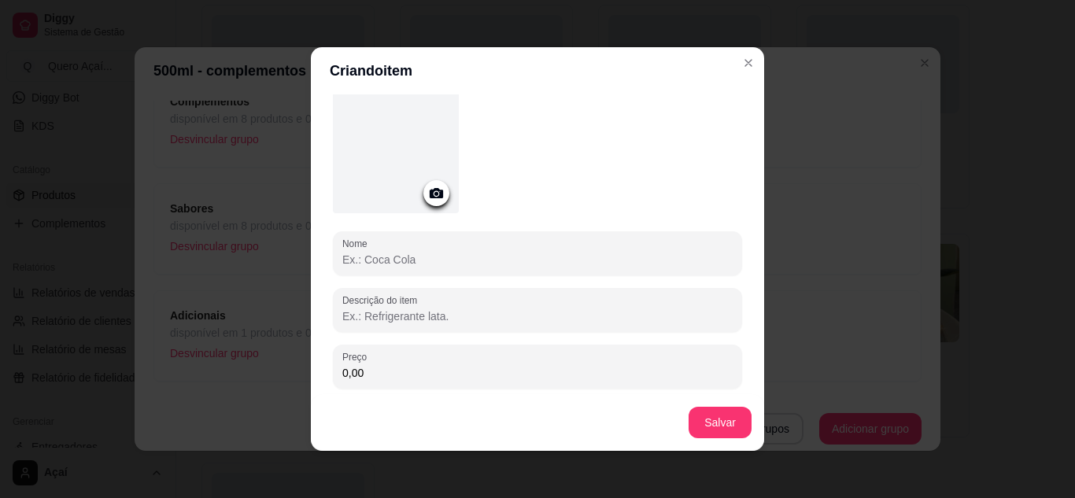
click at [437, 253] on input "Nome" at bounding box center [537, 260] width 390 height 16
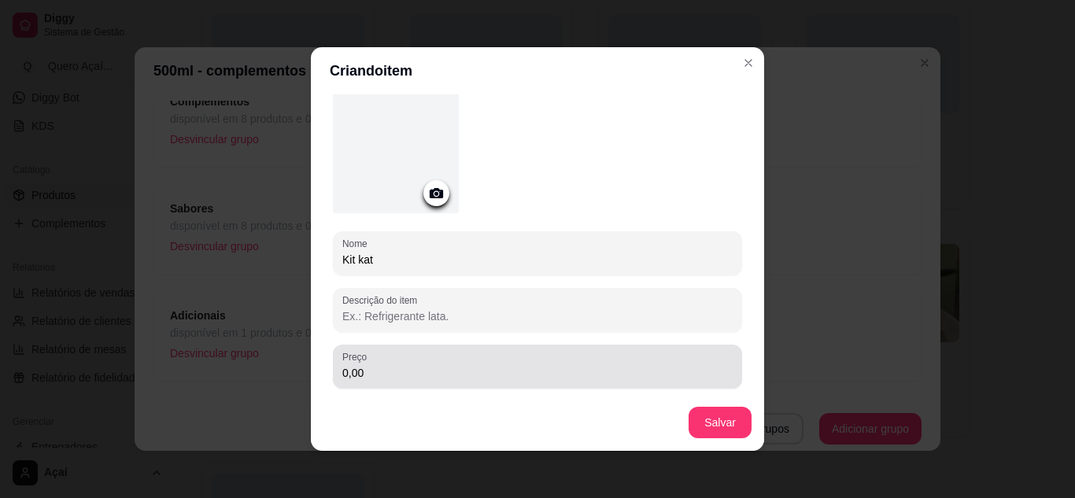
type input "Kit kat"
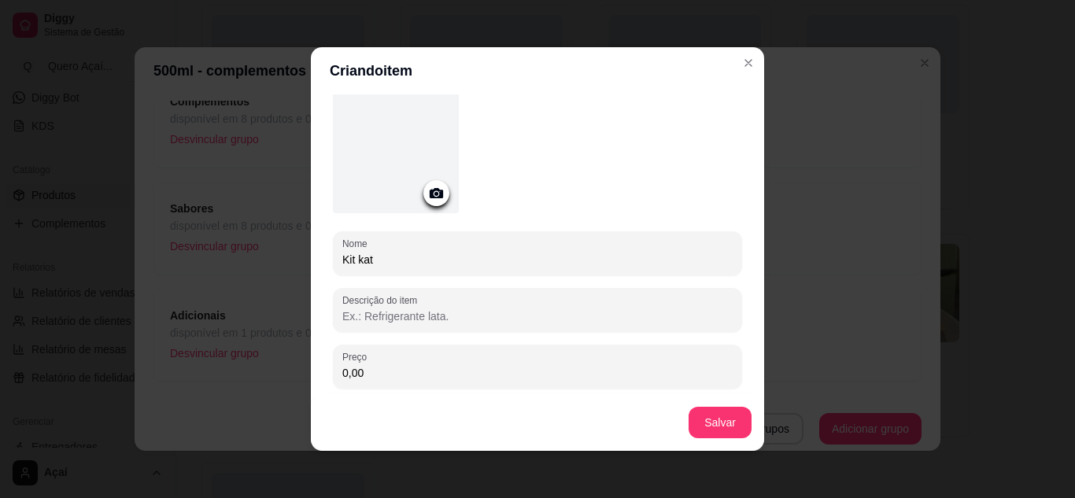
click at [427, 372] on input "0,00" at bounding box center [537, 373] width 390 height 16
type input "4,00"
click at [719, 416] on button "Salvar" at bounding box center [720, 423] width 61 height 31
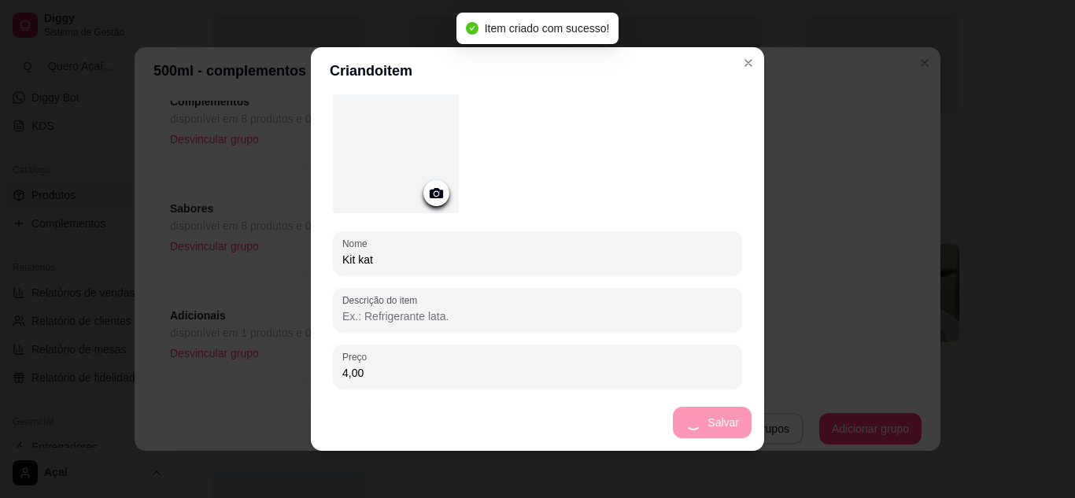
scroll to position [0, 0]
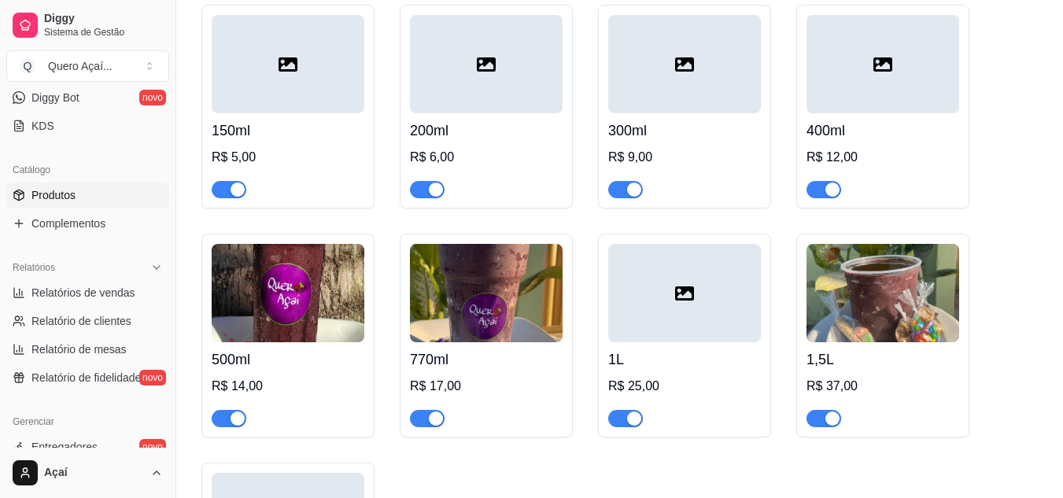
click at [488, 328] on img at bounding box center [486, 293] width 153 height 98
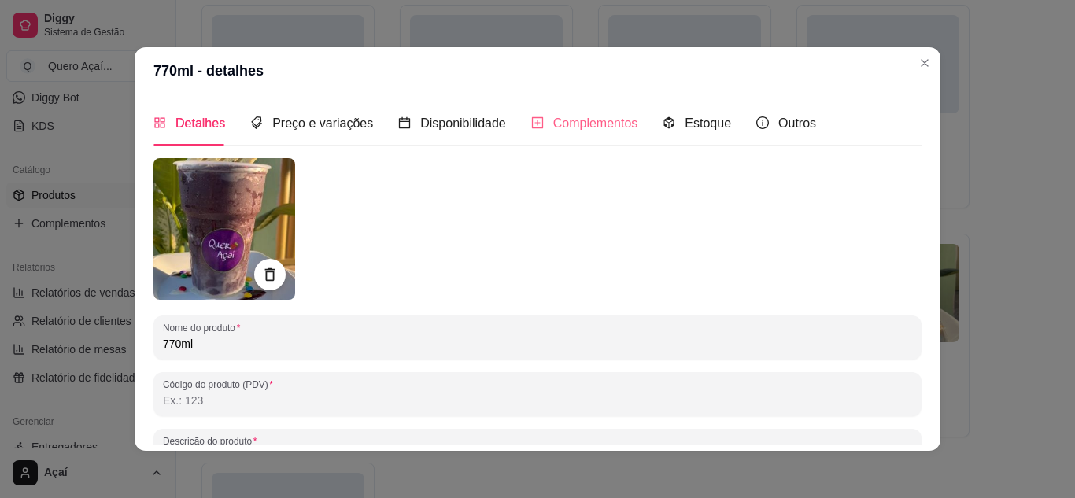
click at [585, 139] on div "Complementos" at bounding box center [584, 123] width 107 height 45
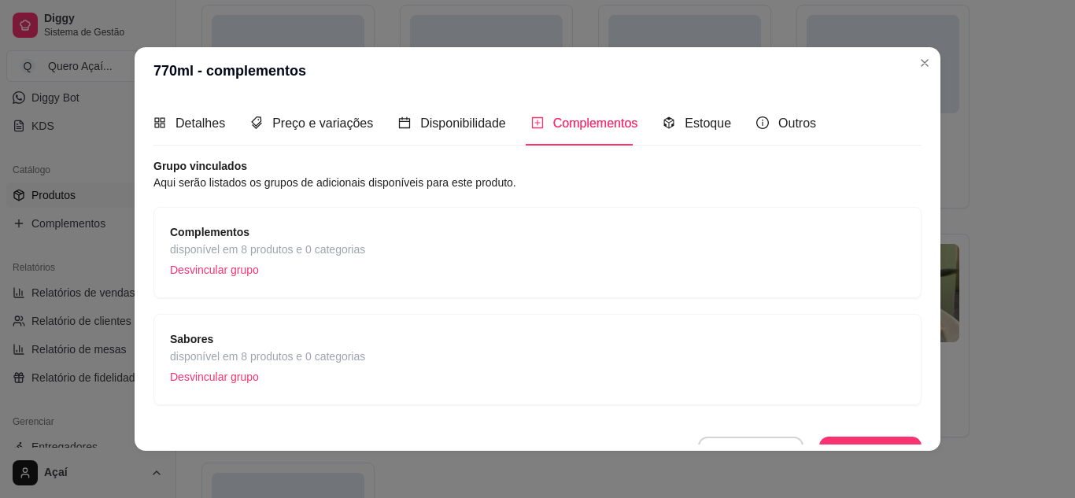
click at [234, 377] on p "Desvincular grupo" at bounding box center [267, 377] width 195 height 24
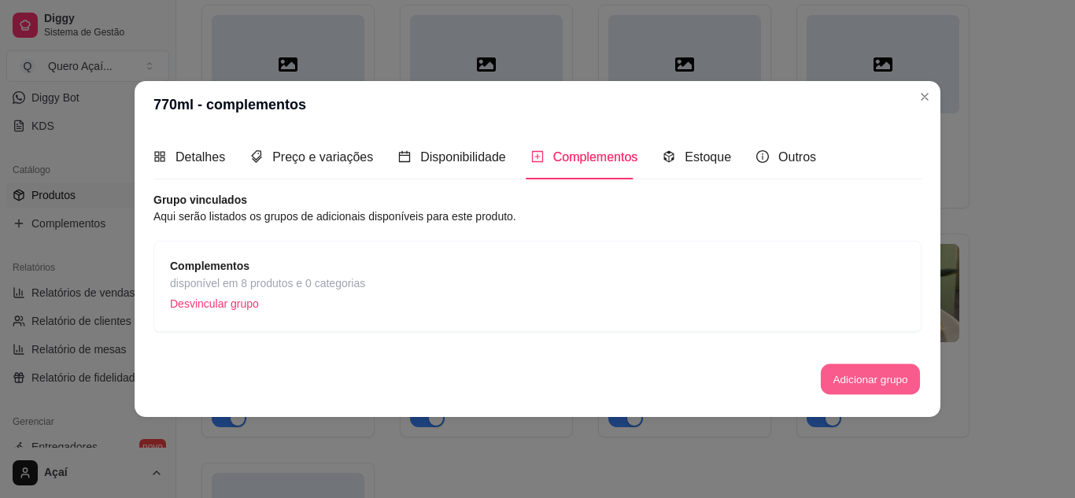
click at [852, 378] on button "Adicionar grupo" at bounding box center [870, 379] width 99 height 31
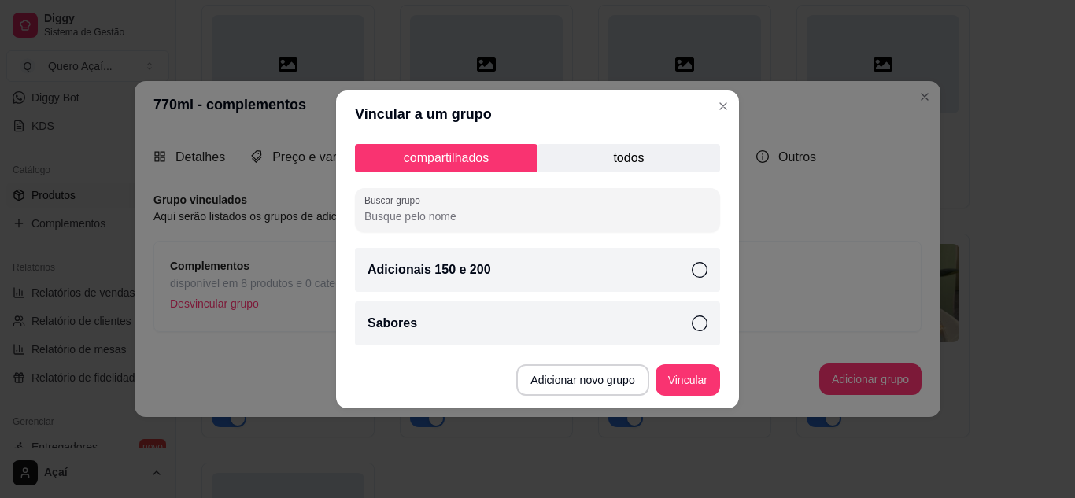
click at [694, 309] on div "Sabores" at bounding box center [537, 323] width 365 height 44
drag, startPoint x: 694, startPoint y: 309, endPoint x: 686, endPoint y: 371, distance: 61.9
click at [686, 371] on section "Vincular a um grupo compartilhados todos Buscar grupo Adicionais 150 e 200 Sabo…" at bounding box center [537, 250] width 403 height 318
click at [686, 371] on button "Vincular" at bounding box center [688, 379] width 63 height 31
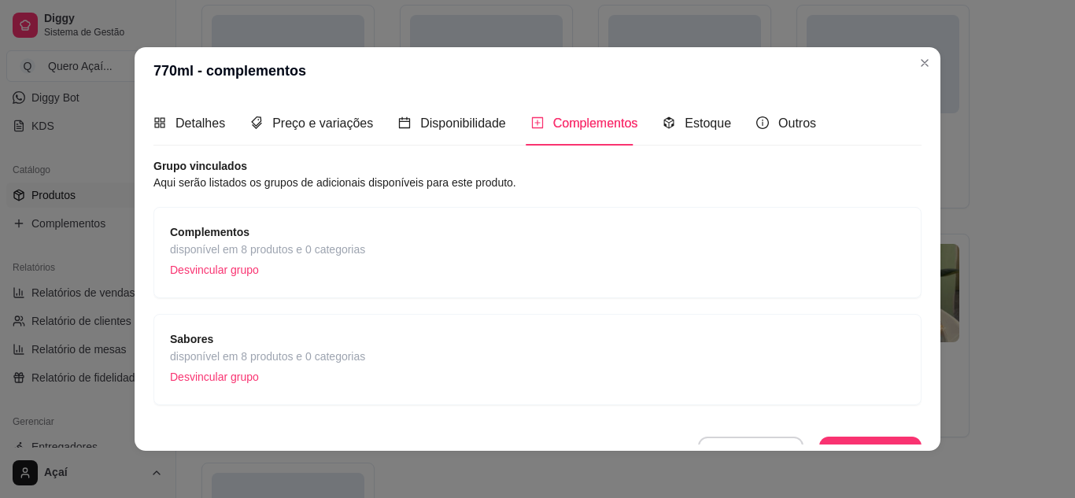
click at [388, 356] on div "Sabores disponível em 8 produtos e 0 categorias Desvincular grupo" at bounding box center [537, 360] width 735 height 58
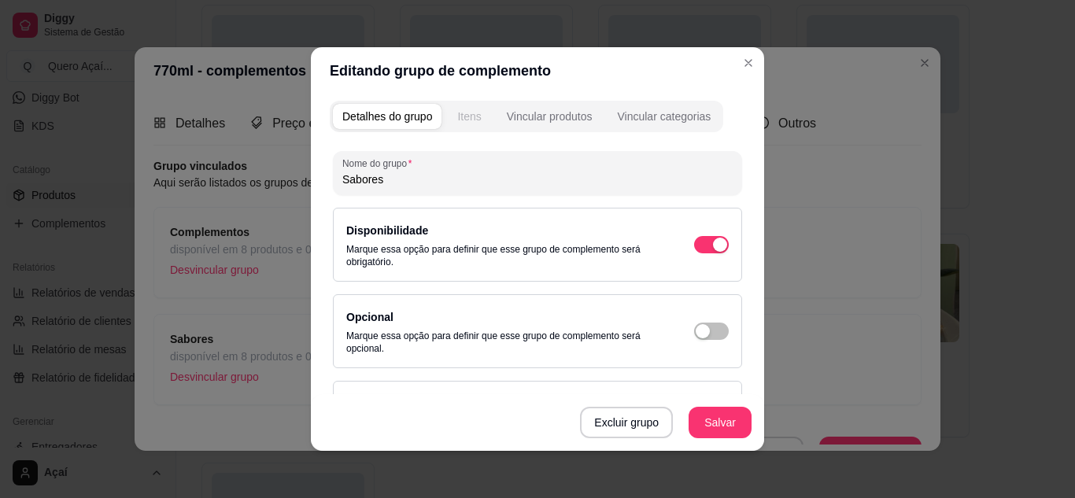
click at [475, 112] on div "Itens" at bounding box center [469, 117] width 24 height 16
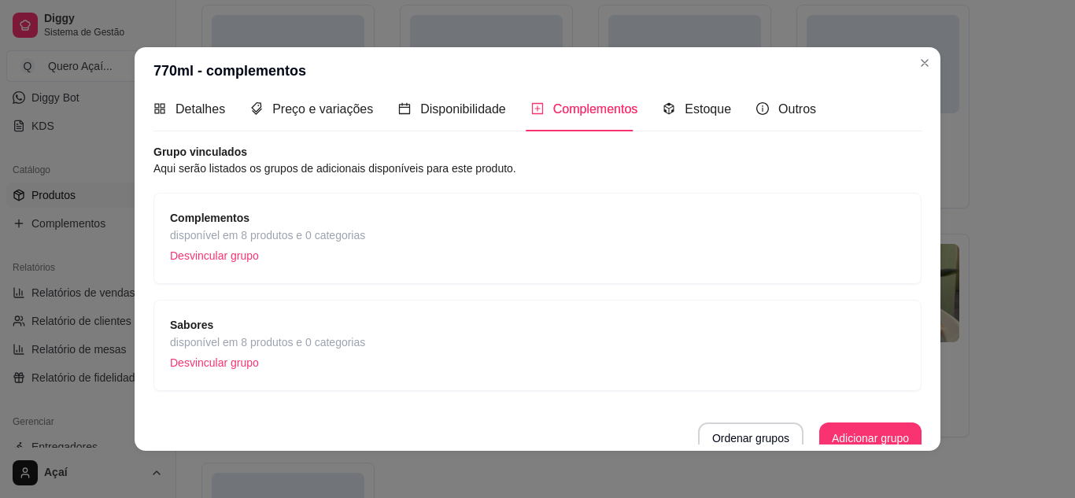
scroll to position [24, 0]
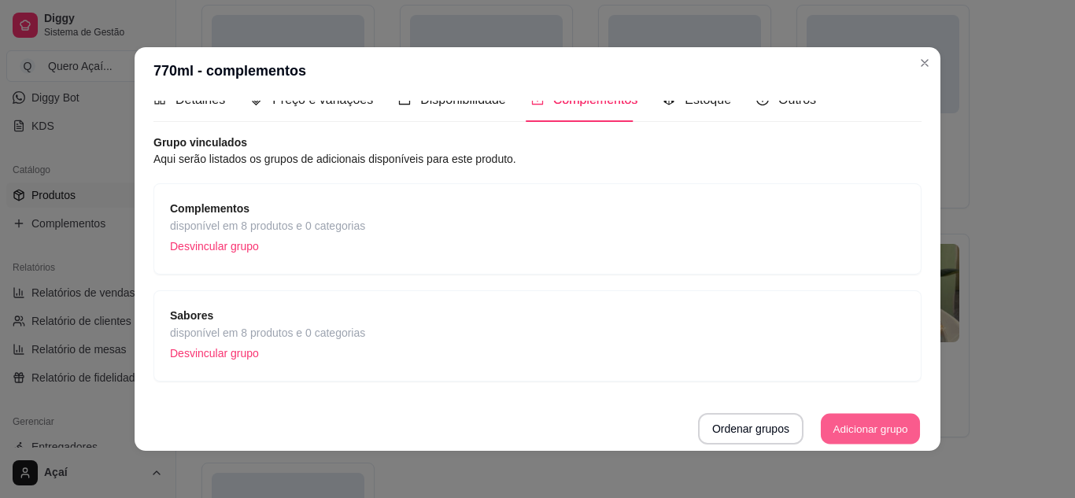
click at [838, 425] on button "Adicionar grupo" at bounding box center [870, 429] width 99 height 31
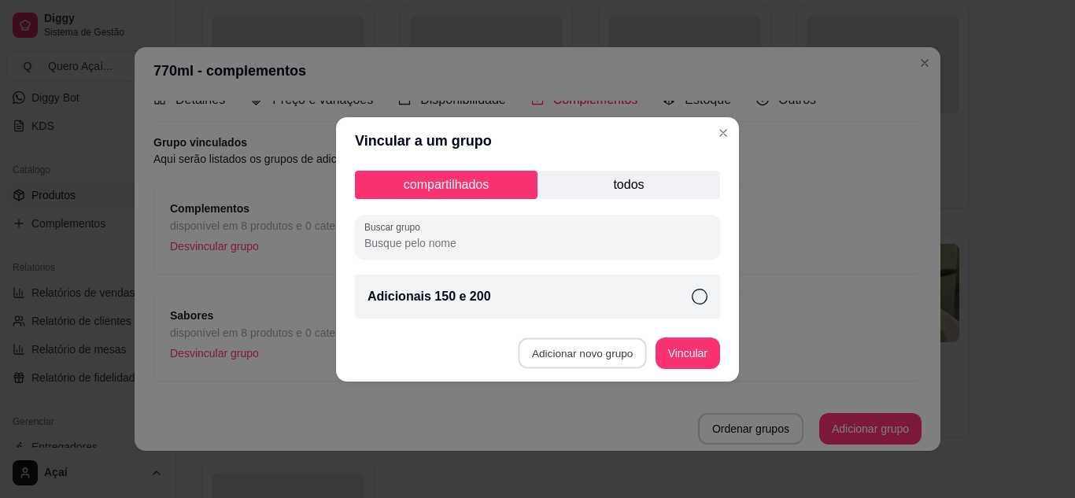
click at [570, 337] on footer "Adicionar novo grupo Vincular" at bounding box center [537, 353] width 403 height 57
click at [571, 352] on button "Adicionar novo grupo" at bounding box center [583, 353] width 128 height 31
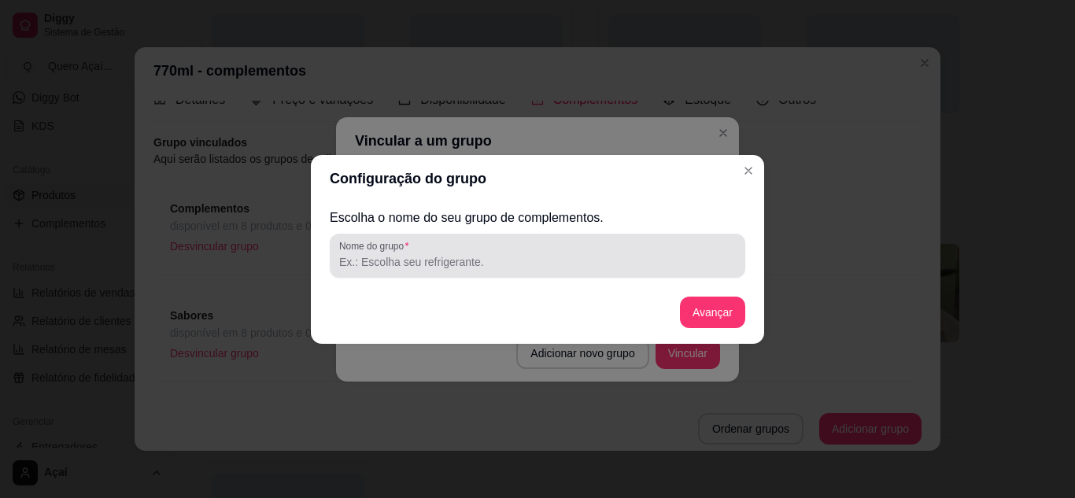
click at [442, 240] on div at bounding box center [537, 255] width 397 height 31
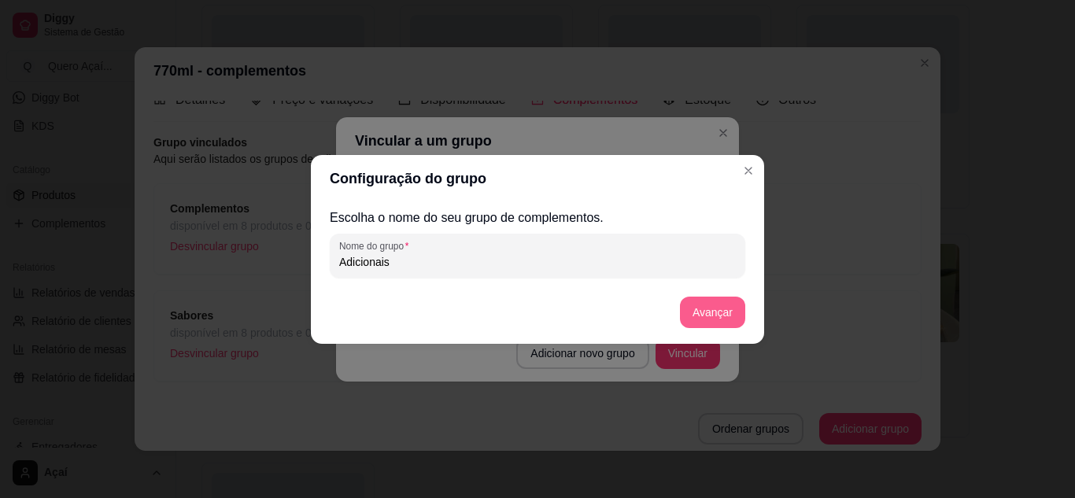
type input "Adicionais"
click at [711, 314] on button "Avançar" at bounding box center [713, 312] width 64 height 31
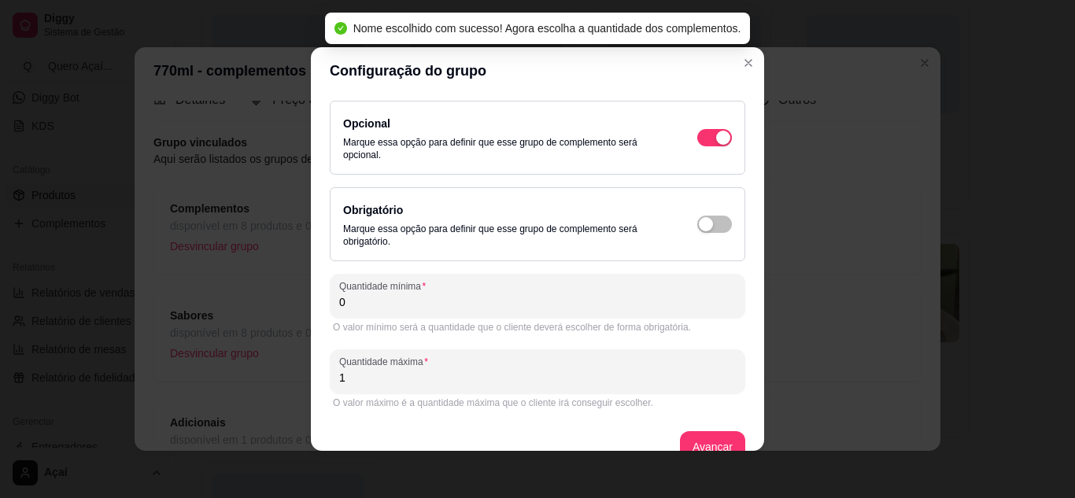
click at [645, 309] on input "0" at bounding box center [537, 302] width 397 height 16
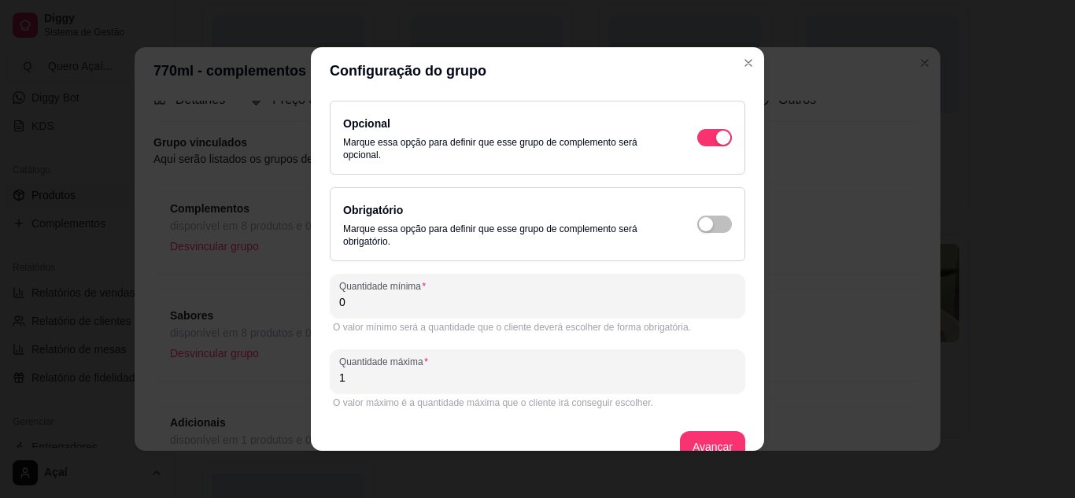
click at [582, 384] on input "1" at bounding box center [537, 378] width 397 height 16
type input "2"
click at [689, 443] on button "Avançar" at bounding box center [713, 447] width 64 height 31
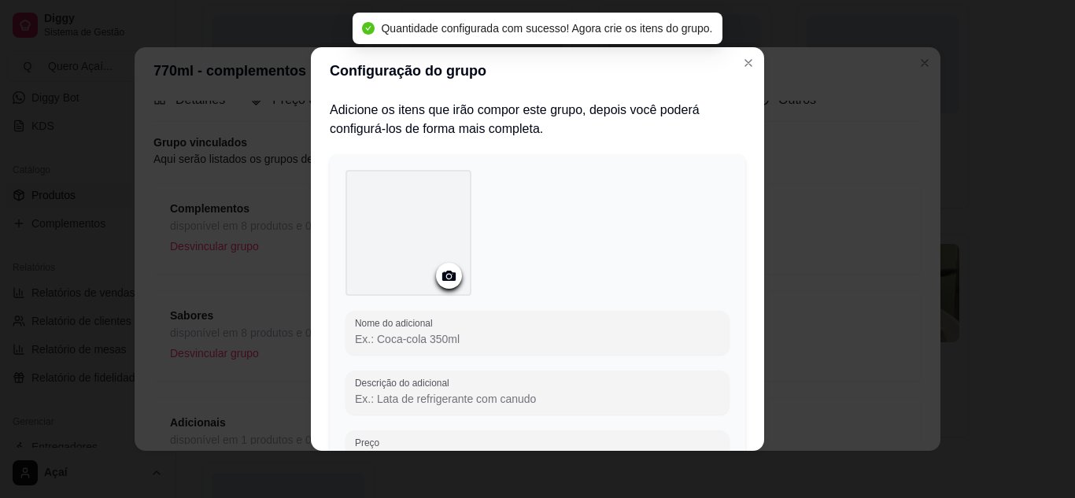
click at [465, 331] on input "Nome do adicional" at bounding box center [537, 339] width 365 height 16
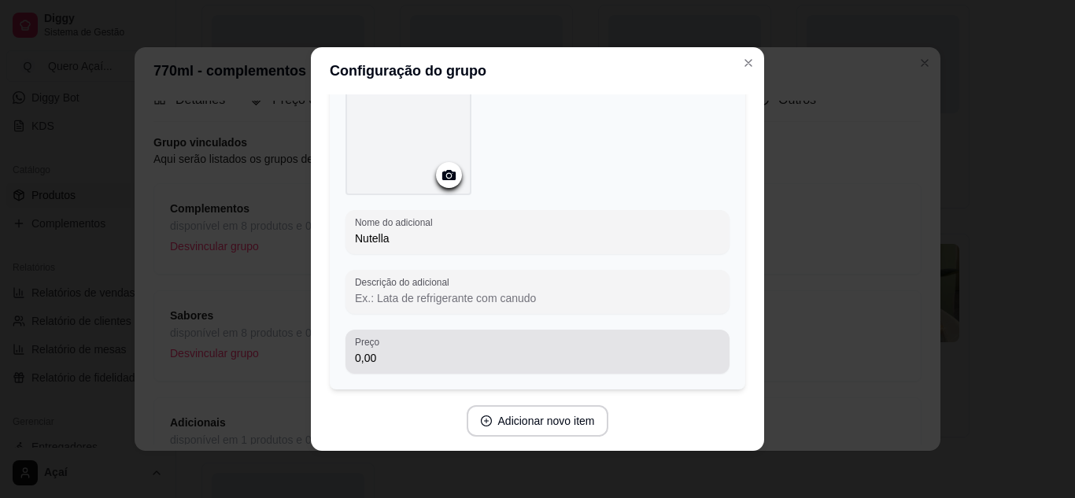
scroll to position [102, 0]
type input "Nutella"
click at [453, 346] on div "0,00" at bounding box center [537, 350] width 365 height 31
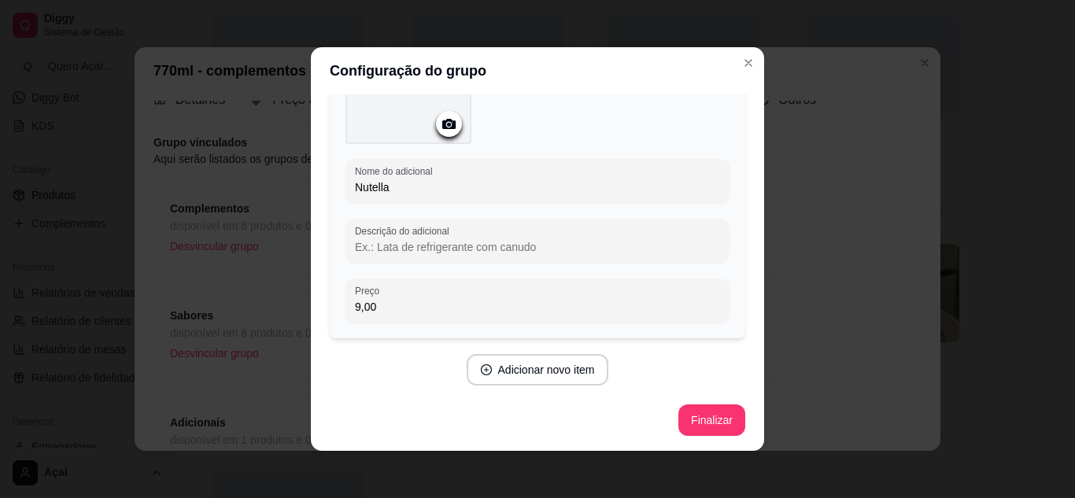
scroll to position [152, 0]
type input "9,00"
click at [501, 378] on button "Adicionar novo item" at bounding box center [537, 370] width 139 height 31
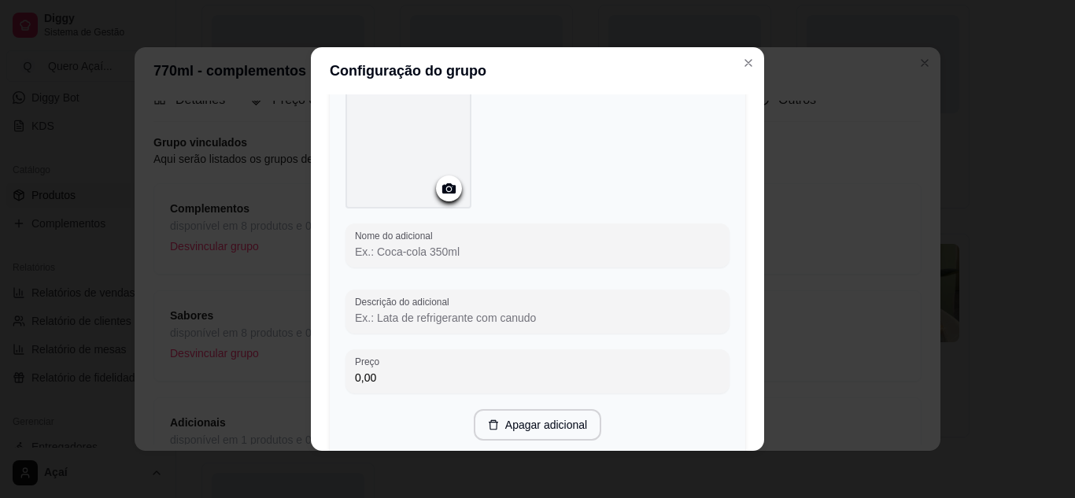
scroll to position [487, 0]
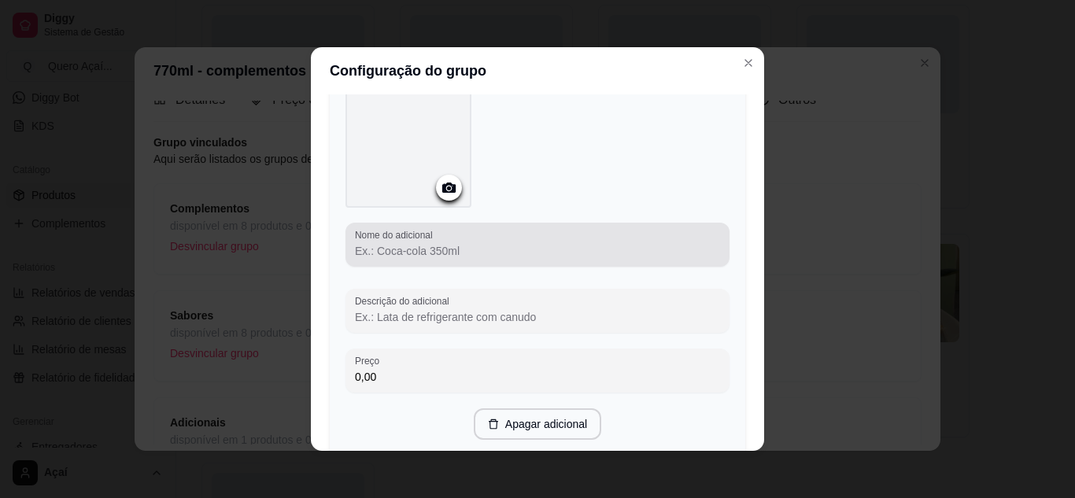
click at [416, 231] on label "Nome do adicional" at bounding box center [396, 234] width 83 height 13
click at [416, 243] on input "Nome do adicional" at bounding box center [537, 251] width 365 height 16
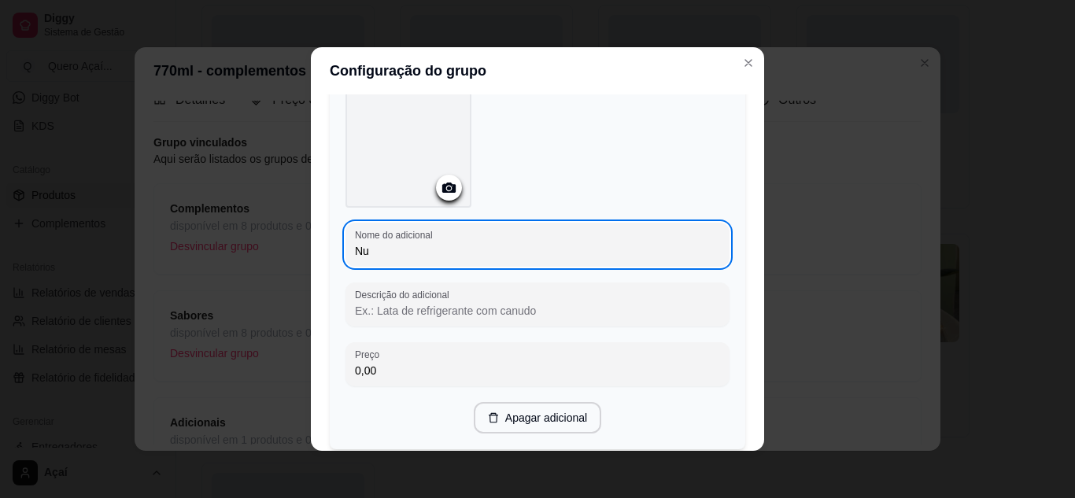
type input "N"
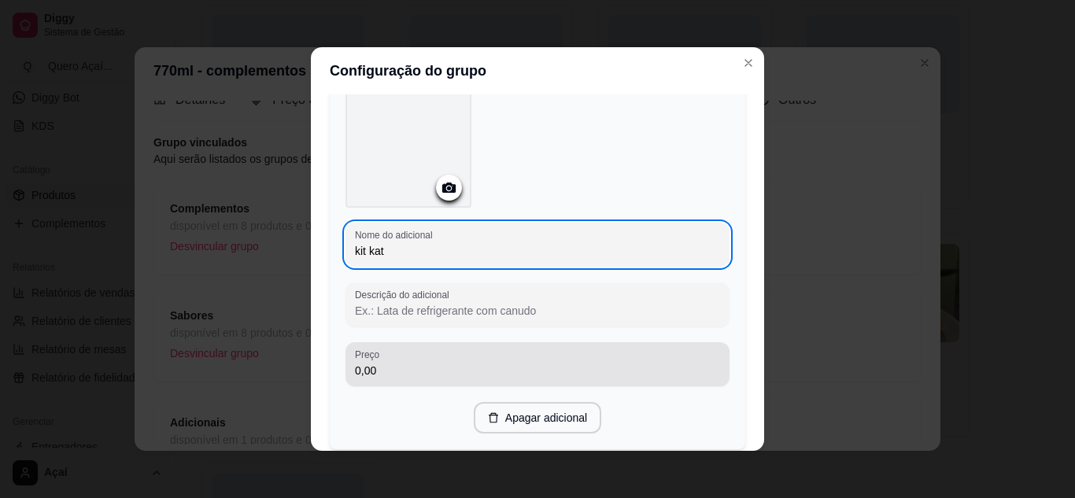
type input "kit kat"
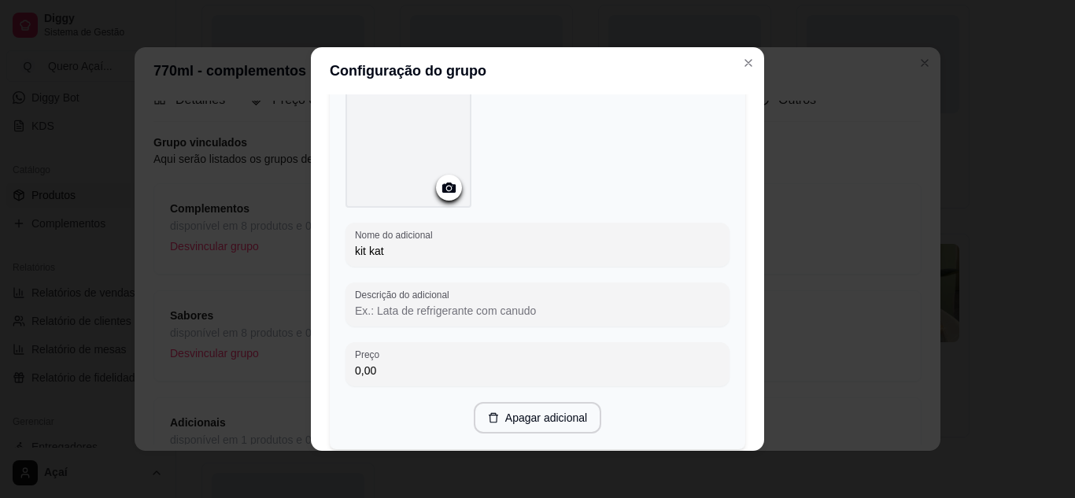
click at [388, 376] on input "0,00" at bounding box center [537, 371] width 365 height 16
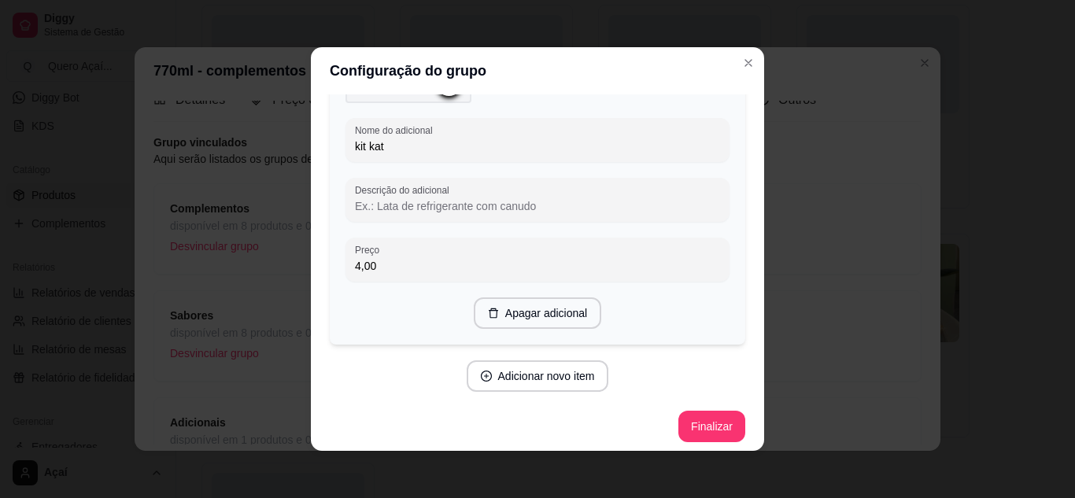
scroll to position [597, 0]
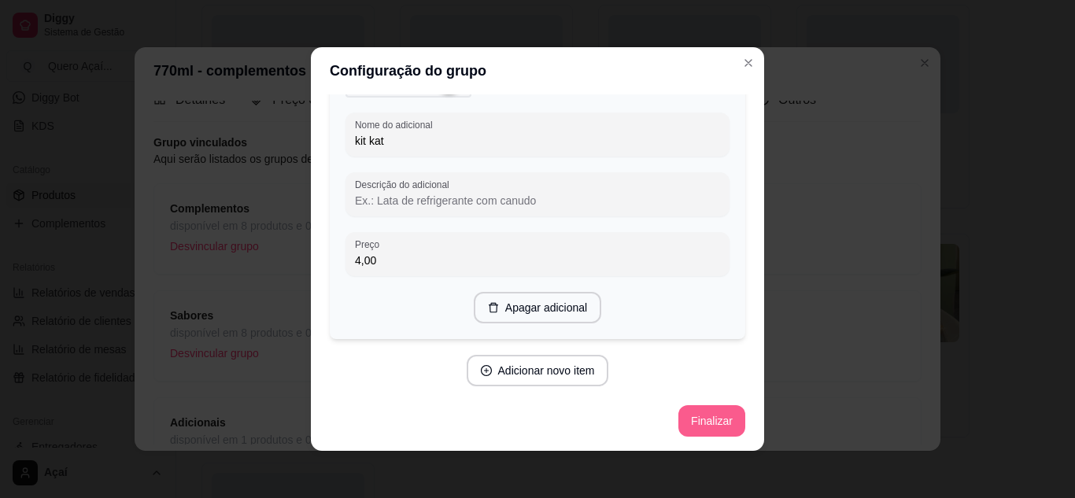
type input "4,00"
click at [703, 406] on button "Finalizar" at bounding box center [711, 421] width 65 height 31
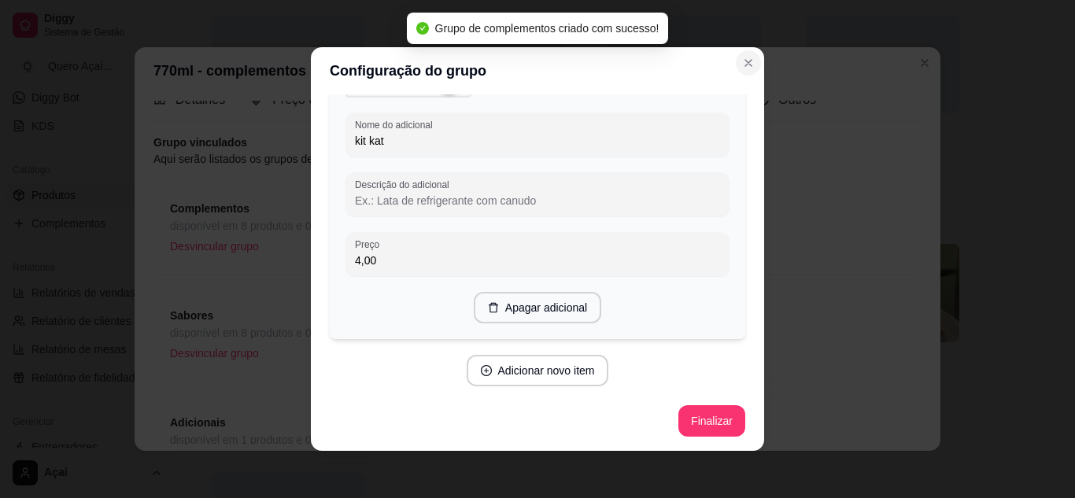
click at [750, 63] on button "Close" at bounding box center [748, 62] width 25 height 25
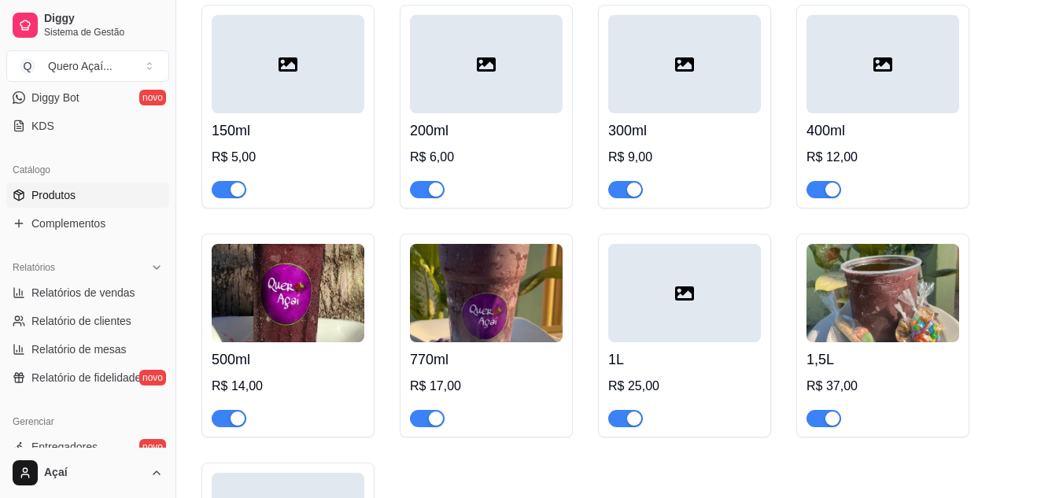
click at [709, 324] on div at bounding box center [684, 293] width 153 height 98
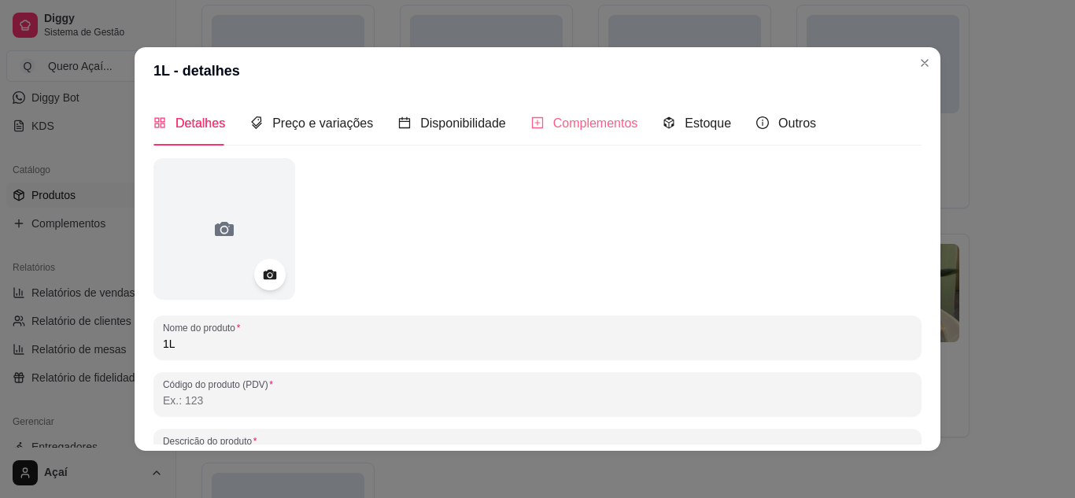
click at [571, 141] on div "Complementos" at bounding box center [584, 123] width 107 height 45
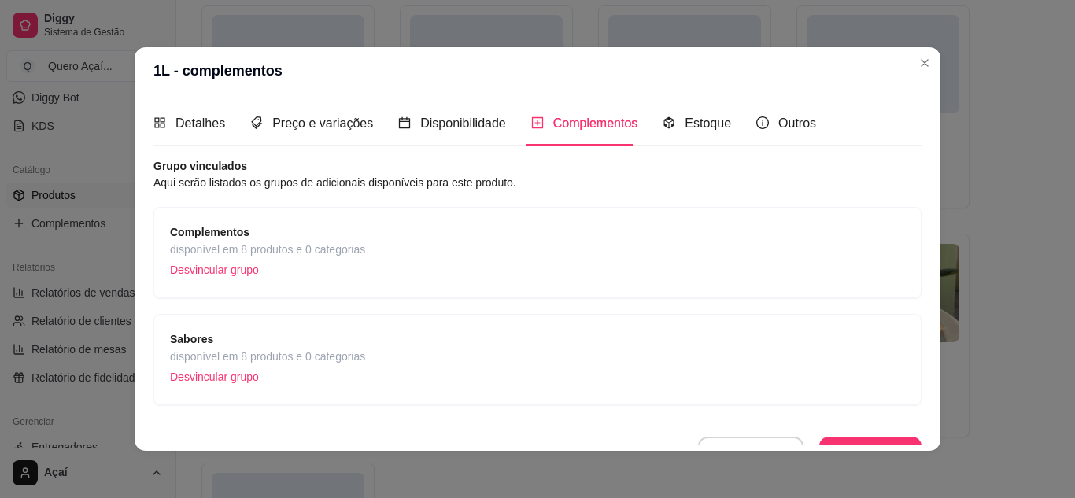
scroll to position [24, 0]
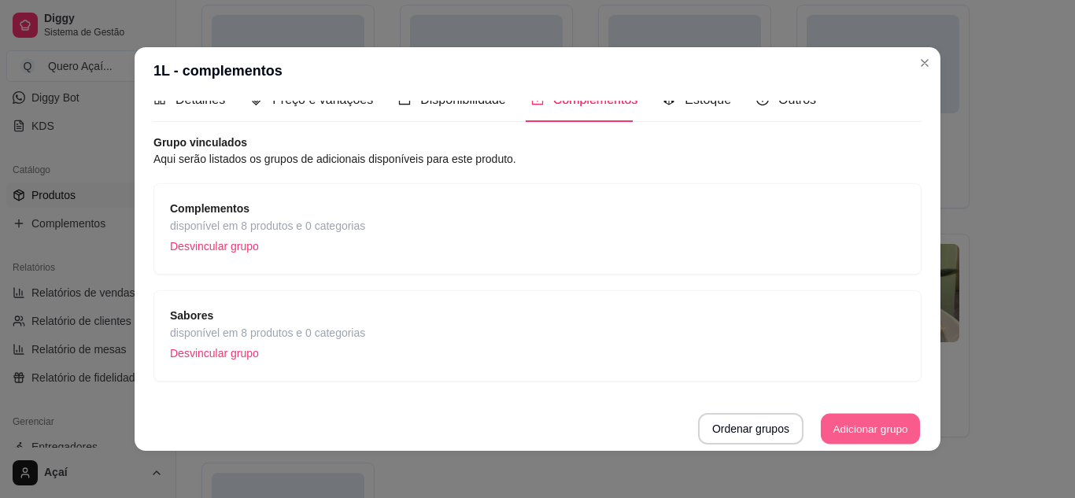
click at [861, 431] on button "Adicionar grupo" at bounding box center [870, 429] width 99 height 31
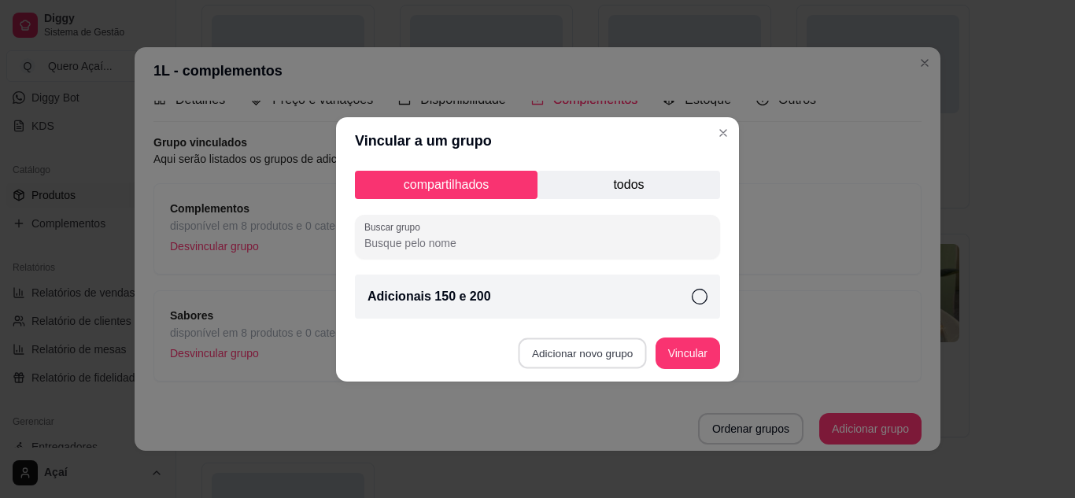
click at [598, 350] on button "Adicionar novo grupo" at bounding box center [583, 353] width 128 height 31
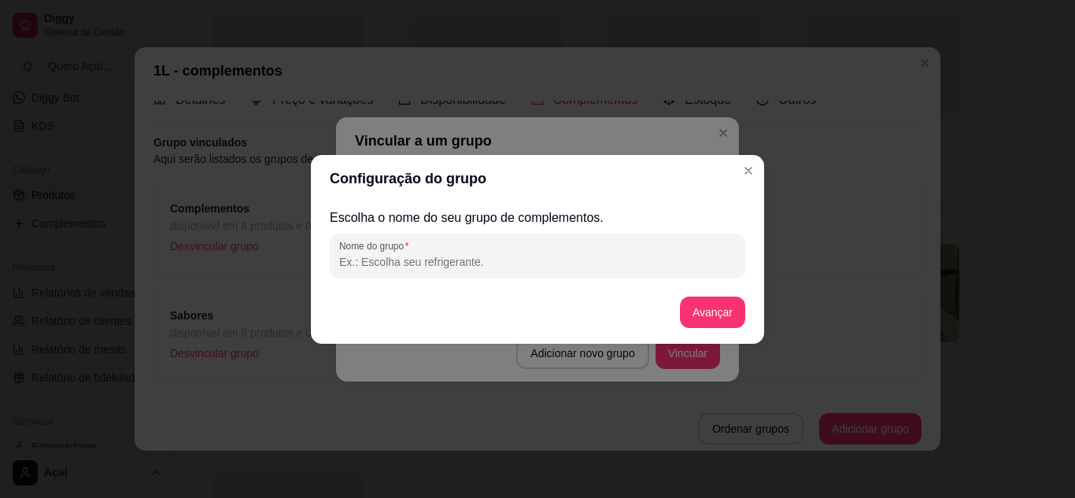
click at [440, 255] on input "Nome do grupo" at bounding box center [537, 262] width 397 height 16
type input "Adicionais"
click at [699, 309] on button "Avançar" at bounding box center [713, 312] width 64 height 31
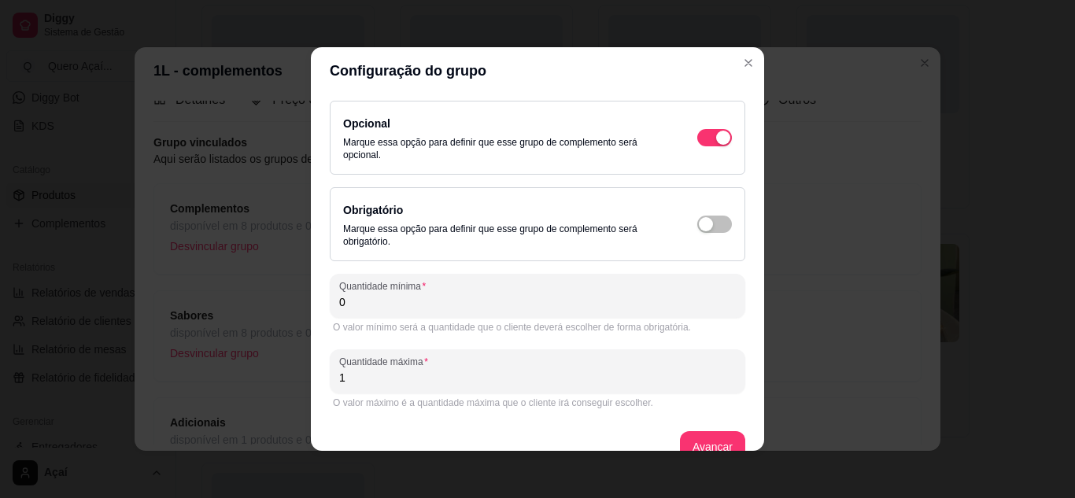
click at [513, 379] on input "1" at bounding box center [537, 378] width 397 height 16
type input "2"
click at [689, 442] on button "Avançar" at bounding box center [713, 447] width 64 height 31
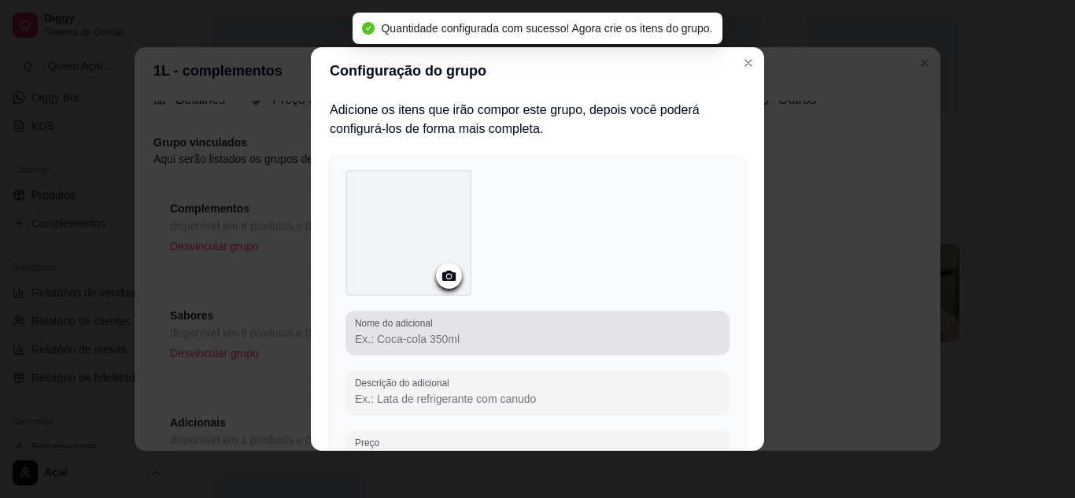
click at [479, 322] on div at bounding box center [537, 332] width 365 height 31
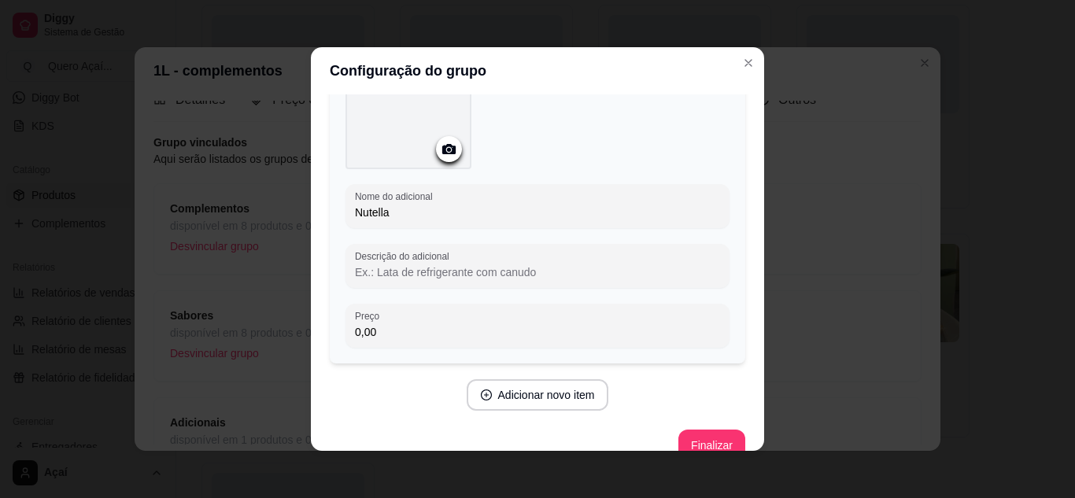
scroll to position [152, 0]
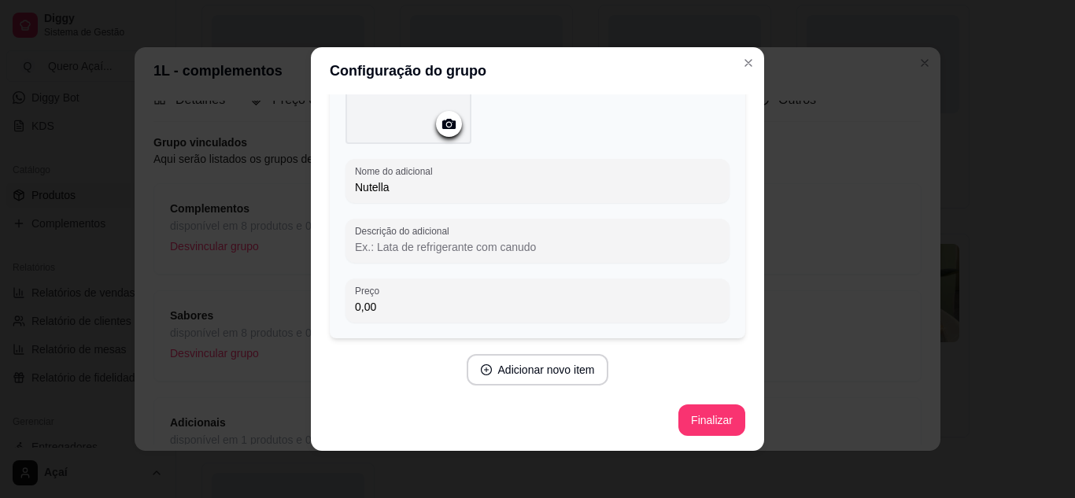
type input "Nutella"
click at [479, 322] on div "Nome do adicional Nutella Descrição do adicional Preço 0,00" at bounding box center [538, 170] width 416 height 336
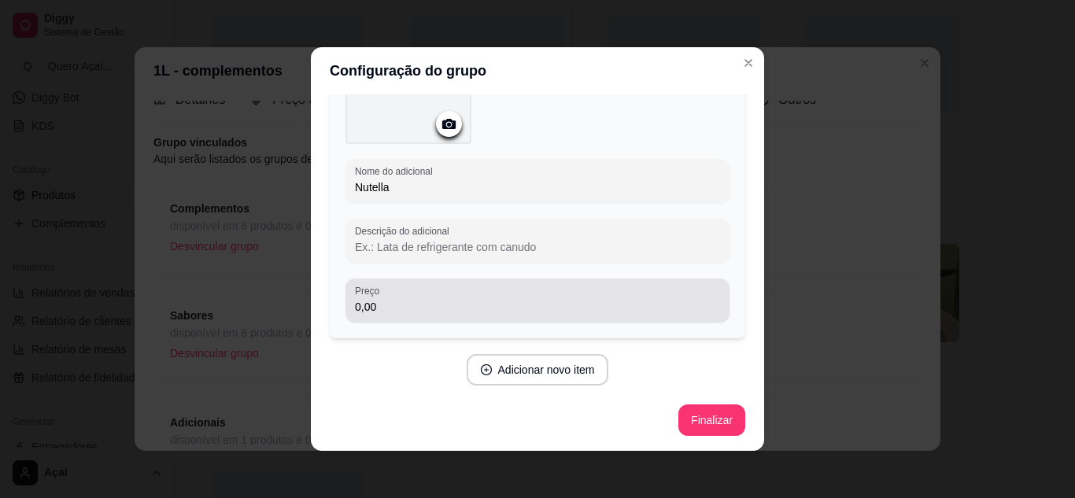
click at [442, 297] on div "0,00" at bounding box center [537, 300] width 365 height 31
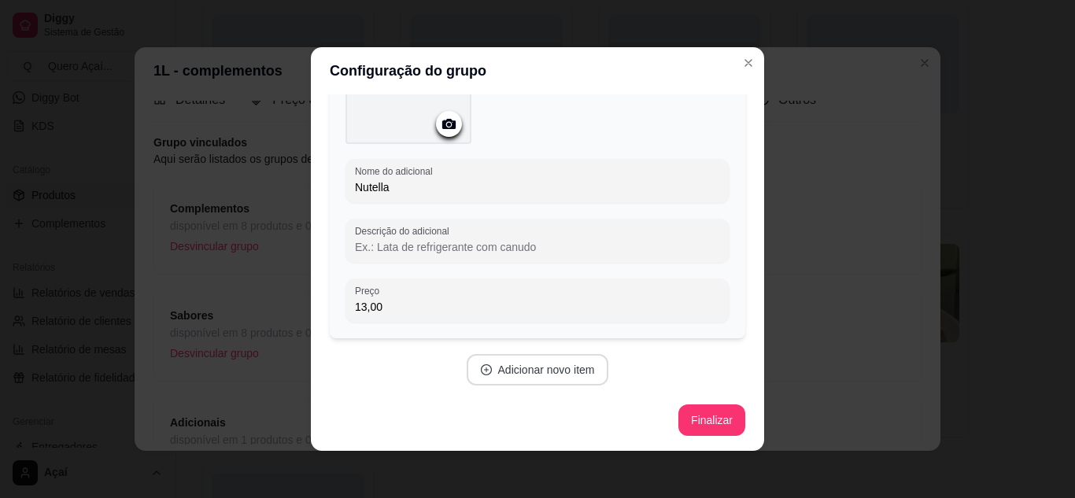
type input "13,00"
click at [538, 376] on button "Adicionar novo item" at bounding box center [537, 370] width 139 height 31
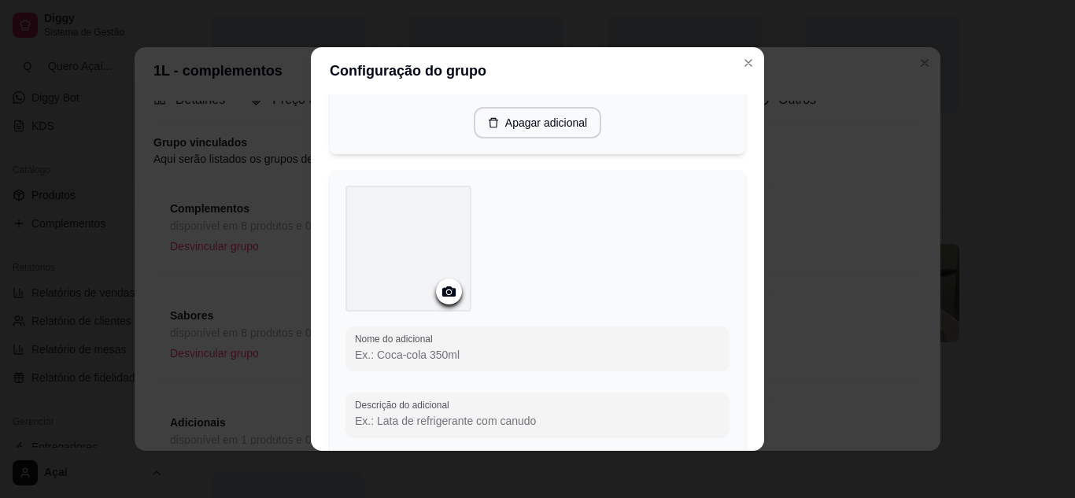
scroll to position [385, 0]
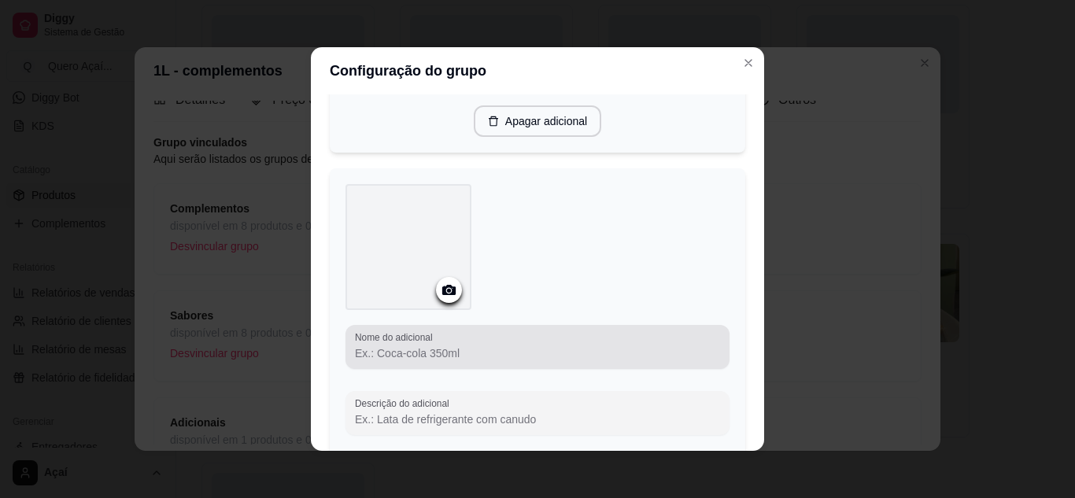
click at [470, 341] on div at bounding box center [537, 346] width 365 height 31
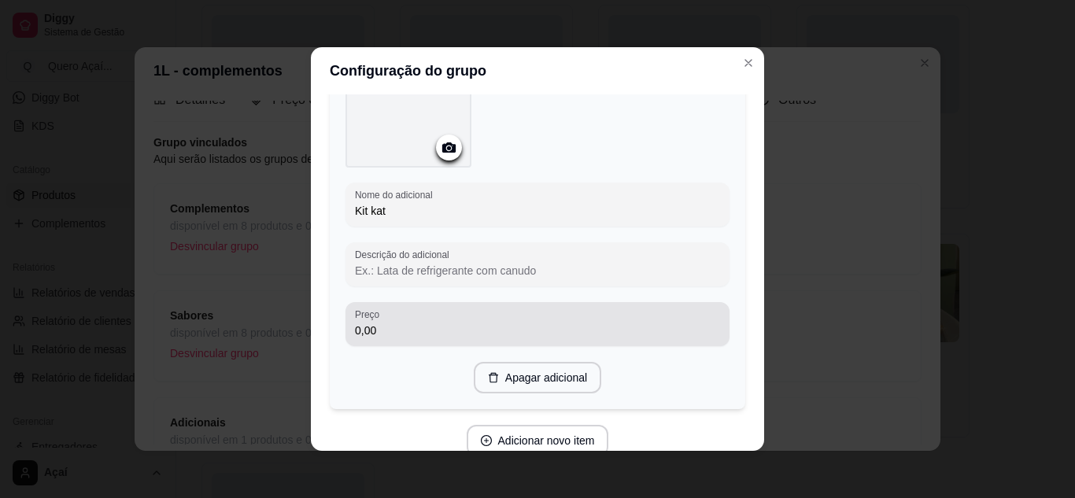
scroll to position [530, 0]
type input "Kit kat"
click at [470, 341] on div "Preço 0,00" at bounding box center [538, 322] width 384 height 44
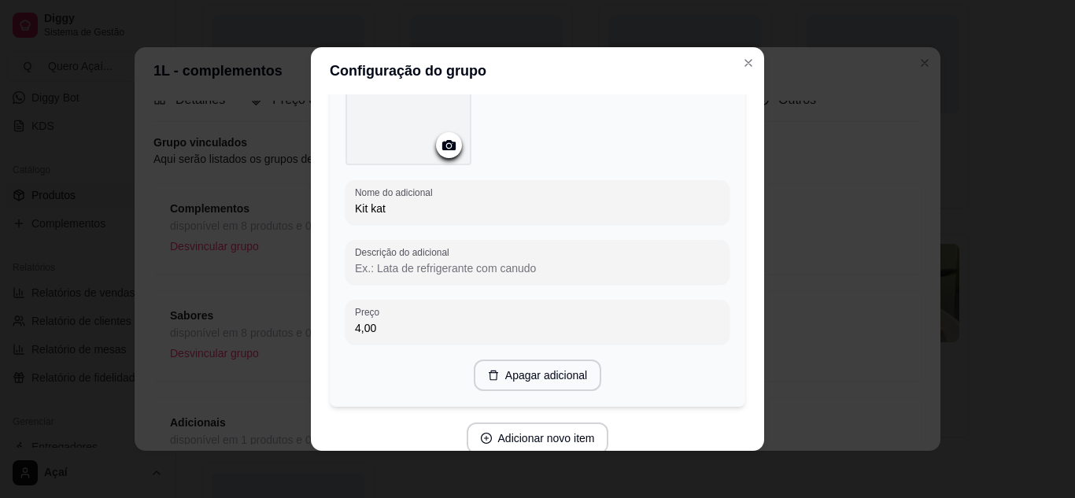
scroll to position [597, 0]
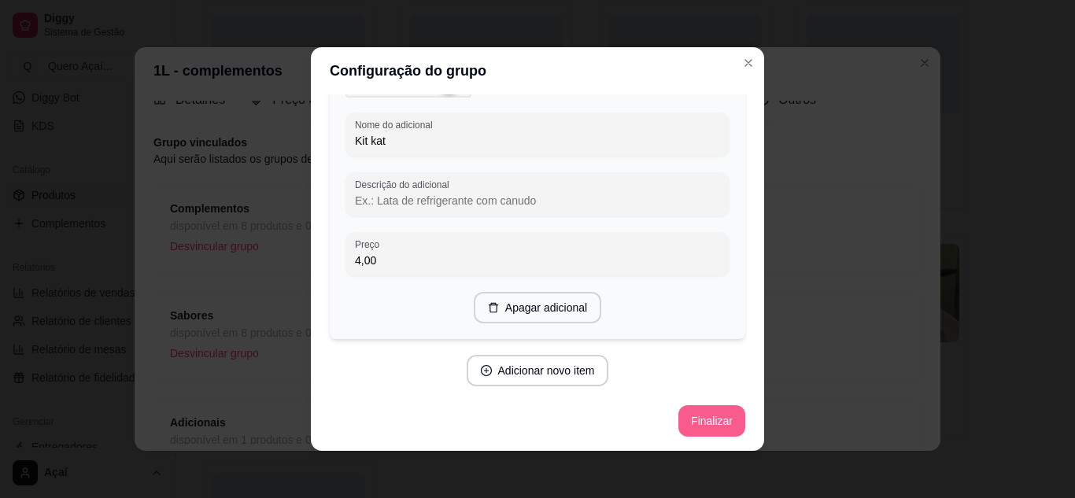
type input "4,00"
click at [679, 412] on button "Finalizar" at bounding box center [711, 421] width 65 height 31
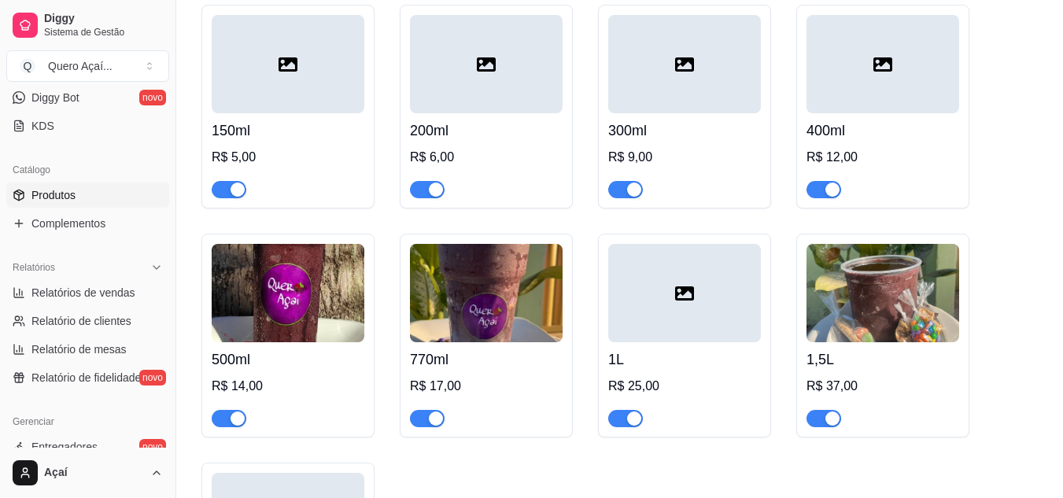
click at [837, 287] on img at bounding box center [883, 293] width 153 height 98
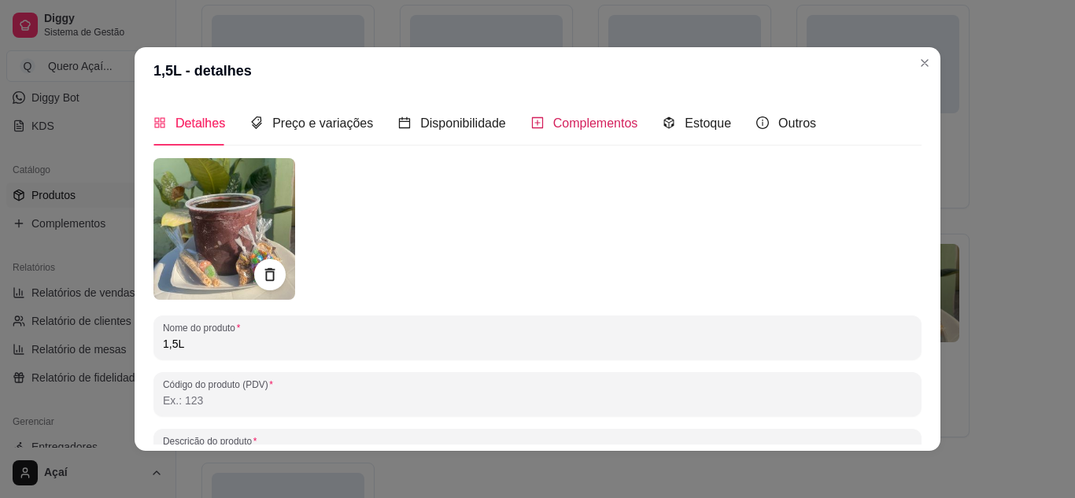
click at [558, 117] on span "Complementos" at bounding box center [595, 123] width 85 height 13
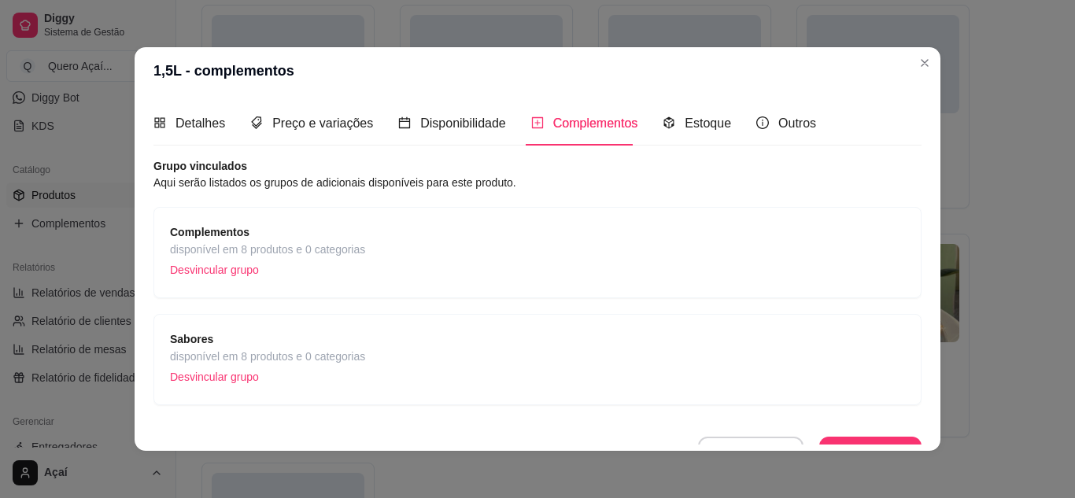
scroll to position [24, 0]
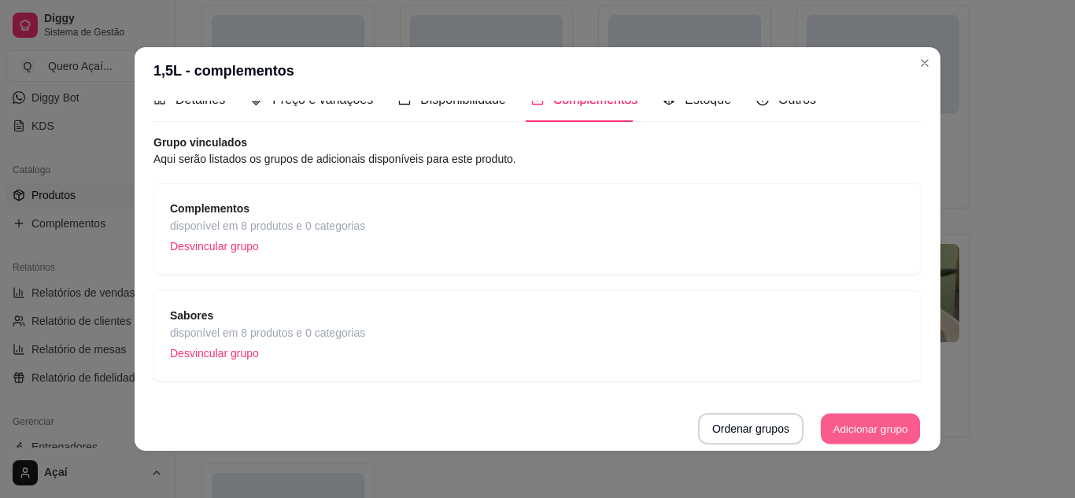
click at [821, 427] on button "Adicionar grupo" at bounding box center [870, 429] width 99 height 31
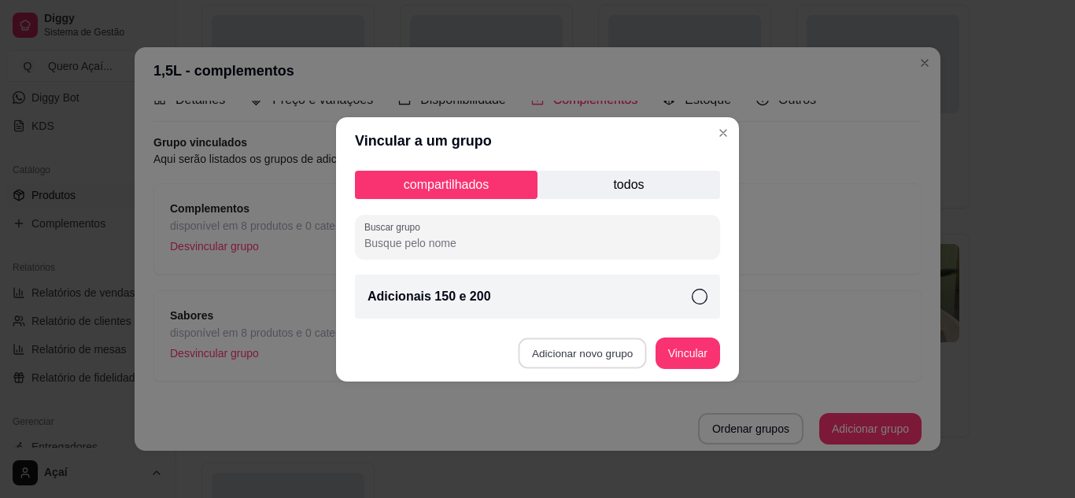
click at [591, 353] on button "Adicionar novo grupo" at bounding box center [583, 353] width 128 height 31
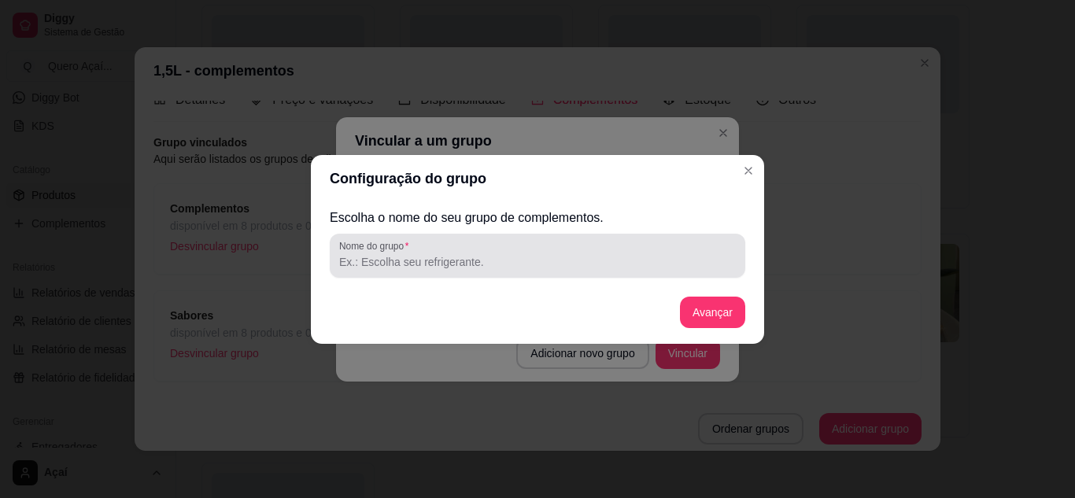
click at [508, 244] on div at bounding box center [537, 255] width 397 height 31
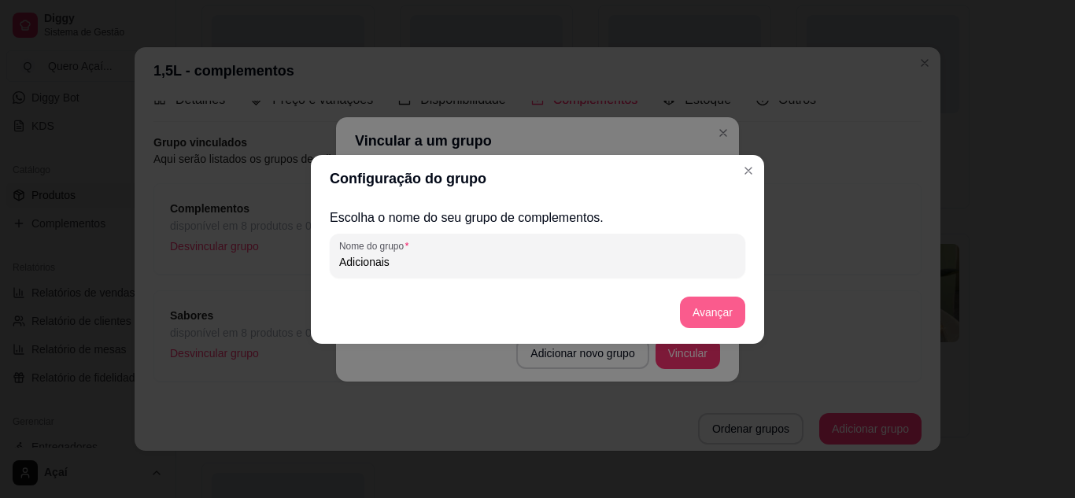
type input "Adicionais"
click at [701, 314] on button "Avançar" at bounding box center [712, 312] width 65 height 31
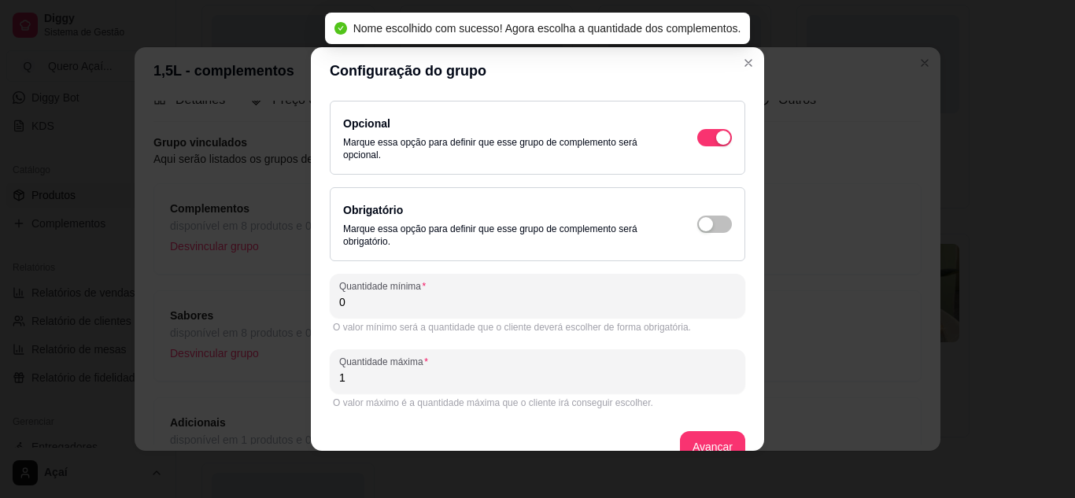
click at [569, 302] on input "0" at bounding box center [537, 302] width 397 height 16
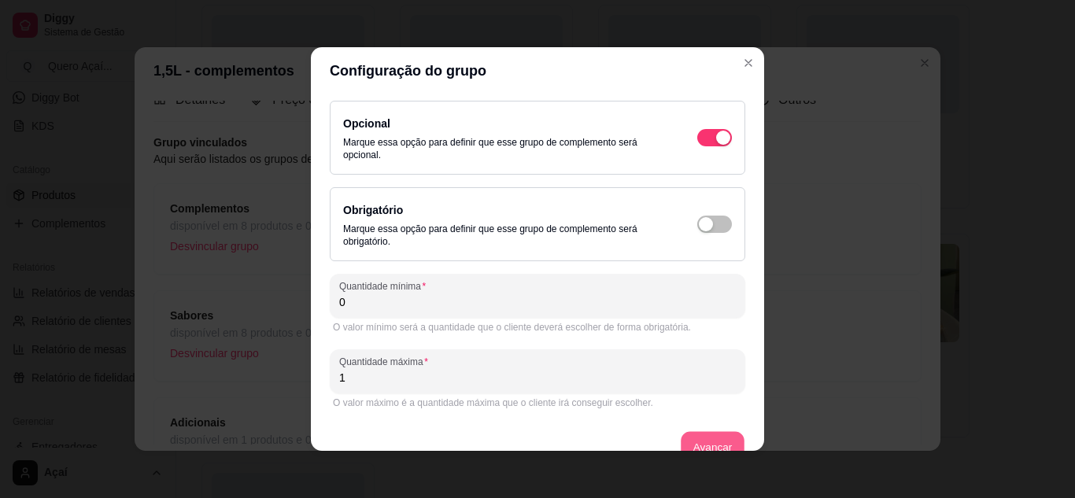
click at [686, 438] on button "Avançar" at bounding box center [713, 447] width 64 height 31
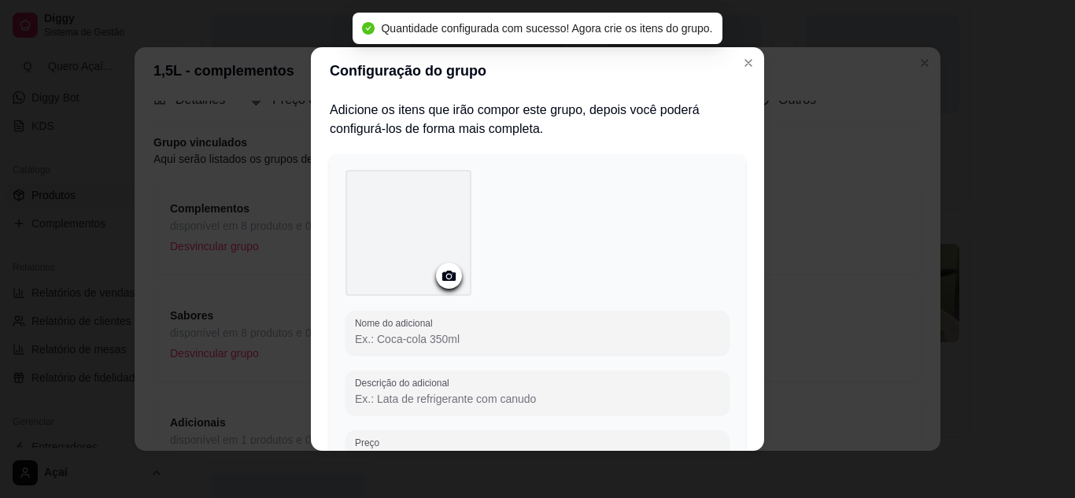
click at [461, 338] on input "Nome do adicional" at bounding box center [537, 339] width 365 height 16
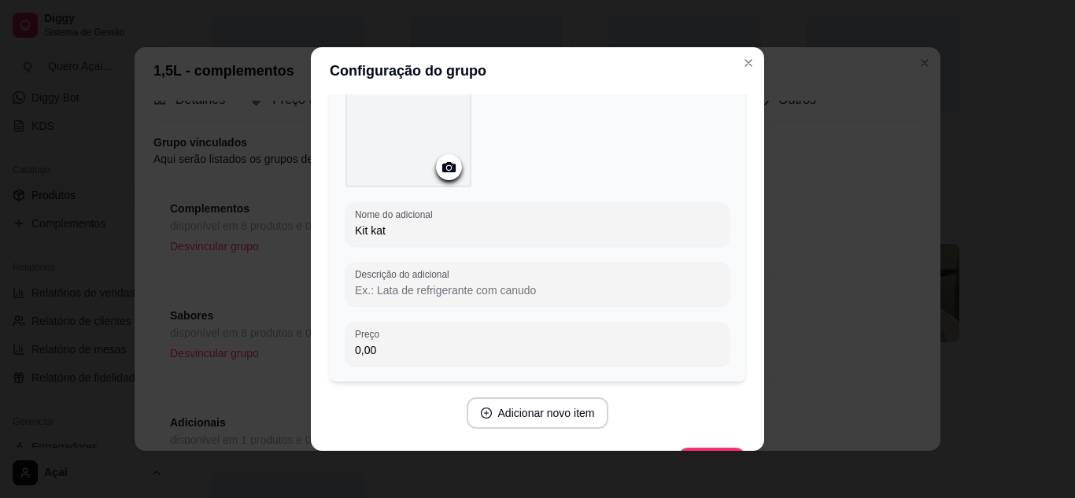
scroll to position [109, 0]
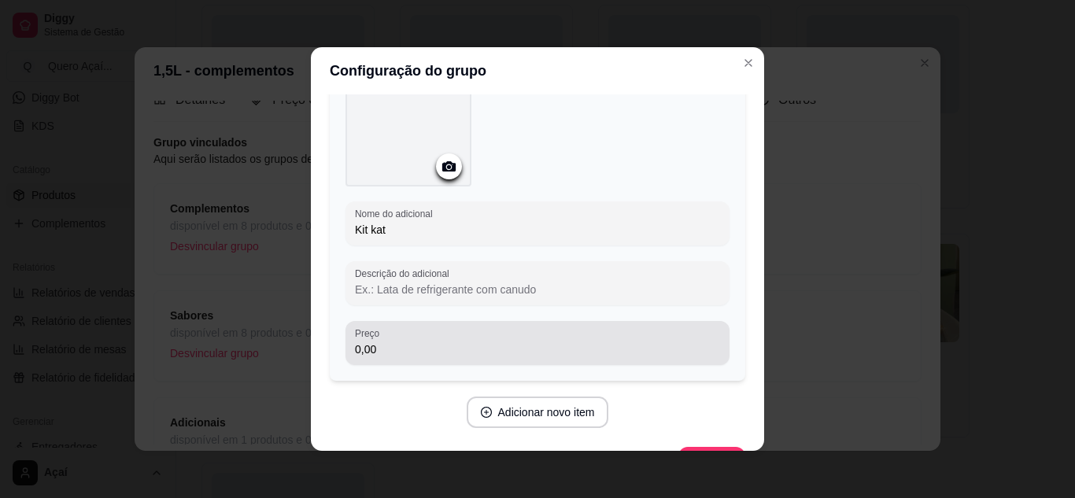
type input "Kit kat"
click at [461, 338] on div "0,00" at bounding box center [537, 342] width 365 height 31
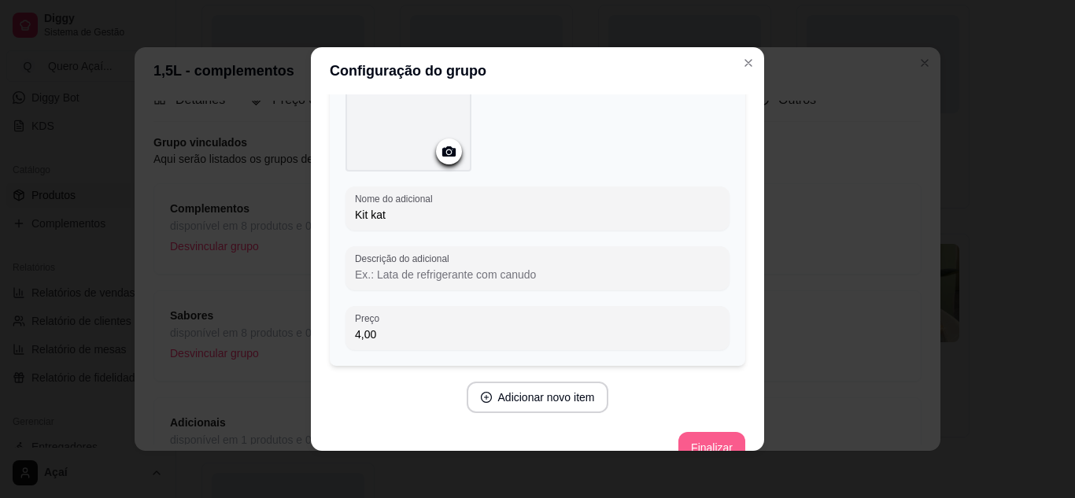
scroll to position [126, 0]
type input "4,00"
click at [696, 446] on button "Finalizar" at bounding box center [711, 446] width 65 height 31
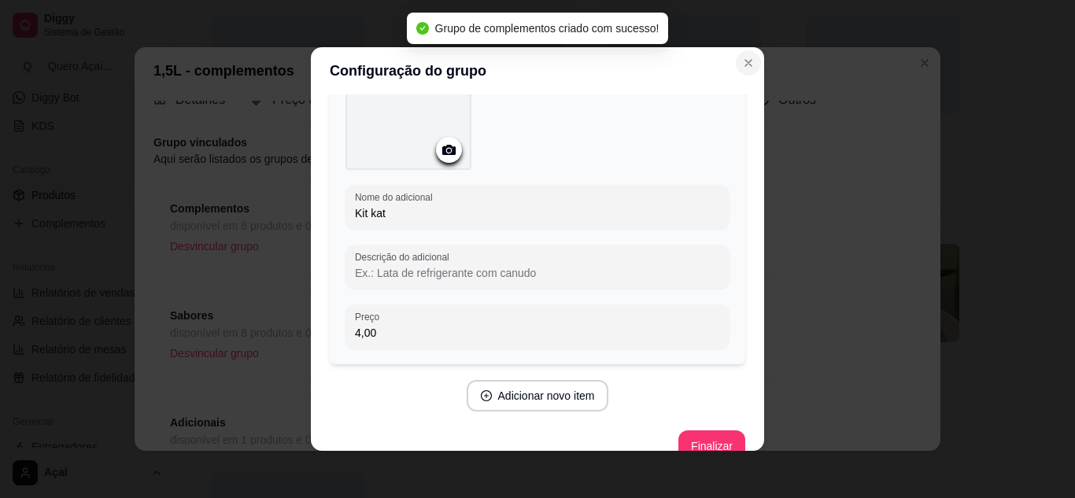
click at [747, 63] on icon "Close" at bounding box center [748, 63] width 13 height 13
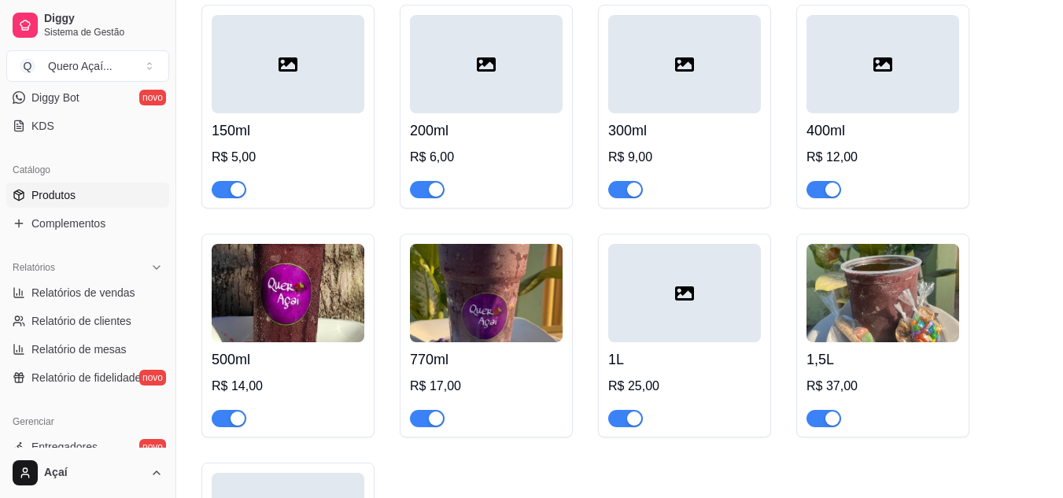
click at [335, 139] on h4 "150ml" at bounding box center [288, 131] width 153 height 22
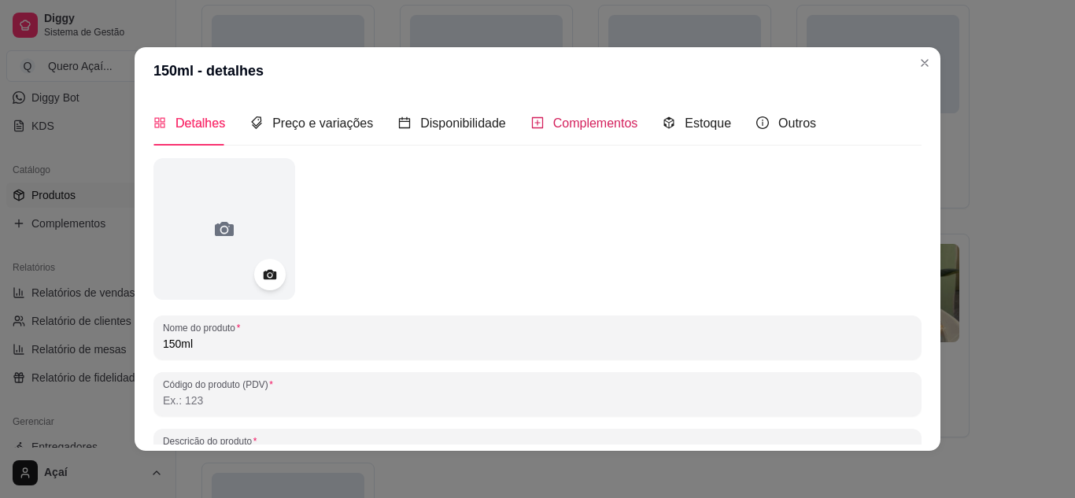
click at [566, 128] on span "Complementos" at bounding box center [595, 123] width 85 height 13
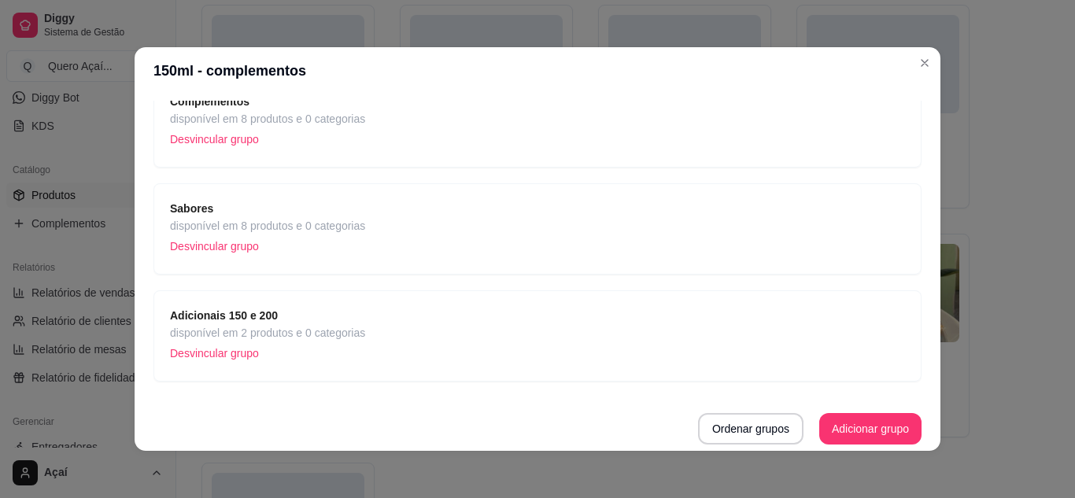
scroll to position [3, 0]
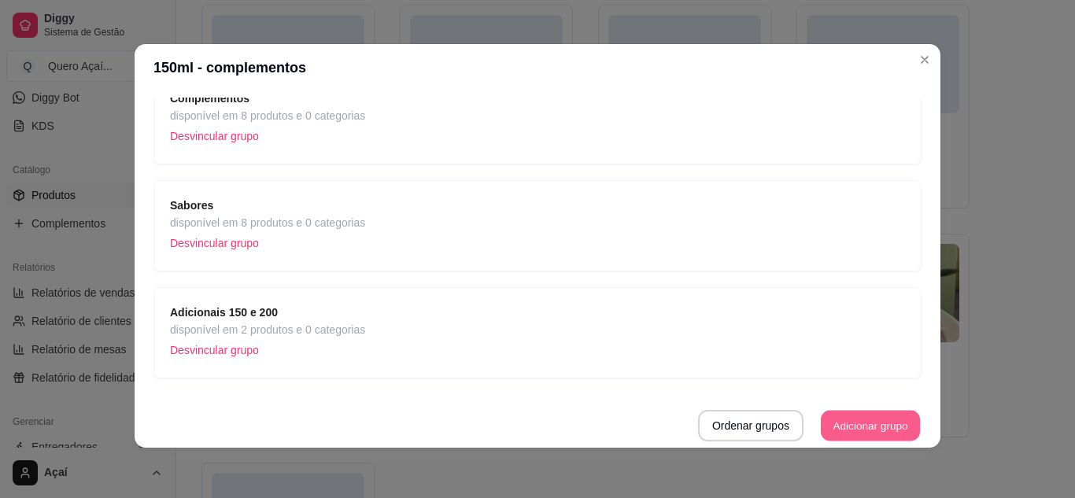
click at [831, 425] on button "Adicionar grupo" at bounding box center [870, 426] width 99 height 31
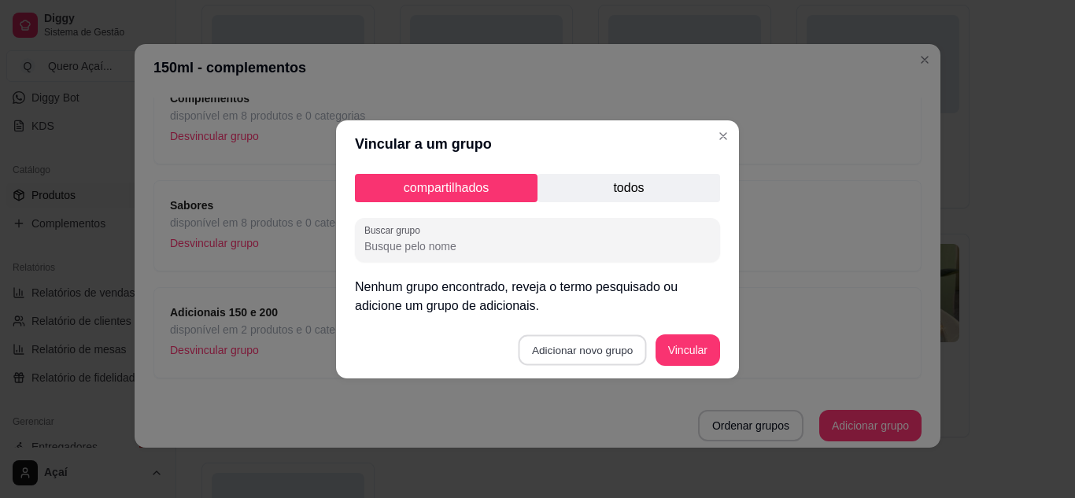
click at [567, 344] on button "Adicionar novo grupo" at bounding box center [583, 350] width 128 height 31
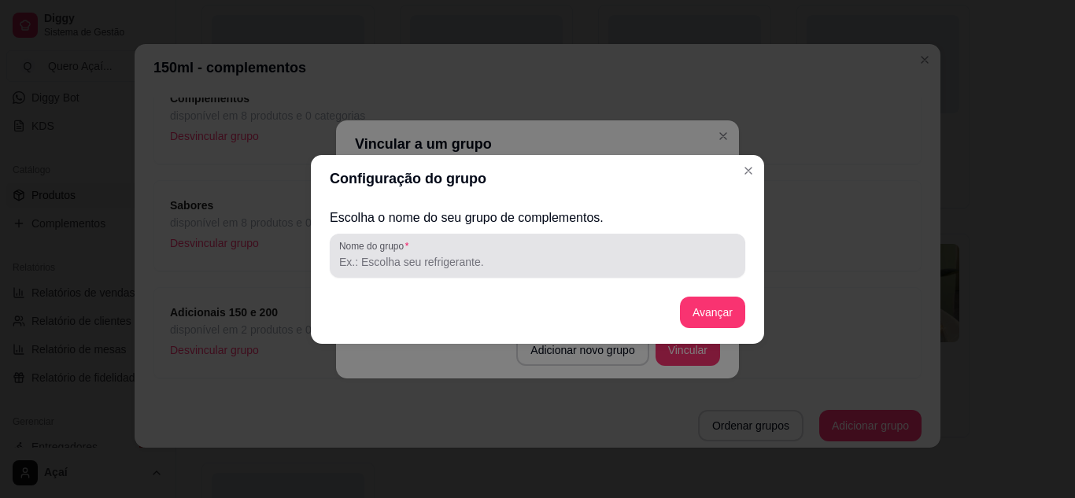
click at [479, 246] on div at bounding box center [537, 255] width 397 height 31
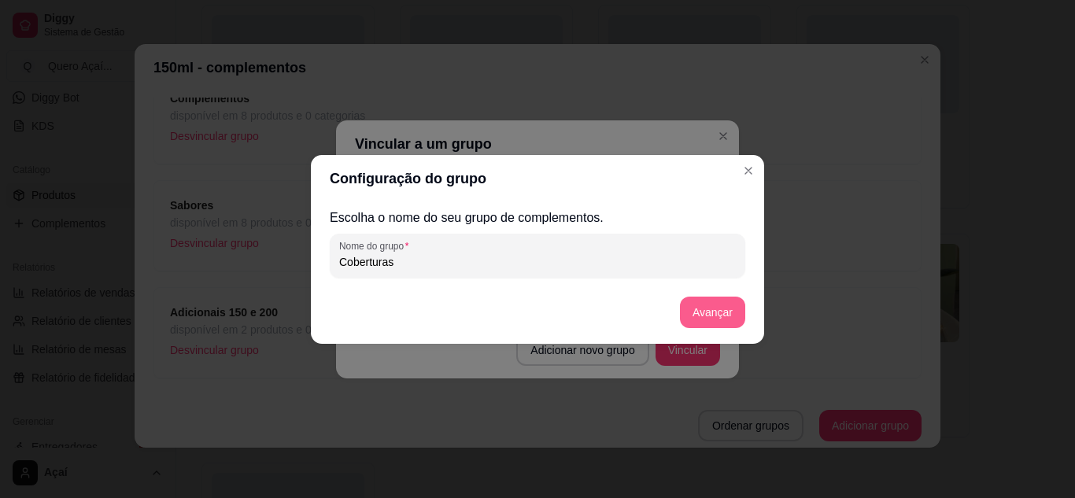
type input "Coberturas"
click at [698, 306] on button "Avançar" at bounding box center [713, 312] width 64 height 31
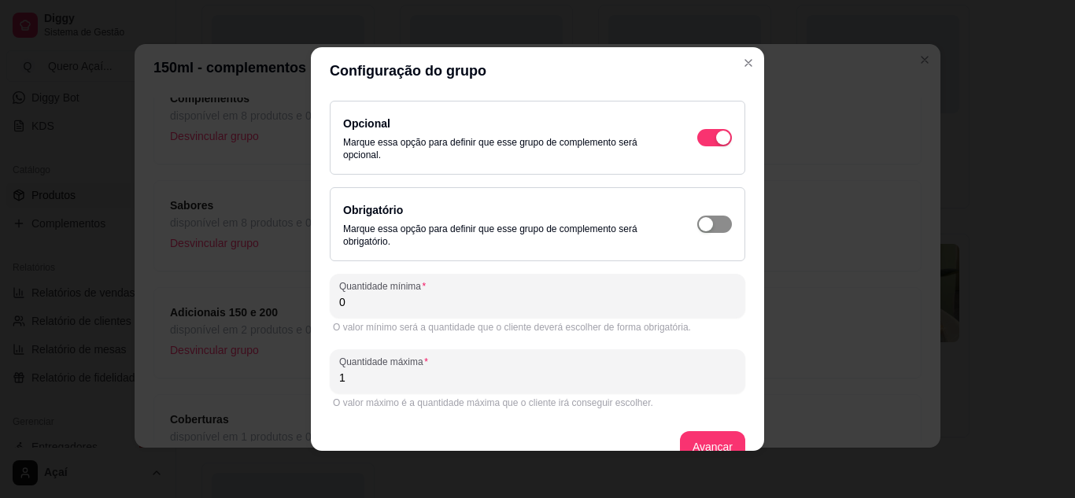
click at [702, 230] on span "button" at bounding box center [714, 224] width 35 height 17
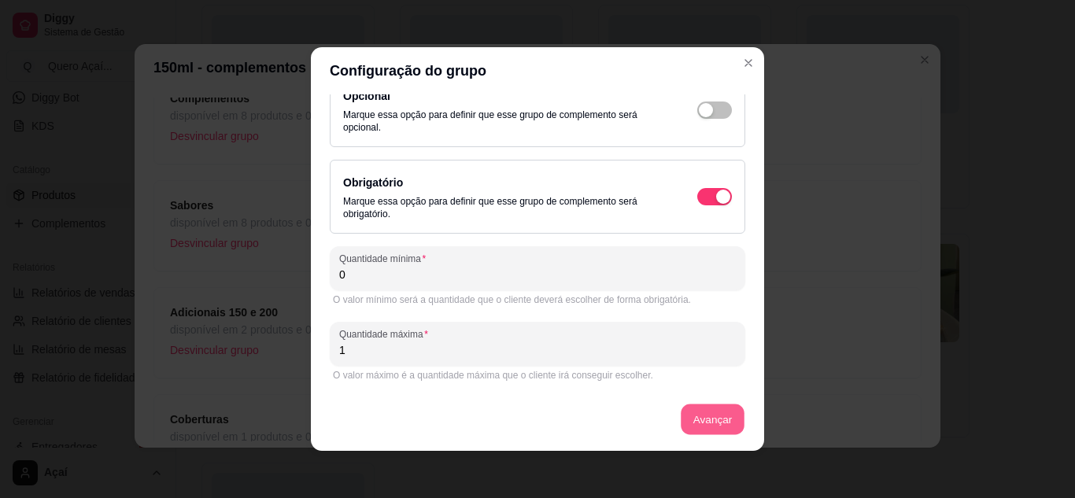
click at [686, 427] on button "Avançar" at bounding box center [713, 420] width 64 height 31
click at [543, 279] on input "0" at bounding box center [537, 275] width 397 height 16
type input "1"
click at [701, 420] on button "Avançar" at bounding box center [713, 420] width 64 height 31
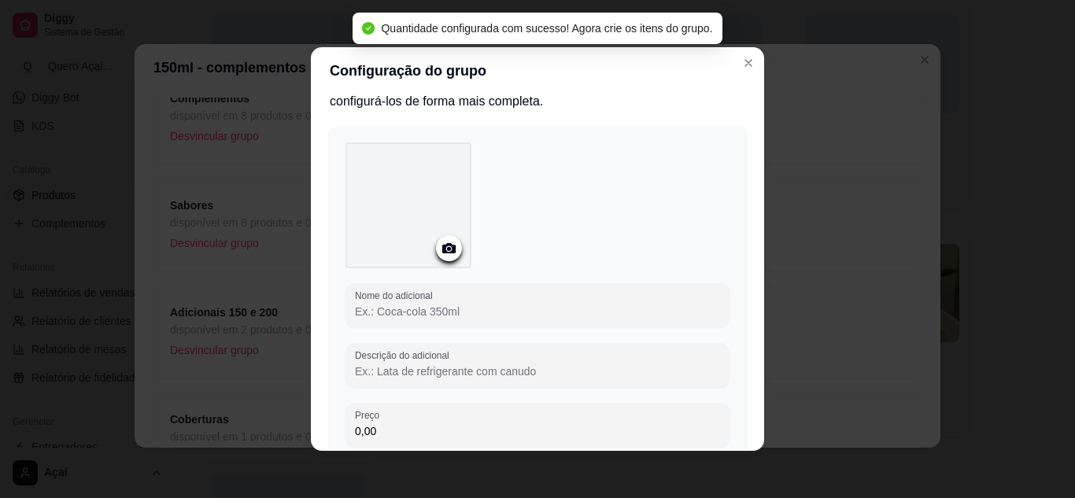
click at [493, 312] on input "Nome do adicional" at bounding box center [537, 312] width 365 height 16
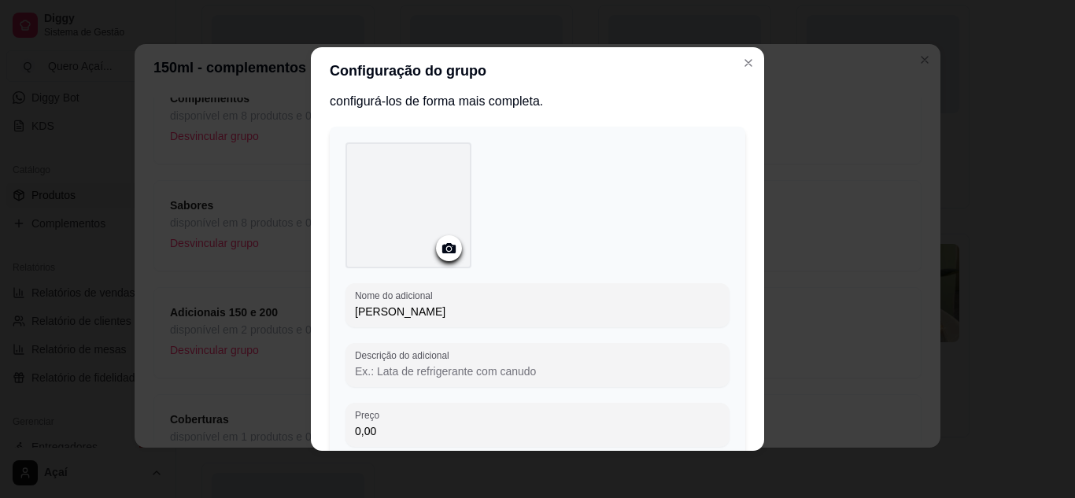
scroll to position [152, 0]
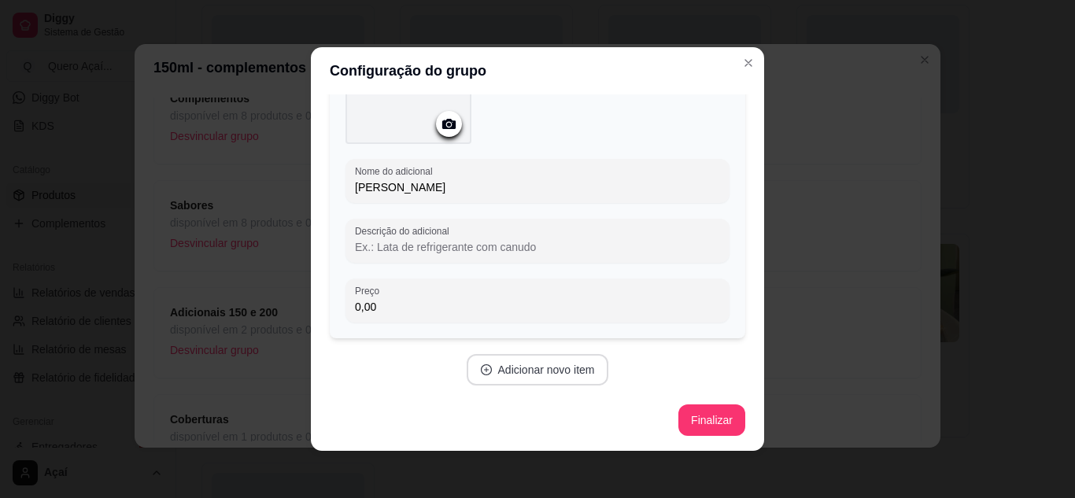
type input "[PERSON_NAME]"
click at [503, 369] on button "Adicionar novo item" at bounding box center [537, 370] width 139 height 31
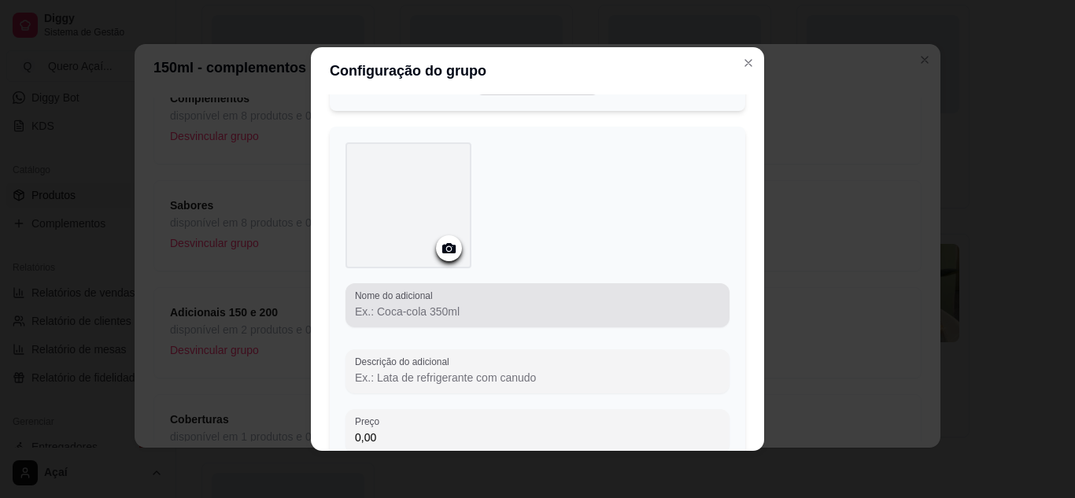
scroll to position [430, 0]
click at [534, 287] on div at bounding box center [537, 302] width 365 height 31
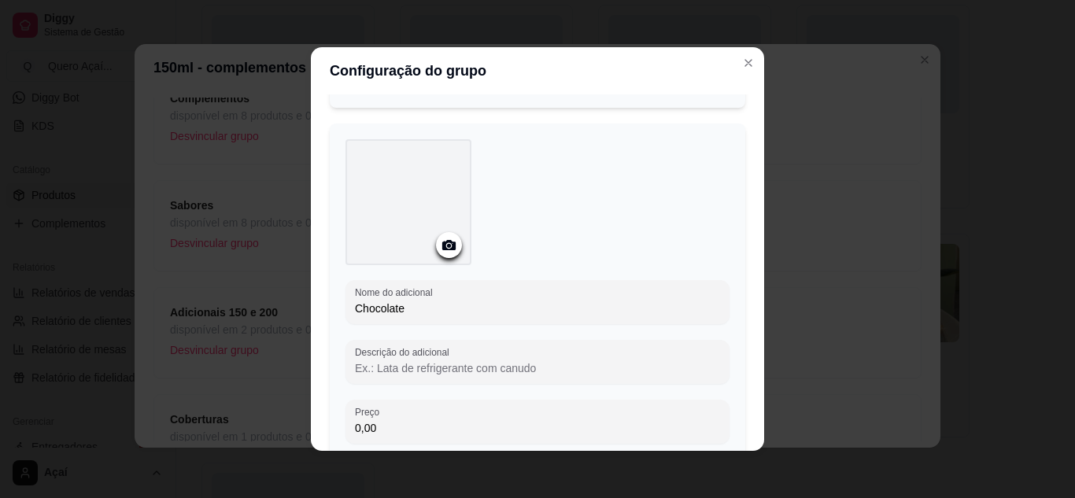
scroll to position [597, 0]
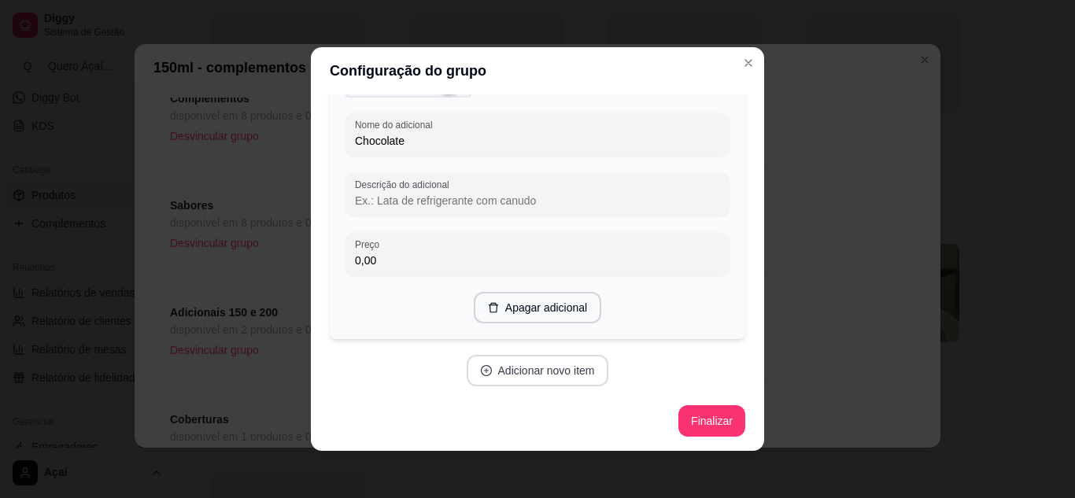
type input "Chocolate"
click at [518, 382] on button "Adicionar novo item" at bounding box center [537, 371] width 139 height 31
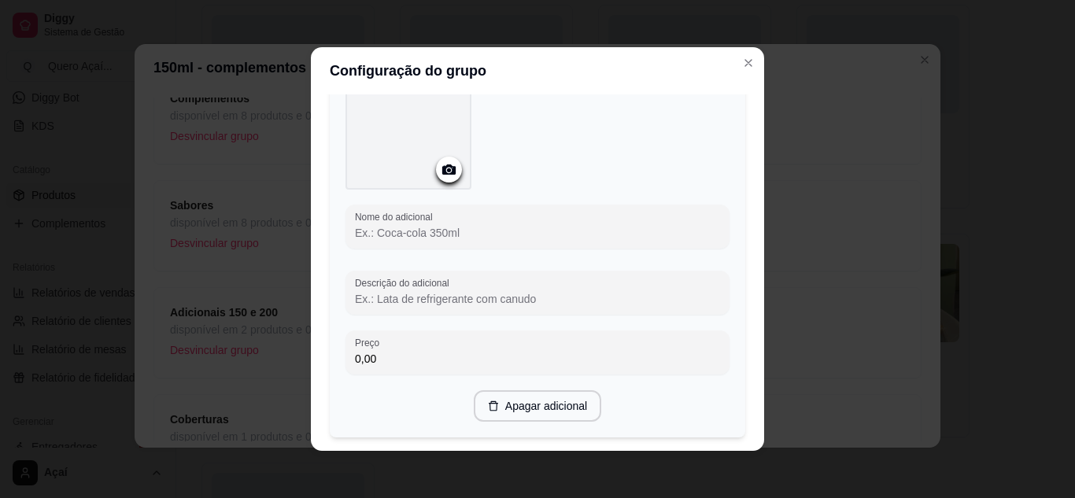
scroll to position [905, 0]
click at [442, 232] on input "Nome do adicional" at bounding box center [537, 232] width 365 height 16
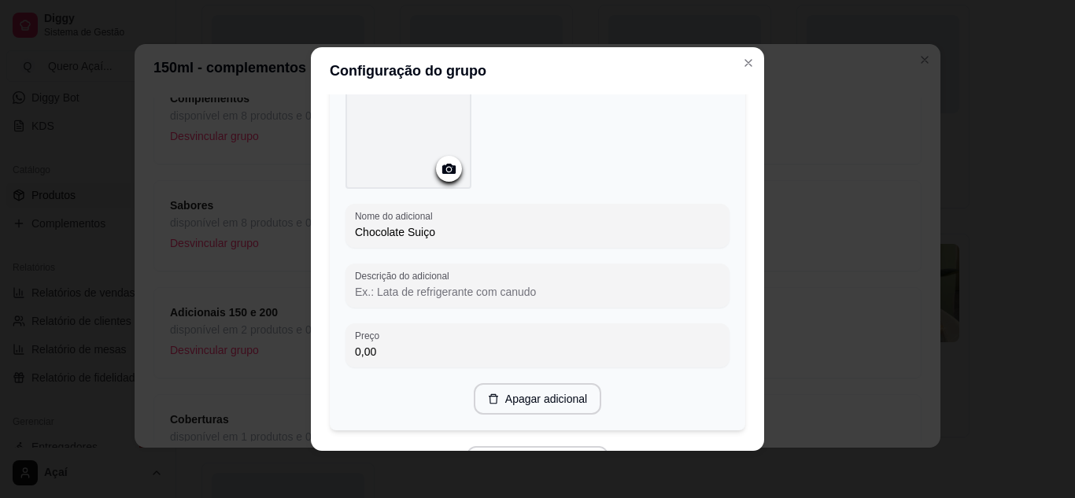
scroll to position [996, 0]
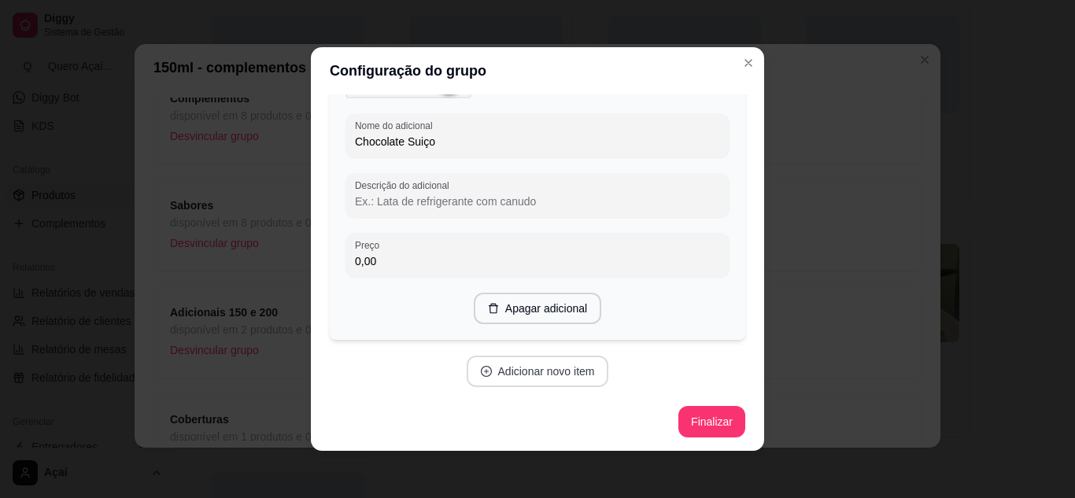
type input "Chocolate Suiço"
click at [481, 373] on icon "plus-circle" at bounding box center [486, 371] width 11 height 11
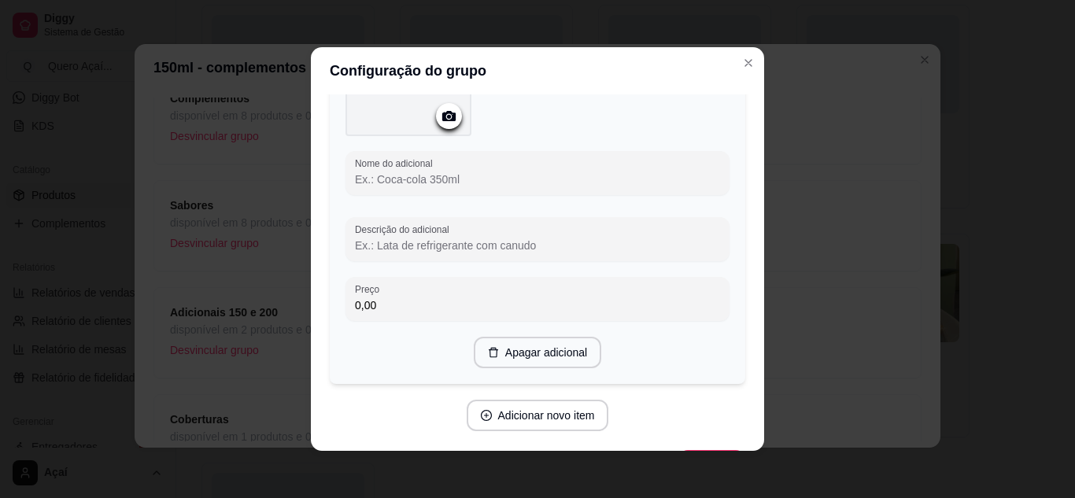
scroll to position [1356, 0]
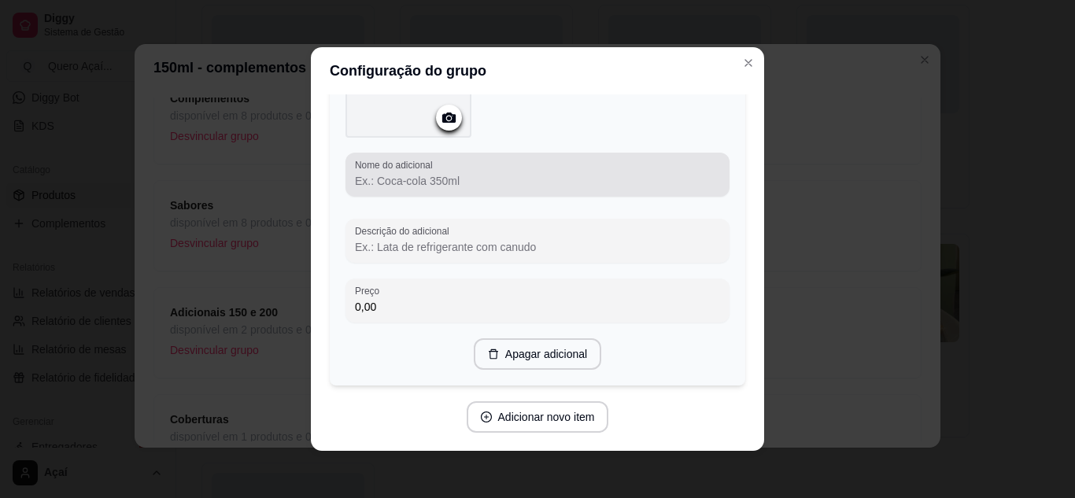
click at [414, 174] on input "Nome do adicional" at bounding box center [537, 181] width 365 height 16
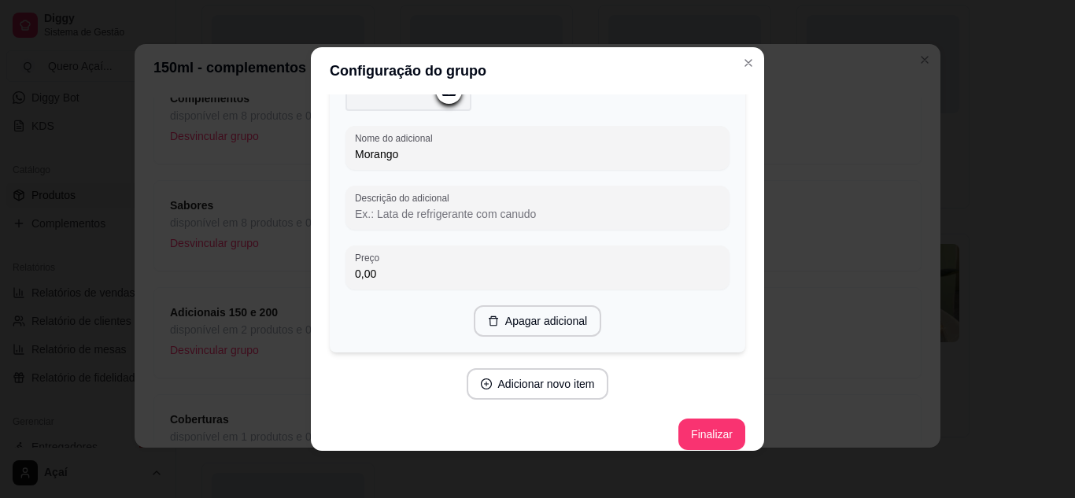
scroll to position [1384, 0]
type input "Morango"
click at [495, 371] on button "Adicionar novo item" at bounding box center [537, 383] width 139 height 31
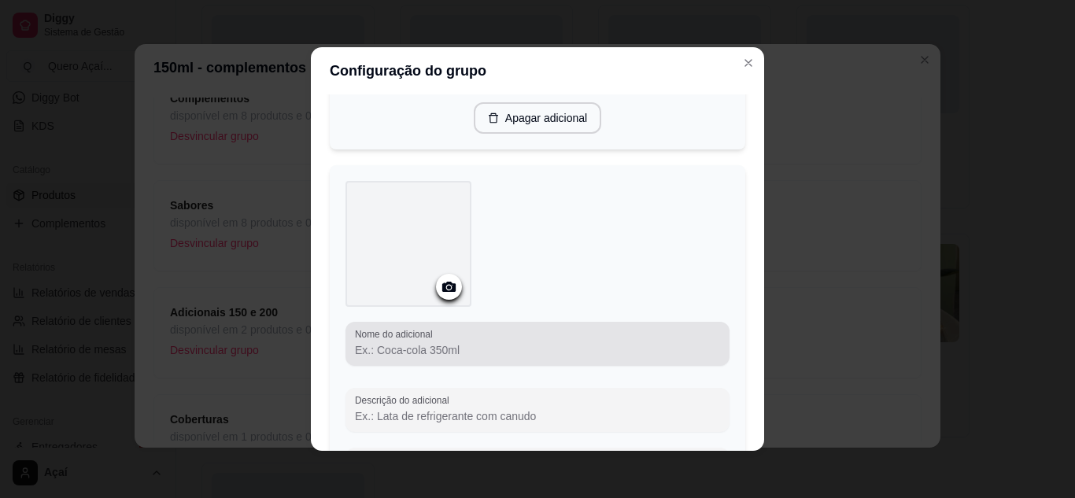
scroll to position [1586, 0]
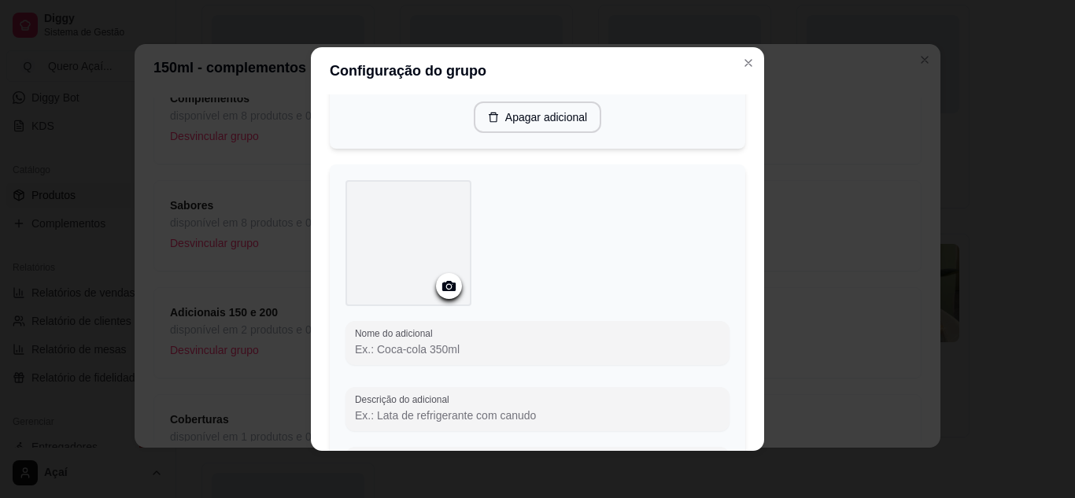
click at [493, 346] on input "Nome do adicional" at bounding box center [537, 350] width 365 height 16
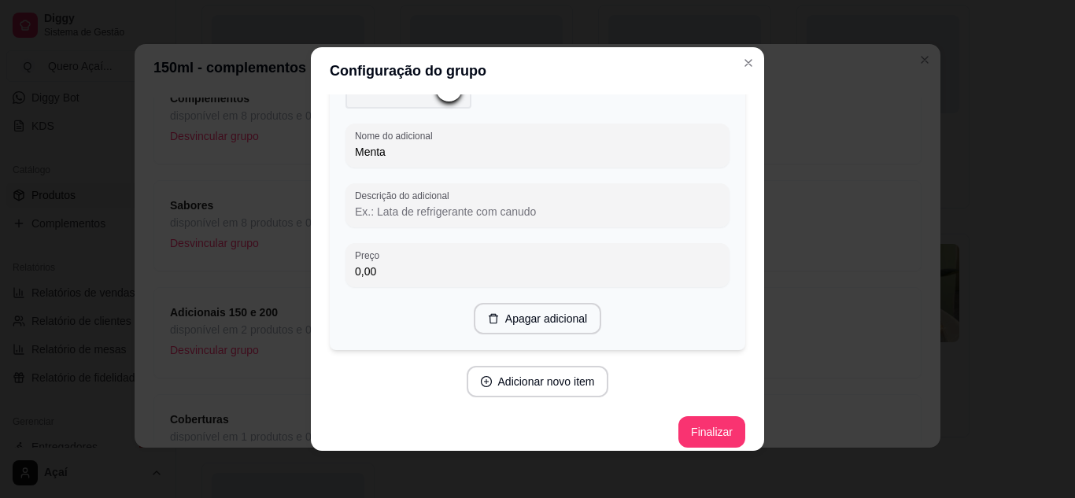
scroll to position [1784, 0]
type input "Menta"
click at [505, 374] on button "Adicionar novo item" at bounding box center [537, 382] width 139 height 31
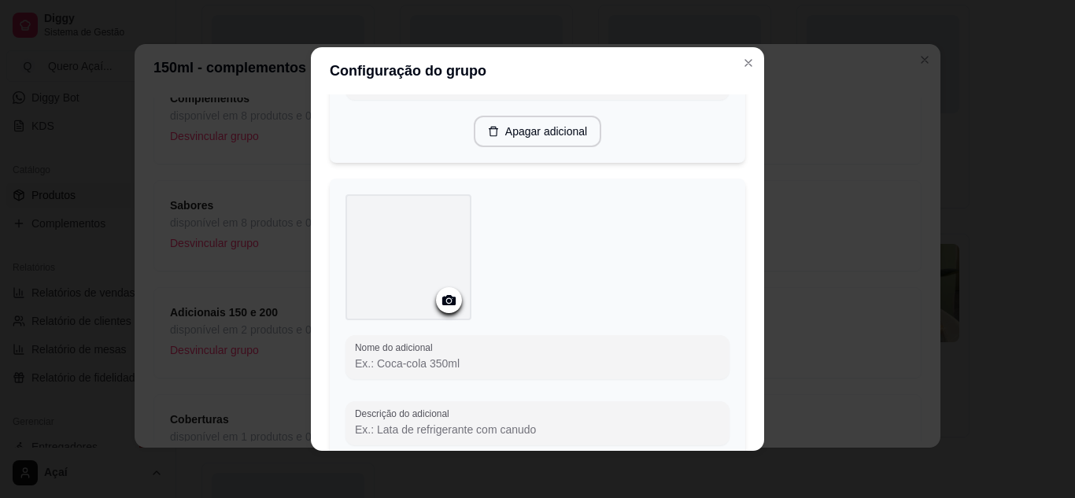
scroll to position [1976, 0]
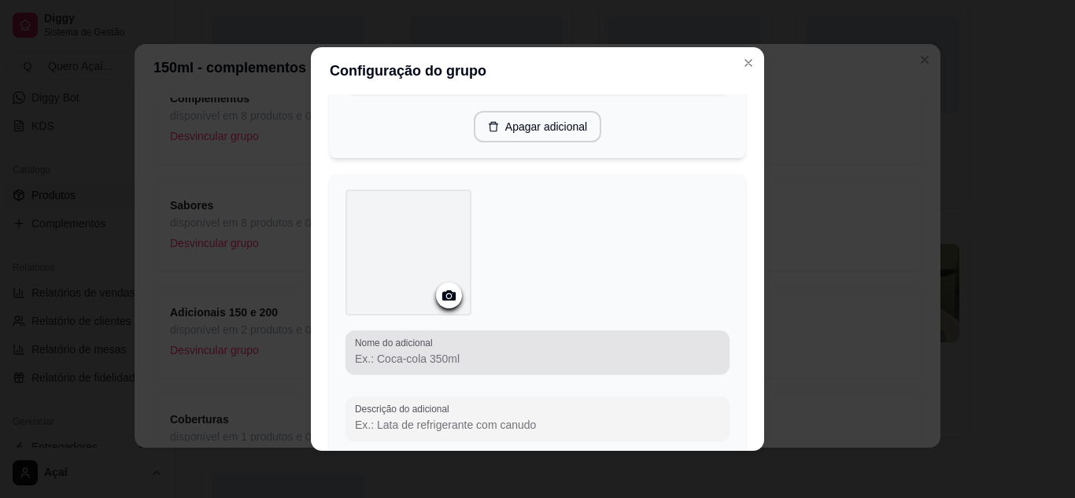
click at [490, 345] on div at bounding box center [537, 352] width 365 height 31
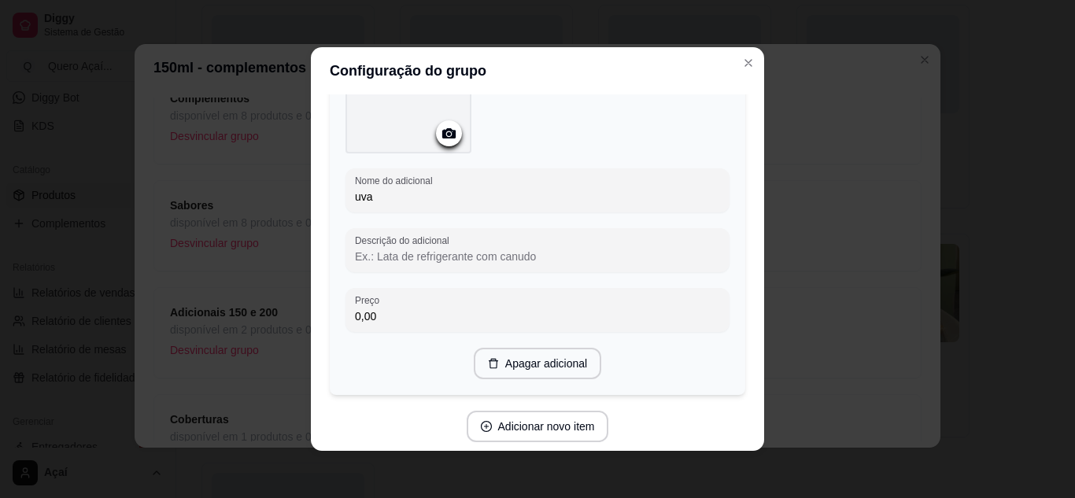
scroll to position [2139, 0]
type input "uva"
click at [495, 426] on button "Adicionar novo item" at bounding box center [537, 426] width 139 height 31
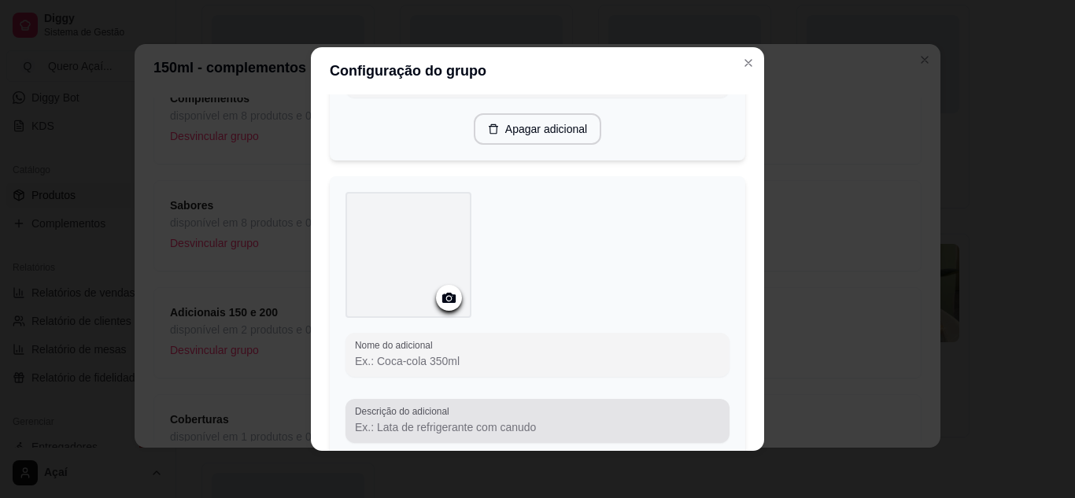
scroll to position [2377, 0]
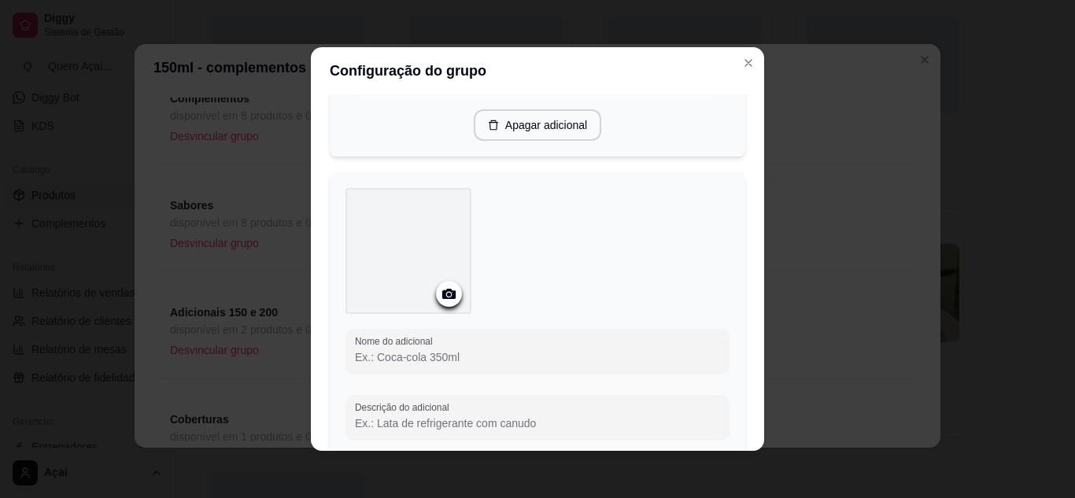
click at [433, 353] on input "Nome do adicional" at bounding box center [537, 358] width 365 height 16
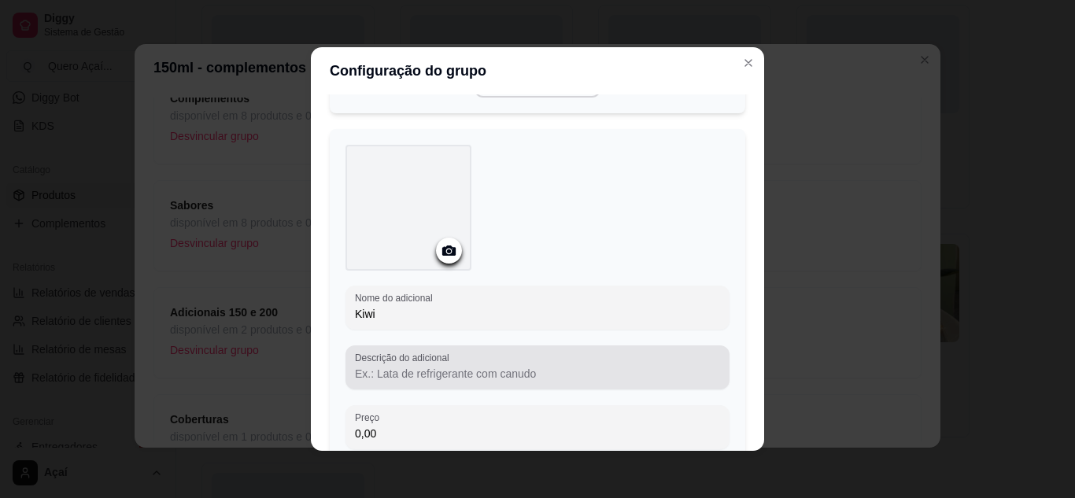
scroll to position [2589, 0]
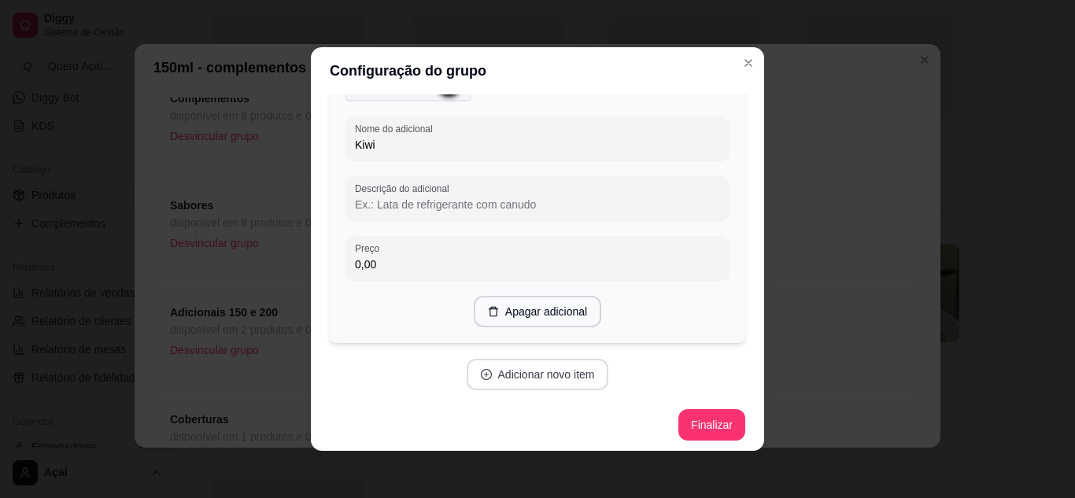
type input "Kiwi"
click at [508, 381] on button "Adicionar novo item" at bounding box center [537, 375] width 139 height 31
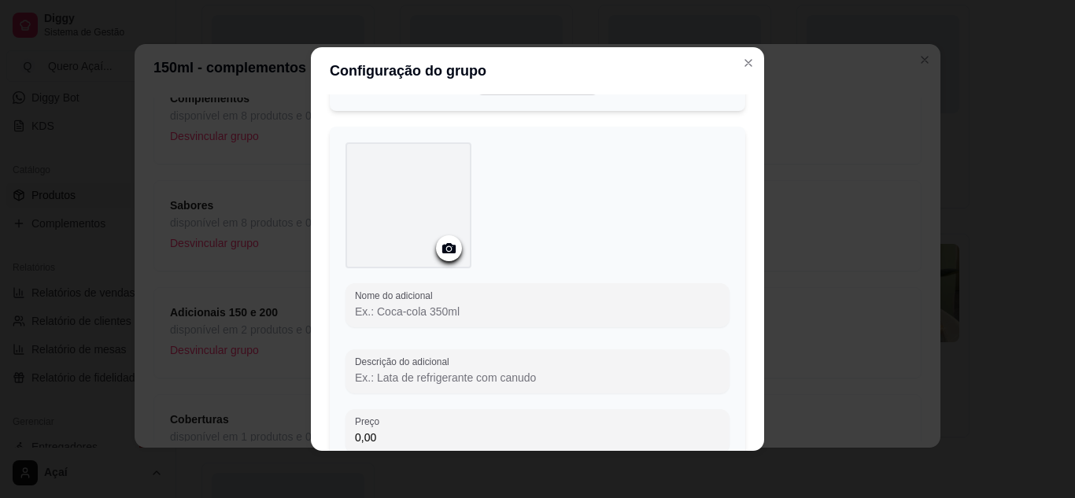
scroll to position [2822, 0]
click at [484, 303] on input "Nome do adicional" at bounding box center [537, 311] width 365 height 16
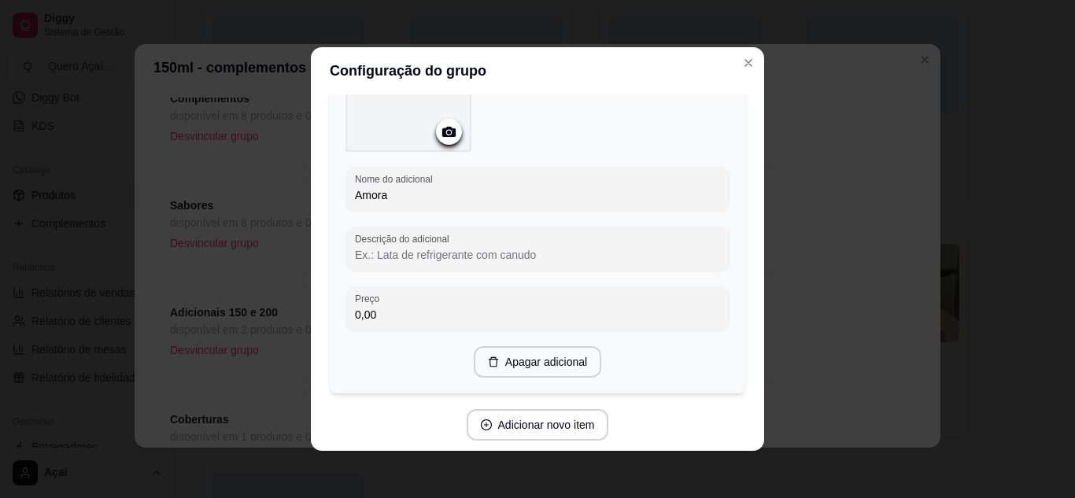
scroll to position [2937, 0]
type input "Amora"
click at [497, 422] on button "Adicionar novo item" at bounding box center [538, 425] width 142 height 31
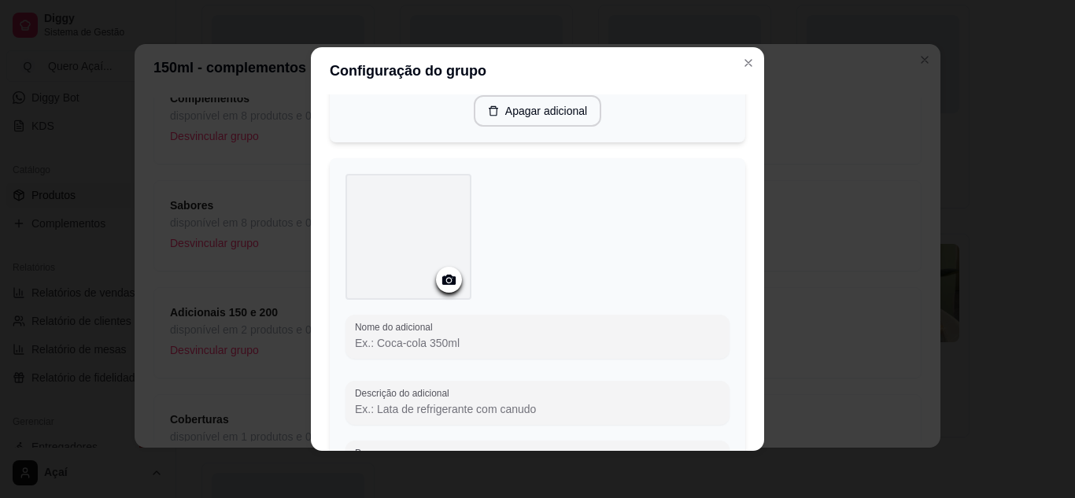
scroll to position [3194, 0]
click at [460, 337] on input "Nome do adicional" at bounding box center [537, 339] width 365 height 16
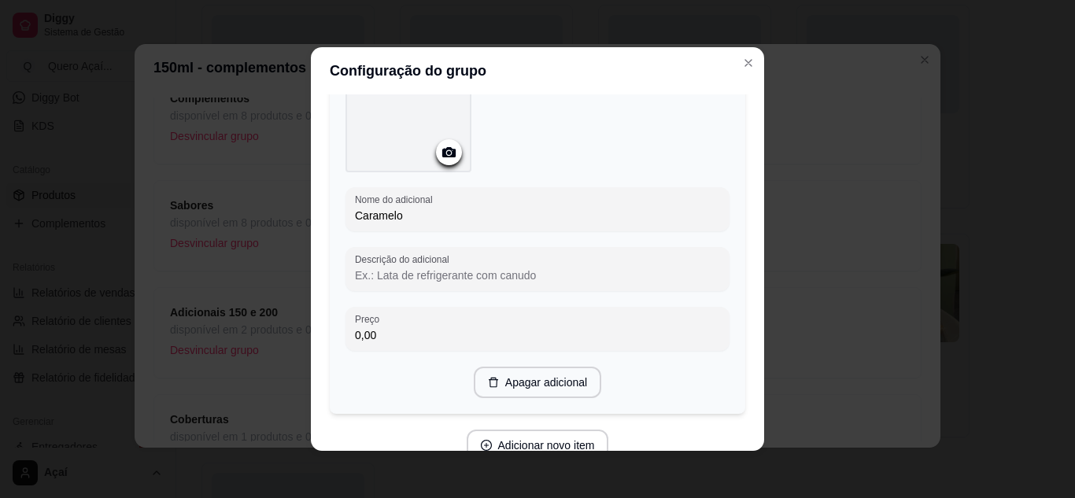
scroll to position [3317, 0]
type input "Caramelo"
click at [486, 439] on button "Adicionar novo item" at bounding box center [537, 445] width 139 height 31
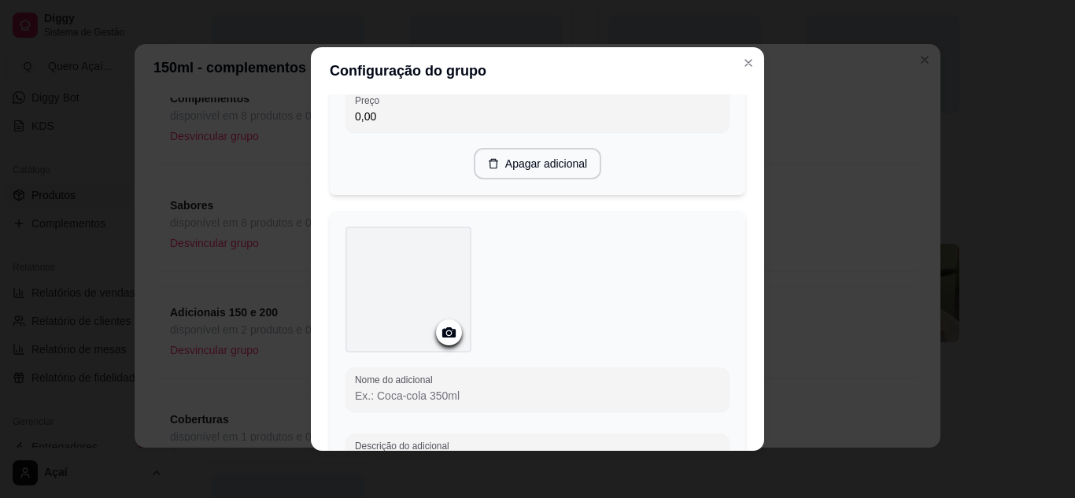
scroll to position [3553, 0]
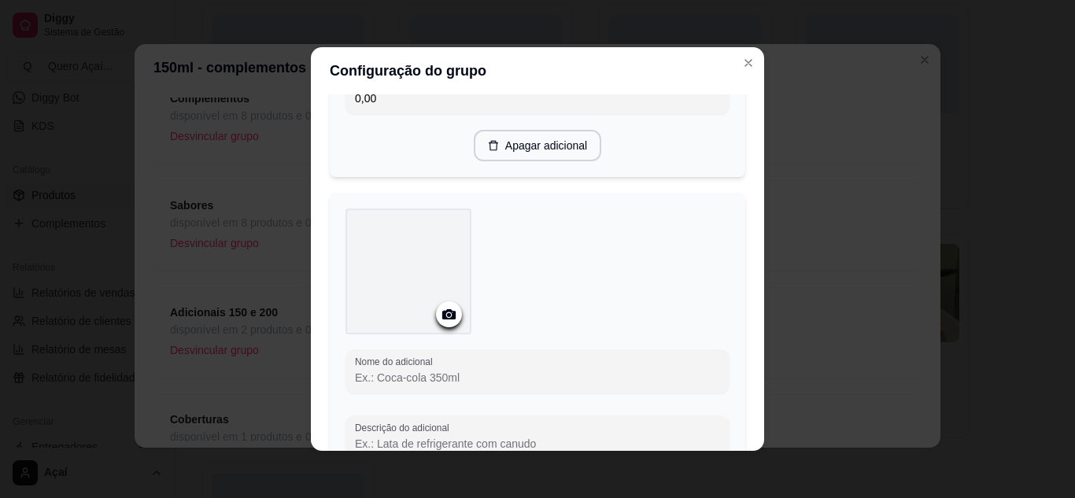
click at [395, 370] on input "Nome do adicional" at bounding box center [537, 378] width 365 height 16
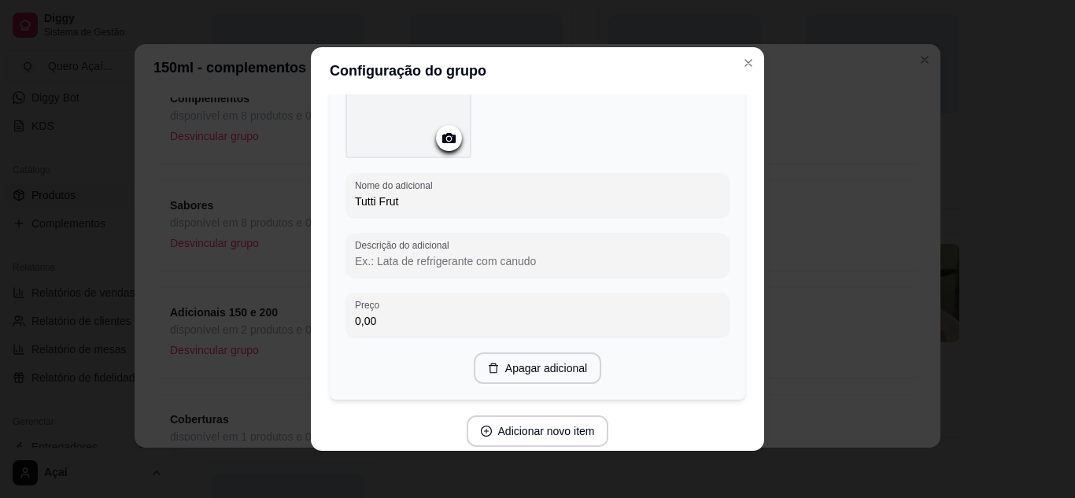
scroll to position [3730, 0]
type input "Tutti Frut"
click at [442, 193] on input "Tutti Frut" at bounding box center [537, 201] width 365 height 16
click at [509, 422] on button "Adicionar novo item" at bounding box center [537, 431] width 139 height 31
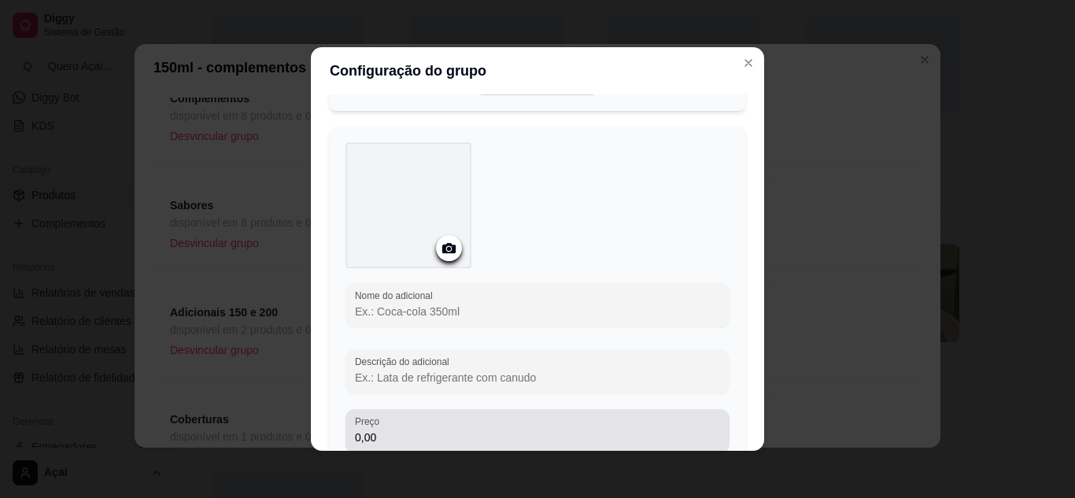
scroll to position [4019, 0]
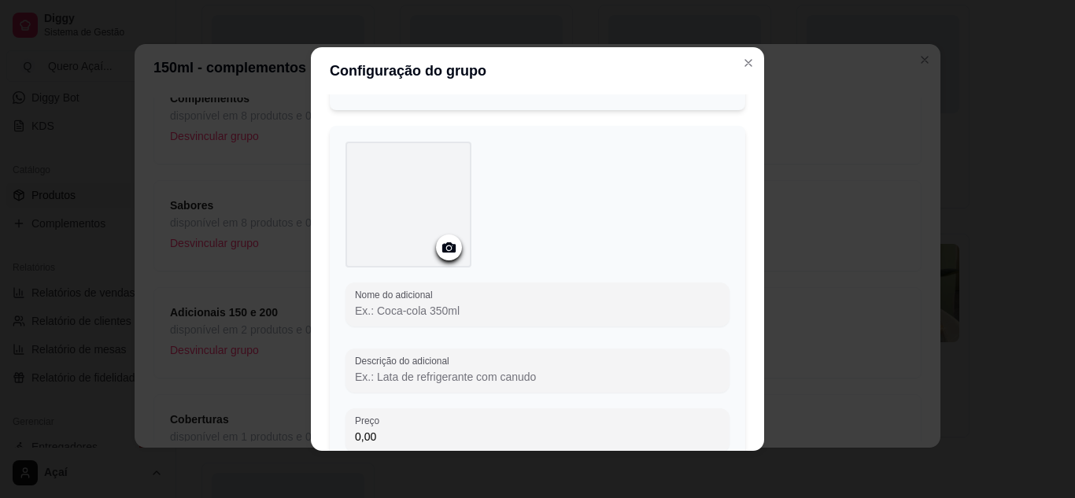
click at [479, 309] on input "Nome do adicional" at bounding box center [537, 311] width 365 height 16
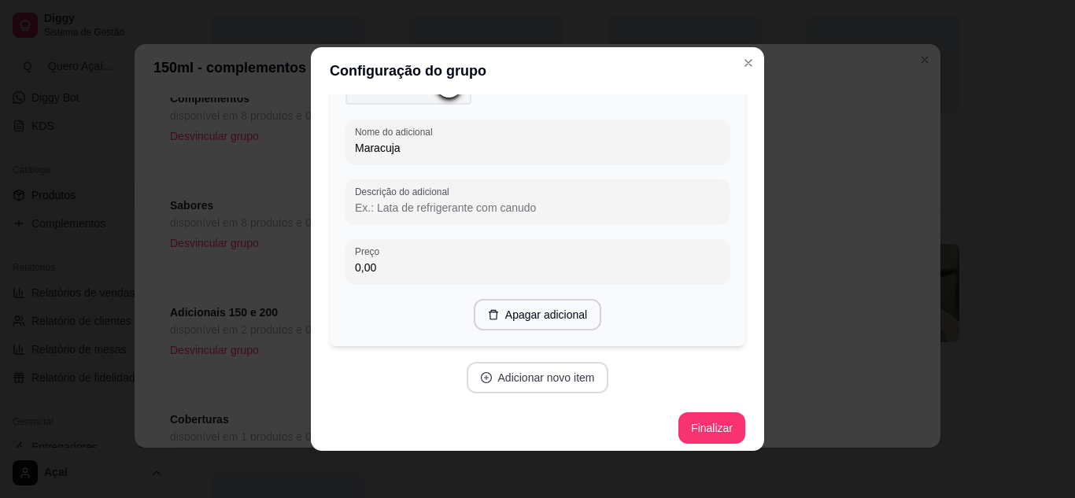
type input "Maracuja"
click at [485, 378] on button "Adicionar novo item" at bounding box center [537, 378] width 139 height 31
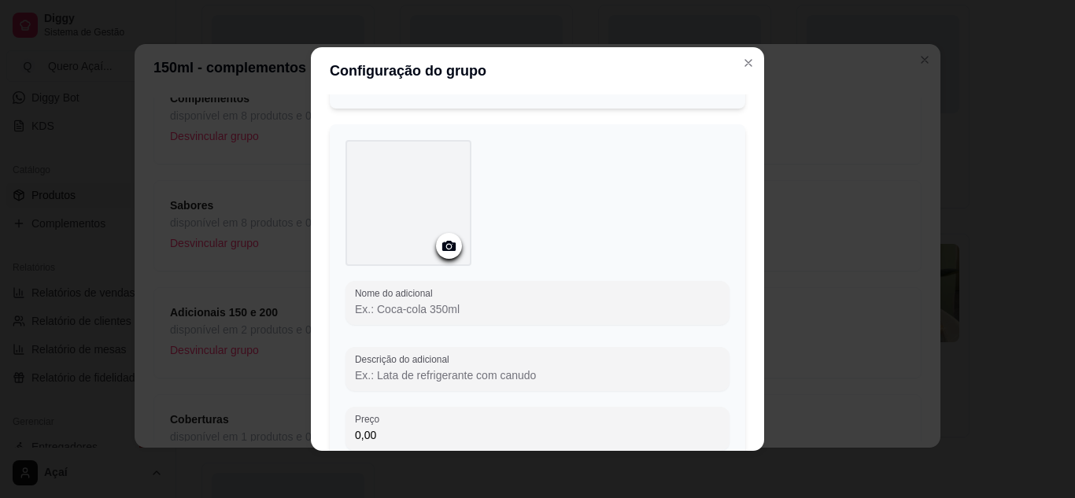
scroll to position [4422, 0]
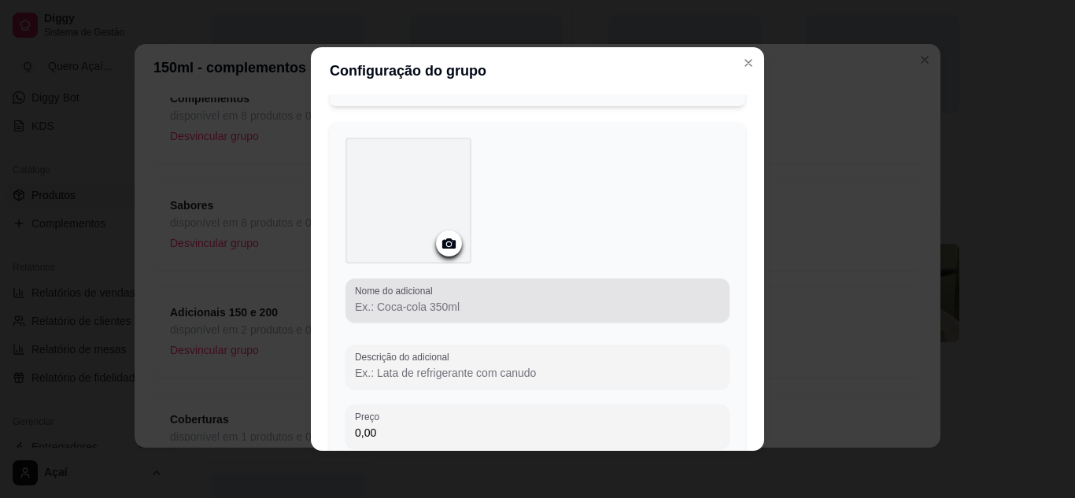
click at [463, 289] on div at bounding box center [537, 300] width 365 height 31
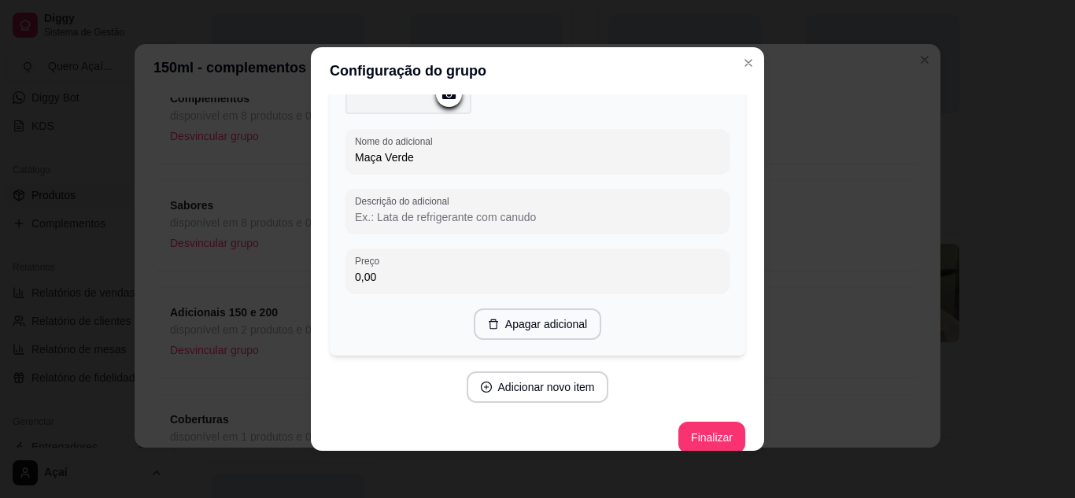
scroll to position [4574, 0]
type input "Maça Verde"
click at [485, 384] on button "Adicionar novo item" at bounding box center [537, 385] width 139 height 31
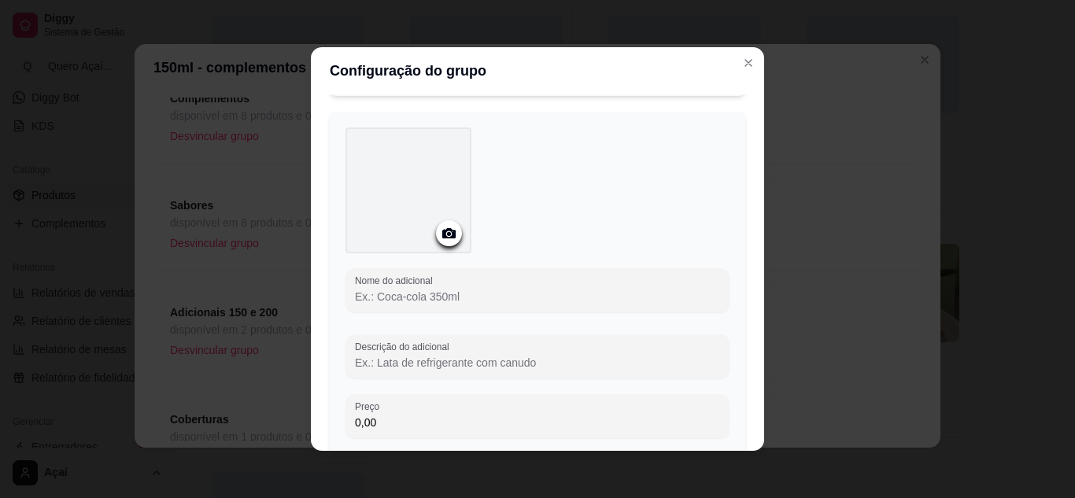
scroll to position [4833, 0]
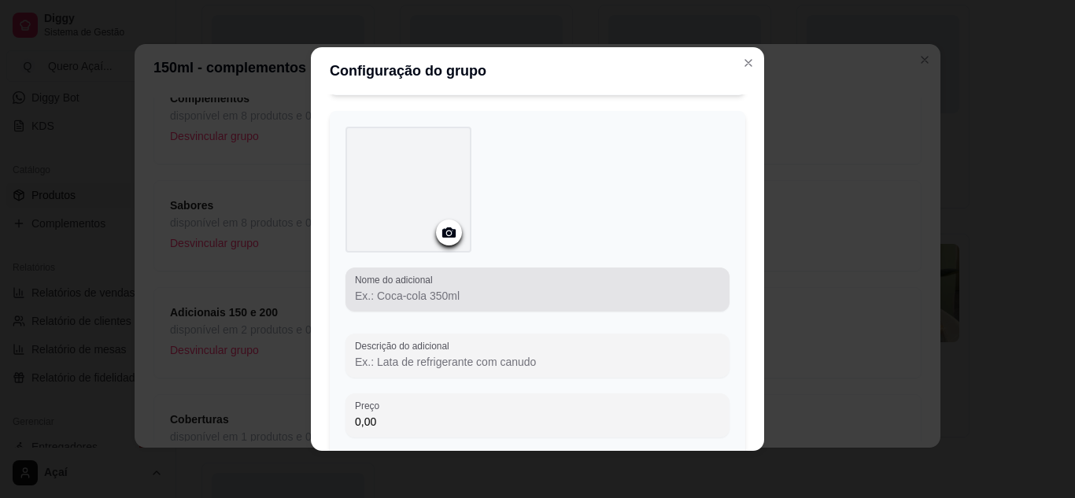
click at [469, 277] on div at bounding box center [537, 289] width 365 height 31
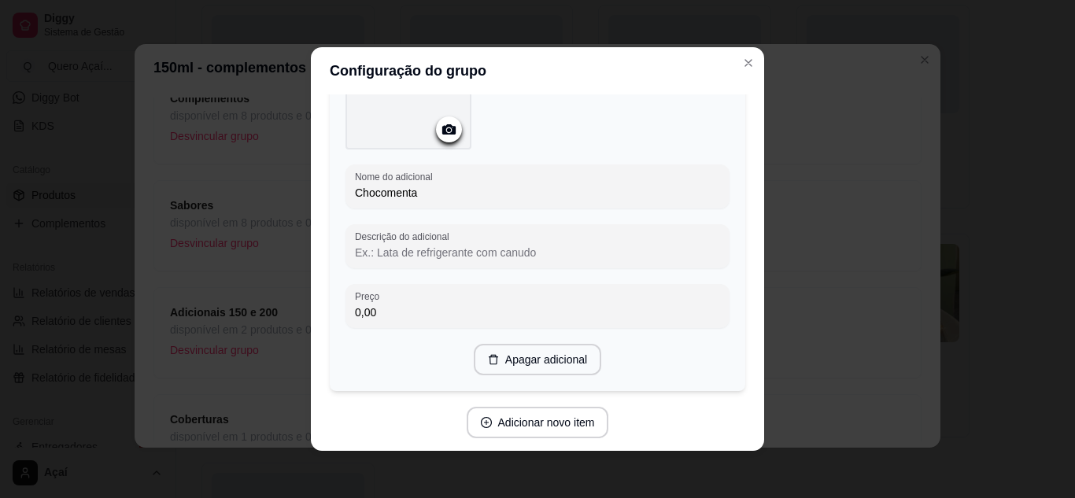
scroll to position [4943, 0]
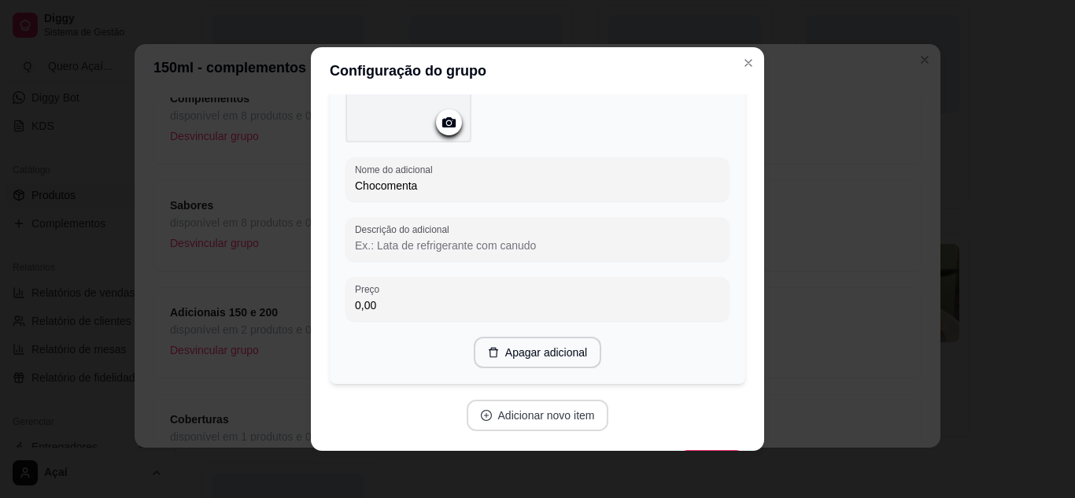
type input "Chocomenta"
click at [486, 402] on button "Adicionar novo item" at bounding box center [537, 416] width 139 height 31
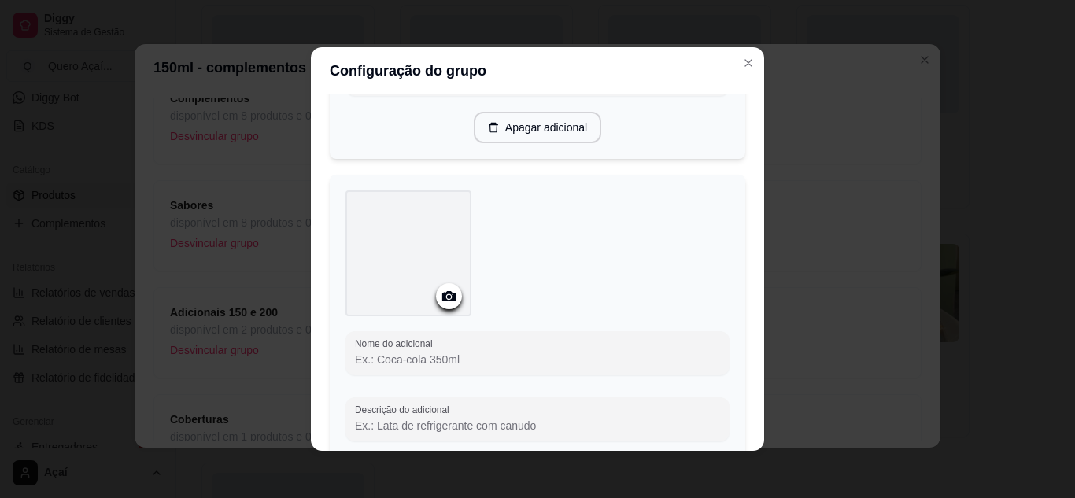
scroll to position [5168, 0]
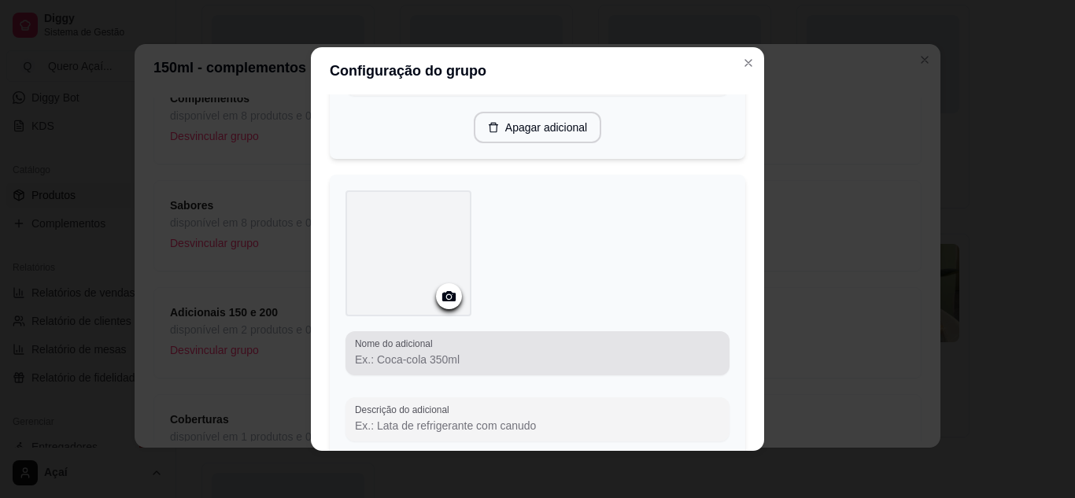
drag, startPoint x: 442, startPoint y: 314, endPoint x: 439, endPoint y: 340, distance: 26.1
click at [439, 340] on div "Nome do adicional Descrição do adicional Preço 0,00" at bounding box center [538, 345] width 384 height 311
click at [439, 340] on div at bounding box center [537, 353] width 365 height 31
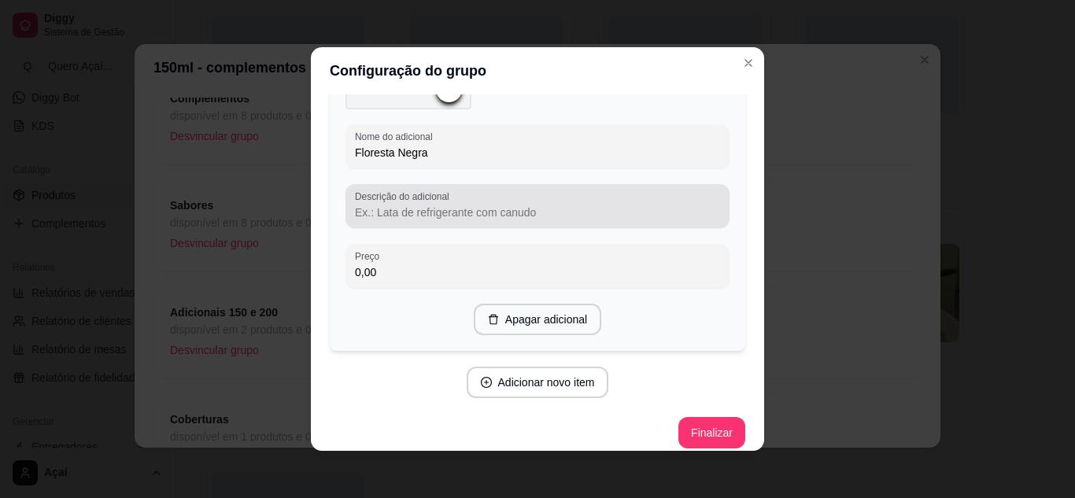
scroll to position [5377, 0]
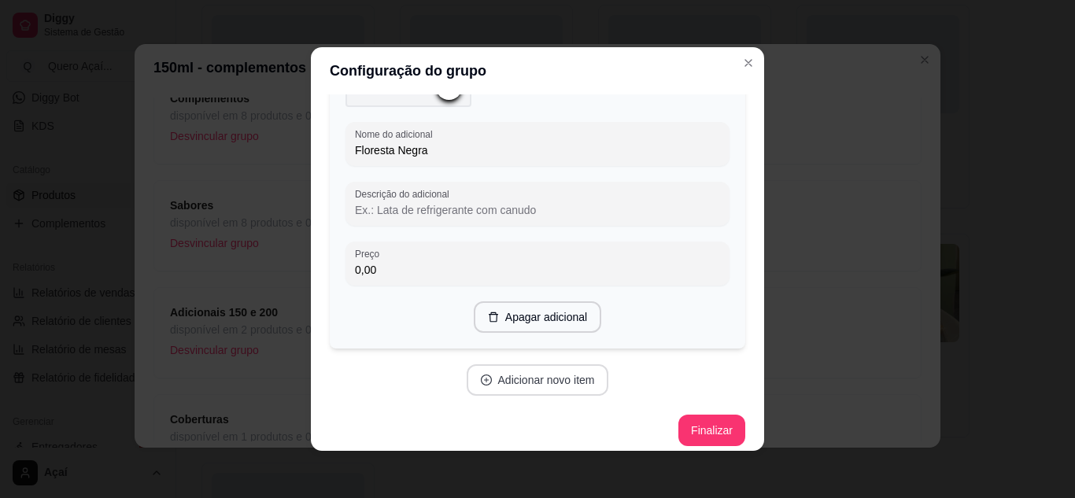
type input "Floresta Negra"
click at [490, 368] on button "Adicionar novo item" at bounding box center [537, 380] width 139 height 31
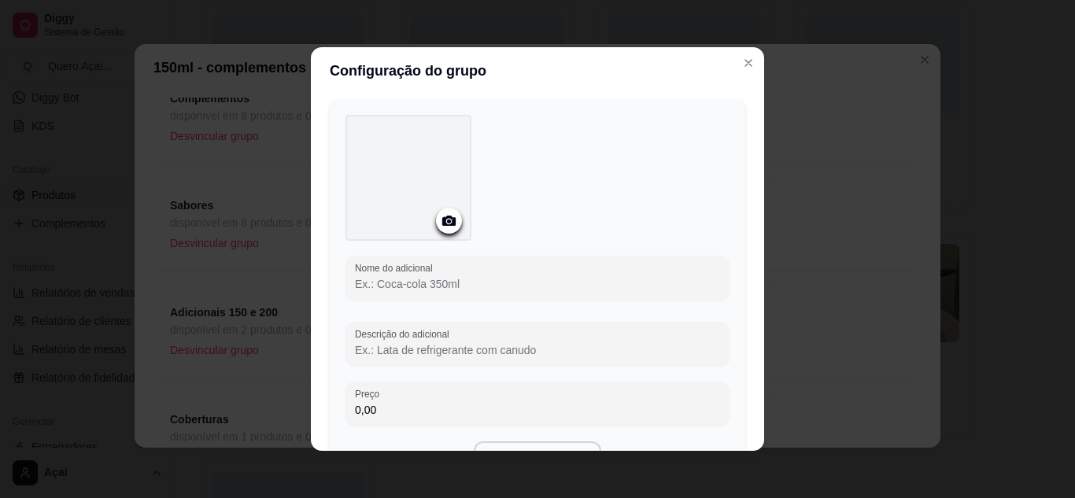
scroll to position [5643, 0]
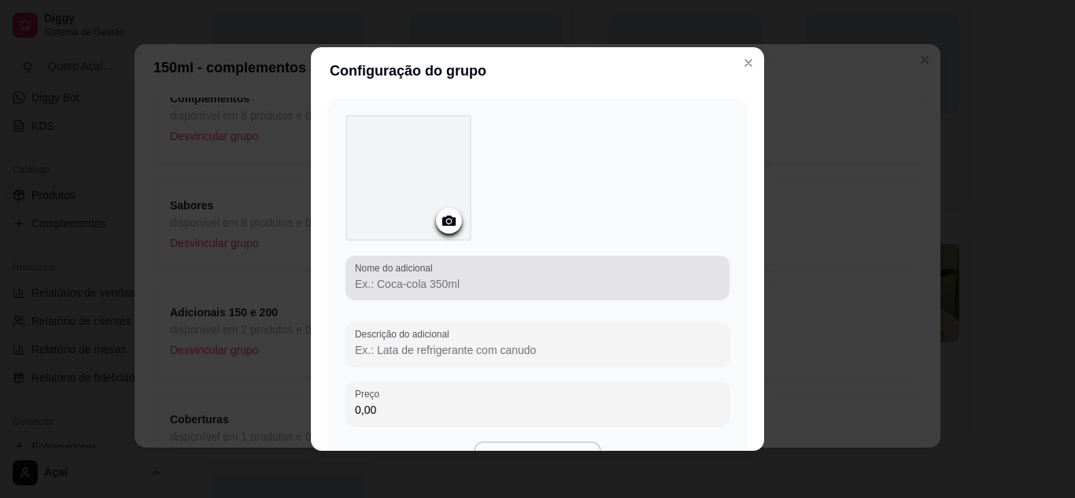
click at [455, 285] on div "Nome do adicional" at bounding box center [538, 278] width 384 height 44
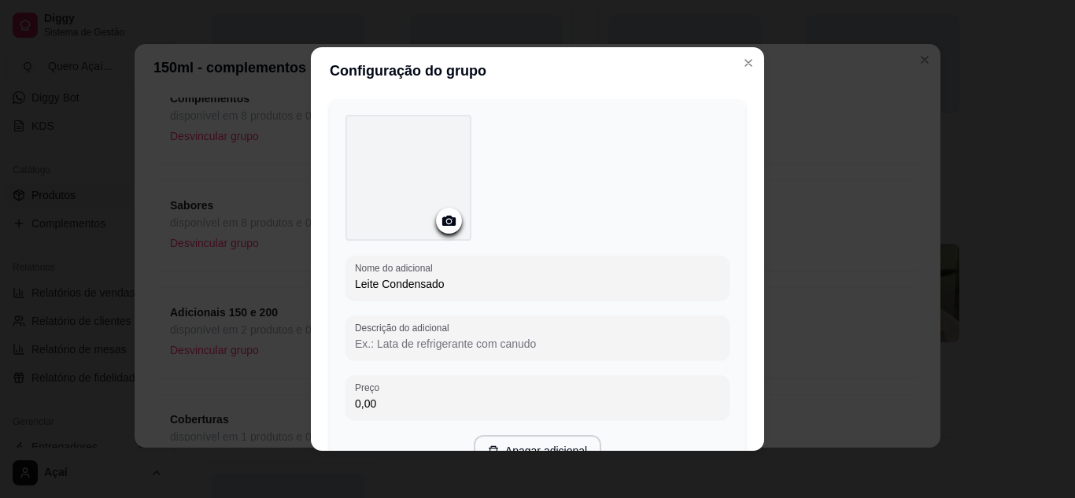
scroll to position [5776, 0]
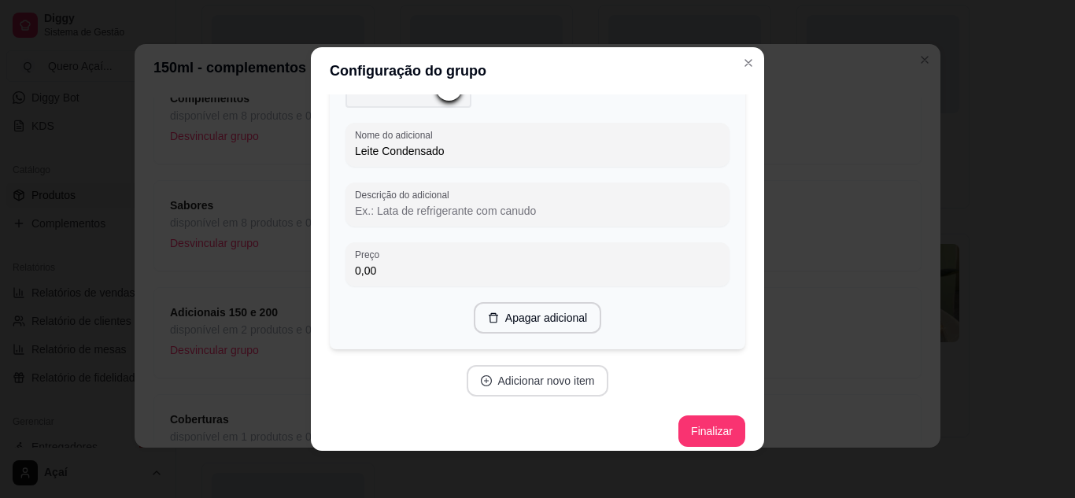
type input "Leite Condensado"
click at [506, 377] on button "Adicionar novo item" at bounding box center [537, 381] width 139 height 31
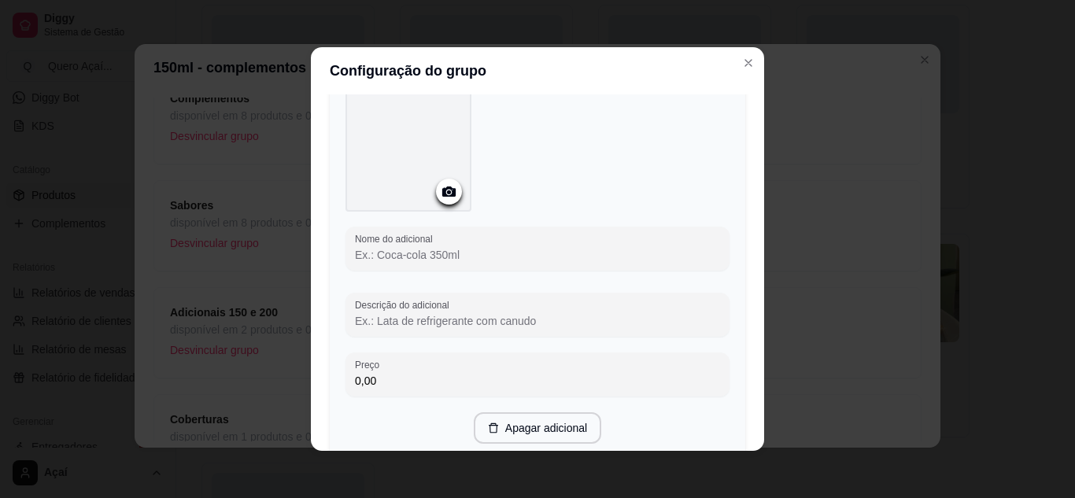
scroll to position [6072, 0]
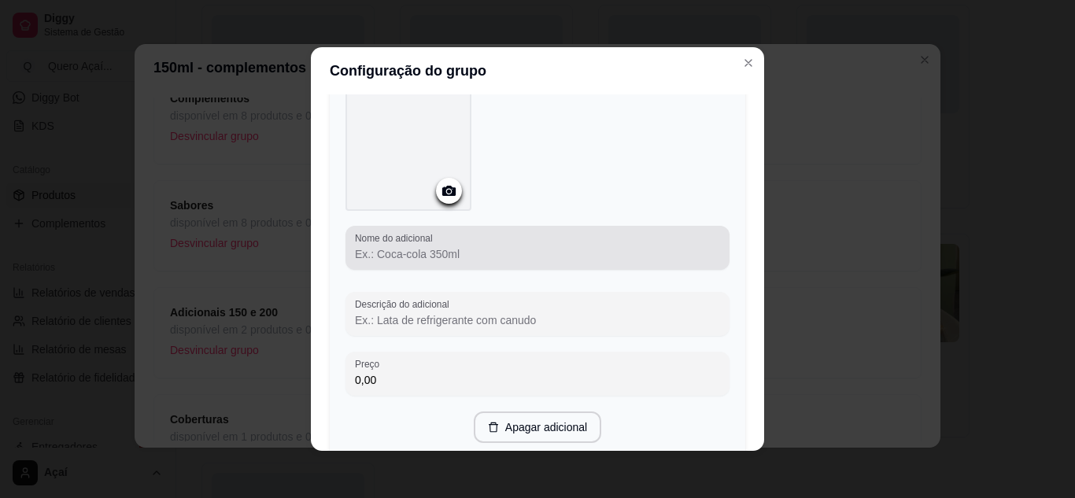
click at [478, 232] on div at bounding box center [537, 247] width 365 height 31
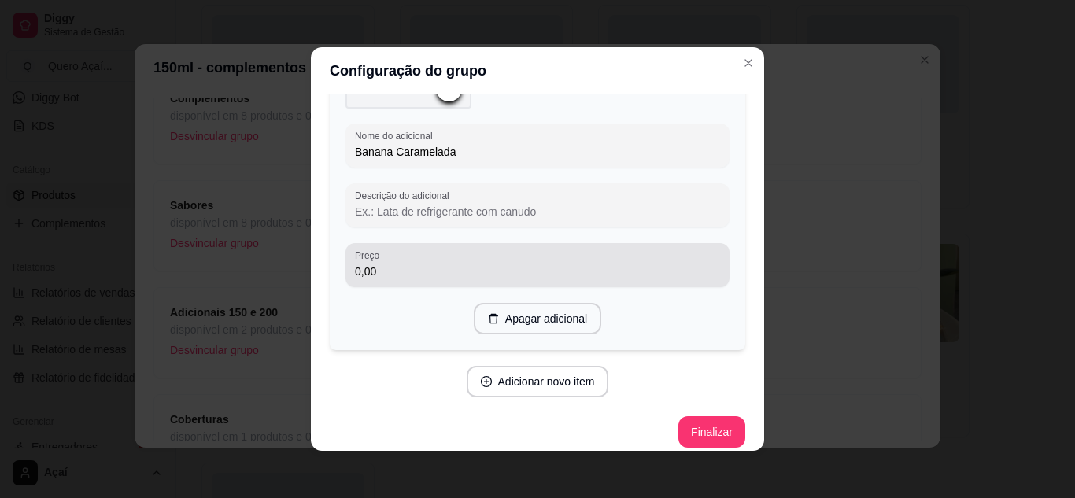
scroll to position [3, 0]
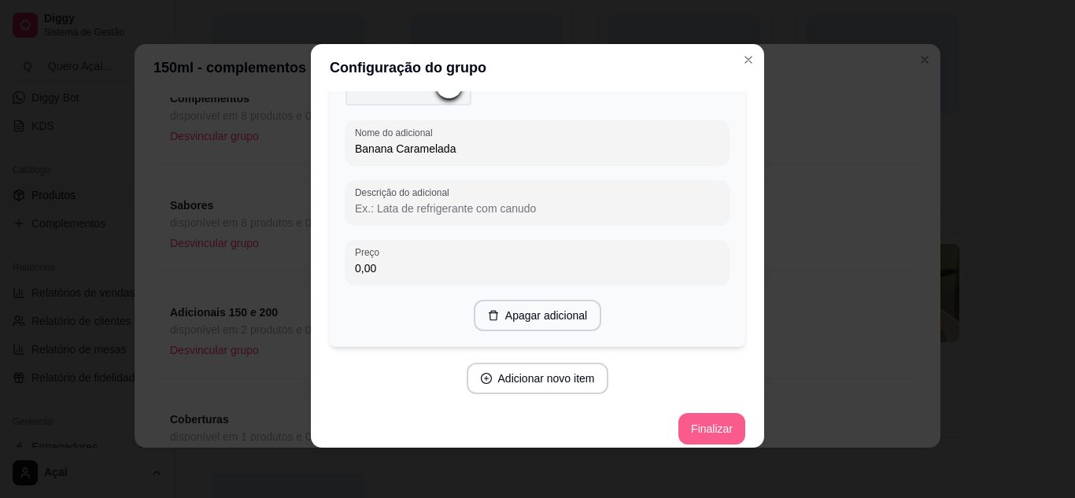
type input "Banana Caramelada"
click at [687, 414] on button "Finalizar" at bounding box center [711, 429] width 65 height 31
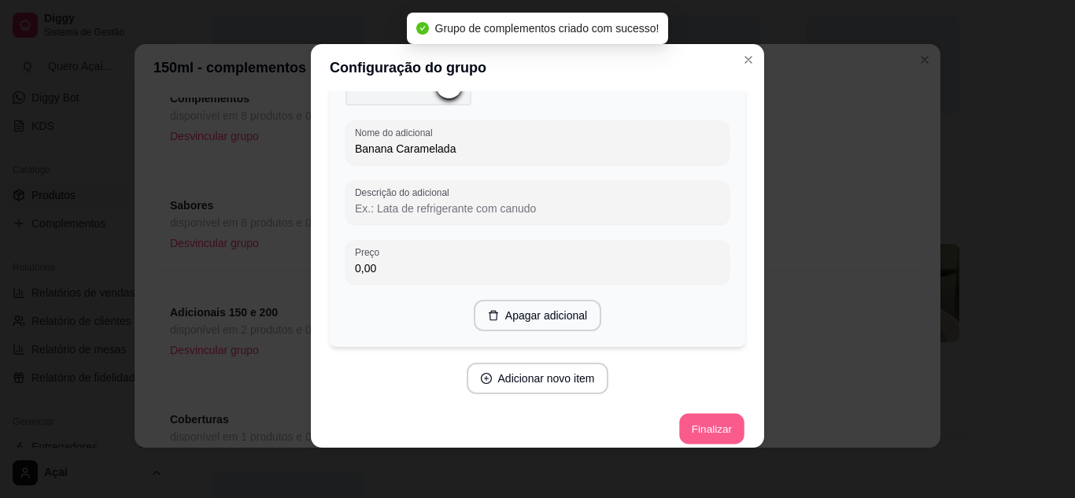
click at [687, 414] on button "Finalizar" at bounding box center [711, 429] width 65 height 31
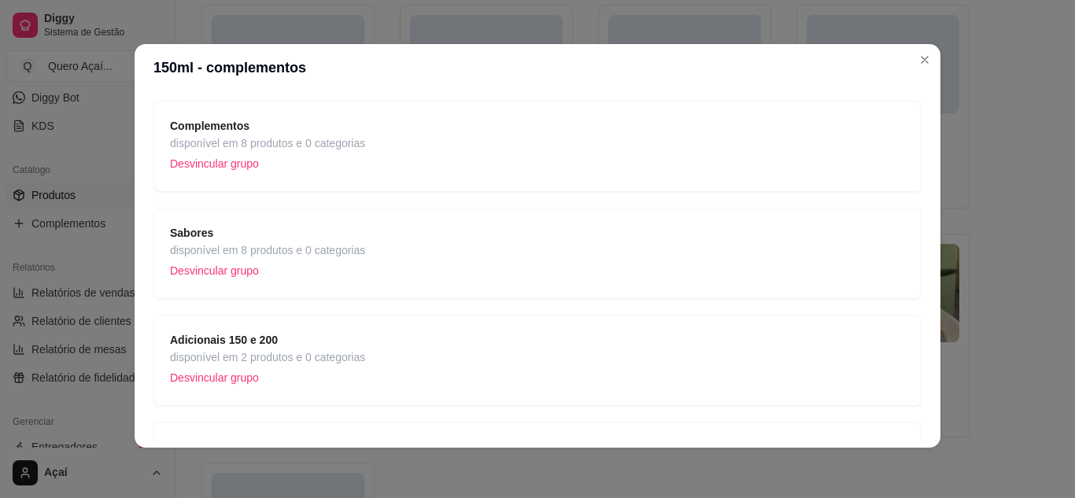
scroll to position [238, 0]
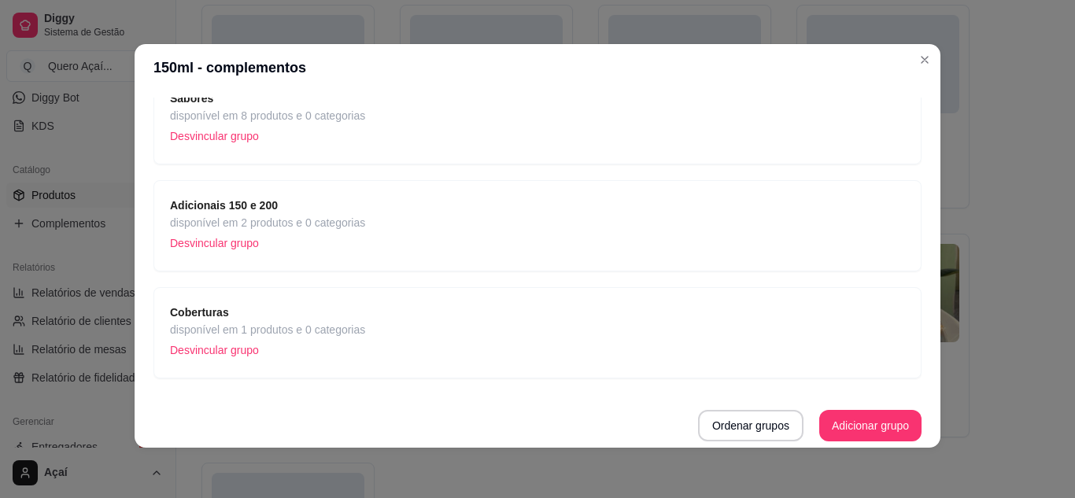
click at [546, 336] on div "Coberturas disponível em 1 produtos e 0 categorias Desvincular grupo" at bounding box center [537, 333] width 735 height 58
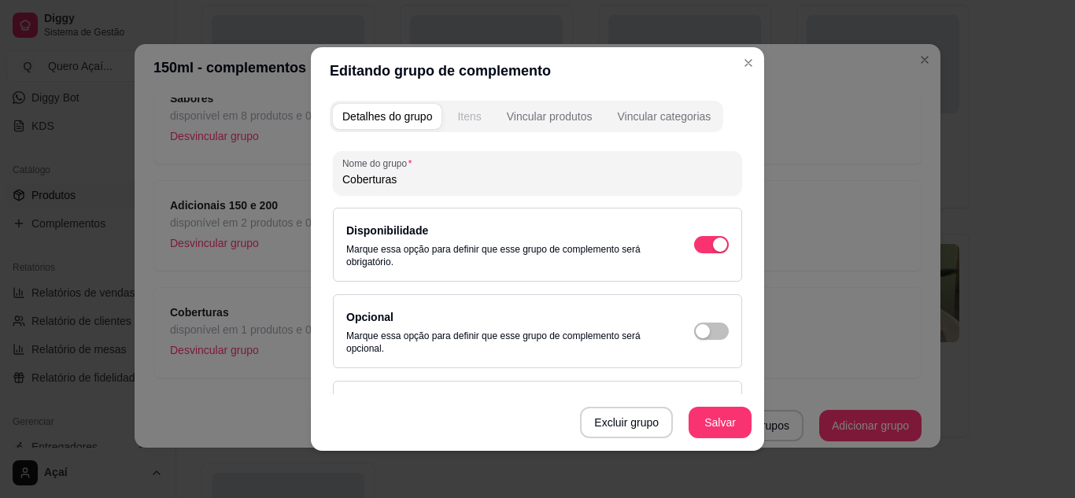
click at [472, 124] on button "Itens" at bounding box center [469, 116] width 43 height 25
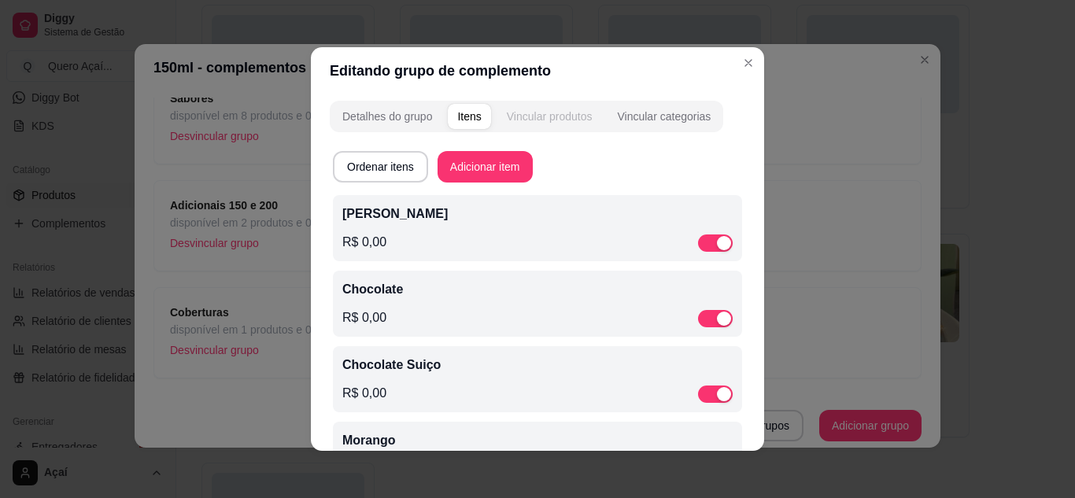
click at [569, 109] on div "Vincular produtos" at bounding box center [550, 117] width 86 height 16
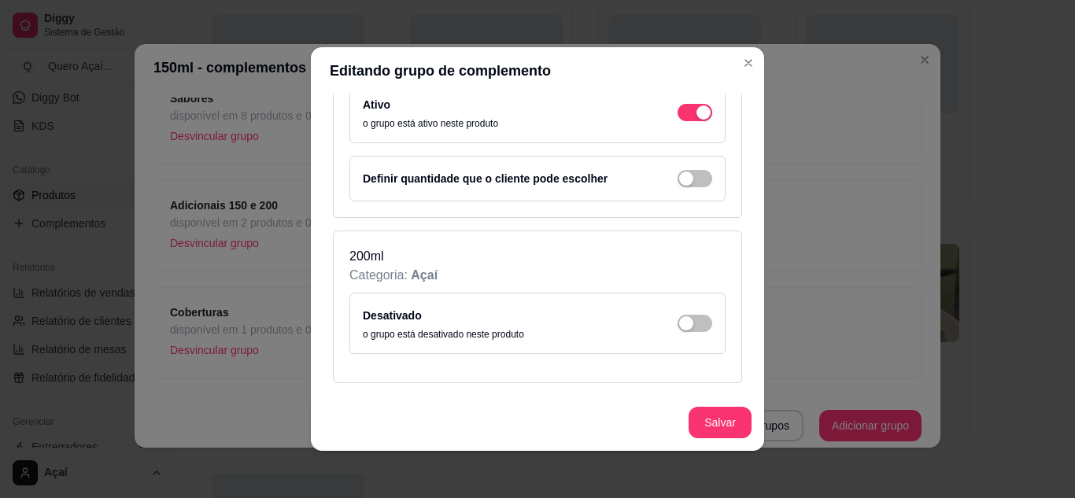
scroll to position [239, 0]
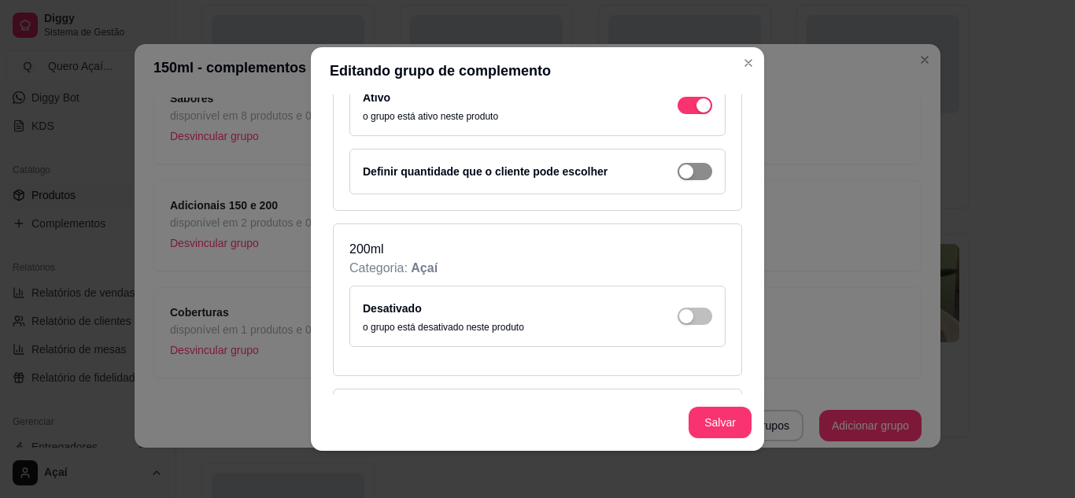
click at [679, 176] on div "button" at bounding box center [686, 172] width 14 height 14
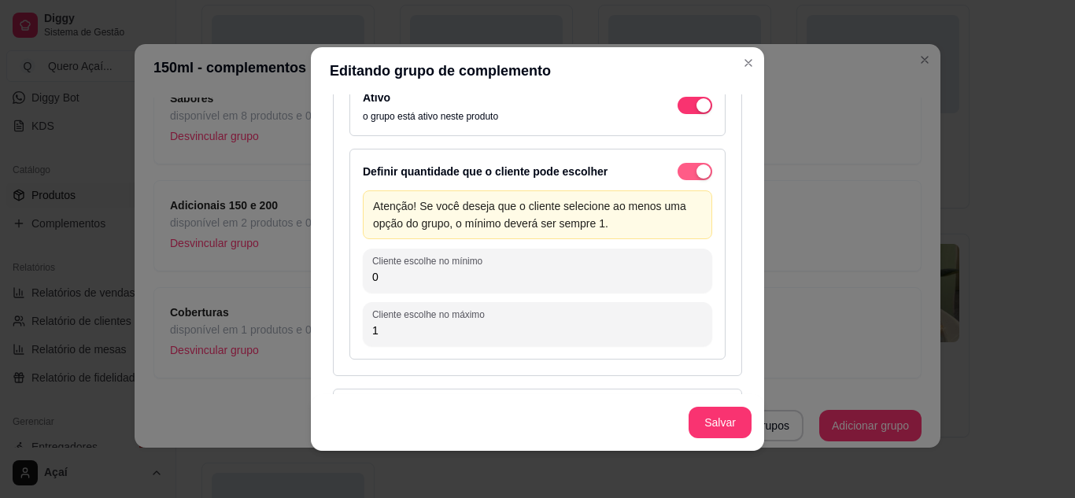
click at [678, 176] on span "button" at bounding box center [695, 171] width 35 height 17
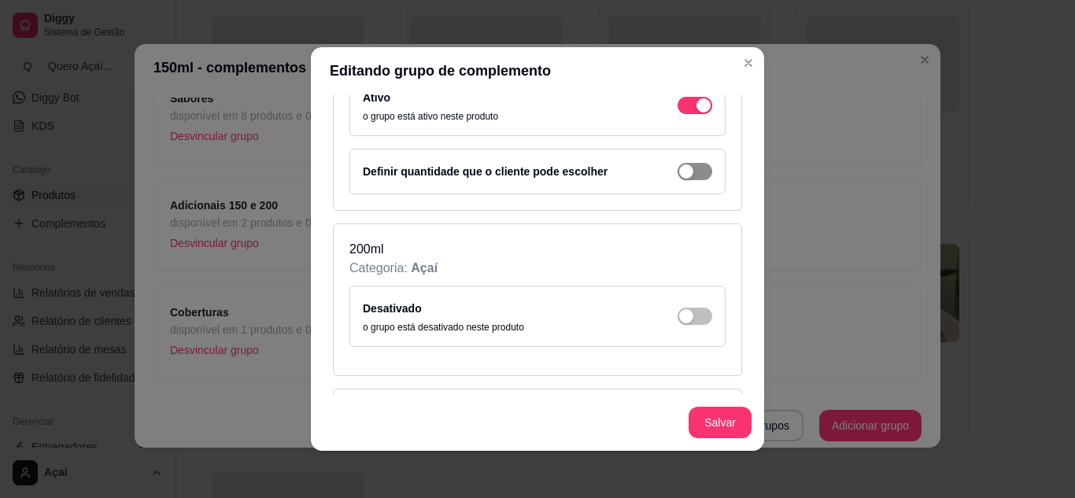
click at [678, 176] on button "button" at bounding box center [695, 171] width 35 height 17
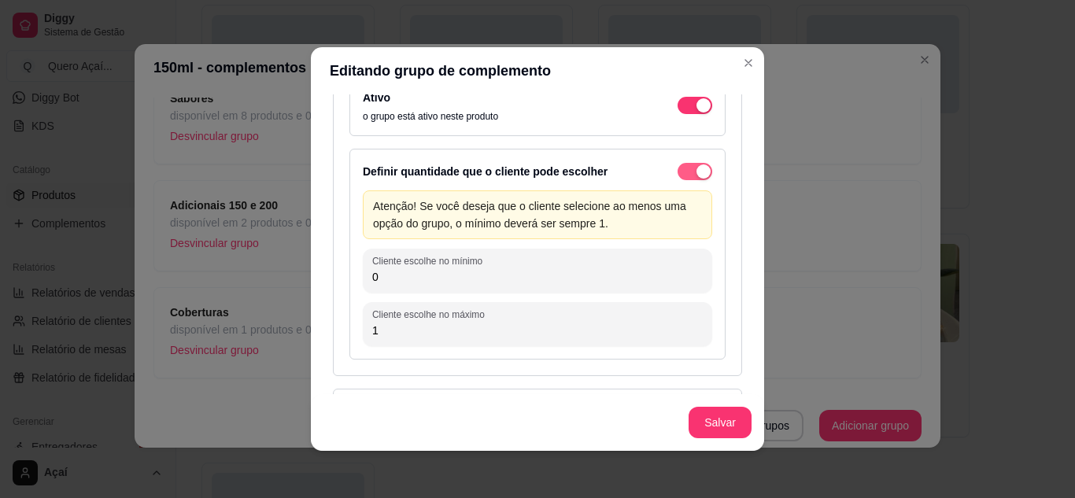
click at [678, 176] on span "button" at bounding box center [695, 171] width 35 height 17
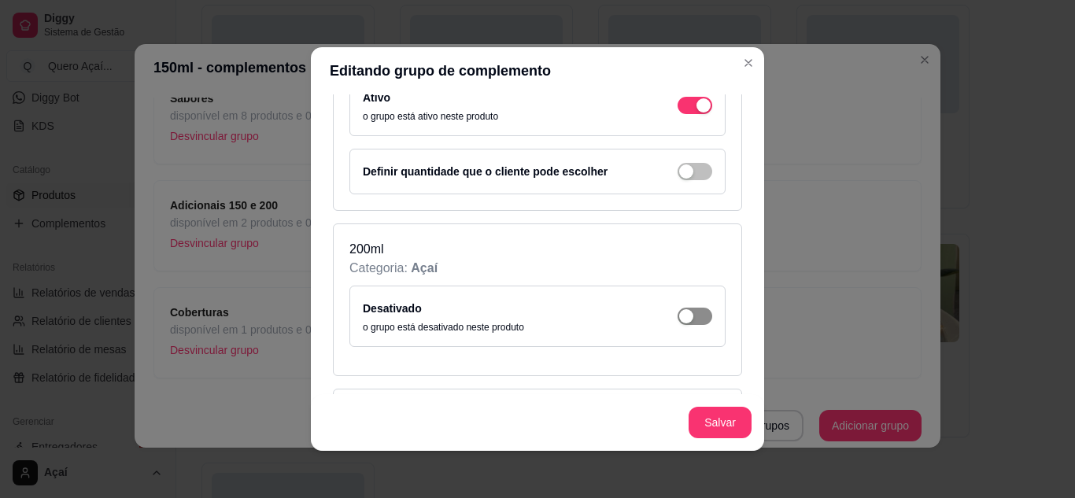
click at [679, 311] on div "button" at bounding box center [686, 316] width 14 height 14
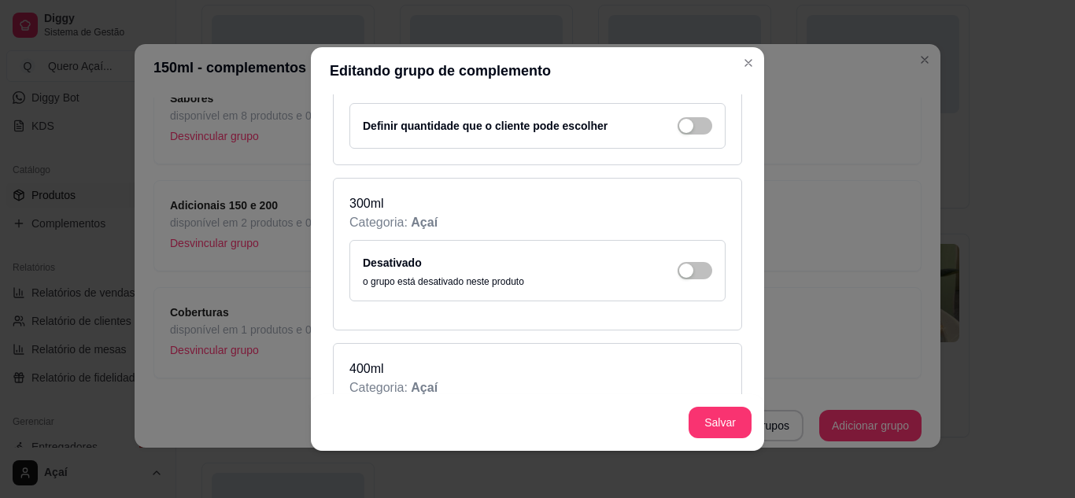
scroll to position [509, 0]
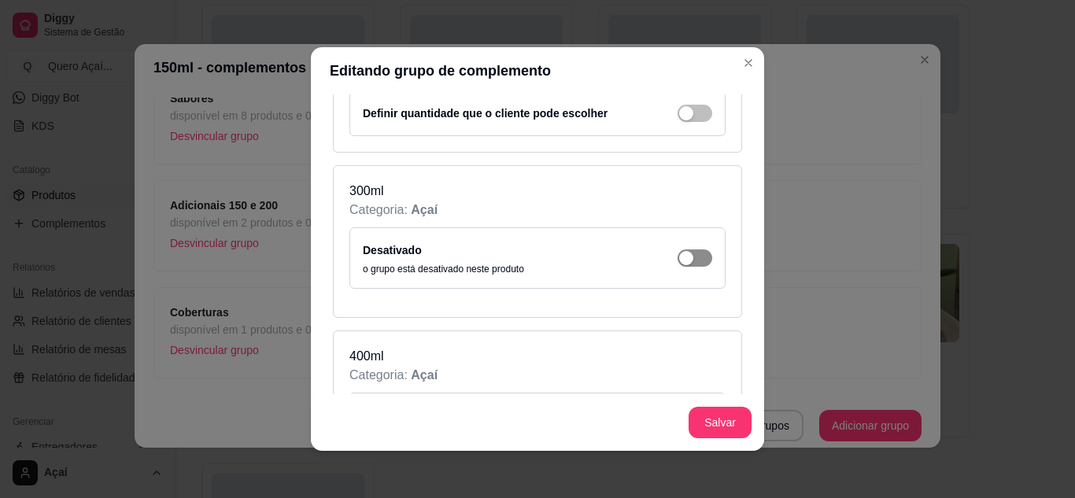
click at [682, 260] on span "button" at bounding box center [695, 258] width 35 height 17
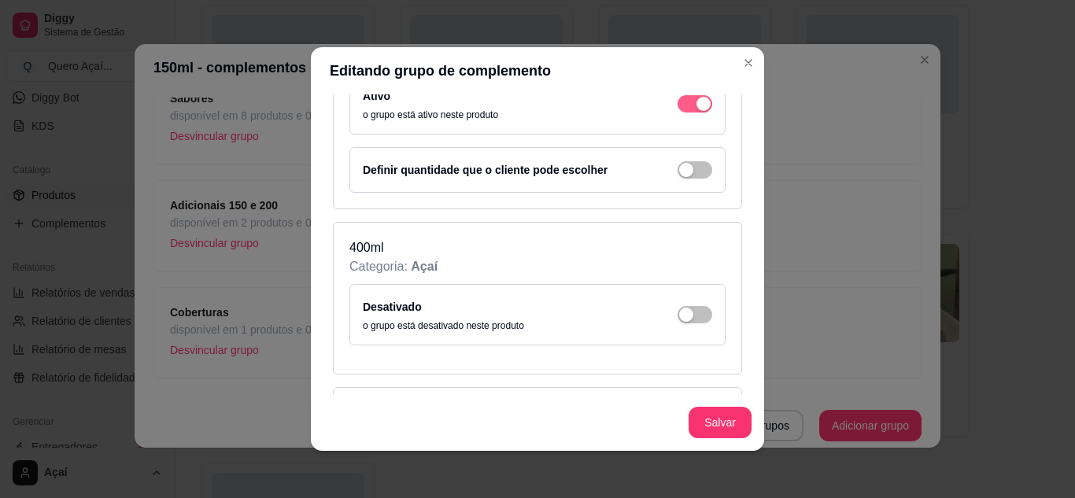
scroll to position [664, 0]
click at [669, 303] on div "Desativado o grupo está desativado neste produto" at bounding box center [538, 314] width 350 height 35
click at [679, 311] on div "button" at bounding box center [686, 314] width 14 height 14
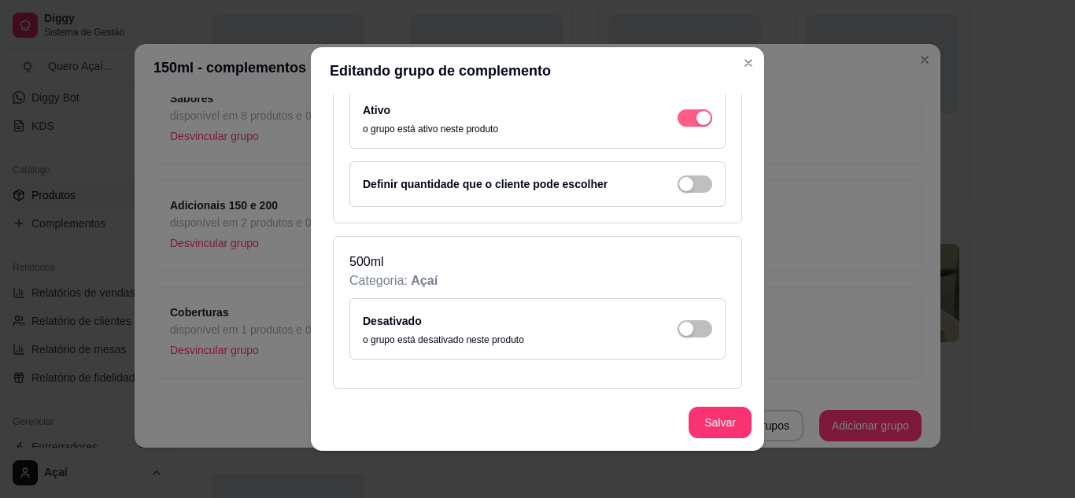
scroll to position [860, 0]
click at [678, 336] on span "button" at bounding box center [695, 328] width 35 height 17
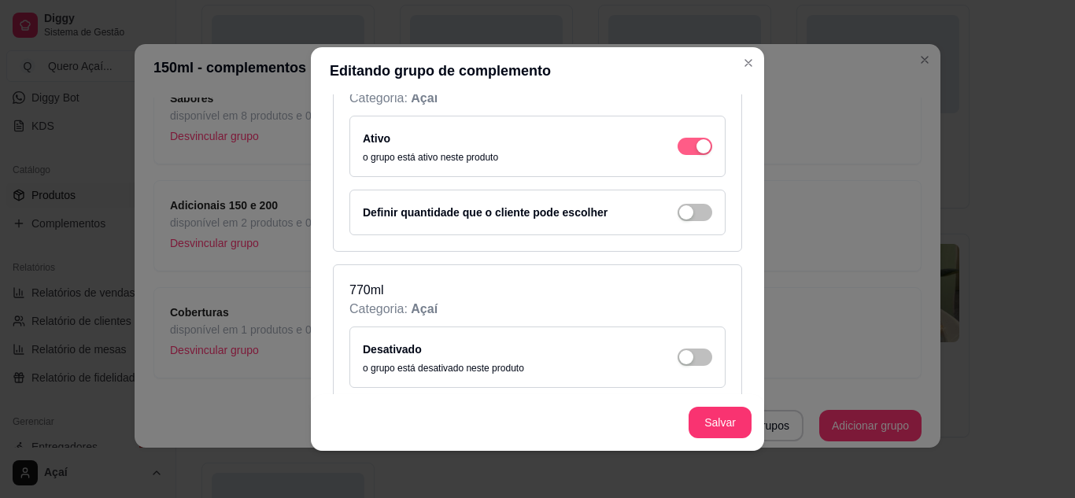
scroll to position [1043, 0]
click at [663, 372] on div "Desativado o grupo está desativado neste produto" at bounding box center [538, 356] width 350 height 35
click at [679, 357] on div "button" at bounding box center [686, 357] width 14 height 14
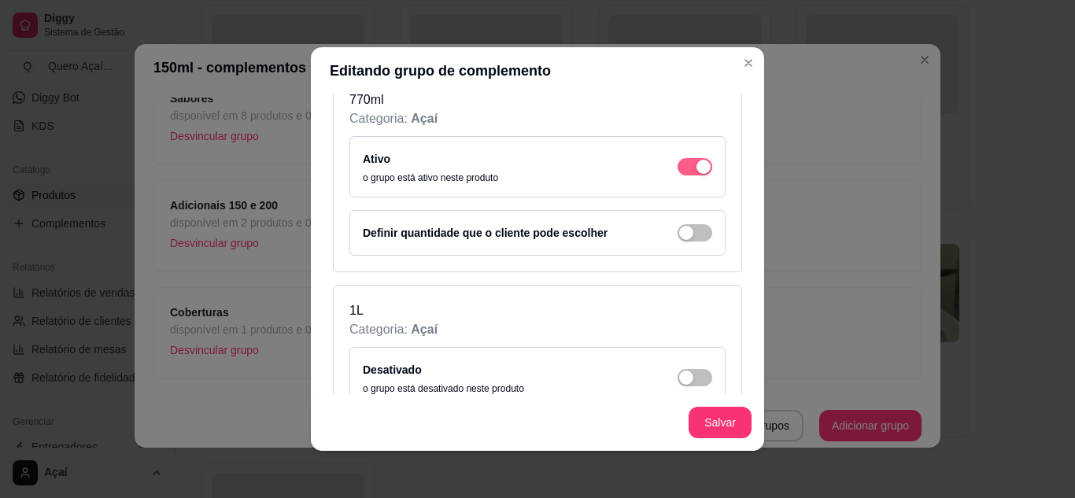
scroll to position [1234, 0]
click at [670, 357] on div "Desativado o grupo está desativado neste produto" at bounding box center [538, 376] width 376 height 61
click at [679, 373] on div "button" at bounding box center [686, 377] width 14 height 14
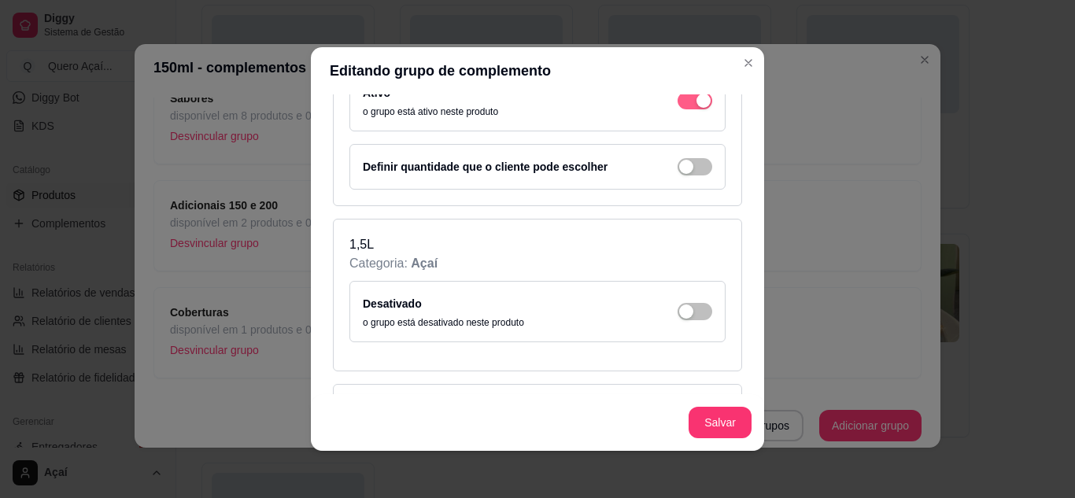
scroll to position [1512, 0]
click at [679, 312] on div "button" at bounding box center [686, 309] width 14 height 14
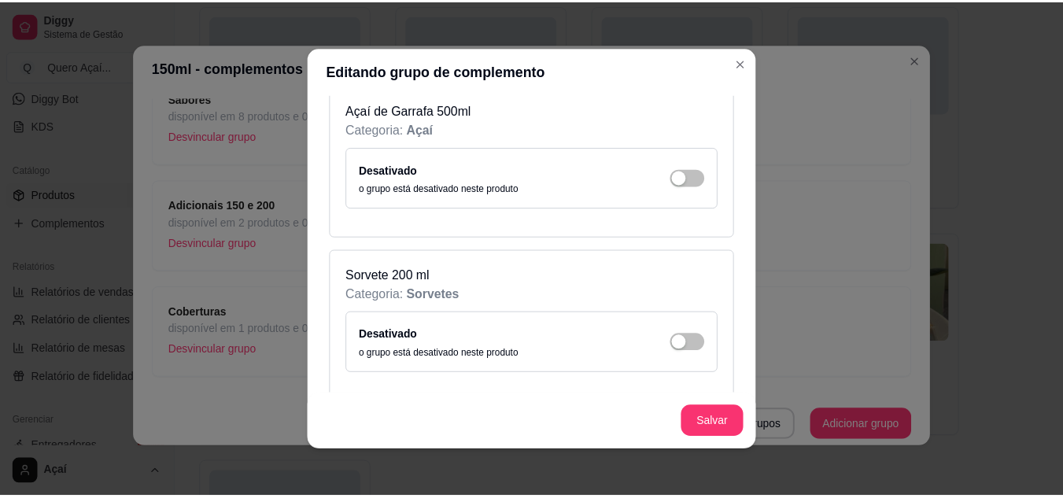
scroll to position [1854, 0]
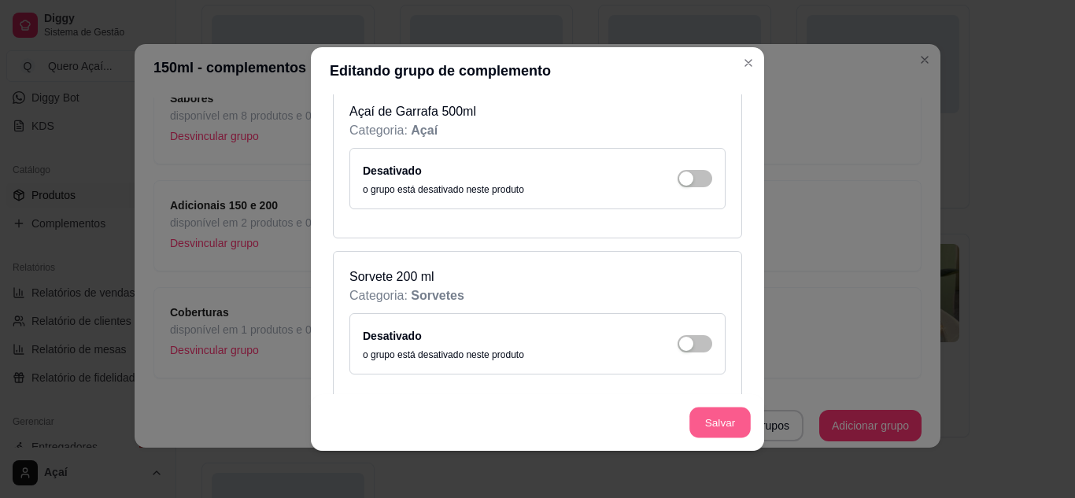
click at [701, 429] on button "Salvar" at bounding box center [720, 423] width 61 height 31
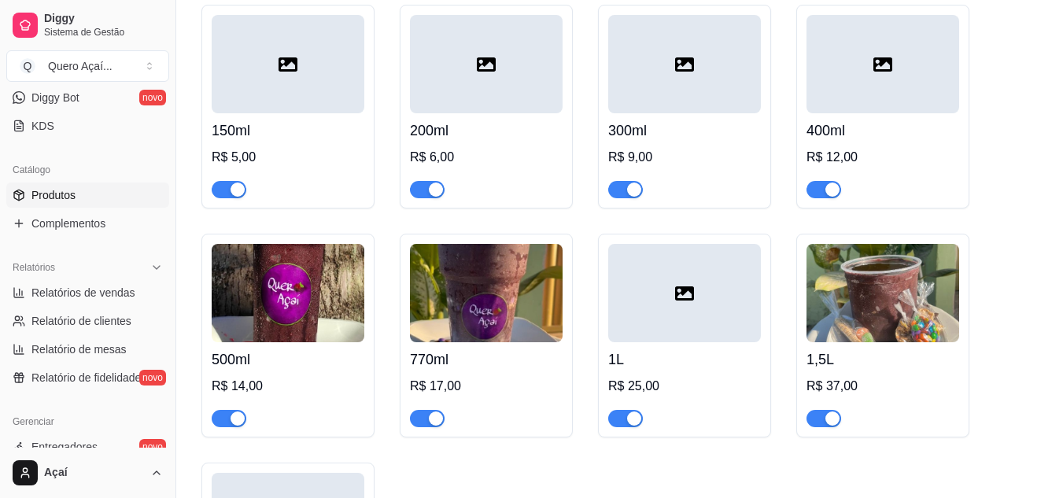
scroll to position [0, 0]
